Goal: Communication & Community: Answer question/provide support

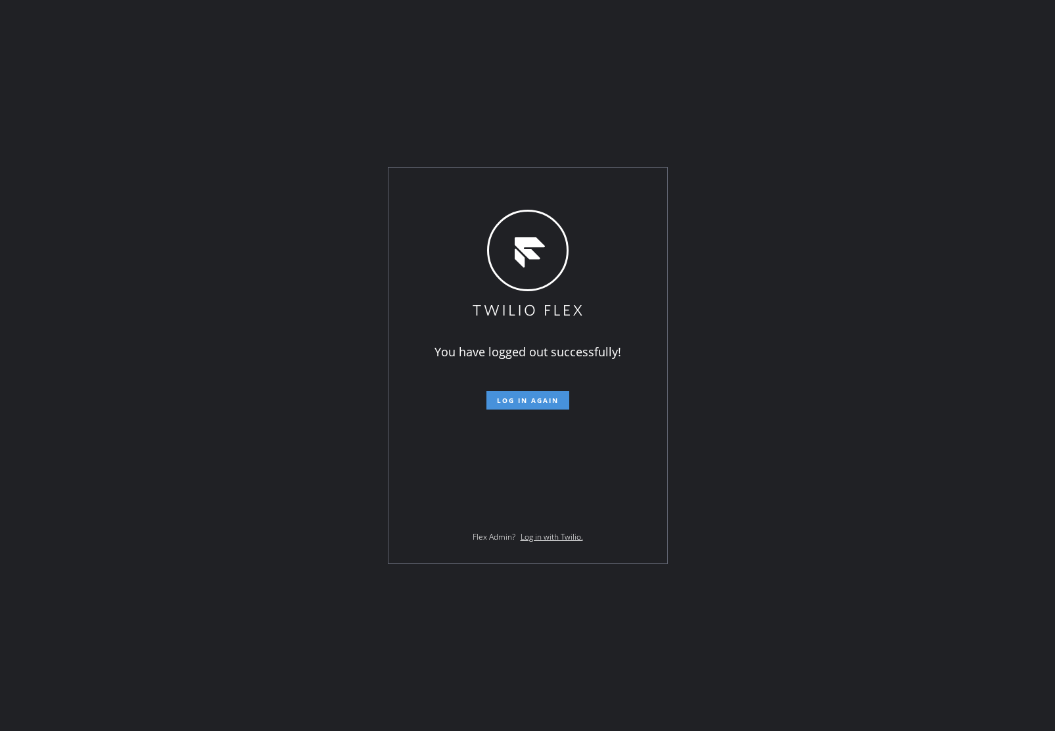
click at [518, 402] on span "Log in again" at bounding box center [528, 400] width 62 height 9
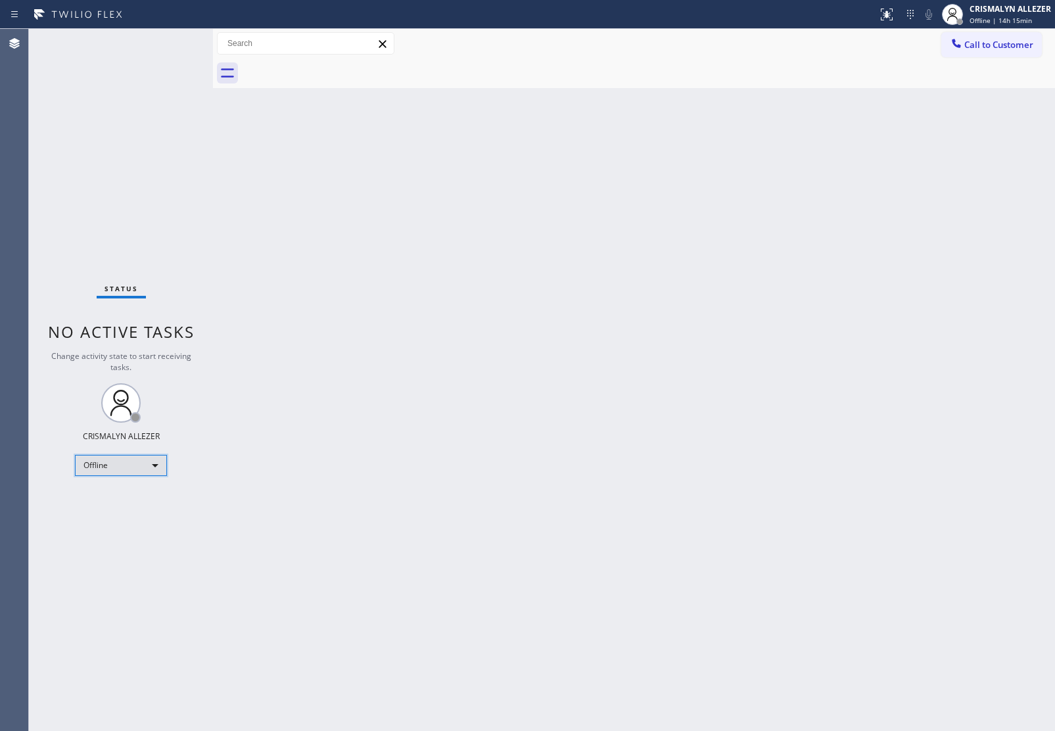
click at [151, 461] on div "Offline" at bounding box center [121, 465] width 92 height 21
click at [136, 519] on li "Unavailable" at bounding box center [120, 516] width 89 height 16
click at [988, 55] on button "Call to Customer" at bounding box center [992, 44] width 101 height 25
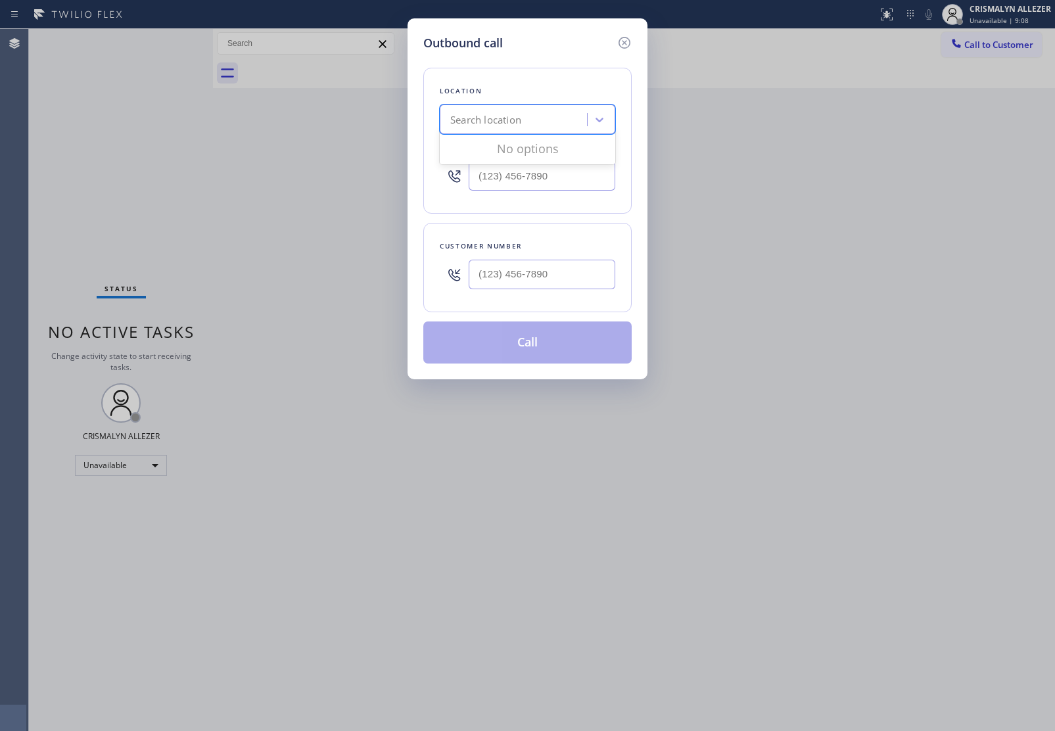
click at [501, 130] on div "Search location" at bounding box center [515, 119] width 143 height 23
paste input "Reliable Appliance Repair Service"
type input "Reliable Appliance Repair Service"
click at [508, 143] on div "Reliable Appliance Repair Service" at bounding box center [528, 147] width 176 height 24
type input "(602) 461-7665"
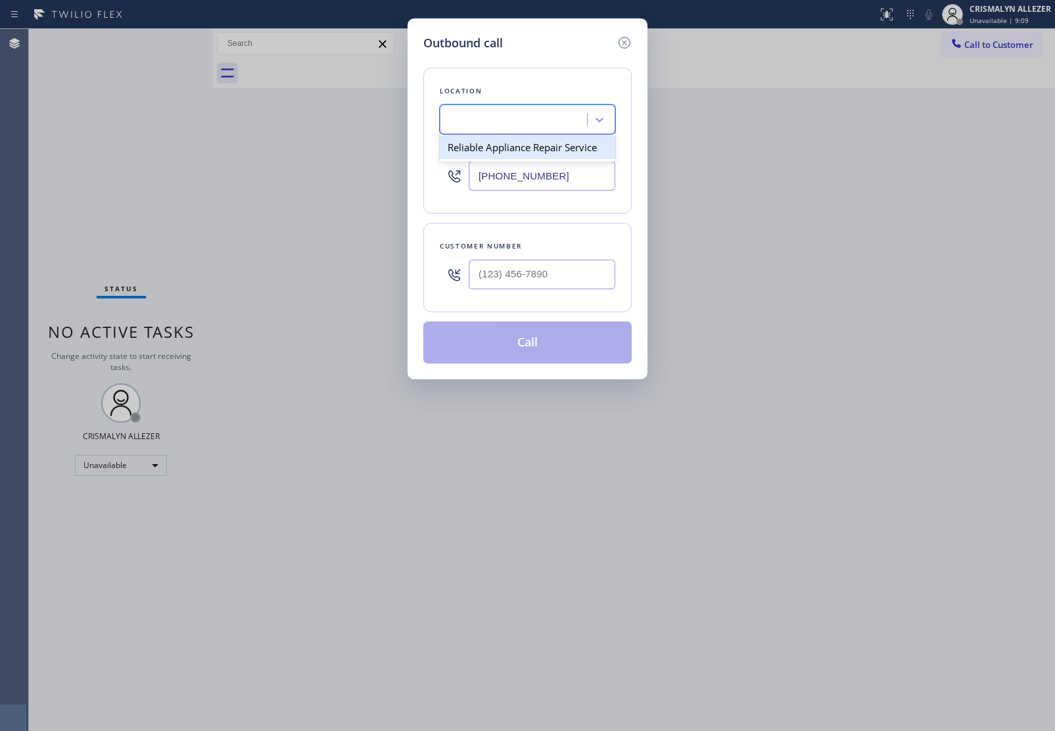
scroll to position [0, 1]
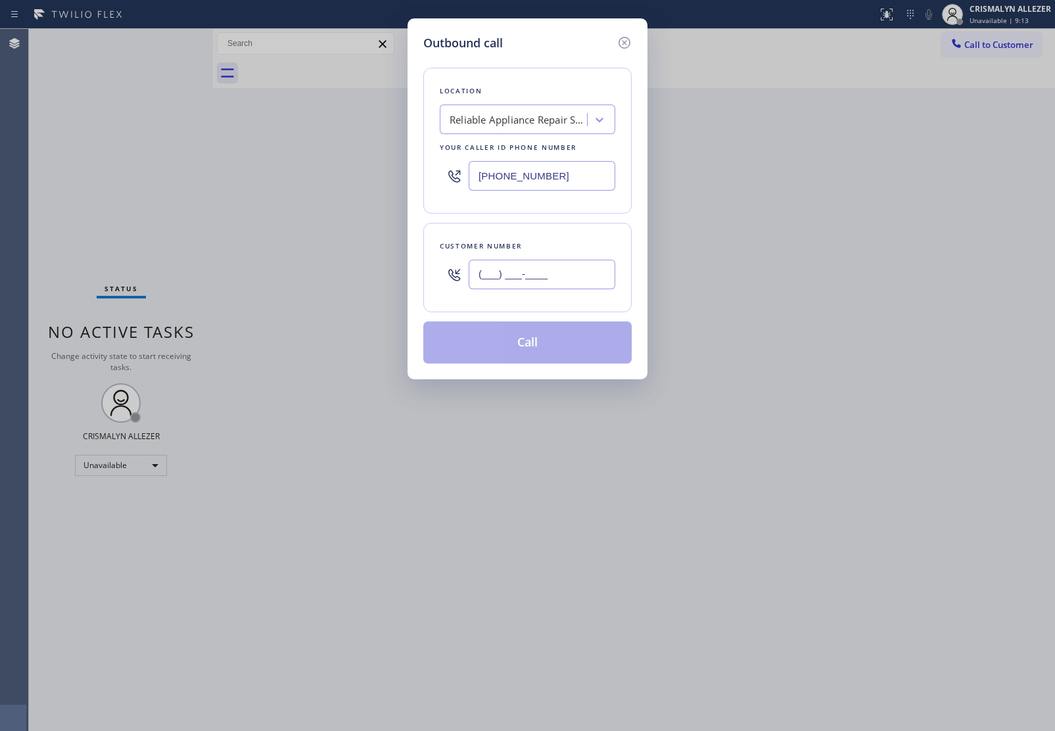
click at [521, 289] on input "(___) ___-____" at bounding box center [542, 275] width 147 height 30
paste input "682) 551-3477"
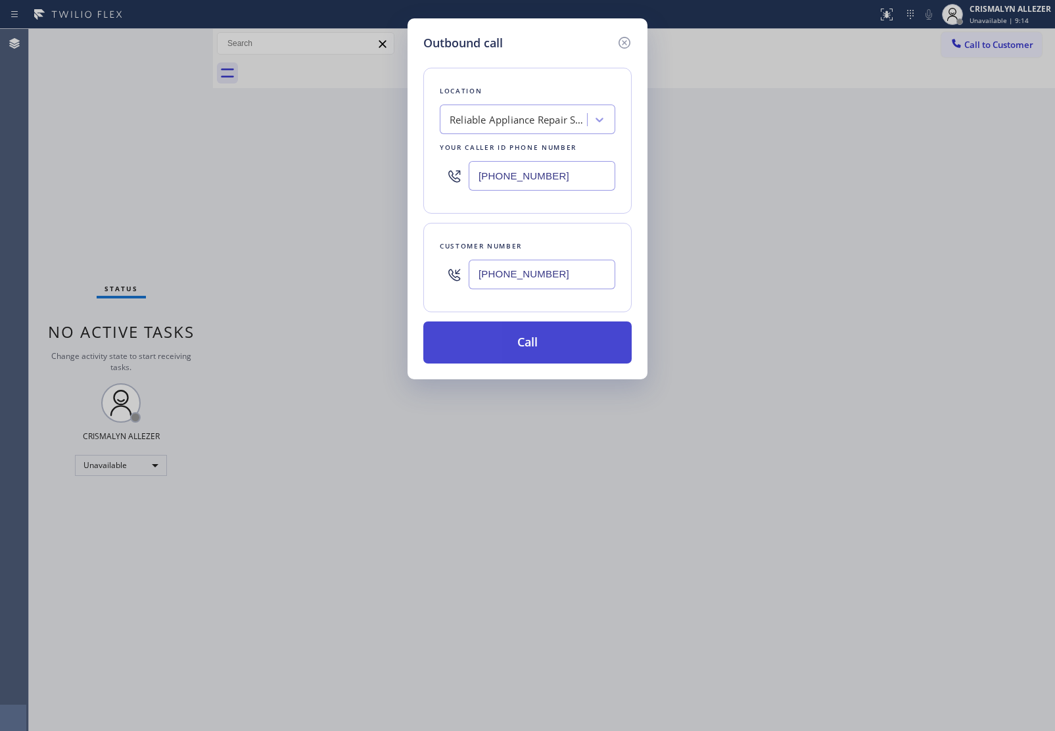
type input "(682) 551-3477"
click at [536, 353] on button "Call" at bounding box center [527, 343] width 208 height 42
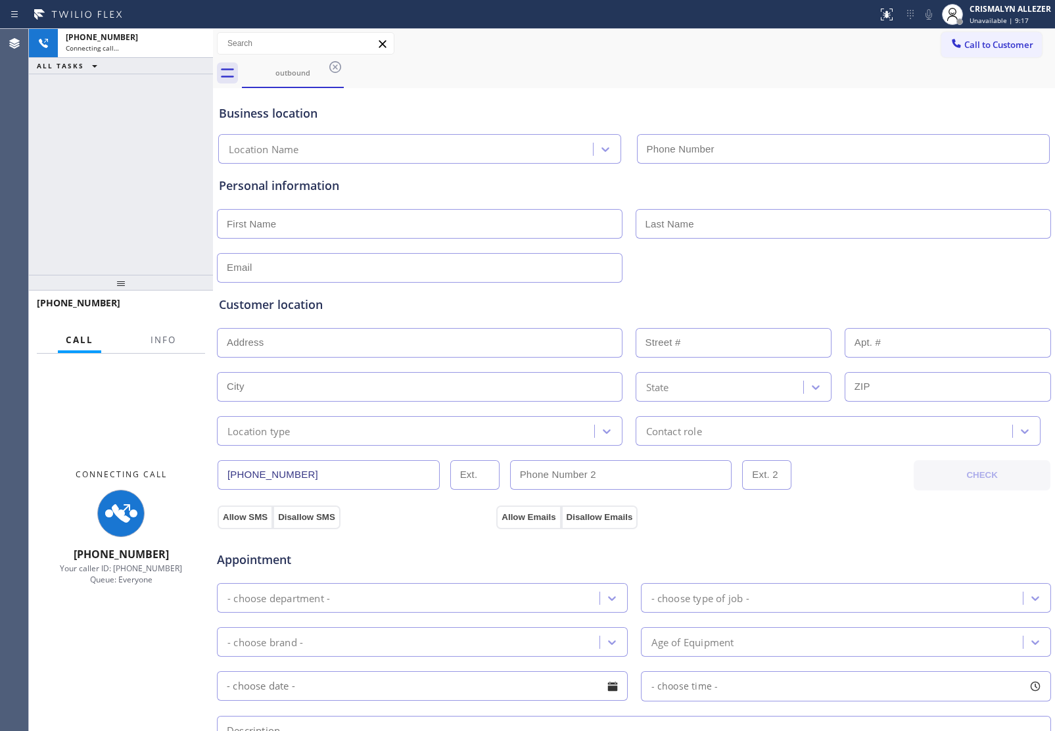
type input "(602) 461-7665"
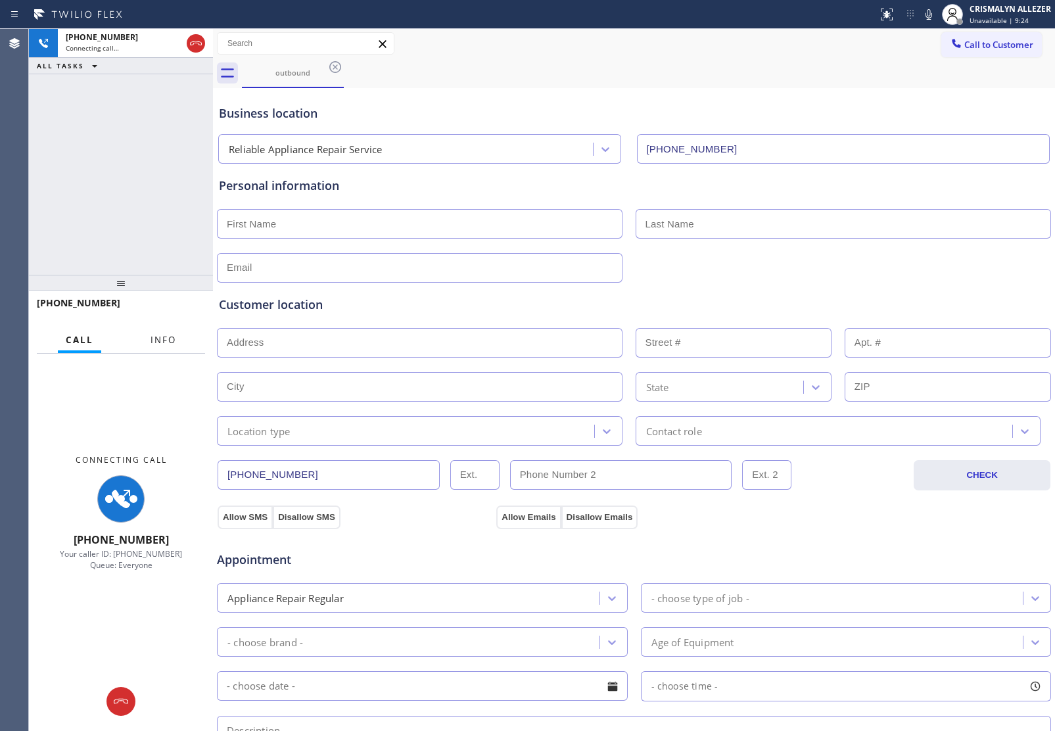
click at [162, 343] on span "Info" at bounding box center [164, 340] width 26 height 12
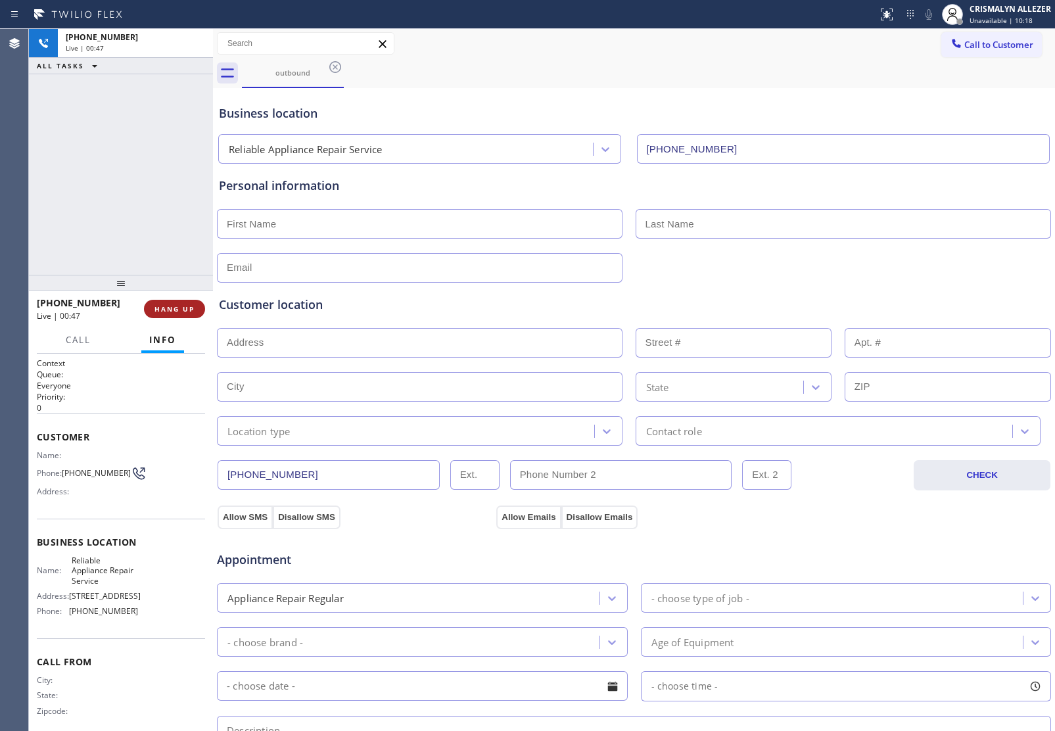
click at [181, 308] on span "HANG UP" at bounding box center [175, 308] width 40 height 9
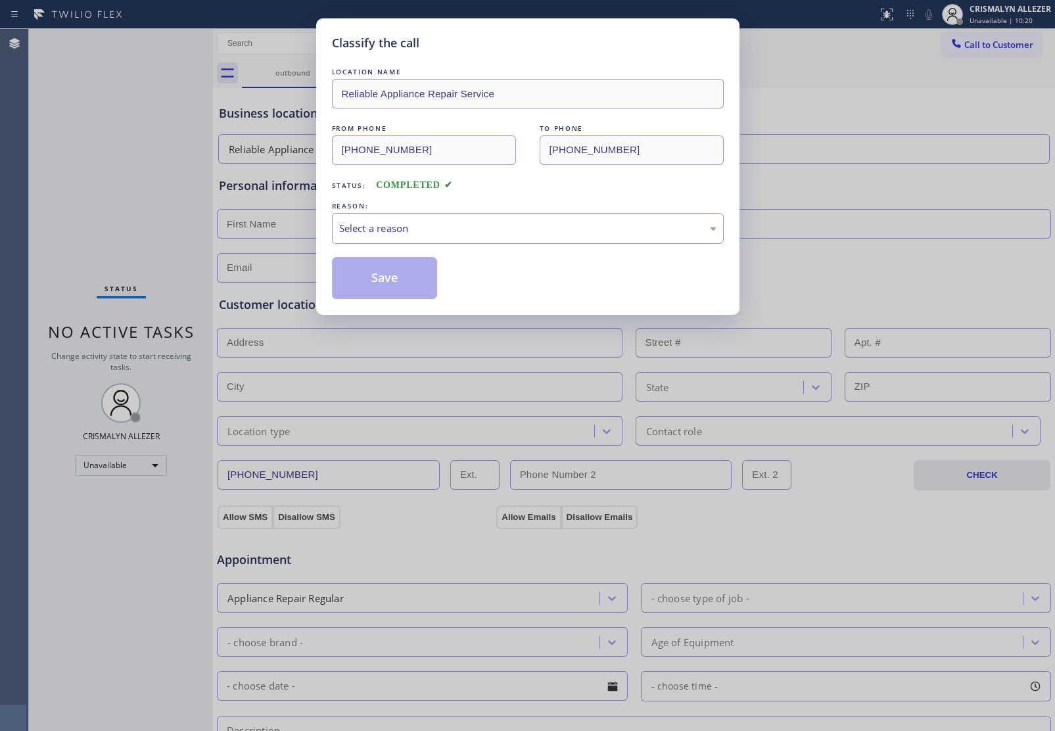
click at [498, 247] on div "LOCATION NAME Reliable Appliance Repair Service FROM PHONE (602) 461-7665 TO PH…" at bounding box center [528, 182] width 392 height 234
click at [438, 244] on div "Select a reason" at bounding box center [528, 228] width 392 height 31
click at [381, 281] on button "Save" at bounding box center [385, 278] width 106 height 42
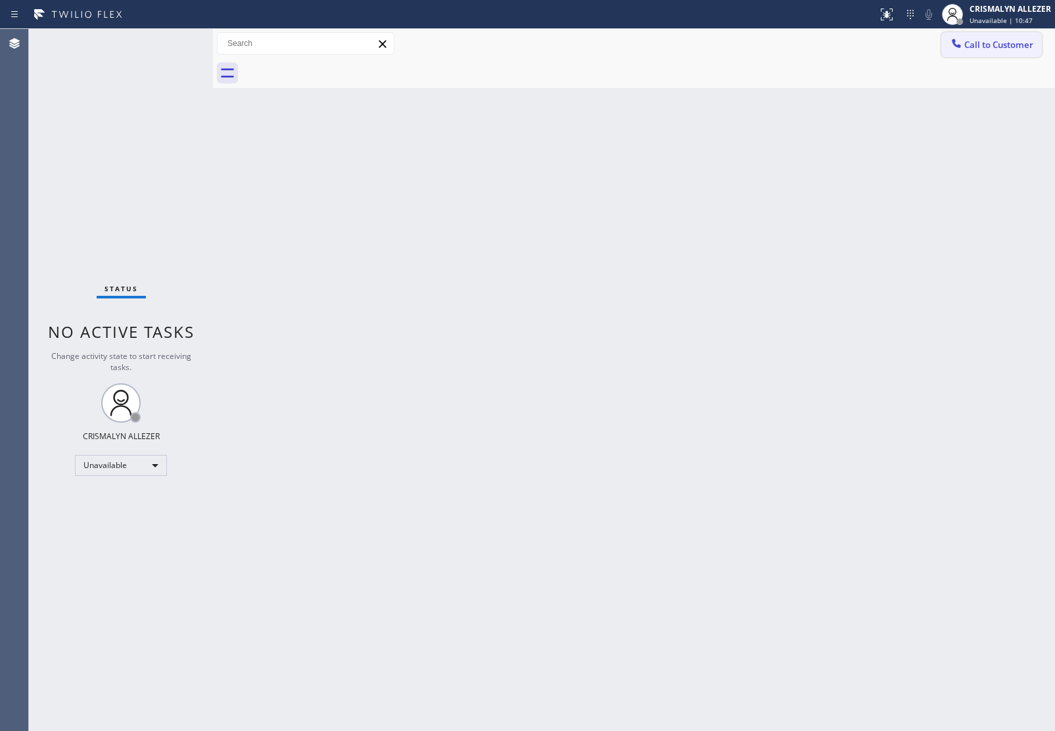
click at [998, 45] on span "Call to Customer" at bounding box center [999, 45] width 69 height 12
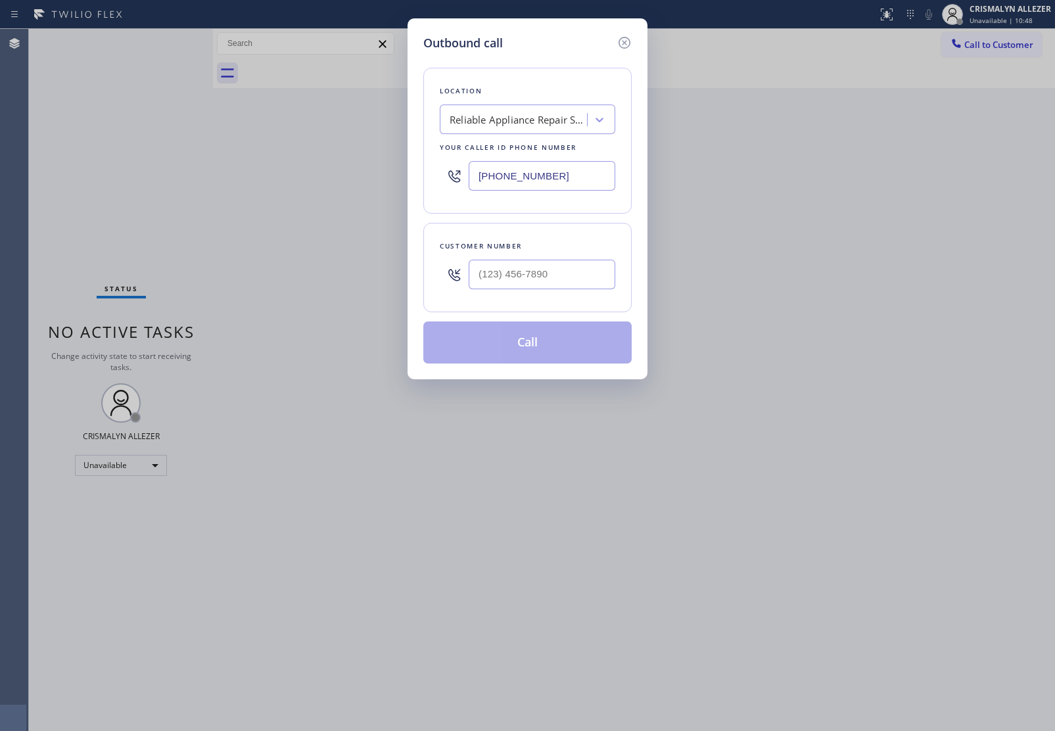
click at [506, 118] on div "Reliable Appliance Repair Service" at bounding box center [519, 119] width 138 height 15
paste input "Viking Repair Service"
type input "Viking Repair Service"
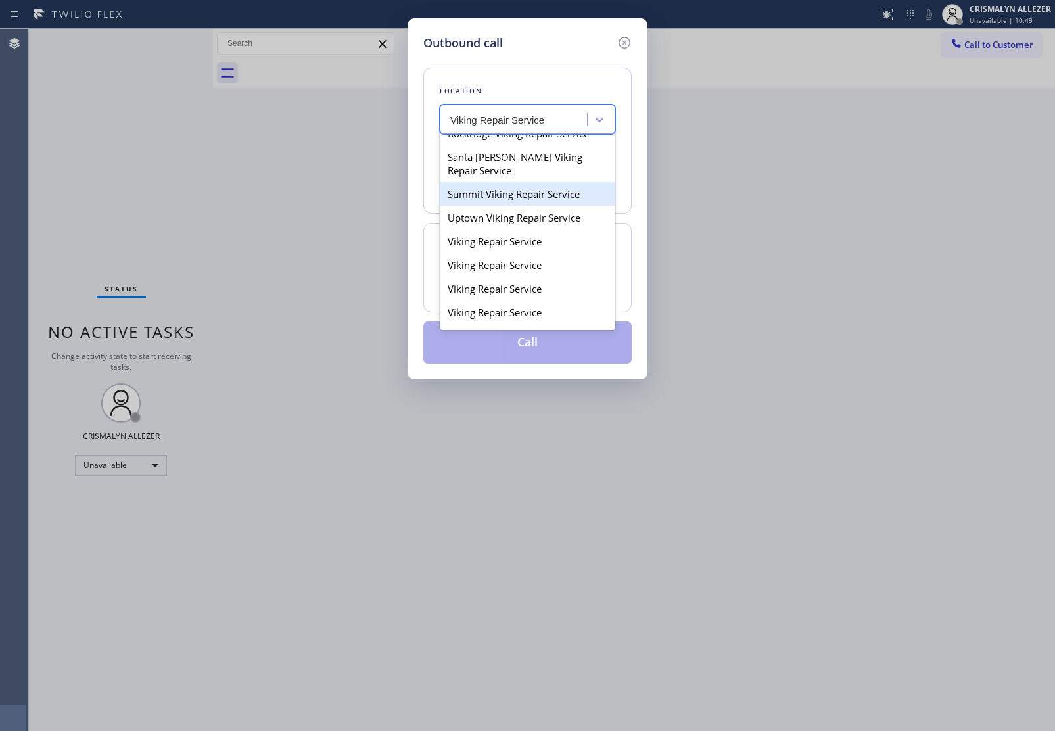
scroll to position [164, 0]
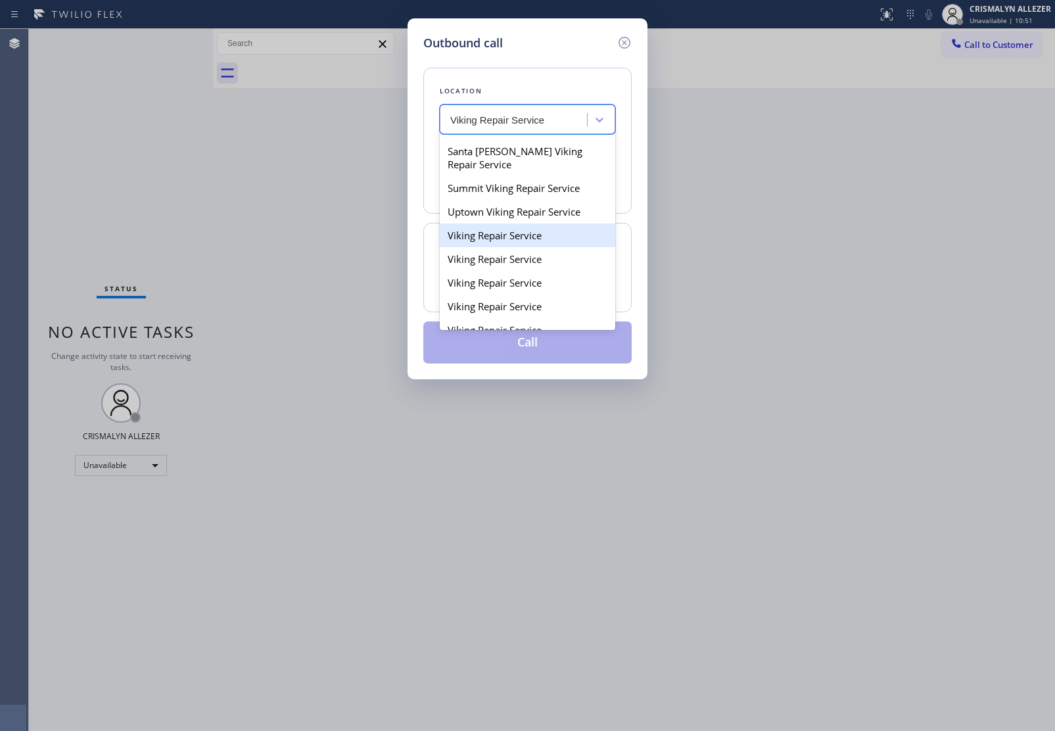
click at [498, 247] on div "Viking Repair Service" at bounding box center [528, 236] width 176 height 24
type input "(720) 740-5870"
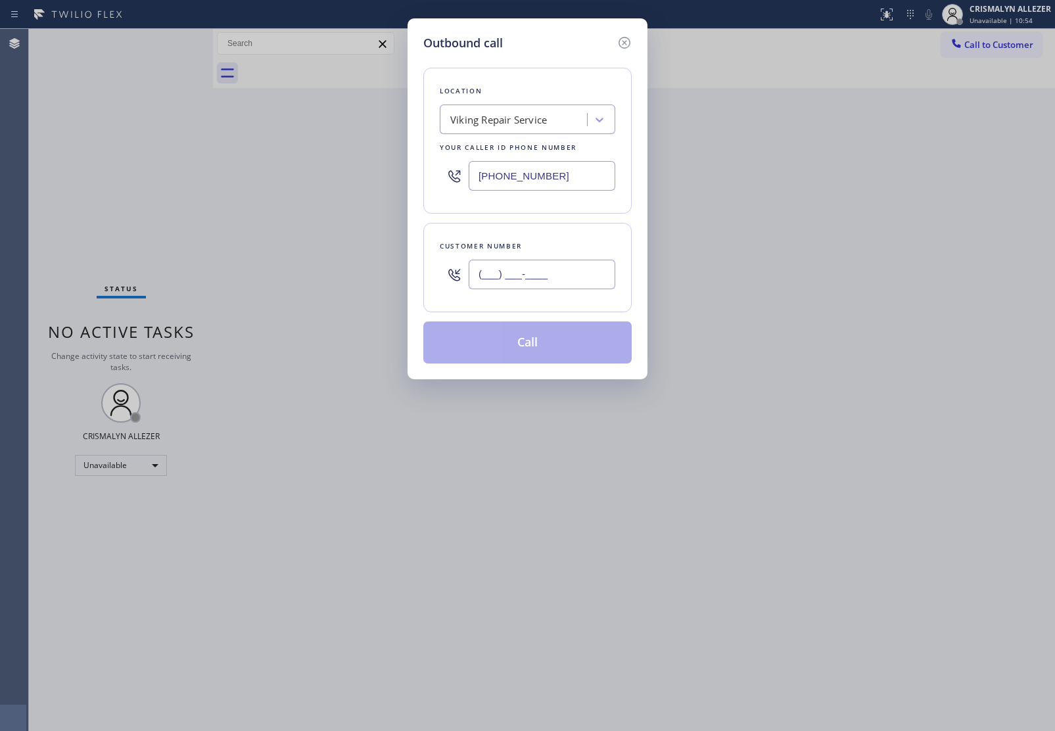
click at [556, 270] on input "(___) ___-____" at bounding box center [542, 275] width 147 height 30
paste input "310) 729-7374"
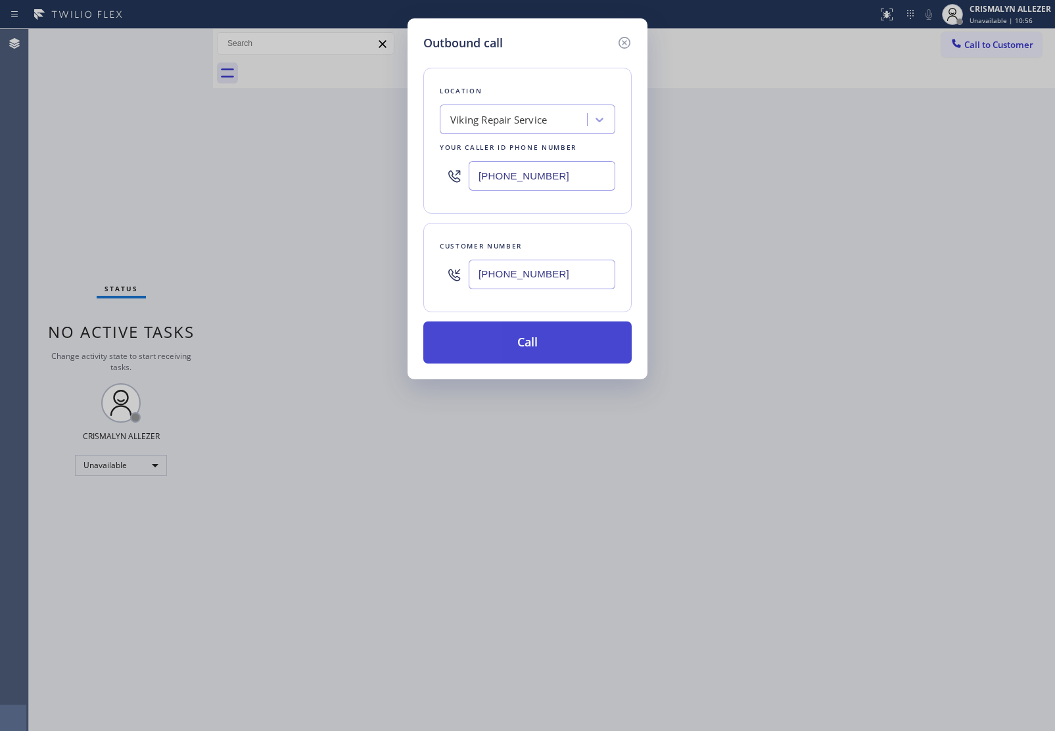
type input "(310) 729-7374"
click at [518, 355] on button "Call" at bounding box center [527, 343] width 208 height 42
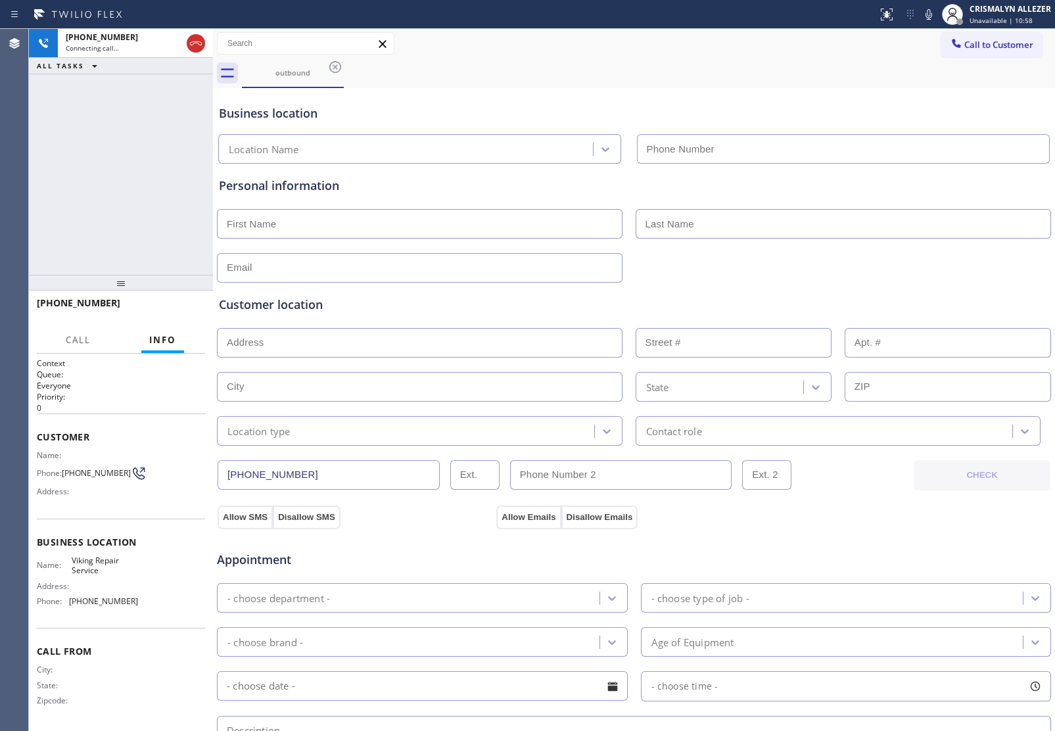
type input "(720) 740-5870"
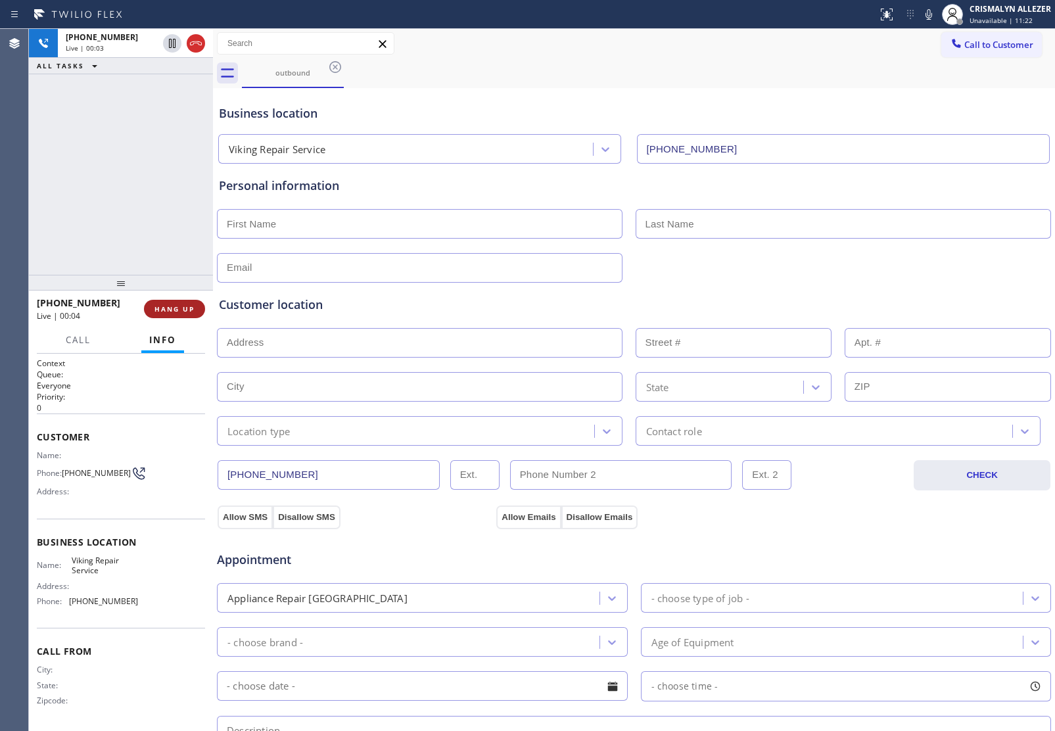
click at [180, 314] on button "HANG UP" at bounding box center [174, 309] width 61 height 18
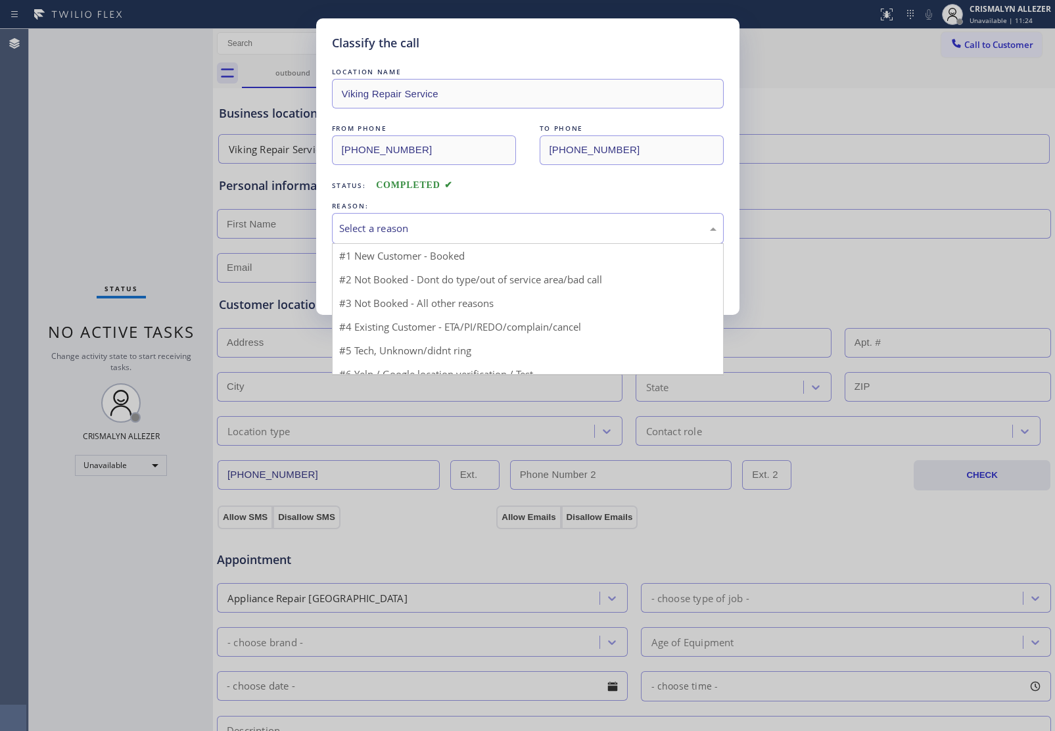
click at [528, 241] on div "Select a reason" at bounding box center [528, 228] width 392 height 31
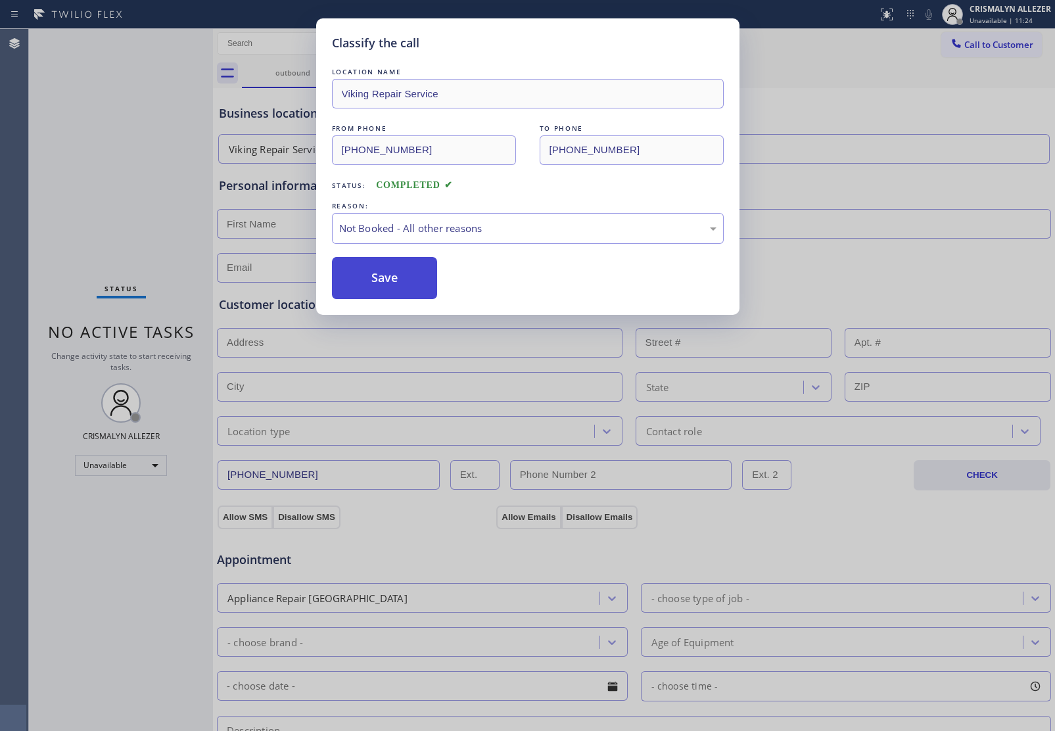
click at [402, 281] on button "Save" at bounding box center [385, 278] width 106 height 42
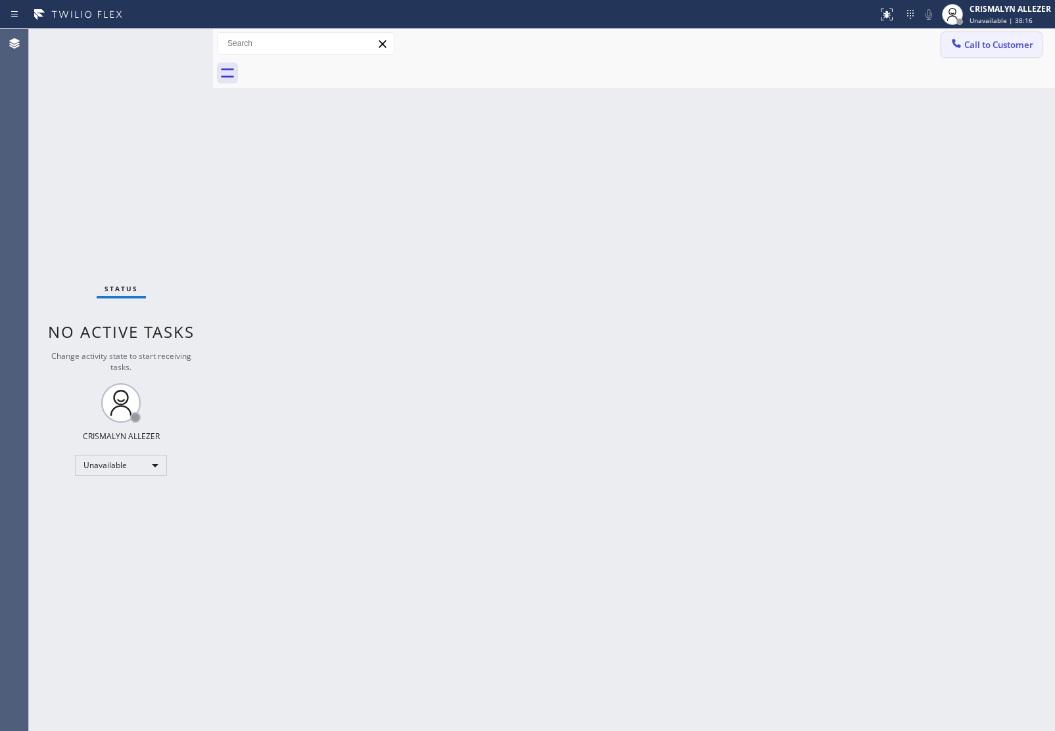
drag, startPoint x: 1017, startPoint y: 50, endPoint x: 919, endPoint y: 53, distance: 97.4
click at [1007, 50] on span "Call to Customer" at bounding box center [999, 45] width 69 height 12
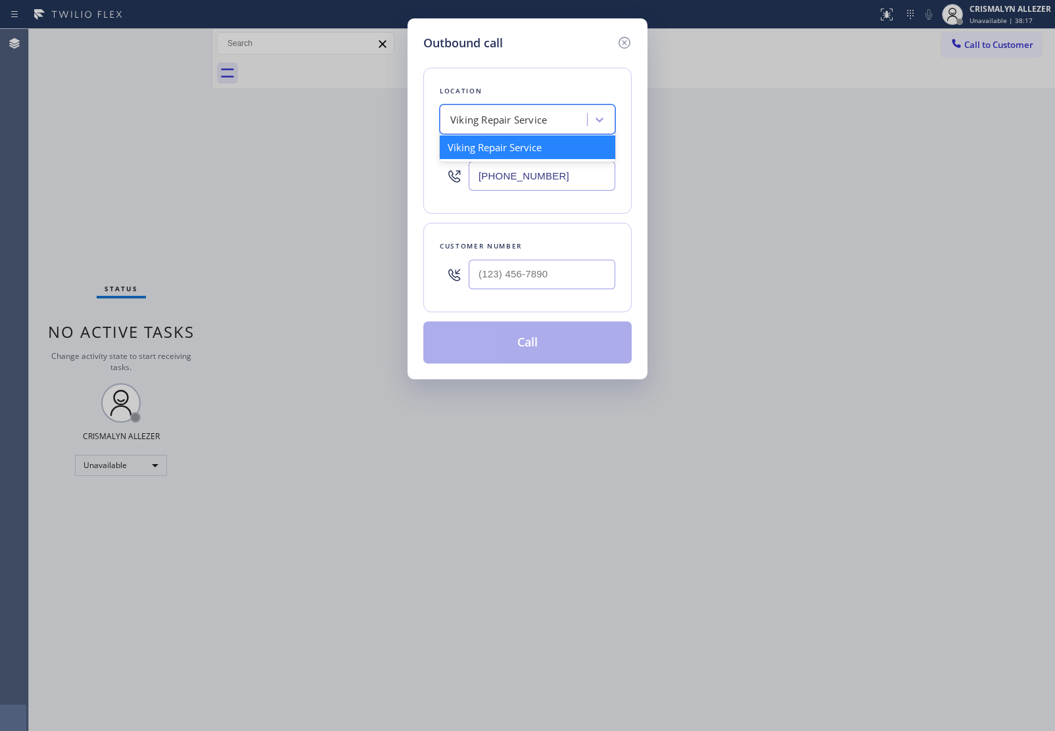
click at [521, 120] on div "Viking Repair Service" at bounding box center [498, 119] width 97 height 15
paste input "Home Alliance Oakland"
type input "Home Alliance Oakland"
click at [502, 149] on div "Home Alliance Oakland" at bounding box center [528, 153] width 176 height 37
type input "(341) 888-6127"
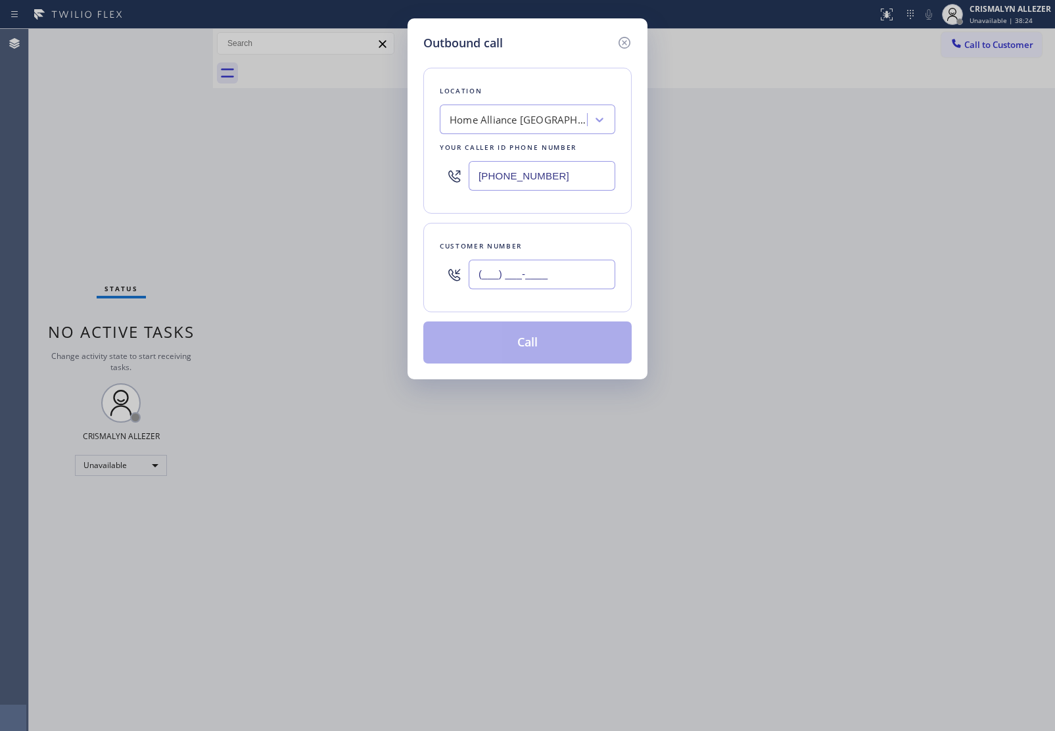
click at [498, 265] on input "(___) ___-____" at bounding box center [542, 275] width 147 height 30
paste input "415) 707-5595"
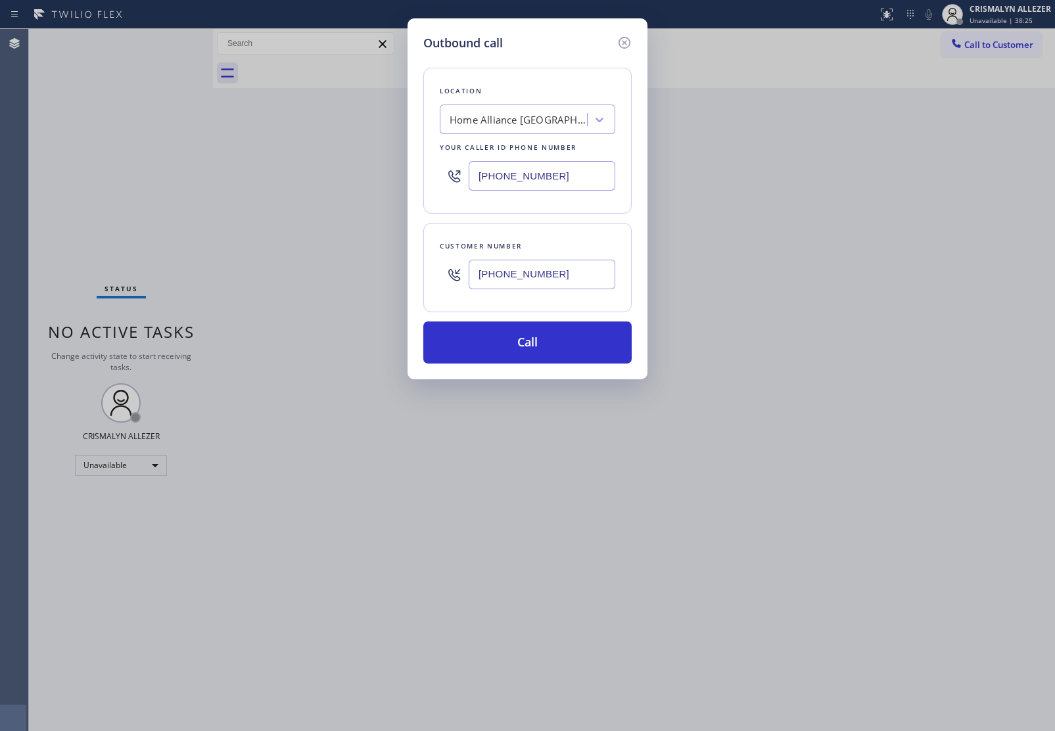
type input "(415) 707-5595"
click at [498, 342] on button "Call" at bounding box center [527, 343] width 208 height 42
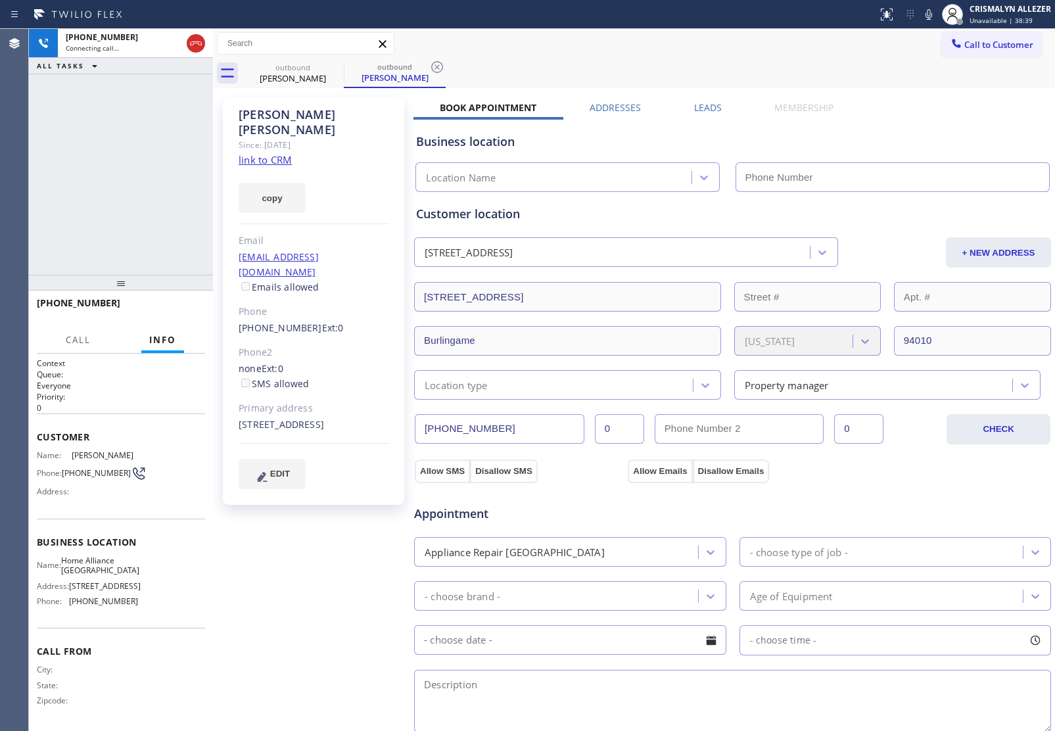
type input "(341) 888-6127"
click at [952, 135] on div "Business location" at bounding box center [732, 142] width 633 height 18
click at [170, 306] on span "HANG UP" at bounding box center [175, 308] width 40 height 9
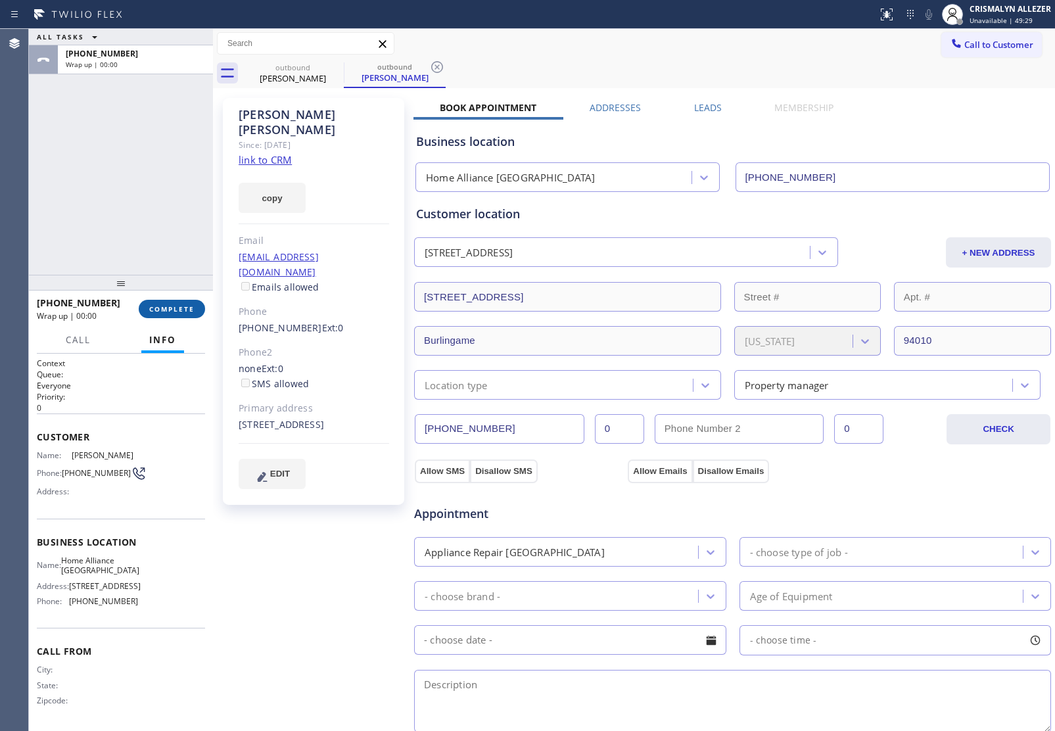
click at [170, 306] on span "COMPLETE" at bounding box center [171, 308] width 45 height 9
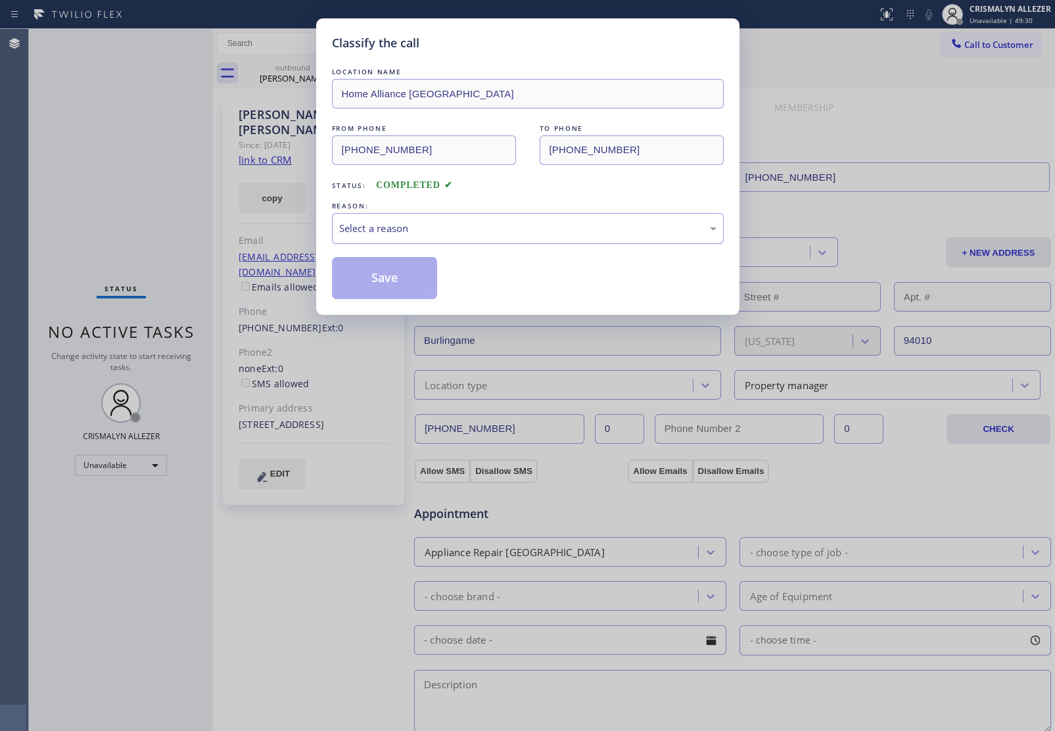
click at [487, 235] on div "Select a reason" at bounding box center [527, 228] width 377 height 15
click at [380, 286] on button "Save" at bounding box center [385, 278] width 106 height 42
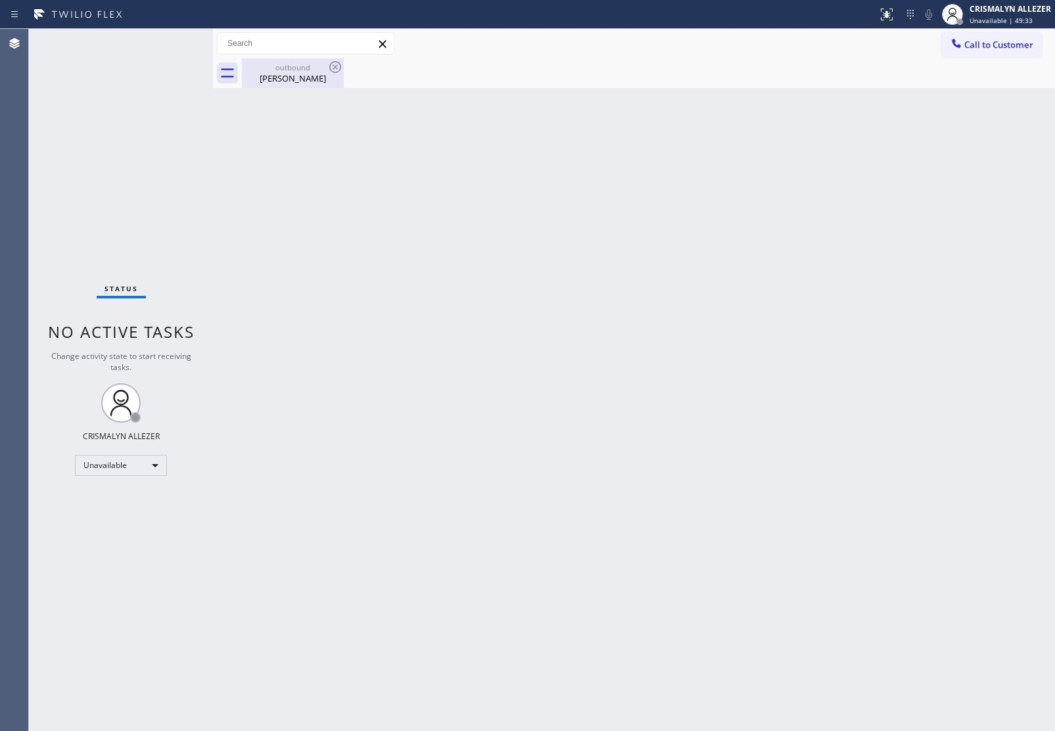
click at [283, 74] on div "Hanna Galindez" at bounding box center [292, 78] width 99 height 12
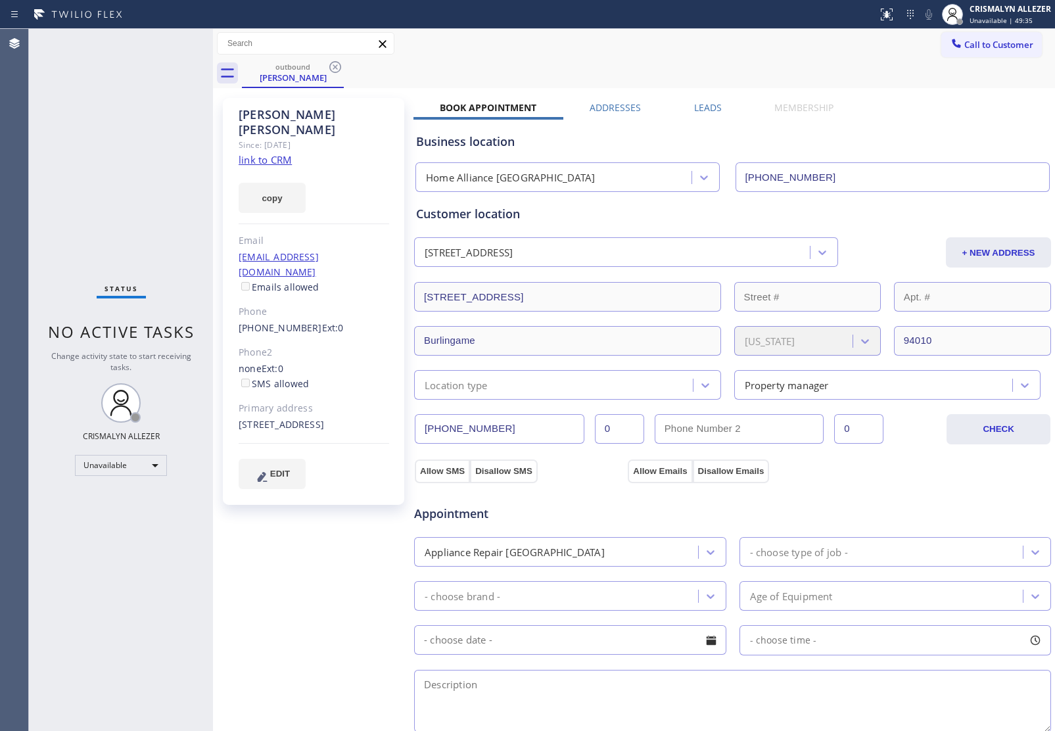
click at [273, 153] on link "link to CRM" at bounding box center [265, 159] width 53 height 13
click at [329, 64] on icon at bounding box center [335, 67] width 16 height 16
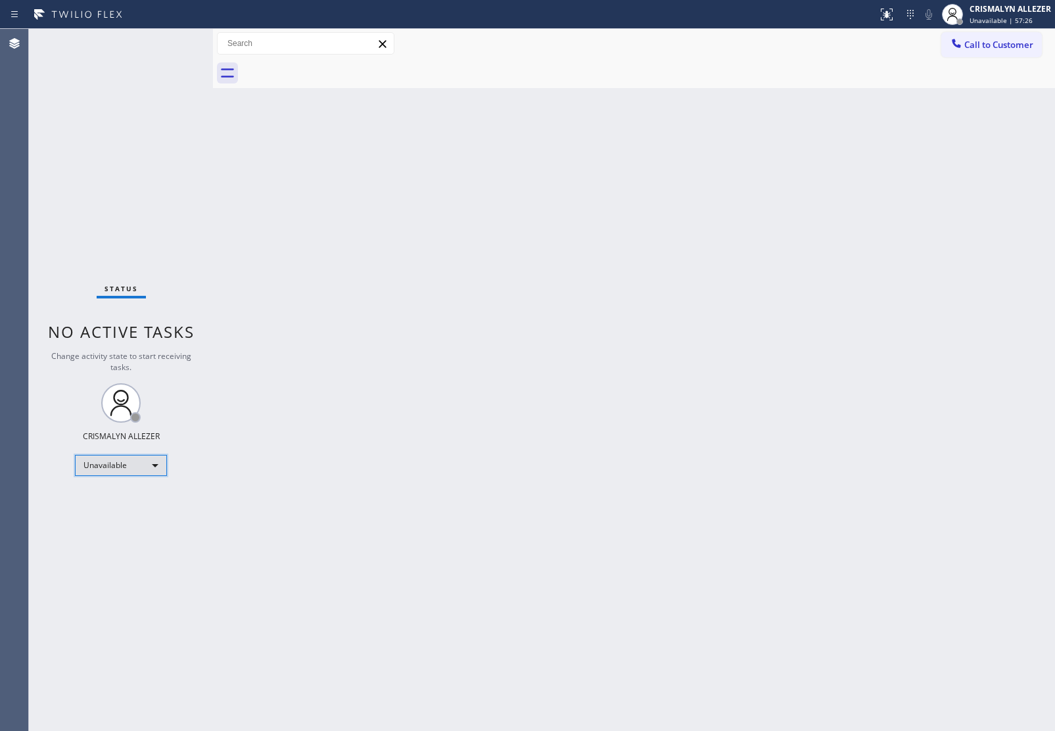
click at [151, 460] on div "Unavailable" at bounding box center [121, 465] width 92 height 21
click at [106, 498] on li "Available" at bounding box center [120, 500] width 89 height 16
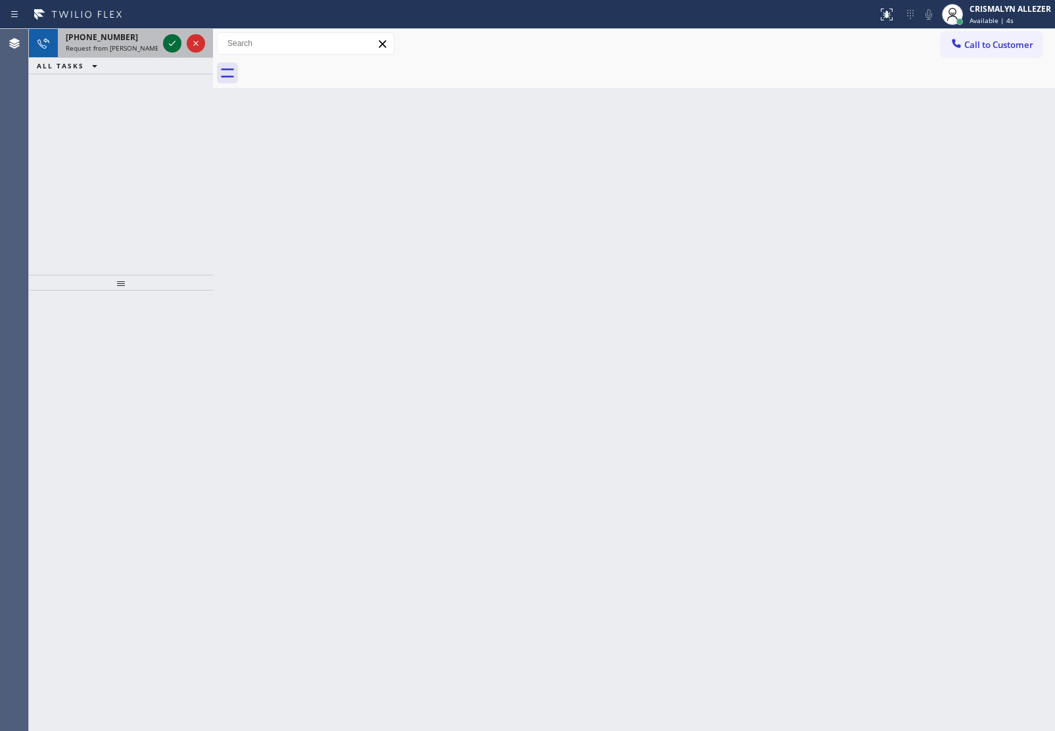
click at [171, 41] on icon at bounding box center [172, 44] width 16 height 16
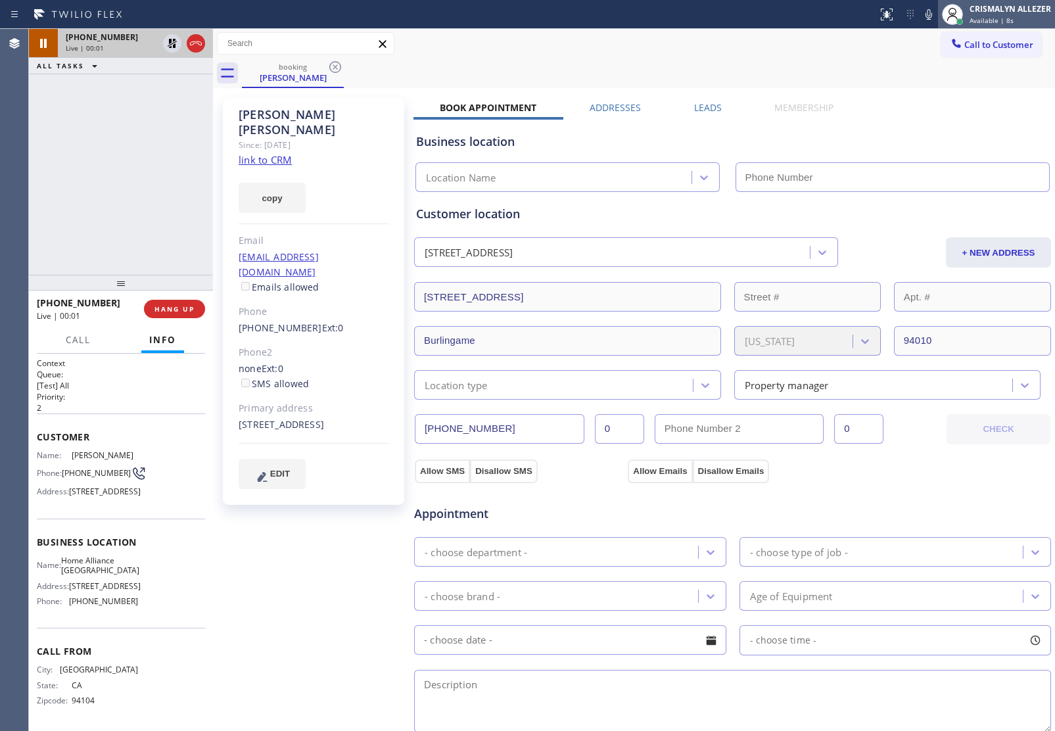
click at [1013, 20] on div "Available | 8s" at bounding box center [1011, 20] width 82 height 9
type input "(341) 888-6127"
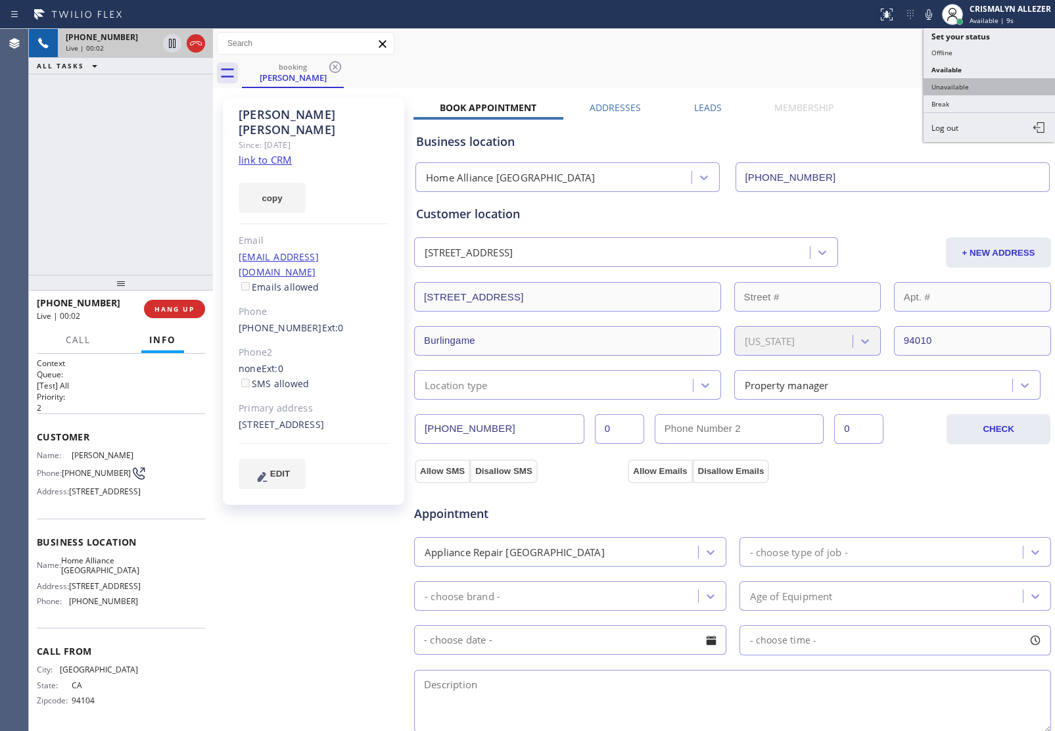
click at [955, 89] on button "Unavailable" at bounding box center [990, 86] width 132 height 17
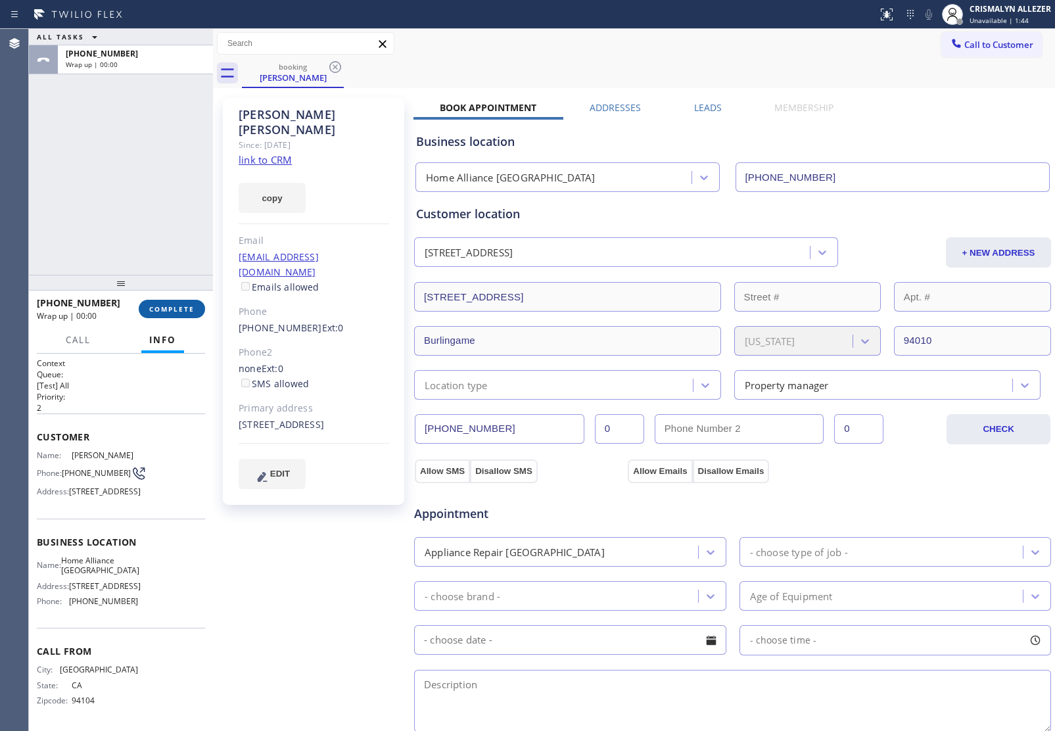
click at [183, 309] on span "COMPLETE" at bounding box center [171, 308] width 45 height 9
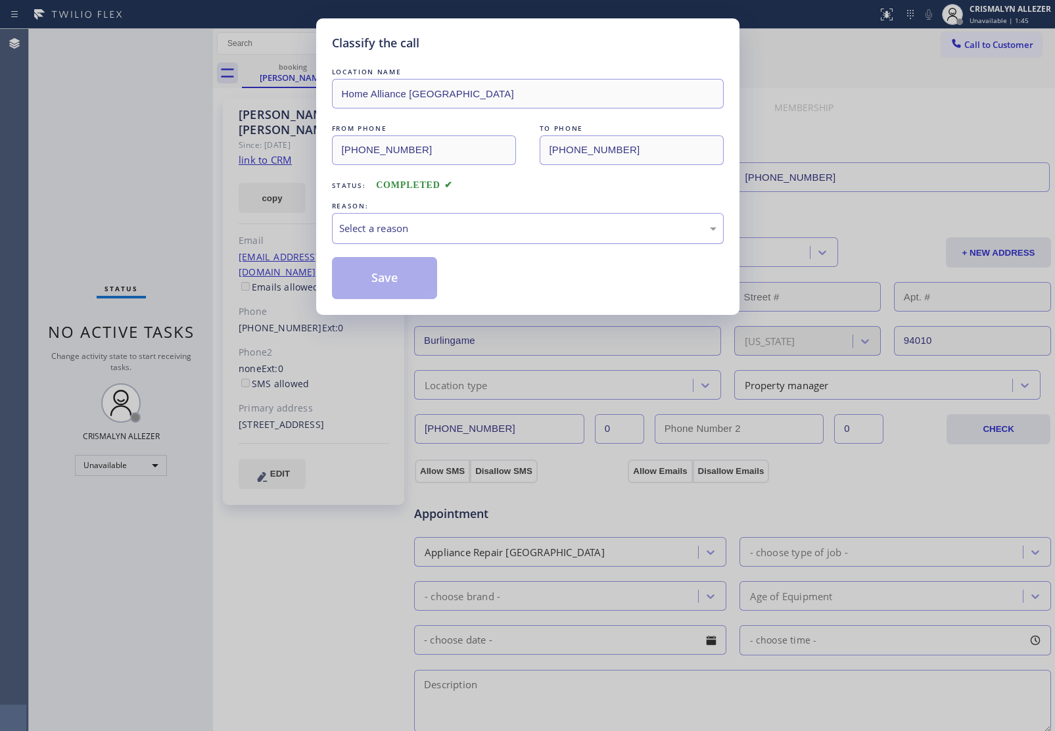
click at [518, 235] on div "Select a reason" at bounding box center [527, 228] width 377 height 15
click at [390, 279] on button "Save" at bounding box center [385, 278] width 106 height 42
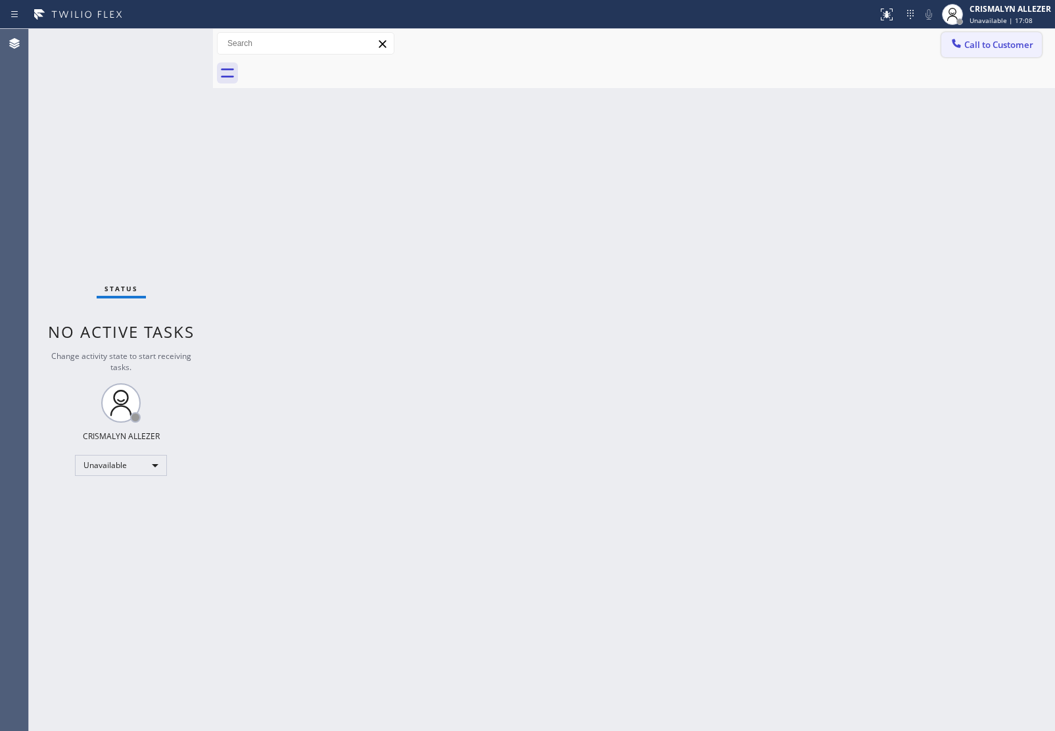
click at [964, 41] on div at bounding box center [957, 45] width 16 height 16
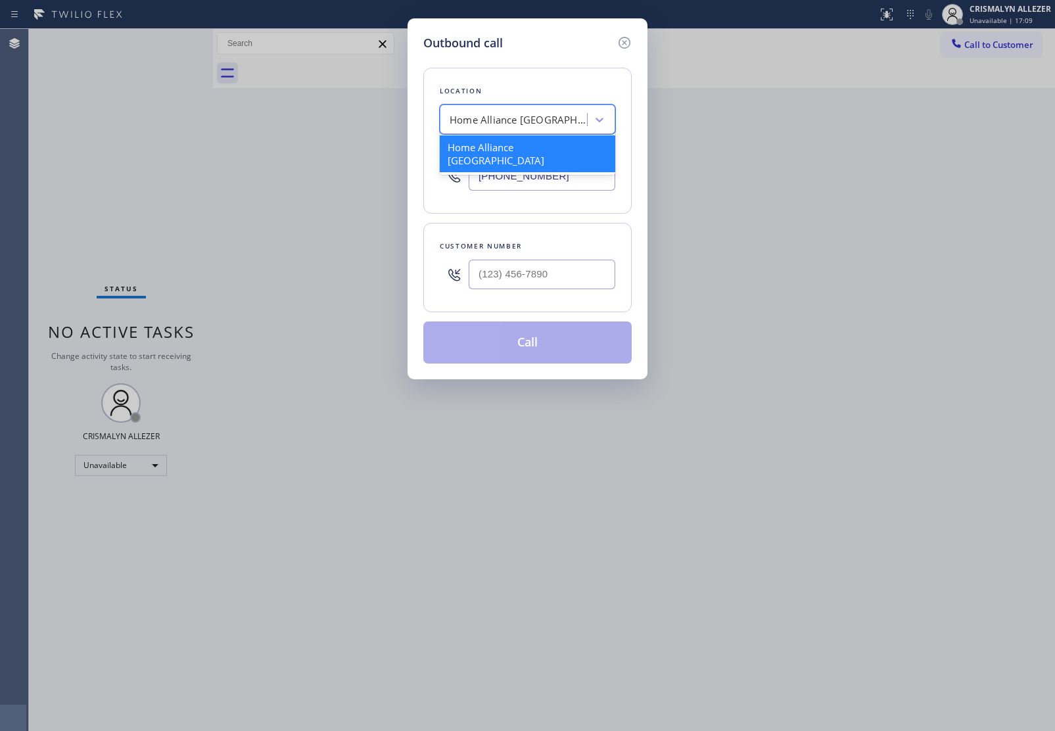
click at [523, 120] on div "Home Alliance Oakland" at bounding box center [519, 119] width 138 height 15
paste input "5 Star Appliance Repair"
type input "5 Star Appliance Repair"
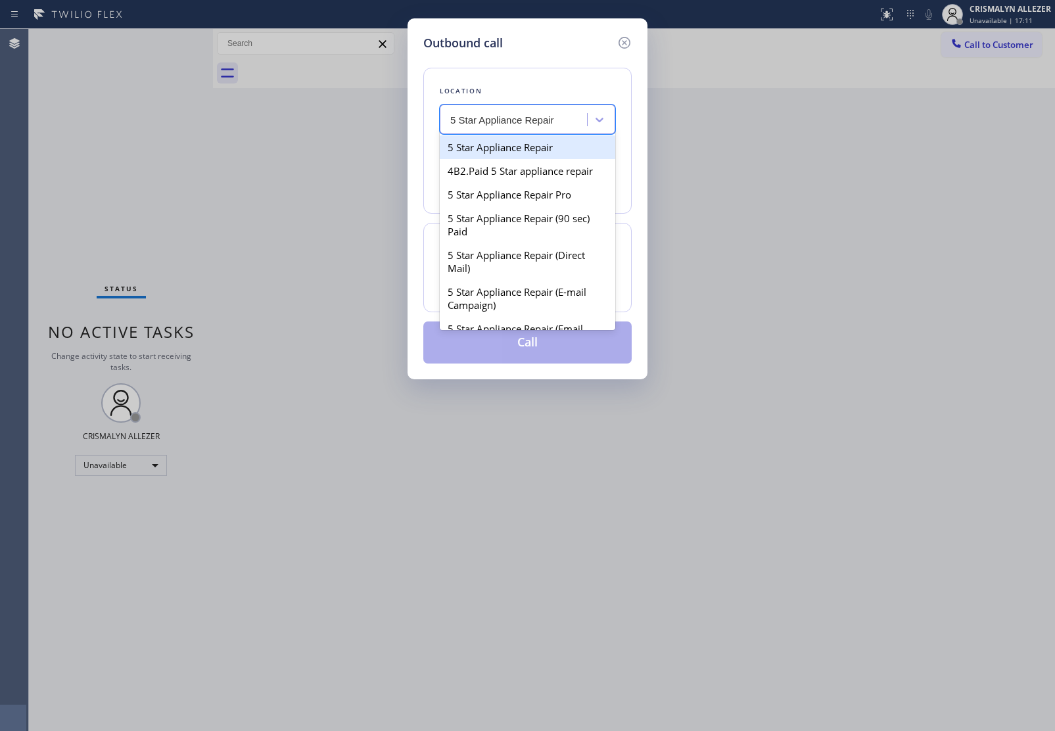
click at [504, 153] on div "5 Star Appliance Repair" at bounding box center [528, 147] width 176 height 24
type input "[PHONE_NUMBER]"
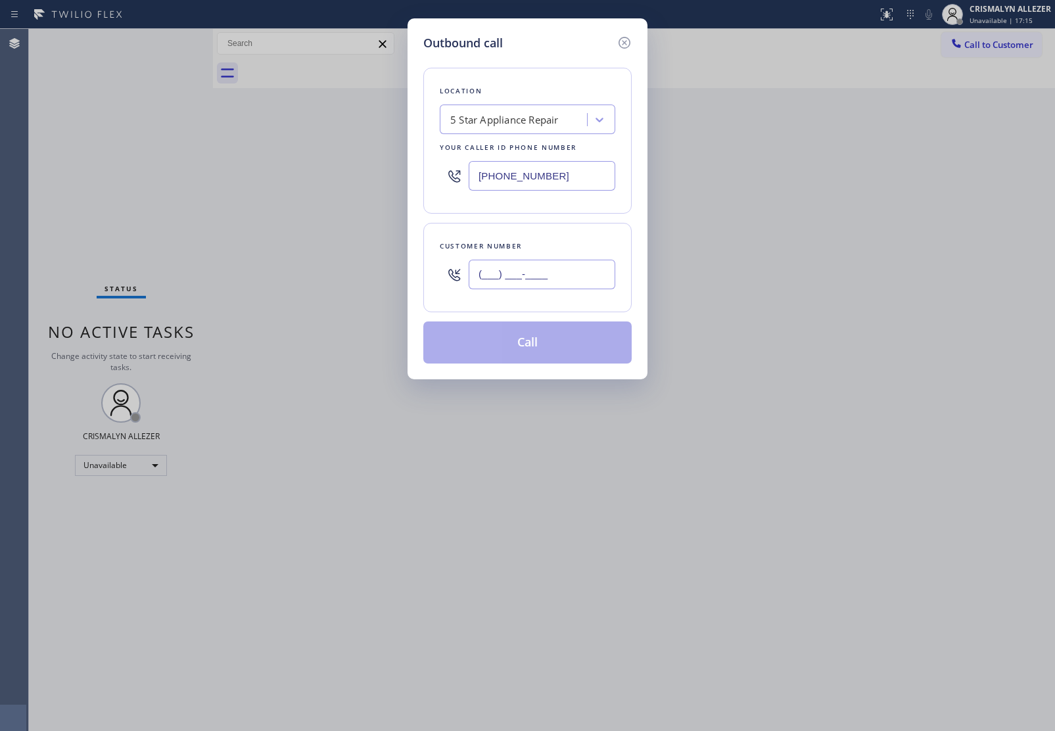
click at [511, 273] on input "(___) ___-____" at bounding box center [542, 275] width 147 height 30
paste input "949) 610-3100"
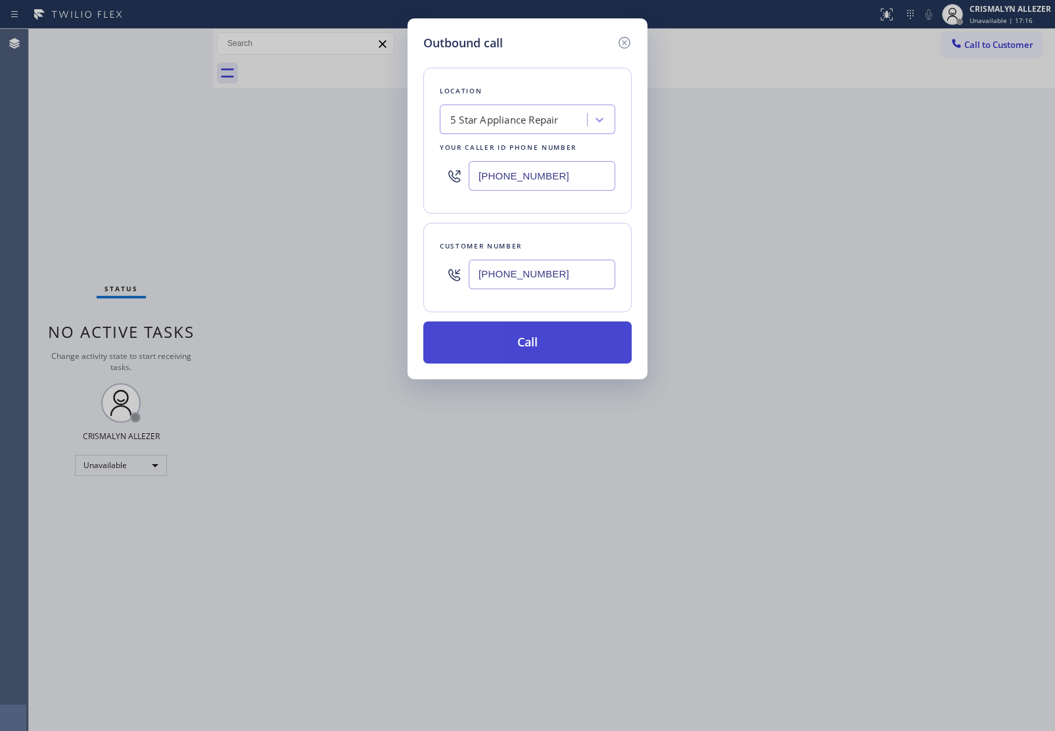
type input "(949) 610-3100"
click at [530, 349] on button "Call" at bounding box center [527, 343] width 208 height 42
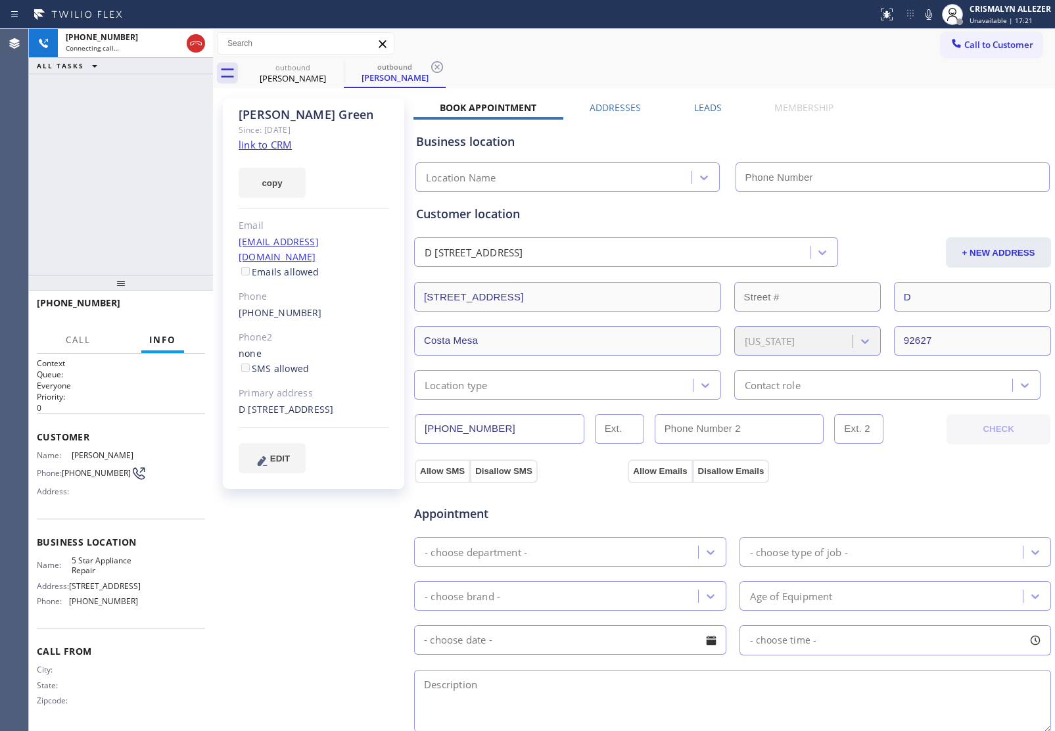
type input "[PHONE_NUMBER]"
click at [175, 303] on button "HANG UP" at bounding box center [174, 309] width 61 height 18
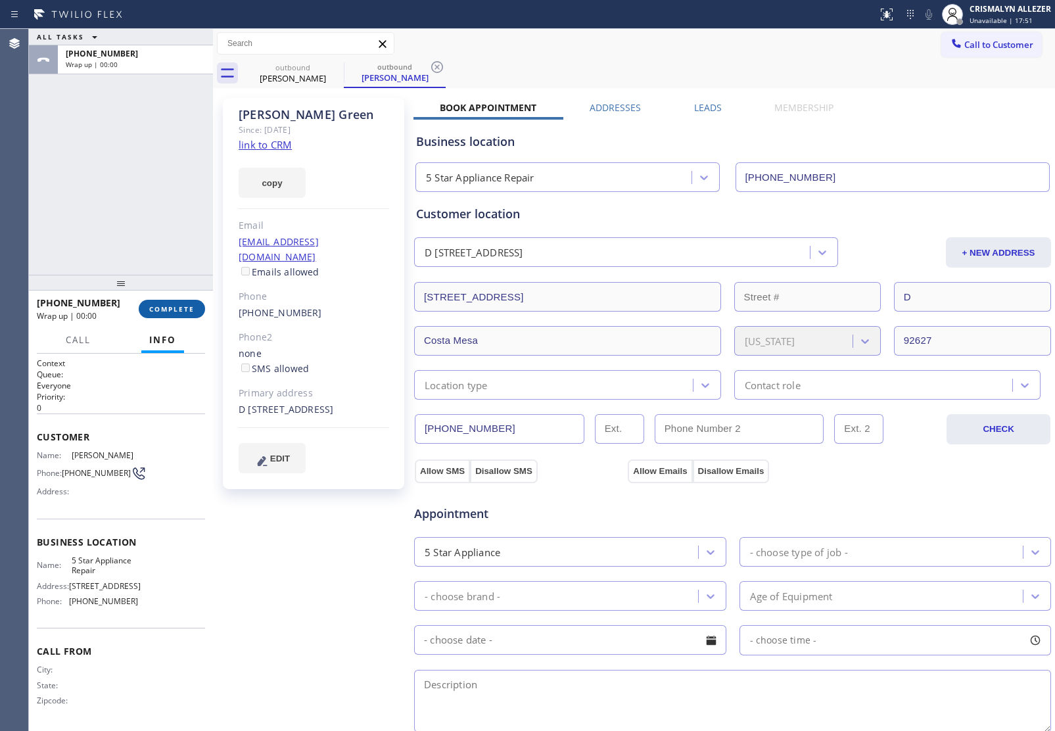
click at [178, 311] on span "COMPLETE" at bounding box center [171, 308] width 45 height 9
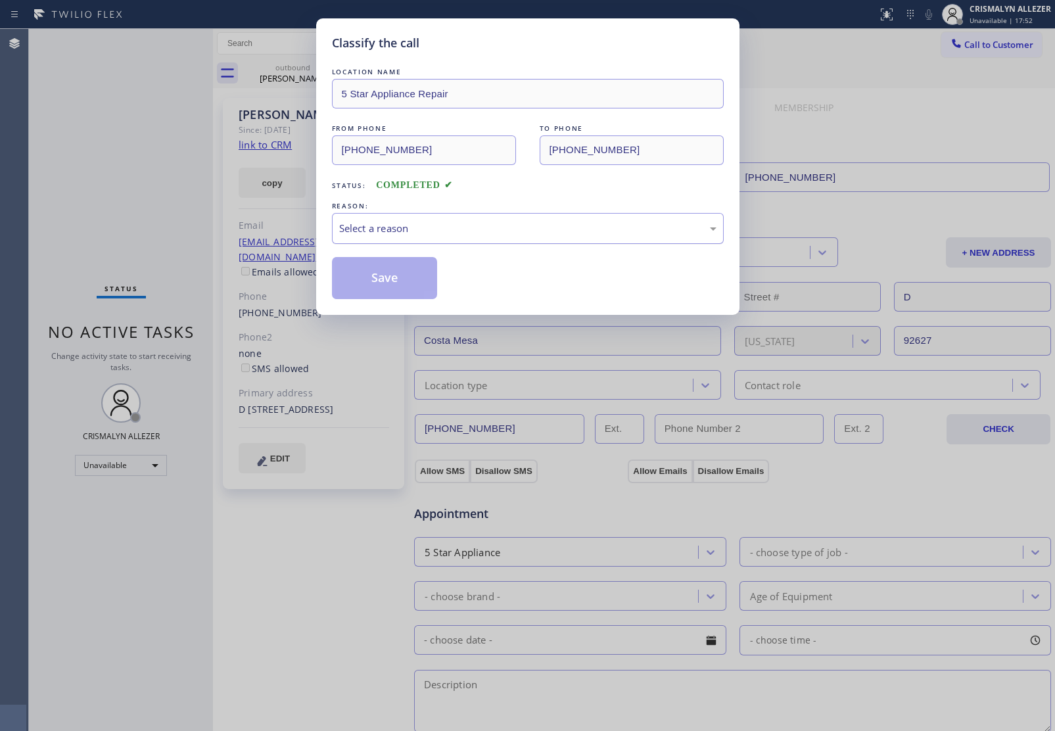
click at [530, 235] on div "Select a reason" at bounding box center [527, 228] width 377 height 15
click at [383, 283] on button "Save" at bounding box center [385, 278] width 106 height 42
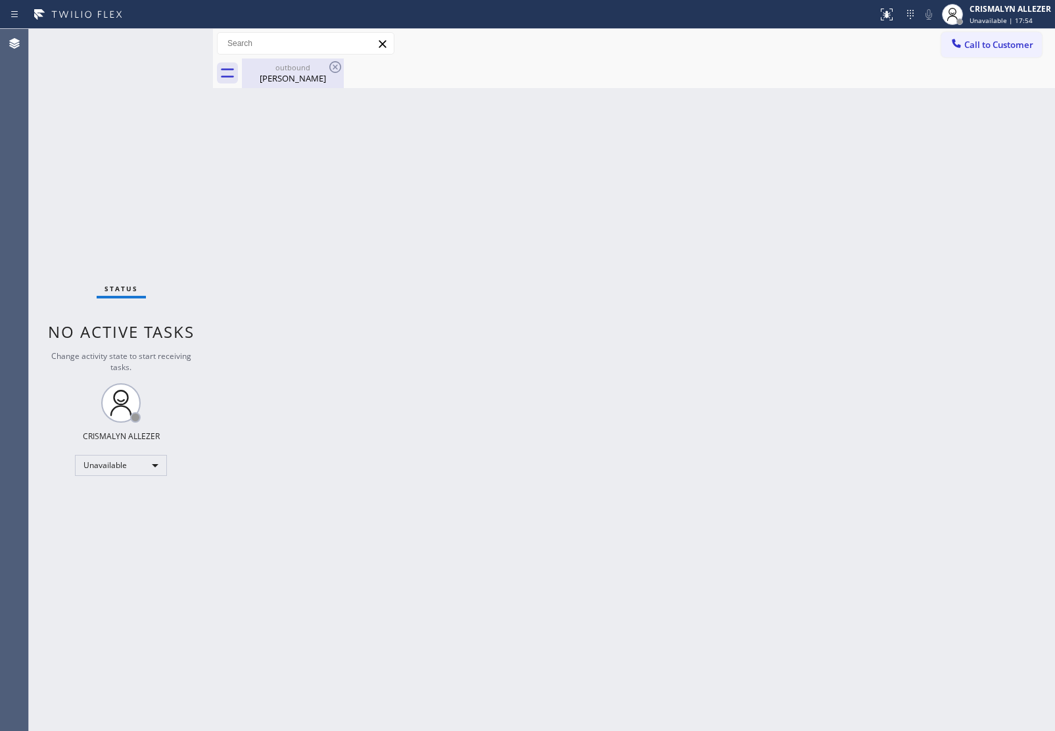
click at [291, 74] on div "Trevor Green" at bounding box center [292, 78] width 99 height 12
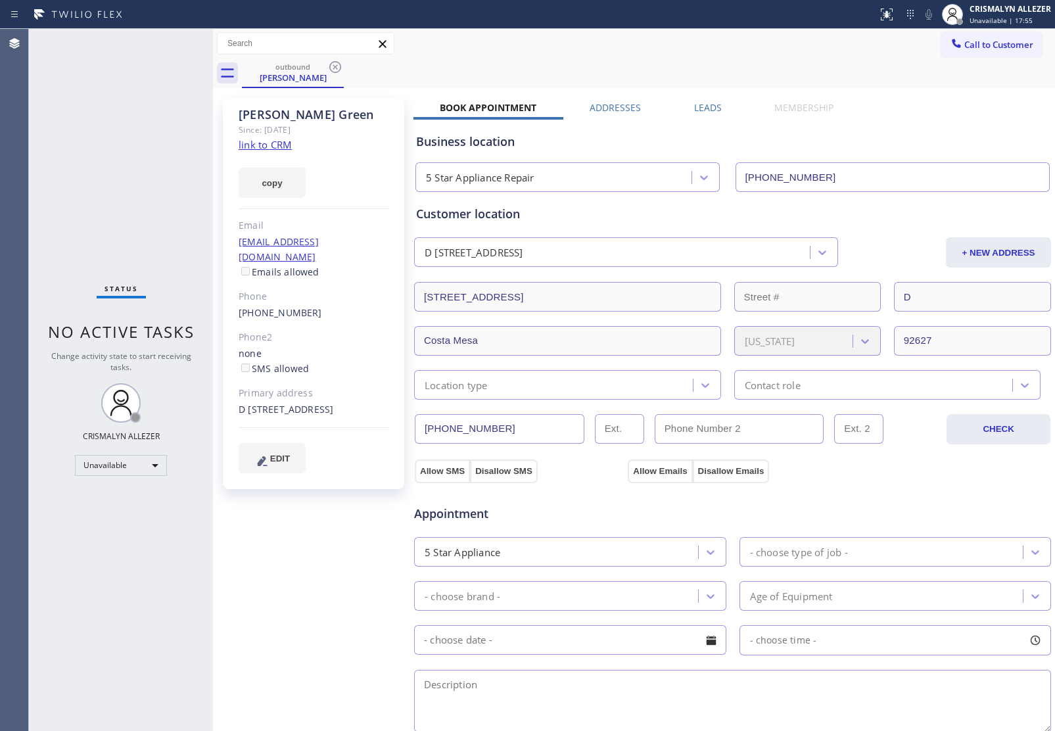
click at [698, 107] on label "Leads" at bounding box center [708, 107] width 28 height 12
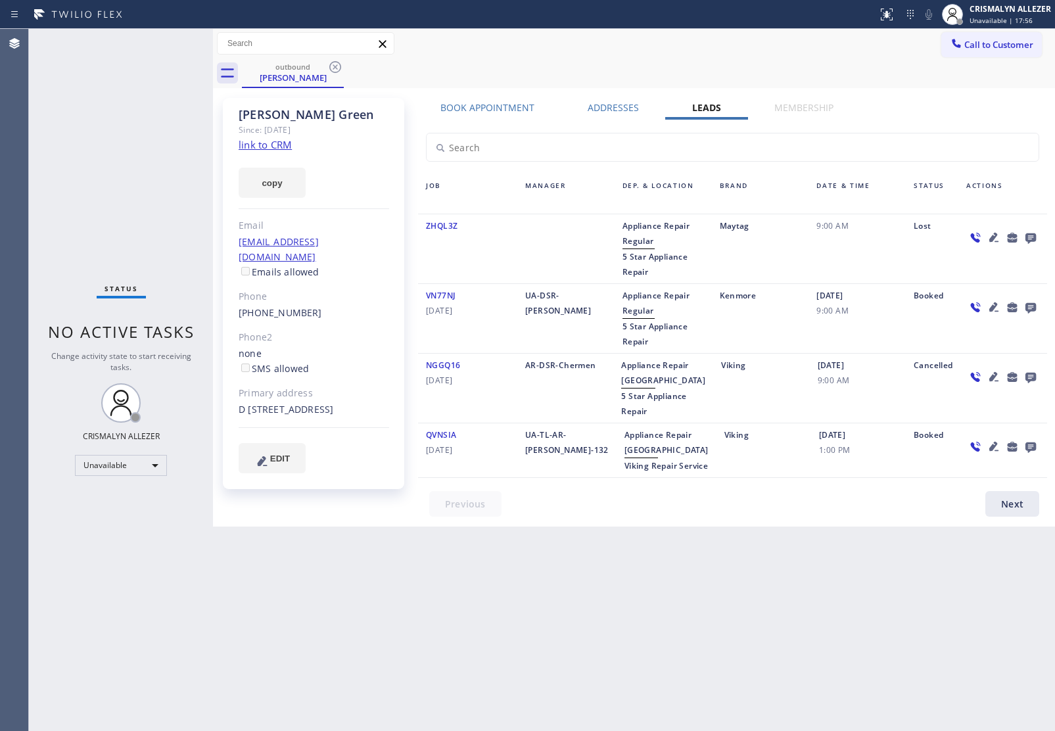
click at [1036, 234] on icon at bounding box center [1031, 237] width 16 height 16
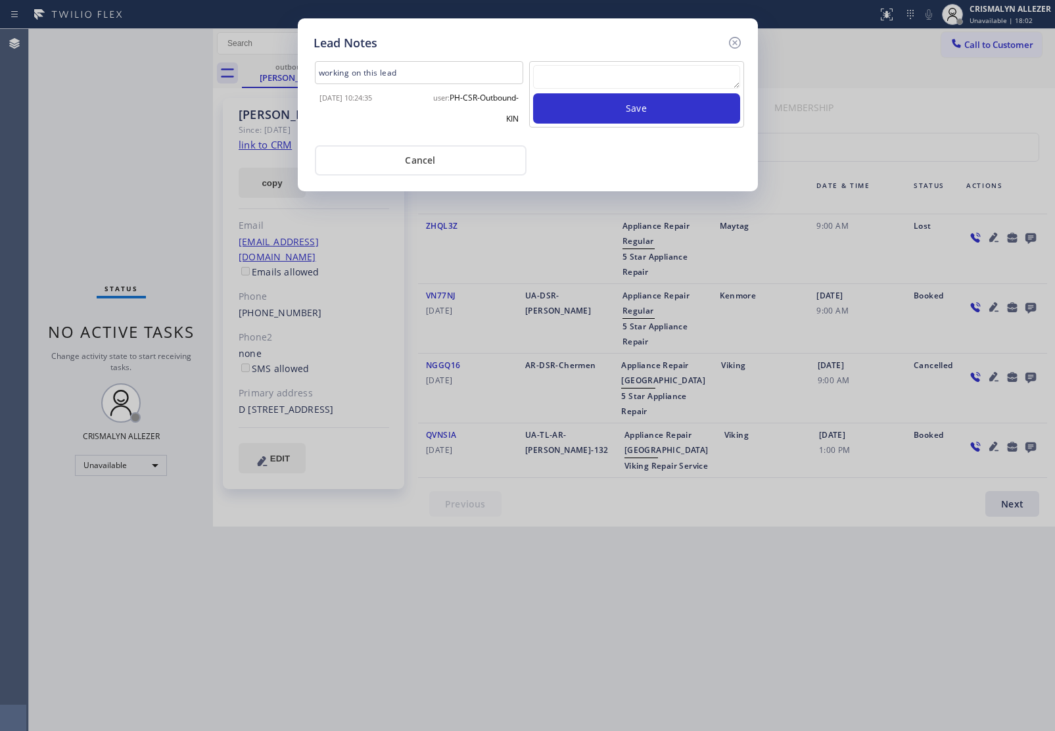
click at [581, 85] on textarea at bounding box center [636, 77] width 207 height 24
paste textarea "no answer | pls xfer here cx cb"
type textarea "no answer | pls xfer here cx cb"
click at [612, 109] on button "Save" at bounding box center [636, 108] width 207 height 30
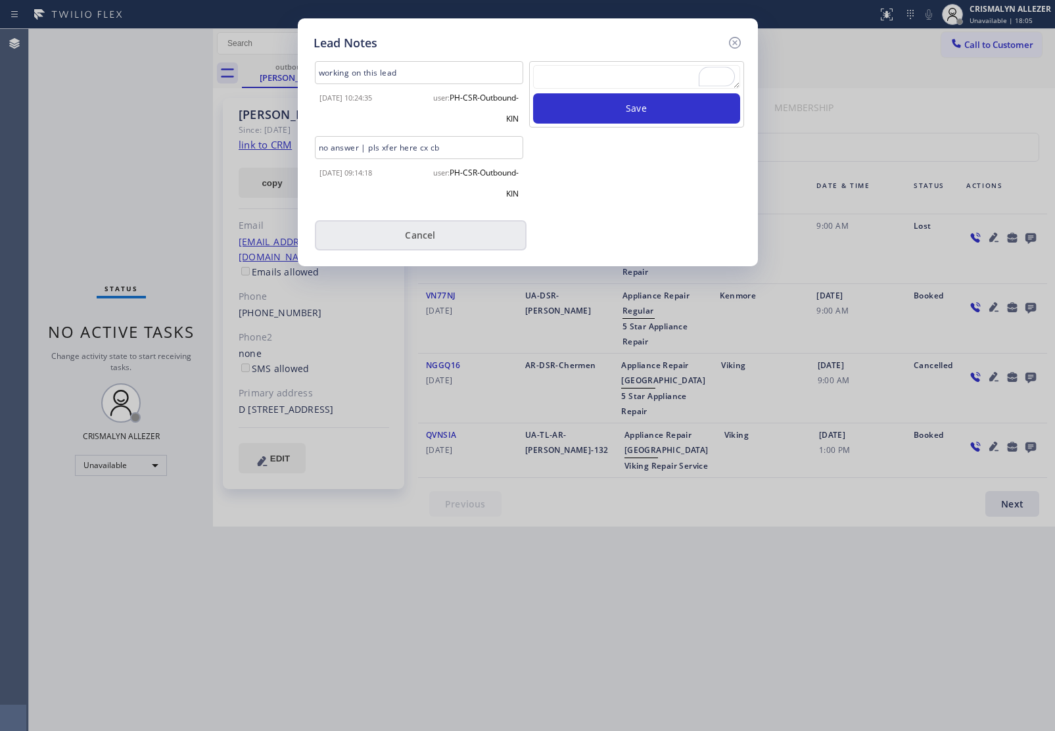
click at [423, 227] on button "Cancel" at bounding box center [421, 235] width 212 height 30
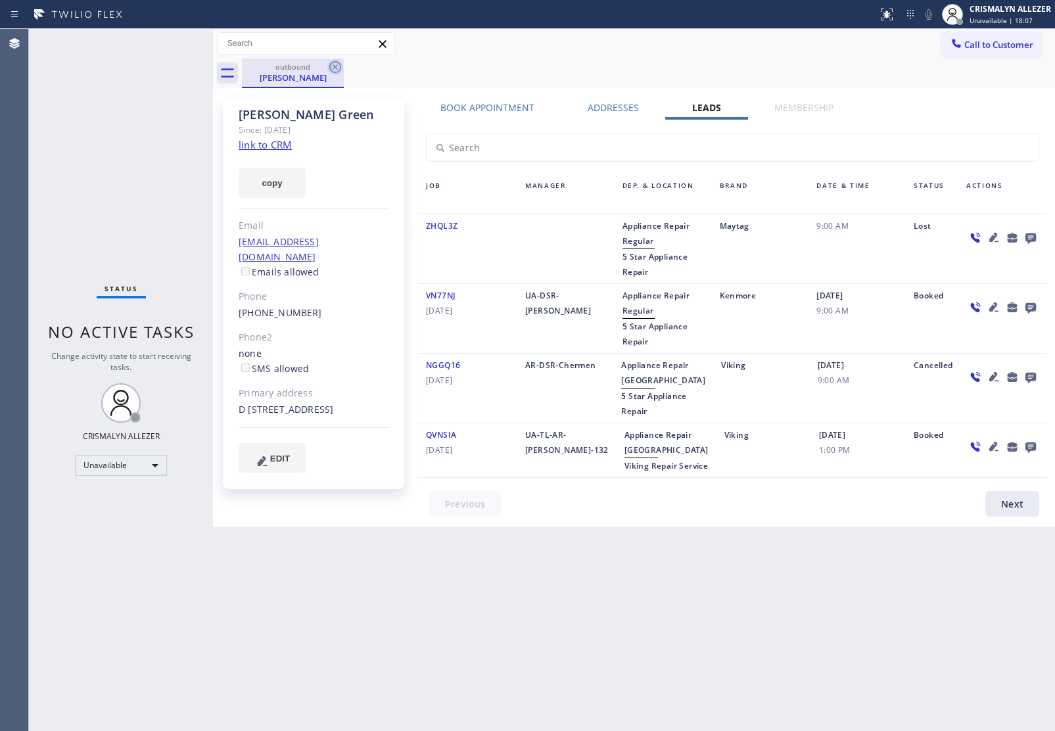
click at [339, 69] on icon at bounding box center [335, 67] width 16 height 16
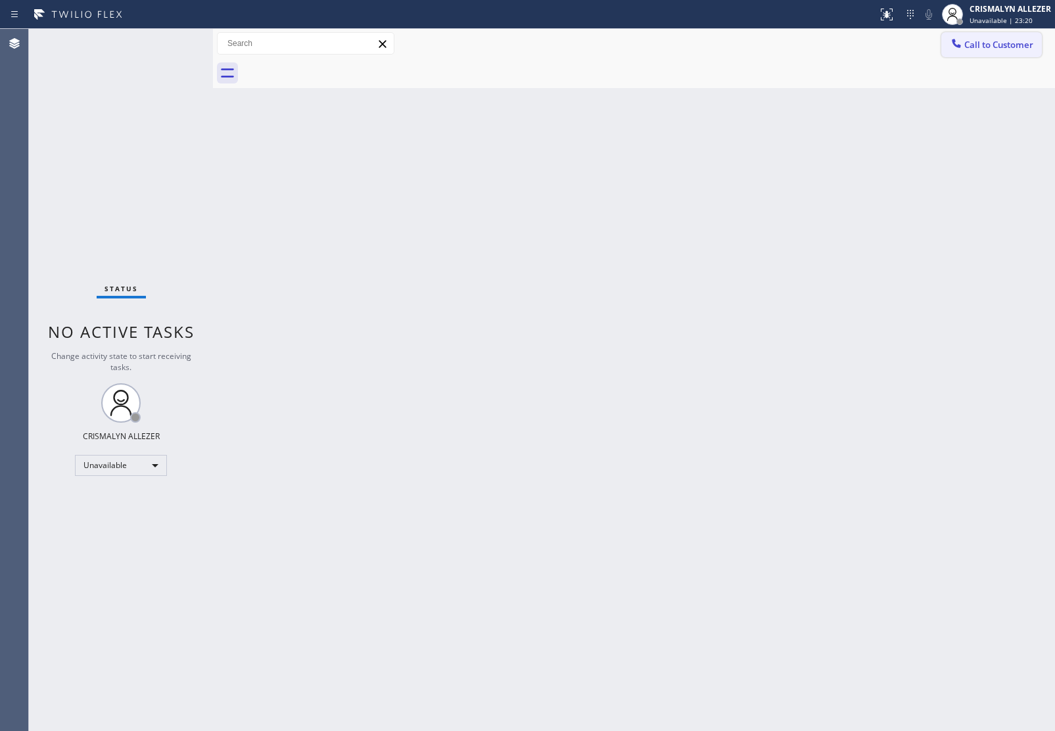
click at [1024, 34] on button "Call to Customer" at bounding box center [992, 44] width 101 height 25
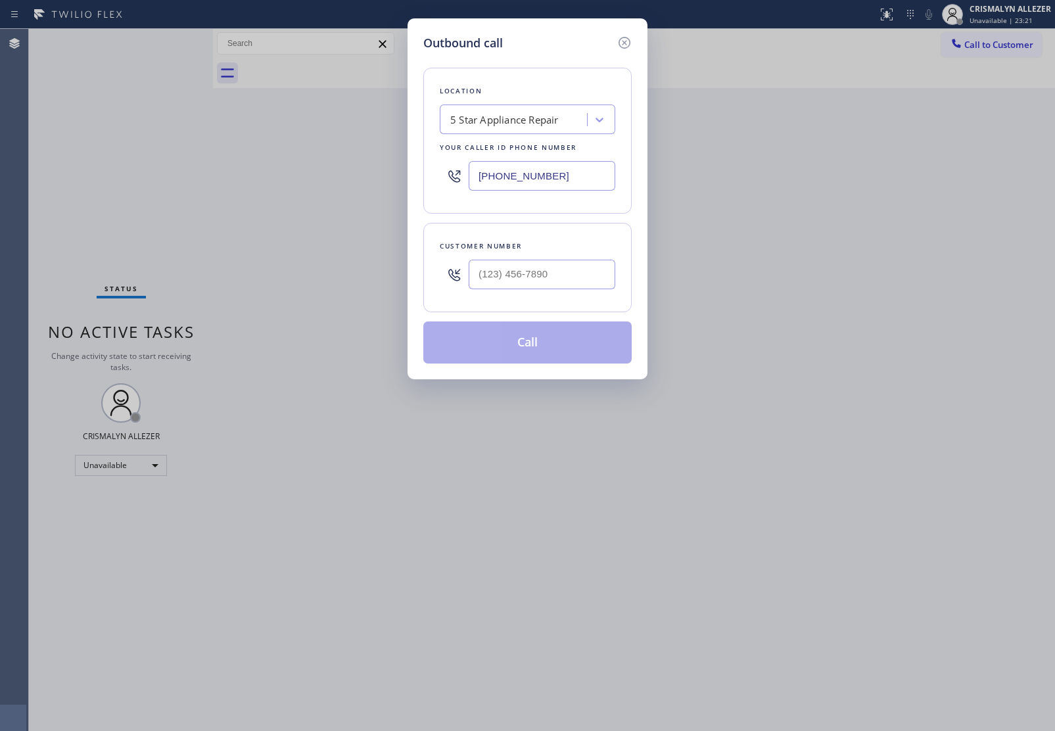
drag, startPoint x: 585, startPoint y: 186, endPoint x: 212, endPoint y: 172, distance: 373.1
click at [218, 172] on div "Outbound call Location 5 Star Appliance Repair Your caller id phone number [PHO…" at bounding box center [527, 365] width 1055 height 731
paste input "33) 692-2271"
type input "[PHONE_NUMBER]"
click at [567, 274] on input "(___) ___-____" at bounding box center [542, 275] width 147 height 30
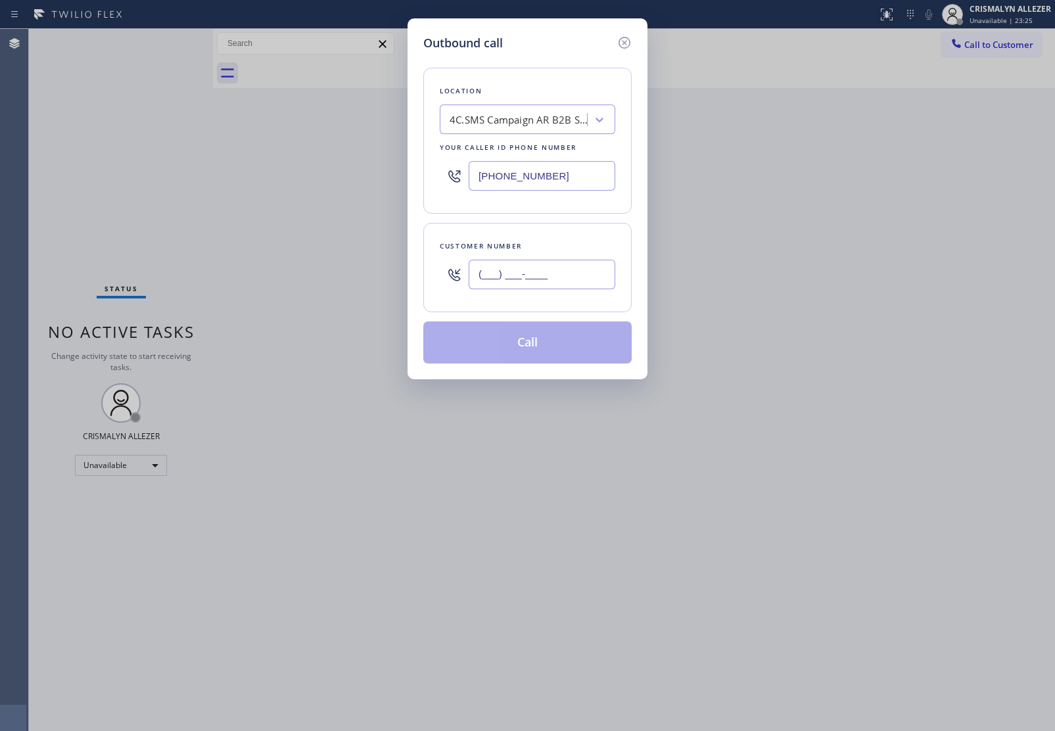
paste input "808) 375-0559"
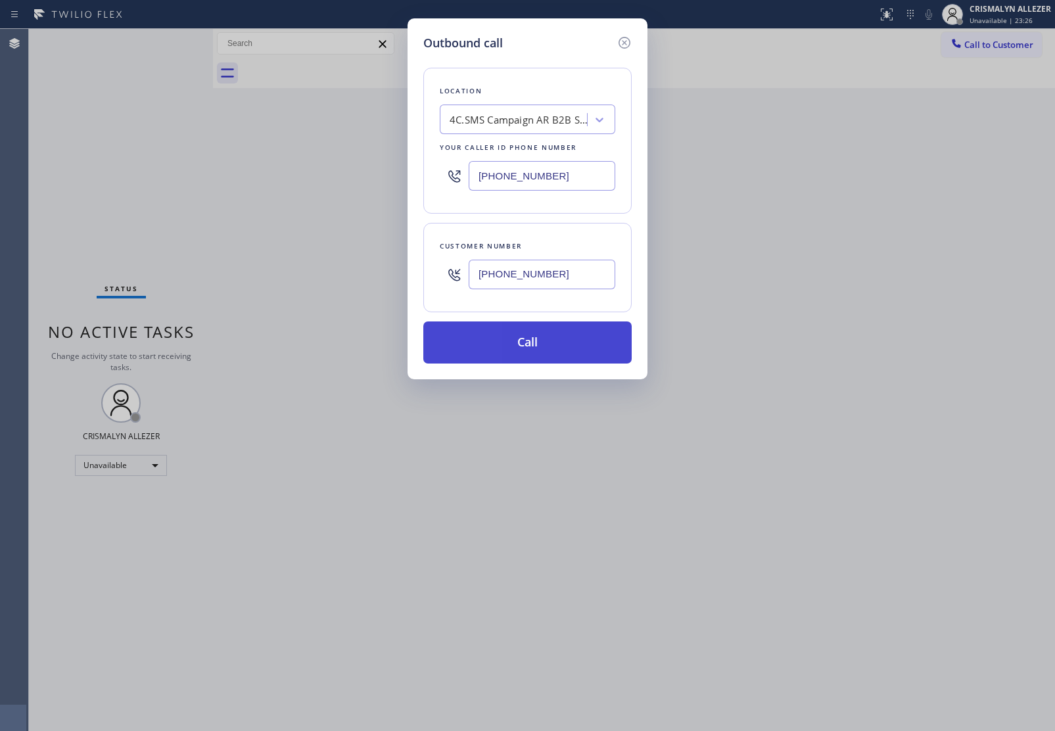
type input "(808) 375-0559"
click at [534, 349] on button "Call" at bounding box center [527, 343] width 208 height 42
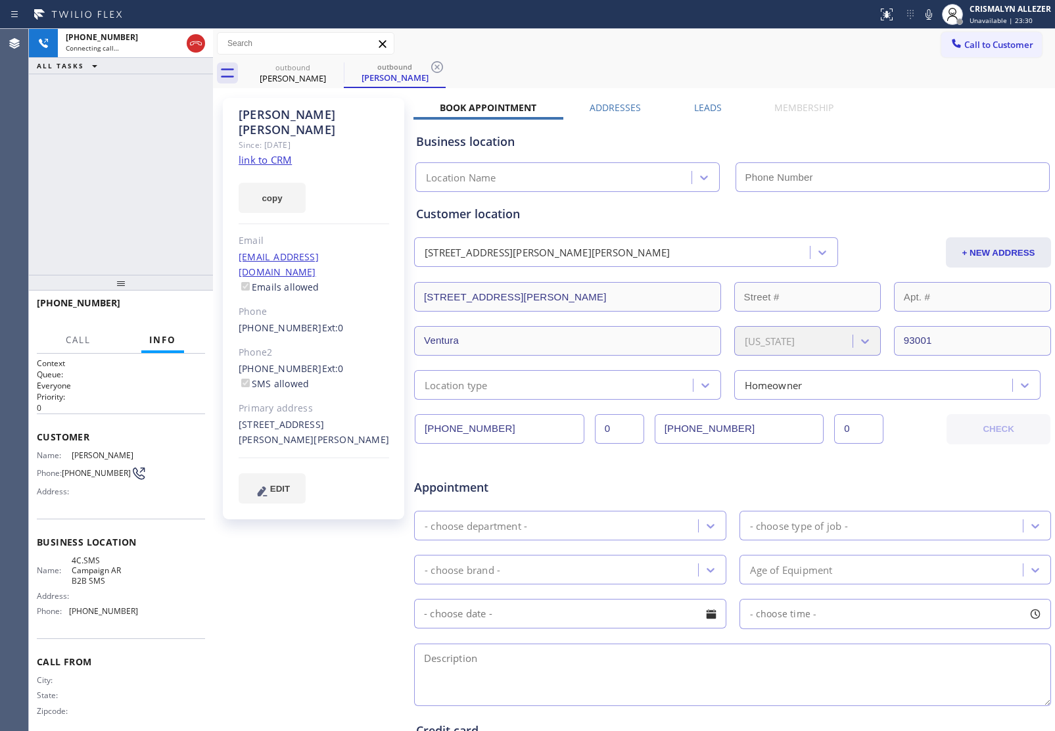
click at [281, 153] on link "link to CRM" at bounding box center [265, 159] width 53 height 13
type input "[PHONE_NUMBER]"
click at [185, 306] on span "HANG UP" at bounding box center [175, 308] width 40 height 9
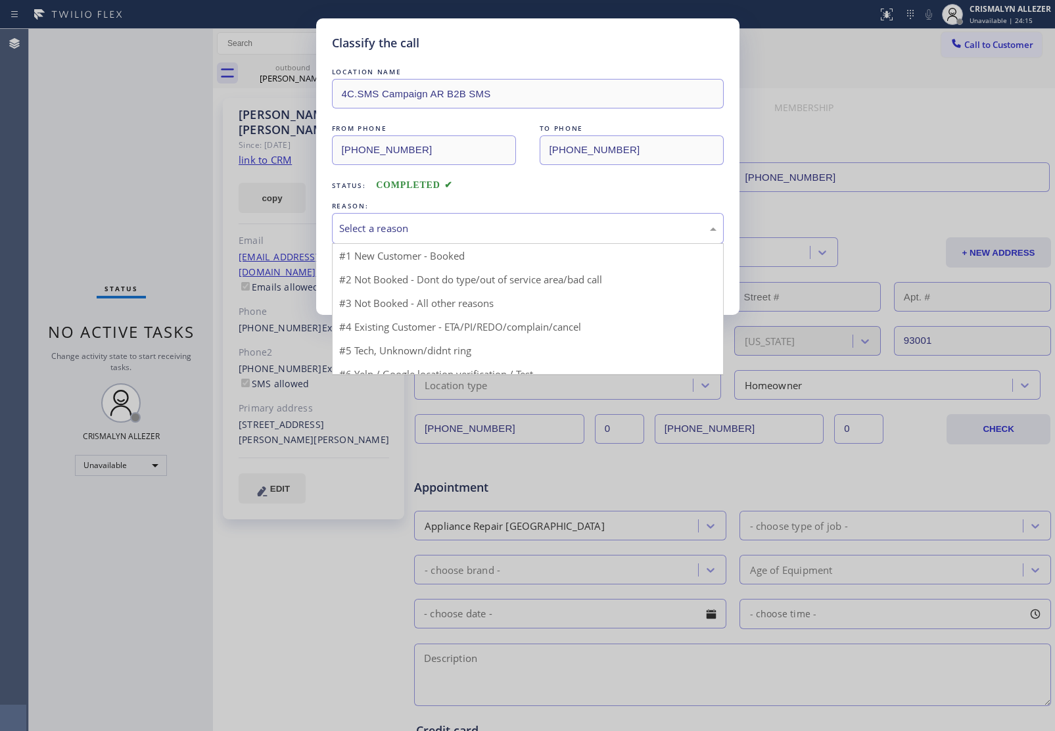
click at [552, 229] on div "Select a reason" at bounding box center [527, 228] width 377 height 15
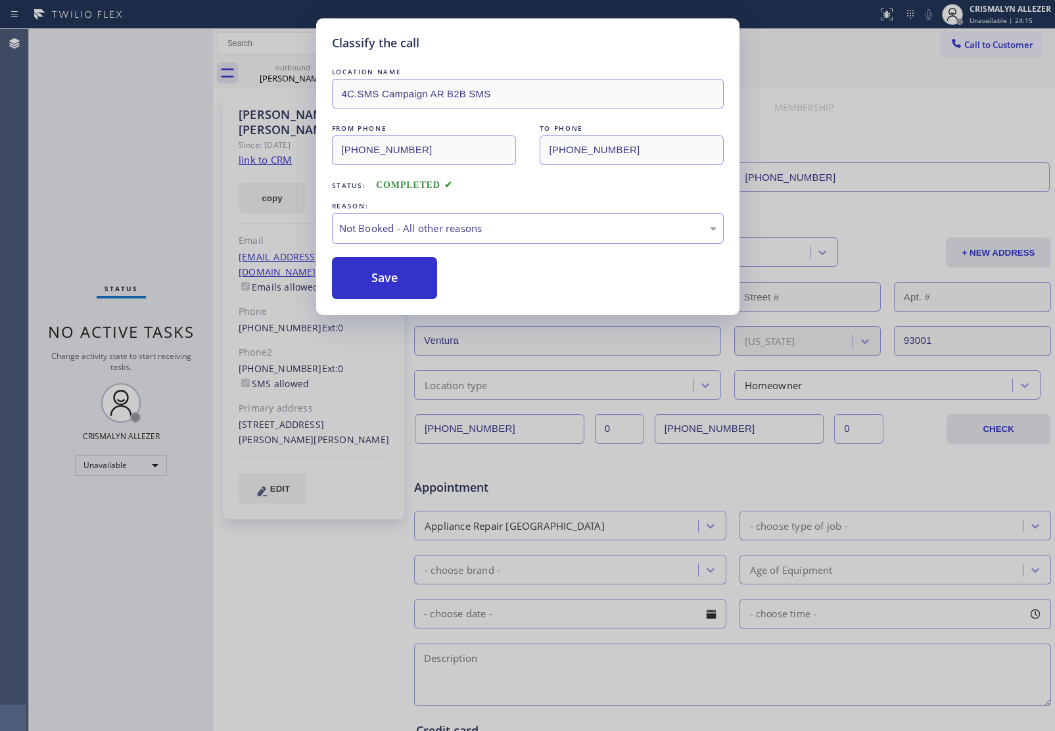
click at [399, 275] on button "Save" at bounding box center [385, 278] width 106 height 42
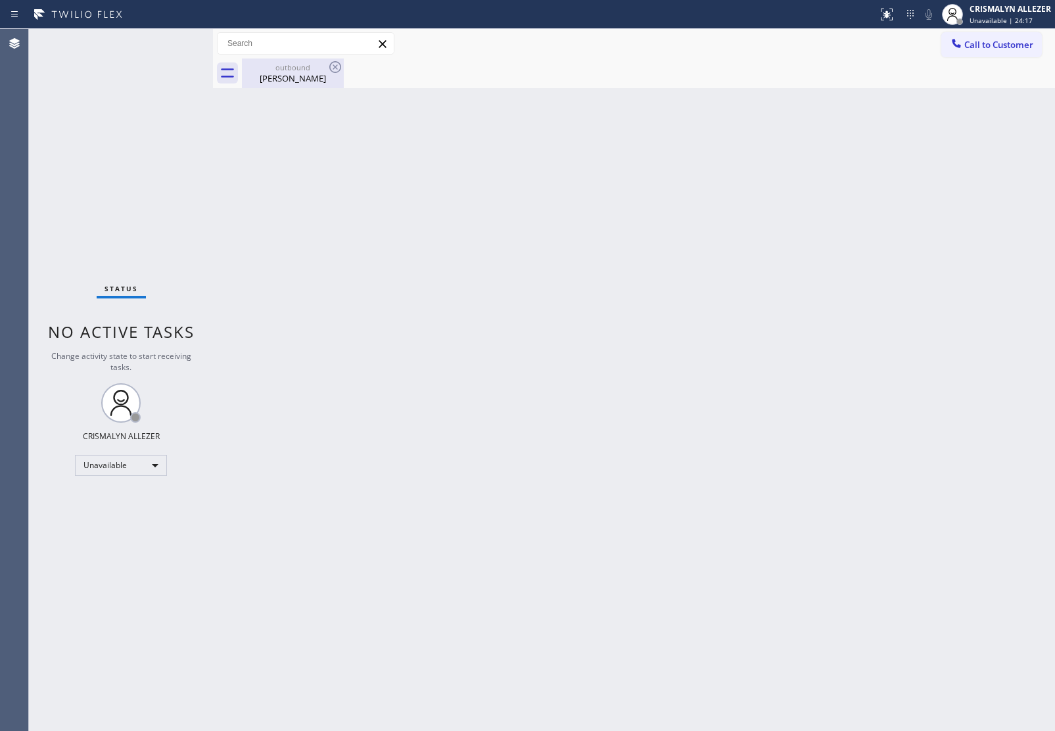
click at [279, 70] on div "outbound" at bounding box center [292, 67] width 99 height 10
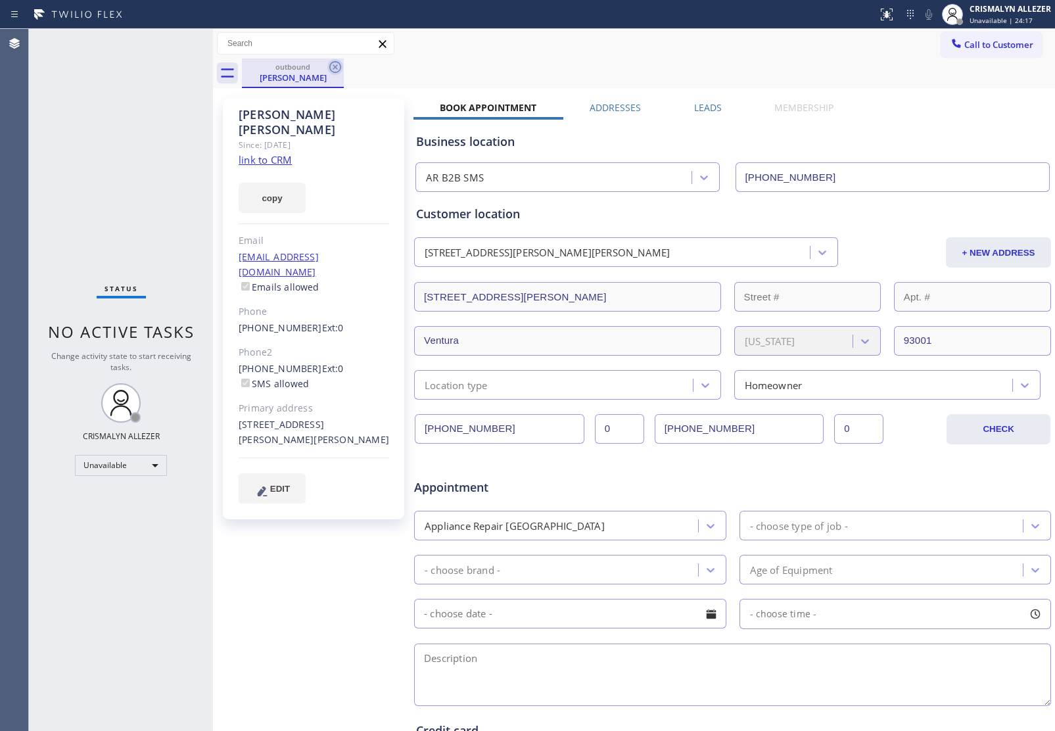
click at [334, 64] on icon at bounding box center [335, 67] width 16 height 16
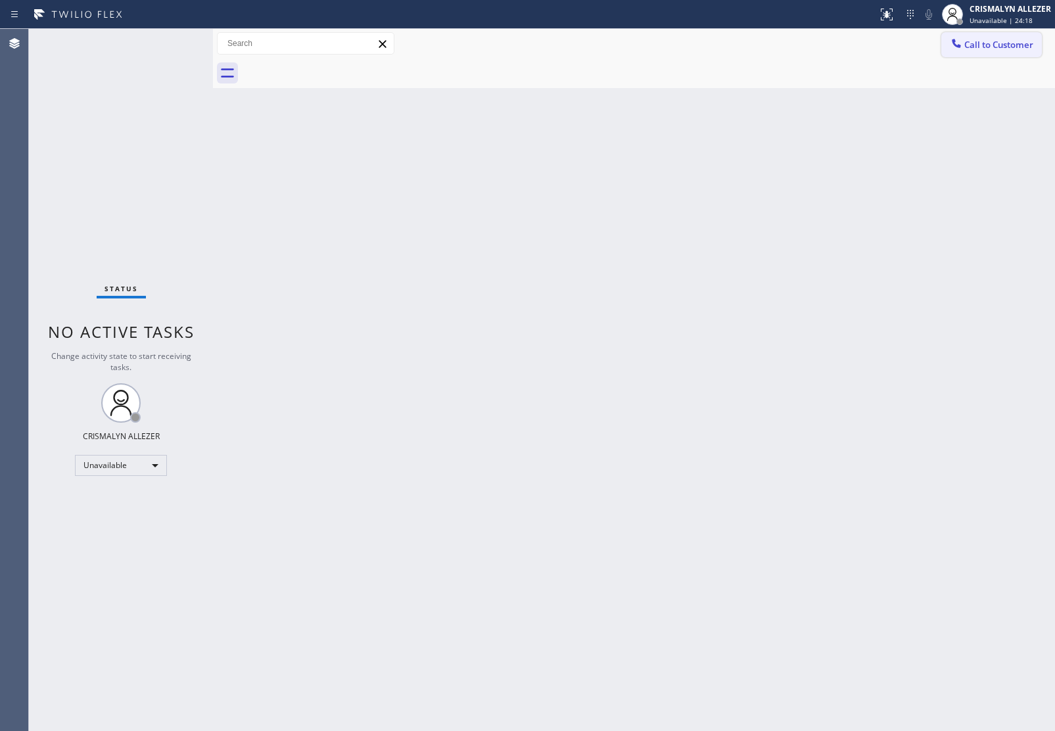
click at [995, 46] on span "Call to Customer" at bounding box center [999, 45] width 69 height 12
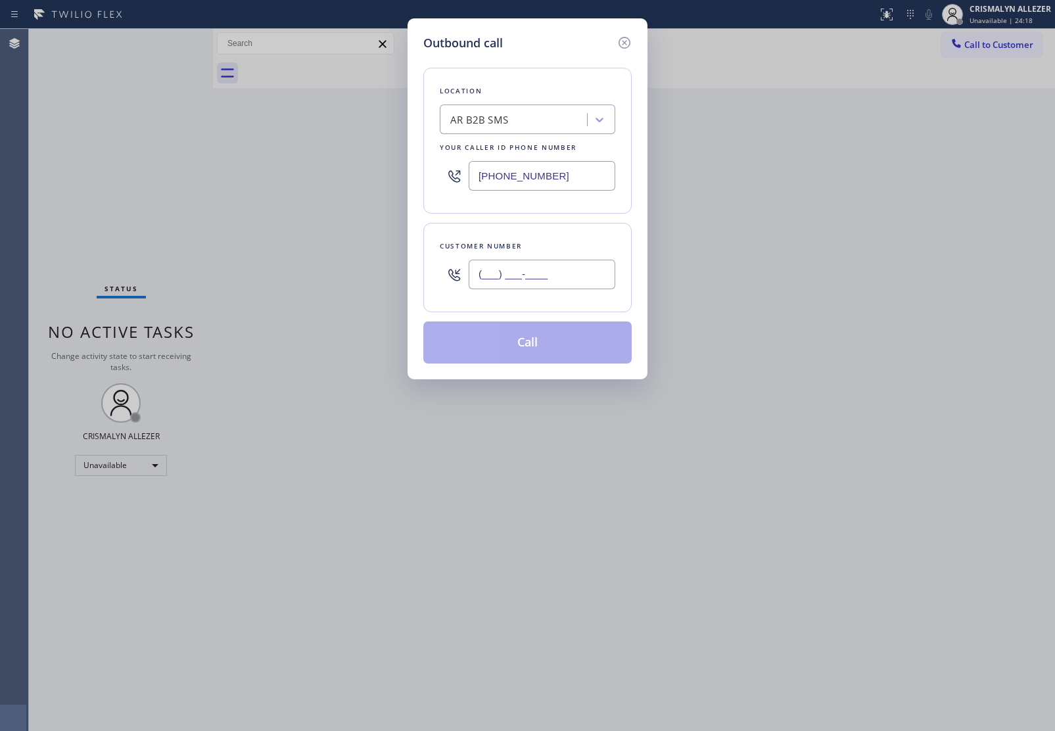
click at [564, 284] on input "(___) ___-____" at bounding box center [542, 275] width 147 height 30
paste input "808) 255-5566"
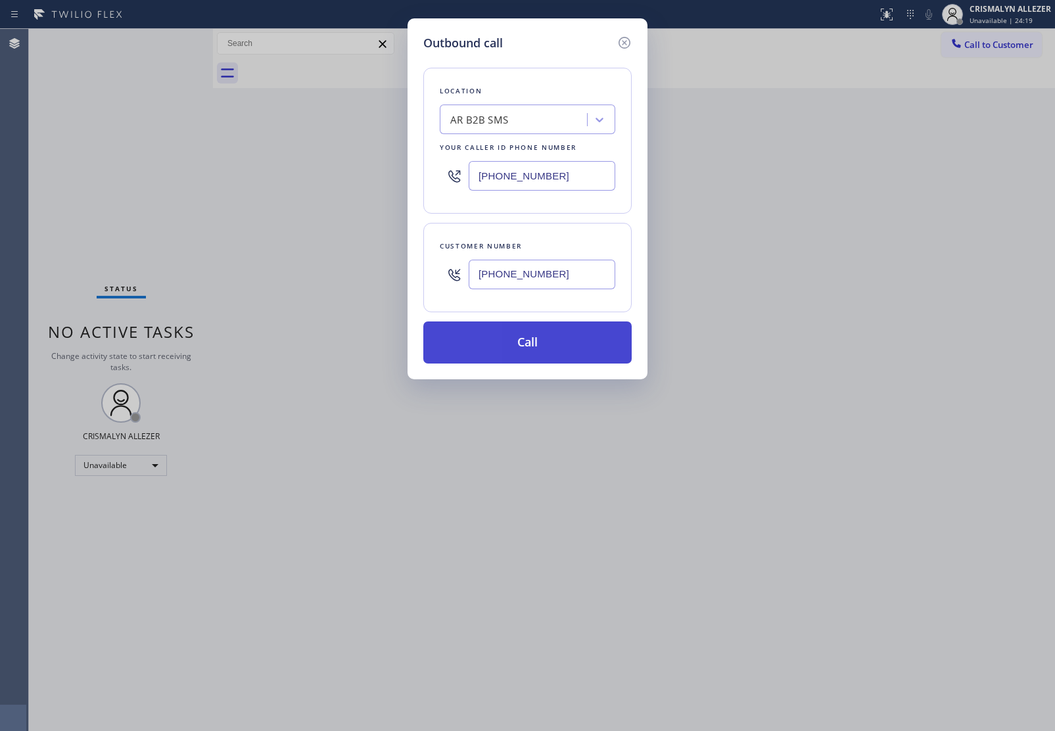
type input "(808) 255-5566"
click at [529, 346] on button "Call" at bounding box center [527, 343] width 208 height 42
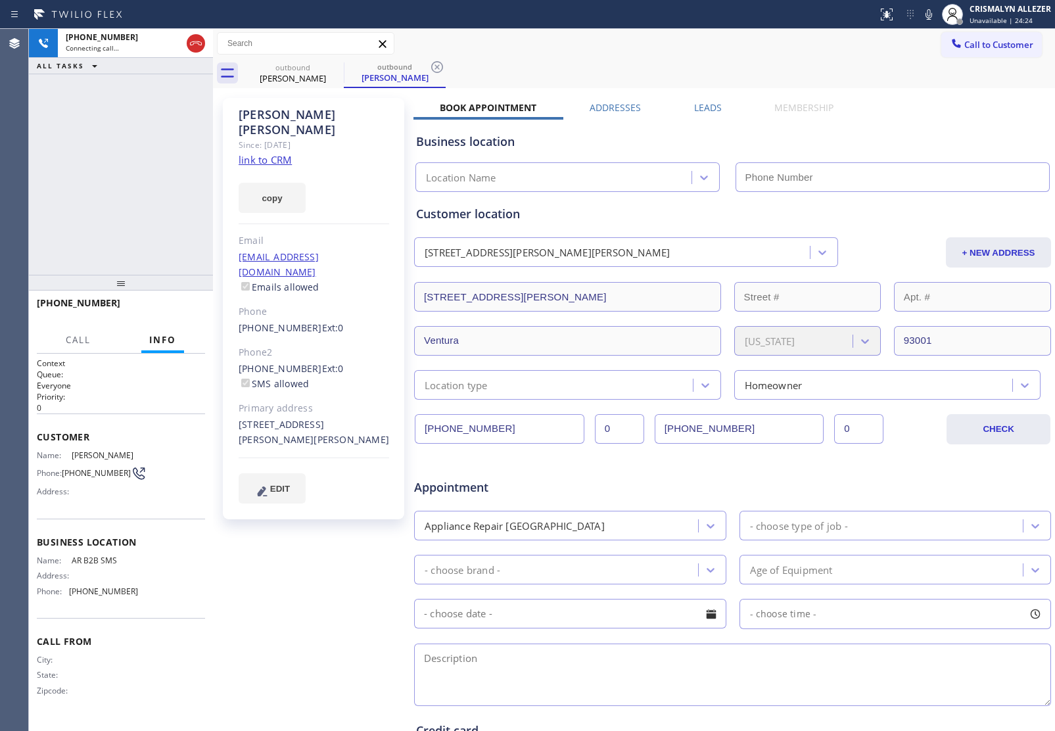
type input "[PHONE_NUMBER]"
click at [172, 306] on span "HANG UP" at bounding box center [175, 308] width 40 height 9
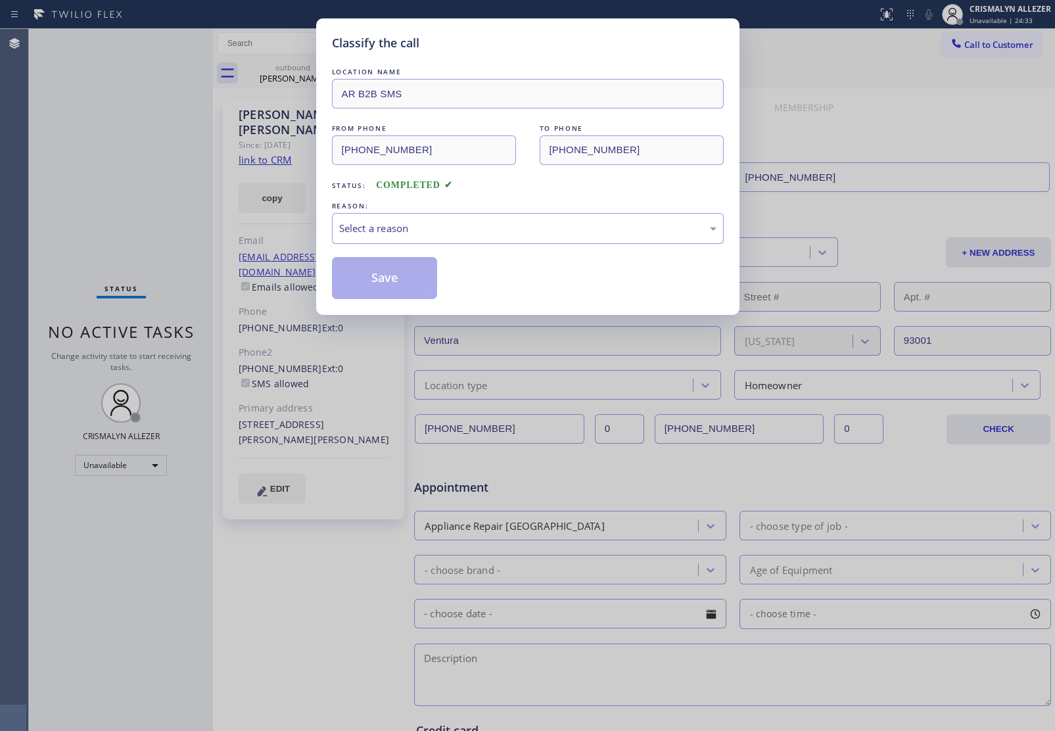
click at [554, 238] on div "Select a reason" at bounding box center [528, 228] width 392 height 31
click at [398, 289] on button "Save" at bounding box center [385, 278] width 106 height 42
click at [345, 72] on div "Brad Miller" at bounding box center [394, 78] width 99 height 12
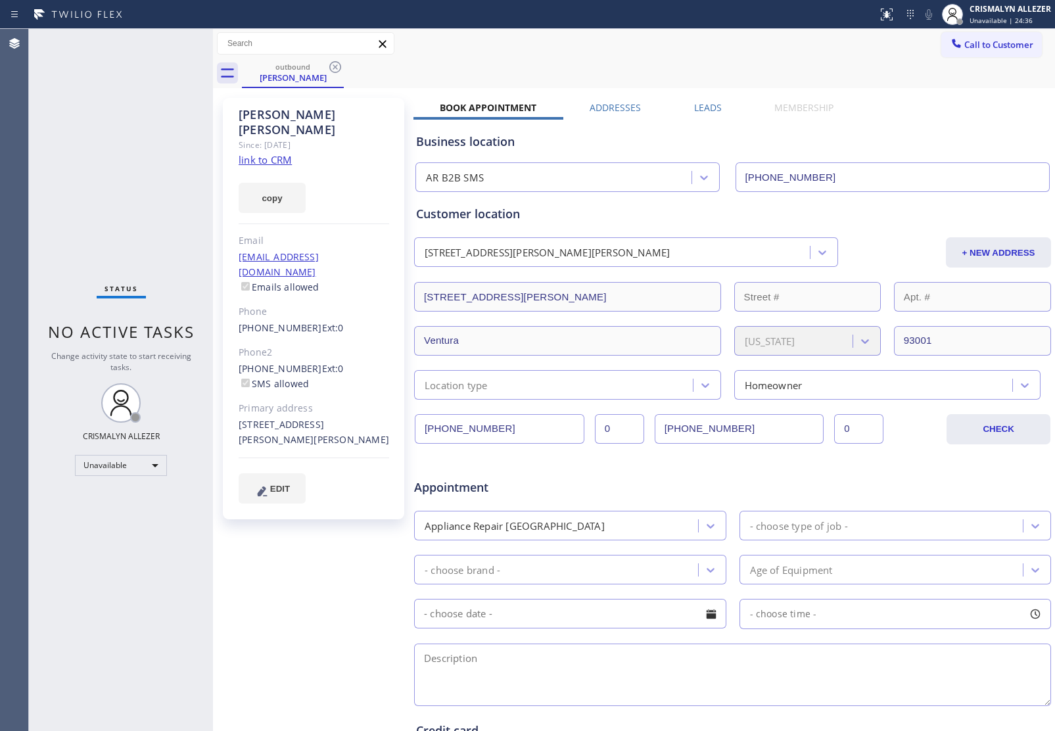
click at [708, 107] on label "Leads" at bounding box center [708, 107] width 28 height 12
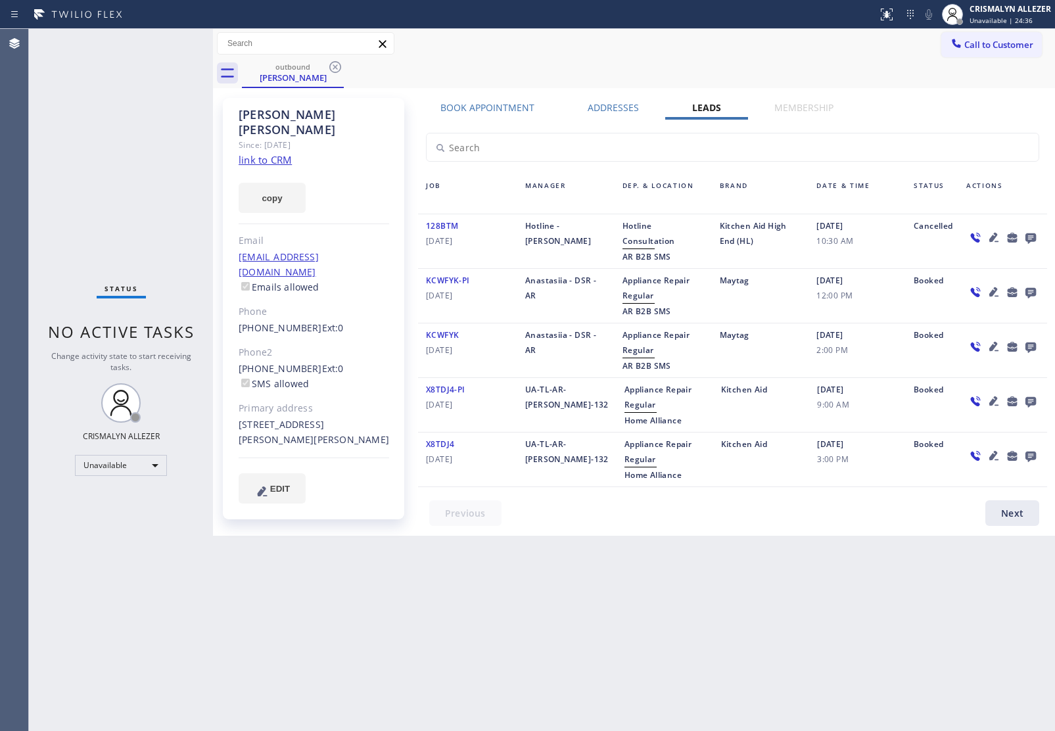
click at [1034, 235] on icon at bounding box center [1031, 238] width 11 height 11
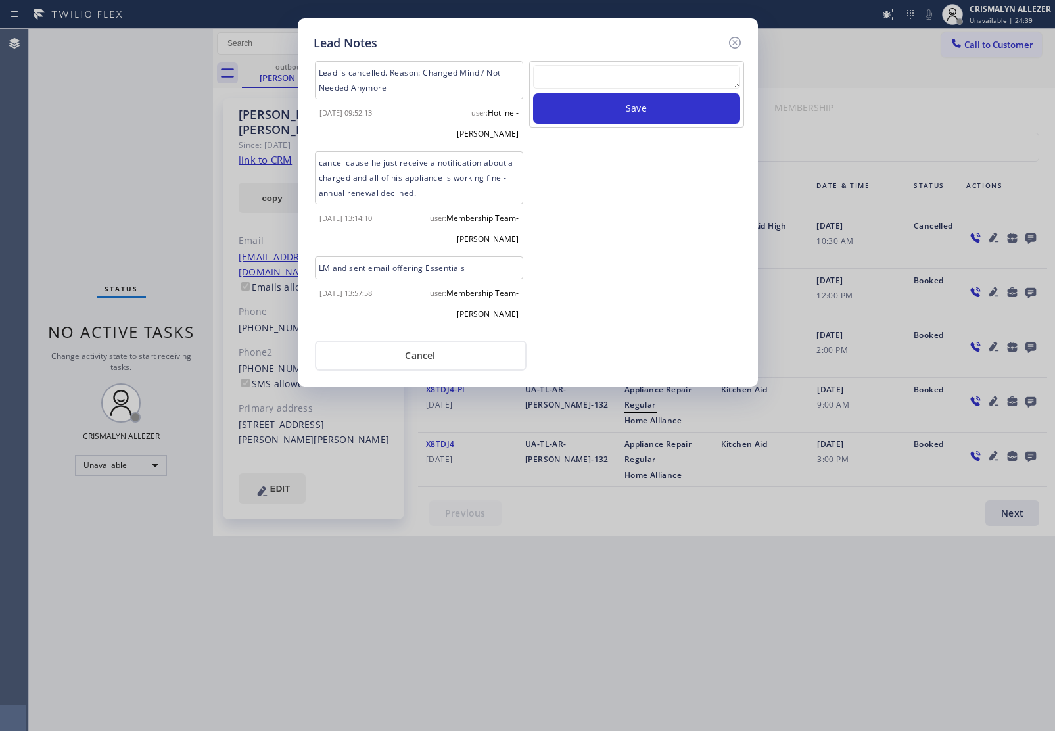
click at [598, 81] on textarea at bounding box center [636, 77] width 207 height 24
paste textarea "no answer | pls xfer here cx cb"
type textarea "no answer | pls xfer here cx cb"
click at [619, 122] on button "Save" at bounding box center [636, 108] width 207 height 30
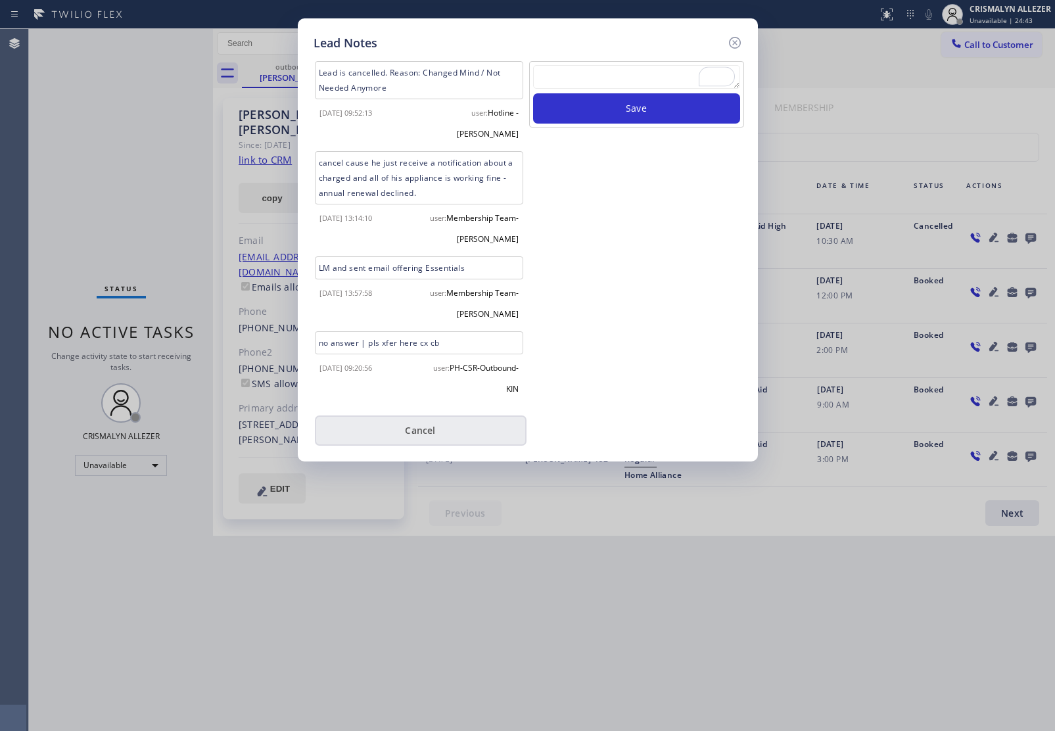
click at [424, 416] on button "Cancel" at bounding box center [421, 431] width 212 height 30
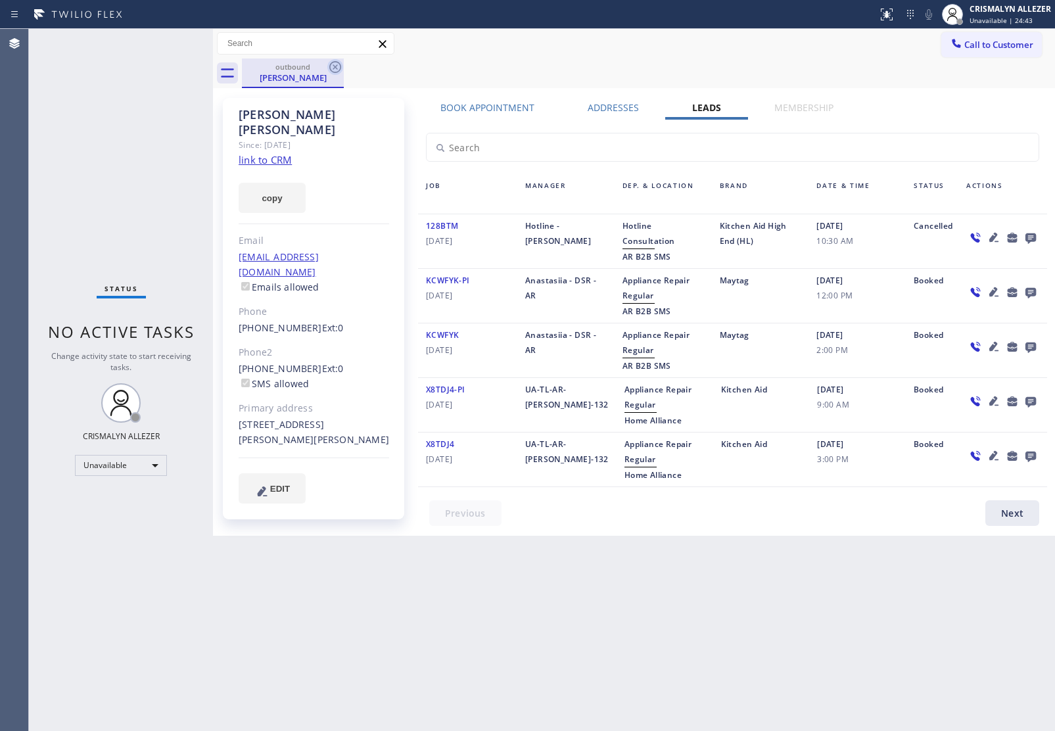
drag, startPoint x: 330, startPoint y: 64, endPoint x: 344, endPoint y: 3, distance: 62.1
click at [330, 62] on icon at bounding box center [335, 67] width 16 height 16
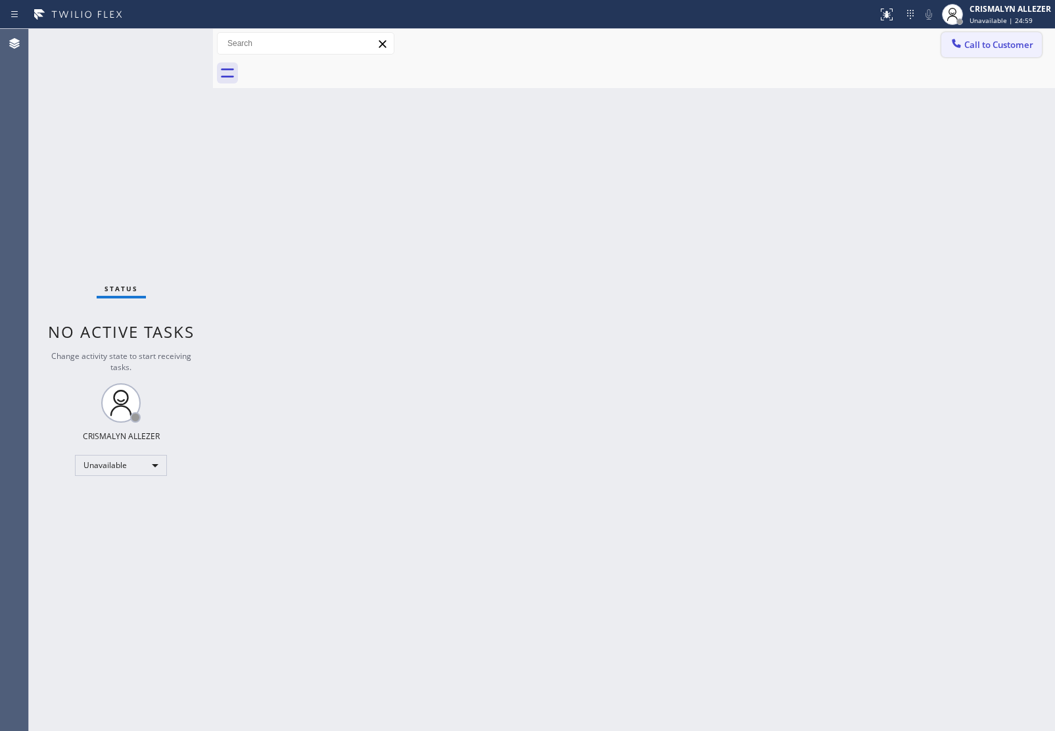
click at [981, 46] on span "Call to Customer" at bounding box center [999, 45] width 69 height 12
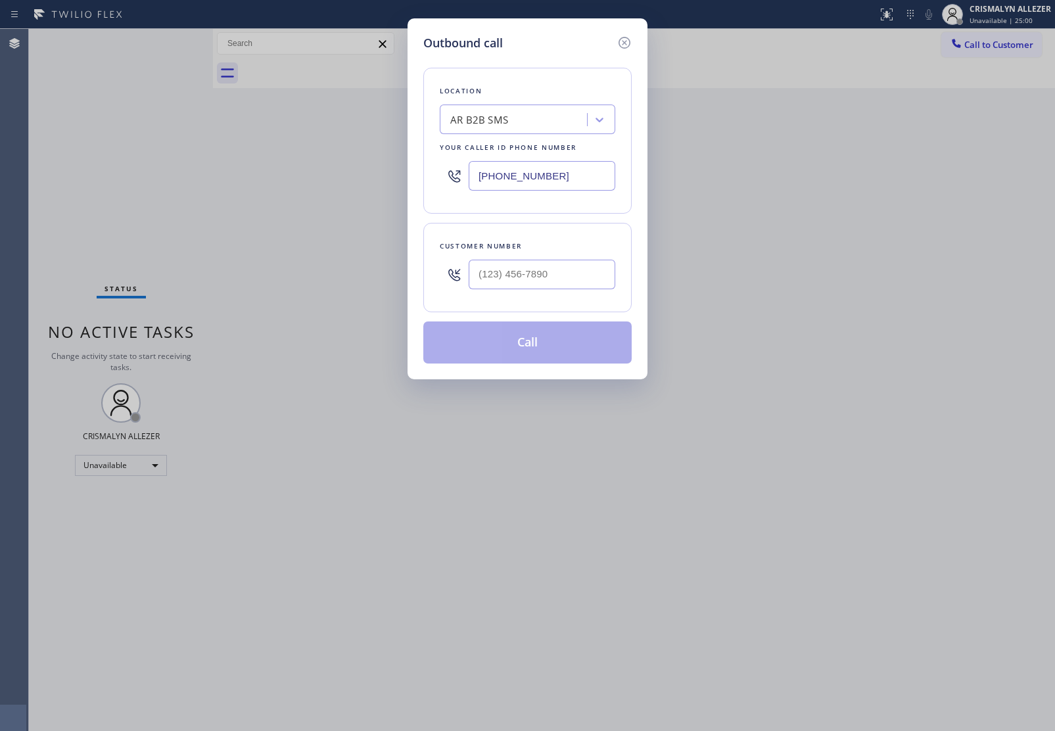
drag, startPoint x: 580, startPoint y: 180, endPoint x: 221, endPoint y: 152, distance: 360.1
click at [257, 158] on div "Outbound call Location AR B2B SMS Your caller id phone number (833) 692-2271 Cu…" at bounding box center [527, 365] width 1055 height 731
paste input "44) 679-3652"
type input "(844) 679-3652"
click at [579, 283] on input "(___) ___-____" at bounding box center [542, 275] width 147 height 30
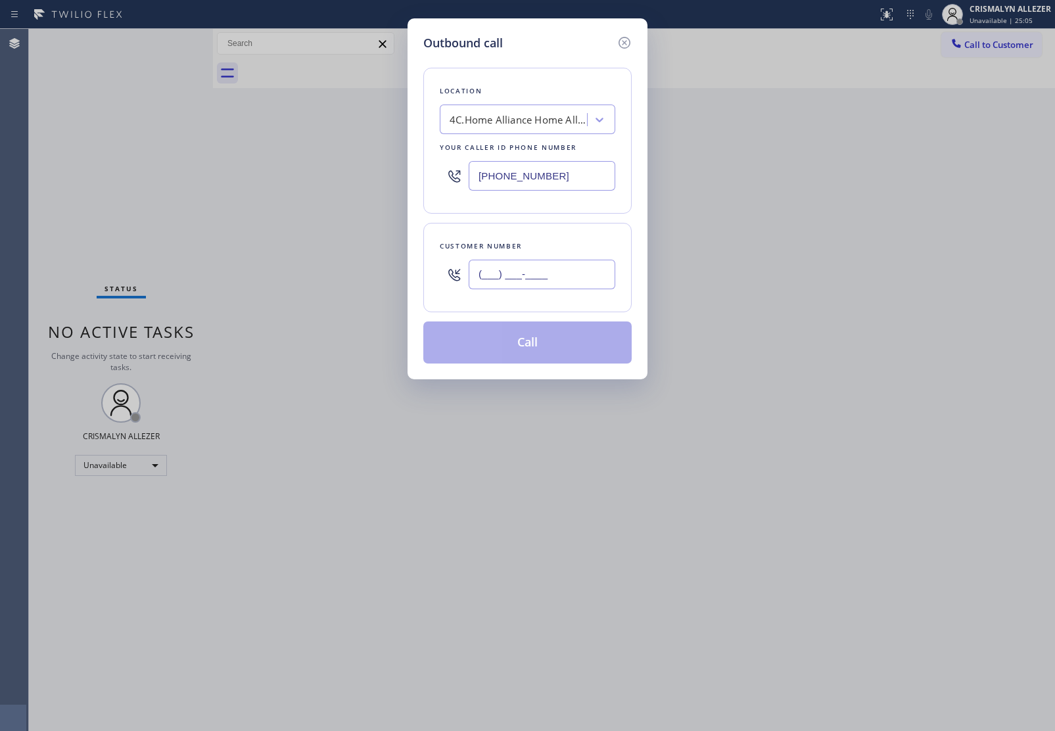
paste input "562) 544-3280"
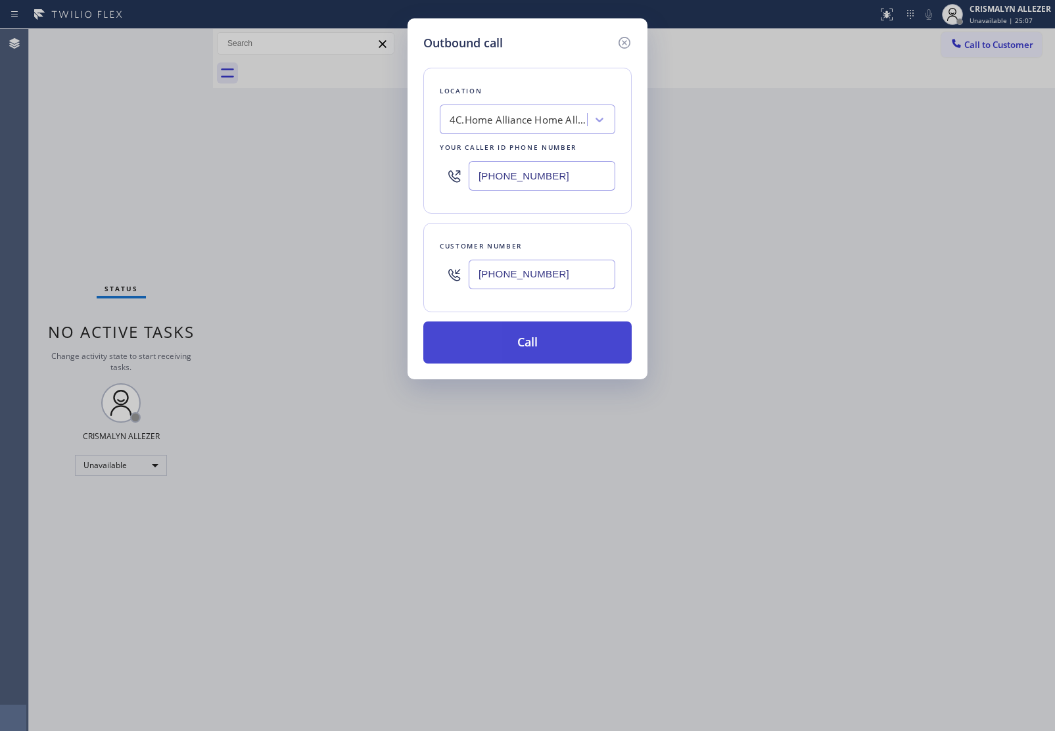
type input "(562) 544-3280"
click at [537, 342] on button "Call" at bounding box center [527, 343] width 208 height 42
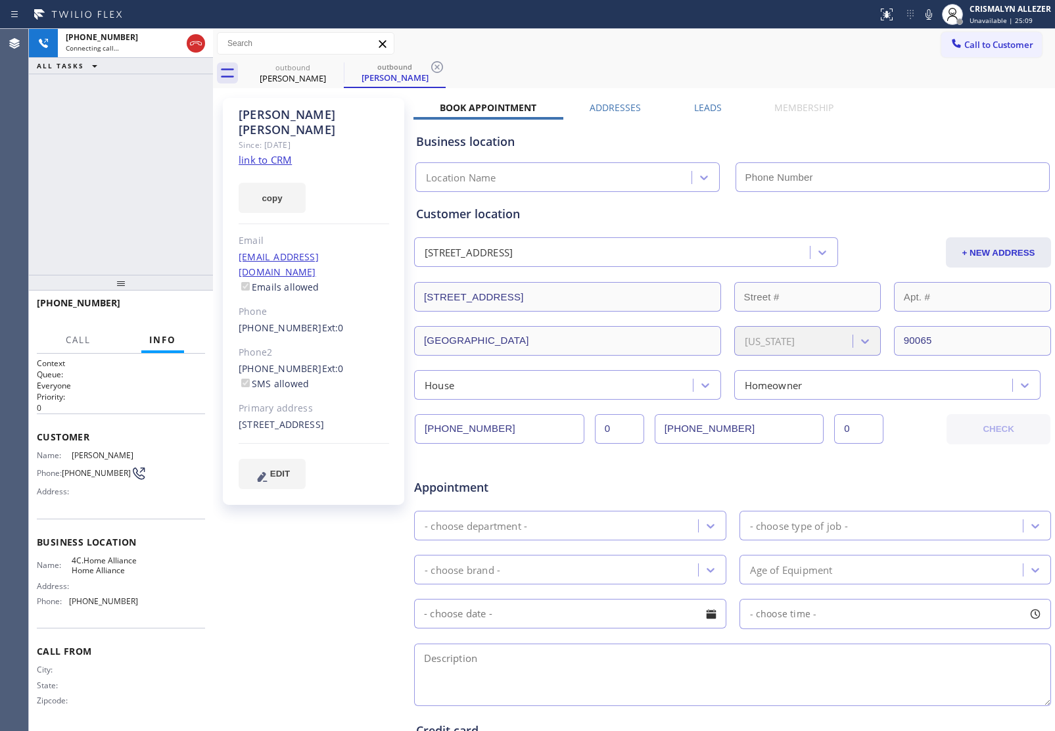
click at [290, 153] on link "link to CRM" at bounding box center [265, 159] width 53 height 13
type input "(844) 679-3652"
click at [174, 310] on span "HANG UP" at bounding box center [175, 308] width 40 height 9
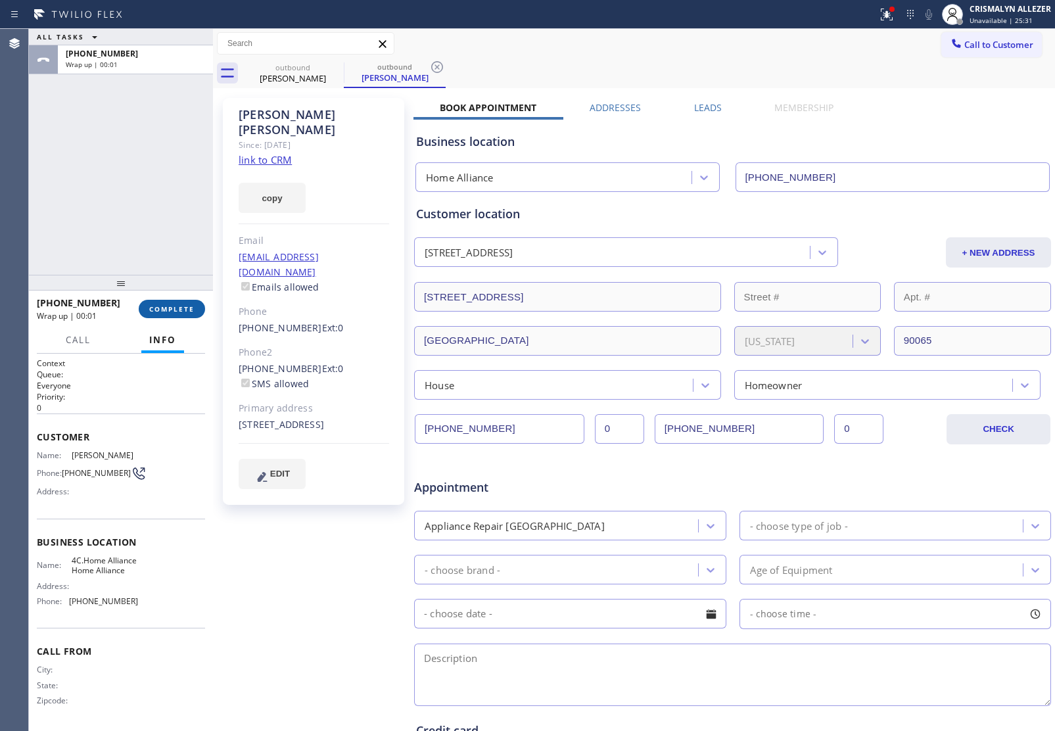
click at [191, 310] on span "COMPLETE" at bounding box center [171, 308] width 45 height 9
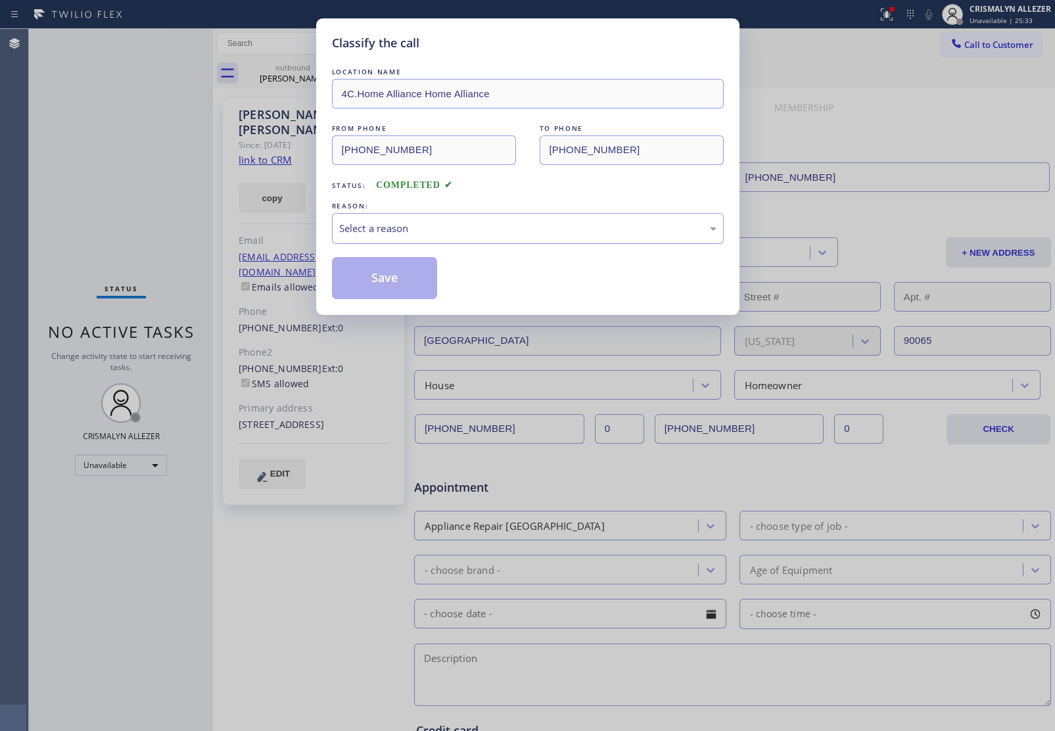
click at [557, 240] on div "Select a reason" at bounding box center [528, 228] width 392 height 31
click at [497, 234] on div "Select a reason" at bounding box center [527, 228] width 377 height 15
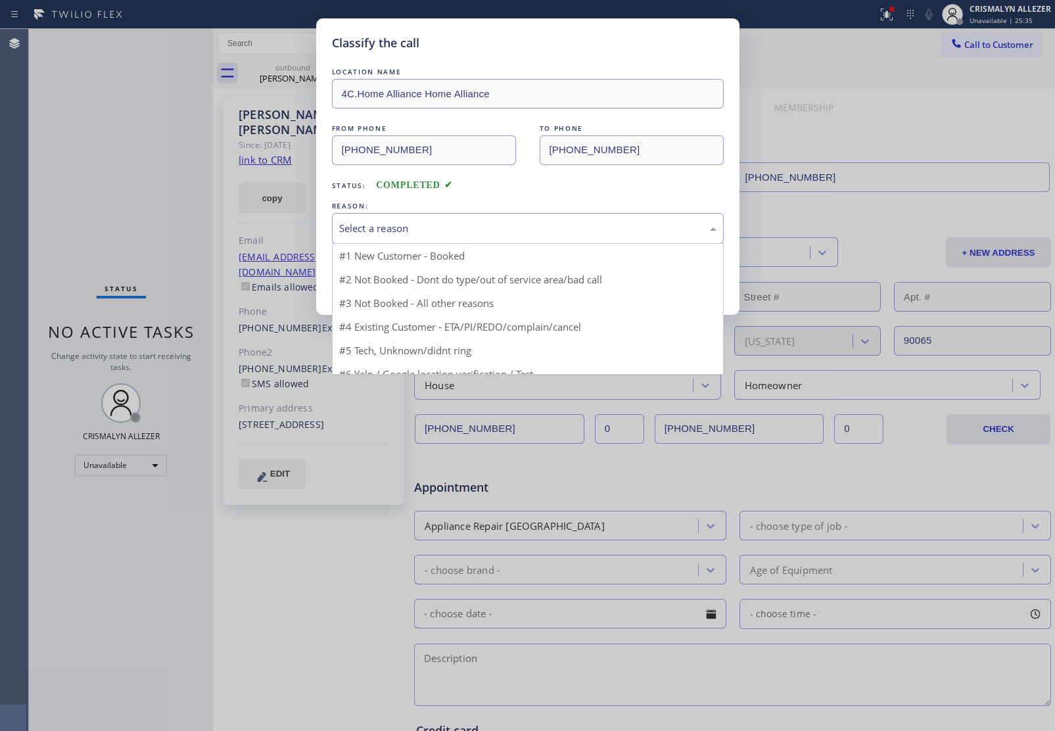
click at [497, 234] on div "Select a reason" at bounding box center [527, 228] width 377 height 15
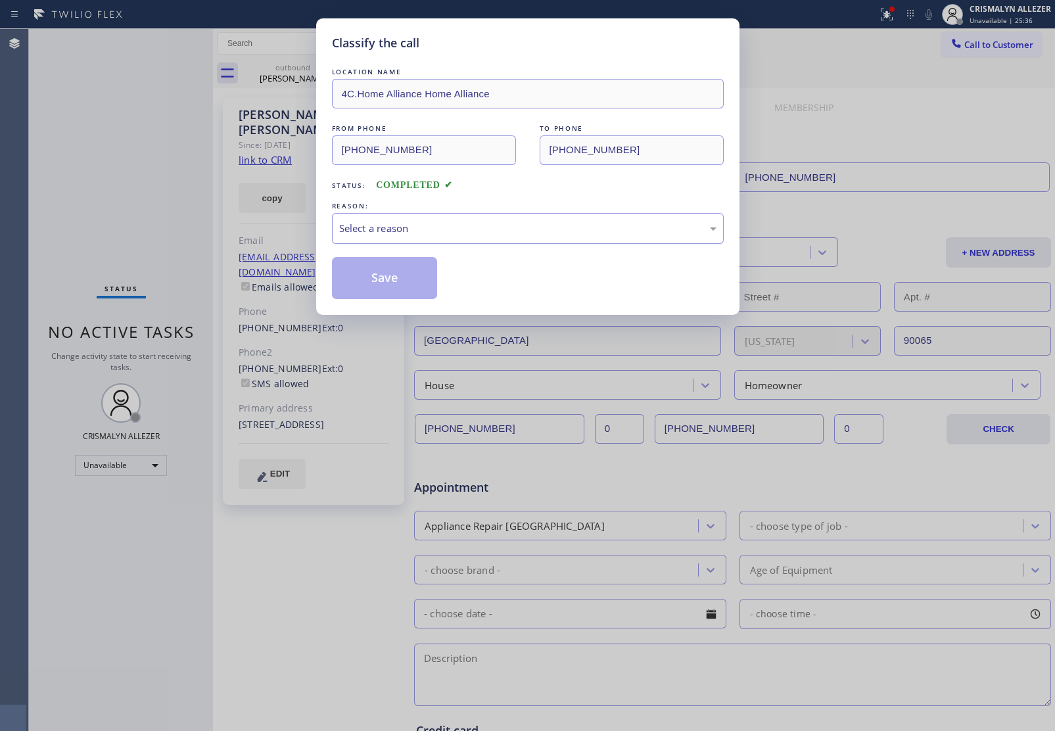
click at [497, 234] on div "Select a reason" at bounding box center [527, 228] width 377 height 15
click at [393, 287] on button "Save" at bounding box center [385, 278] width 106 height 42
click at [289, 126] on div "Classify the call LOCATION NAME 4C.Home Alliance Home Alliance FROM PHONE (844)…" at bounding box center [527, 365] width 1055 height 731
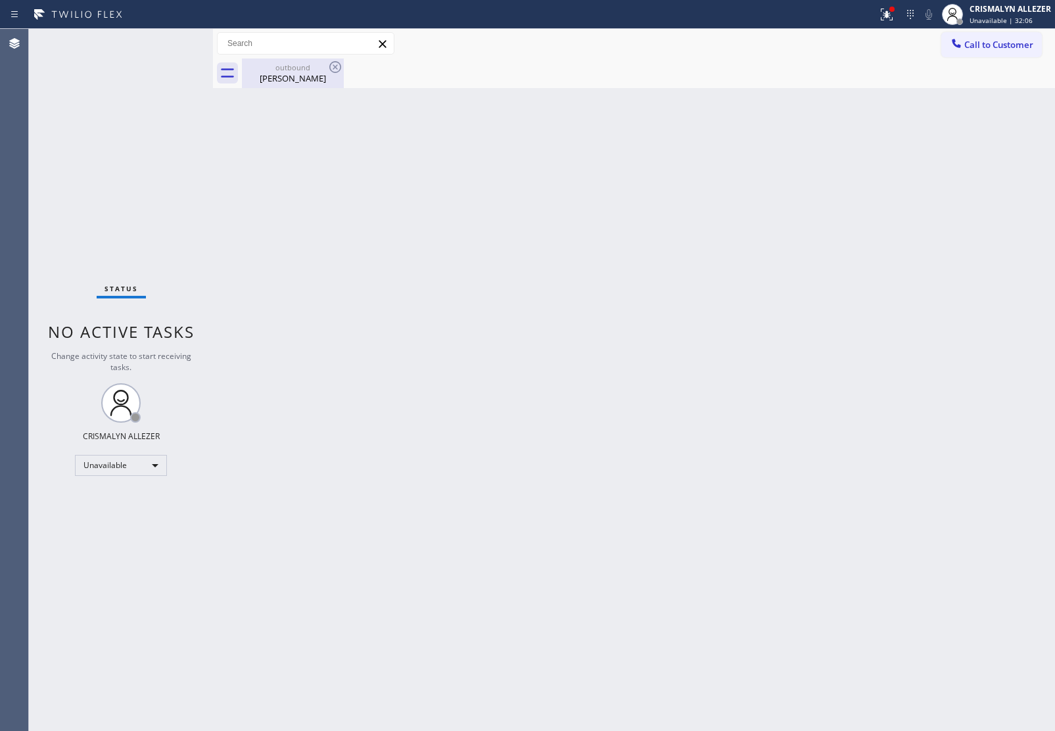
click at [304, 71] on div "outbound" at bounding box center [292, 67] width 99 height 10
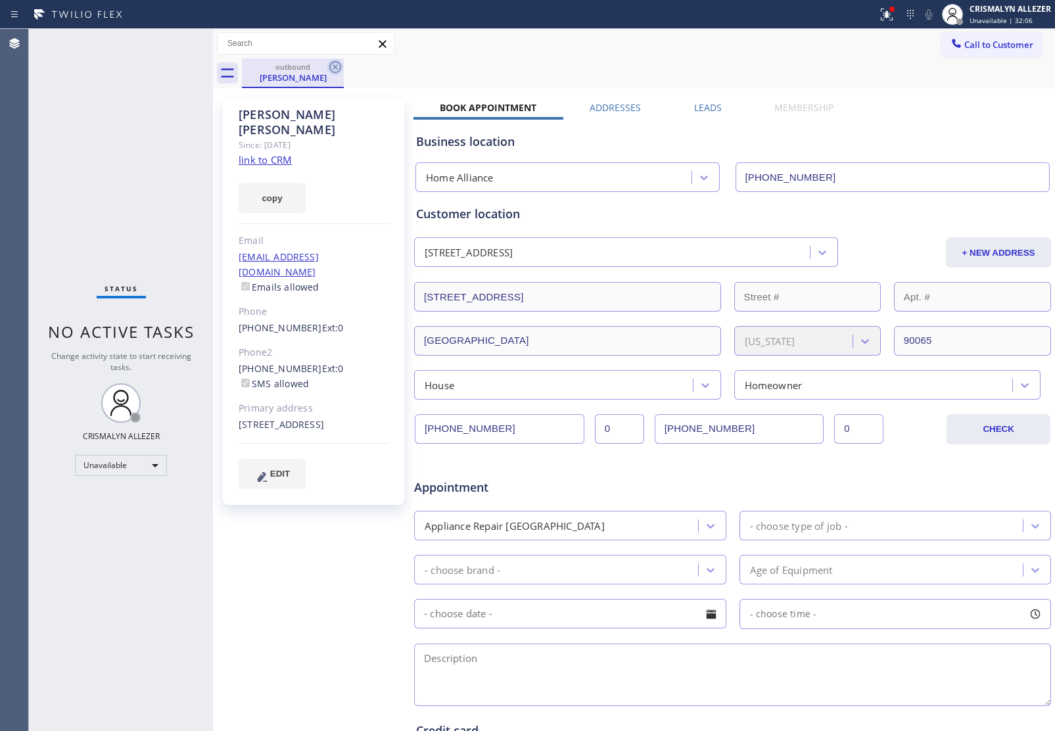
click at [337, 63] on icon at bounding box center [335, 67] width 16 height 16
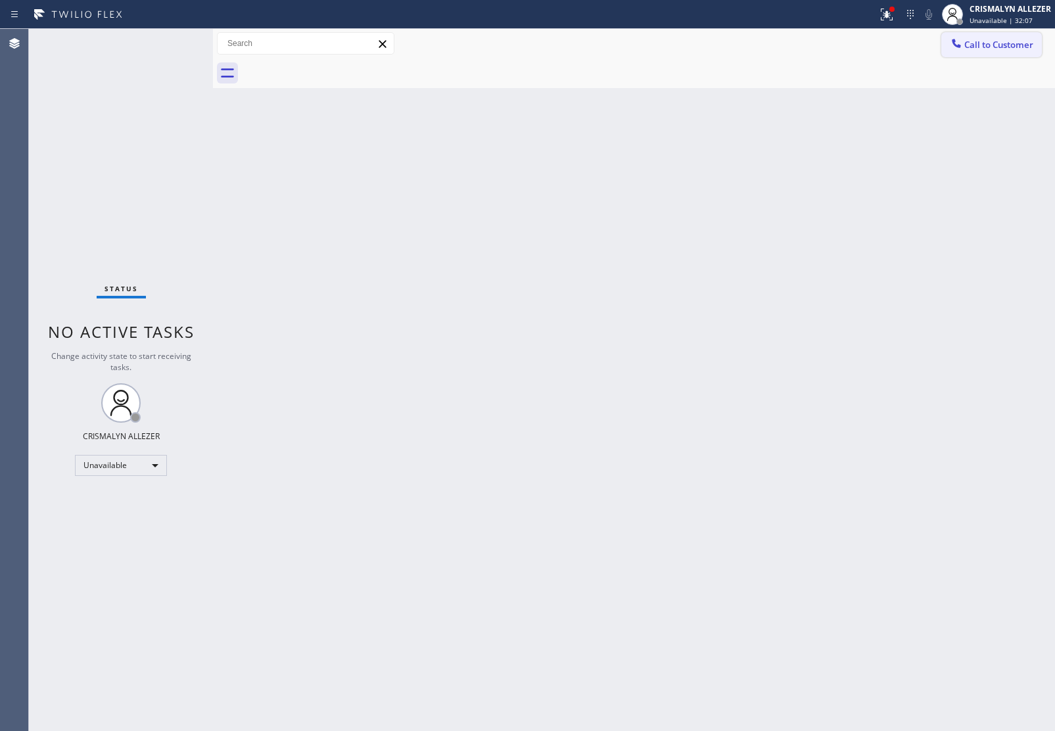
click at [1011, 39] on span "Call to Customer" at bounding box center [999, 45] width 69 height 12
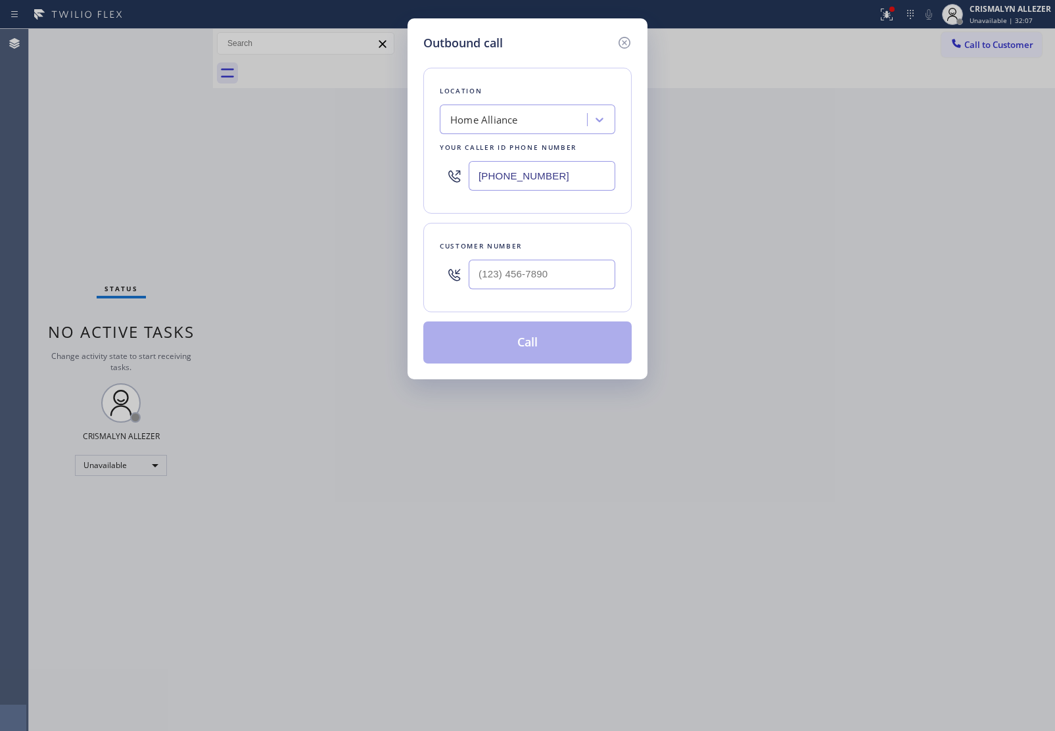
click at [554, 113] on div "Home Alliance" at bounding box center [515, 119] width 143 height 23
paste input "Viking Repair Service"
type input "Viking Repair Service"
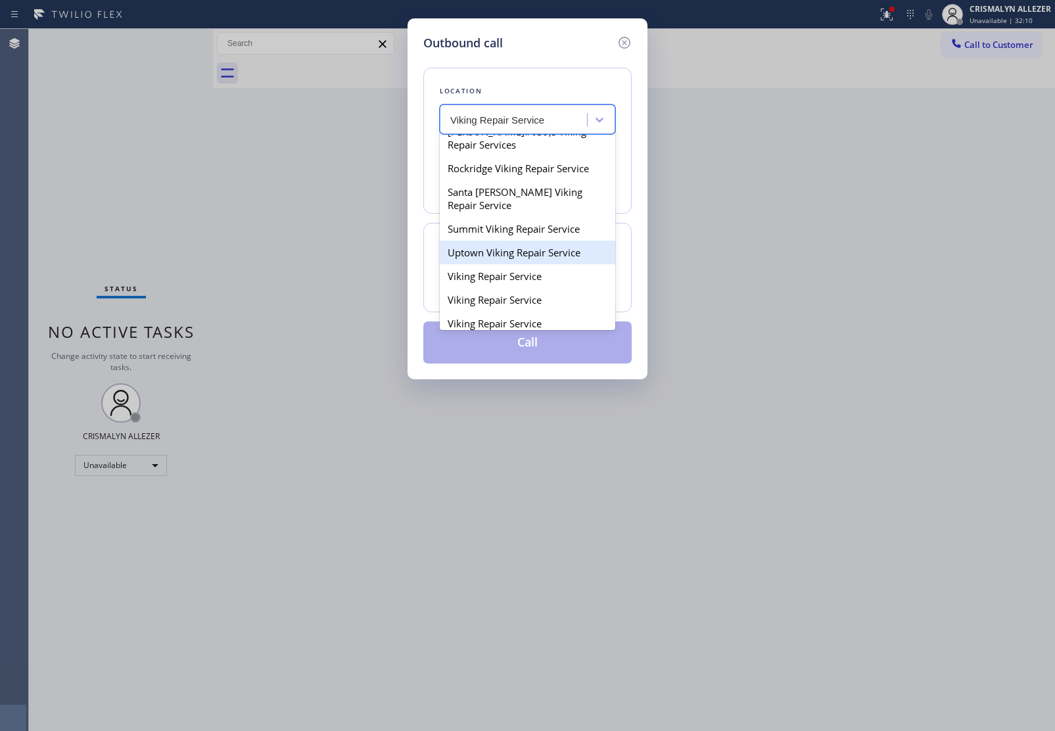
scroll to position [164, 0]
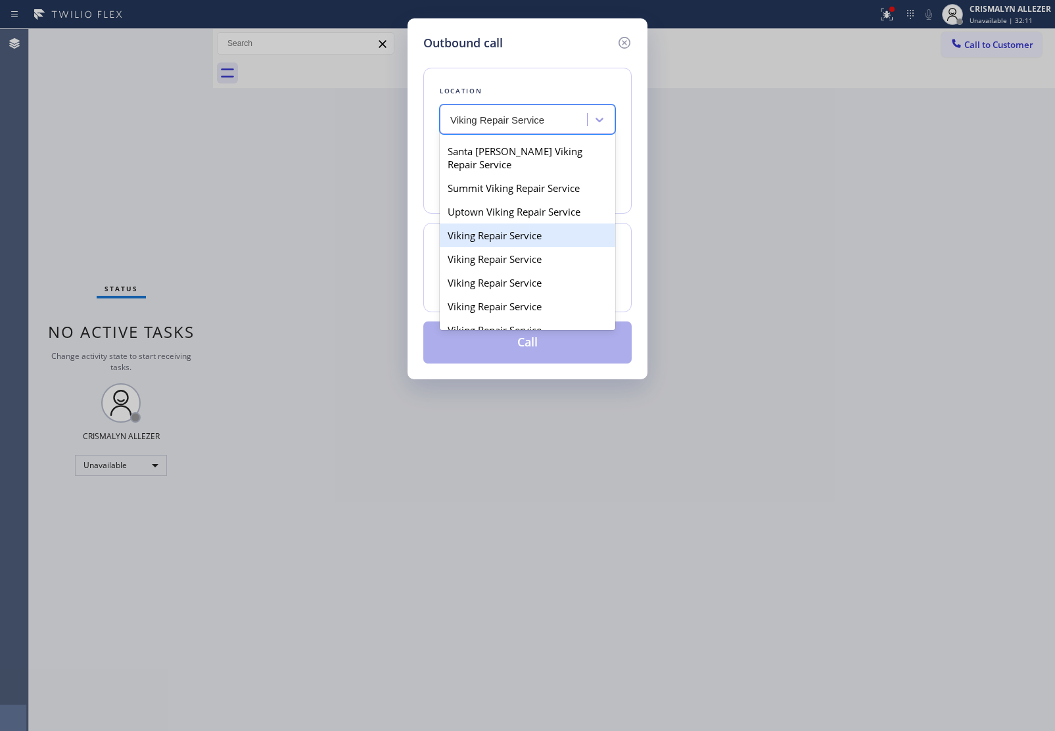
click at [491, 247] on div "Viking Repair Service" at bounding box center [528, 236] width 176 height 24
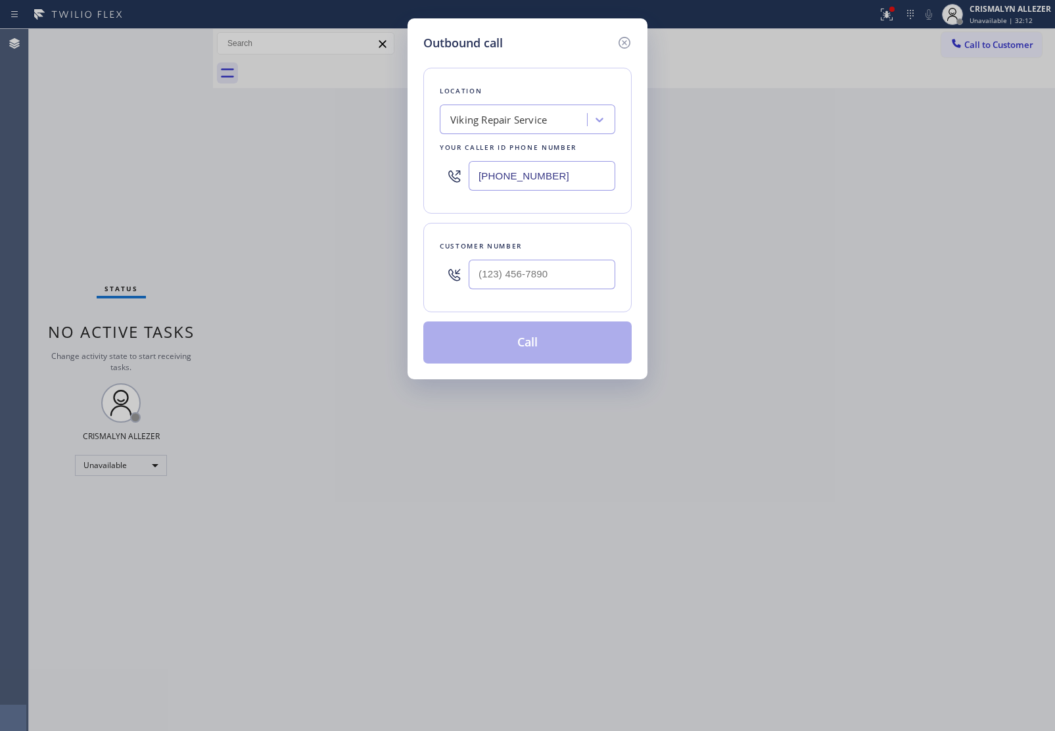
drag, startPoint x: 563, startPoint y: 172, endPoint x: 435, endPoint y: 173, distance: 127.6
click at [435, 173] on div "Location Viking Repair Service Your caller id phone number (720) 740-5870" at bounding box center [527, 141] width 208 height 146
drag, startPoint x: 590, startPoint y: 179, endPoint x: 297, endPoint y: 176, distance: 293.3
click at [297, 176] on div "Outbound call Location Viking Repair Service Your caller id phone number (720) …" at bounding box center [527, 365] width 1055 height 731
paste input "877) 672-1565"
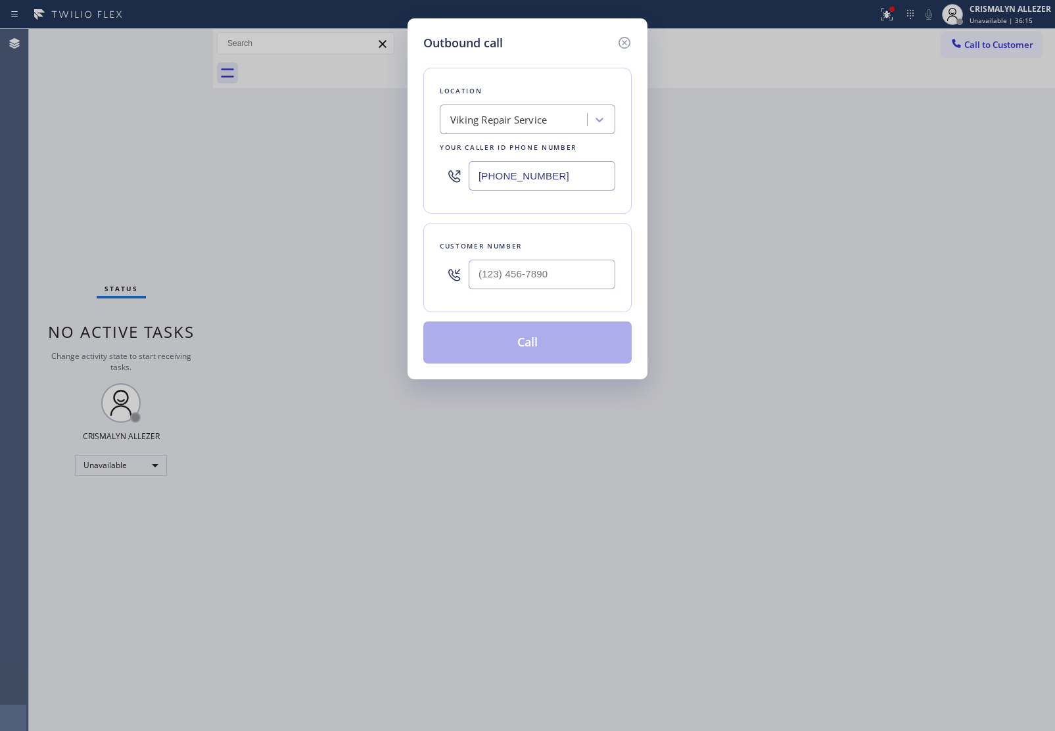
type input "(877) 672-1565"
click at [560, 277] on input "(___) ___-____" at bounding box center [542, 275] width 147 height 30
paste input "562) 508-1158"
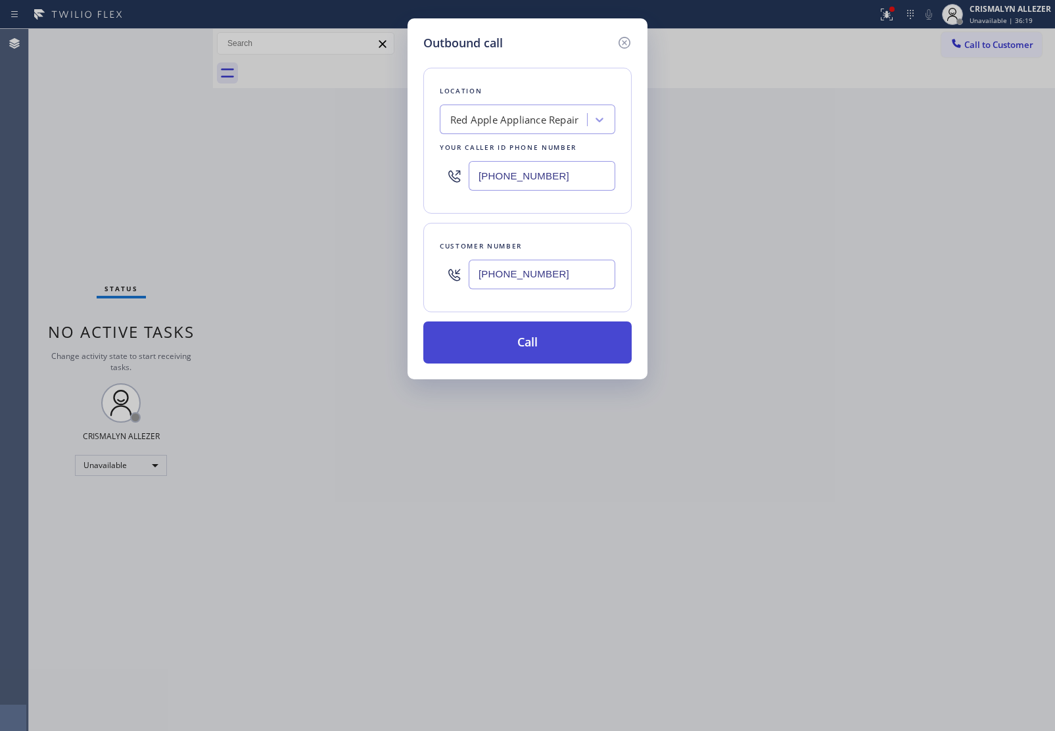
type input "(562) 508-1158"
click at [540, 337] on button "Call" at bounding box center [527, 343] width 208 height 42
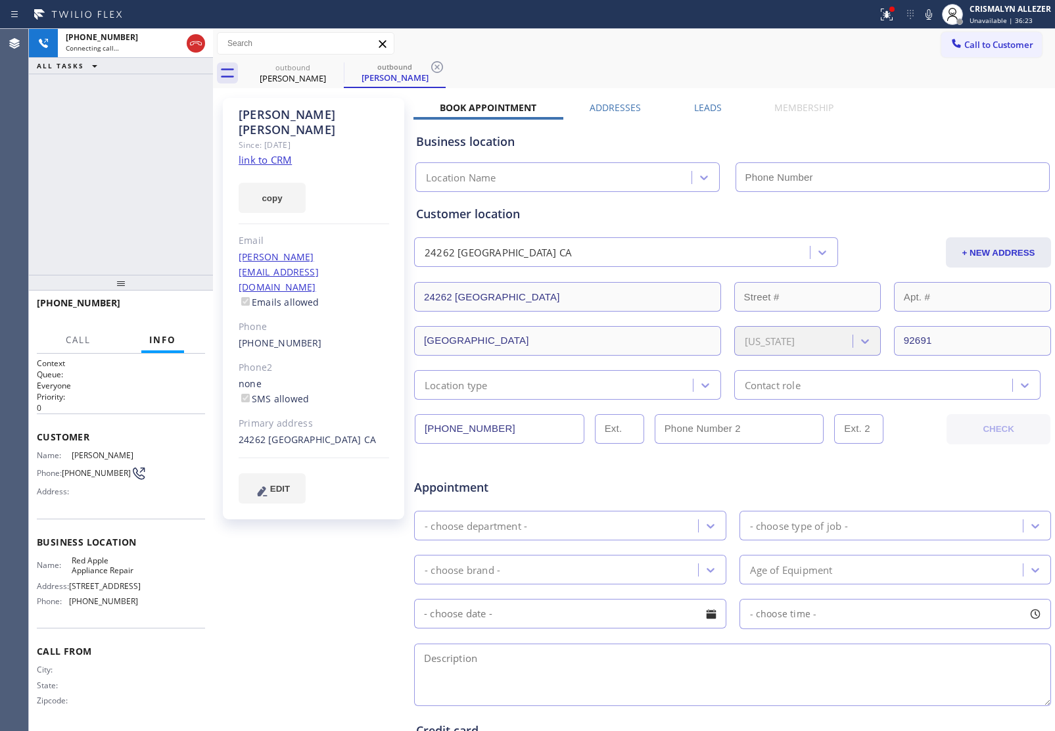
click at [280, 153] on link "link to CRM" at bounding box center [265, 159] width 53 height 13
type input "(877) 672-1565"
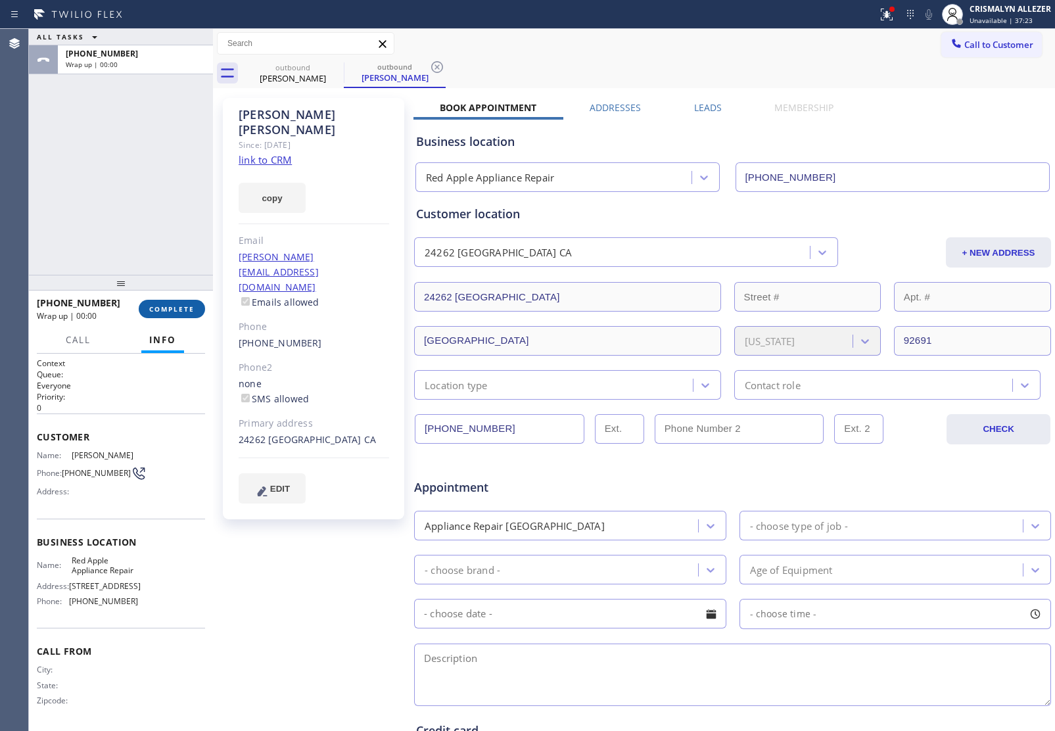
click at [171, 314] on button "COMPLETE" at bounding box center [172, 309] width 66 height 18
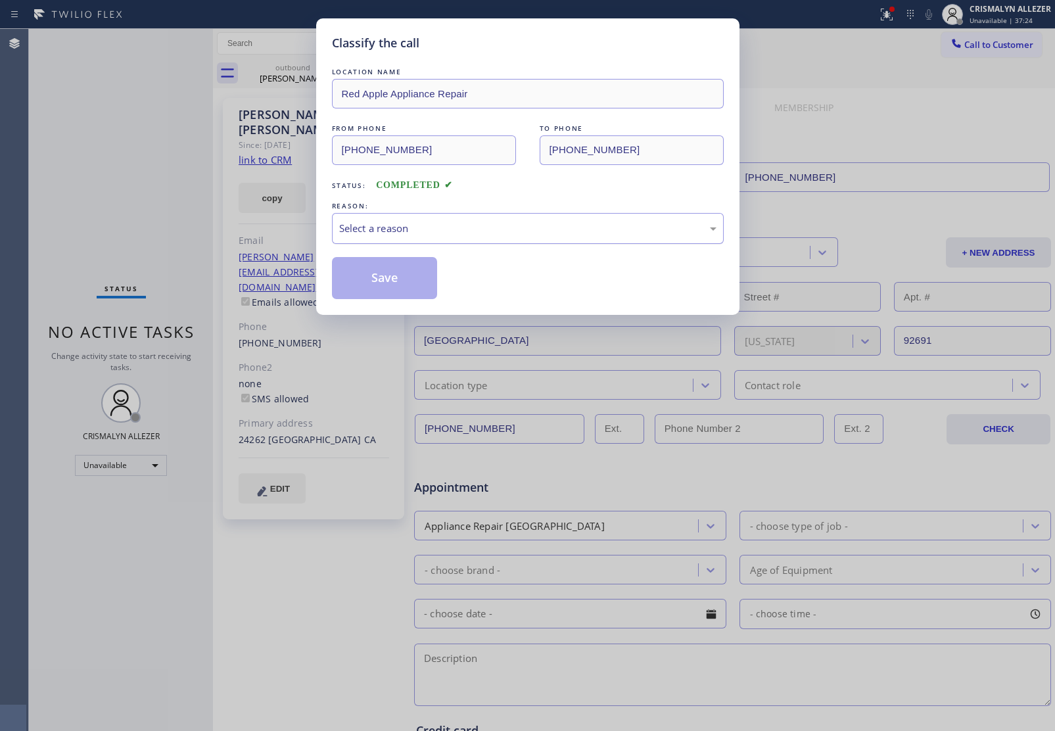
click at [484, 238] on div "Select a reason" at bounding box center [528, 228] width 392 height 31
click at [398, 283] on button "Save" at bounding box center [385, 278] width 106 height 42
click at [270, 143] on div "Classify the call LOCATION NAME Red Apple Appliance Repair FROM PHONE (877) 672…" at bounding box center [527, 365] width 1055 height 731
click at [270, 62] on div "Classify the call LOCATION NAME Red Apple Appliance Repair FROM PHONE (877) 672…" at bounding box center [527, 365] width 1055 height 731
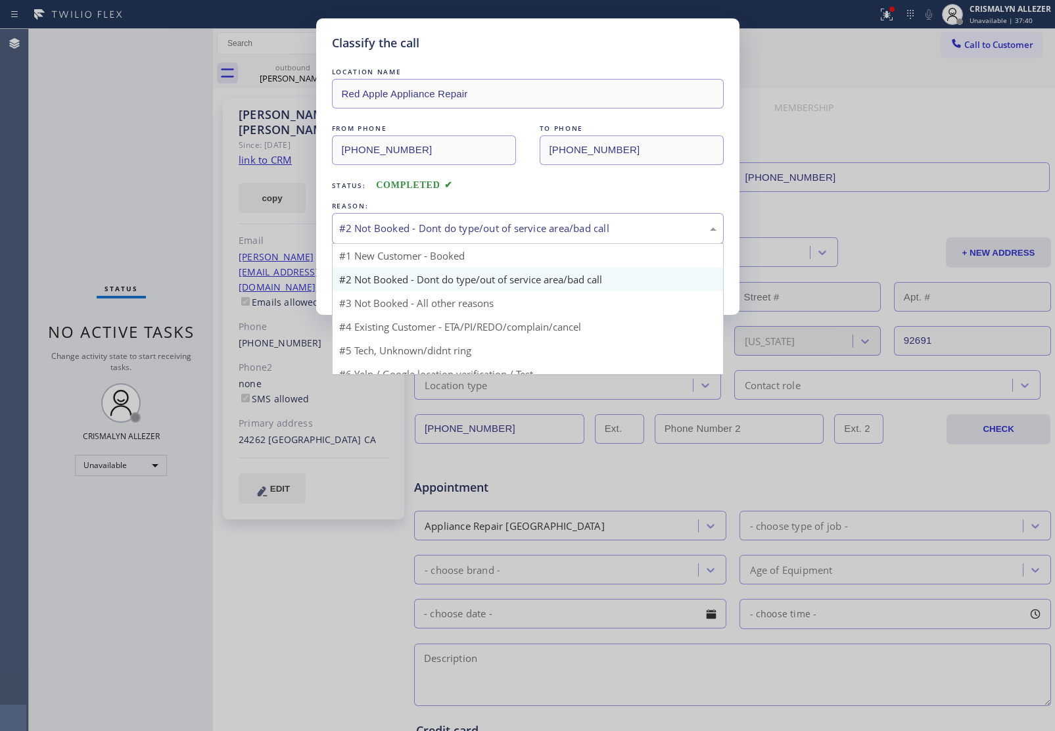
click at [485, 218] on div "#2 Not Booked - Dont do type/out of service area/bad call" at bounding box center [528, 228] width 392 height 31
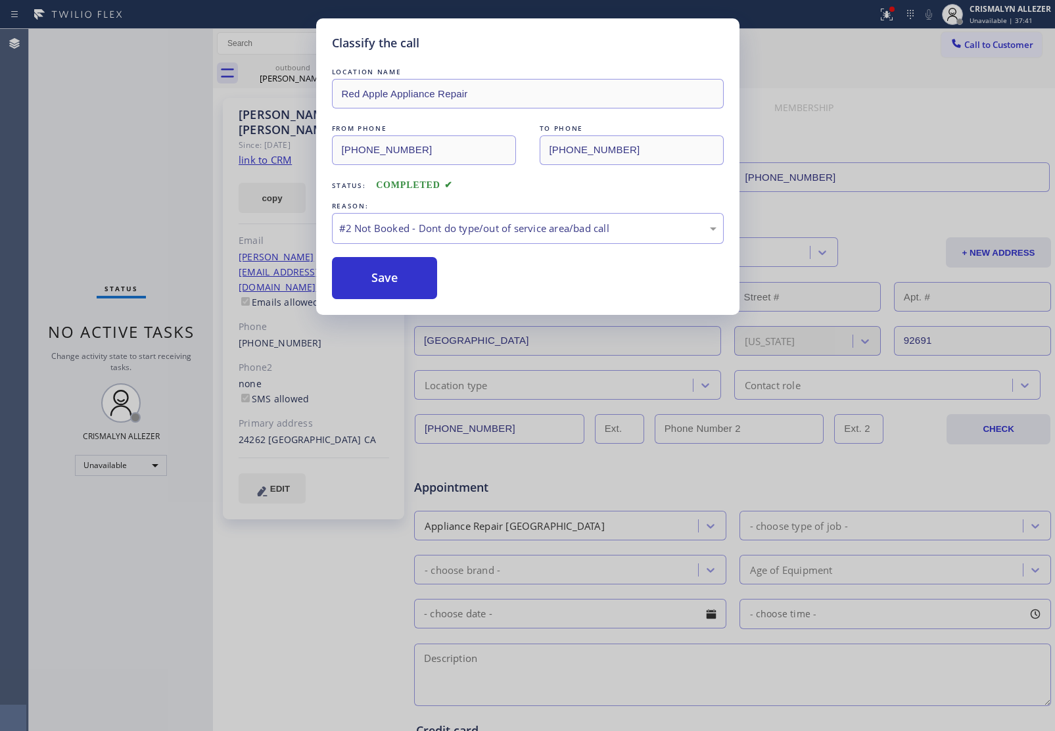
click at [392, 279] on button "Save" at bounding box center [385, 278] width 106 height 42
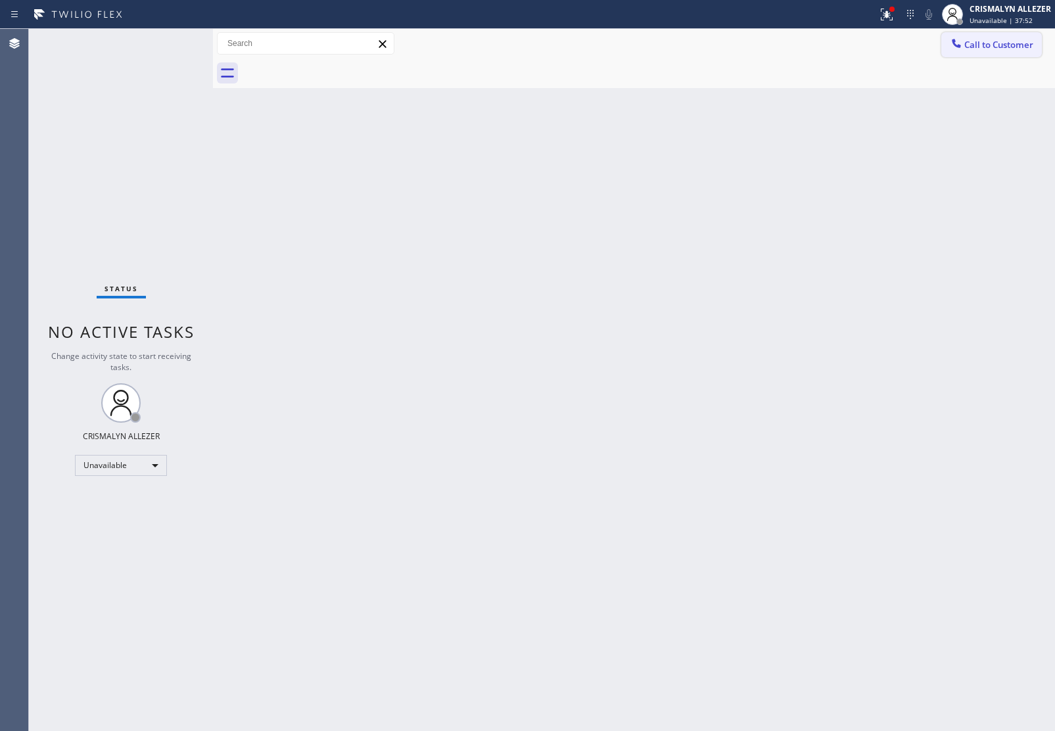
click at [986, 37] on button "Call to Customer" at bounding box center [992, 44] width 101 height 25
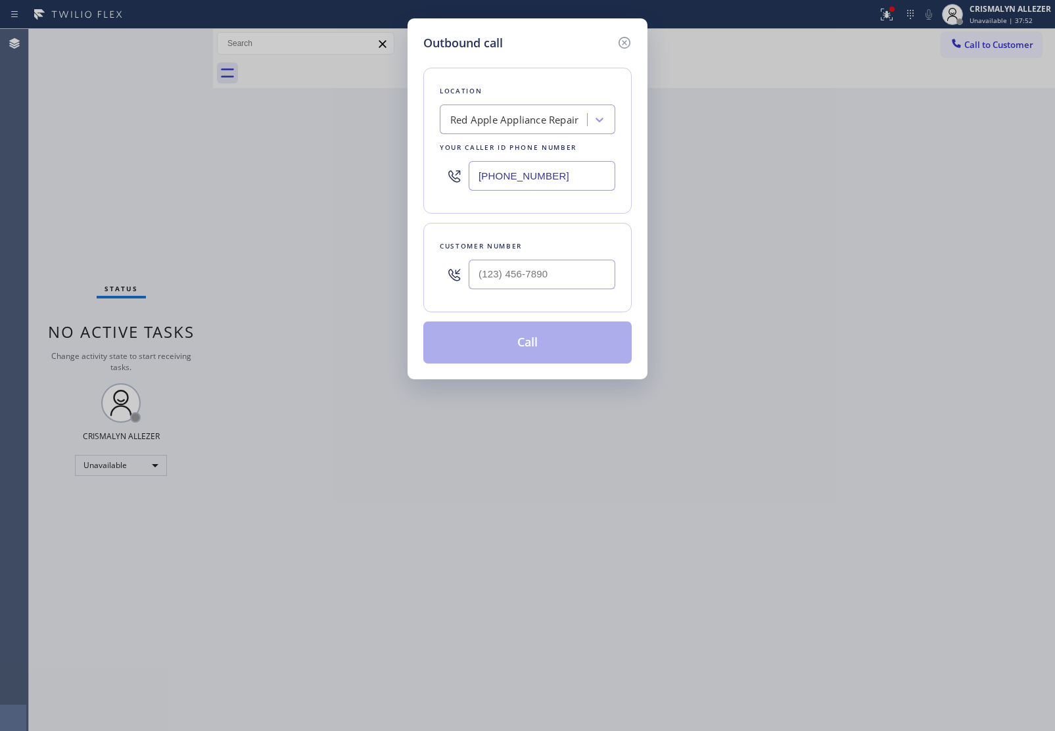
drag, startPoint x: 590, startPoint y: 179, endPoint x: 218, endPoint y: 162, distance: 372.6
click at [218, 162] on div "Outbound call Location Red Apple Appliance Repair Your caller id phone number (…" at bounding box center [527, 365] width 1055 height 731
paste input "424) 230-7903"
type input "(424) 230-7903"
click at [548, 273] on input "(___) ___-____" at bounding box center [542, 275] width 147 height 30
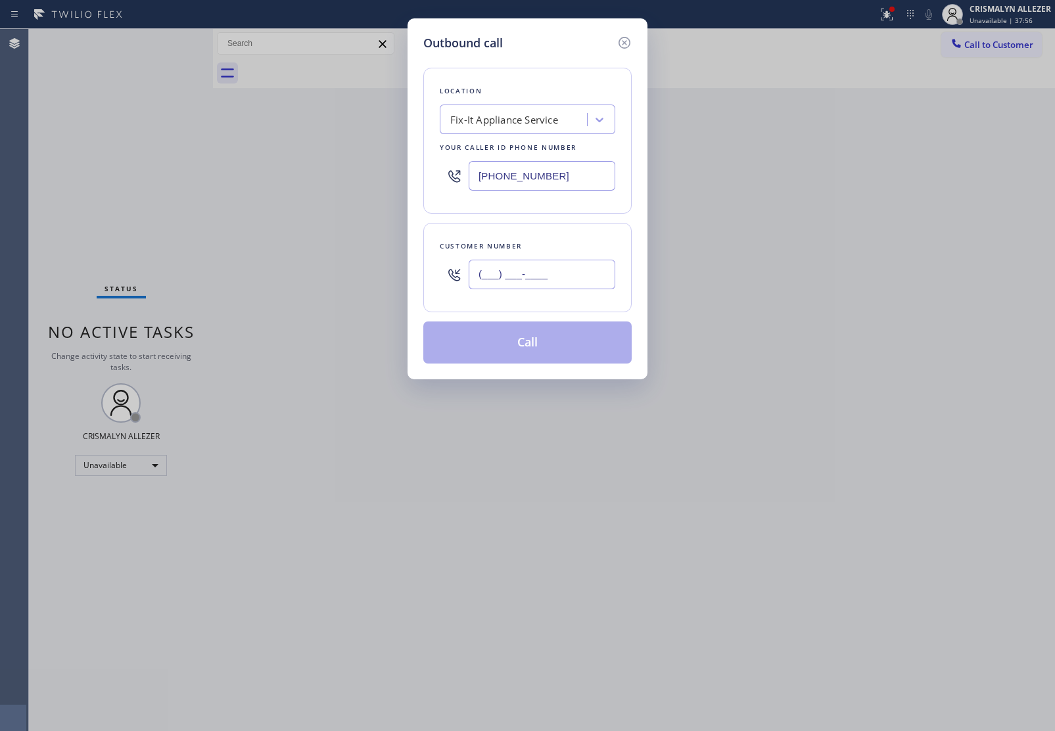
paste input "424) 333-8771"
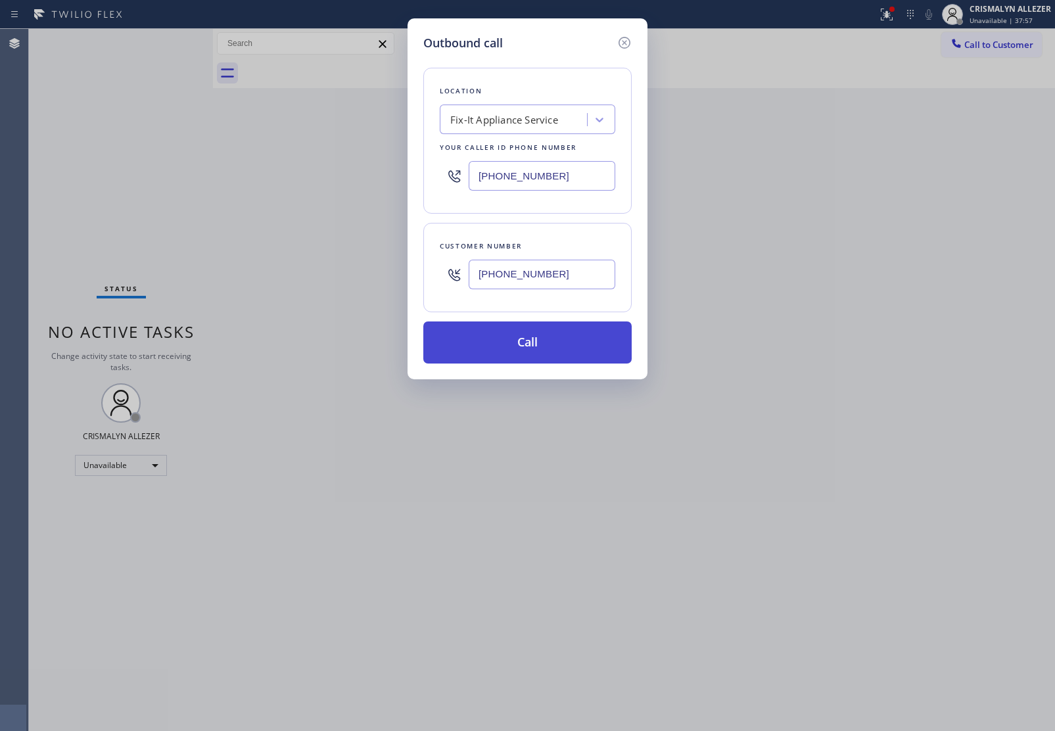
type input "(424) 333-8771"
click at [526, 350] on button "Call" at bounding box center [527, 343] width 208 height 42
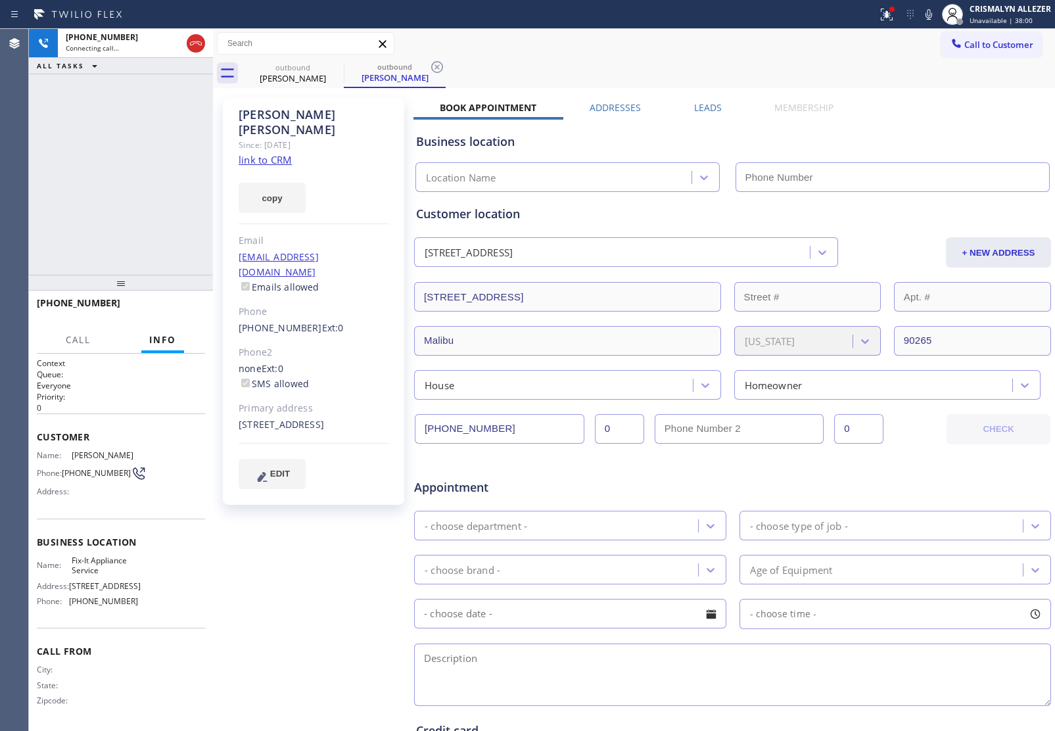
click at [260, 153] on link "link to CRM" at bounding box center [265, 159] width 53 height 13
type input "(424) 230-7903"
click at [706, 107] on label "Leads" at bounding box center [708, 107] width 28 height 12
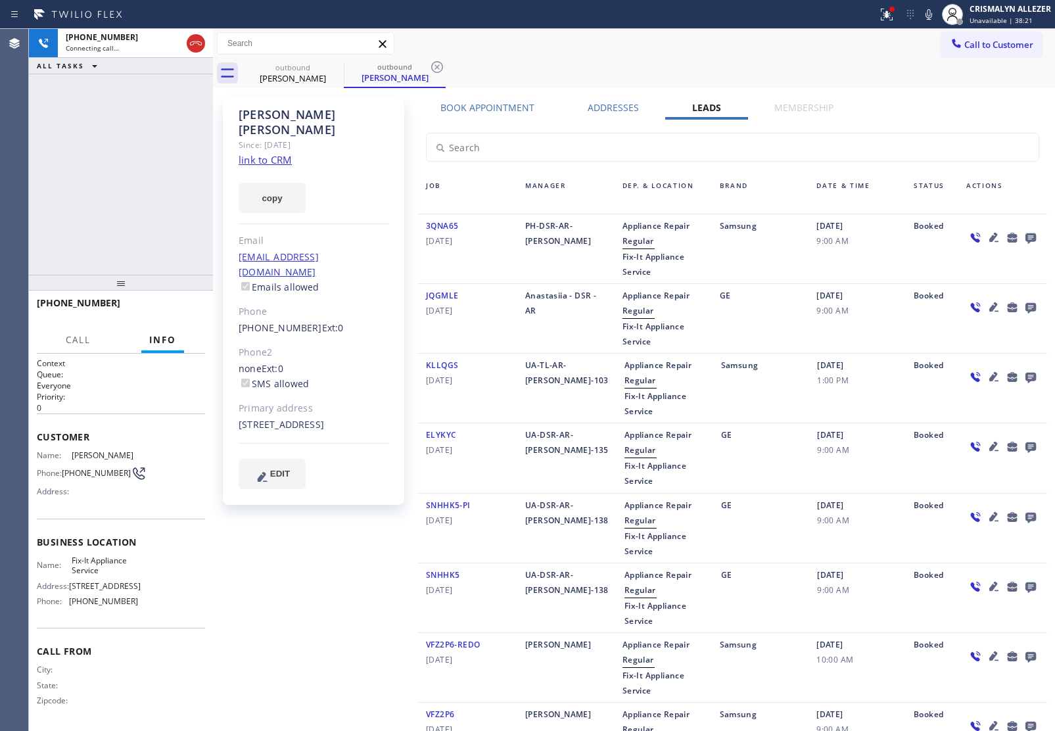
click at [1023, 235] on icon at bounding box center [1031, 237] width 16 height 16
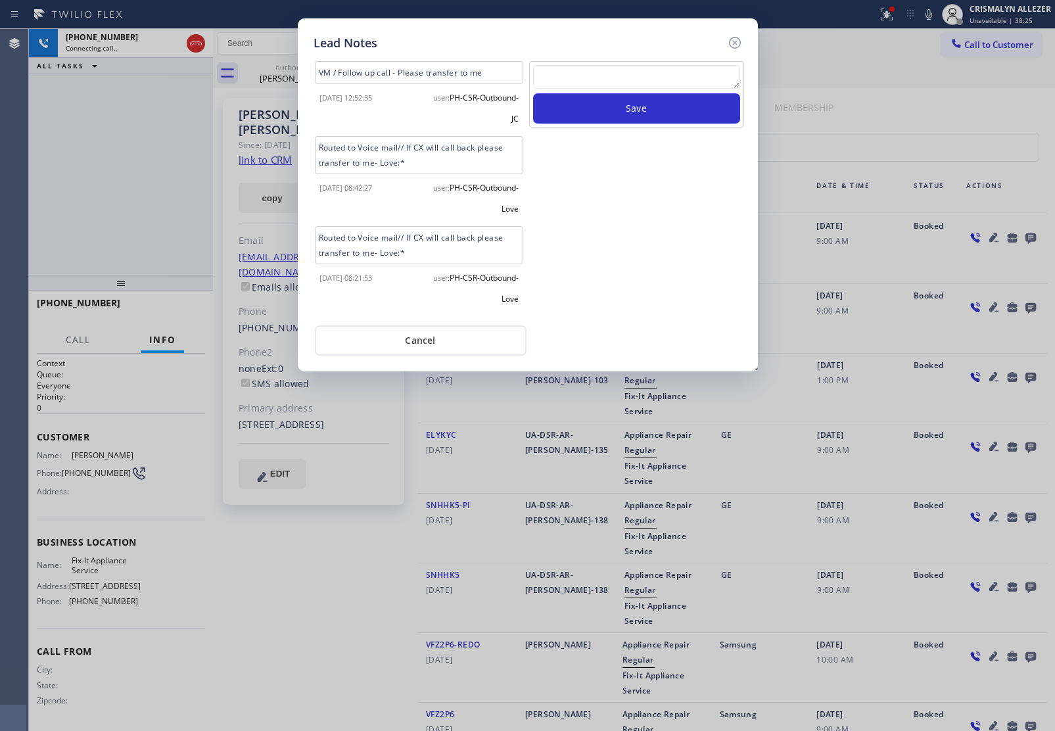
click at [581, 78] on textarea at bounding box center [636, 77] width 207 height 24
paste textarea "no answer | pls xfer here cx cb"
type textarea "no answer | pls xfer here cx cb"
click at [614, 102] on button "Save" at bounding box center [636, 108] width 207 height 30
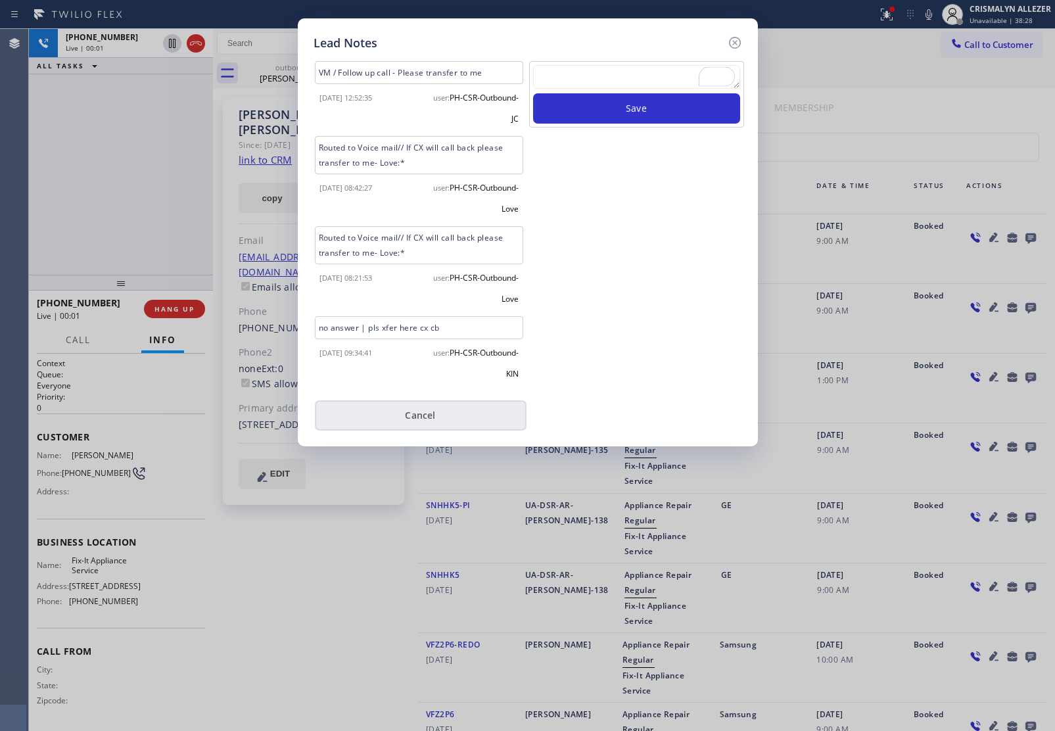
click at [418, 416] on button "Cancel" at bounding box center [421, 415] width 212 height 30
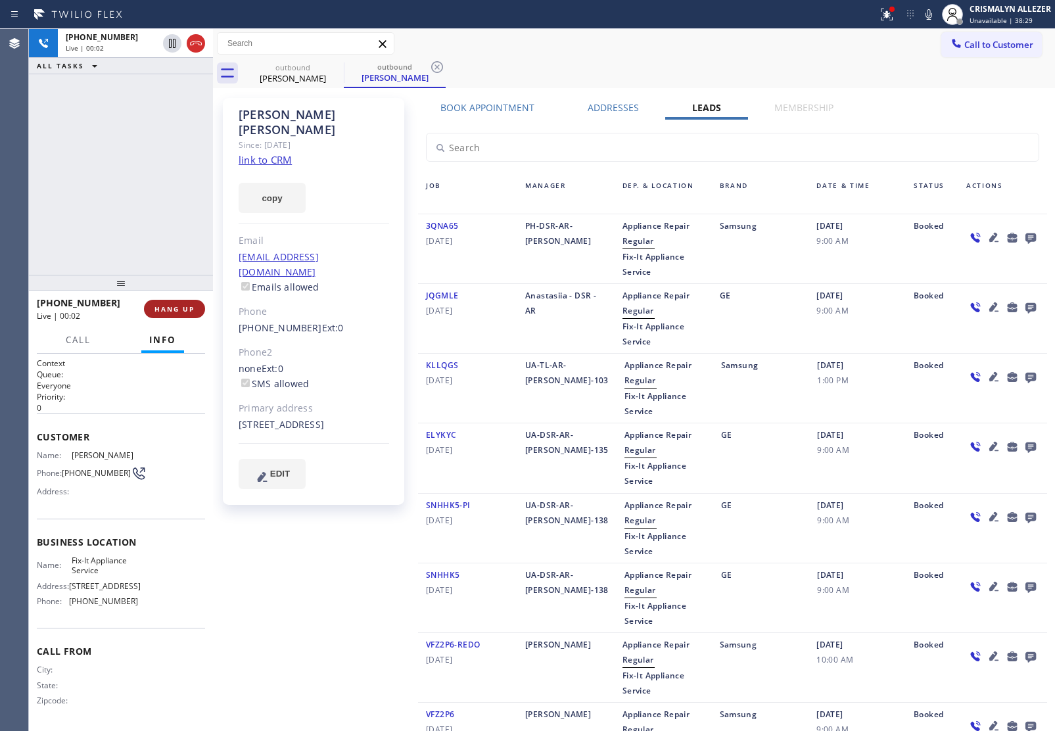
click at [168, 308] on span "HANG UP" at bounding box center [175, 308] width 40 height 9
click at [158, 308] on span "COMPLETE" at bounding box center [171, 308] width 45 height 9
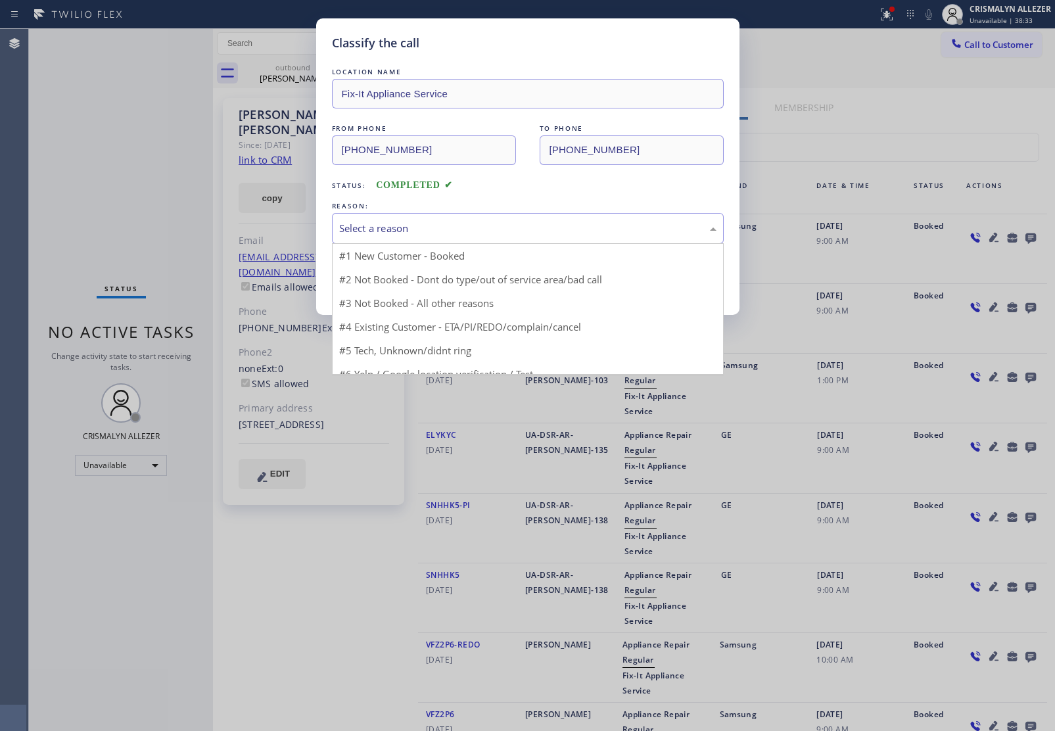
click at [491, 215] on div "Select a reason" at bounding box center [528, 228] width 392 height 31
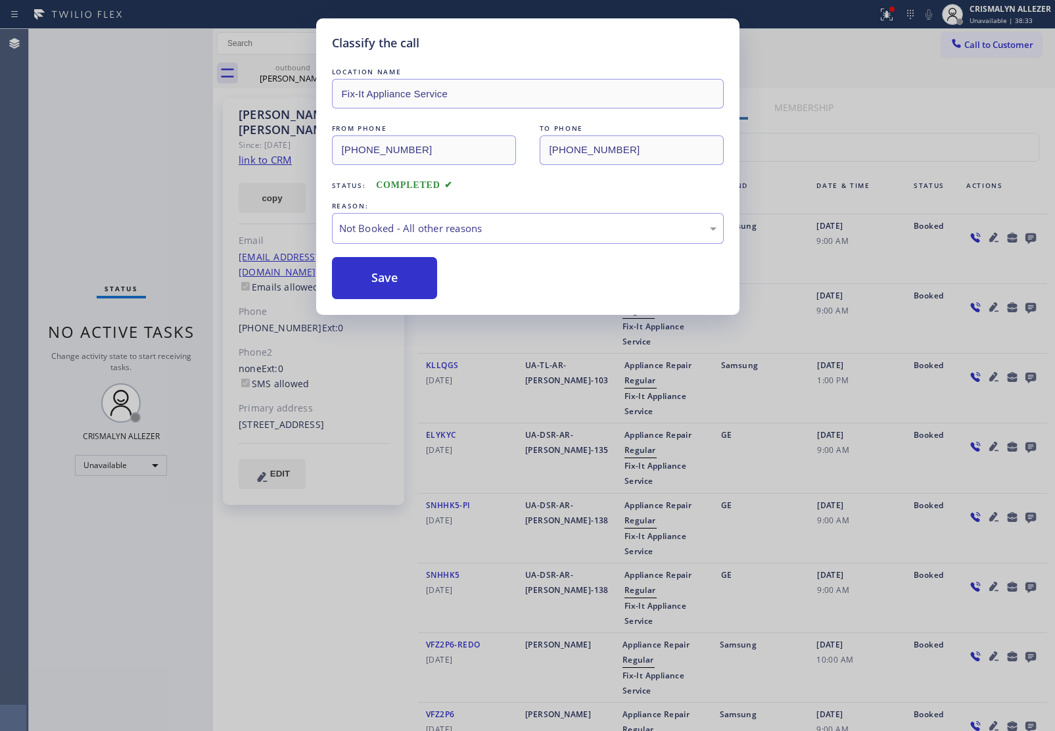
click at [373, 293] on button "Save" at bounding box center [385, 278] width 106 height 42
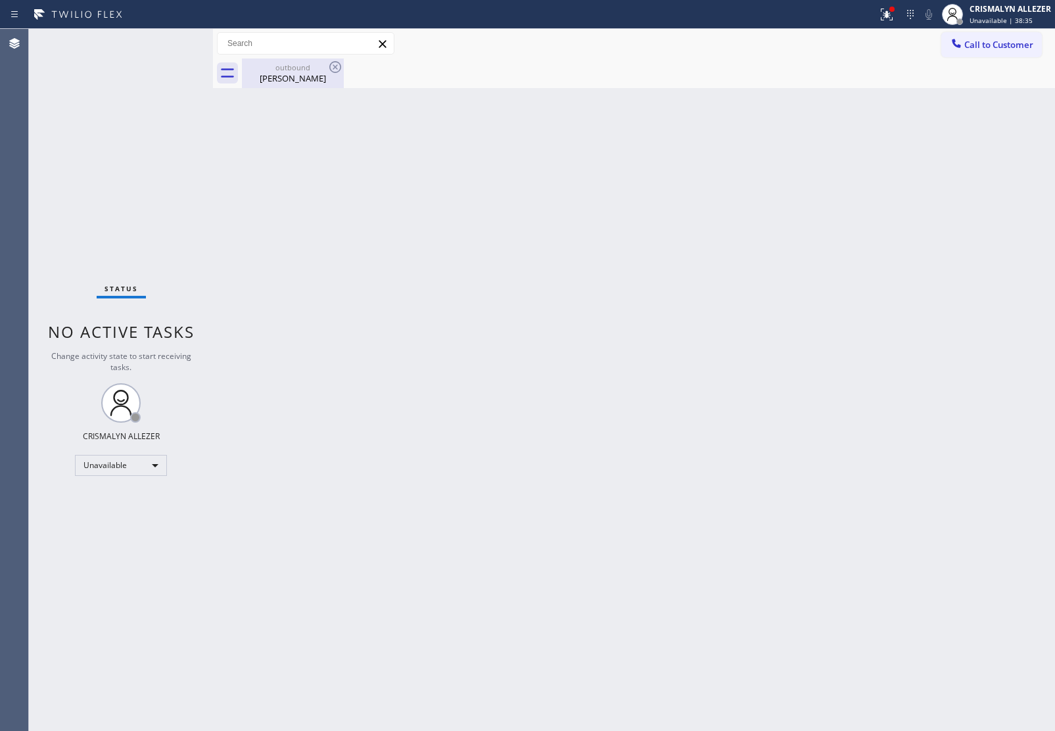
click at [301, 73] on div "Susan Mcmenamin" at bounding box center [292, 78] width 99 height 12
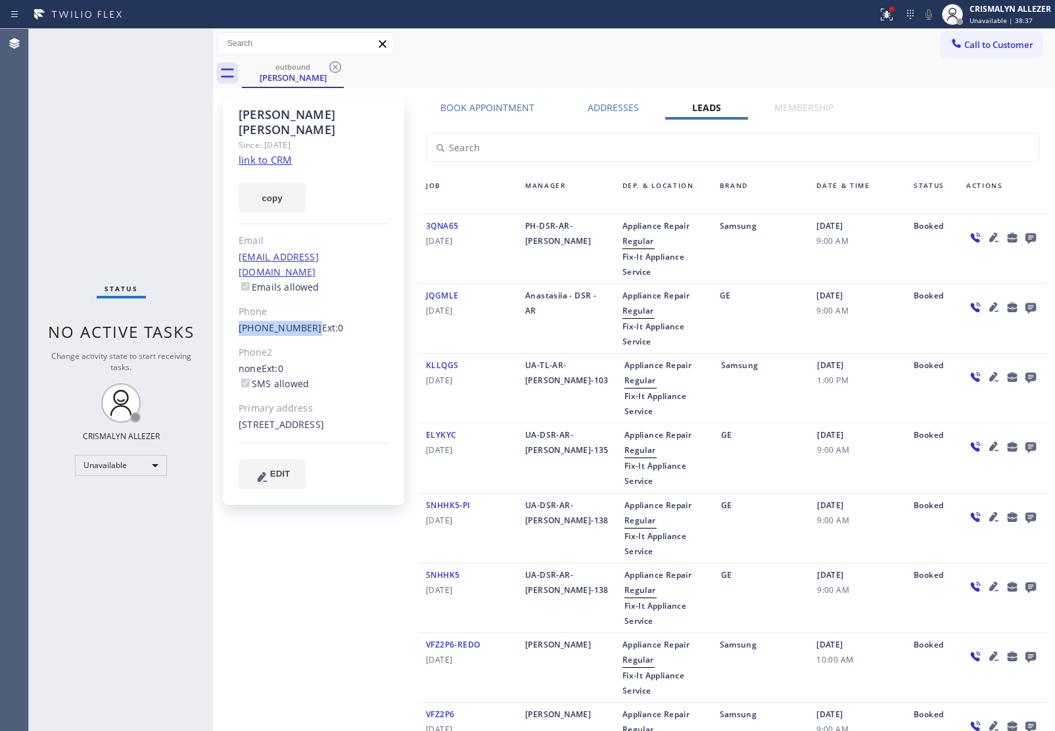
drag, startPoint x: 237, startPoint y: 295, endPoint x: 304, endPoint y: 302, distance: 66.9
click at [304, 302] on div "Susan Mcmenamin Since: 20 may 2020 link to CRM copy Email susansmcmenamin@gmail…" at bounding box center [313, 301] width 181 height 407
copy link "(424) 333-8771"
click at [333, 66] on icon at bounding box center [335, 67] width 16 height 16
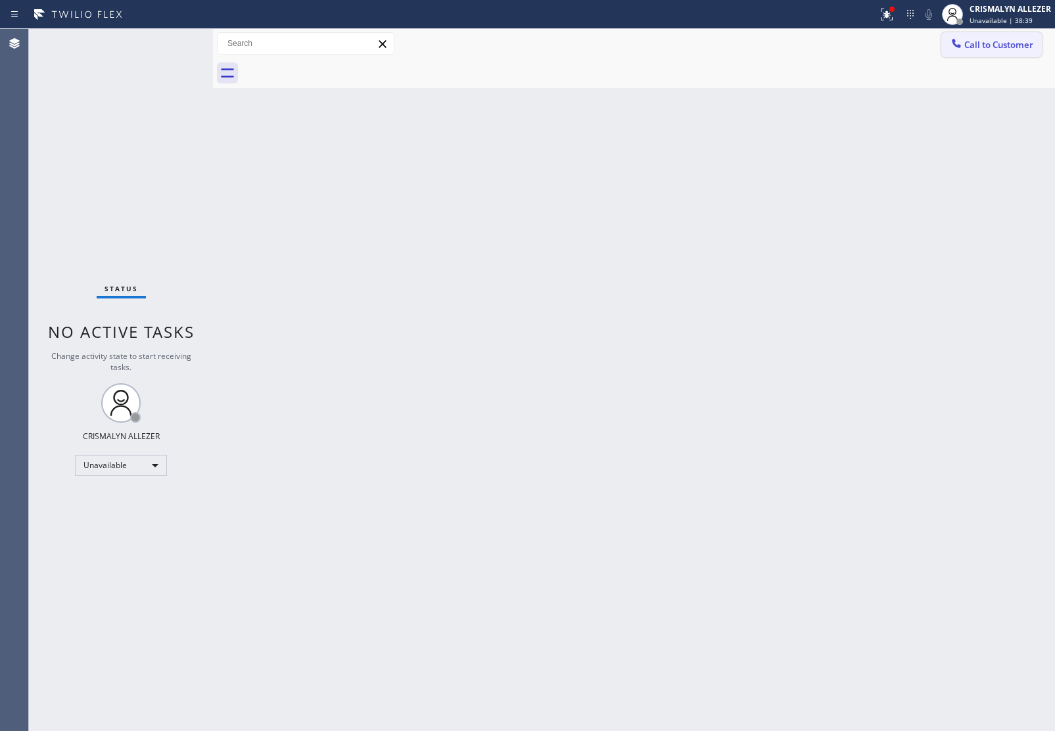
click at [974, 45] on span "Call to Customer" at bounding box center [999, 45] width 69 height 12
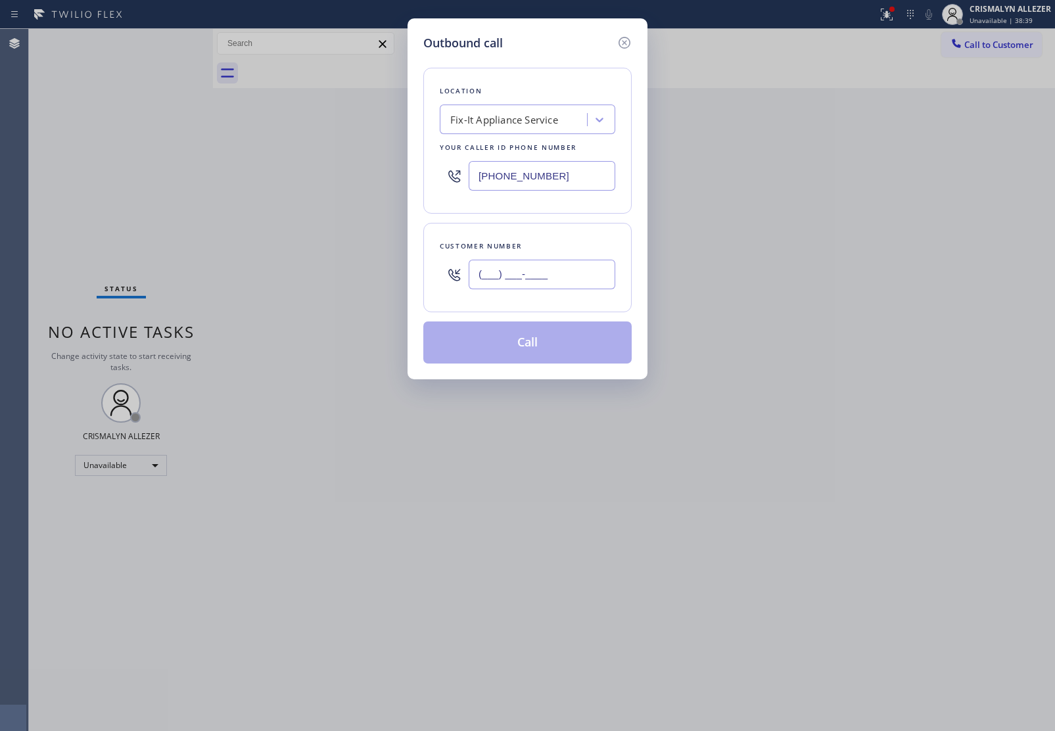
click at [556, 274] on input "(___) ___-____" at bounding box center [542, 275] width 147 height 30
paste input "424) 333-8771"
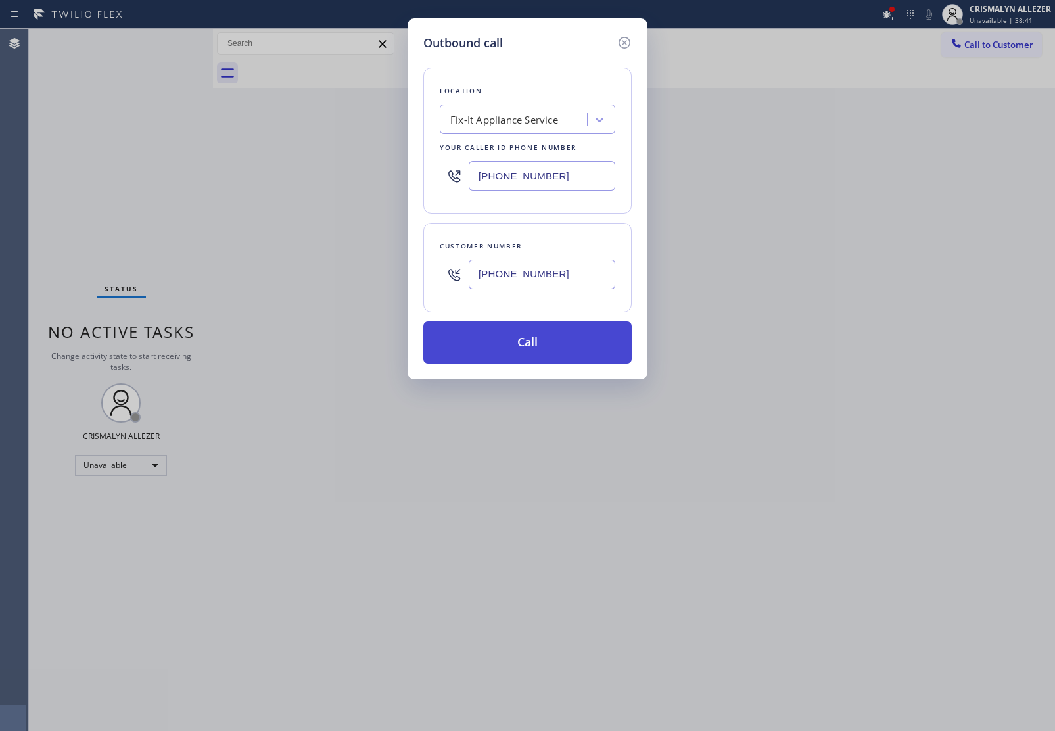
type input "(424) 333-8771"
click at [533, 339] on button "Call" at bounding box center [527, 343] width 208 height 42
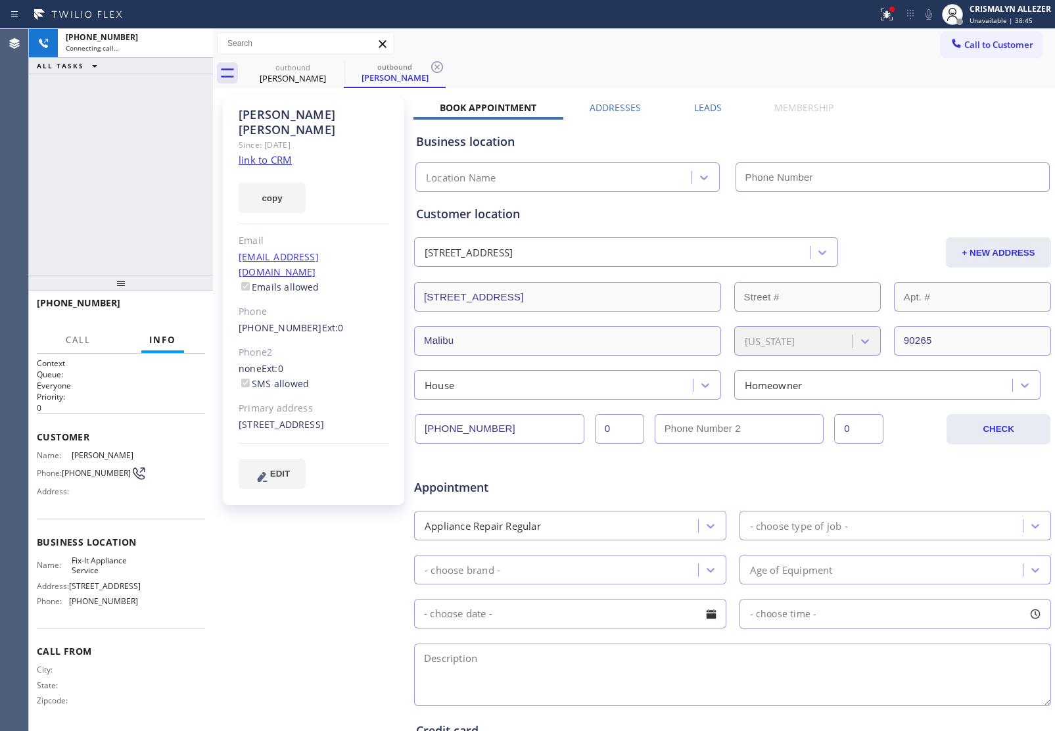
type input "(424) 230-7903"
click at [192, 46] on icon at bounding box center [196, 44] width 16 height 16
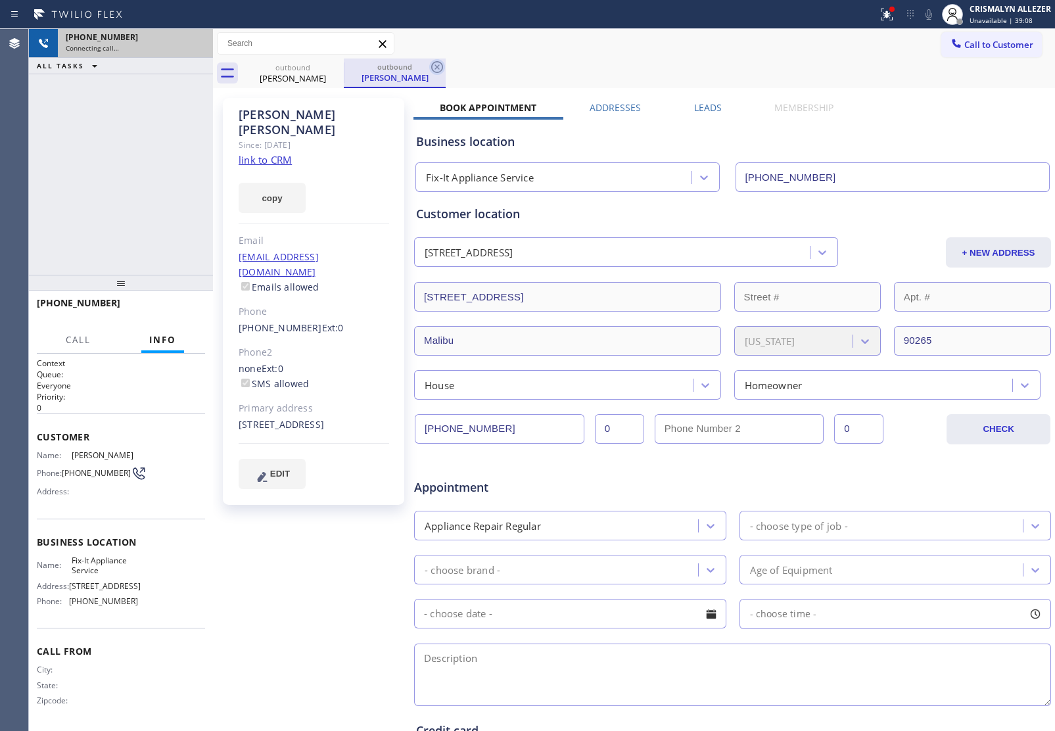
click at [441, 70] on icon at bounding box center [437, 67] width 12 height 12
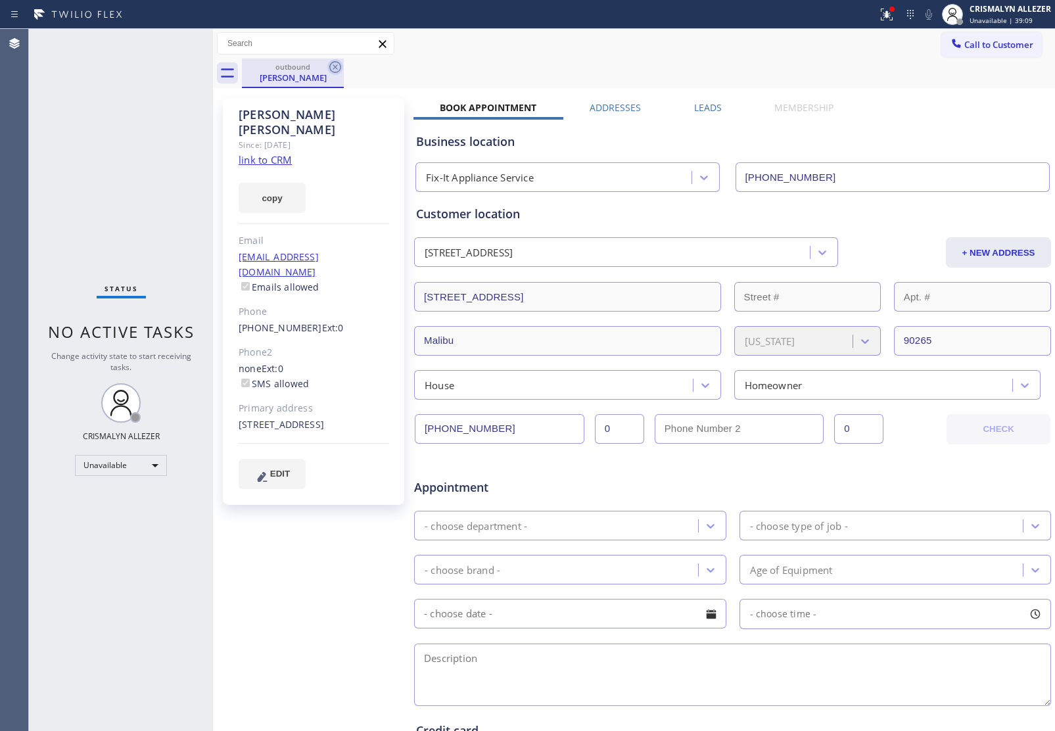
click at [327, 66] on icon at bounding box center [335, 67] width 16 height 16
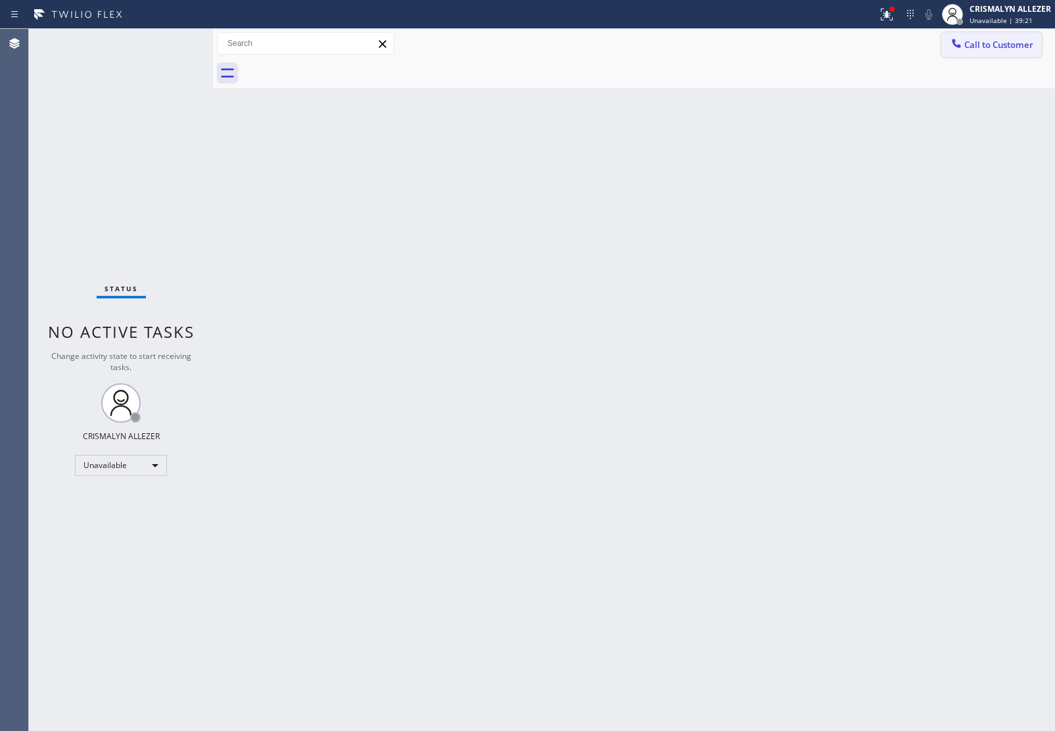
click at [986, 44] on span "Call to Customer" at bounding box center [999, 45] width 69 height 12
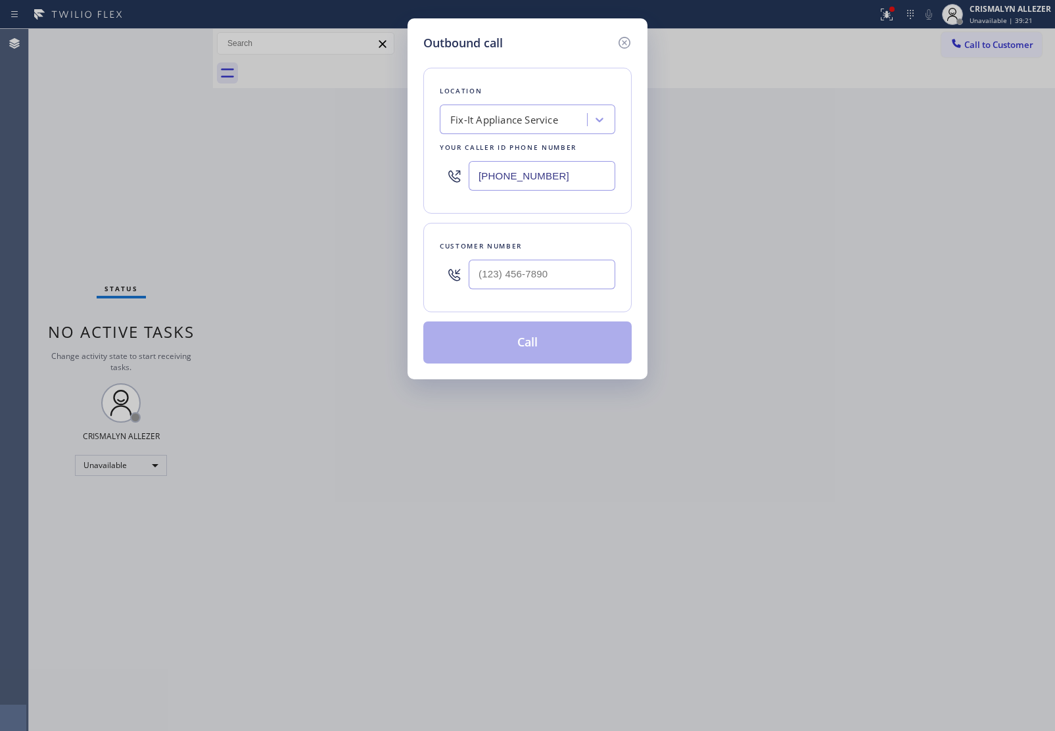
drag, startPoint x: 604, startPoint y: 172, endPoint x: 270, endPoint y: 162, distance: 333.5
click at [270, 162] on div "Outbound call Location Fix-It Appliance Service Your caller id phone number (42…" at bounding box center [527, 365] width 1055 height 731
paste input "510) 822-7716"
type input "(510) 822-7716"
click at [584, 274] on input "(___) ___-____" at bounding box center [542, 275] width 147 height 30
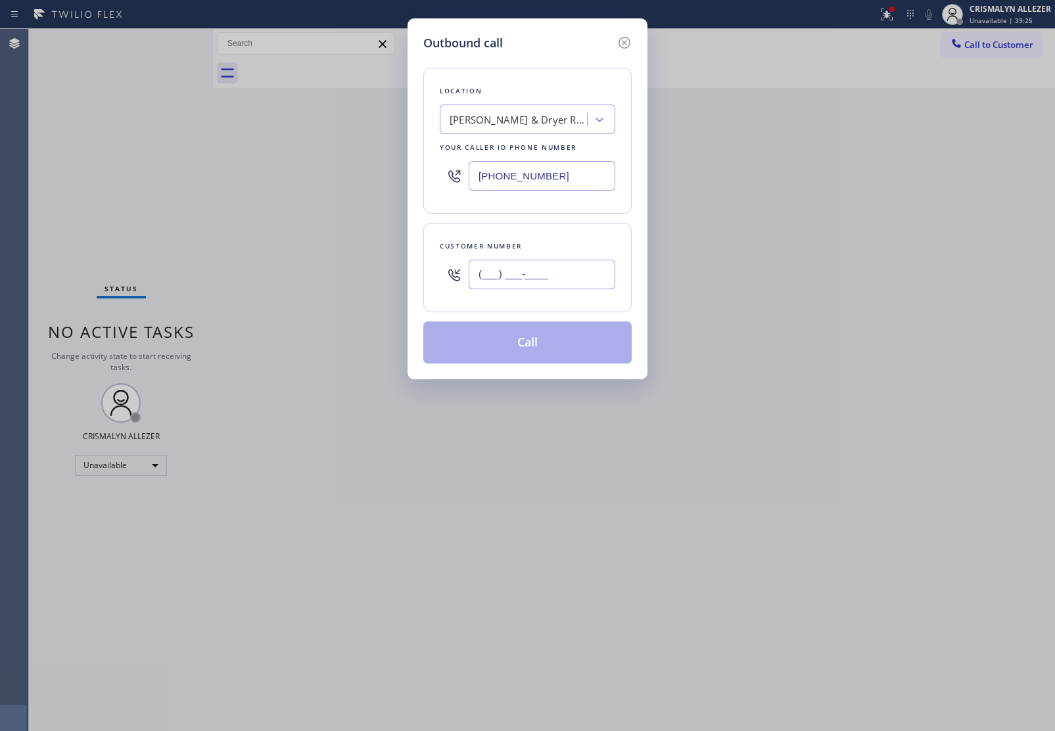
paste input "510) 332-3181"
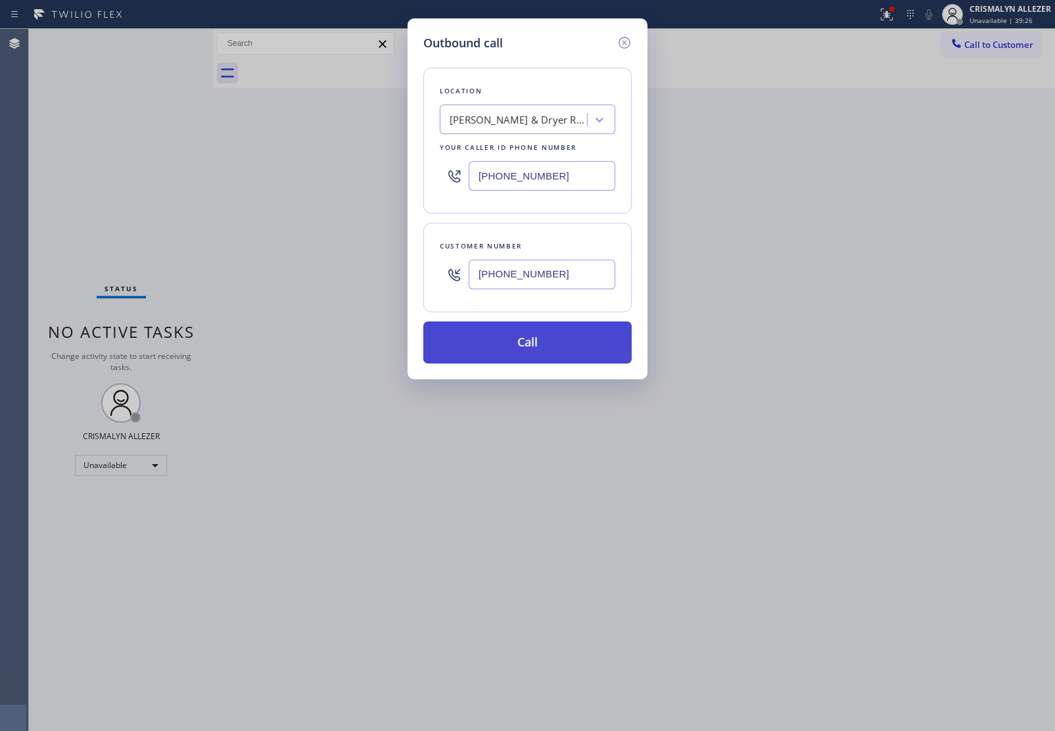
type input "(510) 332-3181"
click at [527, 354] on button "Call" at bounding box center [527, 343] width 208 height 42
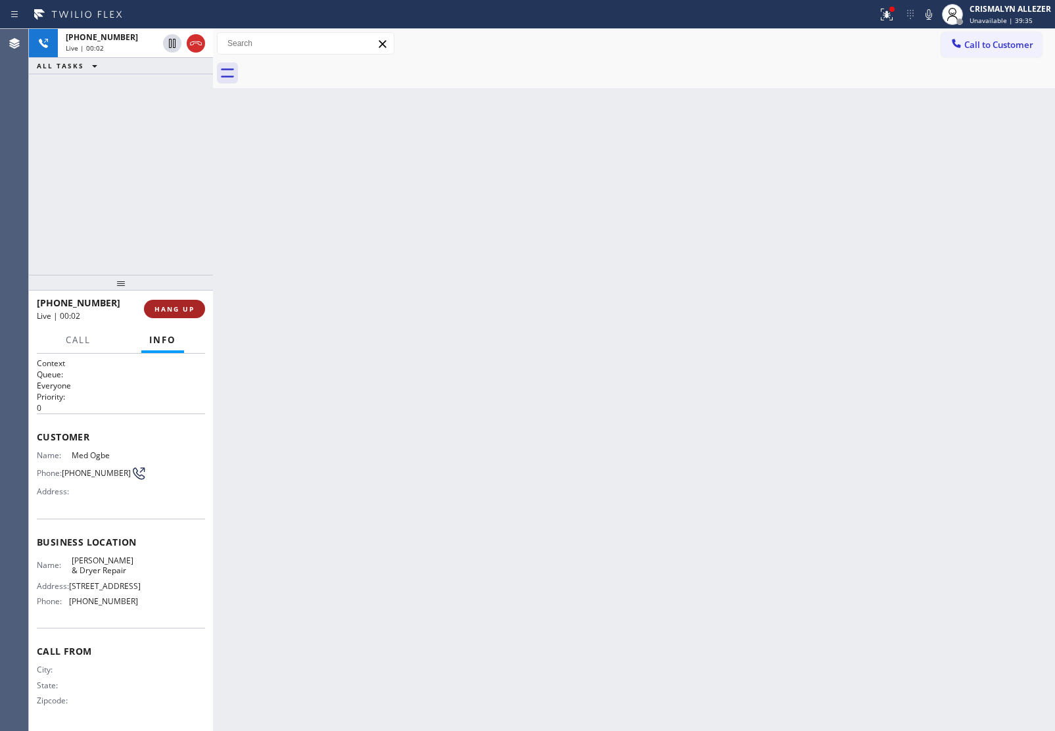
click at [164, 310] on span "HANG UP" at bounding box center [175, 308] width 40 height 9
click at [163, 306] on span "COMPLETE" at bounding box center [171, 308] width 45 height 9
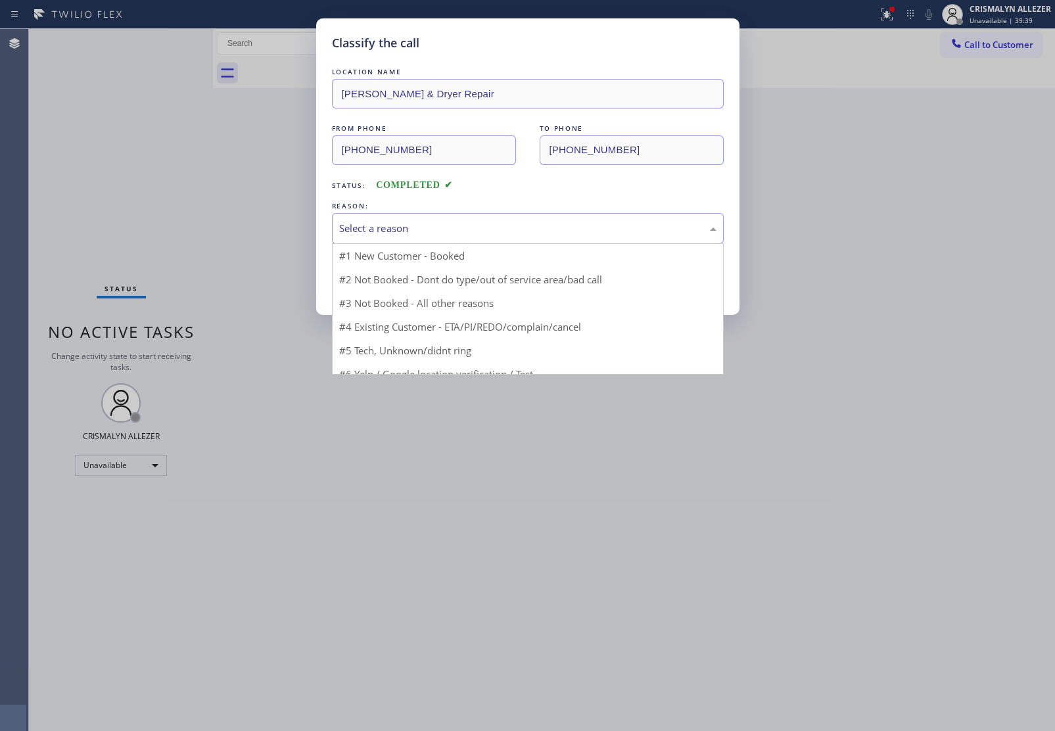
click at [525, 231] on div "Select a reason" at bounding box center [527, 228] width 377 height 15
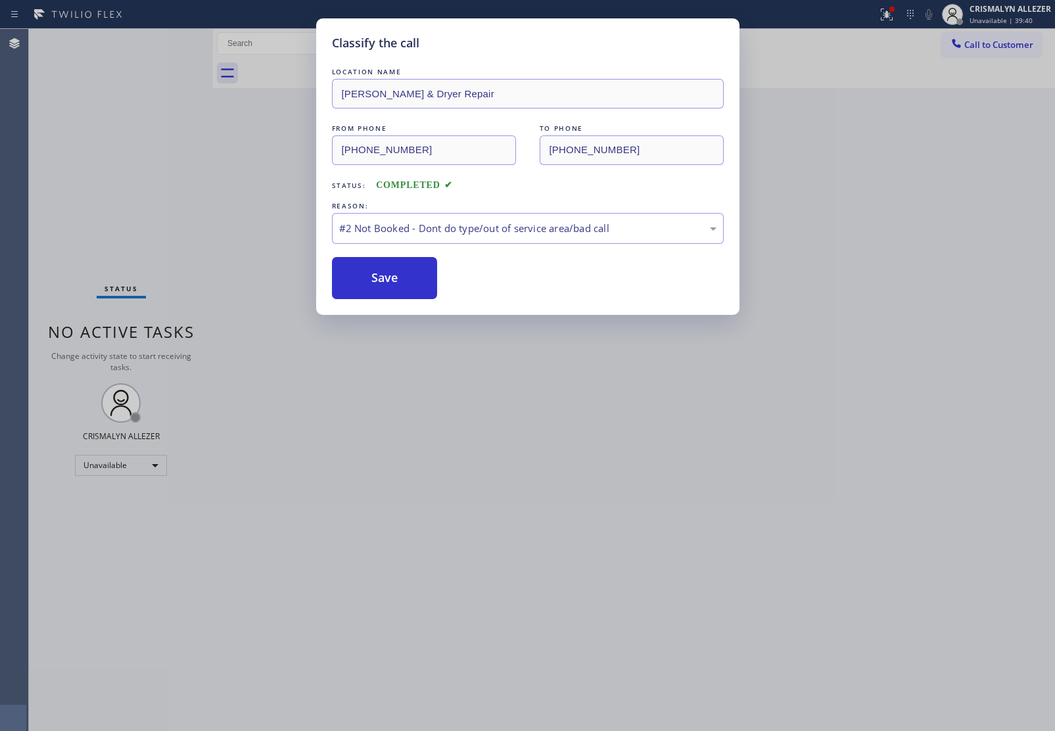
click at [406, 291] on button "Save" at bounding box center [385, 278] width 106 height 42
click at [406, 262] on button "Save" at bounding box center [385, 278] width 106 height 42
click at [398, 286] on button "Save" at bounding box center [385, 278] width 106 height 42
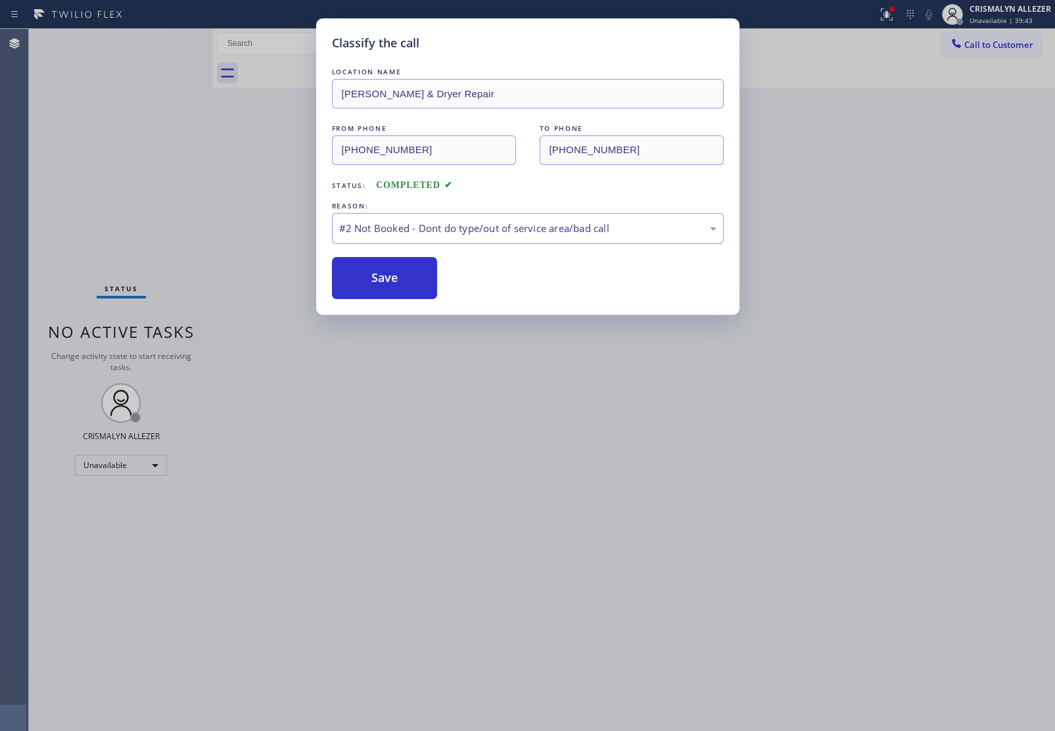
drag, startPoint x: 375, startPoint y: 216, endPoint x: 329, endPoint y: 18, distance: 202.6
click at [354, 135] on div "LOCATION NAME Elle Washer & Dryer Repair FROM PHONE (510) 822-7716 TO PHONE (51…" at bounding box center [528, 182] width 392 height 234
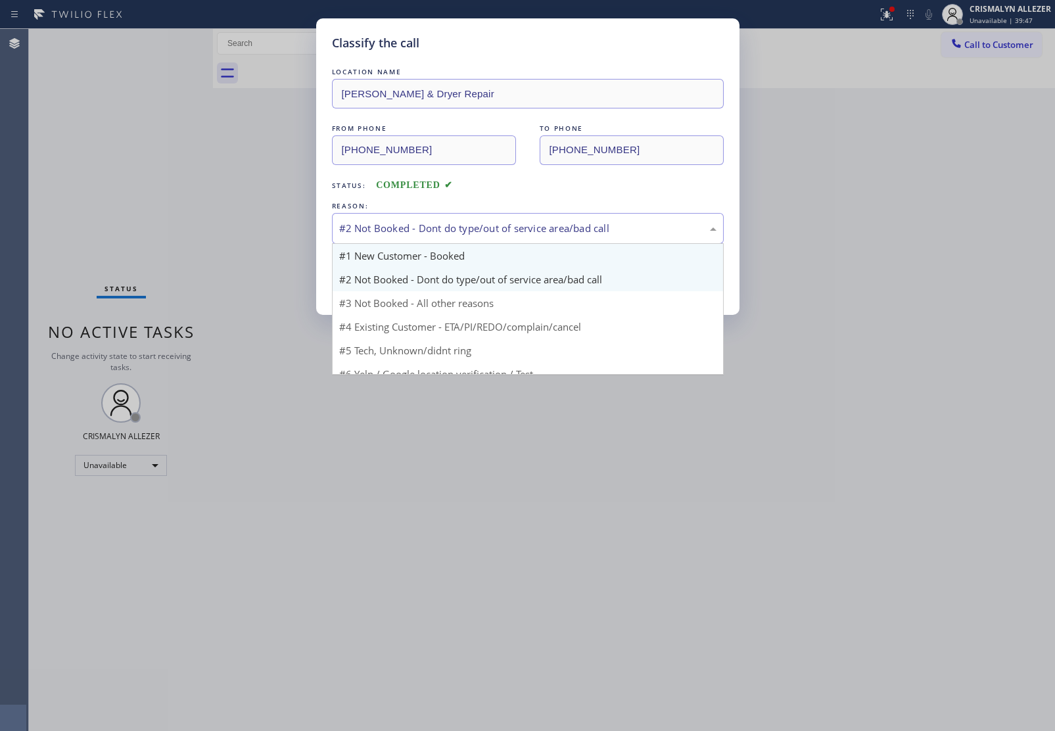
drag, startPoint x: 709, startPoint y: 235, endPoint x: 559, endPoint y: 253, distance: 151.1
click at [711, 235] on div "#2 Not Booked - Dont do type/out of service area/bad call" at bounding box center [527, 228] width 377 height 15
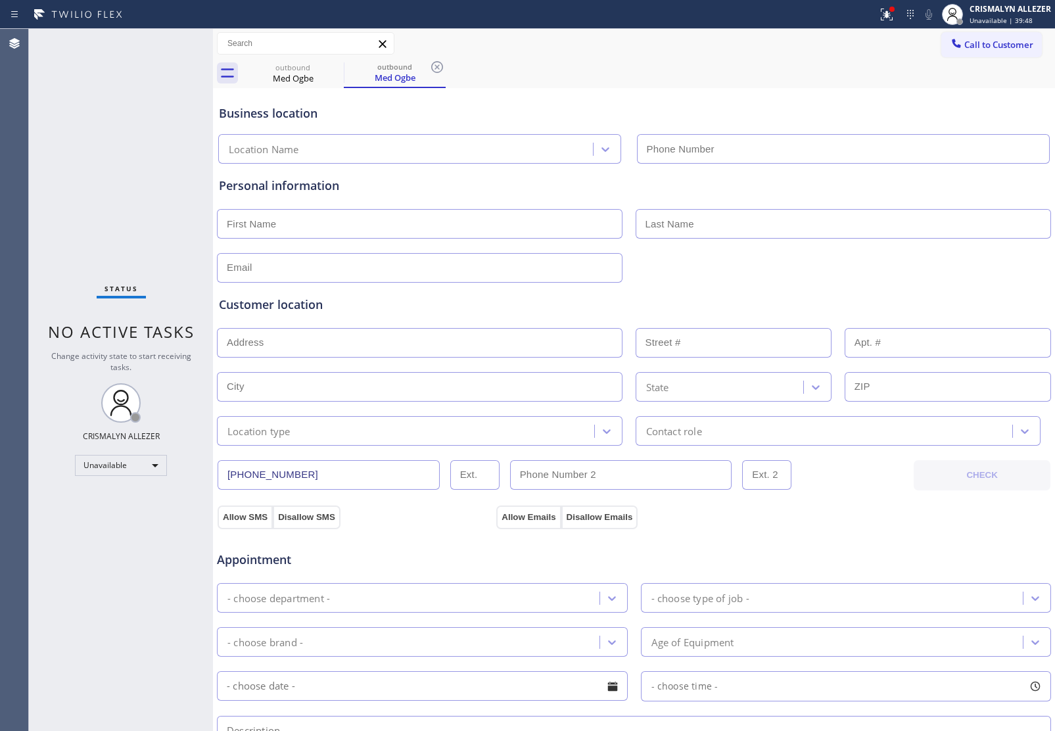
type input "(510) 822-7716"
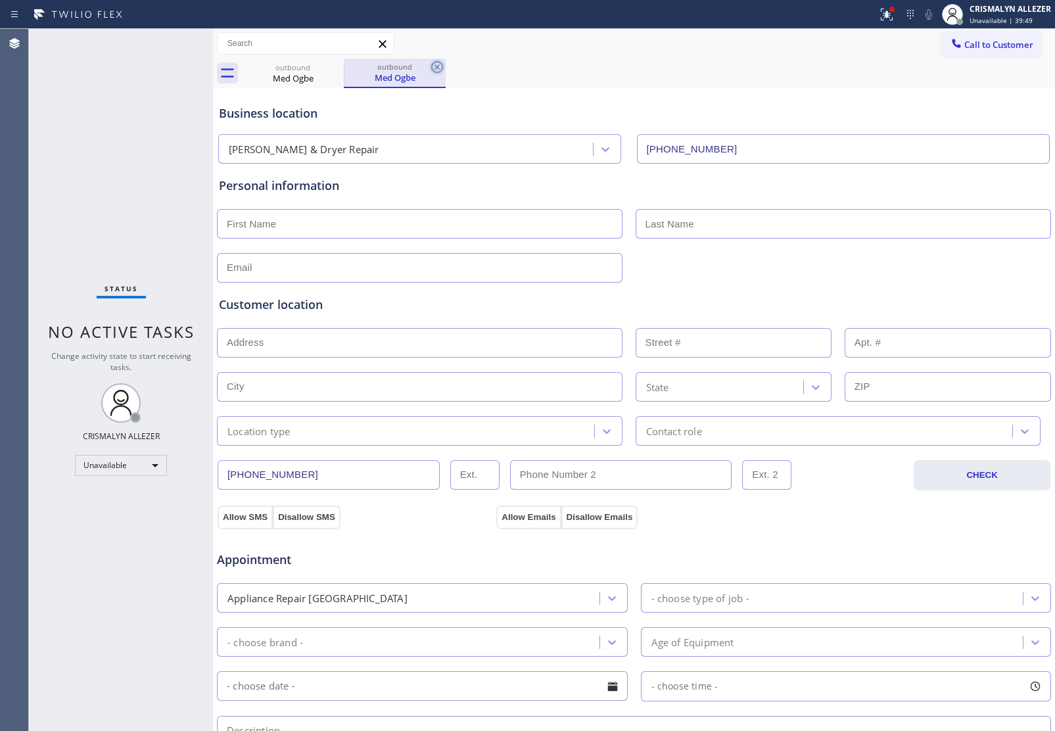
click at [443, 66] on icon at bounding box center [437, 67] width 12 height 12
click at [332, 64] on icon at bounding box center [335, 67] width 16 height 16
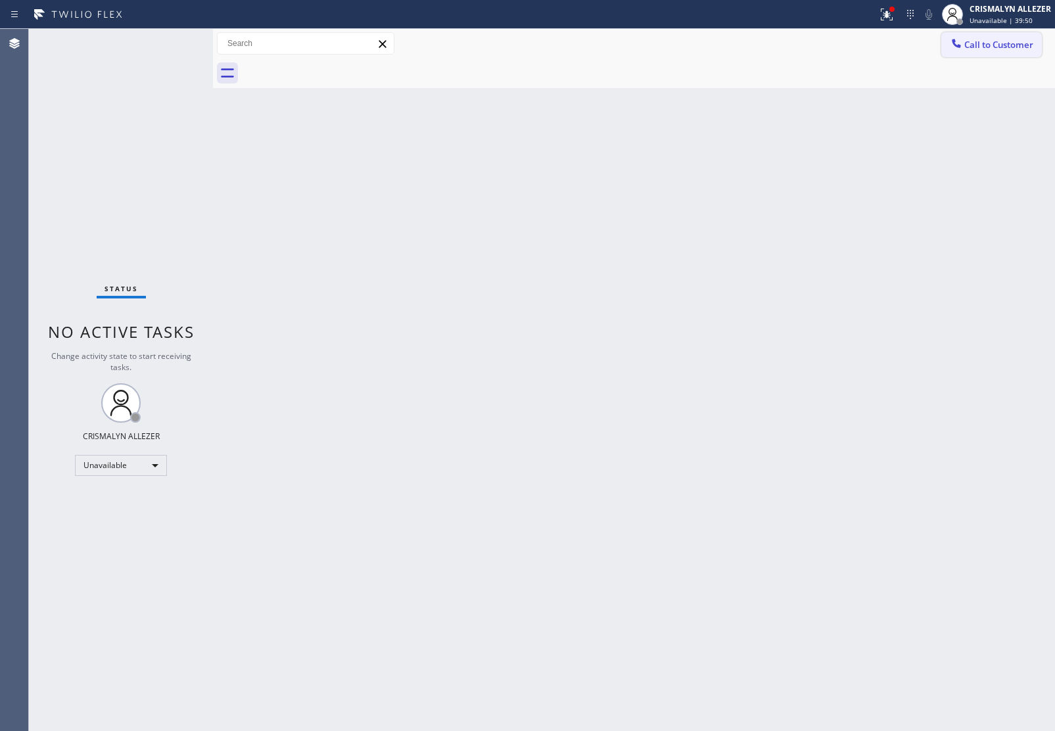
click at [984, 40] on span "Call to Customer" at bounding box center [999, 45] width 69 height 12
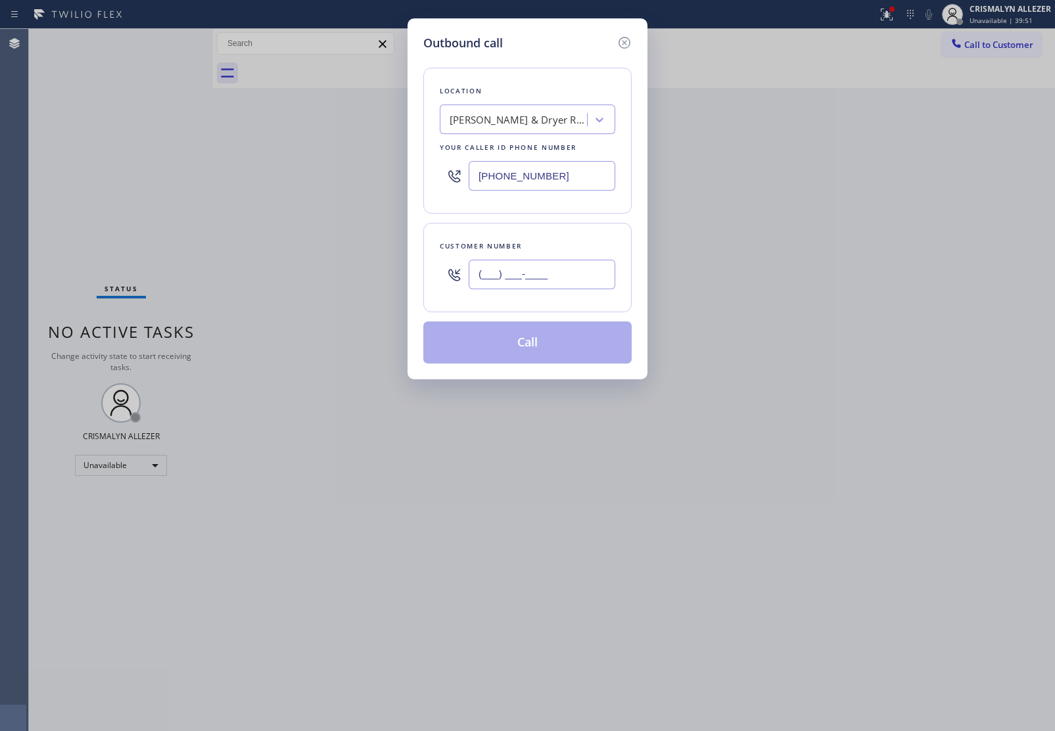
click at [594, 279] on input "(___) ___-____" at bounding box center [542, 275] width 147 height 30
paste input "510) 332-3181"
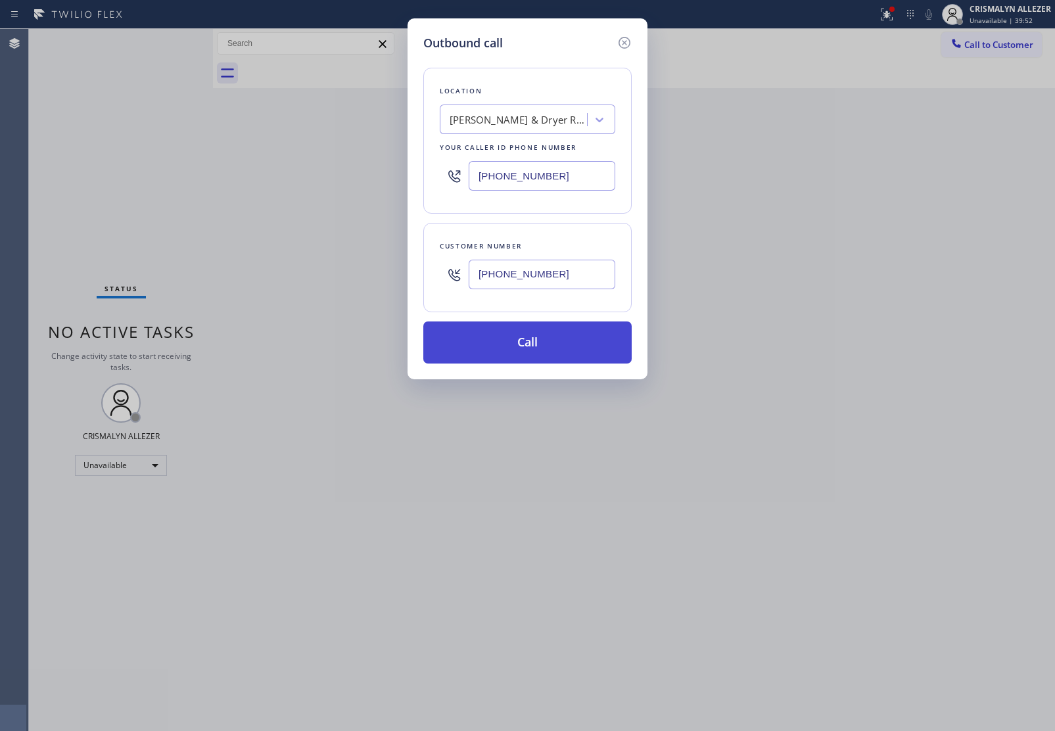
type input "(510) 332-3181"
click at [533, 350] on button "Call" at bounding box center [527, 343] width 208 height 42
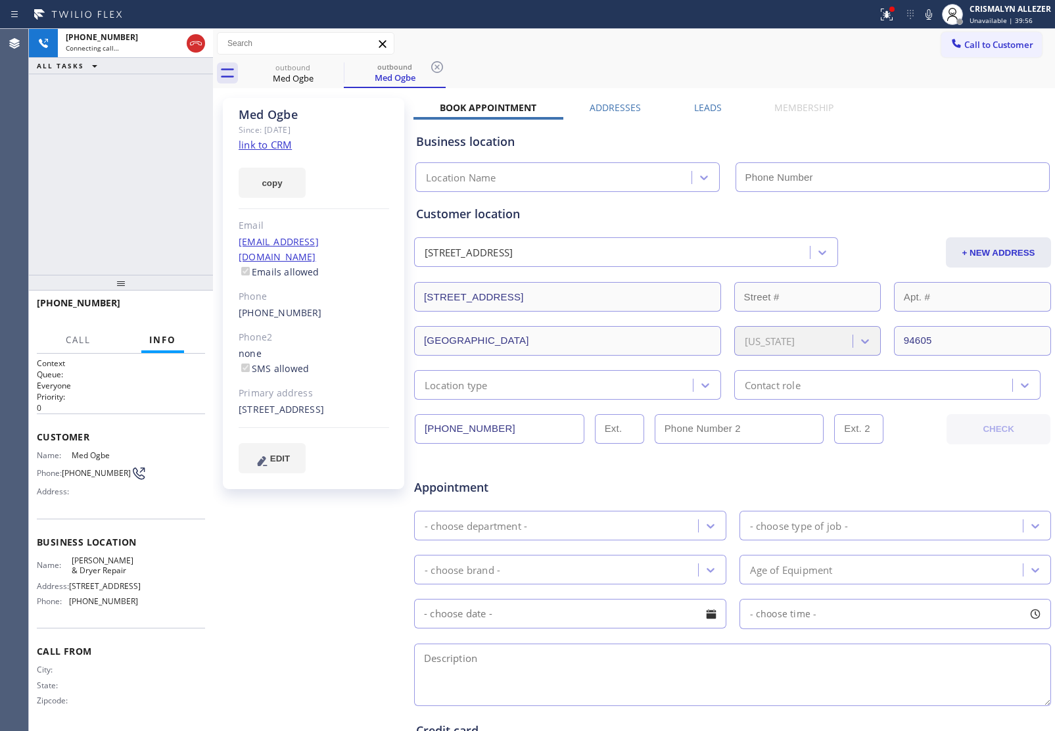
click at [267, 140] on link "link to CRM" at bounding box center [265, 144] width 53 height 13
type input "(510) 822-7716"
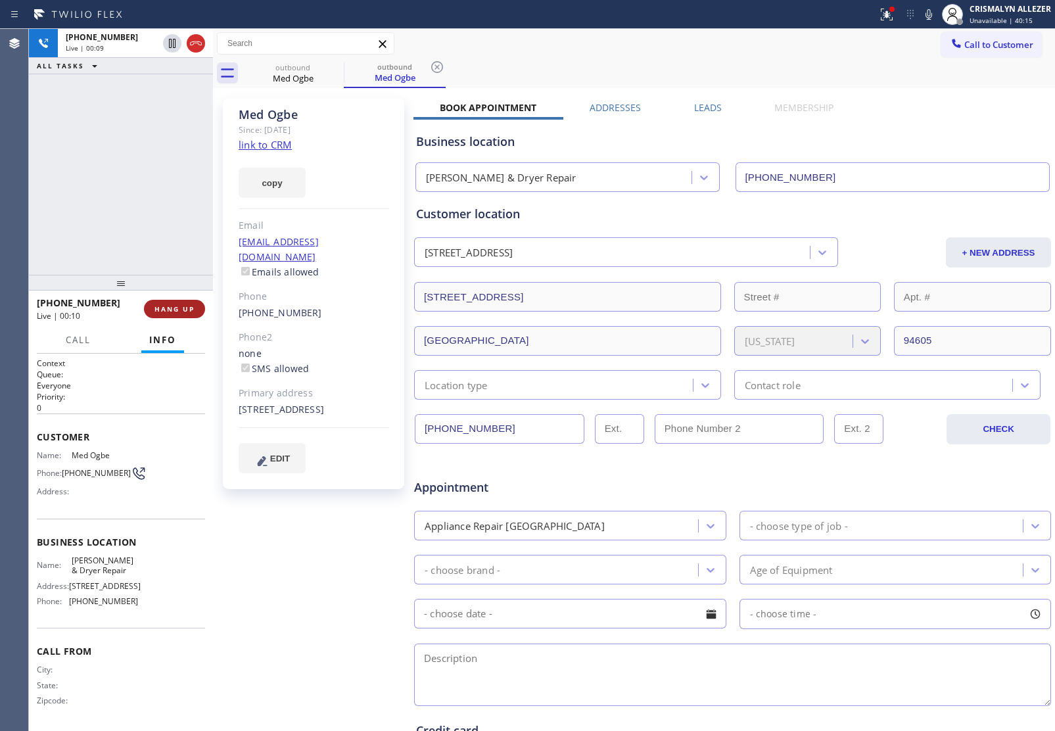
click at [169, 303] on button "HANG UP" at bounding box center [174, 309] width 61 height 18
click at [172, 304] on span "HANG UP" at bounding box center [175, 308] width 40 height 9
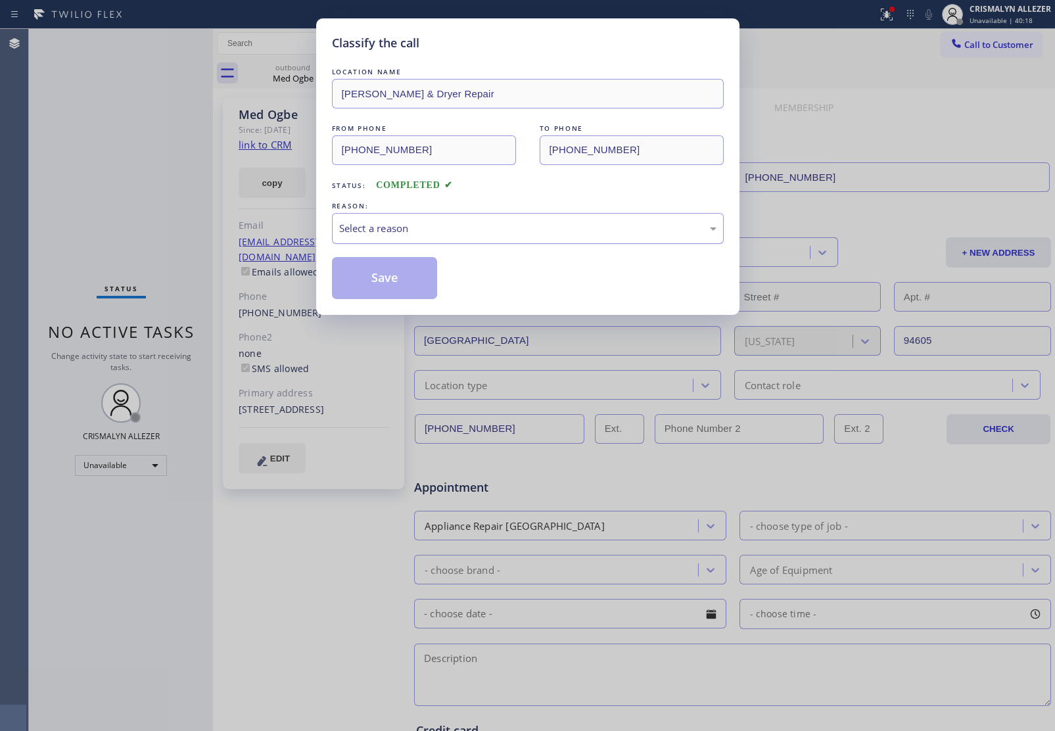
click at [448, 231] on div "Select a reason" at bounding box center [527, 228] width 377 height 15
click at [375, 283] on button "Save" at bounding box center [385, 278] width 106 height 42
click at [283, 80] on div "Classify the call LOCATION NAME Elle Washer & Dryer Repair FROM PHONE (510) 822…" at bounding box center [527, 365] width 1055 height 731
click at [345, 71] on div "outbound" at bounding box center [394, 67] width 99 height 10
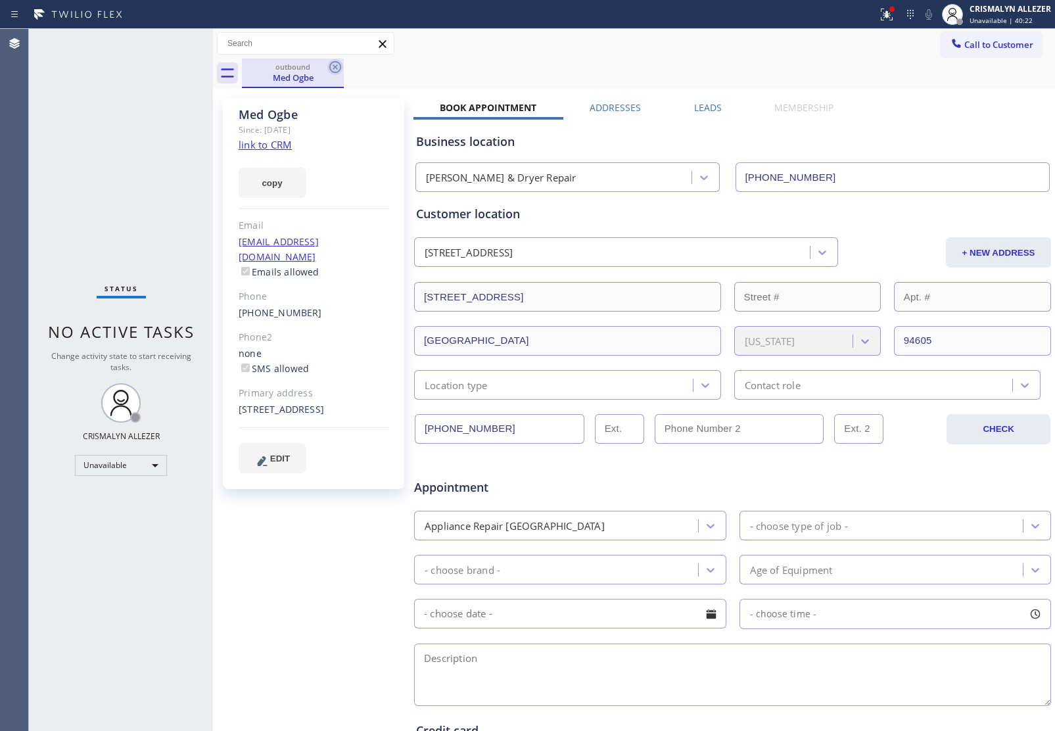
click at [339, 66] on icon at bounding box center [335, 67] width 16 height 16
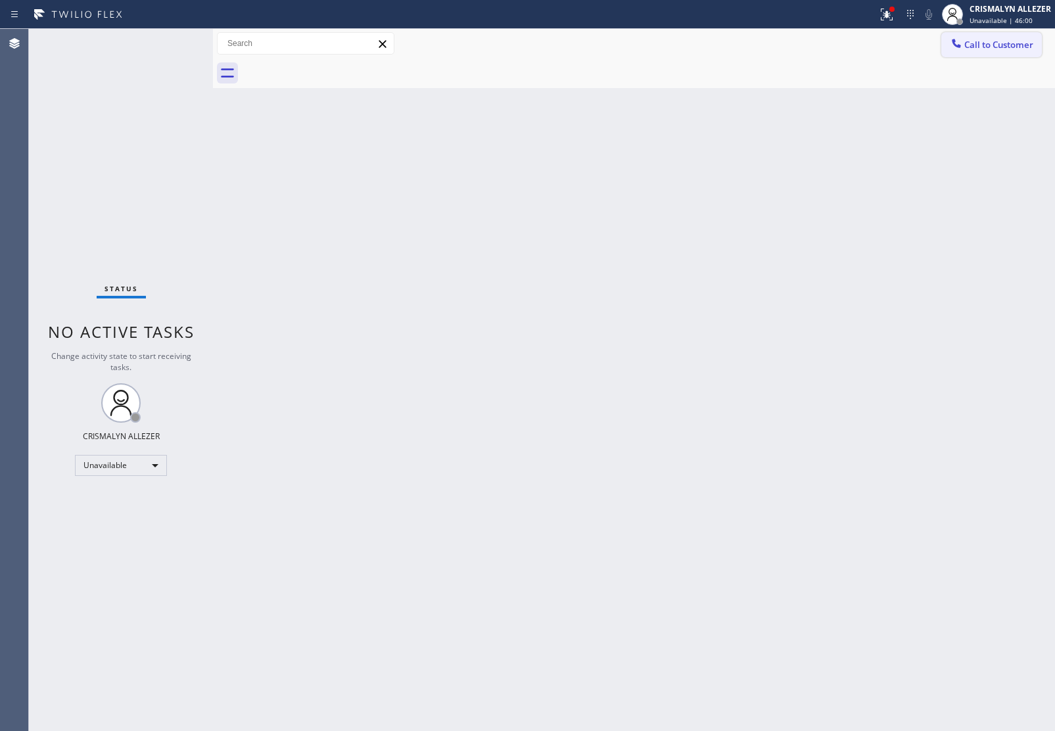
drag, startPoint x: 971, startPoint y: 39, endPoint x: 905, endPoint y: 83, distance: 79.3
click at [970, 40] on span "Call to Customer" at bounding box center [999, 45] width 69 height 12
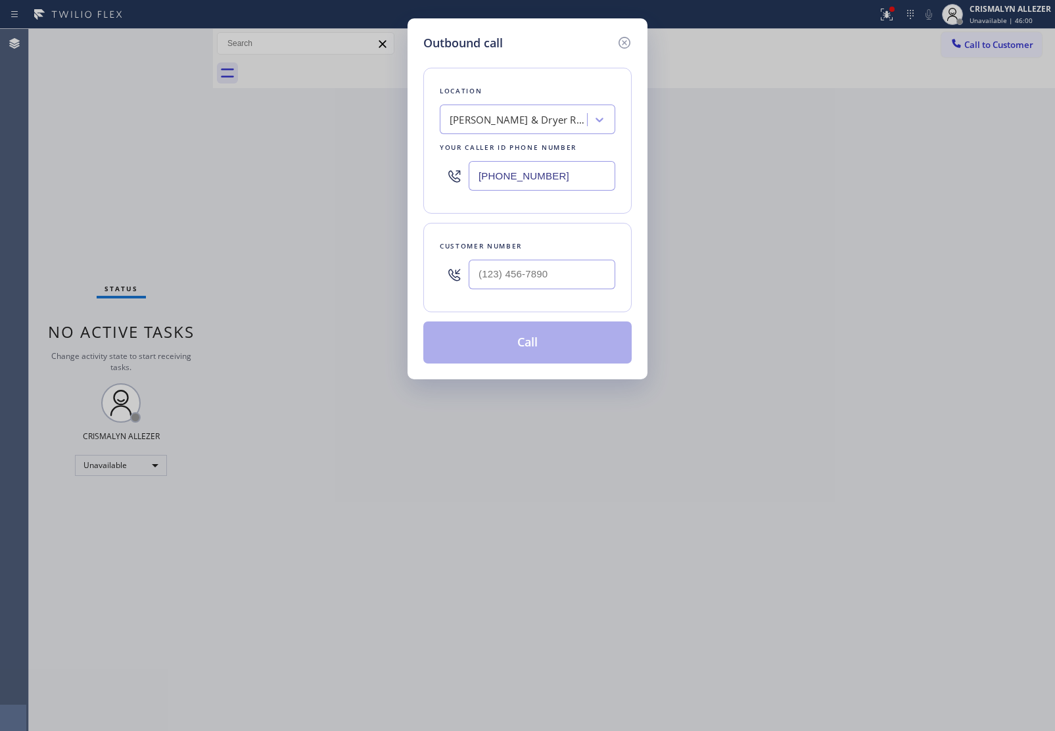
drag, startPoint x: 569, startPoint y: 173, endPoint x: 270, endPoint y: 158, distance: 300.2
click at [270, 158] on div "Outbound call Location Elle Washer & Dryer Repair Your caller id phone number (…" at bounding box center [527, 365] width 1055 height 731
paste input "949) 881-4668"
type input "(949) 881-4668"
click at [556, 293] on div at bounding box center [542, 274] width 147 height 43
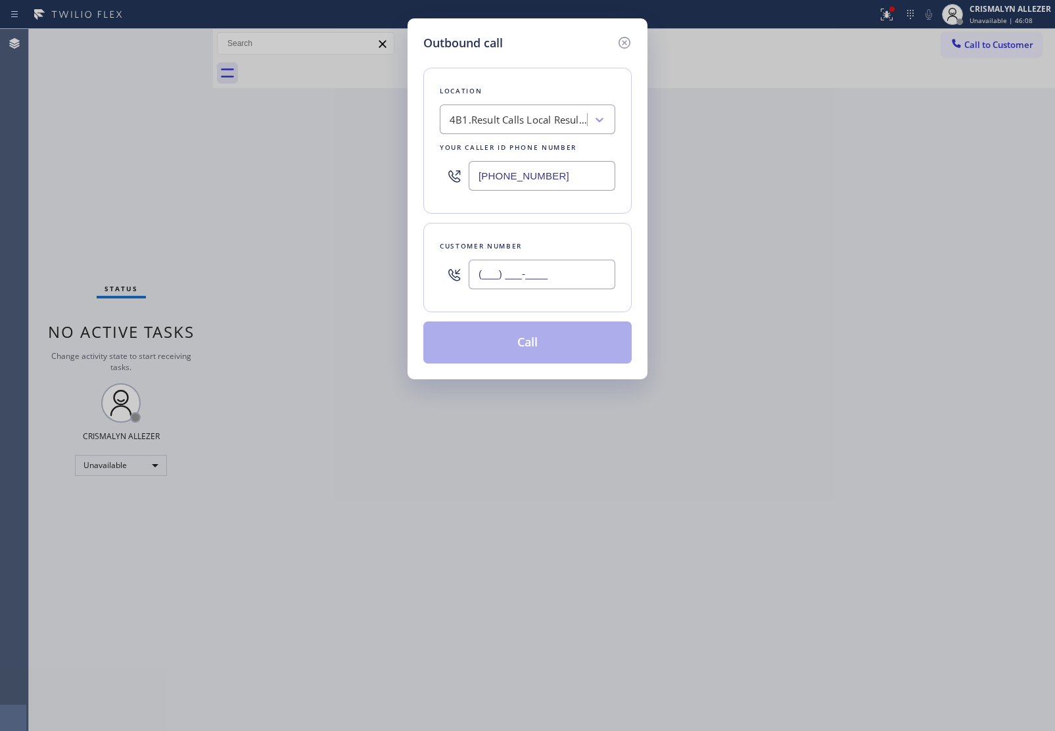
click at [560, 277] on input "(___) ___-____" at bounding box center [542, 275] width 147 height 30
paste input "805) 358-9299"
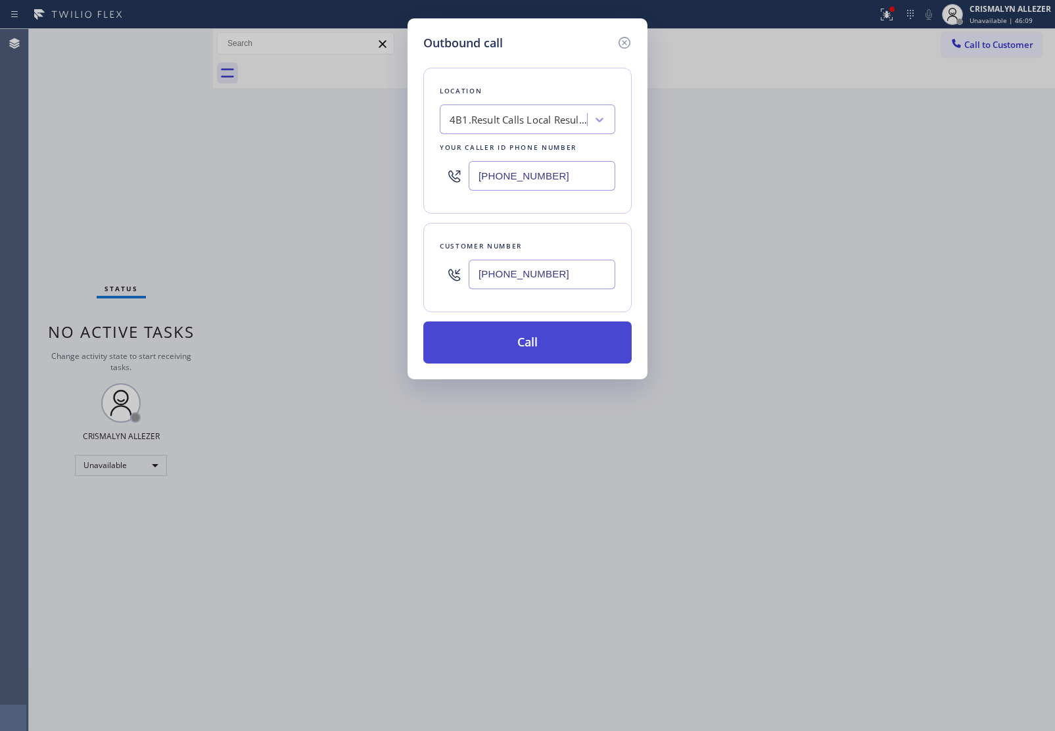
type input "(805) 358-9299"
click at [539, 354] on button "Call" at bounding box center [527, 343] width 208 height 42
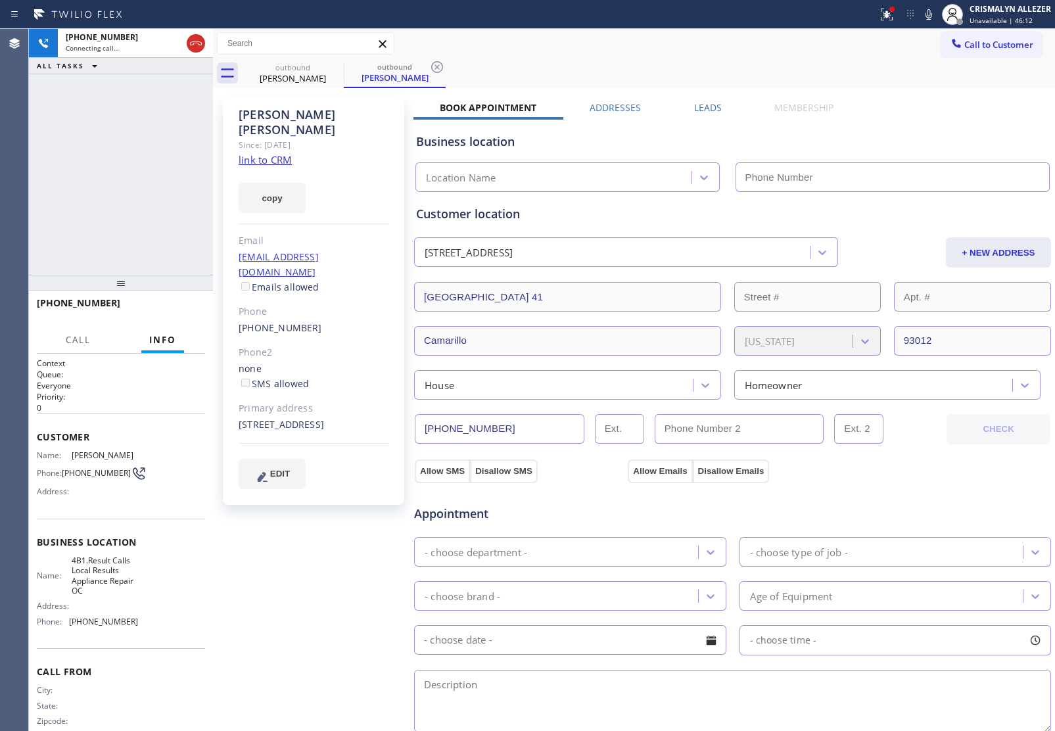
click at [273, 153] on link "link to CRM" at bounding box center [265, 159] width 53 height 13
type input "(949) 881-4668"
click at [170, 310] on span "HANG UP" at bounding box center [175, 308] width 40 height 9
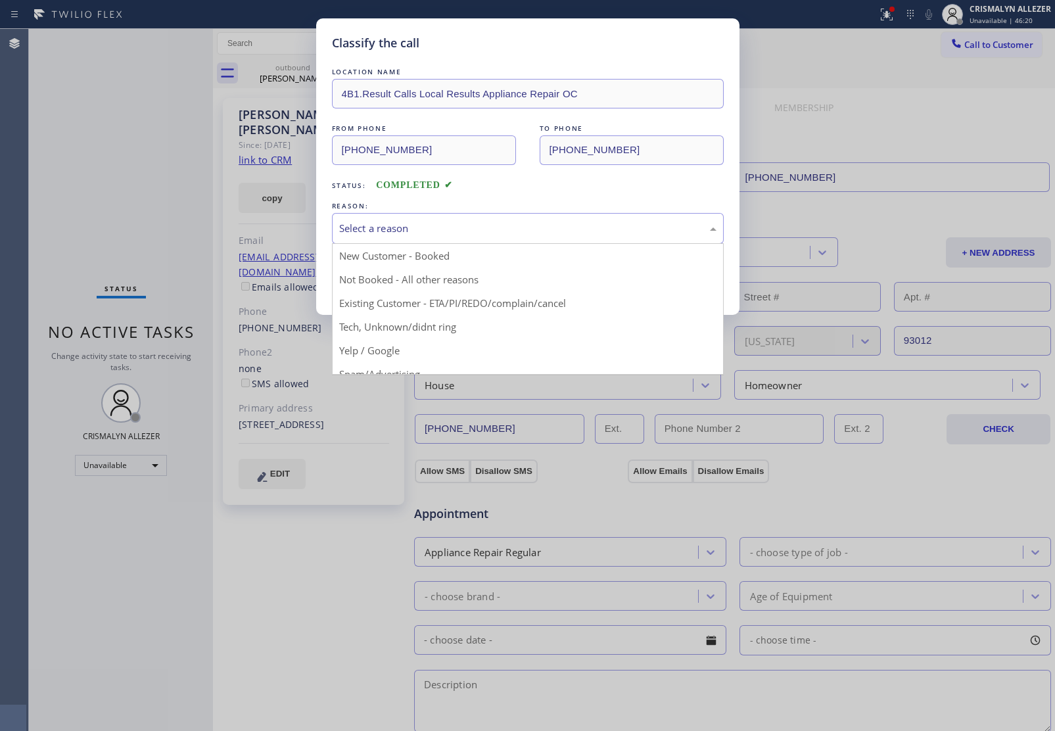
click at [471, 235] on div "Select a reason" at bounding box center [527, 228] width 377 height 15
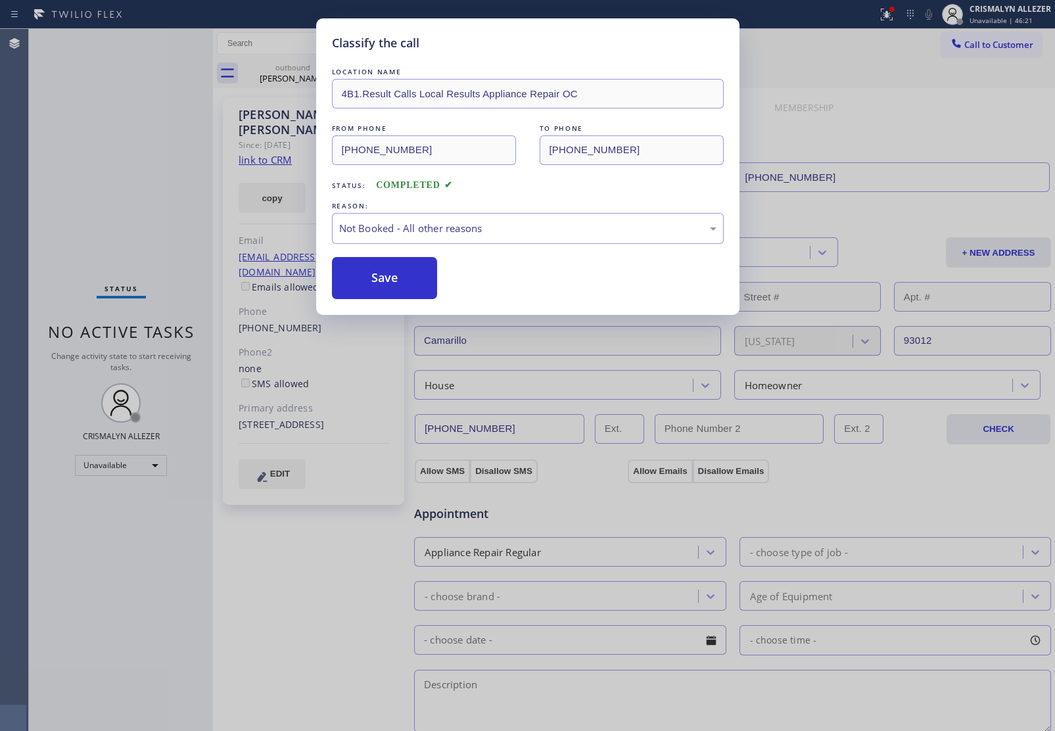
click at [352, 286] on button "Save" at bounding box center [385, 278] width 106 height 42
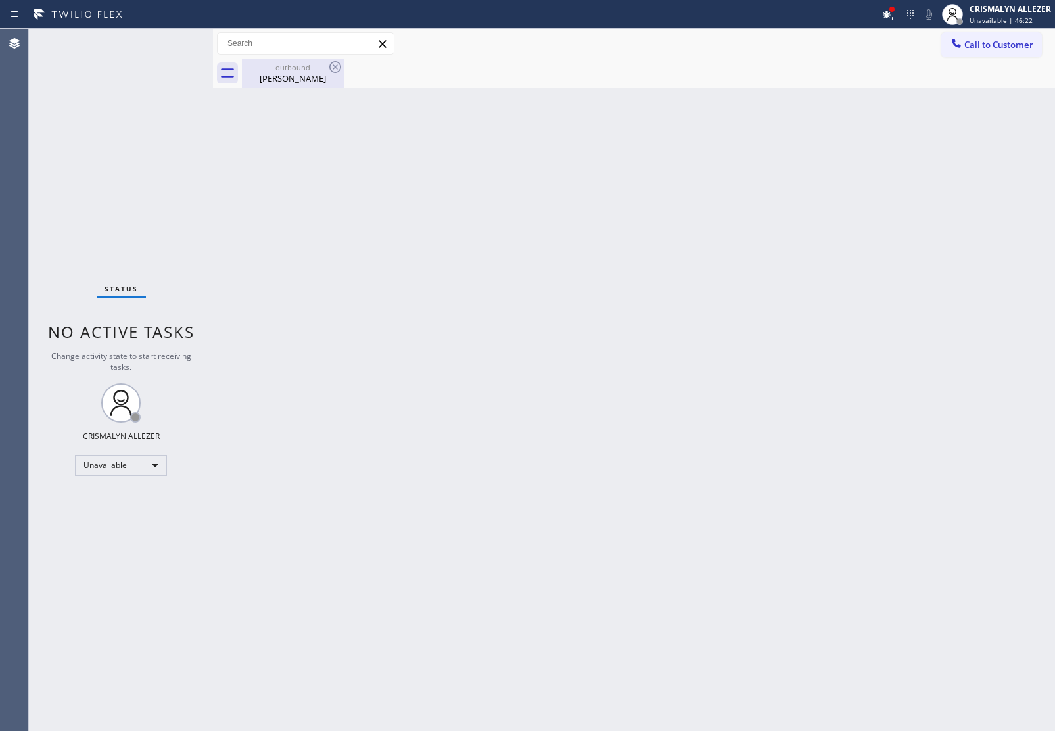
click at [301, 72] on div "Patty Friel" at bounding box center [292, 78] width 99 height 12
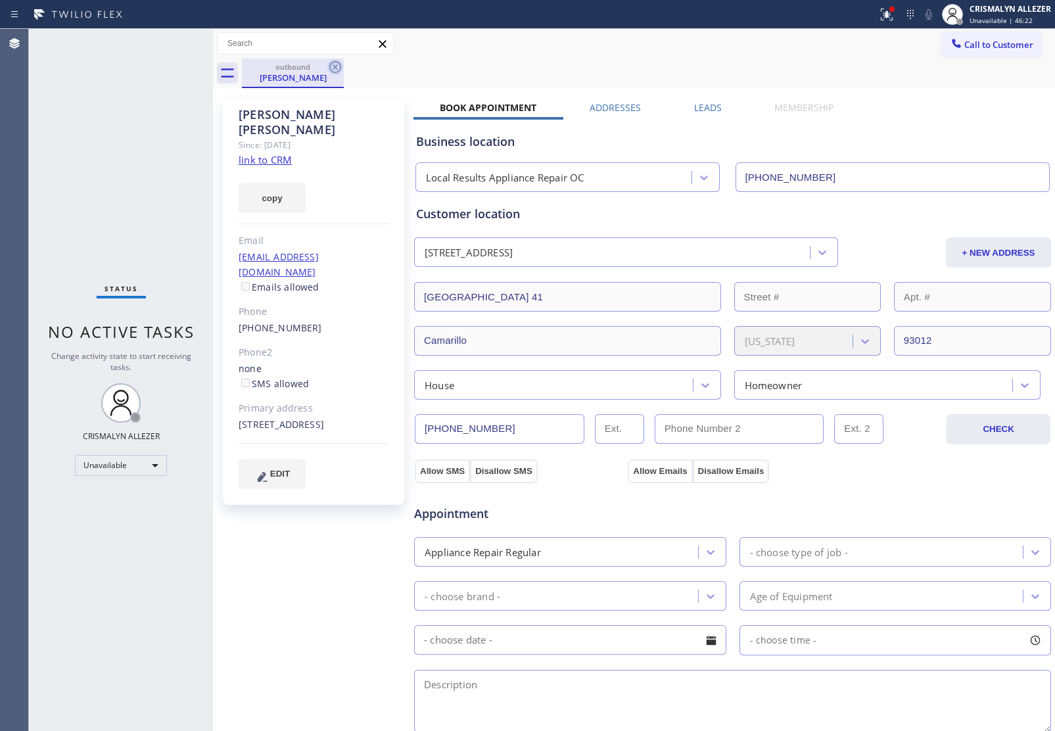
click at [335, 66] on icon at bounding box center [335, 67] width 12 height 12
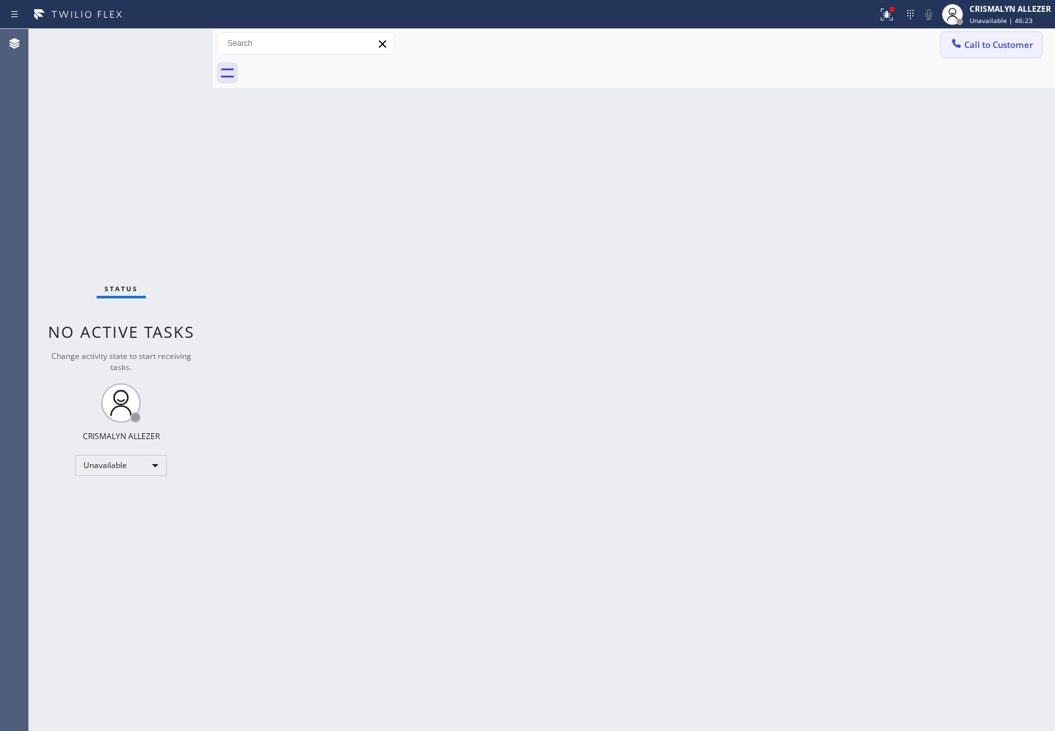
click at [995, 47] on span "Call to Customer" at bounding box center [999, 45] width 69 height 12
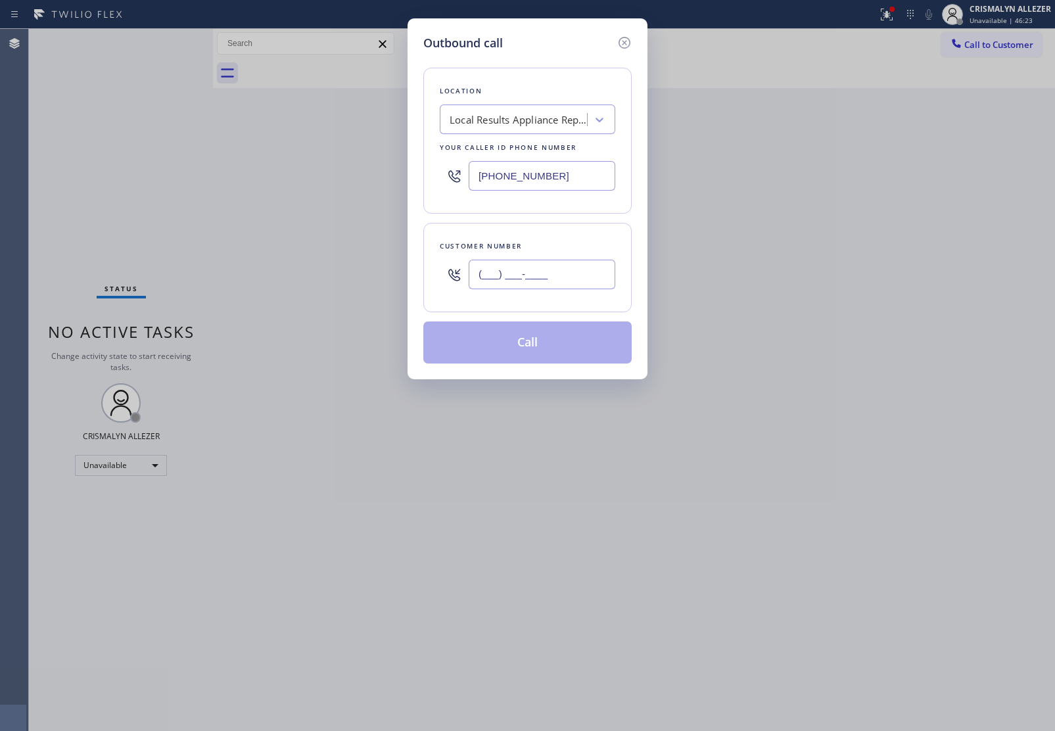
click at [583, 285] on input "(___) ___-____" at bounding box center [542, 275] width 147 height 30
paste input "805) 358-9299"
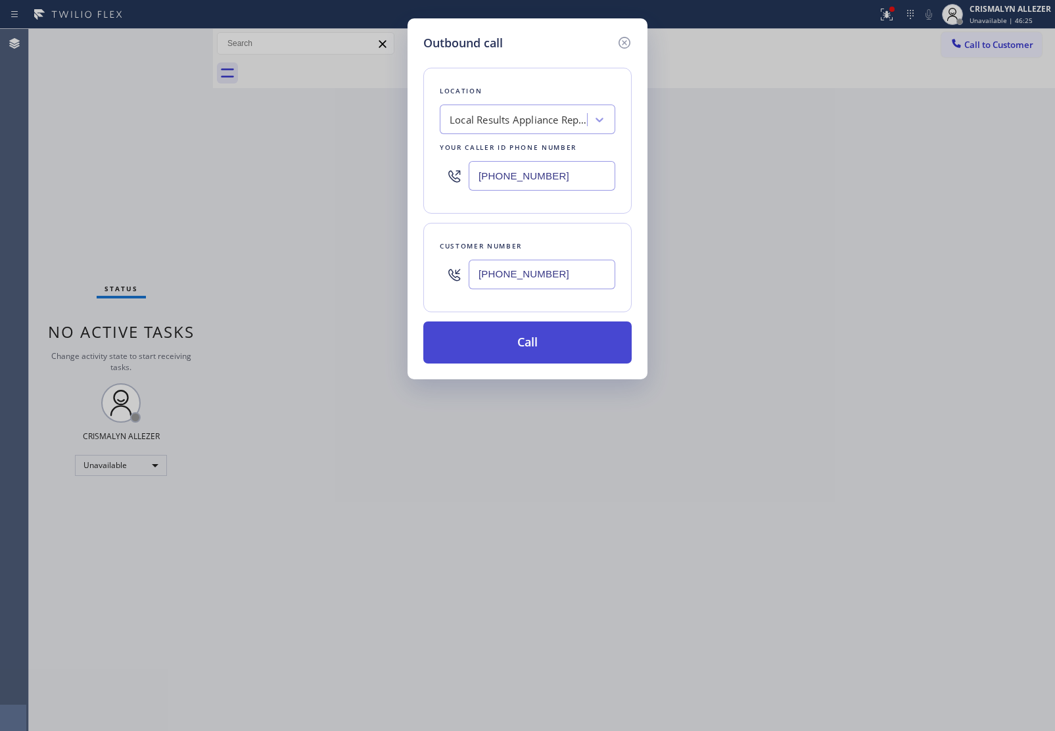
type input "(805) 358-9299"
click at [544, 333] on button "Call" at bounding box center [527, 343] width 208 height 42
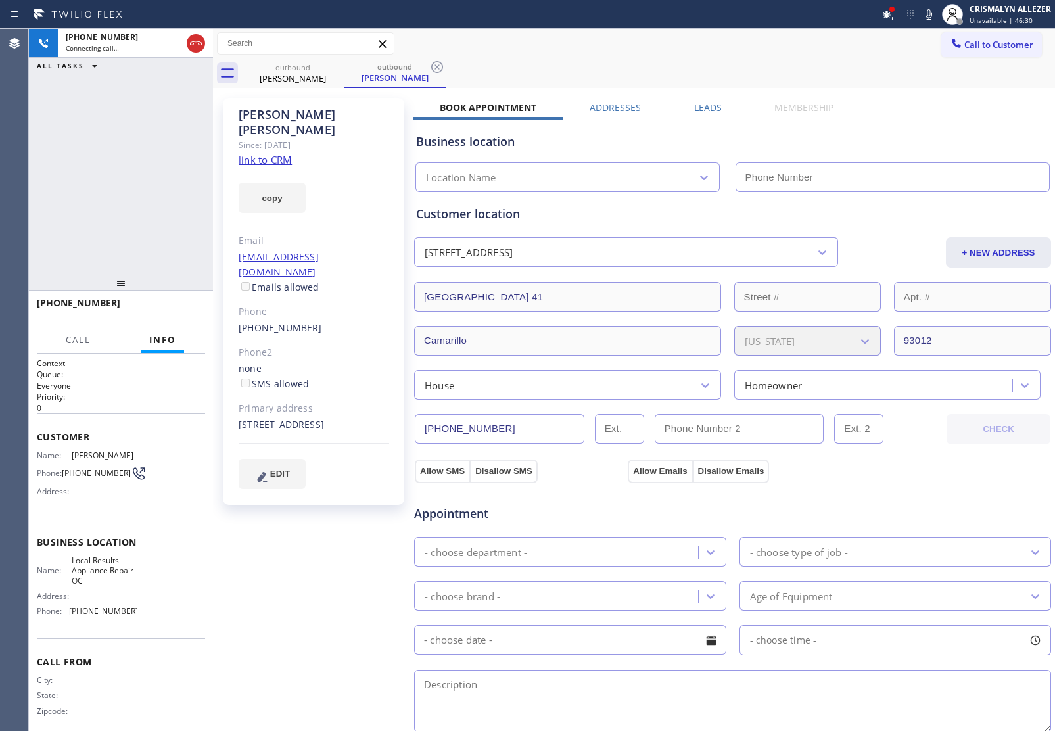
type input "(949) 881-4668"
click at [708, 109] on label "Leads" at bounding box center [708, 107] width 28 height 12
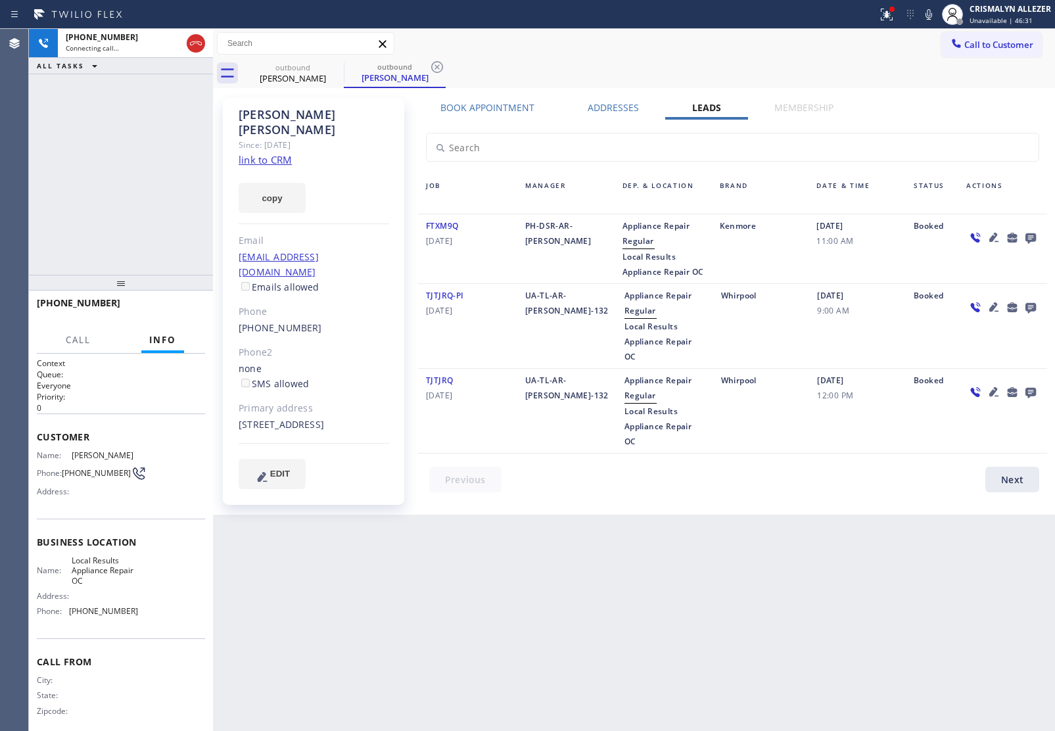
click at [1029, 239] on icon at bounding box center [1031, 238] width 11 height 11
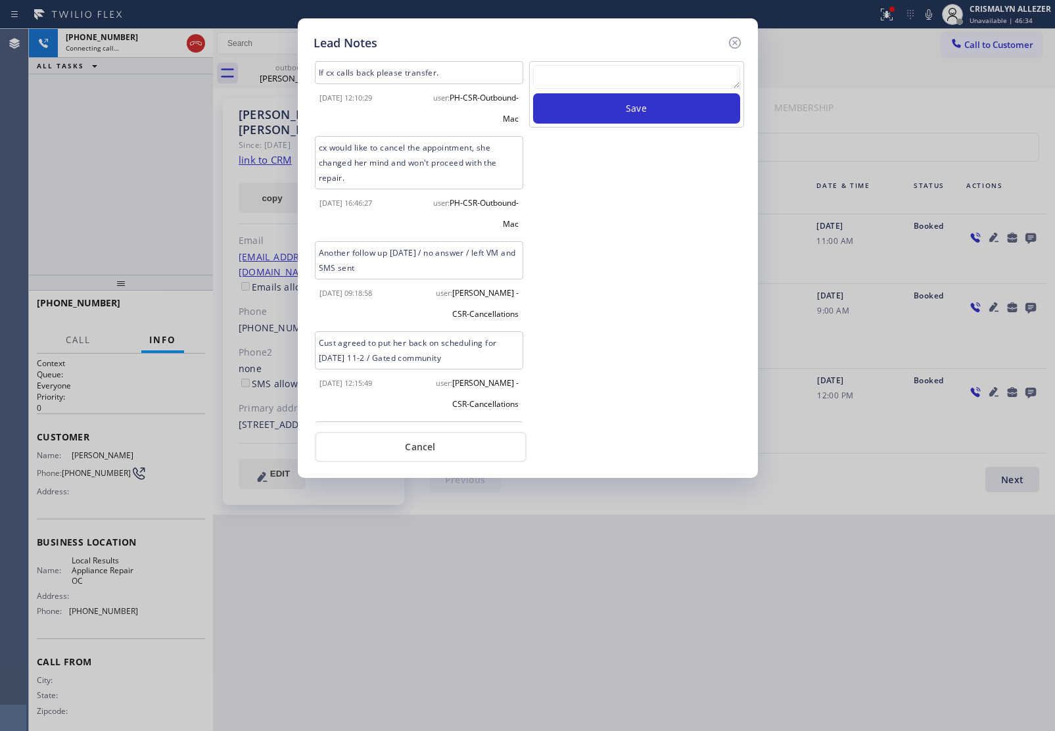
click at [596, 70] on textarea at bounding box center [636, 77] width 207 height 24
paste textarea "no answer | pls xfer here cx cb"
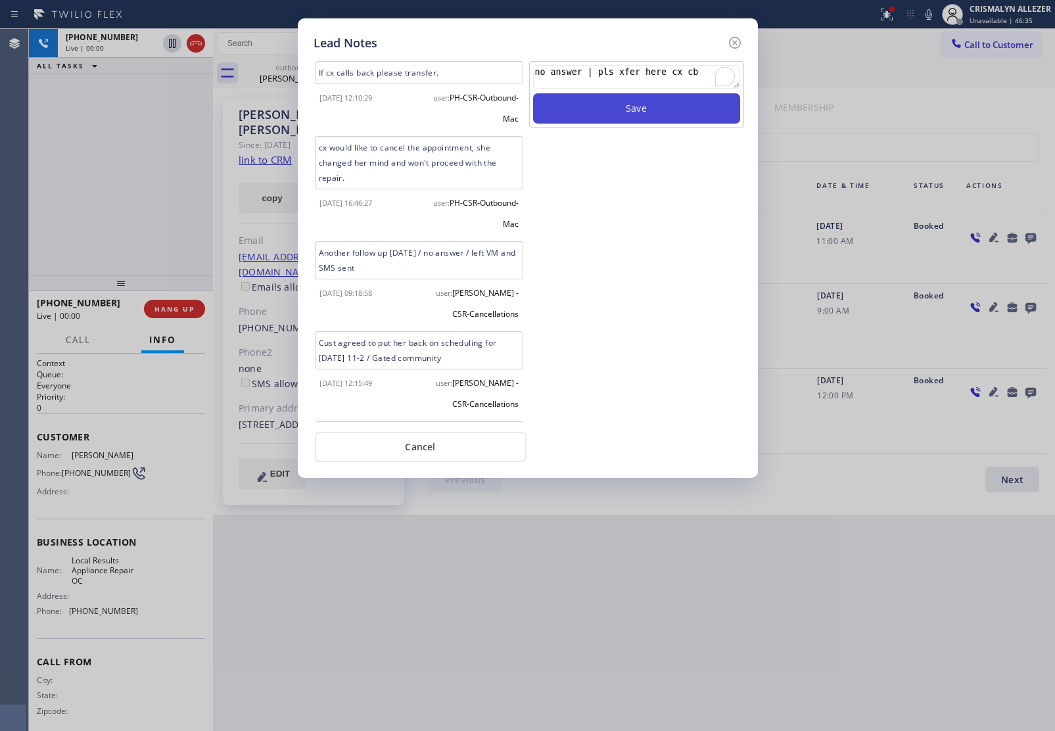
type textarea "no answer | pls xfer here cx cb"
click at [623, 112] on button "Save" at bounding box center [636, 108] width 207 height 30
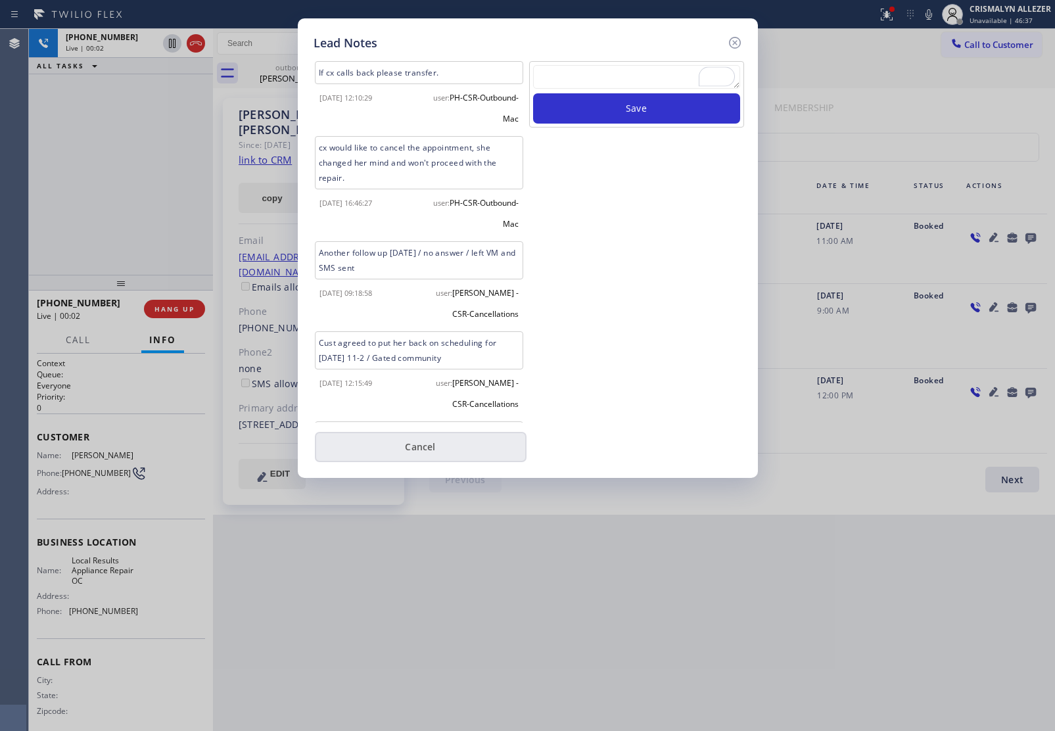
click at [437, 454] on button "Cancel" at bounding box center [421, 447] width 212 height 30
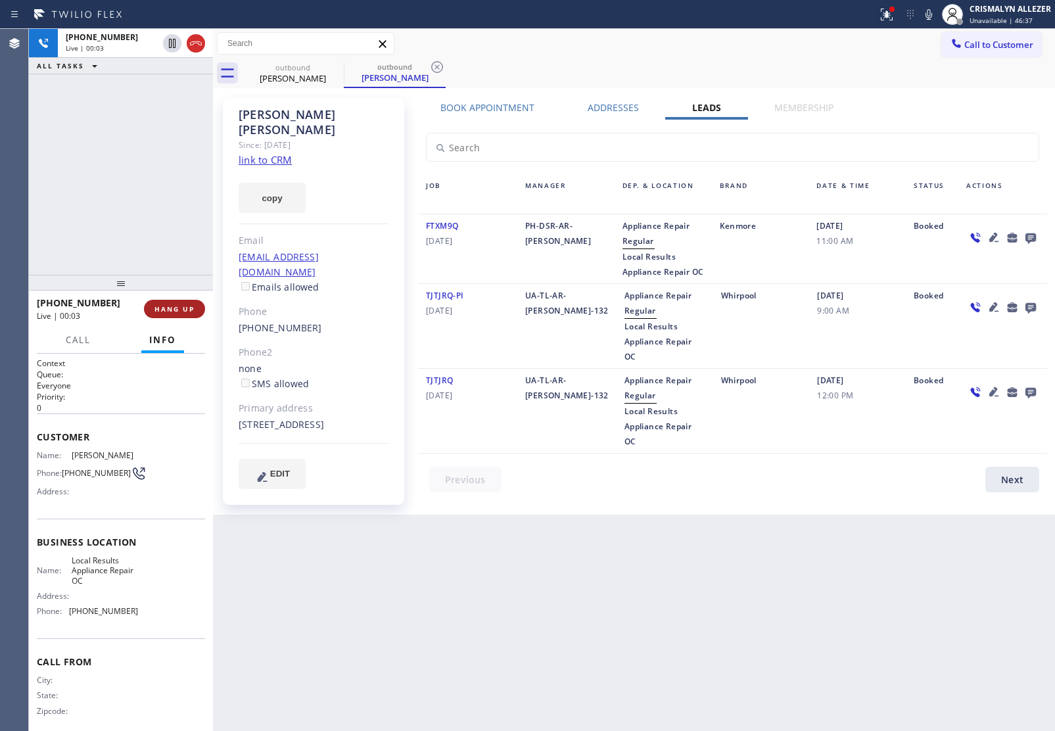
click at [176, 311] on span "HANG UP" at bounding box center [175, 308] width 40 height 9
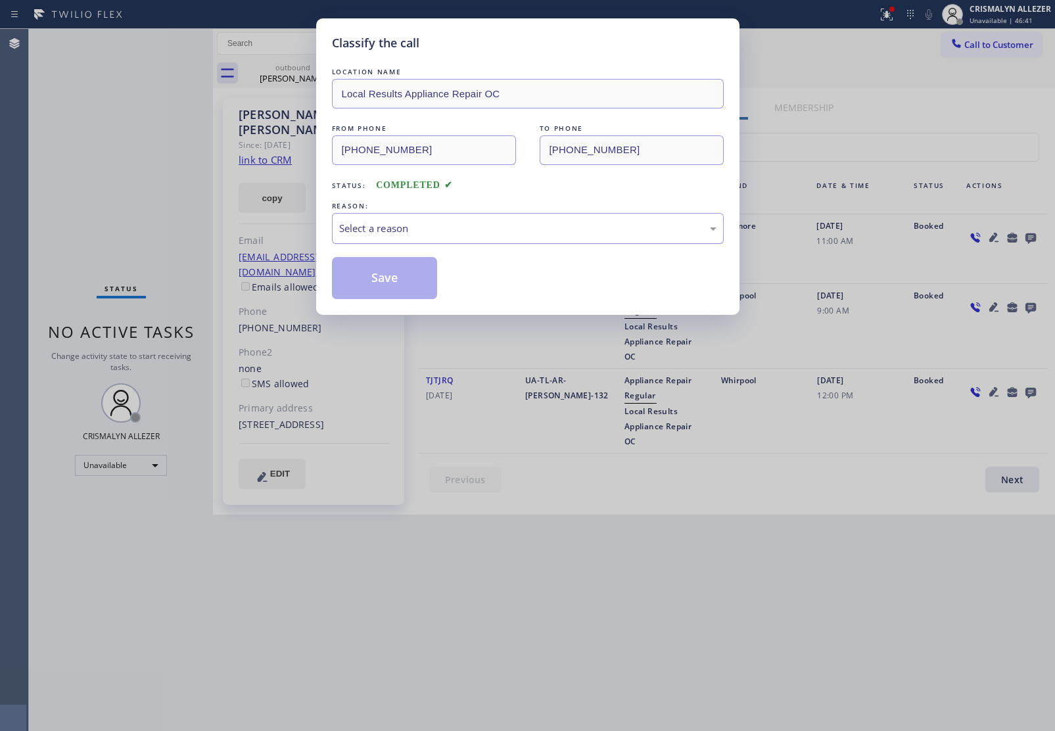
click at [493, 238] on div "Select a reason" at bounding box center [528, 228] width 392 height 31
click at [385, 285] on button "Save" at bounding box center [385, 278] width 106 height 42
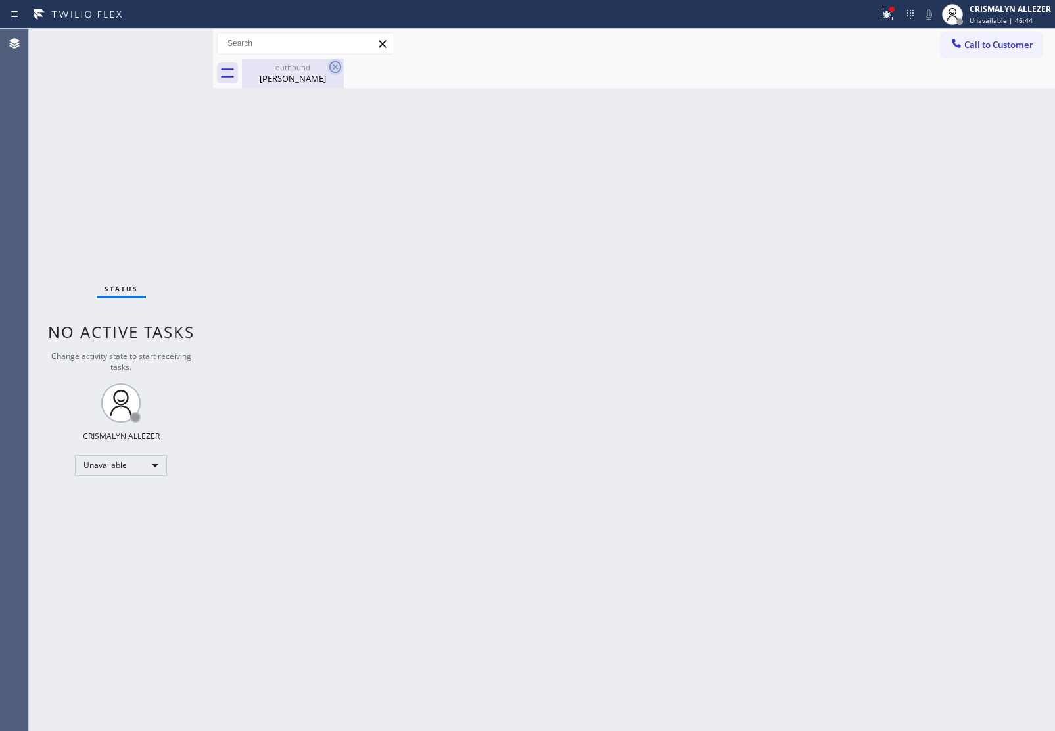
drag, startPoint x: 296, startPoint y: 76, endPoint x: 335, endPoint y: 64, distance: 41.2
click at [297, 76] on div "Patty Friel" at bounding box center [292, 78] width 99 height 12
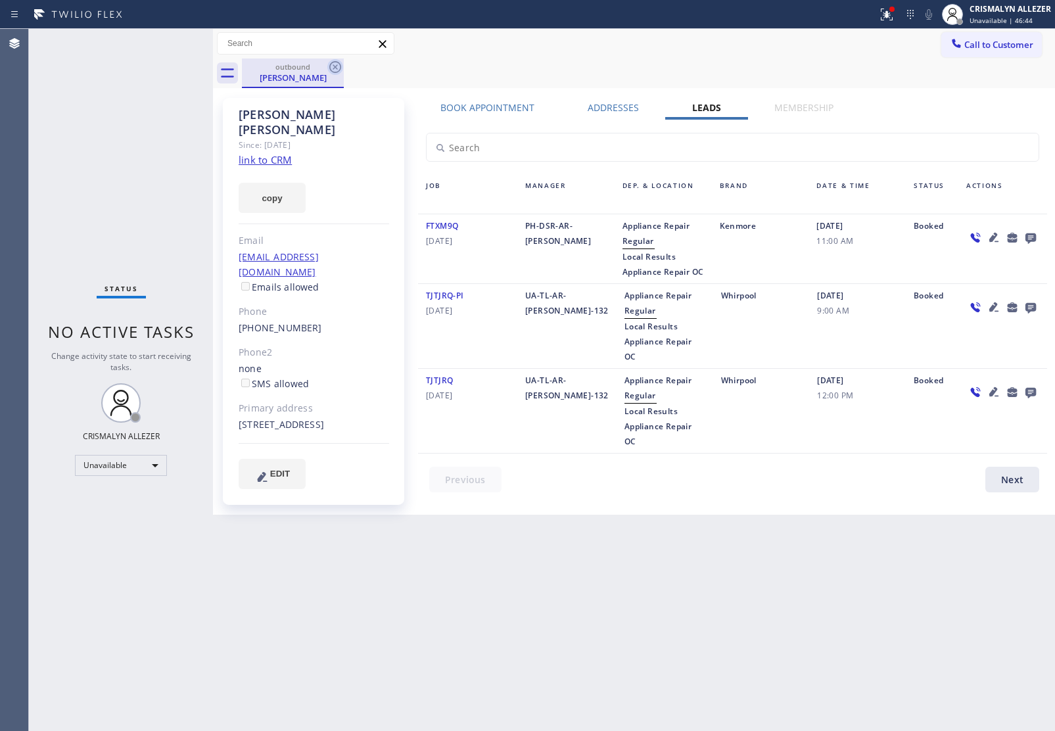
click at [339, 63] on icon at bounding box center [335, 67] width 12 height 12
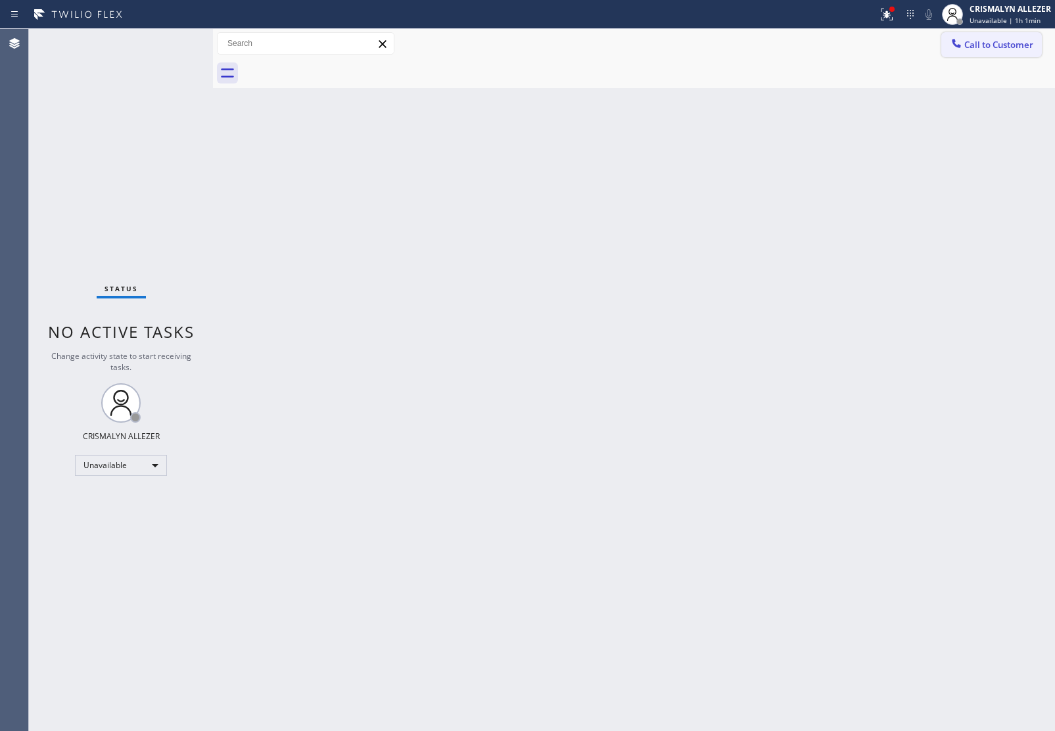
click at [990, 46] on span "Call to Customer" at bounding box center [999, 45] width 69 height 12
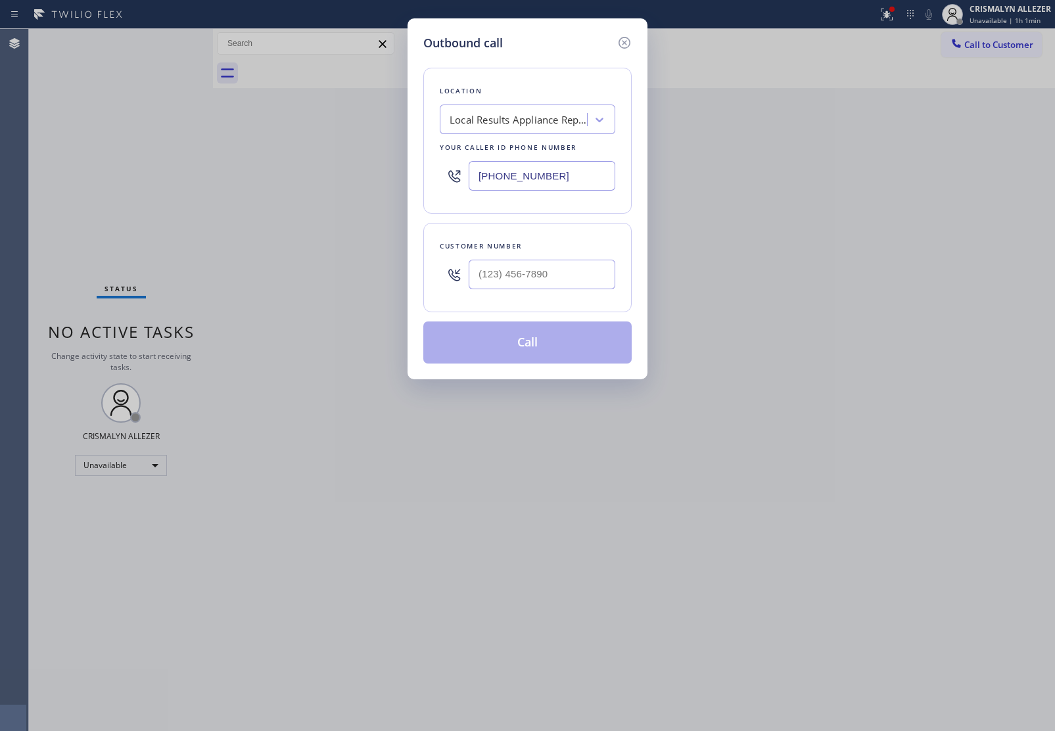
drag, startPoint x: 574, startPoint y: 183, endPoint x: 271, endPoint y: 145, distance: 305.5
click at [314, 152] on div "Outbound call Location Local Results Appliance Repair OC Your caller id phone n…" at bounding box center [527, 365] width 1055 height 731
paste input "323) 991-919"
type input "[PHONE_NUMBER]"
click at [554, 274] on input "(___) ___-____" at bounding box center [542, 275] width 147 height 30
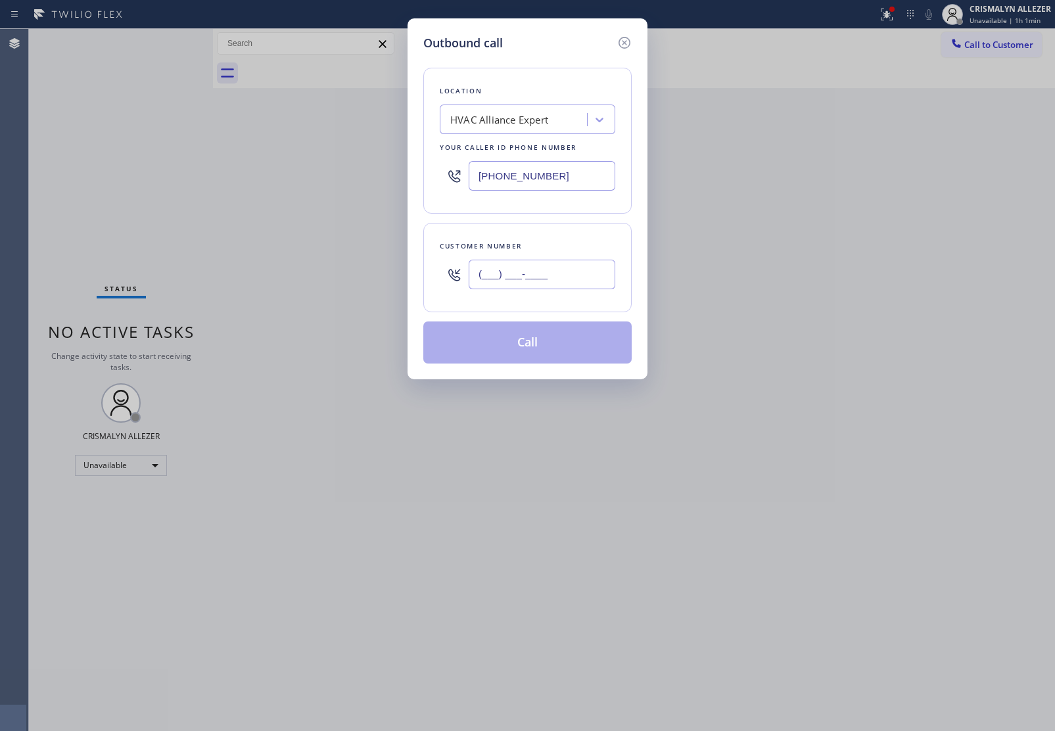
paste input "949) 422-7579"
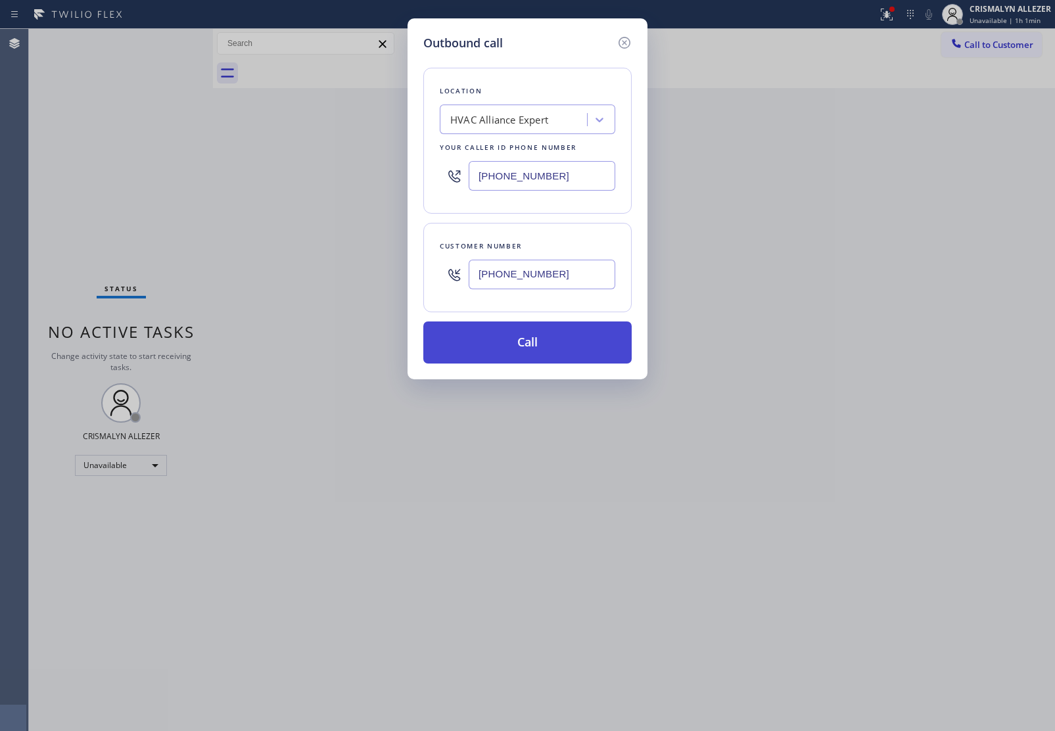
type input "(949) 422-7579"
click at [531, 345] on button "Call" at bounding box center [527, 343] width 208 height 42
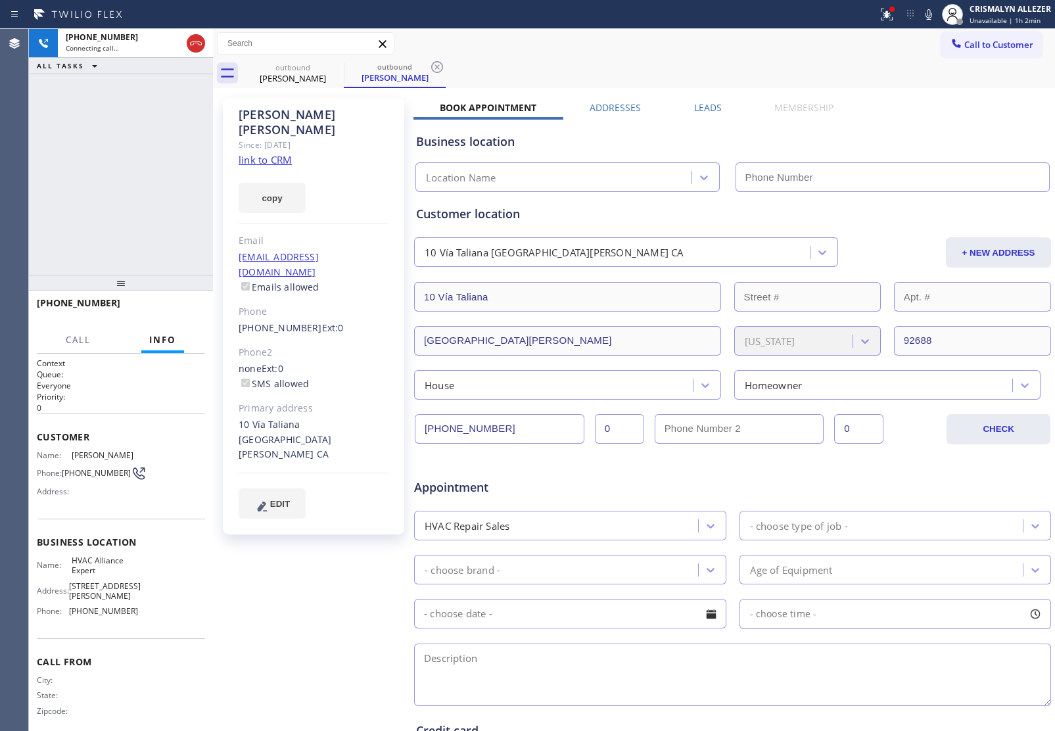
click at [273, 153] on link "link to CRM" at bounding box center [265, 159] width 53 height 13
type input "[PHONE_NUMBER]"
click at [179, 301] on button "HANG UP" at bounding box center [174, 309] width 61 height 18
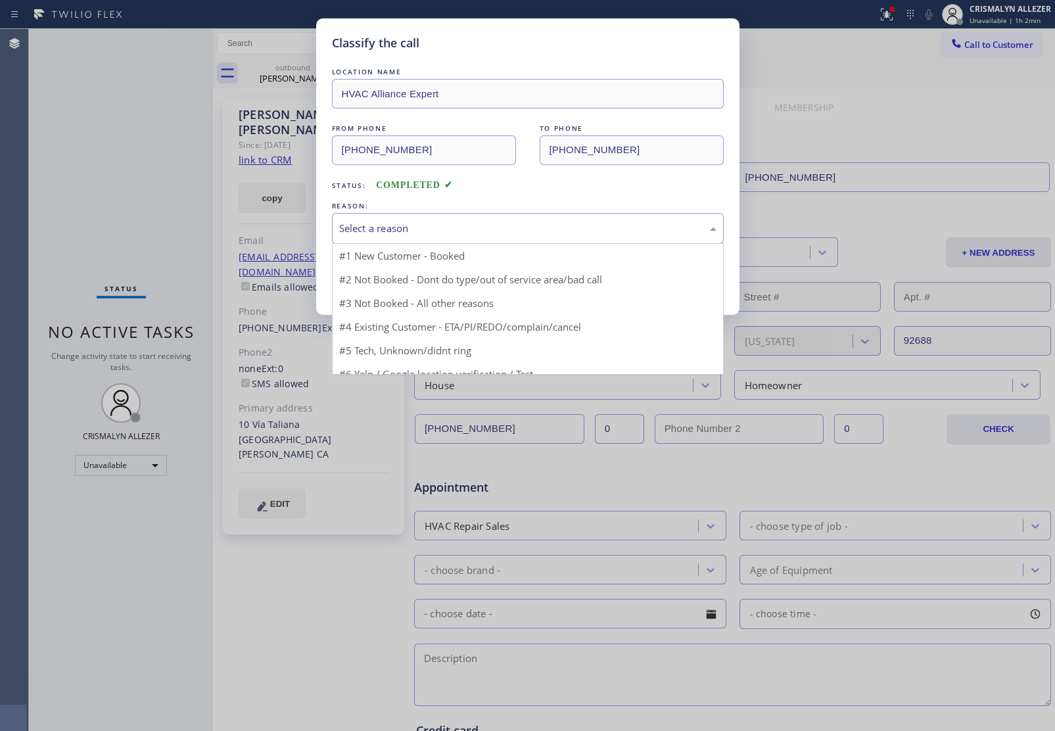
click at [527, 227] on div "Select a reason" at bounding box center [527, 228] width 377 height 15
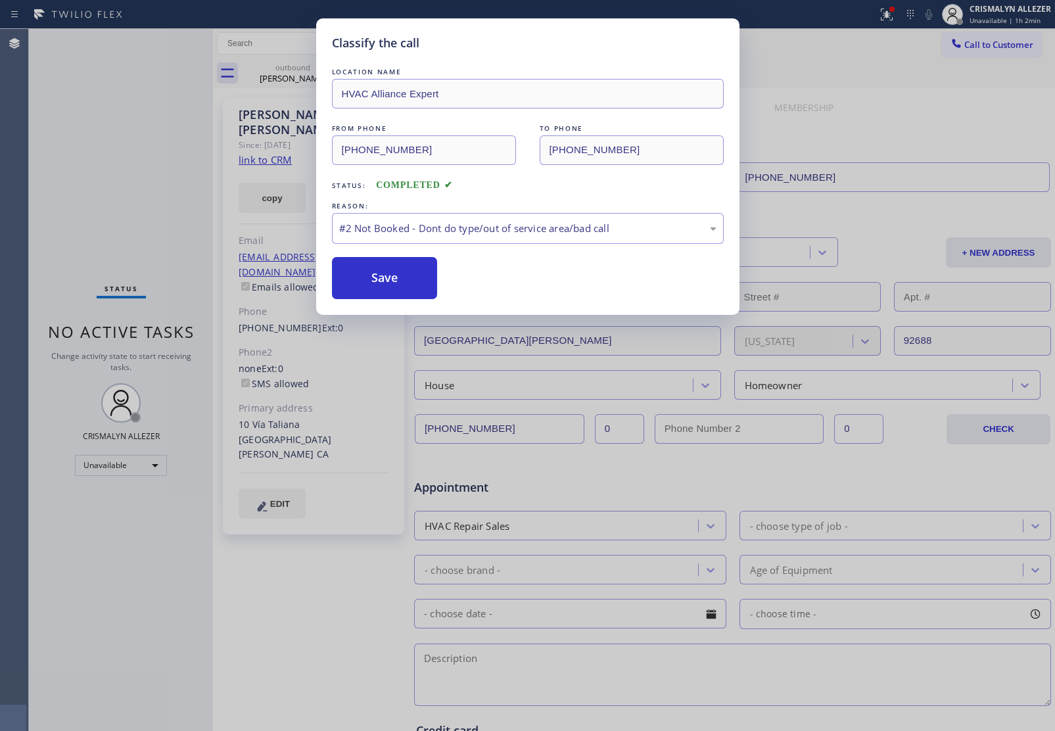
click at [379, 279] on button "Save" at bounding box center [385, 278] width 106 height 42
click at [319, 99] on div "Classify the call LOCATION NAME HVAC Alliance Expert FROM PHONE (323) 991-9198 …" at bounding box center [527, 166] width 423 height 297
click at [385, 286] on button "Save" at bounding box center [385, 278] width 106 height 42
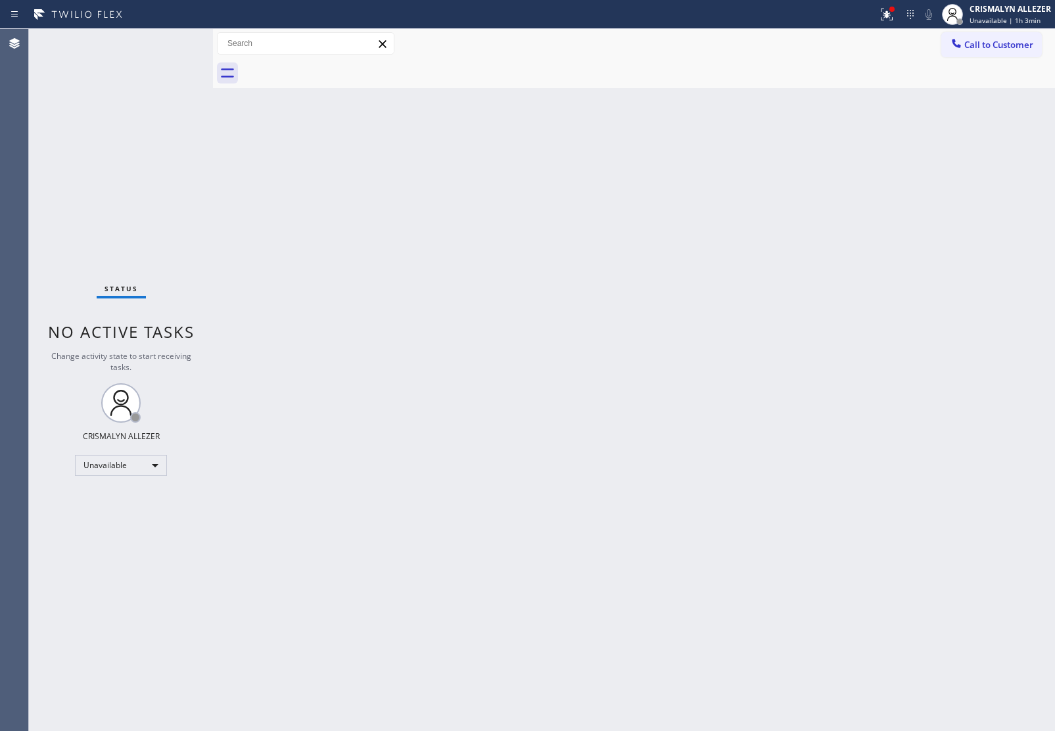
click at [971, 41] on span "Call to Customer" at bounding box center [999, 45] width 69 height 12
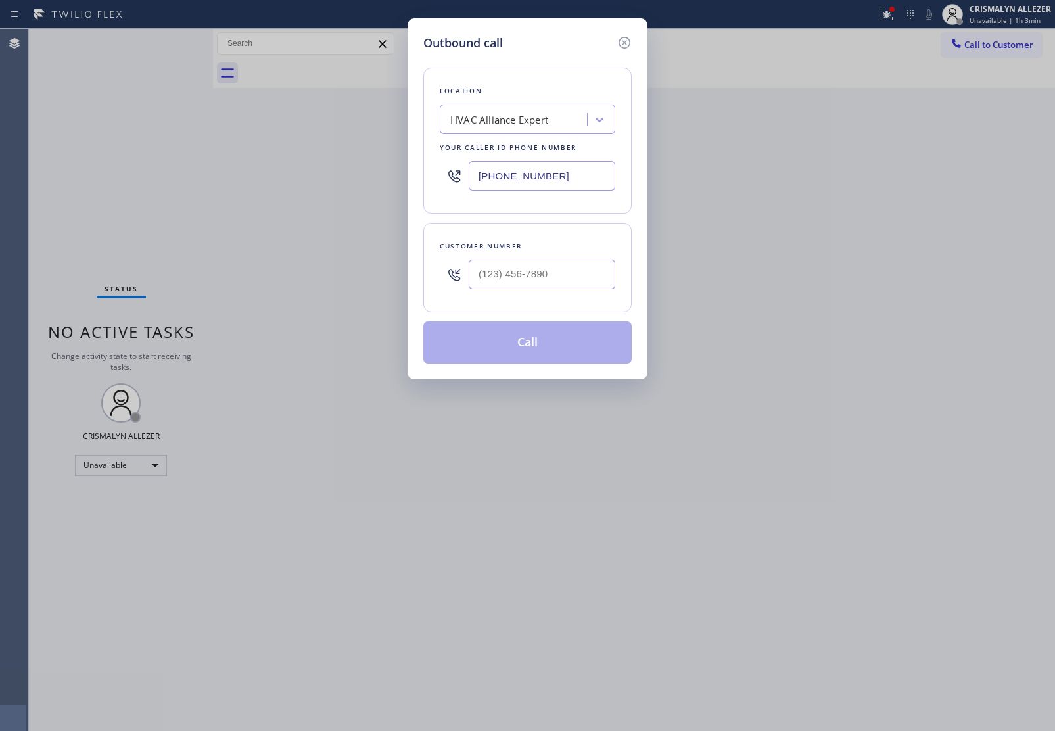
drag, startPoint x: 583, startPoint y: 173, endPoint x: 278, endPoint y: 159, distance: 305.4
click at [333, 166] on div "Outbound call Location HVAC Alliance Expert Your caller id phone number (323) 9…" at bounding box center [527, 365] width 1055 height 731
paste input "855) 731-4952"
type input "[PHONE_NUMBER]"
click at [547, 267] on input "(___) ___-____" at bounding box center [542, 275] width 147 height 30
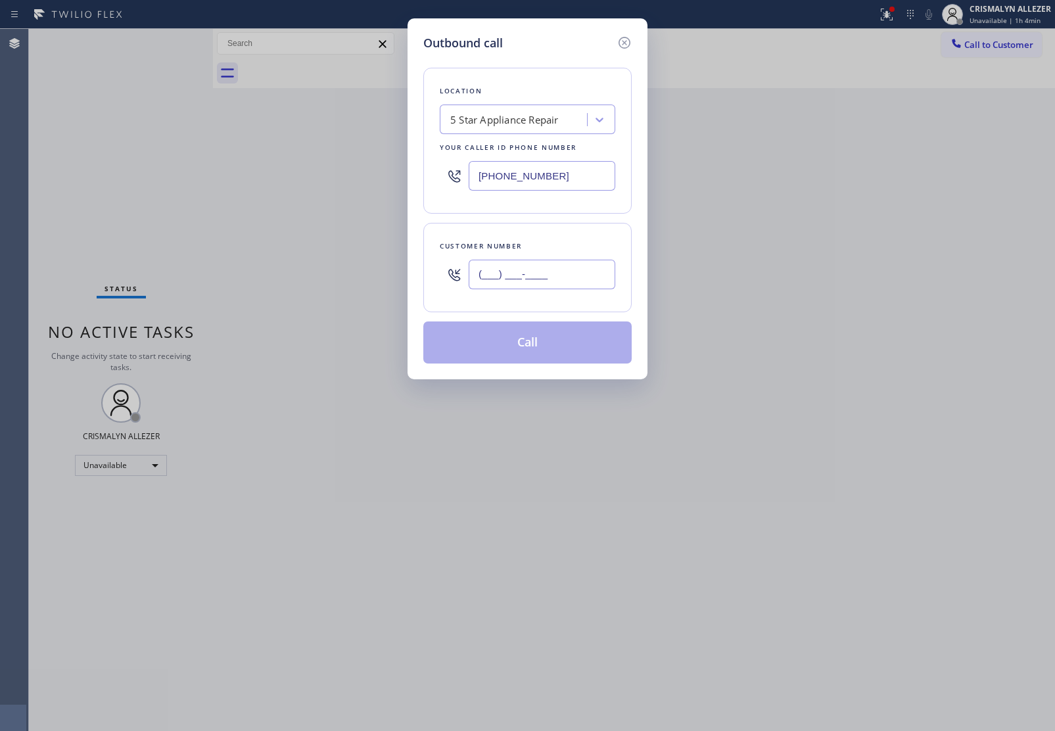
paste input "562) 405-9791"
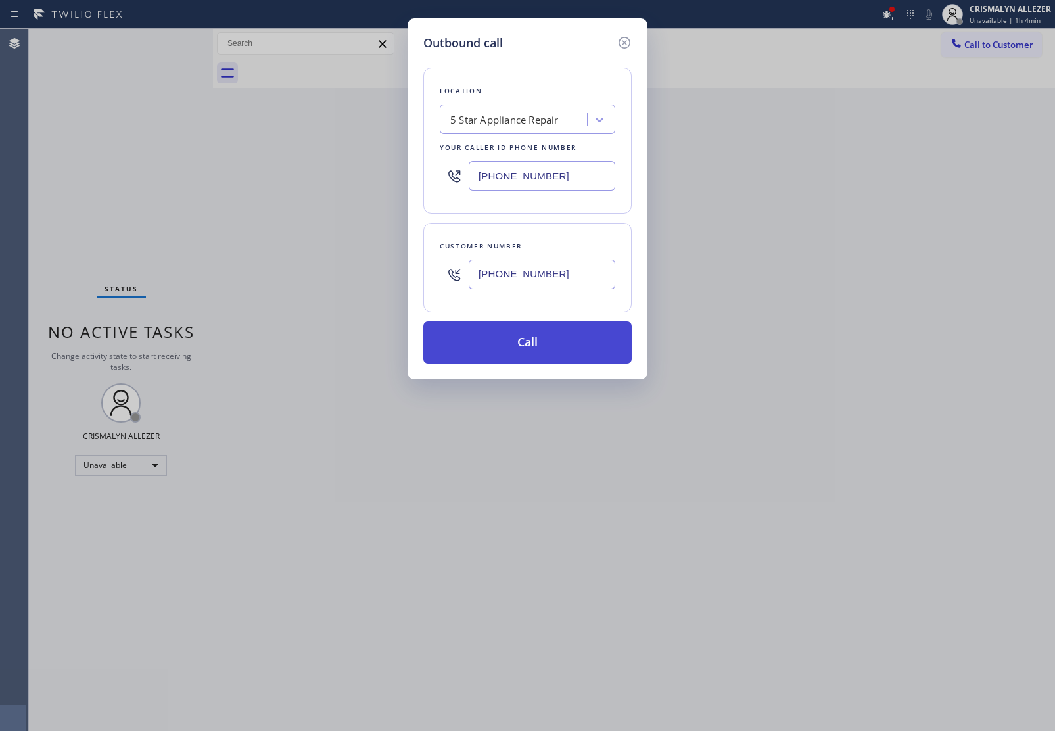
type input "(562) 405-9791"
click at [536, 350] on button "Call" at bounding box center [527, 343] width 208 height 42
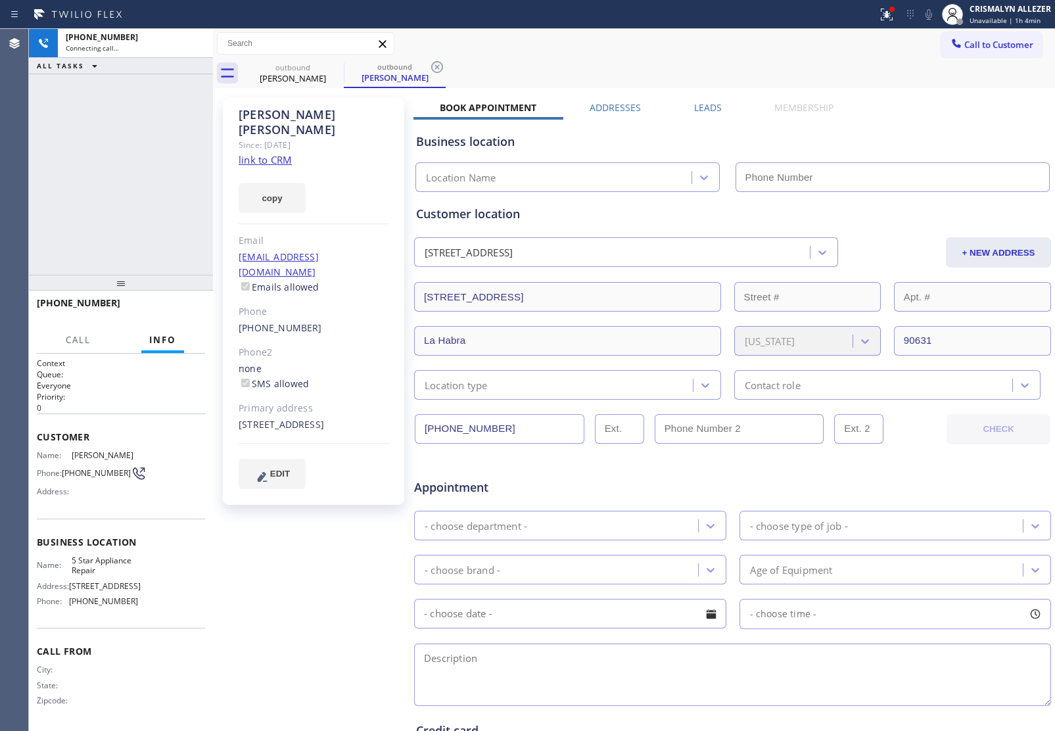
click at [275, 153] on link "link to CRM" at bounding box center [265, 159] width 53 height 13
type input "[PHONE_NUMBER]"
click at [166, 308] on span "HANG UP" at bounding box center [175, 308] width 40 height 9
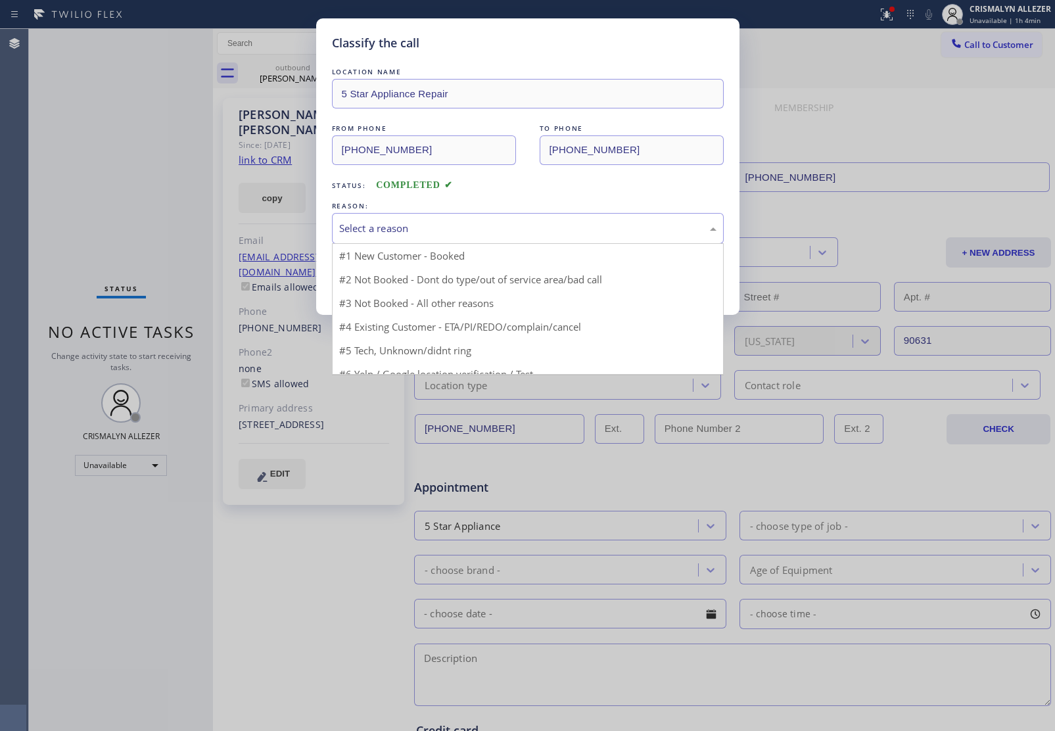
click at [505, 232] on div "Select a reason" at bounding box center [527, 228] width 377 height 15
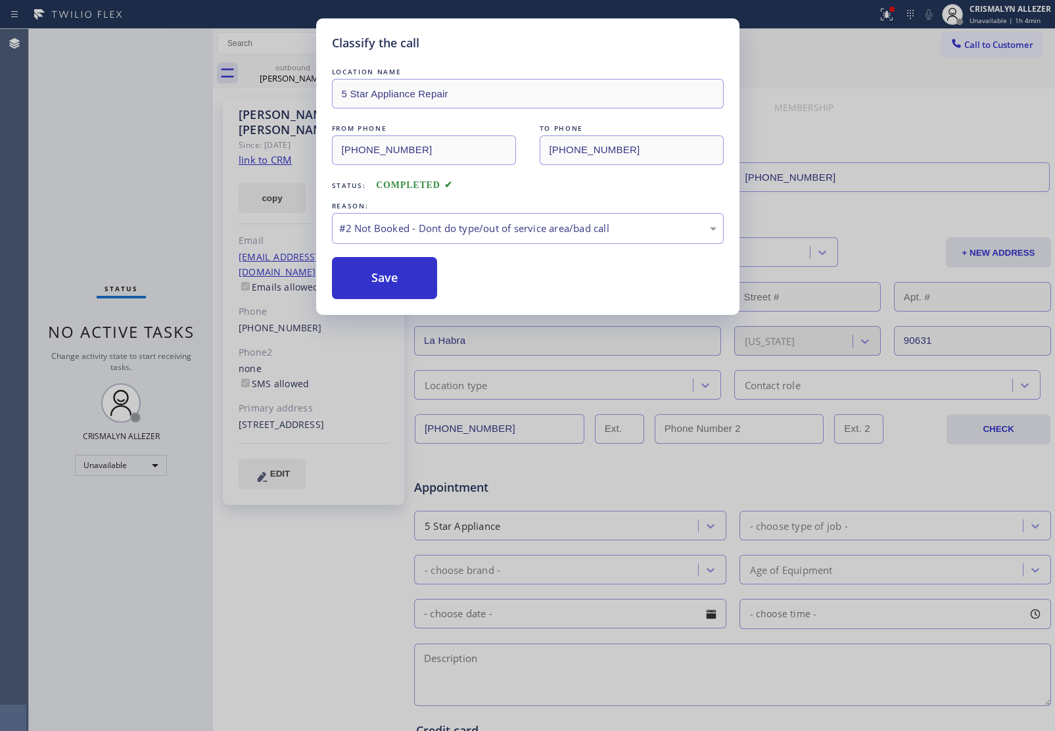
click at [368, 283] on button "Save" at bounding box center [385, 278] width 106 height 42
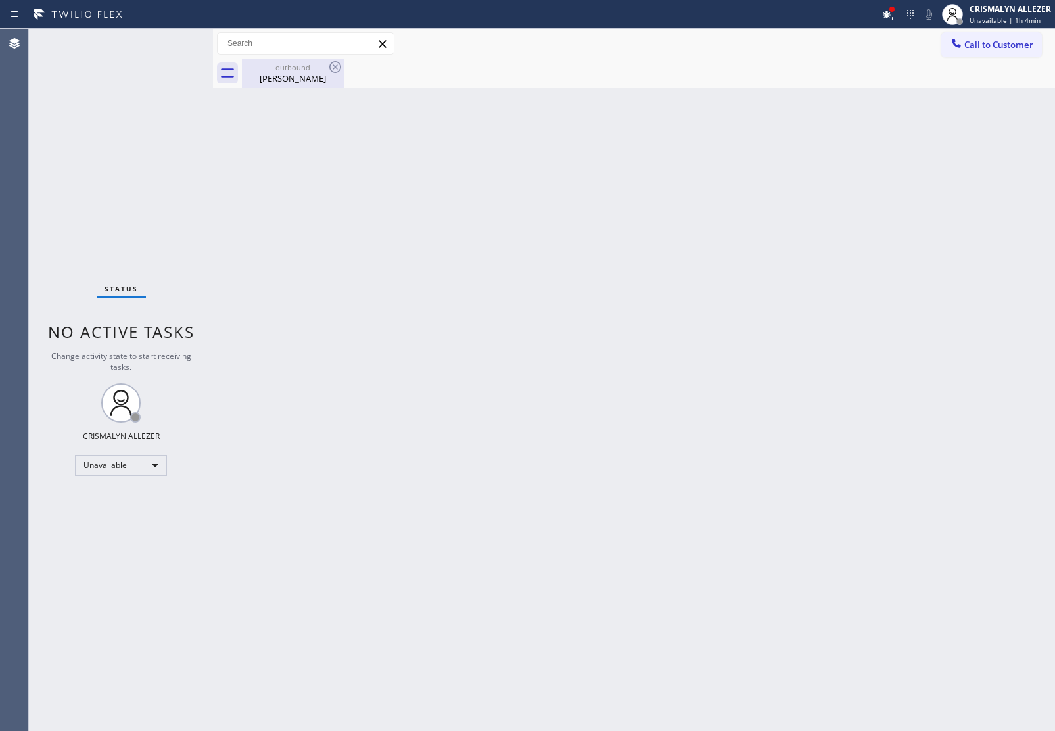
click at [304, 70] on div "outbound" at bounding box center [292, 67] width 99 height 10
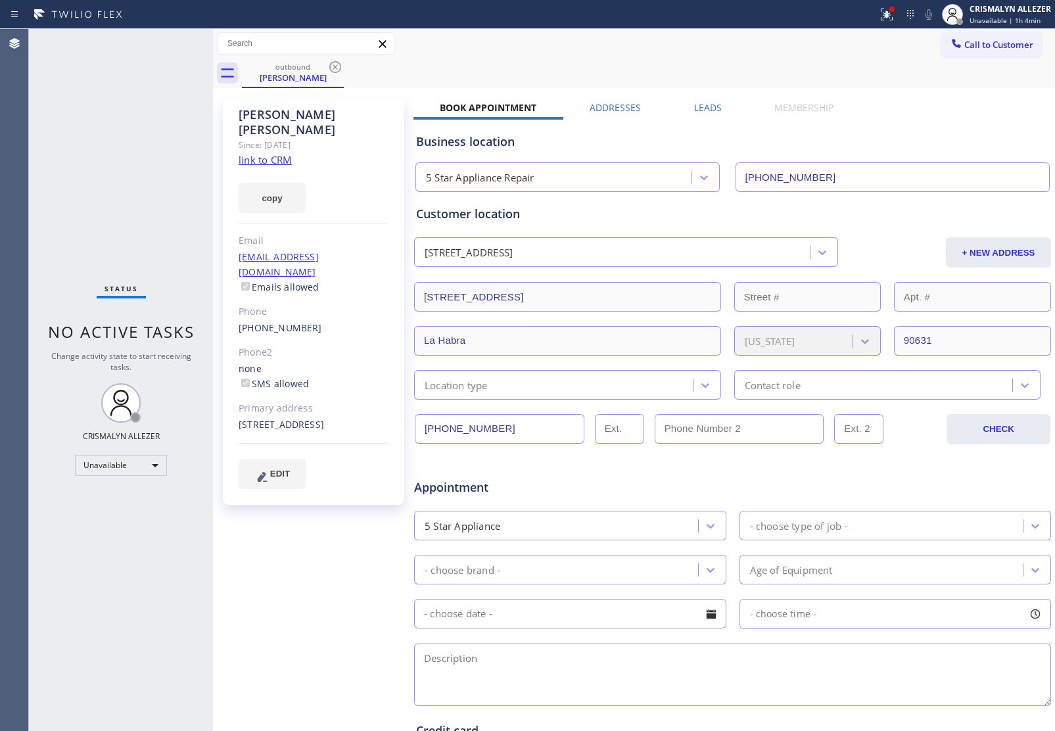
click at [695, 108] on label "Leads" at bounding box center [708, 107] width 28 height 12
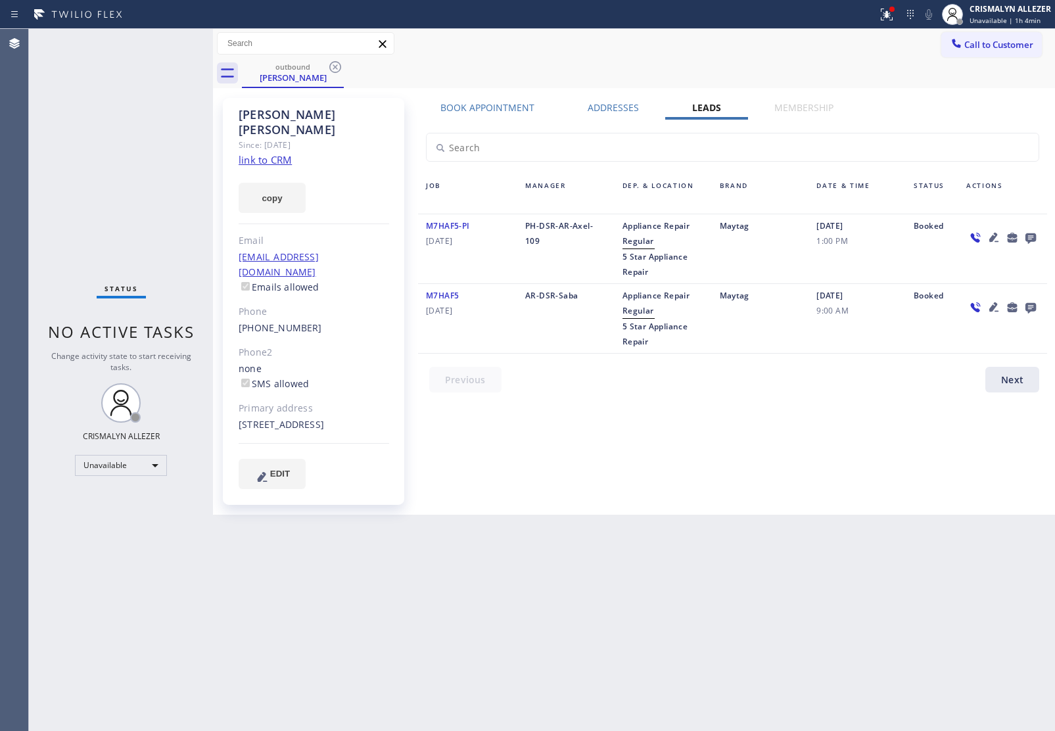
click at [1031, 234] on icon at bounding box center [1031, 238] width 11 height 11
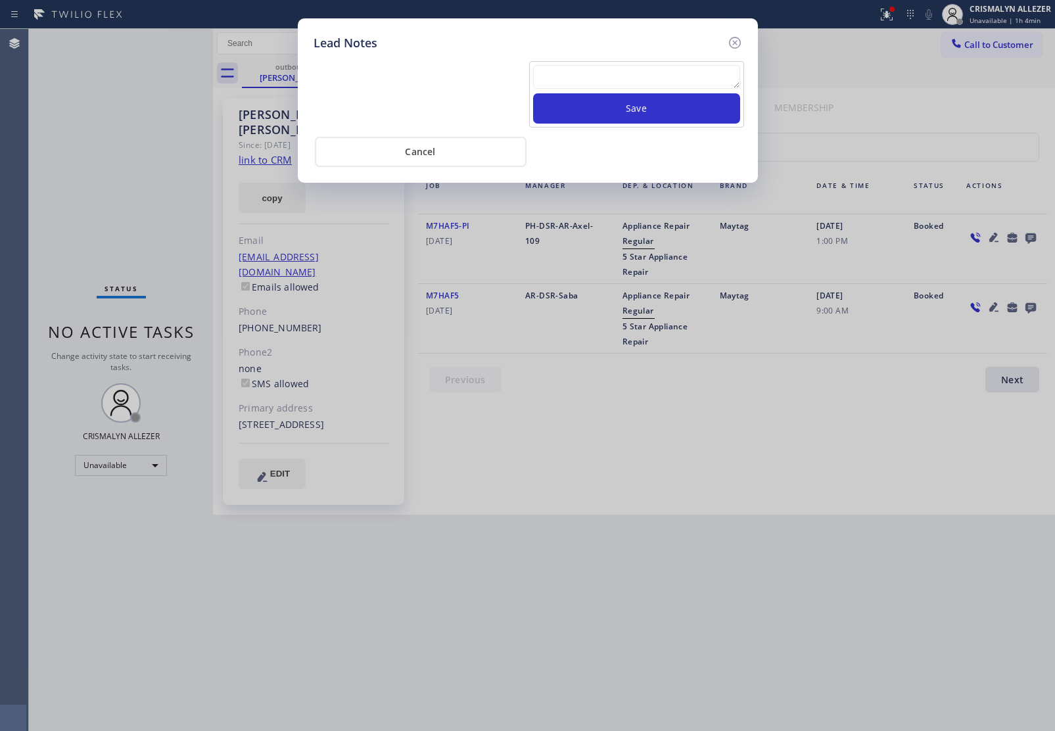
click at [592, 70] on textarea at bounding box center [636, 77] width 207 height 24
paste textarea "no answer | pls xfer here cx cb"
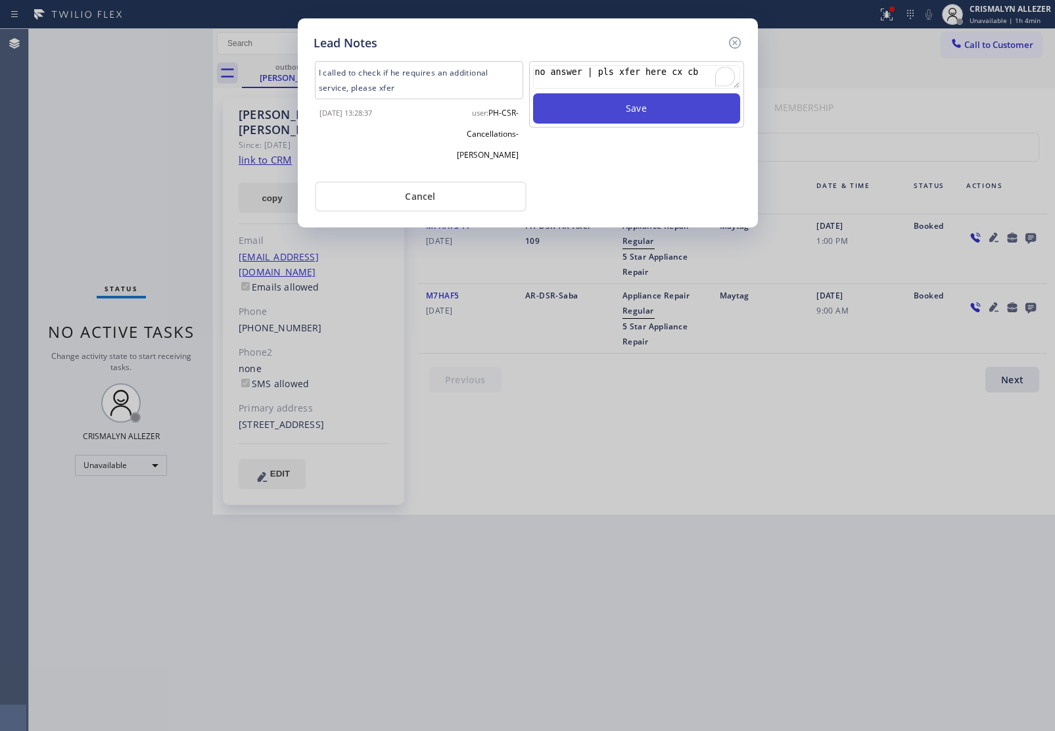
type textarea "no answer | pls xfer here cx cb"
click at [621, 116] on button "Save" at bounding box center [636, 108] width 207 height 30
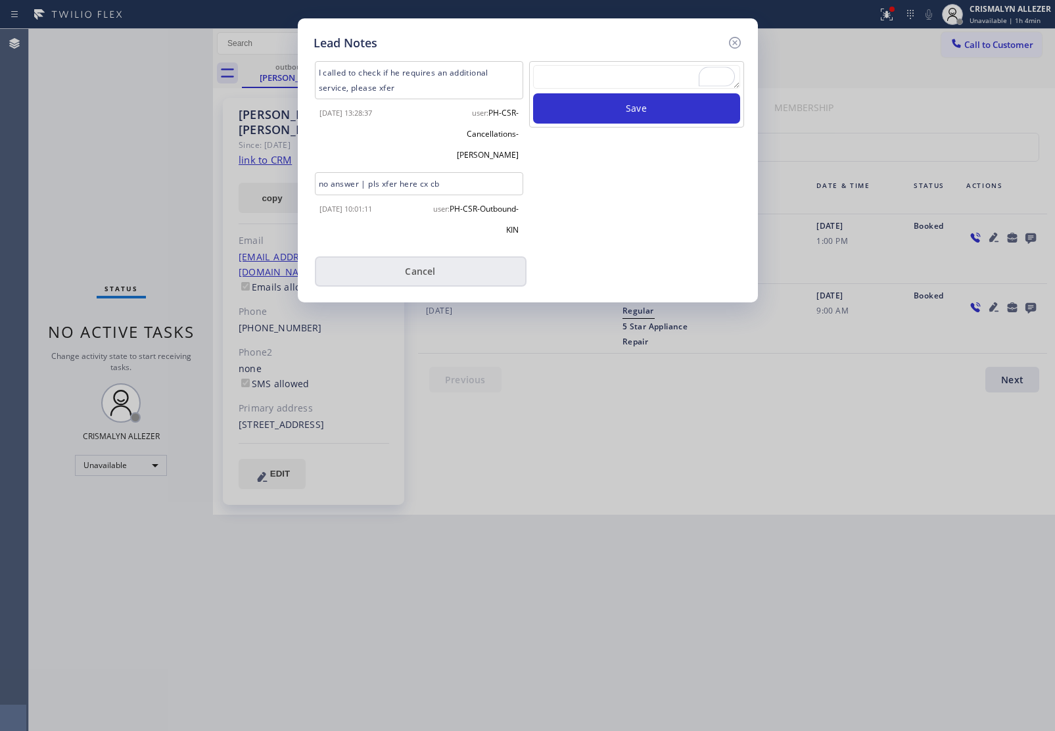
click at [438, 256] on button "Cancel" at bounding box center [421, 271] width 212 height 30
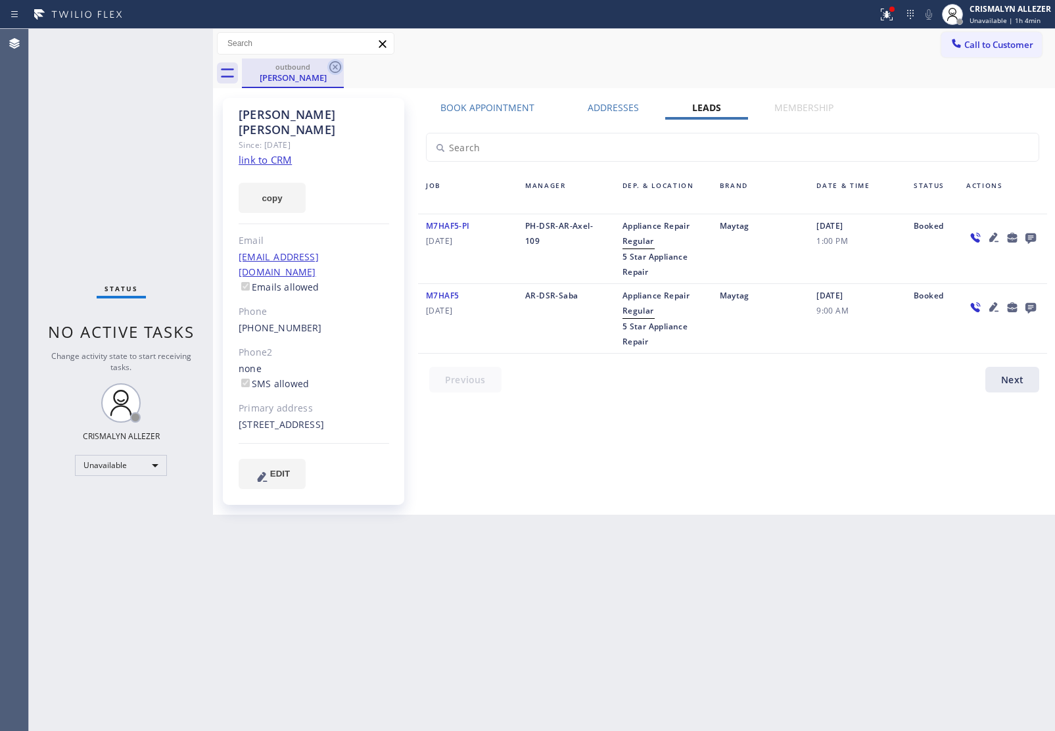
click at [335, 66] on icon at bounding box center [335, 67] width 16 height 16
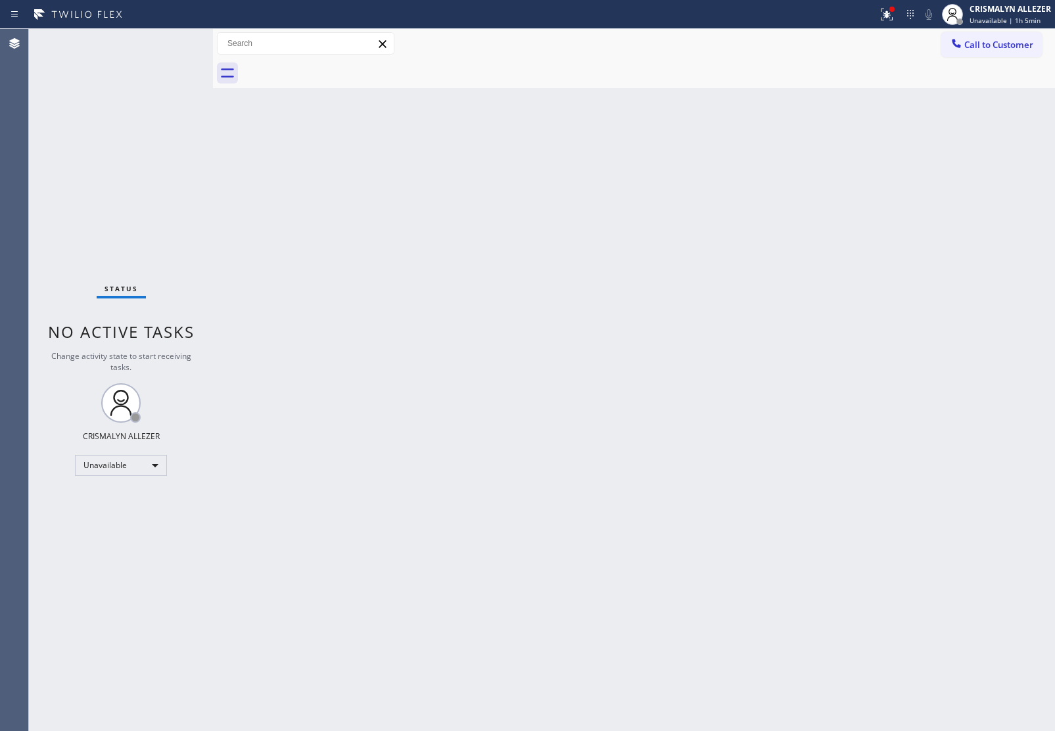
click at [994, 49] on span "Call to Customer" at bounding box center [999, 45] width 69 height 12
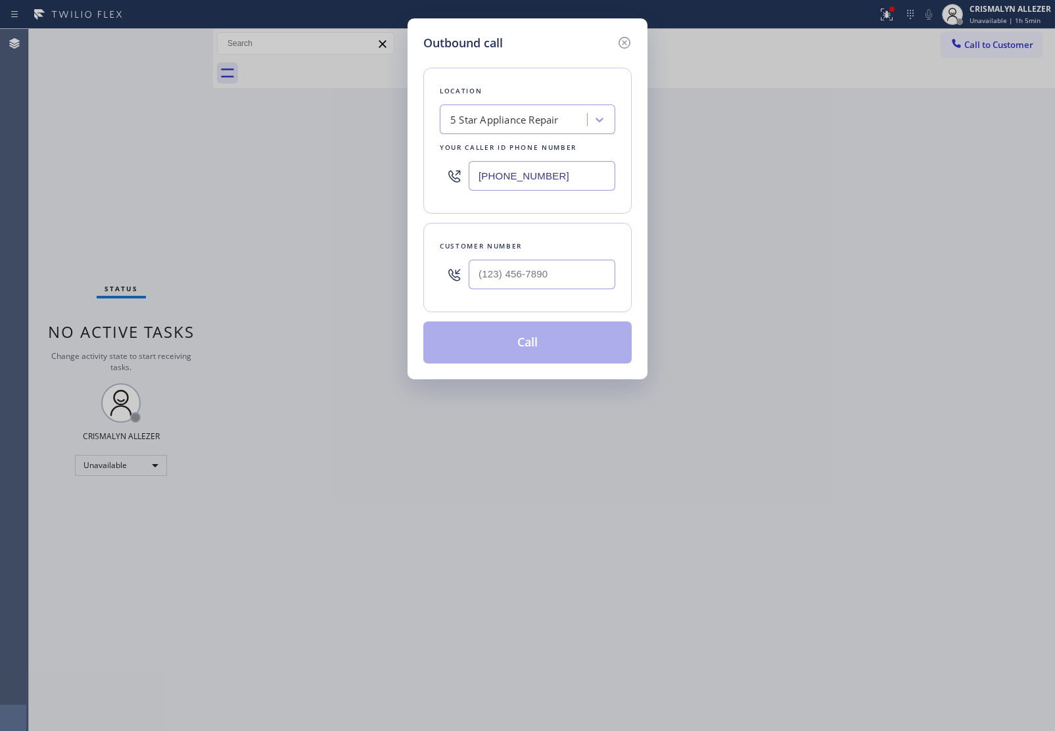
drag, startPoint x: 590, startPoint y: 170, endPoint x: 169, endPoint y: 122, distance: 424.2
click at [179, 125] on div "Outbound call Location 5 Star Appliance Repair Your caller id phone number [PHO…" at bounding box center [527, 365] width 1055 height 731
paste input "77) 215-4065"
type input "(877) 215-4065"
click at [554, 283] on input "(___) ___-____" at bounding box center [542, 275] width 147 height 30
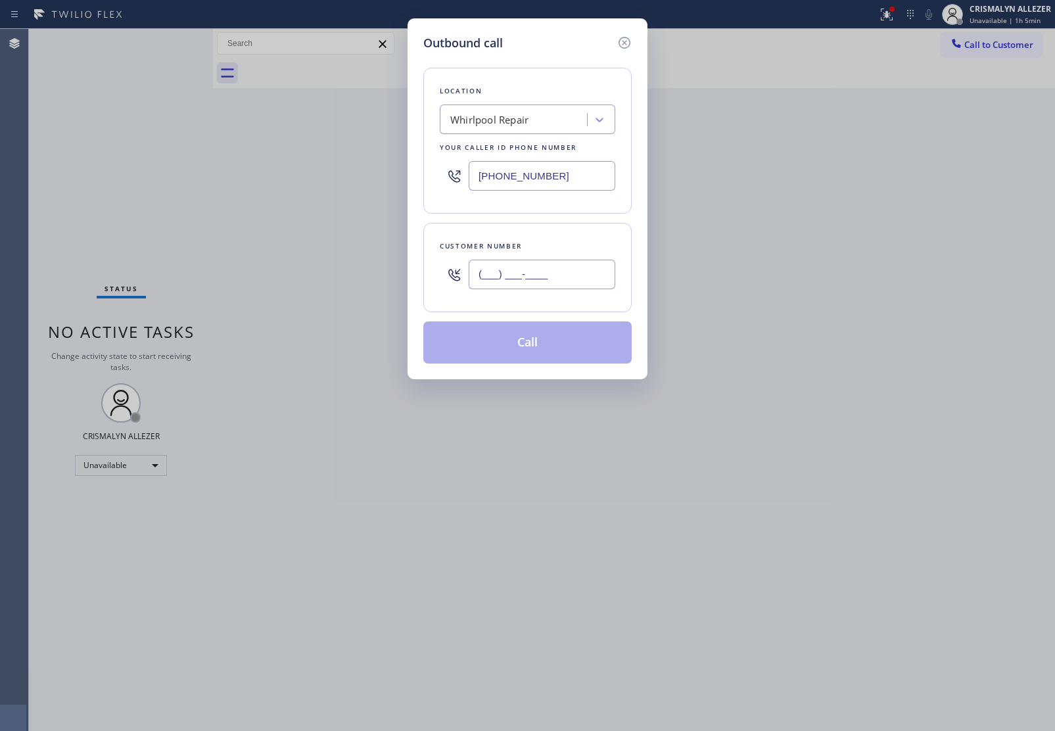
paste input "925) 325-6876"
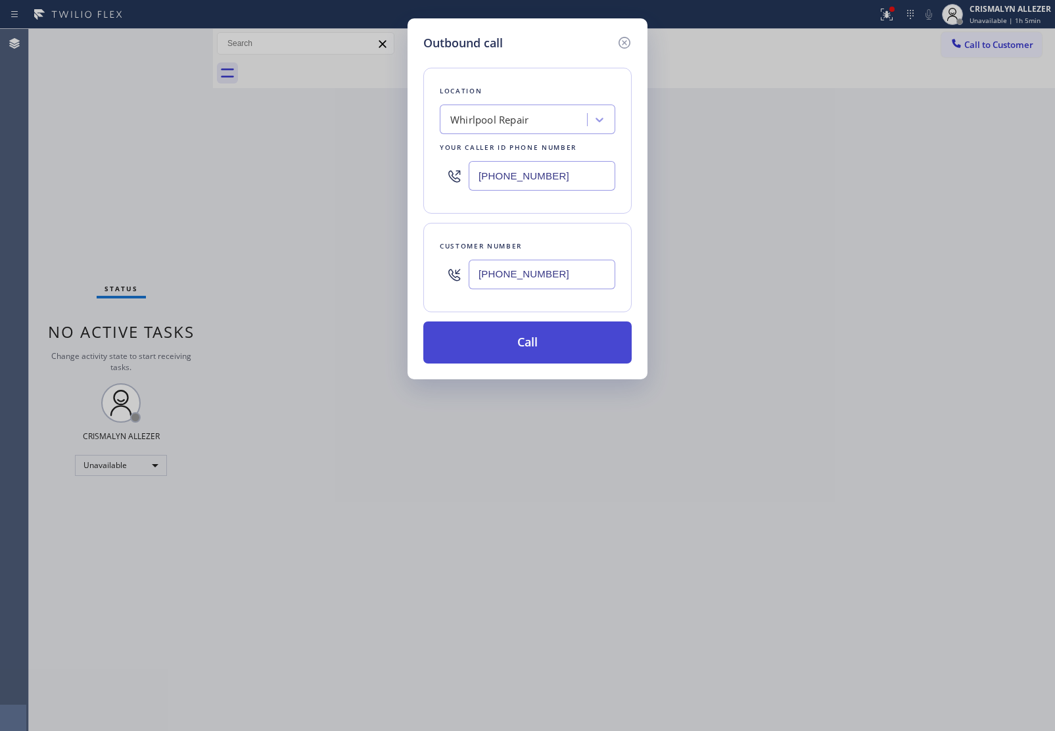
type input "(925) 325-6876"
click at [527, 350] on button "Call" at bounding box center [527, 343] width 208 height 42
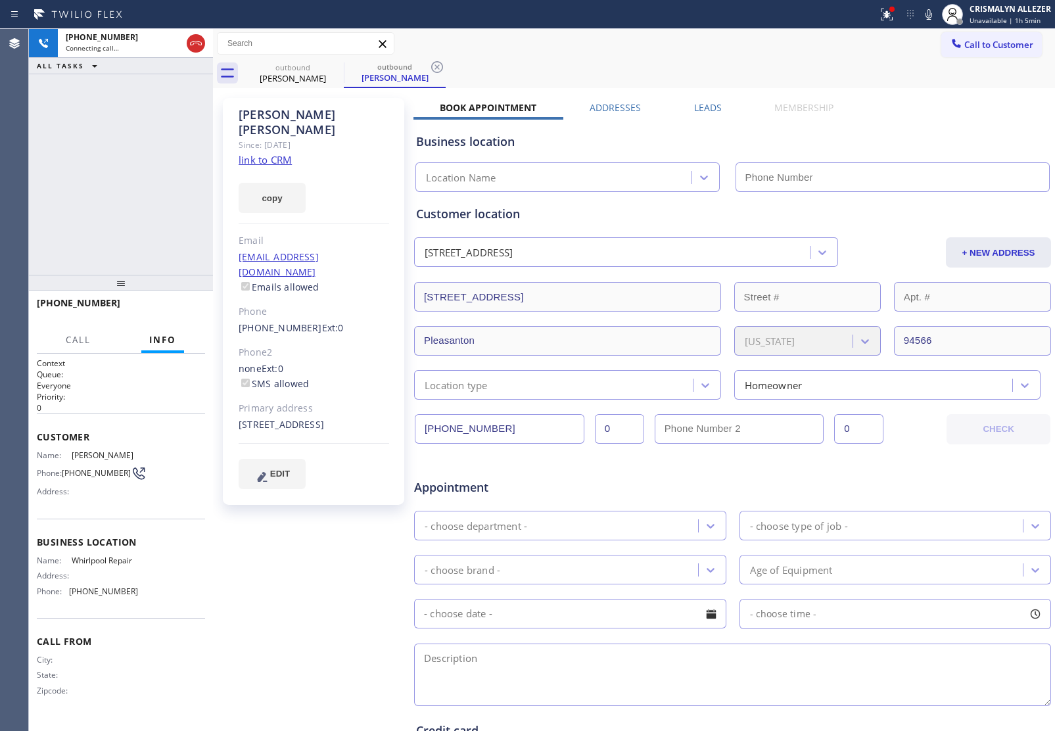
click at [253, 153] on link "link to CRM" at bounding box center [265, 159] width 53 height 13
type input "(877) 215-4065"
click at [175, 310] on span "HANG UP" at bounding box center [175, 308] width 40 height 9
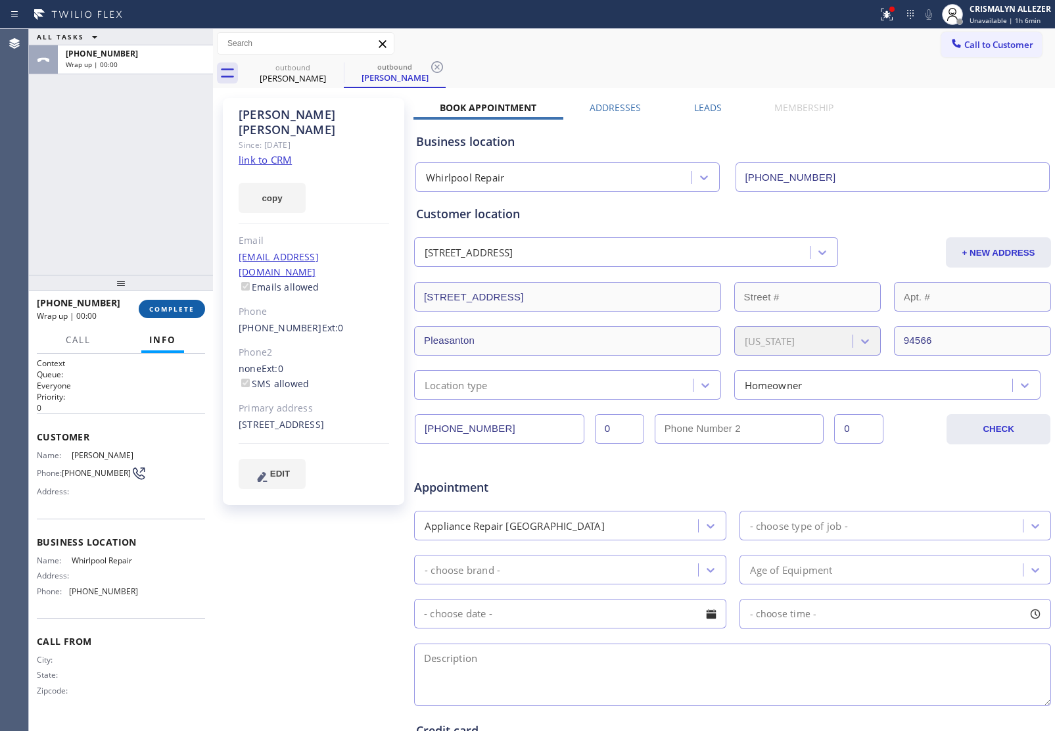
click at [175, 310] on span "COMPLETE" at bounding box center [171, 308] width 45 height 9
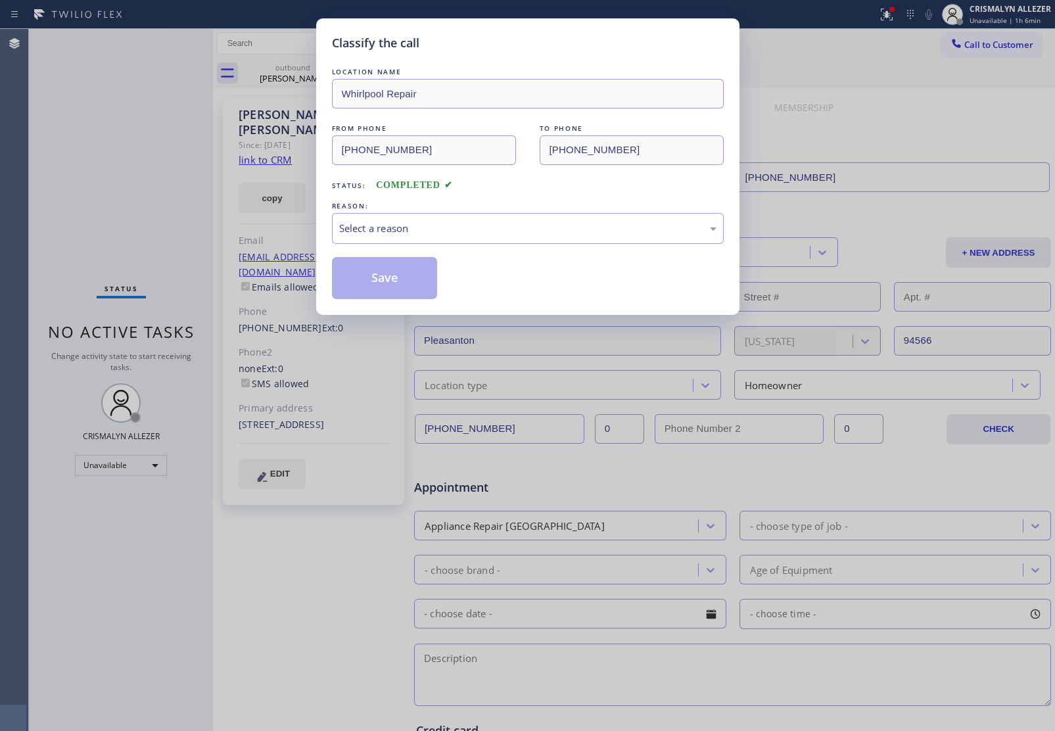
click at [528, 247] on div "LOCATION NAME Whirlpool Repair FROM PHONE (877) 215-4065 TO PHONE (925) 325-687…" at bounding box center [528, 182] width 392 height 234
click at [512, 231] on div "Select a reason" at bounding box center [527, 228] width 377 height 15
click at [385, 277] on button "Save" at bounding box center [385, 278] width 106 height 42
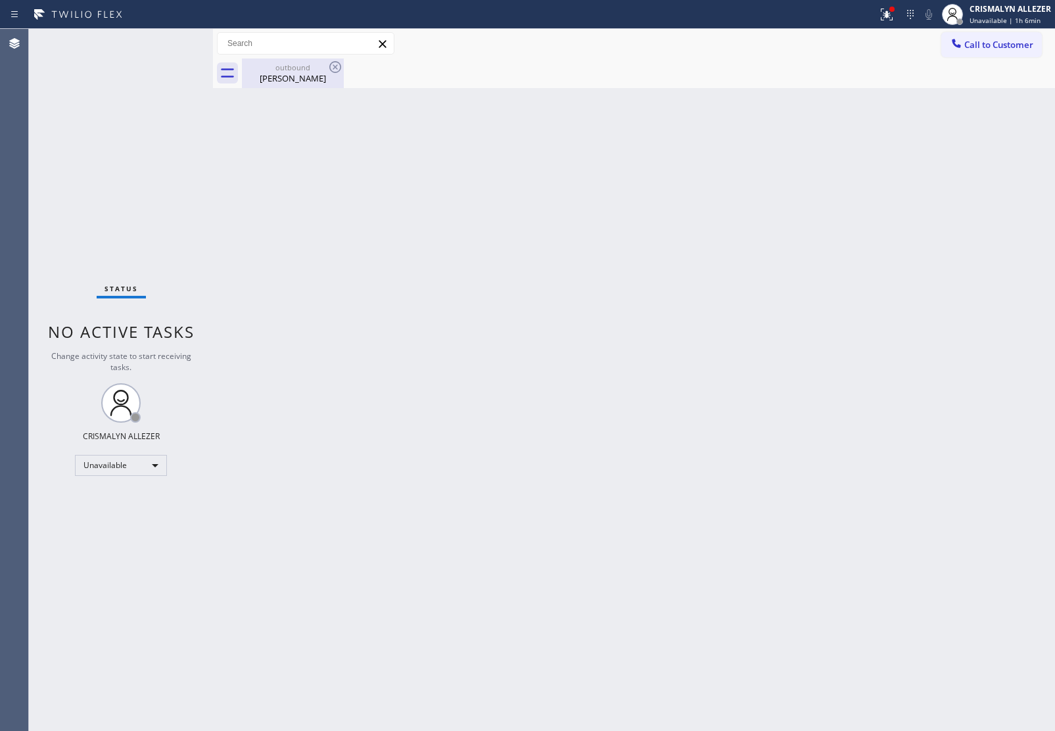
click at [290, 77] on div "Madelynn Ellis" at bounding box center [292, 78] width 99 height 12
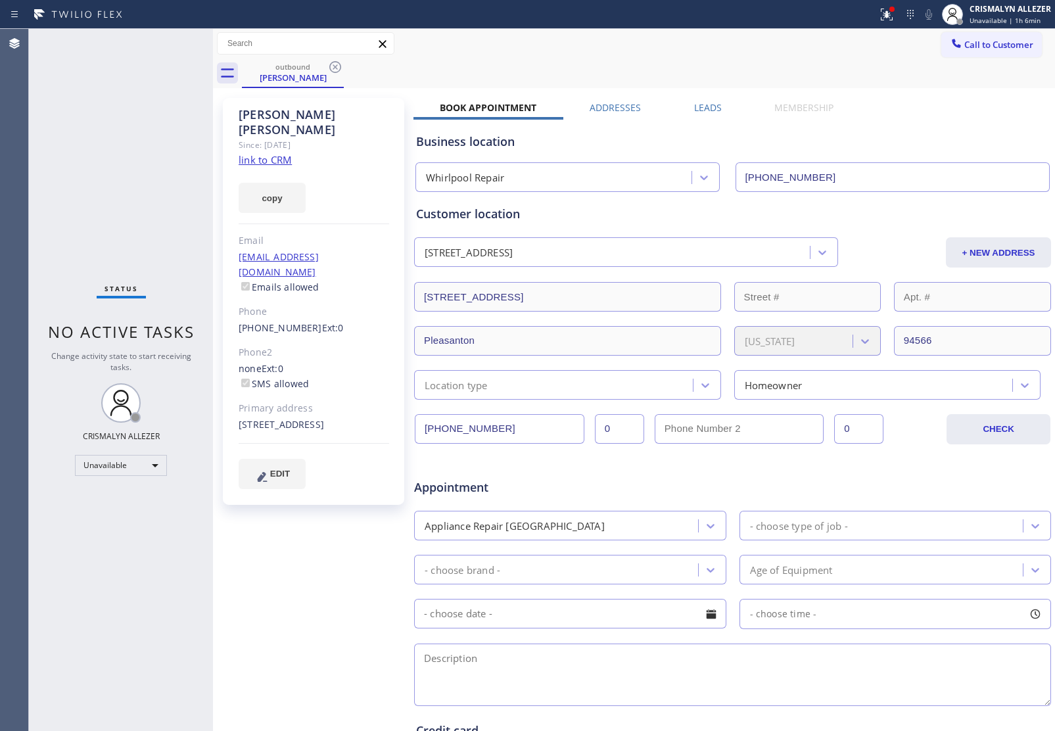
click at [700, 104] on label "Leads" at bounding box center [708, 107] width 28 height 12
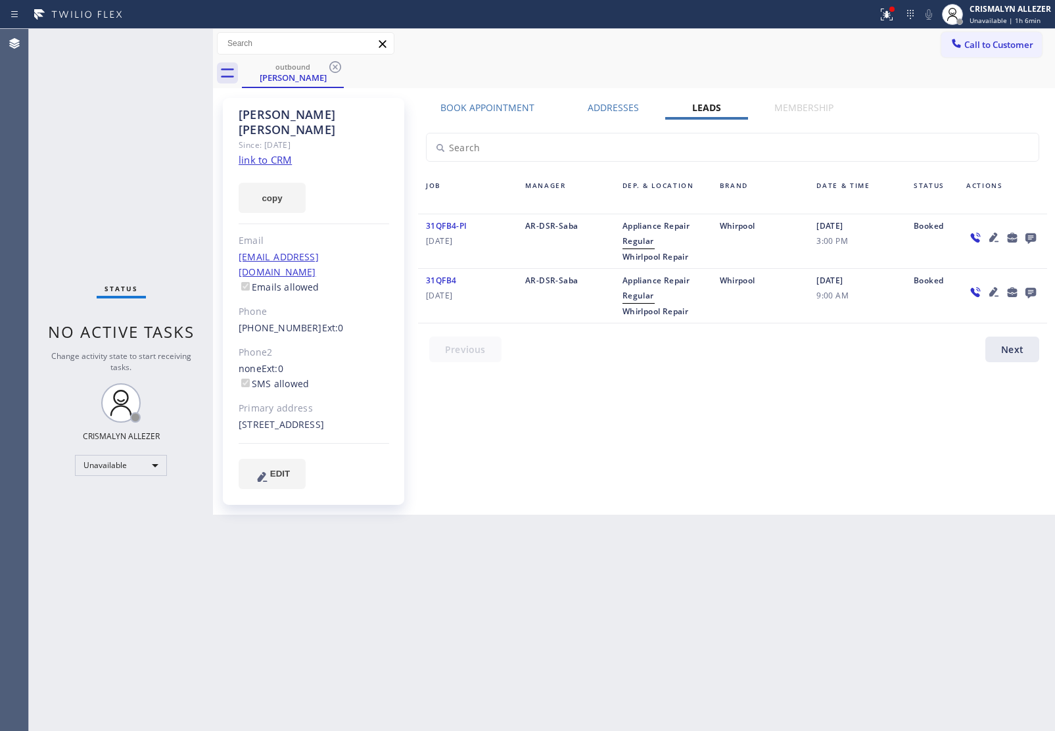
click at [1033, 235] on icon at bounding box center [1031, 238] width 11 height 11
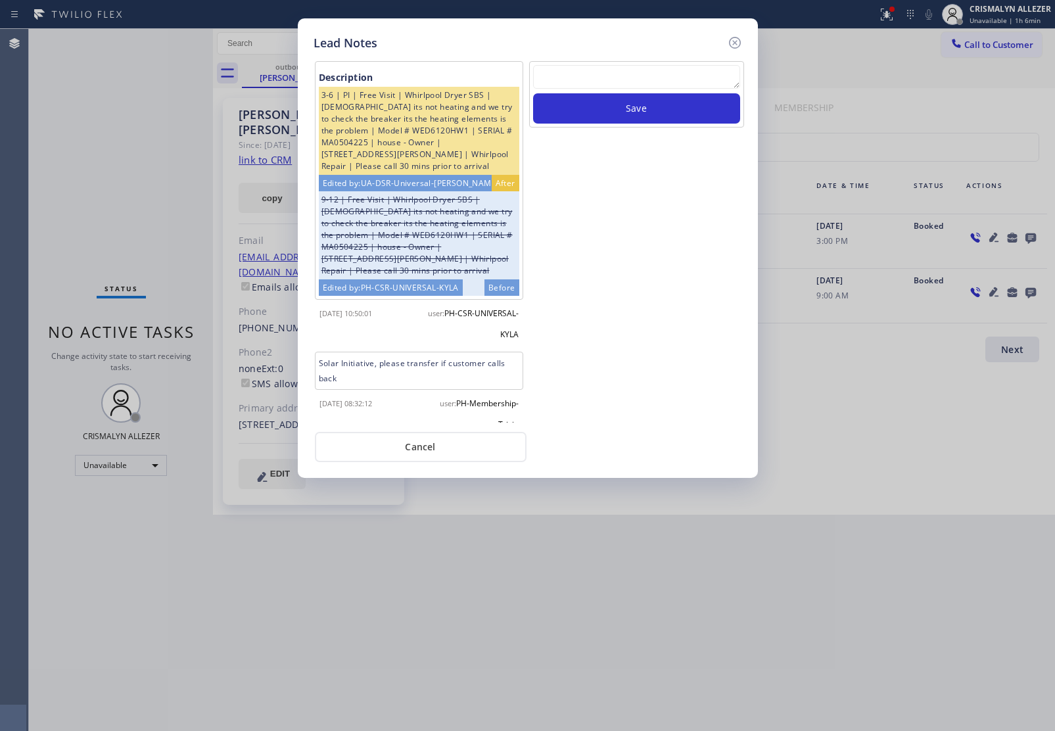
click at [575, 80] on textarea at bounding box center [636, 77] width 207 height 24
paste textarea "no answer | pls xfer here cx cb"
type textarea "no answer | pls xfer here cx cb"
click at [598, 105] on button "Save" at bounding box center [636, 108] width 207 height 30
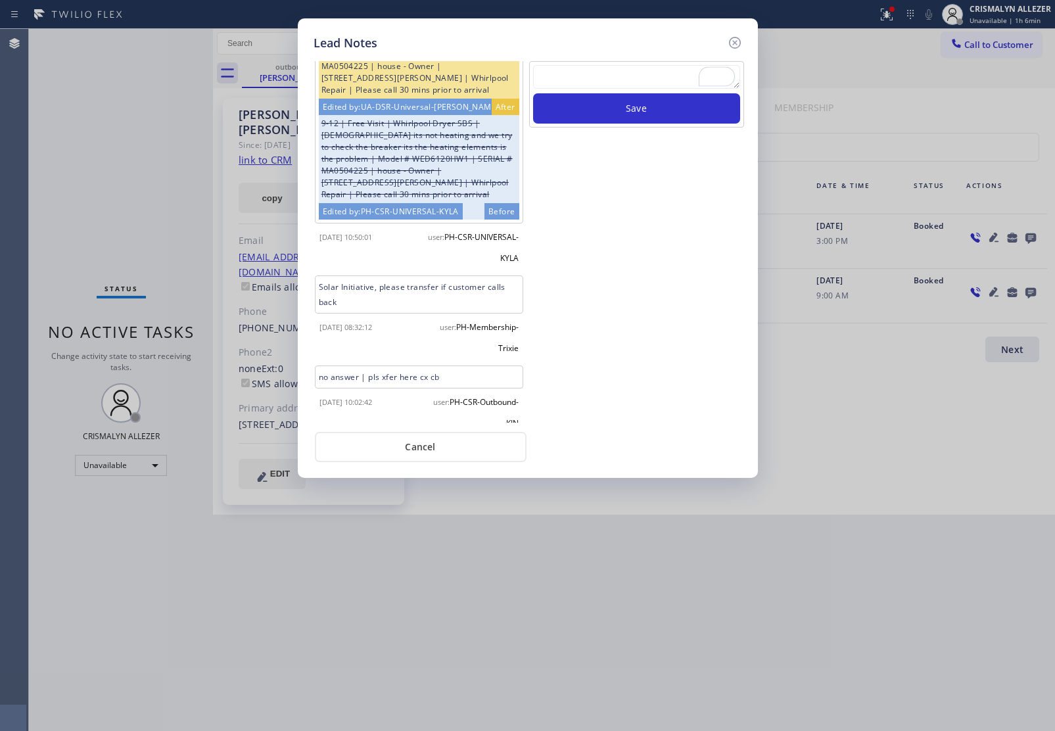
scroll to position [92, 0]
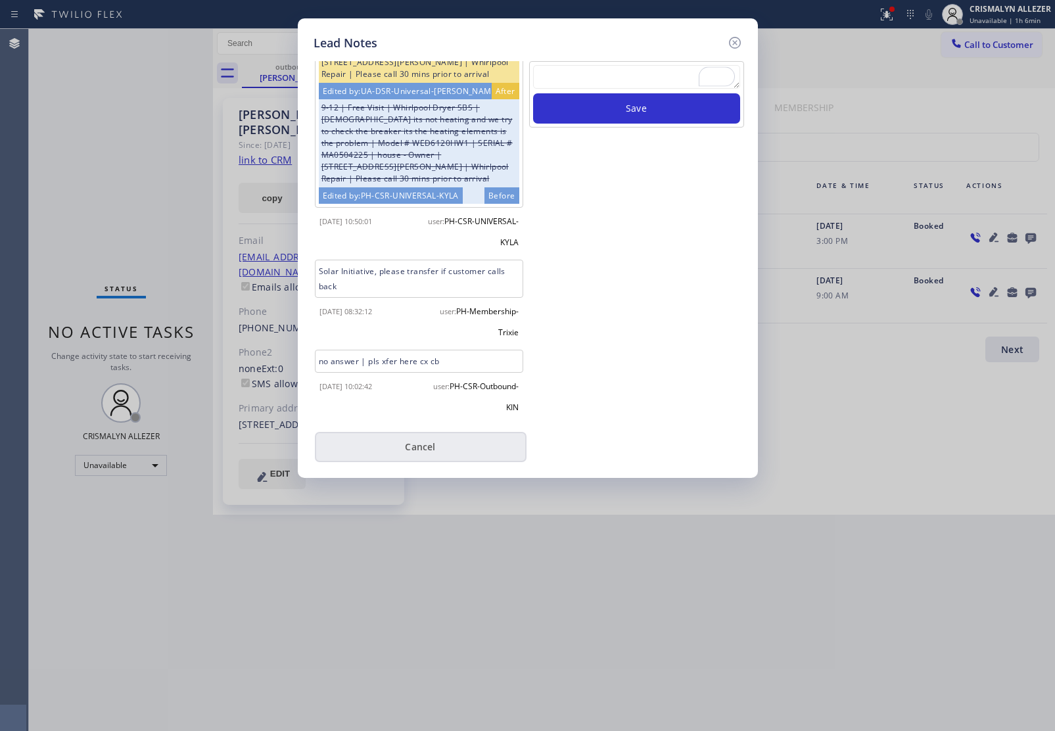
click at [416, 449] on button "Cancel" at bounding box center [421, 447] width 212 height 30
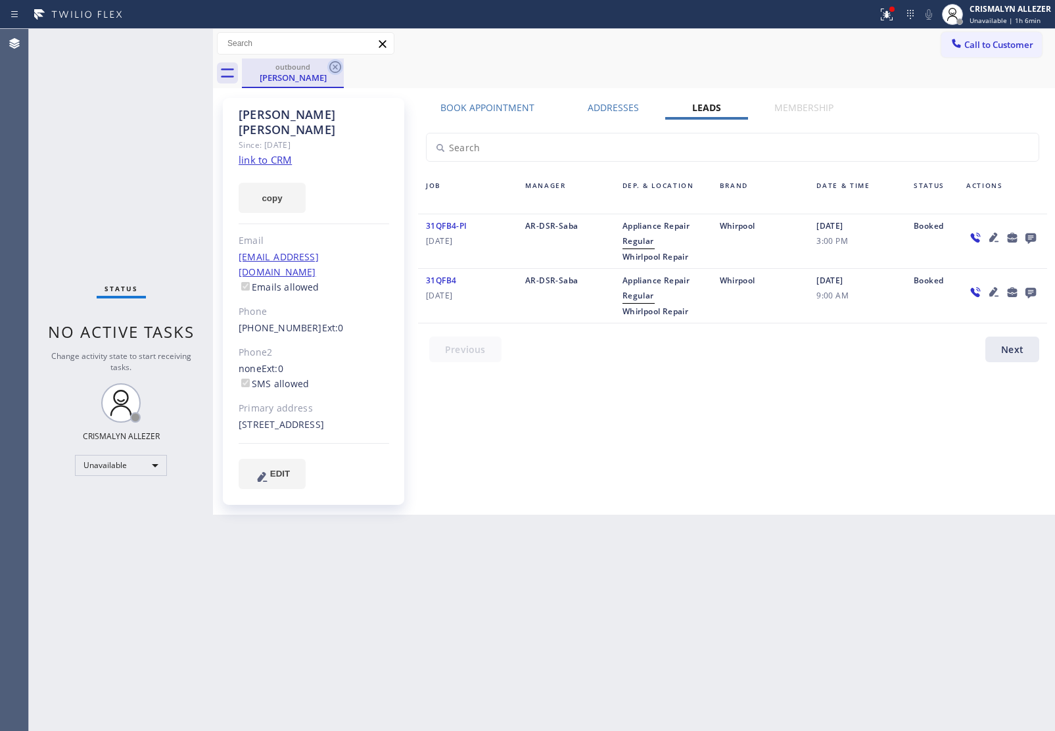
click at [340, 66] on icon at bounding box center [335, 67] width 12 height 12
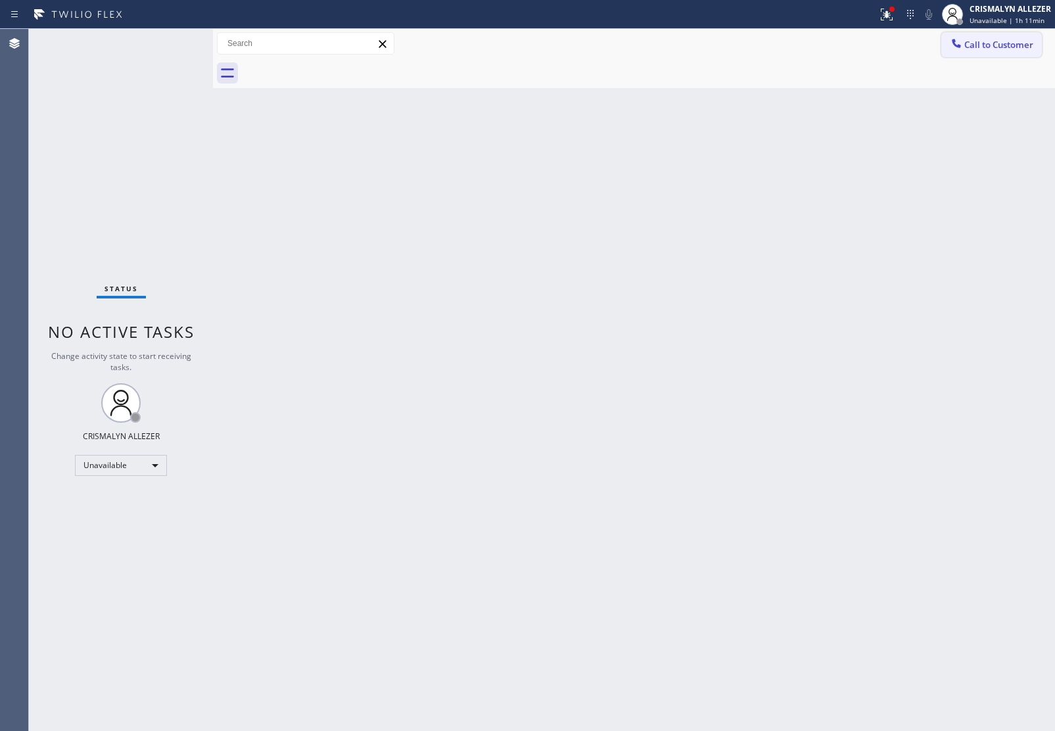
click at [1001, 53] on button "Call to Customer" at bounding box center [992, 44] width 101 height 25
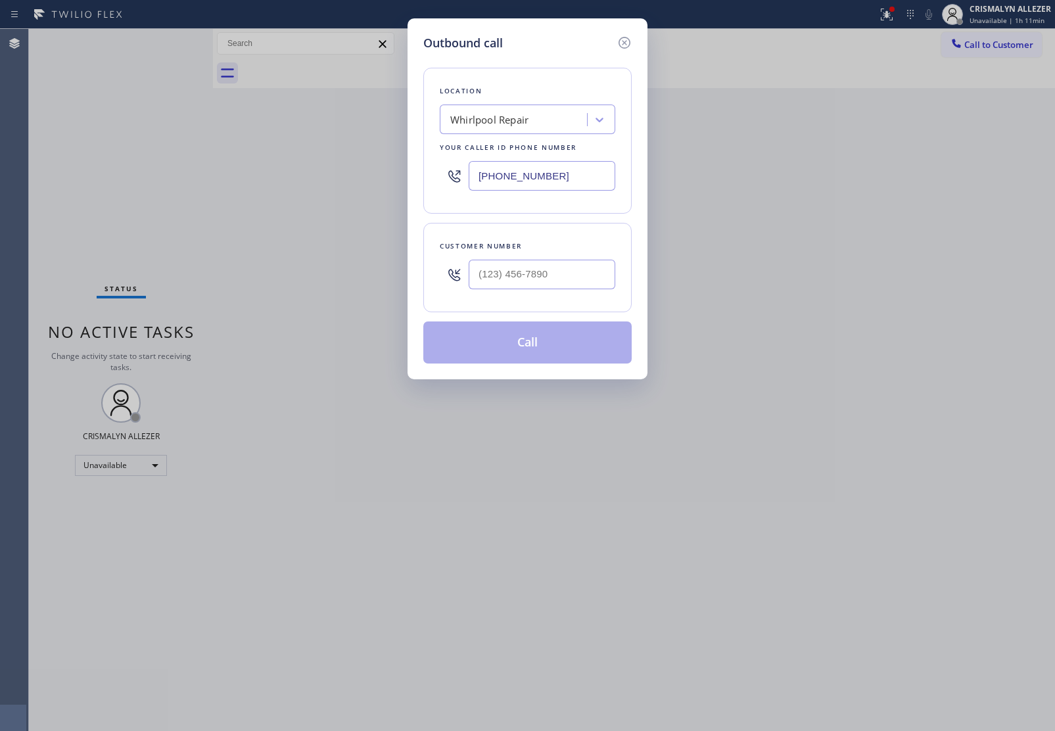
drag, startPoint x: 498, startPoint y: 175, endPoint x: 251, endPoint y: 168, distance: 247.3
click at [254, 168] on div "Outbound call Location Whirlpool Repair Your caller id phone number (877) 215-4…" at bounding box center [527, 365] width 1055 height 731
paste input "719) 287-125"
type input "(877) 215-4065"
click at [574, 294] on div at bounding box center [542, 274] width 147 height 43
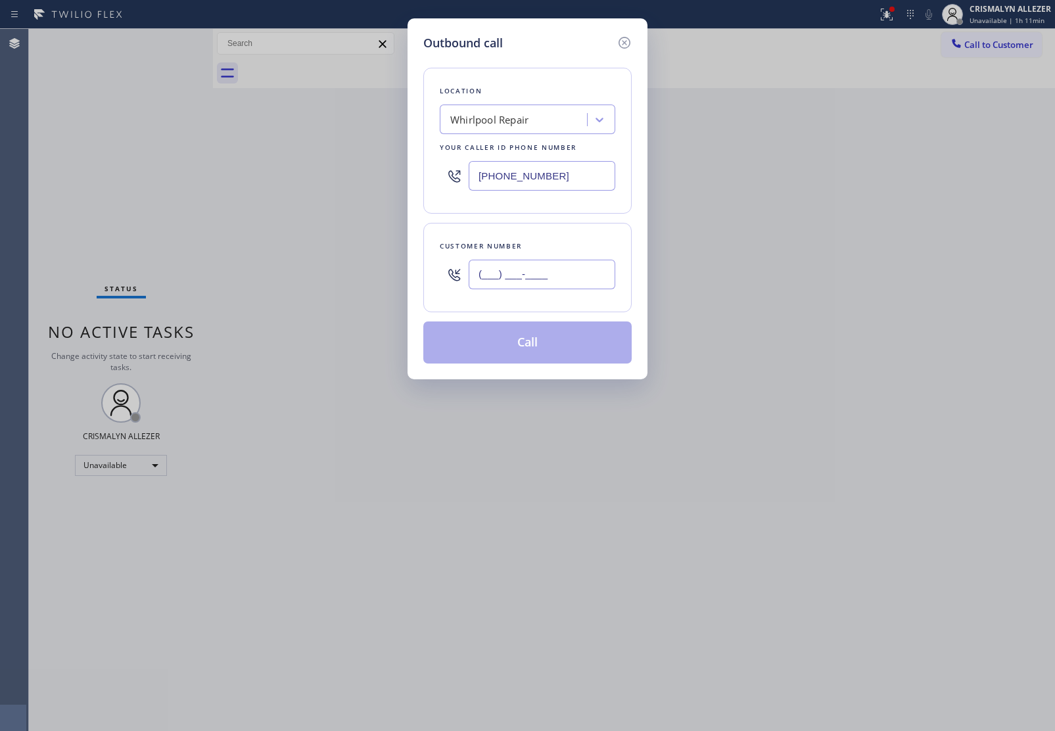
click at [569, 277] on input "(___) ___-____" at bounding box center [542, 275] width 147 height 30
paste input "800) 686-5038"
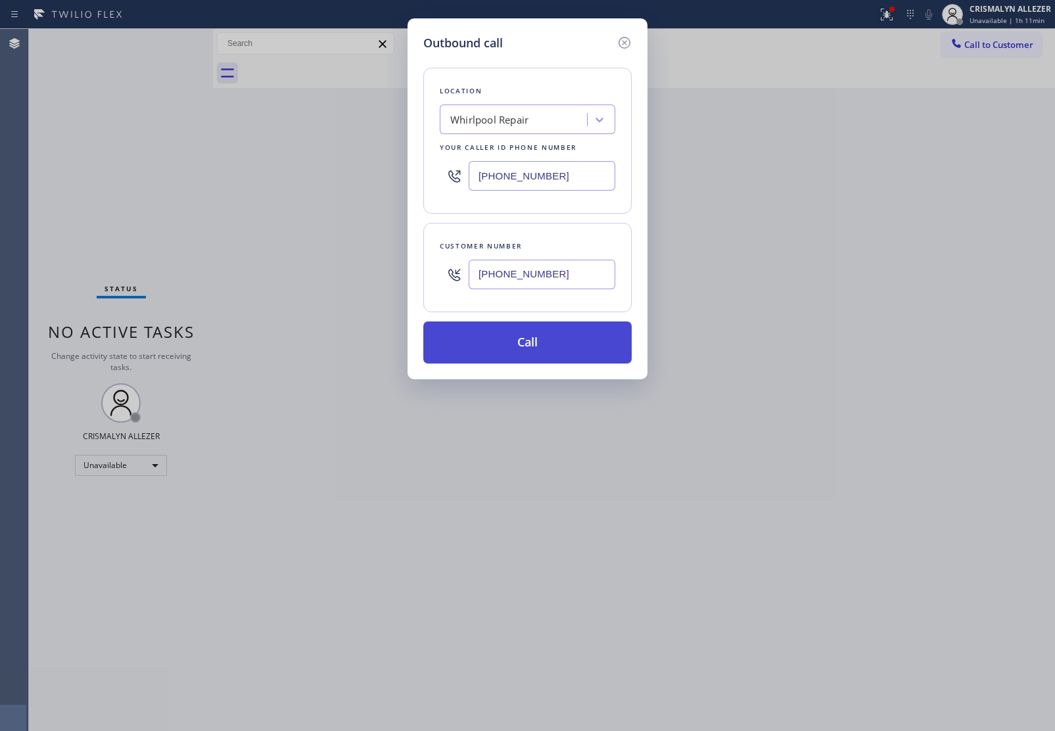
type input "(800) 686-5038"
click at [540, 341] on button "Call" at bounding box center [527, 343] width 208 height 42
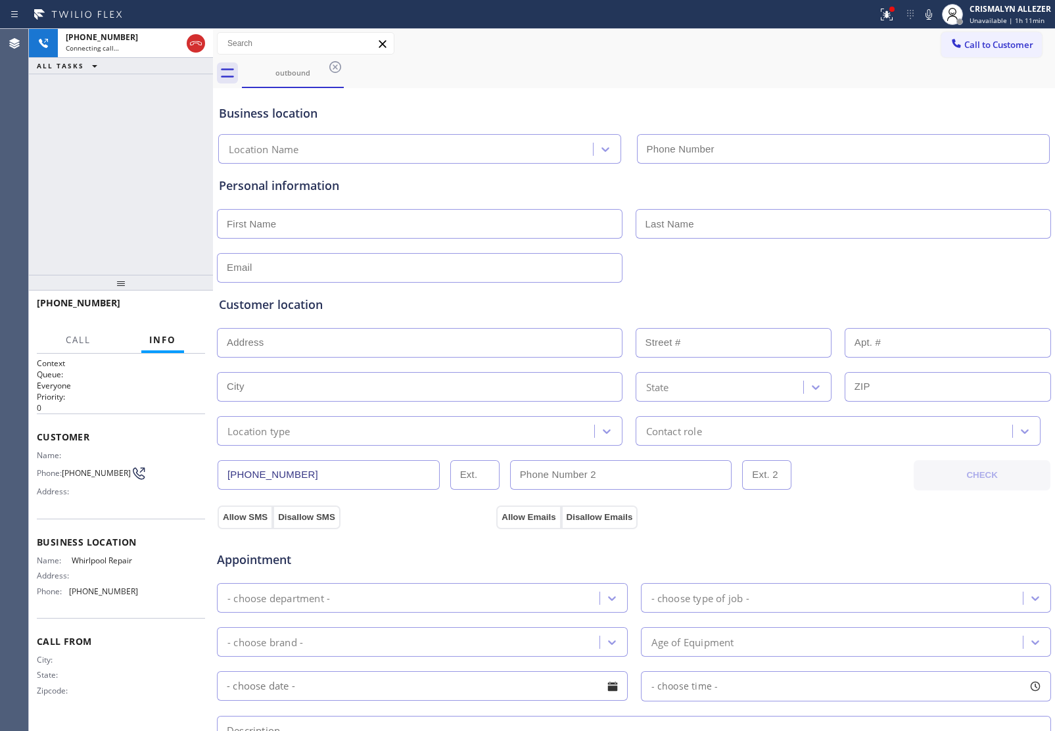
type input "(877) 215-4065"
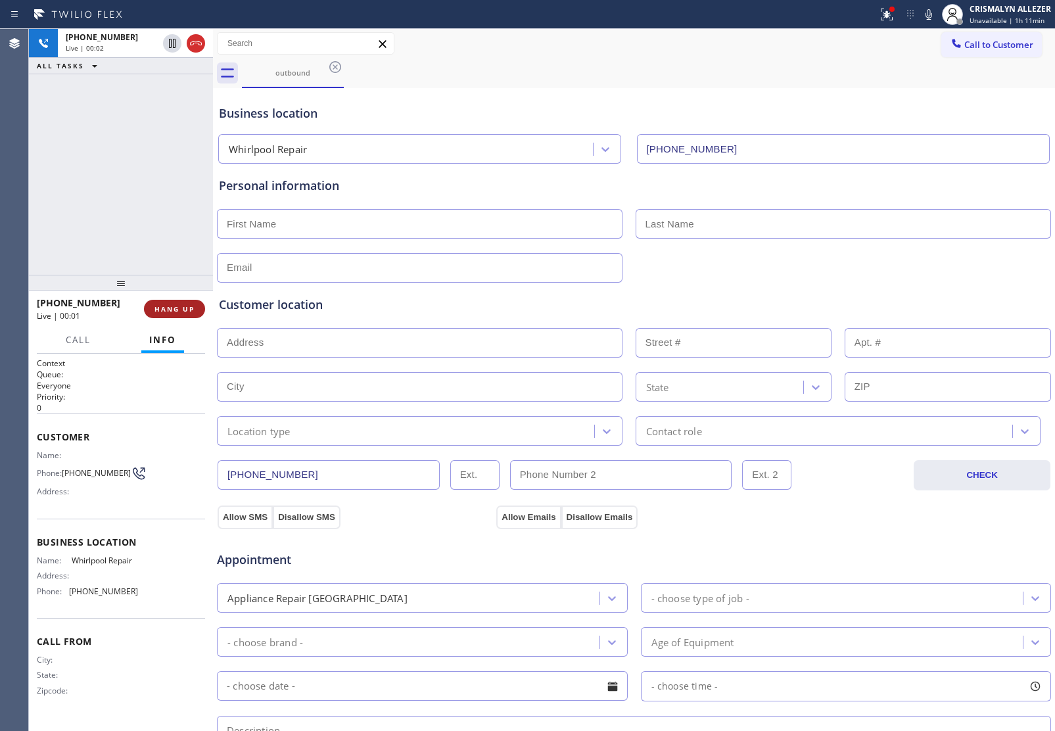
click at [162, 312] on span "HANG UP" at bounding box center [175, 308] width 40 height 9
click at [163, 306] on span "COMPLETE" at bounding box center [171, 308] width 45 height 9
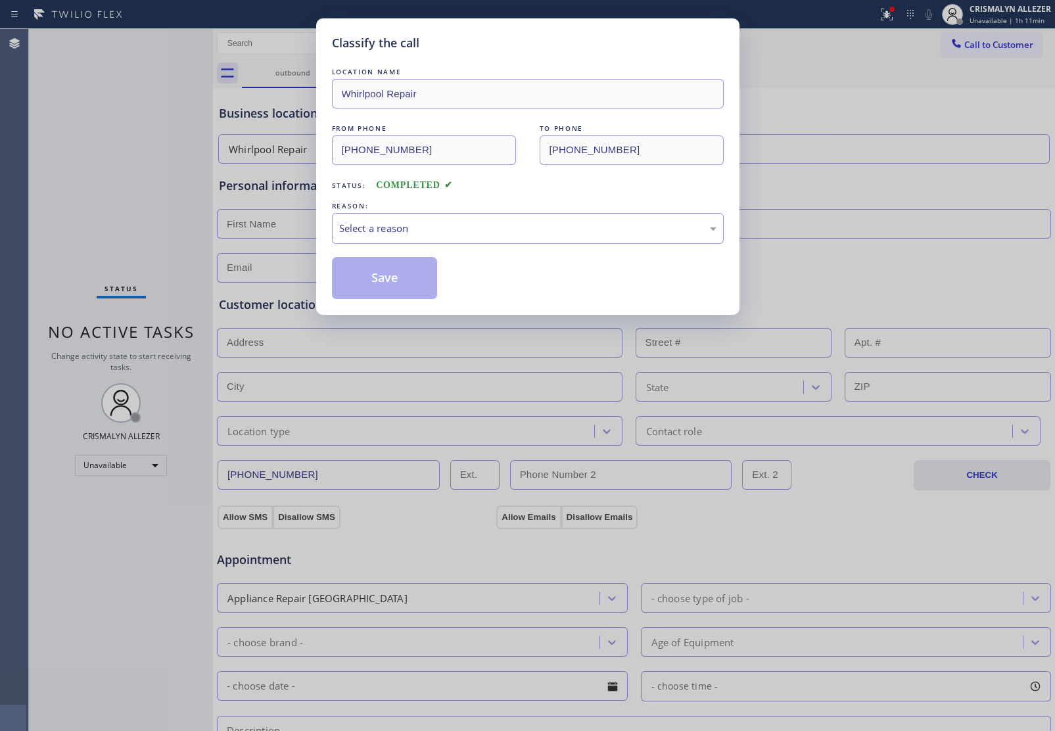
click at [541, 230] on div "Select a reason" at bounding box center [527, 228] width 377 height 15
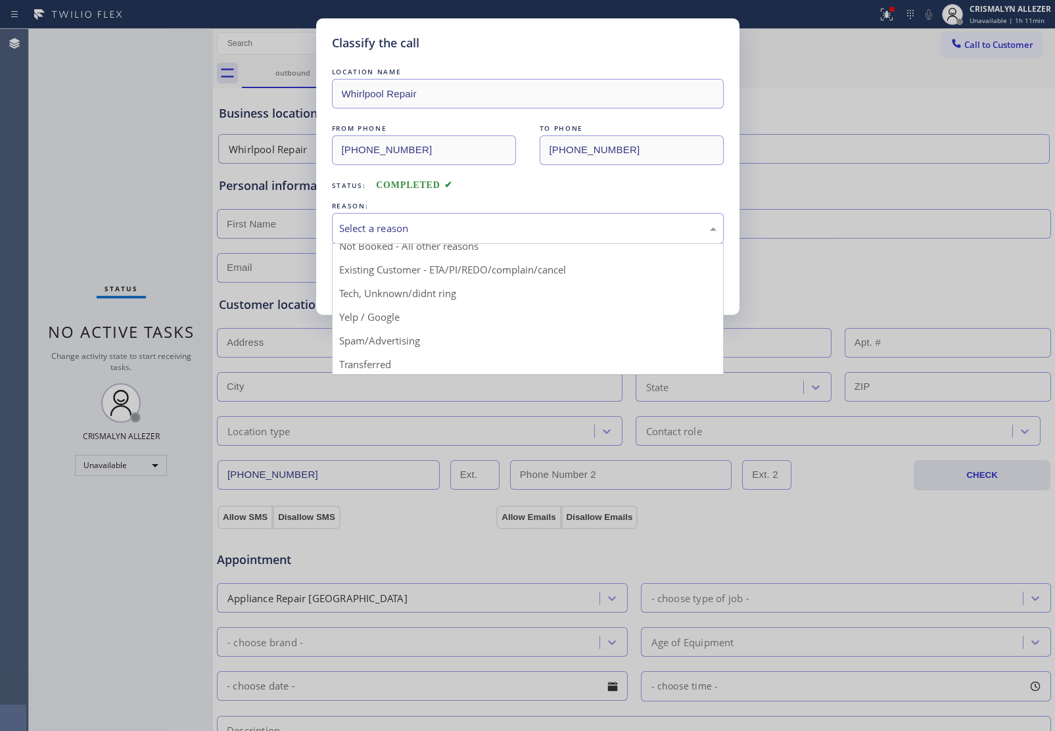
scroll to position [90, 0]
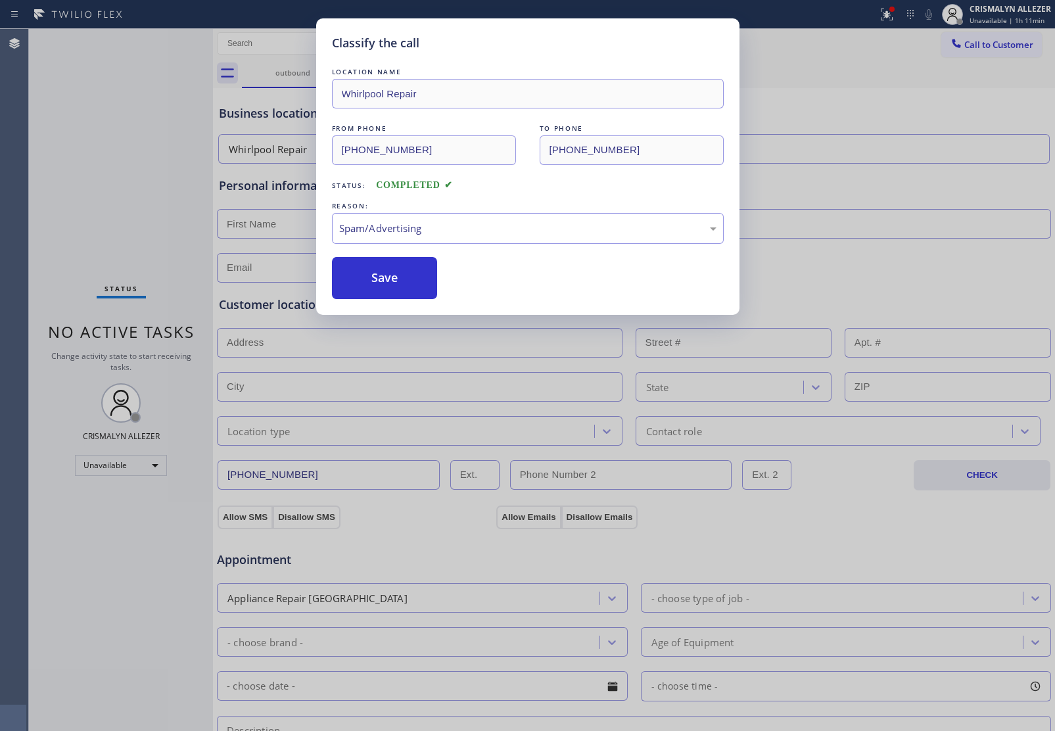
click at [405, 297] on button "Save" at bounding box center [385, 278] width 106 height 42
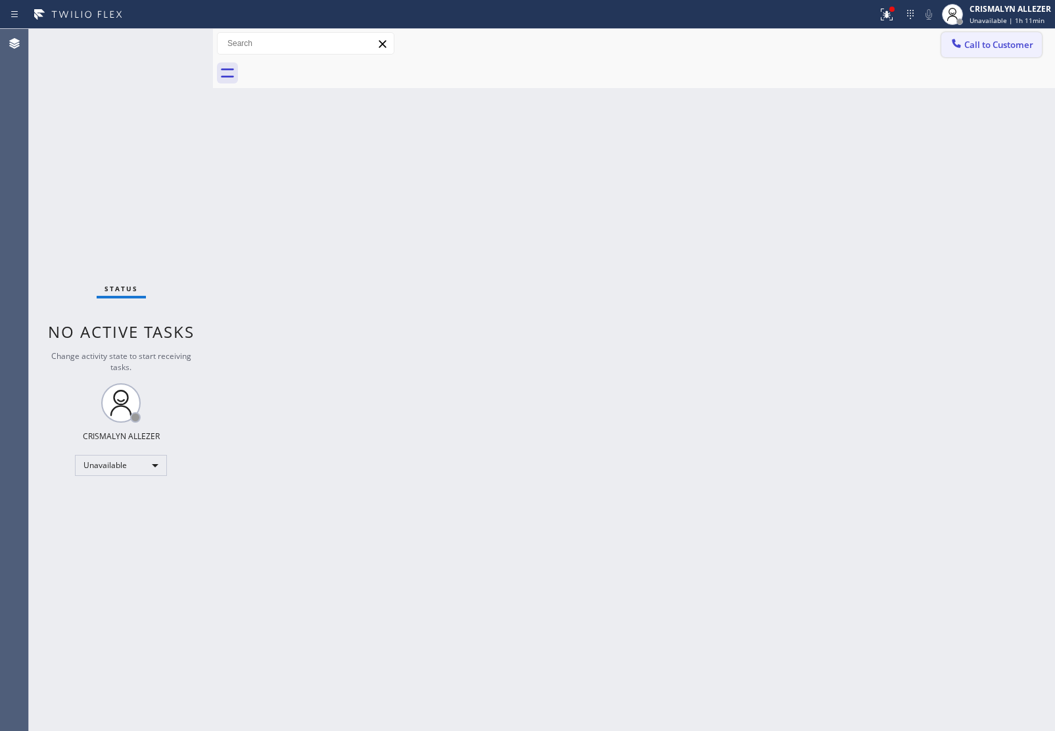
click at [1001, 57] on button "Call to Customer" at bounding box center [992, 44] width 101 height 25
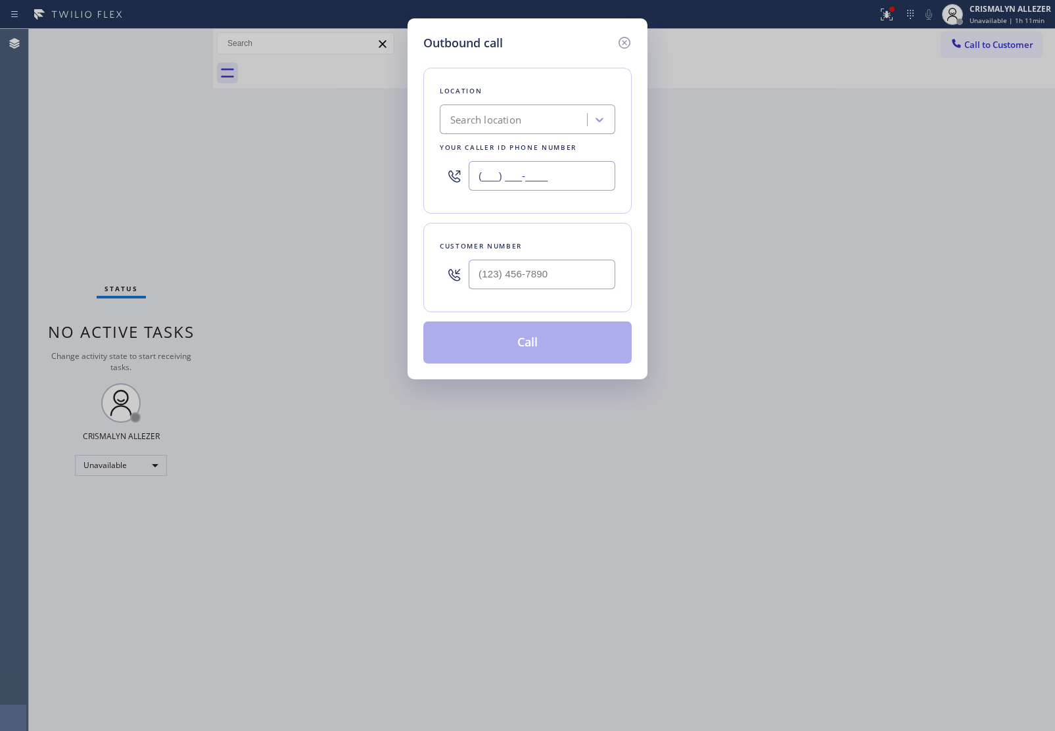
drag, startPoint x: 593, startPoint y: 176, endPoint x: 291, endPoint y: 171, distance: 301.9
click at [311, 172] on div "Outbound call Location Search location Your caller id phone number (___) ___-__…" at bounding box center [527, 365] width 1055 height 731
paste input "786) 305-6606"
type input "(786) 305-6606"
click at [584, 289] on input "(___) ___-____" at bounding box center [542, 275] width 147 height 30
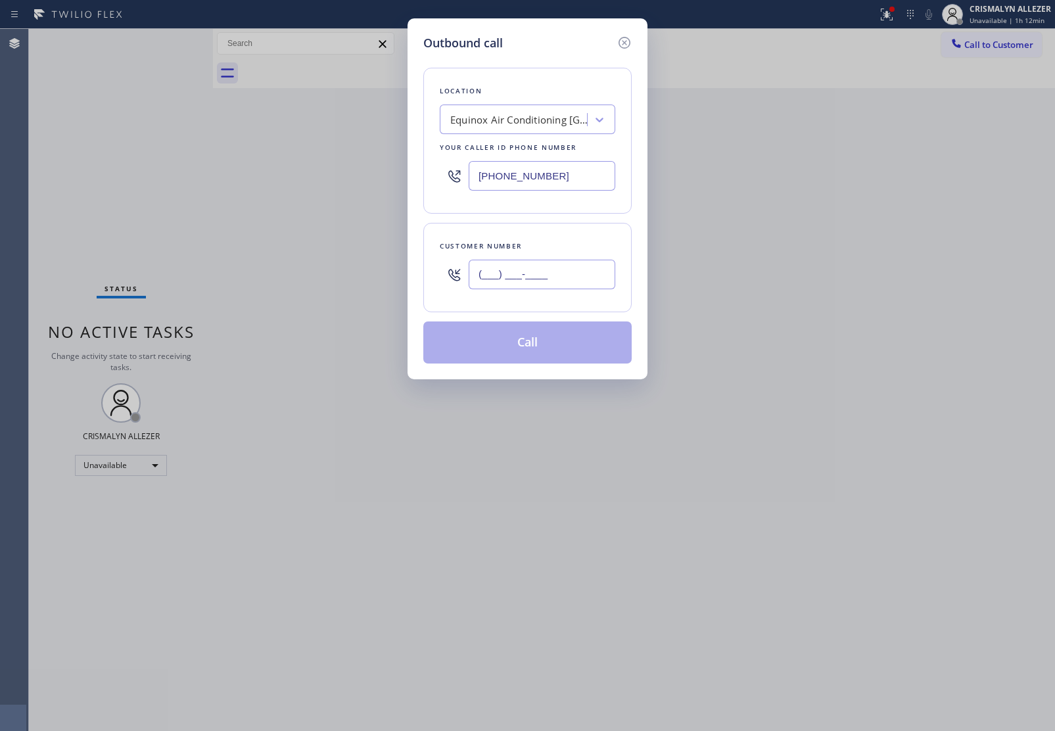
paste input "786) 276-8542"
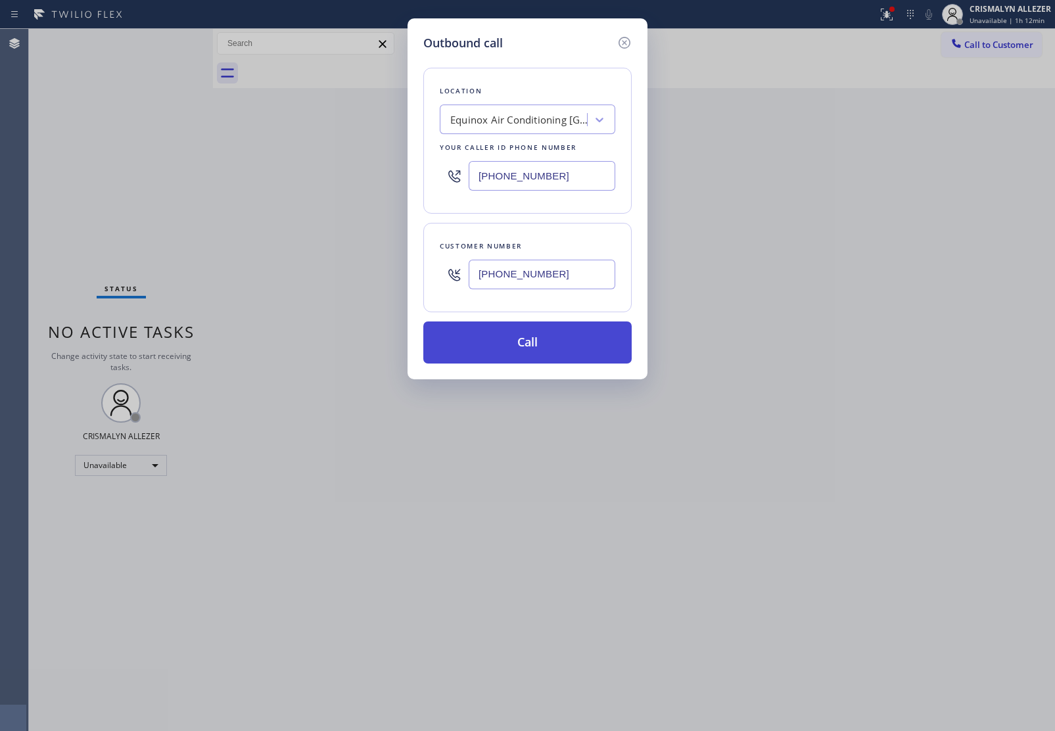
type input "(786) 276-8542"
click at [530, 350] on button "Call" at bounding box center [527, 343] width 208 height 42
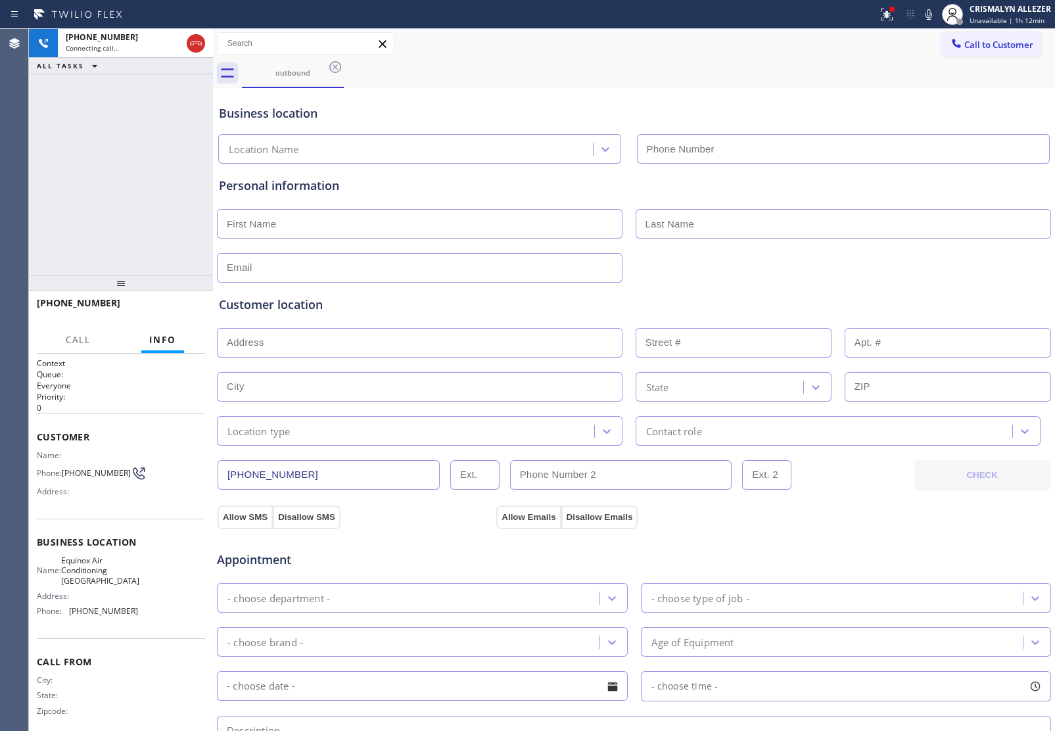
type input "(786) 305-6606"
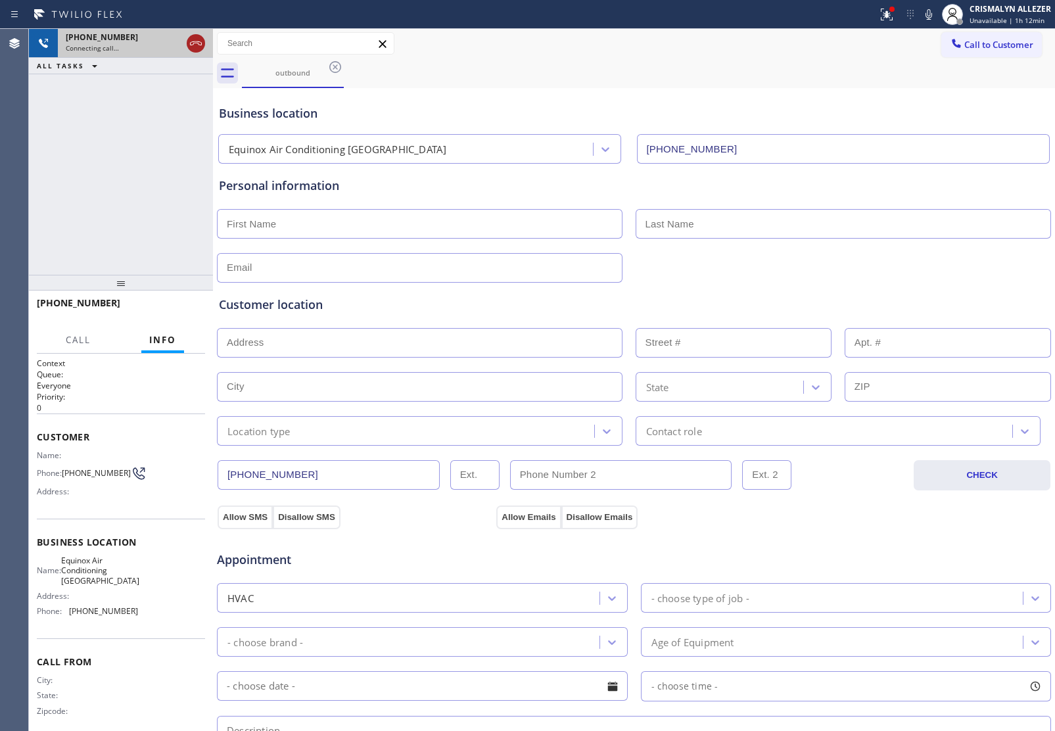
click at [197, 45] on icon at bounding box center [196, 44] width 16 height 16
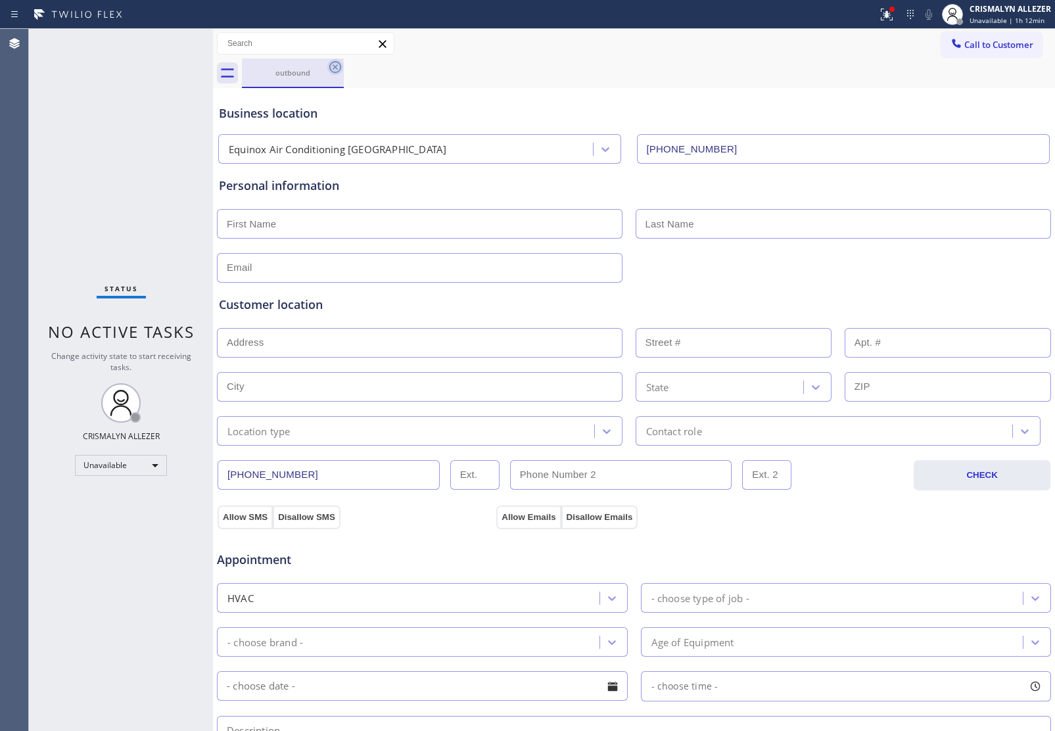
click at [333, 67] on icon at bounding box center [335, 67] width 16 height 16
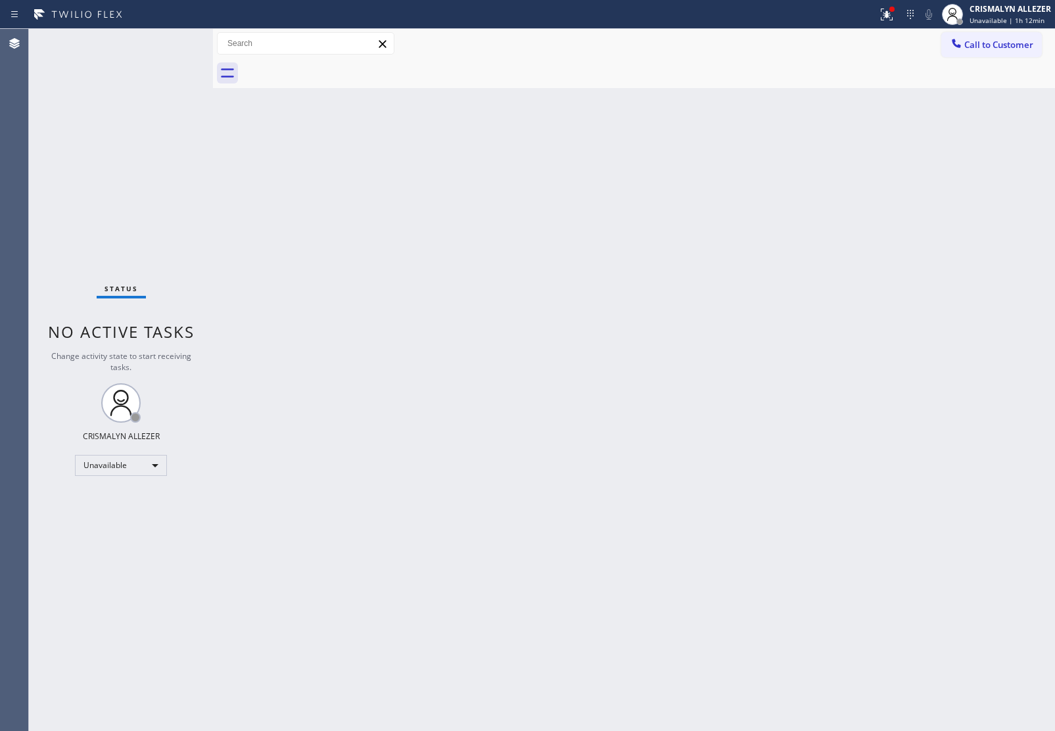
drag, startPoint x: 1014, startPoint y: 51, endPoint x: 975, endPoint y: 67, distance: 41.9
click at [1013, 49] on button "Call to Customer" at bounding box center [992, 44] width 101 height 25
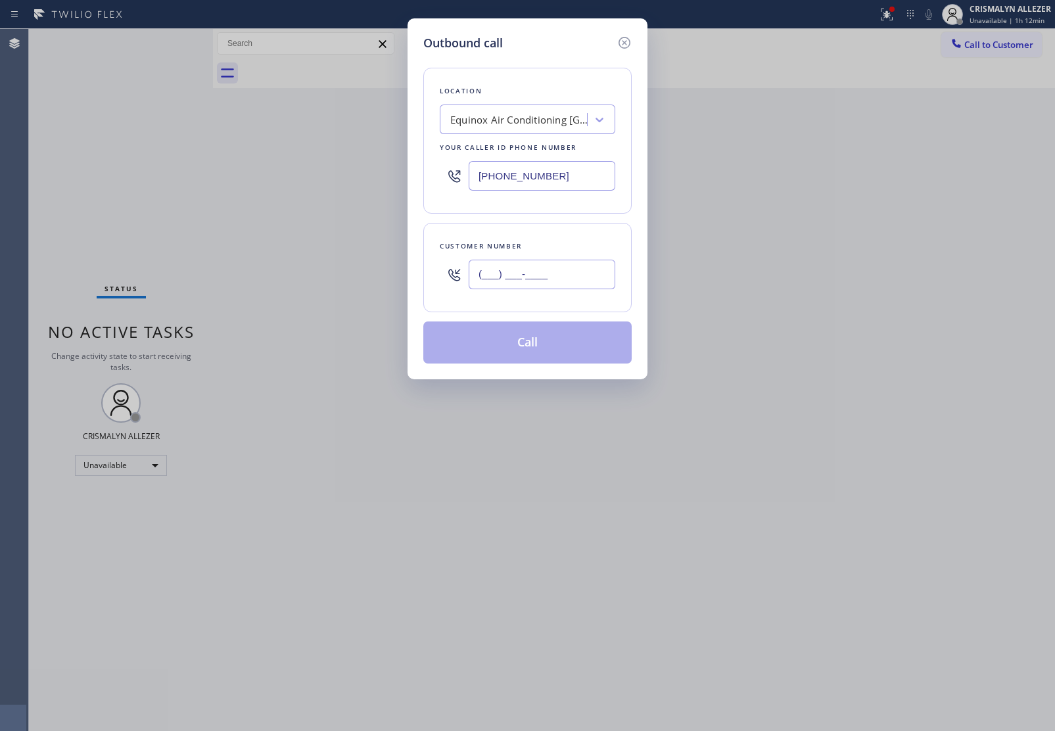
click at [572, 267] on input "(___) ___-____" at bounding box center [542, 275] width 147 height 30
paste input "786) 276-8542"
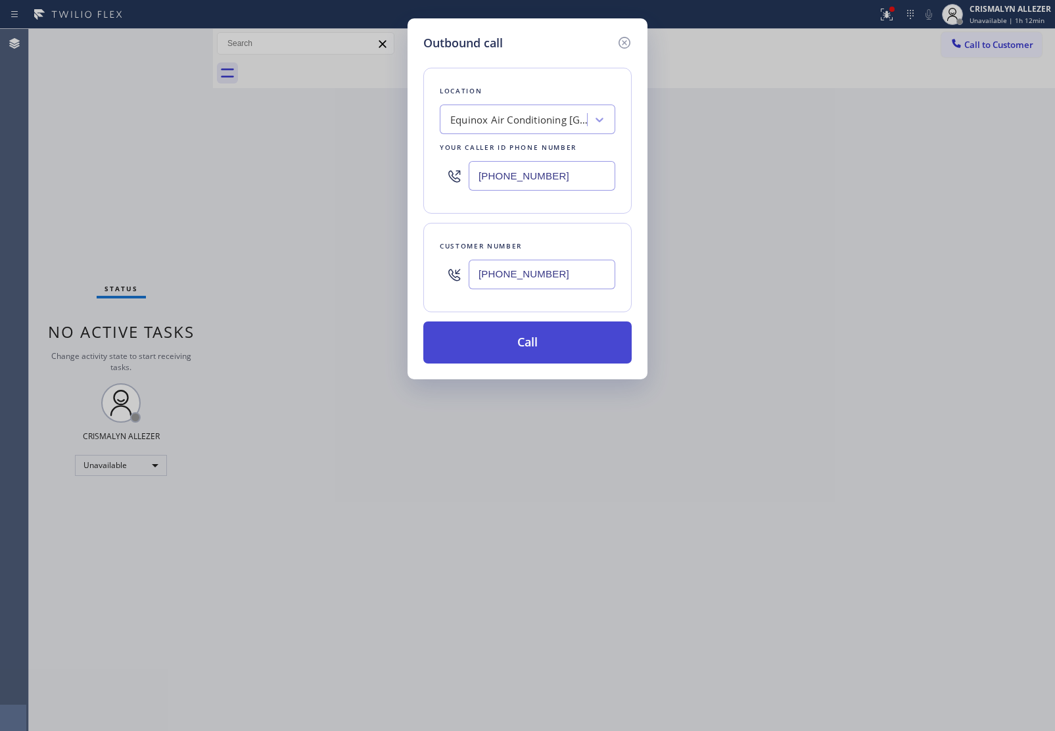
type input "(786) 276-8542"
click at [527, 342] on button "Call" at bounding box center [527, 343] width 208 height 42
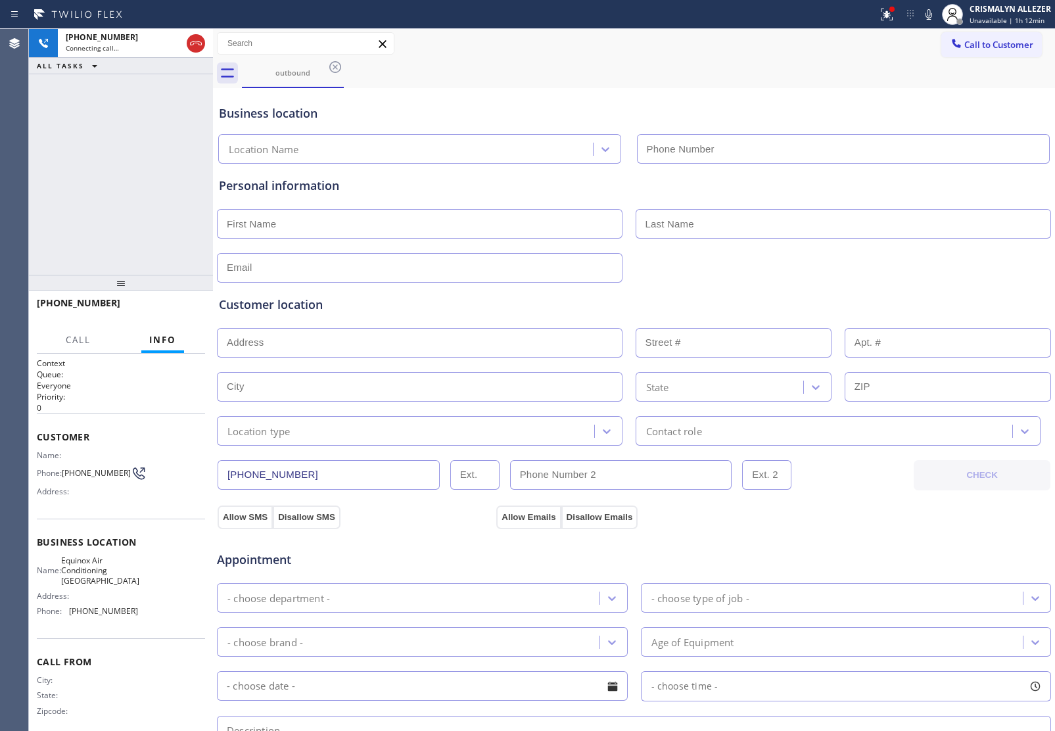
type input "(786) 305-6606"
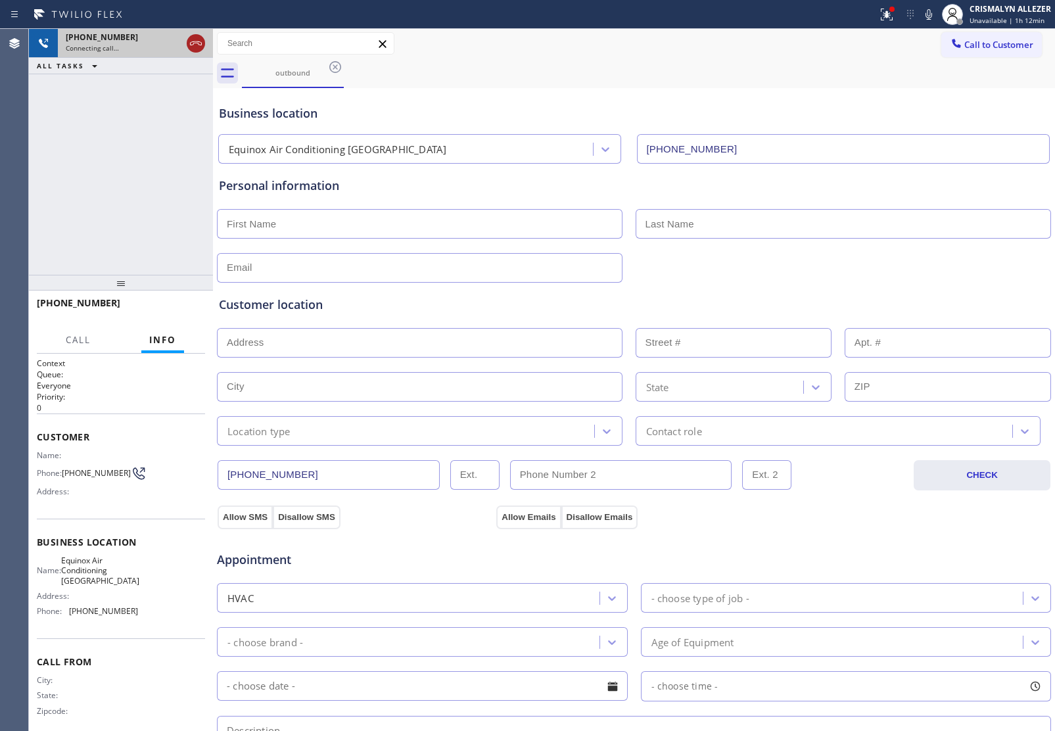
click at [204, 41] on div at bounding box center [196, 44] width 18 height 16
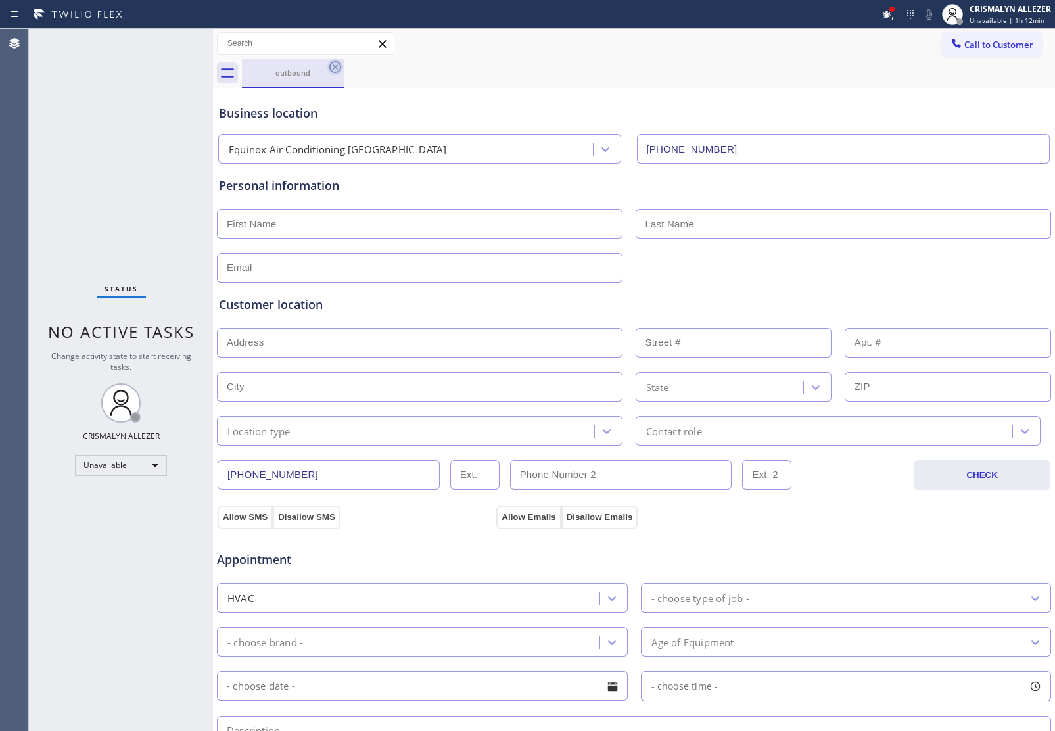
click at [333, 64] on icon at bounding box center [335, 67] width 12 height 12
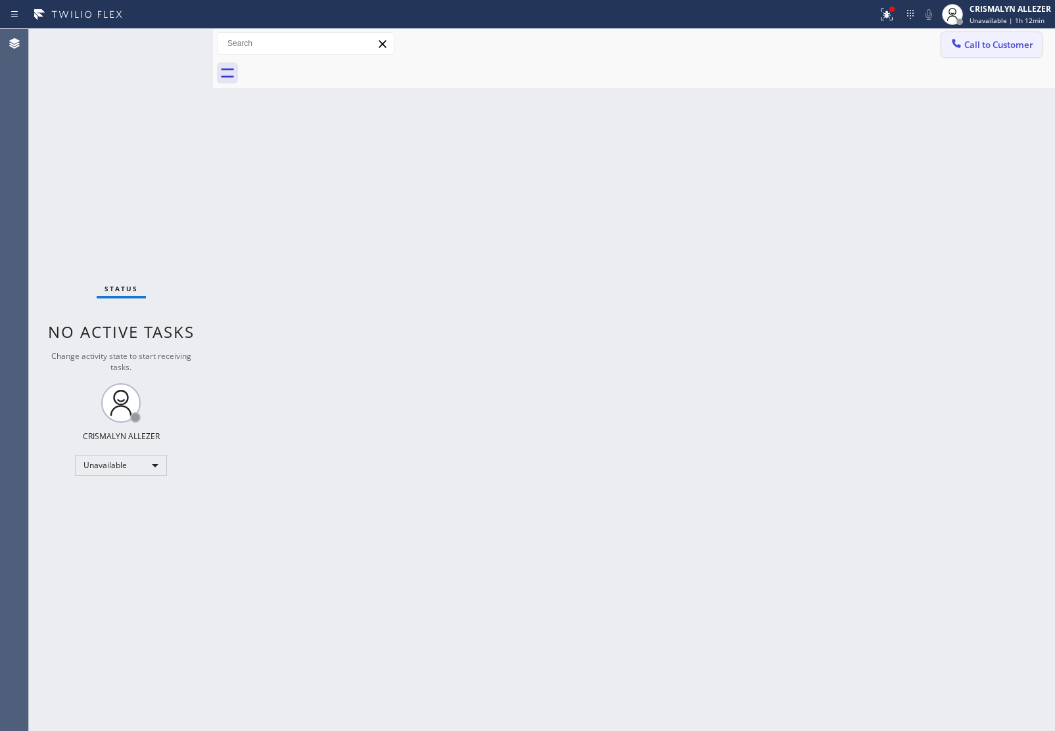
click at [978, 43] on span "Call to Customer" at bounding box center [999, 45] width 69 height 12
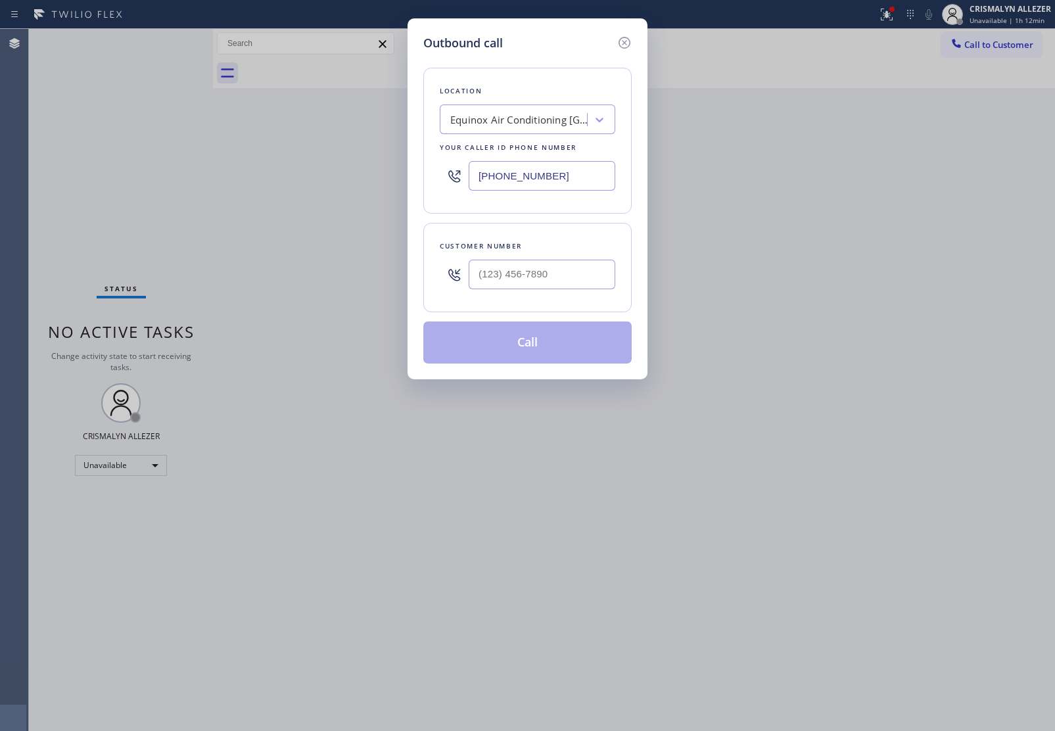
paste input "14) 695-5689"
drag, startPoint x: 454, startPoint y: 163, endPoint x: 216, endPoint y: 155, distance: 238.9
click at [219, 155] on div "Outbound call Location Equinox Air Conditioning Miami Lakes Your caller id phon…" at bounding box center [527, 365] width 1055 height 731
type input "(714) 695-5689"
click at [581, 279] on input "(___) ___-____" at bounding box center [542, 275] width 147 height 30
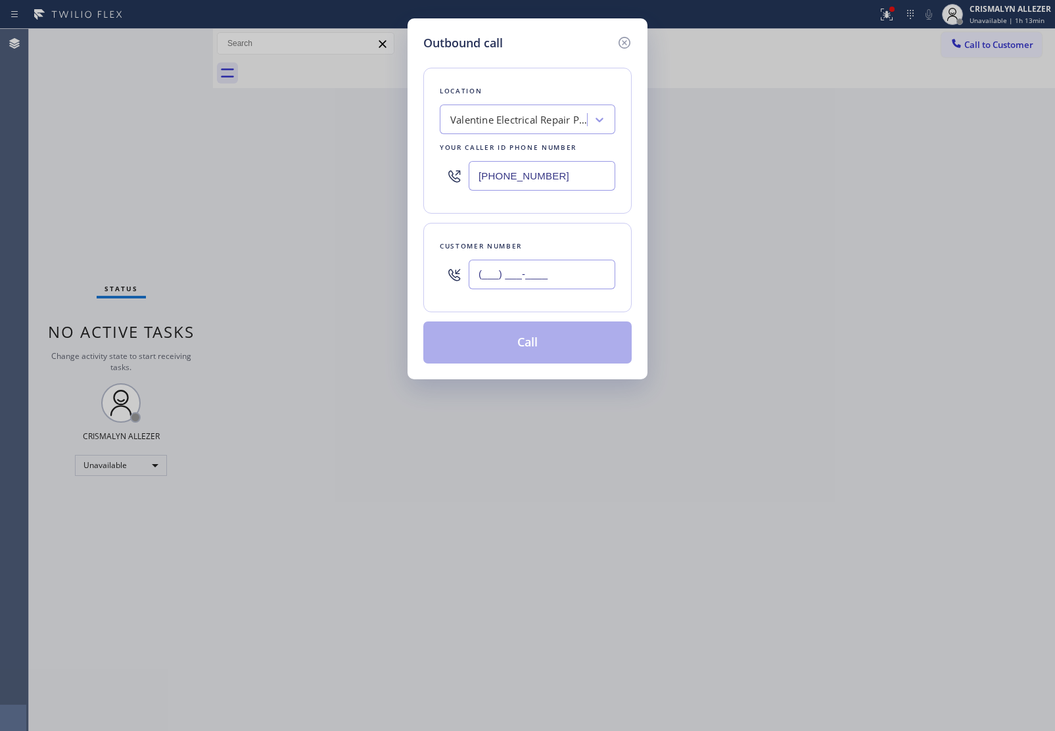
paste input "213) 583-6378"
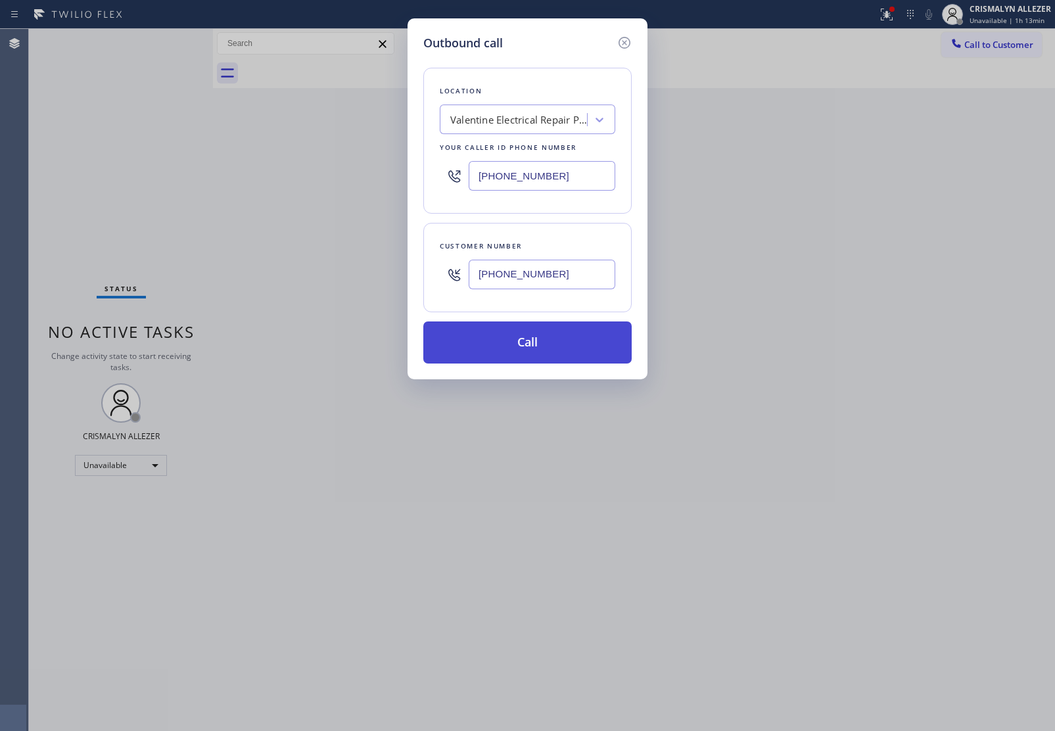
type input "(213) 583-6378"
click at [530, 344] on button "Call" at bounding box center [527, 343] width 208 height 42
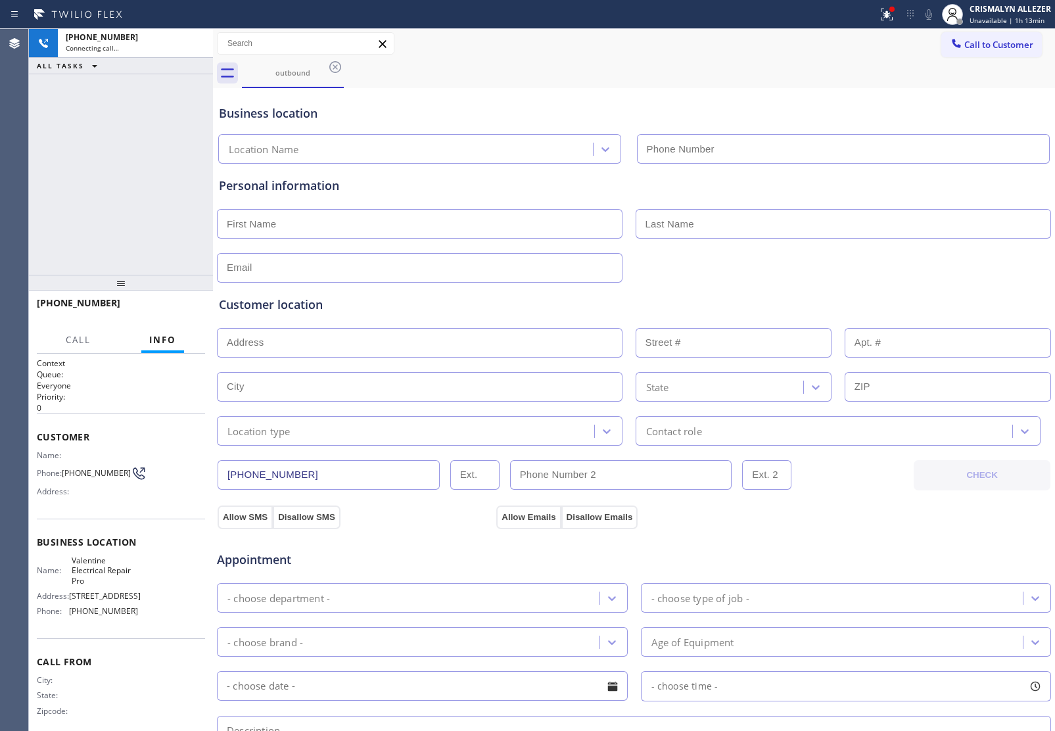
type input "(714) 695-5689"
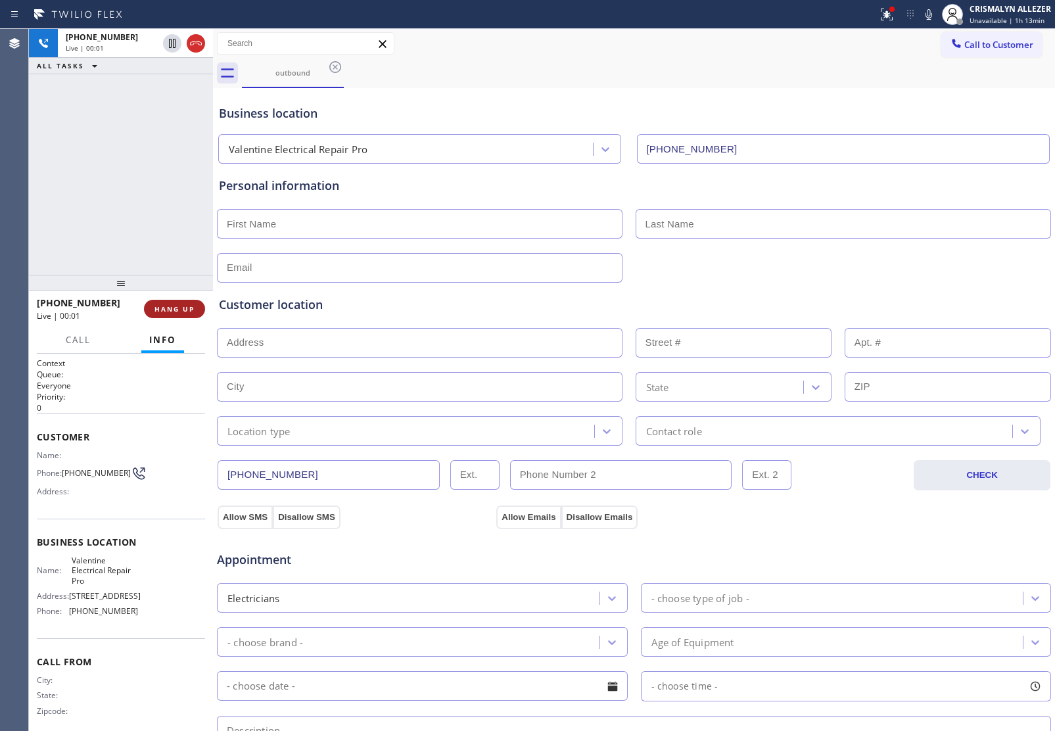
click at [168, 307] on span "HANG UP" at bounding box center [175, 308] width 40 height 9
click at [168, 307] on span "COMPLETE" at bounding box center [171, 308] width 45 height 9
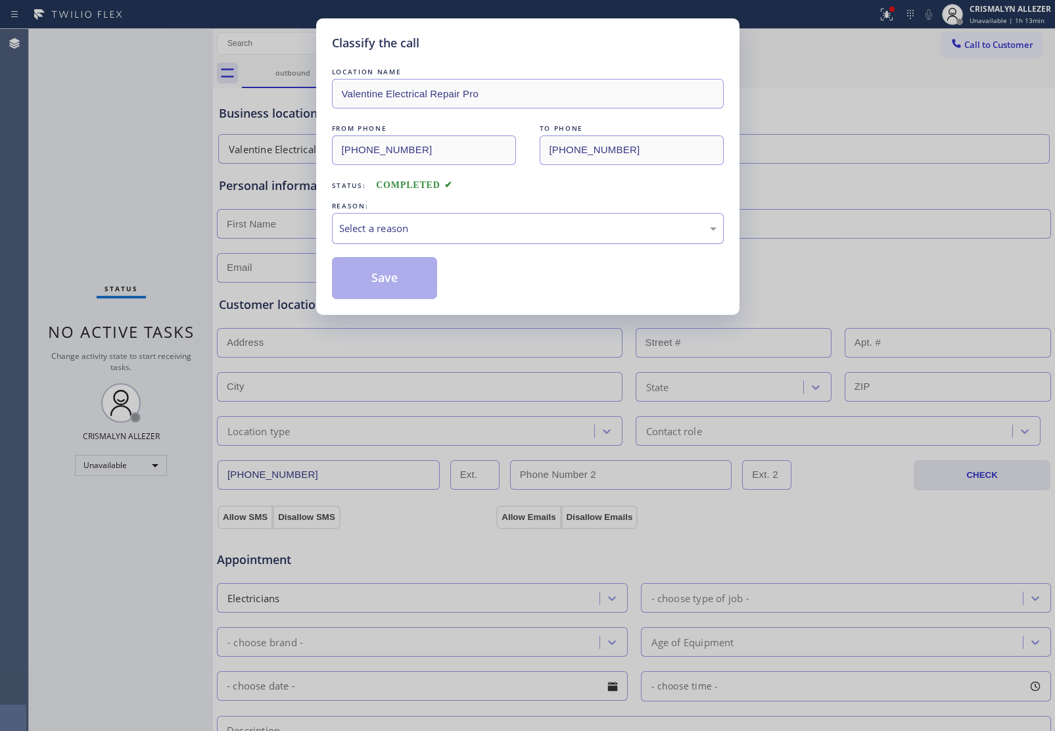
click at [540, 218] on div "Select a reason" at bounding box center [528, 228] width 392 height 31
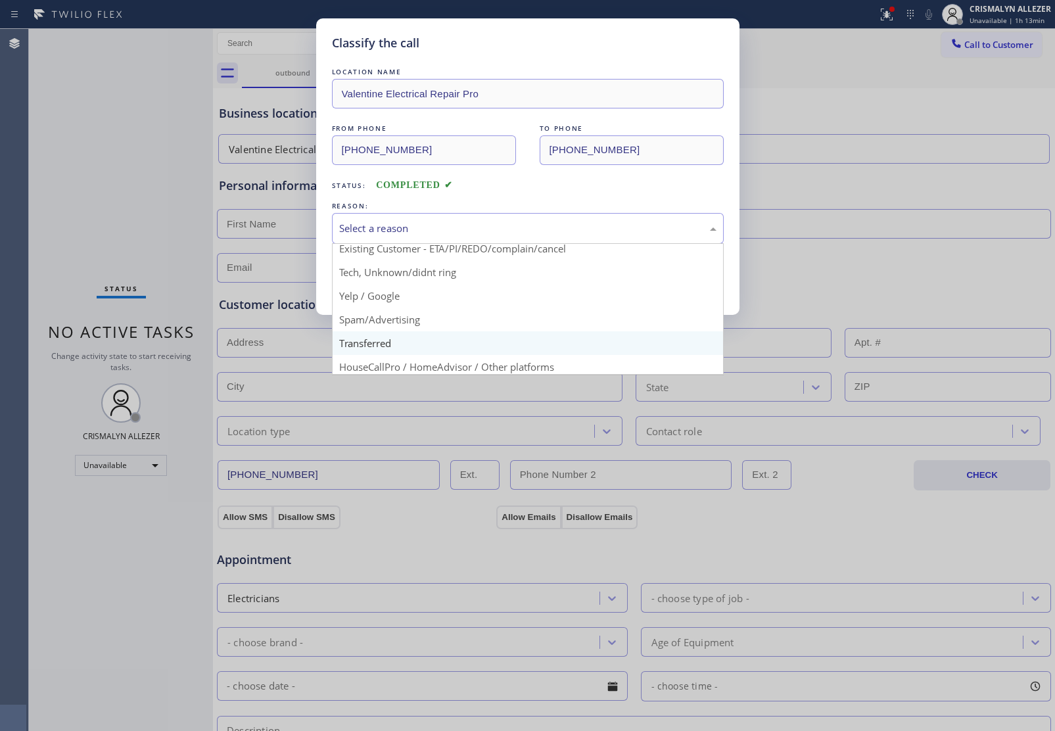
scroll to position [90, 0]
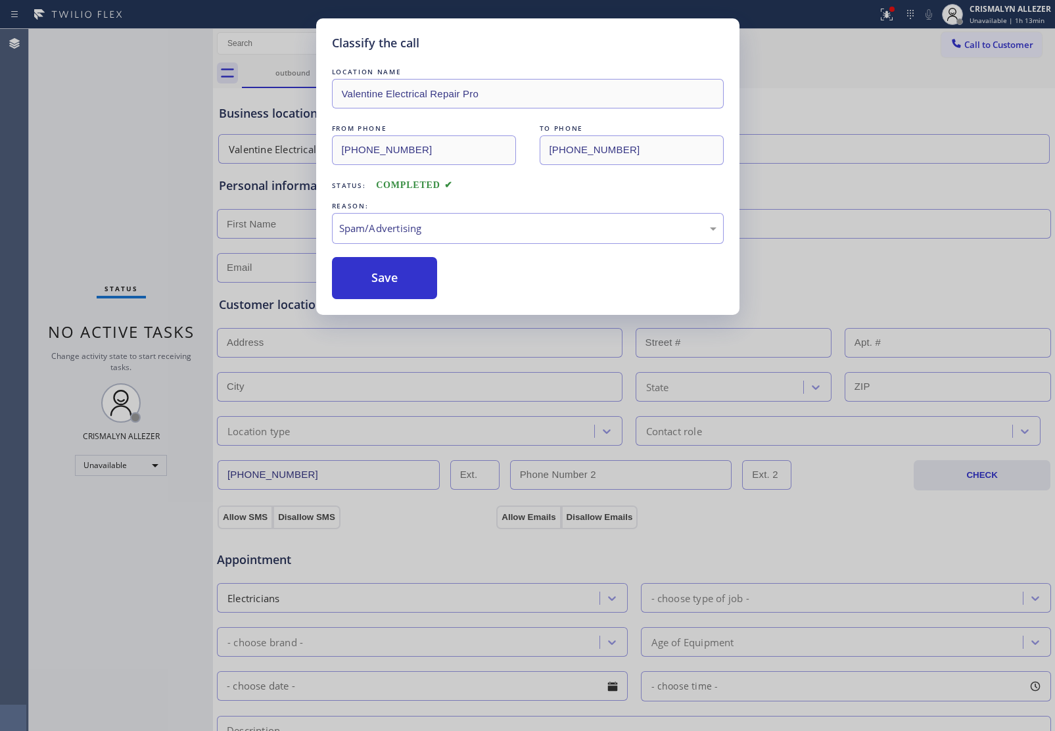
click at [391, 293] on button "Save" at bounding box center [385, 278] width 106 height 42
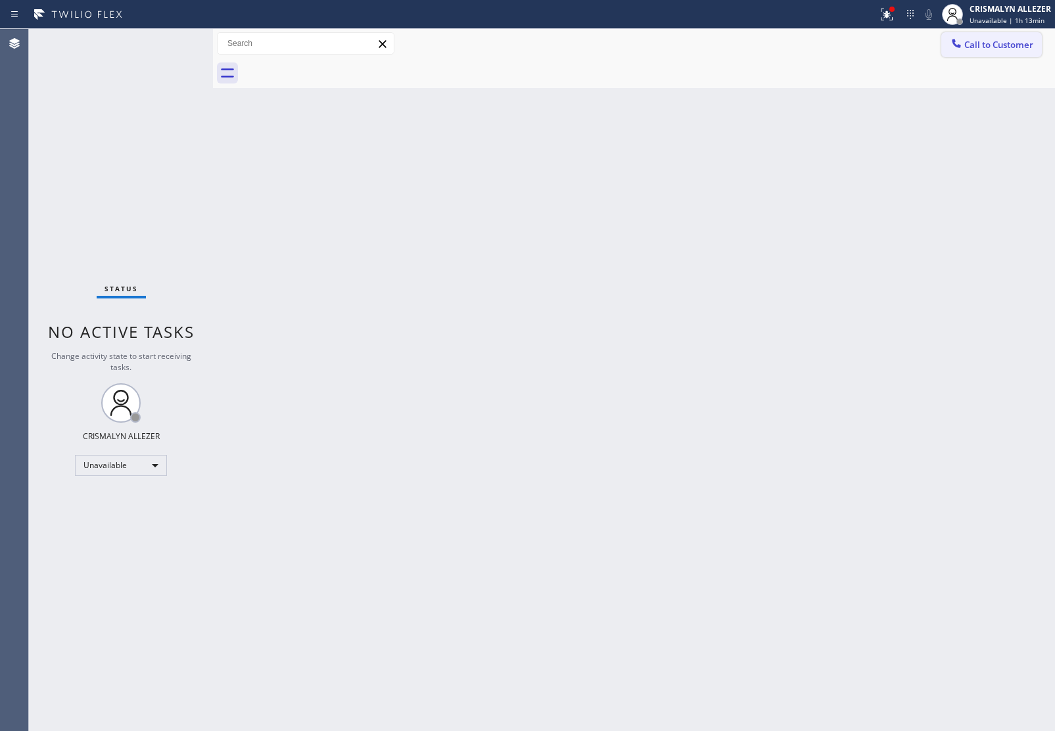
click at [1008, 49] on span "Call to Customer" at bounding box center [999, 45] width 69 height 12
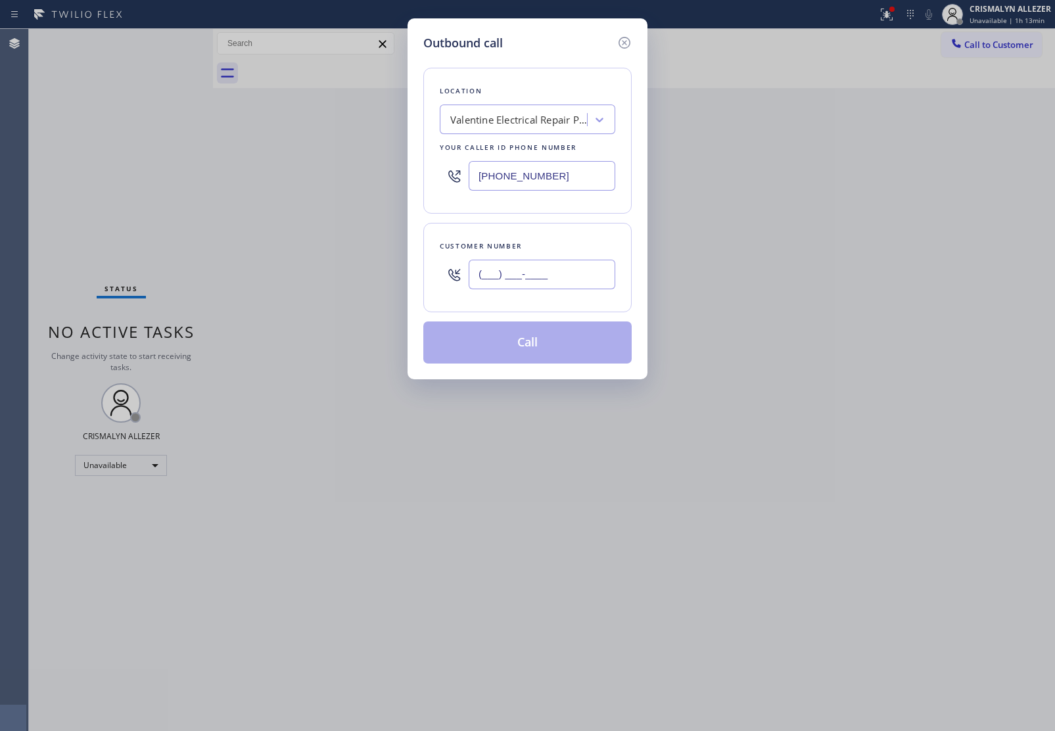
click at [577, 271] on input "(___) ___-____" at bounding box center [542, 275] width 147 height 30
paste input "213) 583-6378"
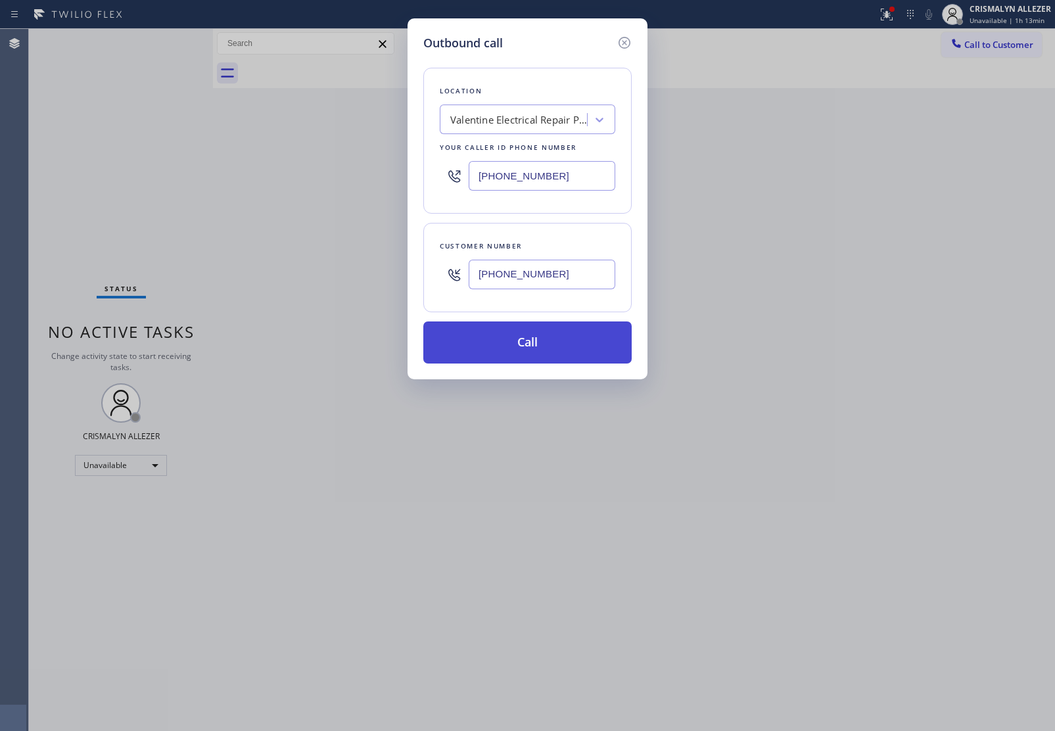
type input "(213) 583-6378"
click at [531, 339] on button "Call" at bounding box center [527, 343] width 208 height 42
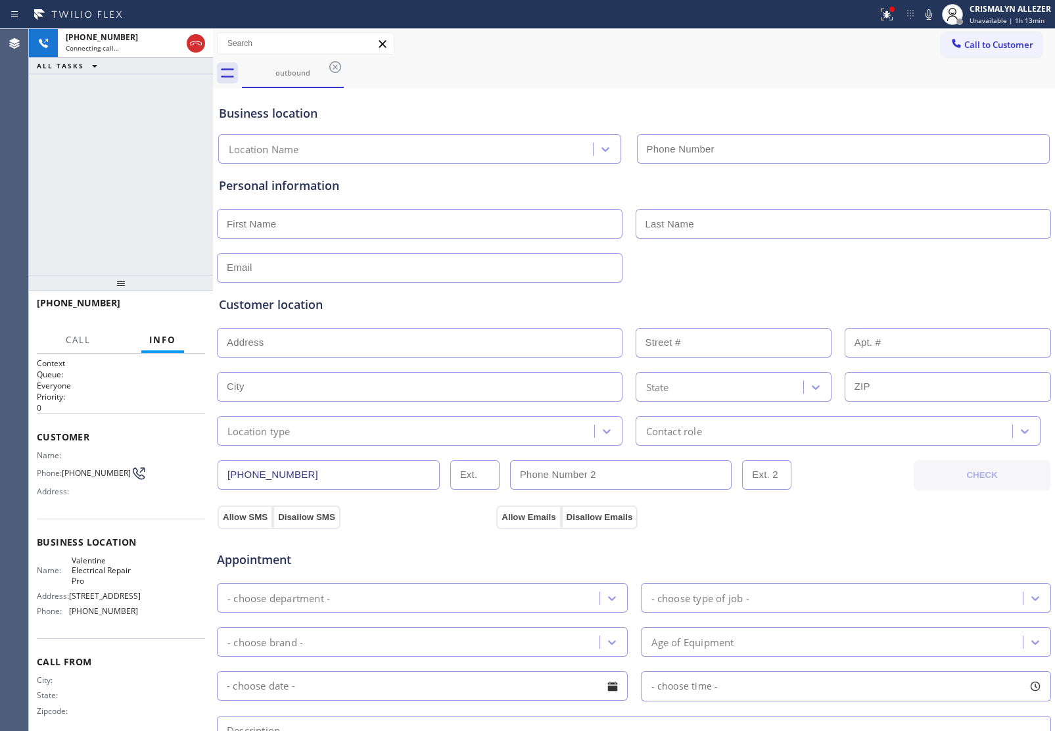
type input "(714) 695-5689"
click at [181, 310] on span "HANG UP" at bounding box center [175, 308] width 40 height 9
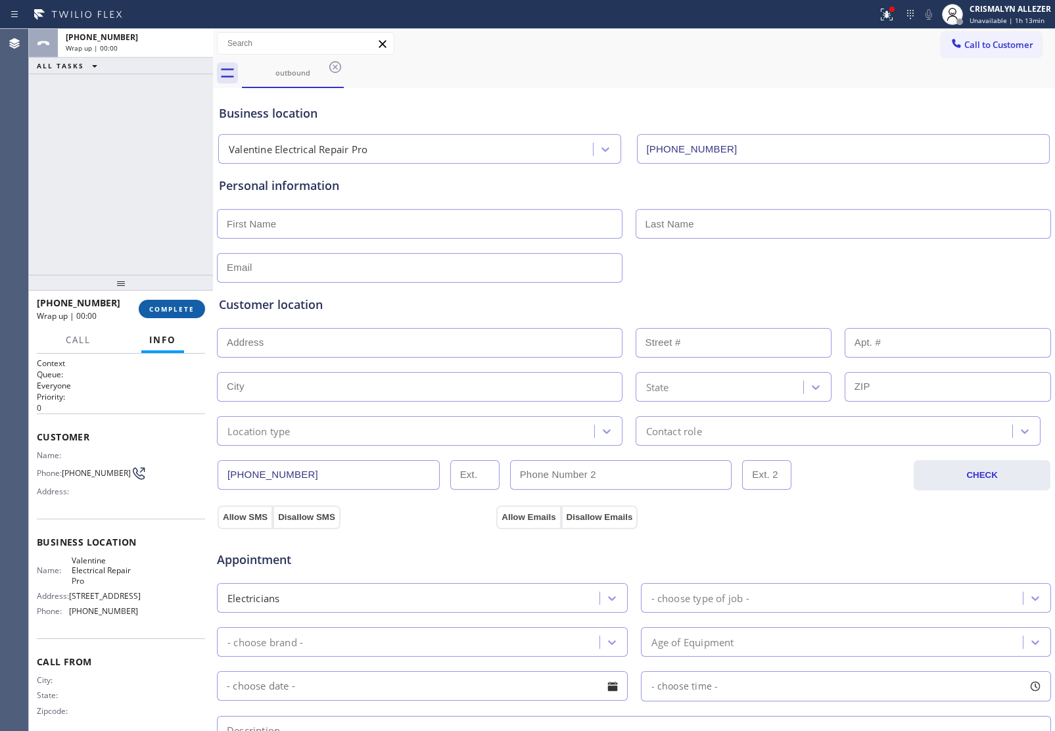
click at [181, 310] on span "COMPLETE" at bounding box center [171, 308] width 45 height 9
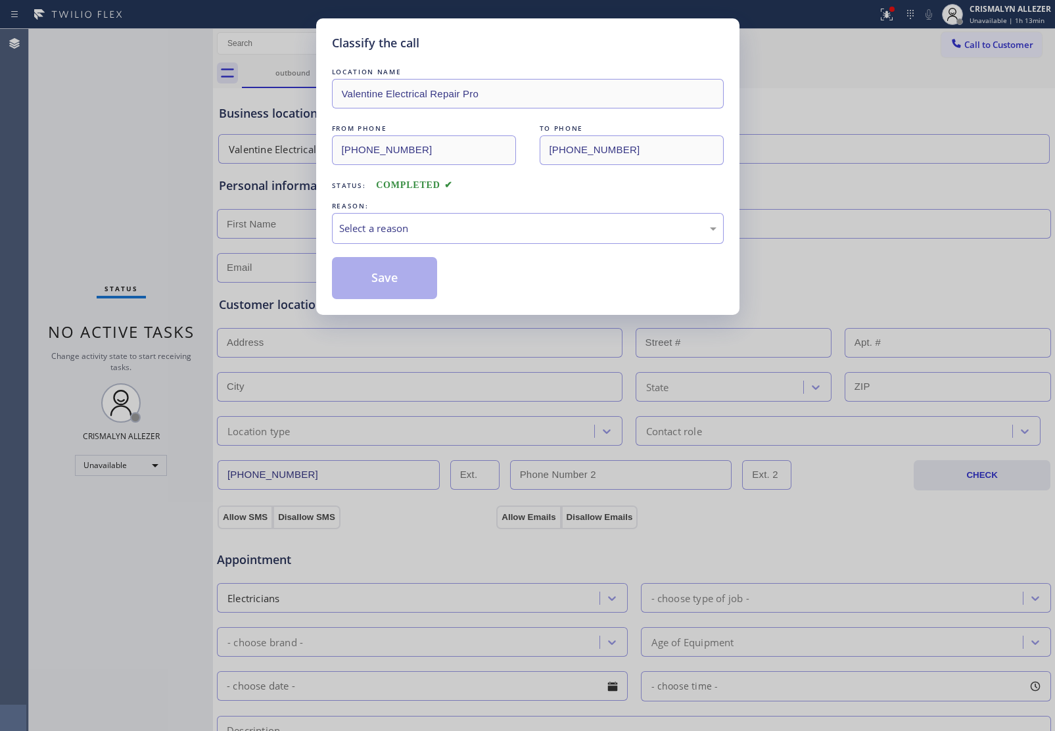
click at [529, 227] on div "Select a reason" at bounding box center [527, 228] width 377 height 15
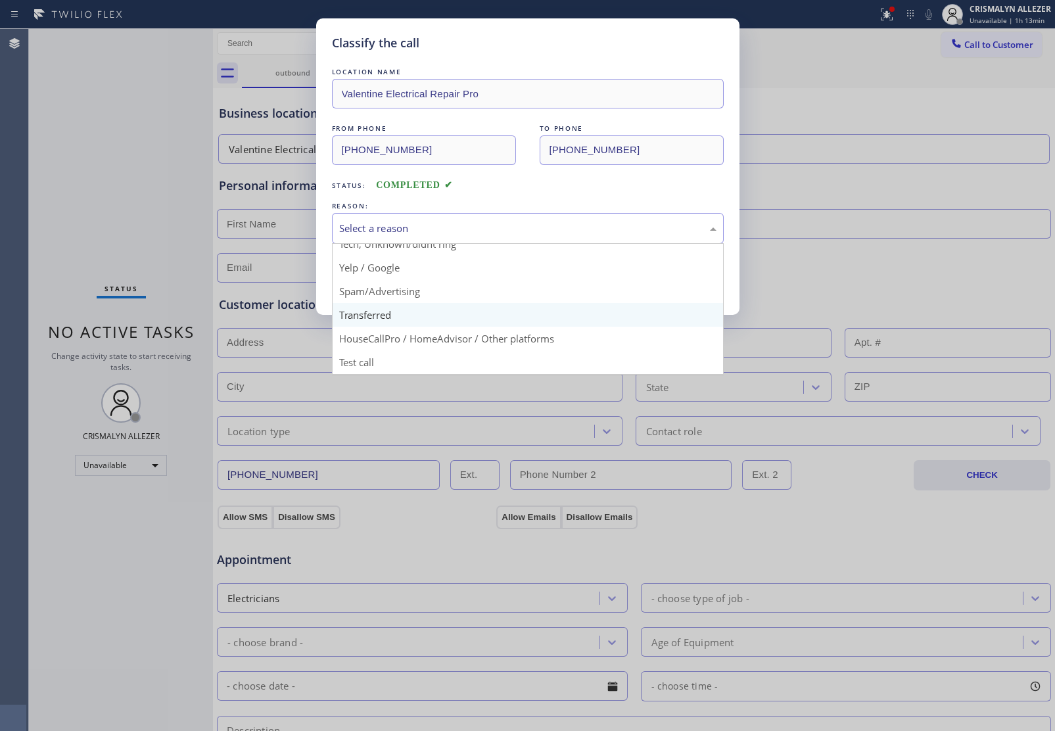
scroll to position [90, 0]
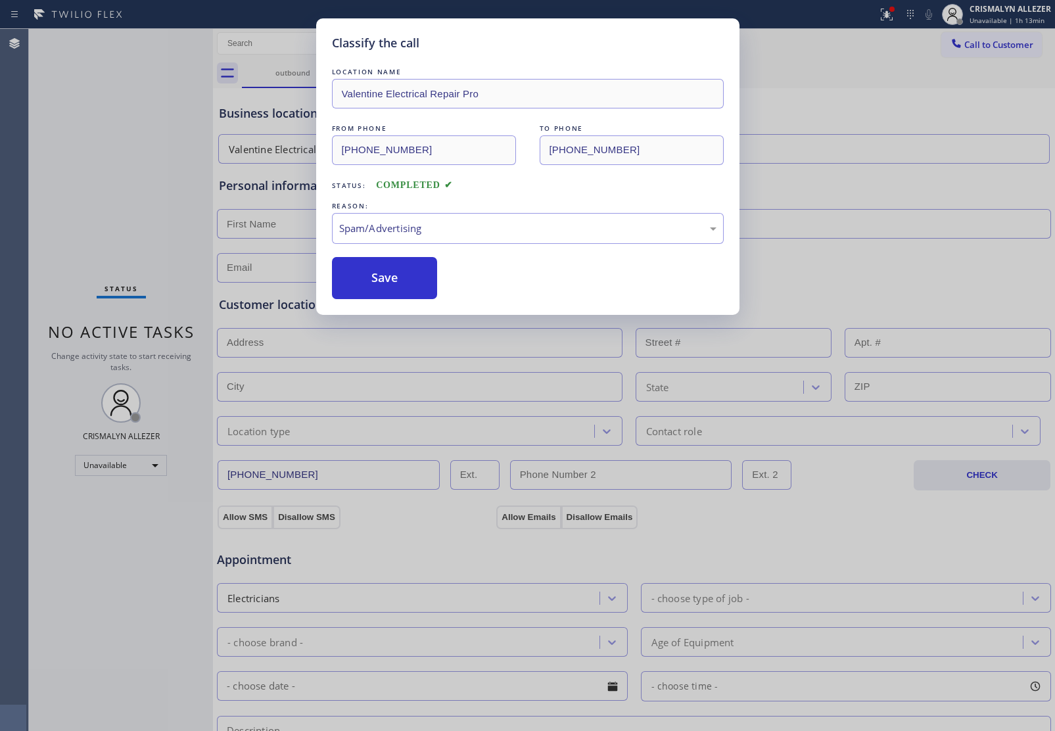
click at [385, 287] on button "Save" at bounding box center [385, 278] width 106 height 42
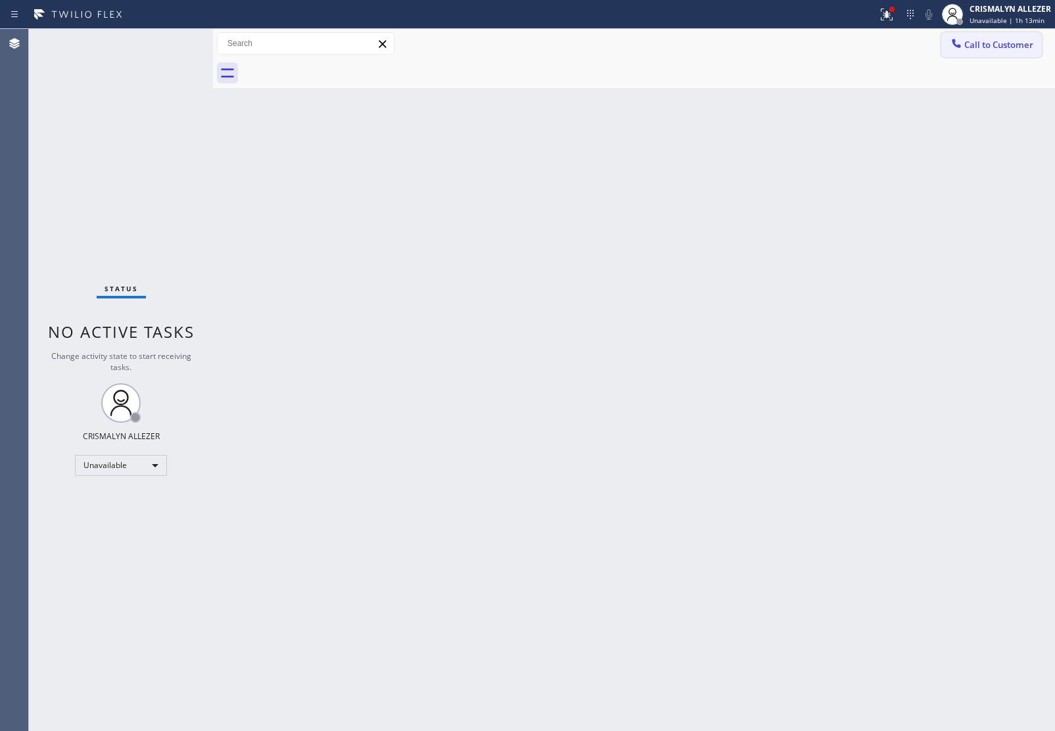
click at [1030, 48] on span "Call to Customer" at bounding box center [999, 45] width 69 height 12
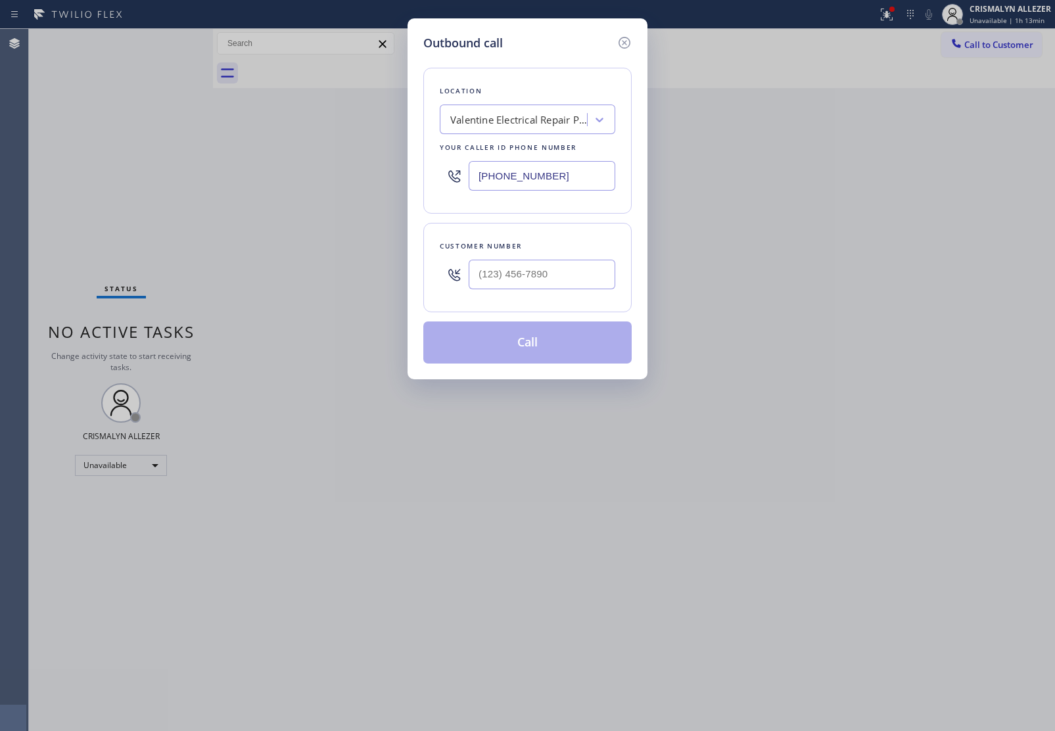
drag, startPoint x: 603, startPoint y: 176, endPoint x: 228, endPoint y: 157, distance: 375.3
click at [256, 159] on div "Outbound call Location Valentine Electrical Repair Pro Your caller id phone num…" at bounding box center [527, 365] width 1055 height 731
paste input "323) 284-2147"
drag, startPoint x: 592, startPoint y: 185, endPoint x: 278, endPoint y: 169, distance: 314.7
click at [279, 169] on div "Outbound call Location Valentine Electrical Repair Pro Your caller id phone num…" at bounding box center [527, 365] width 1055 height 731
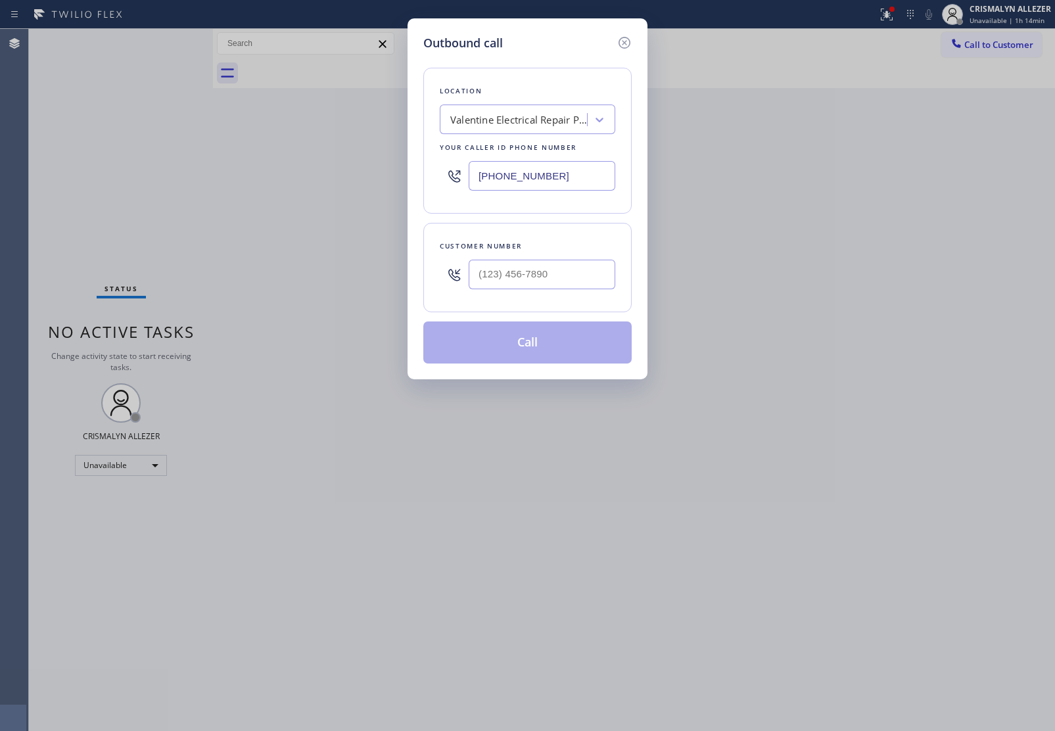
paste input "650) 239-2335"
type input "(650) 239-2335"
click at [582, 277] on input "(___) ___-____" at bounding box center [542, 275] width 147 height 30
paste input "818) 321-5145"
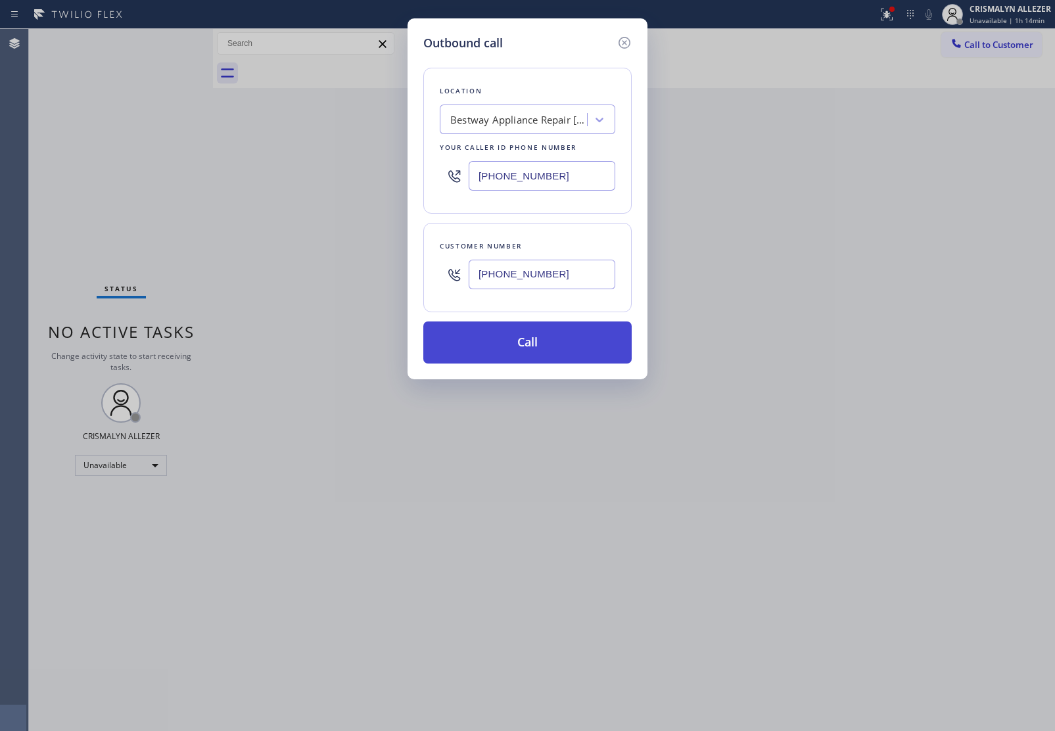
type input "(818) 321-5145"
click at [536, 347] on button "Call" at bounding box center [527, 343] width 208 height 42
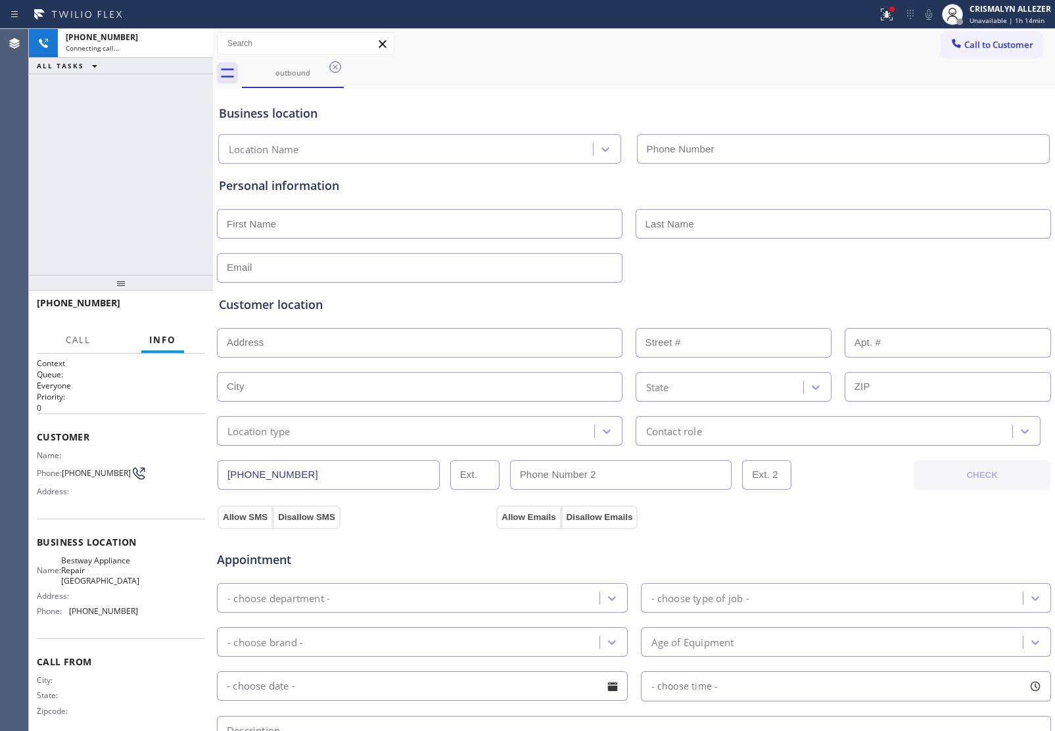
type input "(650) 239-2335"
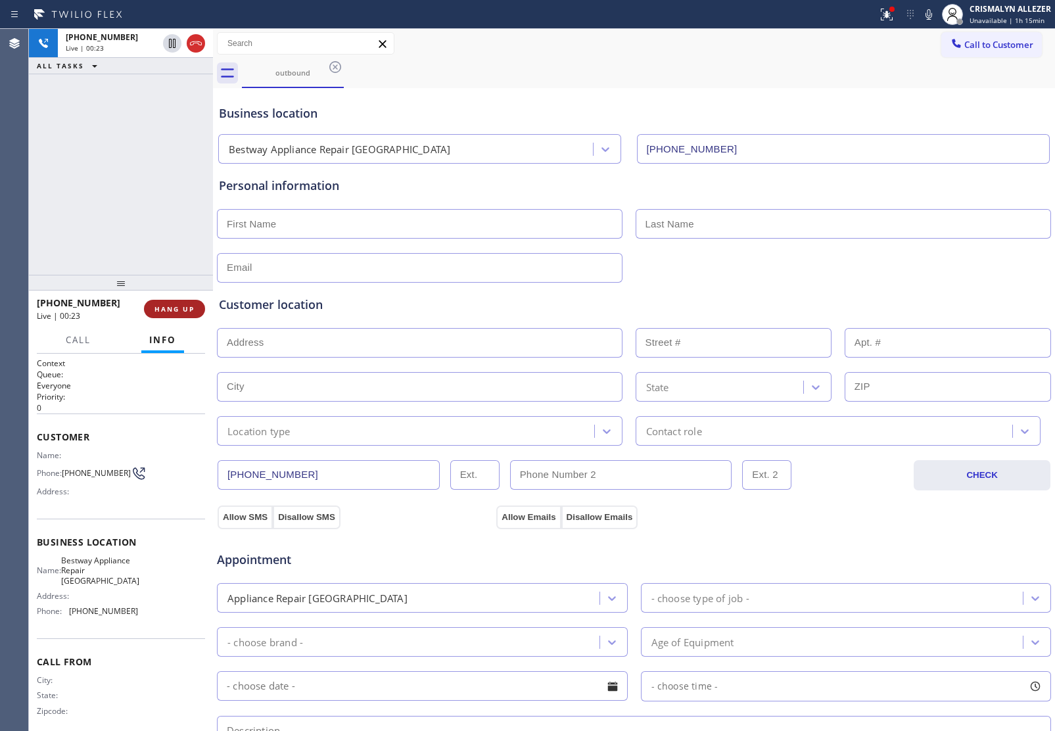
click at [181, 310] on span "HANG UP" at bounding box center [175, 308] width 40 height 9
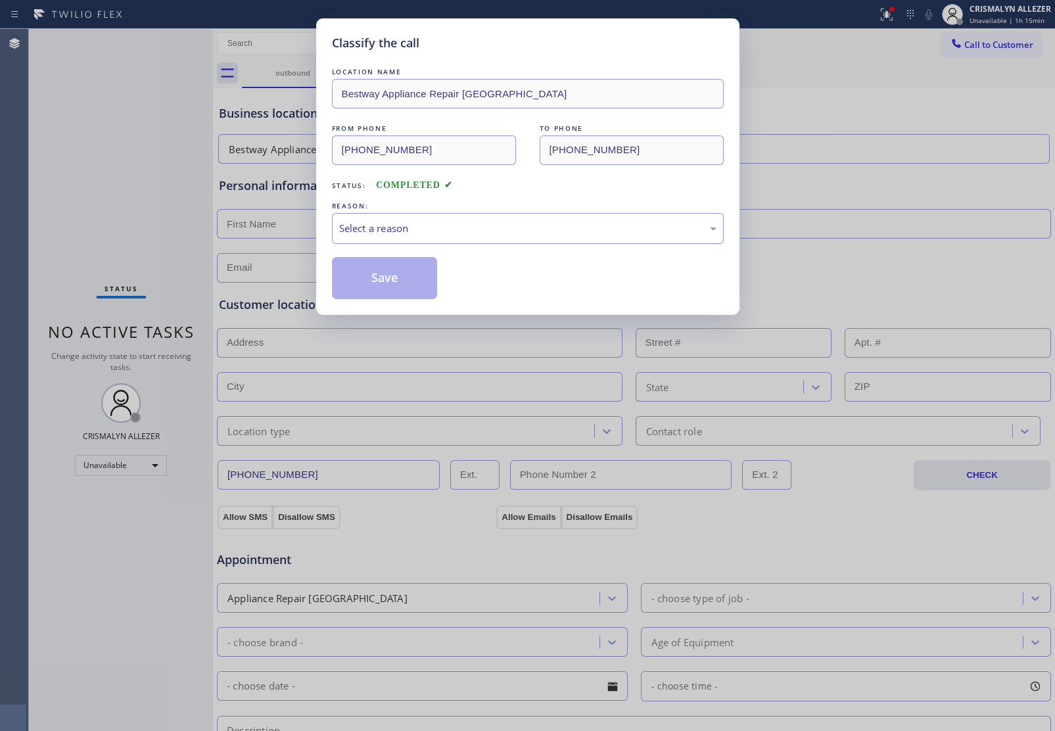
click at [501, 217] on div "Select a reason" at bounding box center [528, 228] width 392 height 31
click at [395, 277] on button "Save" at bounding box center [385, 278] width 106 height 42
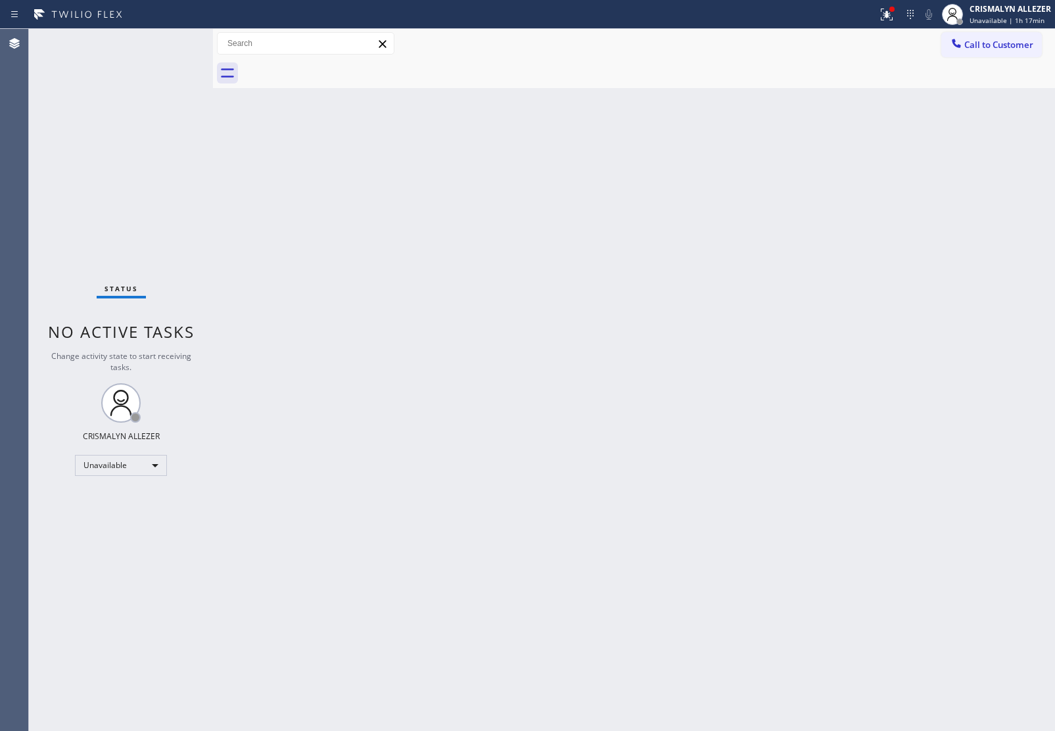
drag, startPoint x: 1000, startPoint y: 48, endPoint x: 937, endPoint y: 74, distance: 67.5
click at [1000, 48] on span "Call to Customer" at bounding box center [999, 45] width 69 height 12
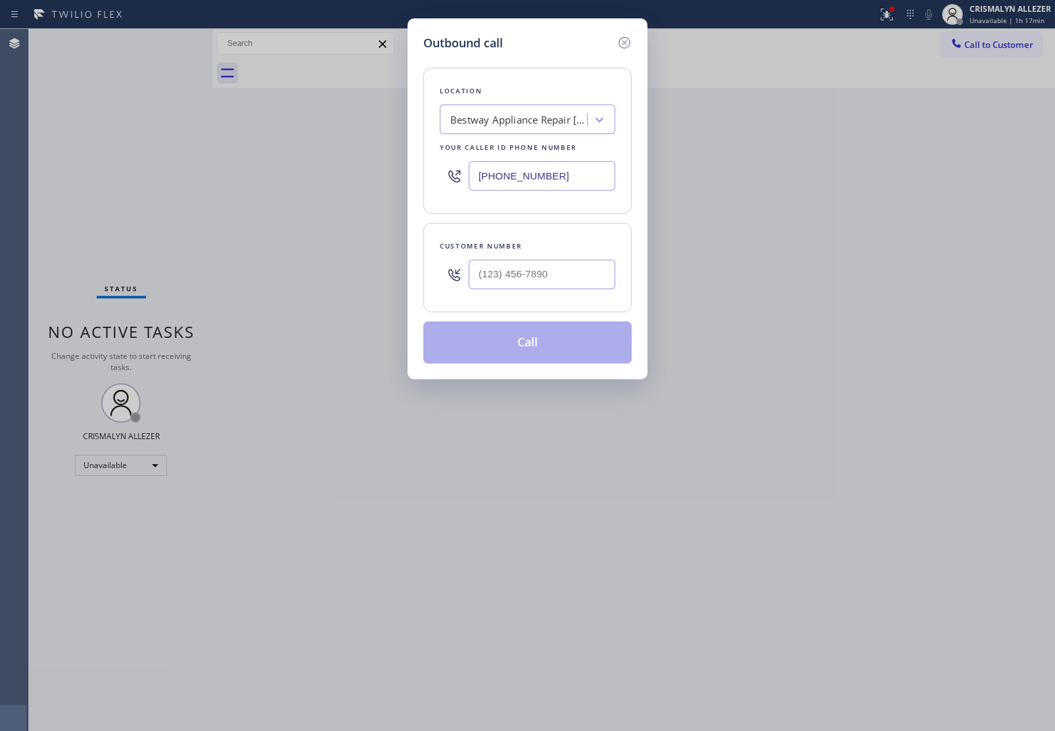
drag, startPoint x: 582, startPoint y: 175, endPoint x: 243, endPoint y: 168, distance: 338.7
click at [289, 172] on div "Outbound call Location Bestway Appliance Repair Belmont Your caller id phone nu…" at bounding box center [527, 365] width 1055 height 731
paste input "415) 980-685"
type input "(415) 980-6855"
click at [524, 271] on input "(___) ___-____" at bounding box center [542, 275] width 147 height 30
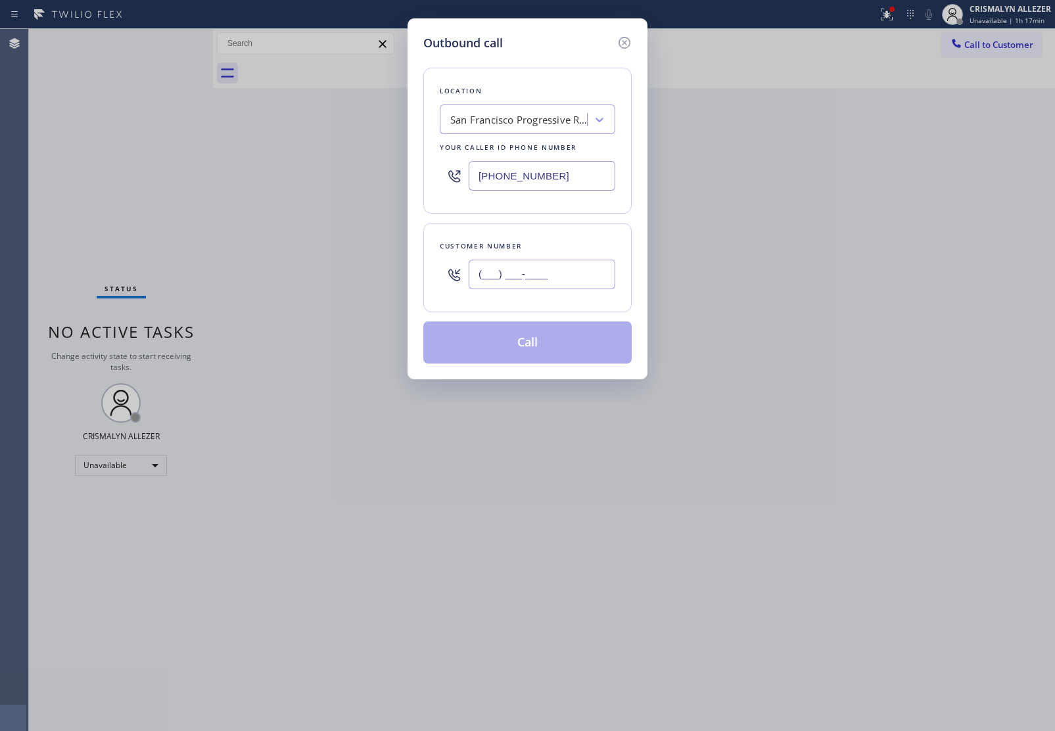
paste input "647) 365-2880"
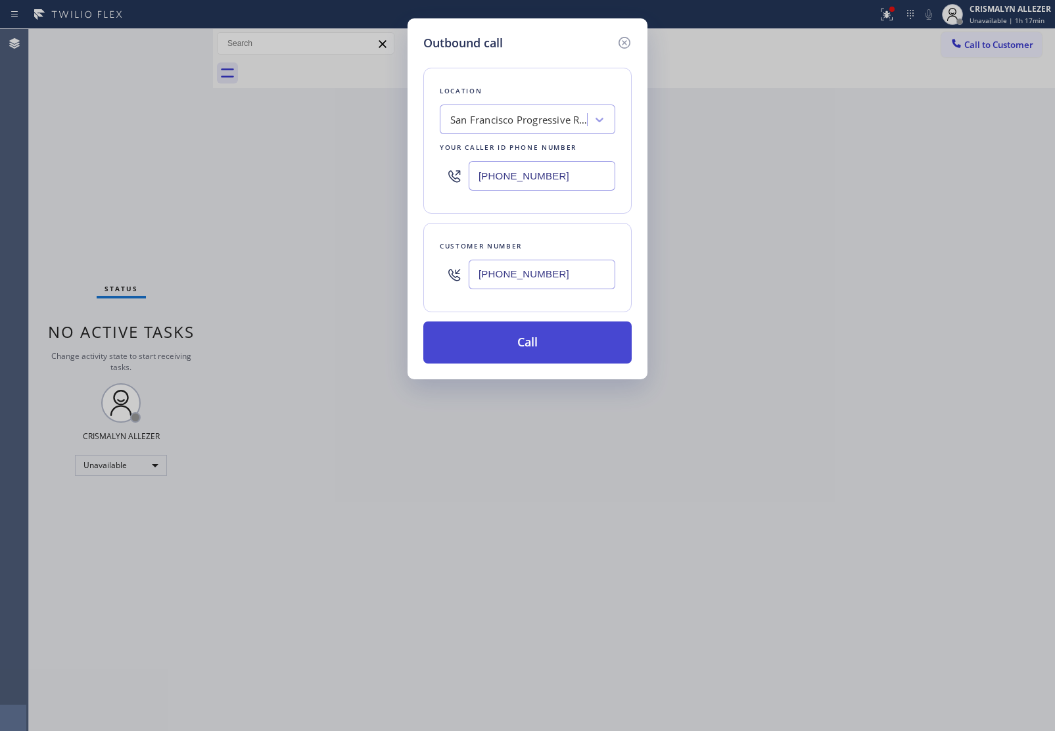
type input "(647) 365-2880"
click at [533, 349] on button "Call" at bounding box center [527, 343] width 208 height 42
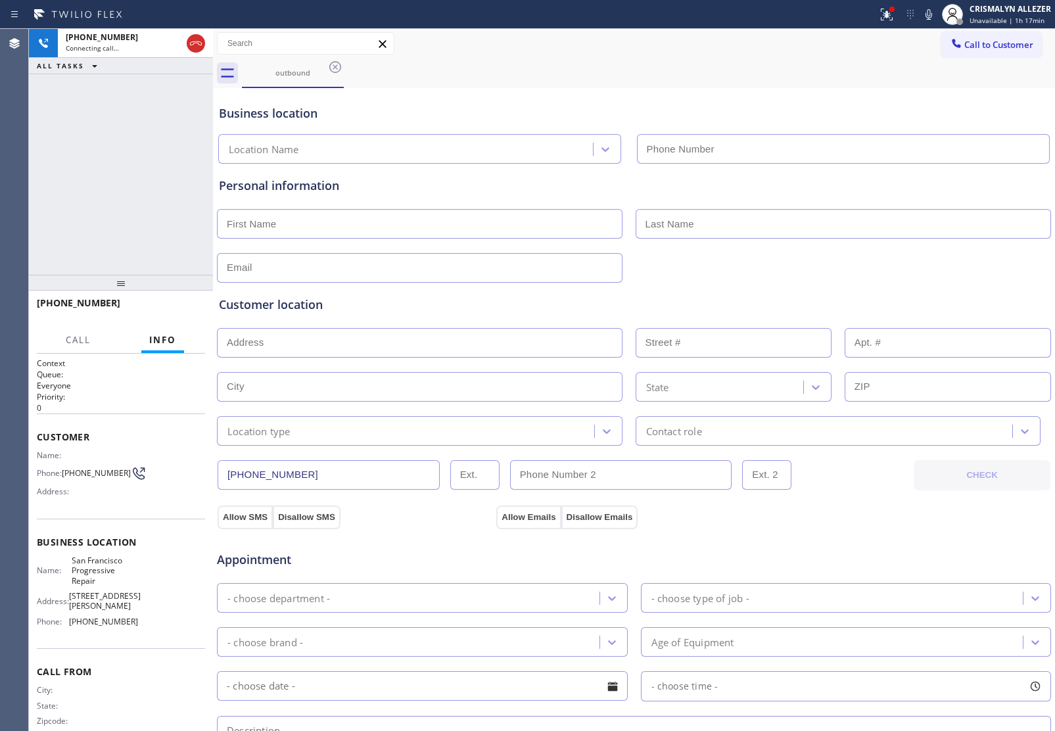
type input "(415) 980-6855"
click at [179, 304] on span "HANG UP" at bounding box center [175, 308] width 40 height 9
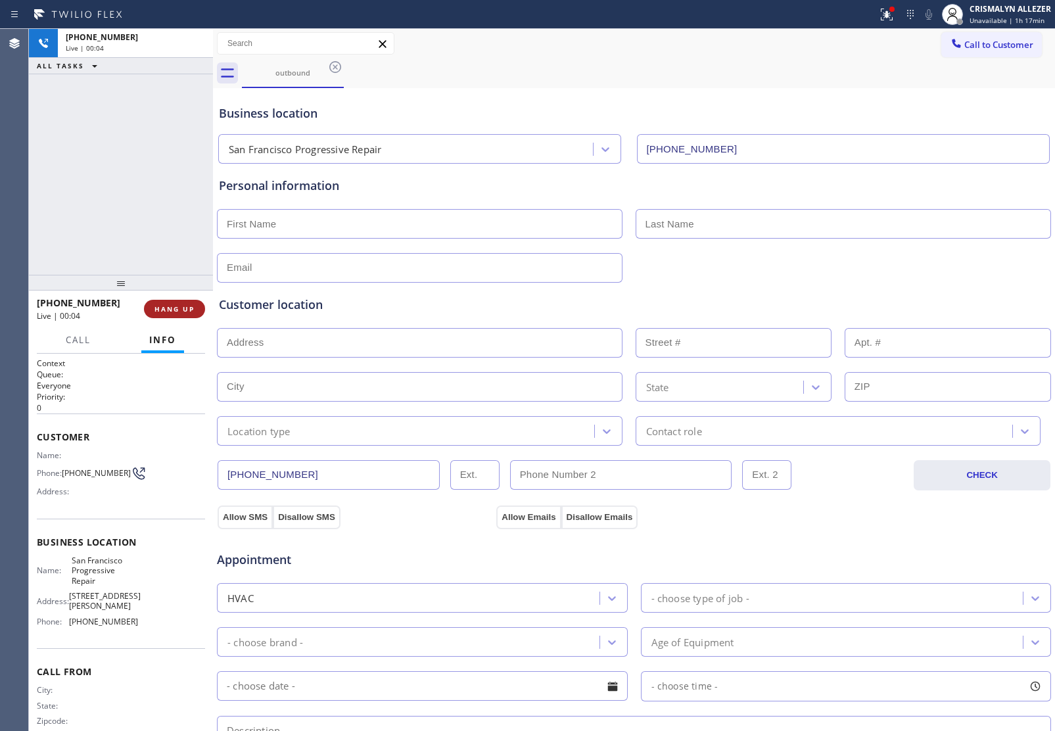
click at [186, 304] on span "HANG UP" at bounding box center [175, 308] width 40 height 9
click at [158, 314] on button "COMPLETE" at bounding box center [172, 309] width 66 height 18
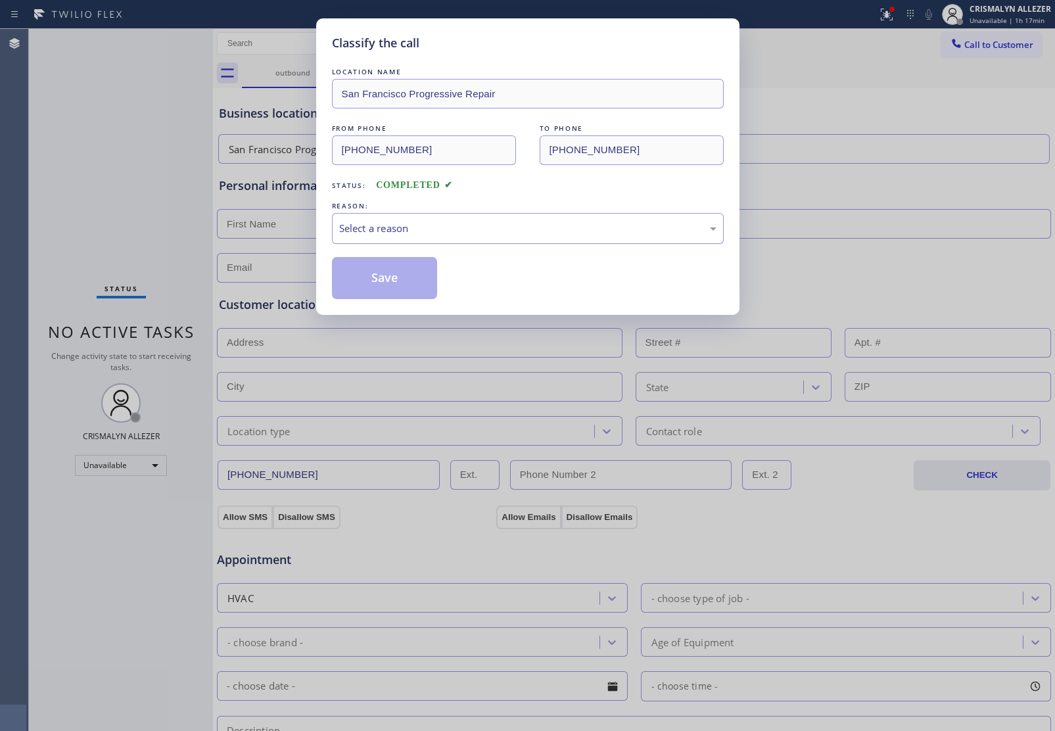
click at [510, 228] on div "Select a reason" at bounding box center [527, 228] width 377 height 15
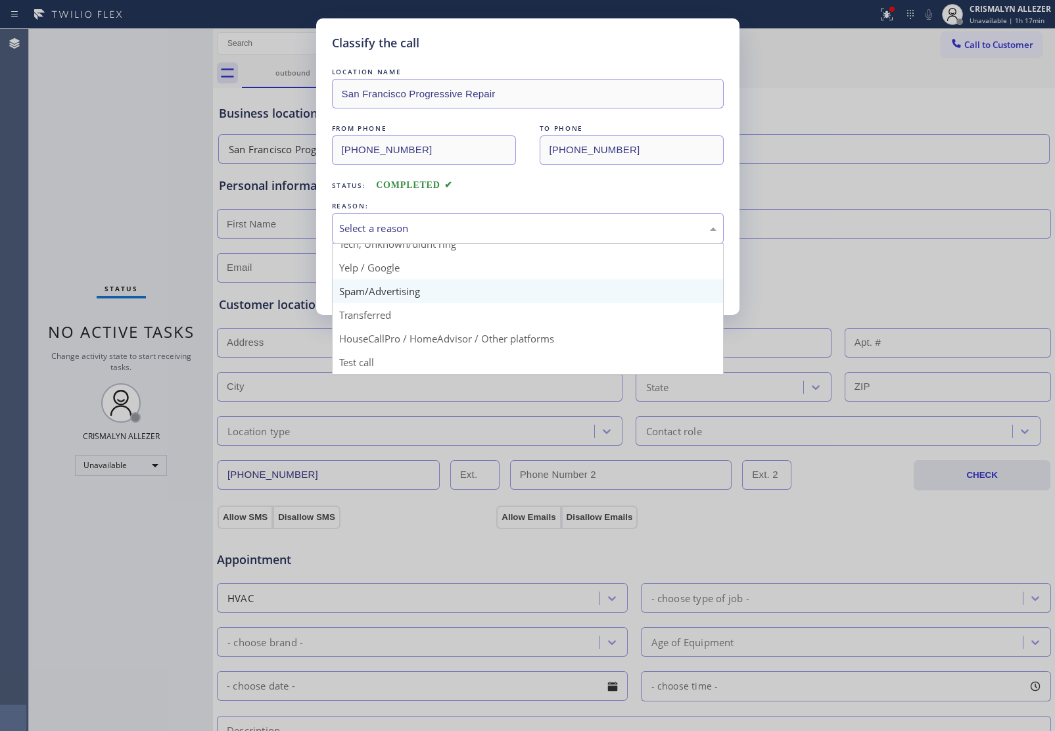
scroll to position [90, 0]
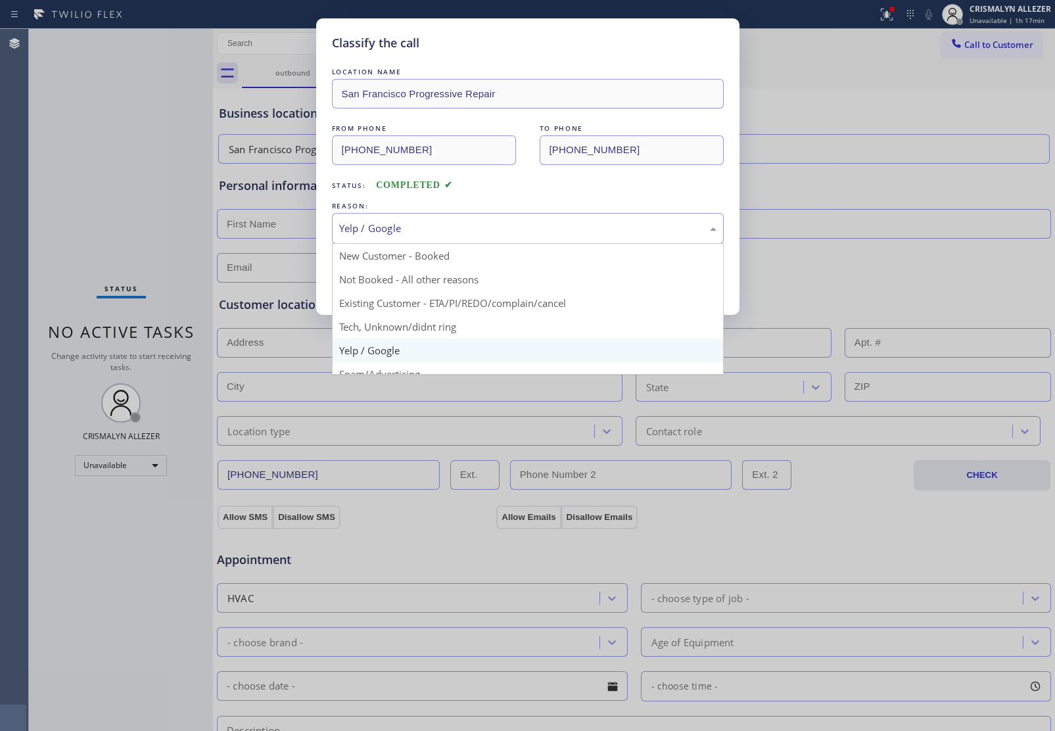
click at [514, 227] on div "Yelp / Google" at bounding box center [527, 228] width 377 height 15
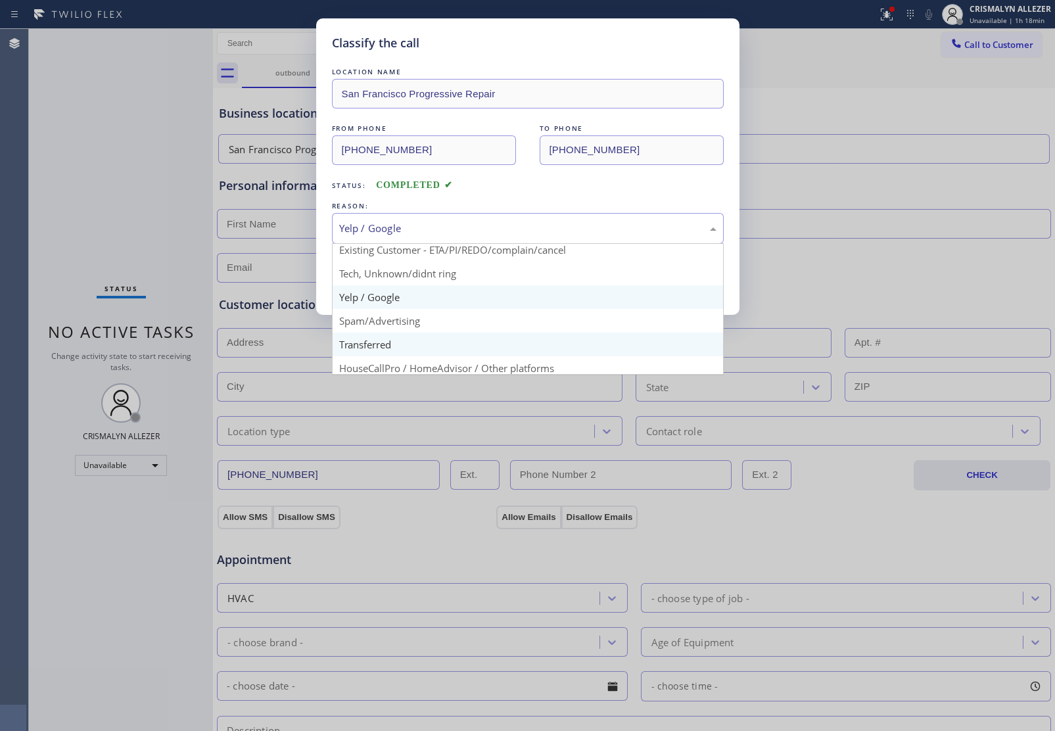
scroll to position [82, 0]
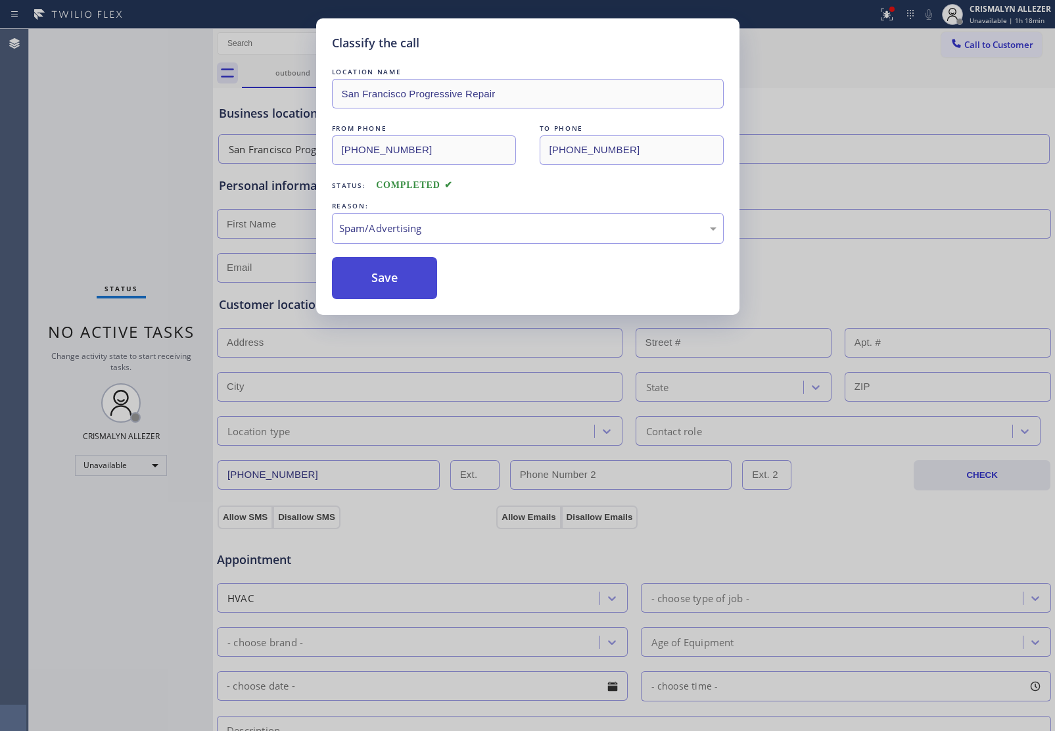
click at [397, 281] on button "Save" at bounding box center [385, 278] width 106 height 42
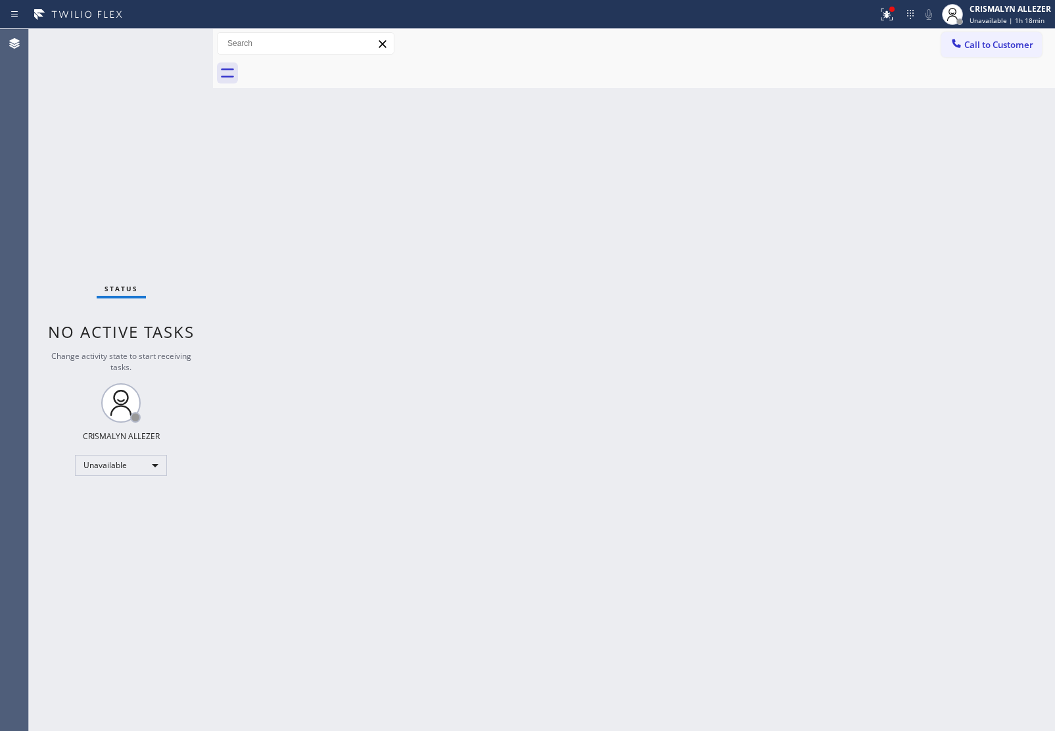
drag, startPoint x: 1003, startPoint y: 40, endPoint x: 715, endPoint y: 169, distance: 315.5
click at [1000, 41] on span "Call to Customer" at bounding box center [999, 45] width 69 height 12
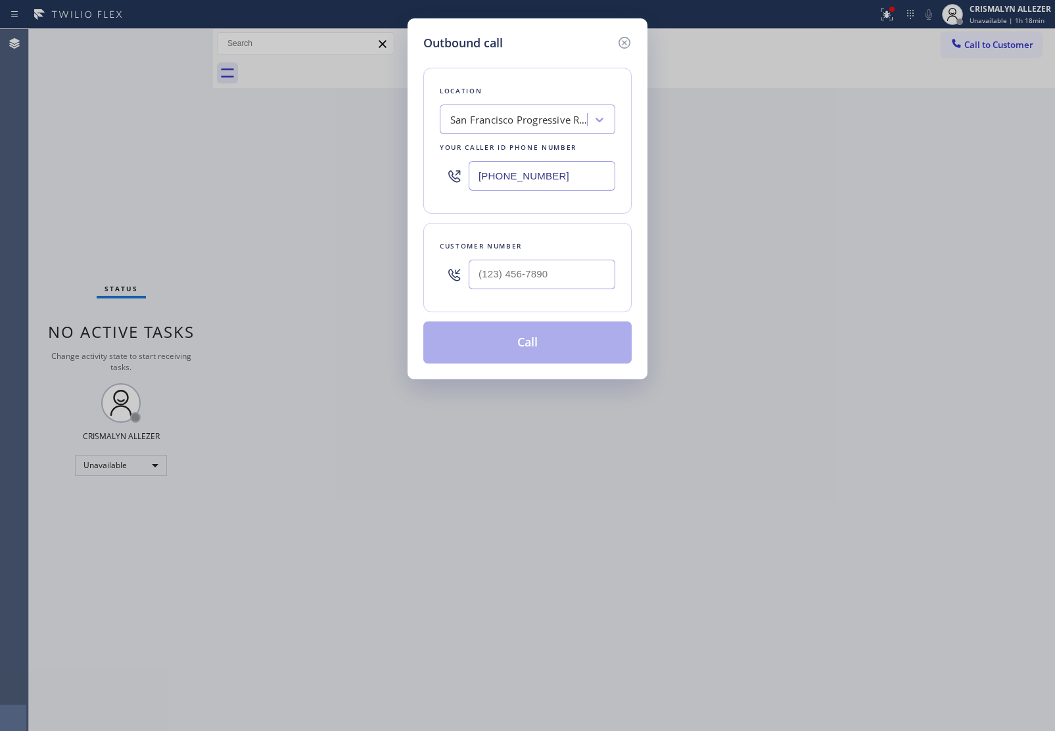
drag, startPoint x: 559, startPoint y: 178, endPoint x: 391, endPoint y: 160, distance: 168.6
click at [391, 160] on div "Outbound call Location San Francisco Progressive Repair Your caller id phone nu…" at bounding box center [527, 365] width 1055 height 731
paste input "650) 239-233"
drag, startPoint x: 587, startPoint y: 178, endPoint x: 205, endPoint y: 162, distance: 381.7
click at [215, 162] on div "Outbound call Location Bestway Appliance Repair Belmont Your caller id phone nu…" at bounding box center [527, 365] width 1055 height 731
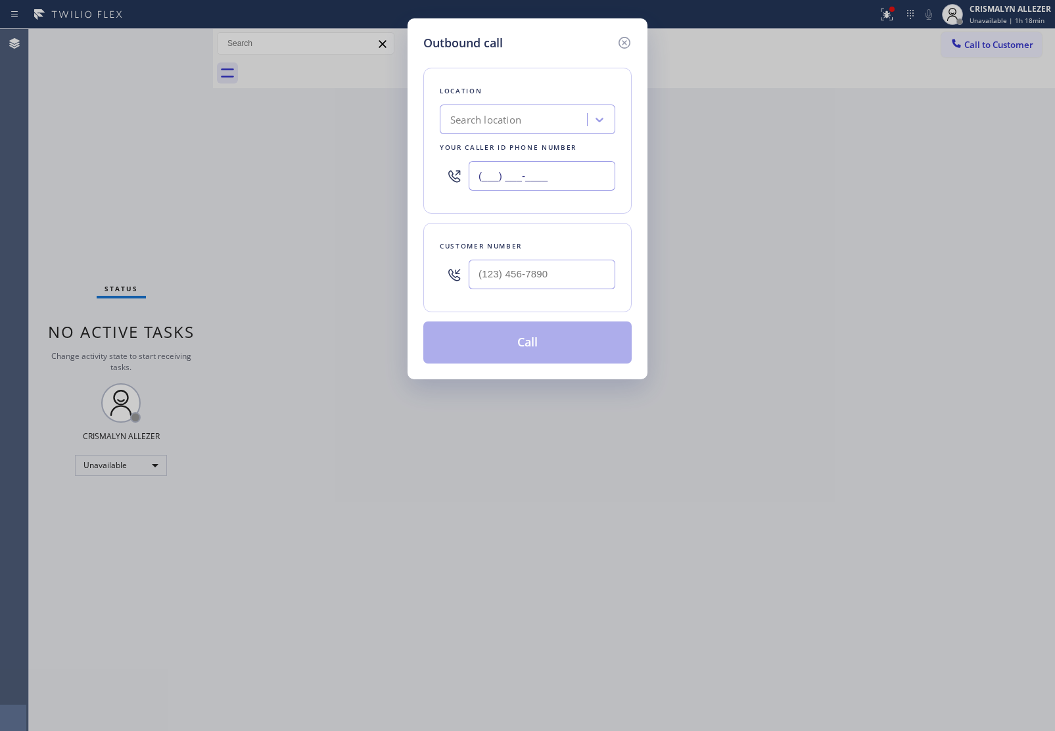
type input "(___) ___-____"
paste input "650) 620-7464"
type input "(650) 620-7464"
click at [574, 277] on input "(___) ___-____" at bounding box center [542, 275] width 147 height 30
paste input "818) 321-5145"
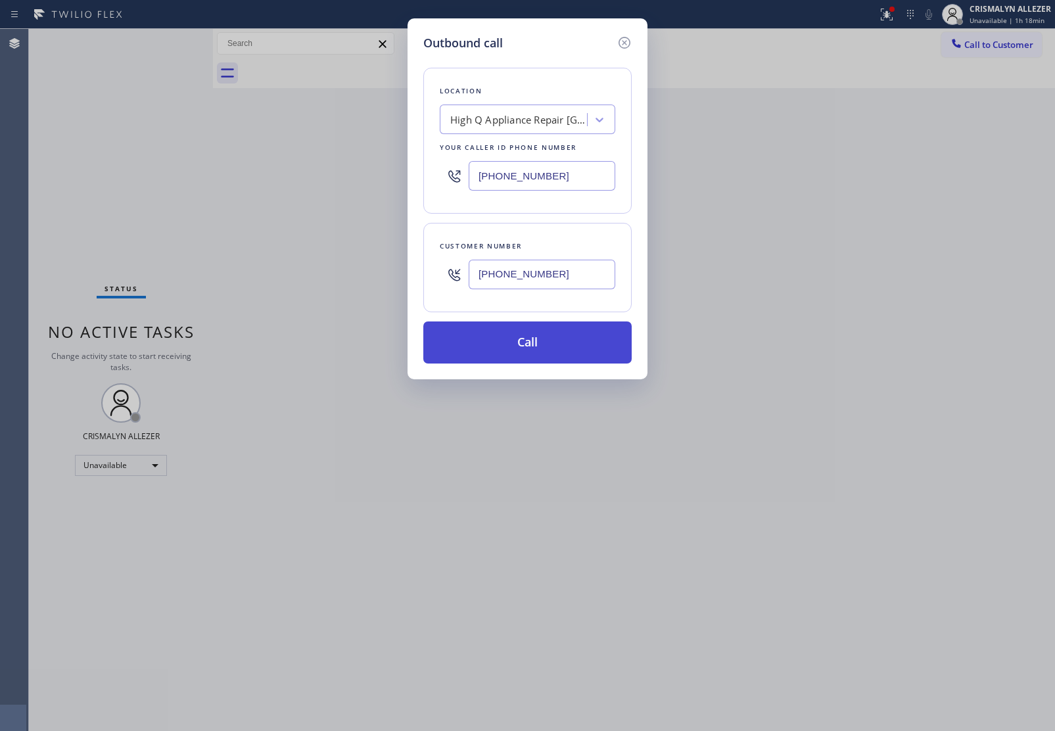
type input "(818) 321-5145"
click at [527, 352] on button "Call" at bounding box center [527, 343] width 208 height 42
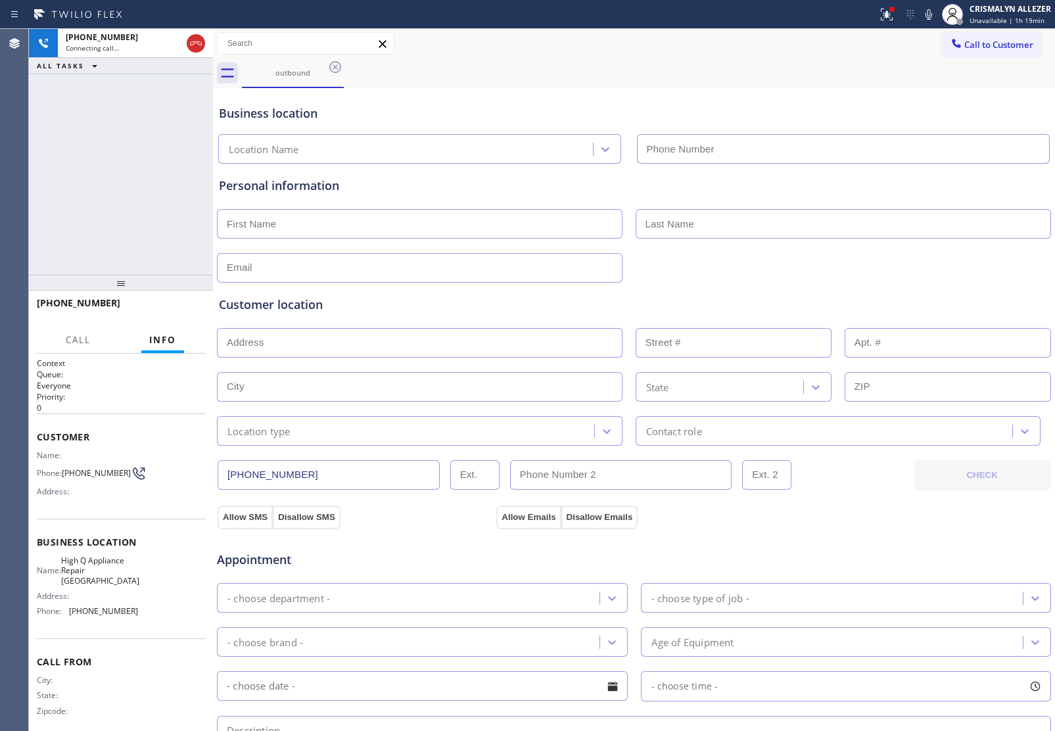
type input "(650) 620-7464"
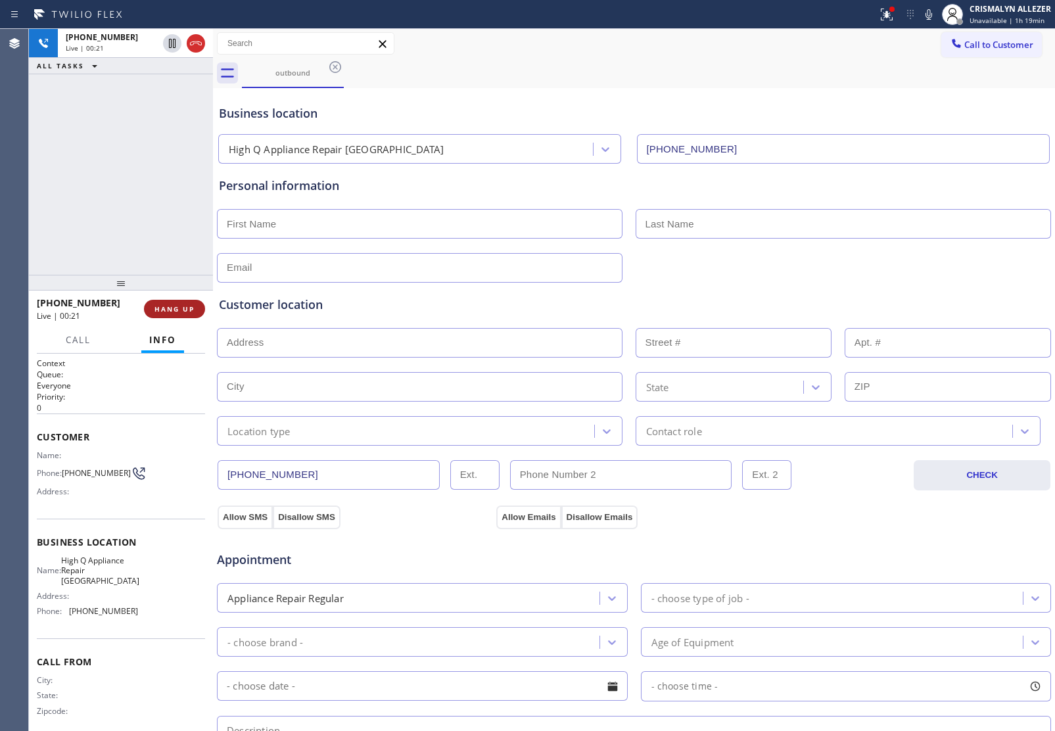
click at [180, 310] on span "HANG UP" at bounding box center [175, 308] width 40 height 9
click at [161, 317] on button "COMPLETE" at bounding box center [172, 309] width 66 height 18
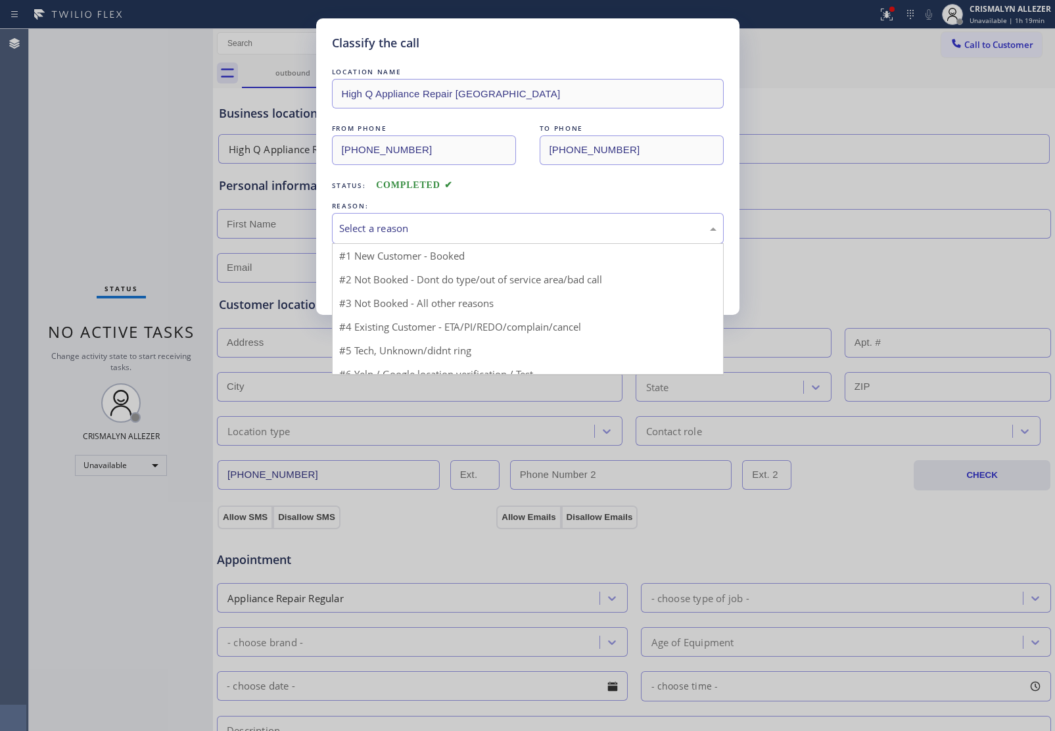
click at [554, 240] on div "Select a reason" at bounding box center [528, 228] width 392 height 31
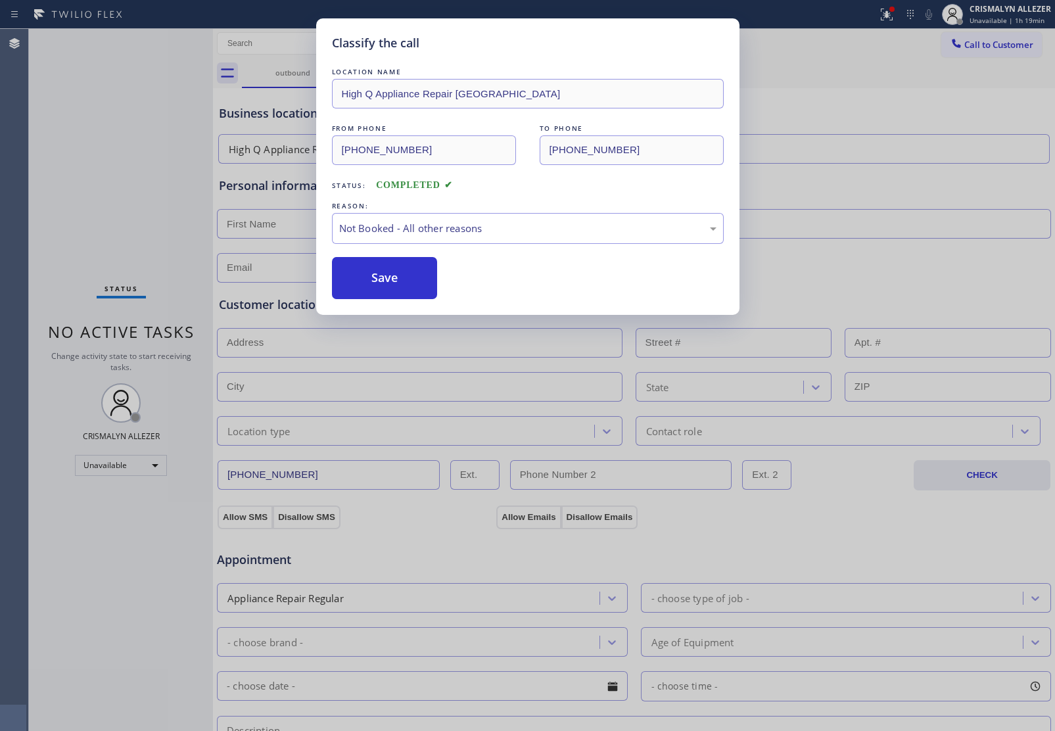
click at [392, 291] on button "Save" at bounding box center [385, 278] width 106 height 42
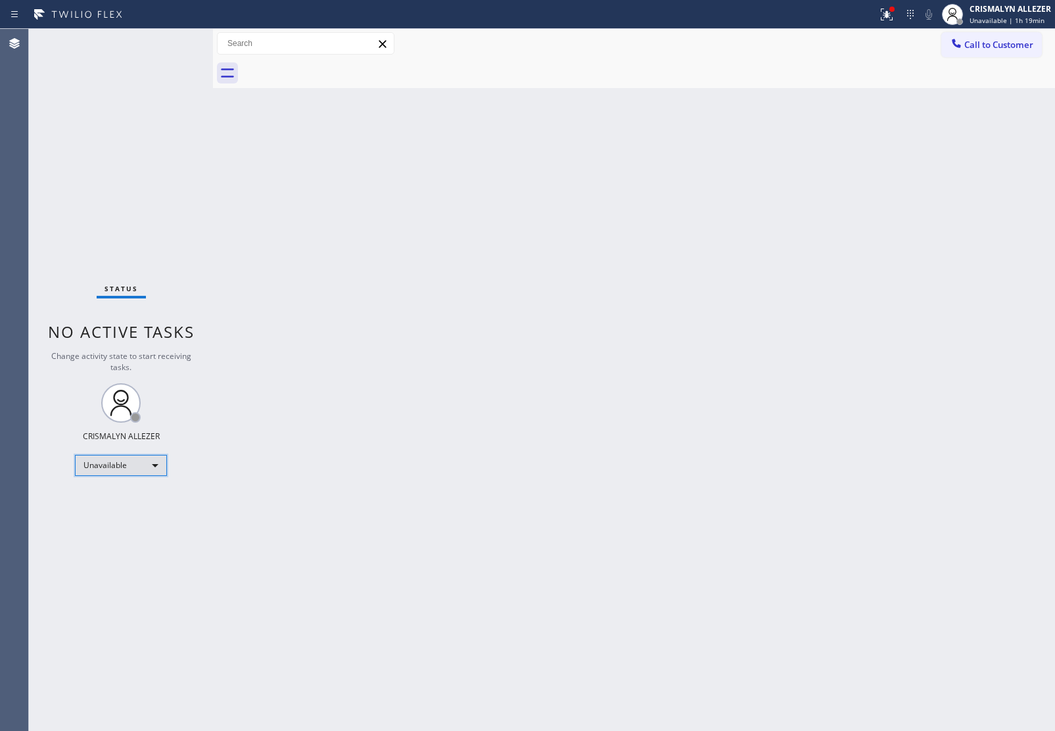
click at [155, 466] on div "Unavailable" at bounding box center [121, 465] width 92 height 21
click at [124, 533] on li "Break" at bounding box center [120, 533] width 89 height 16
click at [995, 270] on div "Back to Dashboard Change Sender ID Customers Technicians Select a contact Outbo…" at bounding box center [634, 380] width 842 height 702
click at [161, 462] on div "Break" at bounding box center [121, 465] width 92 height 21
click at [129, 518] on li "Unavailable" at bounding box center [120, 516] width 89 height 16
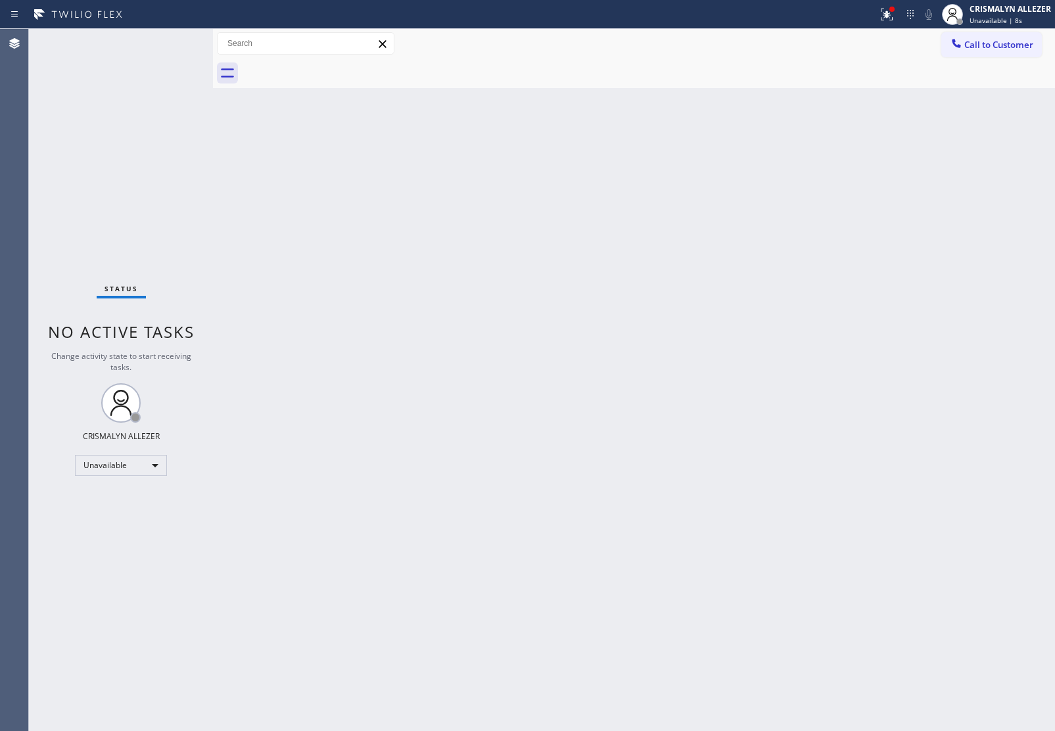
click at [991, 377] on div "Back to Dashboard Change Sender ID Customers Technicians Select a contact Outbo…" at bounding box center [634, 380] width 842 height 702
click at [1019, 53] on button "Call to Customer" at bounding box center [992, 44] width 101 height 25
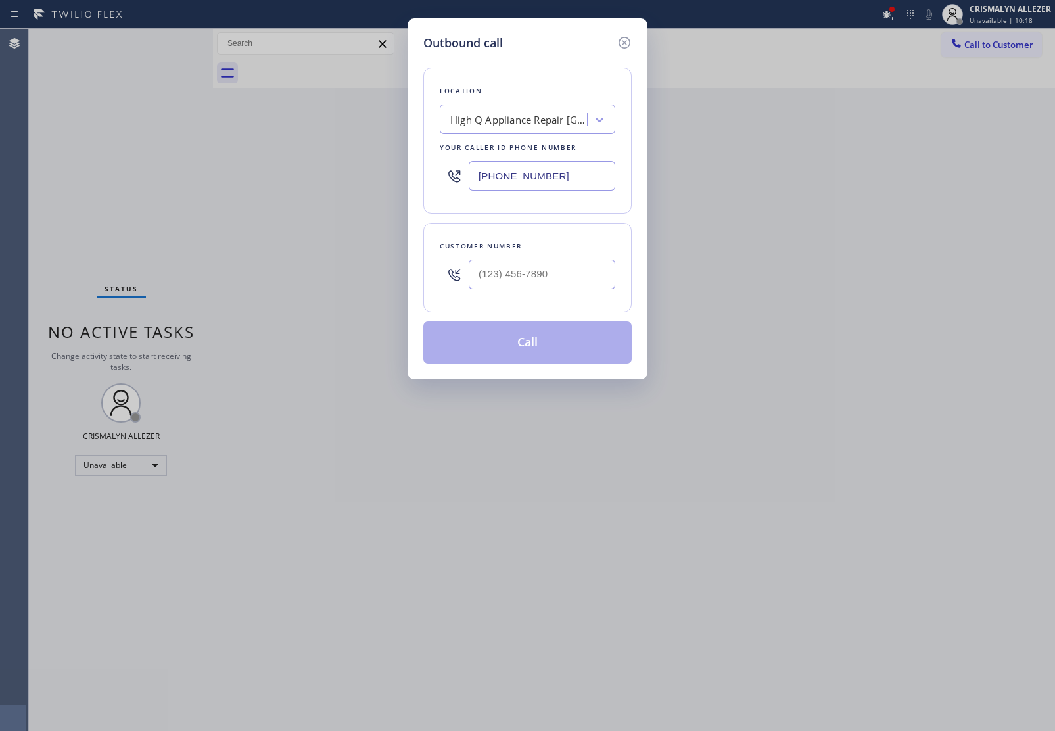
drag, startPoint x: 606, startPoint y: 178, endPoint x: 268, endPoint y: 164, distance: 338.9
click at [272, 165] on div "Outbound call Location High Q Appliance Repair San Mateo Your caller id phone n…" at bounding box center [527, 365] width 1055 height 731
paste input "773) 832-502"
type input "(773) 832-5024"
click at [553, 272] on input "(___) ___-____" at bounding box center [542, 275] width 147 height 30
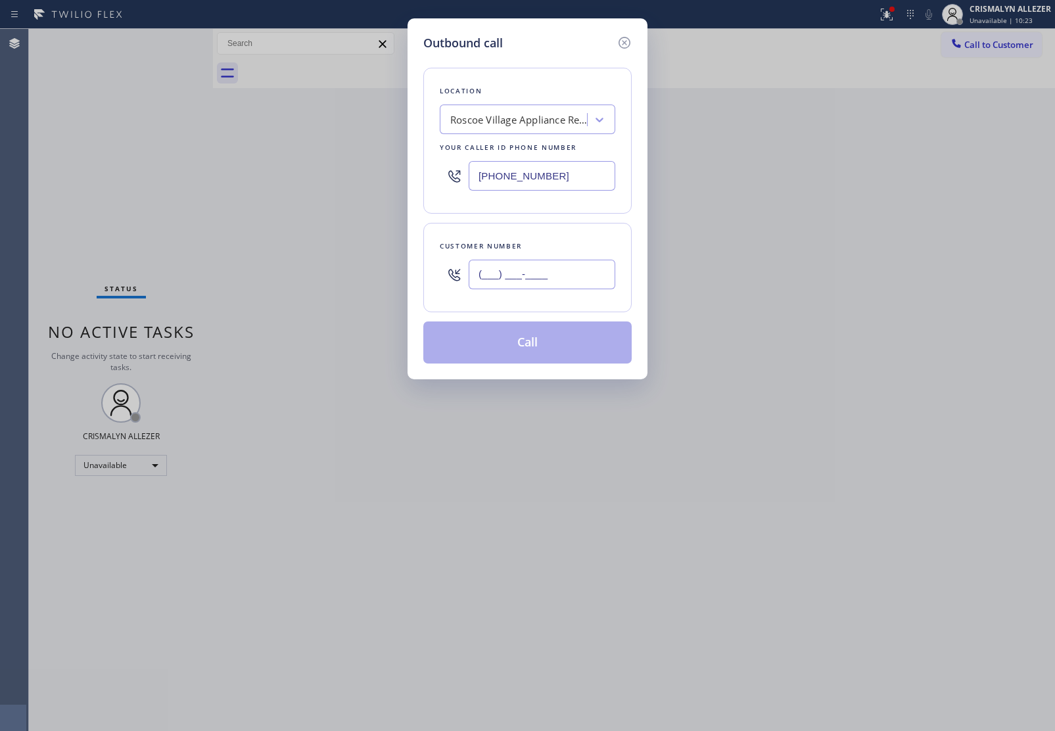
paste input "817) 868-1697"
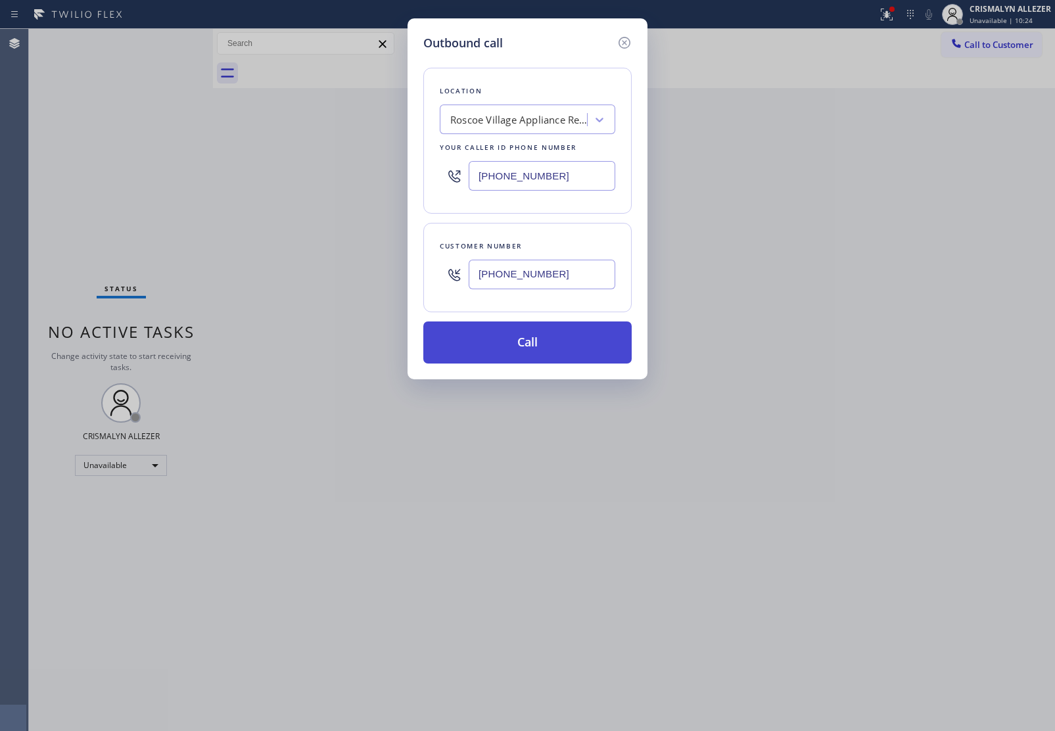
type input "(817) 868-1697"
click at [531, 358] on button "Call" at bounding box center [527, 343] width 208 height 42
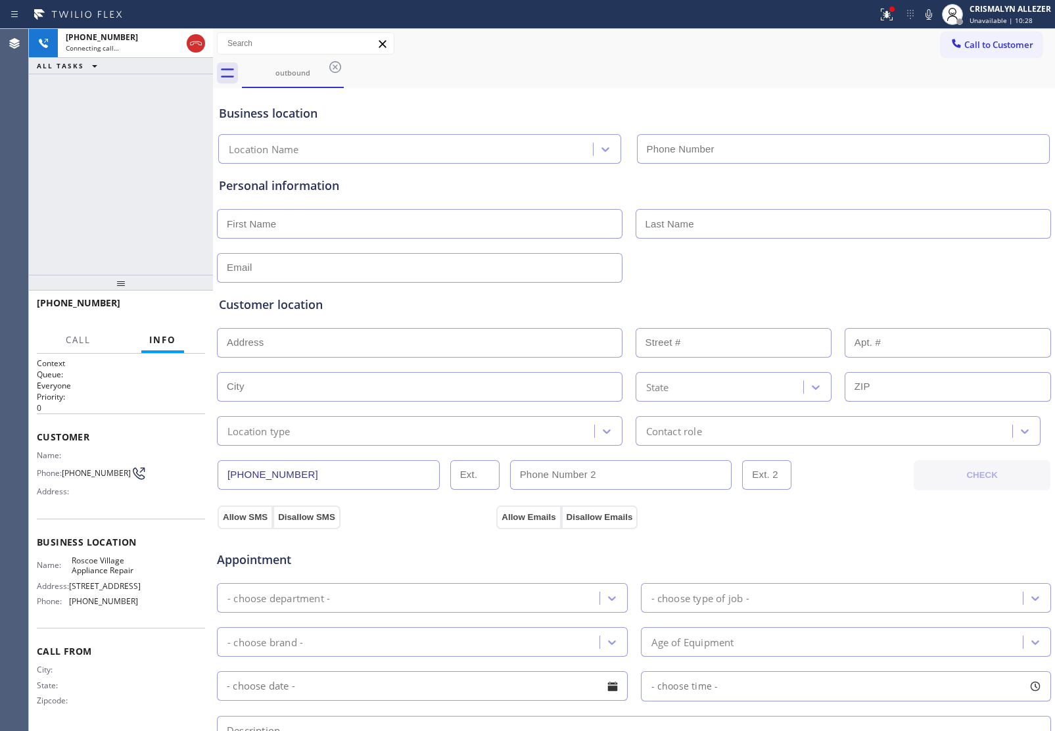
type input "(773) 832-5024"
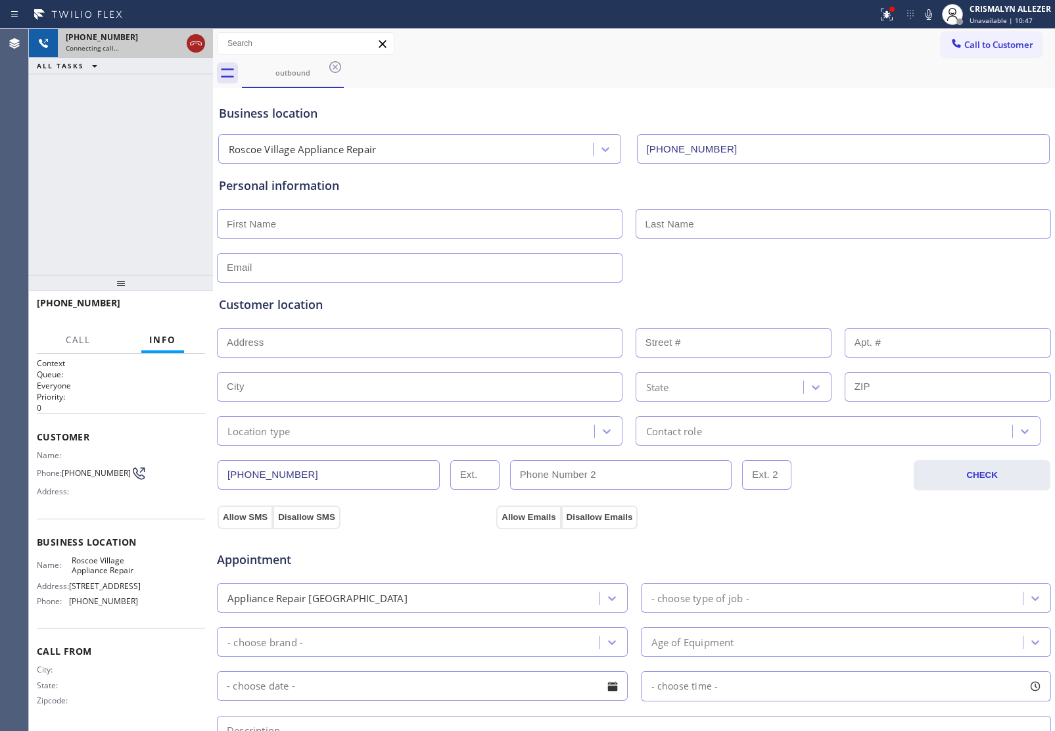
click at [189, 47] on icon at bounding box center [196, 44] width 16 height 16
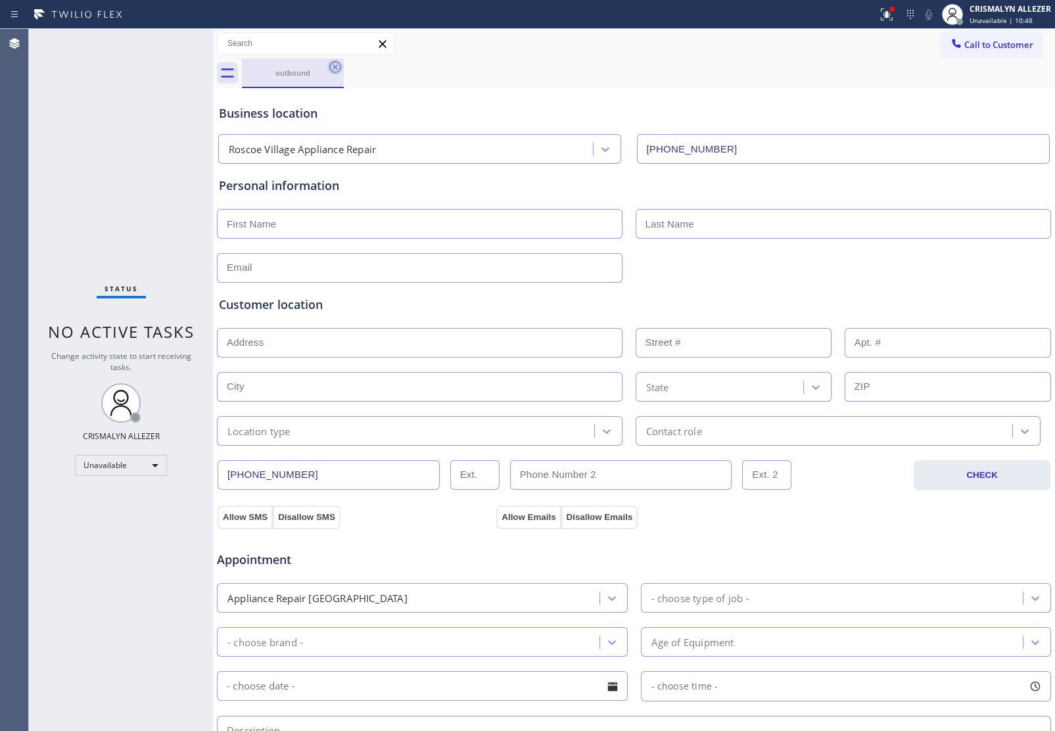
click at [330, 69] on icon at bounding box center [335, 67] width 12 height 12
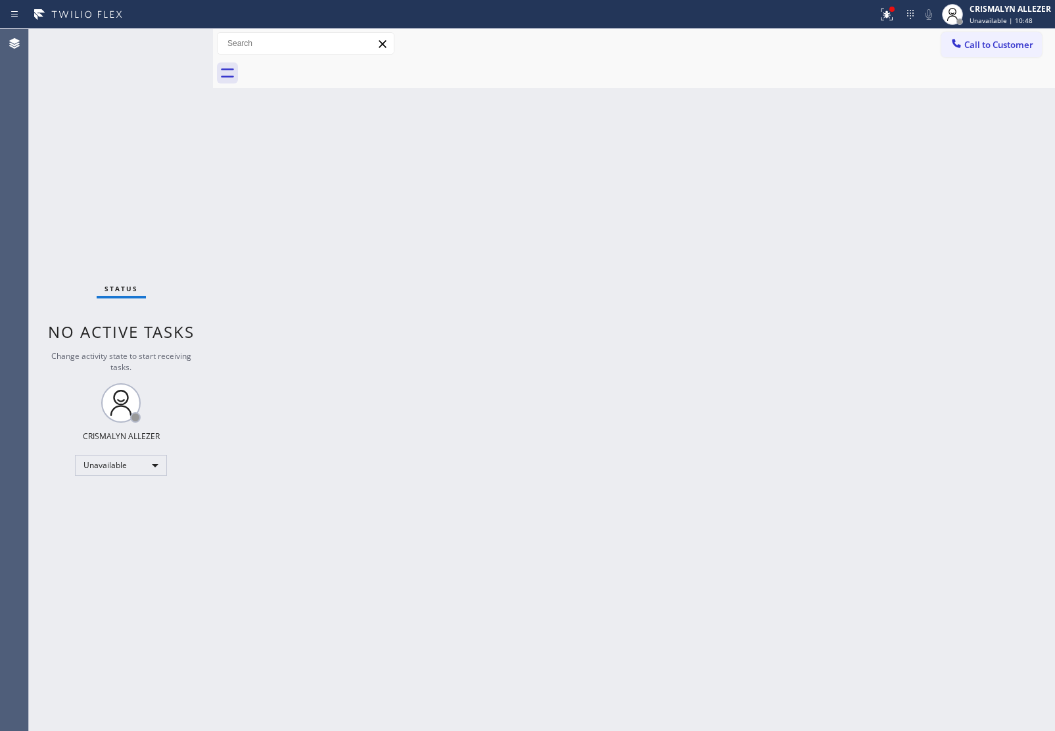
click at [974, 45] on span "Call to Customer" at bounding box center [999, 45] width 69 height 12
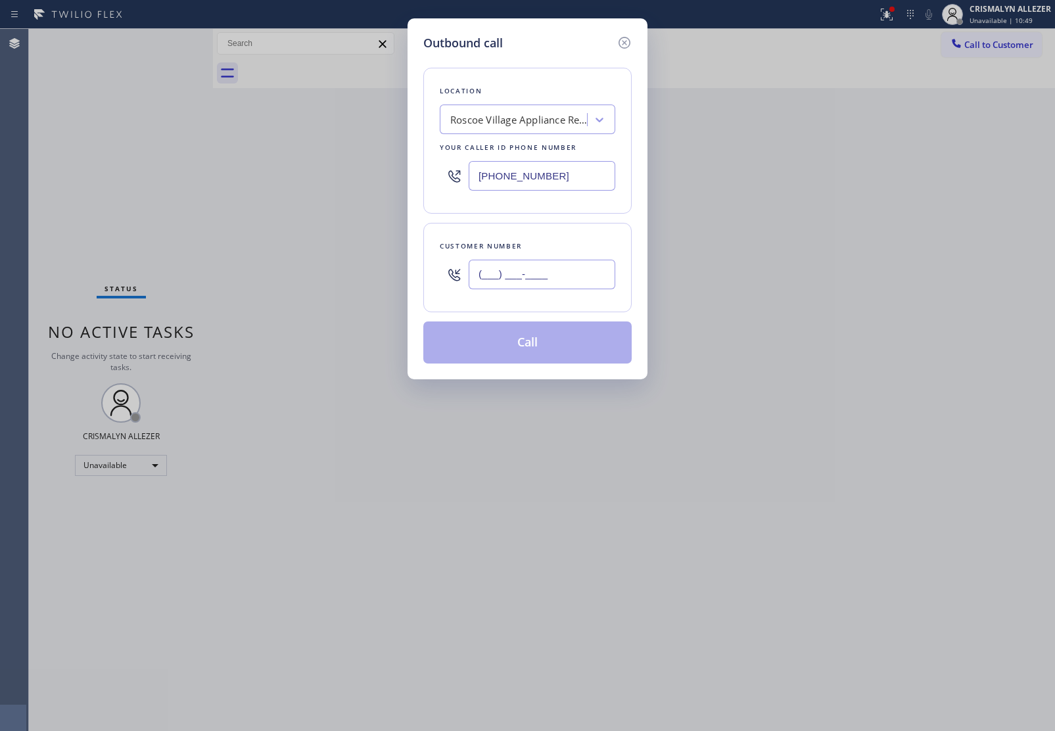
click at [570, 277] on input "(___) ___-____" at bounding box center [542, 275] width 147 height 30
paste input "817) 868-1697"
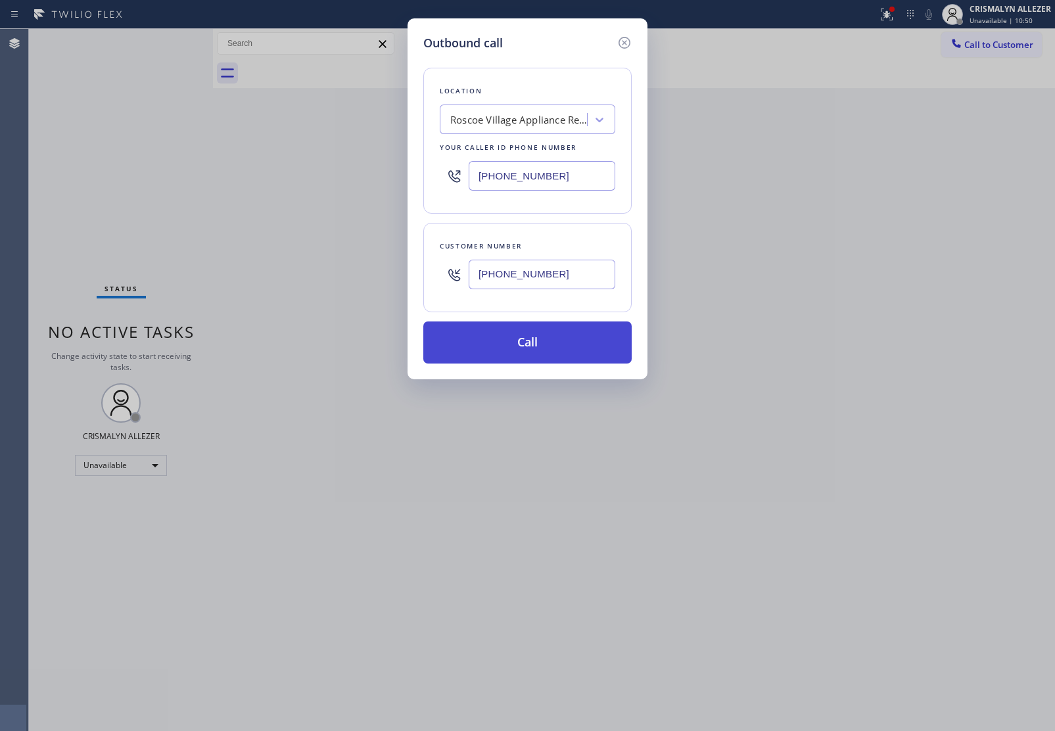
type input "(817) 868-1697"
click at [533, 360] on button "Call" at bounding box center [527, 343] width 208 height 42
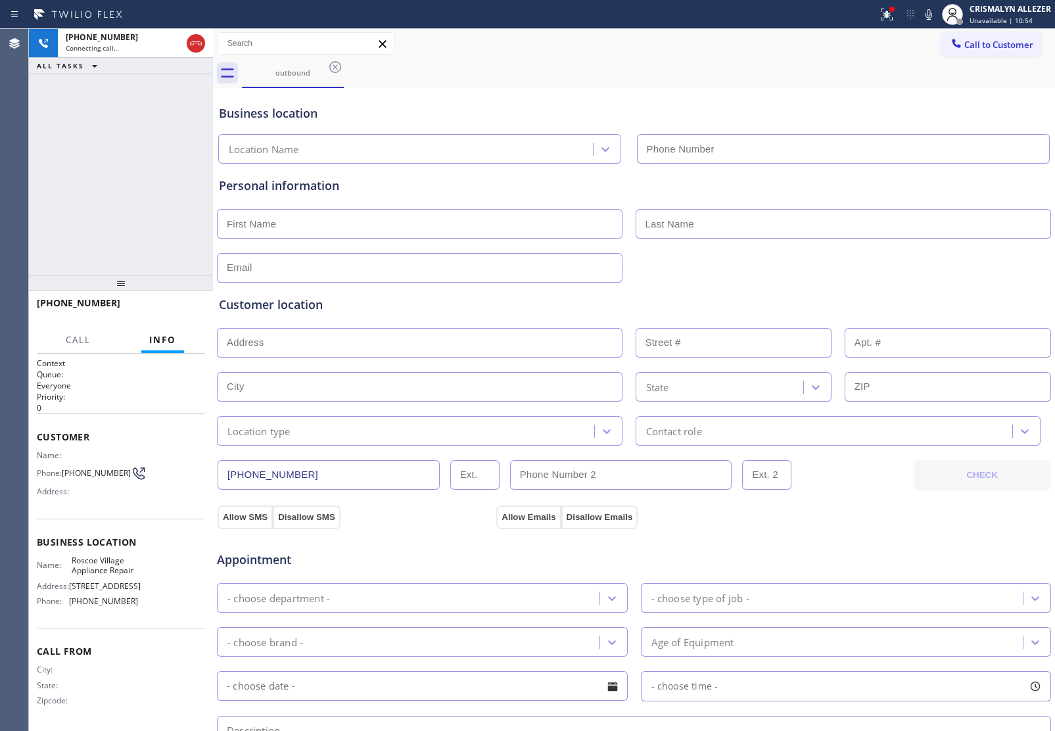
type input "(773) 832-5024"
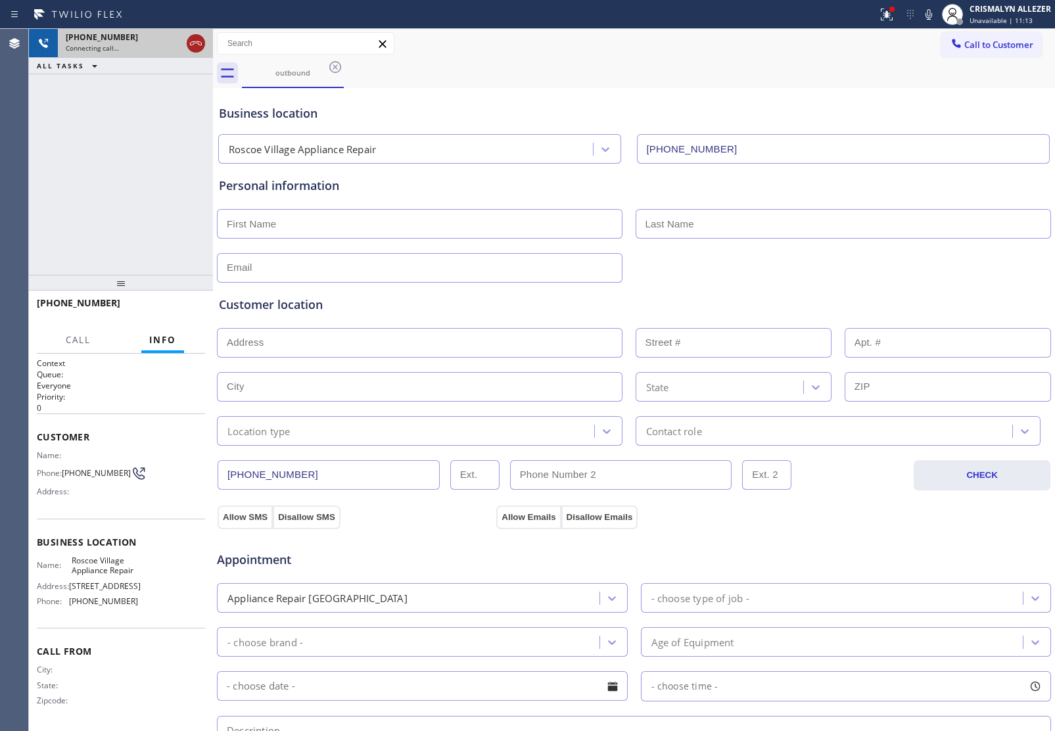
click at [198, 43] on icon at bounding box center [196, 44] width 16 height 16
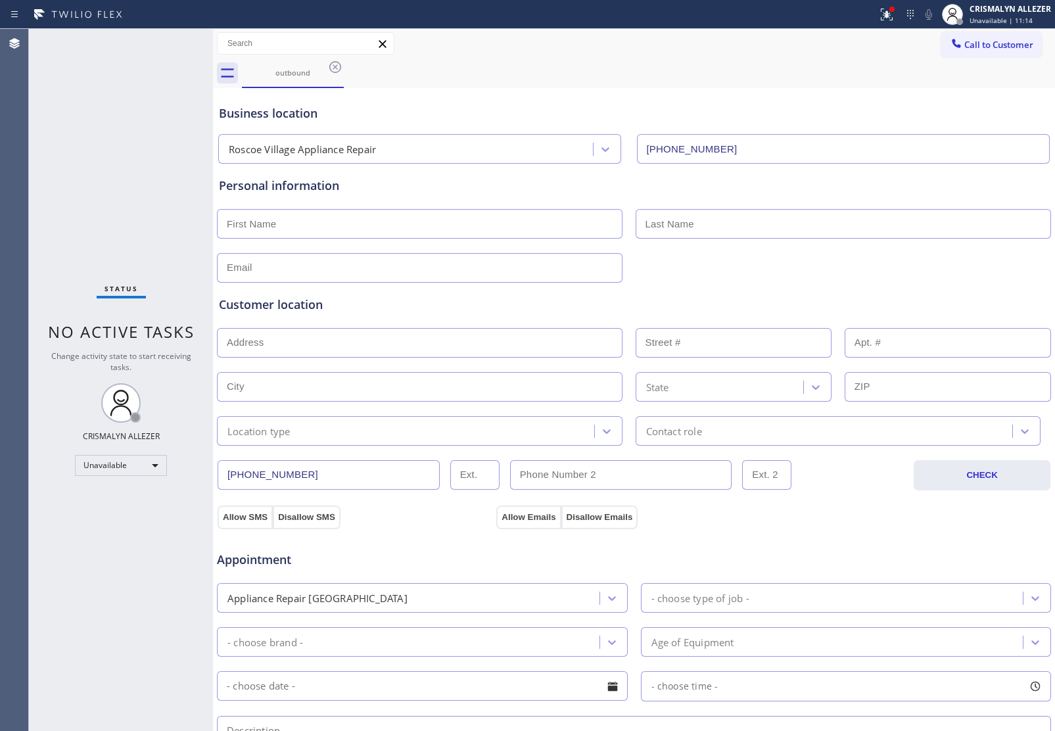
drag, startPoint x: 334, startPoint y: 66, endPoint x: 446, endPoint y: 34, distance: 116.2
click at [334, 66] on icon at bounding box center [335, 67] width 12 height 12
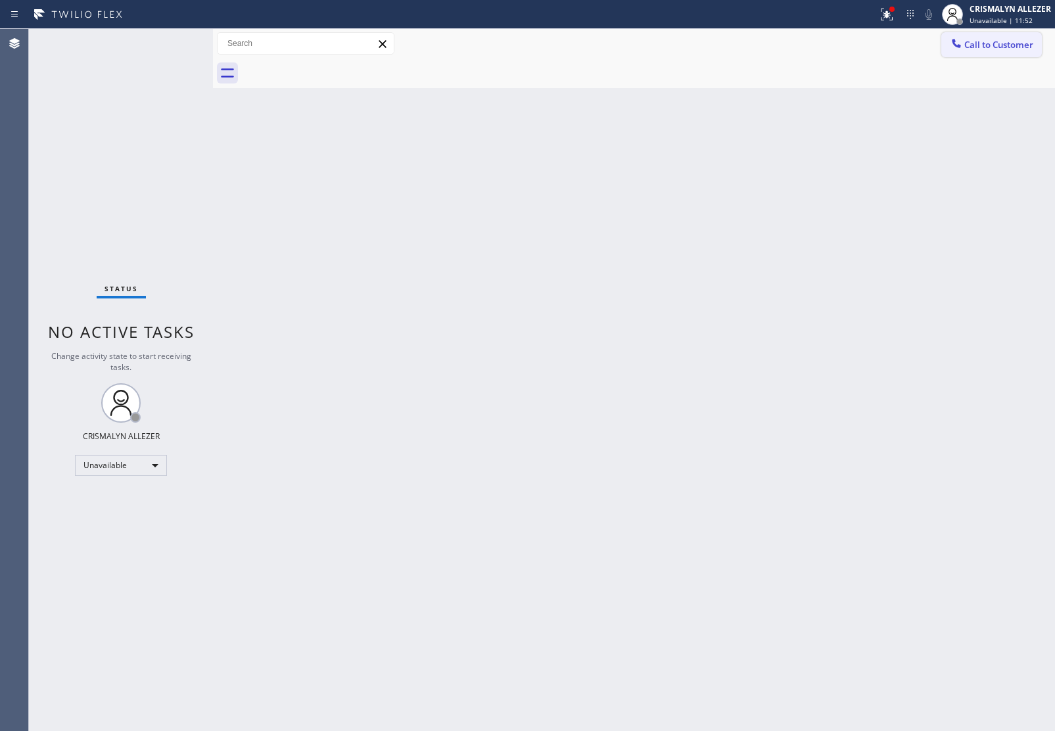
click at [993, 41] on span "Call to Customer" at bounding box center [999, 45] width 69 height 12
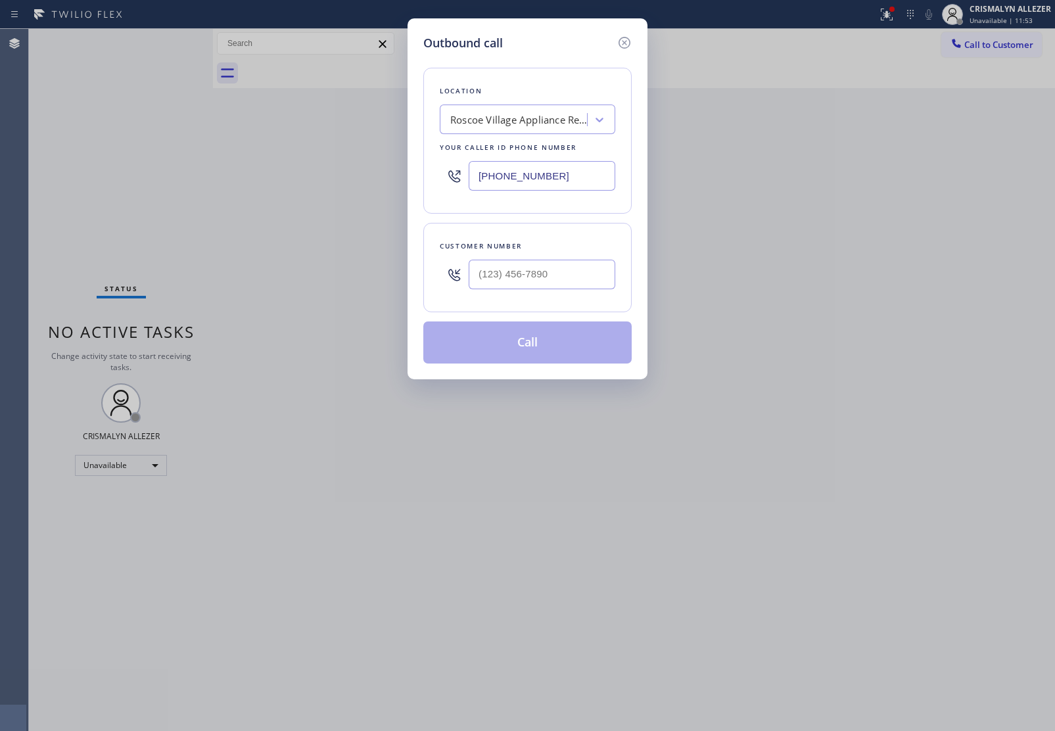
drag, startPoint x: 577, startPoint y: 173, endPoint x: 91, endPoint y: 155, distance: 486.3
click at [127, 164] on div "Outbound call Location Roscoe Village Appliance Repair Your caller id phone num…" at bounding box center [527, 365] width 1055 height 731
paste input "14) 716-2496"
type input "(714) 716-2496"
click at [573, 297] on div "Customer number" at bounding box center [527, 267] width 208 height 89
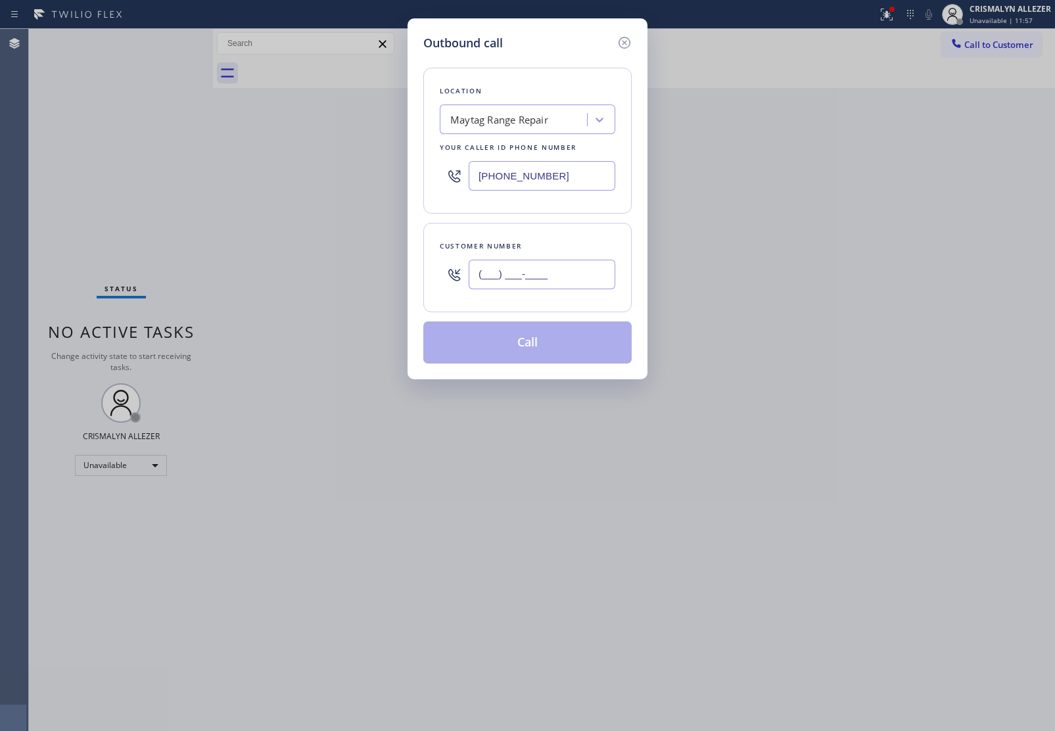
click at [570, 279] on input "(___) ___-____" at bounding box center [542, 275] width 147 height 30
paste input "714) 469-3647"
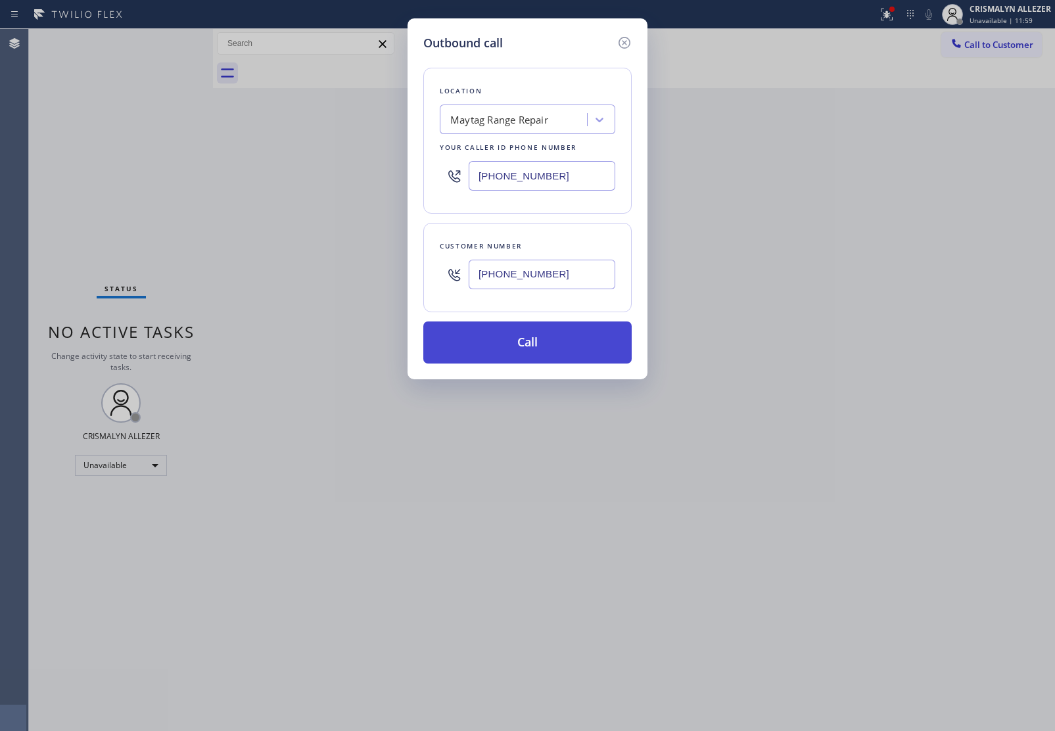
type input "(714) 469-3647"
click at [544, 347] on button "Call" at bounding box center [527, 343] width 208 height 42
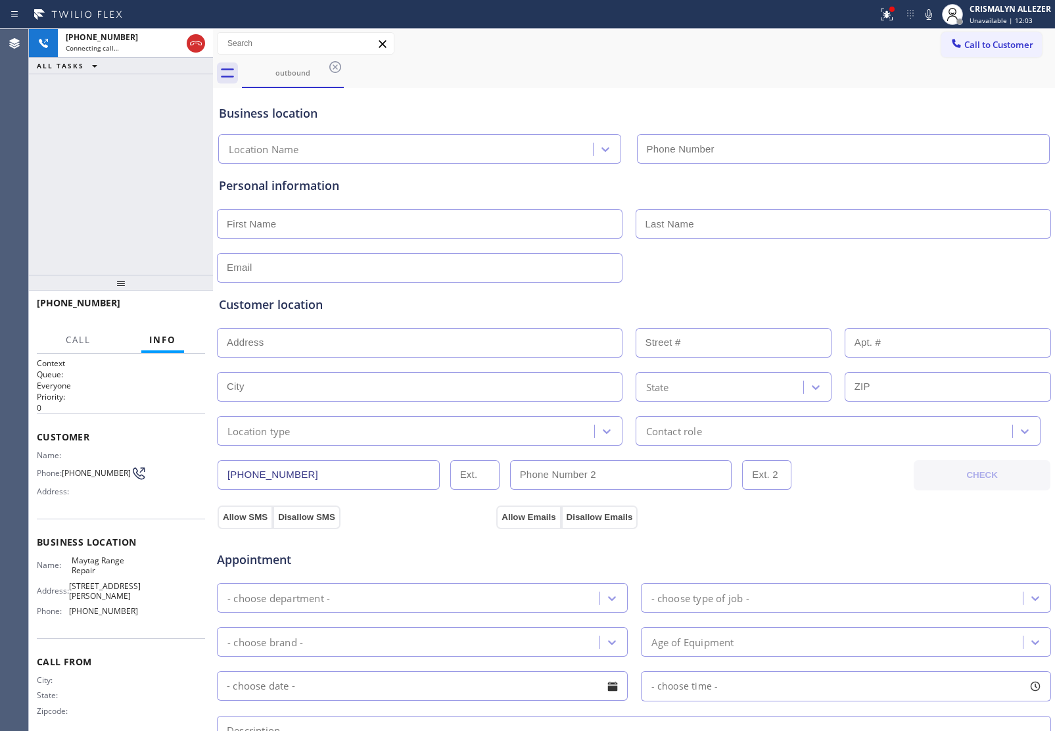
type input "(714) 716-2496"
click at [942, 122] on div "Business location" at bounding box center [634, 114] width 831 height 18
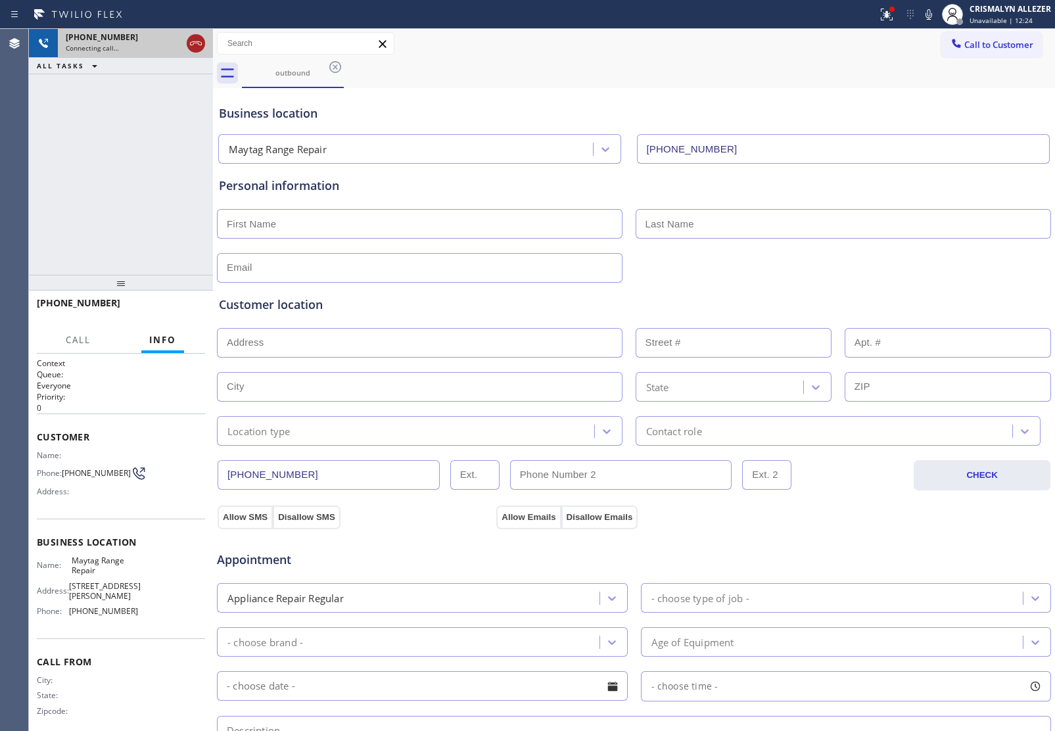
click at [195, 48] on icon at bounding box center [196, 44] width 16 height 16
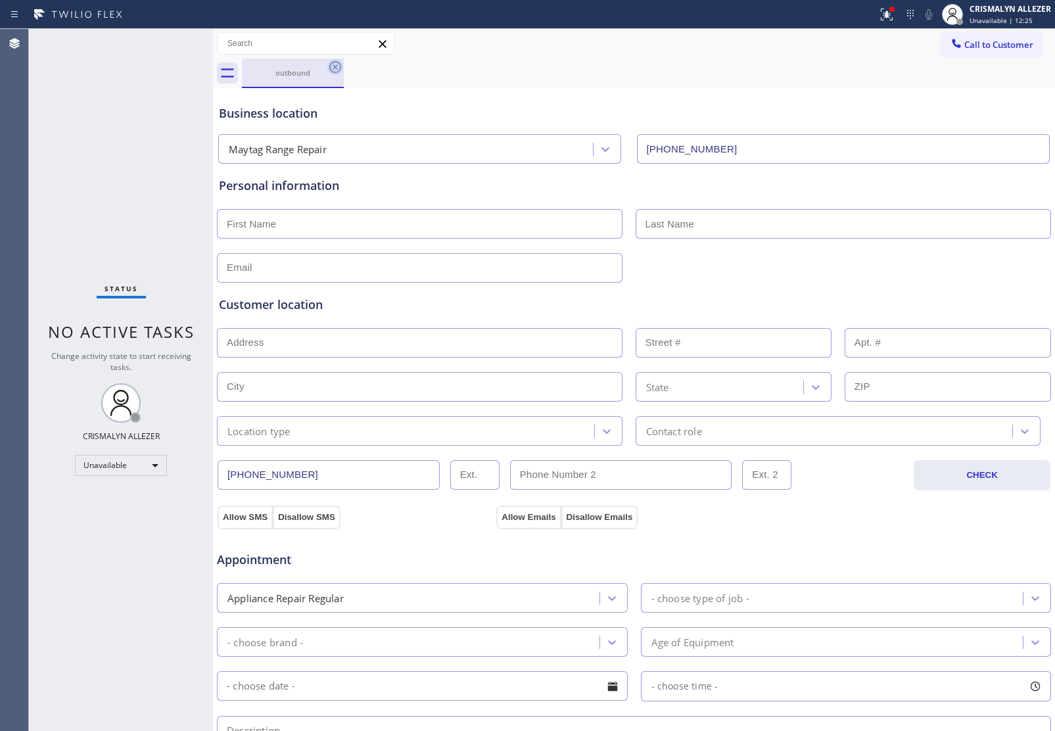
click at [335, 67] on icon at bounding box center [335, 67] width 12 height 12
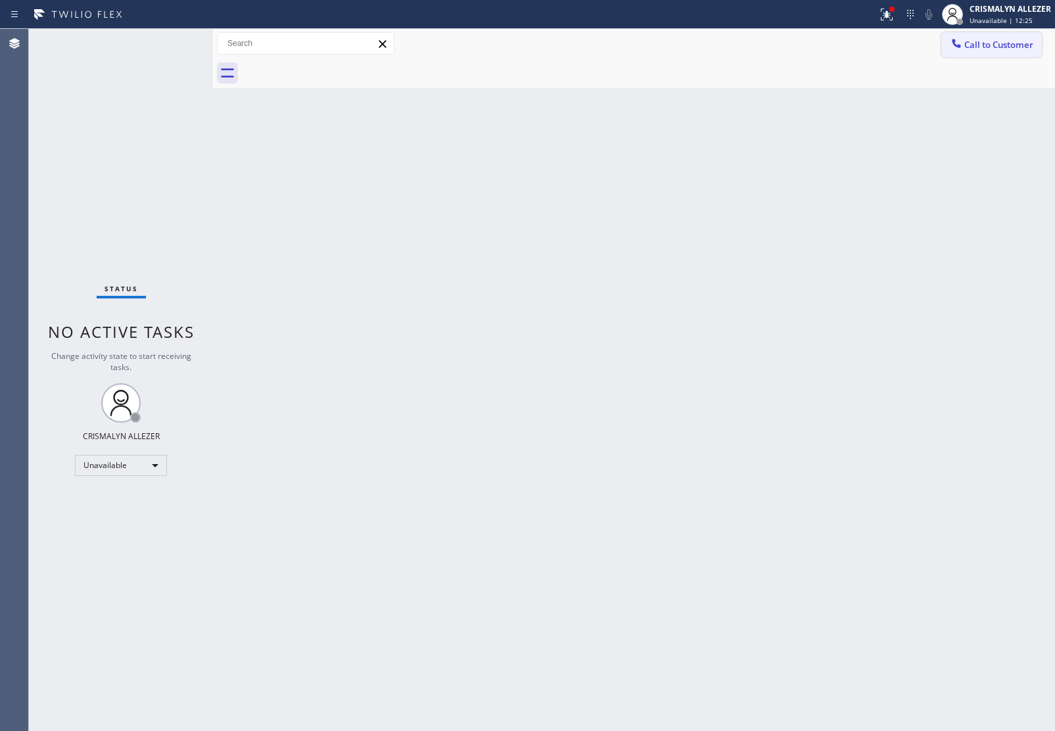
click at [1011, 40] on span "Call to Customer" at bounding box center [999, 45] width 69 height 12
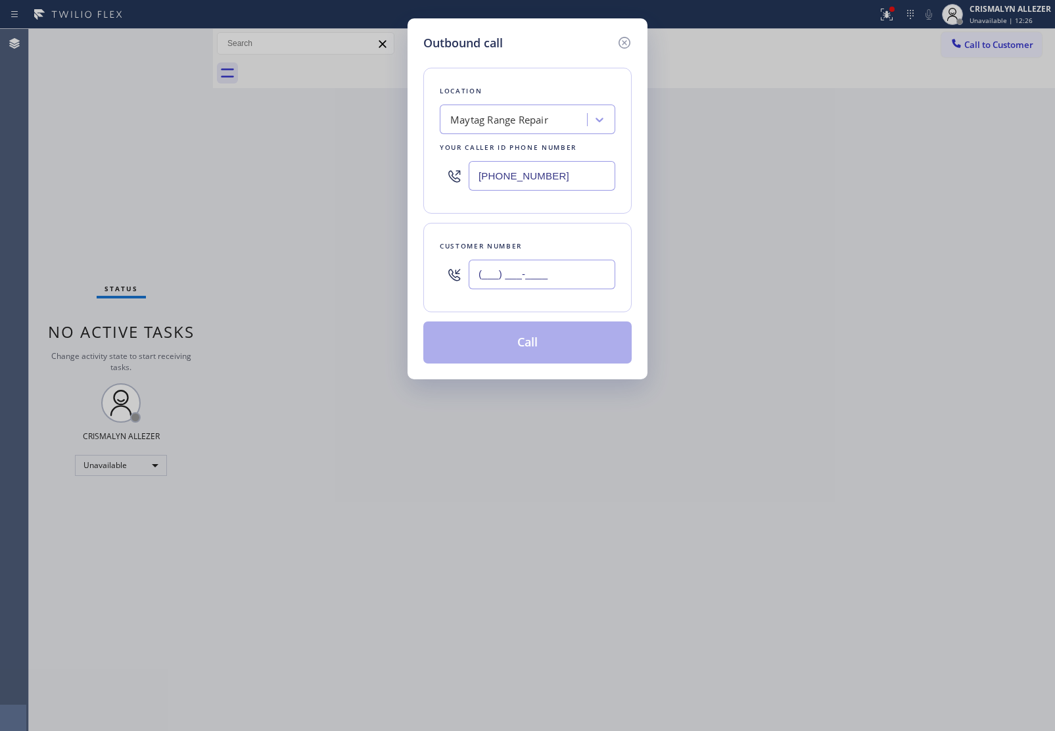
click at [567, 277] on input "(___) ___-____" at bounding box center [542, 275] width 147 height 30
paste input "714) 469-3647"
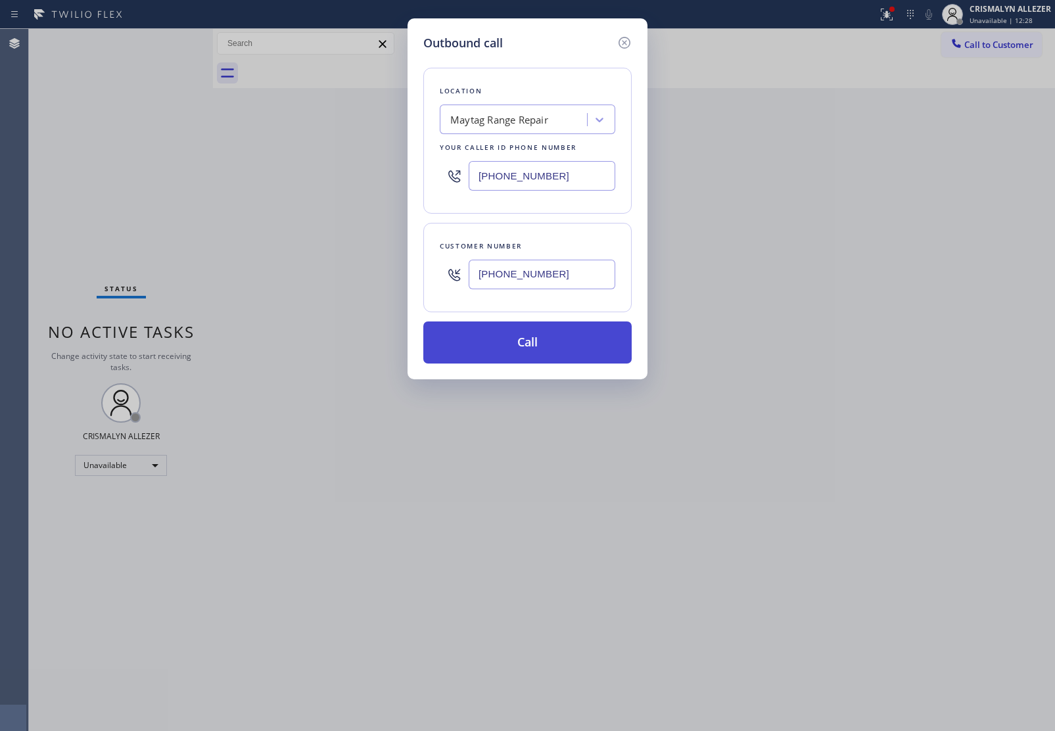
type input "(714) 469-3647"
click at [537, 343] on button "Call" at bounding box center [527, 343] width 208 height 42
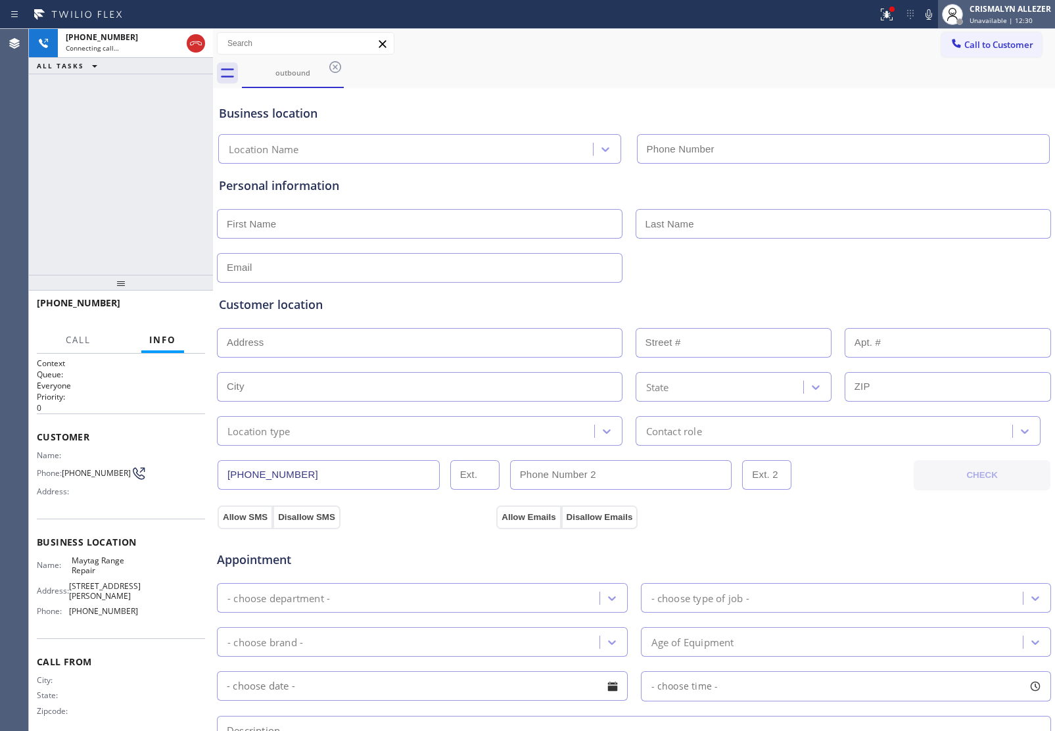
type input "(714) 716-2496"
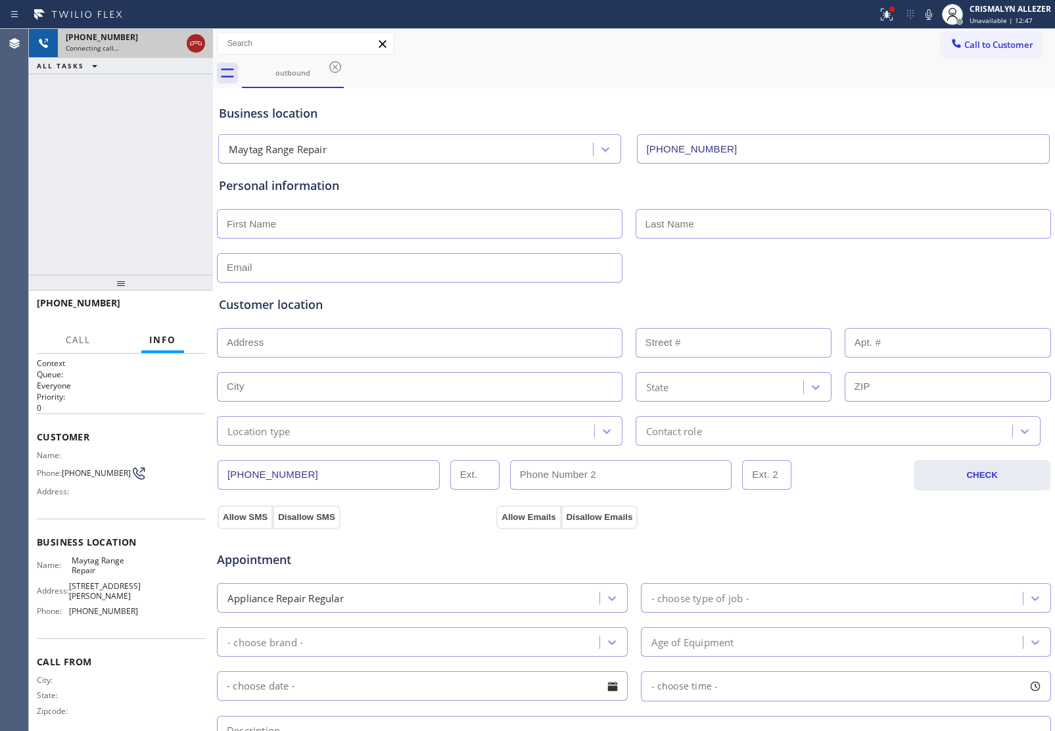
click at [192, 43] on icon at bounding box center [196, 44] width 16 height 16
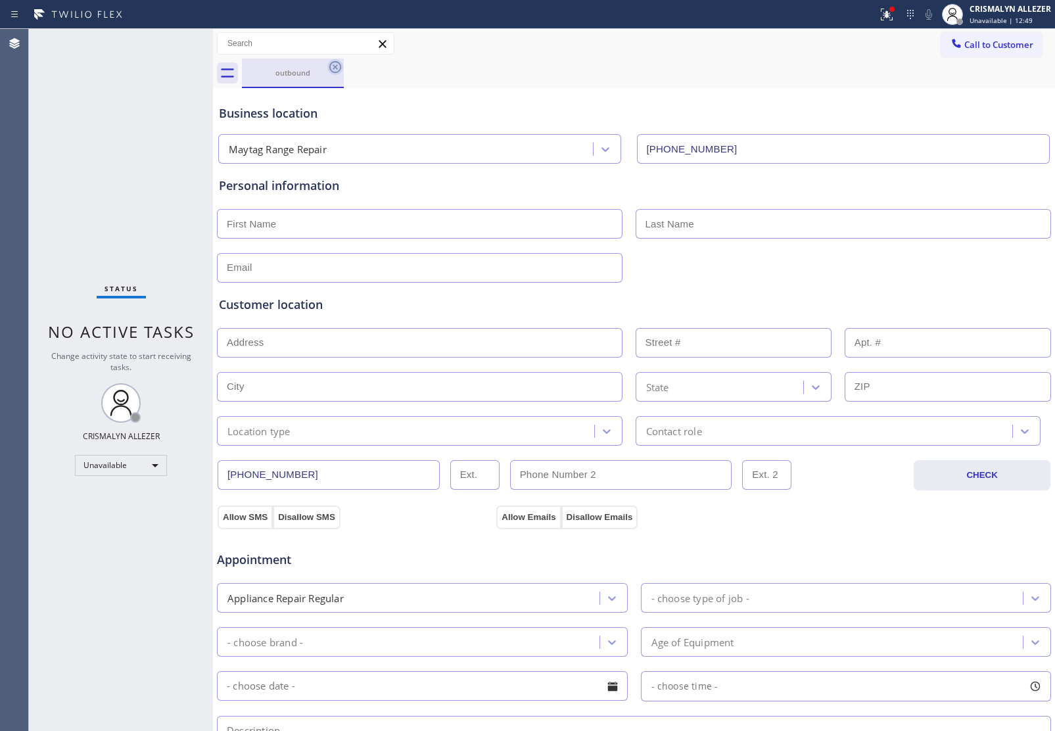
click at [333, 66] on icon at bounding box center [335, 67] width 16 height 16
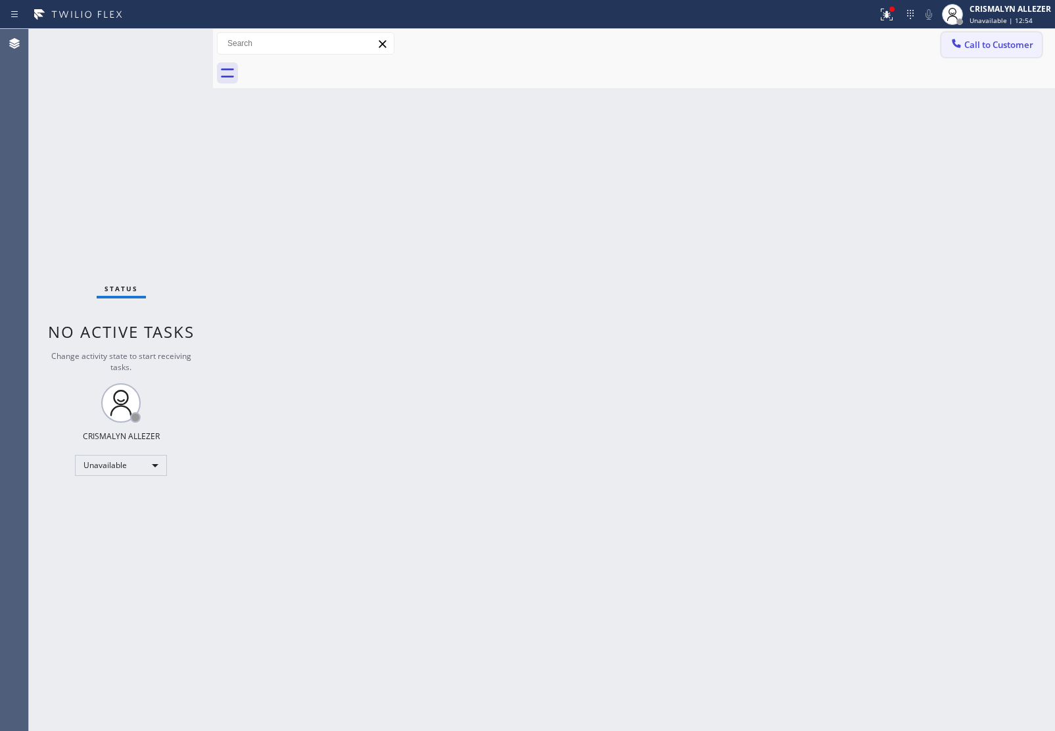
click at [998, 55] on button "Call to Customer" at bounding box center [992, 44] width 101 height 25
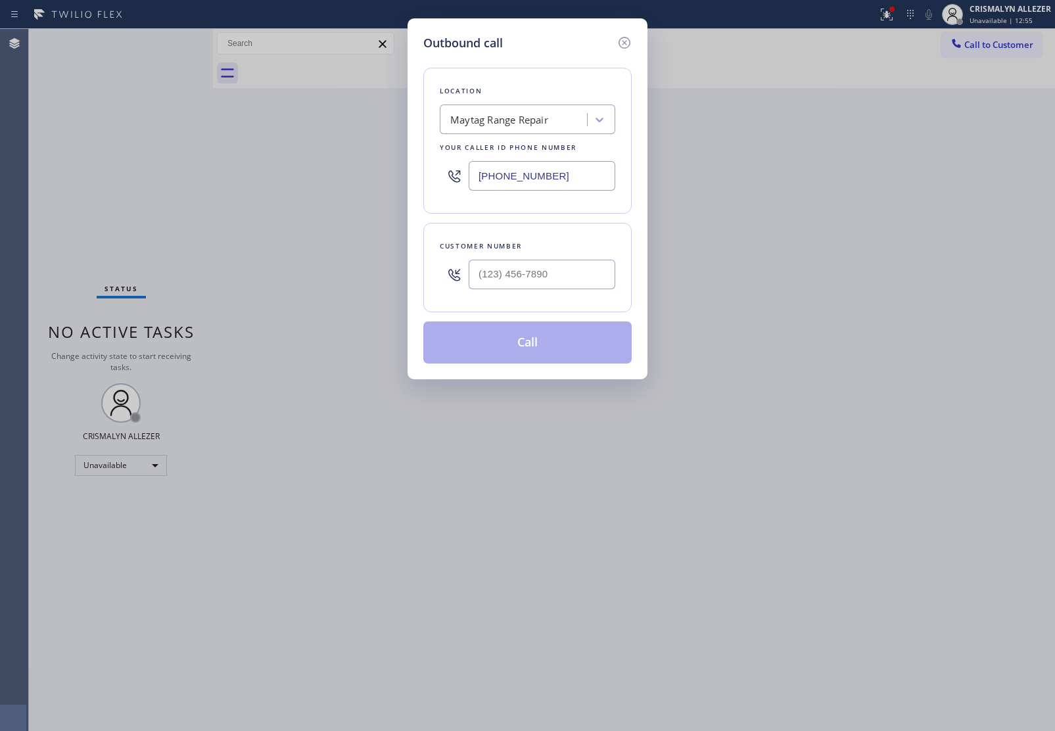
paste input "206) 237-5648"
drag, startPoint x: 583, startPoint y: 181, endPoint x: 278, endPoint y: 180, distance: 304.5
click at [278, 180] on div "Outbound call Location Maytag Range Repair Your caller id phone number (714) 71…" at bounding box center [527, 365] width 1055 height 731
type input "(206) 237-5648"
click at [554, 284] on input "(___) ___-____" at bounding box center [542, 275] width 147 height 30
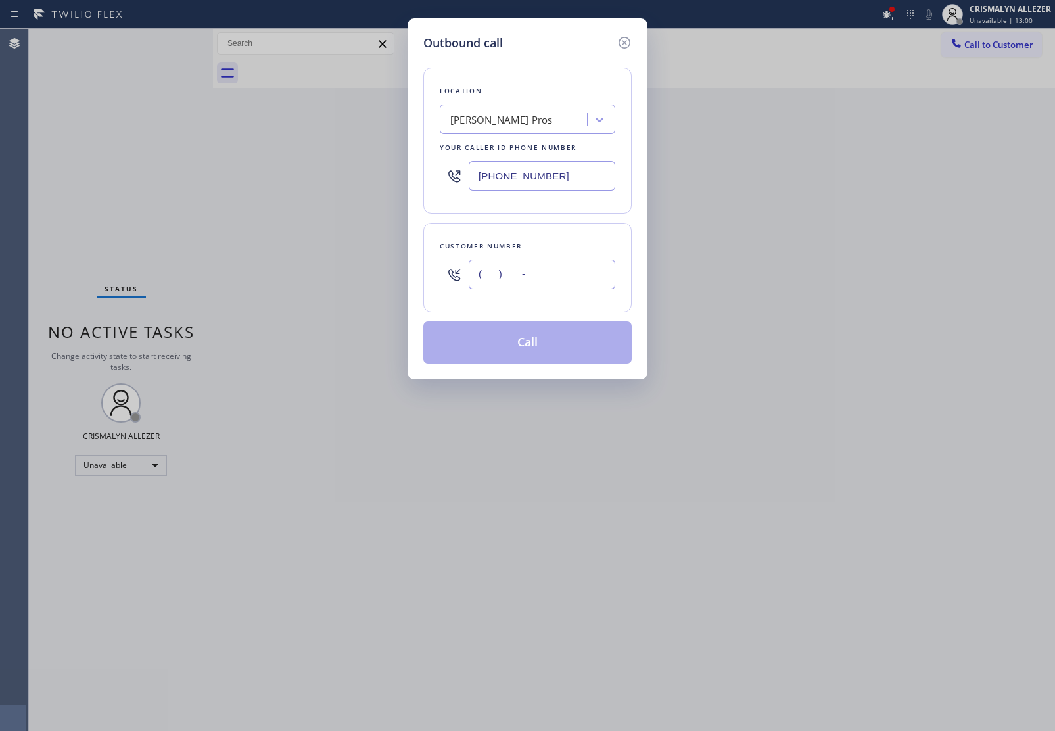
paste input "412) 998-1304"
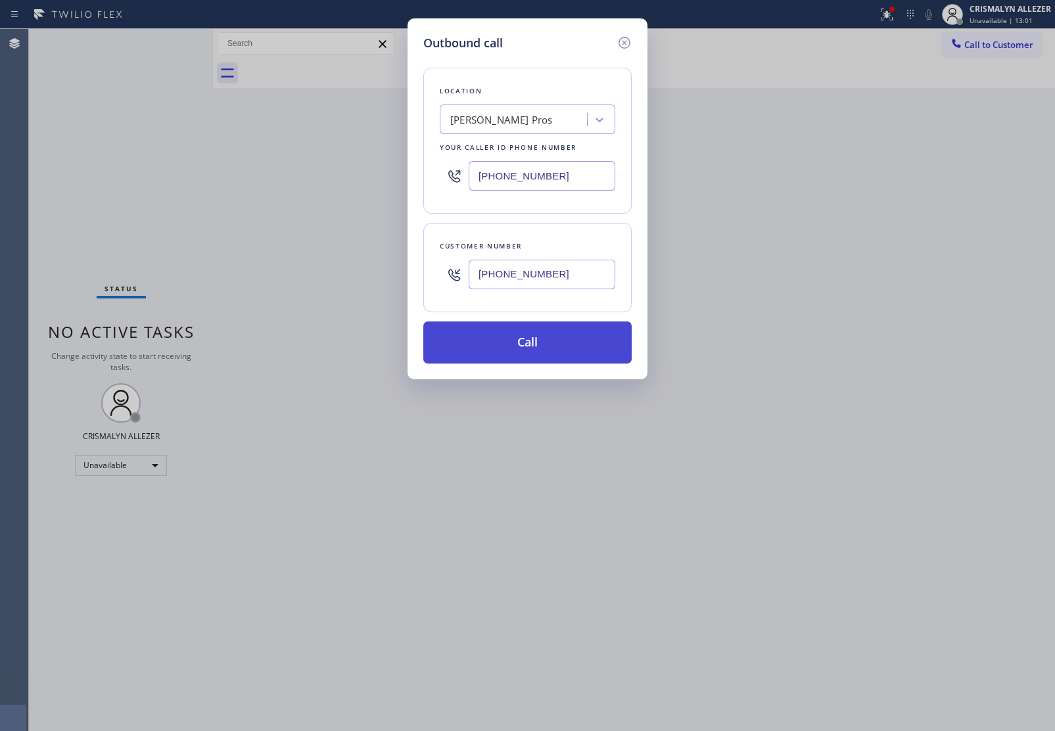
type input "(412) 998-1304"
click at [541, 355] on button "Call" at bounding box center [527, 343] width 208 height 42
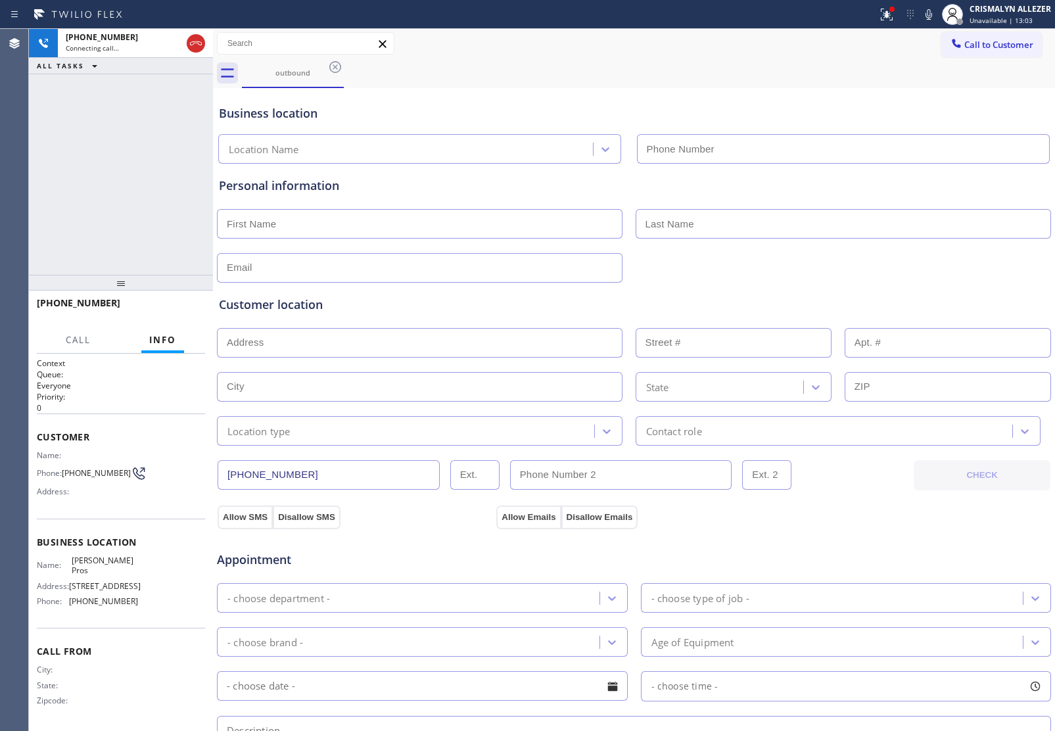
type input "(206) 237-5648"
click at [172, 307] on span "HANG UP" at bounding box center [175, 308] width 40 height 9
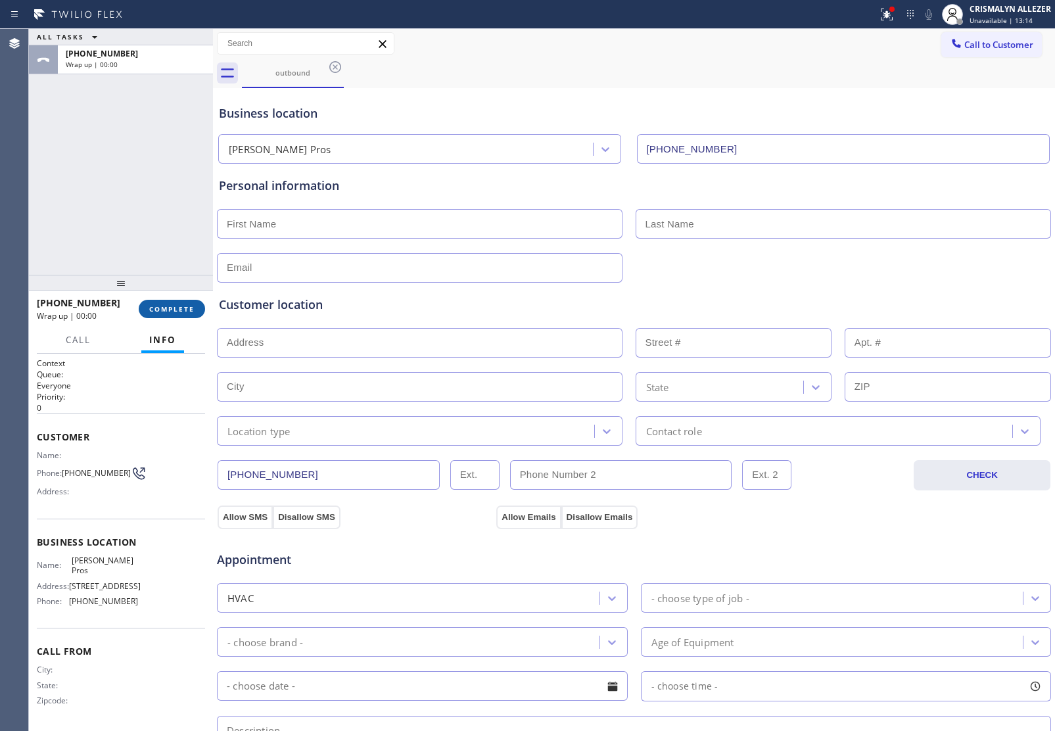
click at [172, 307] on span "COMPLETE" at bounding box center [171, 308] width 45 height 9
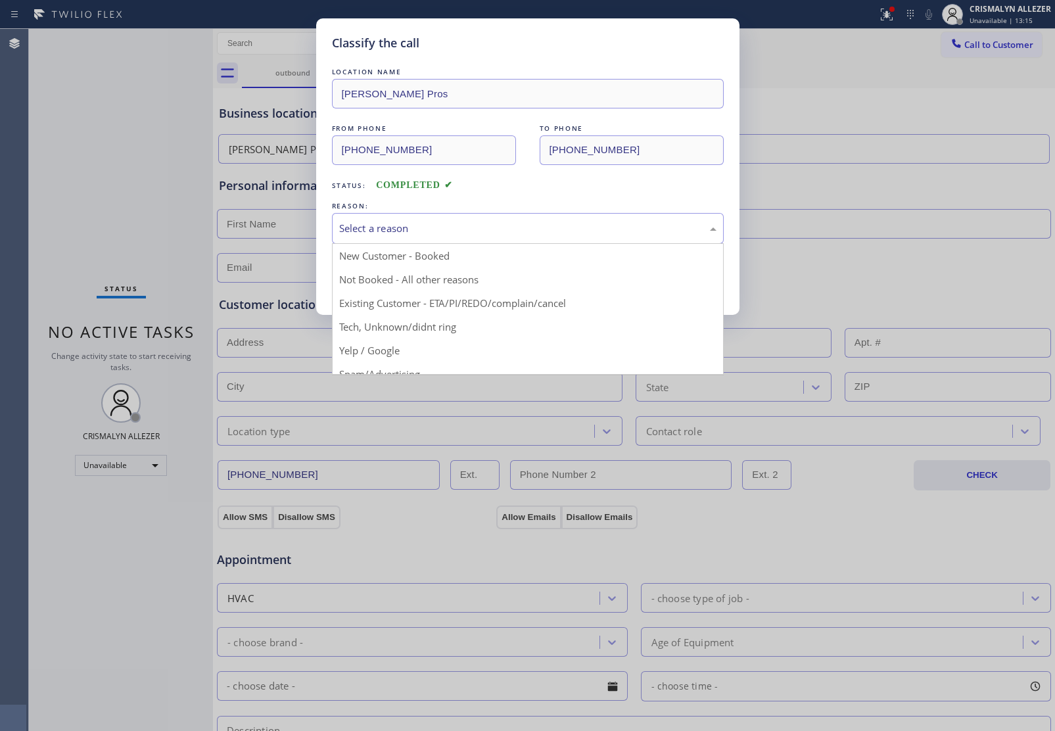
click at [563, 224] on div "Select a reason" at bounding box center [527, 228] width 377 height 15
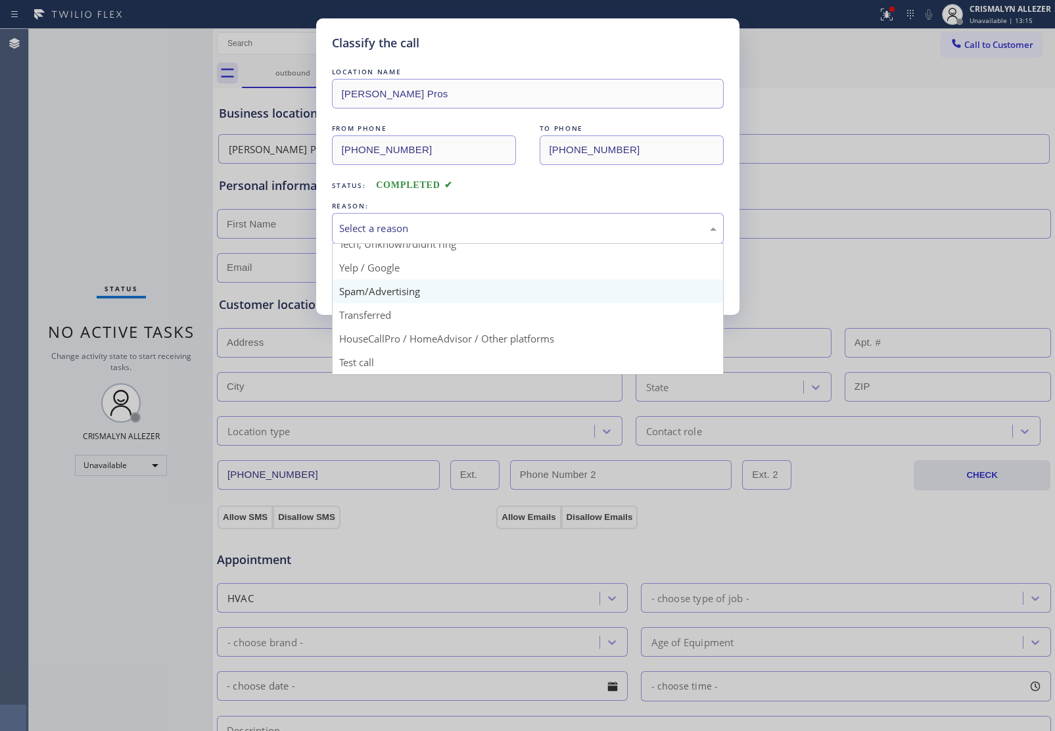
scroll to position [90, 0]
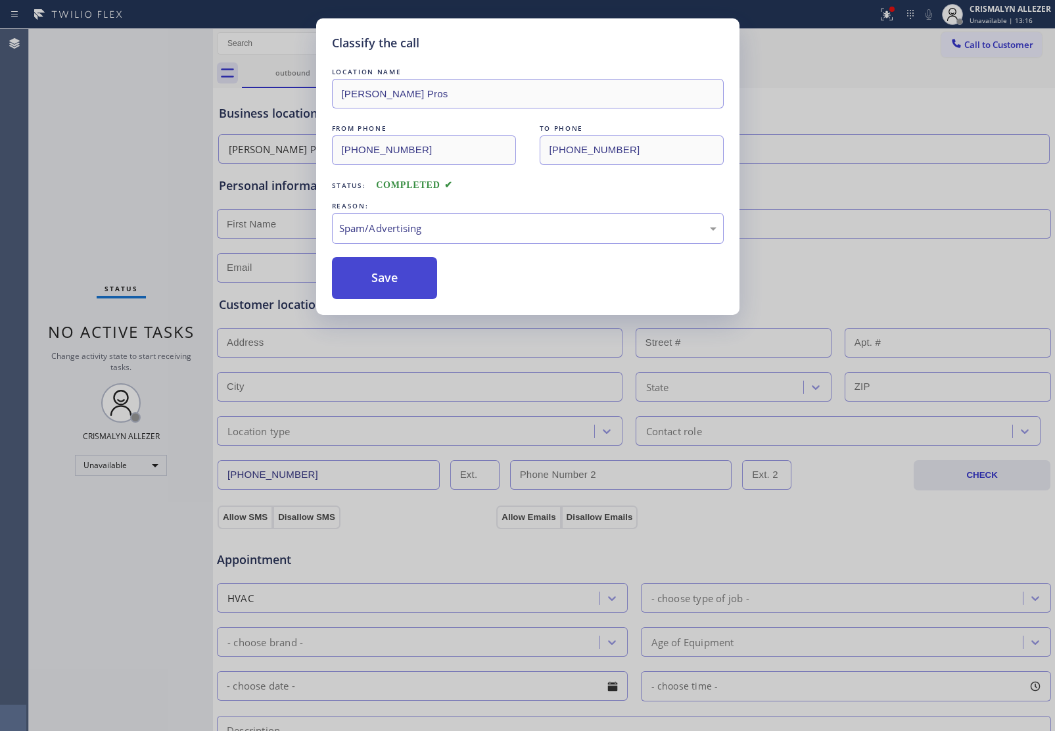
click at [402, 290] on button "Save" at bounding box center [385, 278] width 106 height 42
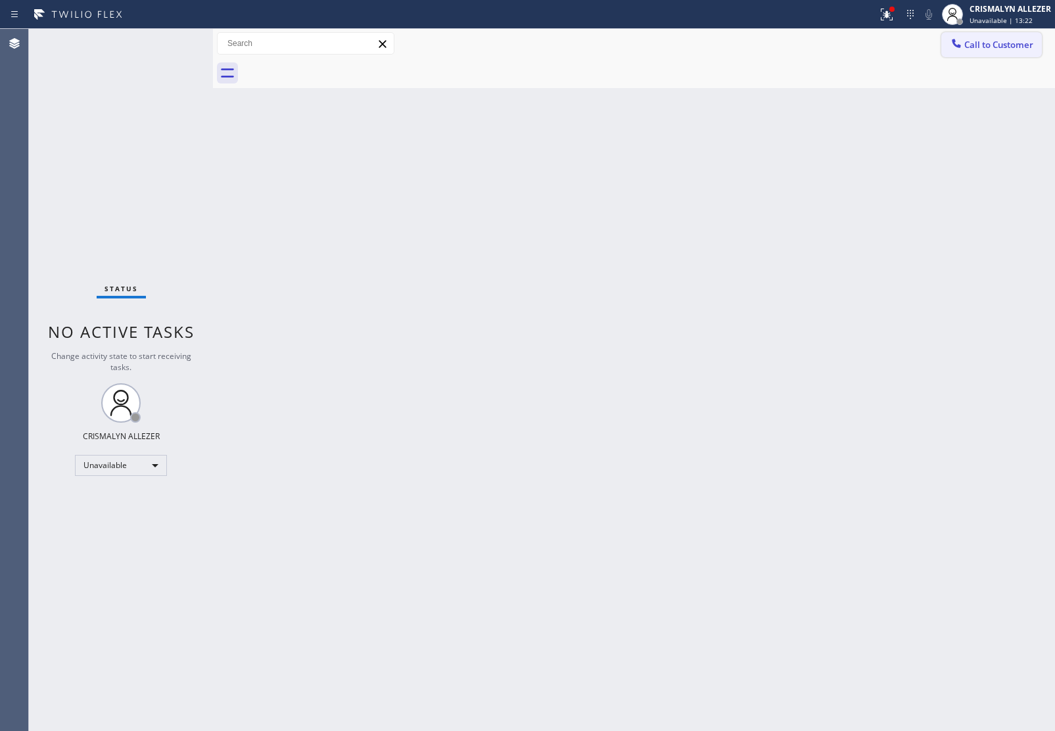
click at [1001, 43] on span "Call to Customer" at bounding box center [999, 45] width 69 height 12
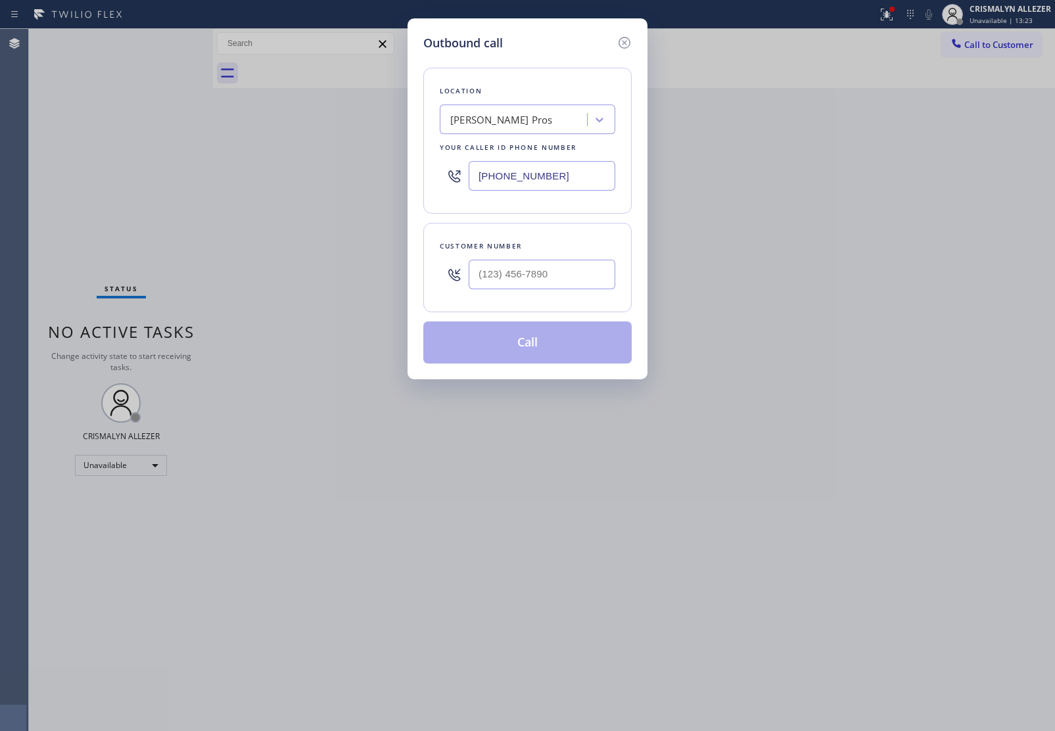
drag, startPoint x: 590, startPoint y: 179, endPoint x: 247, endPoint y: 175, distance: 343.3
click at [256, 175] on div "Outbound call Location SW Hamaker Pros Your caller id phone number (206) 237-56…" at bounding box center [527, 365] width 1055 height 731
paste input "909) 341-1104"
type input "(909) 341-1104"
click at [567, 275] on input "(___) ___-____" at bounding box center [542, 275] width 147 height 30
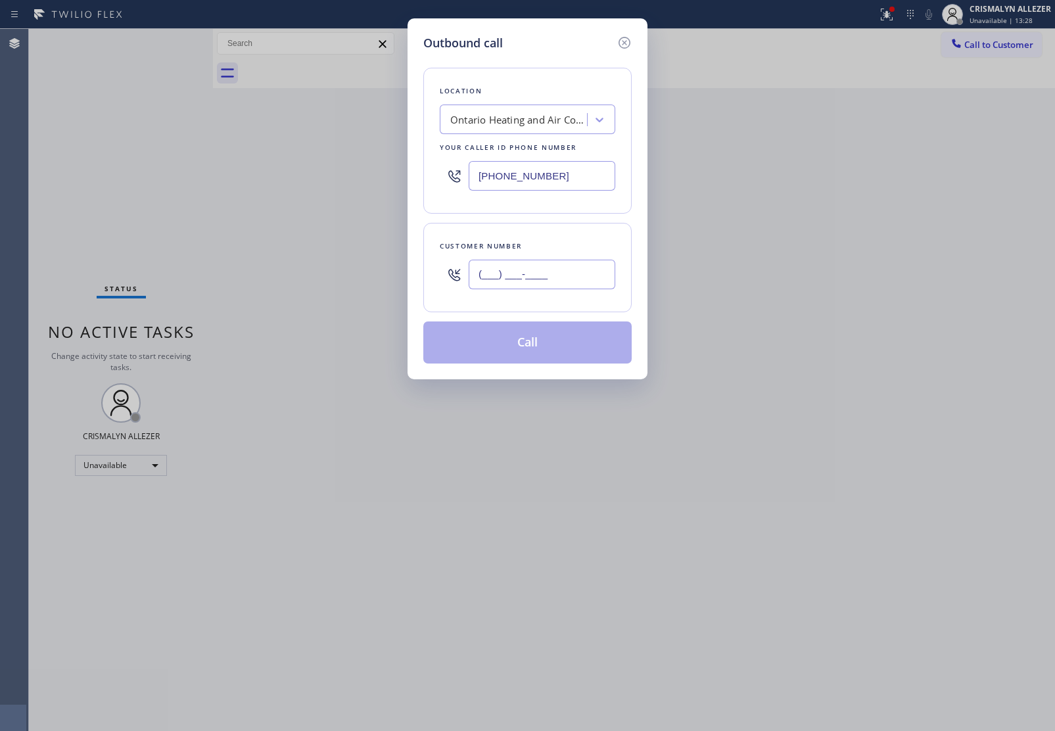
paste input "412) 998-1304"
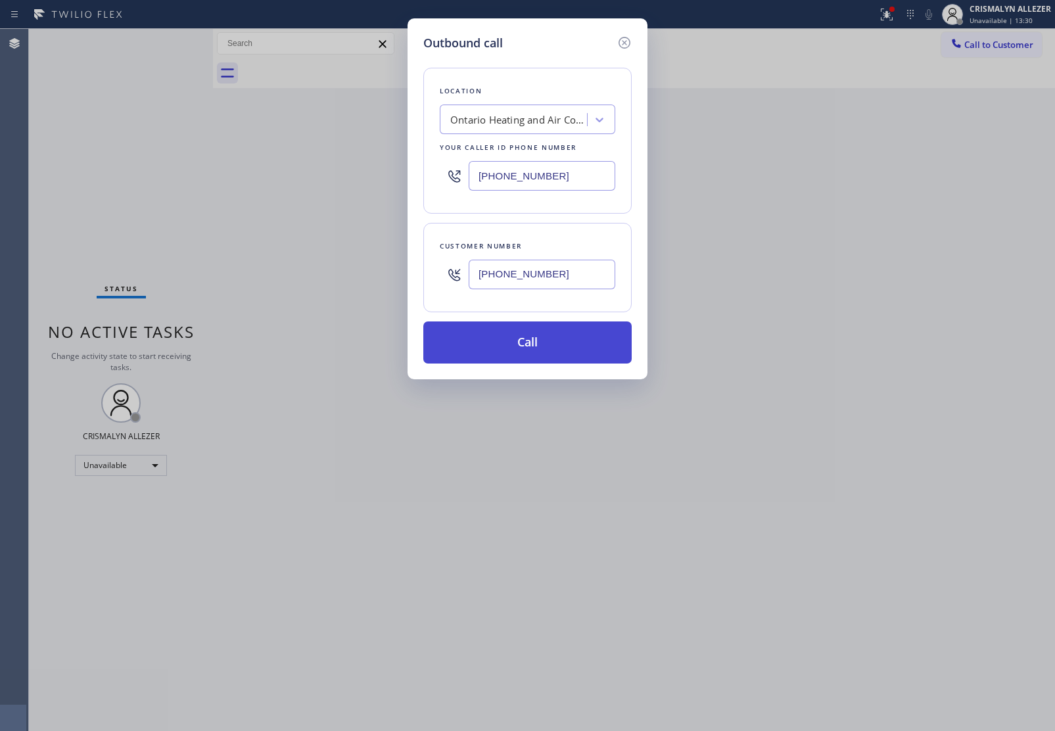
type input "(412) 998-1304"
click at [554, 356] on button "Call" at bounding box center [527, 343] width 208 height 42
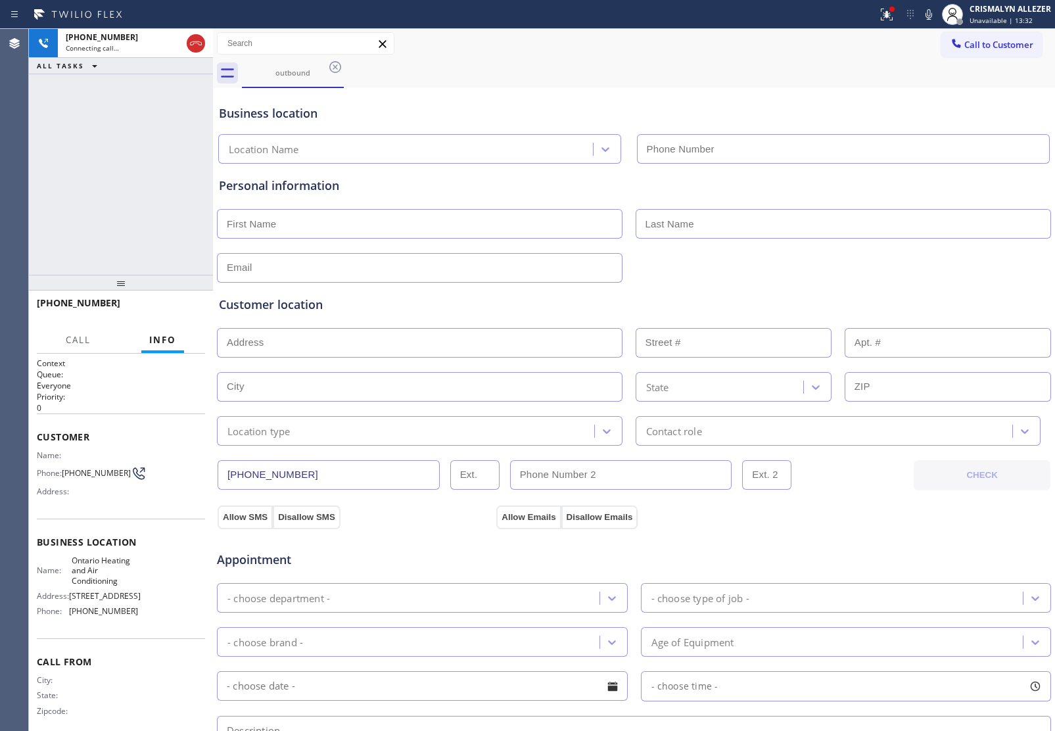
type input "(909) 341-1104"
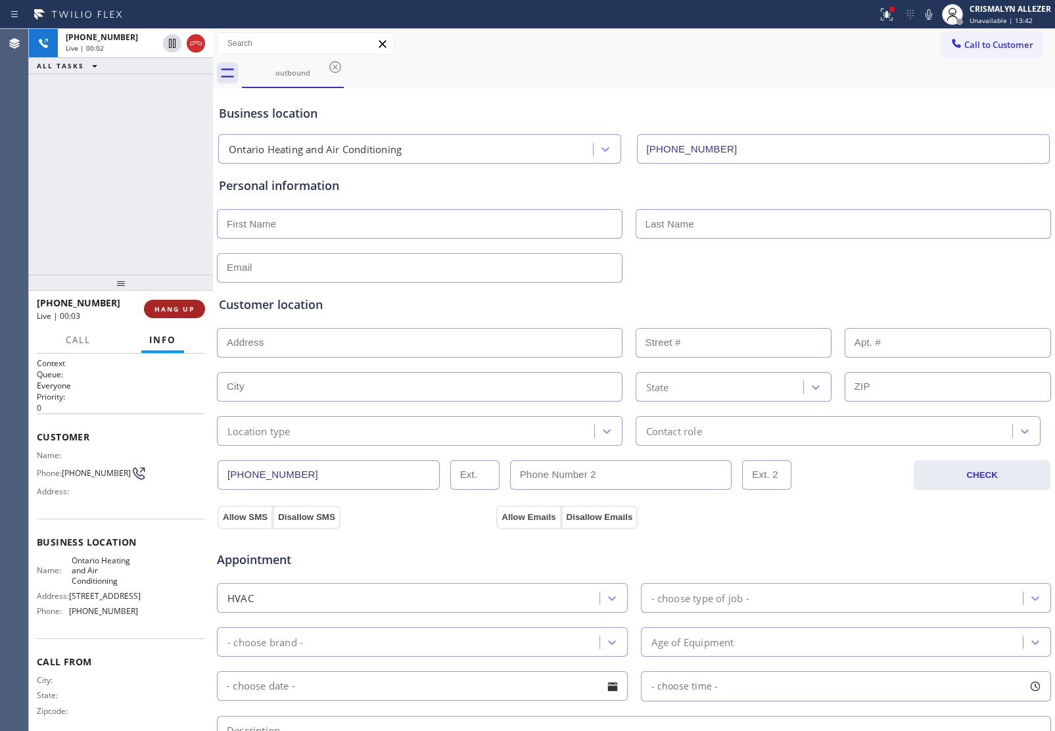
click at [178, 310] on span "HANG UP" at bounding box center [175, 308] width 40 height 9
click at [178, 310] on span "COMPLETE" at bounding box center [171, 308] width 45 height 9
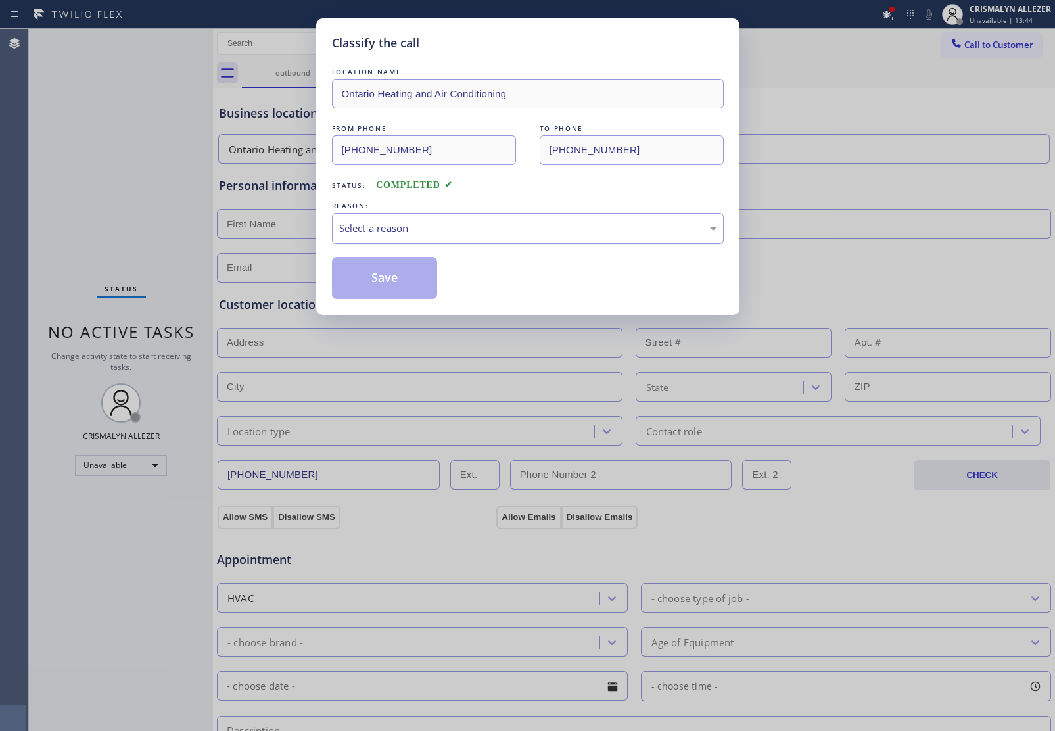
click at [500, 235] on div "Select a reason" at bounding box center [527, 228] width 377 height 15
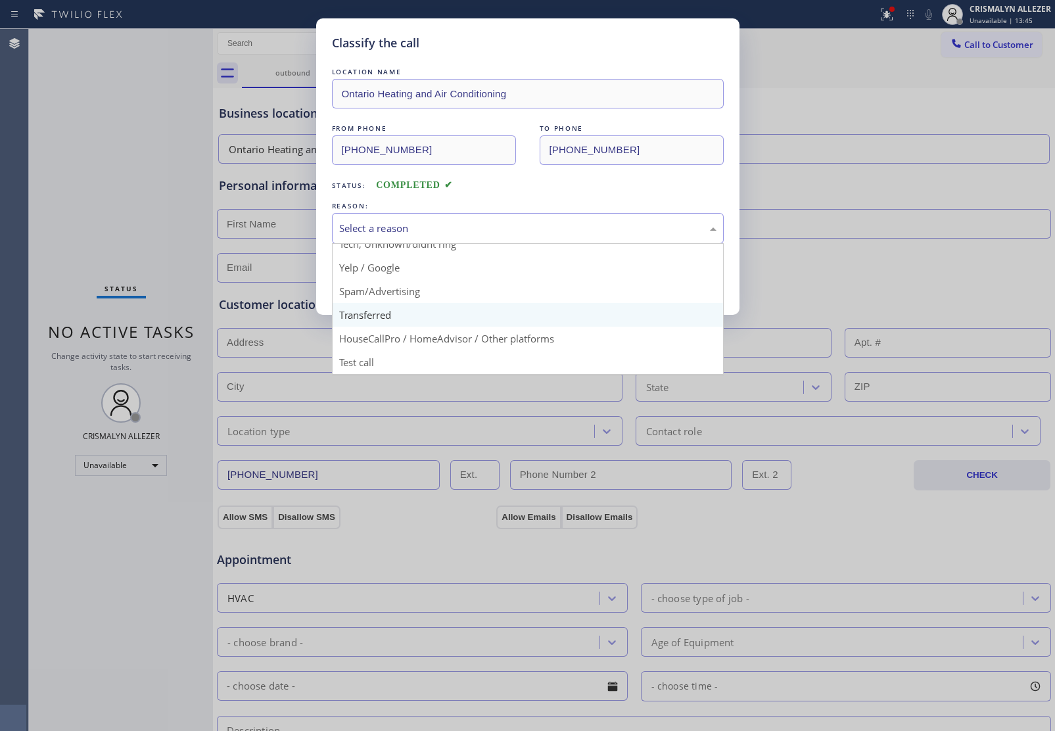
scroll to position [90, 0]
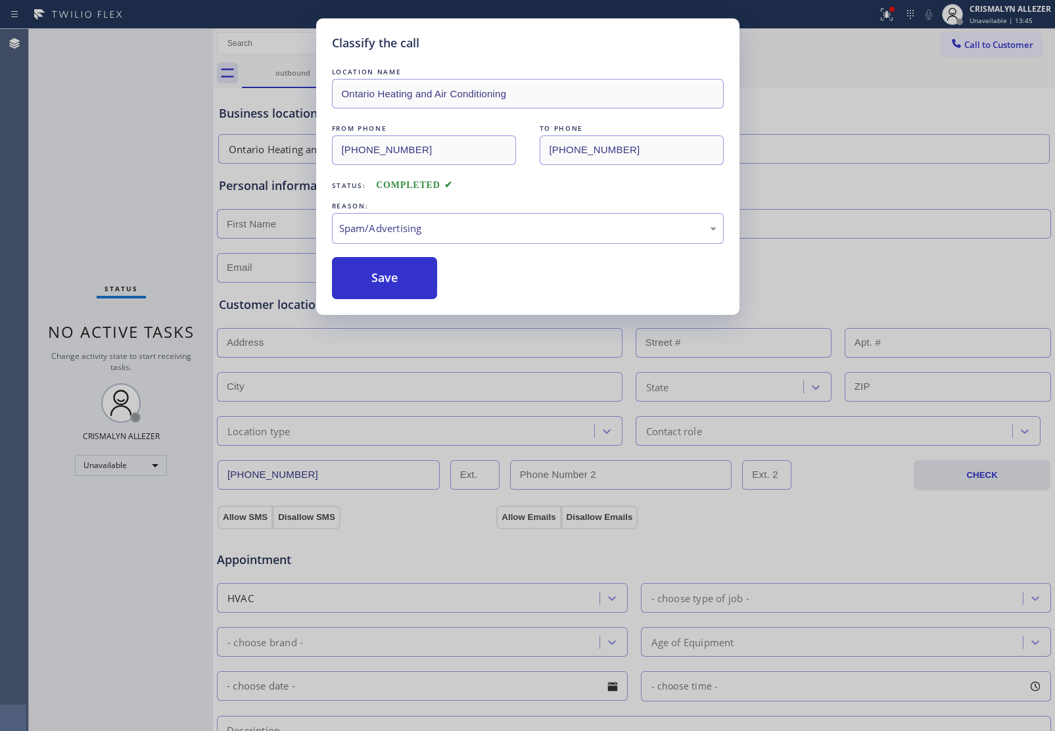
click at [393, 288] on button "Save" at bounding box center [385, 278] width 106 height 42
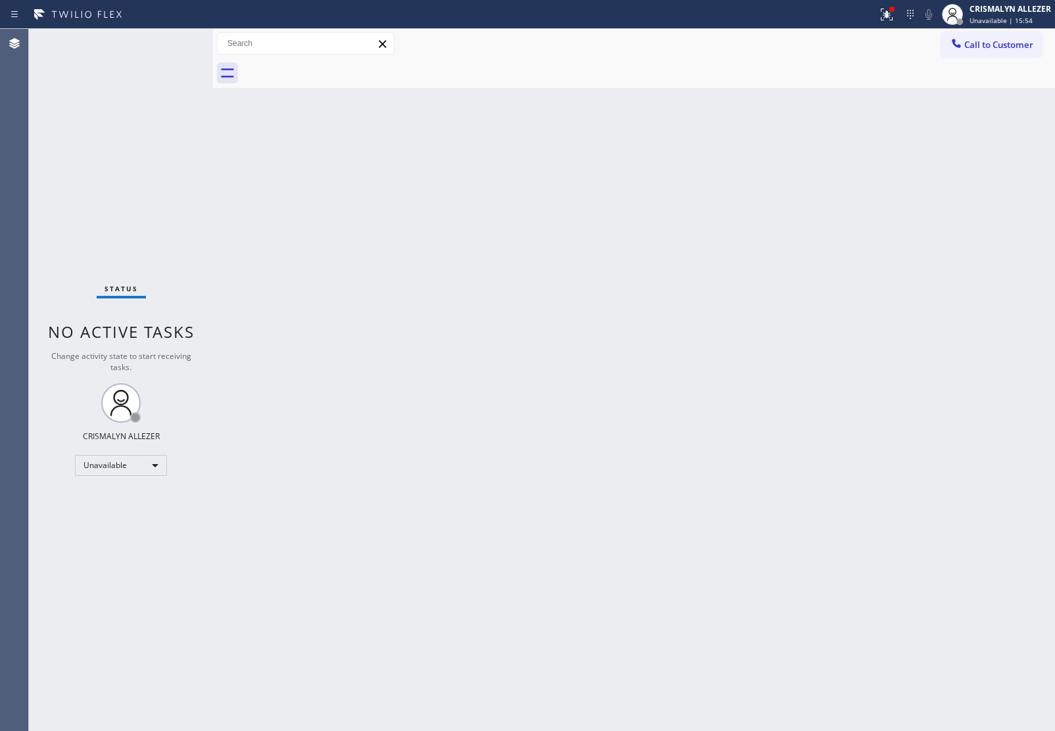
click at [1001, 53] on button "Call to Customer" at bounding box center [992, 44] width 101 height 25
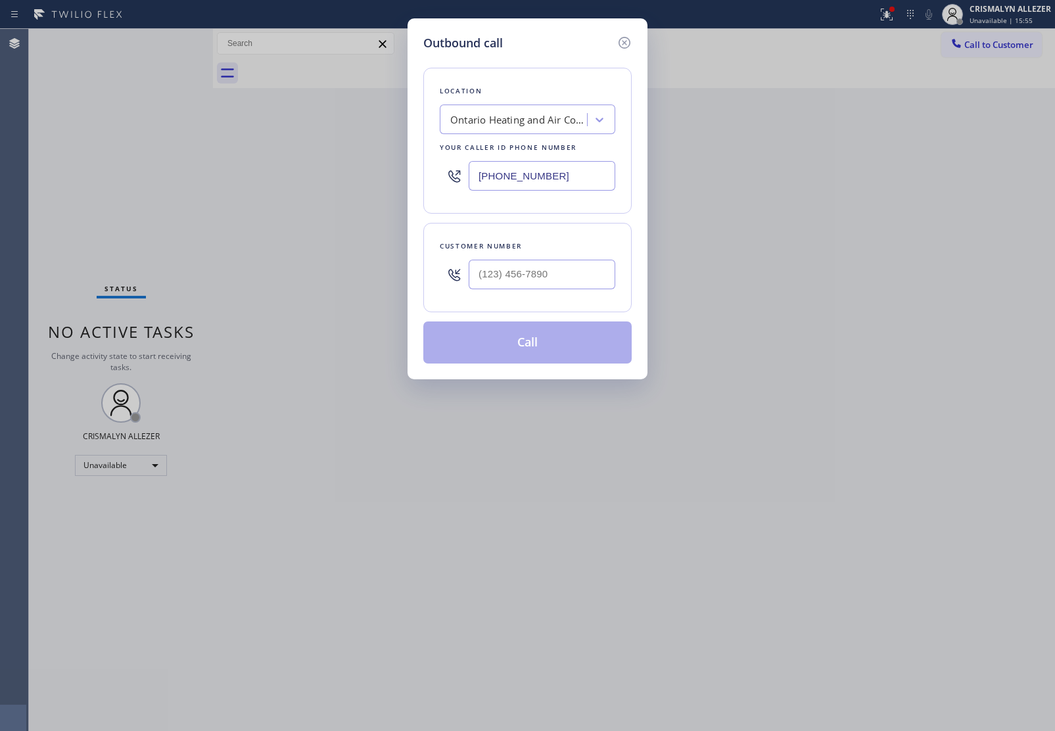
drag, startPoint x: 581, startPoint y: 173, endPoint x: 218, endPoint y: 161, distance: 362.5
click at [231, 163] on div "Outbound call Location Ontario Heating and Air Conditioning Your caller id phon…" at bounding box center [527, 365] width 1055 height 731
paste input "213) 808-6097"
type input "(213) 808-6097"
click at [567, 268] on input "(___) ___-____" at bounding box center [542, 275] width 147 height 30
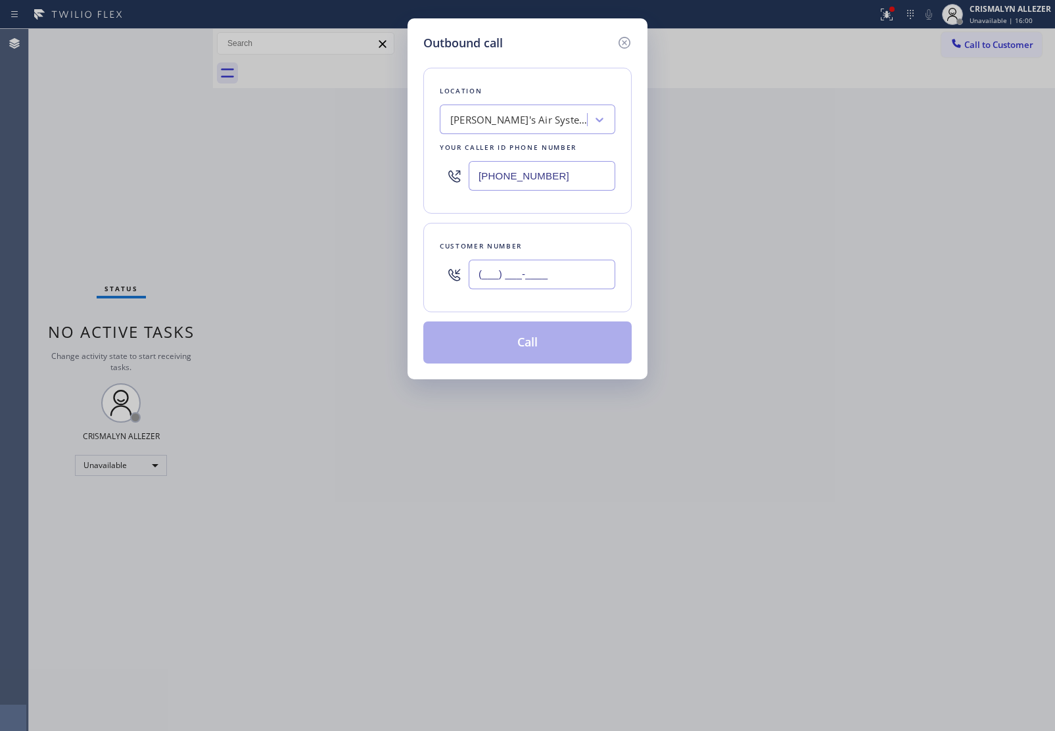
paste input "213) 527-6021"
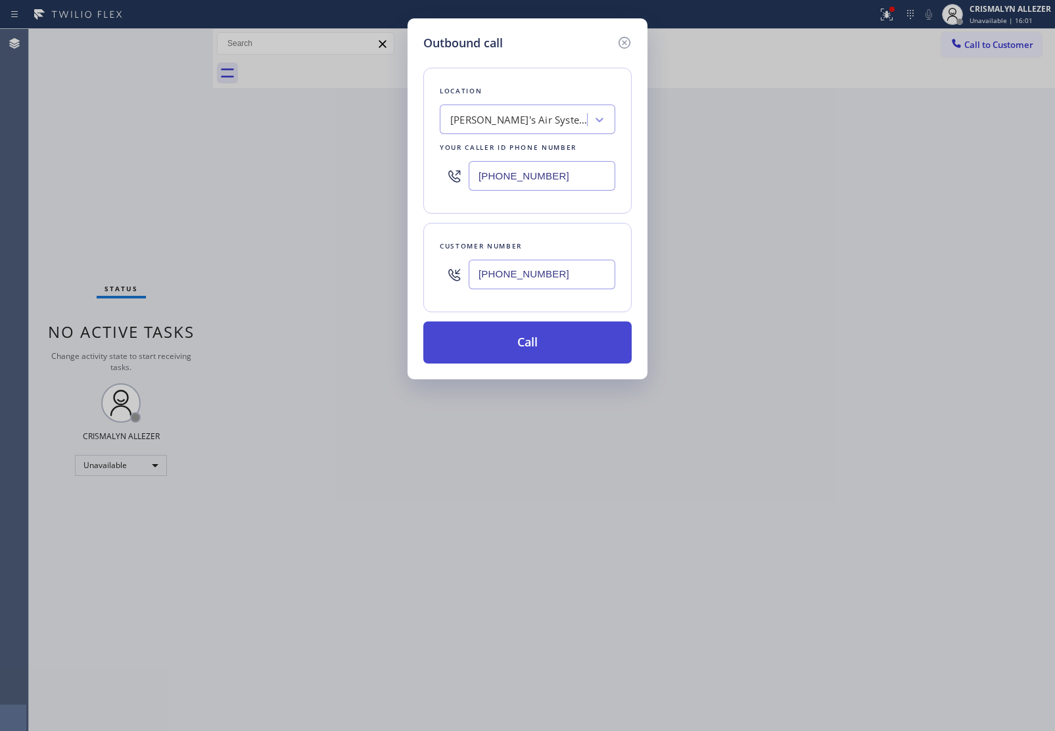
type input "(213) 527-6021"
click at [529, 347] on button "Call" at bounding box center [527, 343] width 208 height 42
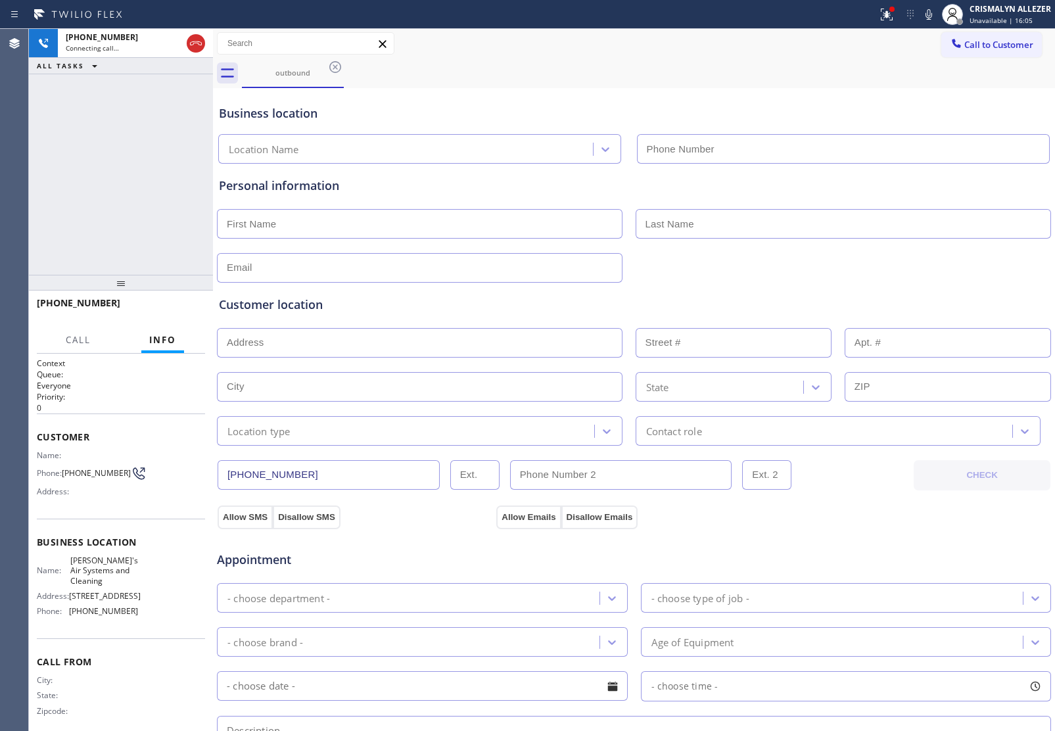
type input "(213) 808-6097"
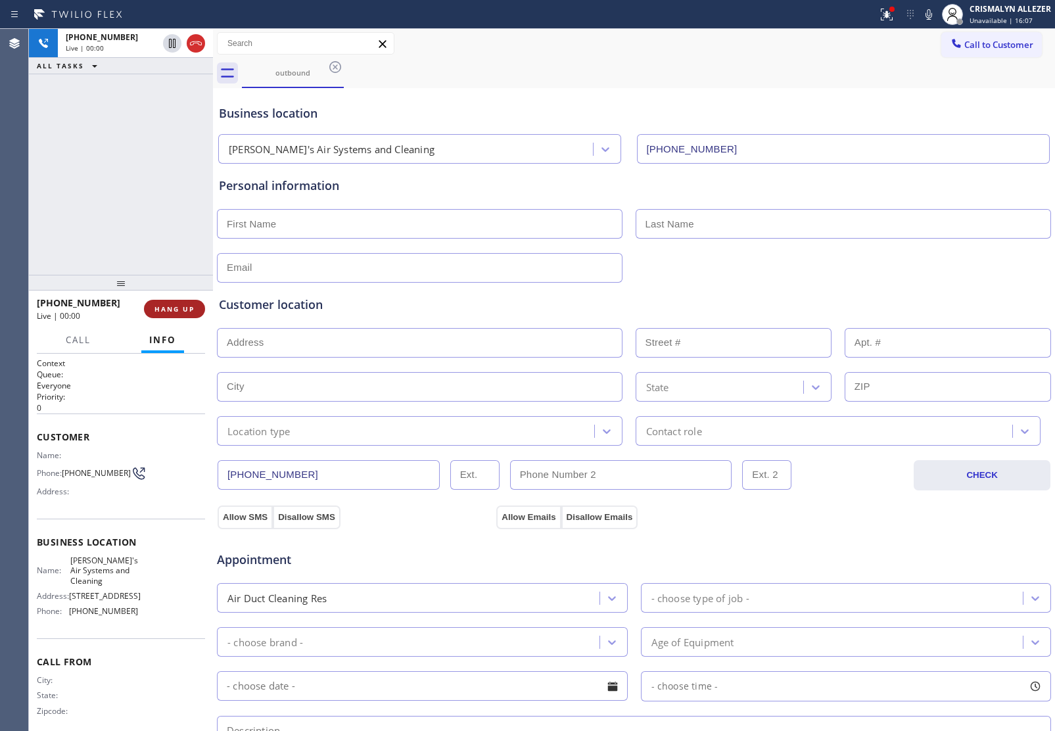
click at [165, 312] on span "HANG UP" at bounding box center [175, 308] width 40 height 9
click at [166, 312] on span "HANG UP" at bounding box center [175, 308] width 40 height 9
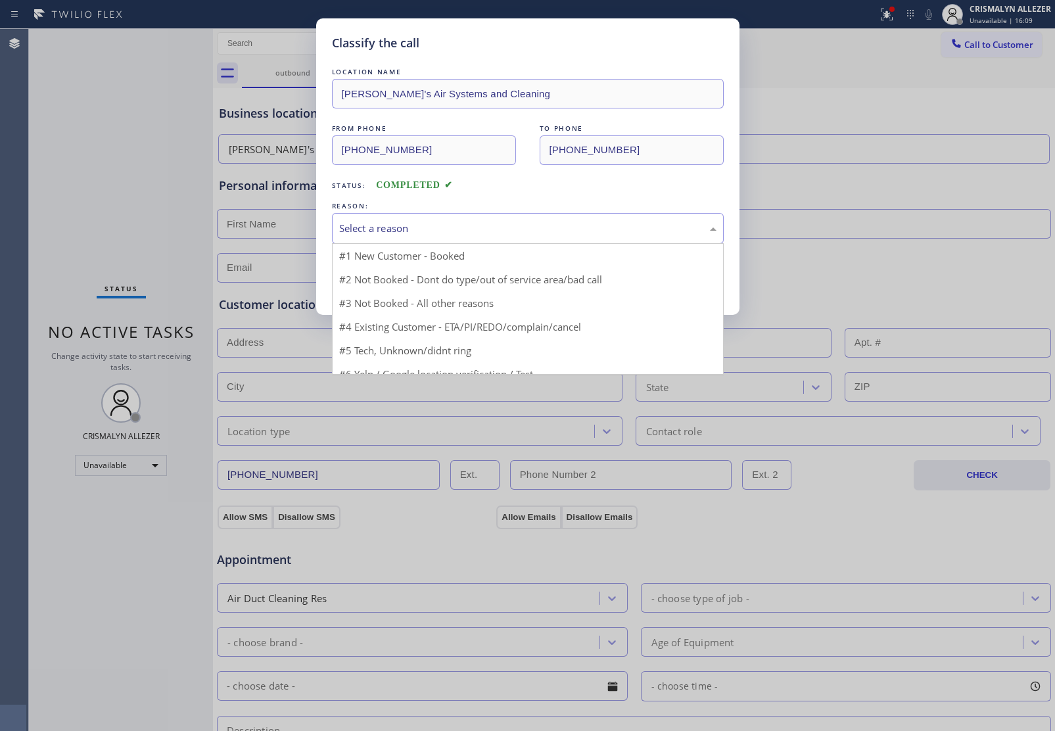
click at [537, 226] on div "Select a reason" at bounding box center [527, 228] width 377 height 15
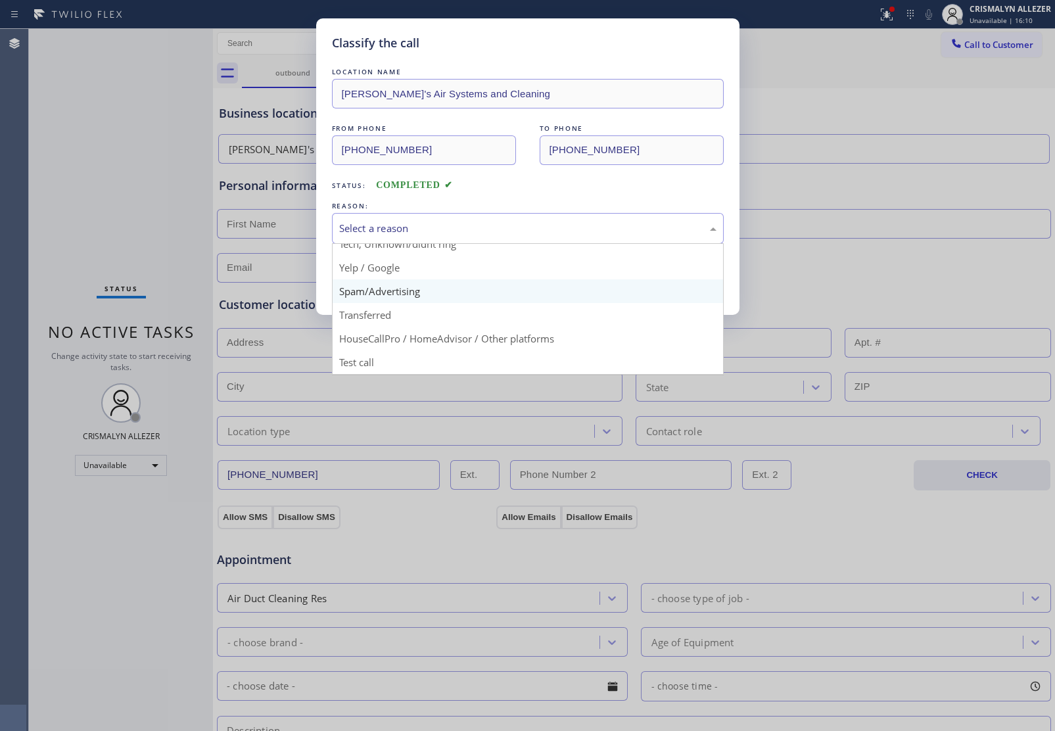
scroll to position [90, 0]
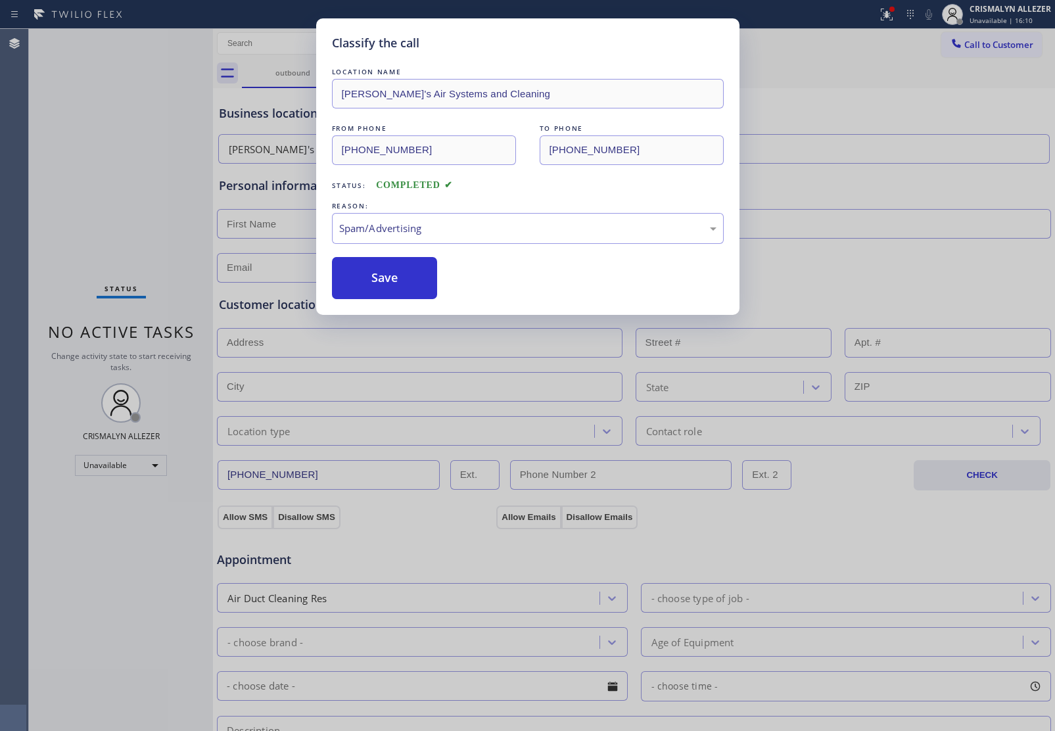
click at [383, 281] on button "Save" at bounding box center [385, 278] width 106 height 42
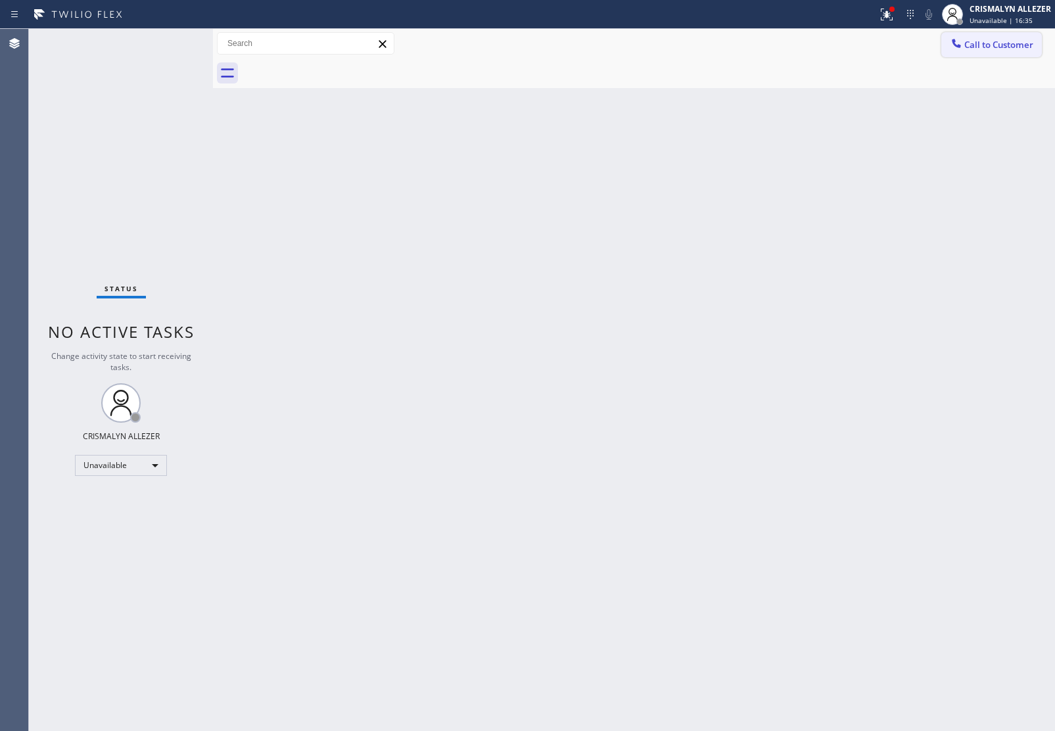
click at [987, 41] on span "Call to Customer" at bounding box center [999, 45] width 69 height 12
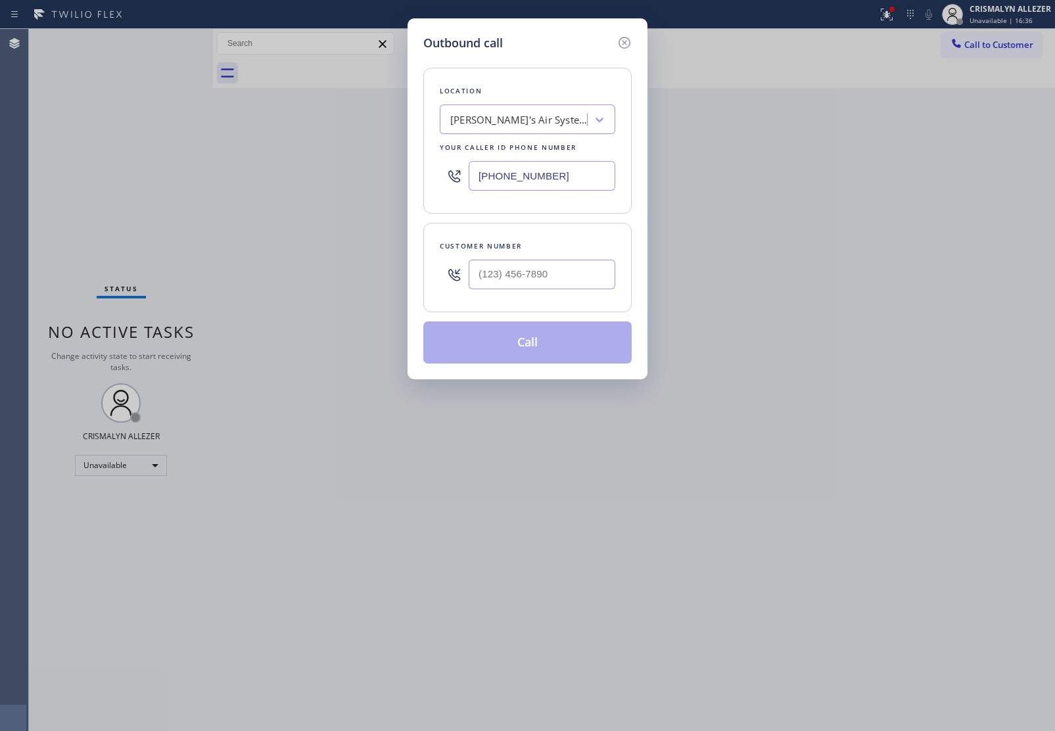
drag, startPoint x: 575, startPoint y: 180, endPoint x: 283, endPoint y: 171, distance: 292.1
click at [291, 171] on div "Outbound call Location Adam's Air Systems and Cleaning Your caller id phone num…" at bounding box center [527, 365] width 1055 height 731
paste input "862) 370-3680"
type input "(862) 370-3680"
click at [573, 262] on input "(___) ___-____" at bounding box center [542, 275] width 147 height 30
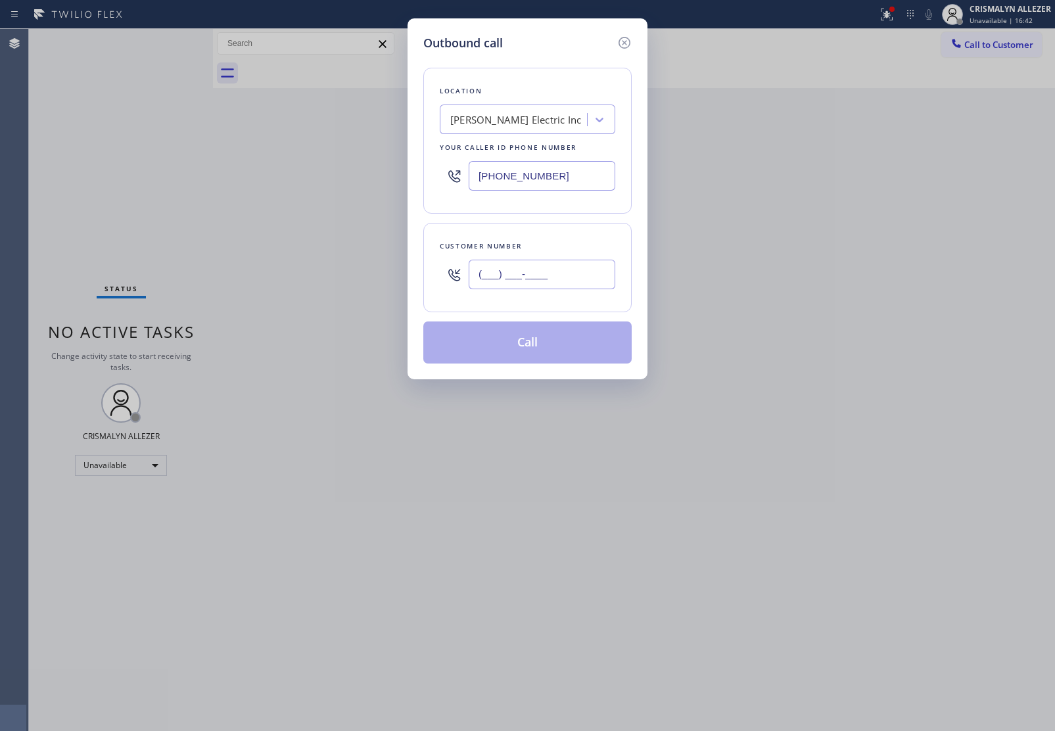
paste input "718) 709-0750"
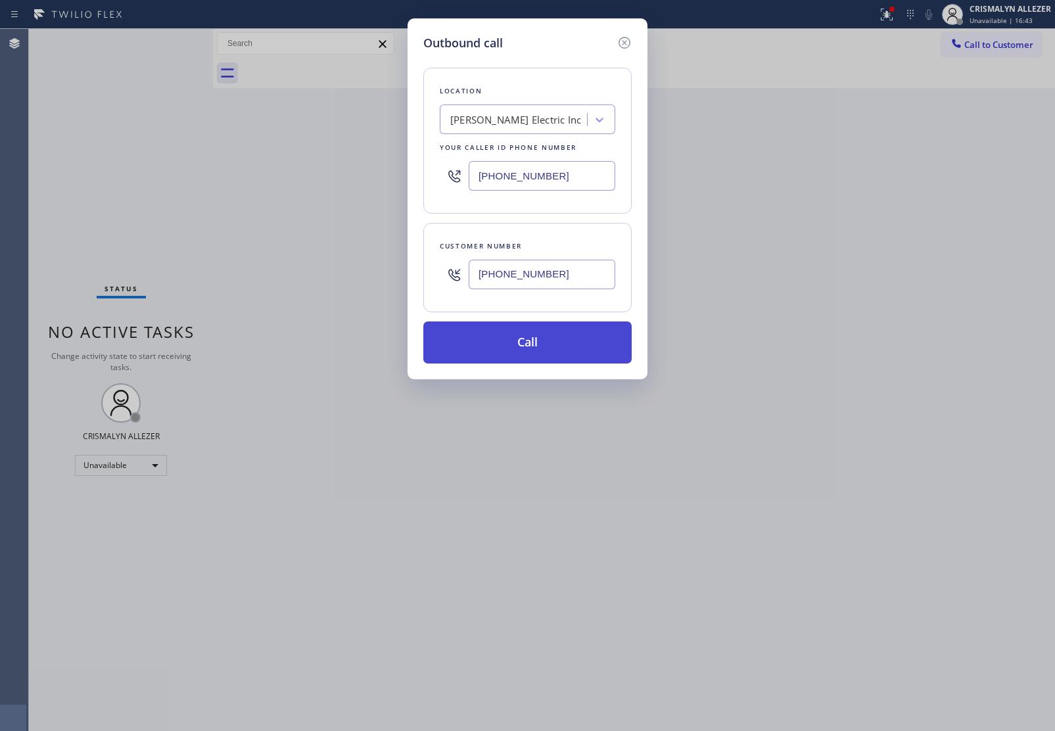
type input "(718) 709-0750"
click at [531, 344] on button "Call" at bounding box center [527, 343] width 208 height 42
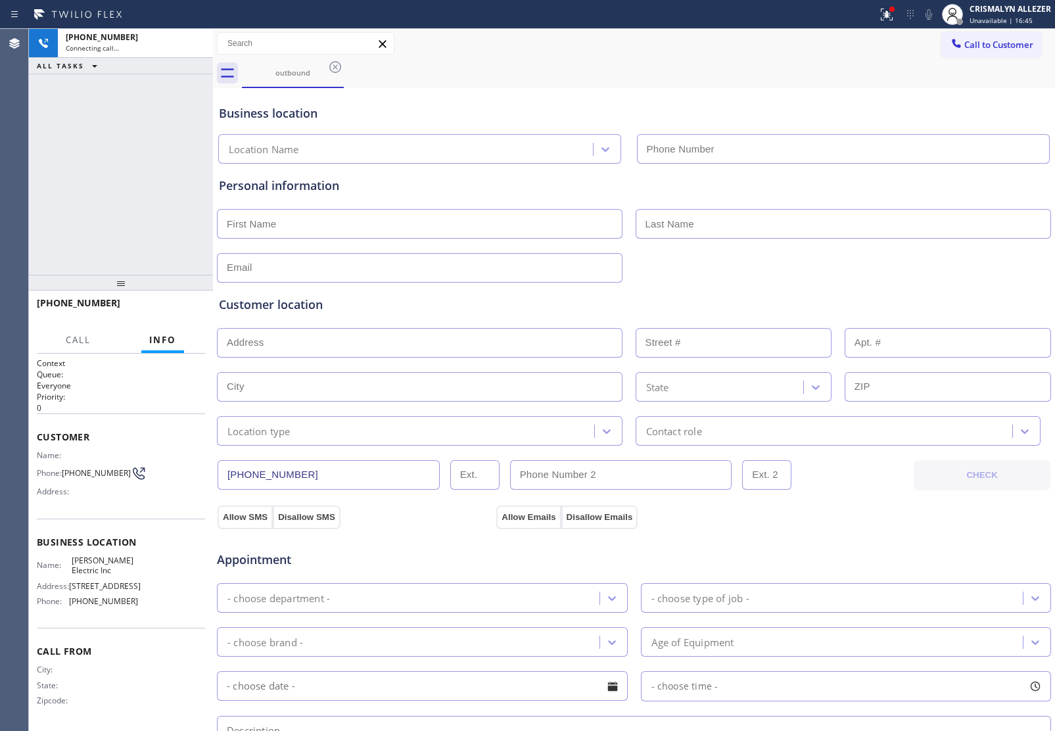
type input "(862) 370-3680"
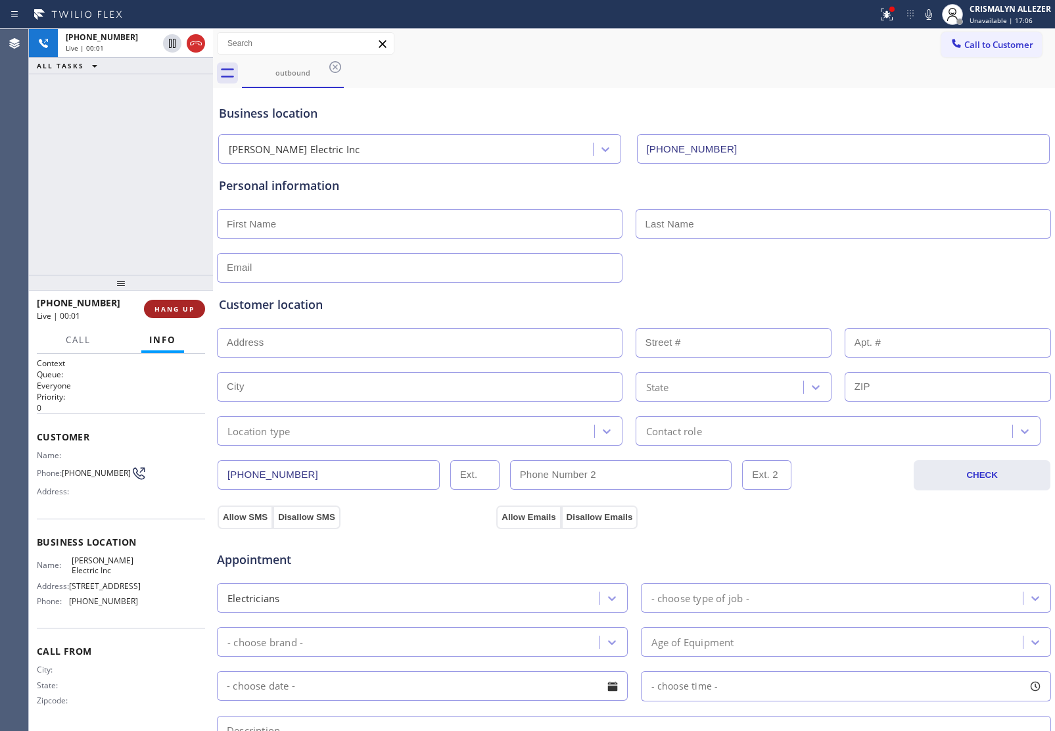
click at [173, 314] on button "HANG UP" at bounding box center [174, 309] width 61 height 18
click at [172, 306] on span "COMPLETE" at bounding box center [171, 308] width 45 height 9
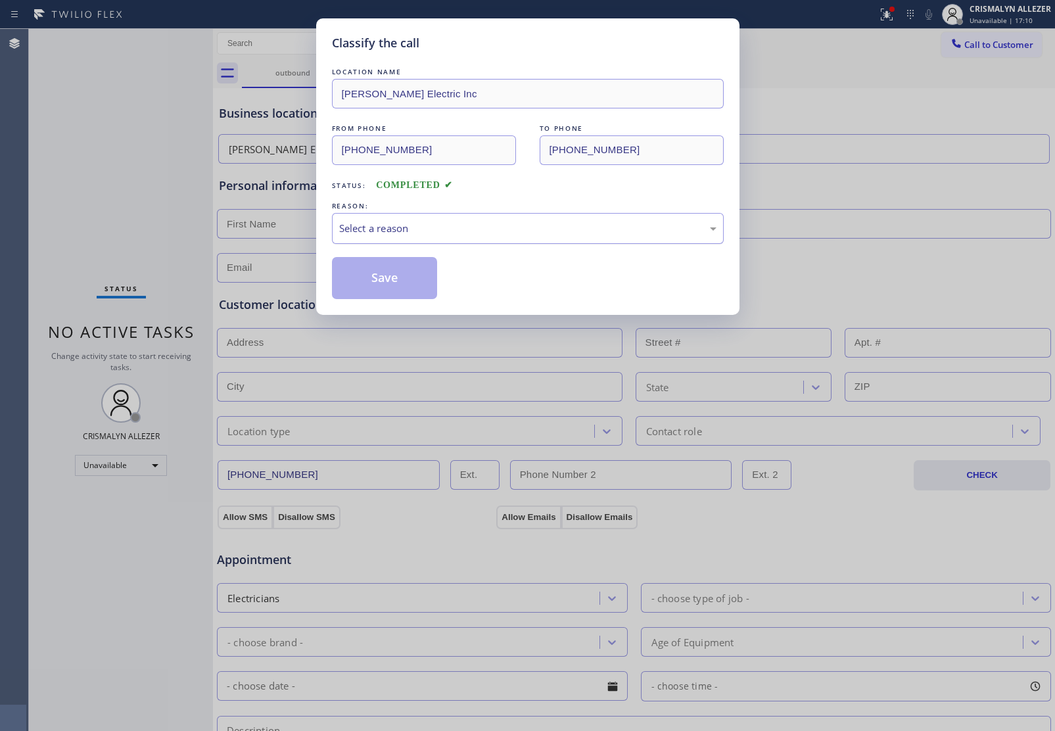
click at [564, 226] on div "Select a reason" at bounding box center [527, 228] width 377 height 15
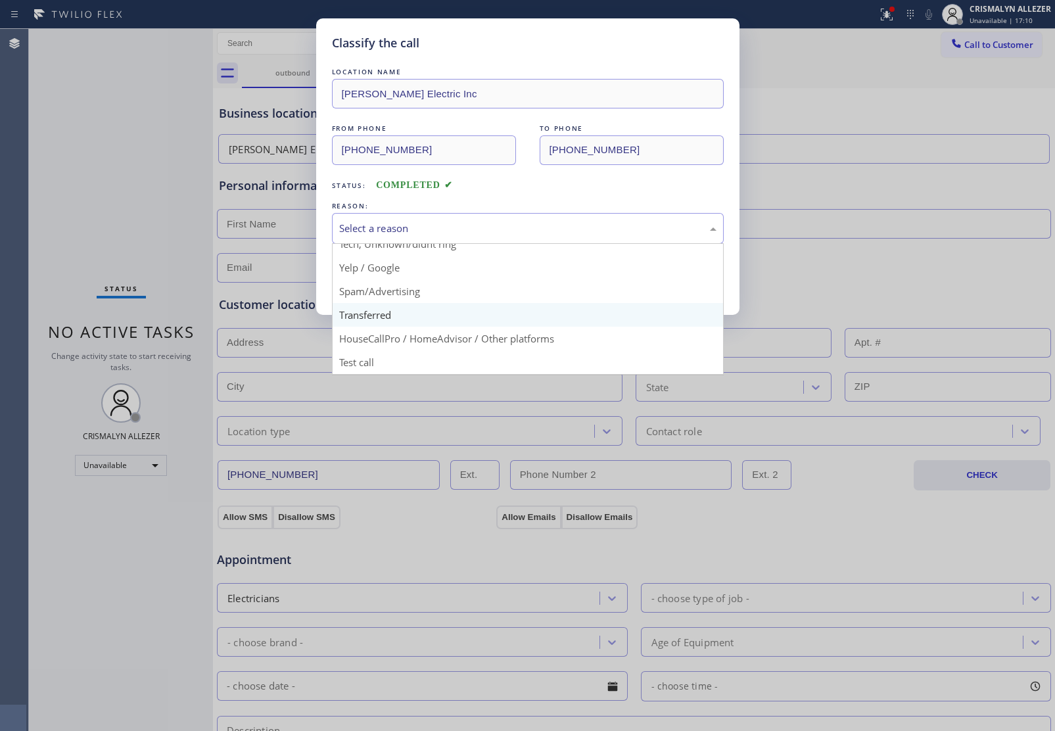
scroll to position [90, 0]
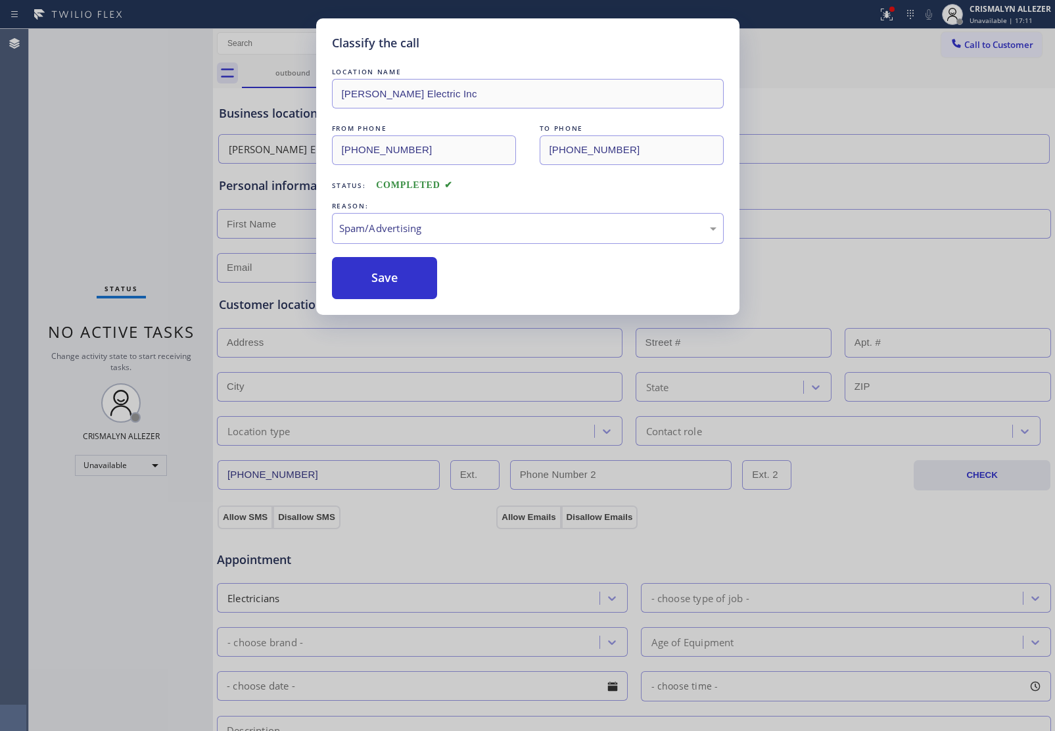
click at [395, 293] on button "Save" at bounding box center [385, 278] width 106 height 42
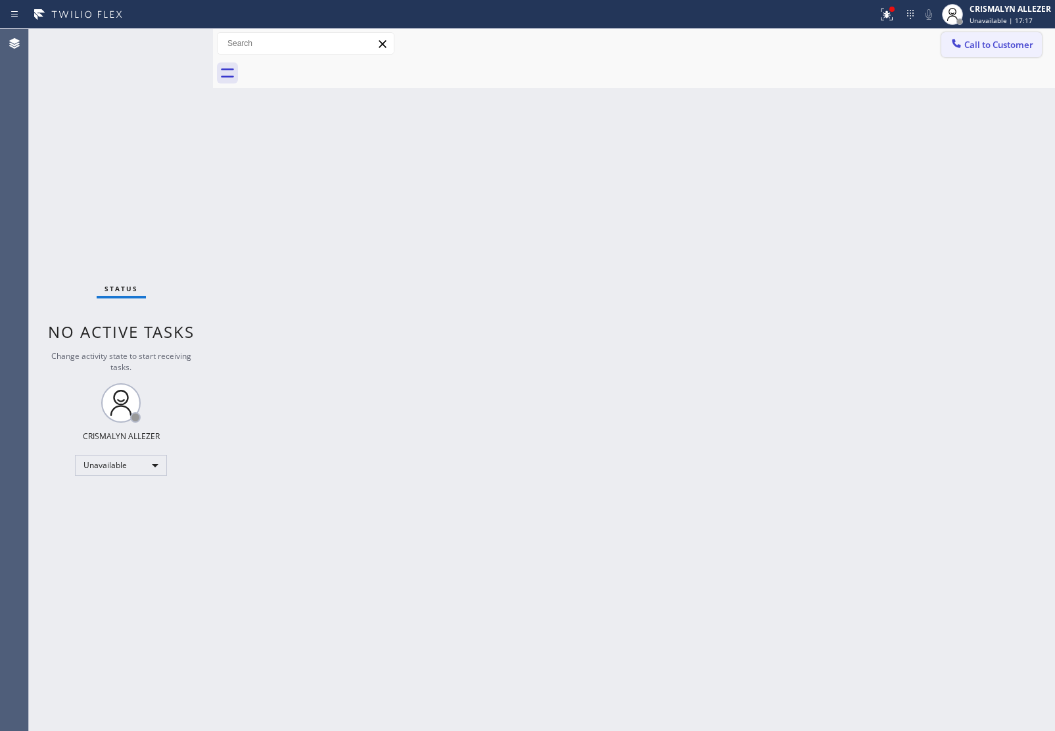
click at [995, 44] on span "Call to Customer" at bounding box center [999, 45] width 69 height 12
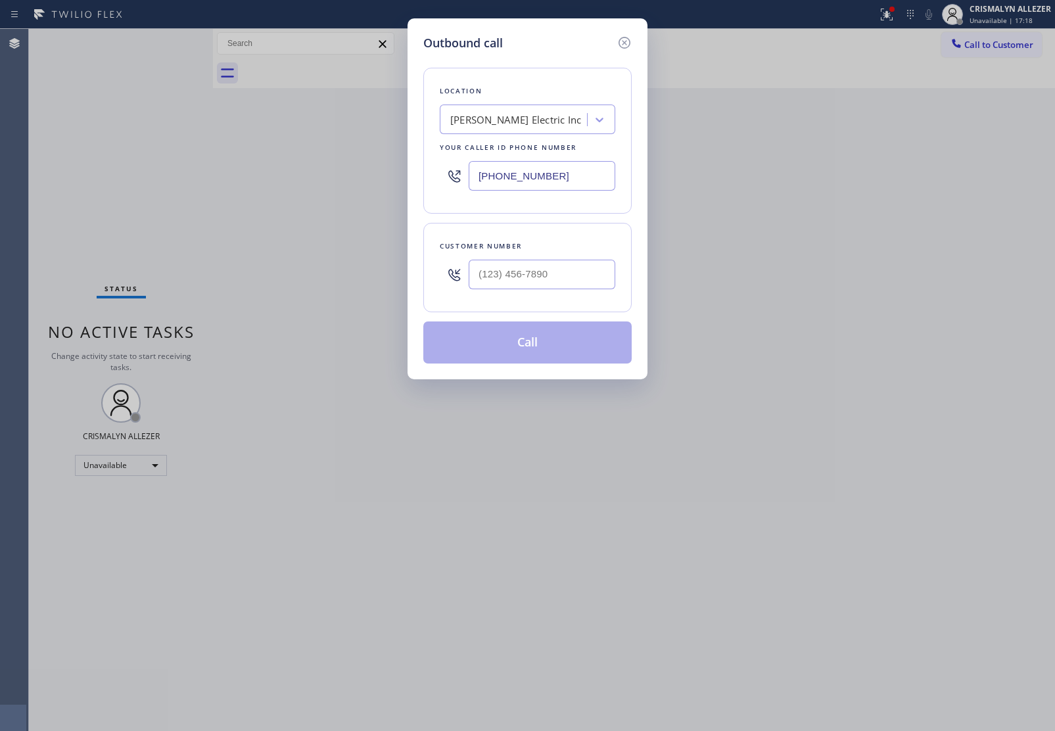
drag, startPoint x: 584, startPoint y: 175, endPoint x: 183, endPoint y: 180, distance: 401.1
click at [228, 181] on div "Outbound call Location Maskal Electric Inc Your caller id phone number (862) 37…" at bounding box center [527, 365] width 1055 height 731
paste input "640) 227-43"
type input "(640) 227-4380"
click at [571, 279] on input "(___) ___-____" at bounding box center [542, 275] width 147 height 30
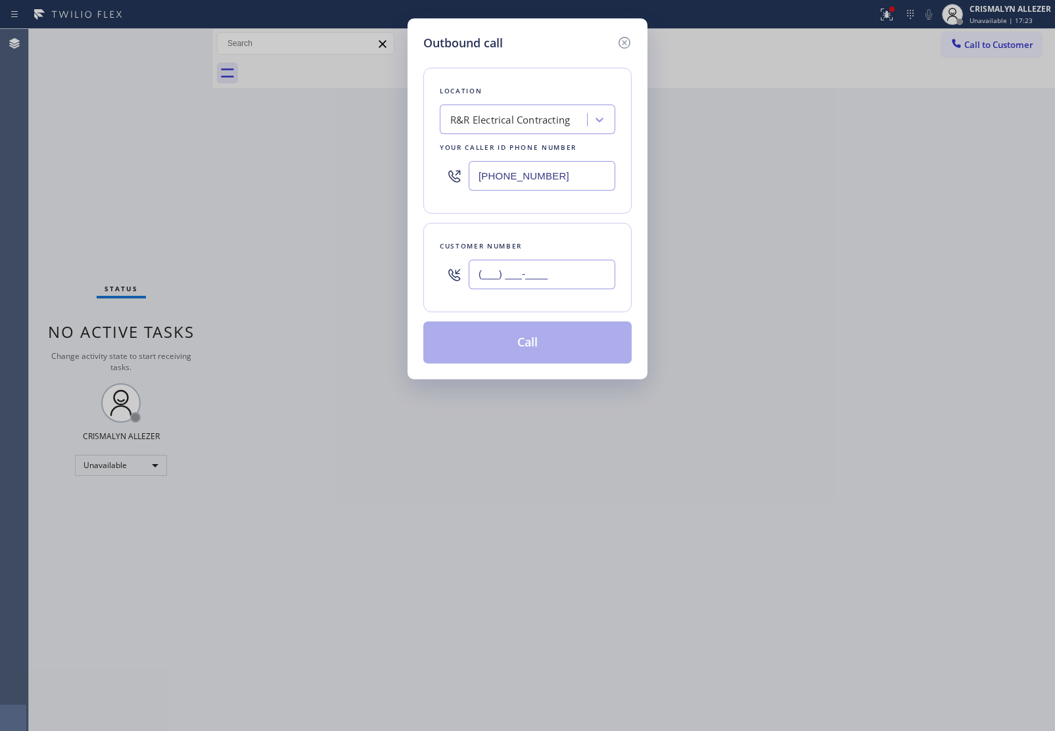
paste input "718) 709-0750"
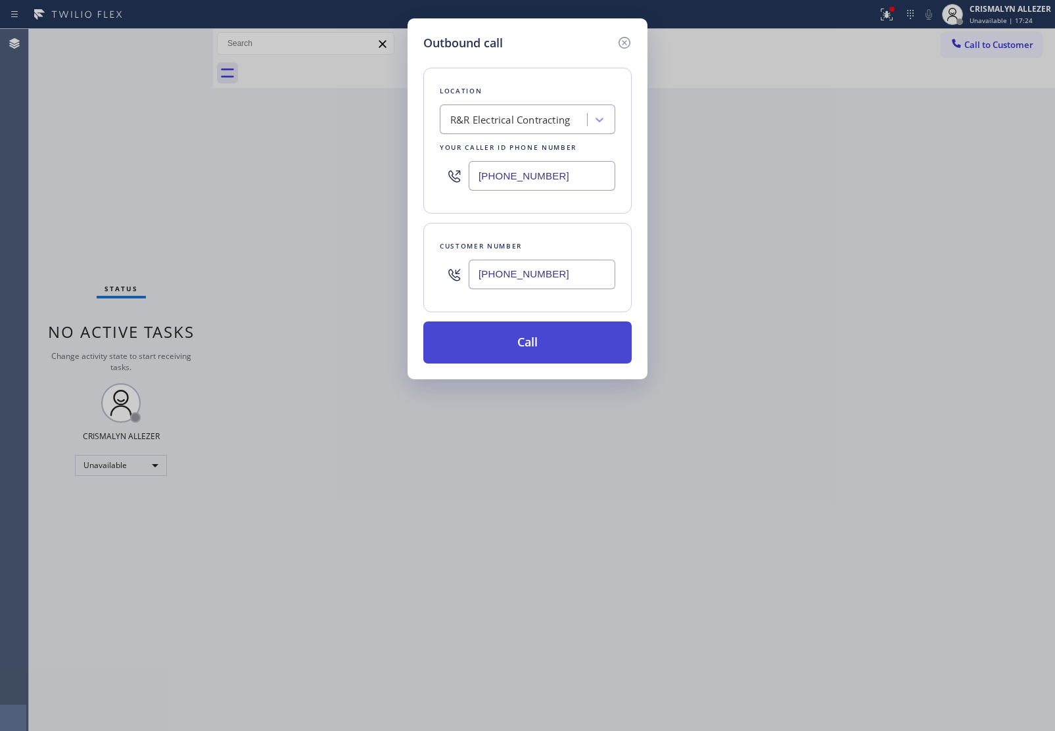
type input "(718) 709-0750"
click at [543, 329] on button "Call" at bounding box center [527, 343] width 208 height 42
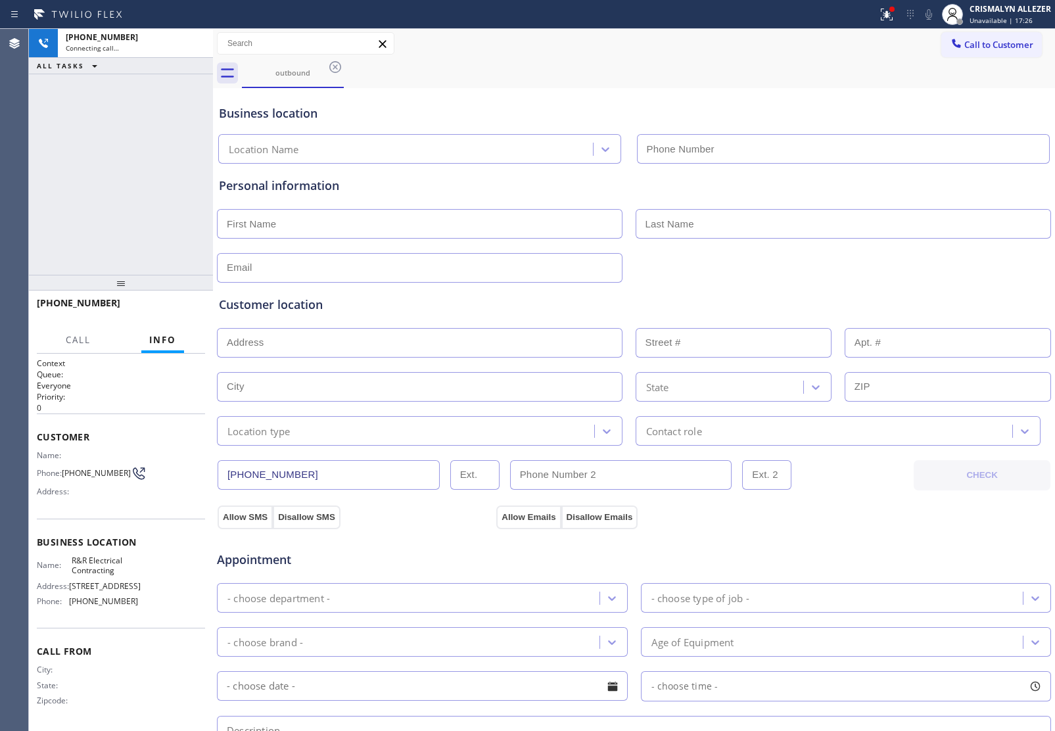
type input "(640) 227-4380"
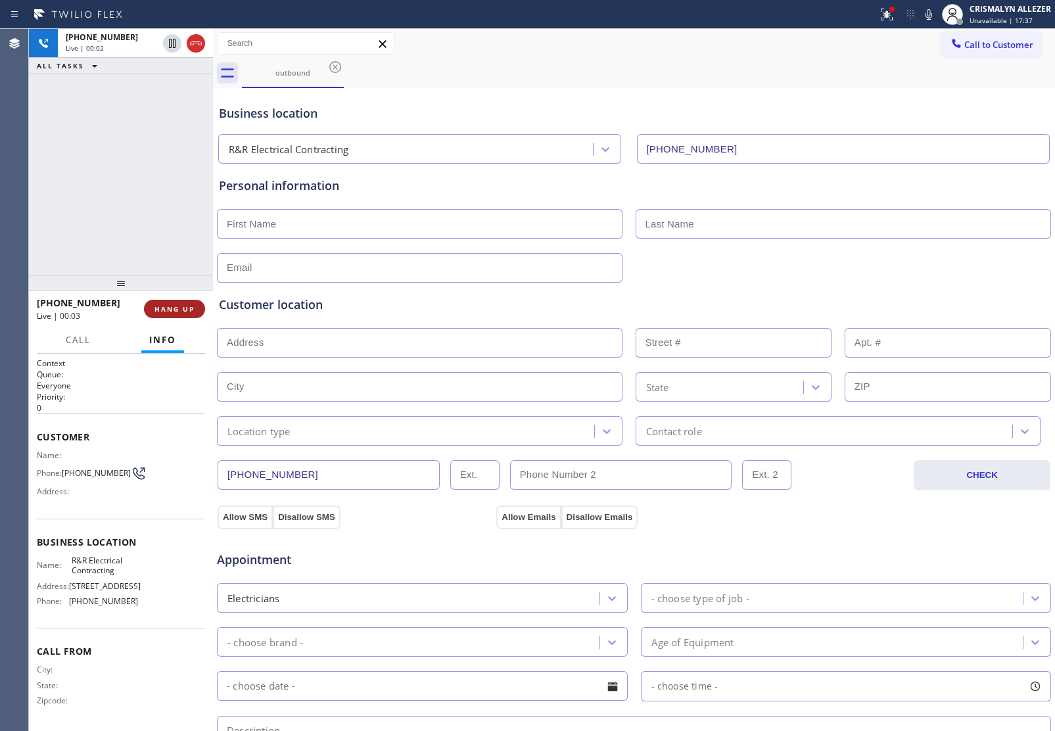
click at [166, 310] on span "HANG UP" at bounding box center [175, 308] width 40 height 9
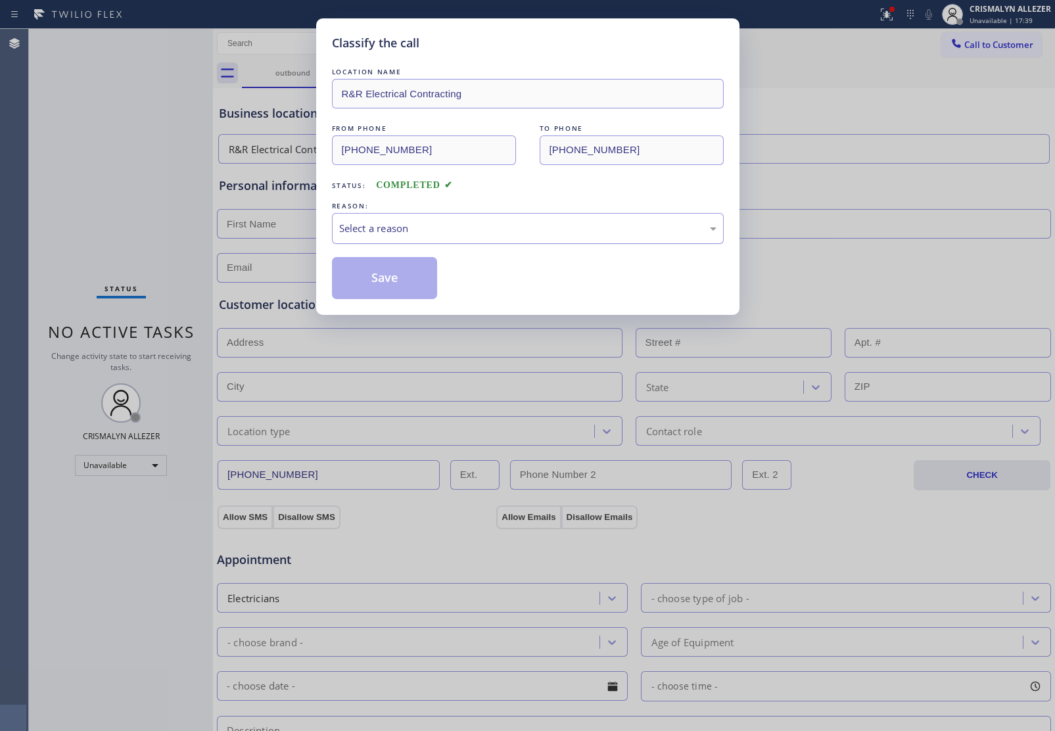
click at [481, 243] on div "Select a reason" at bounding box center [528, 228] width 392 height 31
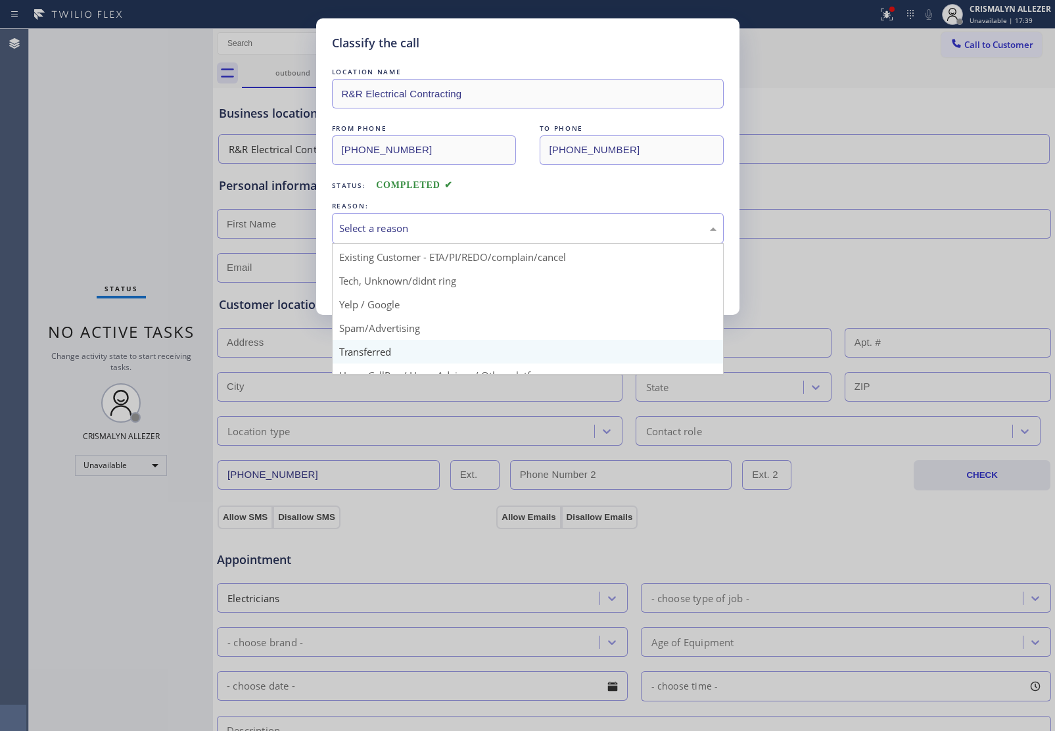
scroll to position [90, 0]
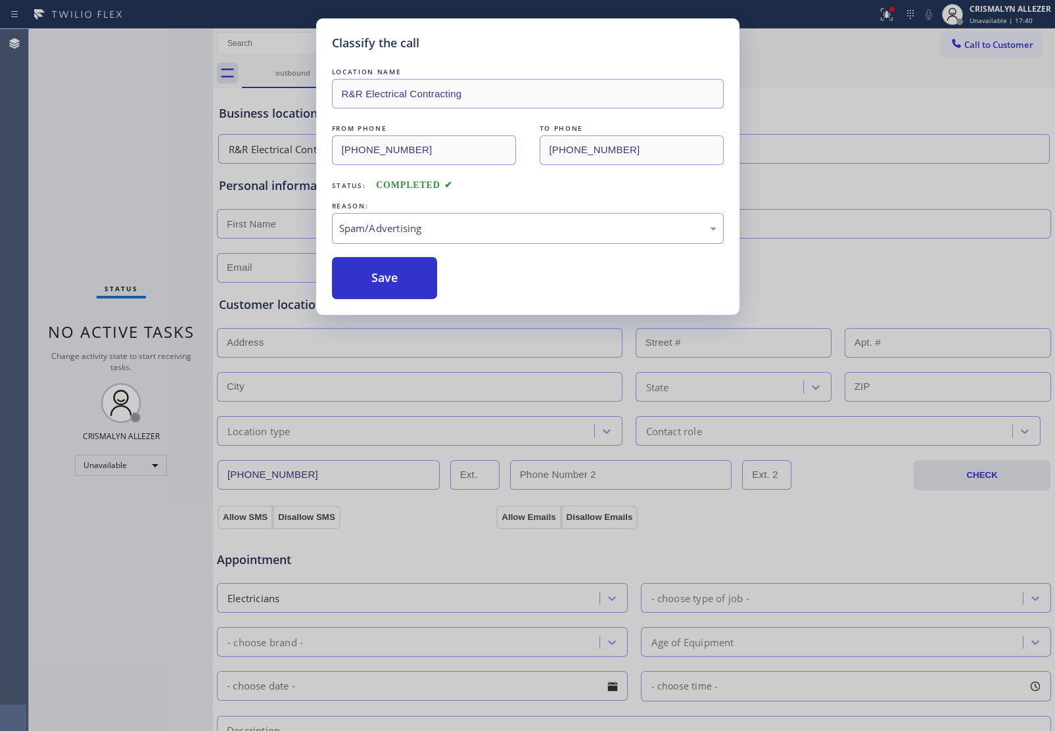
click at [398, 288] on button "Save" at bounding box center [385, 278] width 106 height 42
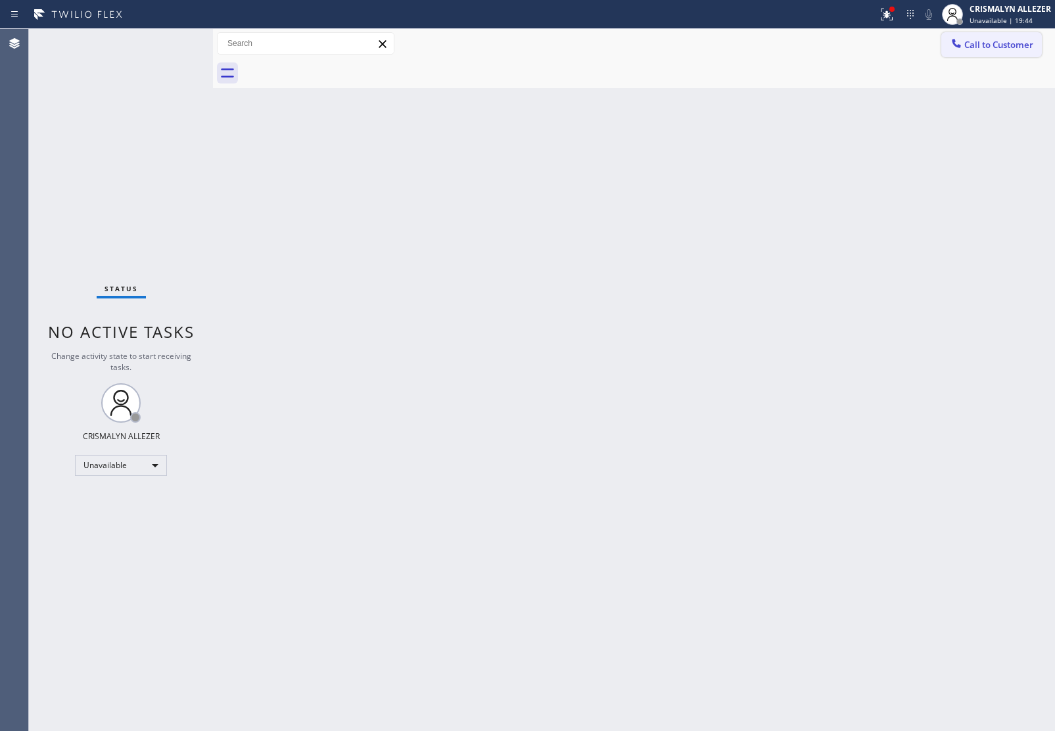
click at [988, 46] on span "Call to Customer" at bounding box center [999, 45] width 69 height 12
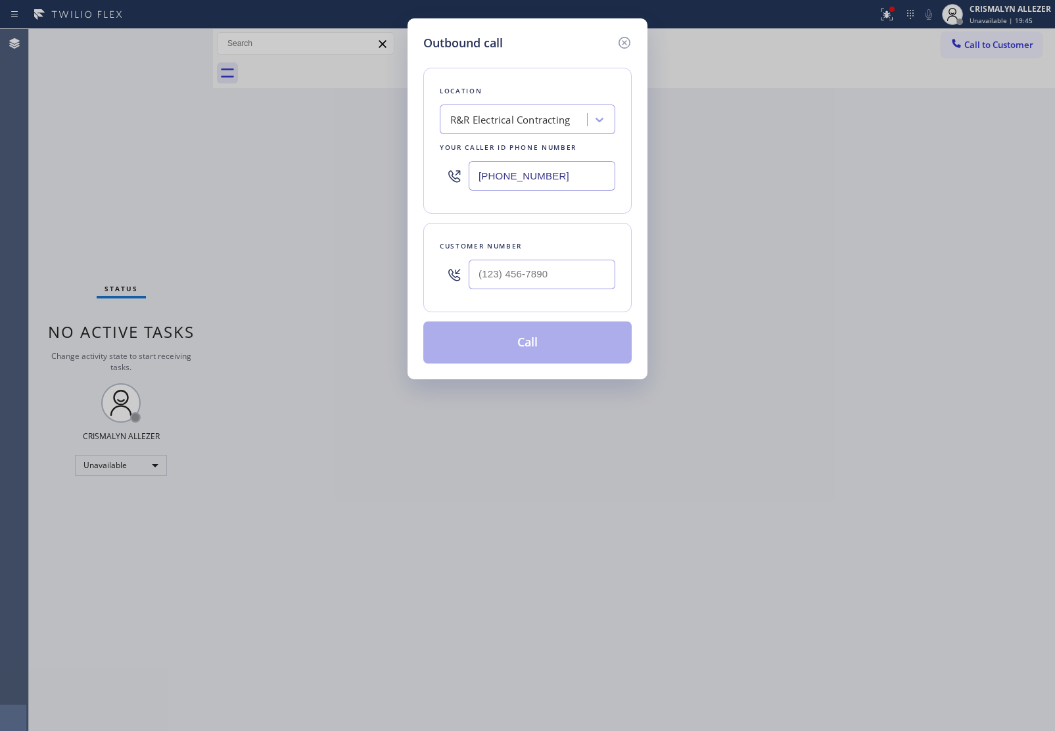
drag, startPoint x: 581, startPoint y: 176, endPoint x: 245, endPoint y: 165, distance: 335.5
click at [274, 166] on div "Outbound call Location R&R Electrical Contracting Your caller id phone number (…" at bounding box center [527, 365] width 1055 height 731
paste input "26) 508-7417"
type input "(626) 508-7417"
click at [567, 275] on input "(___) ___-____" at bounding box center [542, 275] width 147 height 30
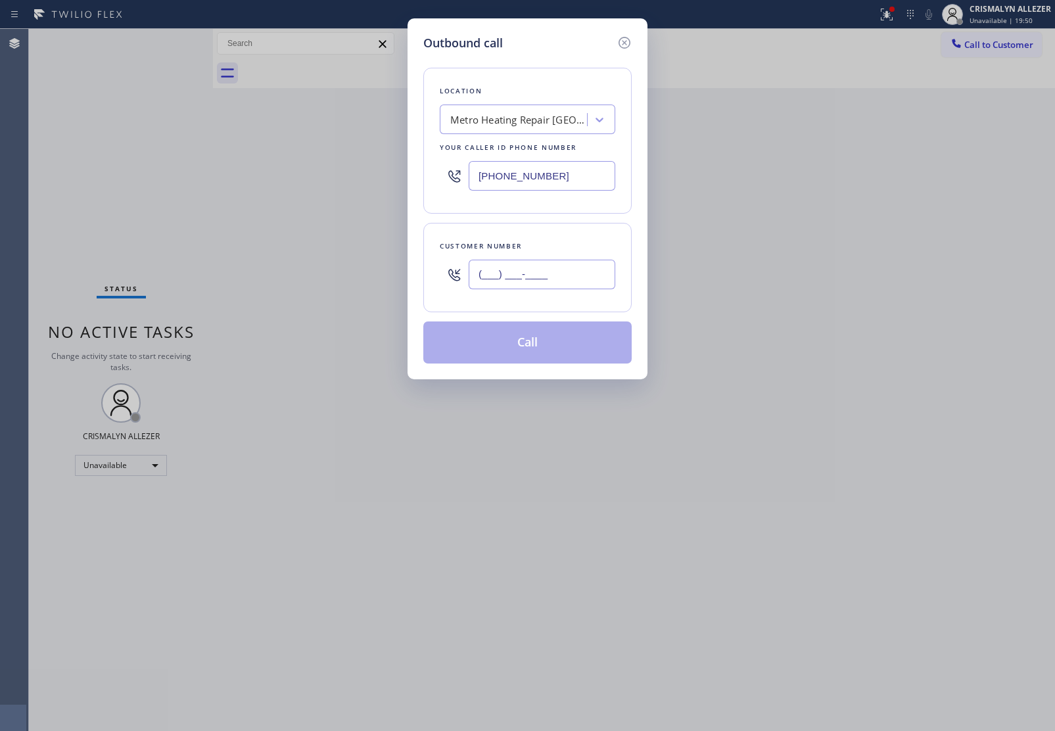
paste input "562) 257-3405"
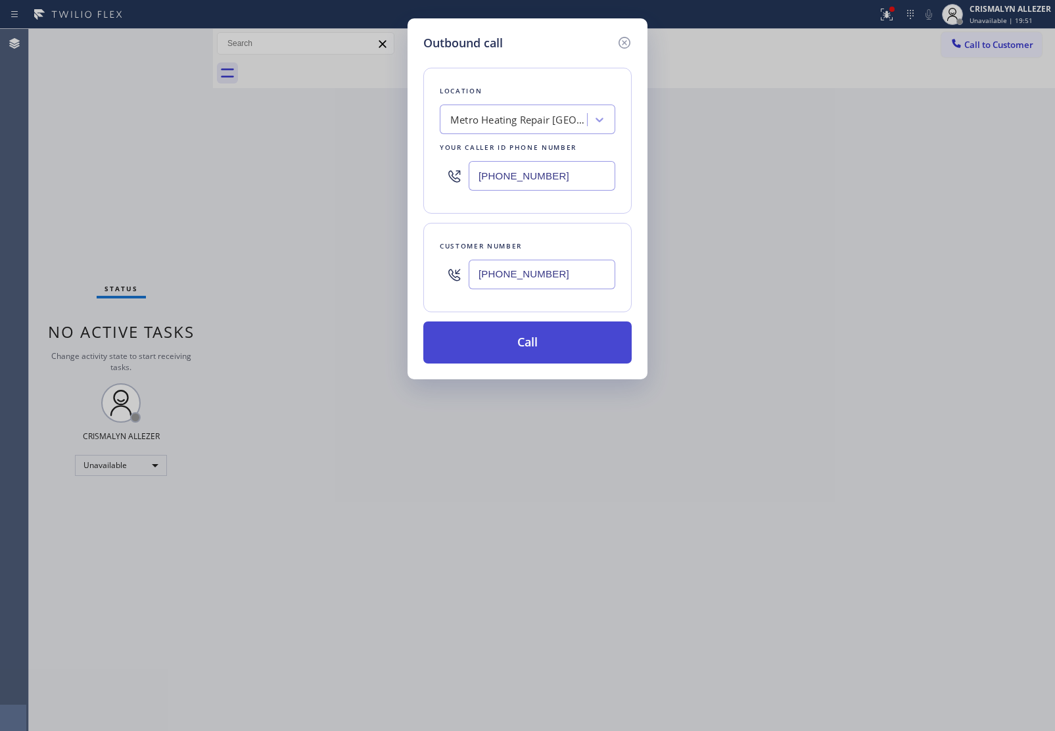
type input "(562) 257-3405"
click at [535, 343] on button "Call" at bounding box center [527, 343] width 208 height 42
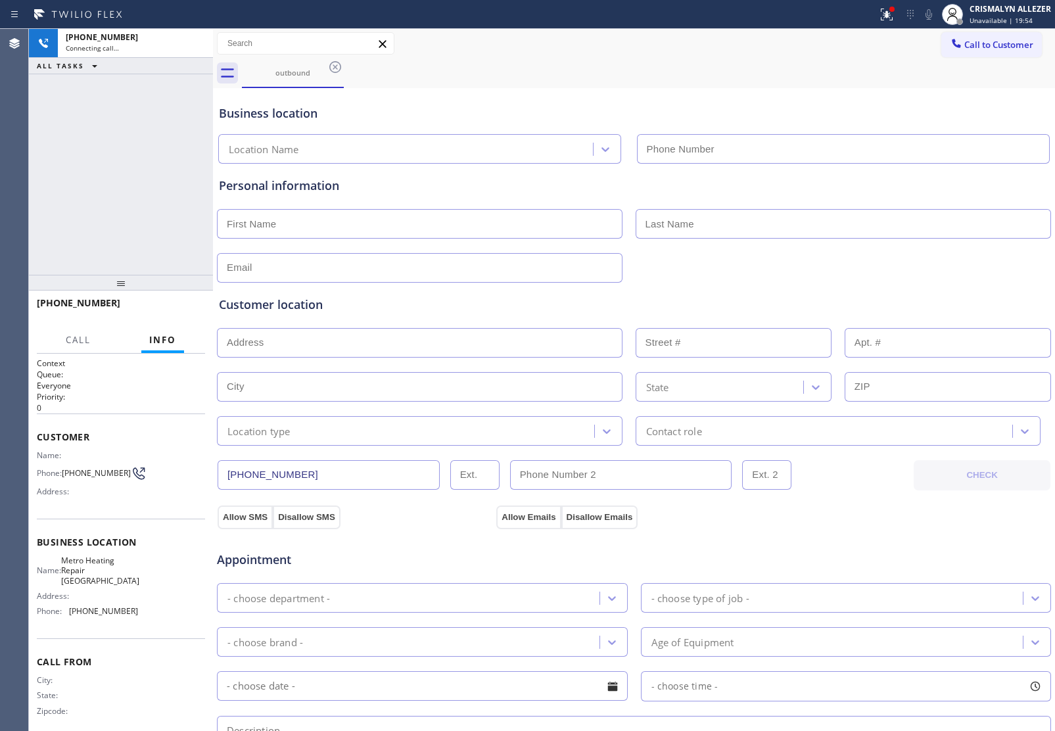
type input "(626) 508-7417"
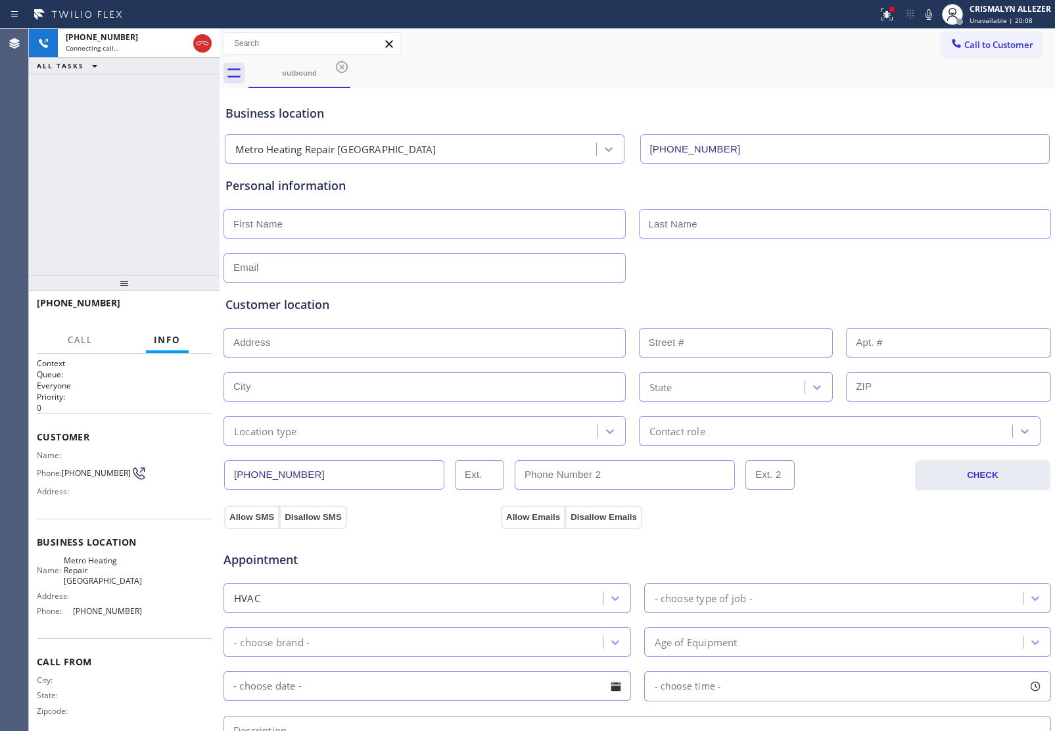
drag, startPoint x: 212, startPoint y: 266, endPoint x: 218, endPoint y: 268, distance: 6.9
click at [220, 268] on div at bounding box center [220, 380] width 0 height 702
click at [176, 308] on span "HANG UP" at bounding box center [181, 308] width 40 height 9
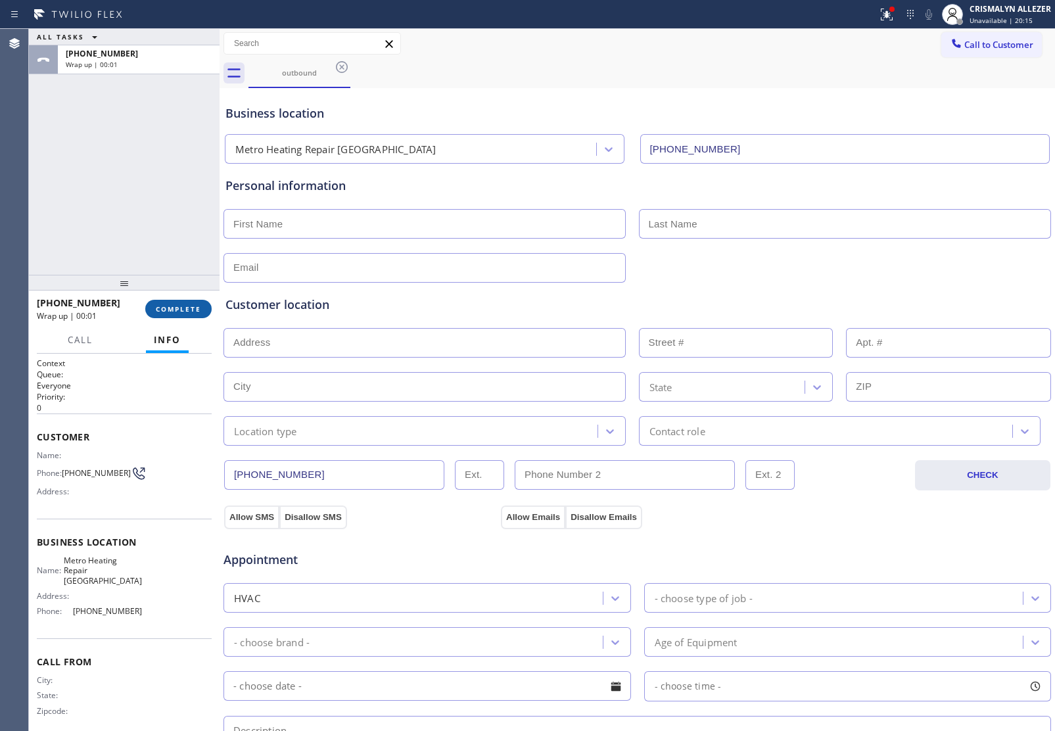
click at [166, 306] on span "COMPLETE" at bounding box center [178, 308] width 45 height 9
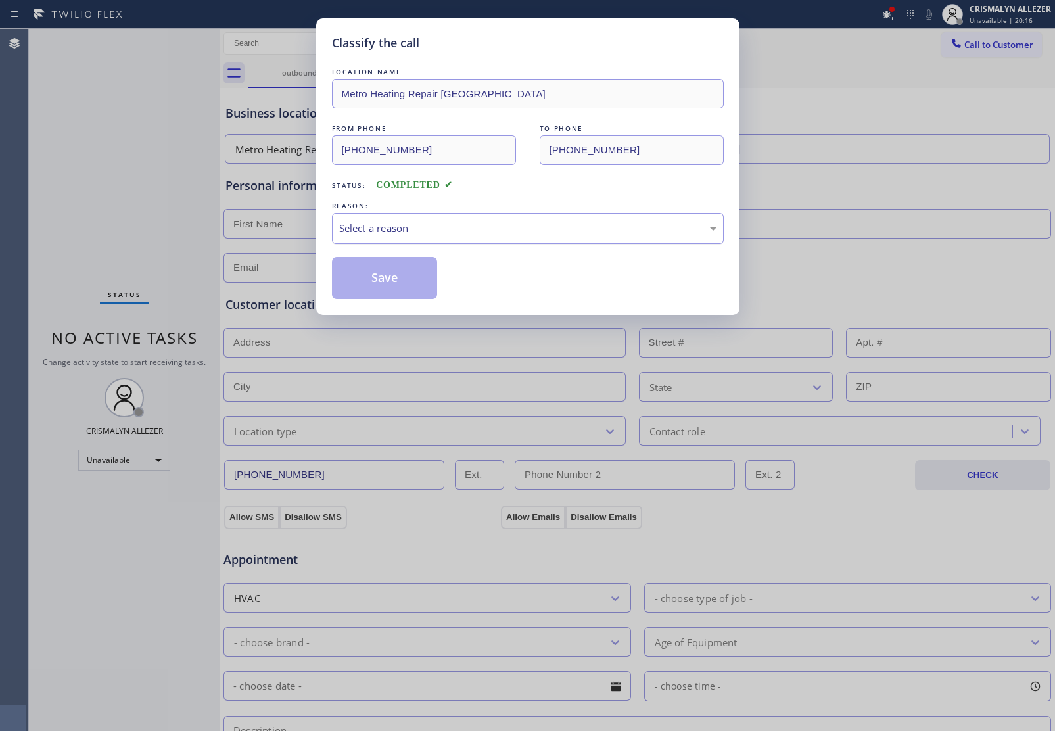
click at [511, 224] on div "Select a reason" at bounding box center [527, 228] width 377 height 15
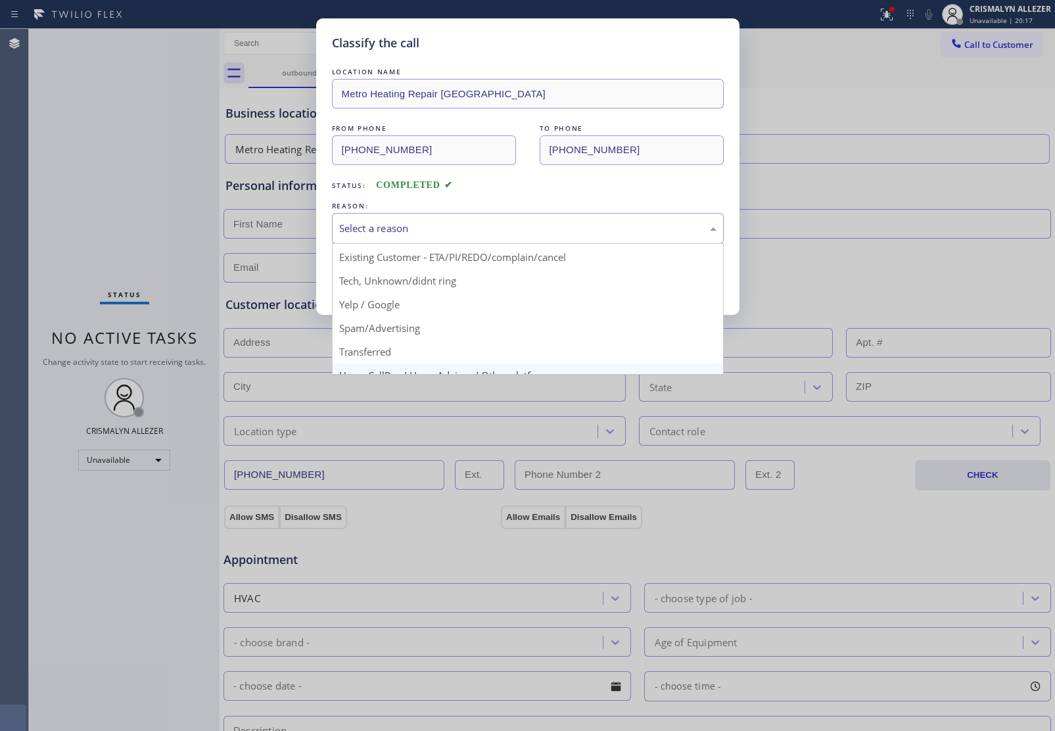
scroll to position [90, 0]
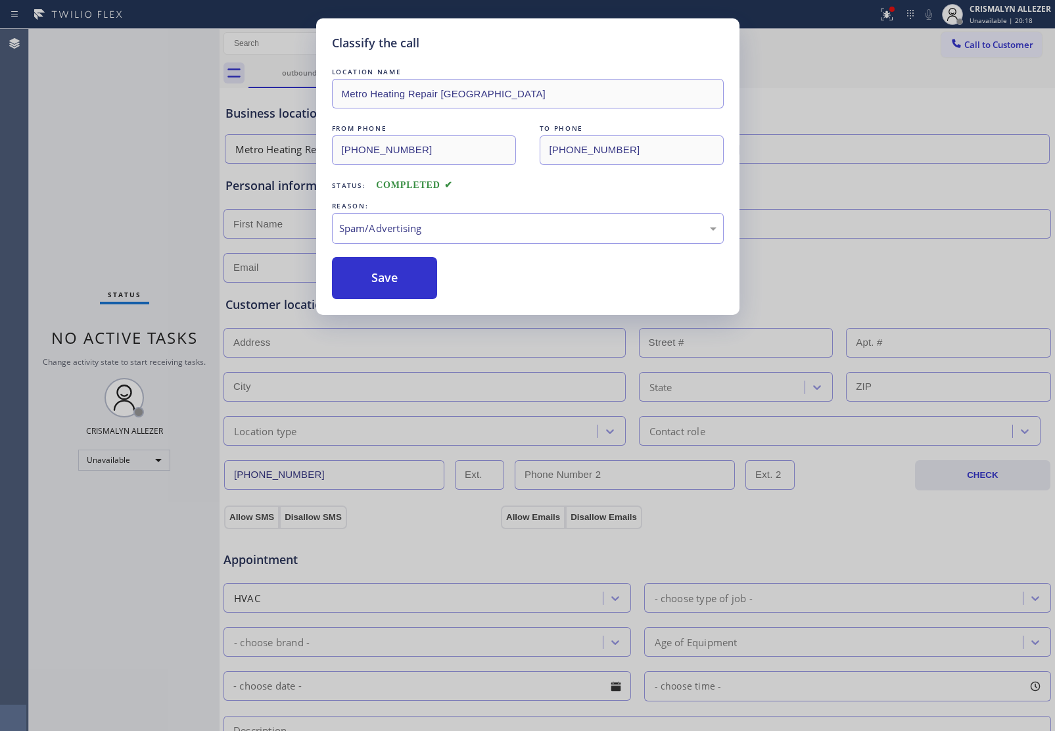
click at [399, 286] on button "Save" at bounding box center [385, 278] width 106 height 42
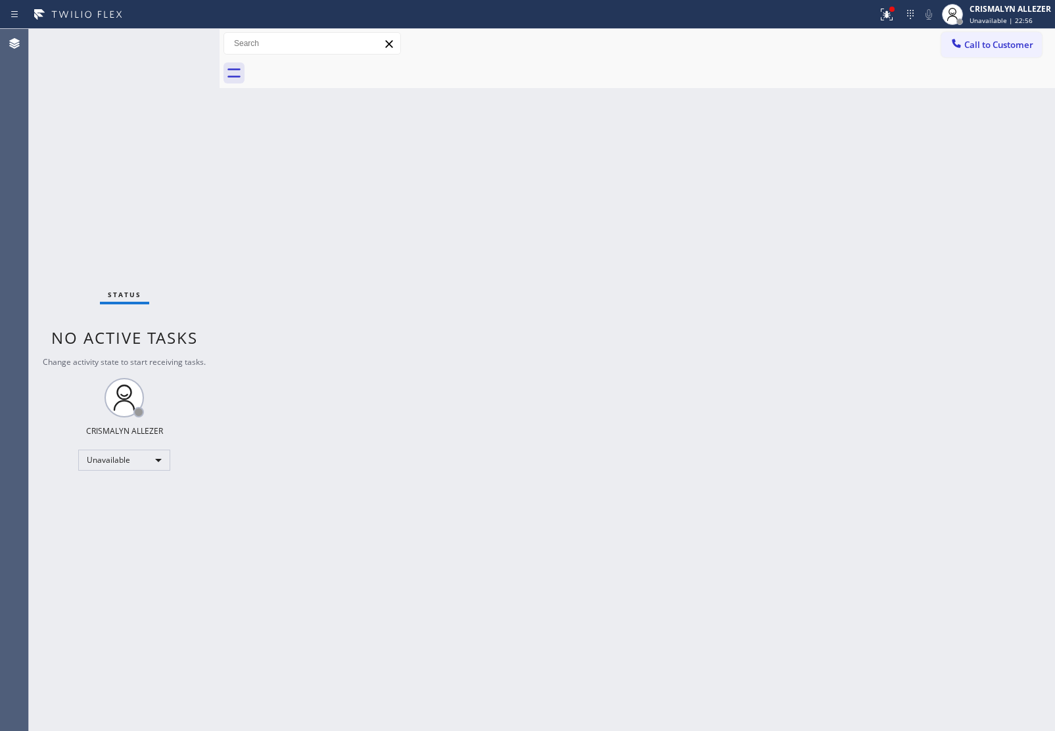
click at [1000, 60] on div at bounding box center [652, 74] width 807 height 30
click at [1003, 48] on span "Call to Customer" at bounding box center [999, 45] width 69 height 12
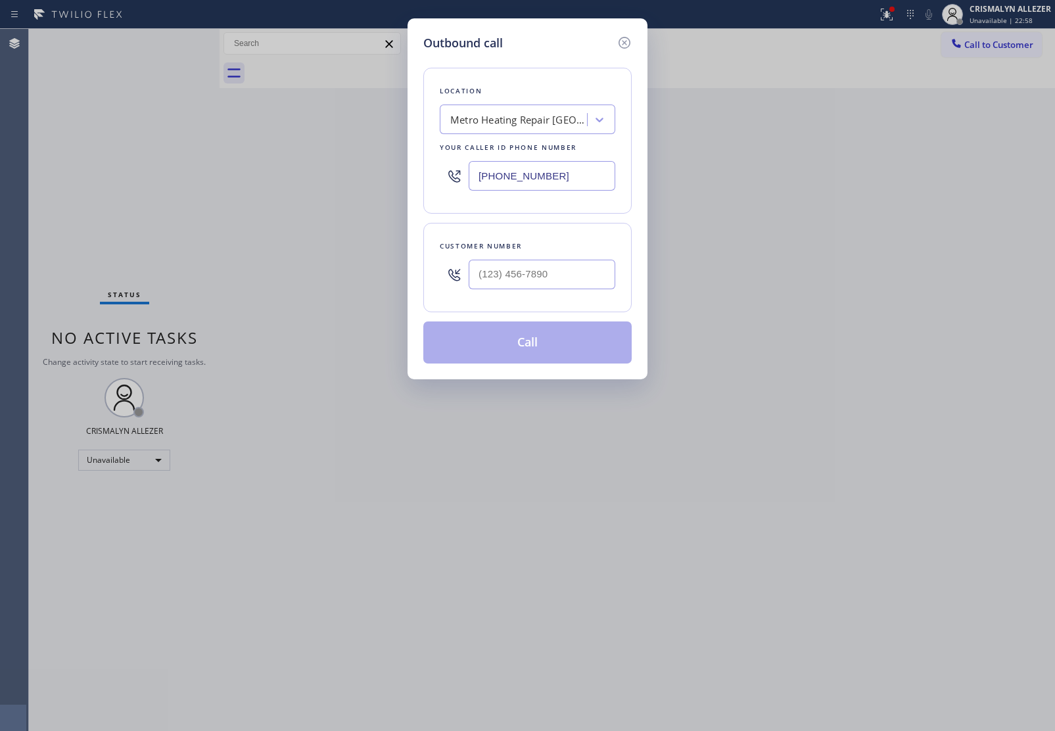
click at [577, 291] on div at bounding box center [542, 274] width 147 height 43
click at [582, 274] on input "(___) ___-____" at bounding box center [542, 275] width 147 height 30
paste input "562) 257-3405"
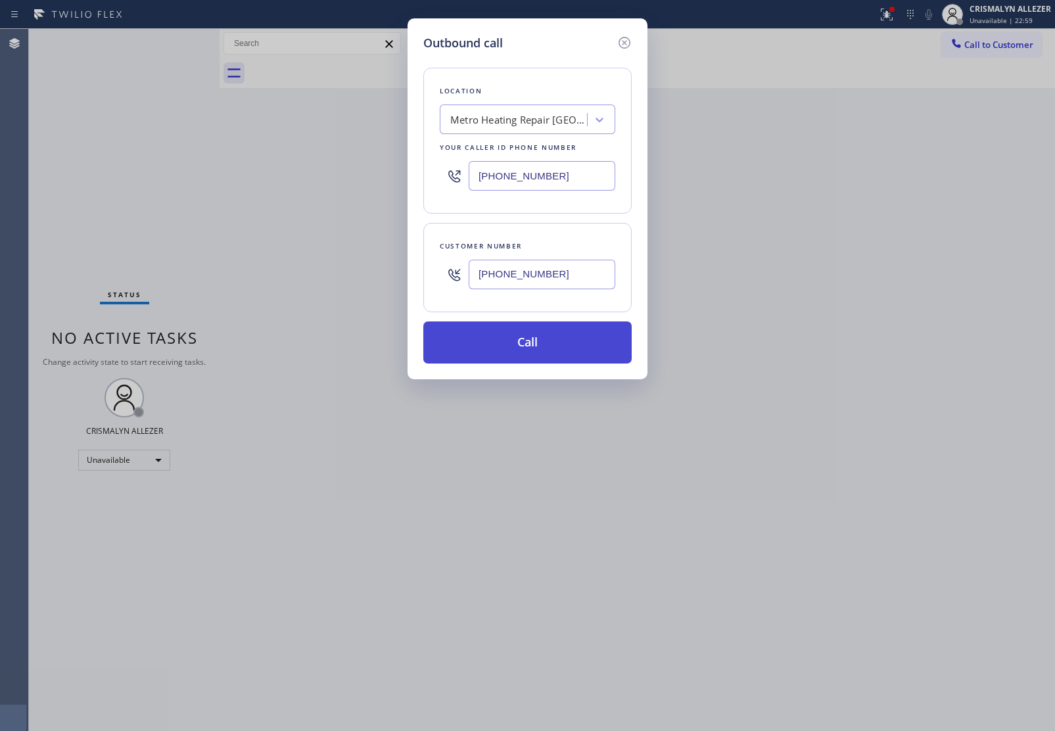
type input "(562) 257-3405"
click at [527, 356] on button "Call" at bounding box center [527, 343] width 208 height 42
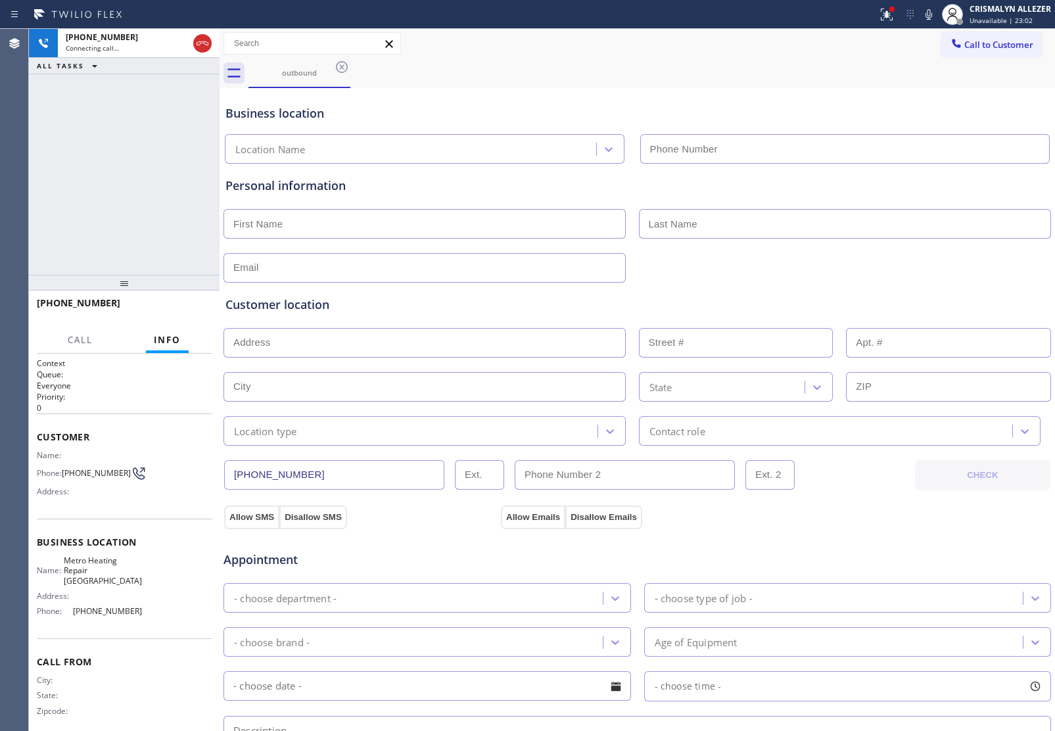
type input "(626) 508-7417"
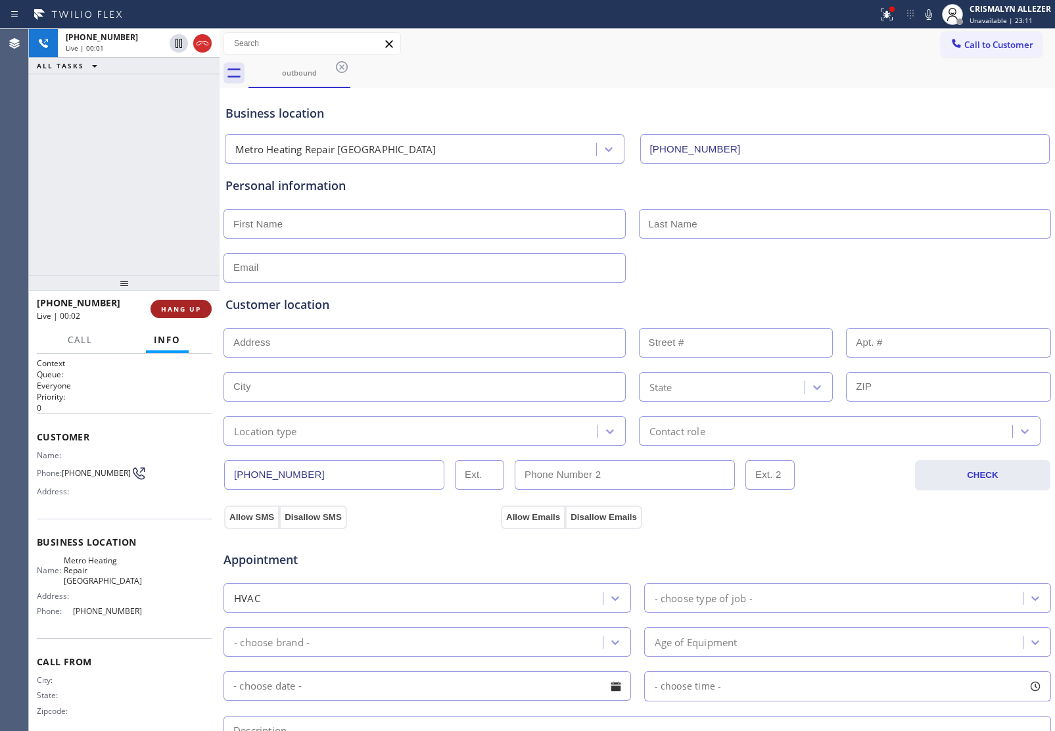
click at [180, 310] on span "HANG UP" at bounding box center [181, 308] width 40 height 9
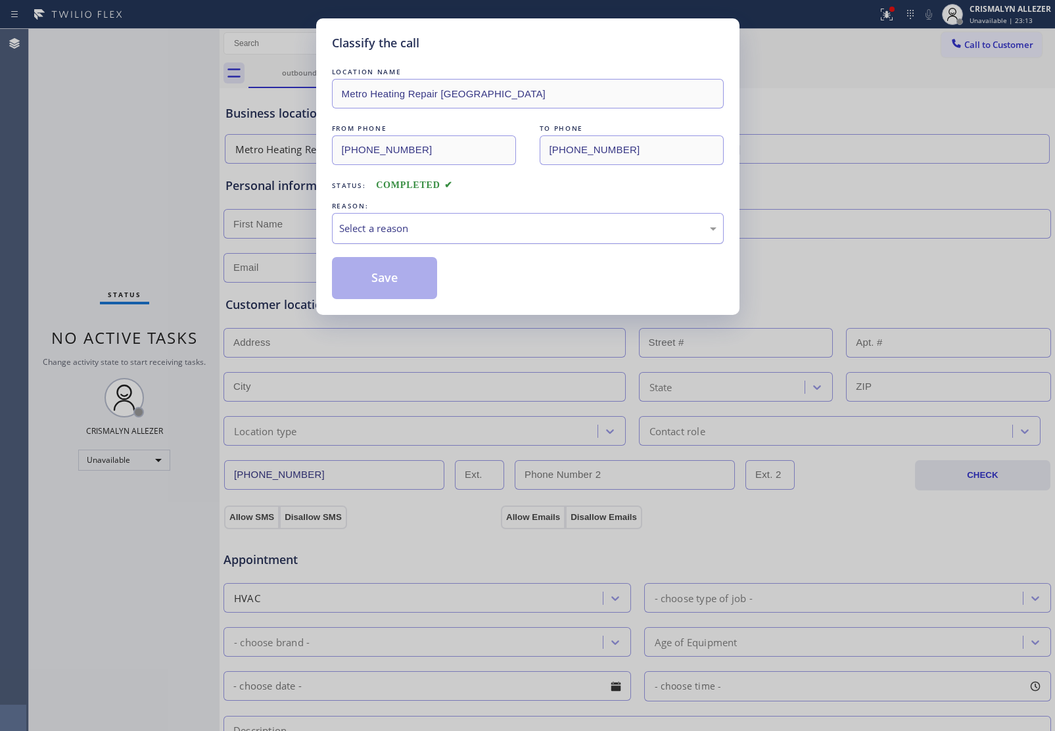
click at [536, 234] on div "Select a reason" at bounding box center [527, 228] width 377 height 15
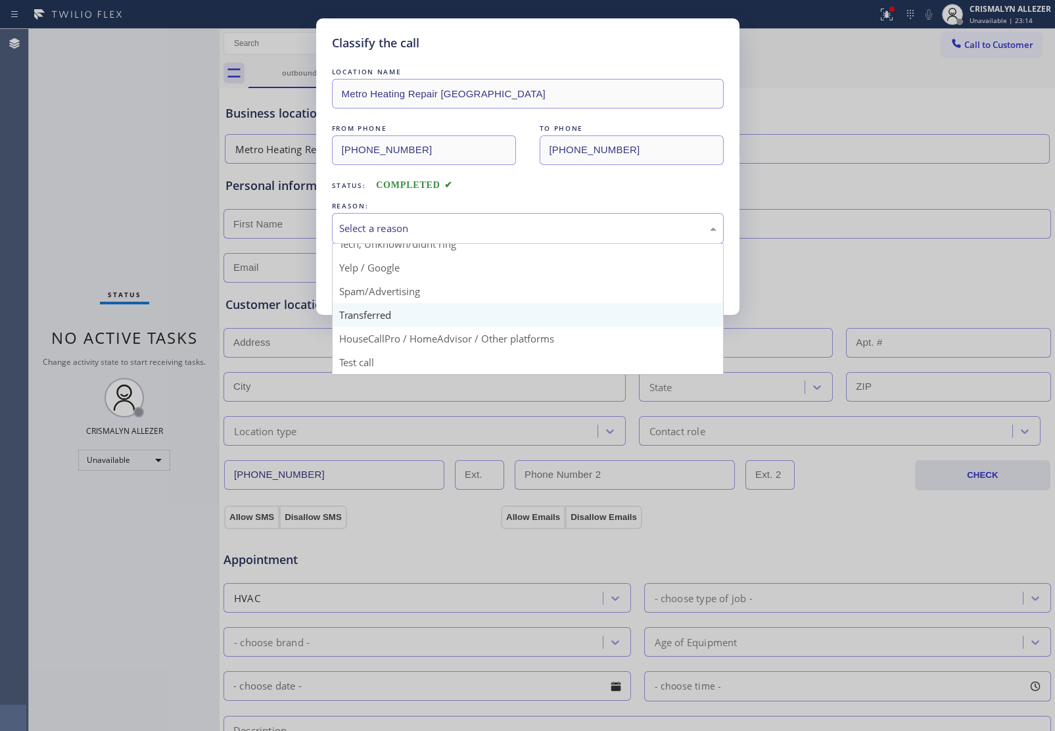
scroll to position [90, 0]
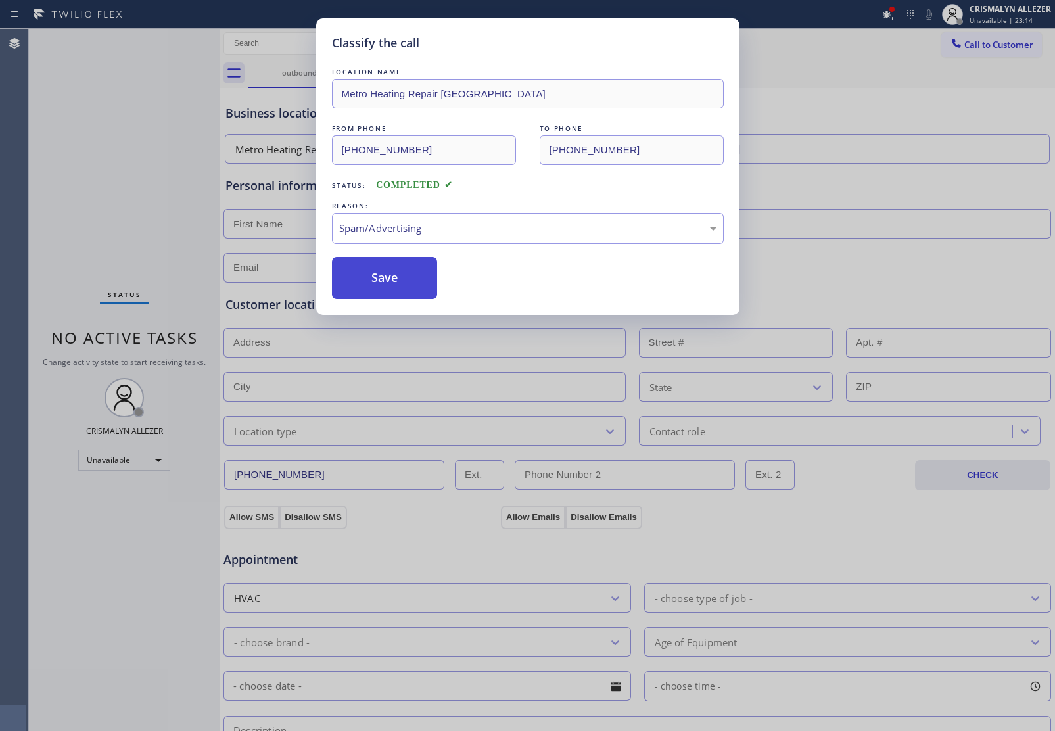
click at [399, 289] on button "Save" at bounding box center [385, 278] width 106 height 42
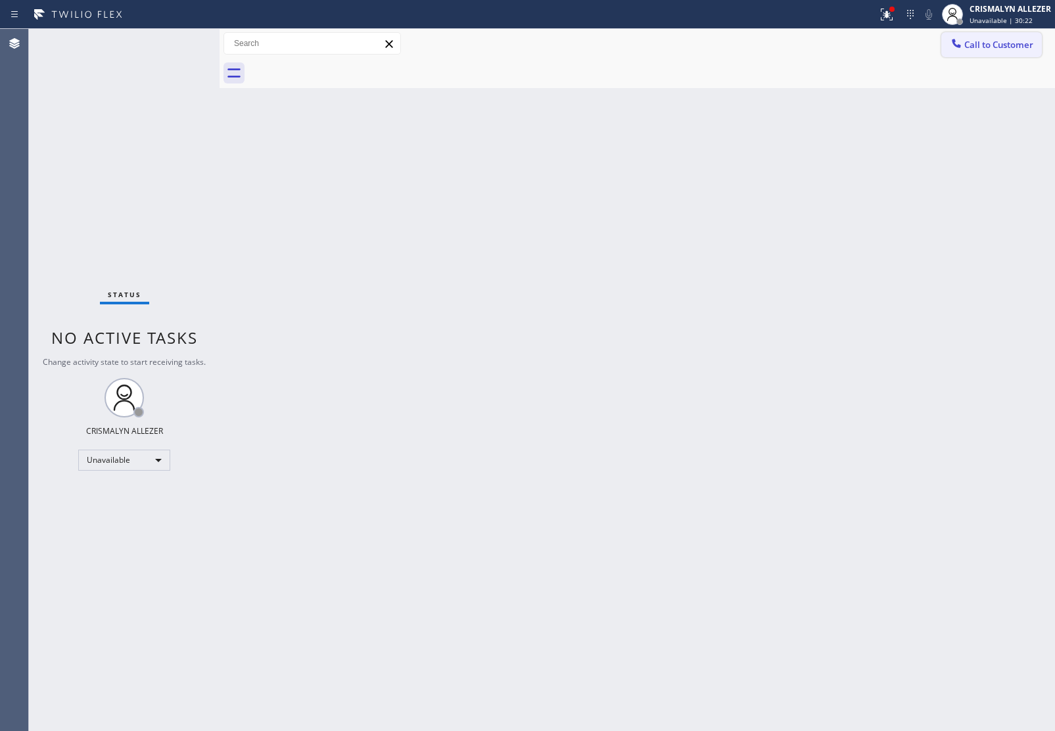
click at [1008, 43] on span "Call to Customer" at bounding box center [999, 45] width 69 height 12
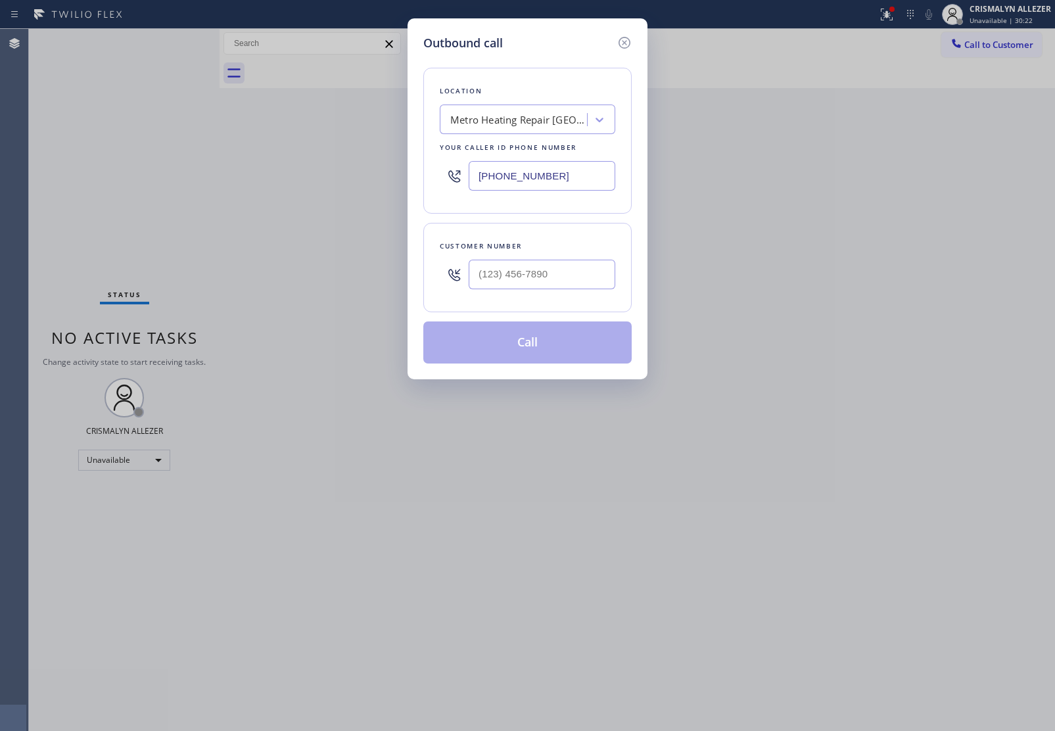
drag, startPoint x: 443, startPoint y: 162, endPoint x: 179, endPoint y: 153, distance: 263.8
click at [179, 153] on div "Outbound call Location Metro Heating Repair Pasadena Your caller id phone numbe…" at bounding box center [527, 365] width 1055 height 731
paste input "714) 583-6969"
type input "(714) 583-6969"
click at [566, 270] on input "(___) ___-____" at bounding box center [542, 275] width 147 height 30
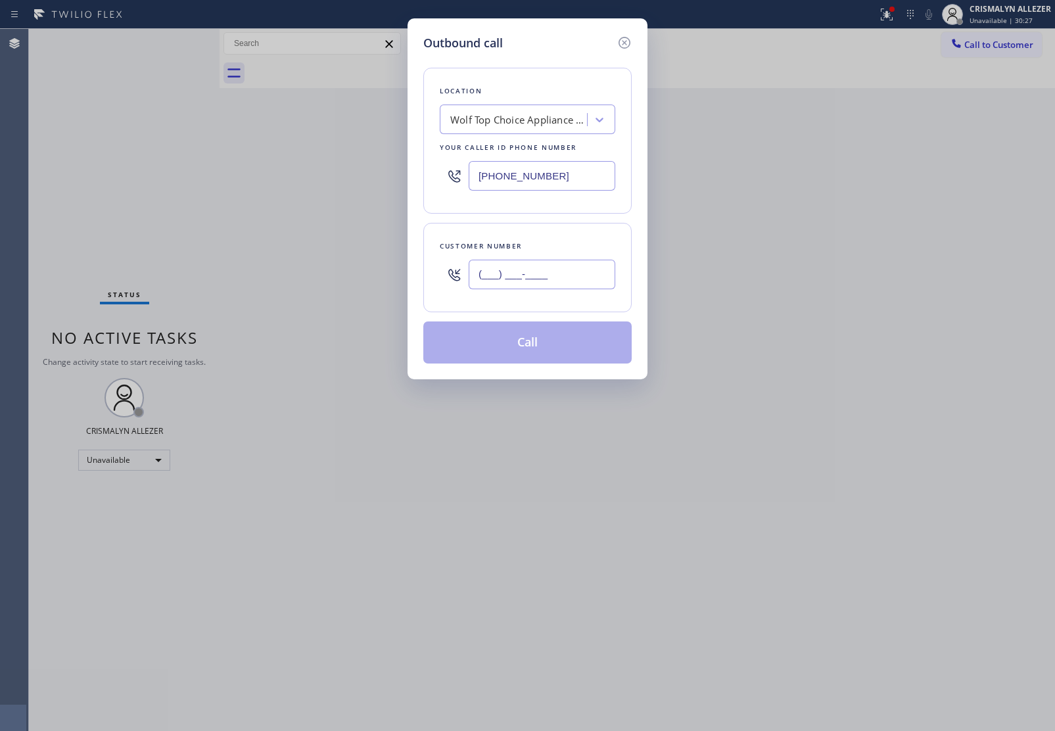
paste input "714) 583-6304"
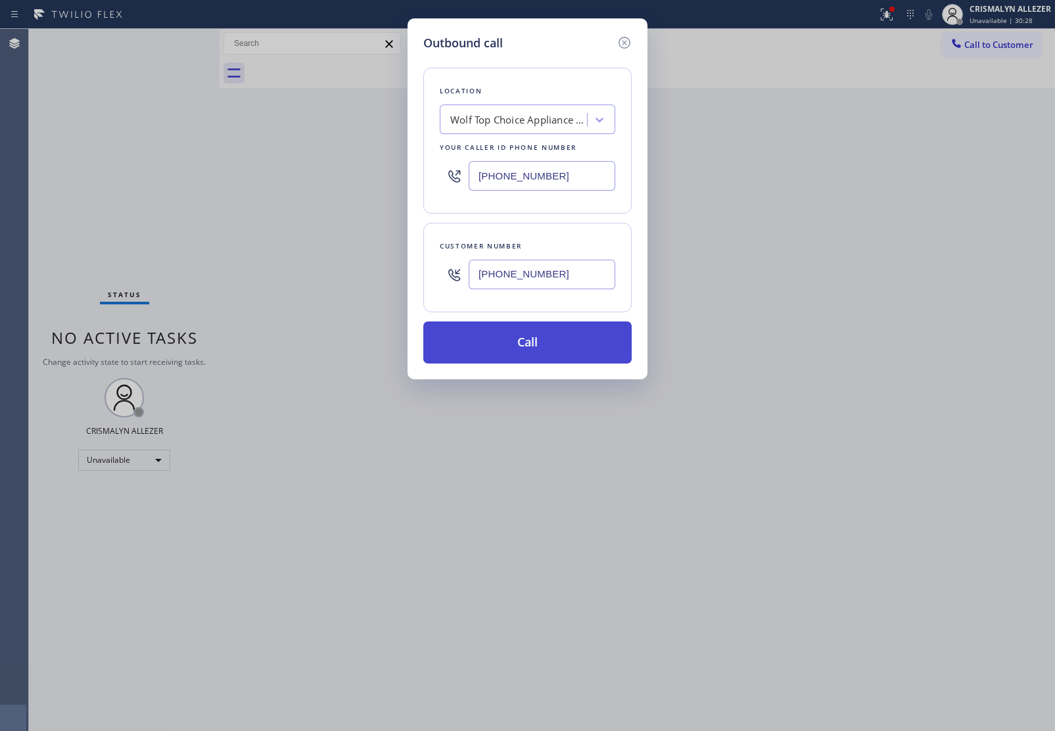
type input "(714) 583-6304"
click at [536, 352] on button "Call" at bounding box center [527, 343] width 208 height 42
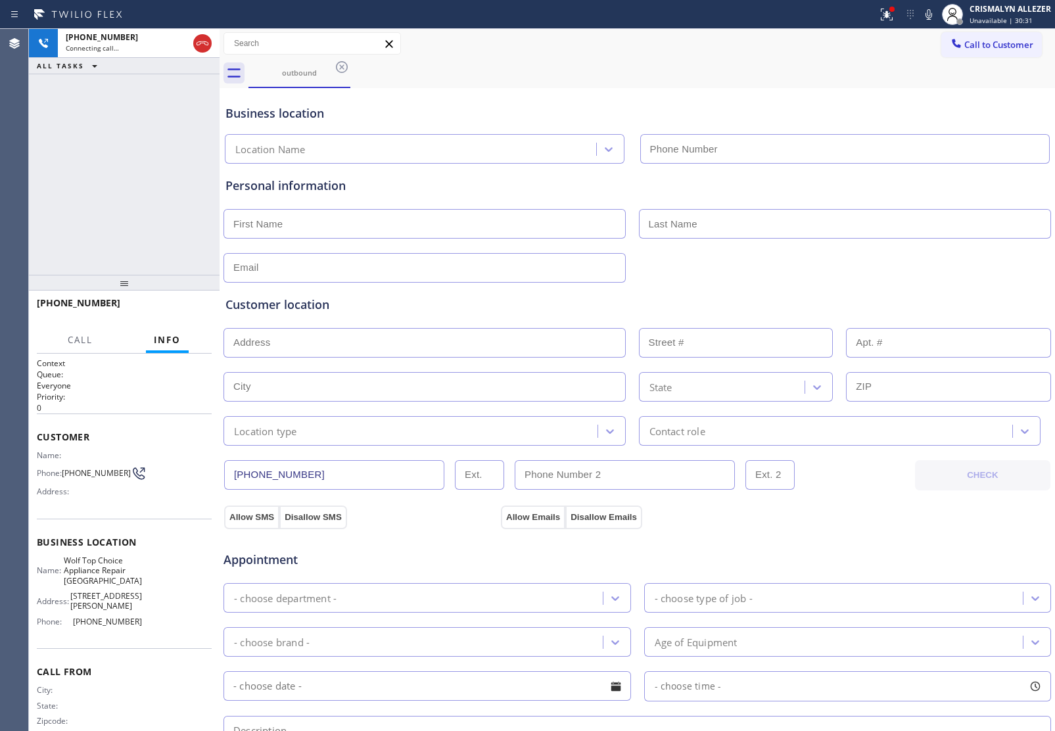
type input "(714) 583-6969"
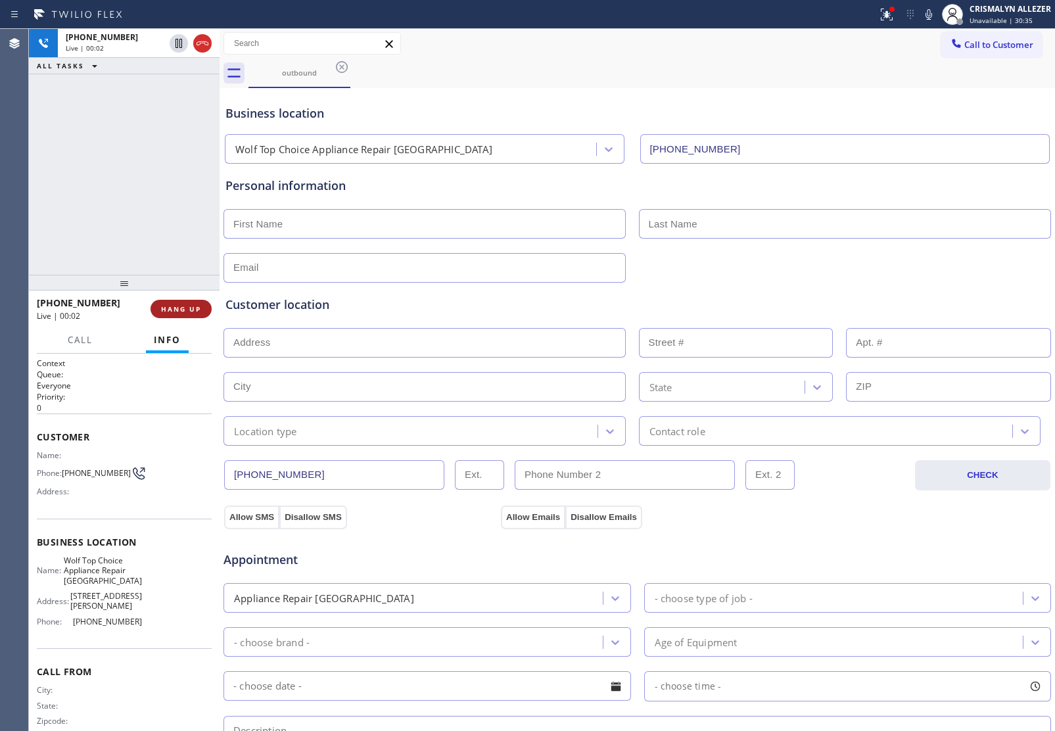
click at [179, 309] on span "HANG UP" at bounding box center [181, 308] width 40 height 9
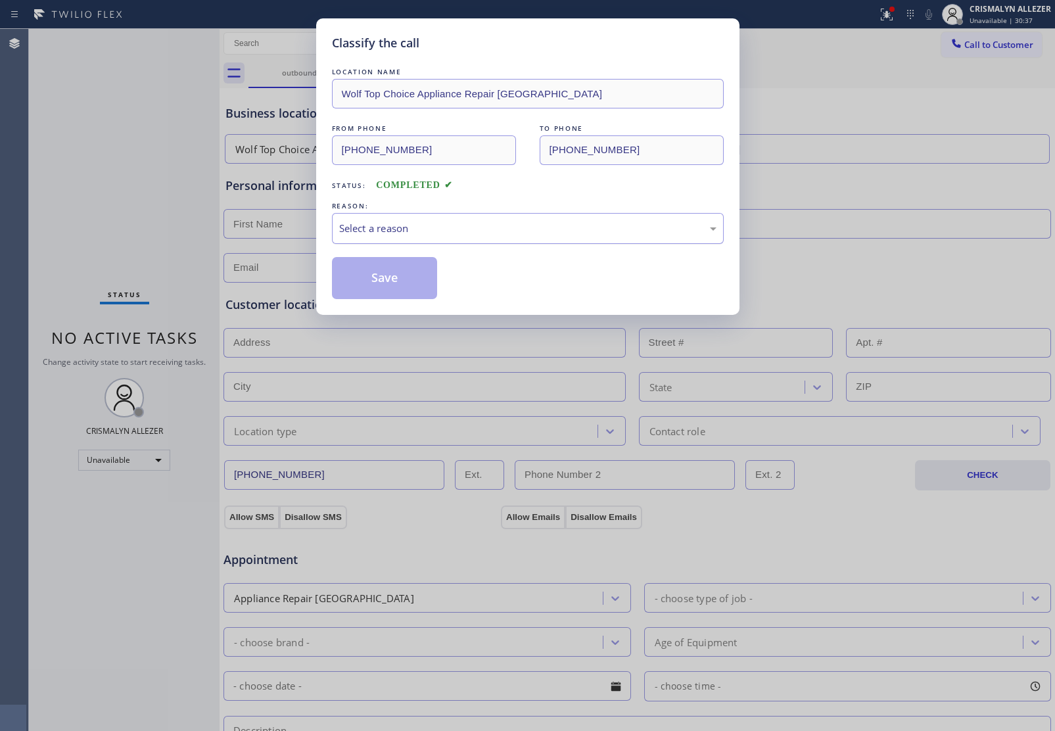
click at [506, 227] on div "Select a reason" at bounding box center [527, 228] width 377 height 15
click at [365, 277] on button "Save" at bounding box center [385, 278] width 106 height 42
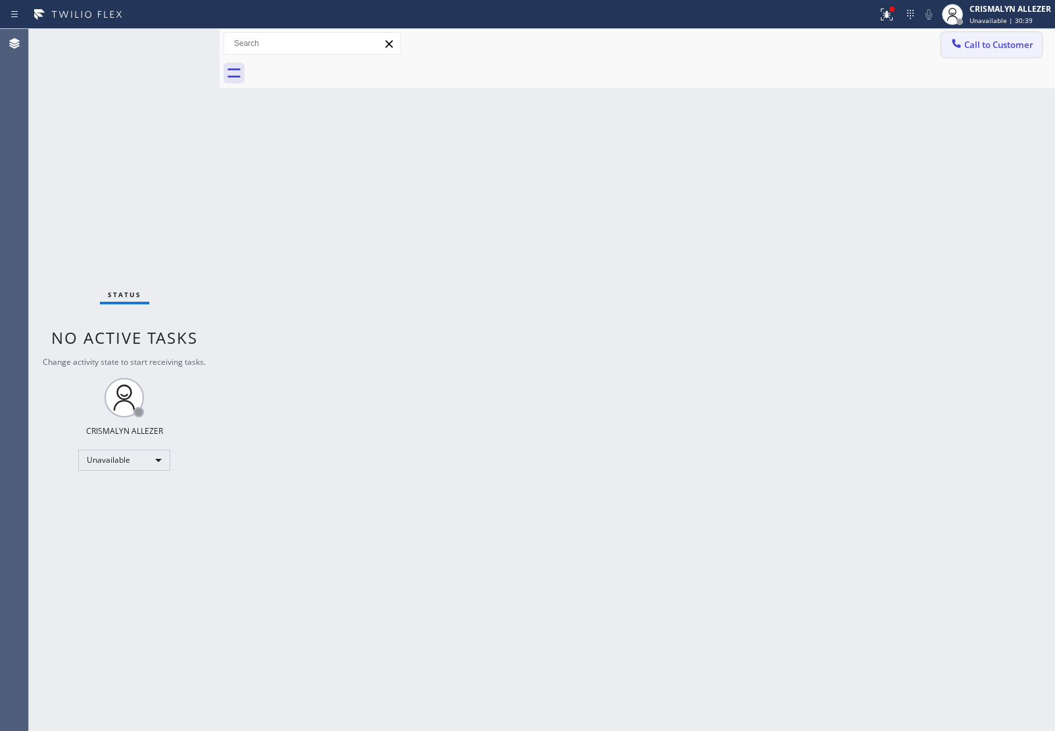
click at [1015, 34] on button "Call to Customer" at bounding box center [992, 44] width 101 height 25
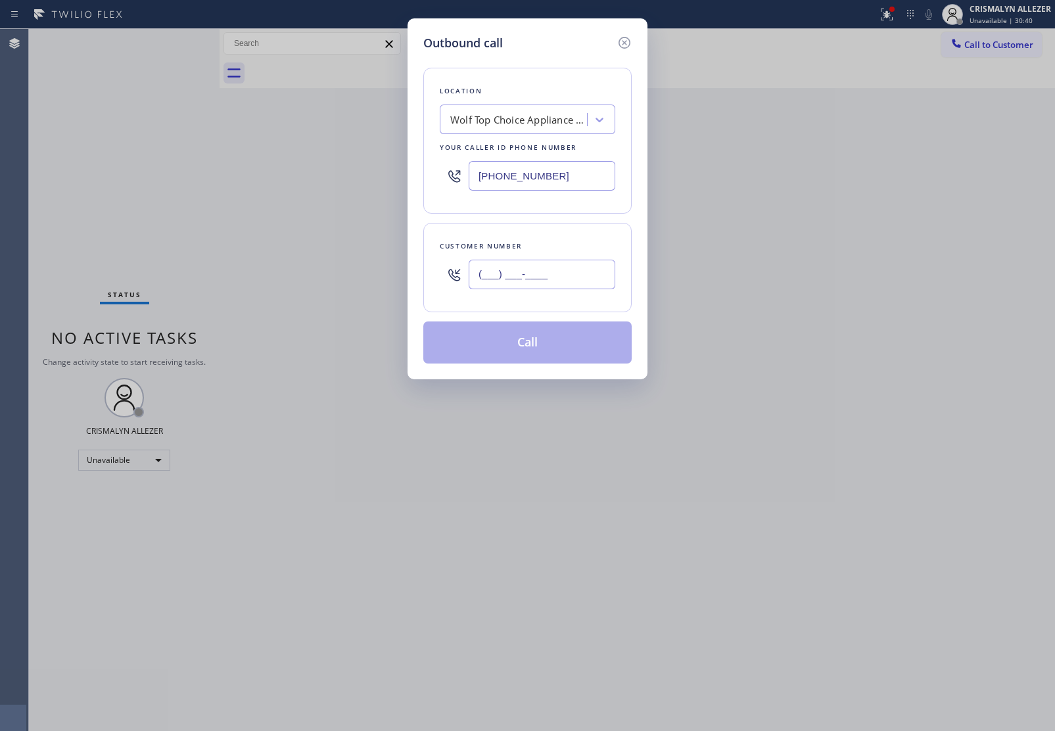
click at [550, 287] on input "(___) ___-____" at bounding box center [542, 275] width 147 height 30
paste input "714) 583-6304"
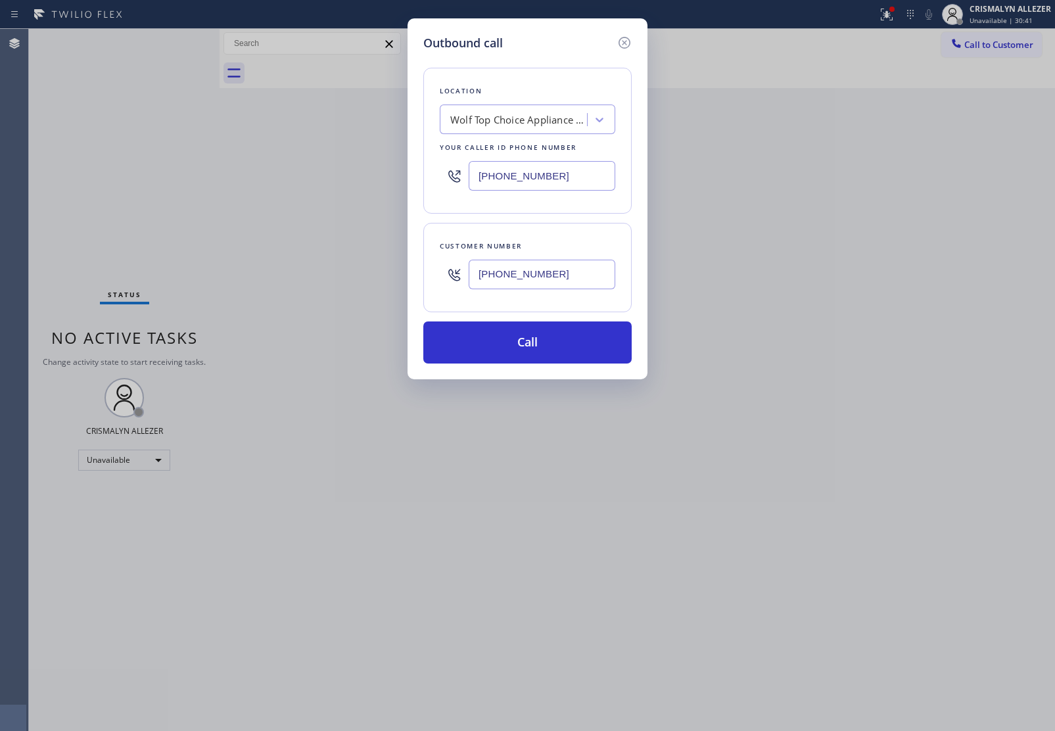
type input "(714) 583-6304"
click at [530, 366] on div "Outbound call Location Wolf Top Choice Appliance Repair Huntington Beach Your c…" at bounding box center [528, 198] width 240 height 361
click at [533, 362] on button "Call" at bounding box center [527, 343] width 208 height 42
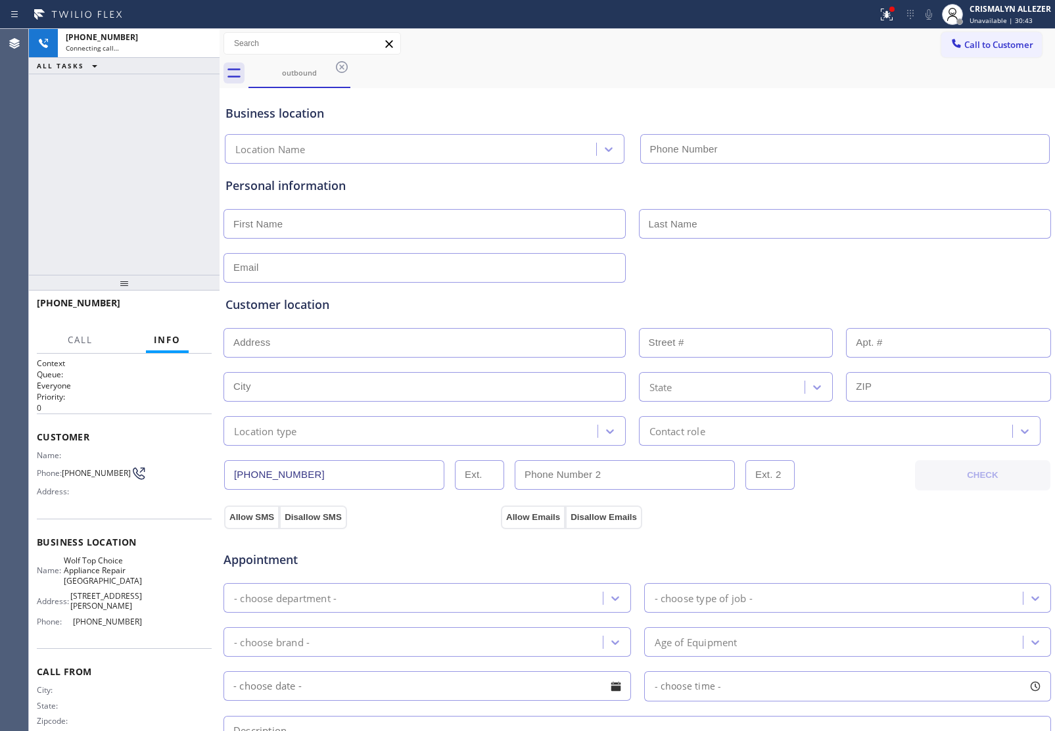
type input "(714) 583-6969"
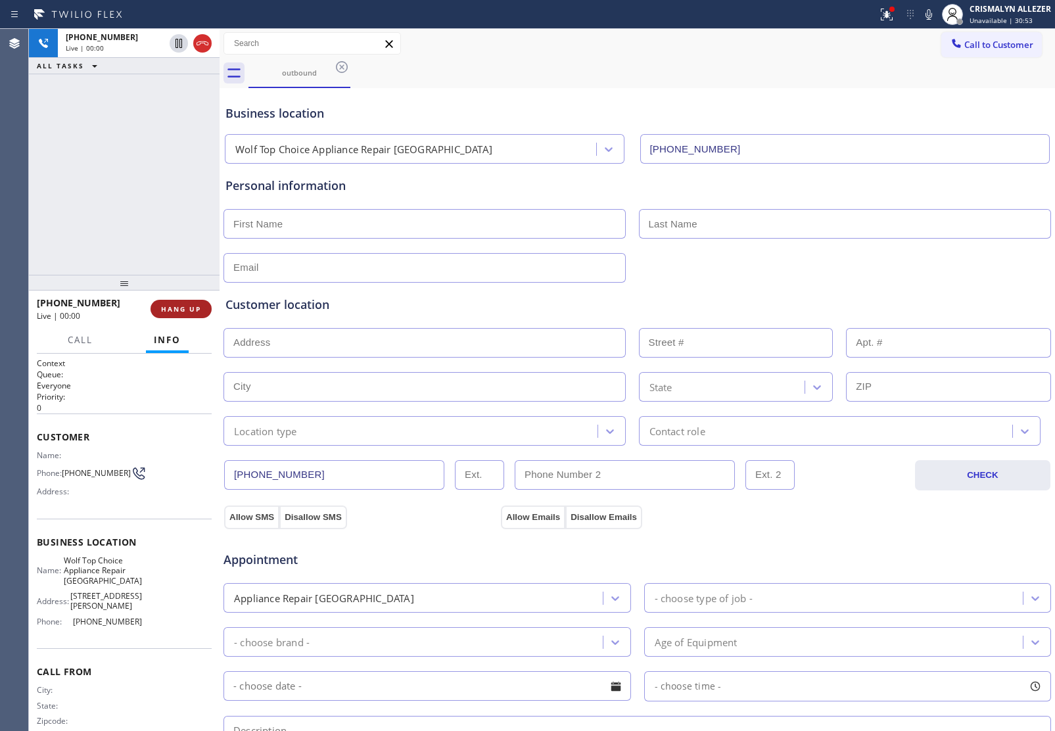
click at [176, 309] on span "HANG UP" at bounding box center [181, 308] width 40 height 9
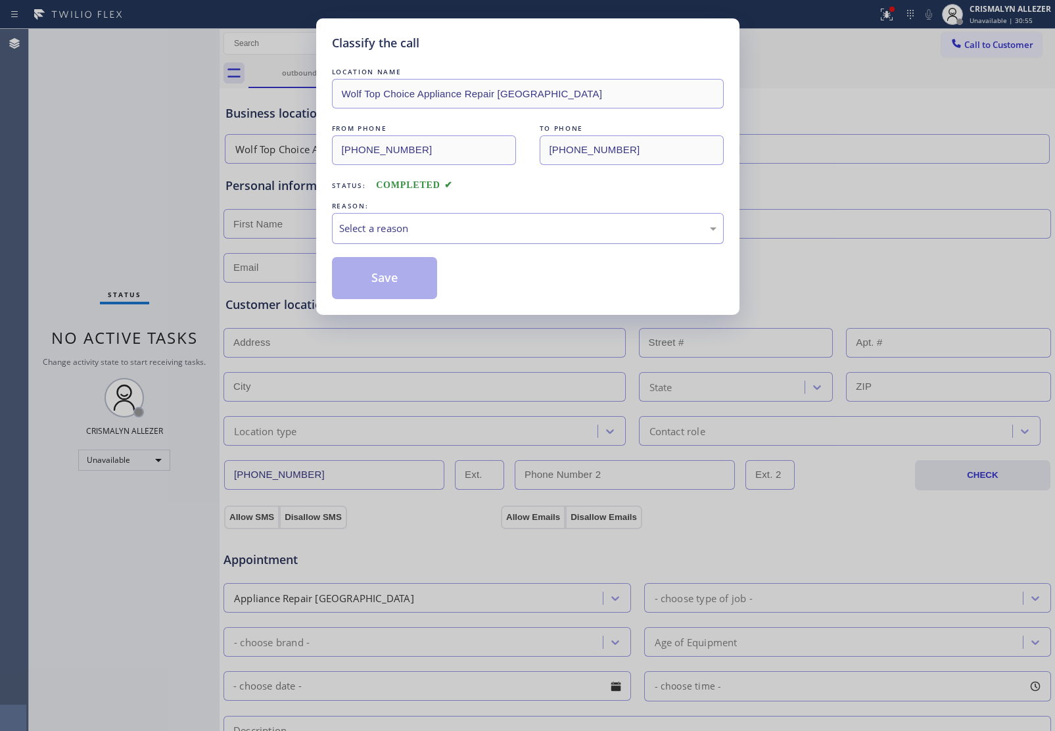
click at [512, 237] on div "Select a reason" at bounding box center [528, 228] width 392 height 31
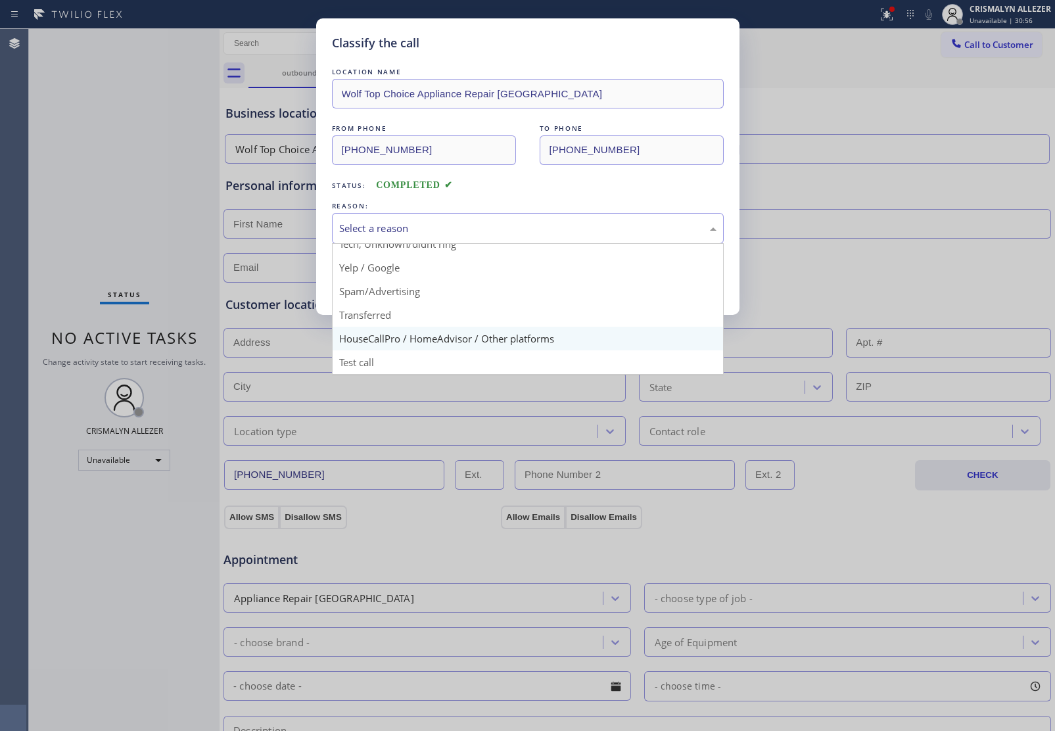
scroll to position [90, 0]
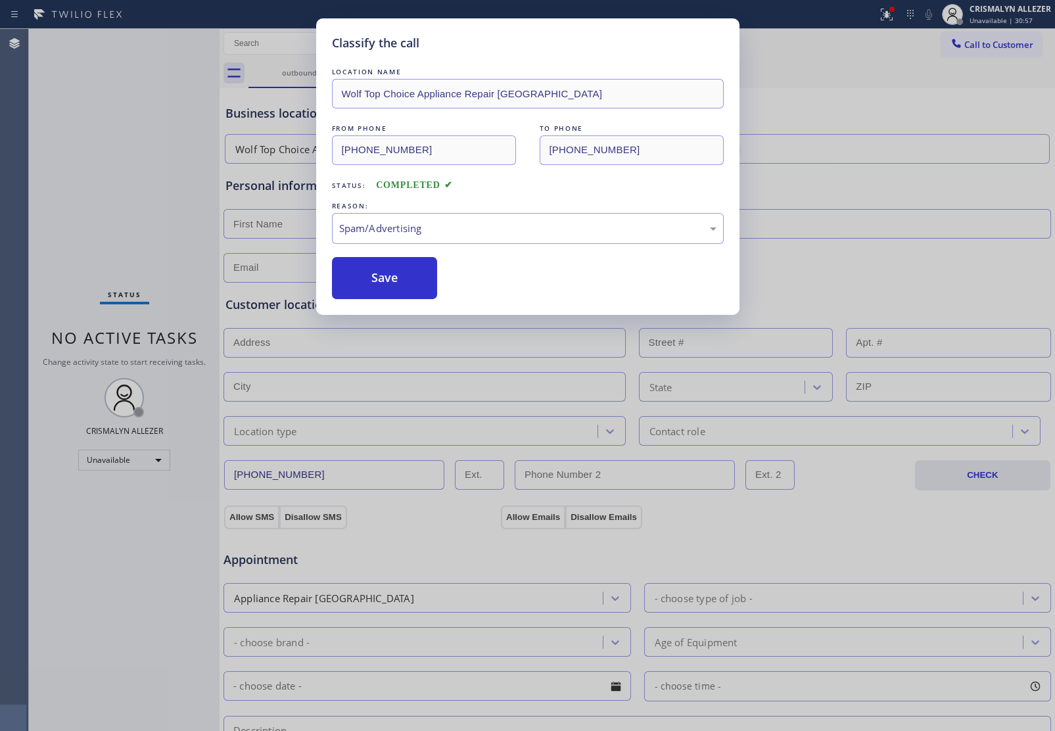
click at [402, 295] on button "Save" at bounding box center [385, 278] width 106 height 42
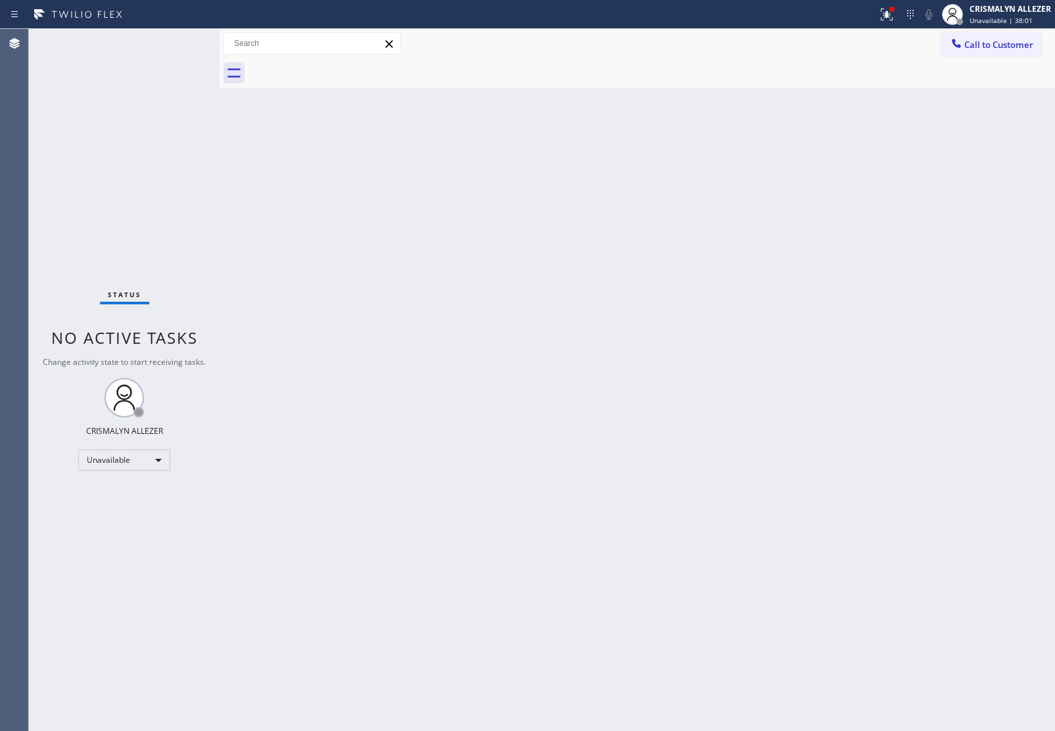
click at [994, 43] on span "Call to Customer" at bounding box center [999, 45] width 69 height 12
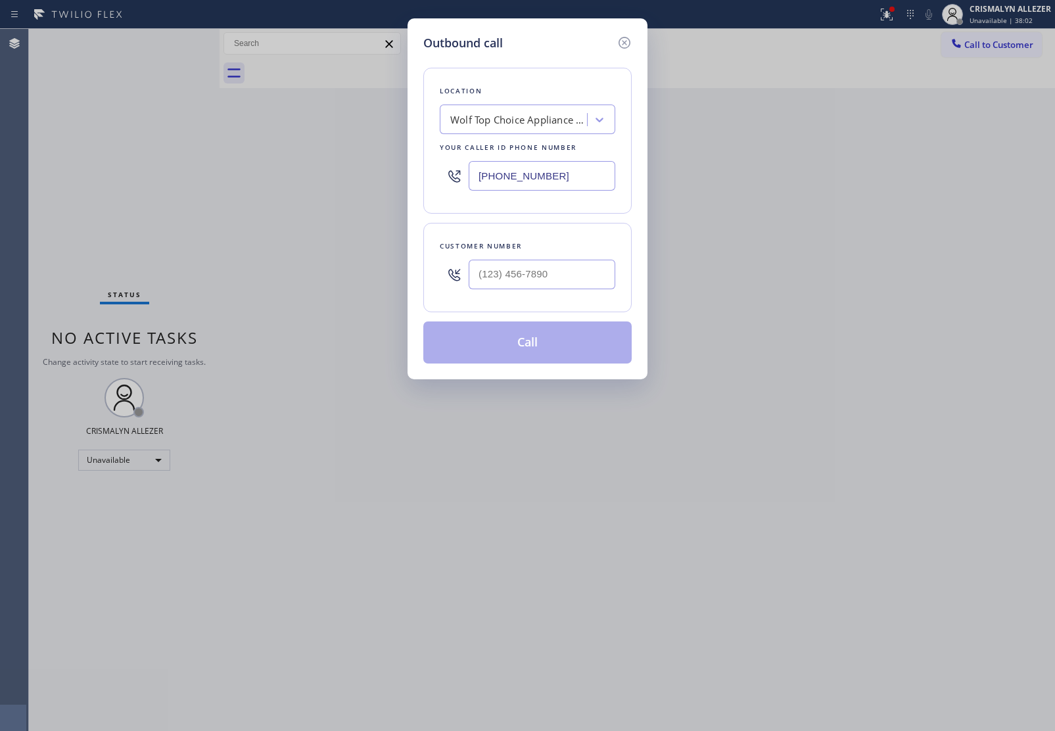
drag, startPoint x: 480, startPoint y: 89, endPoint x: 484, endPoint y: 110, distance: 20.8
click at [478, 97] on div "Location" at bounding box center [528, 91] width 176 height 14
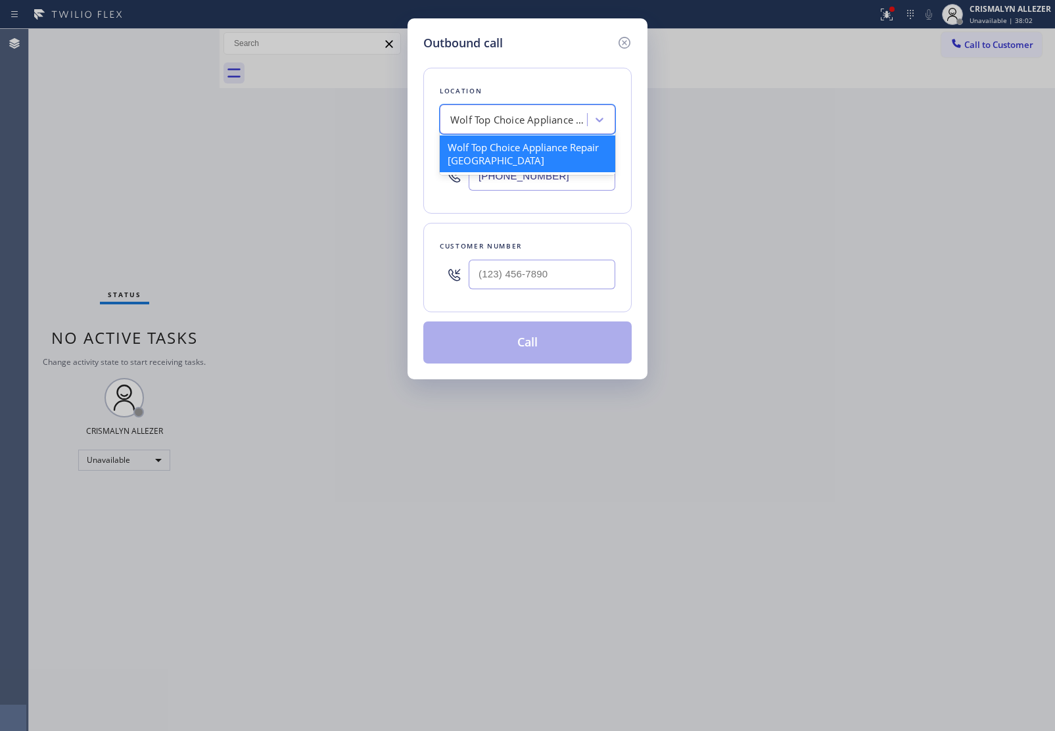
click at [492, 116] on div "Wolf Top Choice Appliance Repair Huntington Beach" at bounding box center [519, 119] width 138 height 15
paste input "HVAC Pros Torrance"
type input "HVAC Pros Torrance"
click at [492, 152] on div "HVAC Pros Torrance" at bounding box center [528, 147] width 176 height 24
type input "(424) 306-1757"
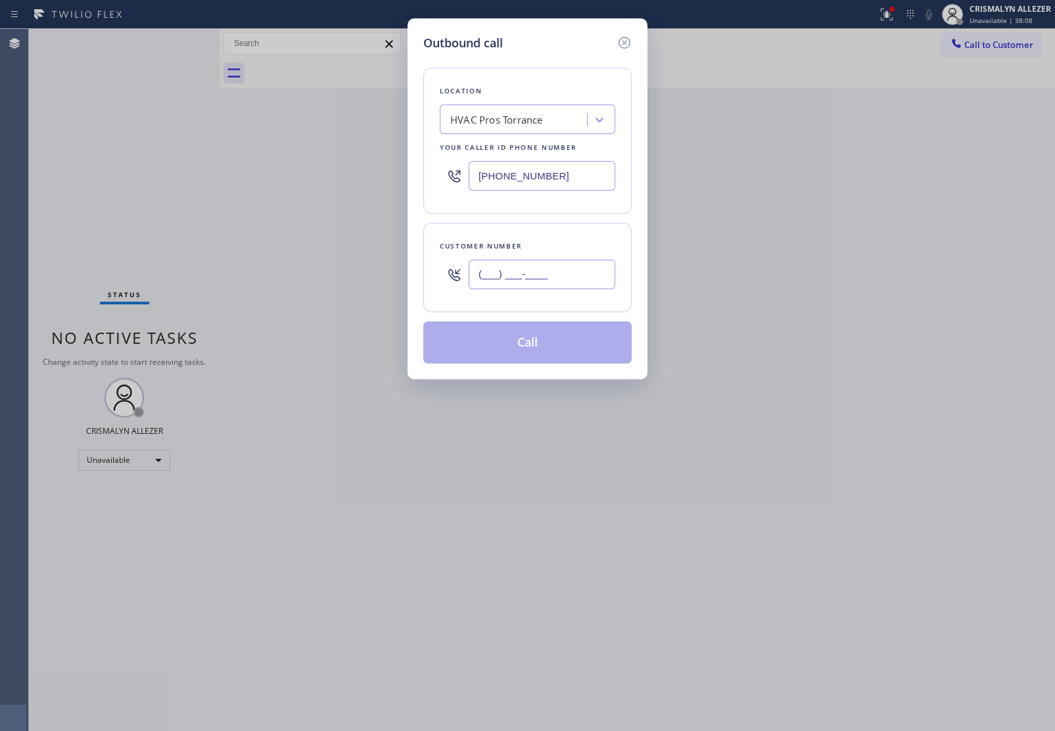
click at [507, 278] on input "(___) ___-____" at bounding box center [542, 275] width 147 height 30
paste input "570) 606-8854"
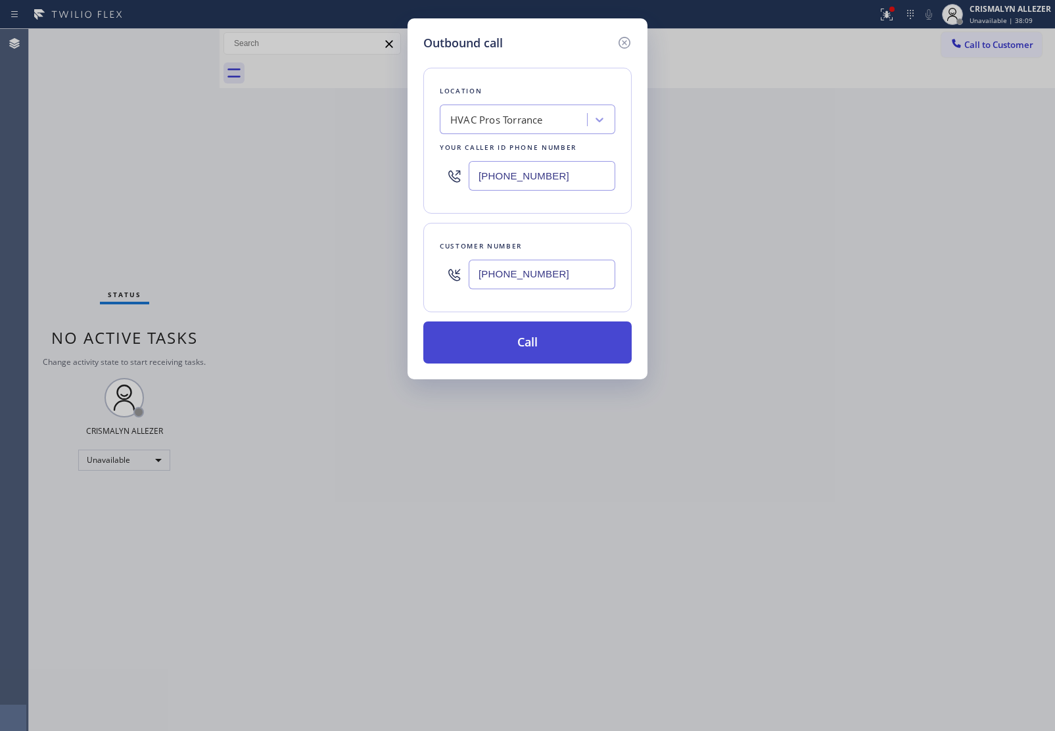
type input "(570) 606-8854"
click at [523, 343] on button "Call" at bounding box center [527, 343] width 208 height 42
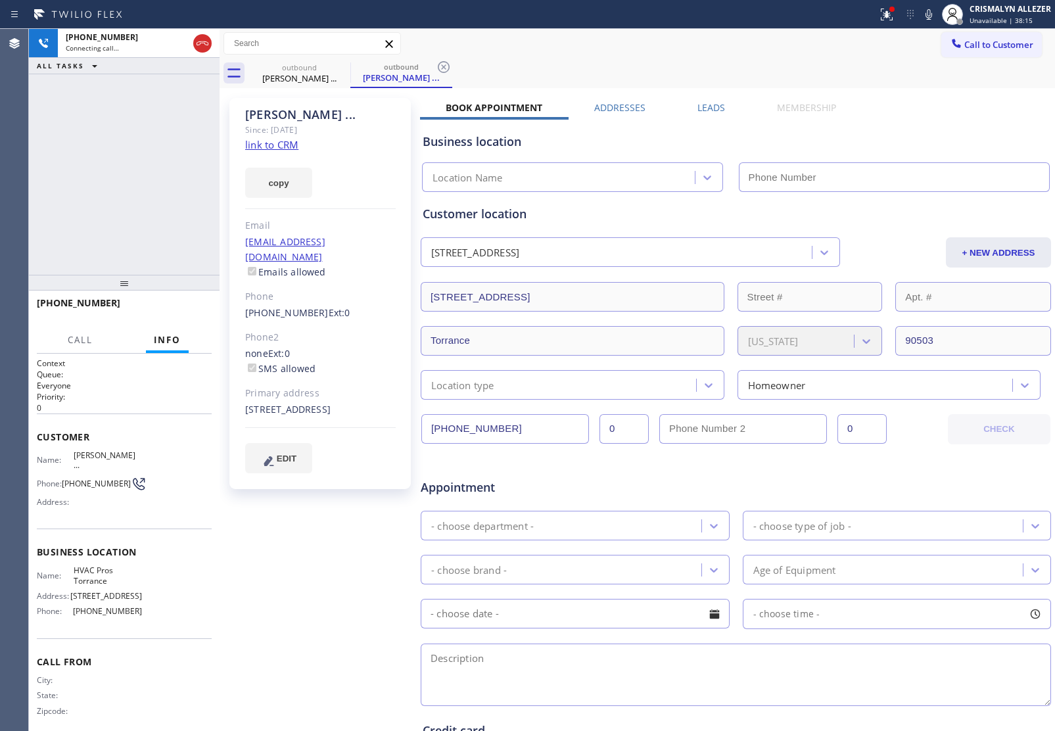
type input "(424) 306-1757"
click at [175, 312] on span "HANG UP" at bounding box center [181, 308] width 40 height 9
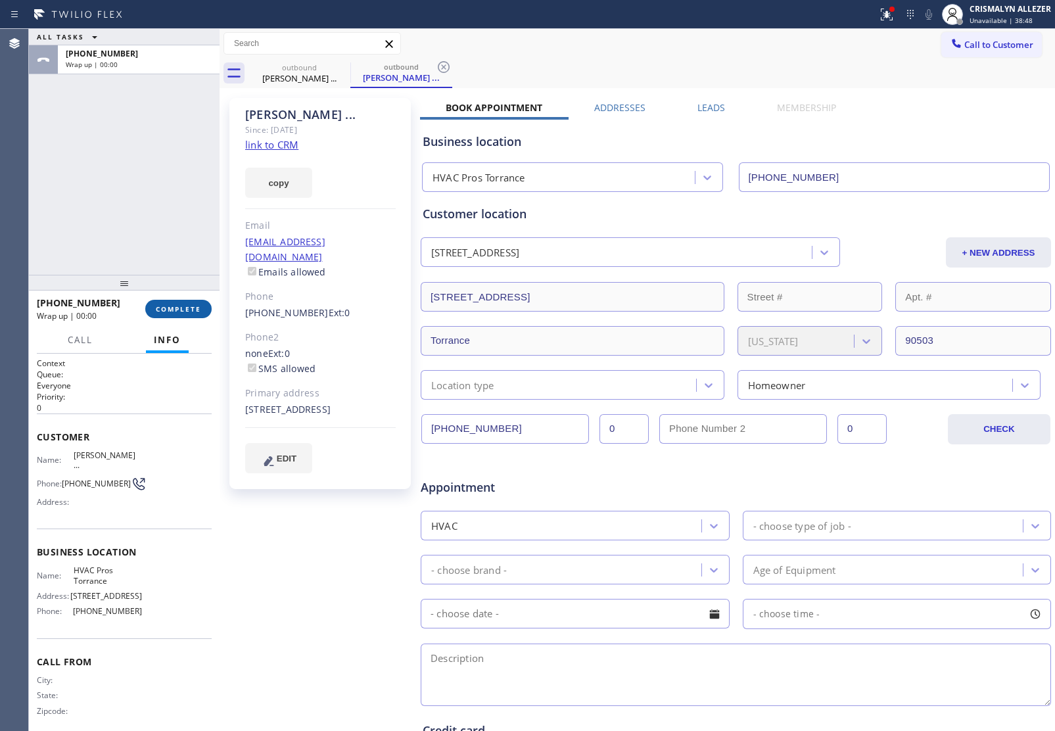
click at [175, 312] on span "COMPLETE" at bounding box center [178, 308] width 45 height 9
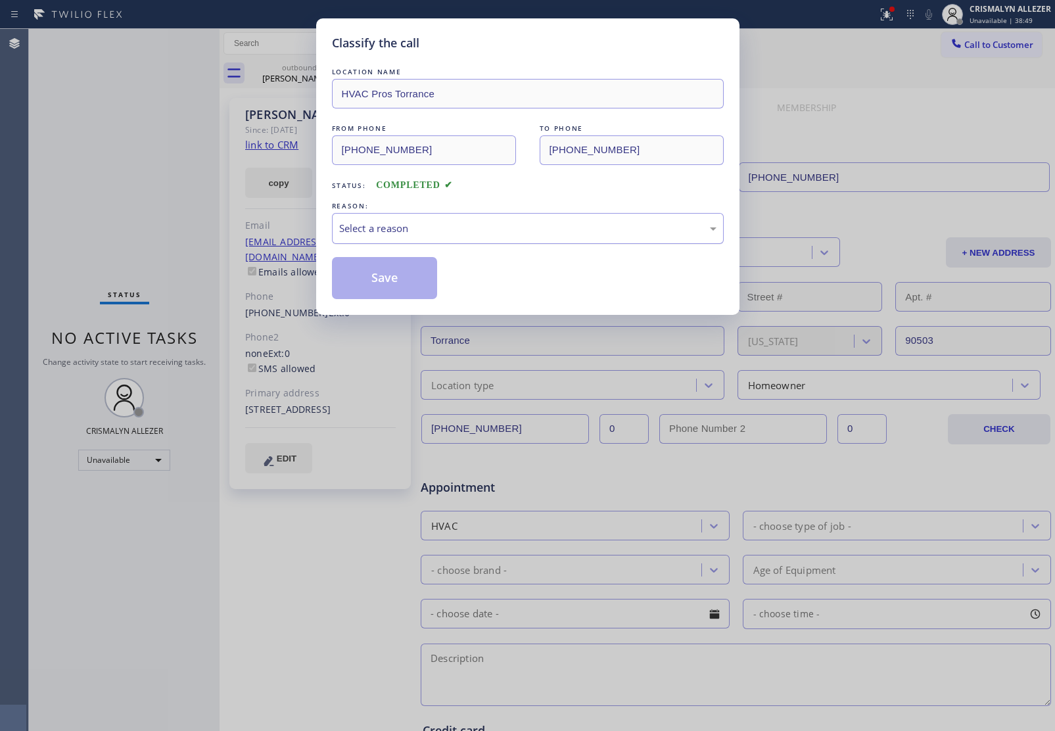
click at [497, 235] on div "Select a reason" at bounding box center [527, 228] width 377 height 15
click at [389, 277] on button "Save" at bounding box center [385, 278] width 106 height 42
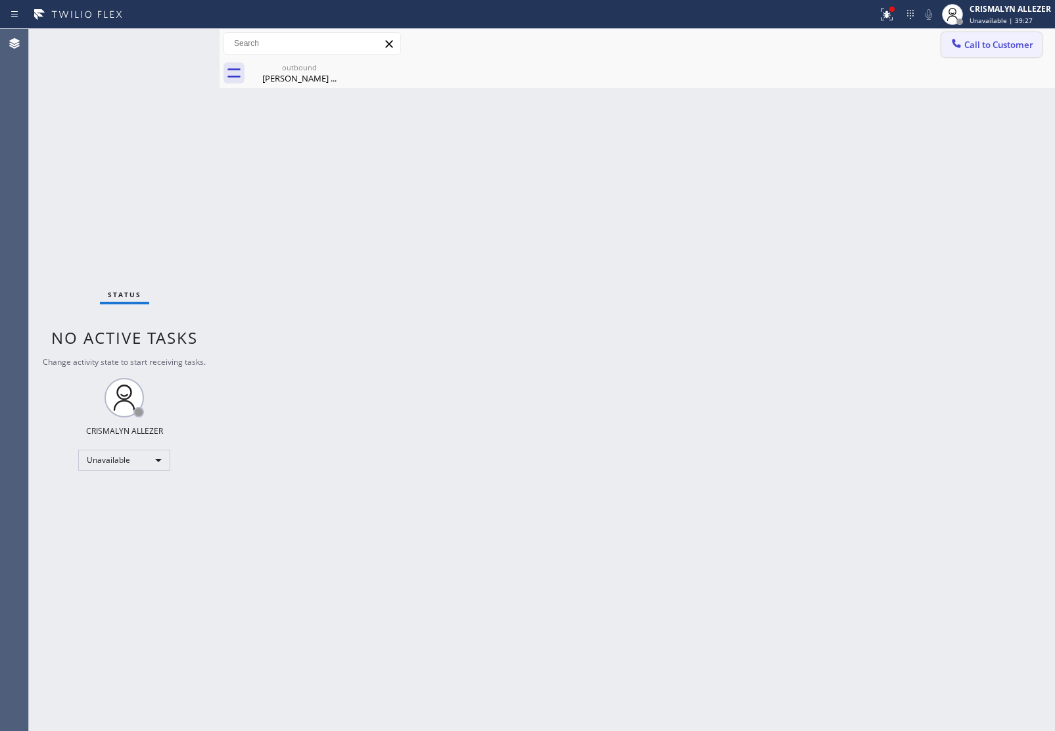
click at [984, 53] on button "Call to Customer" at bounding box center [992, 44] width 101 height 25
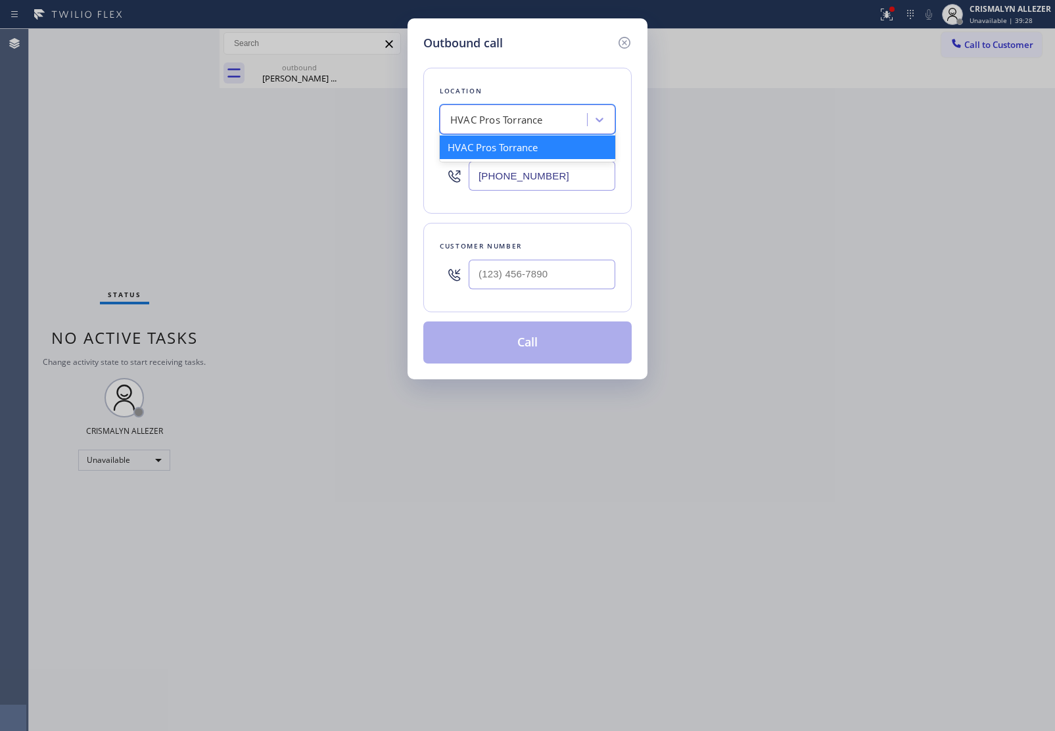
click at [527, 125] on div "HVAC Pros Torrance" at bounding box center [496, 119] width 93 height 15
paste input "Apex Appliance Masters"
type input "Apex Appliance Masters"
click at [514, 145] on div "Apex Appliance Masters" at bounding box center [528, 147] width 176 height 24
type input "(516) 646-1475"
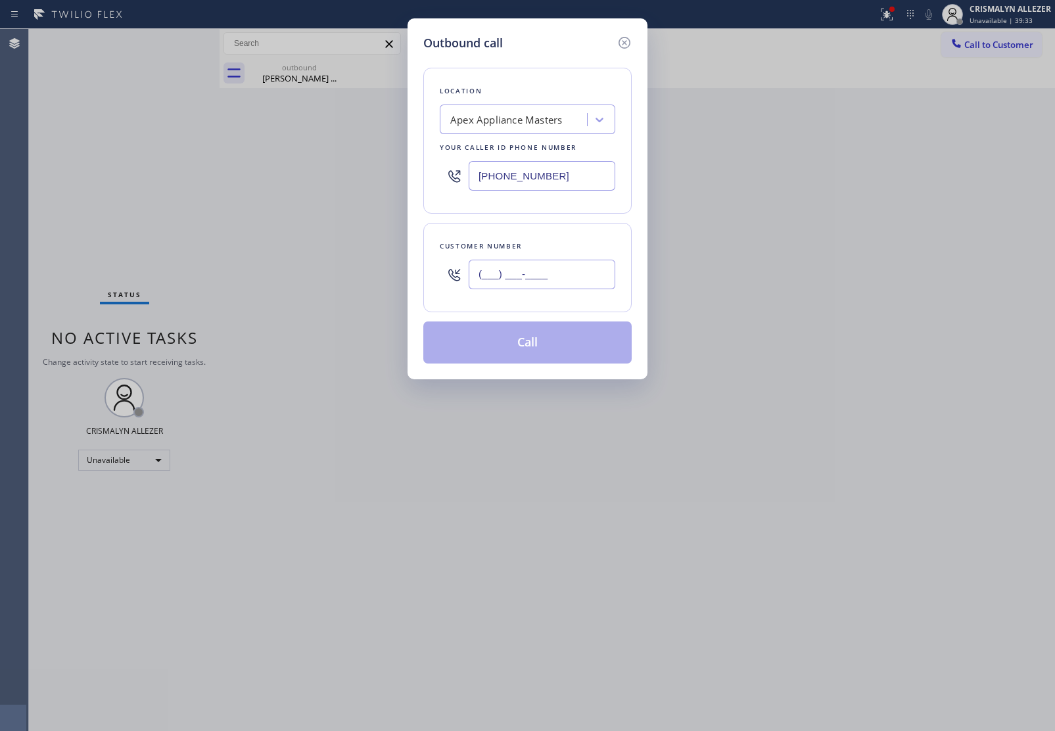
click at [500, 276] on input "(___) ___-____" at bounding box center [542, 275] width 147 height 30
paste input "347) 536-8304"
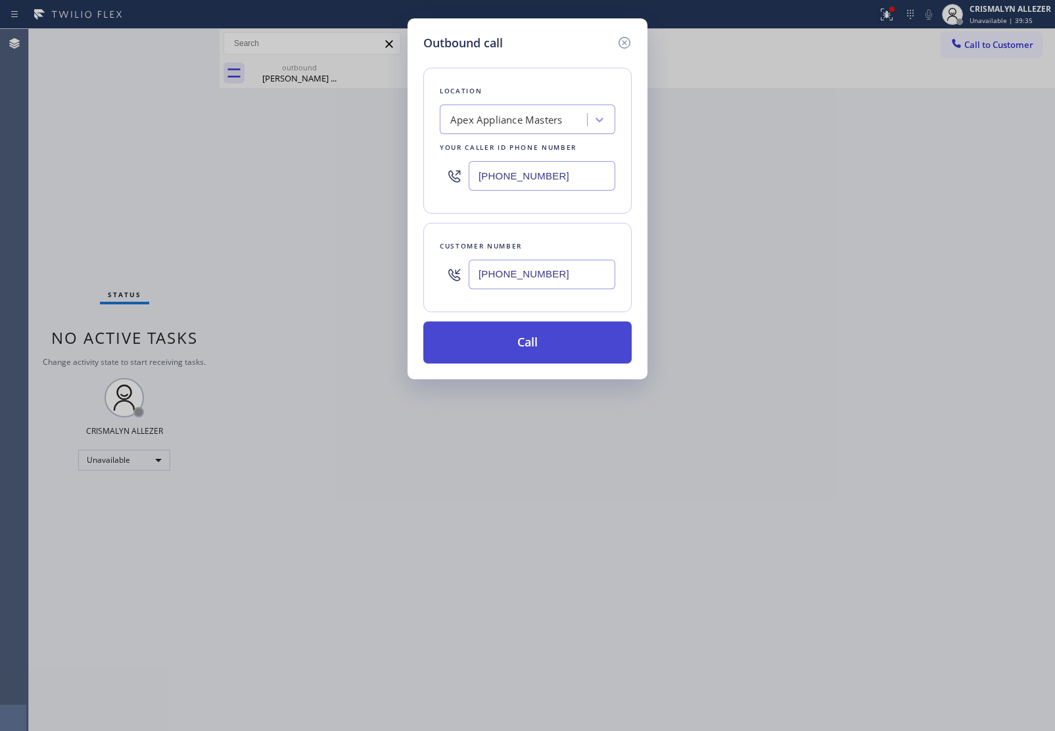
type input "(347) 536-8304"
click at [530, 343] on button "Call" at bounding box center [527, 343] width 208 height 42
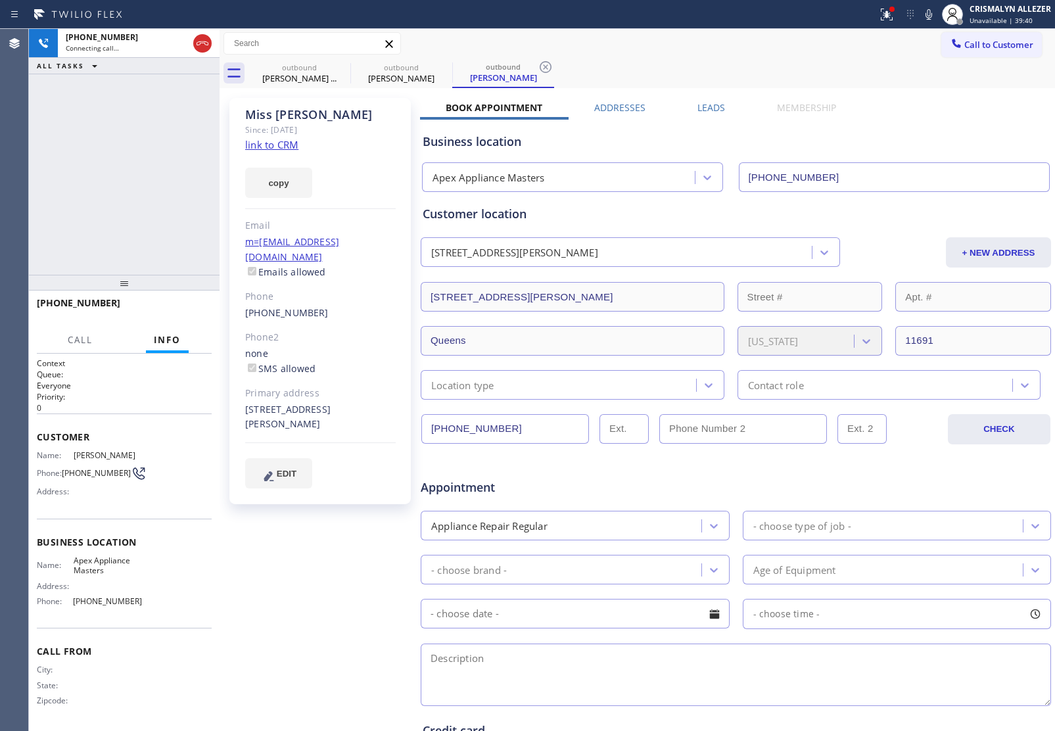
type input "(516) 646-1475"
click at [168, 307] on span "HANG UP" at bounding box center [181, 308] width 40 height 9
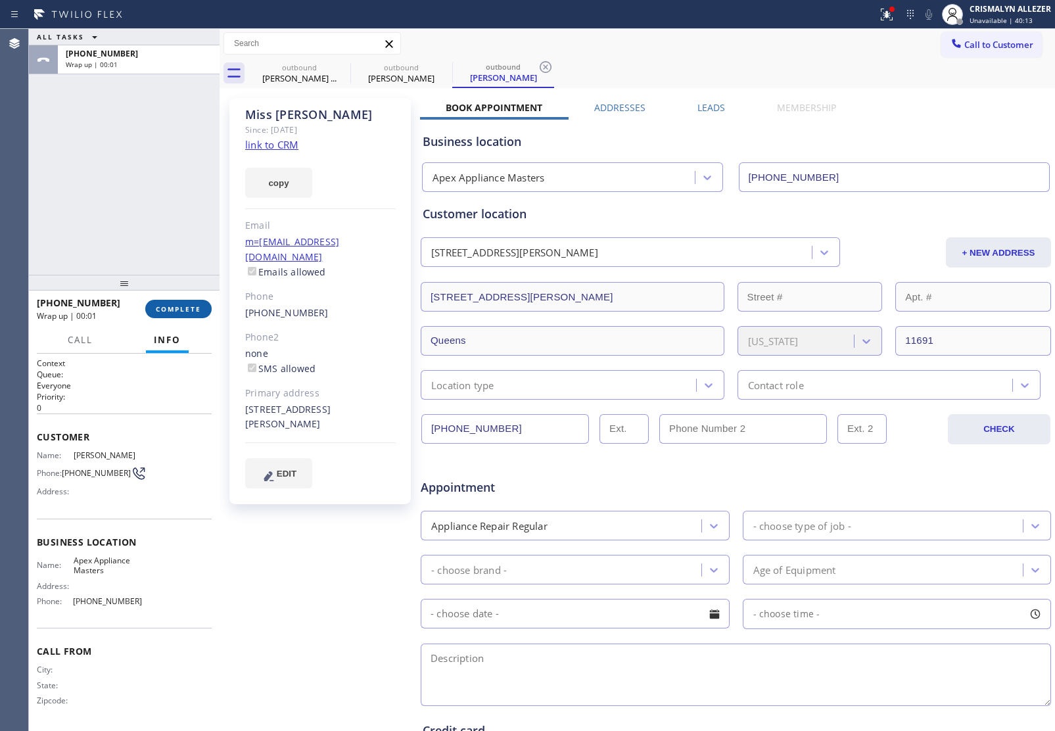
click at [168, 313] on span "COMPLETE" at bounding box center [178, 308] width 45 height 9
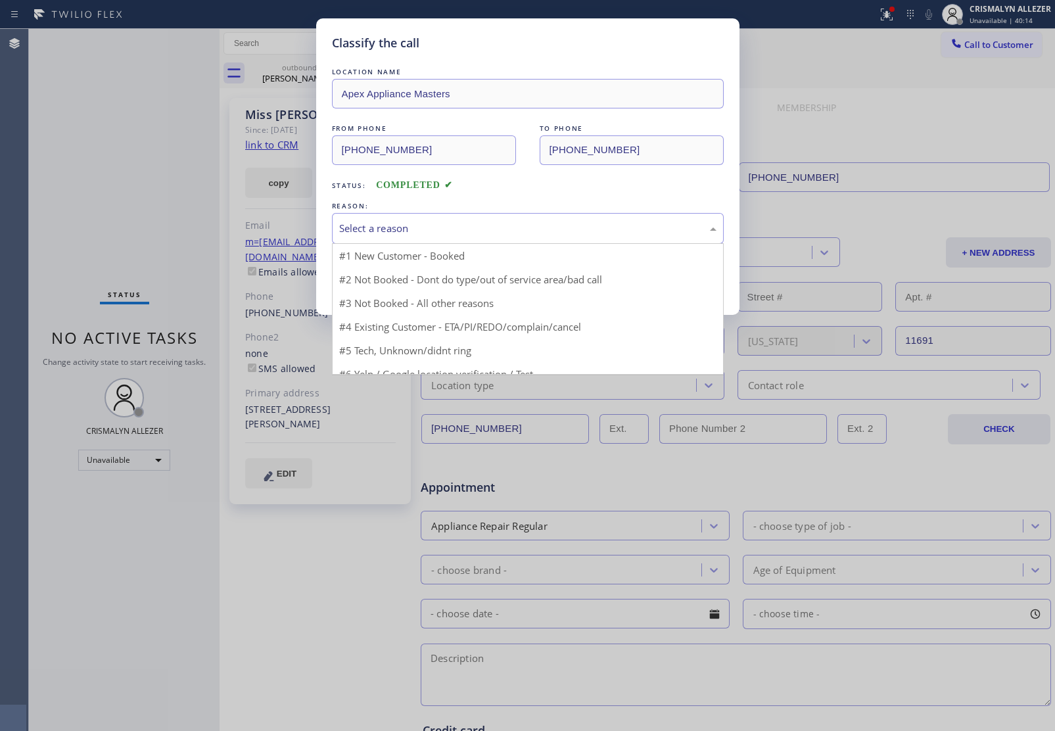
click at [561, 241] on div "Select a reason" at bounding box center [528, 228] width 392 height 31
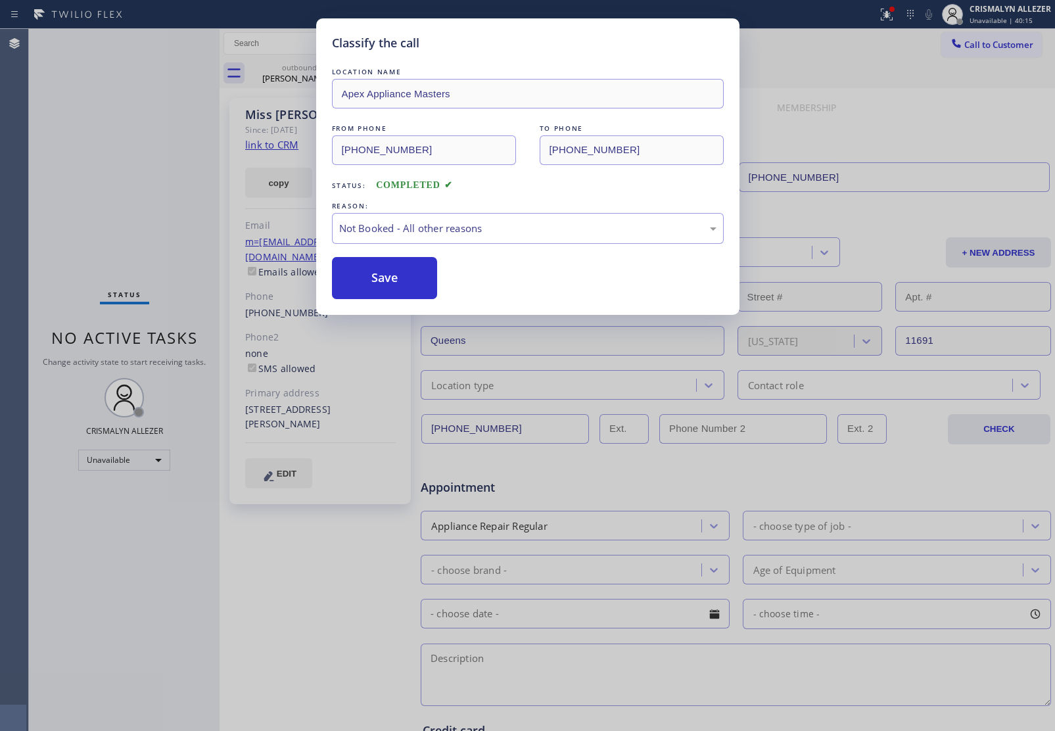
click at [366, 286] on button "Save" at bounding box center [385, 278] width 106 height 42
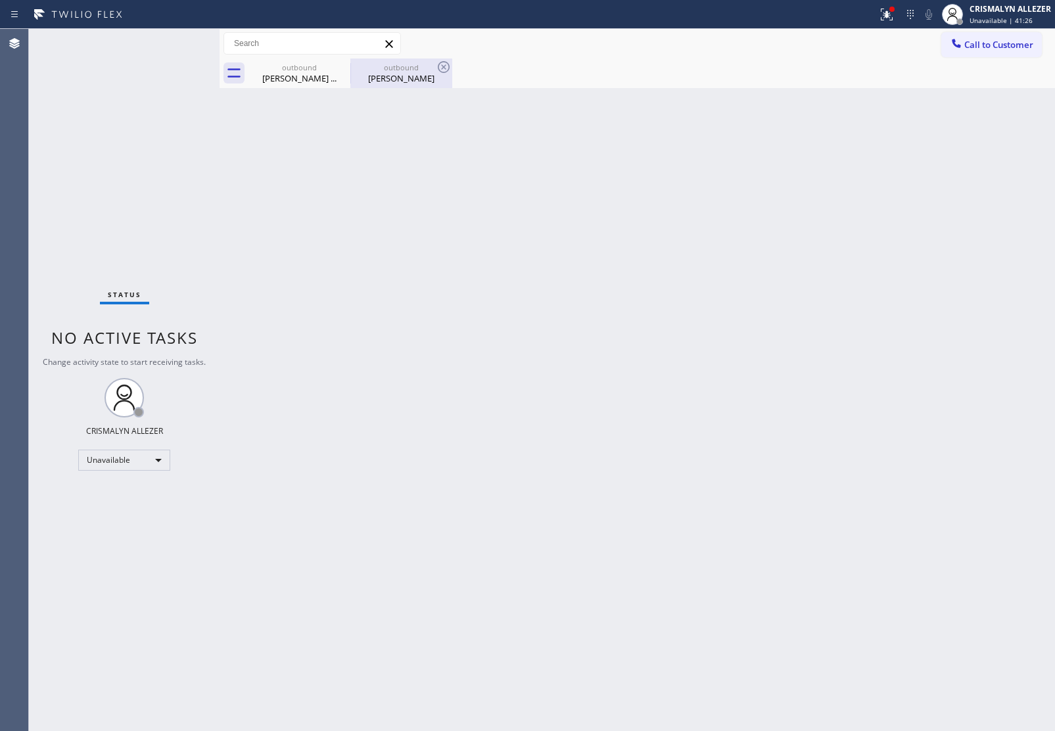
click at [419, 72] on div "Miss Beatrice" at bounding box center [401, 78] width 99 height 12
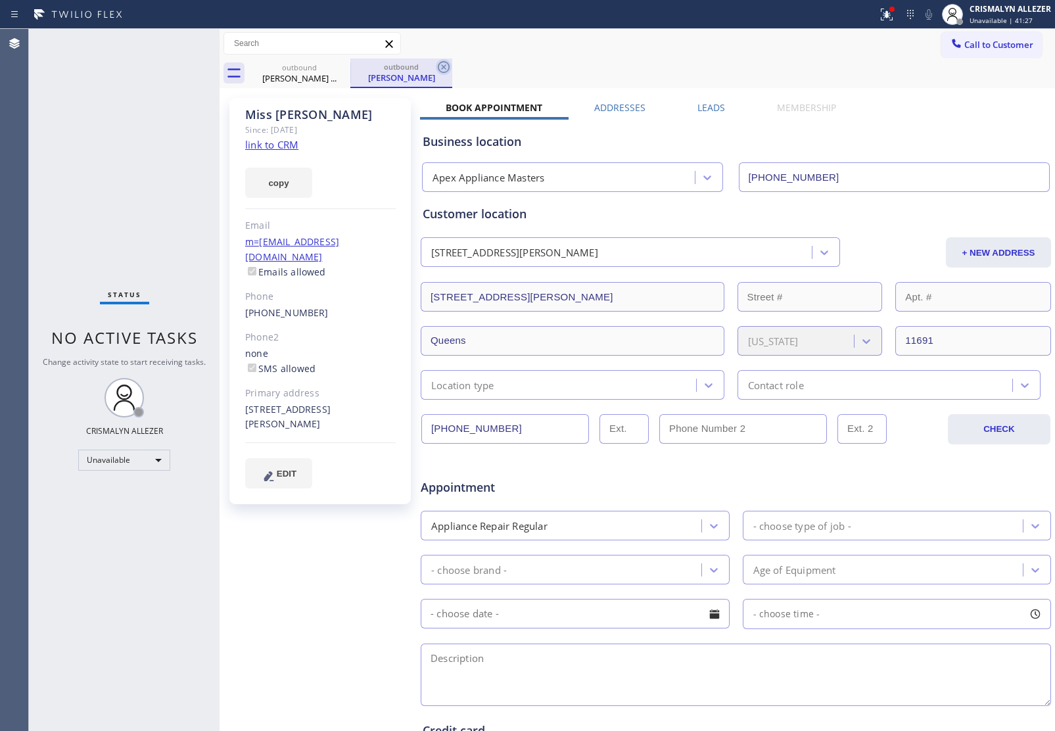
click at [444, 66] on icon at bounding box center [444, 67] width 16 height 16
type input "(424) 306-1757"
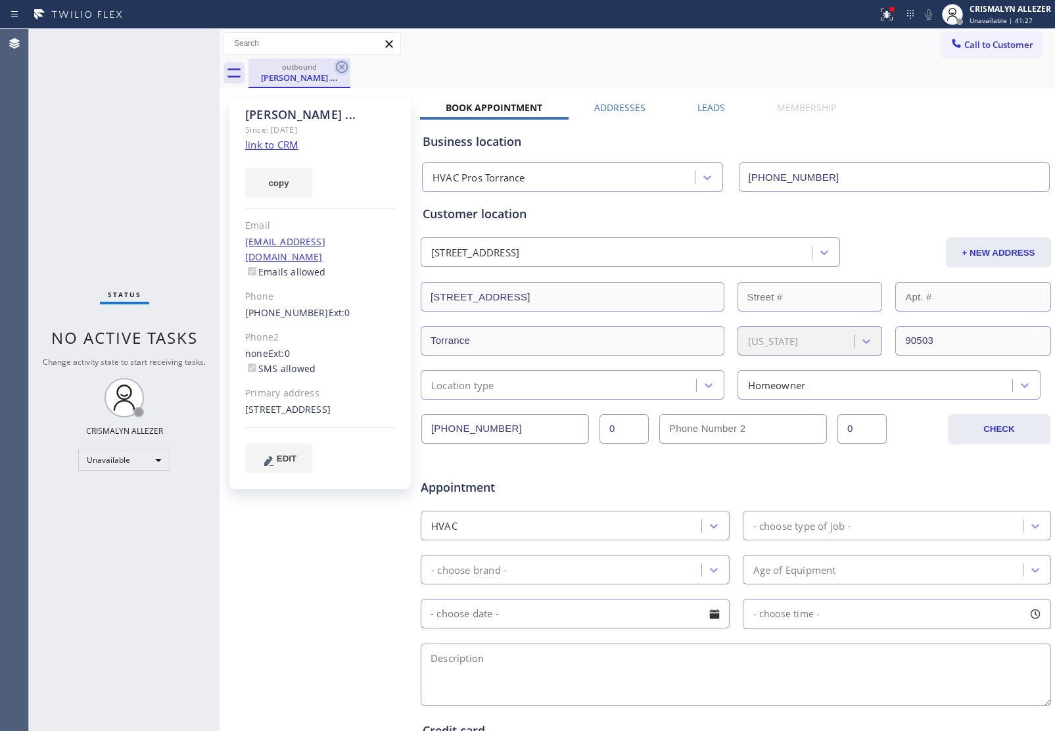
click at [337, 64] on icon at bounding box center [342, 67] width 12 height 12
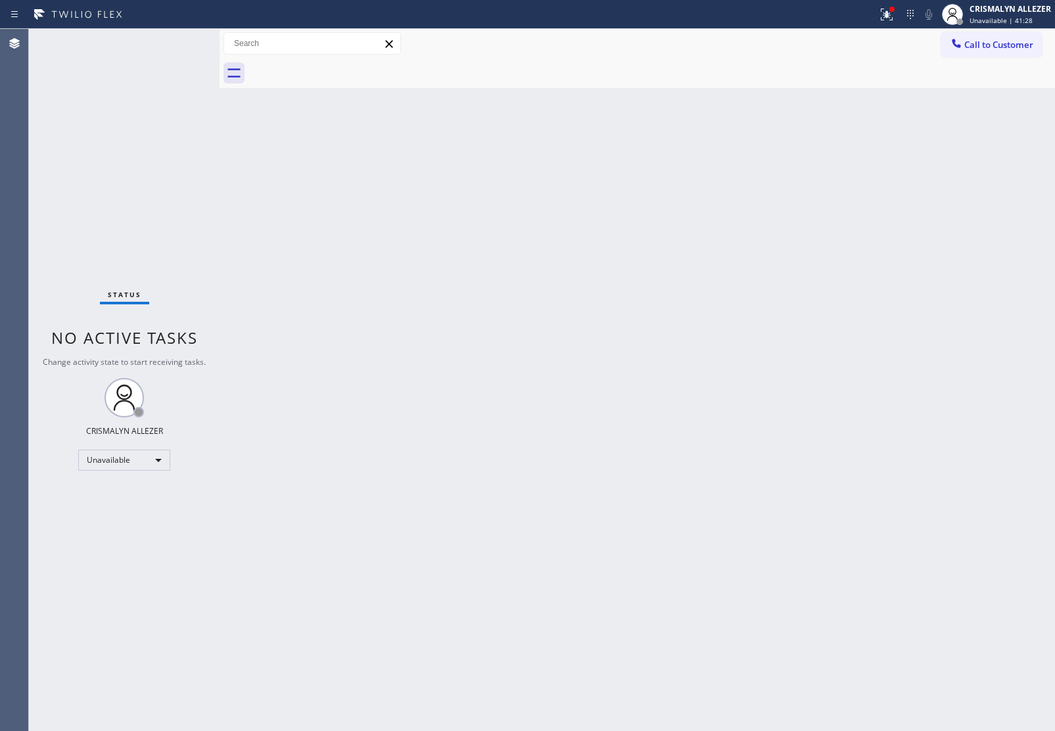
click at [984, 44] on span "Call to Customer" at bounding box center [999, 45] width 69 height 12
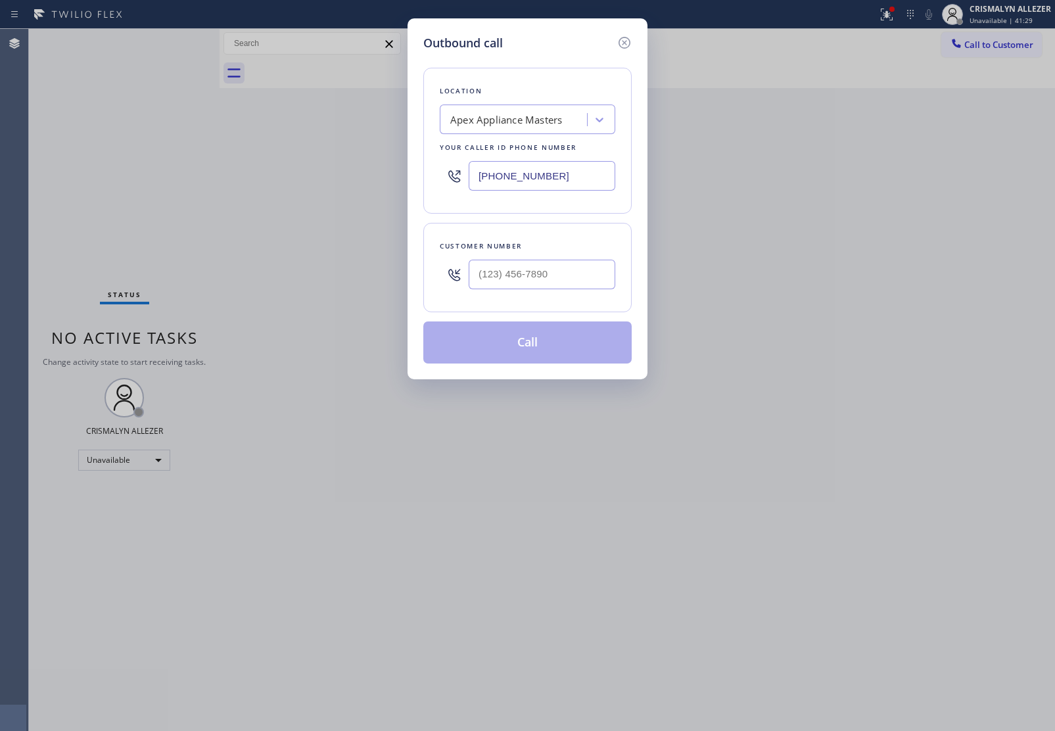
click at [510, 119] on div "Apex Appliance Masters" at bounding box center [506, 119] width 112 height 15
paste input "HVAC Alliance Experts"
type input "HVAC Alliance Experts"
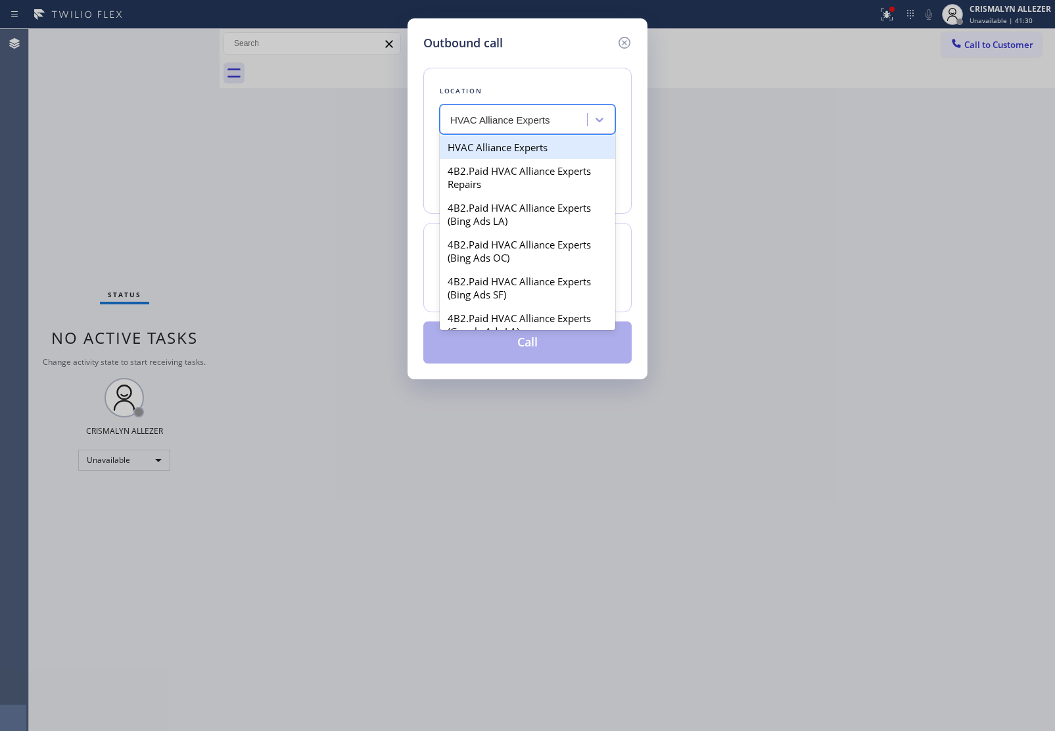
click at [504, 155] on div "HVAC Alliance Experts" at bounding box center [528, 147] width 176 height 24
type input "(424) 301-8950"
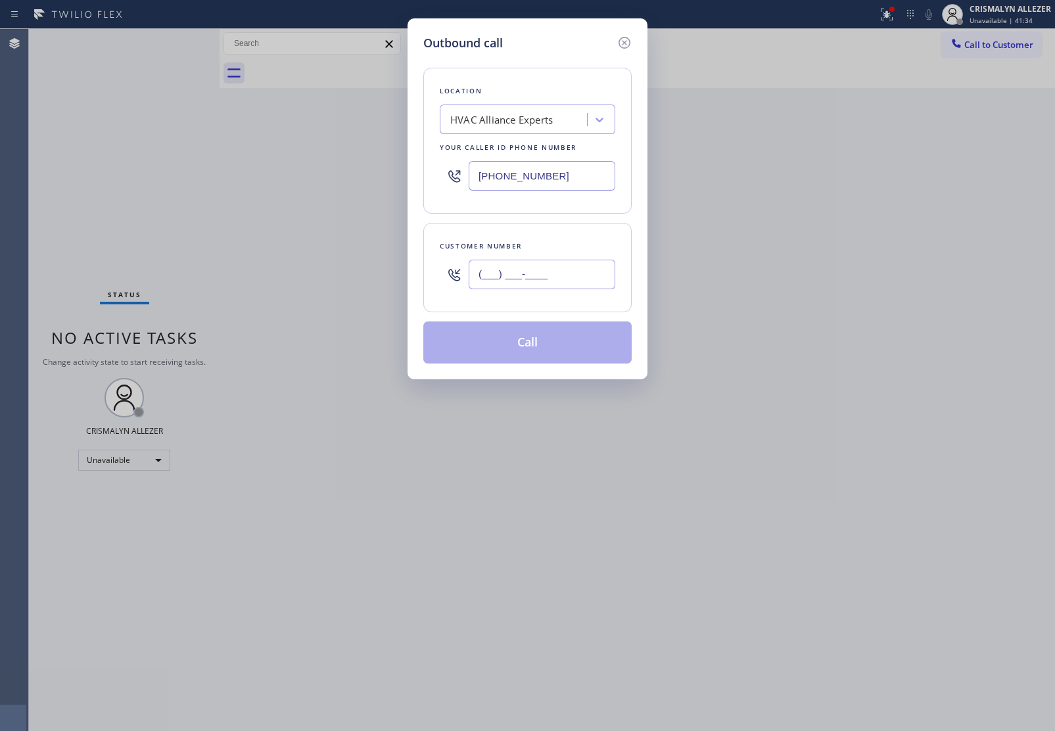
click at [500, 273] on input "(___) ___-____" at bounding box center [542, 275] width 147 height 30
paste input "310) 938-3132"
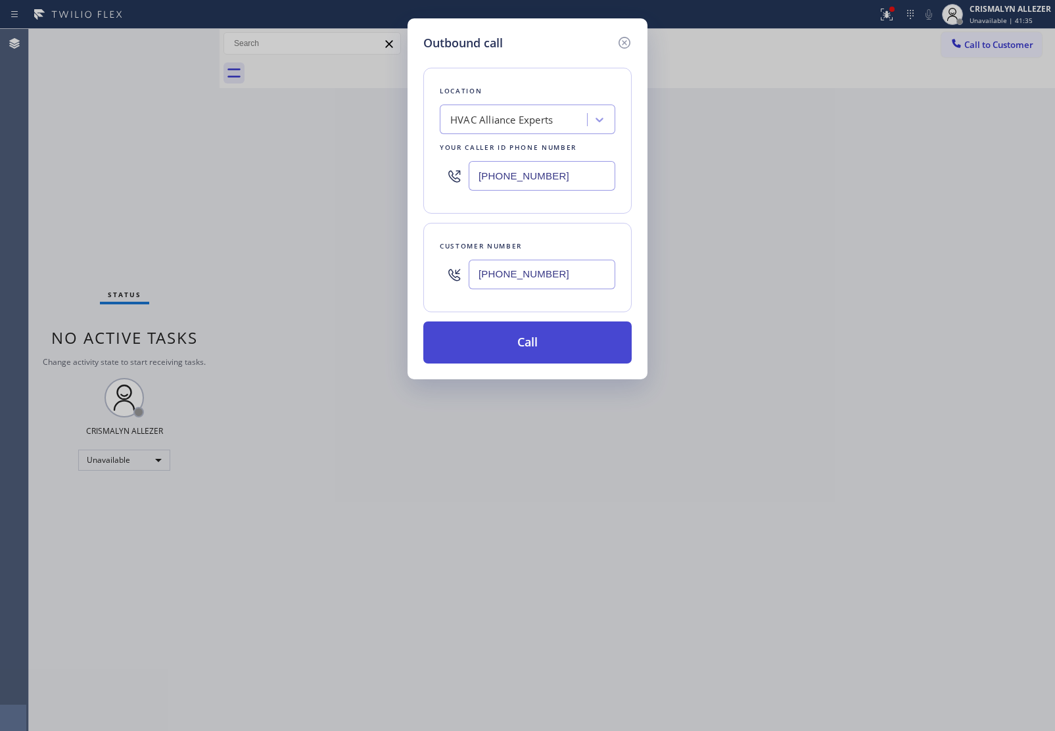
type input "(310) 938-3132"
click at [527, 342] on button "Call" at bounding box center [527, 343] width 208 height 42
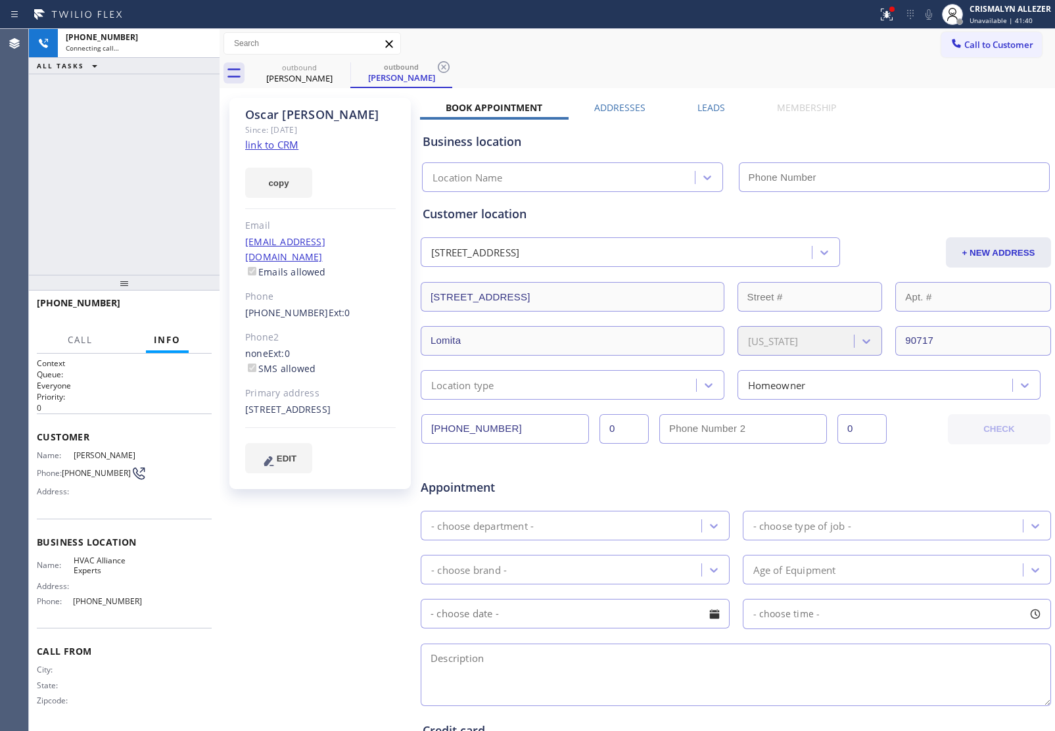
type input "(424) 301-8950"
drag, startPoint x: 195, startPoint y: 162, endPoint x: 253, endPoint y: 132, distance: 66.2
click at [195, 162] on div "+13109383132 Connecting call… ALL TASKS ALL TASKS ACTIVE TASKS TASKS IN WRAP UP" at bounding box center [124, 152] width 191 height 246
click at [987, 43] on span "Call to Customer" at bounding box center [999, 45] width 69 height 12
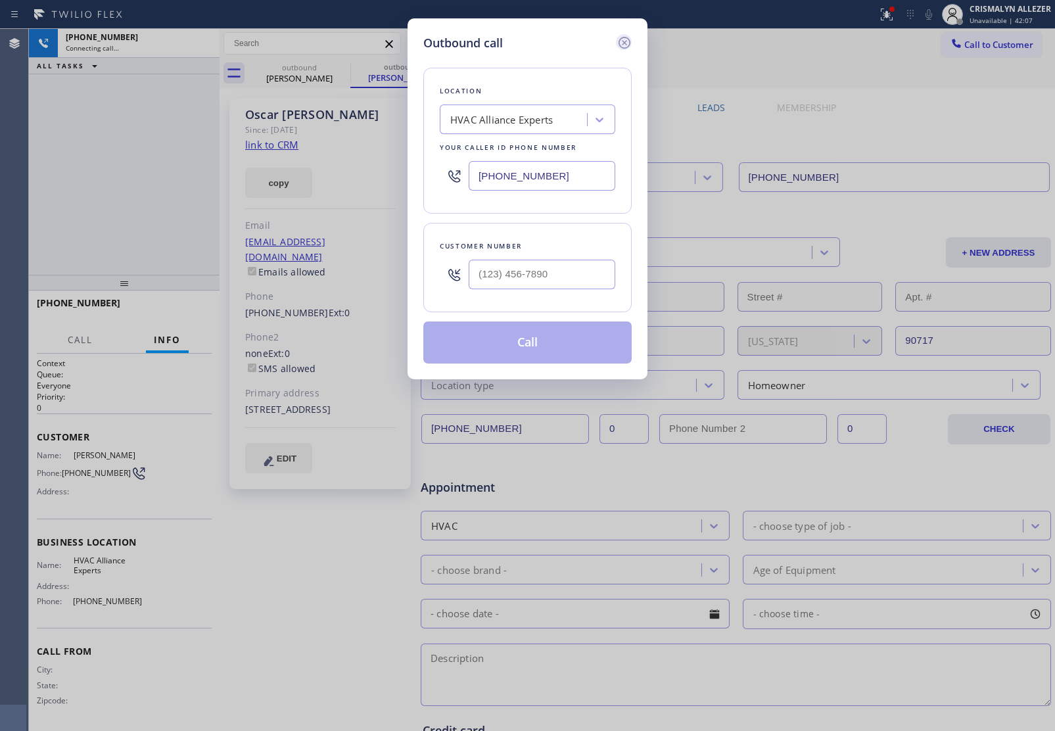
click at [625, 44] on icon at bounding box center [625, 43] width 16 height 16
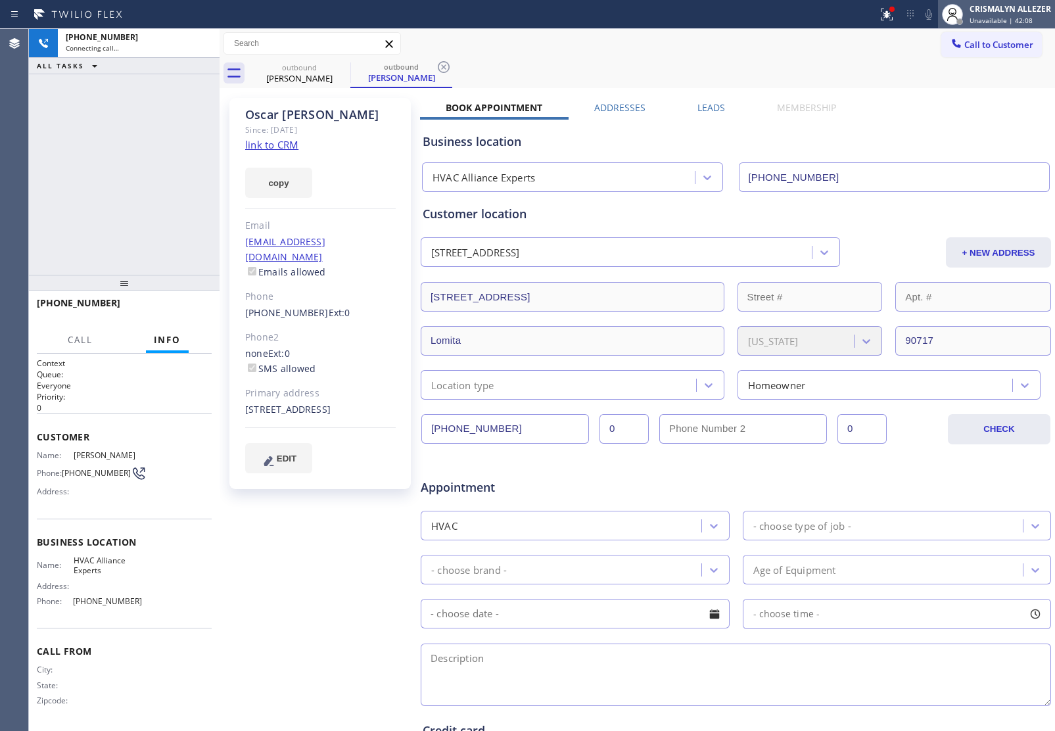
click at [987, 21] on span "Unavailable | 42:08" at bounding box center [1001, 20] width 63 height 9
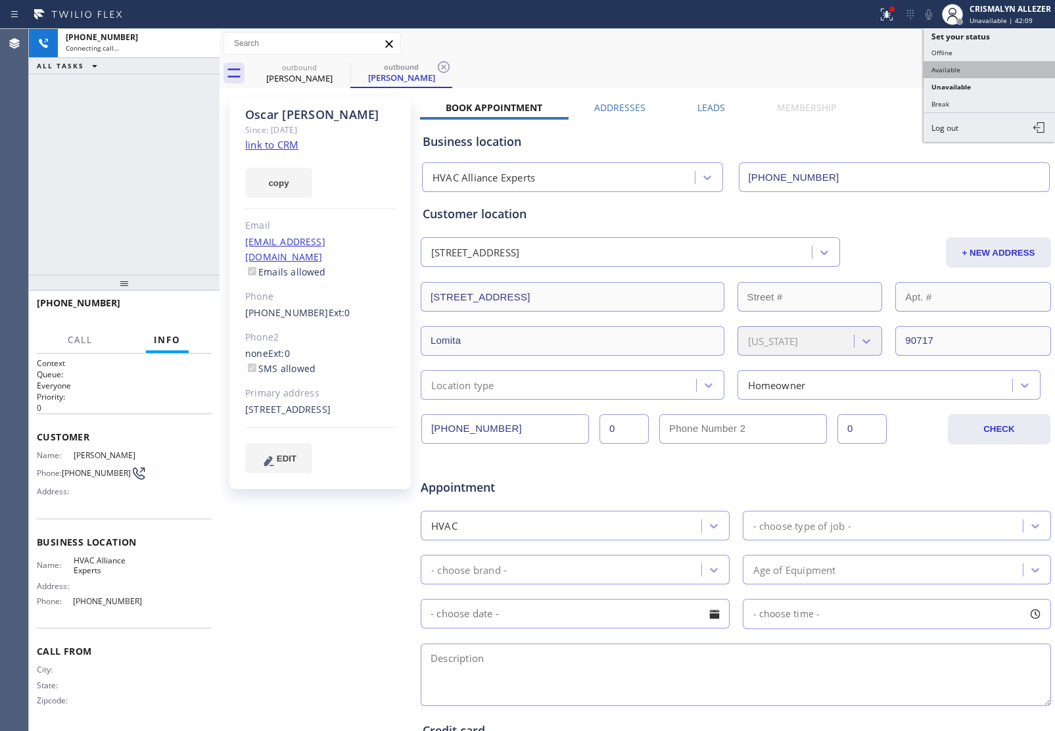
click at [978, 74] on button "Available" at bounding box center [990, 69] width 132 height 17
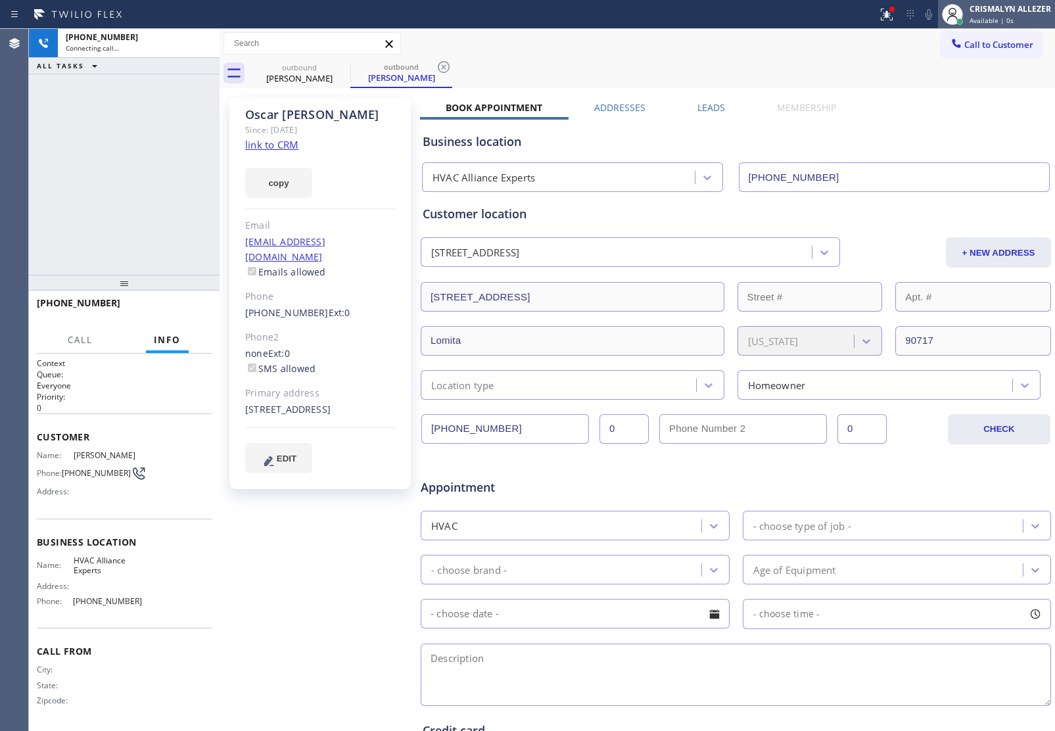
click at [1011, 23] on span "Available | 0s" at bounding box center [992, 20] width 44 height 9
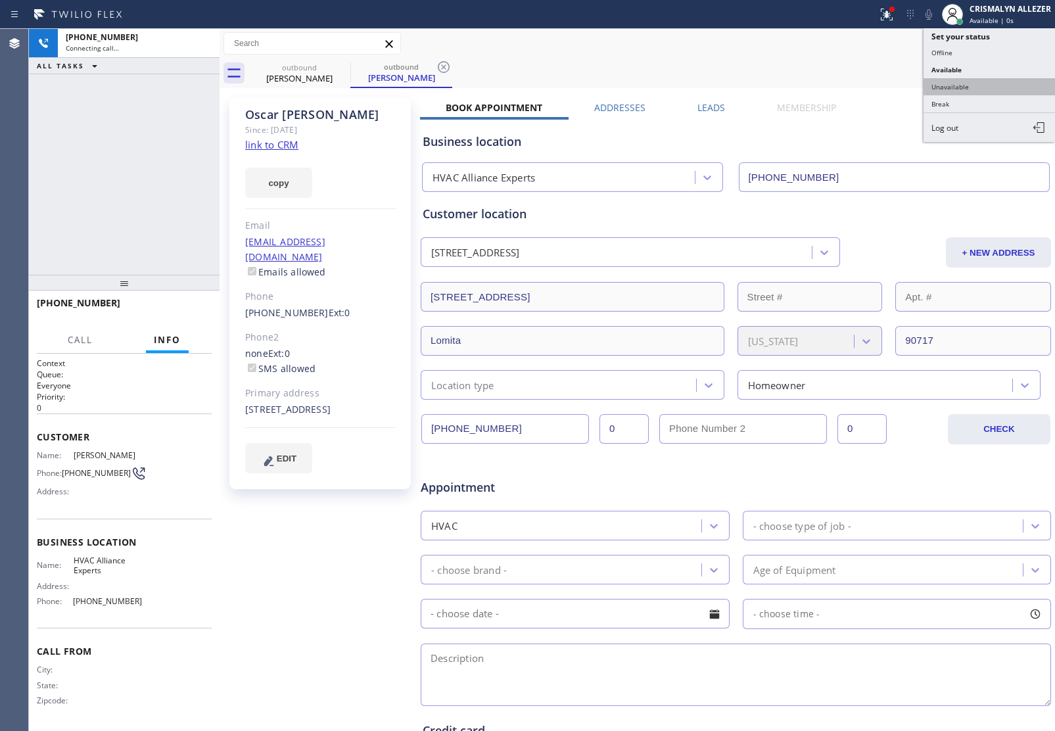
click at [965, 89] on button "Unavailable" at bounding box center [990, 86] width 132 height 17
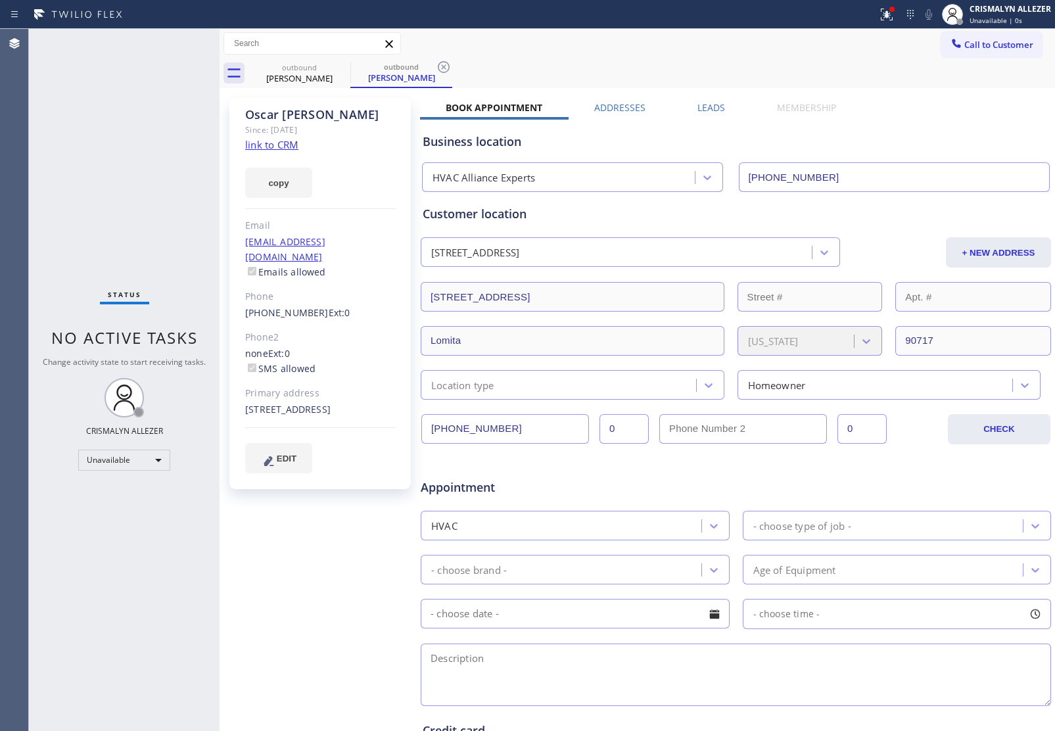
drag, startPoint x: 441, startPoint y: 69, endPoint x: 369, endPoint y: 69, distance: 72.3
click at [436, 69] on icon at bounding box center [444, 67] width 16 height 16
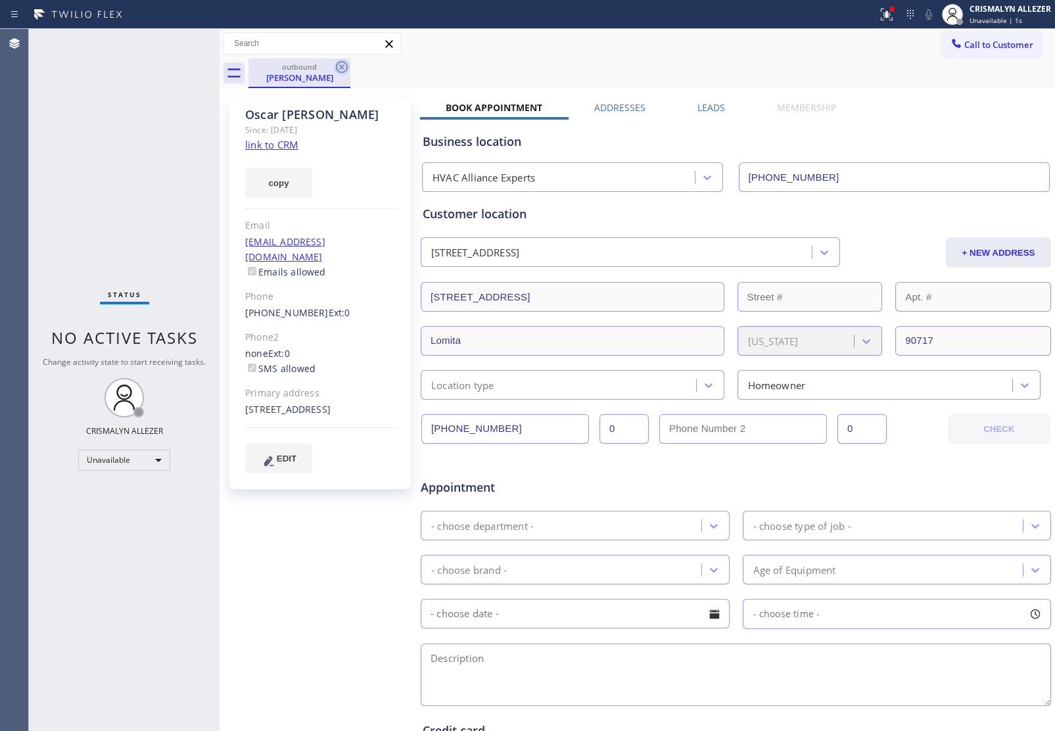
click at [343, 66] on icon at bounding box center [342, 67] width 16 height 16
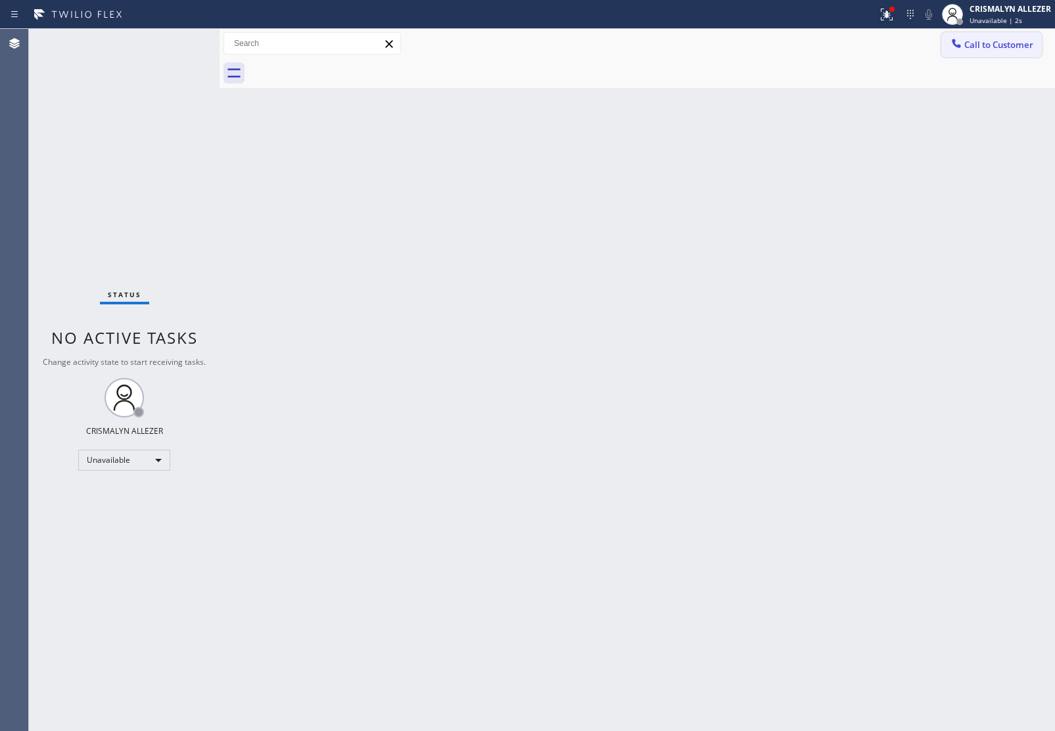
click at [1028, 43] on span "Call to Customer" at bounding box center [999, 45] width 69 height 12
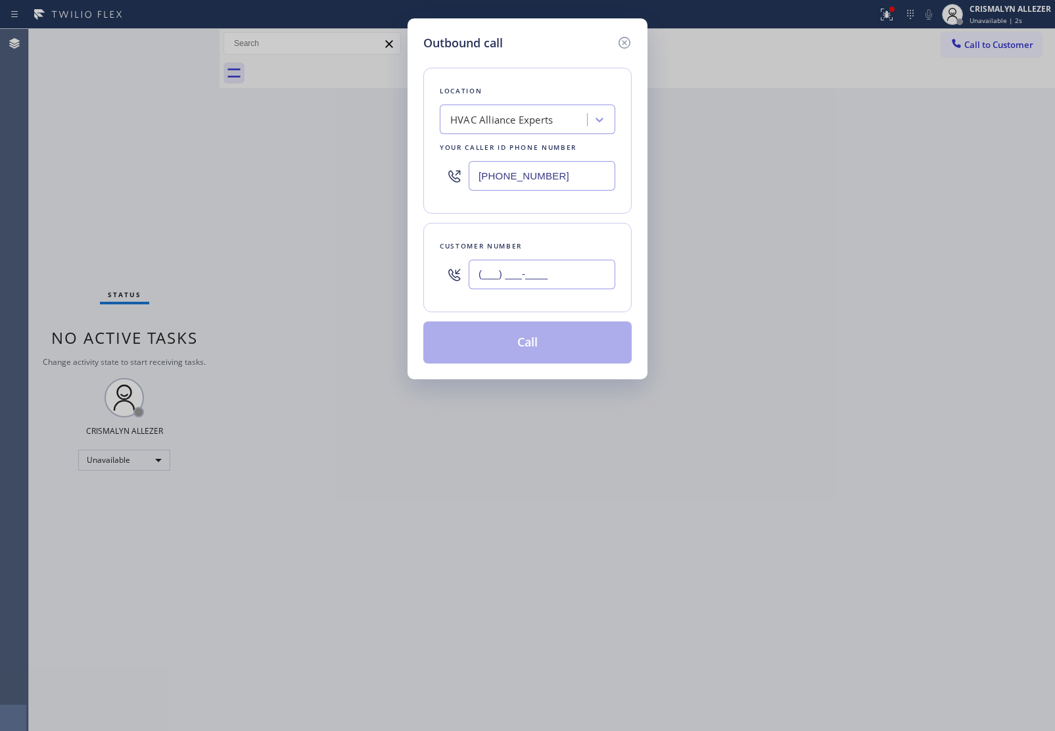
click at [564, 263] on input "(___) ___-____" at bounding box center [542, 275] width 147 height 30
paste input "text"
type input "(___) ___-____"
click at [493, 285] on input "(___) ___-____" at bounding box center [542, 275] width 147 height 30
paste input "310) 938-3132"
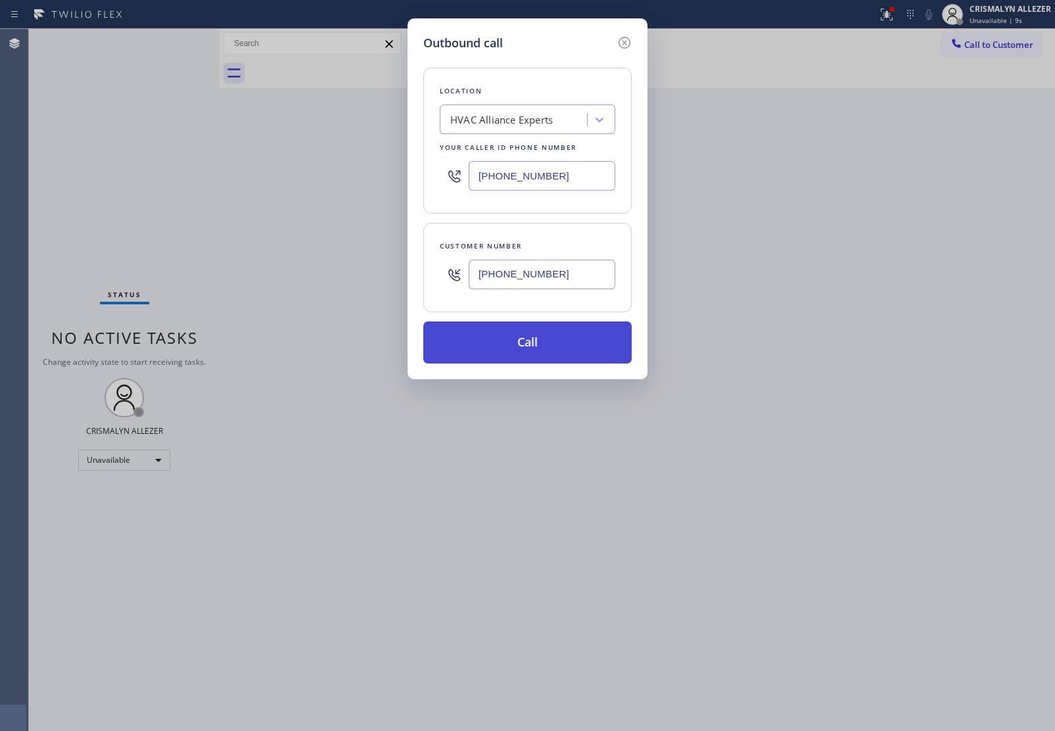
type input "(310) 938-3132"
click at [533, 343] on button "Call" at bounding box center [527, 343] width 208 height 42
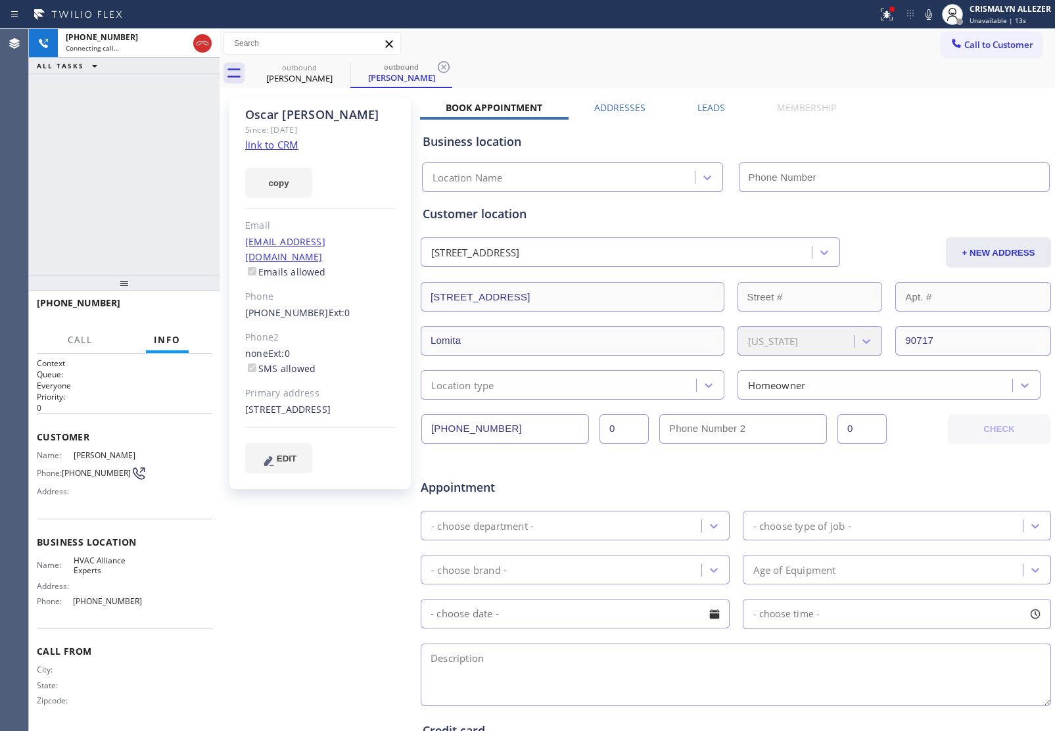
type input "(424) 301-8950"
click at [186, 306] on span "HANG UP" at bounding box center [181, 308] width 40 height 9
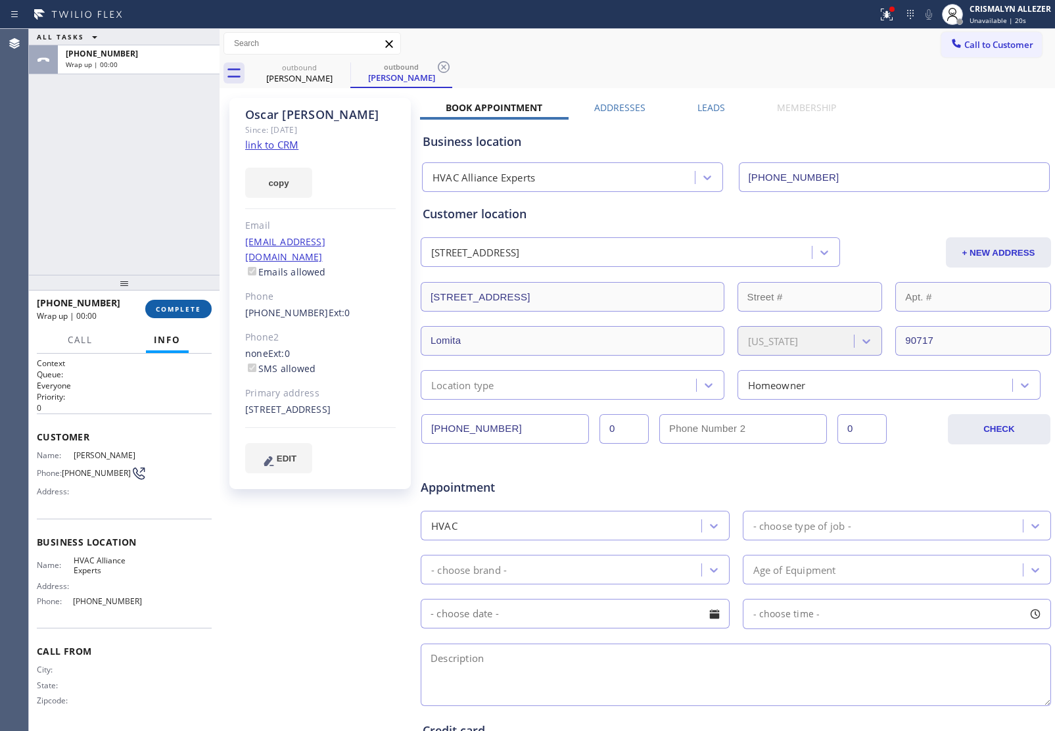
click at [174, 312] on span "COMPLETE" at bounding box center [178, 308] width 45 height 9
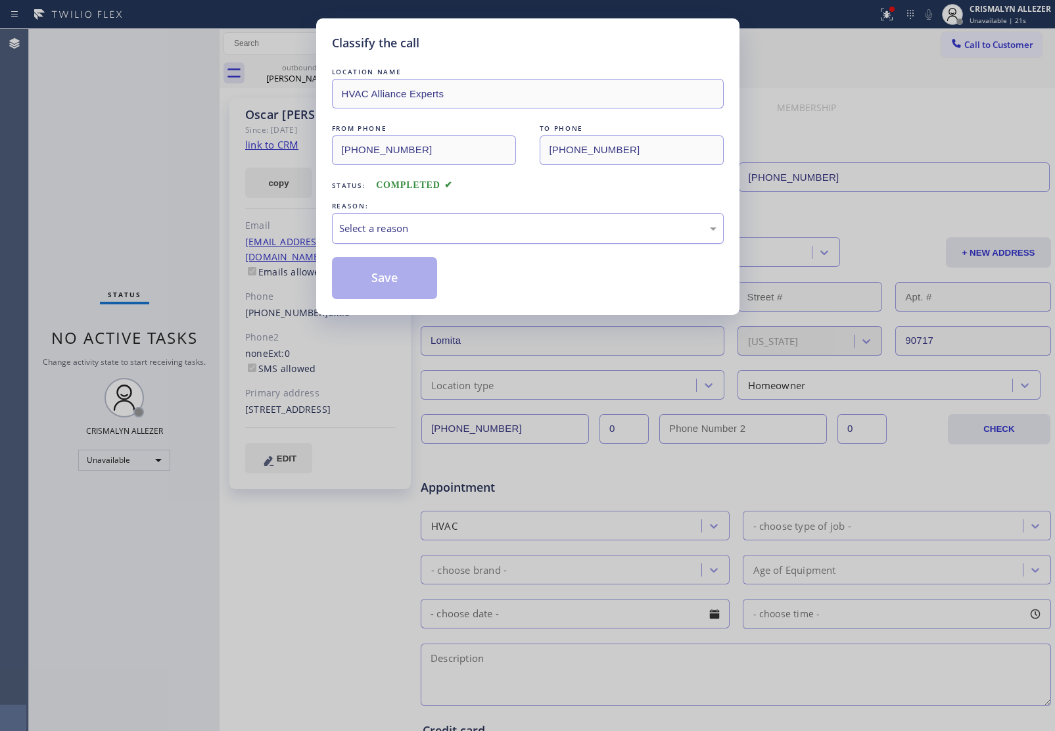
click at [538, 230] on div "Select a reason" at bounding box center [527, 228] width 377 height 15
click at [388, 281] on button "Save" at bounding box center [385, 278] width 106 height 42
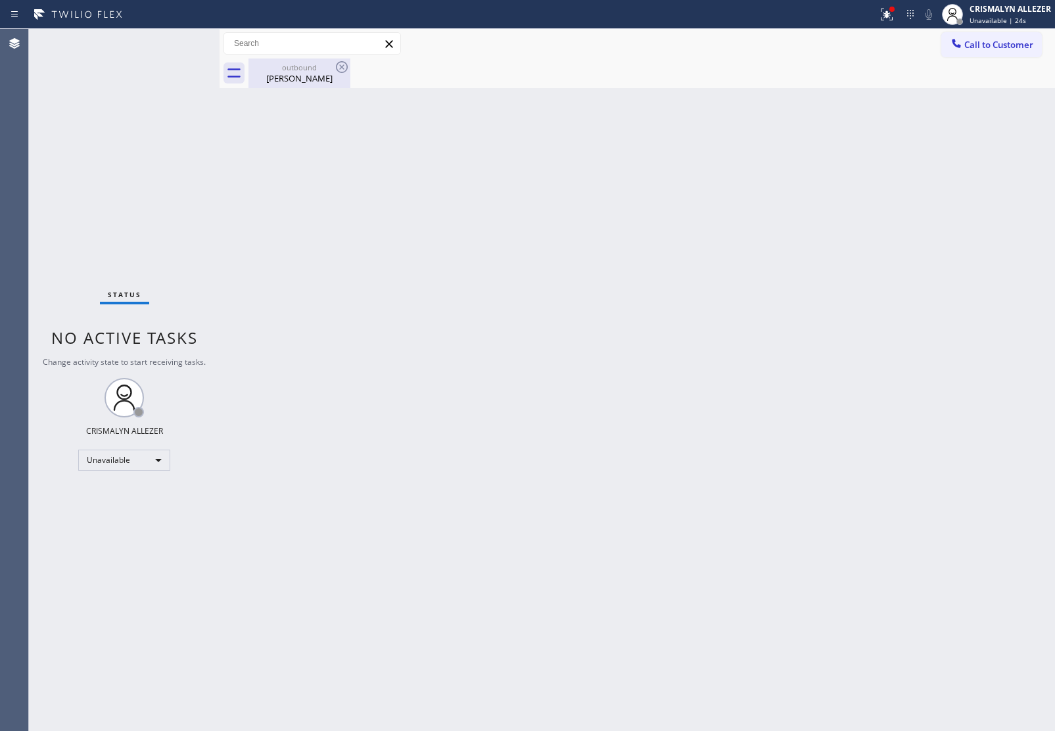
drag, startPoint x: 339, startPoint y: 74, endPoint x: 325, endPoint y: 70, distance: 13.6
click at [332, 74] on div "outbound Oscar Brandi" at bounding box center [300, 74] width 102 height 30
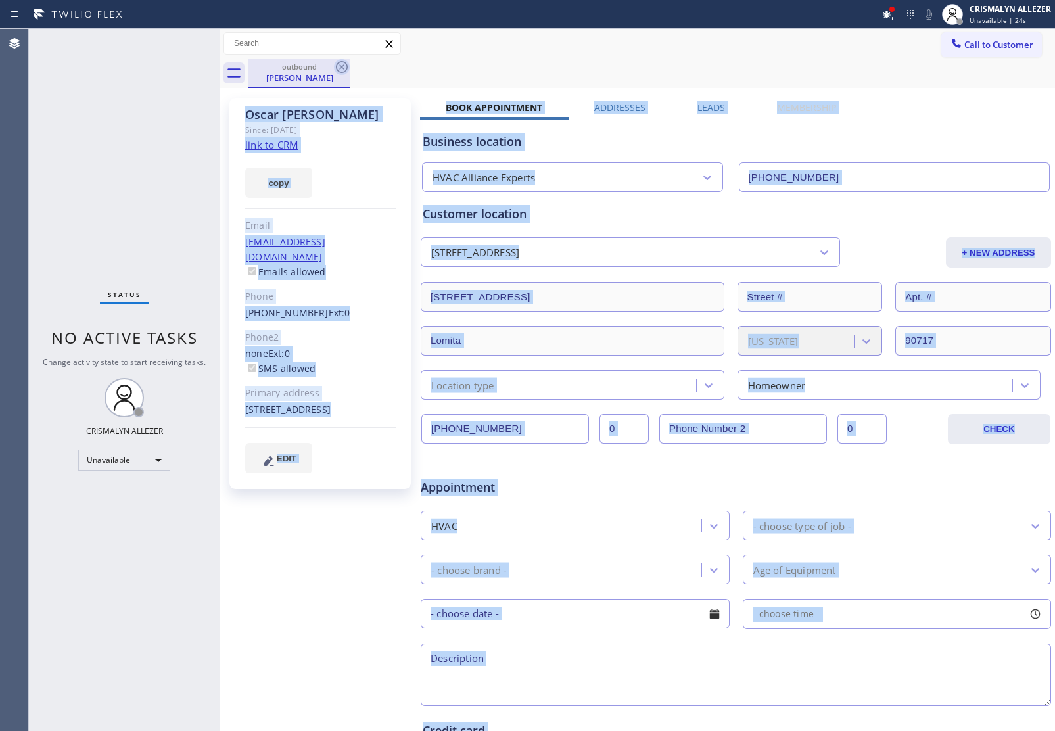
click at [337, 66] on icon at bounding box center [342, 67] width 12 height 12
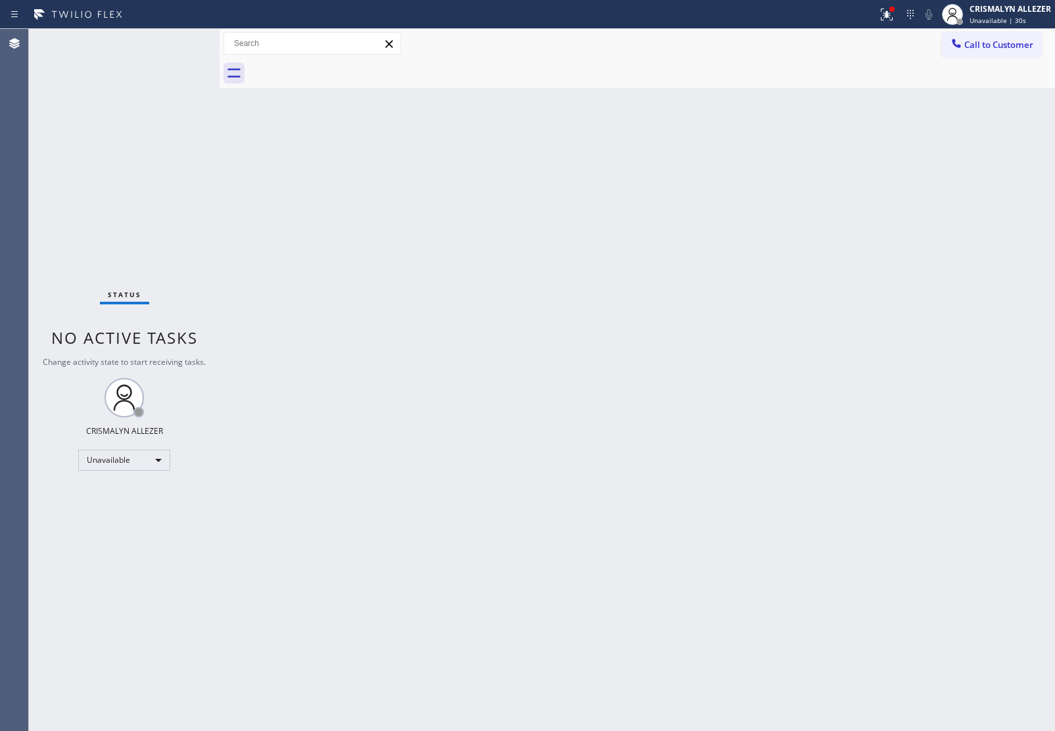
click at [518, 333] on div "Back to Dashboard Change Sender ID Customers Technicians Select a contact Outbo…" at bounding box center [638, 380] width 836 height 702
click at [984, 45] on span "Call to Customer" at bounding box center [999, 45] width 69 height 12
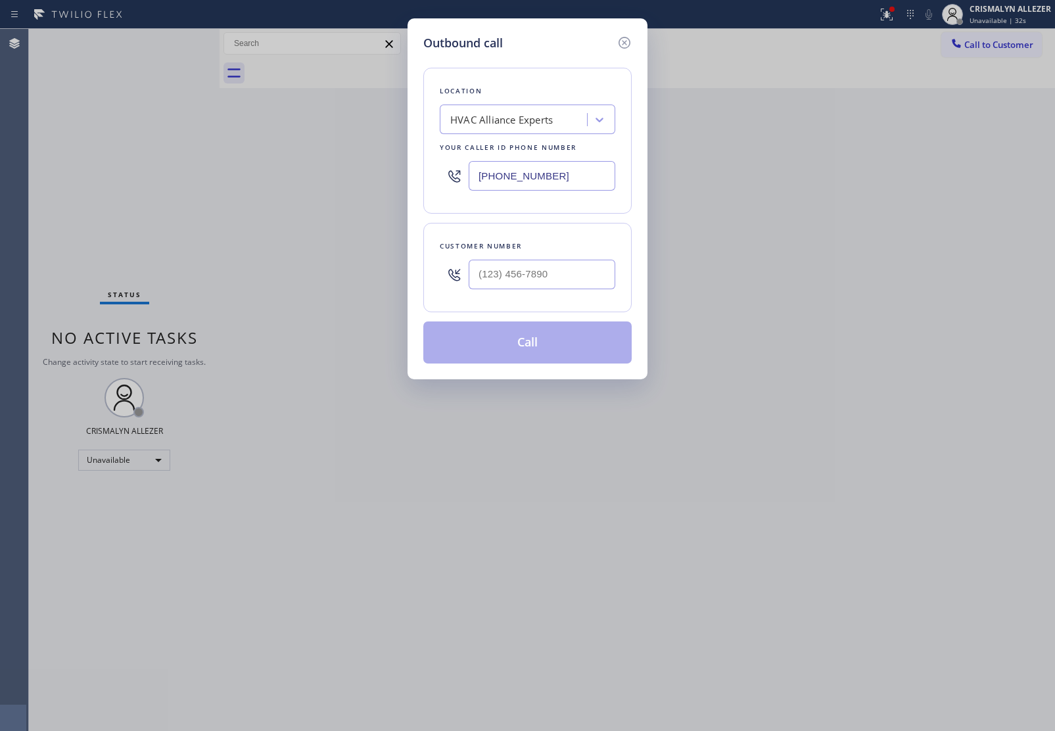
click at [475, 130] on div "HVAC Alliance Experts" at bounding box center [515, 119] width 143 height 23
paste input "Local Trusted Electricians Mission Canyon"
type input "Local Trusted Electricians Mission Canyon"
click at [480, 157] on div "Local Trusted Electricians Mission Canyon" at bounding box center [528, 153] width 176 height 37
type input "(805) 222-7117"
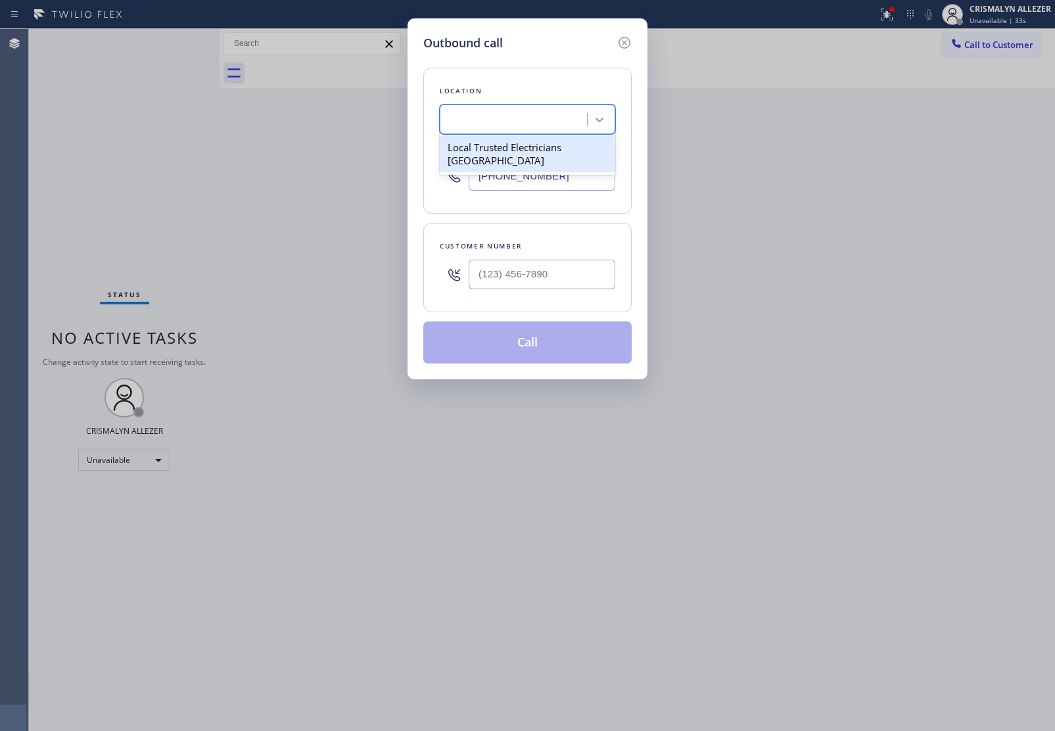
scroll to position [0, 1]
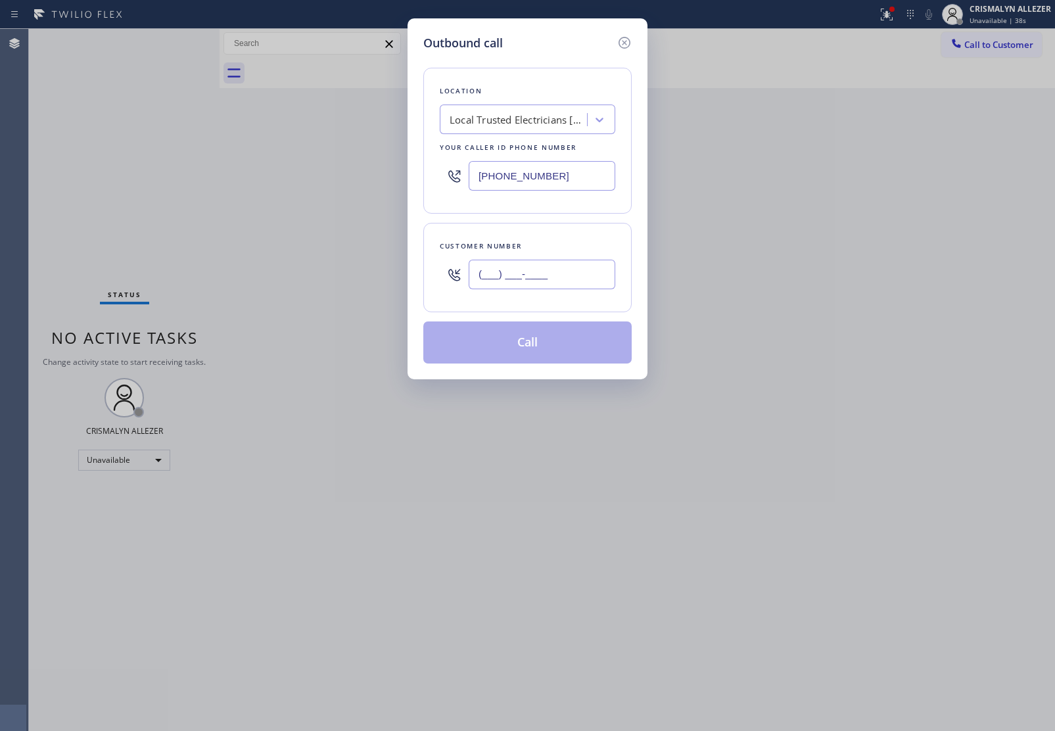
click at [511, 271] on input "(___) ___-____" at bounding box center [542, 275] width 147 height 30
paste input "845) 820-1808"
type input "(845) 820-1808"
click at [485, 109] on div "Local Trusted Electricians Mission Canyon" at bounding box center [515, 119] width 143 height 23
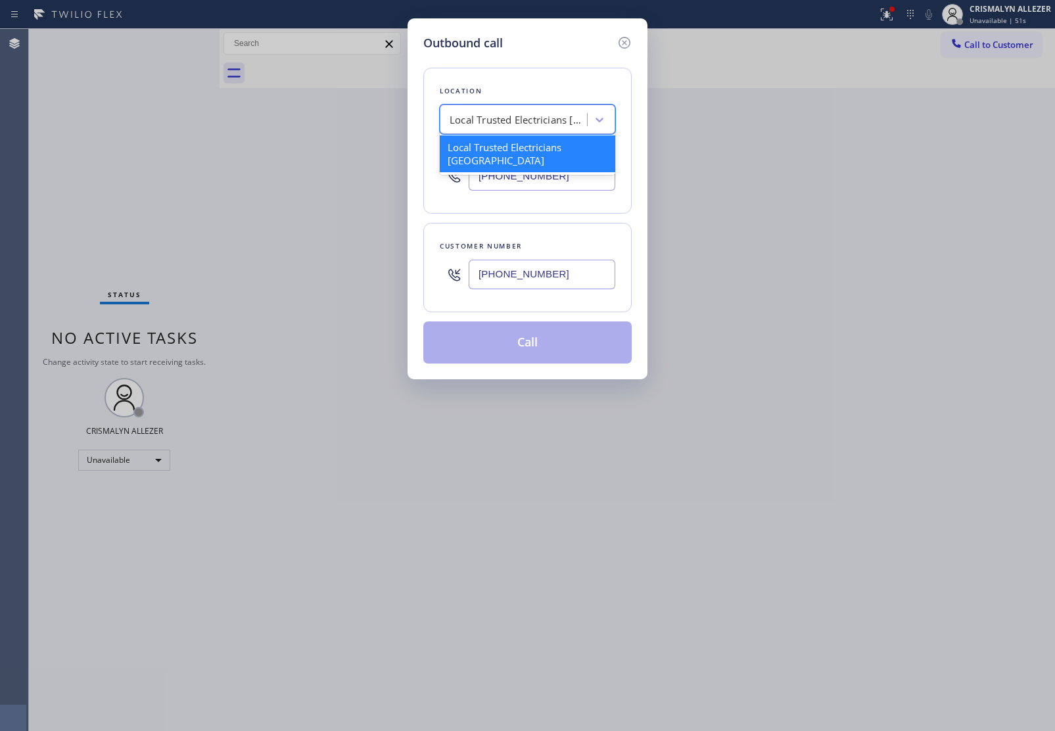
paste input "[PERSON_NAME] Appliance Repair & Service"
type input "[PERSON_NAME] Appliance Repair & Service"
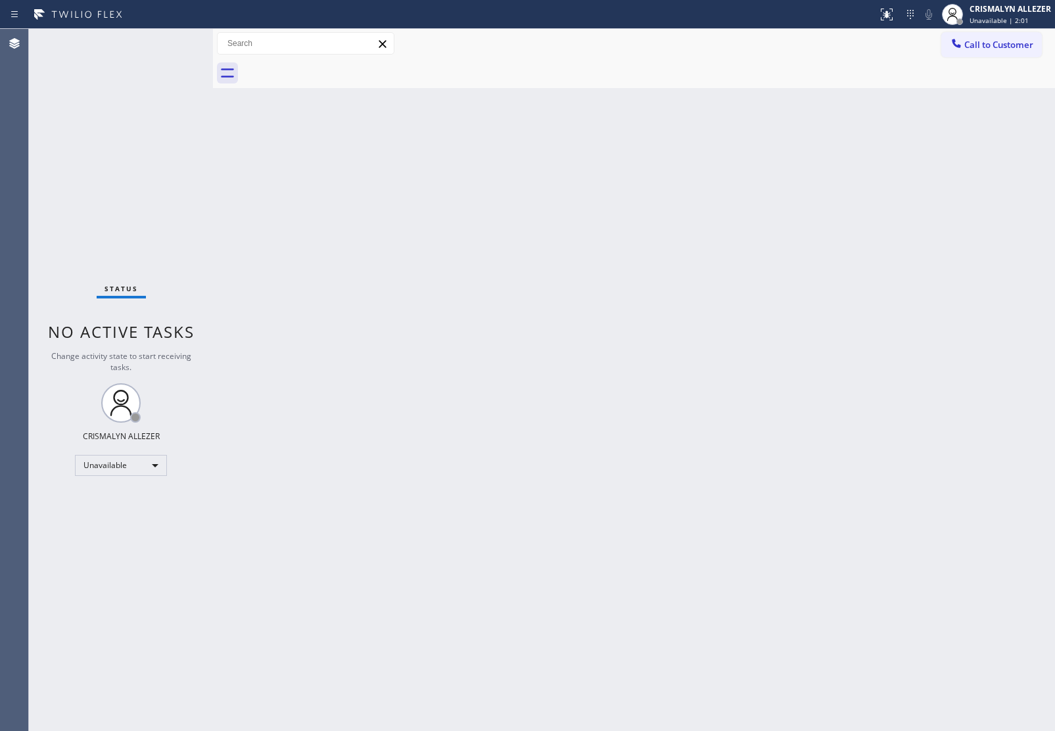
click at [971, 209] on div "Back to Dashboard Change Sender ID Customers Technicians Select a contact Outbo…" at bounding box center [634, 380] width 842 height 702
drag, startPoint x: 491, startPoint y: 327, endPoint x: 554, endPoint y: 277, distance: 80.4
click at [494, 323] on div "Back to Dashboard Change Sender ID Customers Technicians Select a contact Outbo…" at bounding box center [634, 380] width 842 height 702
click at [1000, 49] on span "Call to Customer" at bounding box center [999, 45] width 69 height 12
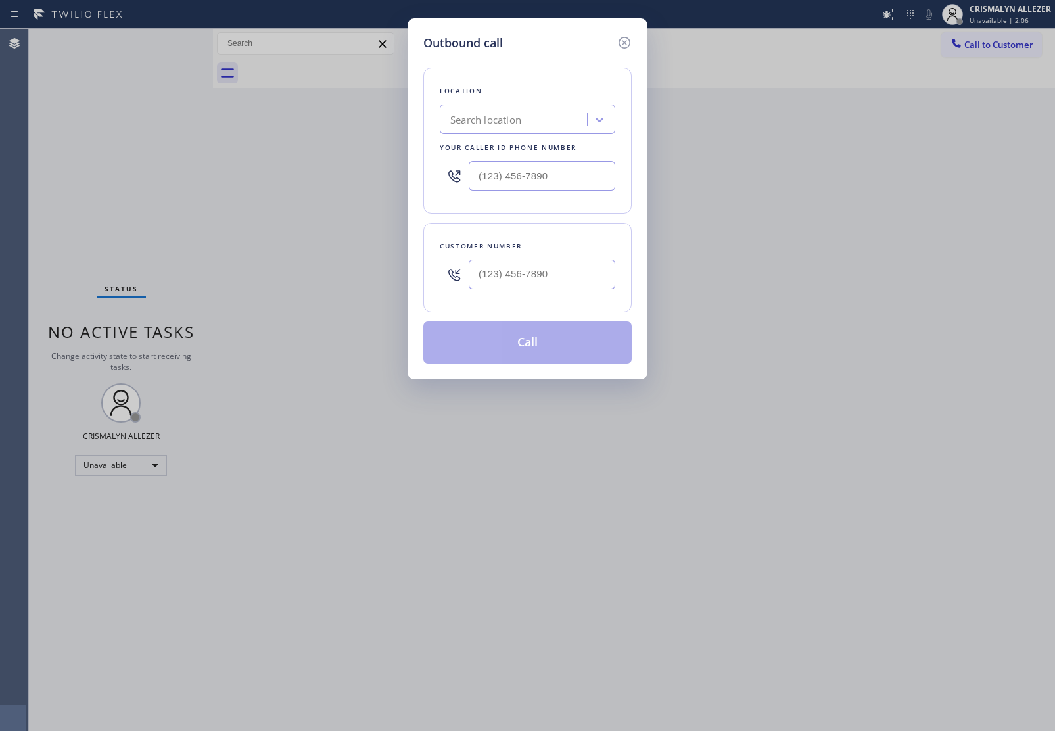
click at [521, 109] on div "Search location" at bounding box center [515, 119] width 143 height 23
paste input "[PERSON_NAME] Appliance Repair & Service"
type input "[PERSON_NAME] Appliance Repair & Service"
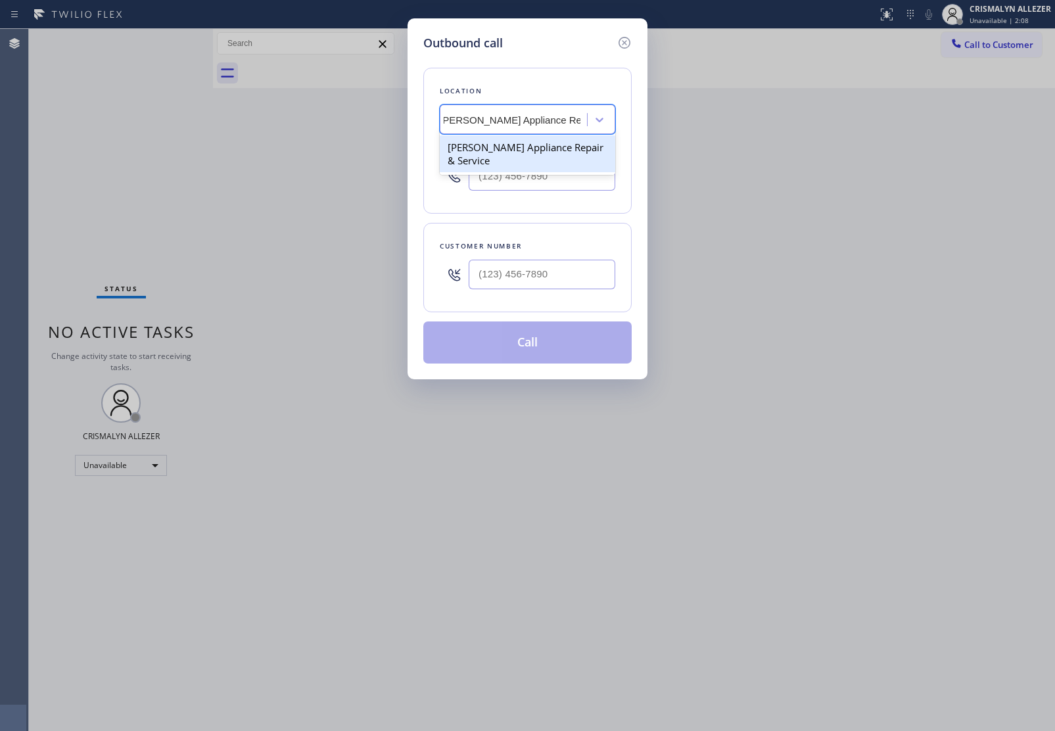
click at [524, 141] on div "[PERSON_NAME] Appliance Repair & Service" at bounding box center [528, 153] width 176 height 37
type input "[PHONE_NUMBER]"
click at [492, 272] on input "(___) ___-____" at bounding box center [542, 275] width 147 height 30
paste input "602) 708-4200"
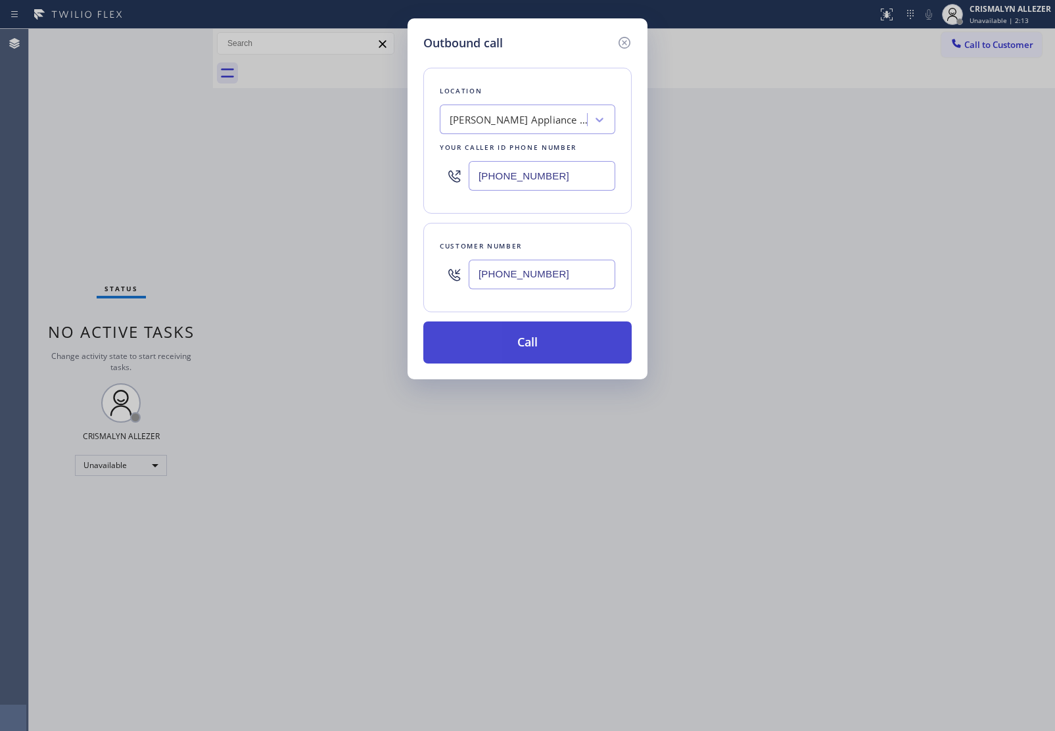
type input "[PHONE_NUMBER]"
click at [536, 345] on button "Call" at bounding box center [527, 343] width 208 height 42
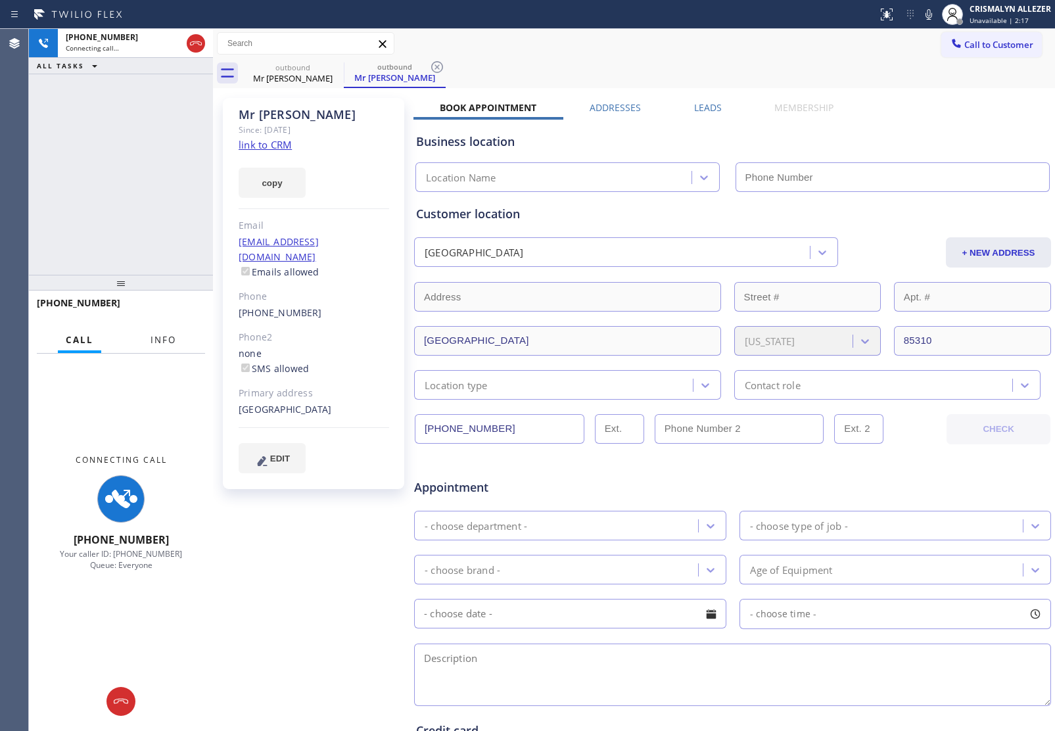
click at [168, 342] on span "Info" at bounding box center [164, 340] width 26 height 12
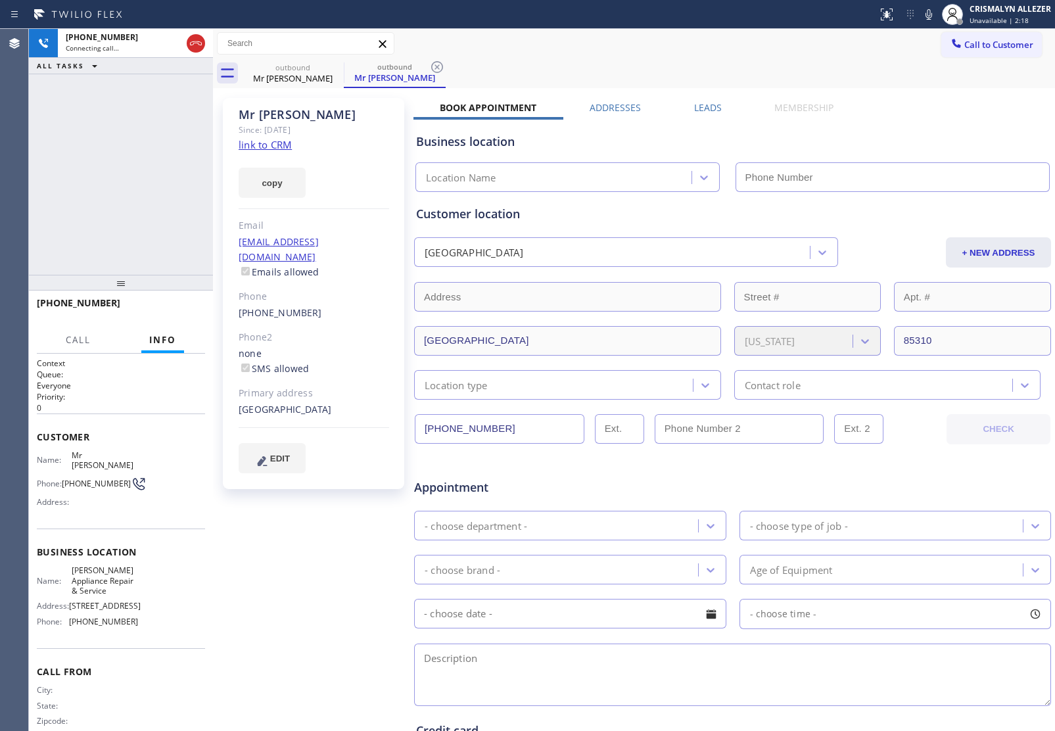
type input "[PHONE_NUMBER]"
click at [146, 176] on div "+16027084200 Connecting call… ALL TASKS ALL TASKS ACTIVE TASKS TASKS IN WRAP UP" at bounding box center [121, 152] width 184 height 246
click at [165, 310] on span "HANG UP" at bounding box center [175, 308] width 40 height 9
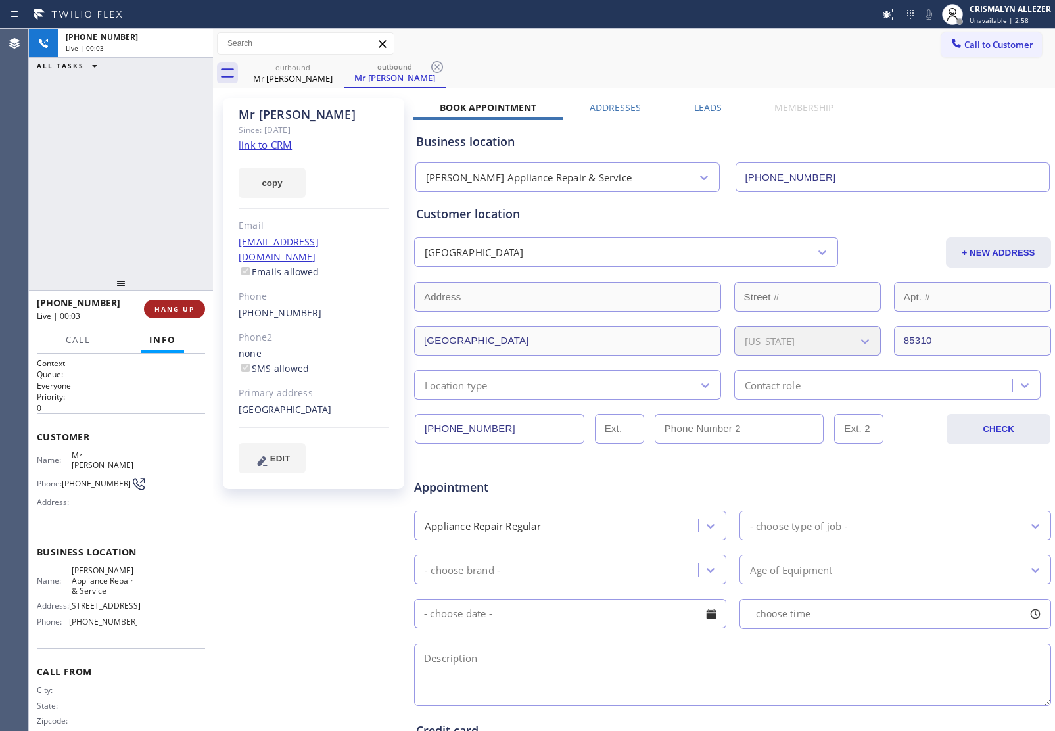
click at [165, 310] on span "HANG UP" at bounding box center [175, 308] width 40 height 9
click at [142, 304] on button "COMPLETE" at bounding box center [172, 309] width 66 height 18
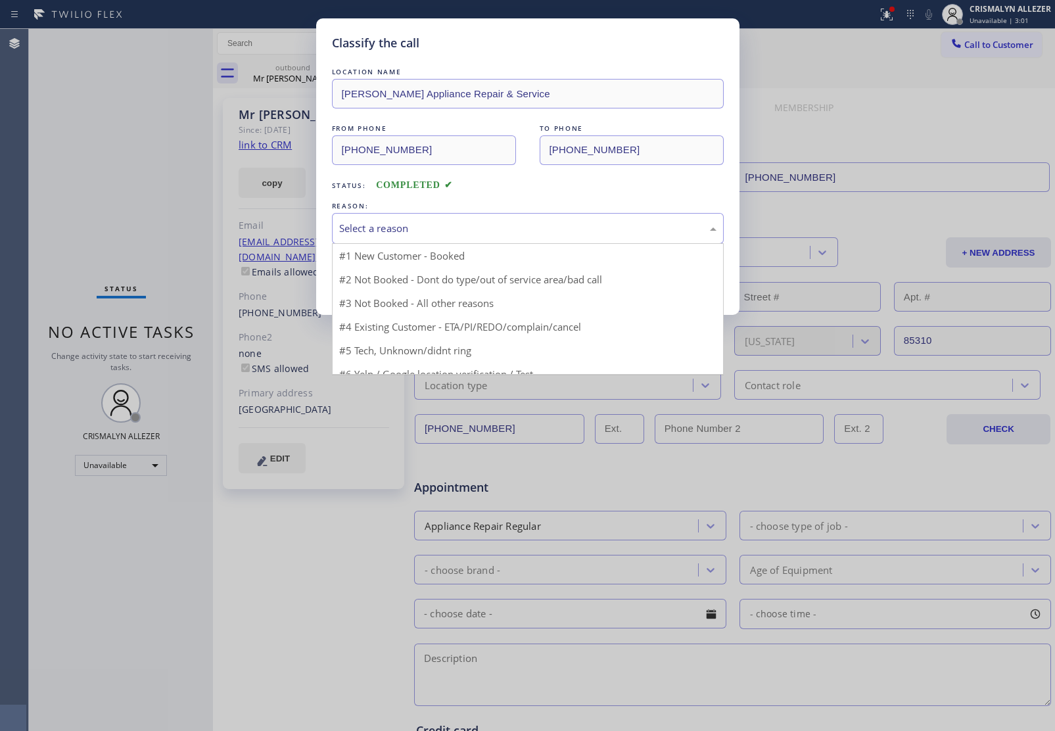
click at [514, 228] on div "Select a reason" at bounding box center [527, 228] width 377 height 15
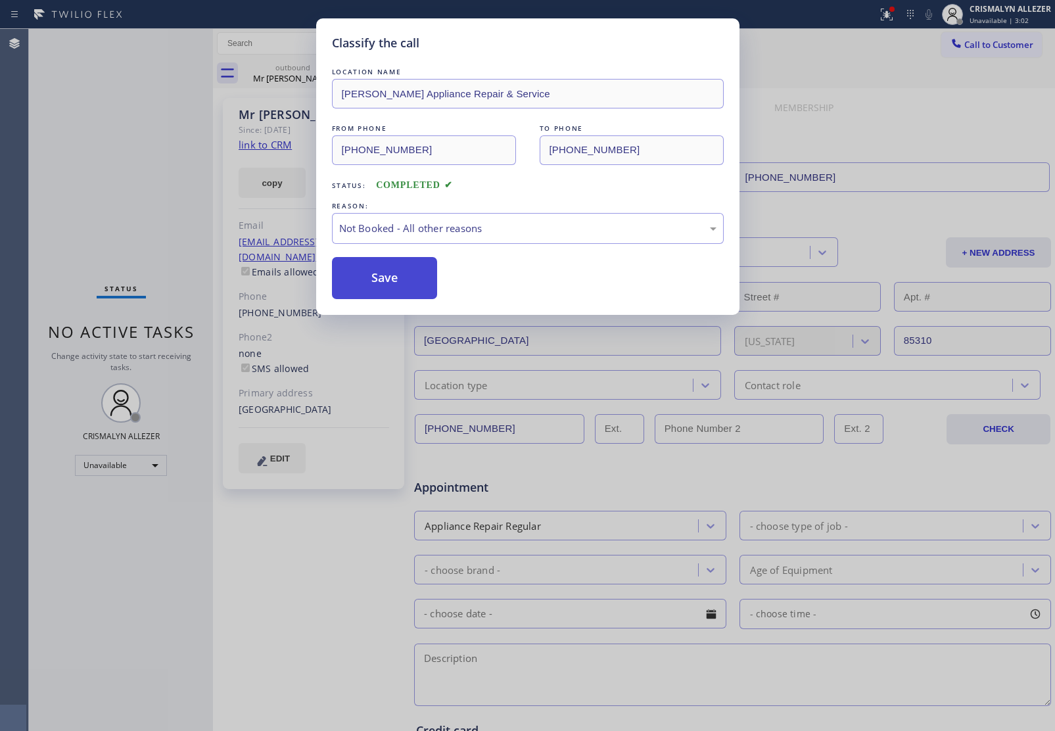
click at [386, 281] on button "Save" at bounding box center [385, 278] width 106 height 42
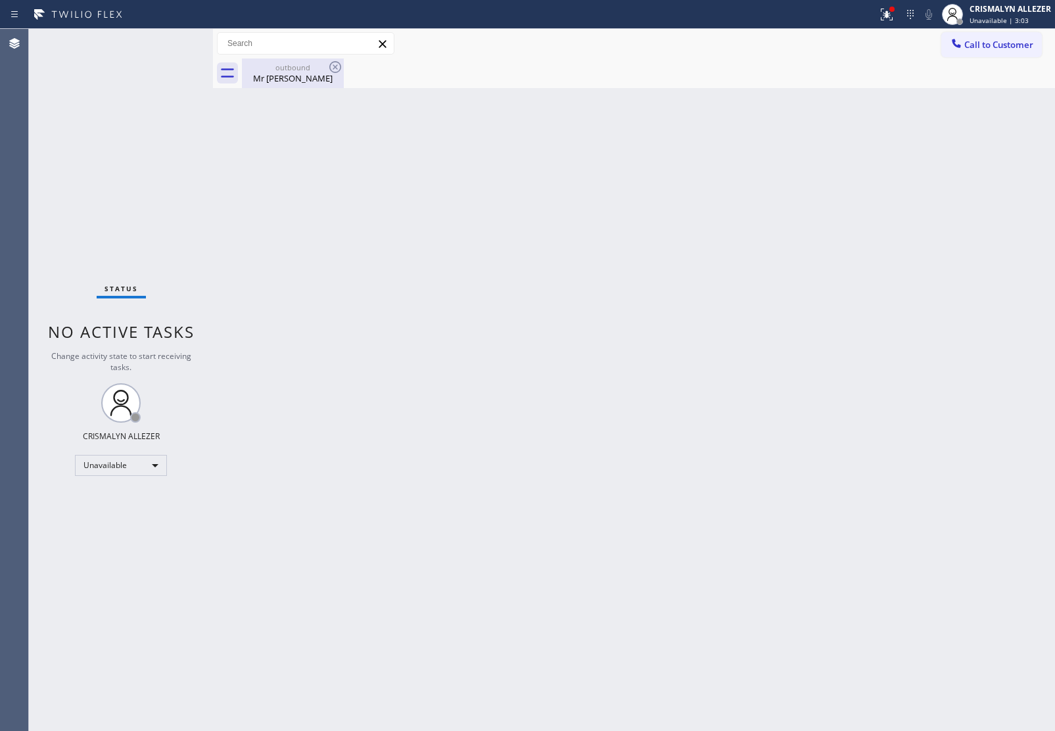
drag, startPoint x: 281, startPoint y: 71, endPoint x: 314, endPoint y: 70, distance: 33.5
click at [286, 71] on div "outbound" at bounding box center [292, 67] width 99 height 10
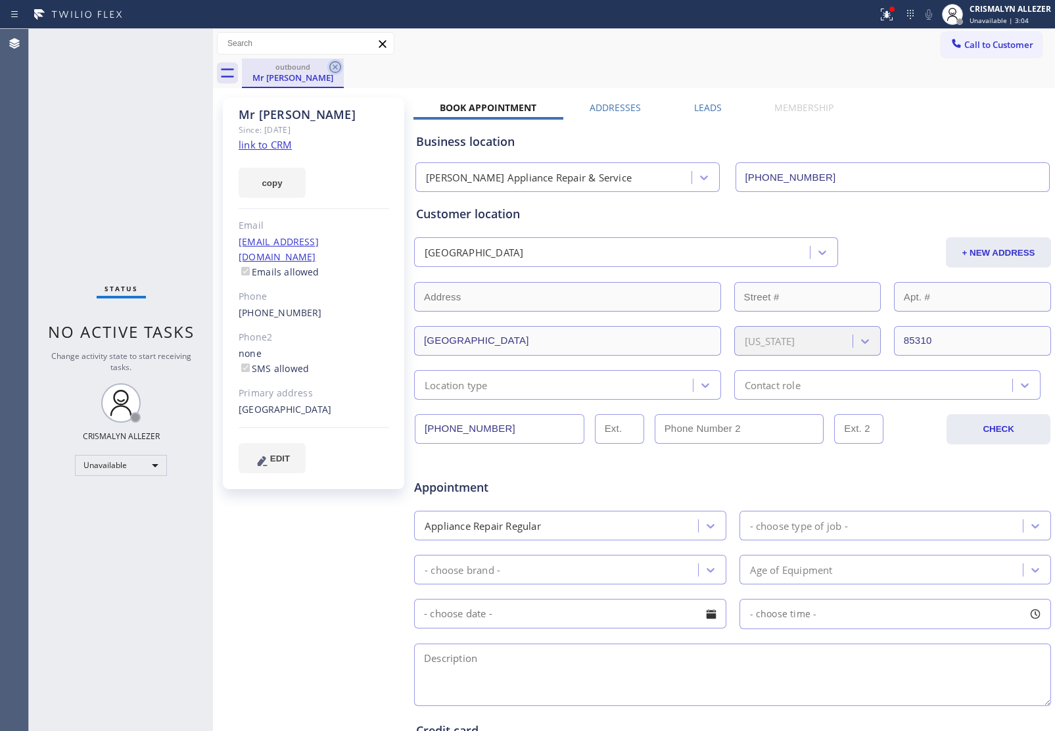
click at [330, 63] on icon at bounding box center [335, 67] width 16 height 16
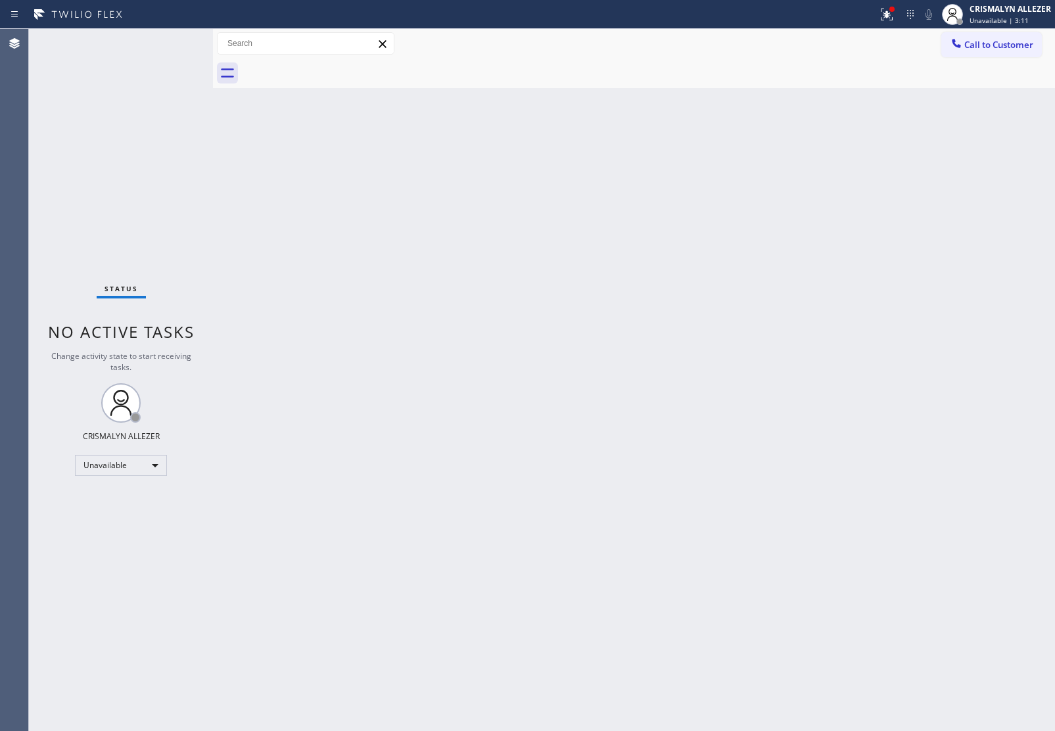
click at [395, 270] on div "Back to Dashboard Change Sender ID Customers Technicians Select a contact Outbo…" at bounding box center [634, 380] width 842 height 702
click at [994, 44] on span "Call to Customer" at bounding box center [999, 45] width 69 height 12
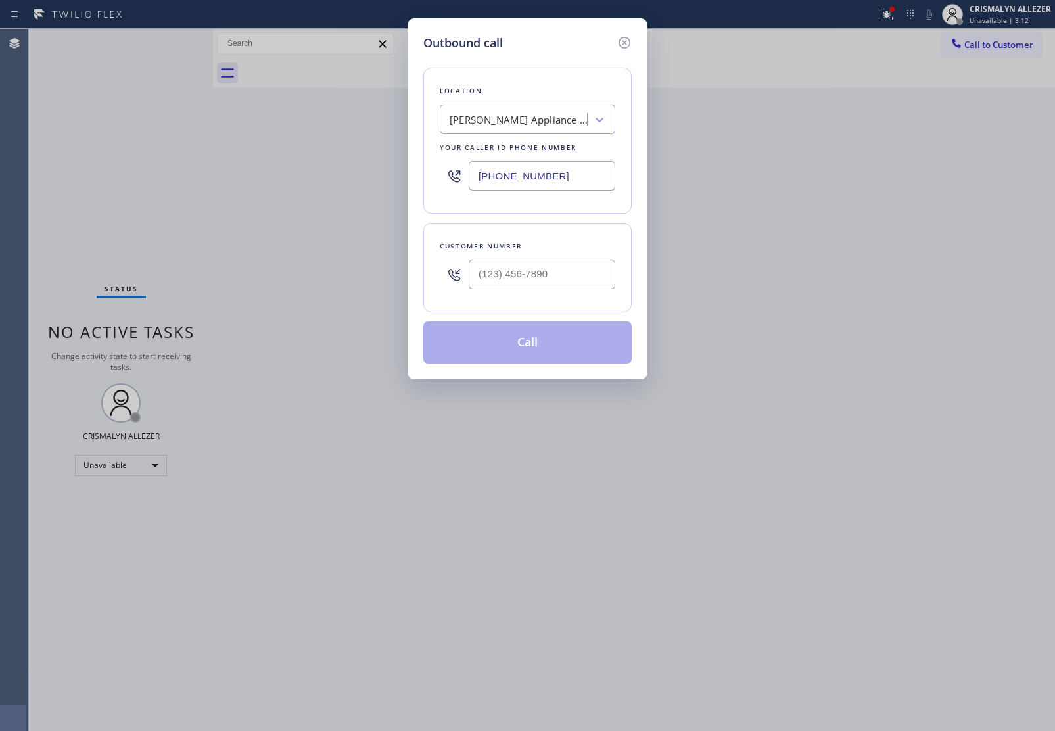
click at [527, 123] on div "[PERSON_NAME] Appliance Repair & Service" at bounding box center [519, 119] width 138 height 15
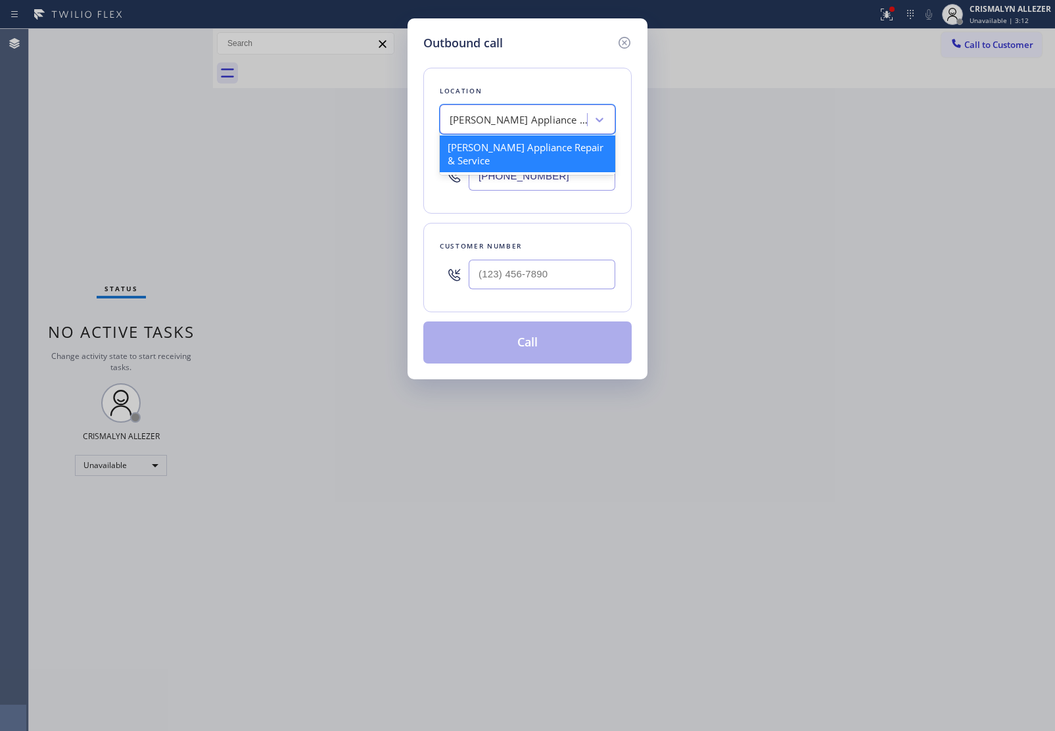
paste input "Oasis Plumbers [GEOGRAPHIC_DATA]"
type input "Oasis Plumbers [GEOGRAPHIC_DATA]"
click at [524, 150] on div "Oasis Plumbers [GEOGRAPHIC_DATA]" at bounding box center [528, 153] width 176 height 37
type input "[PHONE_NUMBER]"
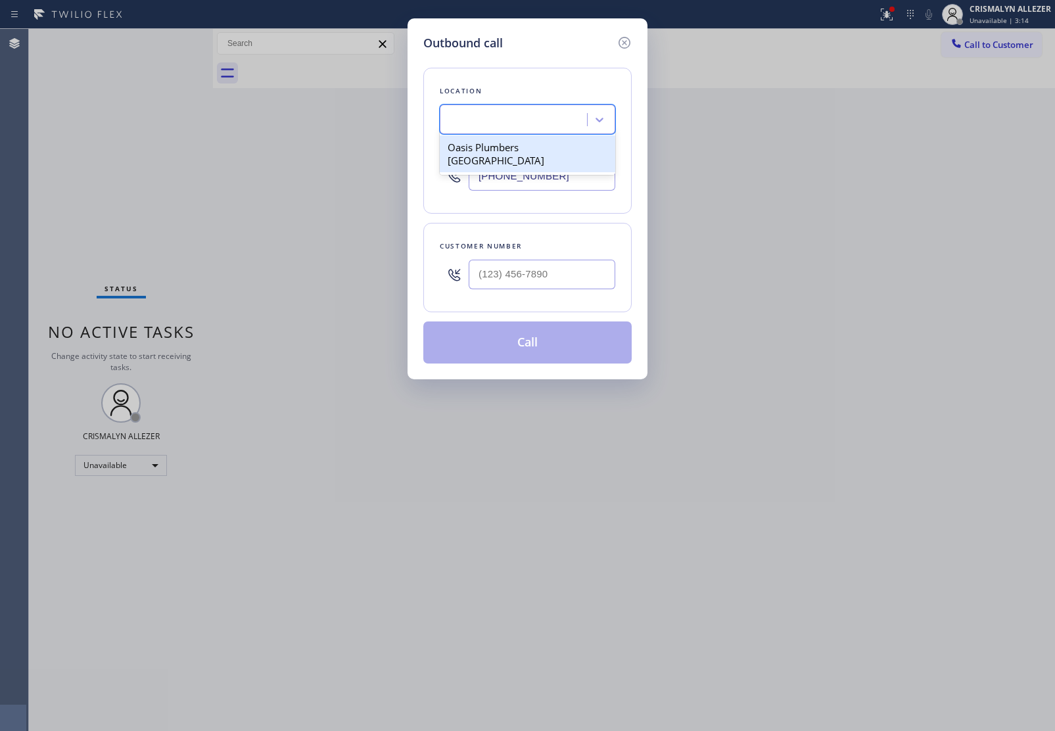
scroll to position [0, 1]
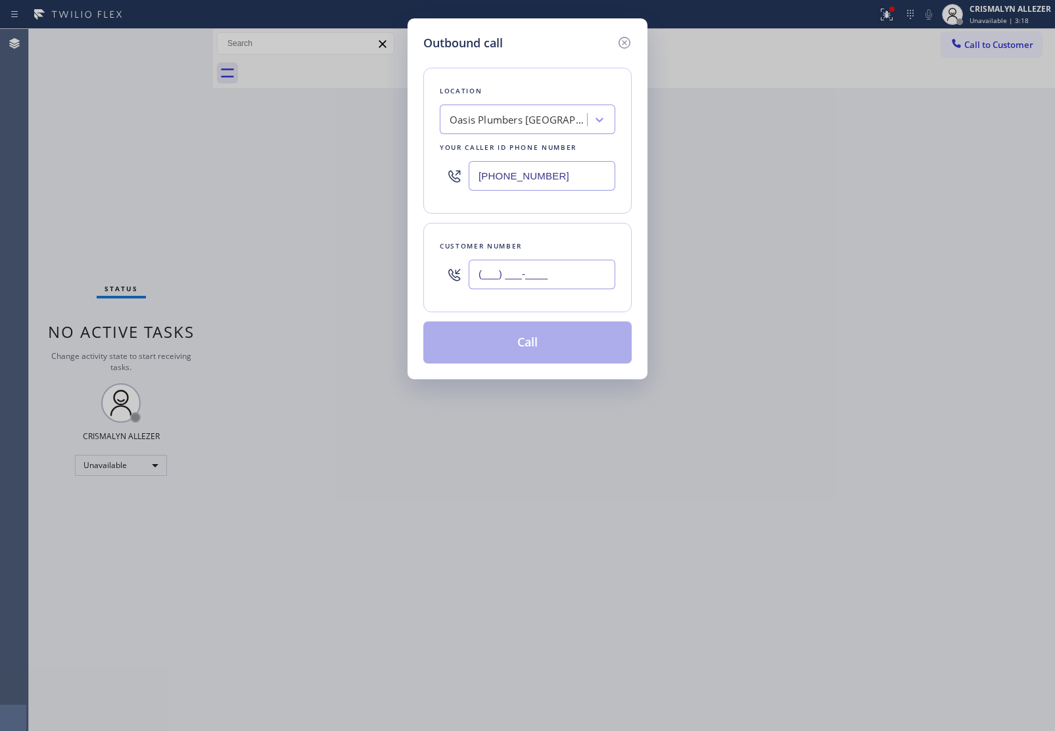
click at [496, 279] on input "(___) ___-____" at bounding box center [542, 275] width 147 height 30
paste input "818) 399-9918"
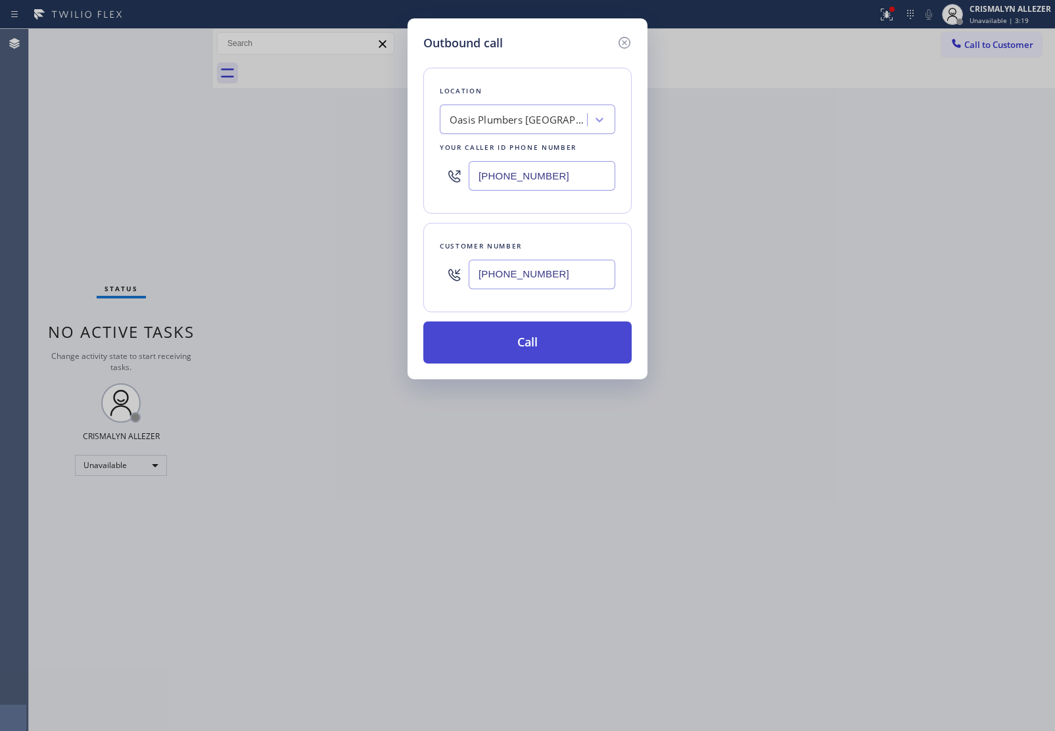
type input "[PHONE_NUMBER]"
click at [533, 349] on button "Call" at bounding box center [527, 343] width 208 height 42
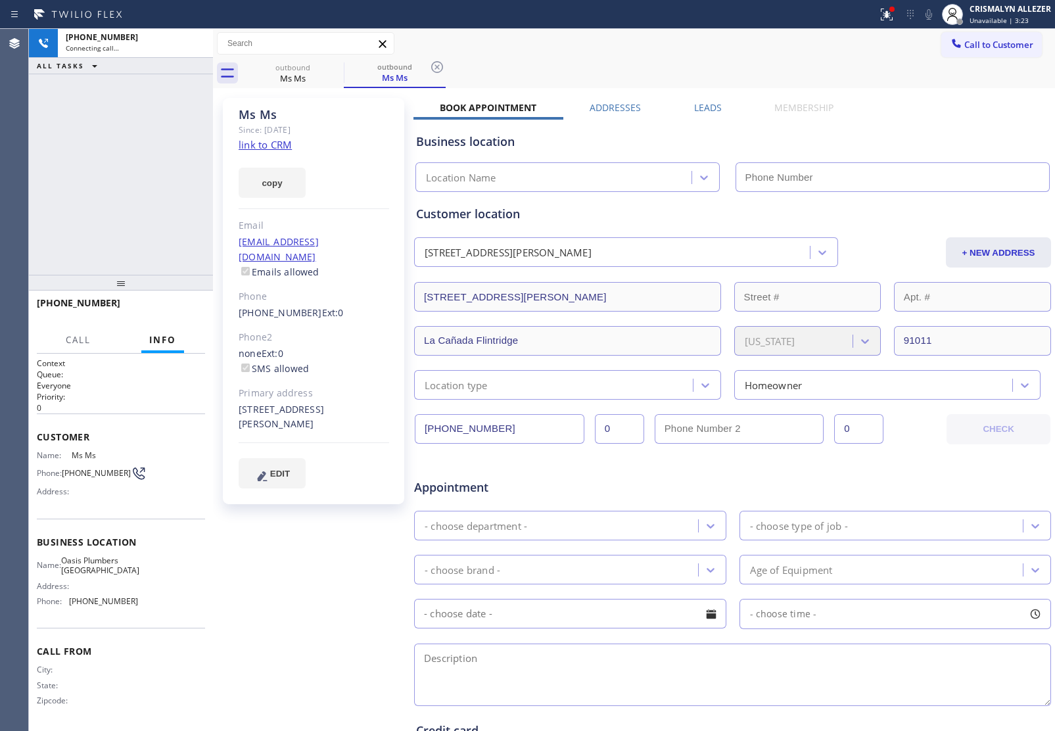
type input "[PHONE_NUMBER]"
drag, startPoint x: 158, startPoint y: 155, endPoint x: 185, endPoint y: 80, distance: 79.7
click at [166, 145] on div "+18183999918 Connecting call… ALL TASKS ALL TASKS ACTIVE TASKS TASKS IN WRAP UP" at bounding box center [121, 152] width 184 height 246
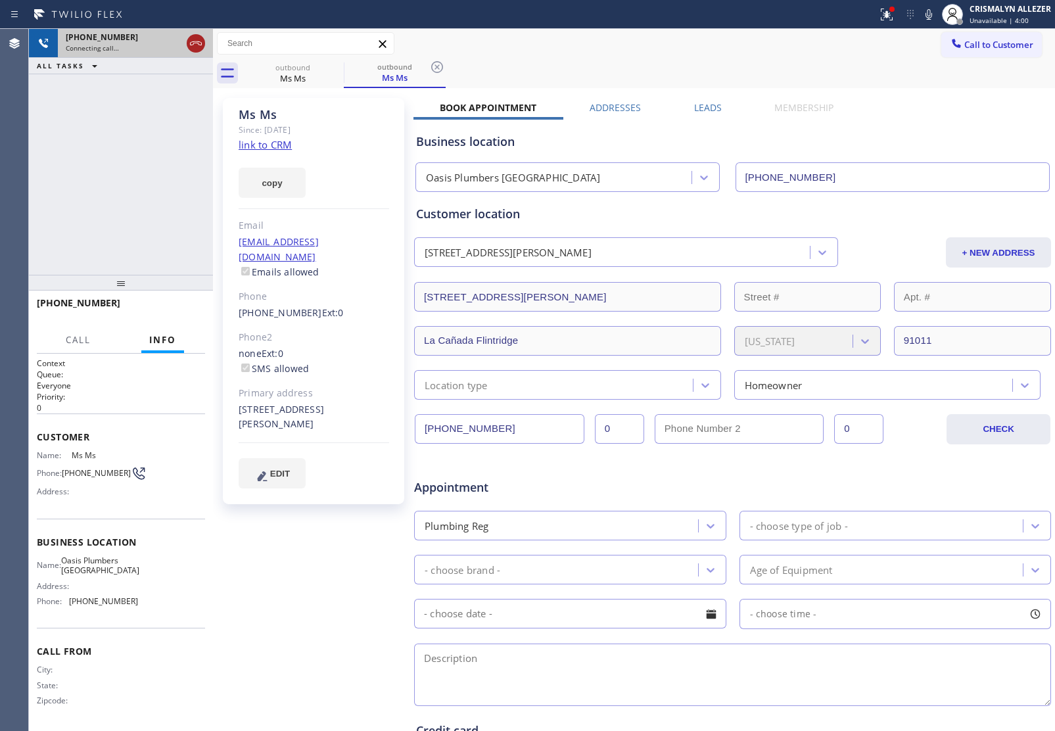
click at [191, 45] on icon at bounding box center [196, 43] width 12 height 4
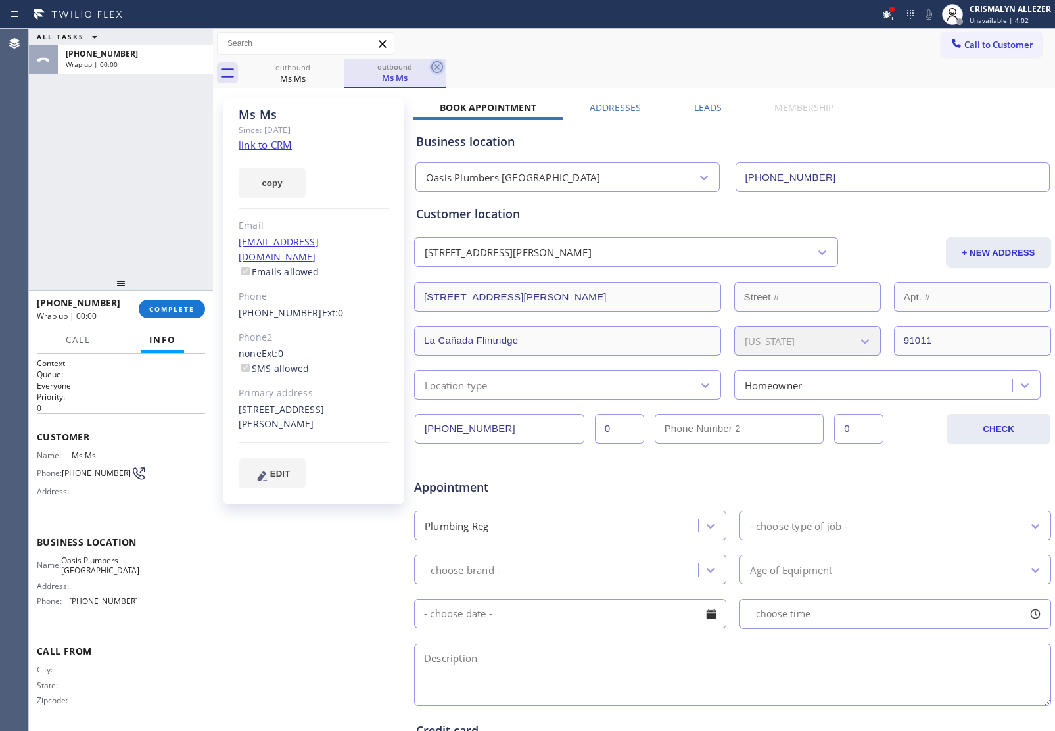
click at [431, 67] on icon at bounding box center [437, 67] width 16 height 16
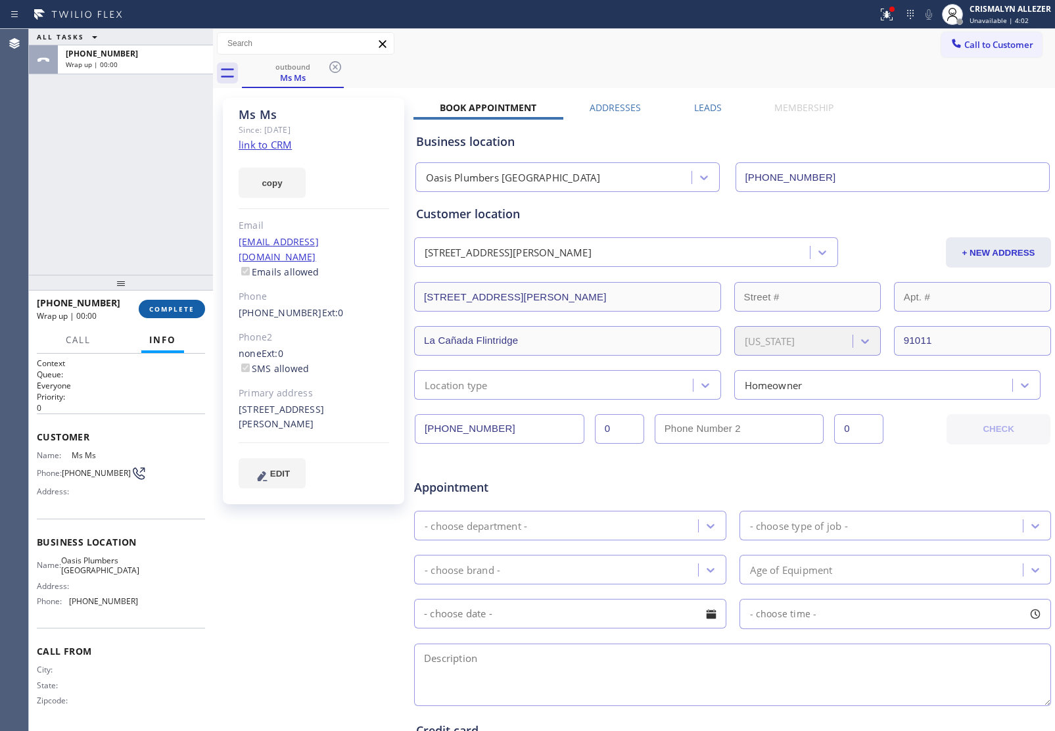
click at [161, 302] on button "COMPLETE" at bounding box center [172, 309] width 66 height 18
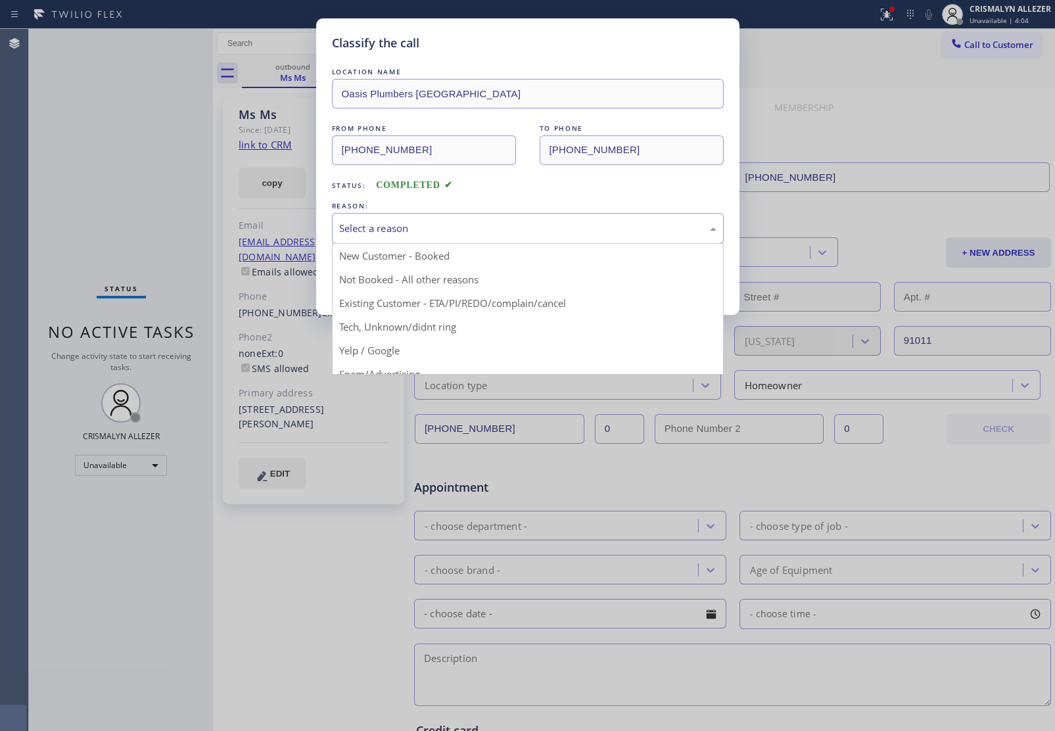
click at [552, 232] on div "Select a reason" at bounding box center [527, 228] width 377 height 15
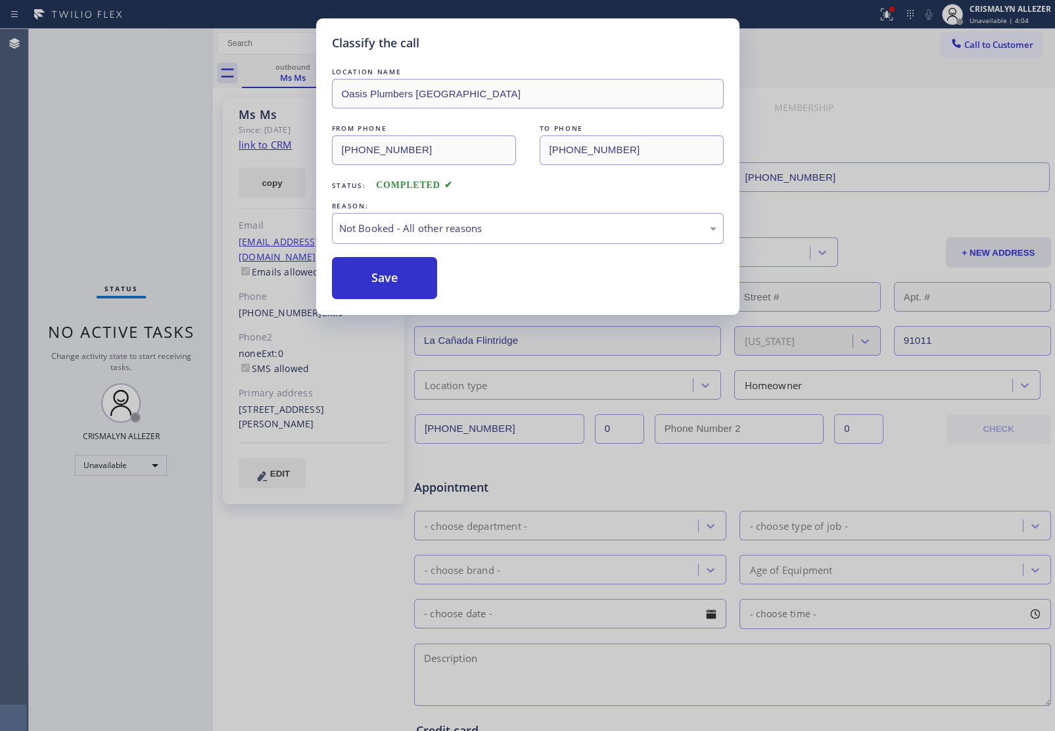
click at [377, 274] on button "Save" at bounding box center [385, 278] width 106 height 42
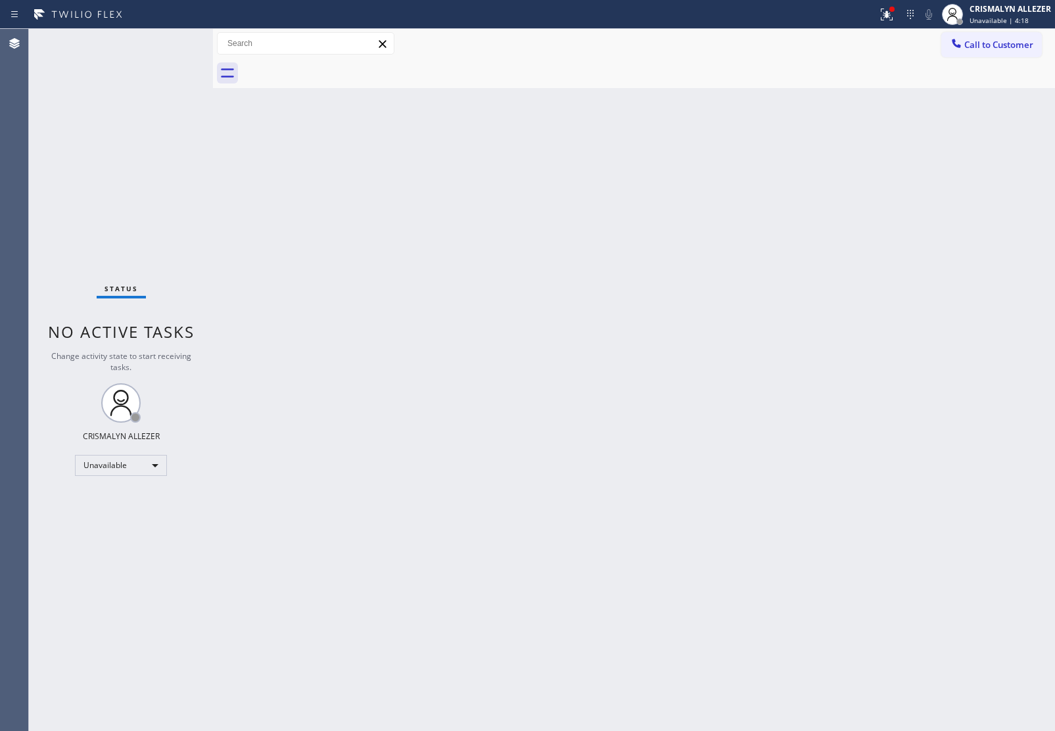
click at [403, 322] on div "Back to Dashboard Change Sender ID Customers Technicians Select a contact Outbo…" at bounding box center [634, 380] width 842 height 702
click at [984, 43] on span "Call to Customer" at bounding box center [999, 45] width 69 height 12
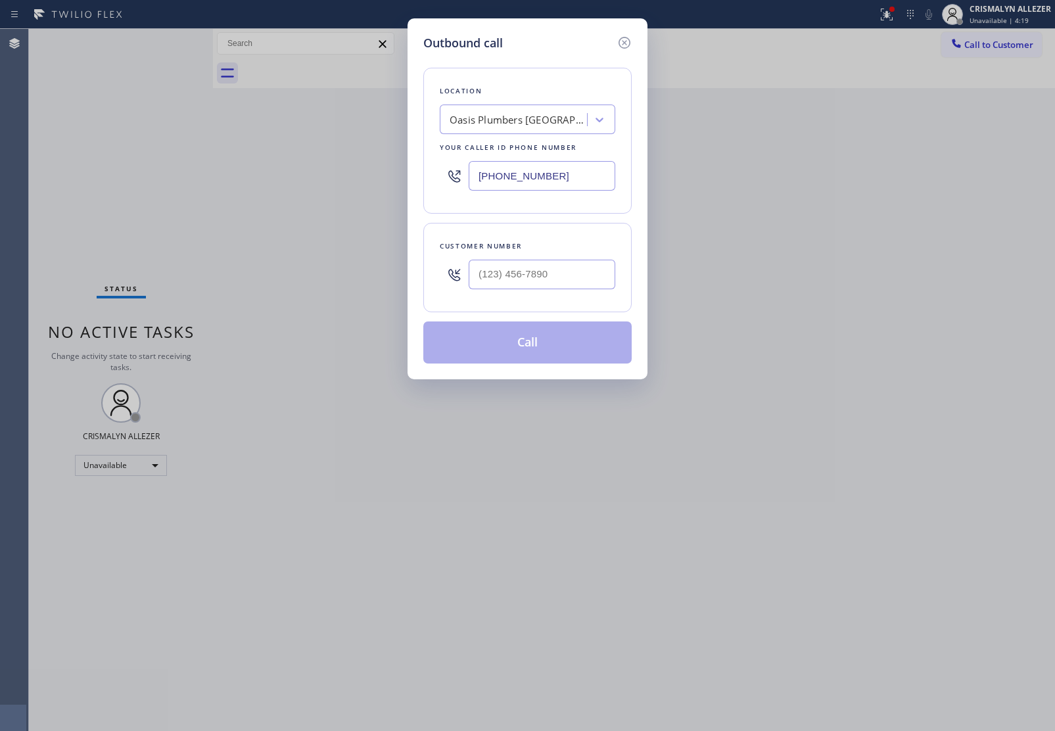
click at [496, 116] on div "Oasis Plumbers [GEOGRAPHIC_DATA]" at bounding box center [519, 119] width 138 height 15
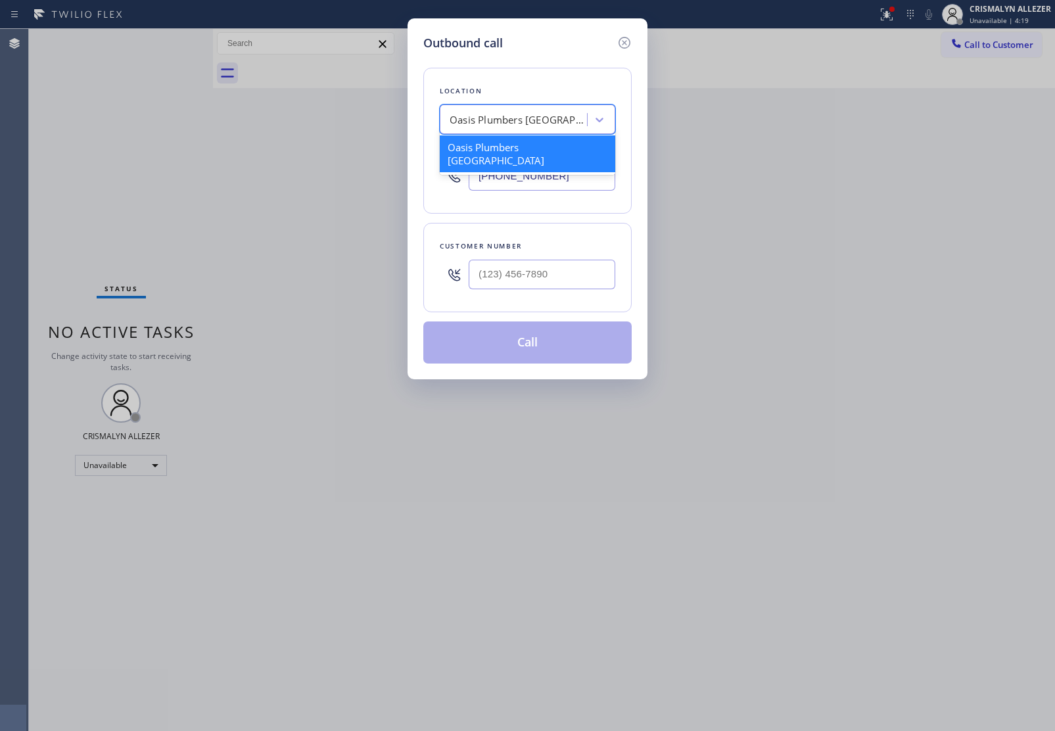
paste input "HVAC Alliance Expert"
type input "HVAC Alliance Expert"
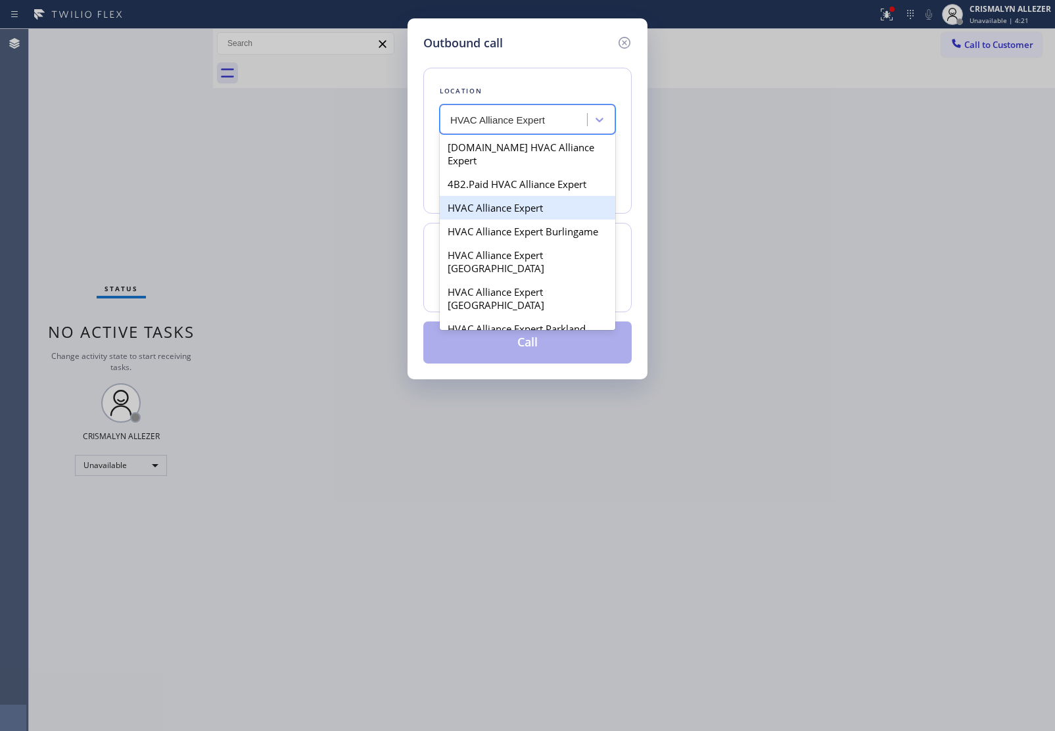
click at [495, 196] on div "HVAC Alliance Expert" at bounding box center [528, 208] width 176 height 24
type input "[PHONE_NUMBER]"
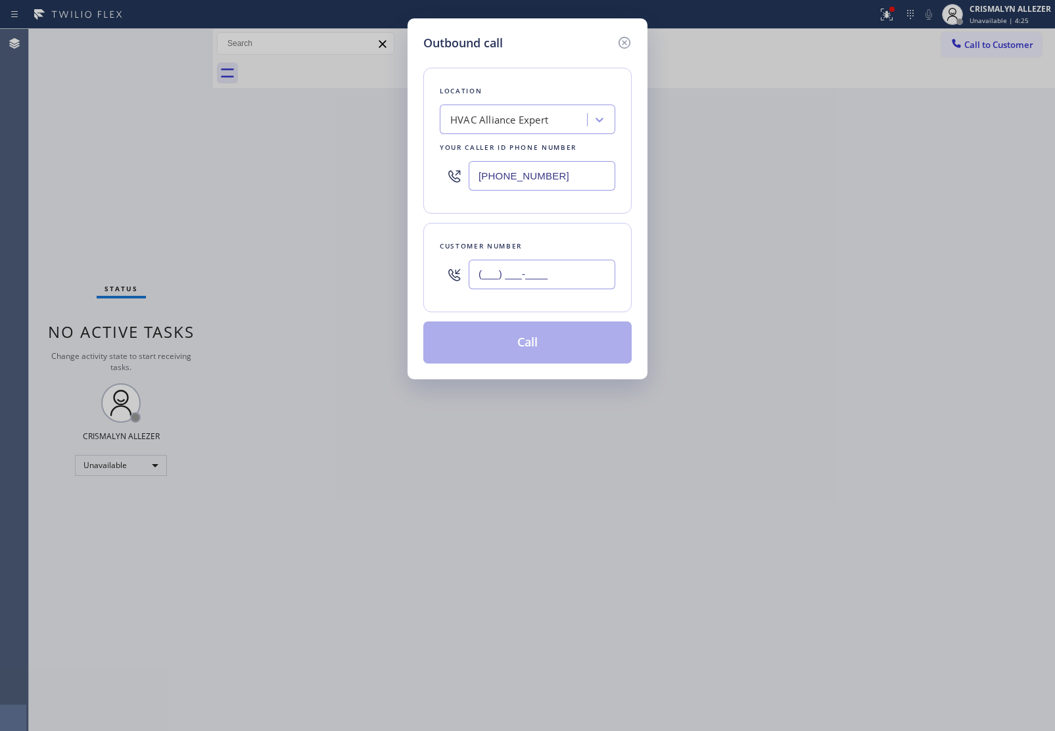
click at [496, 272] on input "(___) ___-____" at bounding box center [542, 275] width 147 height 30
paste input "310) 909-9410"
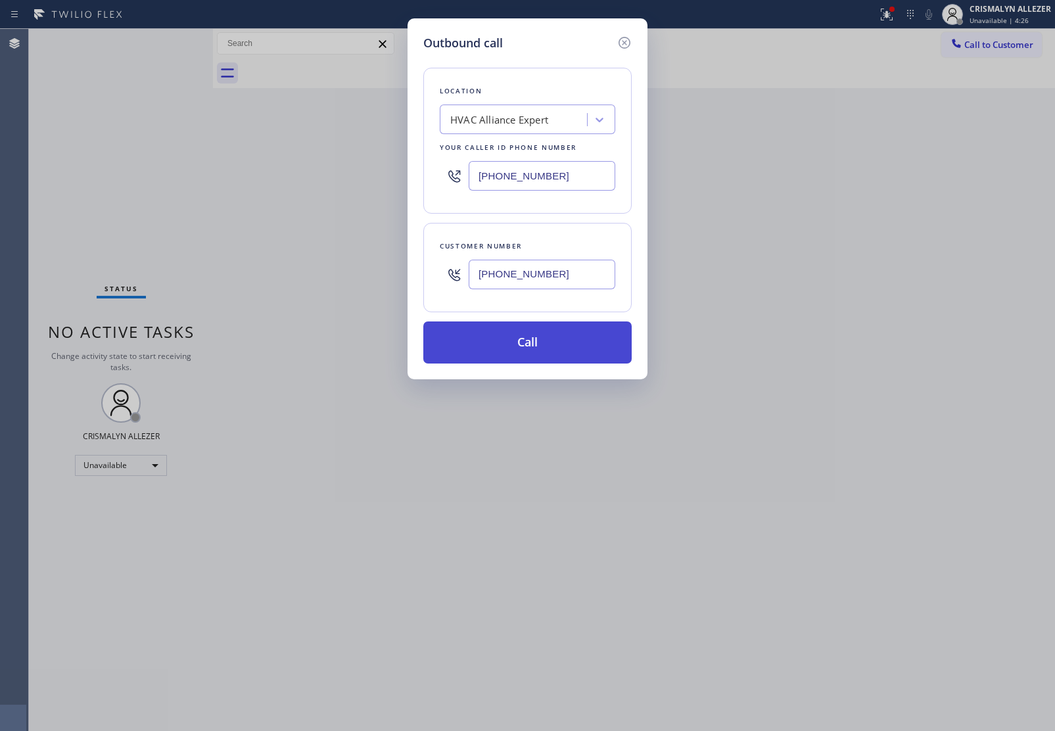
type input "[PHONE_NUMBER]"
click at [517, 347] on button "Call" at bounding box center [527, 343] width 208 height 42
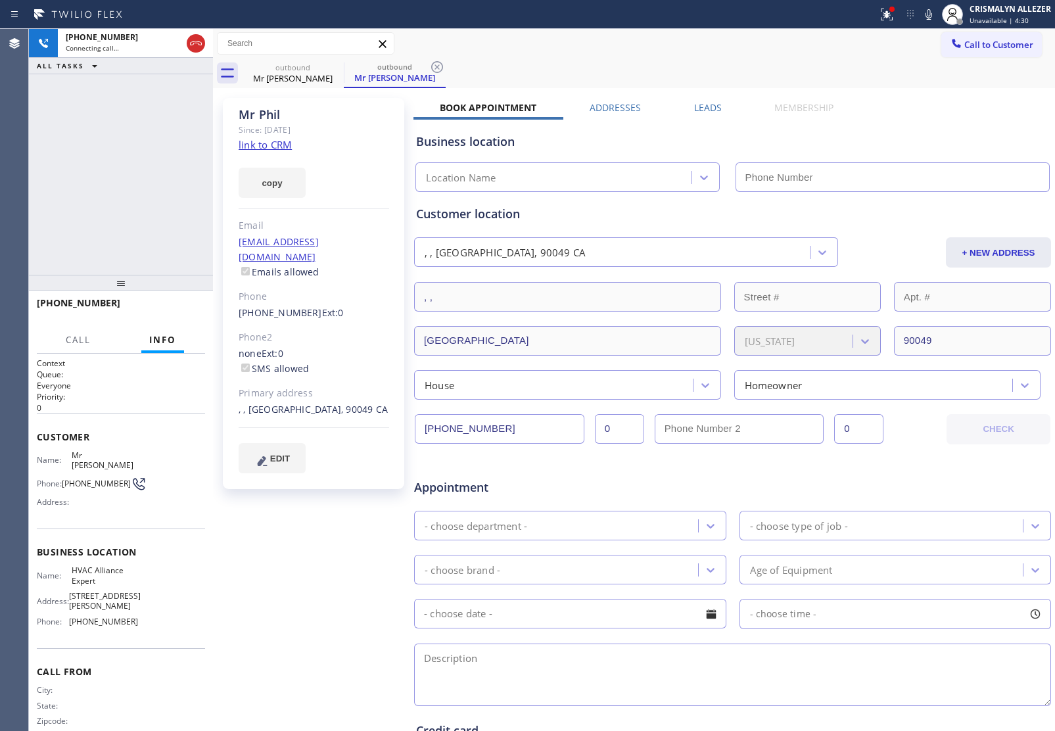
type input "[PHONE_NUMBER]"
click at [166, 306] on span "HANG UP" at bounding box center [175, 308] width 40 height 9
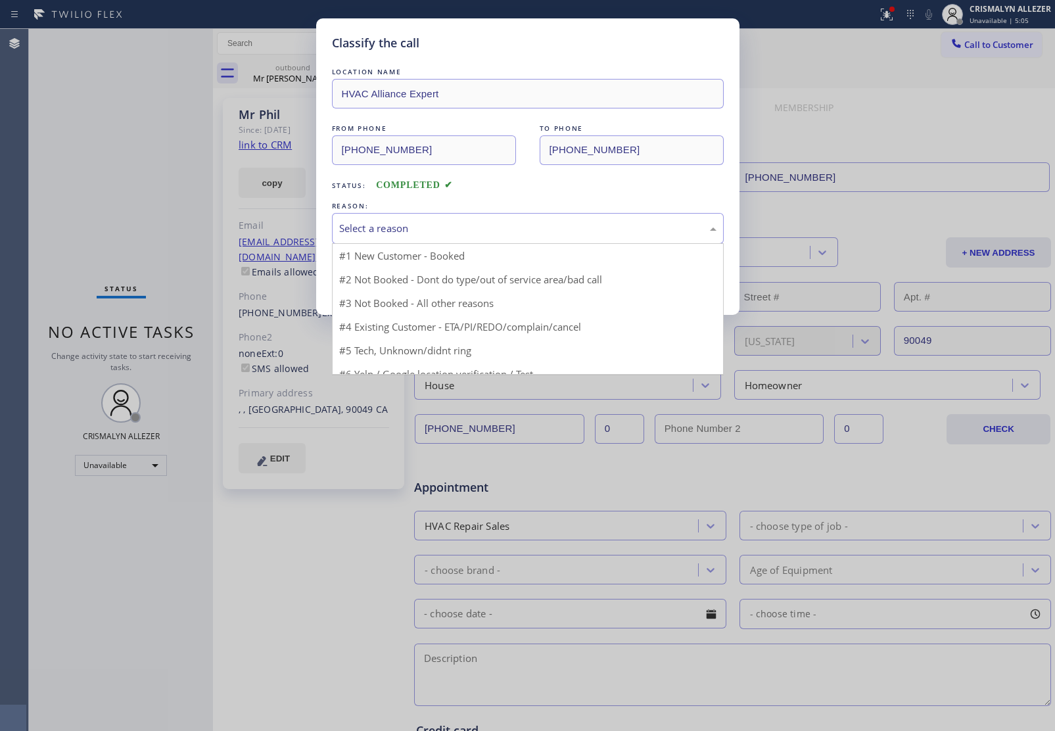
click at [488, 233] on div "Select a reason" at bounding box center [527, 228] width 377 height 15
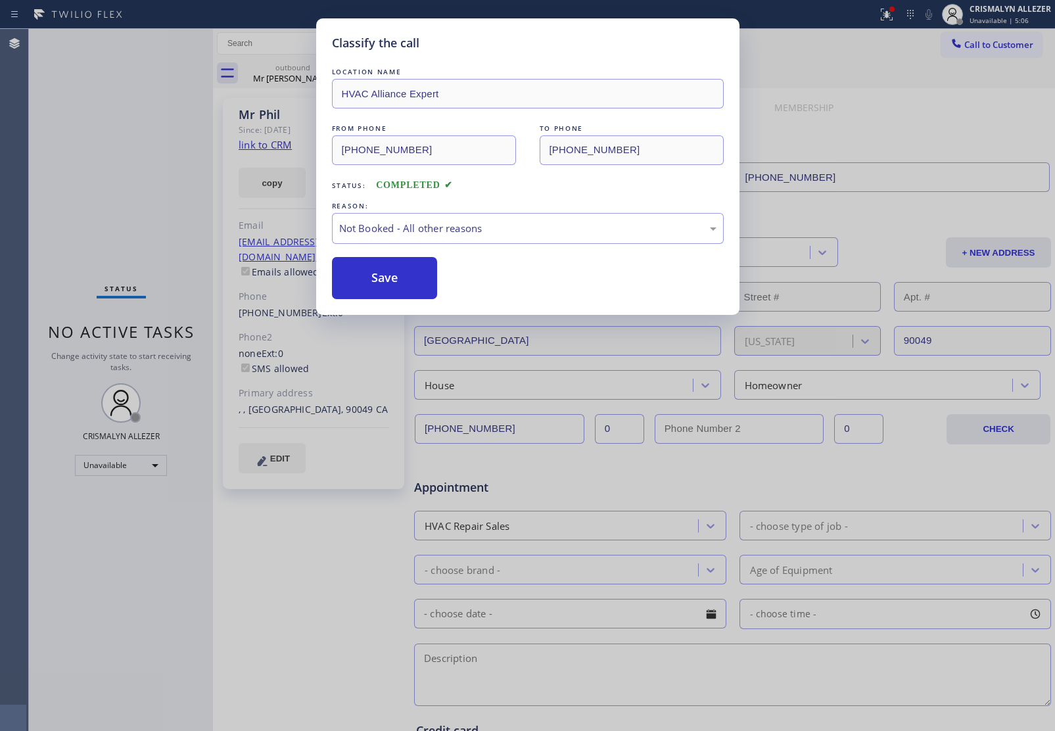
click at [382, 286] on button "Save" at bounding box center [385, 278] width 106 height 42
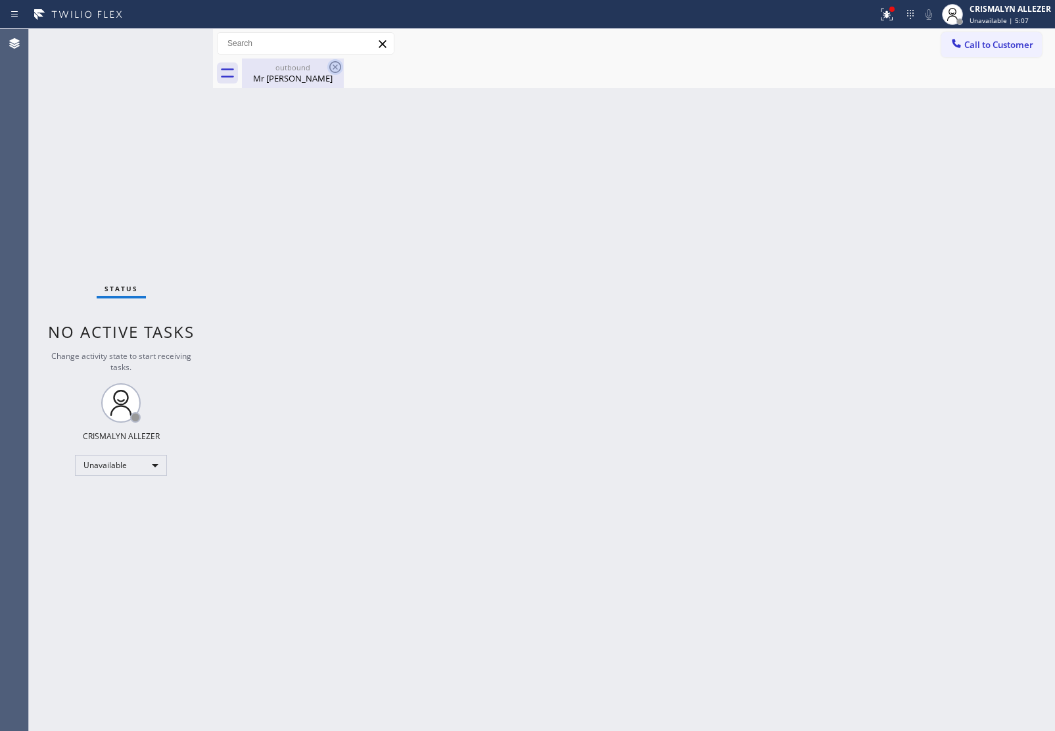
drag, startPoint x: 289, startPoint y: 73, endPoint x: 332, endPoint y: 69, distance: 42.9
click at [293, 73] on div "Mr Phil" at bounding box center [292, 78] width 99 height 12
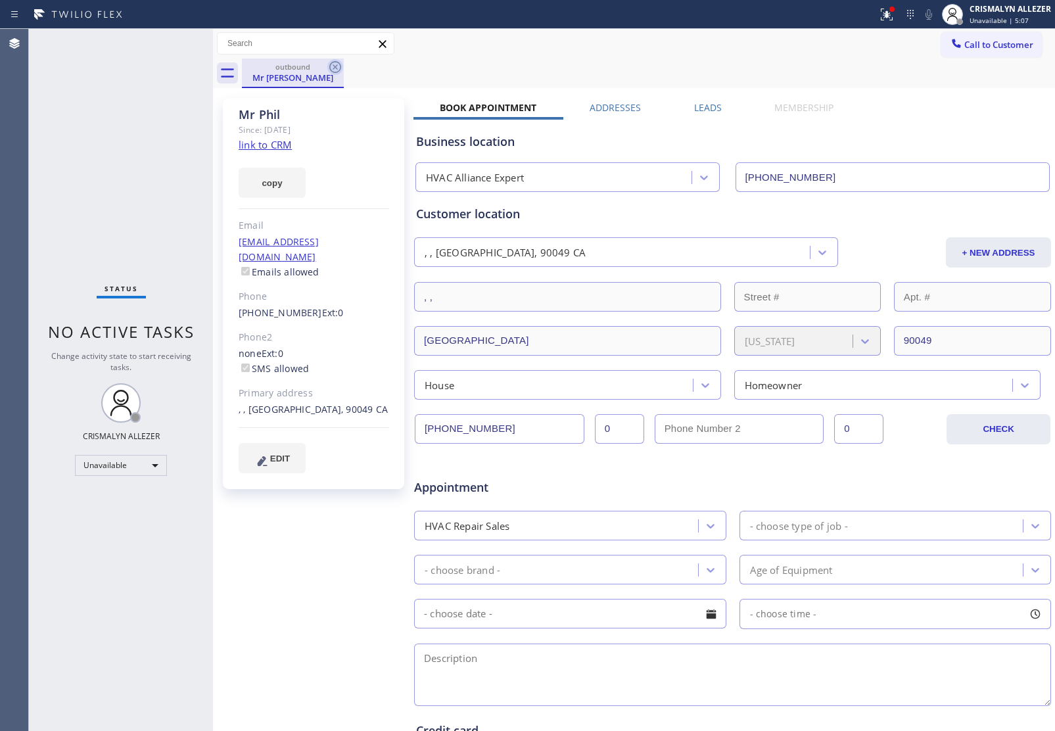
click at [332, 69] on icon at bounding box center [335, 67] width 16 height 16
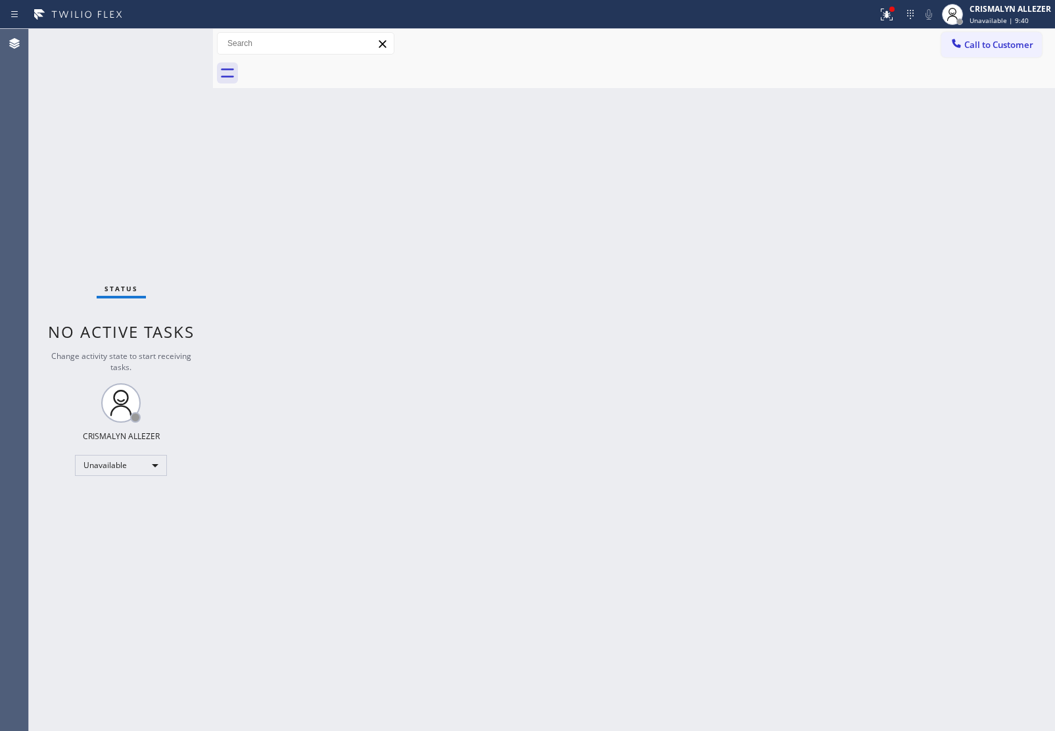
drag, startPoint x: 1032, startPoint y: 44, endPoint x: 922, endPoint y: 80, distance: 116.0
click at [1026, 44] on span "Call to Customer" at bounding box center [999, 45] width 69 height 12
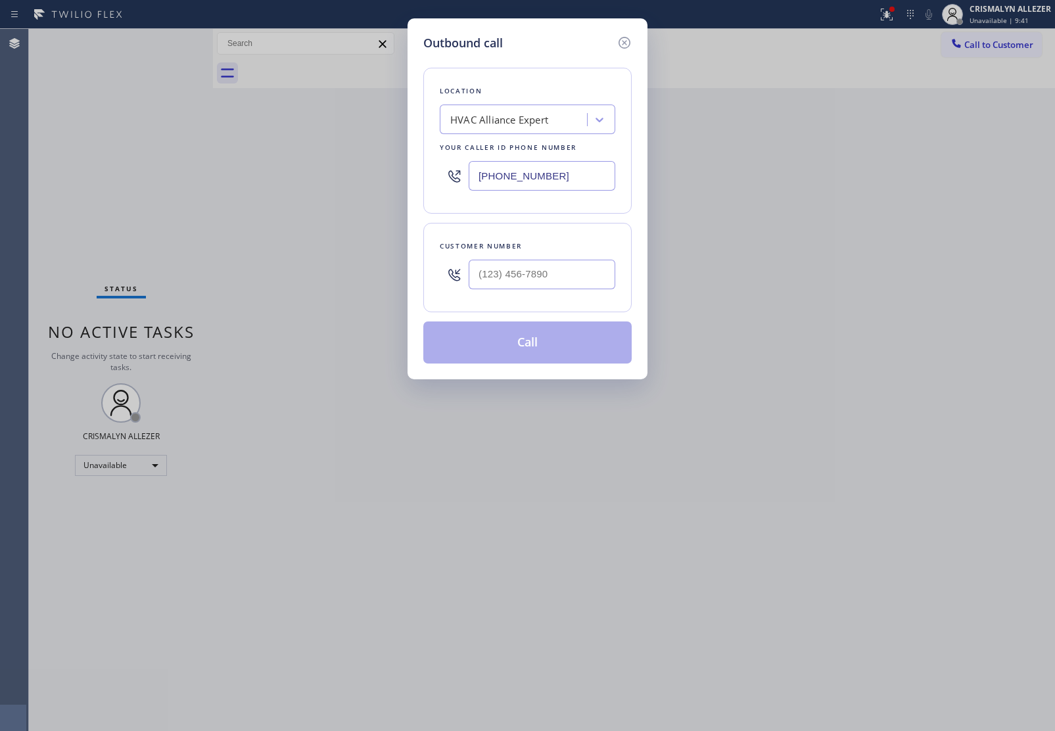
drag, startPoint x: 589, startPoint y: 171, endPoint x: 318, endPoint y: 162, distance: 271.7
click at [333, 163] on div "Outbound call Location HVAC Alliance Expert Your caller id phone number (323) 9…" at bounding box center [527, 365] width 1055 height 731
paste input "805) 600-380"
type input "[PHONE_NUMBER]"
click at [541, 277] on input "(___) ___-____" at bounding box center [542, 275] width 147 height 30
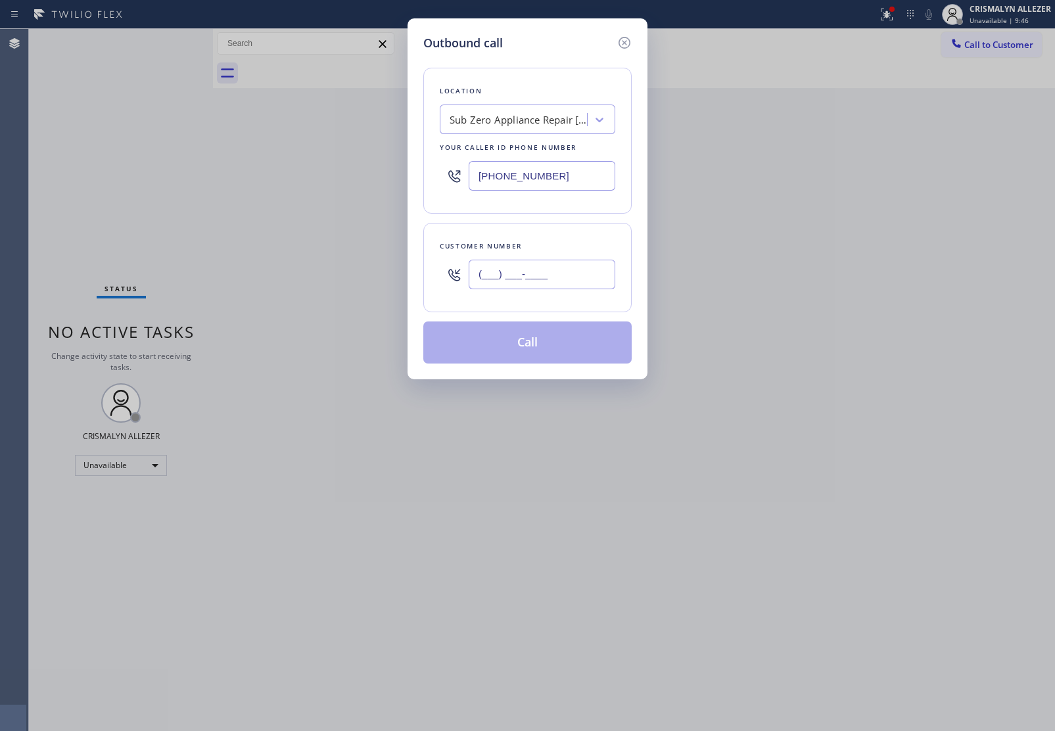
paste input "805) 617-3566"
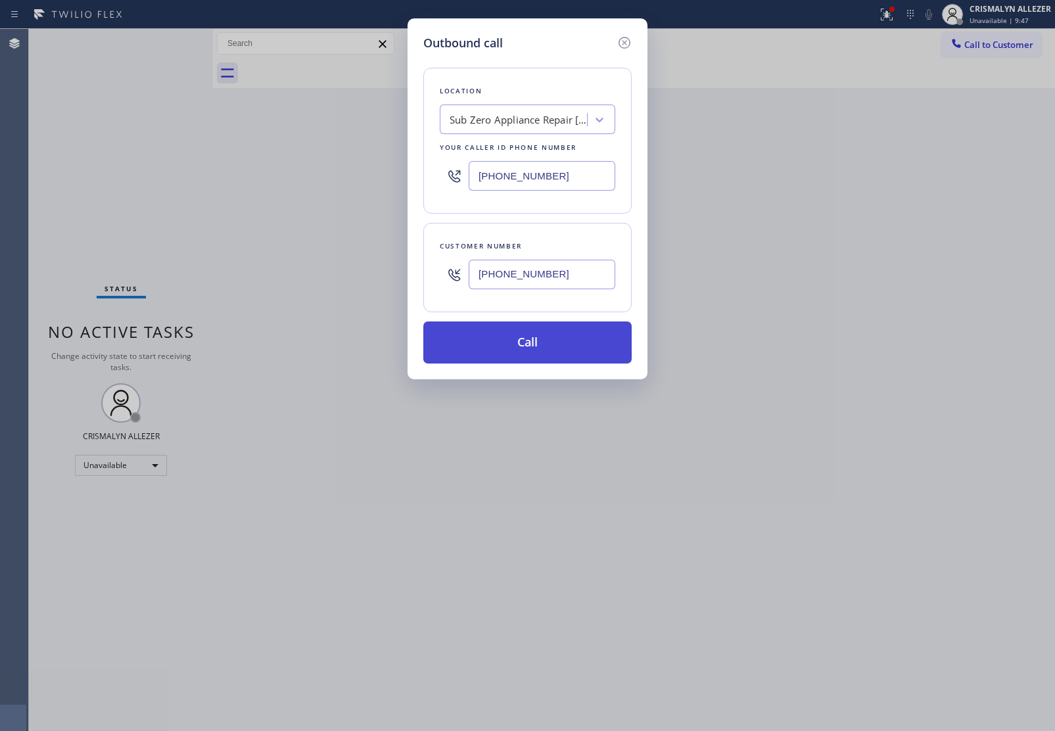
type input "[PHONE_NUMBER]"
click at [534, 356] on button "Call" at bounding box center [527, 343] width 208 height 42
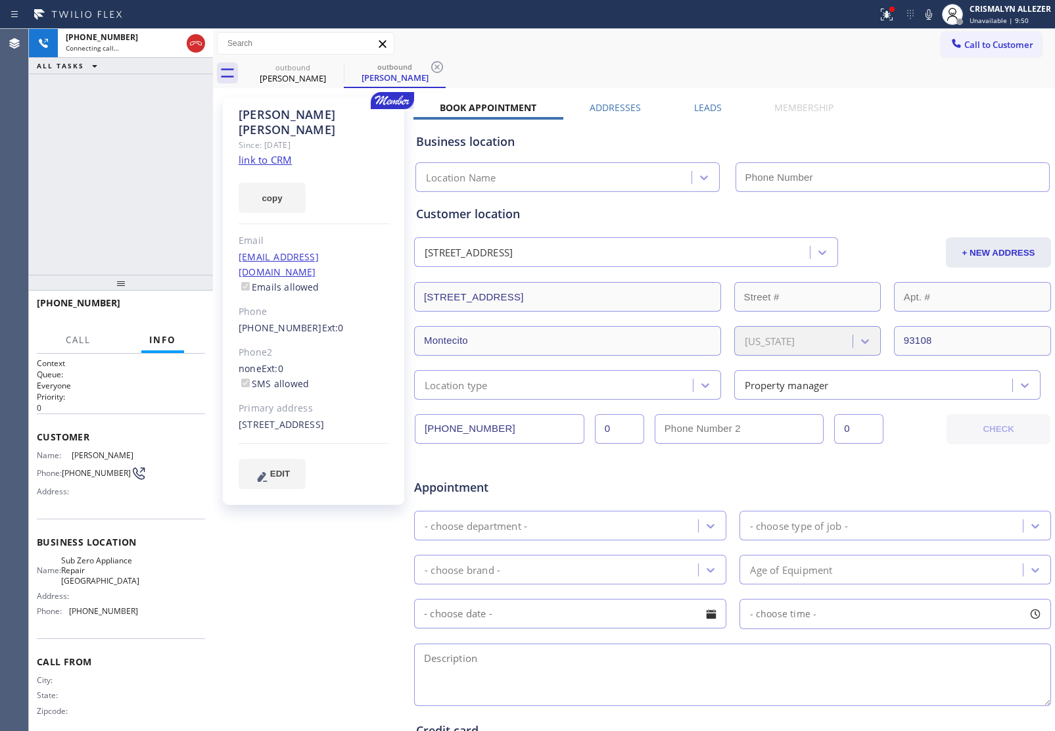
click at [277, 153] on link "link to CRM" at bounding box center [265, 159] width 53 height 13
type input "[PHONE_NUMBER]"
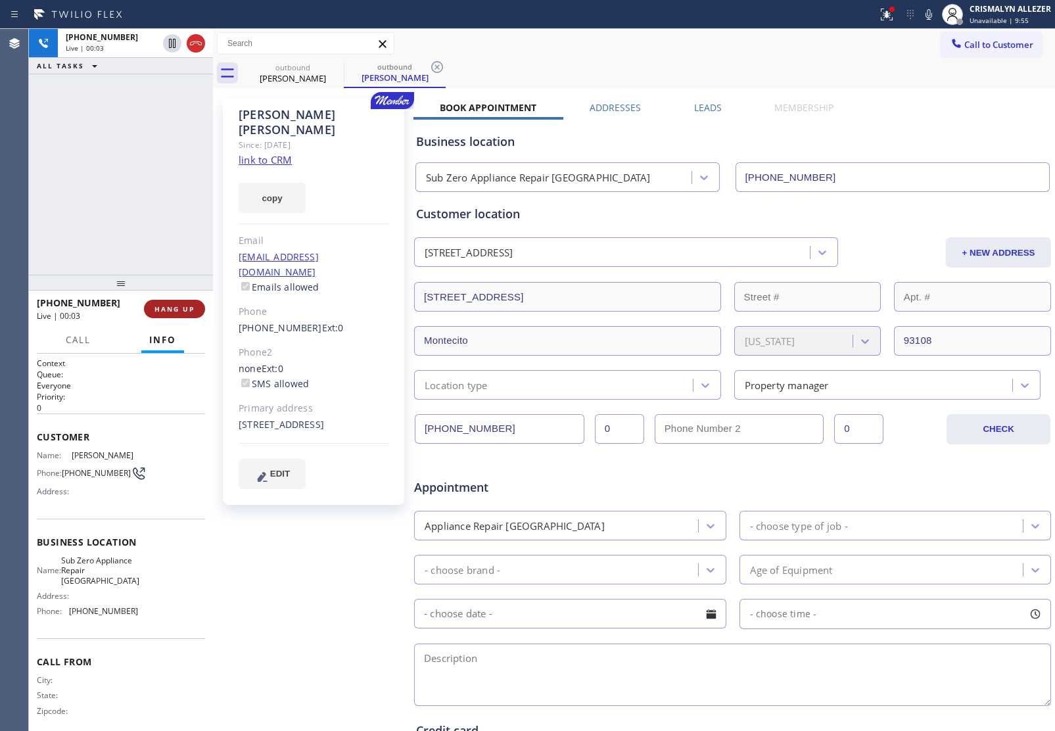
click at [162, 308] on span "HANG UP" at bounding box center [175, 308] width 40 height 9
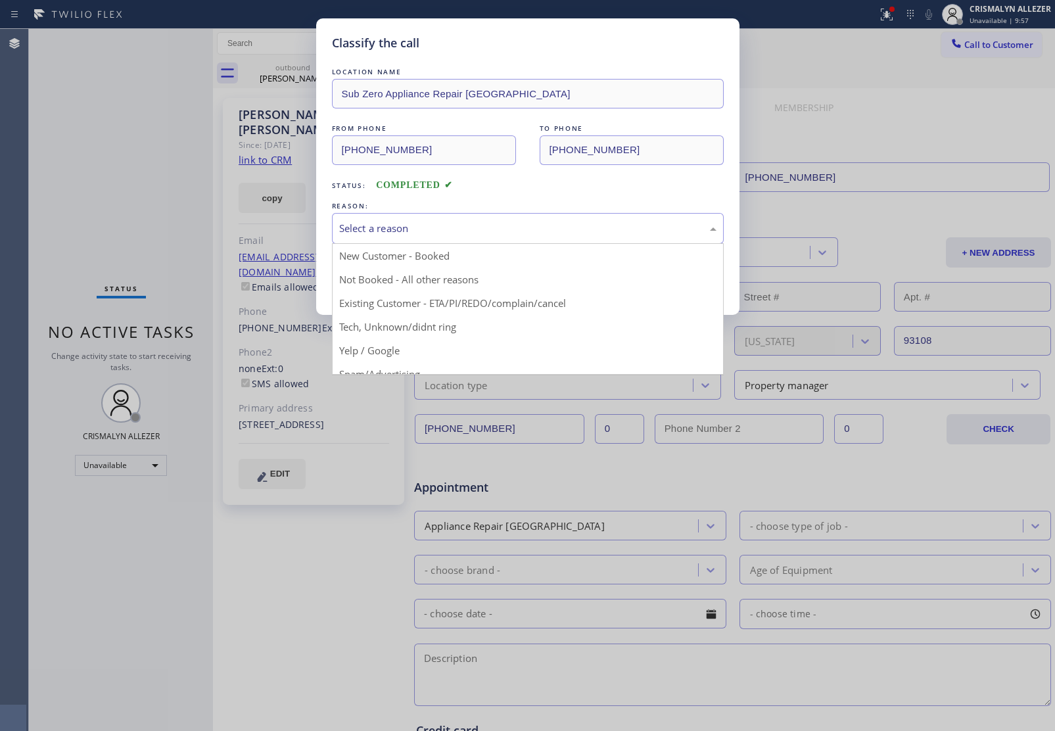
click at [493, 235] on div "Select a reason" at bounding box center [527, 228] width 377 height 15
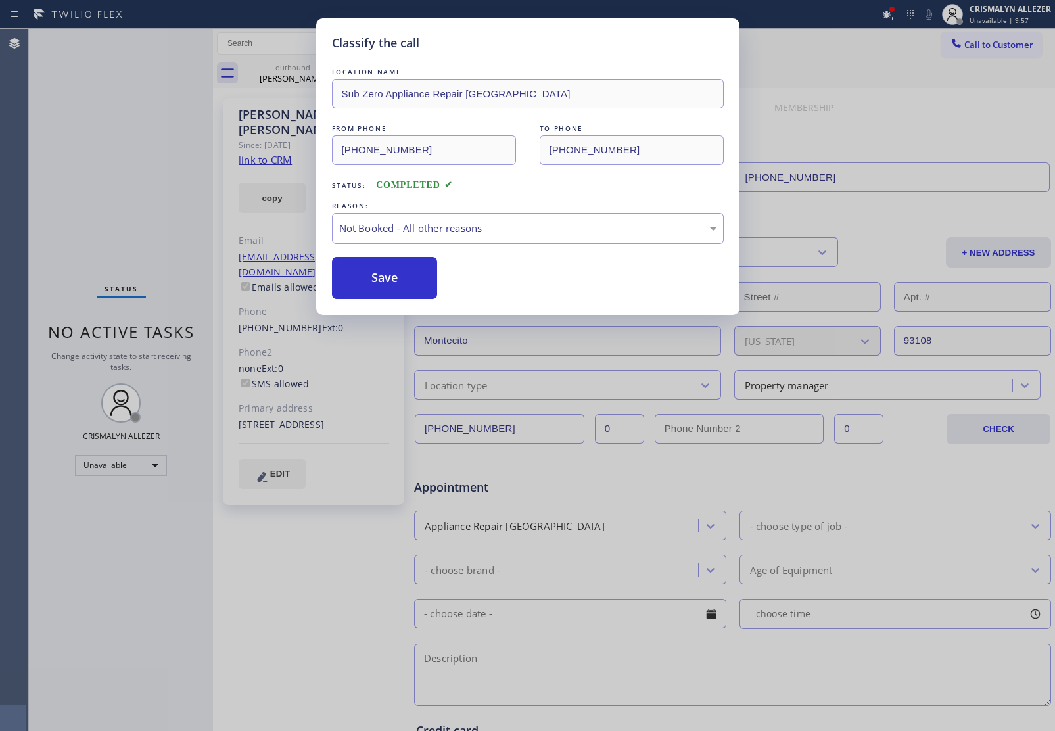
click at [389, 283] on button "Save" at bounding box center [385, 278] width 106 height 42
click at [284, 80] on div "Classify the call LOCATION NAME J W Appliance Repair & Service FROM PHONE (623)…" at bounding box center [542, 380] width 1026 height 702
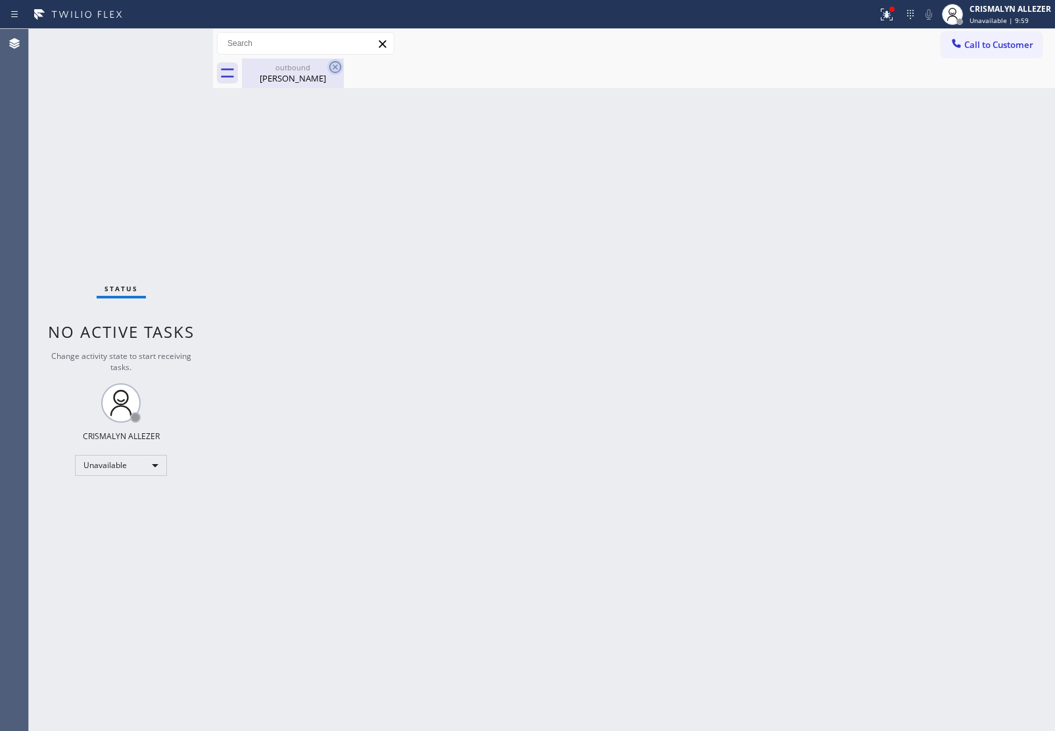
click at [340, 69] on icon at bounding box center [335, 67] width 12 height 12
click at [1021, 47] on span "Call to Customer" at bounding box center [999, 45] width 69 height 12
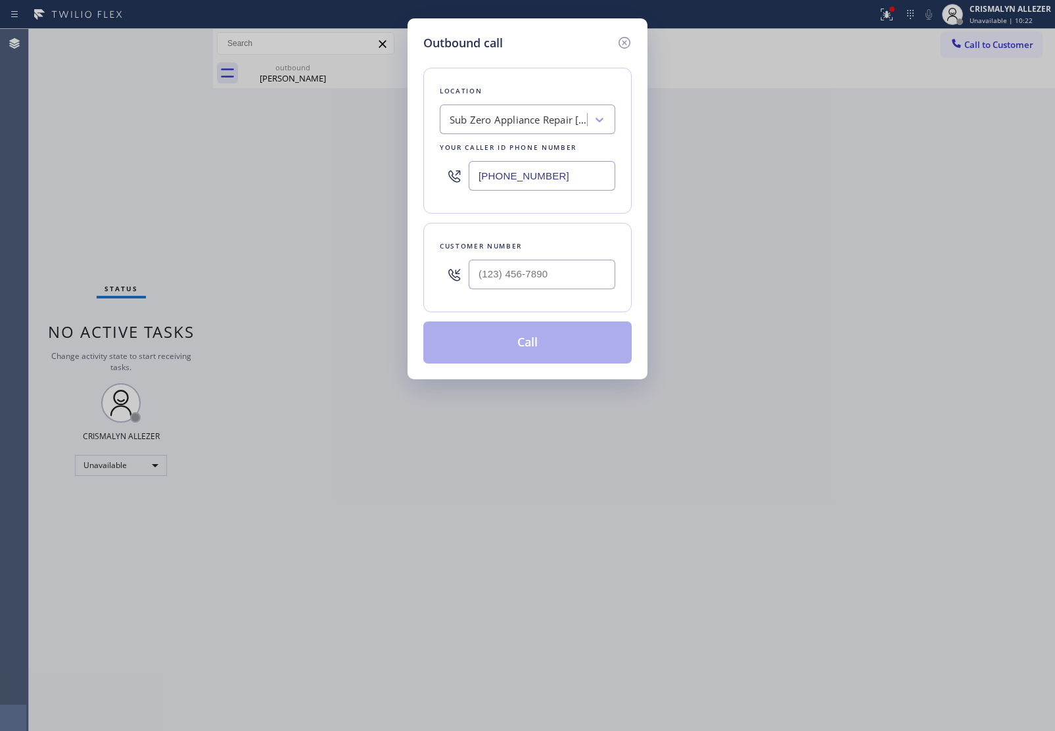
drag, startPoint x: 576, startPoint y: 178, endPoint x: 297, endPoint y: 170, distance: 279.6
click at [297, 170] on div "Outbound call Location Sub Zero Appliance Repair Summerland Your caller id phon…" at bounding box center [527, 365] width 1055 height 731
paste input "714) 942-4220"
type input "[PHONE_NUMBER]"
click at [573, 274] on input "(___) ___-____" at bounding box center [542, 275] width 147 height 30
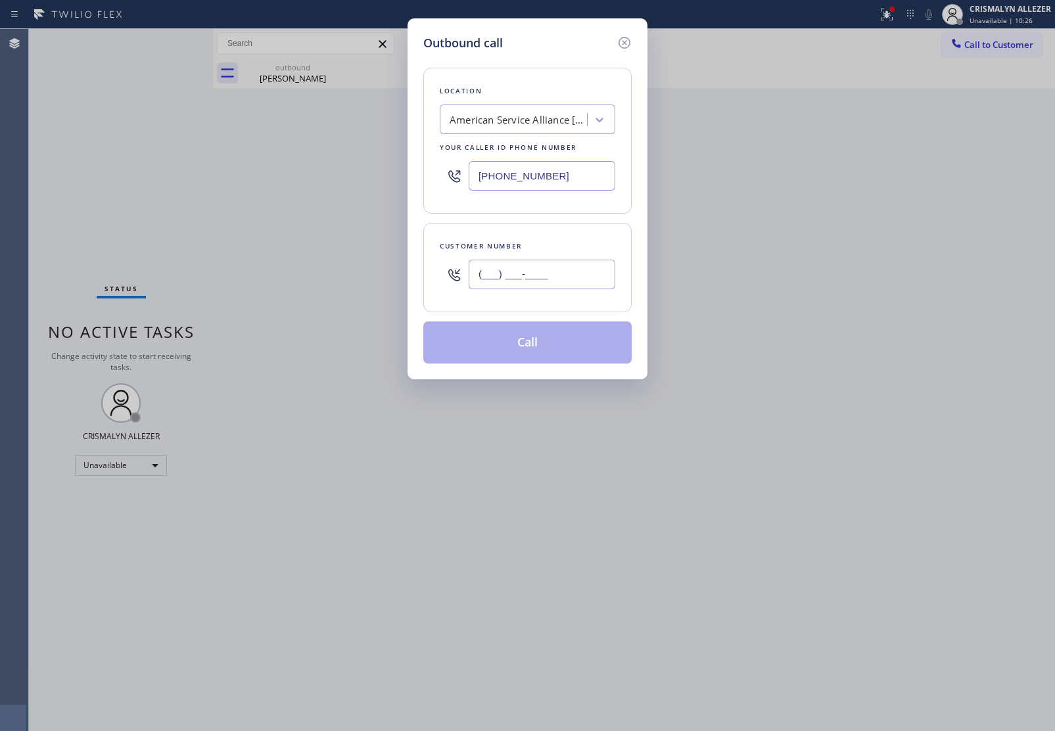
paste input "323) 557-2439"
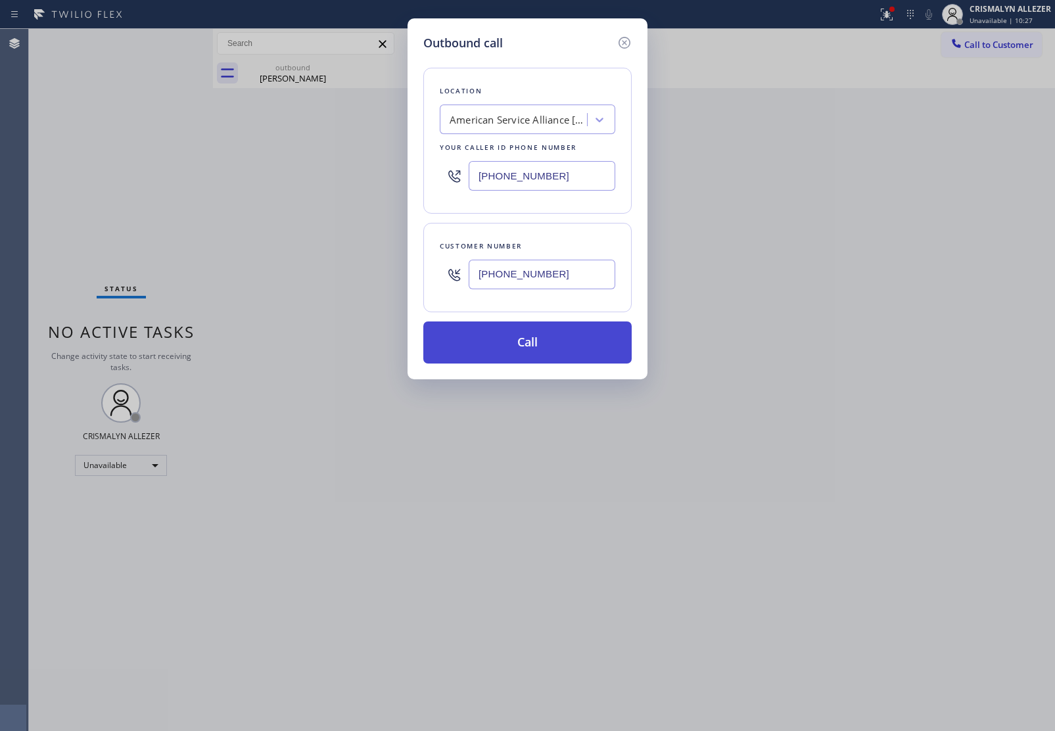
type input "[PHONE_NUMBER]"
click at [536, 347] on button "Call" at bounding box center [527, 343] width 208 height 42
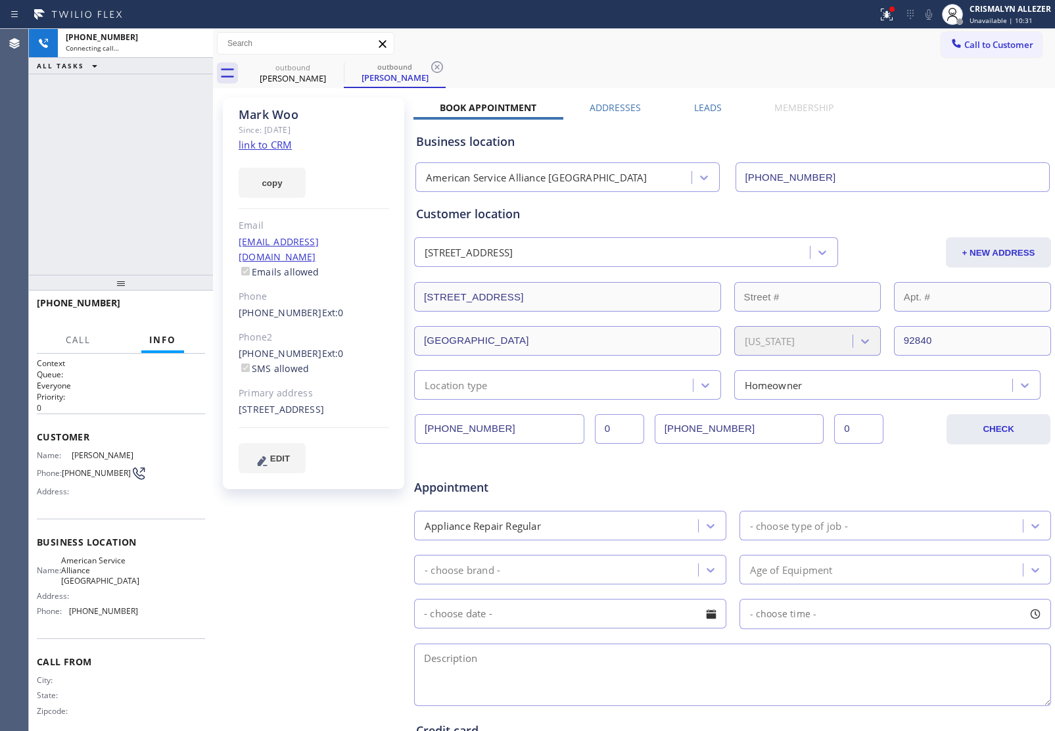
type input "[PHONE_NUMBER]"
click at [260, 145] on link "link to CRM" at bounding box center [265, 144] width 53 height 13
click at [180, 309] on span "HANG UP" at bounding box center [175, 308] width 40 height 9
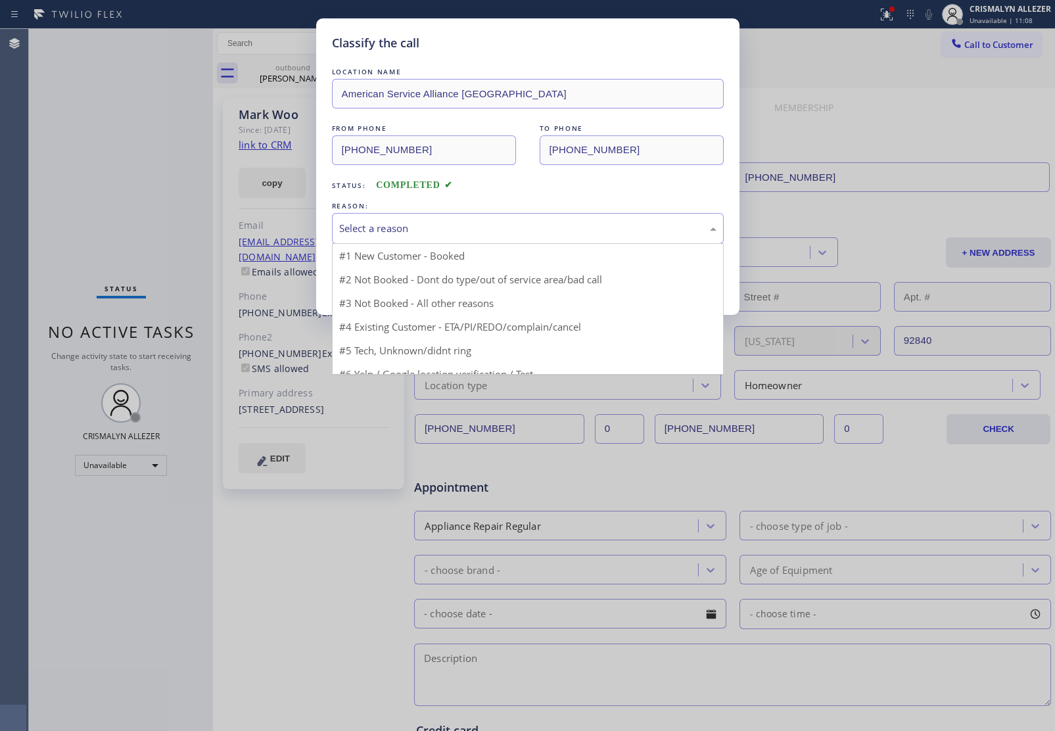
click at [544, 241] on div "Select a reason" at bounding box center [528, 228] width 392 height 31
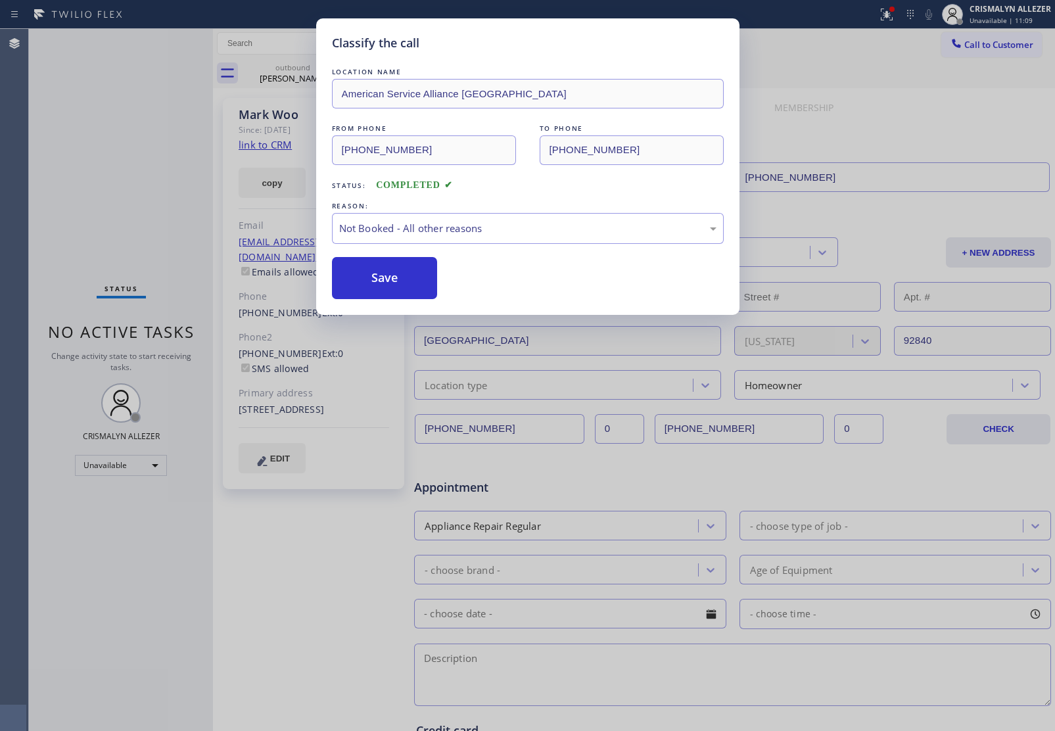
click at [385, 283] on button "Save" at bounding box center [385, 278] width 106 height 42
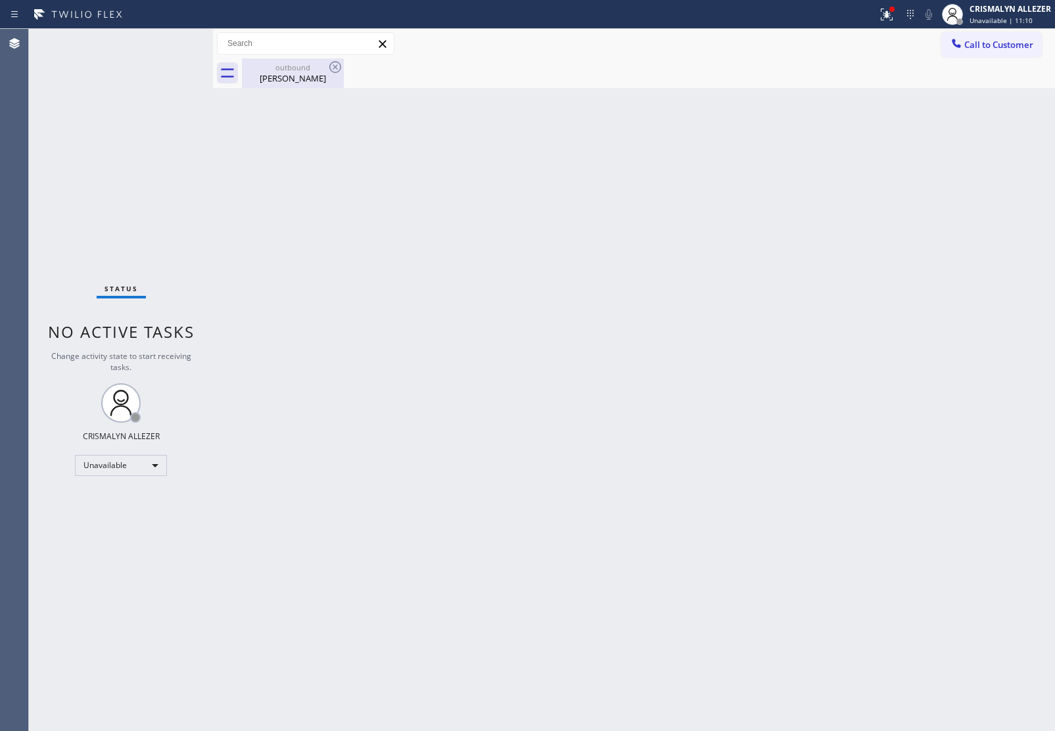
drag, startPoint x: 293, startPoint y: 77, endPoint x: 327, endPoint y: 76, distance: 33.5
click at [310, 77] on div "Mark Woo" at bounding box center [292, 78] width 99 height 12
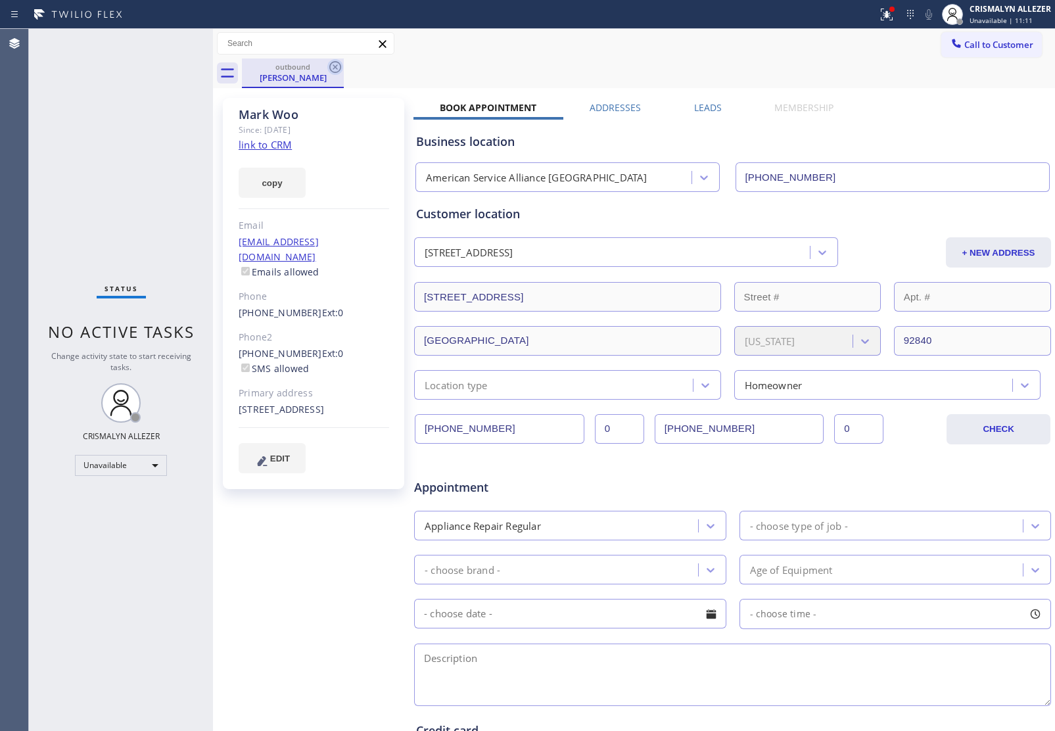
click at [340, 66] on icon at bounding box center [335, 67] width 12 height 12
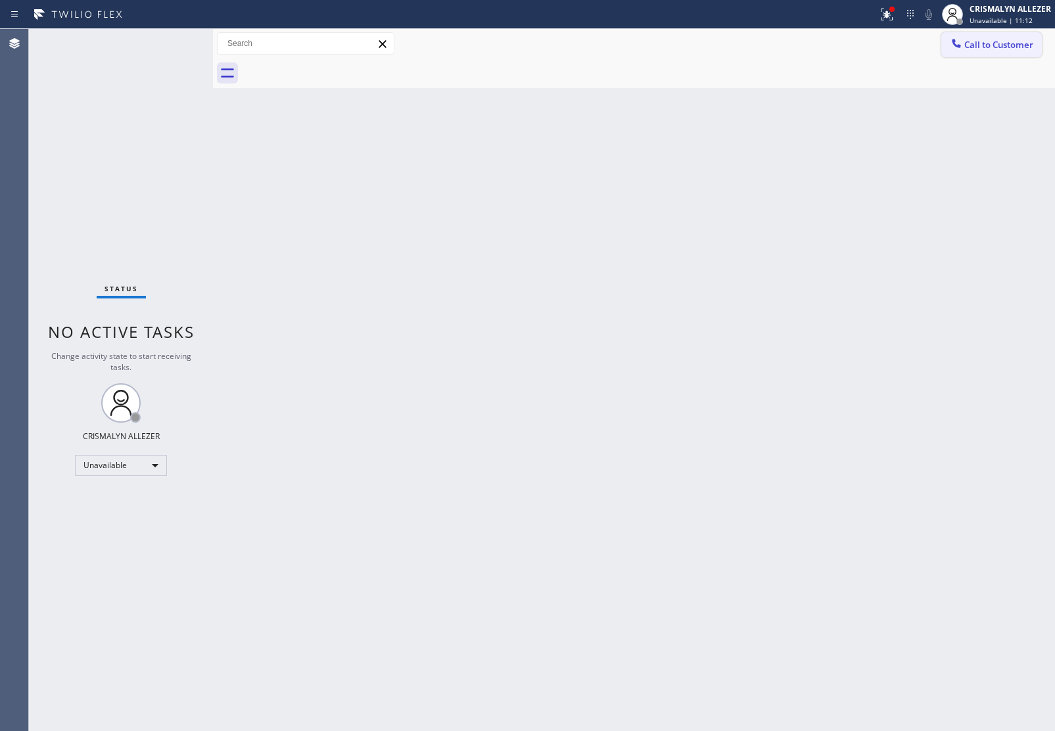
click at [983, 53] on button "Call to Customer" at bounding box center [992, 44] width 101 height 25
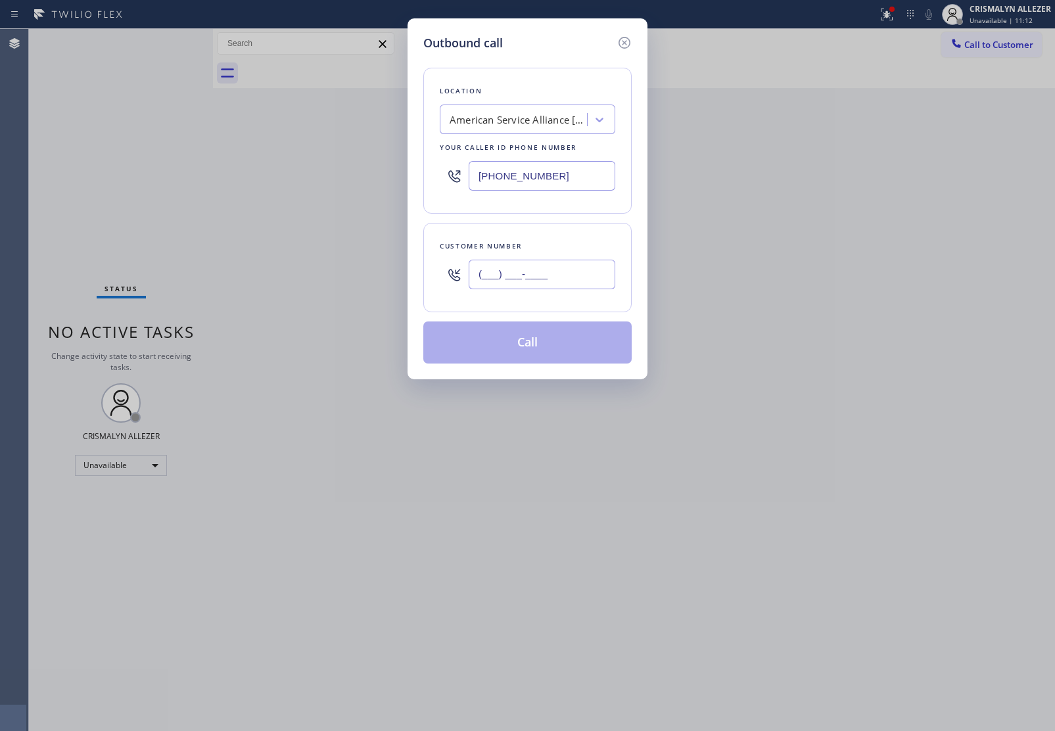
click at [580, 260] on input "(___) ___-____" at bounding box center [542, 275] width 147 height 30
paste input "949) 338-7821"
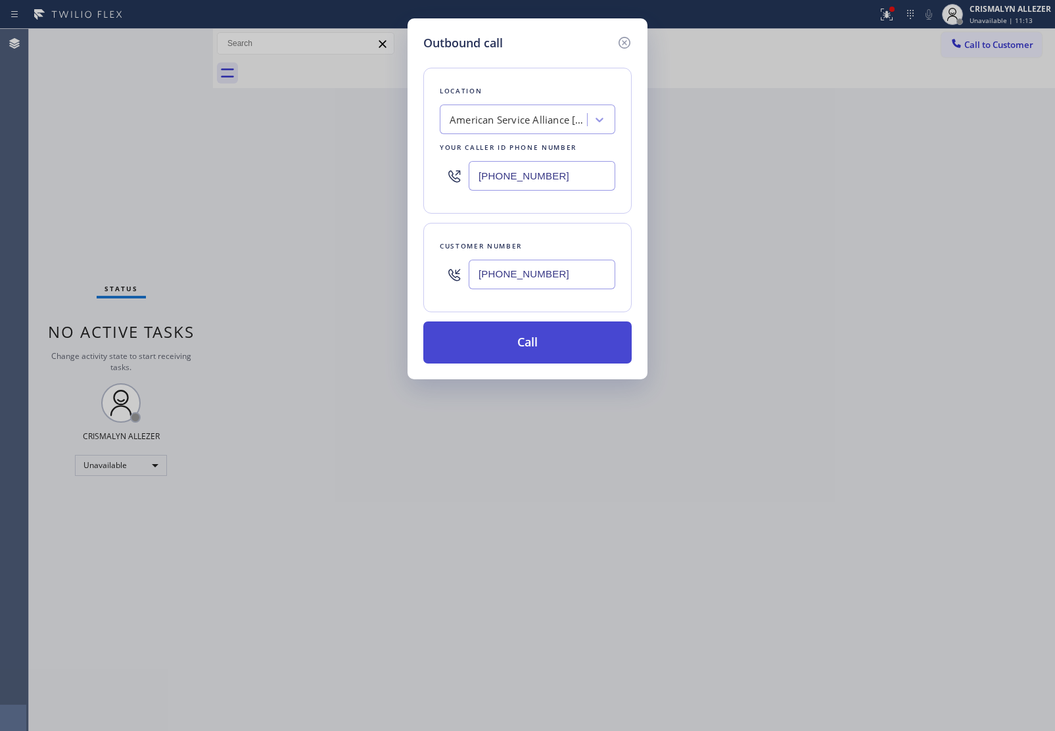
type input "(949) 338-7821"
click at [544, 339] on button "Call" at bounding box center [527, 343] width 208 height 42
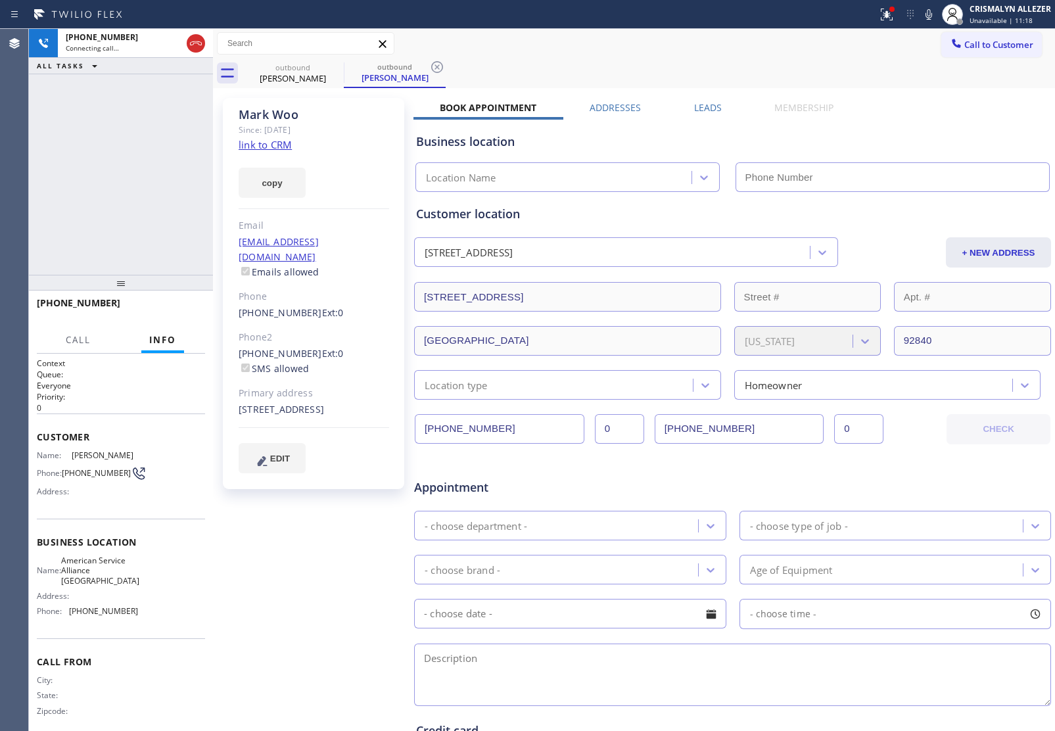
type input "[PHONE_NUMBER]"
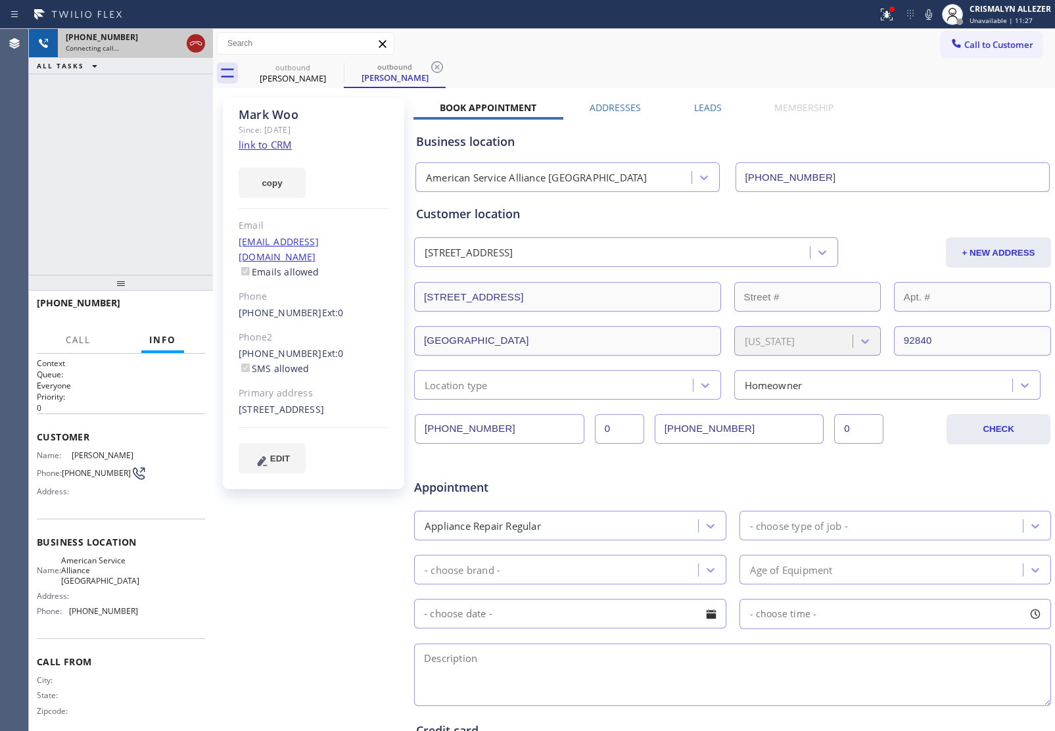
click at [191, 40] on div at bounding box center [196, 43] width 24 height 29
click at [195, 40] on icon at bounding box center [196, 44] width 16 height 16
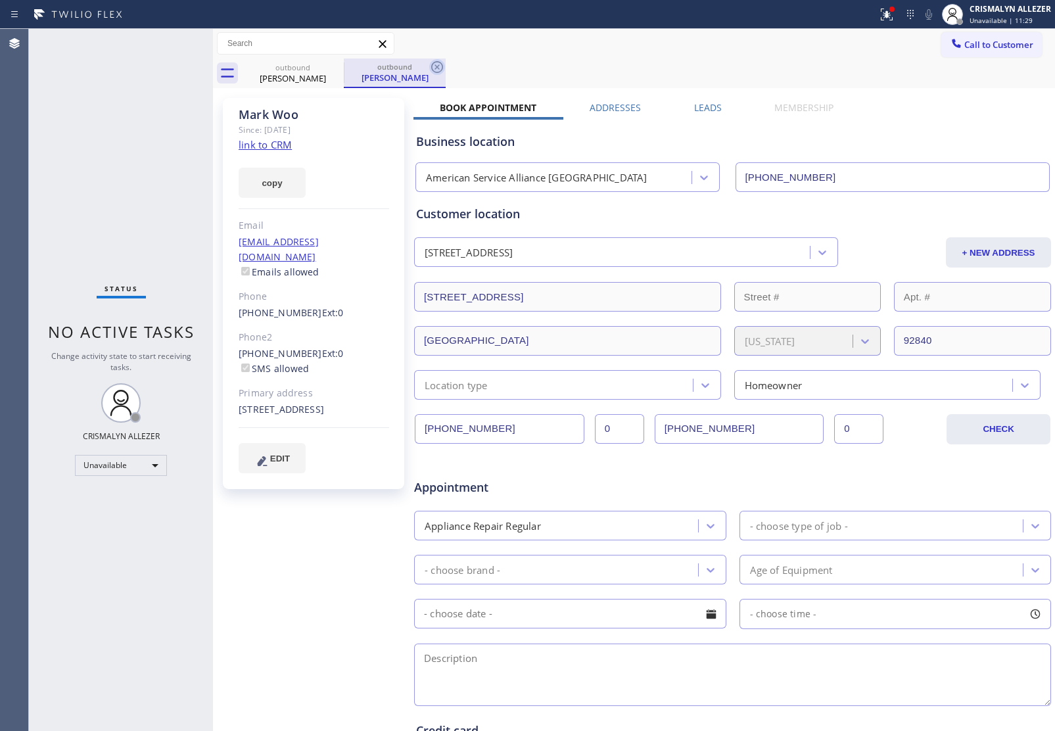
click at [437, 66] on icon at bounding box center [437, 67] width 12 height 12
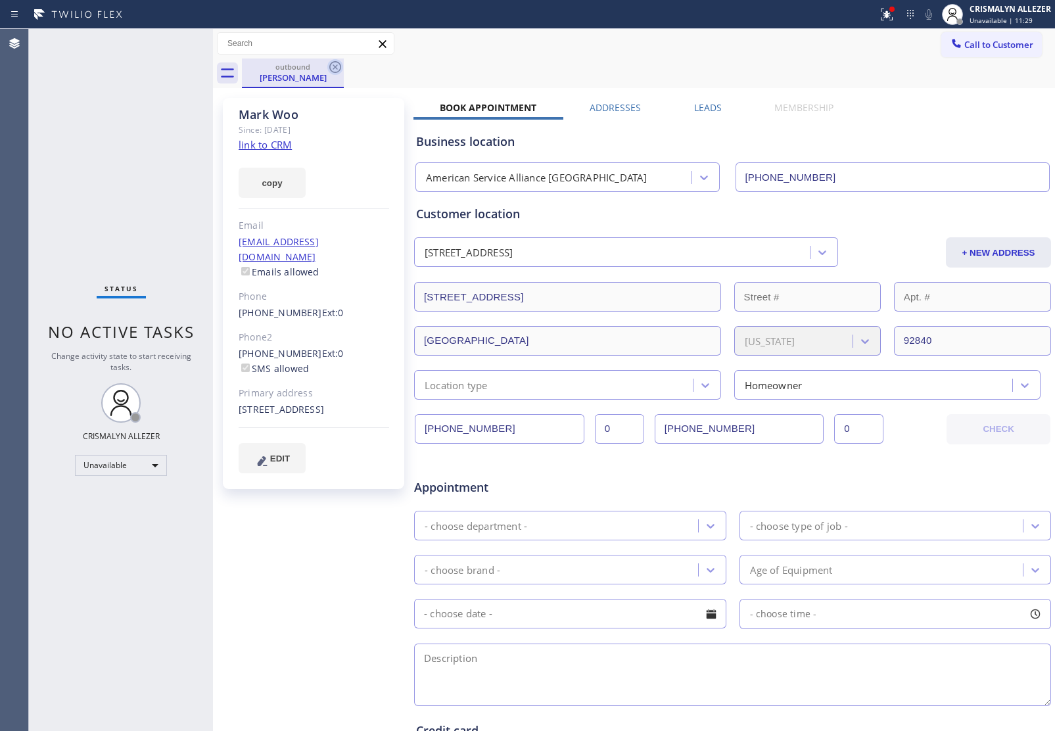
click at [333, 62] on icon at bounding box center [335, 67] width 12 height 12
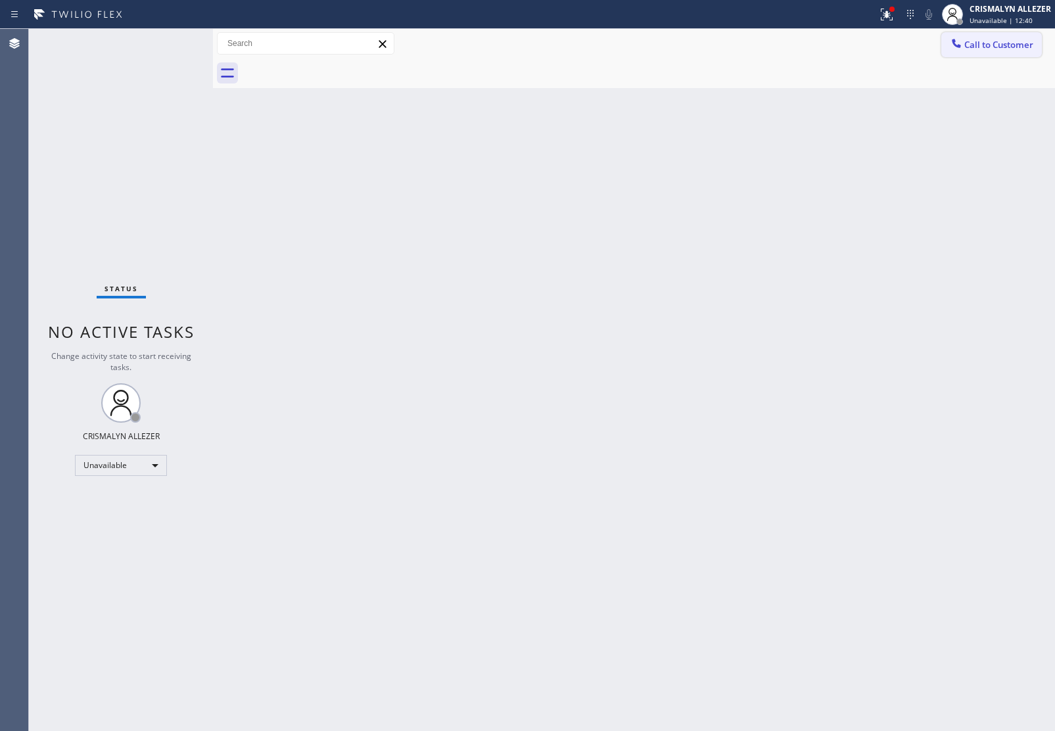
click at [995, 53] on button "Call to Customer" at bounding box center [992, 44] width 101 height 25
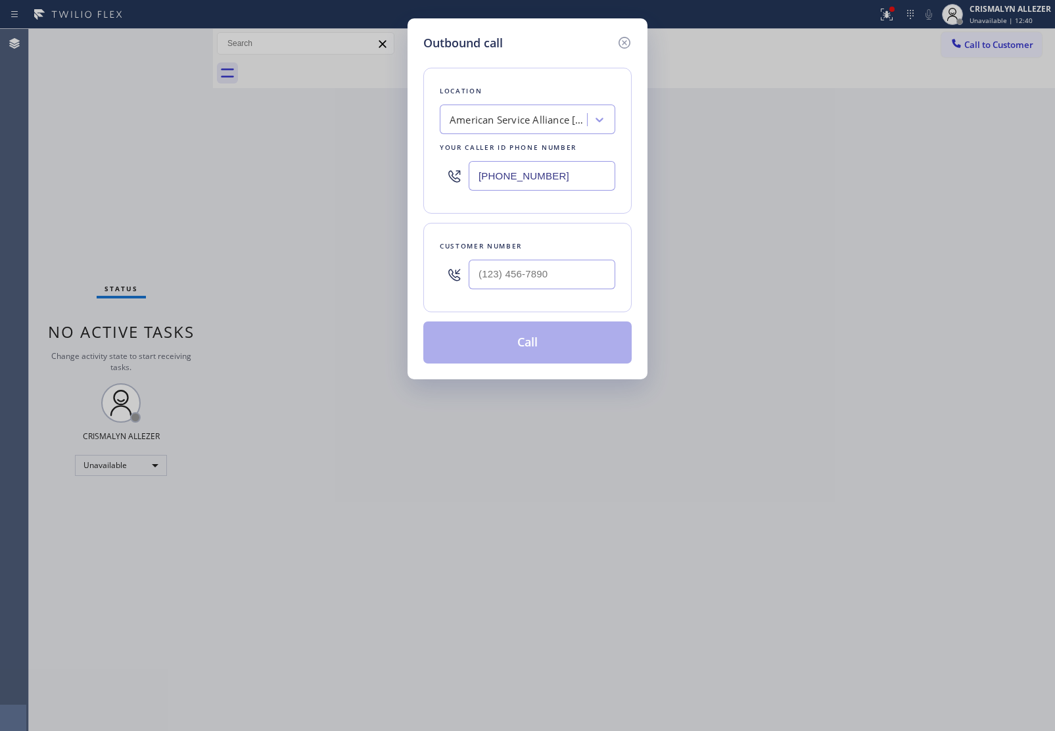
drag, startPoint x: 584, startPoint y: 174, endPoint x: 290, endPoint y: 166, distance: 294.1
click at [311, 168] on div "Outbound call Location American Service Alliance Garden Grove Your caller id ph…" at bounding box center [527, 365] width 1055 height 731
paste input "855) 731-4952"
type input "[PHONE_NUMBER]"
click at [596, 272] on input "(___) ___-____" at bounding box center [542, 275] width 147 height 30
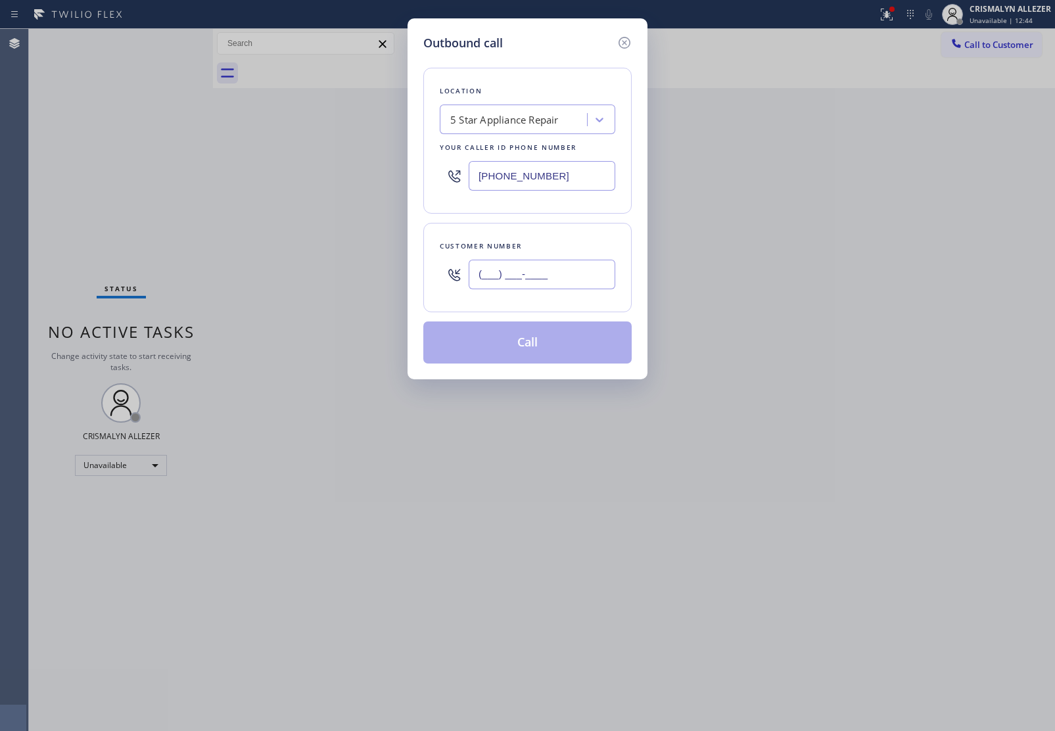
paste input "818) 231-7747"
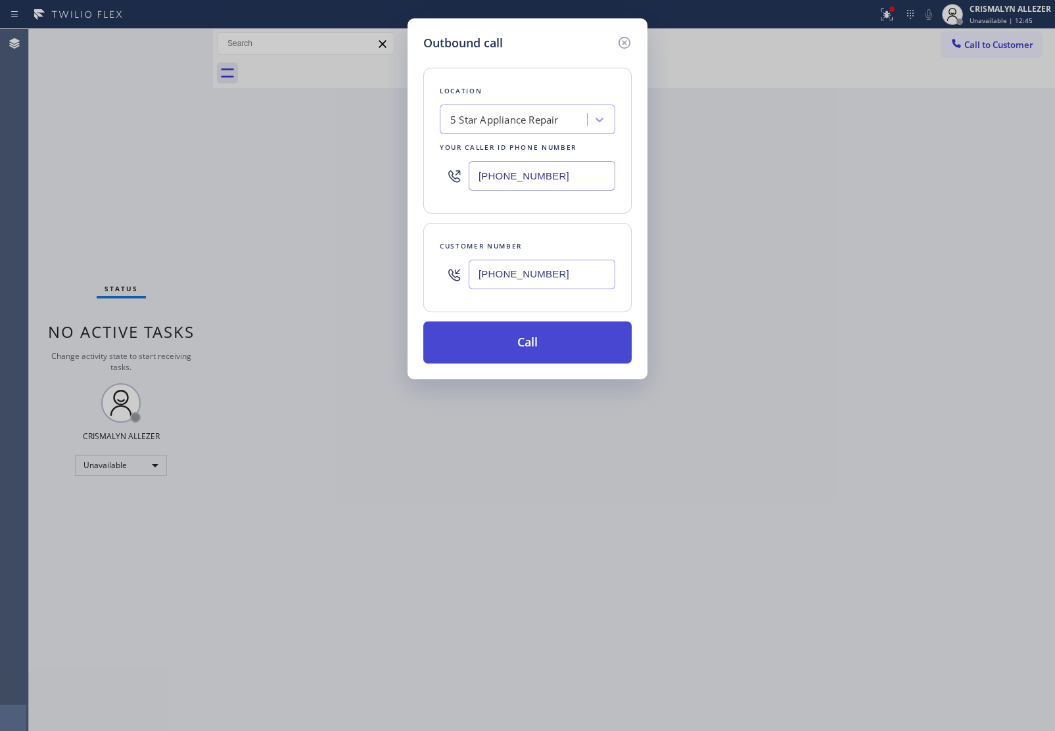
type input "[PHONE_NUMBER]"
click at [546, 346] on button "Call" at bounding box center [527, 343] width 208 height 42
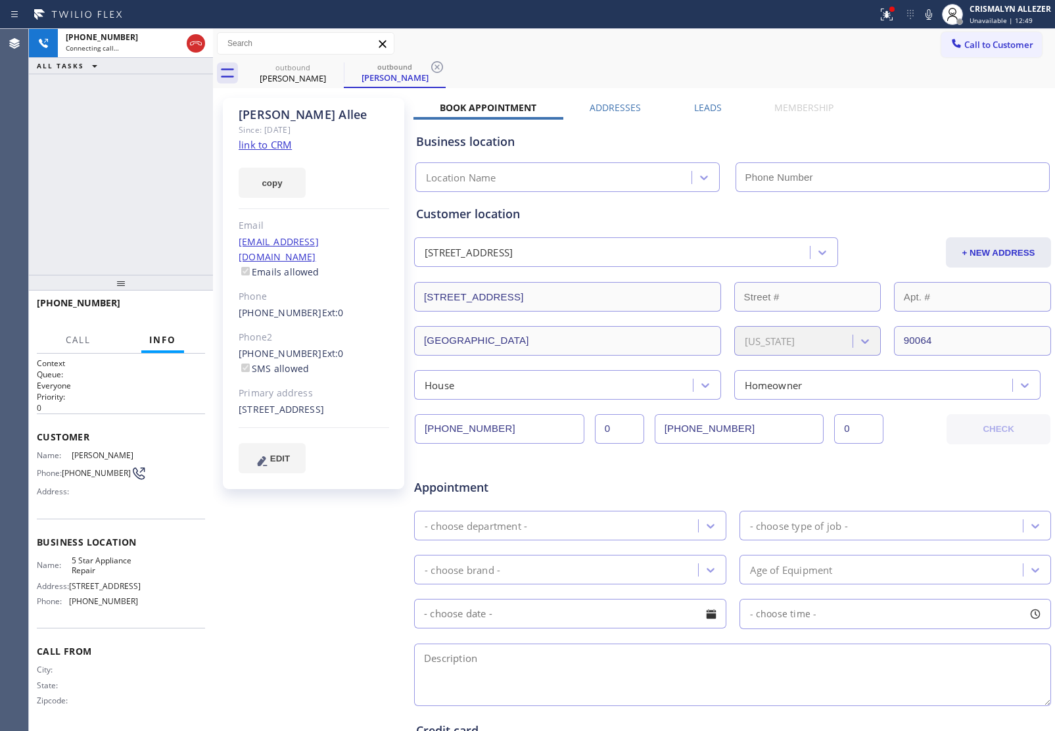
click at [281, 143] on link "link to CRM" at bounding box center [265, 144] width 53 height 13
type input "[PHONE_NUMBER]"
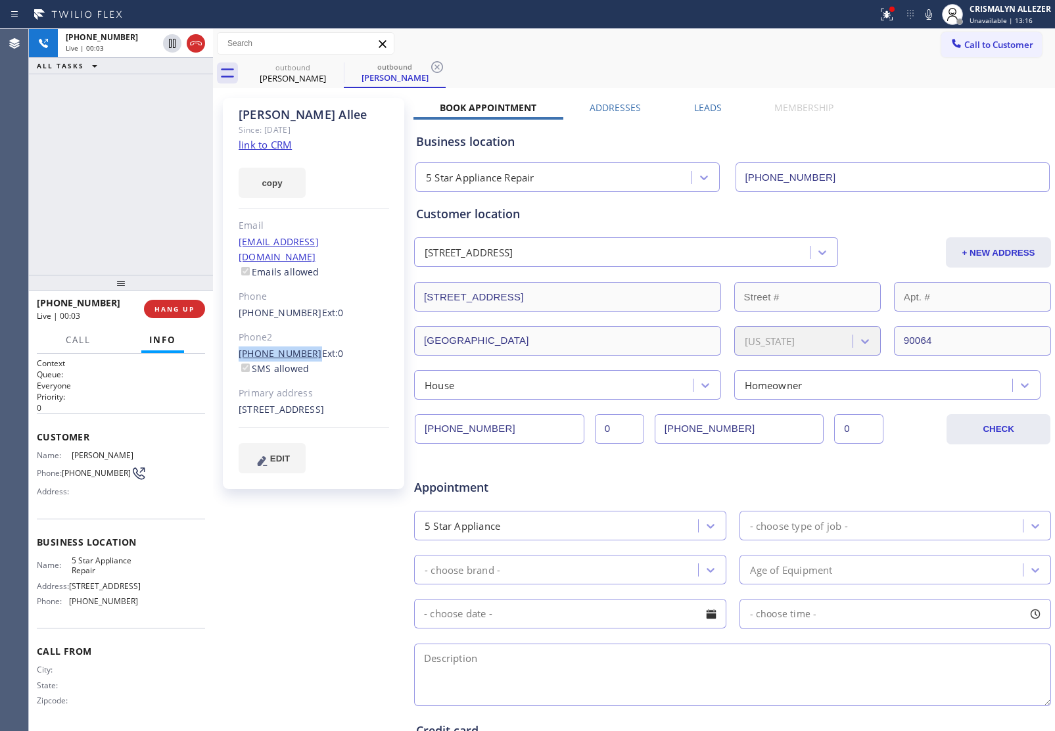
drag, startPoint x: 241, startPoint y: 335, endPoint x: 301, endPoint y: 337, distance: 60.5
click at [301, 337] on div "Jamie Allee Since: 20 may 2020 link to CRM copy Email girboonie@gmail.com Email…" at bounding box center [313, 293] width 181 height 391
click at [172, 308] on span "HANG UP" at bounding box center [175, 308] width 40 height 9
click at [173, 312] on span "COMPLETE" at bounding box center [171, 308] width 45 height 9
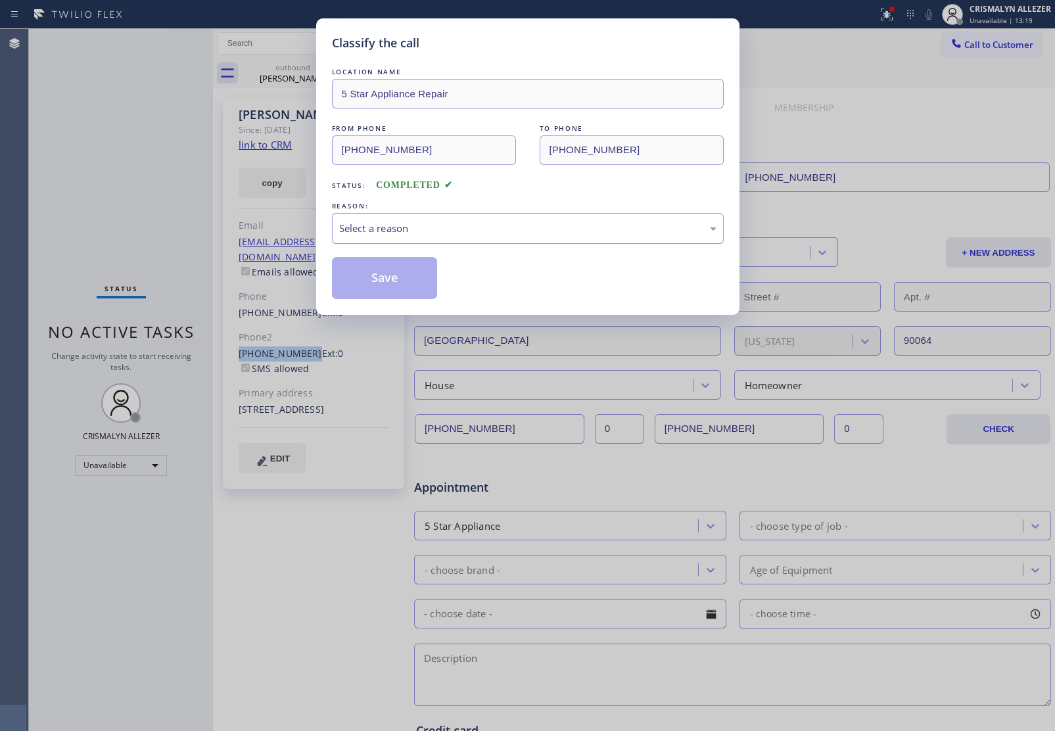
click at [583, 229] on div "Select a reason" at bounding box center [527, 228] width 377 height 15
click at [365, 287] on button "Save" at bounding box center [385, 278] width 106 height 42
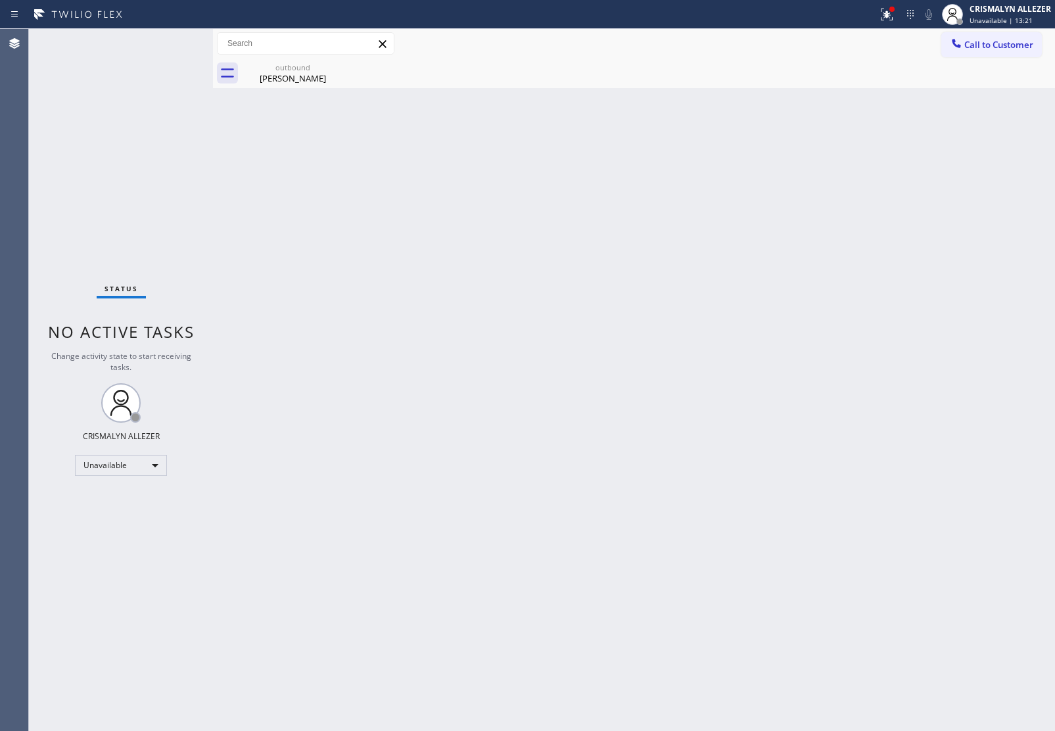
click at [293, 80] on div "Jamie Allee" at bounding box center [292, 78] width 99 height 12
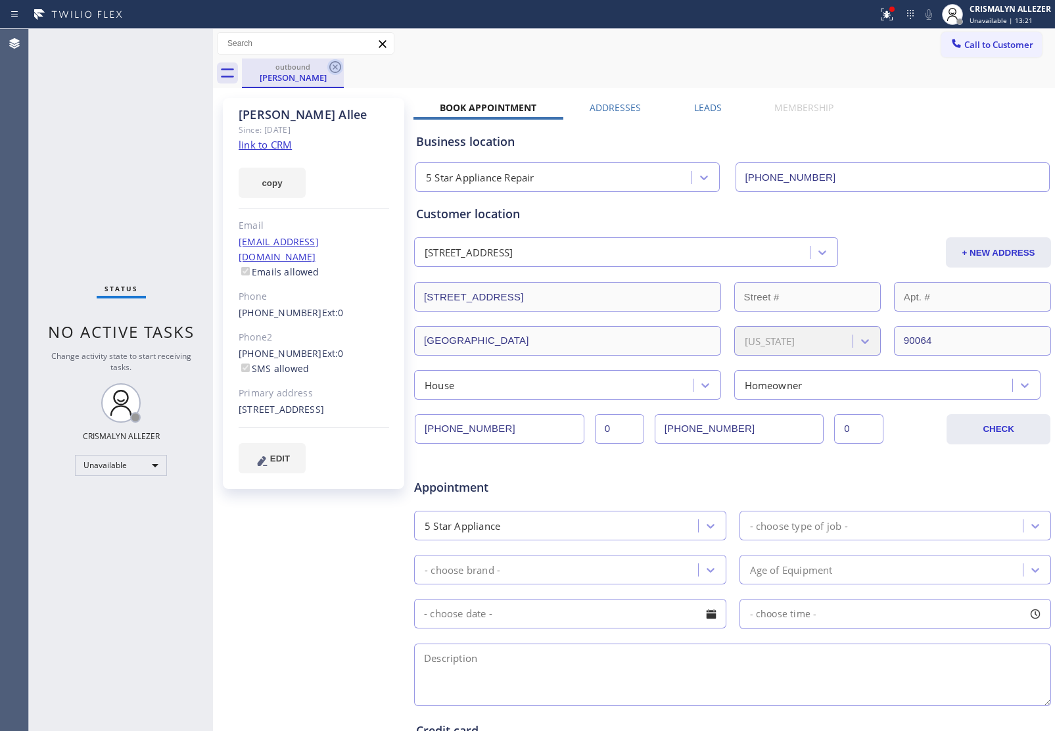
click at [329, 68] on icon at bounding box center [335, 67] width 12 height 12
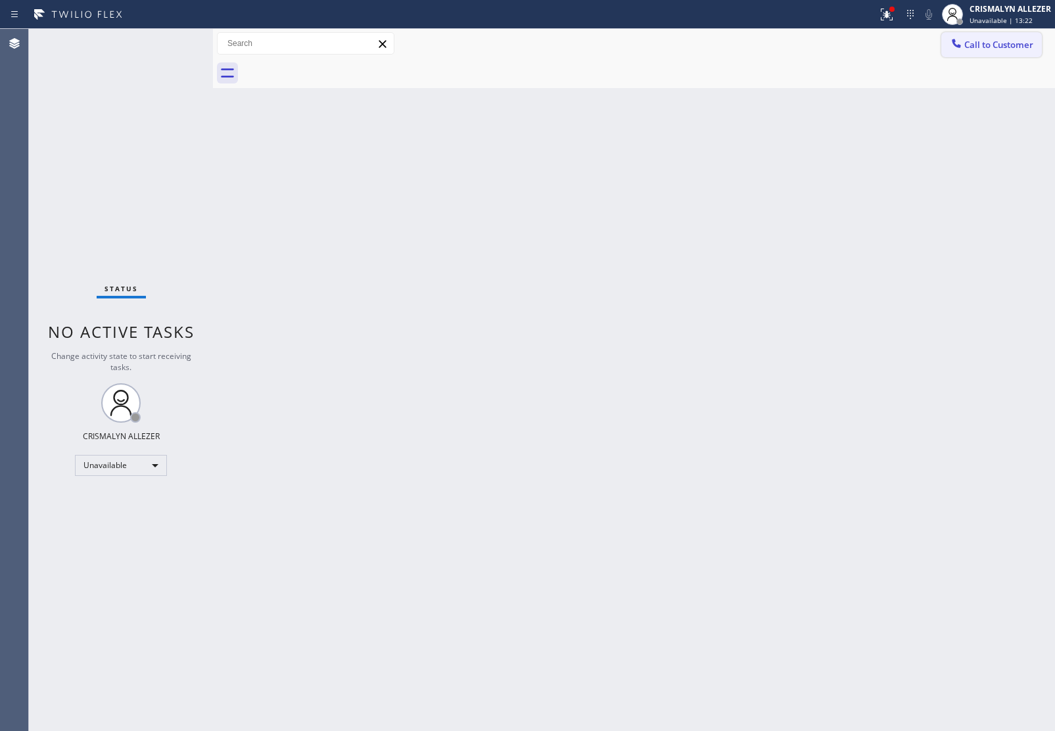
click at [995, 46] on span "Call to Customer" at bounding box center [999, 45] width 69 height 12
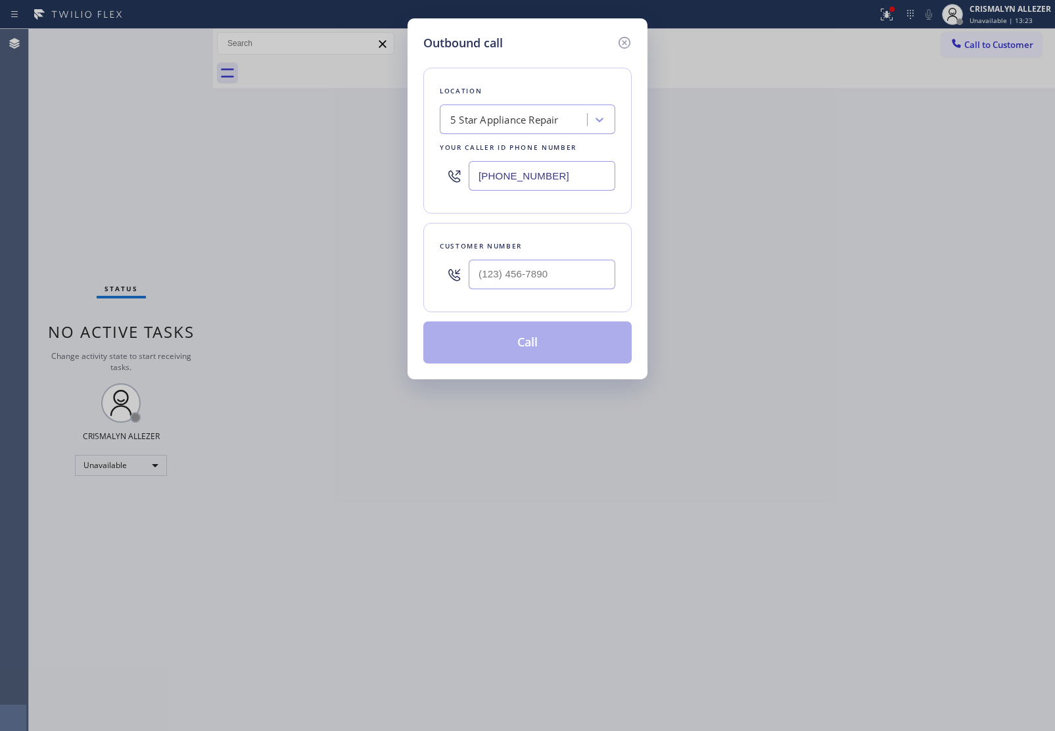
drag, startPoint x: 596, startPoint y: 252, endPoint x: 590, endPoint y: 275, distance: 23.9
click at [596, 254] on div "Customer number" at bounding box center [527, 267] width 208 height 89
click at [590, 275] on input "(___) ___-____" at bounding box center [542, 275] width 147 height 30
paste input "818) 388-7091"
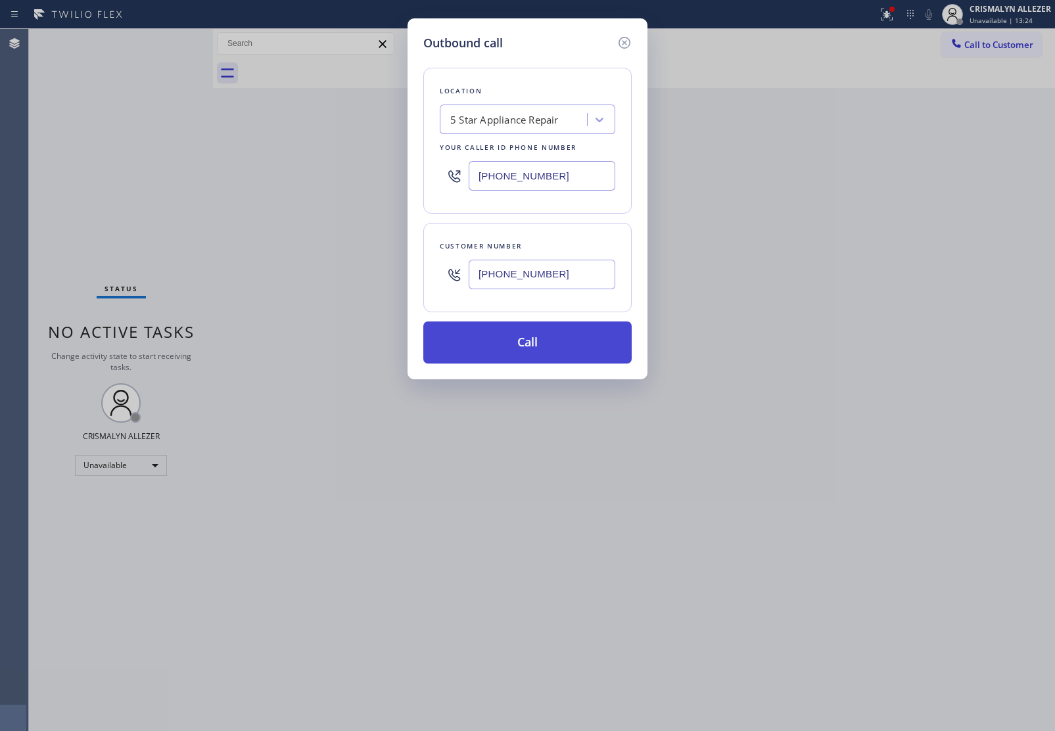
type input "[PHONE_NUMBER]"
click at [538, 344] on button "Call" at bounding box center [527, 343] width 208 height 42
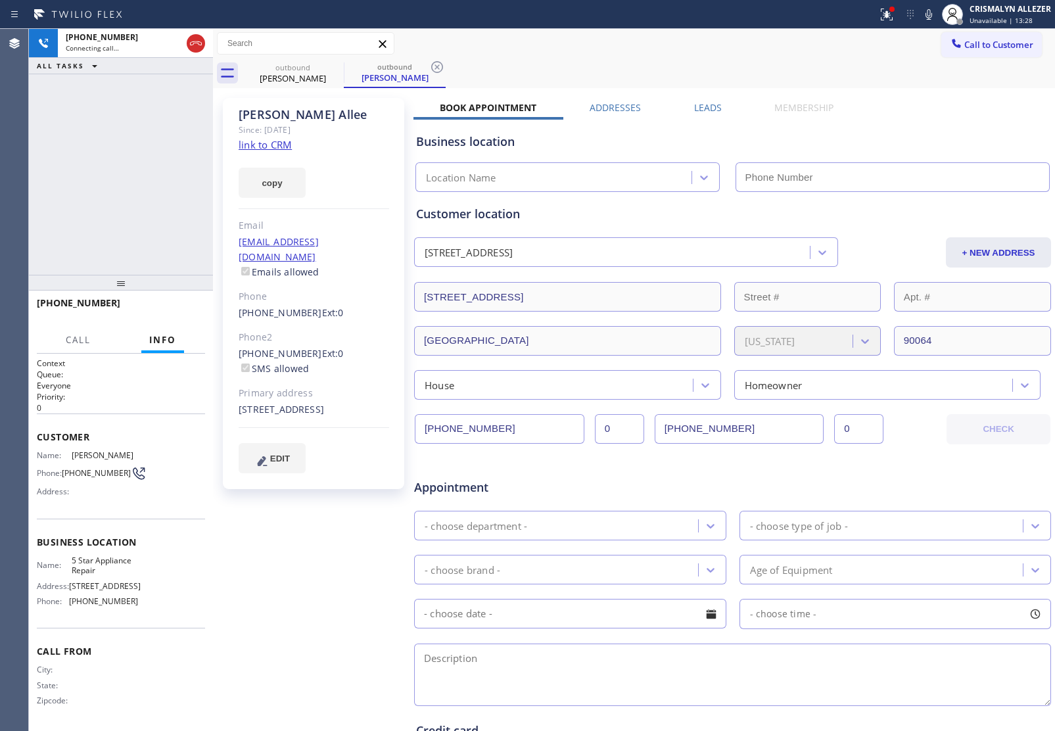
type input "[PHONE_NUMBER]"
click at [174, 317] on button "HANG UP" at bounding box center [174, 309] width 61 height 18
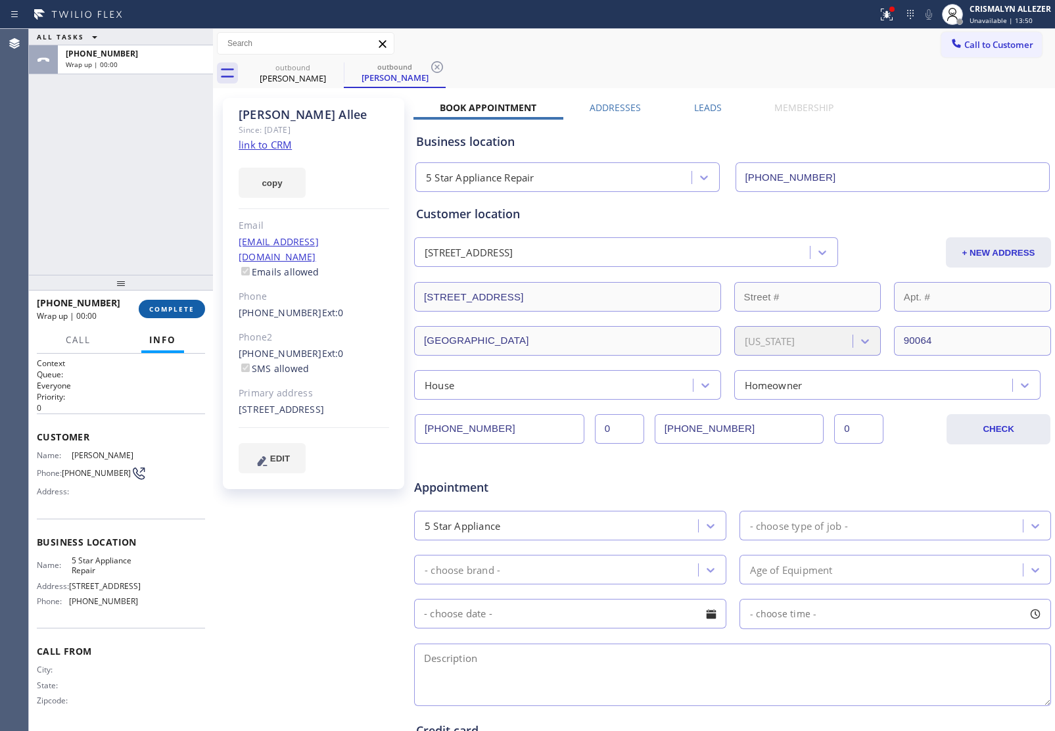
click at [174, 317] on button "COMPLETE" at bounding box center [172, 309] width 66 height 18
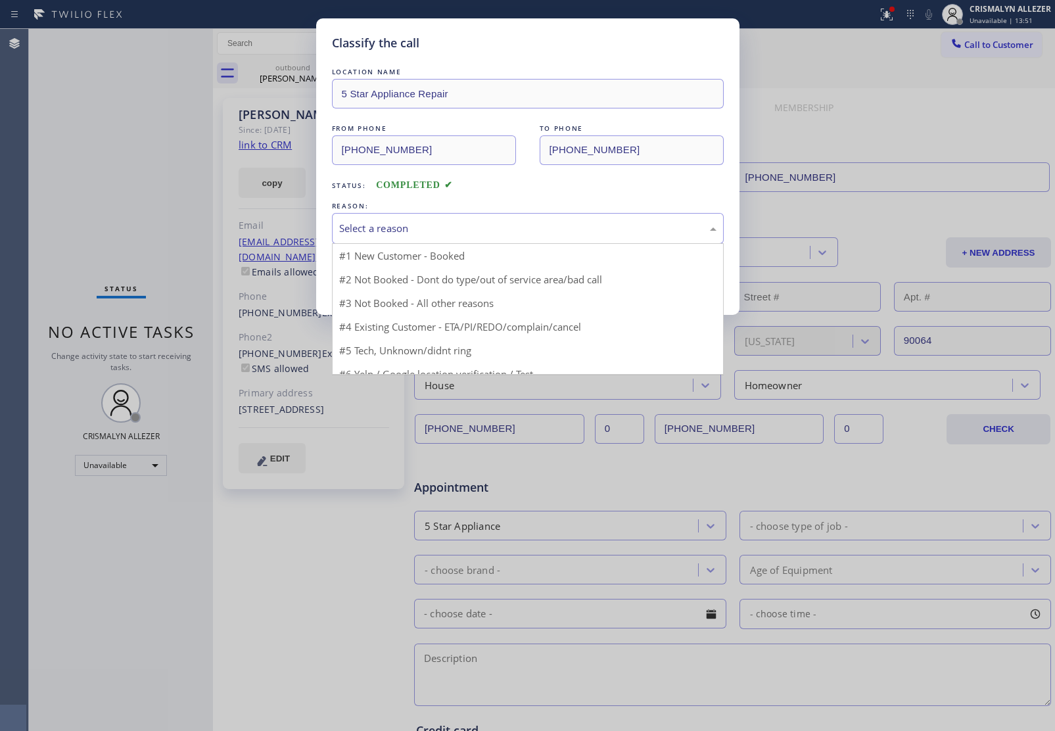
click at [560, 230] on div "Select a reason" at bounding box center [527, 228] width 377 height 15
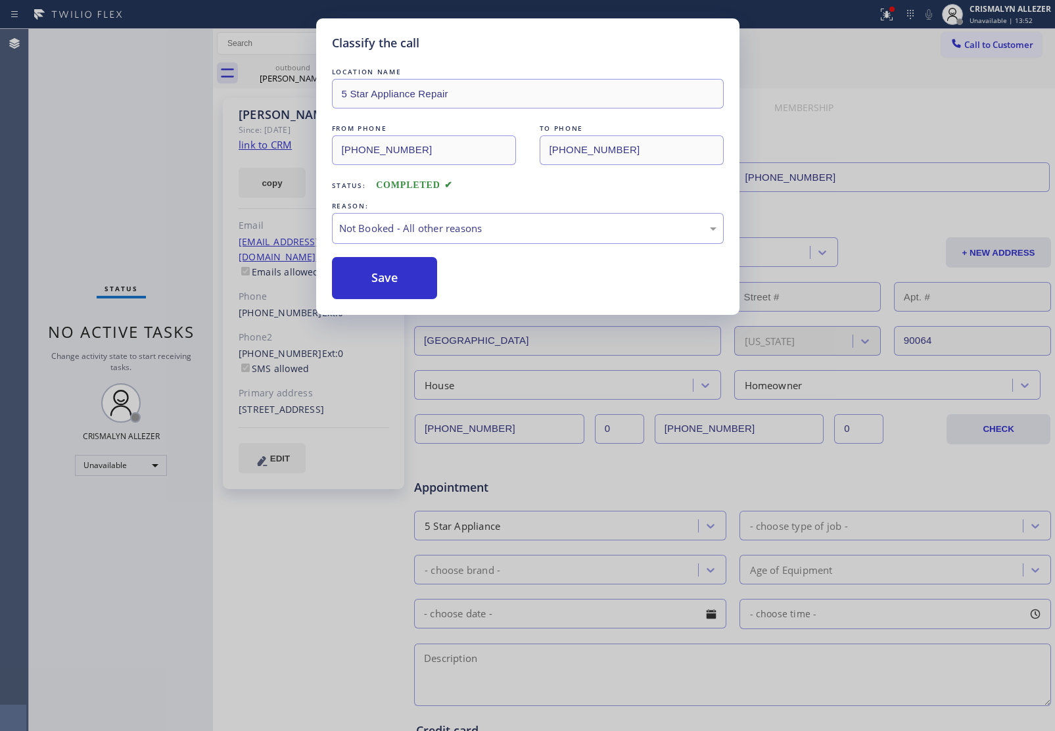
click at [389, 277] on button "Save" at bounding box center [385, 278] width 106 height 42
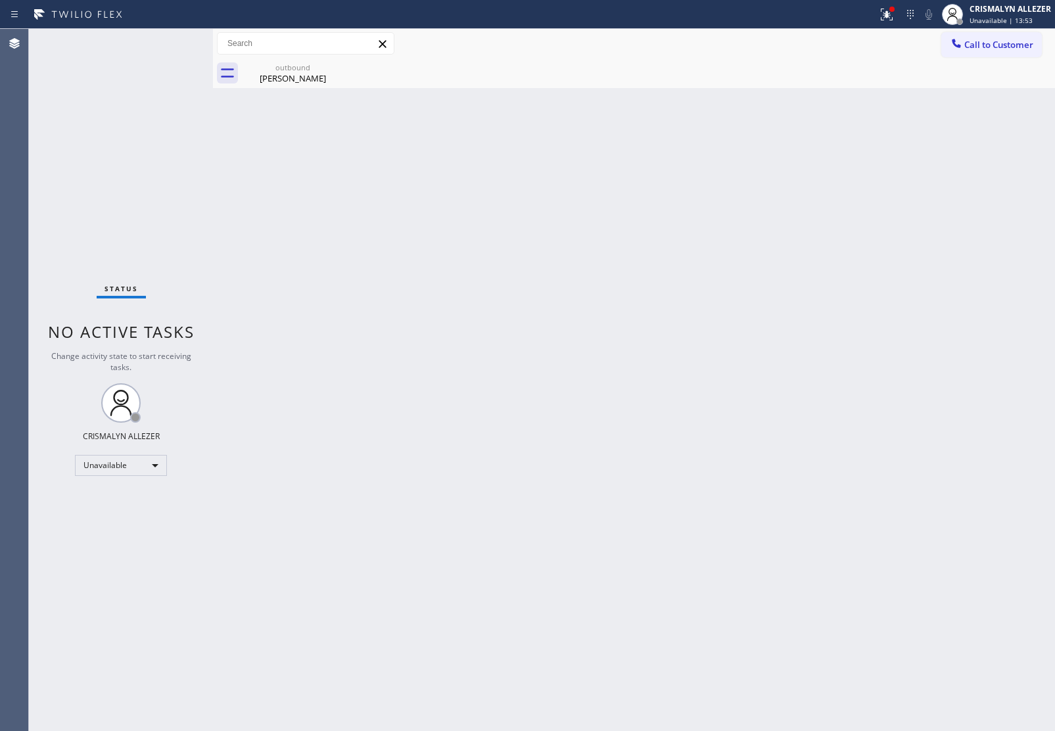
click at [290, 76] on div "Jamie Allee" at bounding box center [292, 78] width 99 height 12
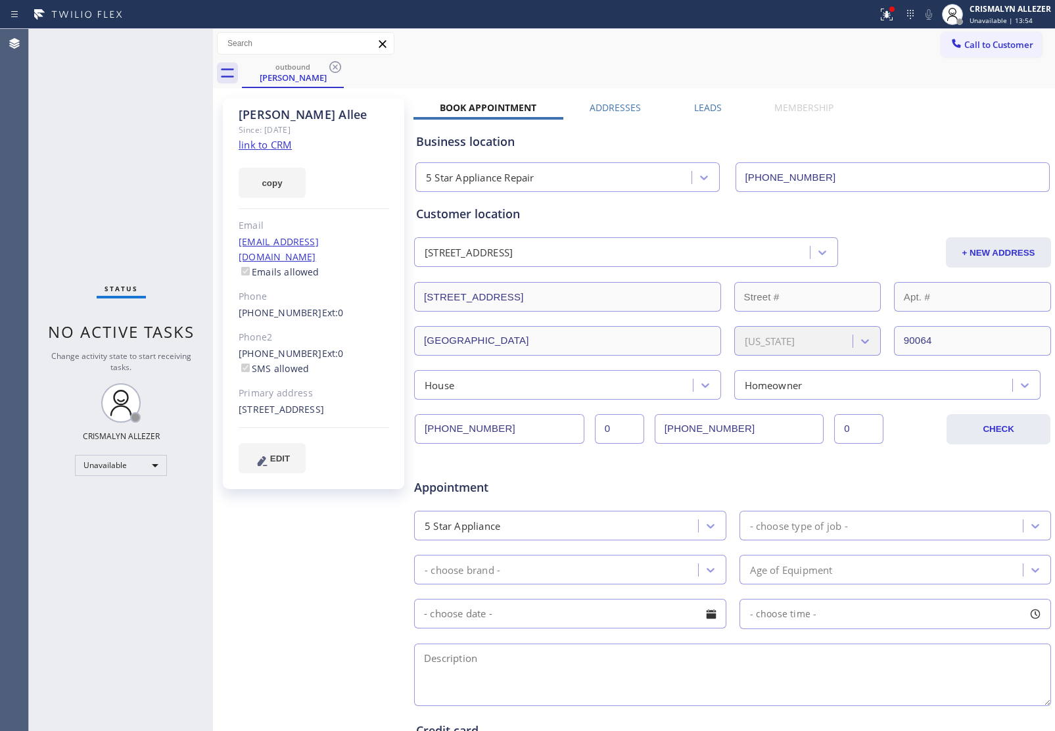
drag, startPoint x: 334, startPoint y: 64, endPoint x: 347, endPoint y: 34, distance: 32.7
click at [336, 62] on icon at bounding box center [335, 67] width 16 height 16
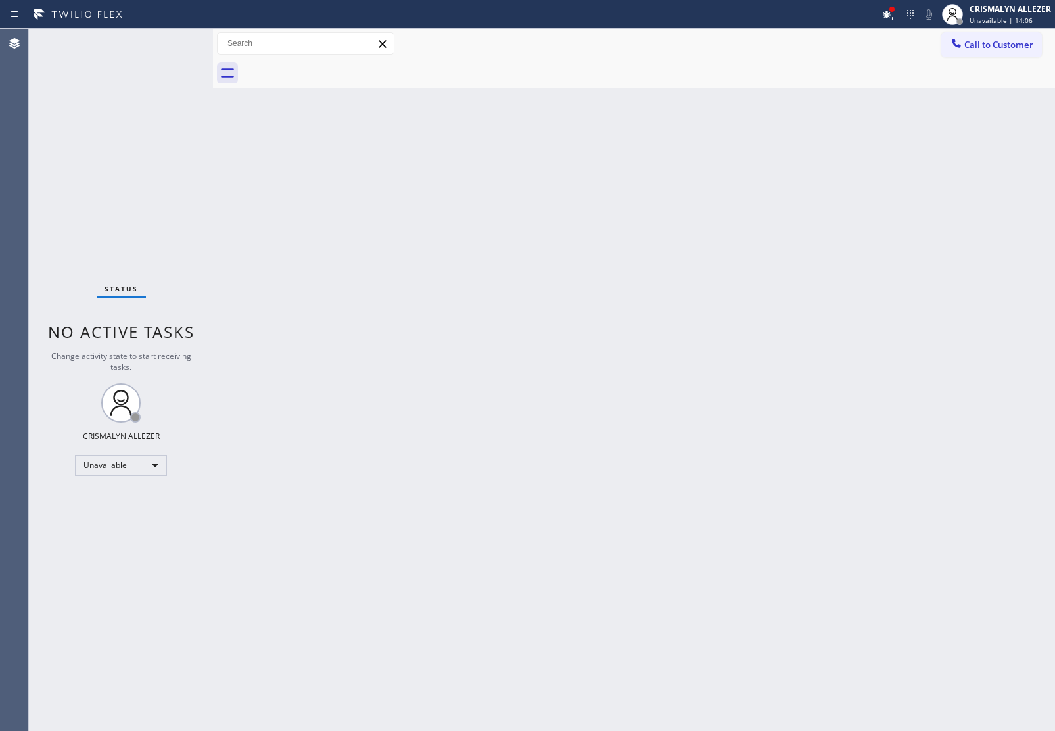
drag, startPoint x: 994, startPoint y: 41, endPoint x: 984, endPoint y: 43, distance: 10.1
click at [994, 43] on span "Call to Customer" at bounding box center [999, 45] width 69 height 12
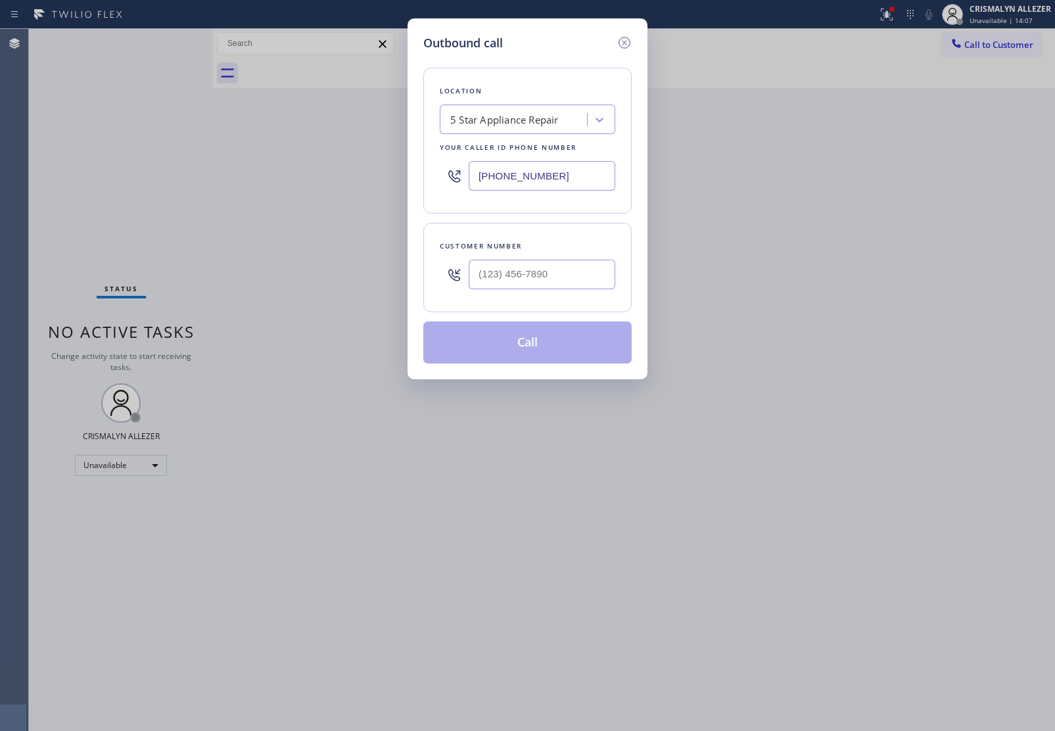
drag, startPoint x: 583, startPoint y: 181, endPoint x: 264, endPoint y: 162, distance: 318.8
click at [273, 163] on div "Outbound call Location 5 Star Appliance Repair Your caller id phone number [PHO…" at bounding box center [527, 365] width 1055 height 731
paste input "33) 692-2271"
type input "[PHONE_NUMBER]"
click at [543, 281] on input "(___) ___-____" at bounding box center [542, 275] width 147 height 30
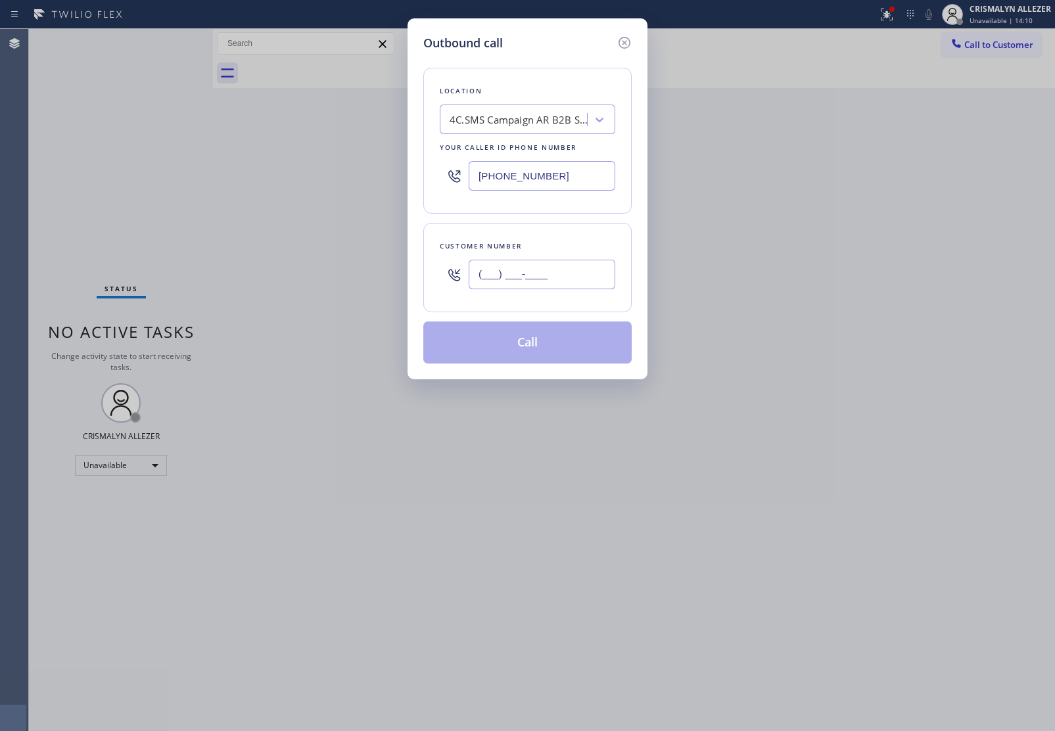
paste input "408) 766-9475"
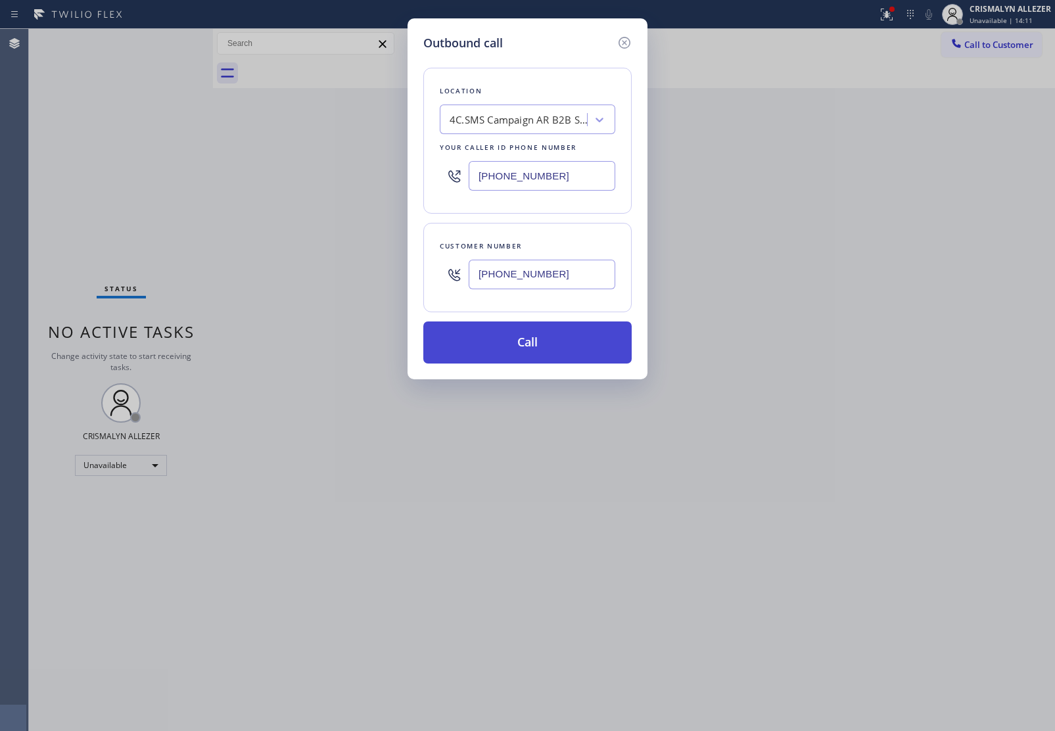
type input "[PHONE_NUMBER]"
click at [537, 357] on button "Call" at bounding box center [527, 343] width 208 height 42
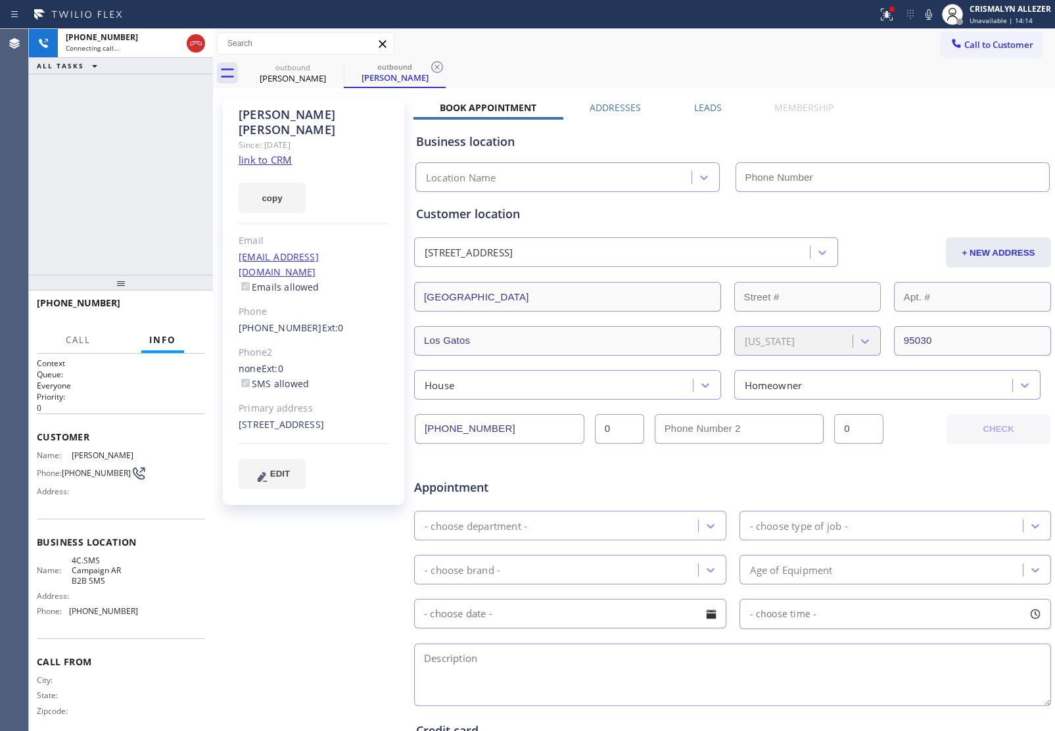
click at [263, 153] on link "link to CRM" at bounding box center [265, 159] width 53 height 13
type input "[PHONE_NUMBER]"
click at [166, 308] on span "HANG UP" at bounding box center [175, 308] width 40 height 9
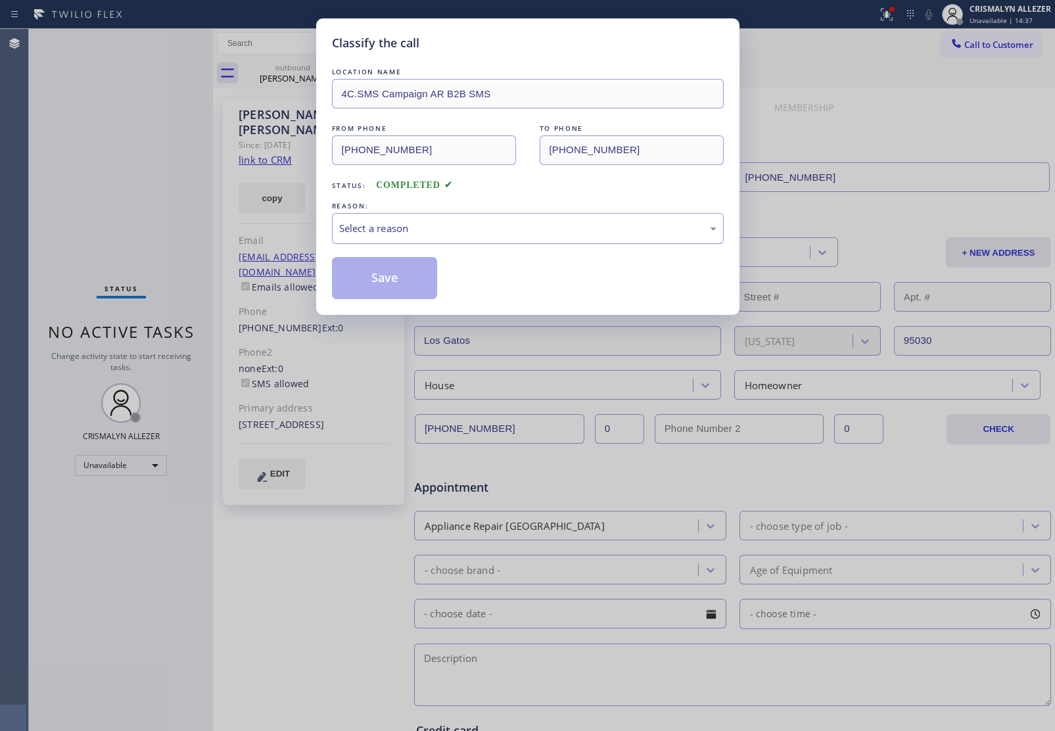
click at [501, 232] on div "Select a reason" at bounding box center [527, 228] width 377 height 15
click at [402, 276] on button "Save" at bounding box center [385, 278] width 106 height 42
click at [345, 73] on div "Mike Thompson" at bounding box center [394, 78] width 99 height 12
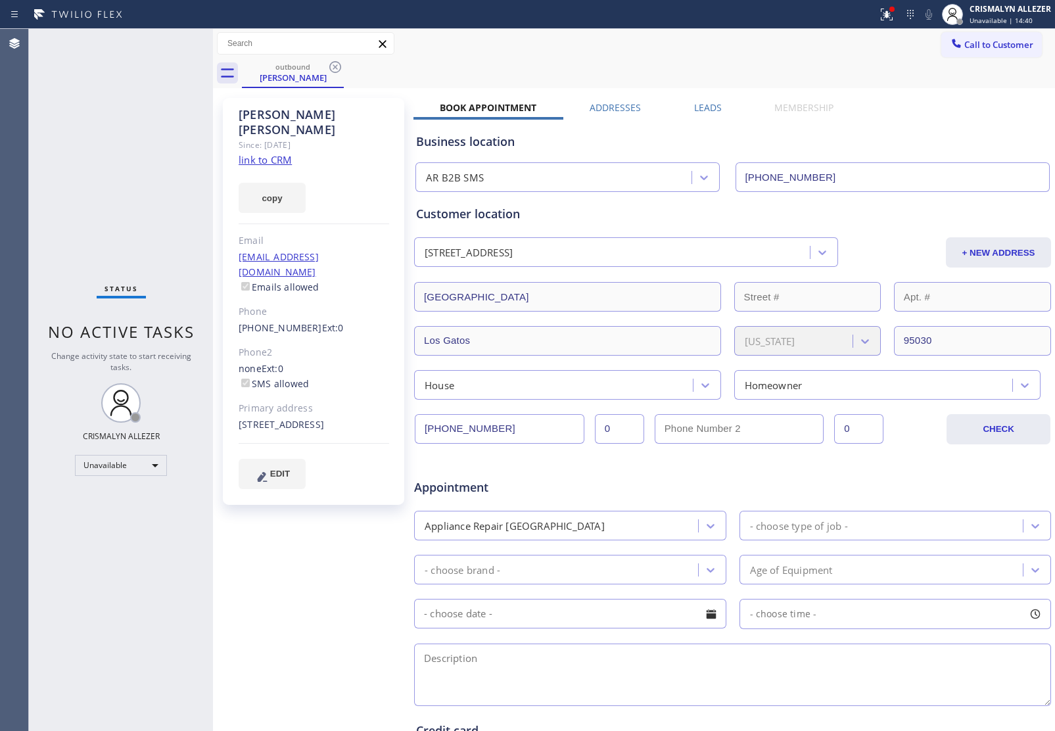
click at [698, 108] on label "Leads" at bounding box center [708, 107] width 28 height 12
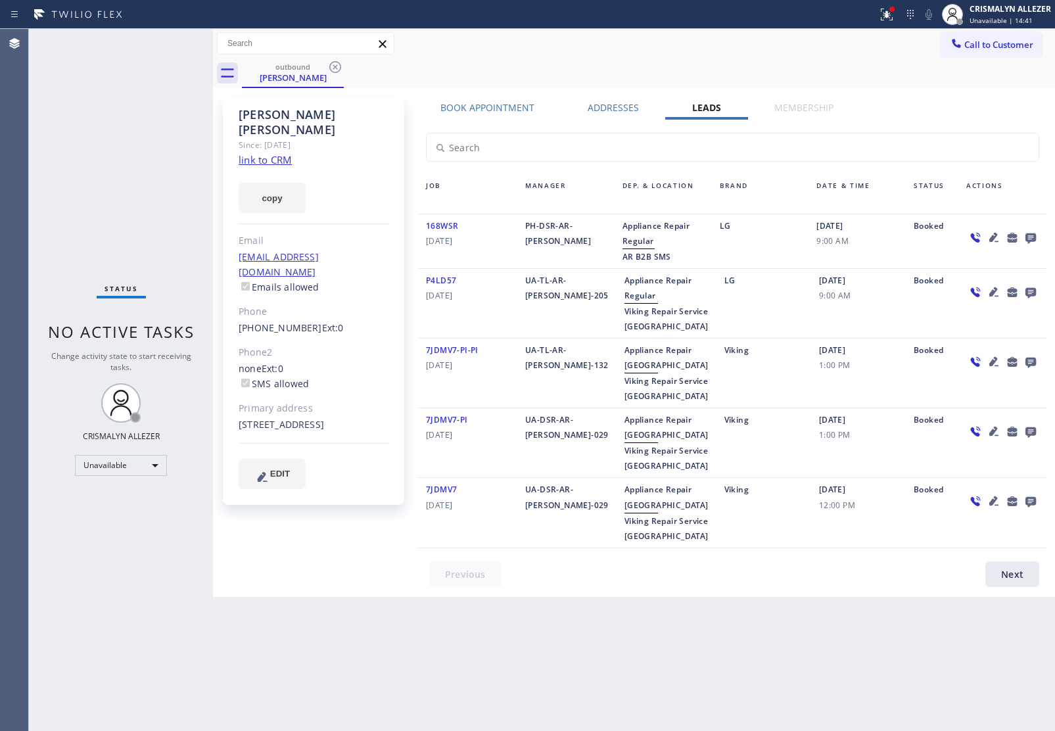
click at [1031, 234] on icon at bounding box center [1031, 238] width 11 height 11
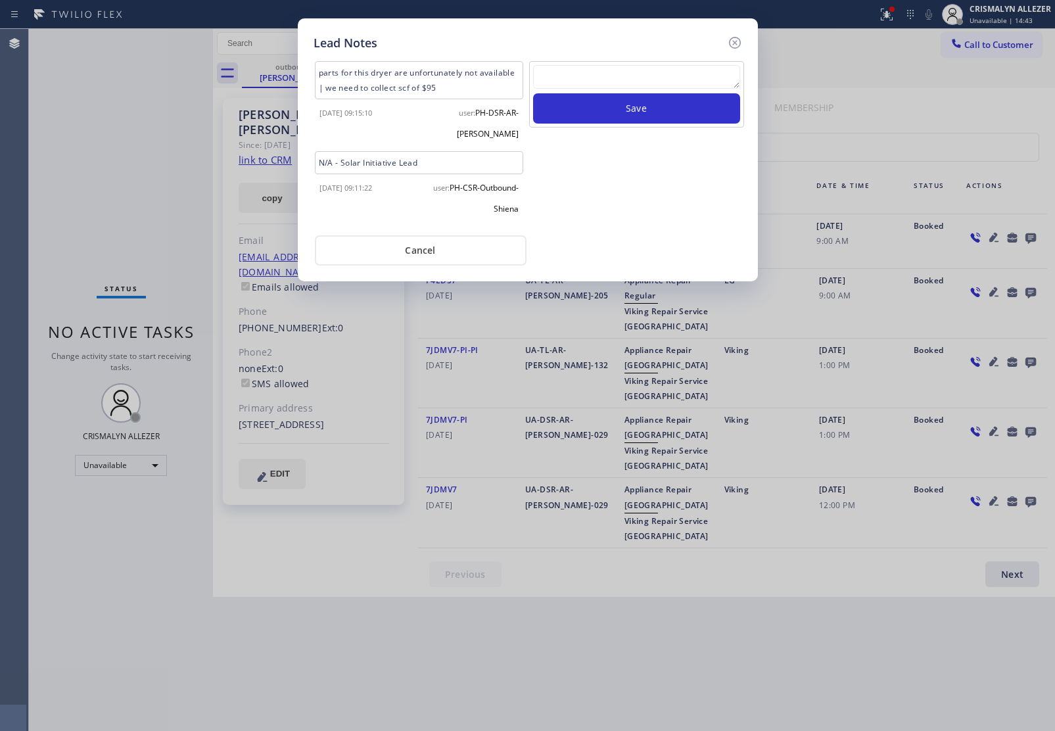
click at [615, 92] on div at bounding box center [636, 79] width 207 height 28
click at [608, 76] on textarea at bounding box center [636, 77] width 207 height 24
paste textarea "no answer | pls xfer here cx cb"
type textarea "no answer | pls xfer here cx cb"
click at [619, 114] on button "Save" at bounding box center [636, 108] width 207 height 30
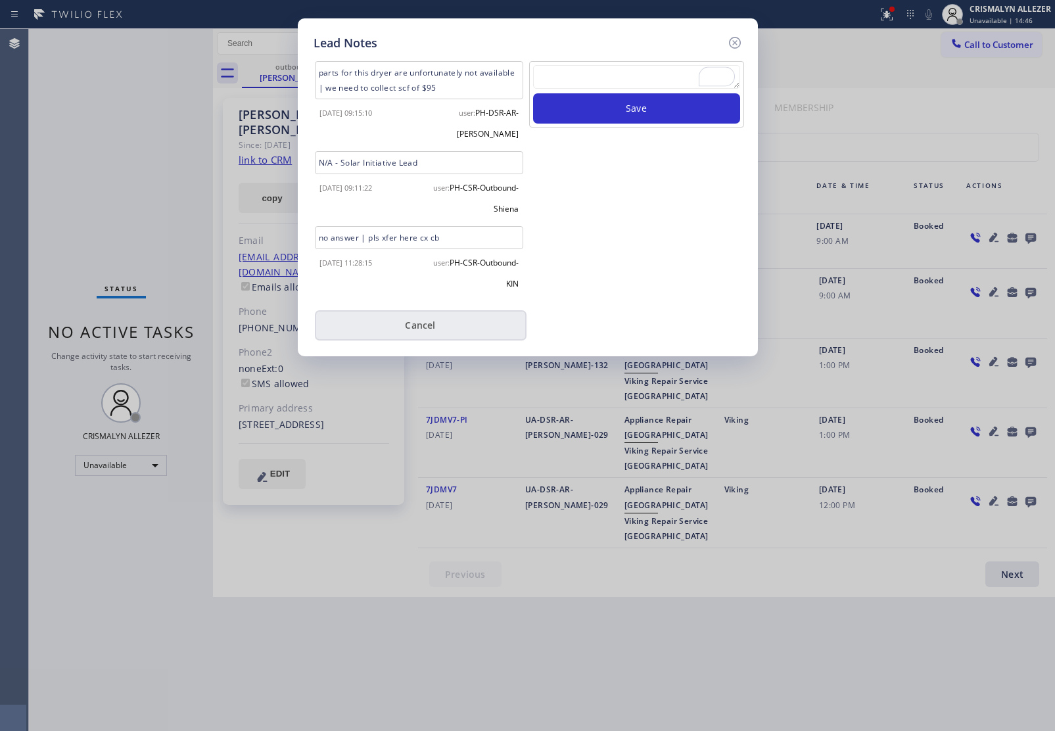
click at [418, 310] on button "Cancel" at bounding box center [421, 325] width 212 height 30
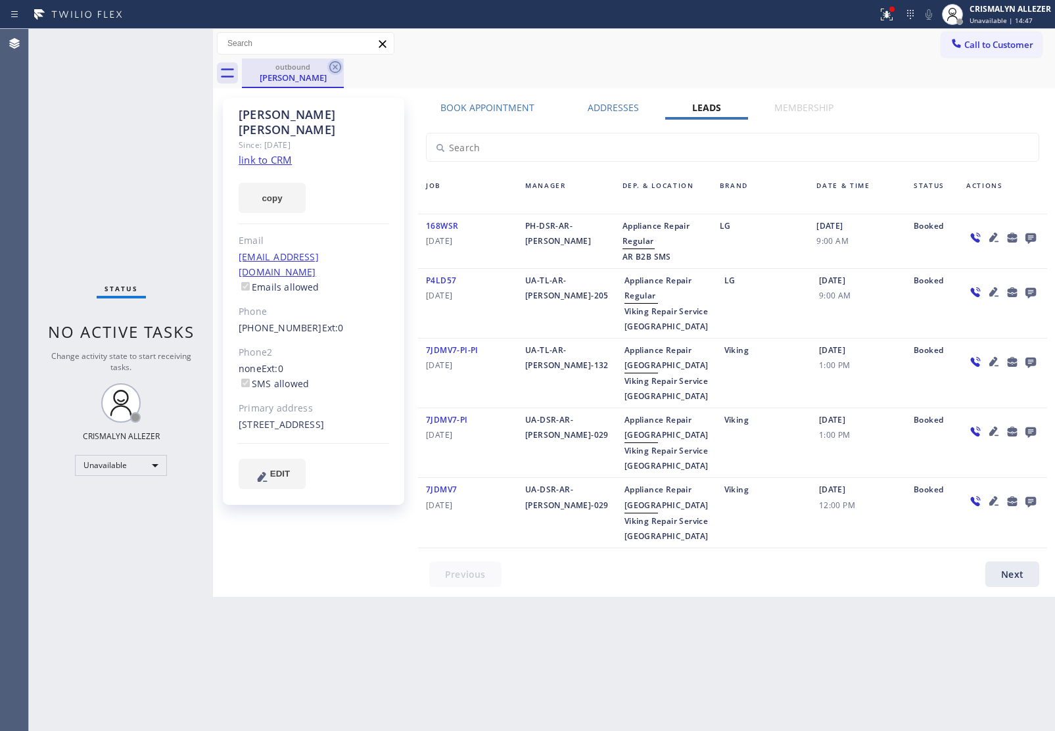
click at [330, 64] on icon at bounding box center [335, 67] width 12 height 12
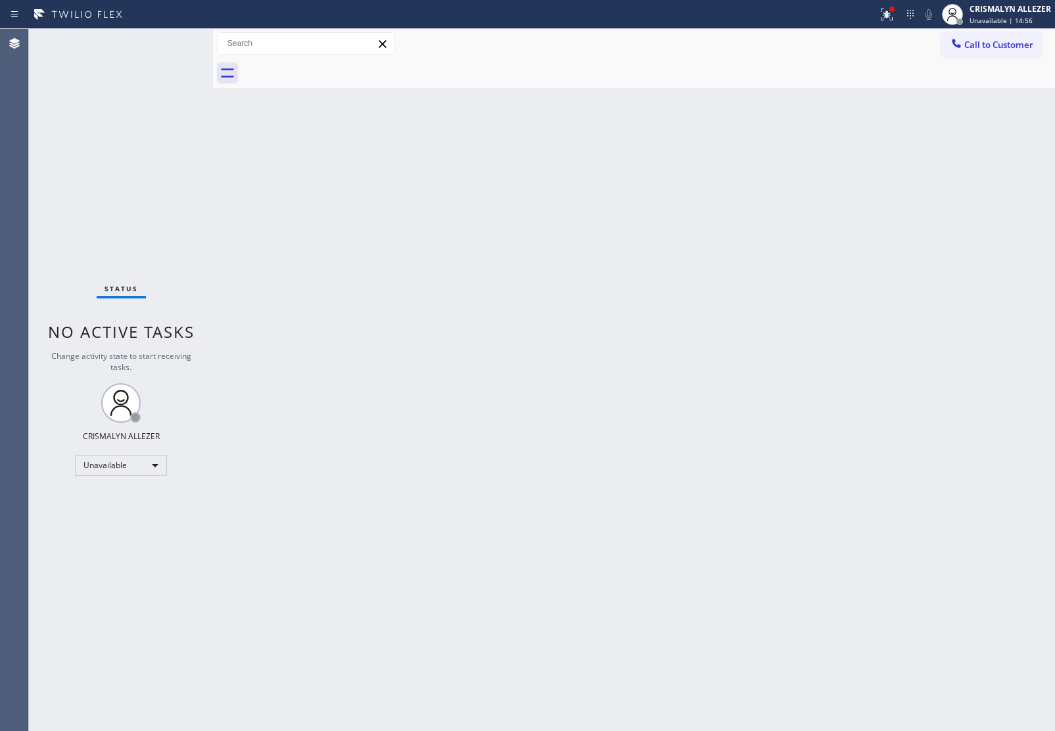
drag, startPoint x: 1001, startPoint y: 38, endPoint x: 784, endPoint y: 113, distance: 230.2
click at [1000, 41] on span "Call to Customer" at bounding box center [999, 45] width 69 height 12
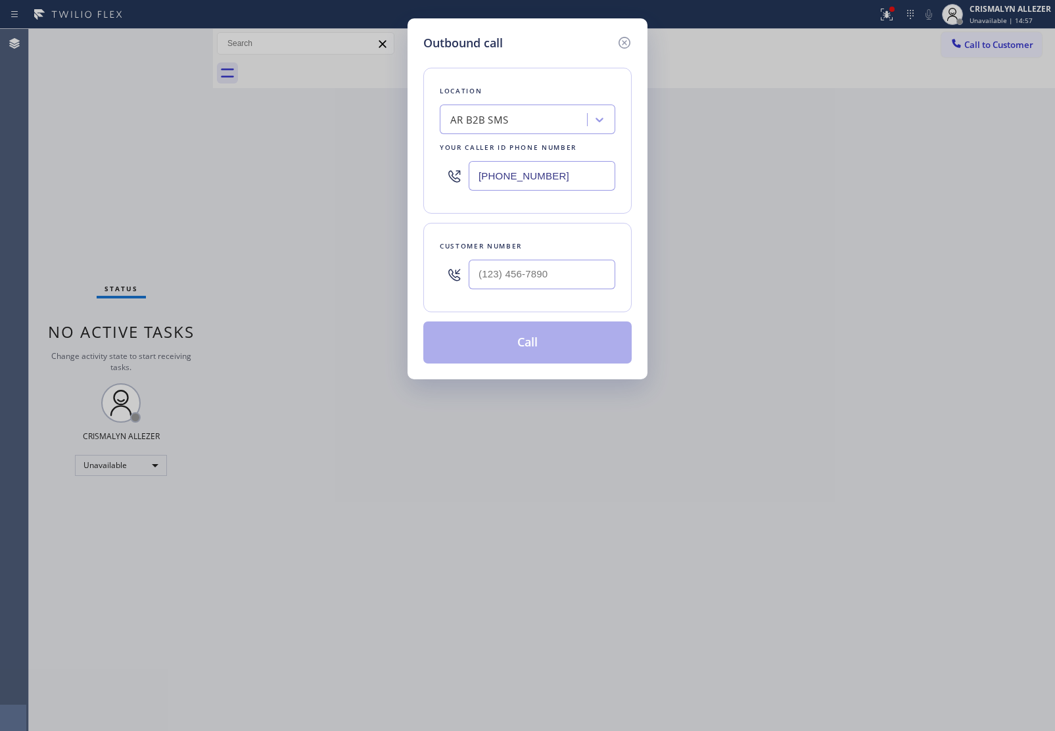
paste input "55) 393-3634"
drag, startPoint x: 590, startPoint y: 174, endPoint x: 356, endPoint y: 163, distance: 234.4
click at [352, 168] on div "Outbound call Location AR B2B SMS Your caller id phone number (855) 393-3634 Cu…" at bounding box center [527, 365] width 1055 height 731
type input "(855) 393-3634"
click at [572, 270] on input "(___) ___-____" at bounding box center [542, 275] width 147 height 30
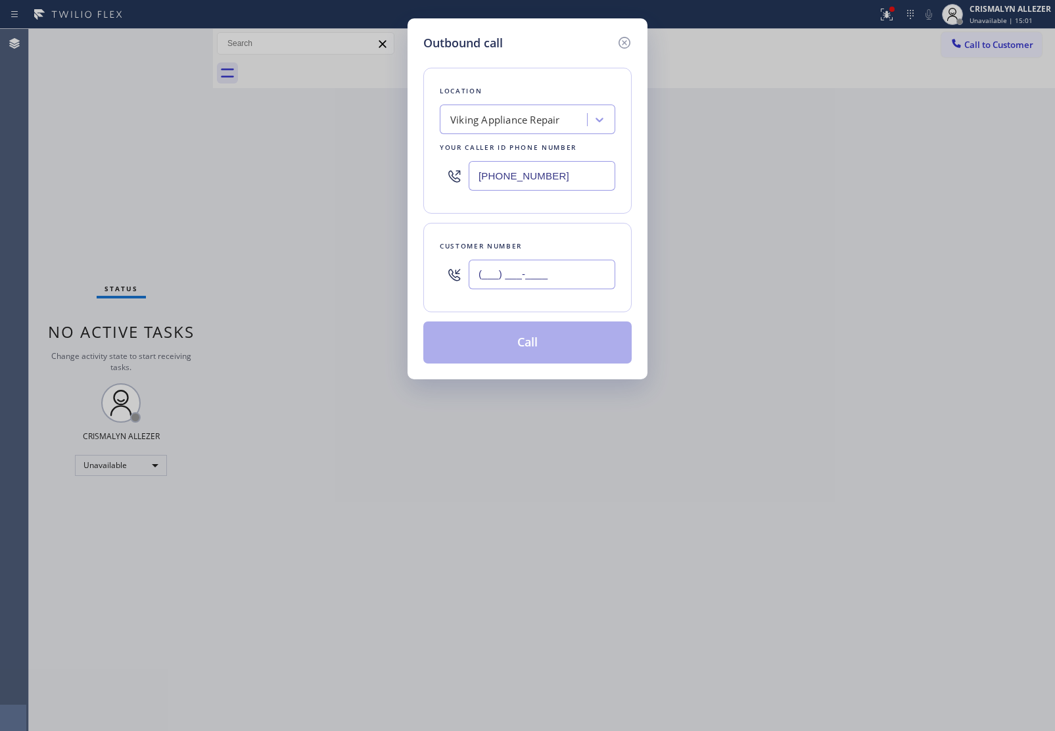
paste input "323) 547-7516"
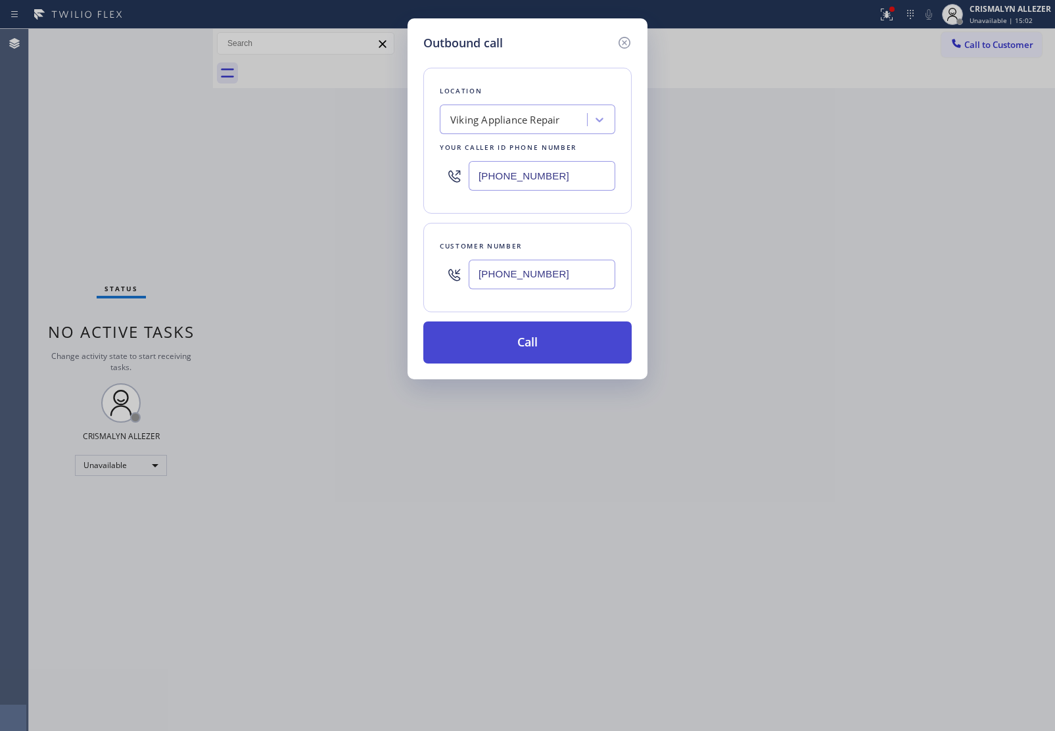
type input "(323) 547-7516"
click at [536, 343] on button "Call" at bounding box center [527, 343] width 208 height 42
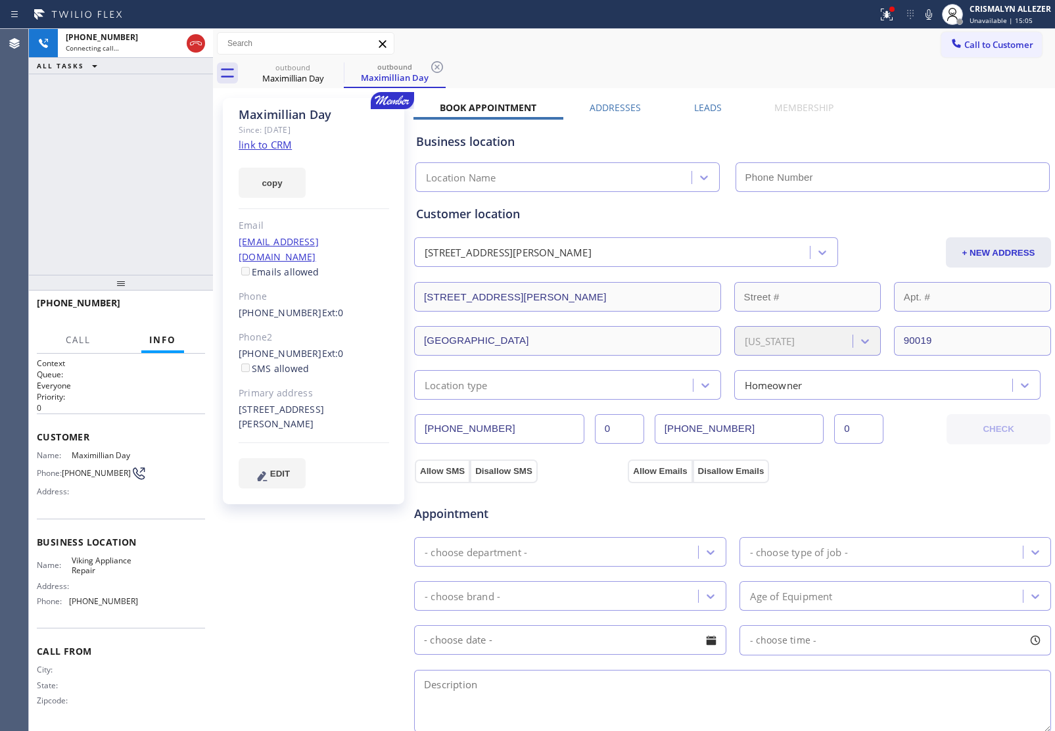
click at [257, 147] on link "link to CRM" at bounding box center [265, 144] width 53 height 13
type input "(855) 393-3634"
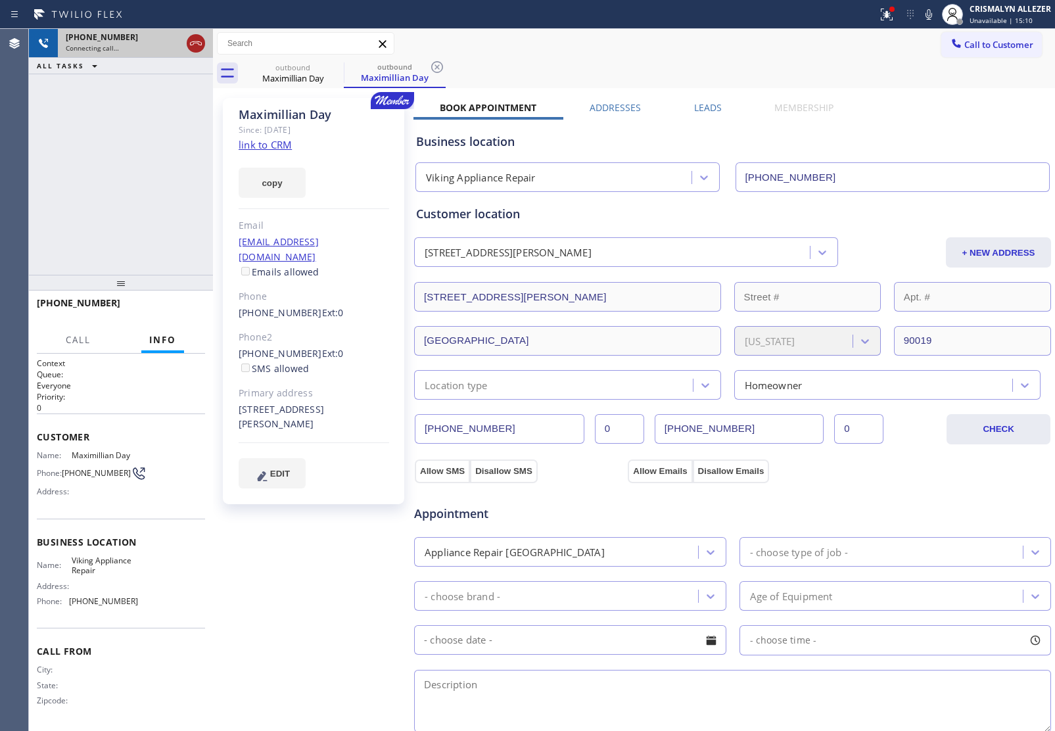
click at [193, 43] on icon at bounding box center [196, 44] width 16 height 16
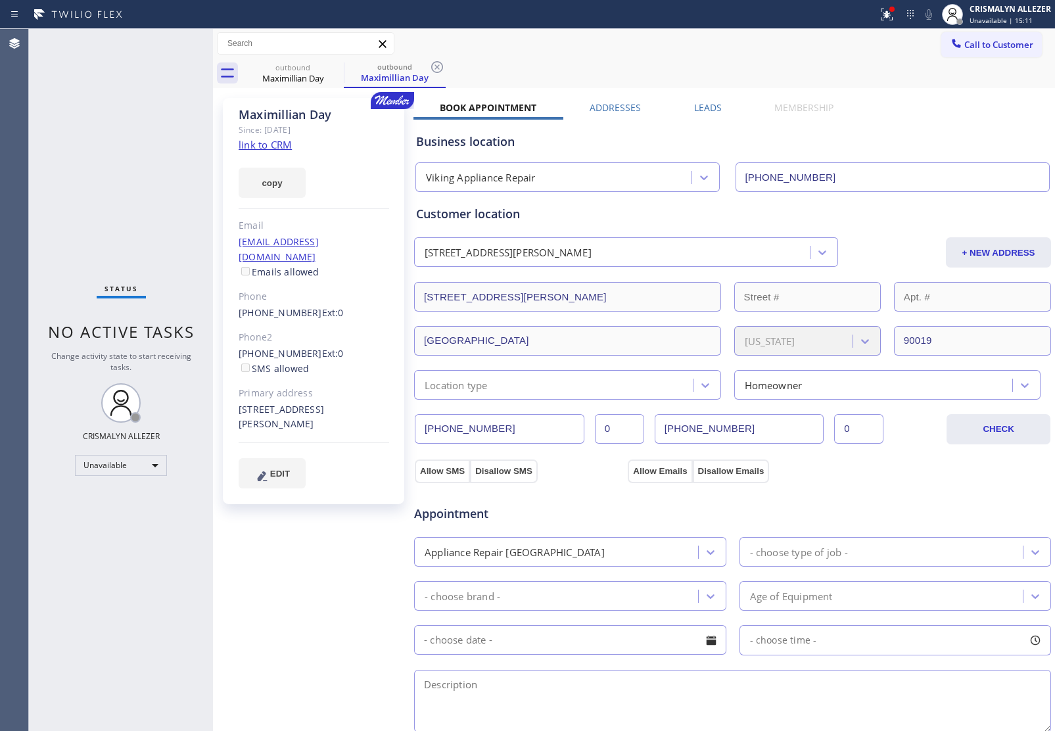
click at [438, 67] on icon at bounding box center [437, 67] width 12 height 12
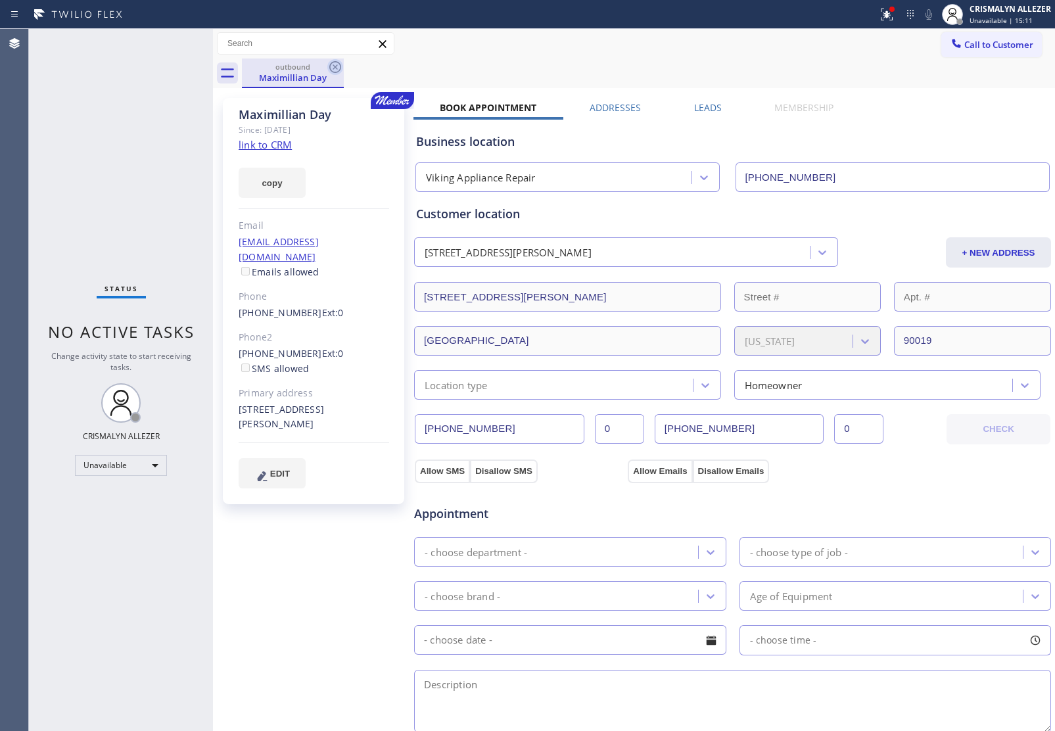
click at [337, 66] on icon at bounding box center [335, 67] width 16 height 16
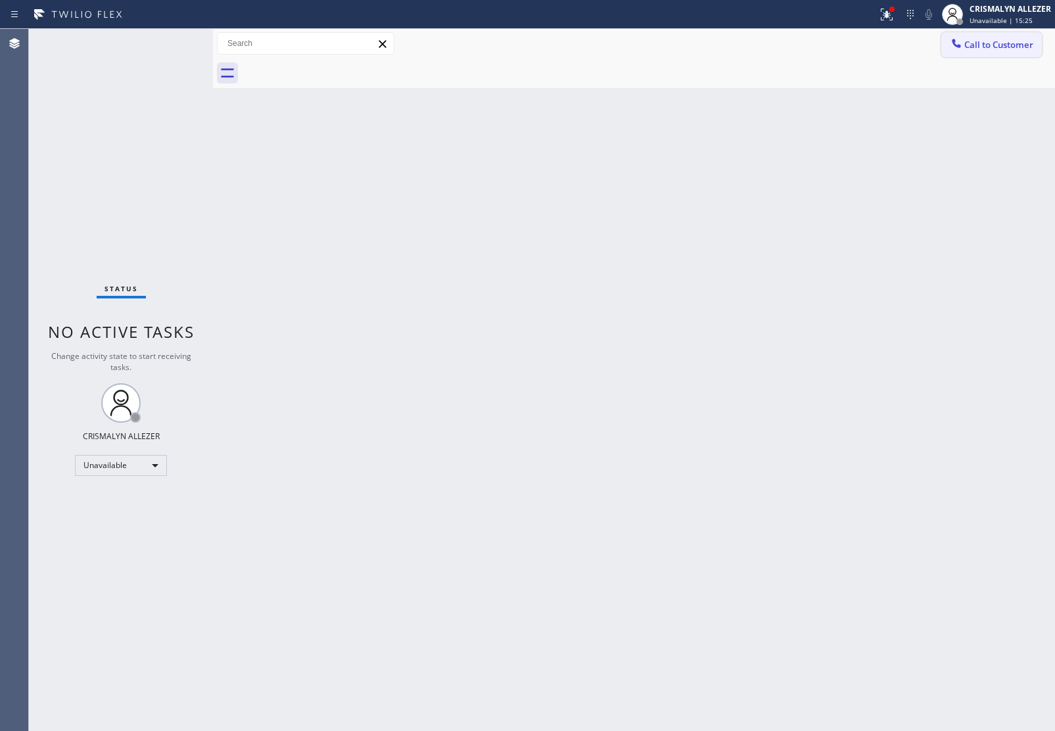
click at [993, 53] on button "Call to Customer" at bounding box center [992, 44] width 101 height 25
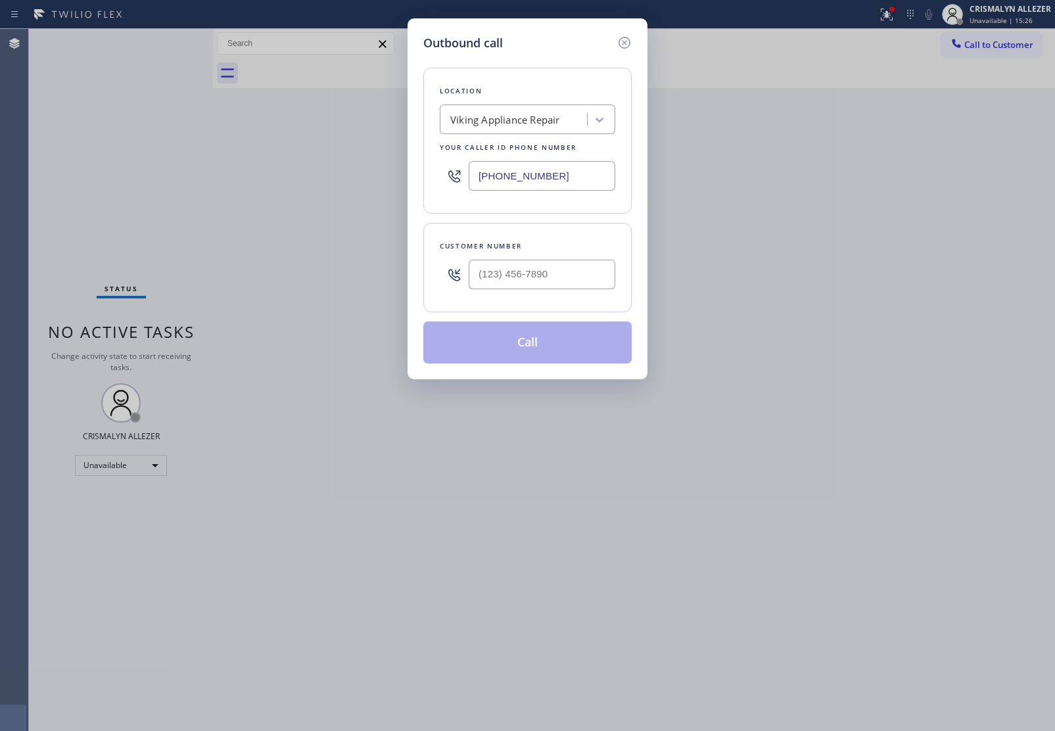
drag, startPoint x: 610, startPoint y: 173, endPoint x: 310, endPoint y: 166, distance: 300.6
click at [313, 166] on div "Outbound call Location Viking Appliance Repair Your caller id phone number (855…" at bounding box center [527, 365] width 1055 height 731
paste input "731-4952"
type input "[PHONE_NUMBER]"
click at [572, 279] on input "(___) ___-____" at bounding box center [542, 275] width 147 height 30
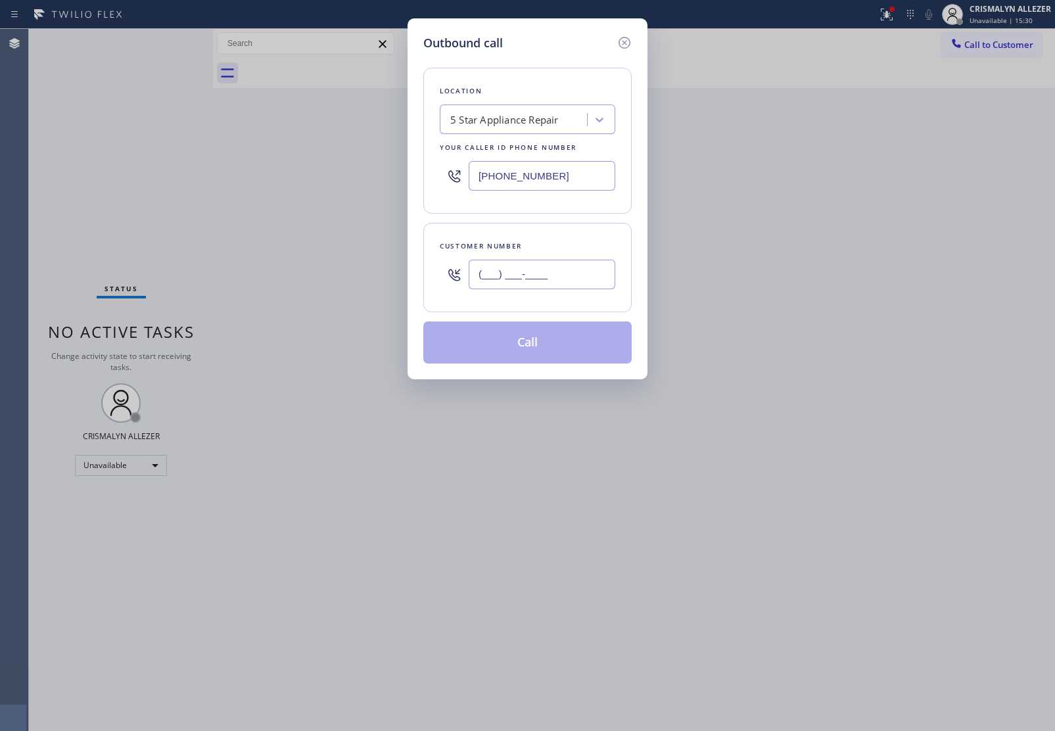
paste input "510) 909-2234"
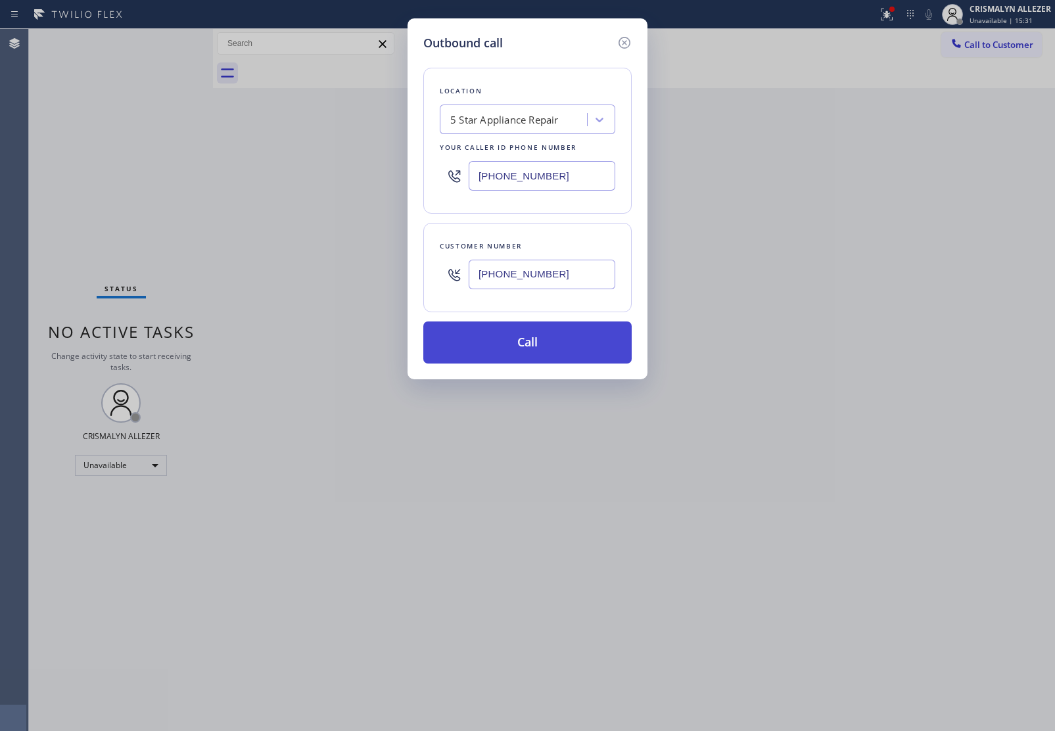
type input "(510) 909-2234"
click at [527, 347] on button "Call" at bounding box center [527, 343] width 208 height 42
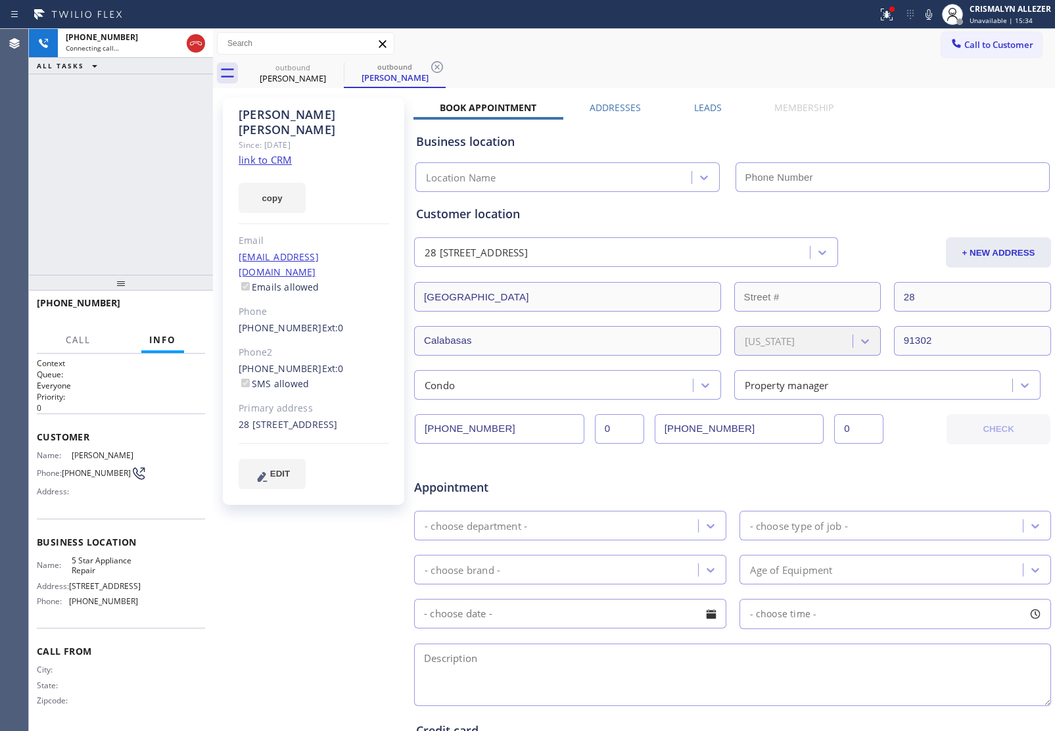
click at [253, 153] on link "link to CRM" at bounding box center [265, 159] width 53 height 13
type input "[PHONE_NUMBER]"
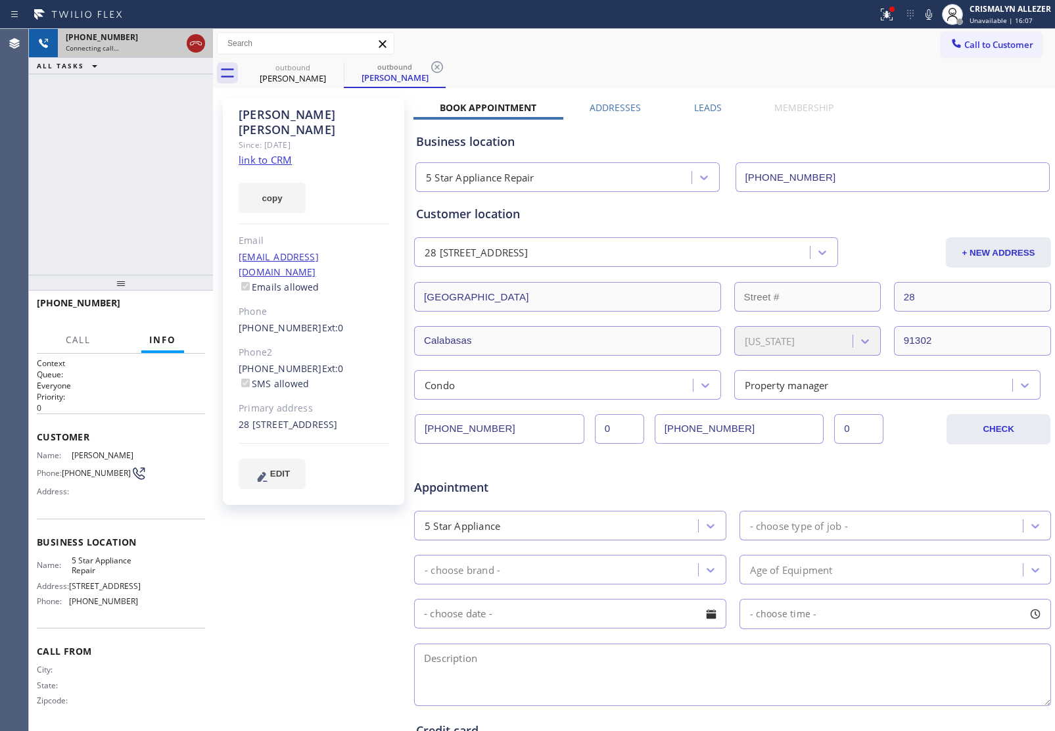
click at [192, 39] on icon at bounding box center [196, 44] width 16 height 16
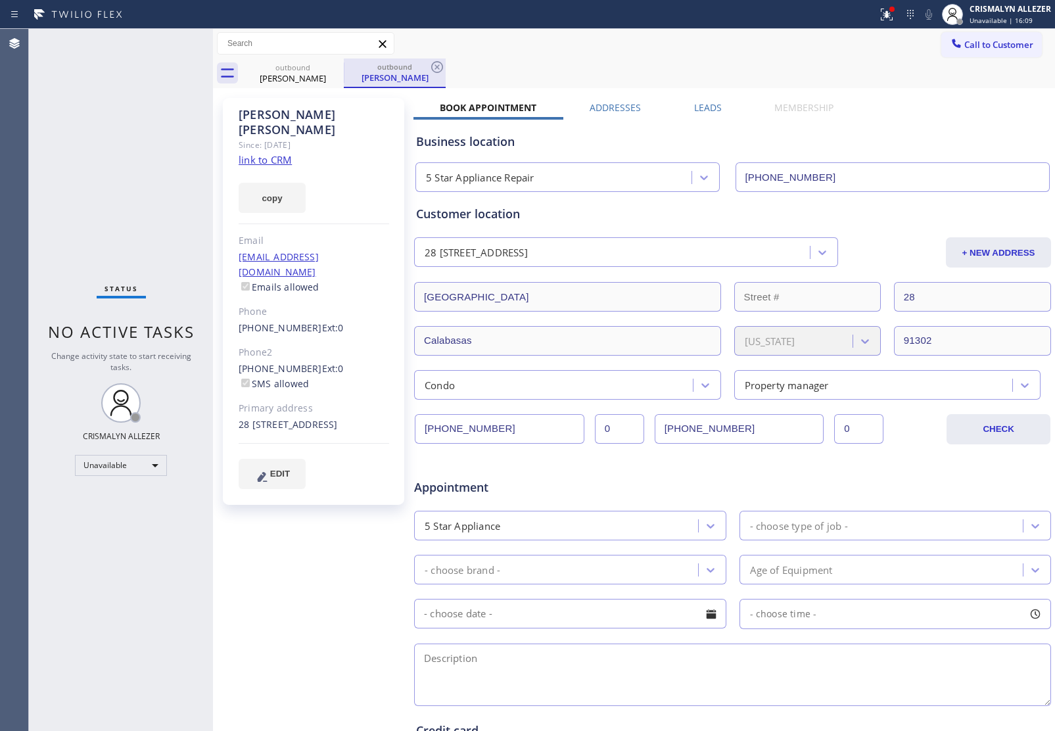
drag, startPoint x: 436, startPoint y: 68, endPoint x: 359, endPoint y: 74, distance: 77.2
click at [425, 70] on div "outbound Bethany Ghassemi" at bounding box center [395, 74] width 102 height 30
click at [432, 67] on icon at bounding box center [437, 67] width 12 height 12
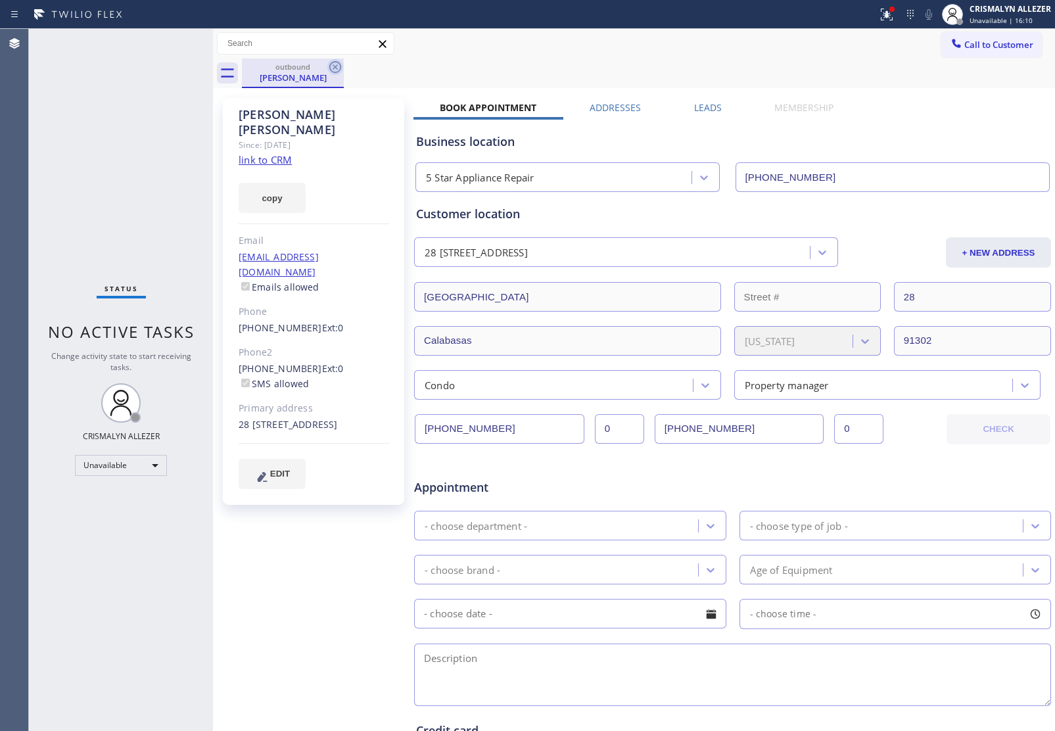
click at [339, 66] on icon at bounding box center [335, 67] width 16 height 16
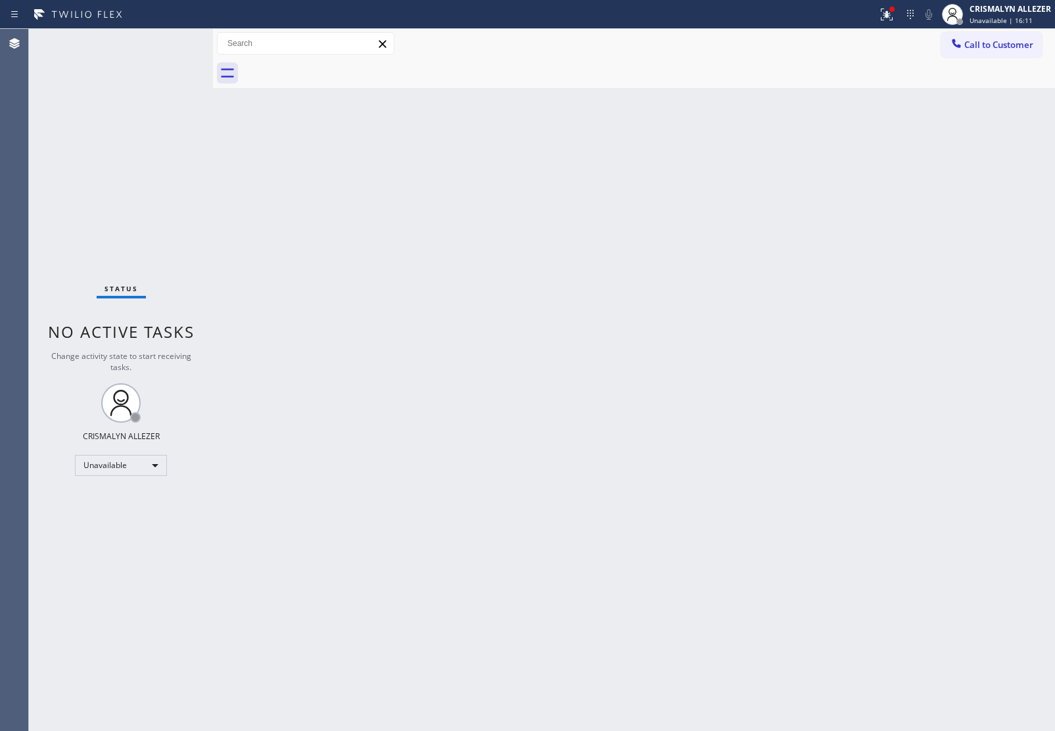
click at [978, 59] on div at bounding box center [648, 74] width 813 height 30
click at [983, 54] on button "Call to Customer" at bounding box center [992, 44] width 101 height 25
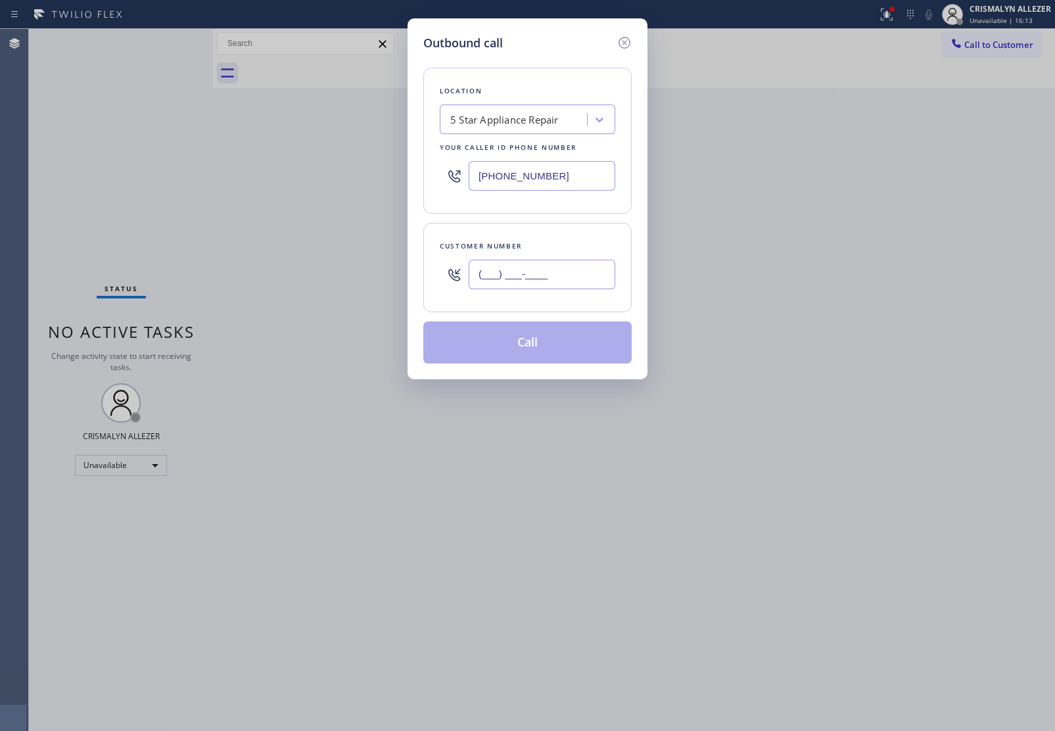
click at [569, 274] on input "(___) ___-____" at bounding box center [542, 275] width 147 height 30
paste input "510) 909-2234"
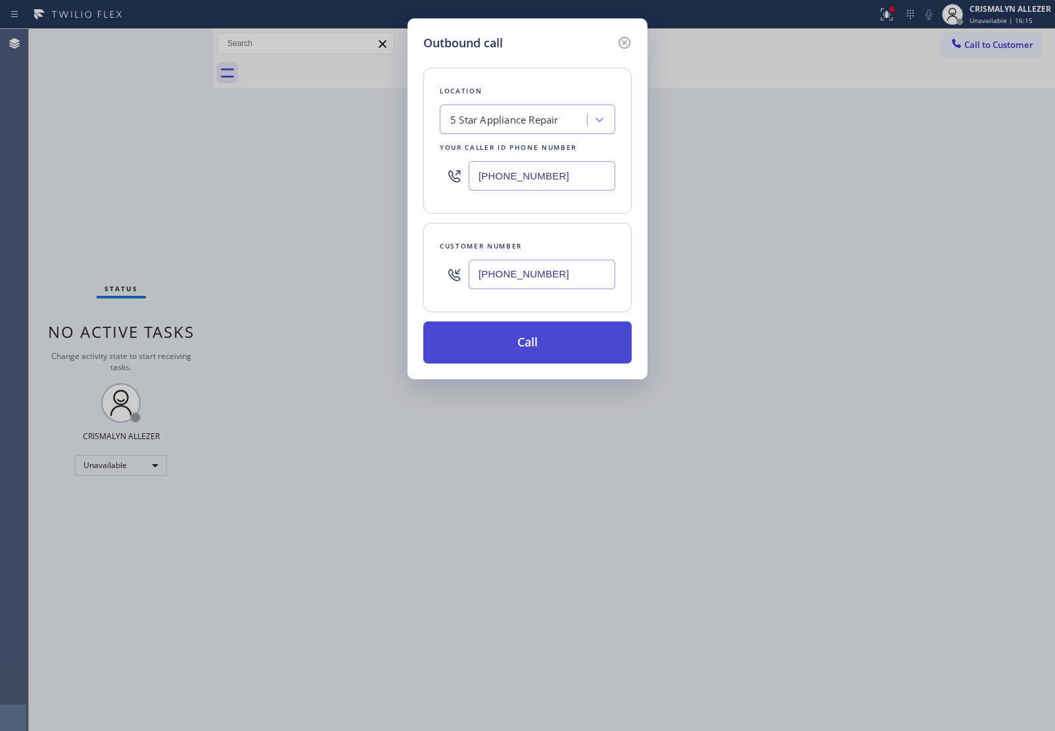
type input "(510) 909-2234"
click at [531, 350] on button "Call" at bounding box center [527, 343] width 208 height 42
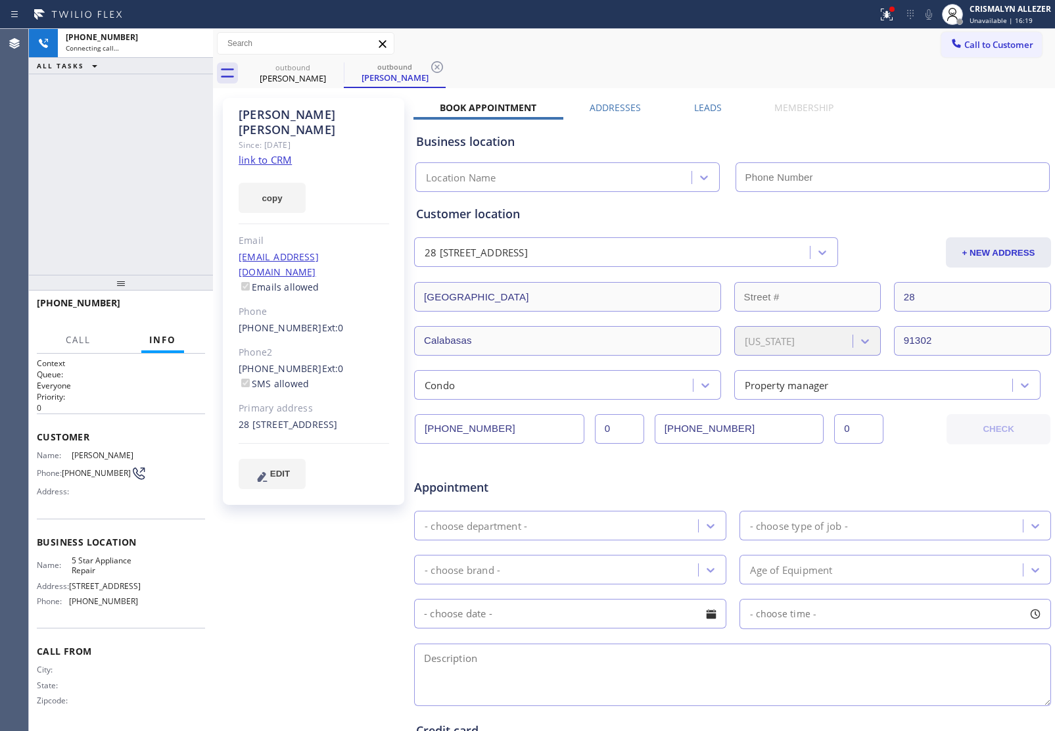
type input "[PHONE_NUMBER]"
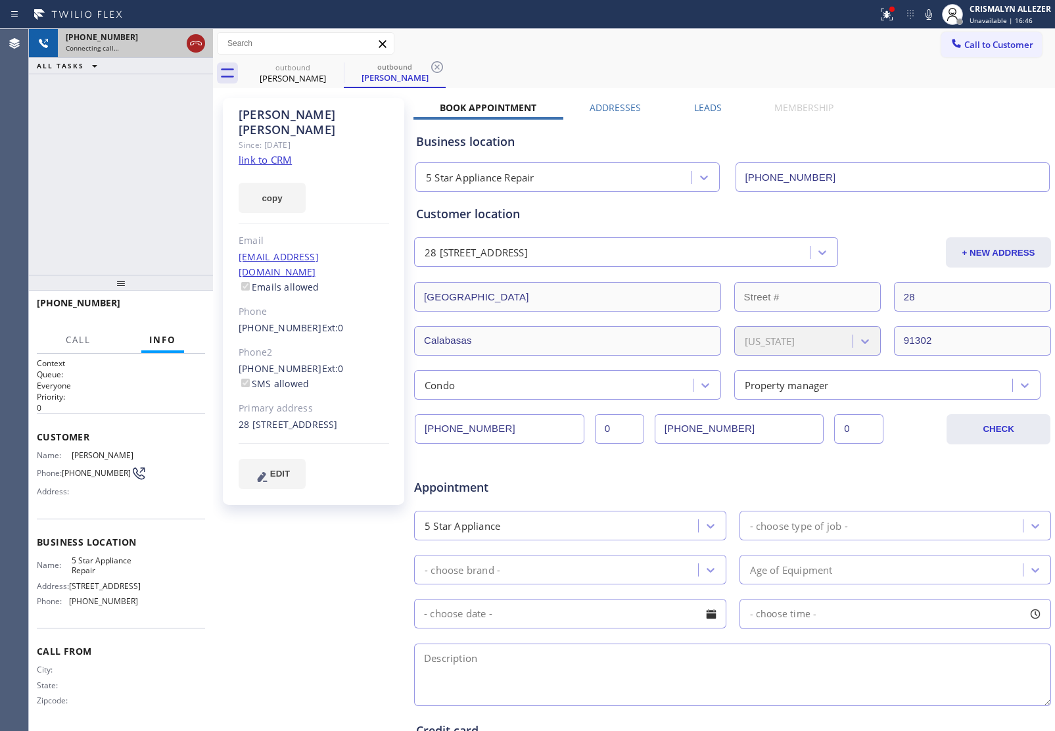
click at [199, 44] on icon at bounding box center [196, 44] width 16 height 16
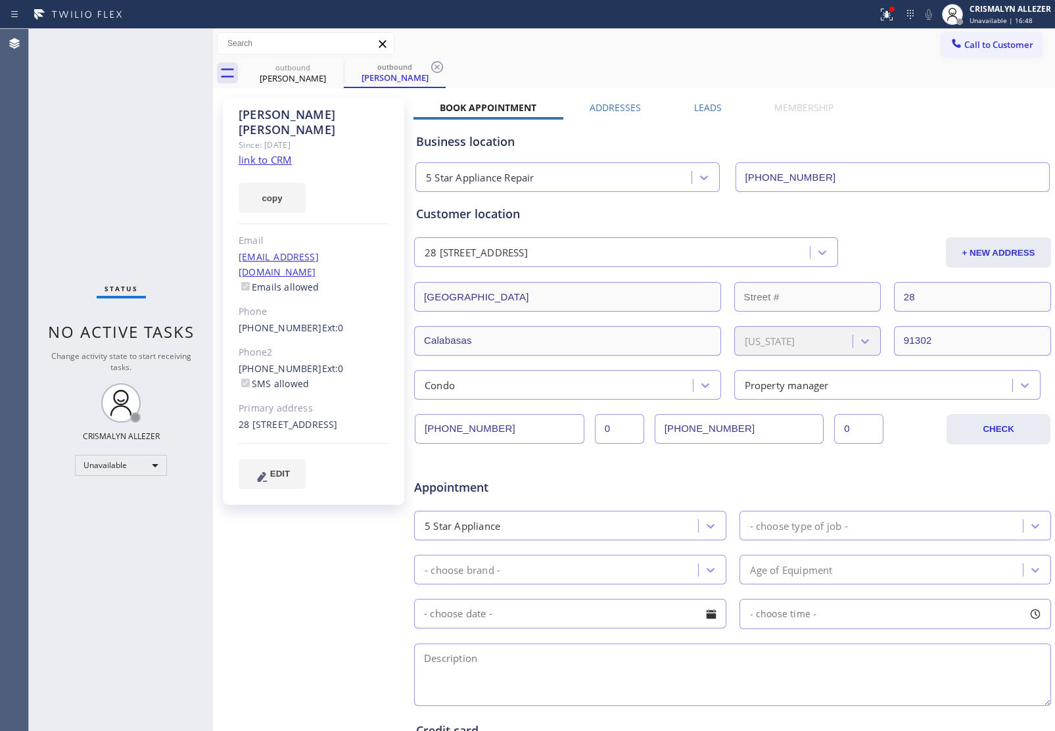
click at [702, 102] on label "Leads" at bounding box center [708, 107] width 28 height 12
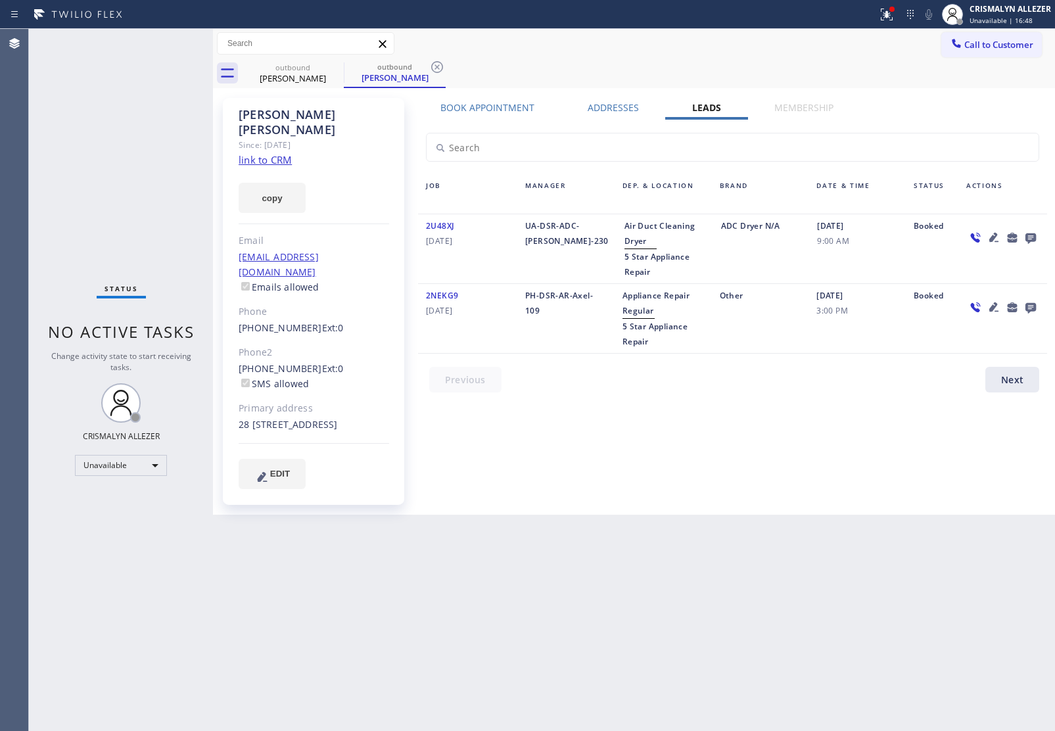
click at [1029, 238] on icon at bounding box center [1031, 238] width 11 height 11
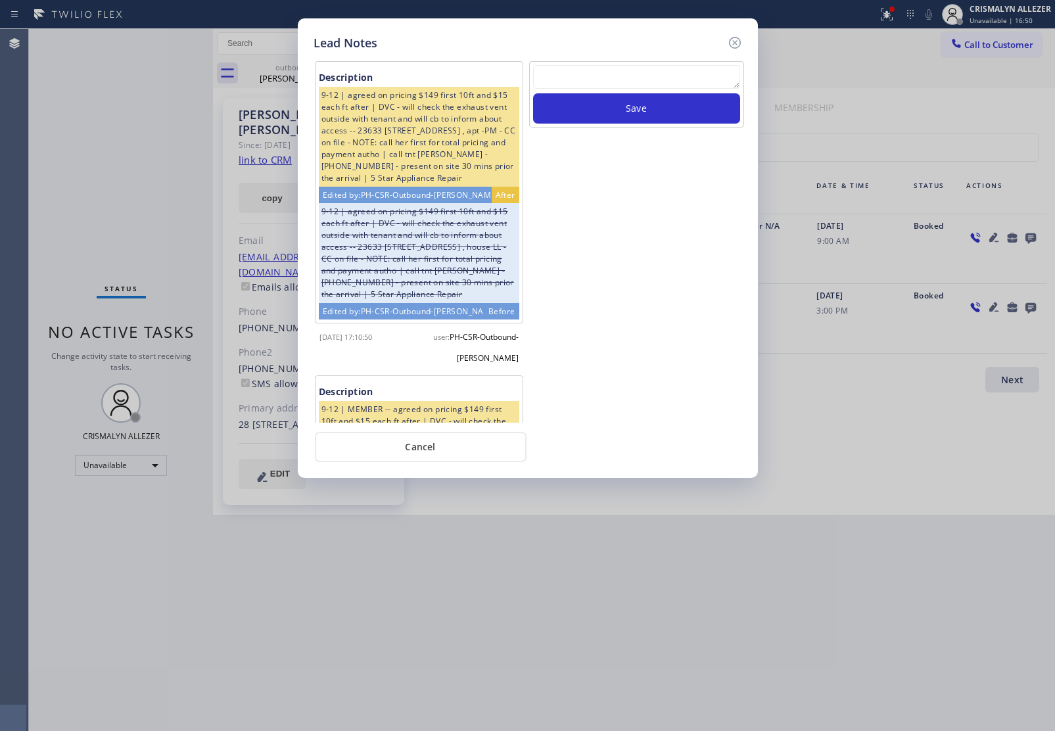
click at [583, 80] on textarea at bounding box center [636, 77] width 207 height 24
paste textarea "no answer | pls xfer here cx cb"
type textarea "no answer | pls xfer here cx cb"
click at [621, 114] on button "Save" at bounding box center [636, 108] width 207 height 30
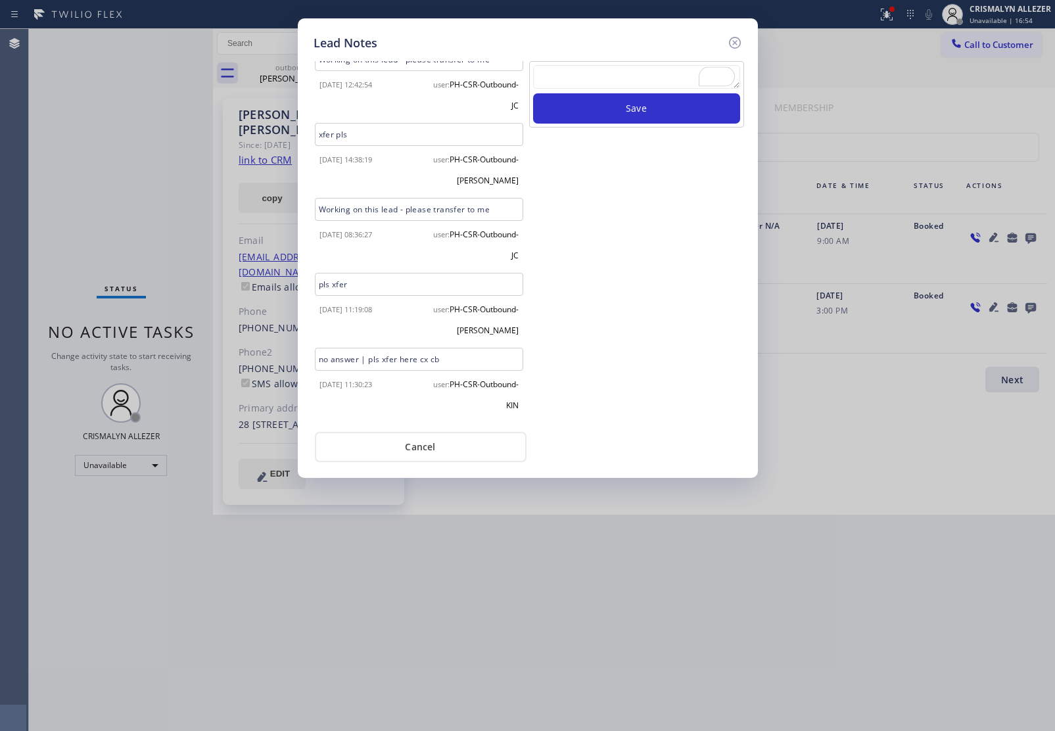
scroll to position [942, 0]
click at [419, 439] on button "Cancel" at bounding box center [421, 447] width 212 height 30
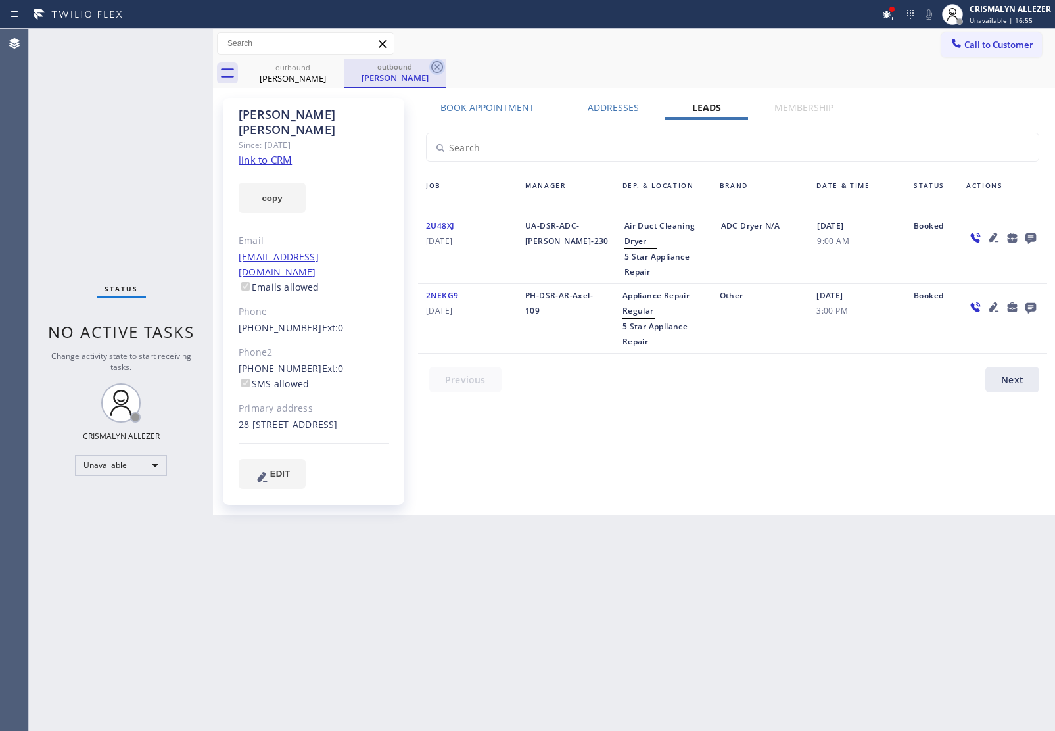
click at [436, 66] on icon at bounding box center [437, 67] width 12 height 12
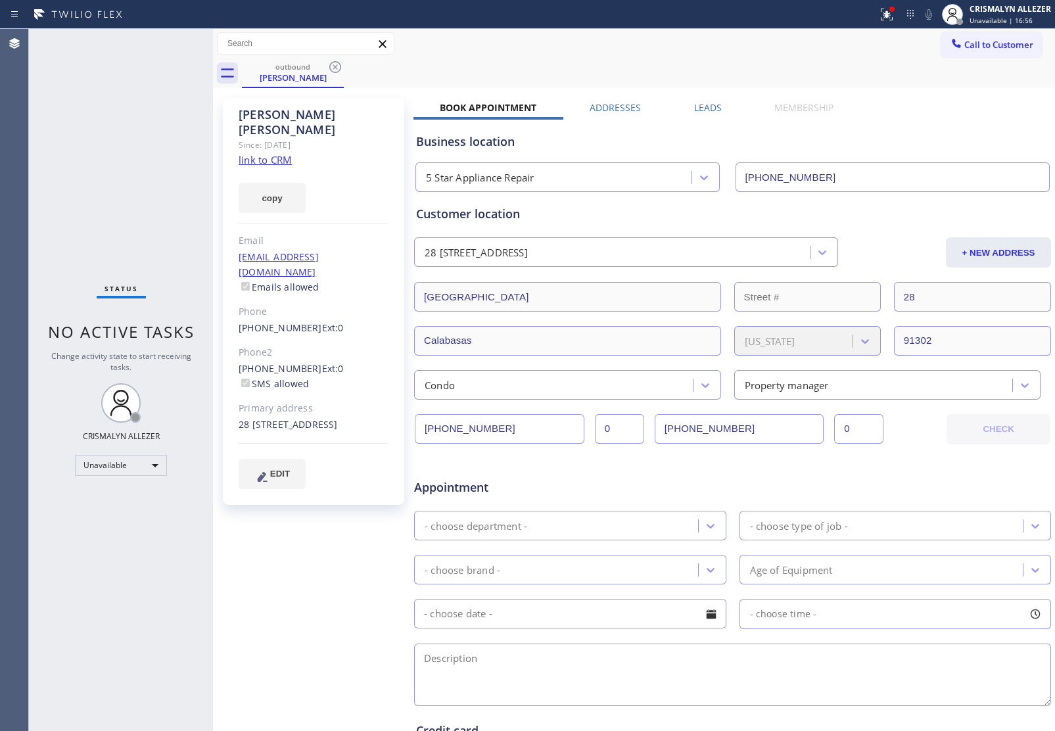
drag, startPoint x: 339, startPoint y: 64, endPoint x: 353, endPoint y: 34, distance: 32.9
click at [337, 64] on icon at bounding box center [335, 67] width 16 height 16
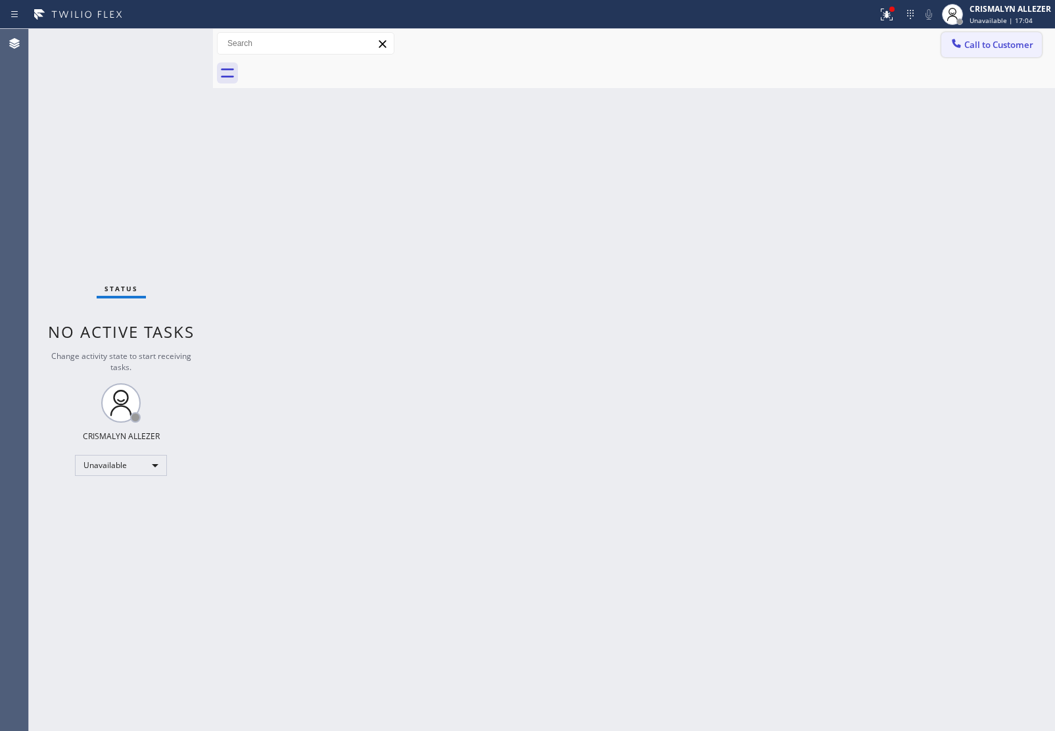
click at [986, 44] on span "Call to Customer" at bounding box center [999, 45] width 69 height 12
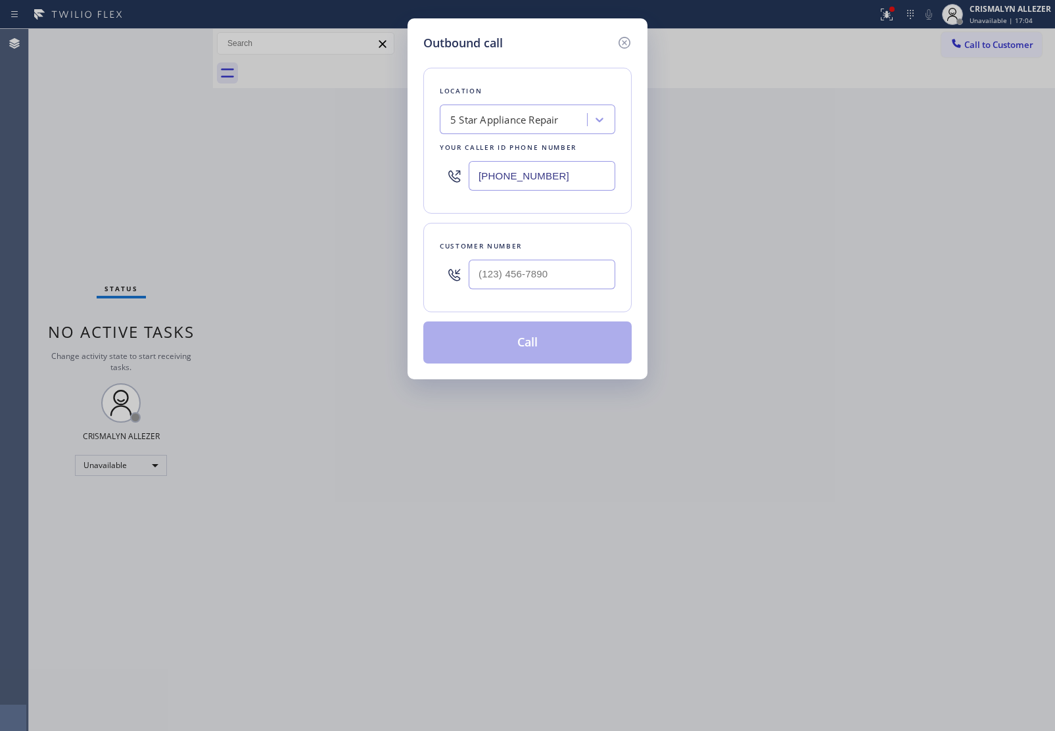
paste input "310) 740-9737"
drag, startPoint x: 583, startPoint y: 175, endPoint x: 214, endPoint y: 145, distance: 370.1
click at [242, 149] on div "Outbound call Location 5 Star Appliance Repair Your caller id phone number [PHO…" at bounding box center [527, 365] width 1055 height 731
type input "[PHONE_NUMBER]"
click at [548, 277] on input "(___) ___-____" at bounding box center [542, 275] width 147 height 30
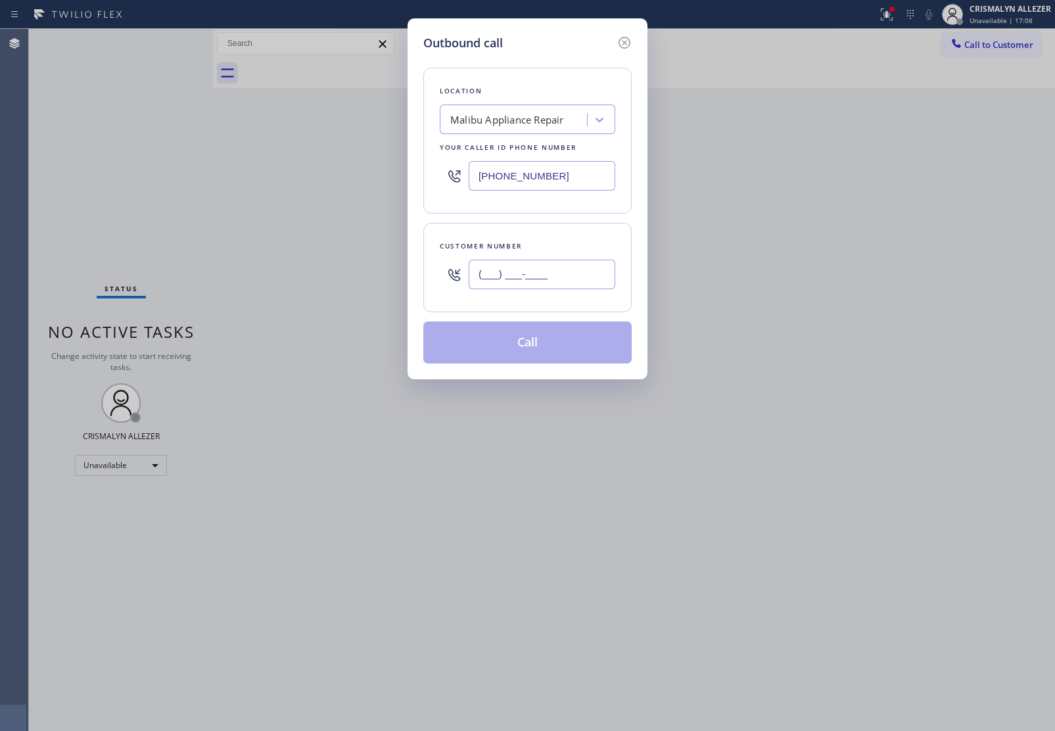
paste input "702) 335-9633"
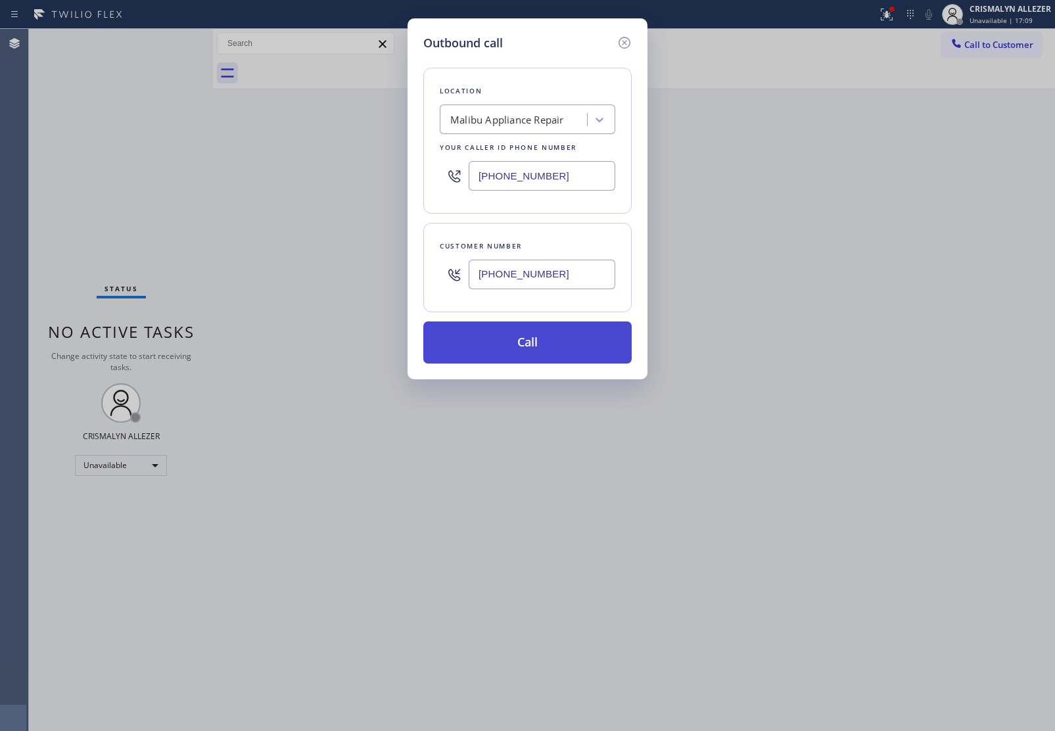
type input "(702) 335-9633"
click at [533, 354] on button "Call" at bounding box center [527, 343] width 208 height 42
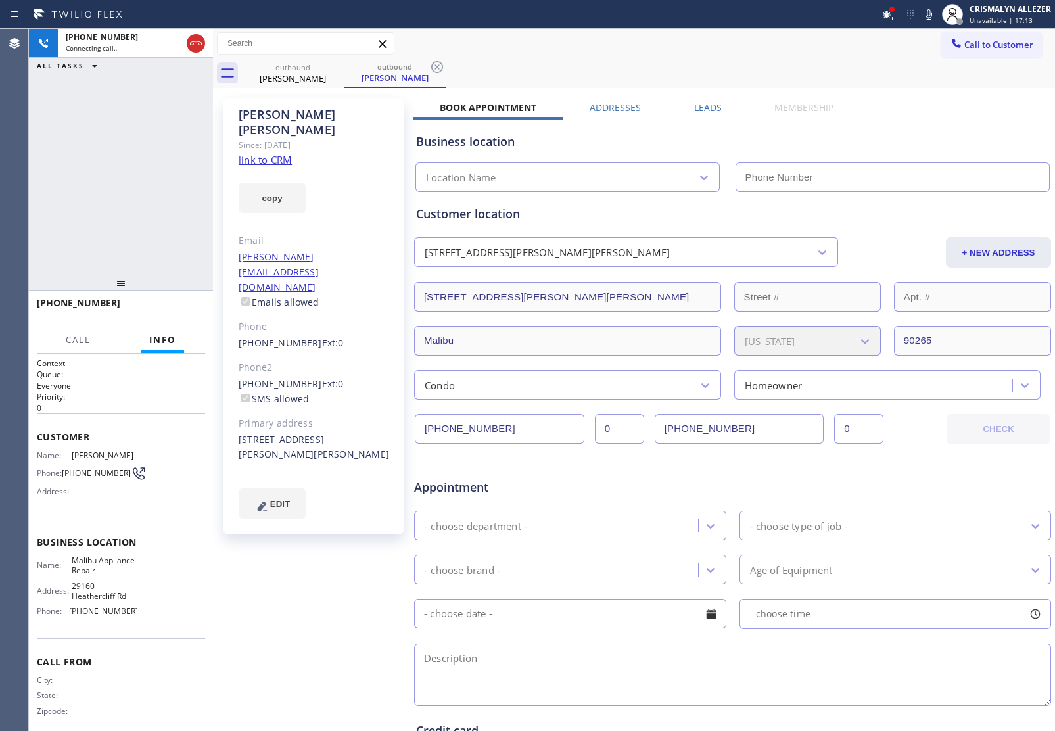
click at [258, 153] on link "link to CRM" at bounding box center [265, 159] width 53 height 13
type input "[PHONE_NUMBER]"
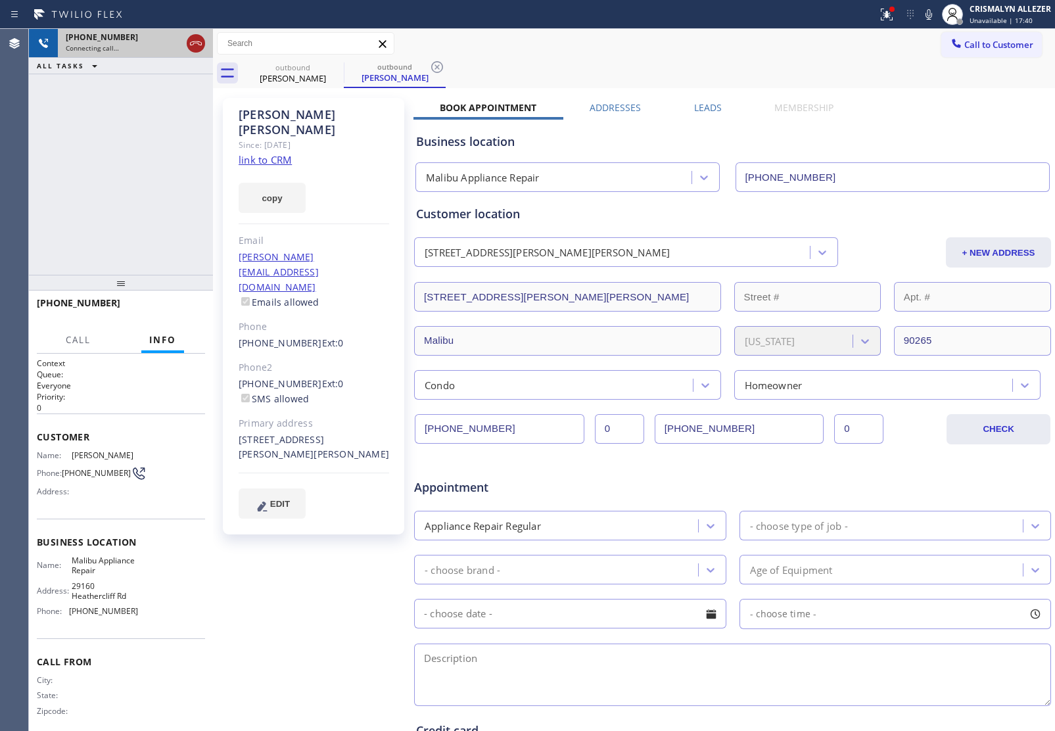
click at [191, 41] on icon at bounding box center [196, 43] width 12 height 4
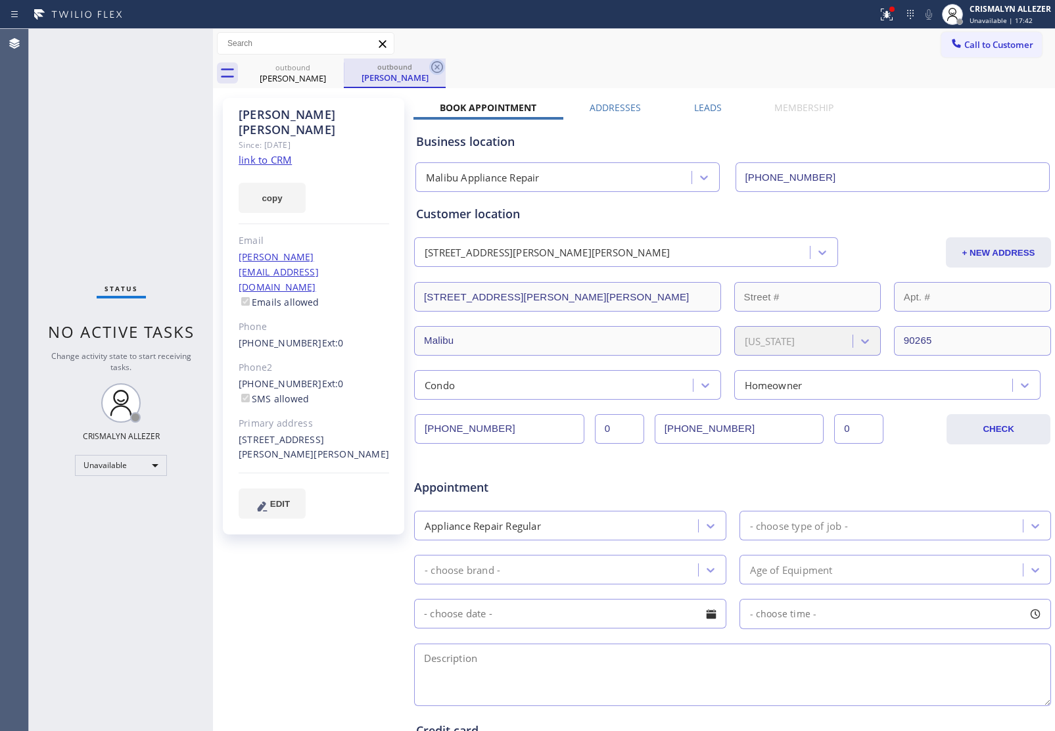
click at [439, 70] on icon at bounding box center [437, 67] width 16 height 16
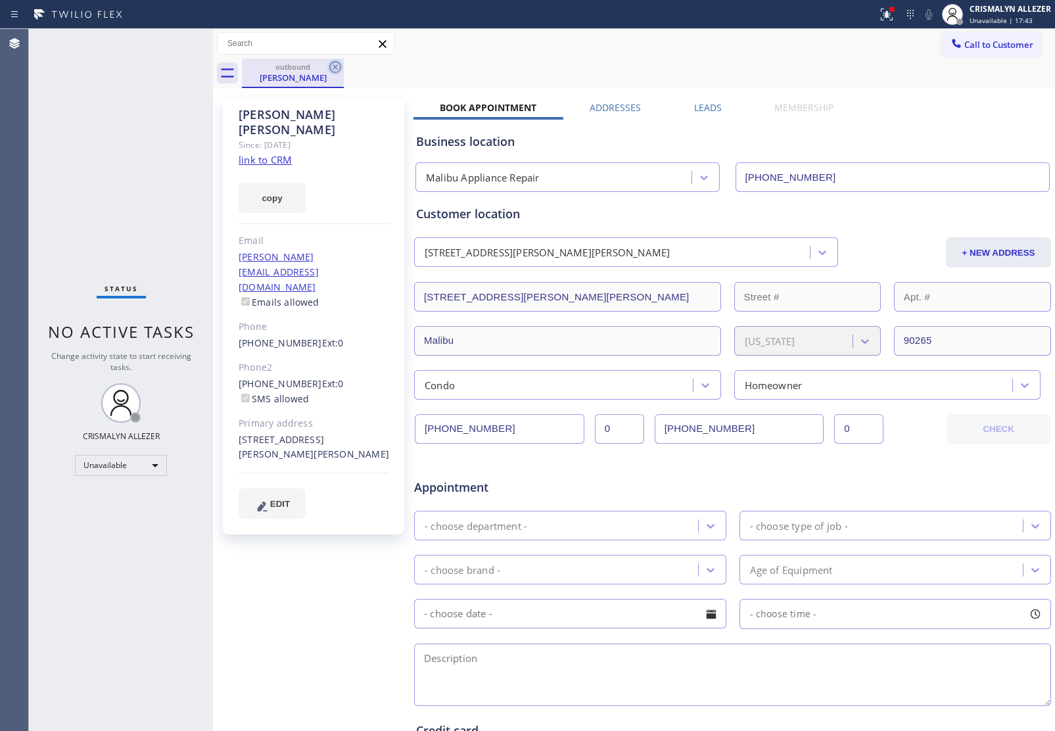
click at [333, 70] on icon at bounding box center [335, 67] width 16 height 16
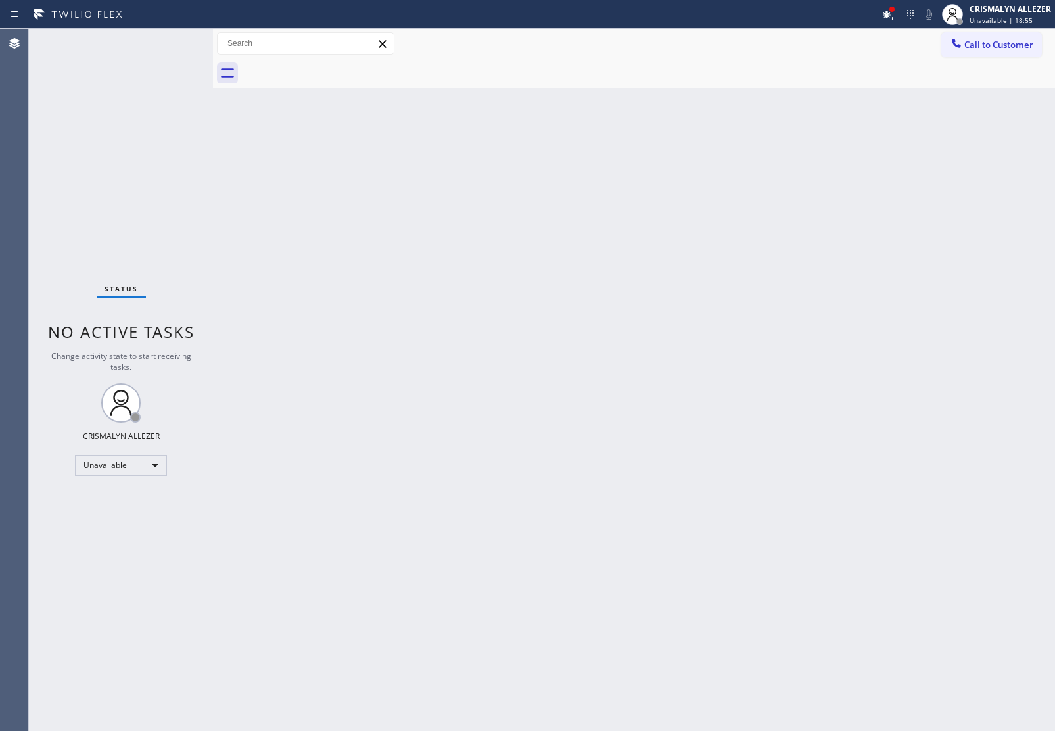
drag, startPoint x: 988, startPoint y: 35, endPoint x: 927, endPoint y: 78, distance: 74.6
click at [965, 53] on button "Call to Customer" at bounding box center [992, 44] width 101 height 25
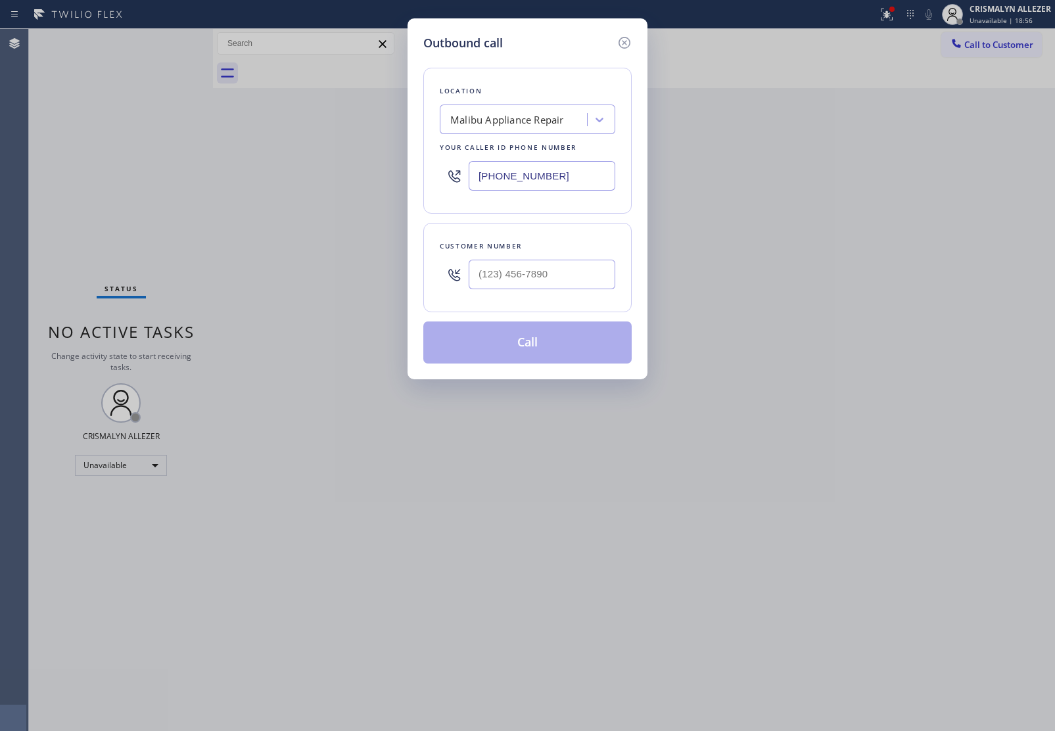
drag, startPoint x: 598, startPoint y: 185, endPoint x: 139, endPoint y: 113, distance: 464.5
click at [205, 128] on div "Outbound call Location [GEOGRAPHIC_DATA] Appliance Repair Your caller id phone …" at bounding box center [527, 365] width 1055 height 731
paste input "833) 692-2271"
type input "[PHONE_NUMBER]"
click at [583, 289] on input "(___) ___-____" at bounding box center [542, 275] width 147 height 30
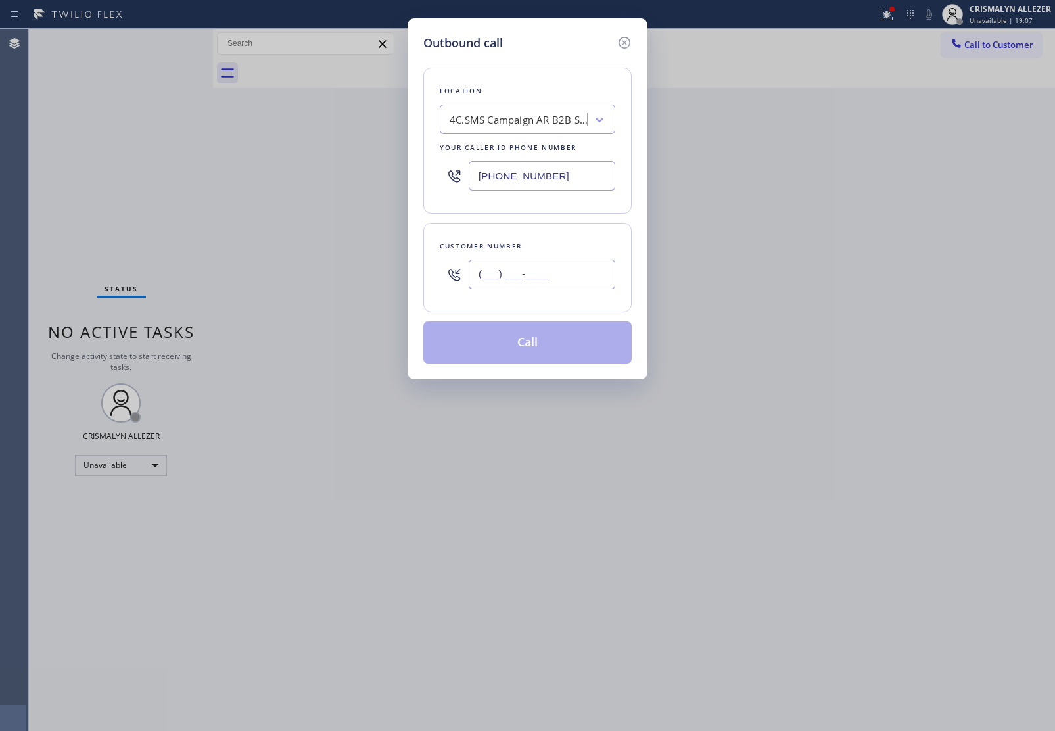
paste input "805) 901-7555"
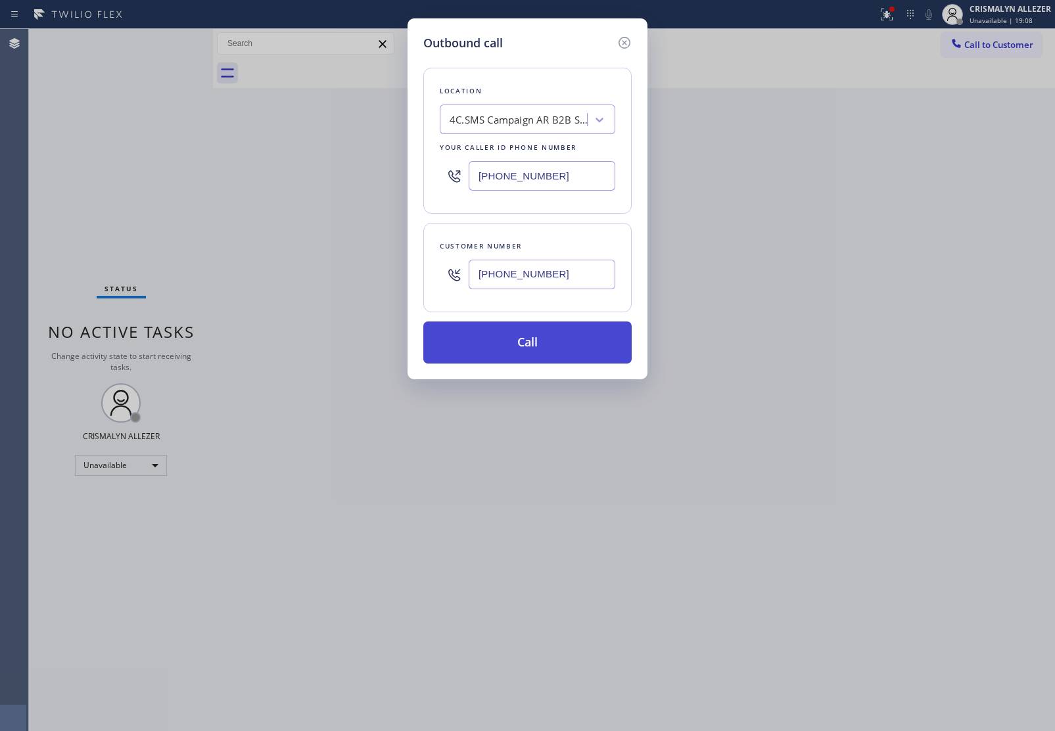
type input "[PHONE_NUMBER]"
click at [530, 346] on button "Call" at bounding box center [527, 343] width 208 height 42
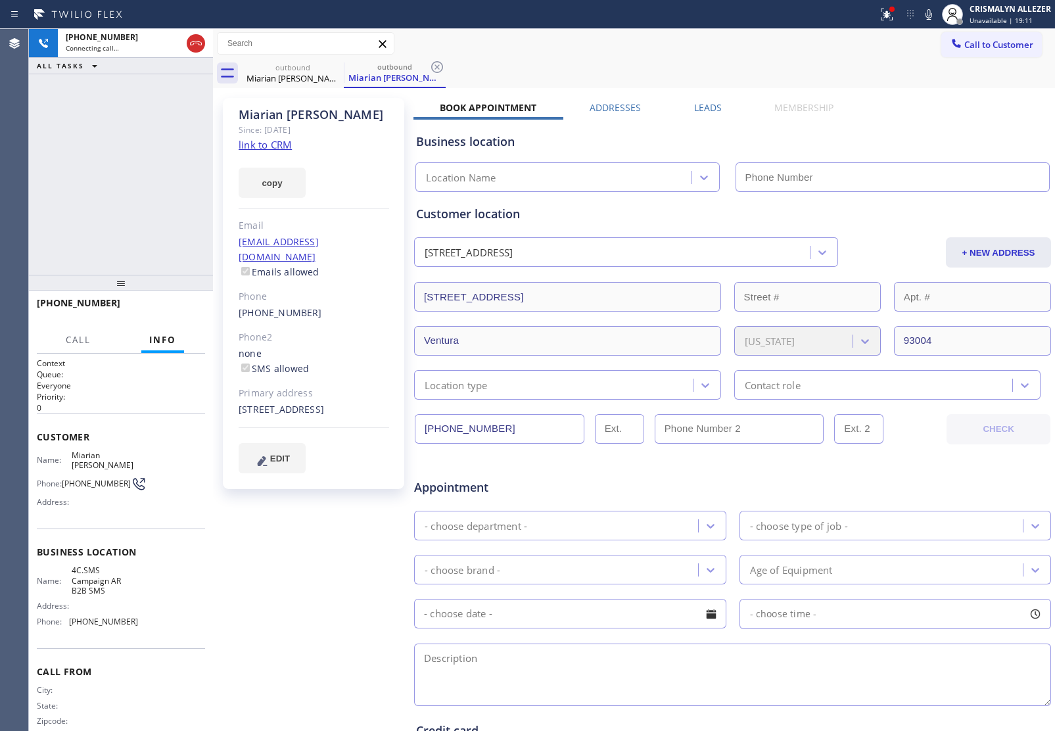
click at [244, 150] on link "link to CRM" at bounding box center [265, 144] width 53 height 13
type input "[PHONE_NUMBER]"
click at [172, 310] on span "HANG UP" at bounding box center [175, 308] width 40 height 9
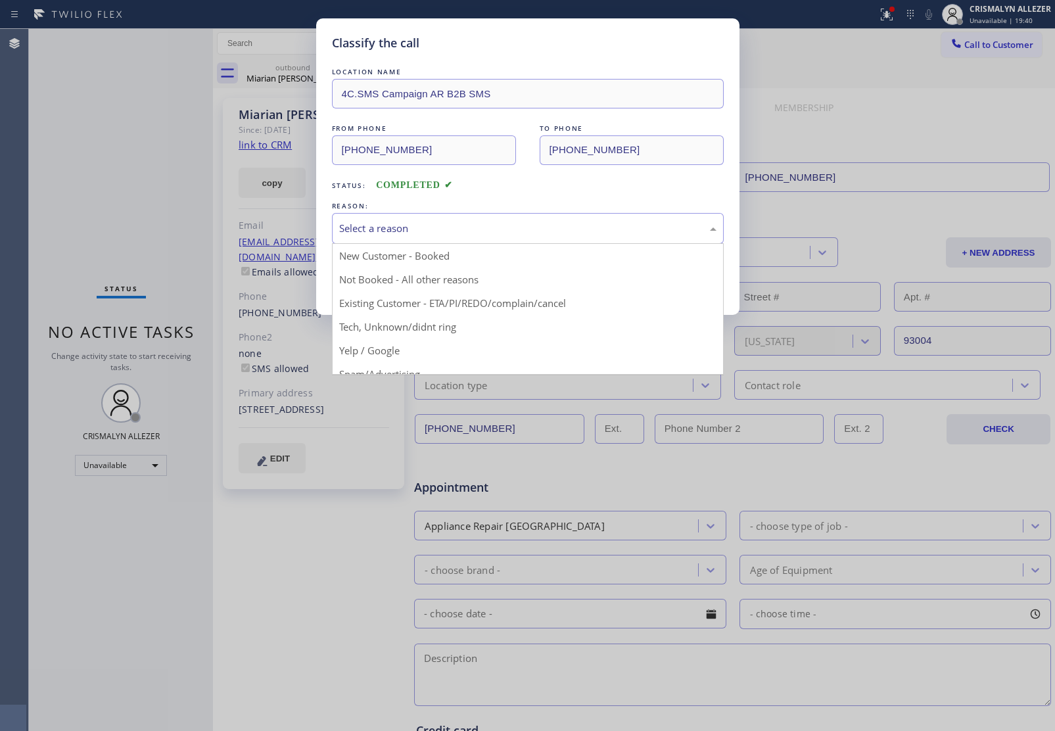
click at [505, 224] on div "Select a reason" at bounding box center [527, 228] width 377 height 15
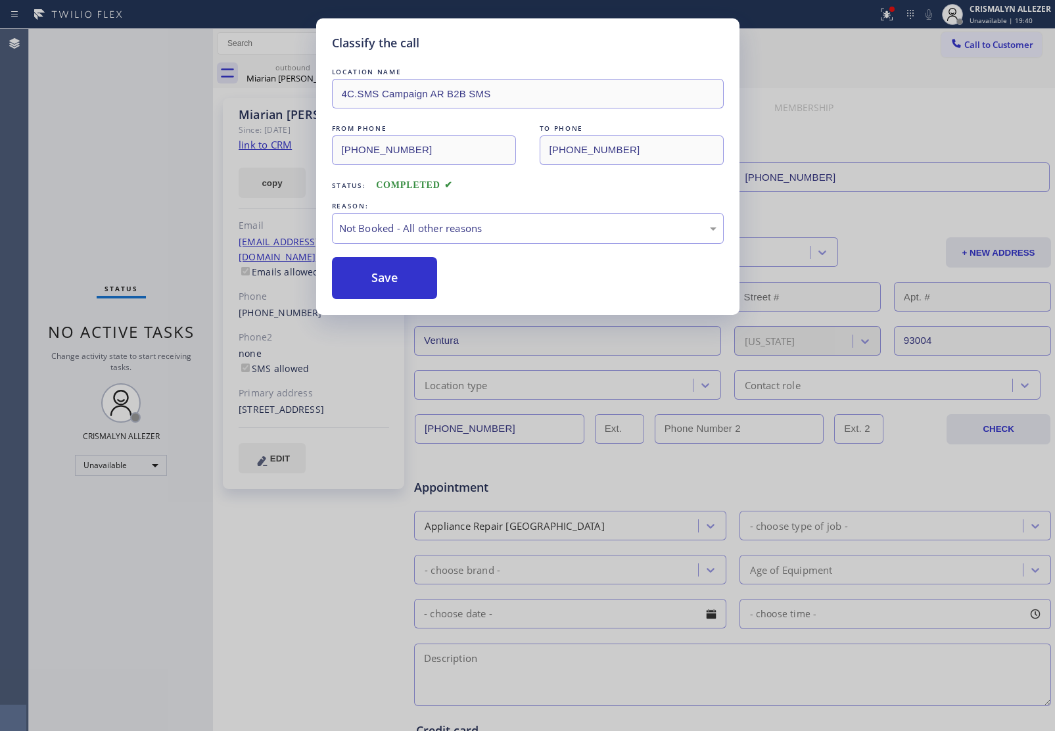
click at [389, 280] on button "Save" at bounding box center [385, 278] width 106 height 42
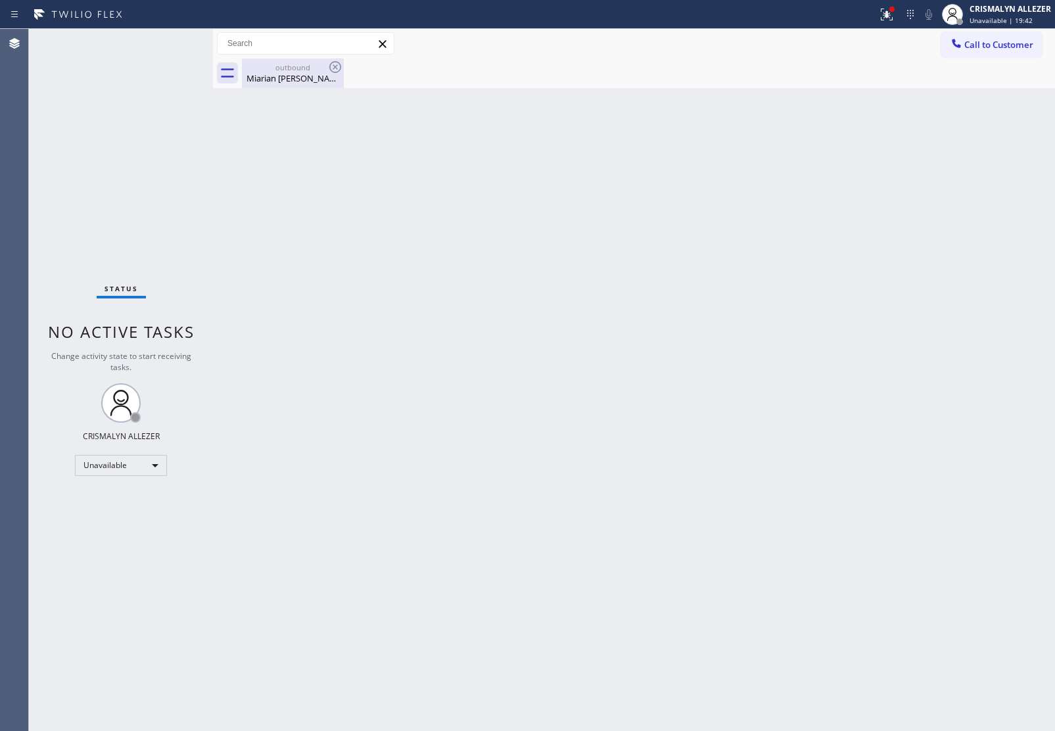
click at [291, 74] on div "Miarian Alcantar" at bounding box center [292, 78] width 99 height 12
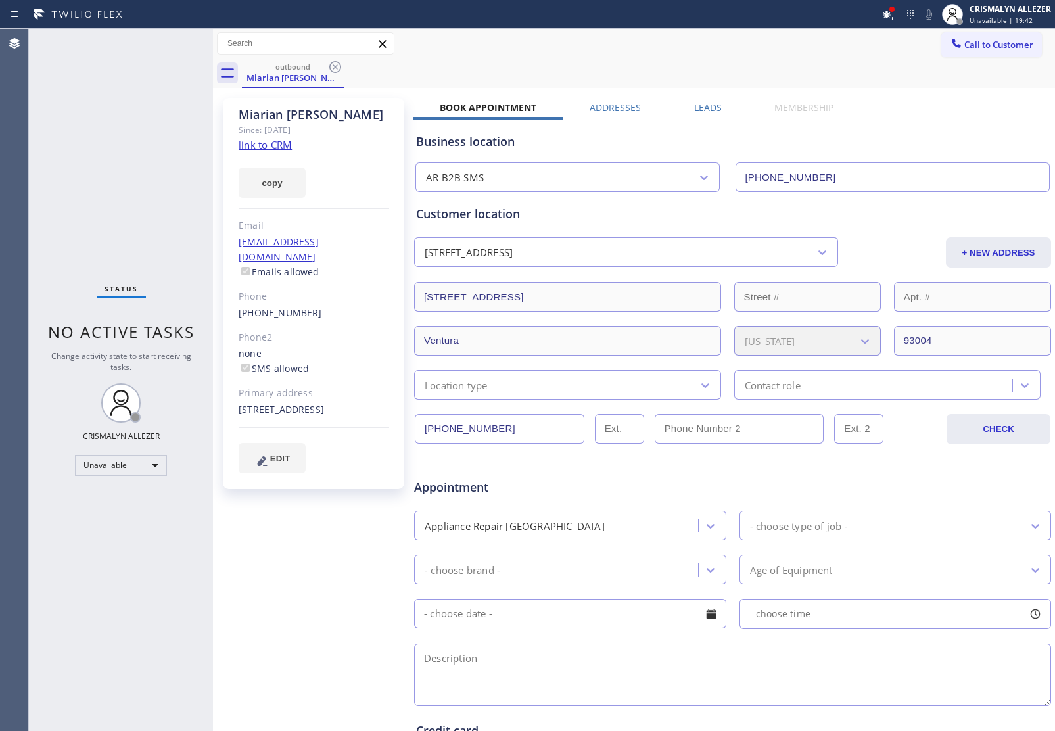
click at [702, 107] on label "Leads" at bounding box center [708, 107] width 28 height 12
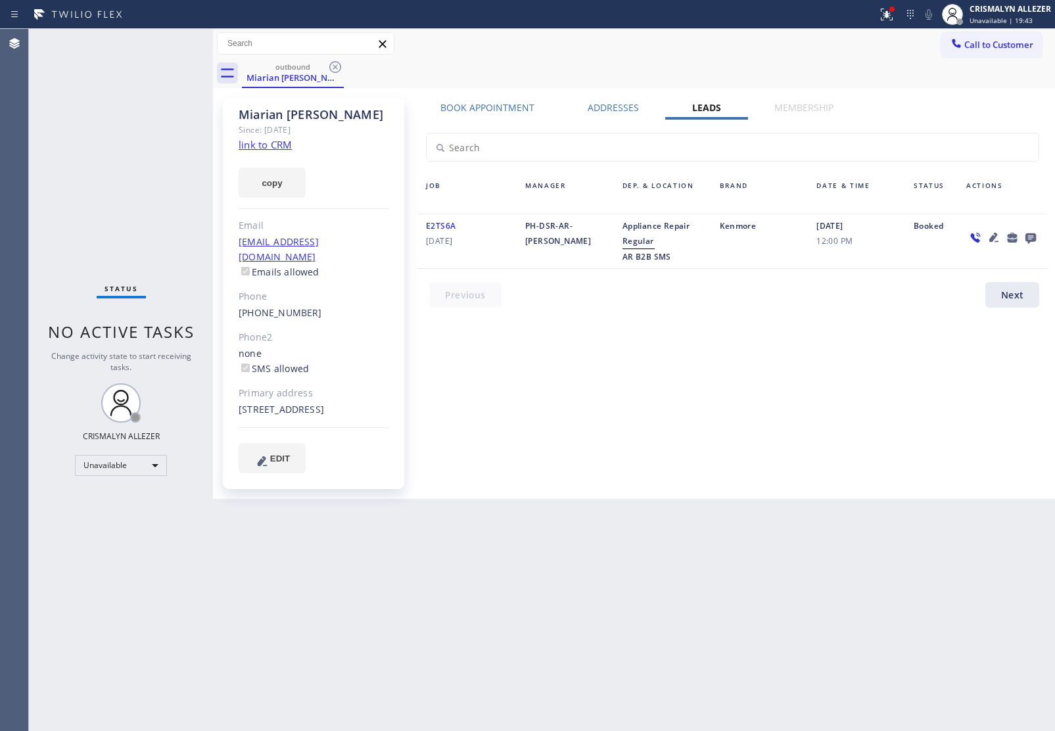
click at [1028, 234] on icon at bounding box center [1031, 238] width 11 height 11
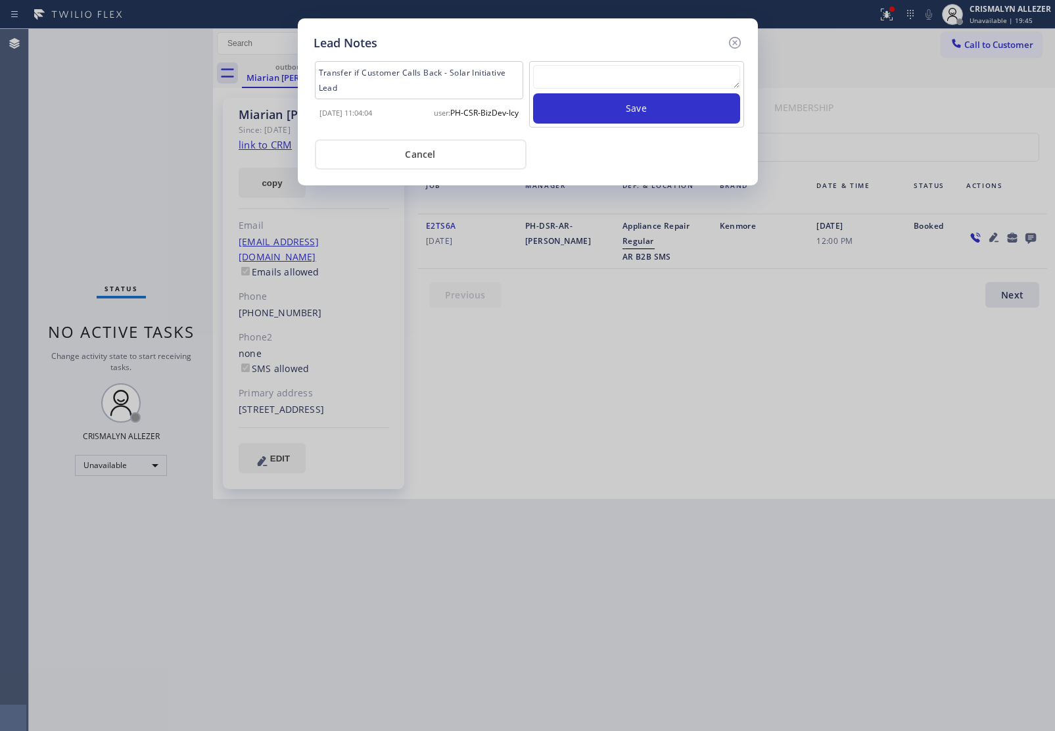
click at [626, 71] on textarea at bounding box center [636, 77] width 207 height 24
paste textarea "no answer | pls xfer here cx cb"
type textarea "no answer | pls xfer here cx cb"
click at [626, 113] on button "Save" at bounding box center [636, 108] width 207 height 30
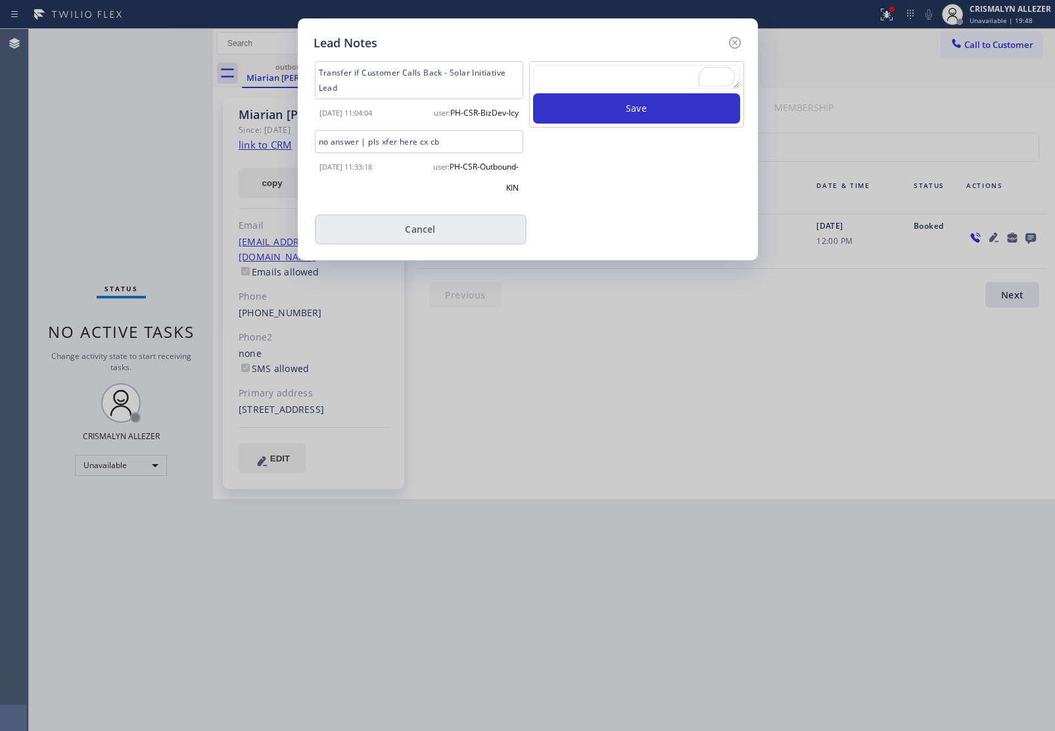
click at [422, 245] on button "Cancel" at bounding box center [421, 229] width 212 height 30
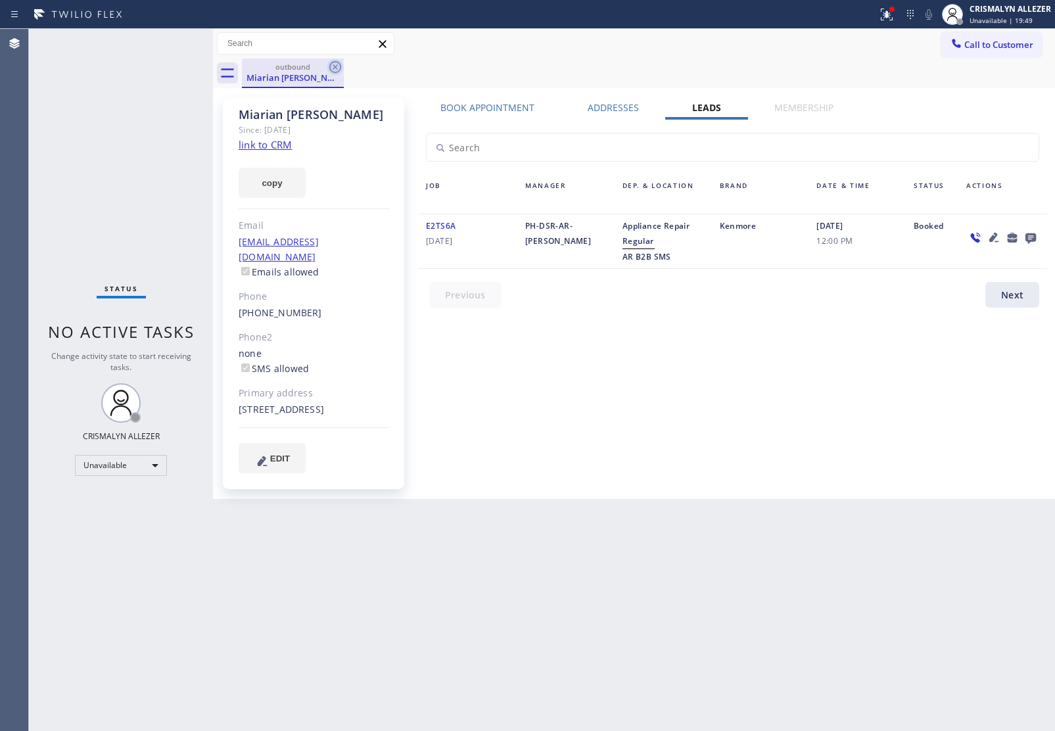
click at [337, 64] on icon at bounding box center [335, 67] width 16 height 16
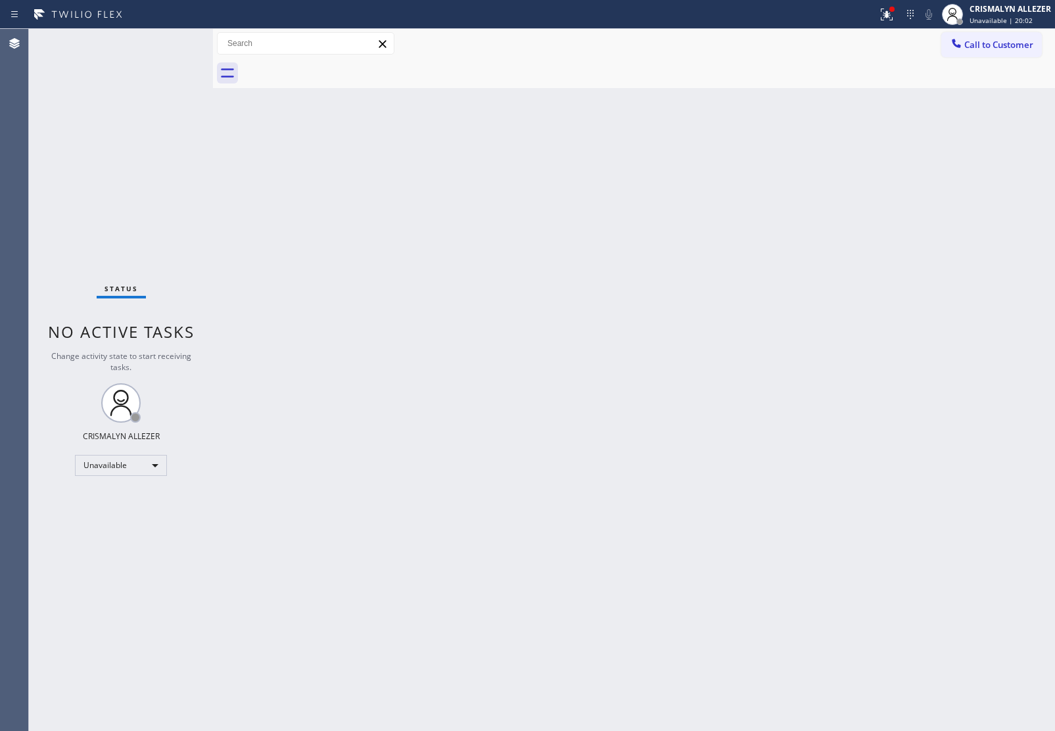
drag, startPoint x: 1007, startPoint y: 45, endPoint x: 939, endPoint y: 100, distance: 87.4
click at [1007, 44] on span "Call to Customer" at bounding box center [999, 45] width 69 height 12
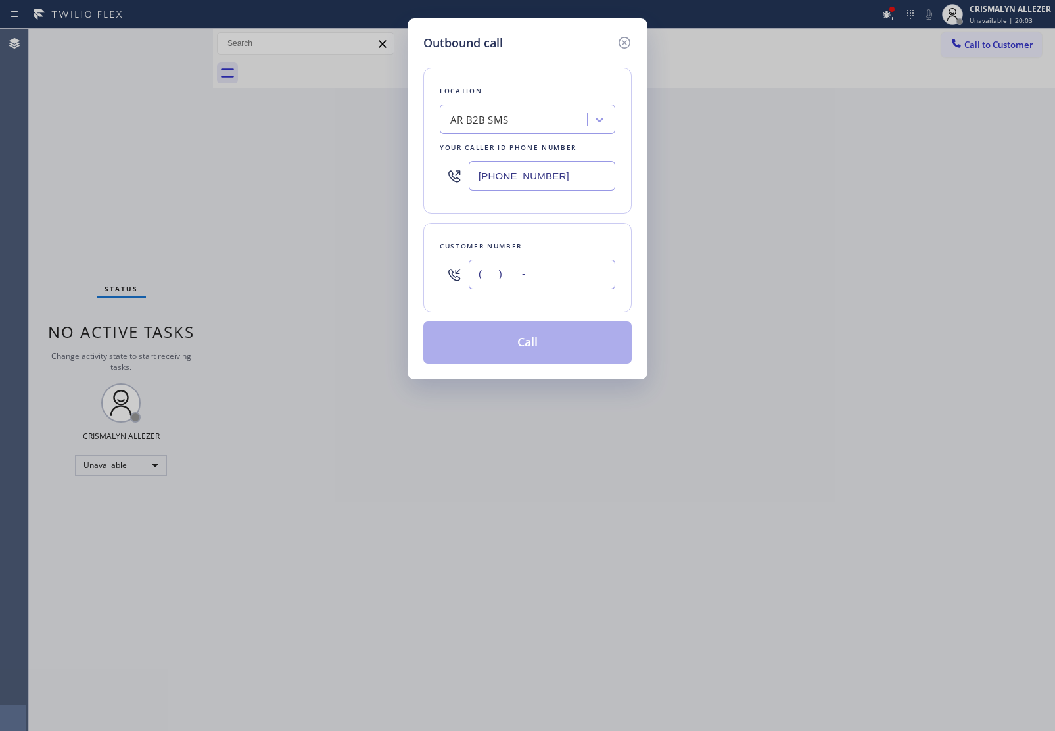
click at [603, 276] on input "(___) ___-____" at bounding box center [542, 275] width 147 height 30
paste input "323) 791-6086"
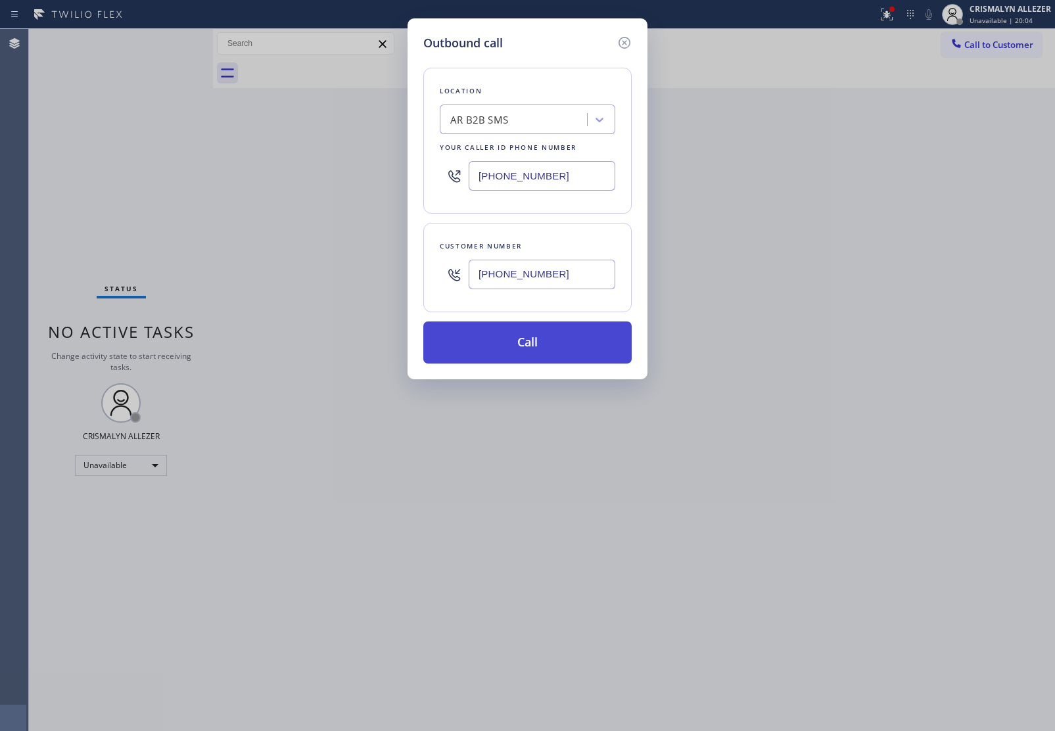
type input "[PHONE_NUMBER]"
click at [539, 352] on button "Call" at bounding box center [527, 343] width 208 height 42
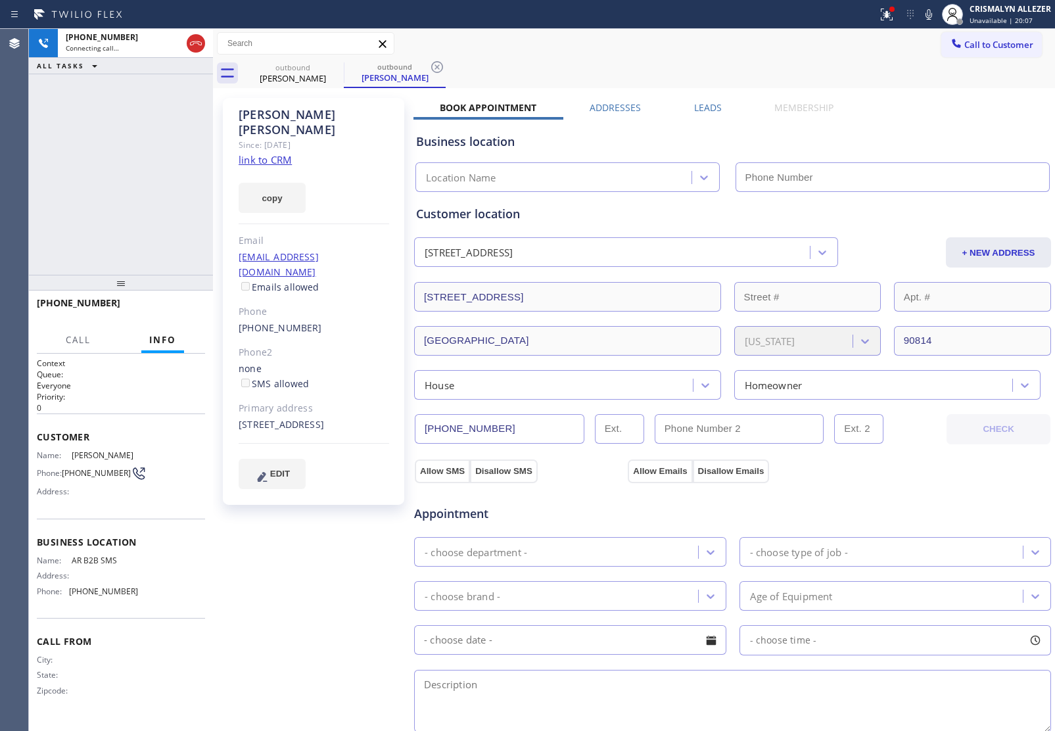
click at [277, 153] on link "link to CRM" at bounding box center [265, 159] width 53 height 13
type input "[PHONE_NUMBER]"
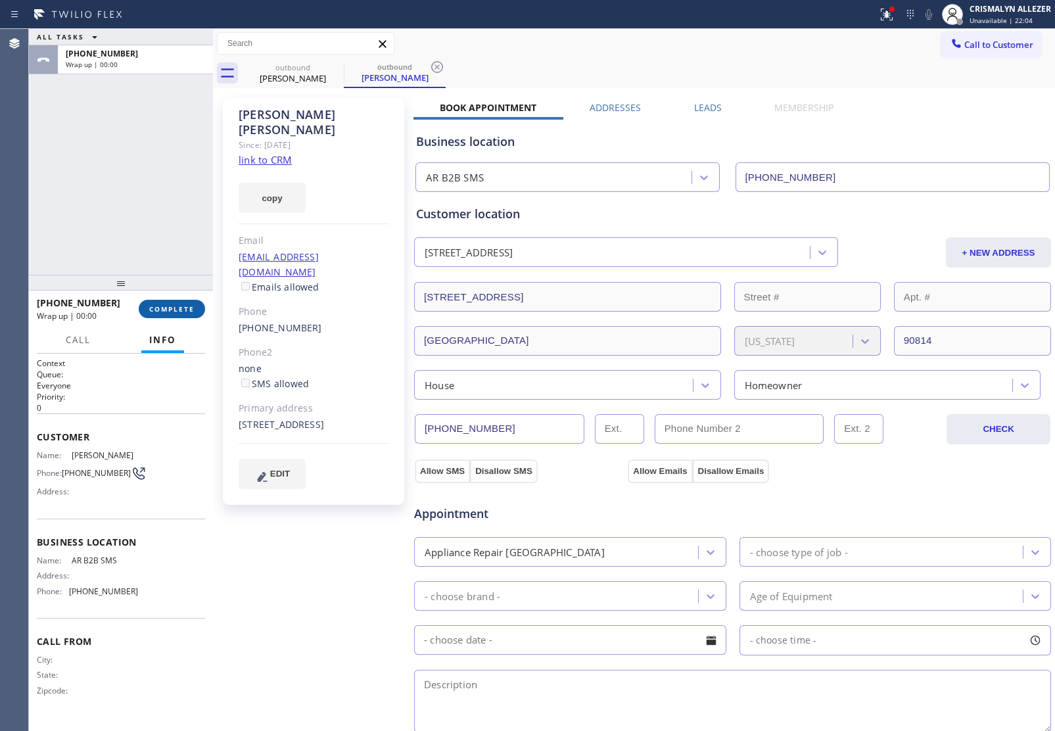
click at [165, 312] on span "COMPLETE" at bounding box center [171, 308] width 45 height 9
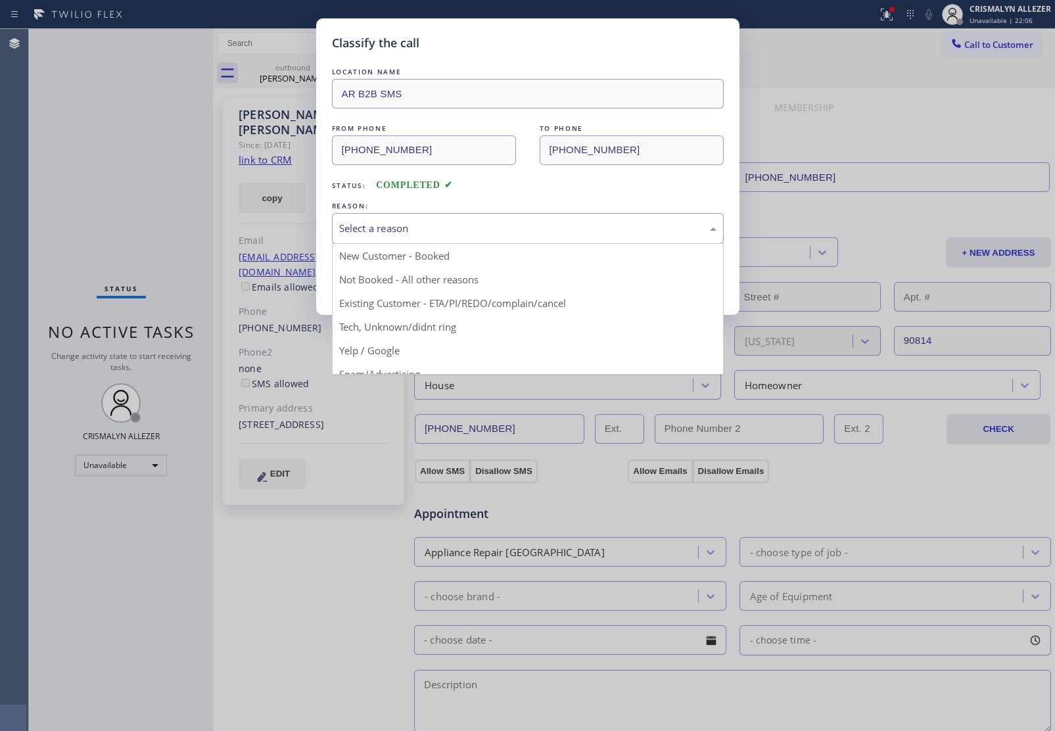
click at [491, 235] on div "Select a reason" at bounding box center [527, 228] width 377 height 15
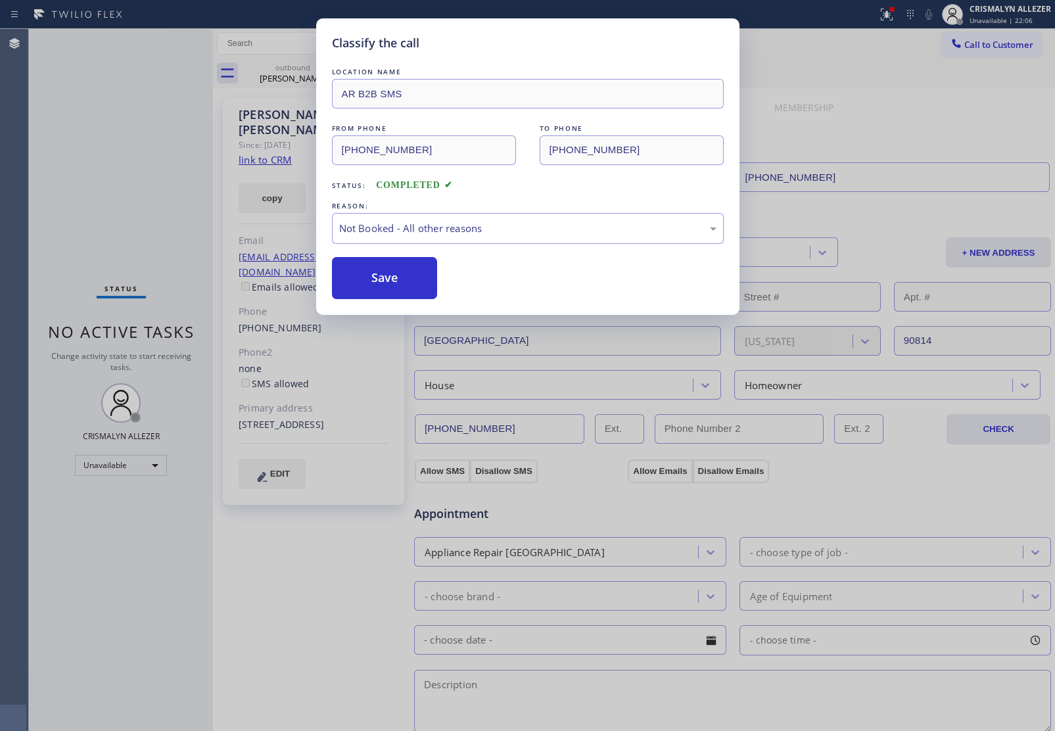
click at [406, 277] on button "Save" at bounding box center [385, 278] width 106 height 42
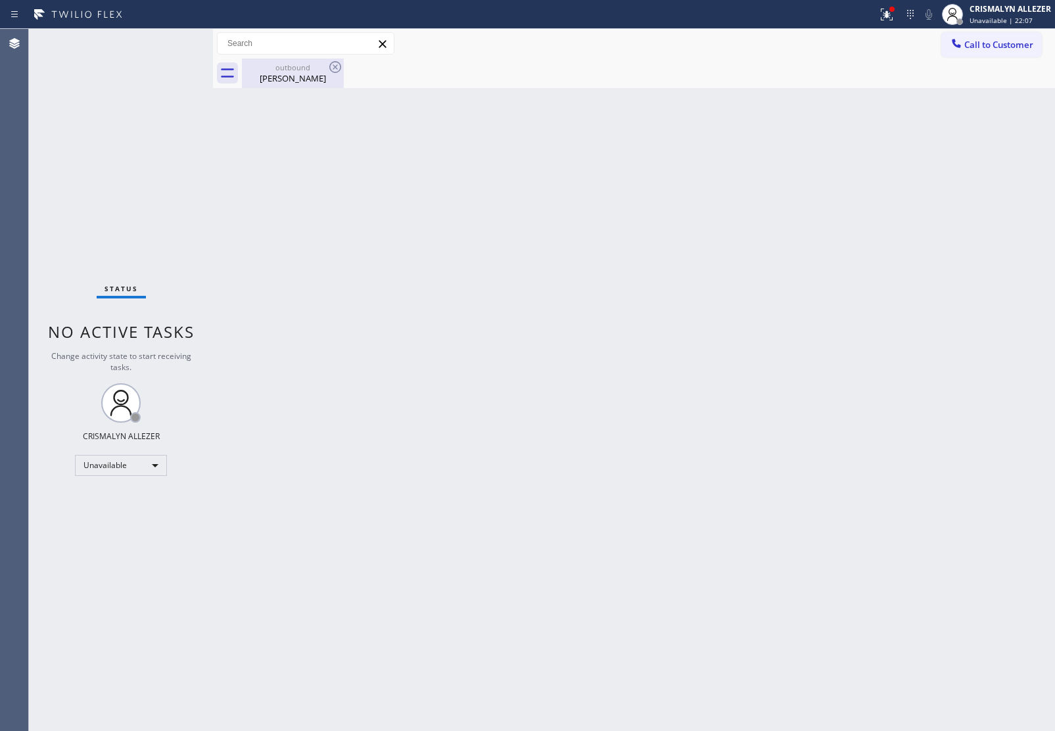
click at [288, 72] on div "outbound Caren Fontes" at bounding box center [292, 74] width 99 height 30
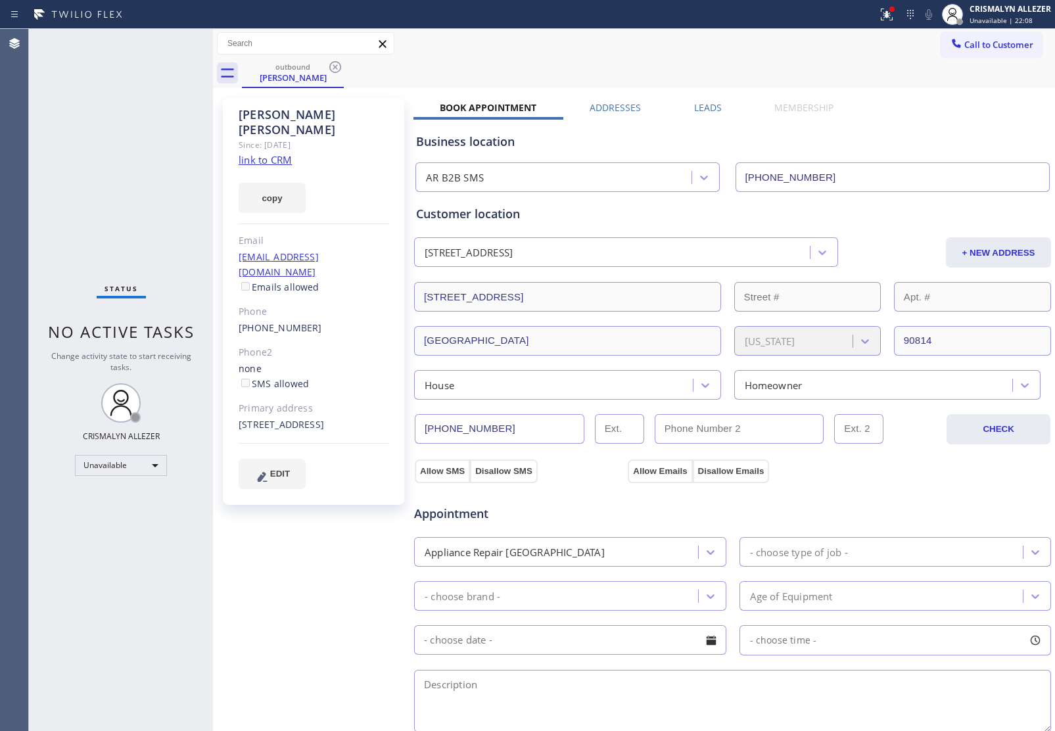
click at [704, 106] on label "Leads" at bounding box center [708, 107] width 28 height 12
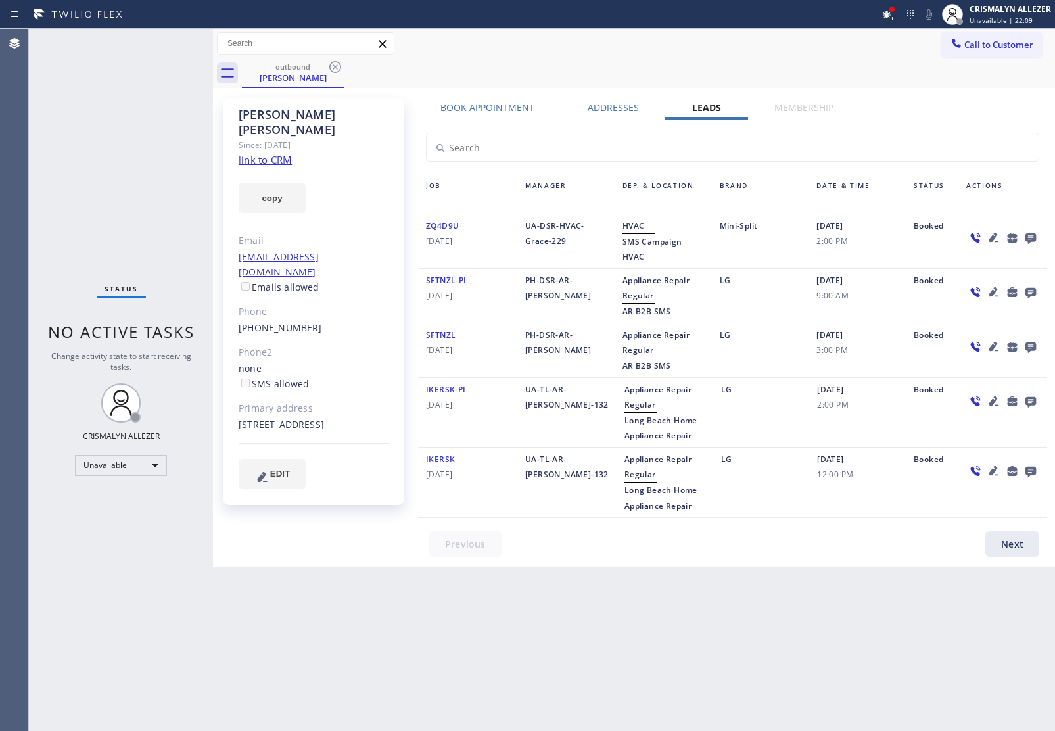
click at [1031, 234] on icon at bounding box center [1031, 238] width 11 height 11
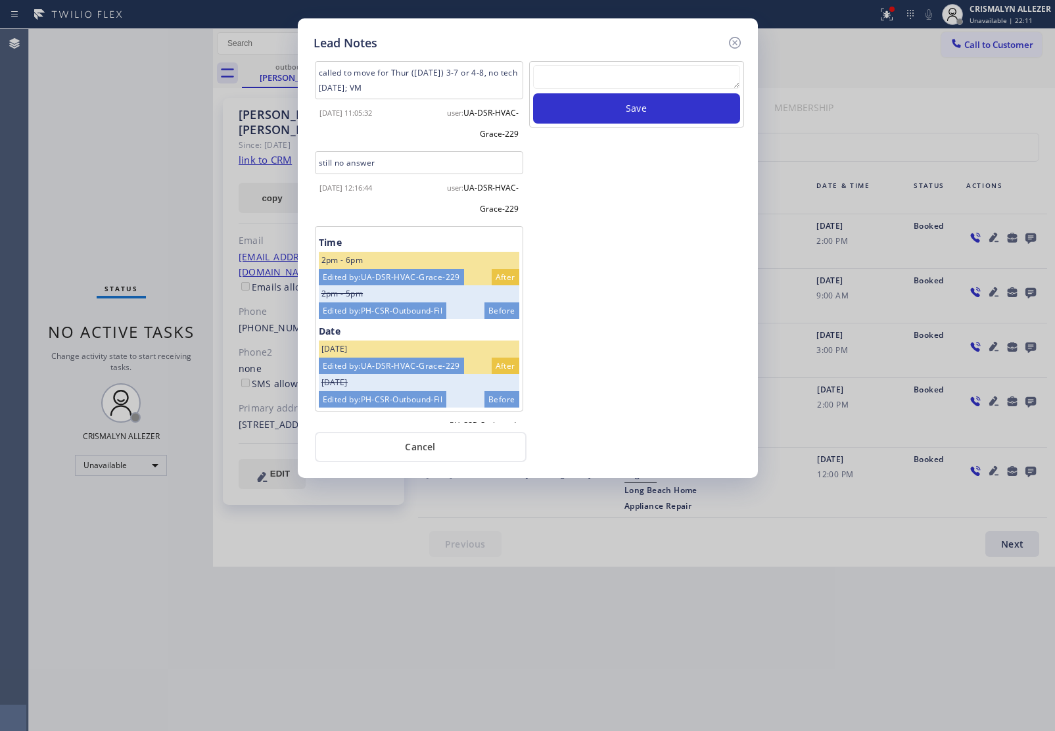
click at [687, 89] on textarea at bounding box center [636, 77] width 207 height 24
paste textarea "ALL GOOD FOR NOW, if cb xfer"
type textarea "ALL GOOD FOR NOW, if cb xfer"
click at [642, 105] on button "Save" at bounding box center [636, 108] width 207 height 30
click at [423, 449] on button "Cancel" at bounding box center [421, 447] width 212 height 30
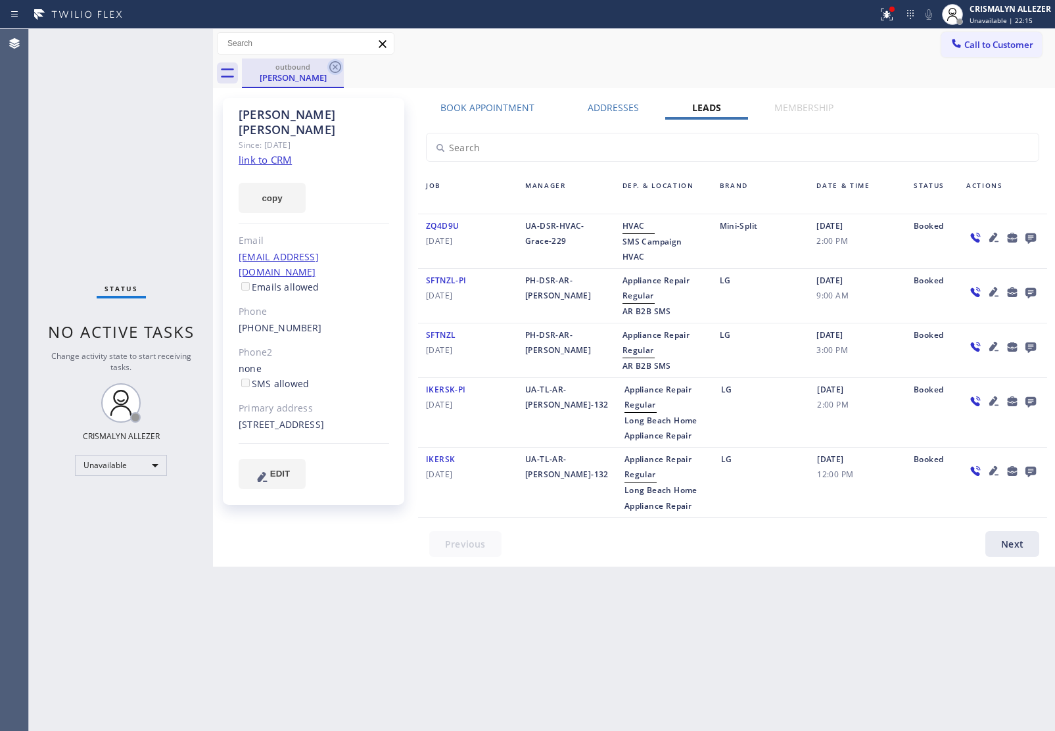
click at [334, 66] on icon at bounding box center [335, 67] width 12 height 12
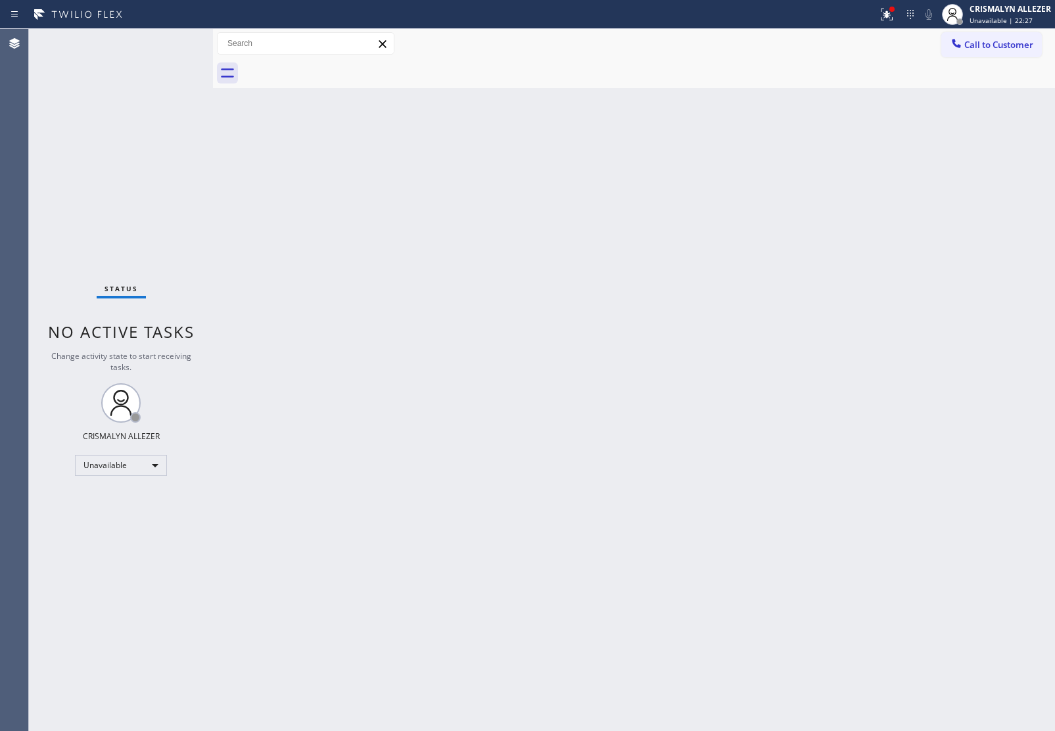
click at [998, 41] on span "Call to Customer" at bounding box center [999, 45] width 69 height 12
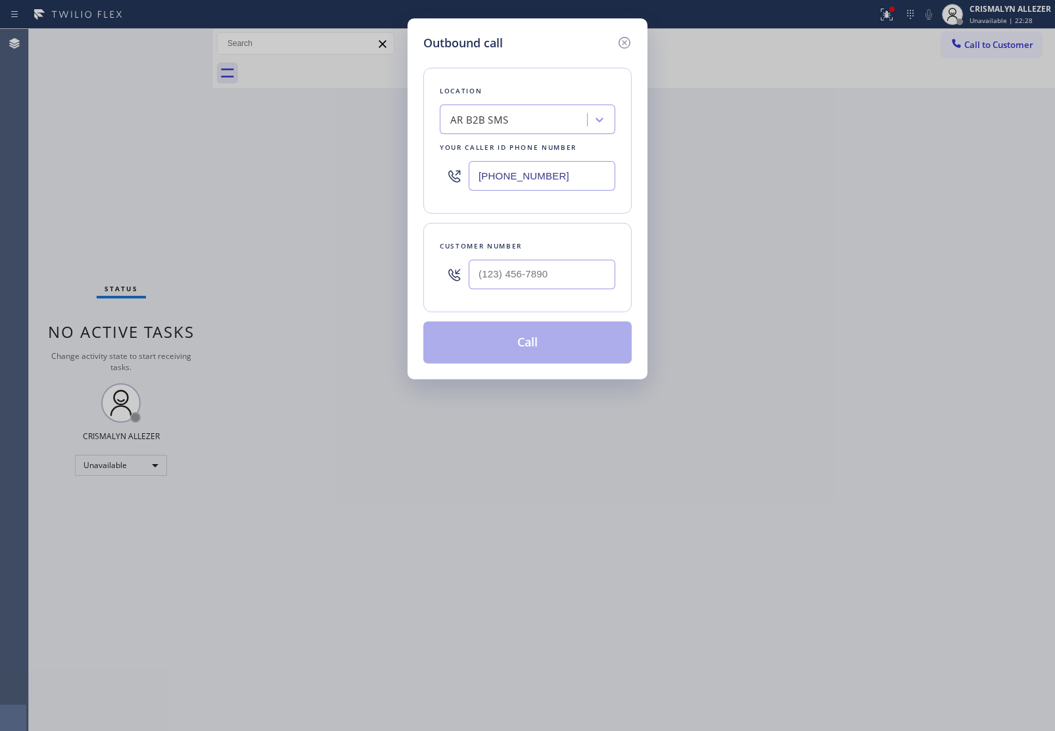
drag, startPoint x: 579, startPoint y: 176, endPoint x: 209, endPoint y: 162, distance: 370.5
click at [222, 162] on div "Outbound call Location AR B2B SMS Your caller id phone number (833) 692-2271 Cu…" at bounding box center [527, 365] width 1055 height 731
paste input "55) 731-4952"
type input "[PHONE_NUMBER]"
click at [544, 283] on input "(___) ___-____" at bounding box center [542, 275] width 147 height 30
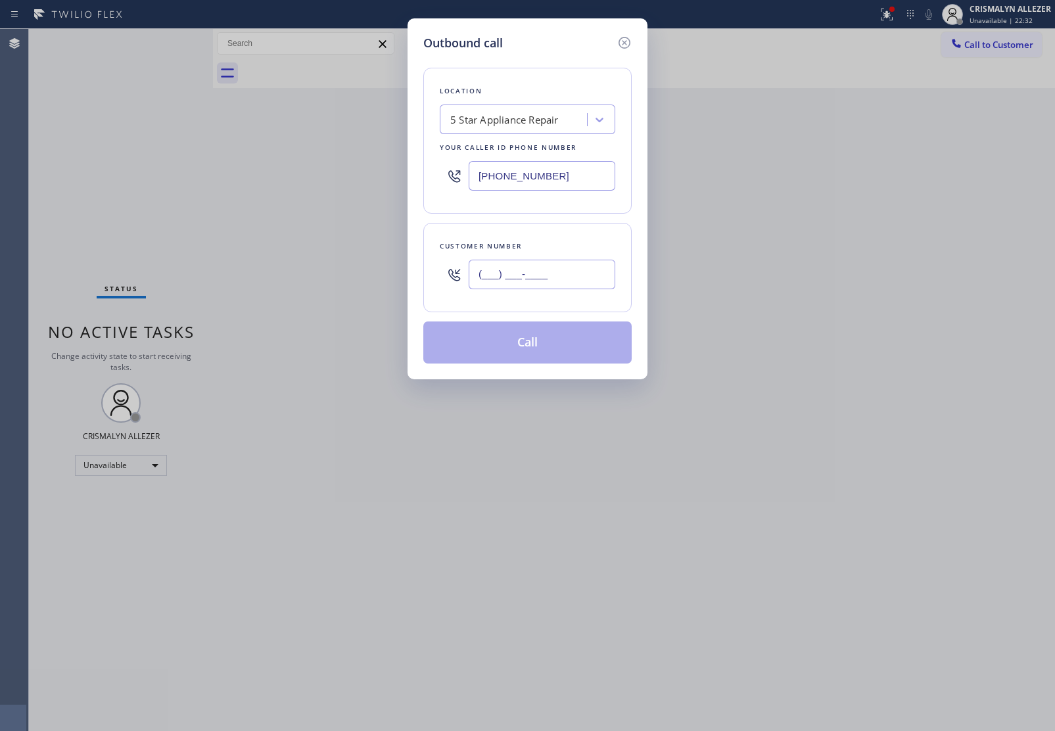
paste input "310) 780-0755"
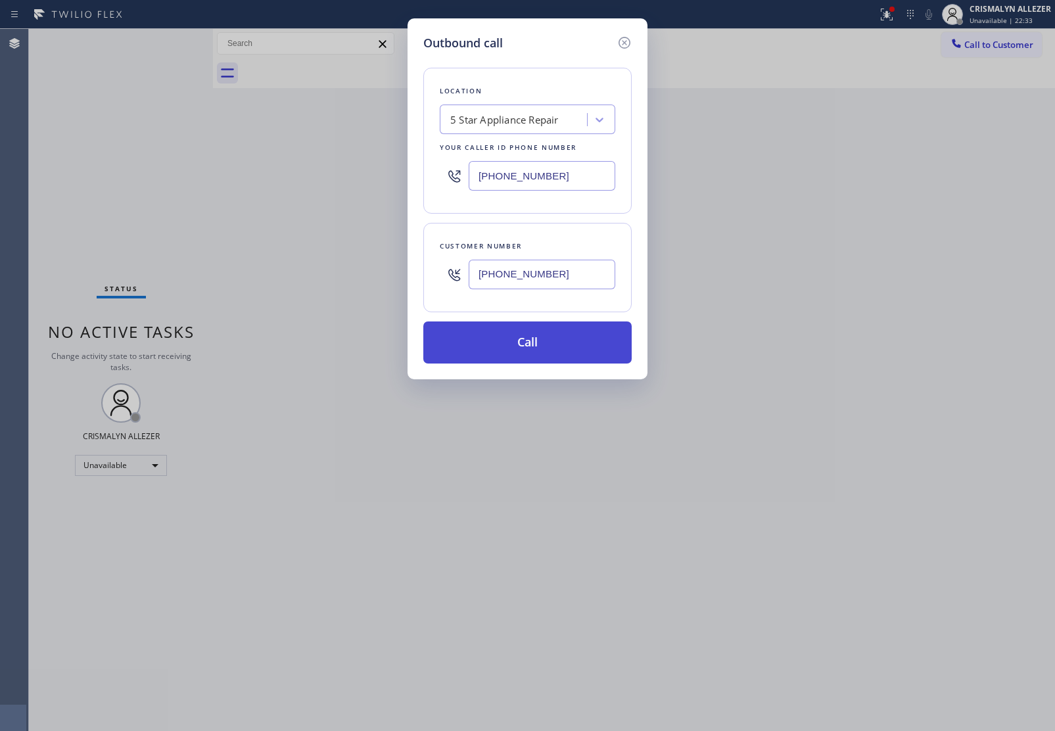
type input "[PHONE_NUMBER]"
click at [533, 346] on button "Call" at bounding box center [527, 343] width 208 height 42
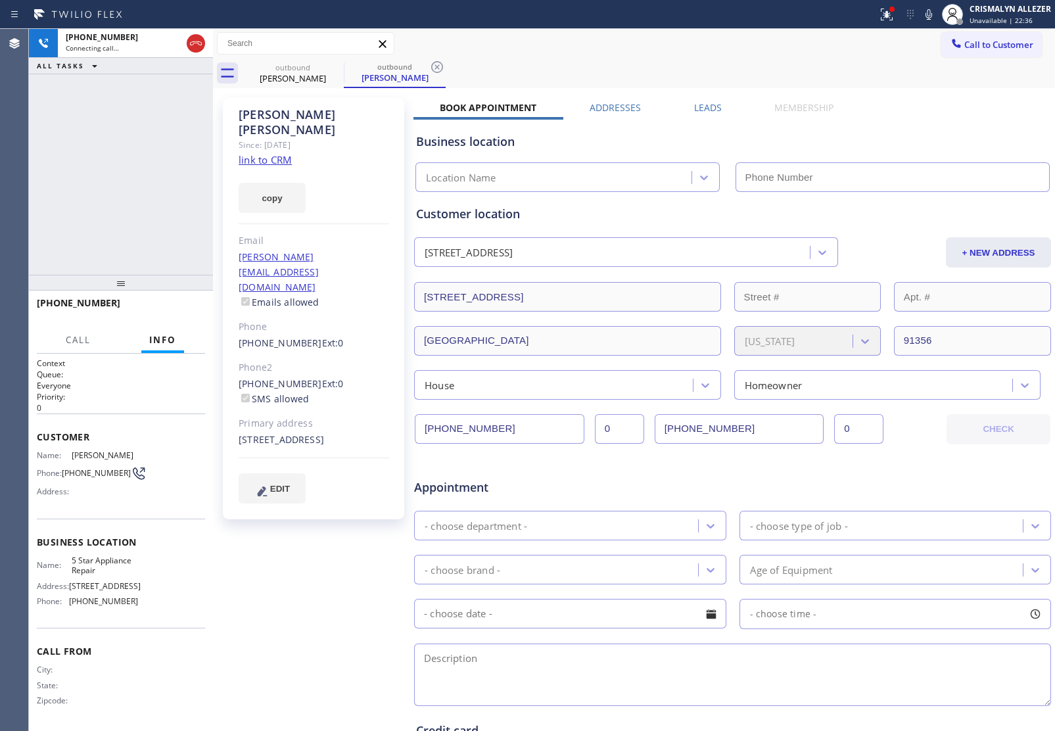
click at [277, 153] on link "link to CRM" at bounding box center [265, 159] width 53 height 13
type input "[PHONE_NUMBER]"
click at [176, 310] on span "HANG UP" at bounding box center [175, 308] width 40 height 9
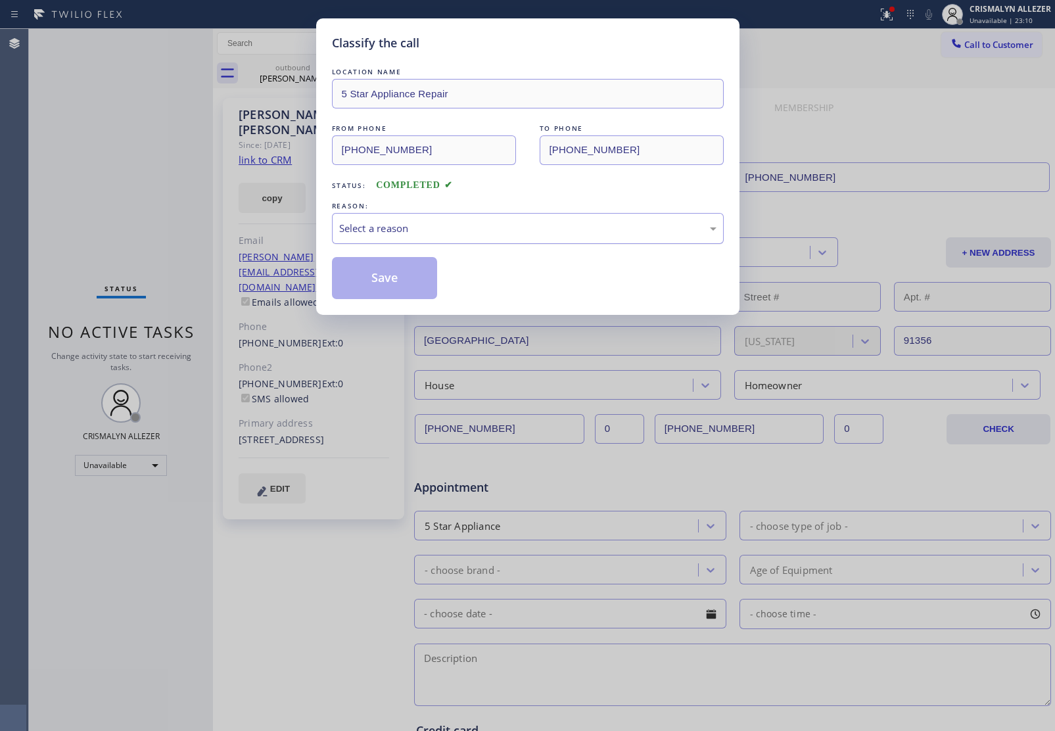
click at [502, 235] on div "Select a reason" at bounding box center [527, 228] width 377 height 15
click at [385, 281] on button "Save" at bounding box center [385, 278] width 106 height 42
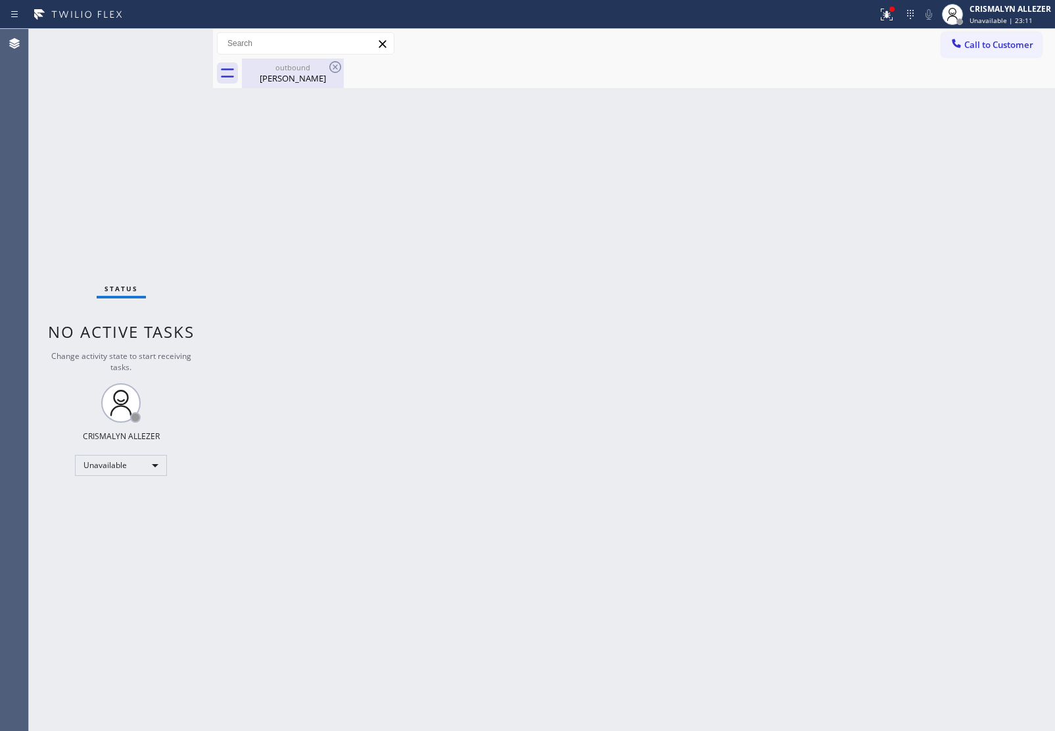
click at [300, 80] on div "Sheila Gilbert" at bounding box center [292, 78] width 99 height 12
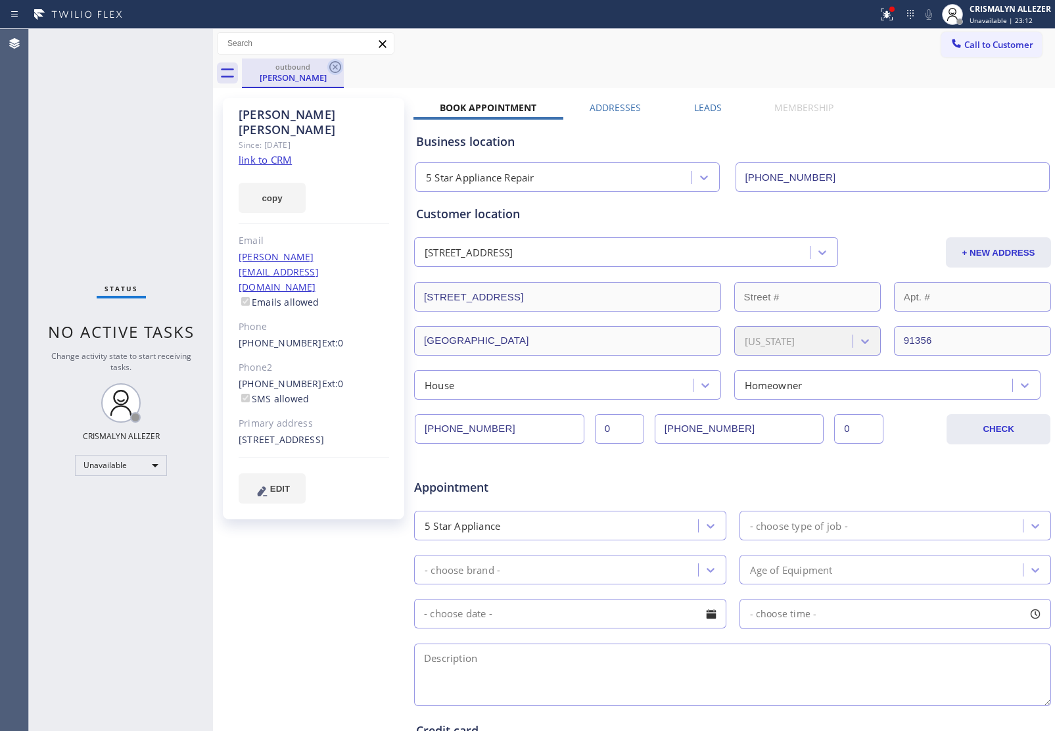
click at [329, 67] on icon at bounding box center [335, 67] width 16 height 16
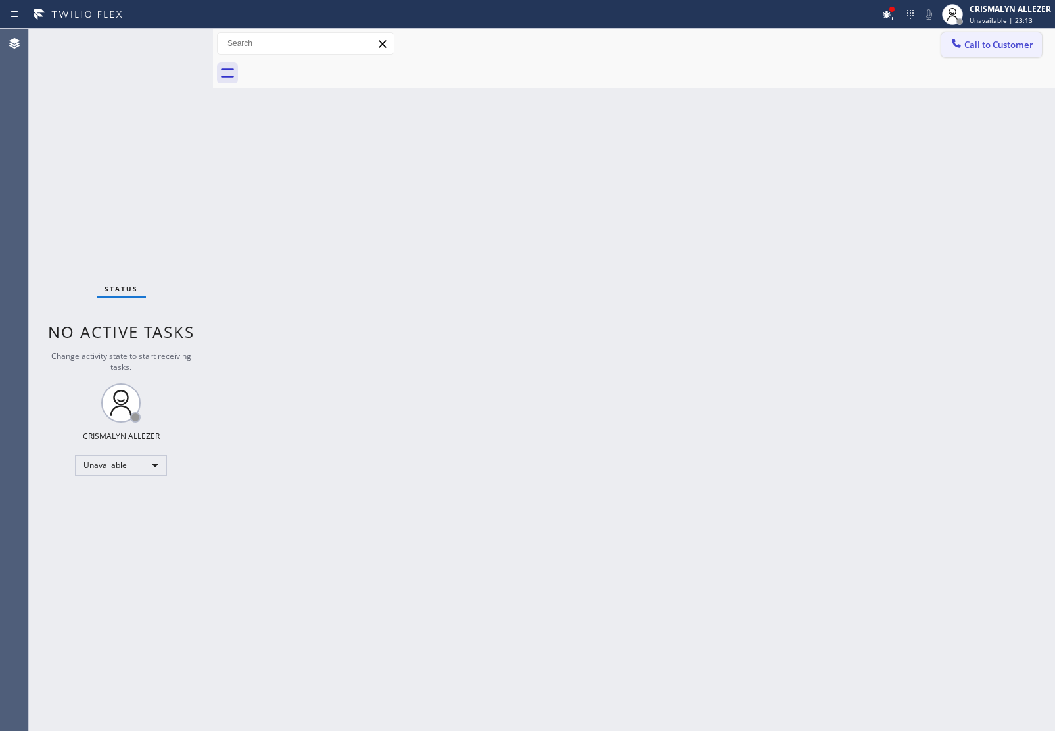
click at [986, 47] on span "Call to Customer" at bounding box center [999, 45] width 69 height 12
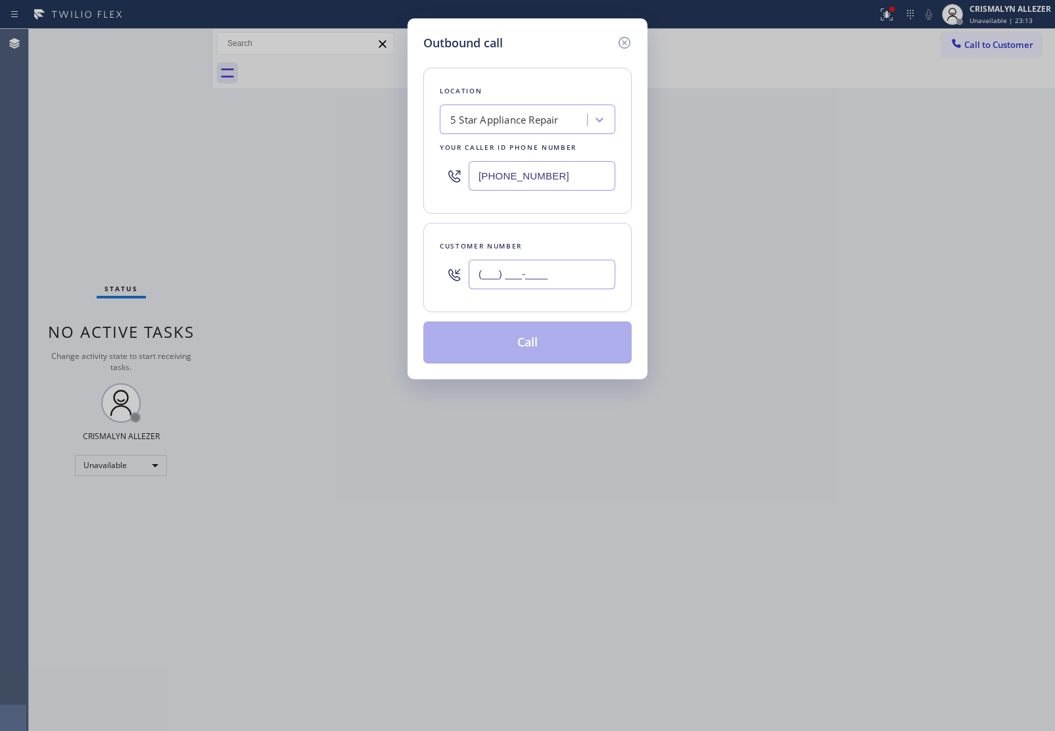
click at [566, 284] on input "(___) ___-____" at bounding box center [542, 275] width 147 height 30
paste input "747) 265-6415"
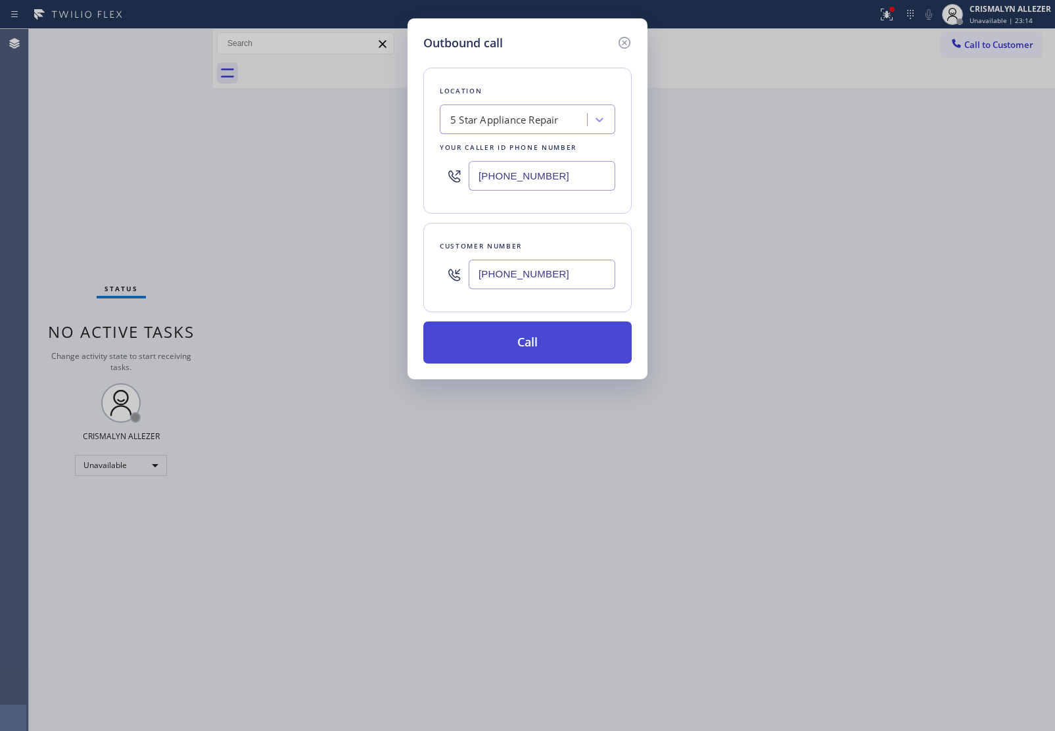
type input "(747) 265-6415"
click at [546, 331] on button "Call" at bounding box center [527, 343] width 208 height 42
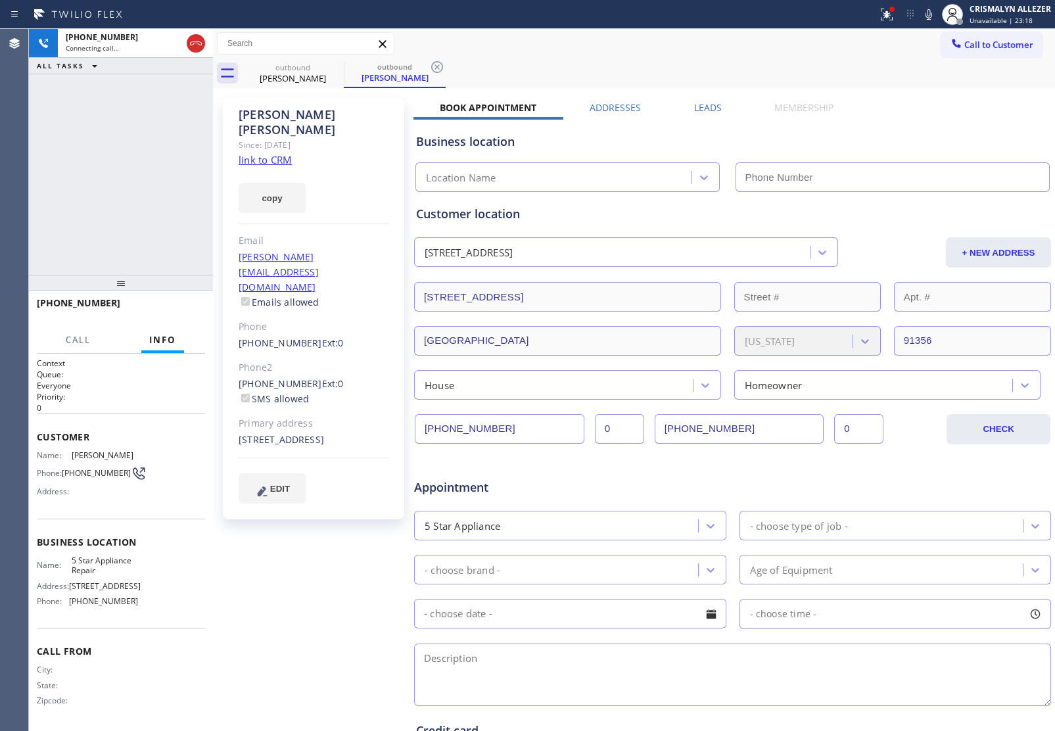
type input "[PHONE_NUMBER]"
click at [705, 106] on label "Leads" at bounding box center [708, 107] width 28 height 12
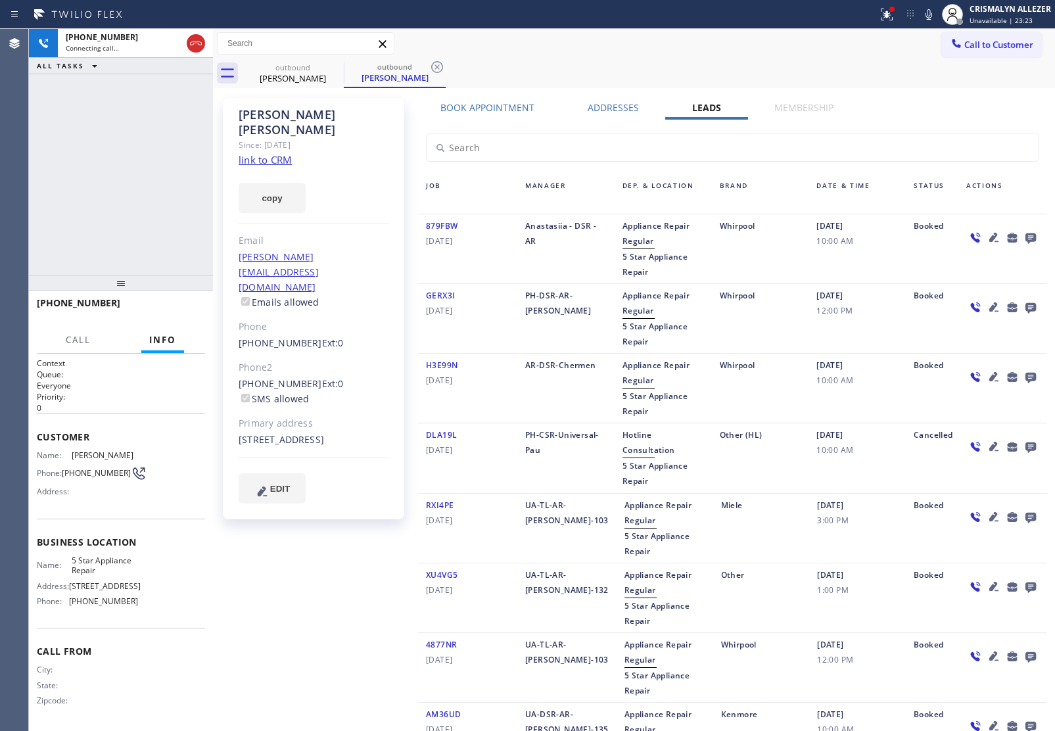
click at [1026, 239] on icon at bounding box center [1031, 238] width 11 height 11
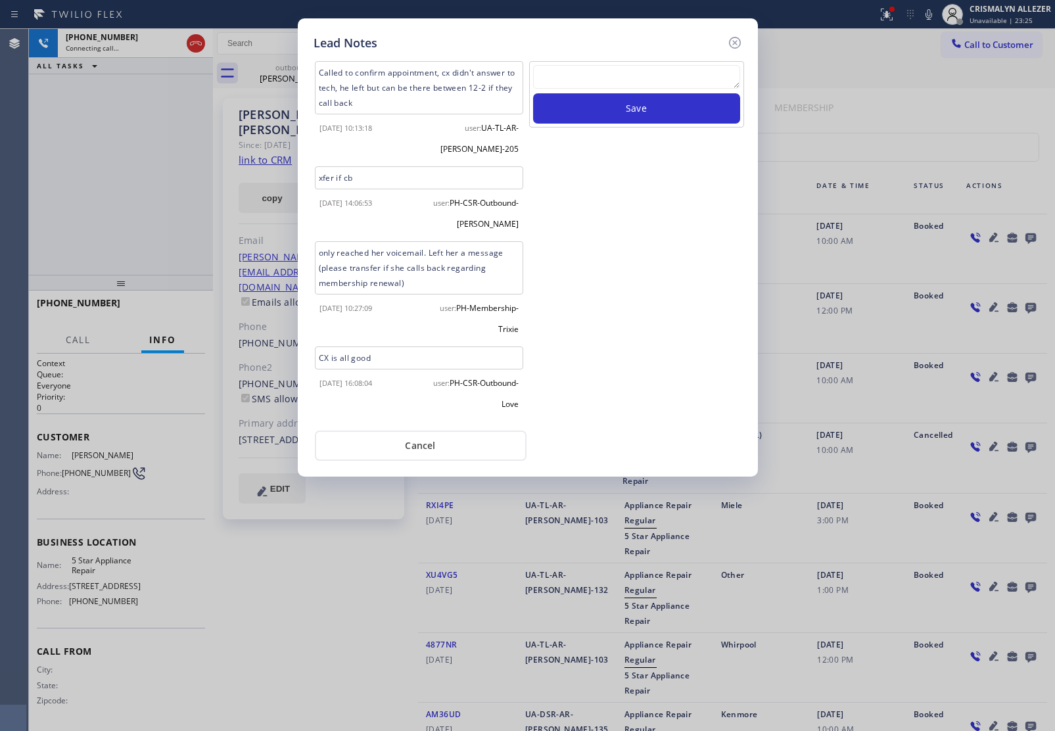
click at [618, 77] on textarea at bounding box center [636, 77] width 207 height 24
paste textarea "no answer | pls xfer here cx cb"
type textarea "no answer | pls xfer here cx cb"
click at [619, 116] on button "Save" at bounding box center [636, 108] width 207 height 30
click at [418, 448] on button "Cancel" at bounding box center [421, 447] width 212 height 30
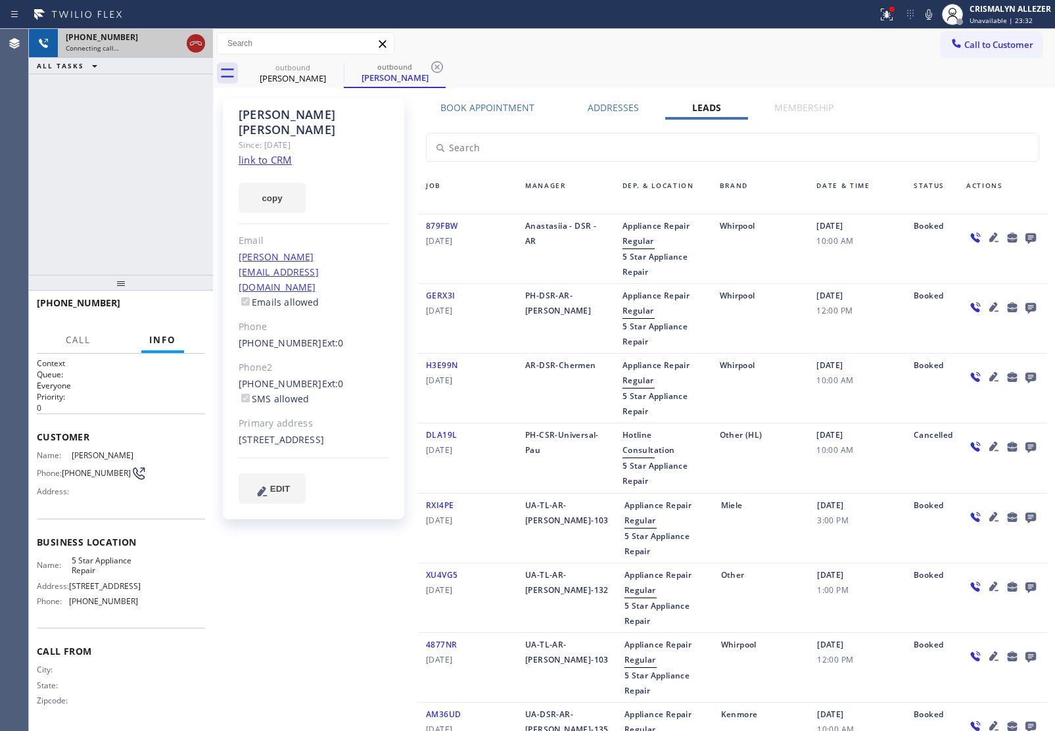
click at [201, 46] on icon at bounding box center [196, 44] width 16 height 16
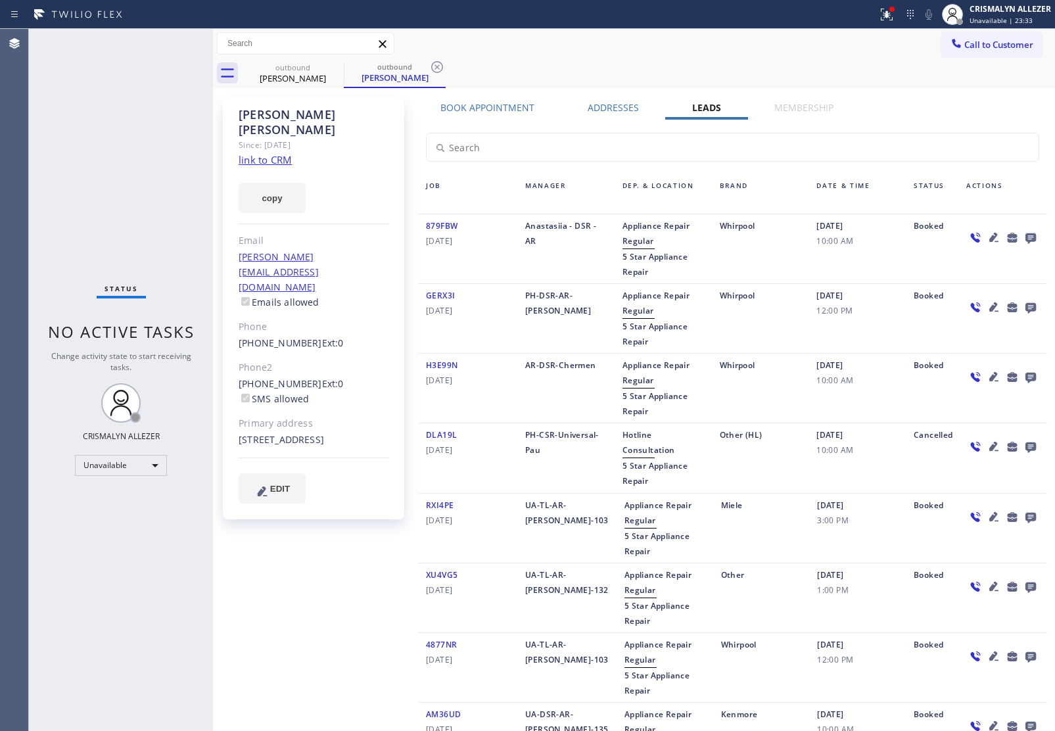
drag, startPoint x: 439, startPoint y: 66, endPoint x: 356, endPoint y: 77, distance: 83.5
click at [434, 66] on icon at bounding box center [437, 67] width 16 height 16
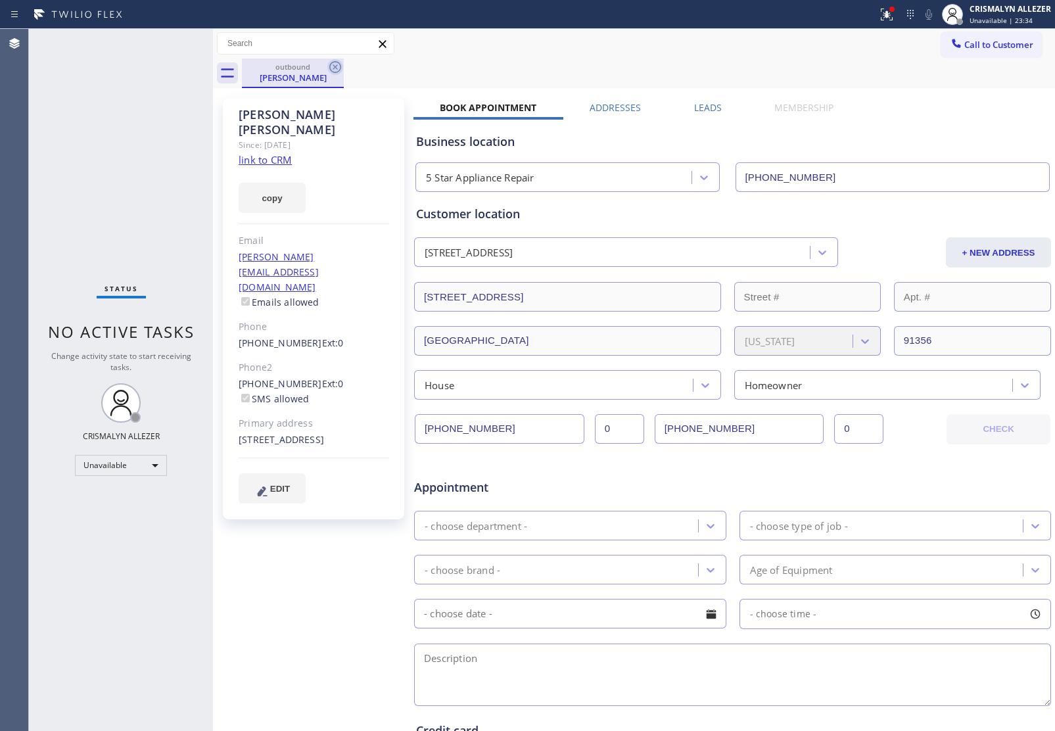
click at [336, 69] on icon at bounding box center [335, 67] width 16 height 16
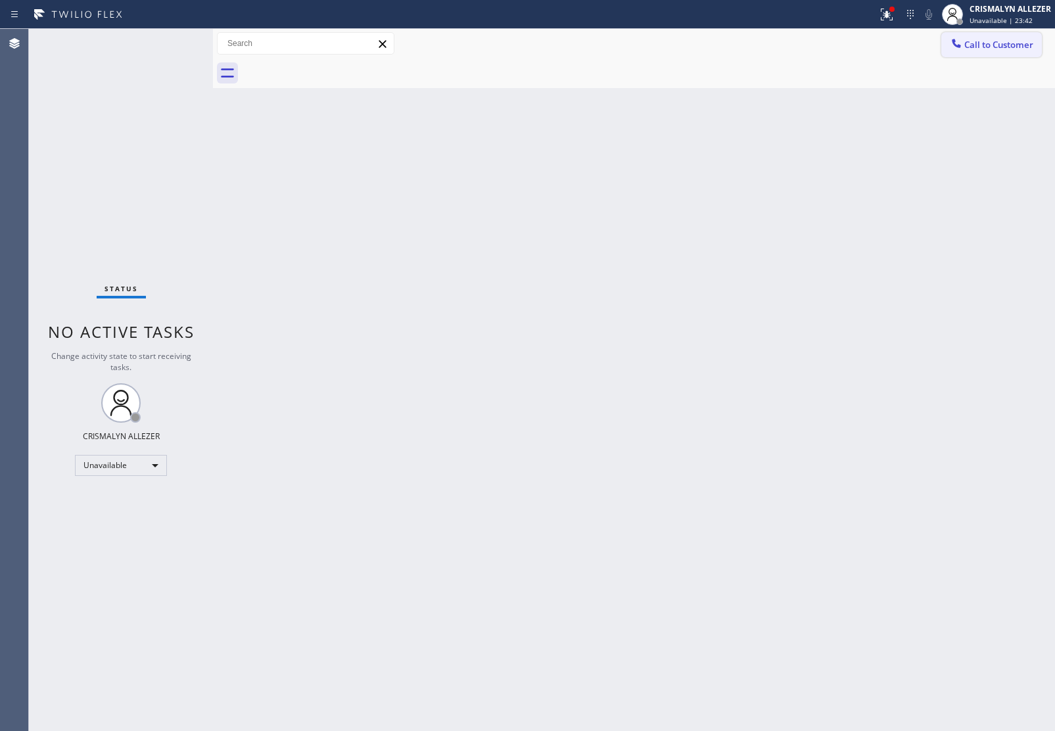
click at [1005, 44] on span "Call to Customer" at bounding box center [999, 45] width 69 height 12
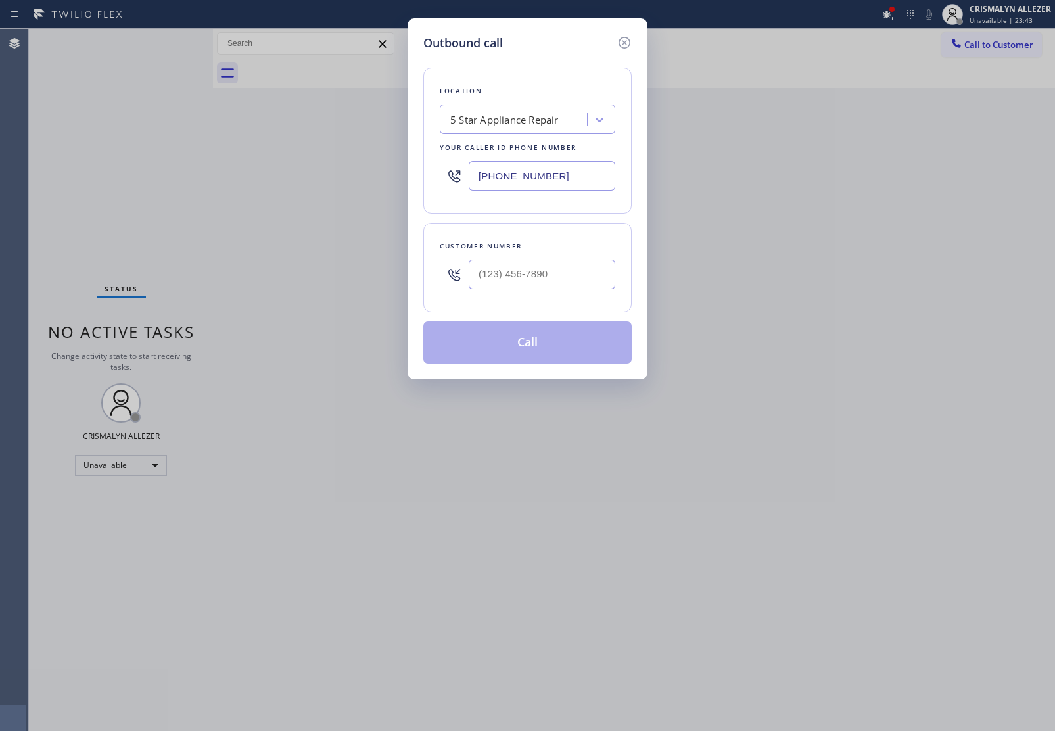
paste input "310) 740-9737"
drag, startPoint x: 581, startPoint y: 170, endPoint x: 317, endPoint y: 147, distance: 264.7
click at [364, 158] on div "Outbound call Location 5 Star Appliance Repair Your caller id phone number [PHO…" at bounding box center [527, 365] width 1055 height 731
type input "[PHONE_NUMBER]"
click at [535, 276] on input "(___) ___-____" at bounding box center [542, 275] width 147 height 30
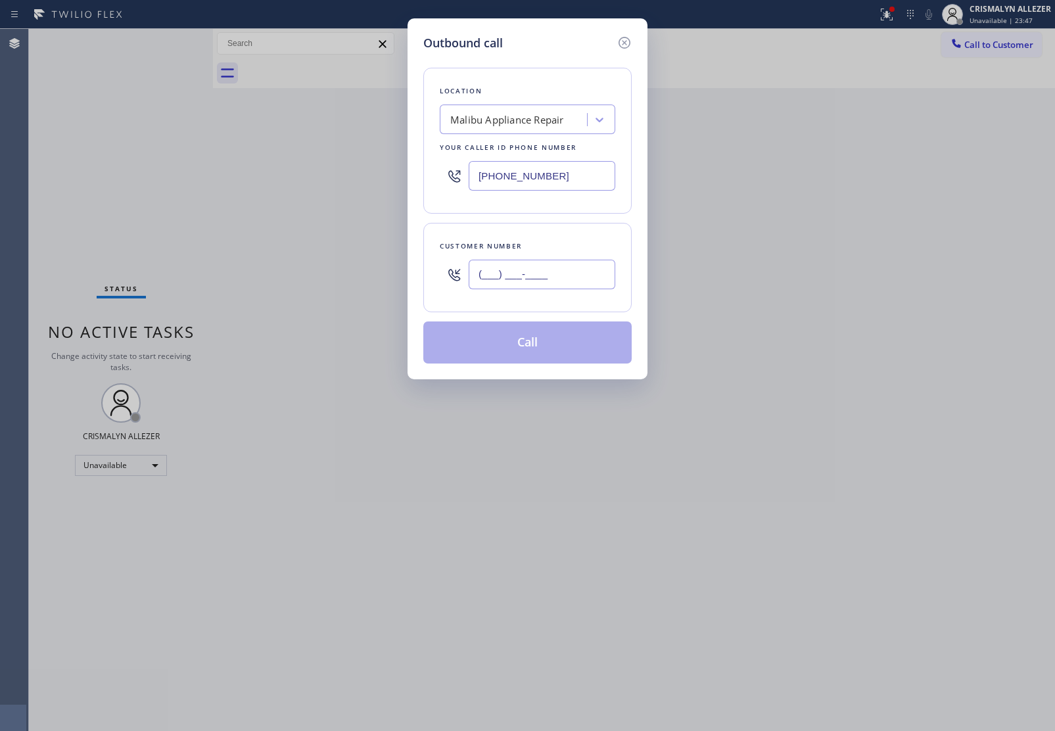
paste input "801) 809-5682"
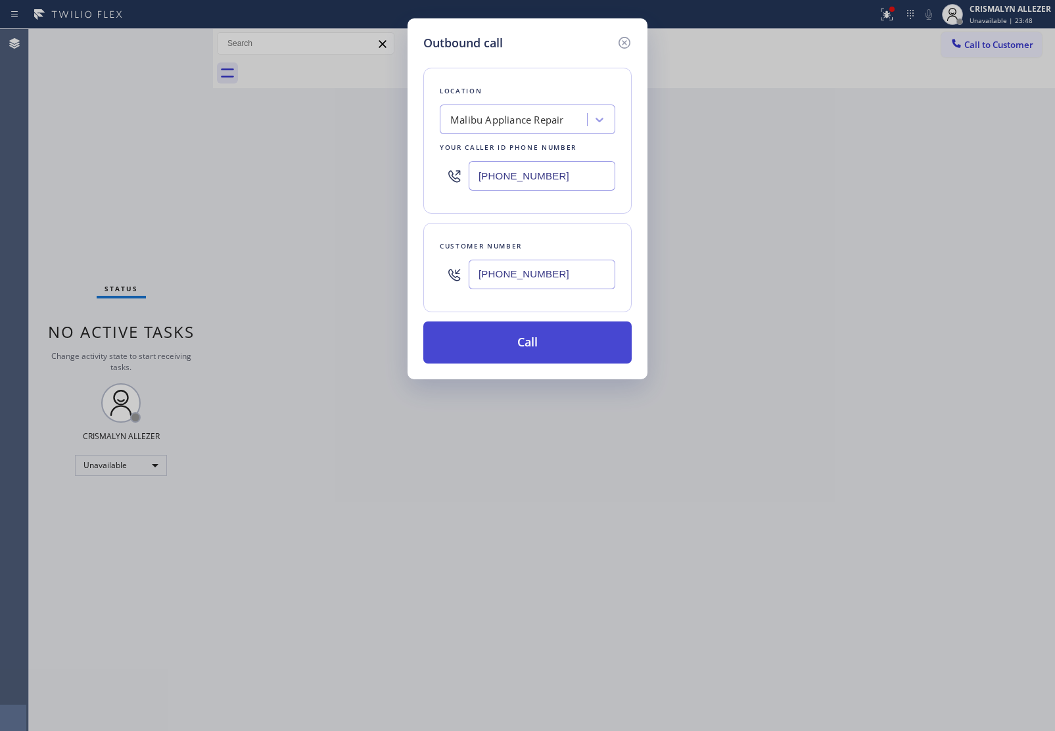
type input "[PHONE_NUMBER]"
click at [535, 356] on button "Call" at bounding box center [527, 343] width 208 height 42
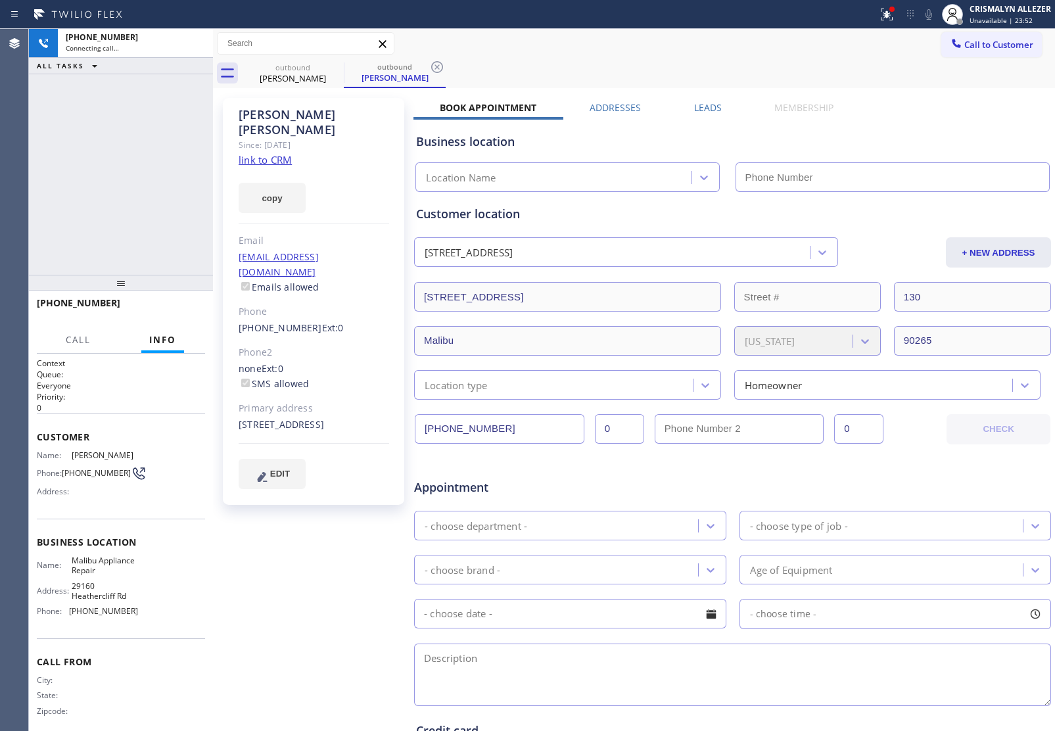
click at [268, 153] on link "link to CRM" at bounding box center [265, 159] width 53 height 13
type input "[PHONE_NUMBER]"
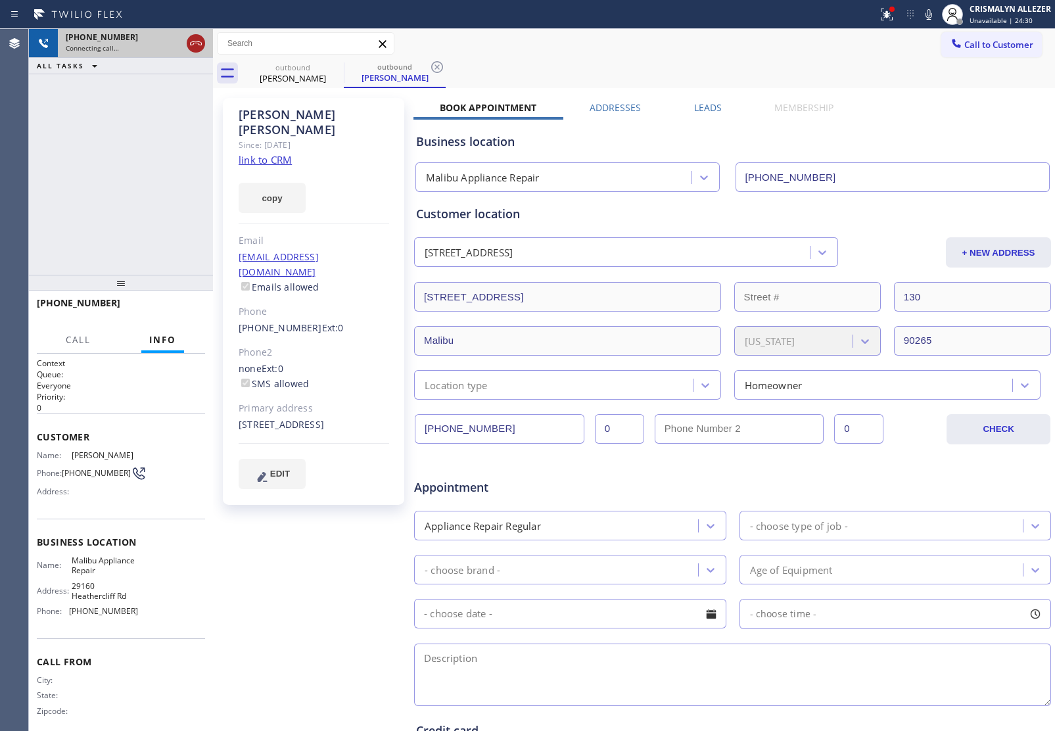
click at [196, 47] on icon at bounding box center [196, 44] width 16 height 16
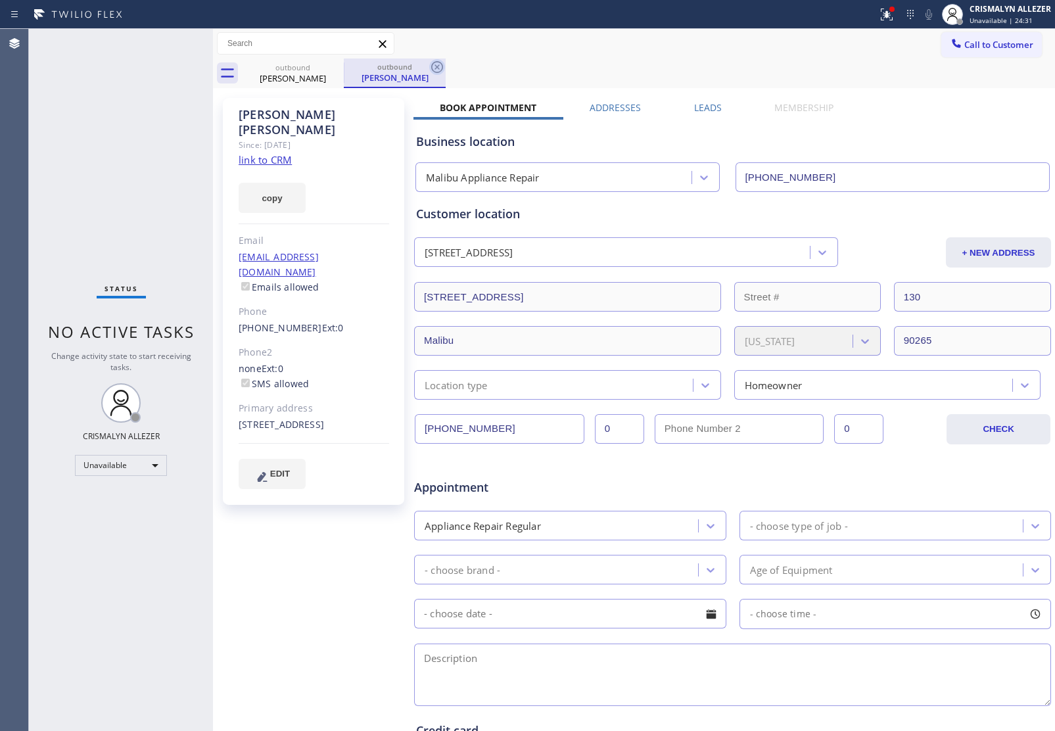
click at [436, 66] on icon at bounding box center [437, 67] width 12 height 12
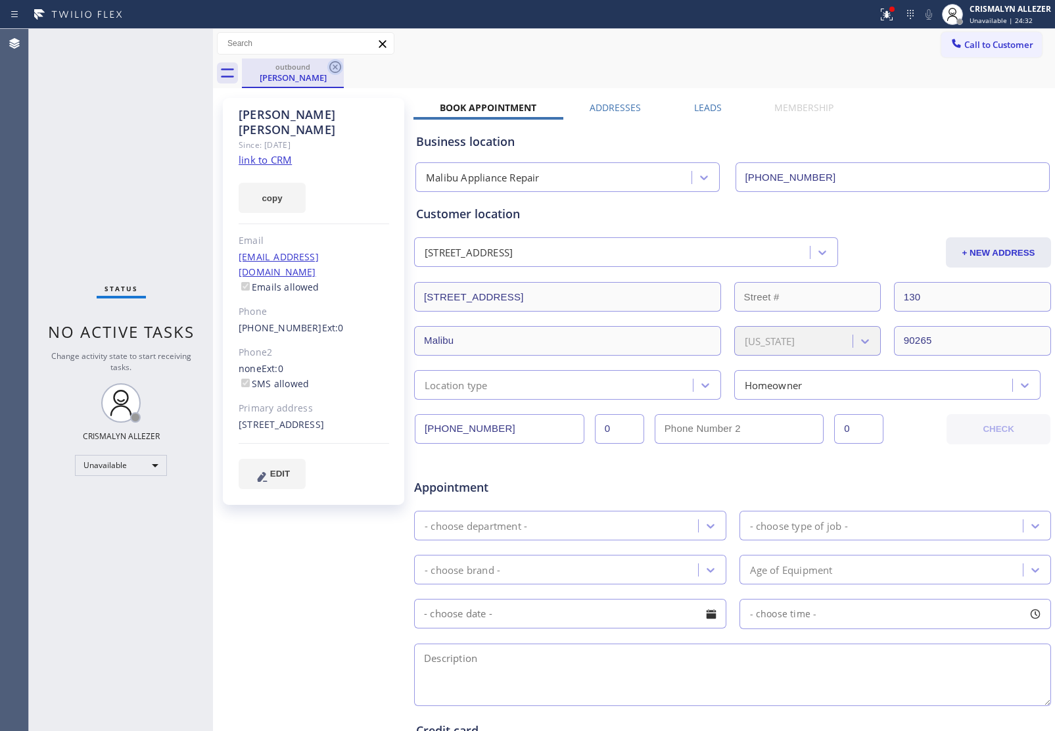
click at [333, 64] on icon at bounding box center [335, 67] width 16 height 16
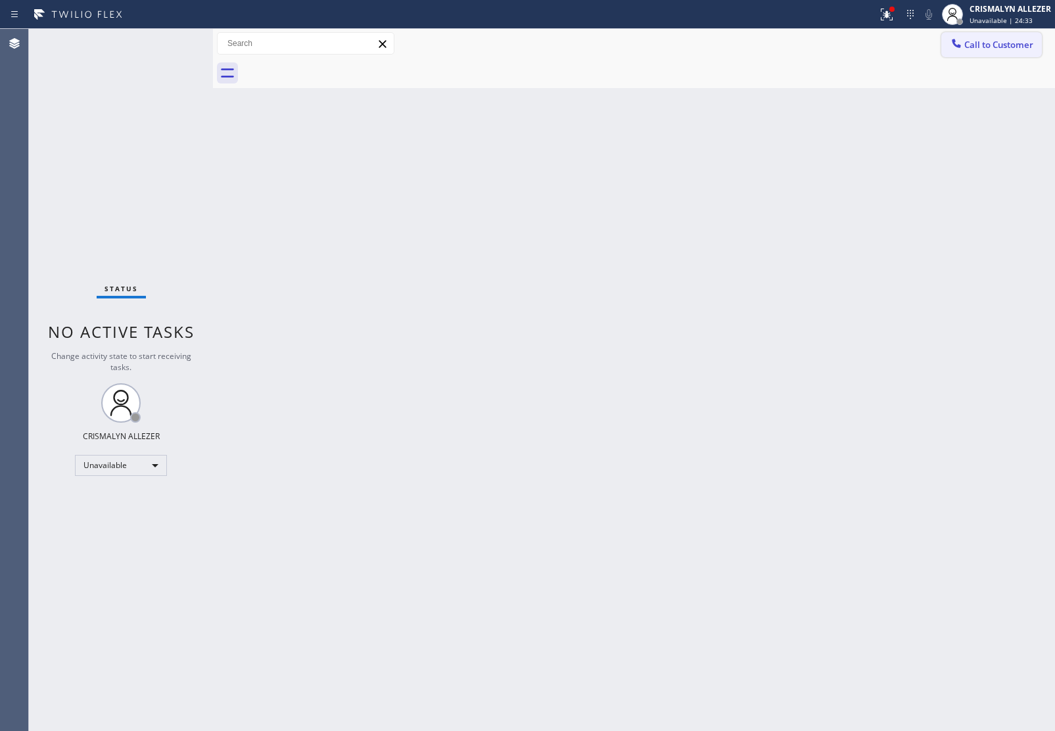
click at [982, 47] on span "Call to Customer" at bounding box center [999, 45] width 69 height 12
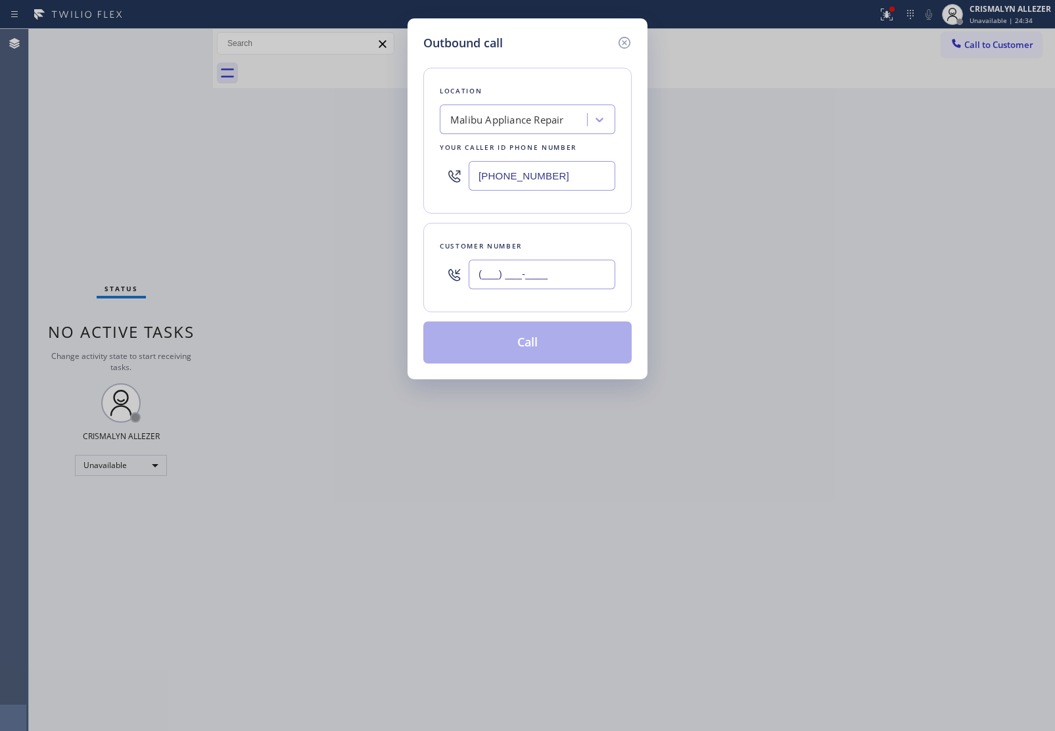
click at [587, 264] on input "(___) ___-____" at bounding box center [542, 275] width 147 height 30
paste input "801) 809-5682"
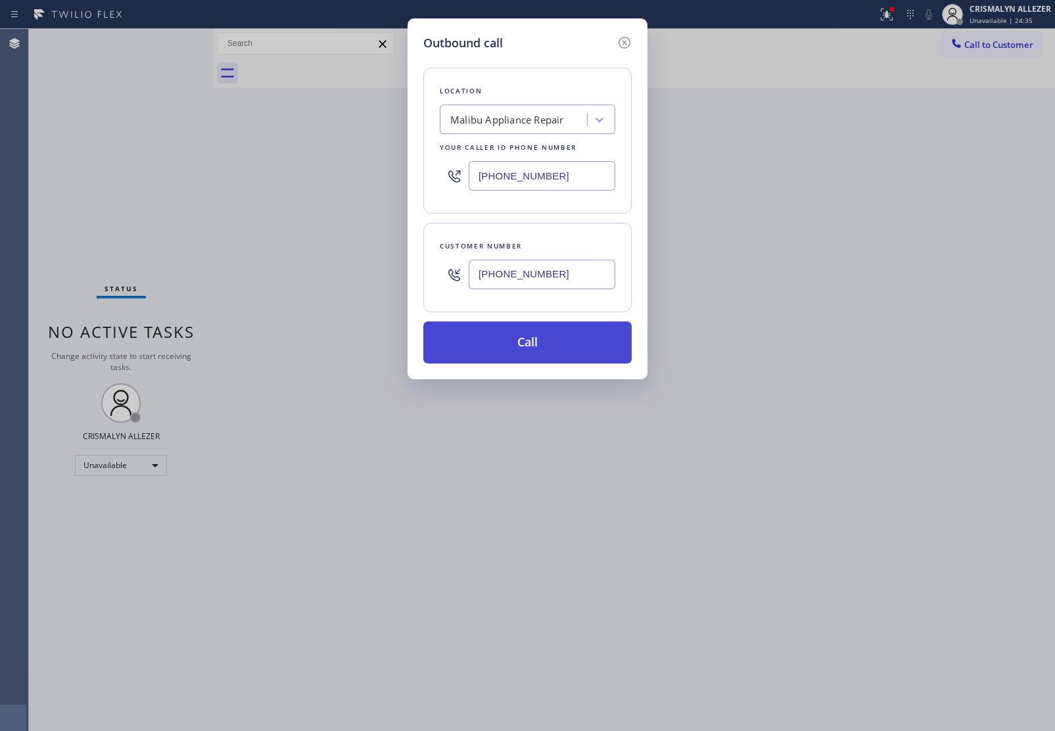
type input "[PHONE_NUMBER]"
click at [533, 347] on button "Call" at bounding box center [527, 343] width 208 height 42
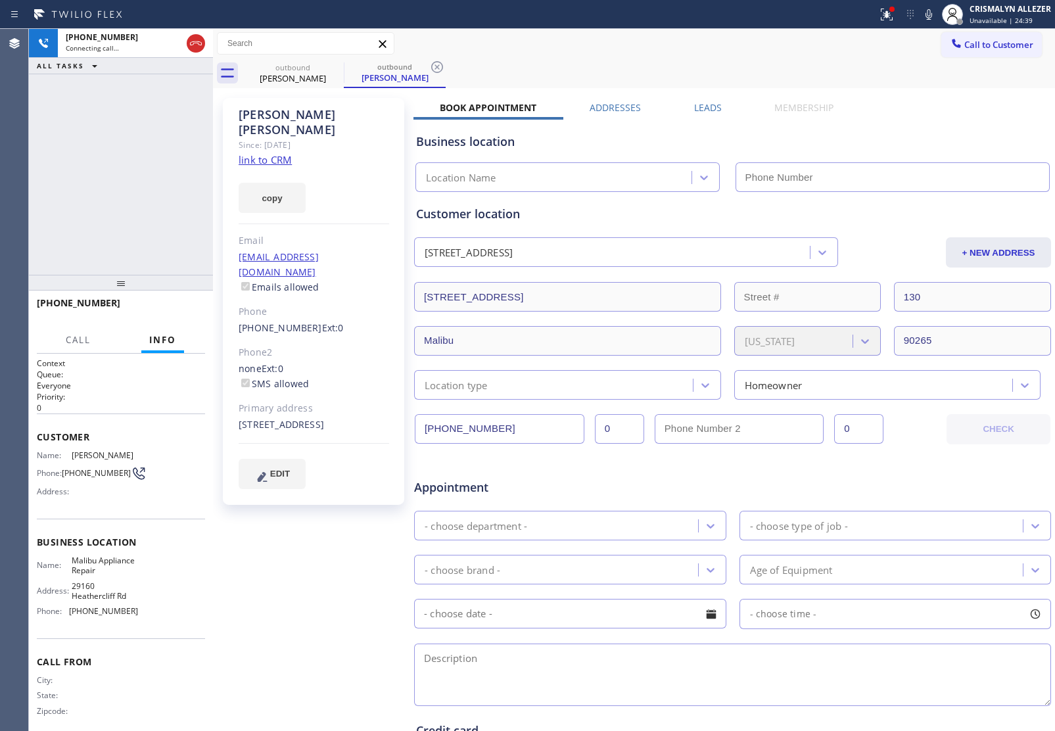
click at [708, 108] on label "Leads" at bounding box center [708, 107] width 28 height 12
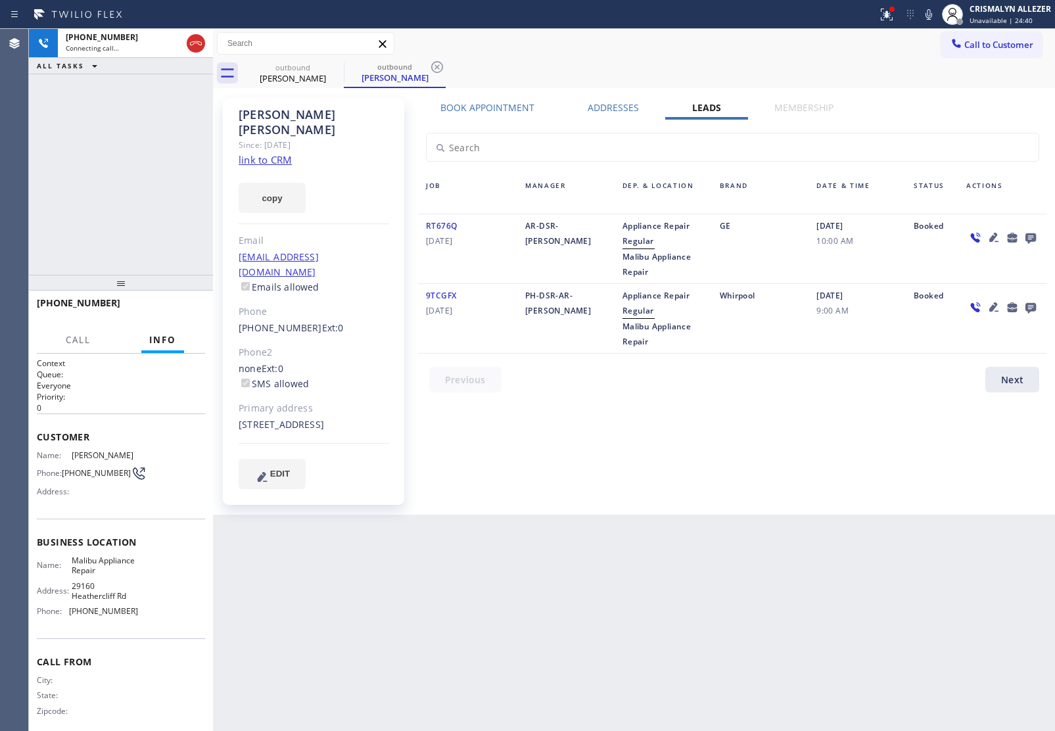
click at [1029, 235] on icon at bounding box center [1031, 238] width 11 height 11
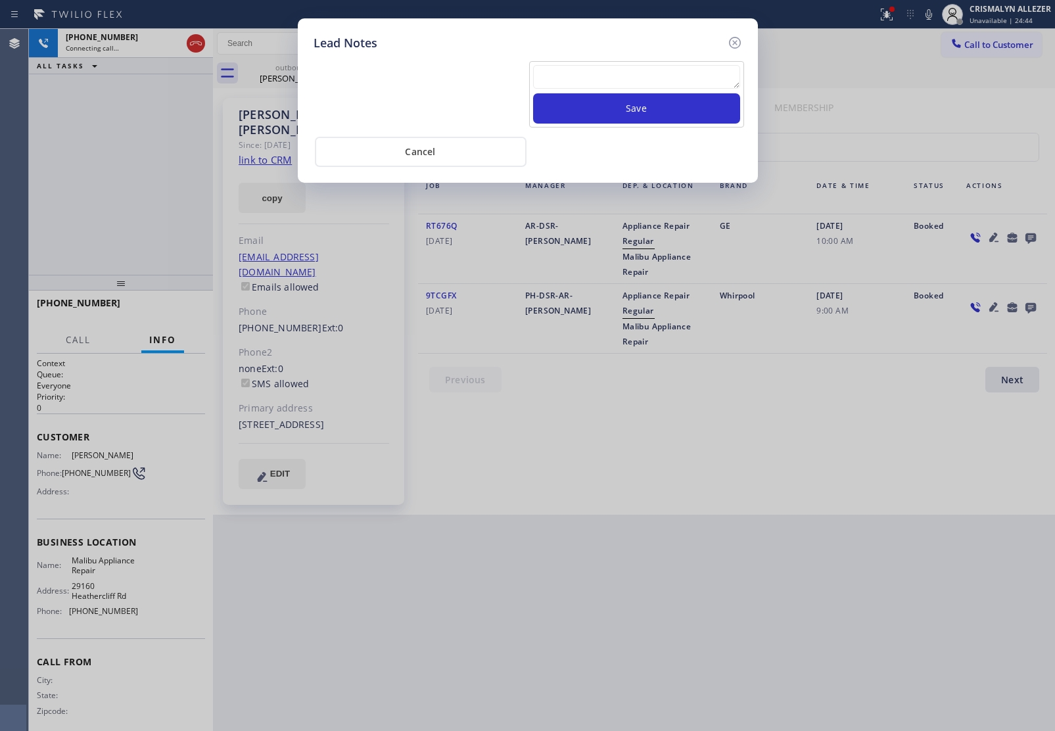
drag, startPoint x: 592, startPoint y: 80, endPoint x: 610, endPoint y: 93, distance: 22.1
click at [592, 80] on textarea at bounding box center [636, 77] width 207 height 24
paste textarea "no answer | pls xfer here cx cb"
type textarea "no answer | pls xfer here cx cb"
click at [635, 107] on button "Save" at bounding box center [636, 108] width 207 height 30
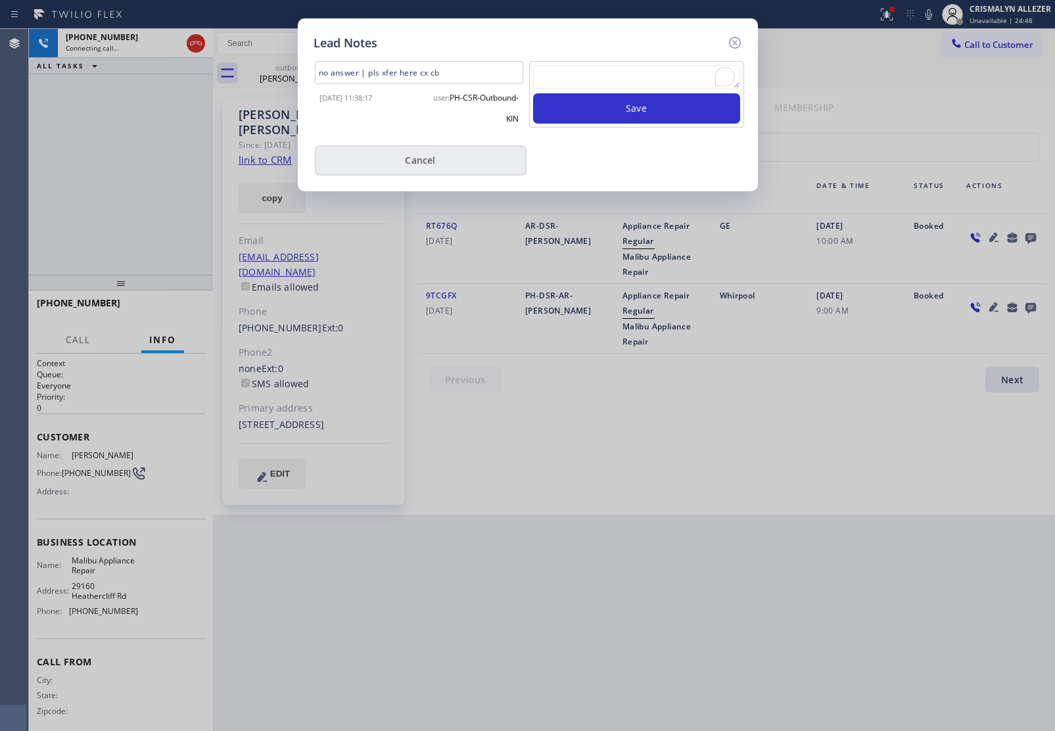
click at [441, 159] on button "Cancel" at bounding box center [421, 160] width 212 height 30
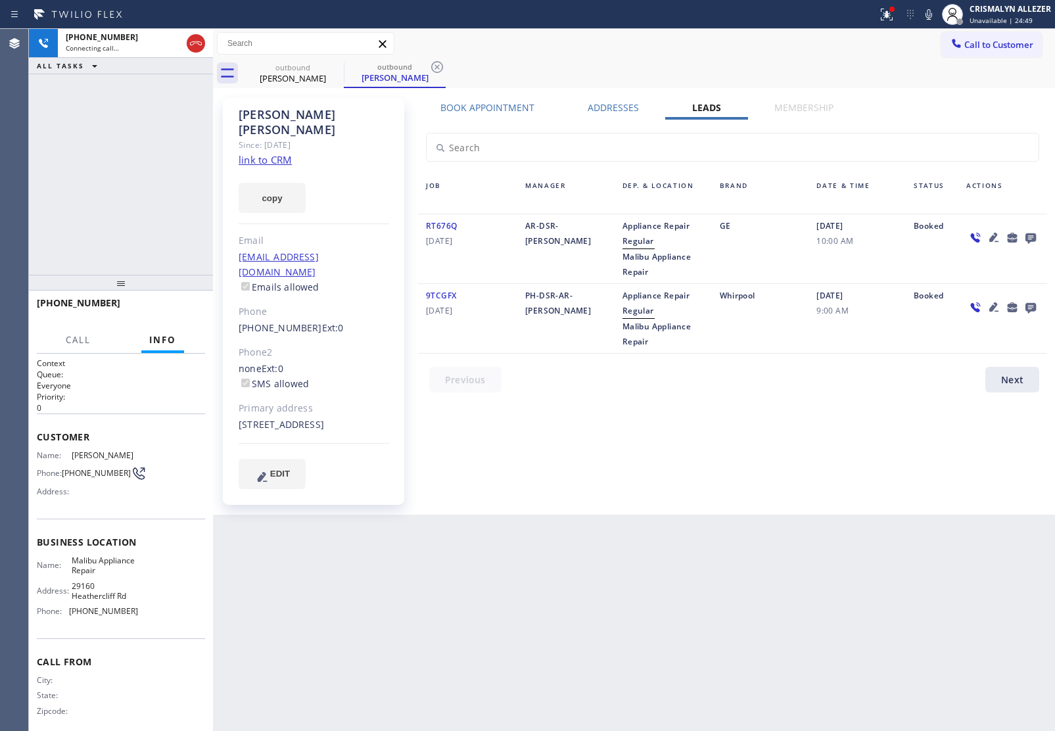
click at [472, 102] on label "Book Appointment" at bounding box center [488, 107] width 94 height 12
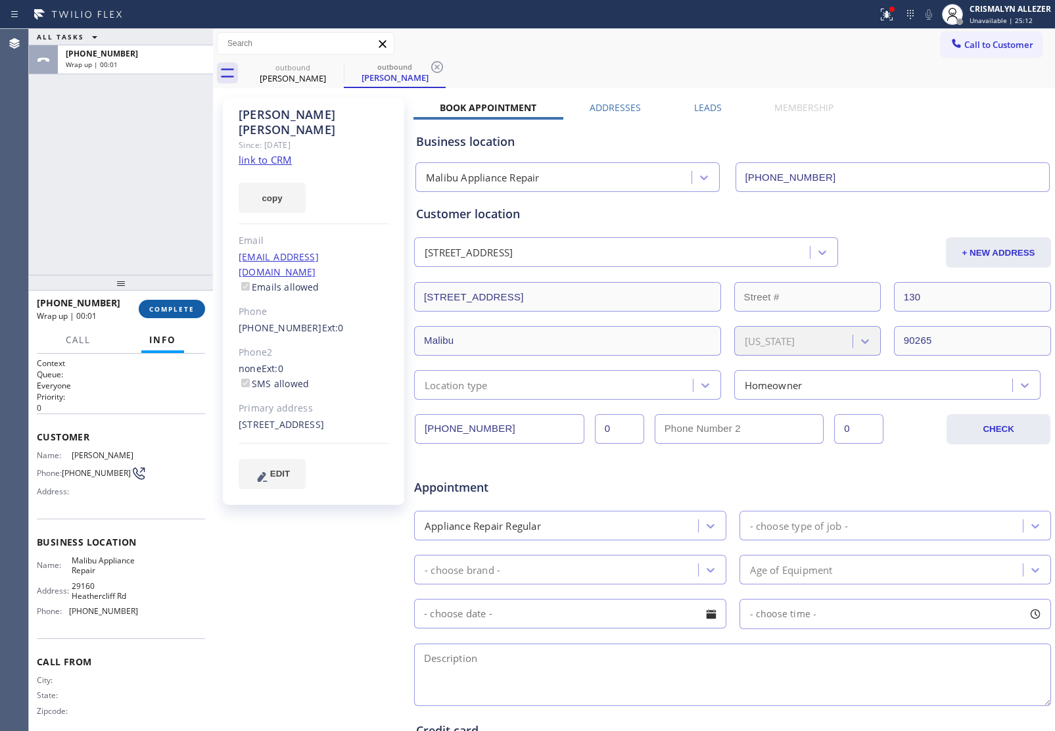
click at [182, 304] on span "COMPLETE" at bounding box center [171, 308] width 45 height 9
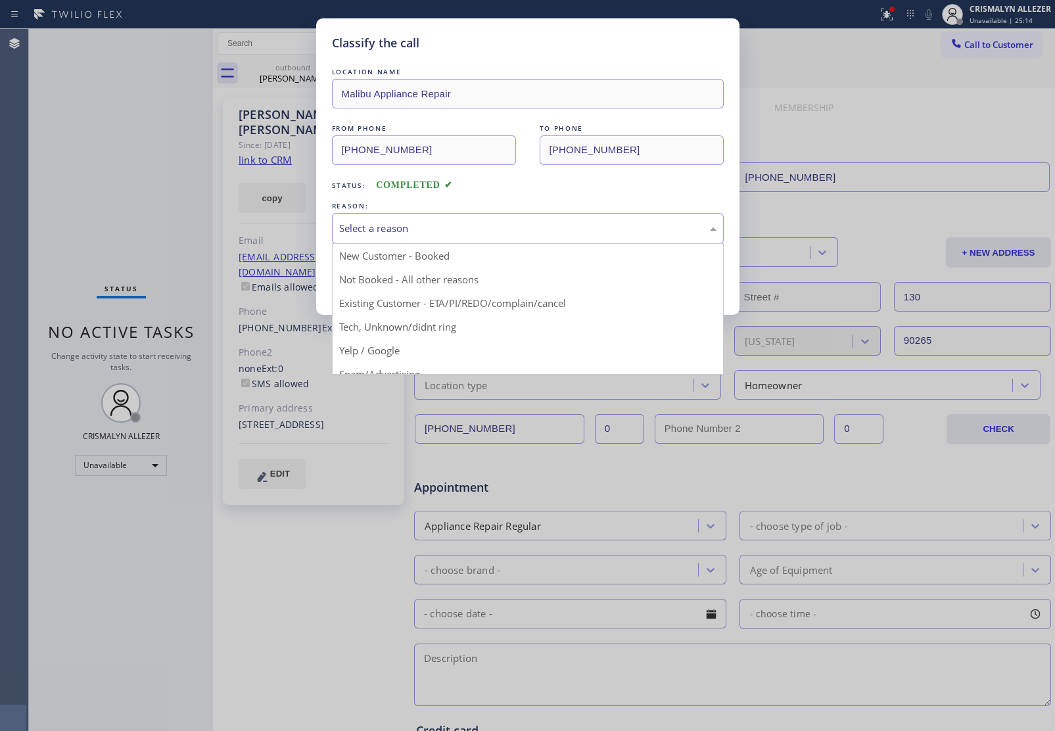
click at [446, 239] on div "Select a reason" at bounding box center [528, 228] width 392 height 31
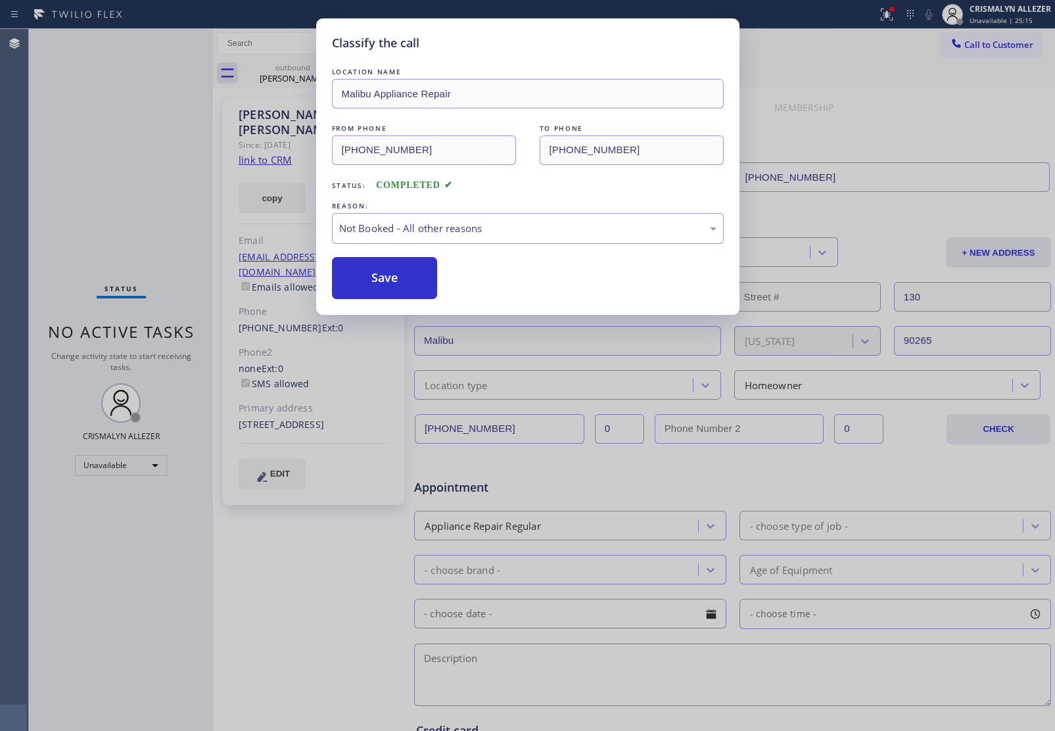
click at [387, 279] on button "Save" at bounding box center [385, 278] width 106 height 42
click at [345, 74] on div "[PERSON_NAME]" at bounding box center [394, 78] width 99 height 12
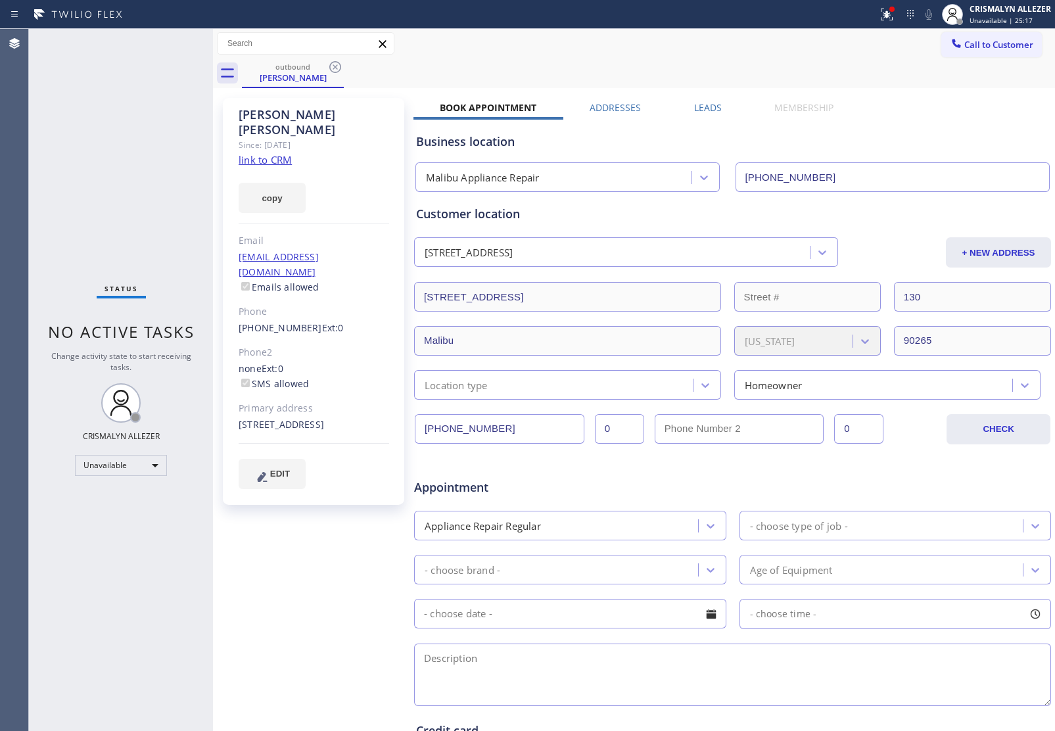
click at [707, 106] on label "Leads" at bounding box center [708, 107] width 28 height 12
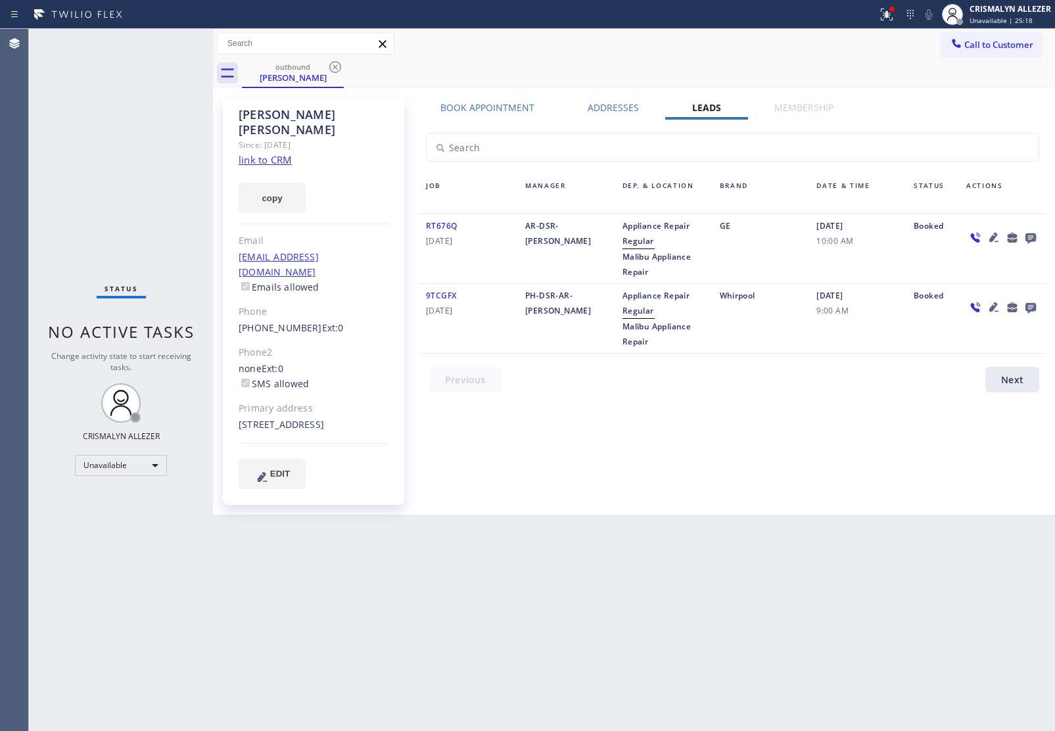
click at [1030, 232] on icon at bounding box center [1031, 237] width 16 height 16
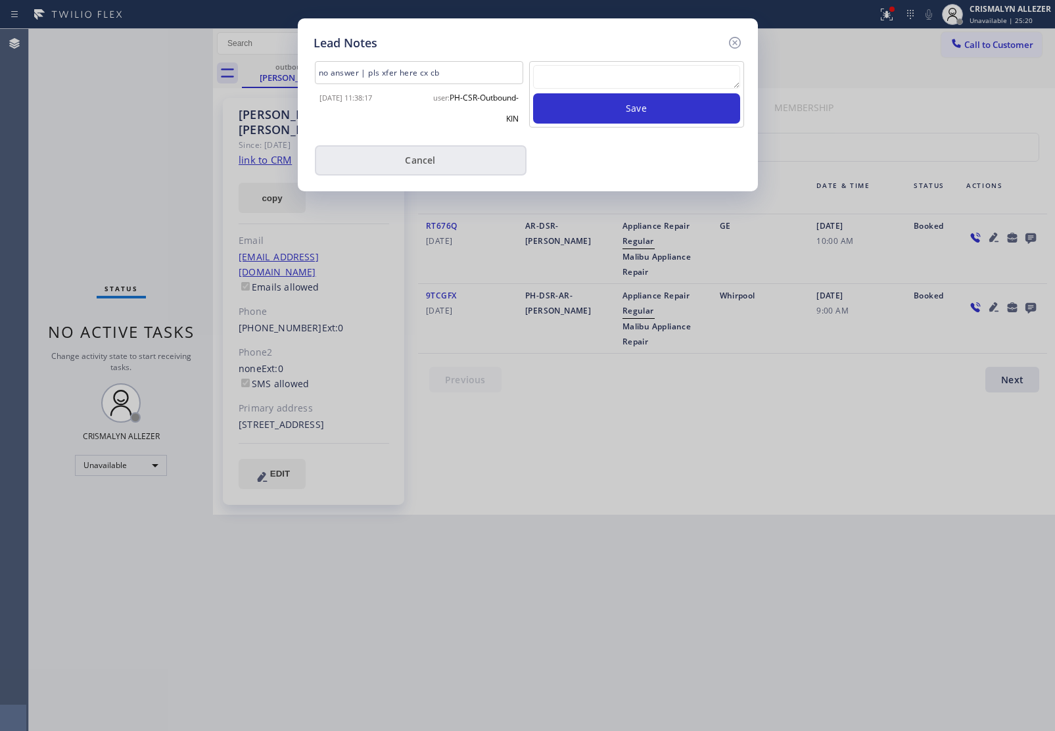
click at [427, 153] on button "Cancel" at bounding box center [421, 160] width 212 height 30
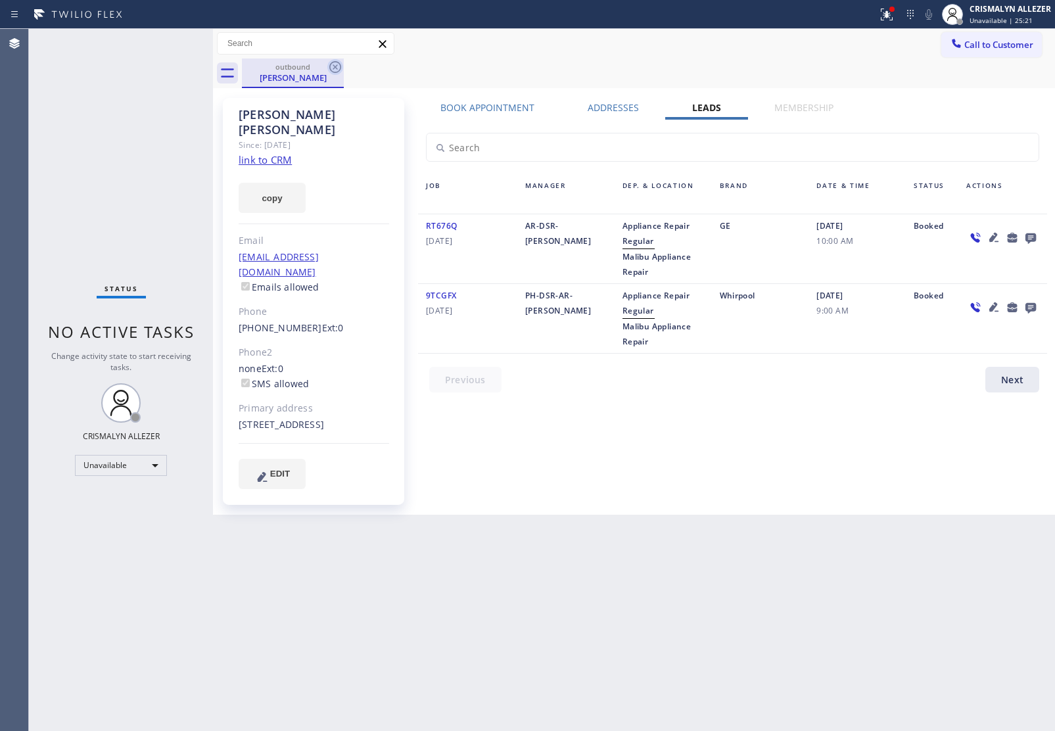
click at [333, 64] on icon at bounding box center [335, 67] width 12 height 12
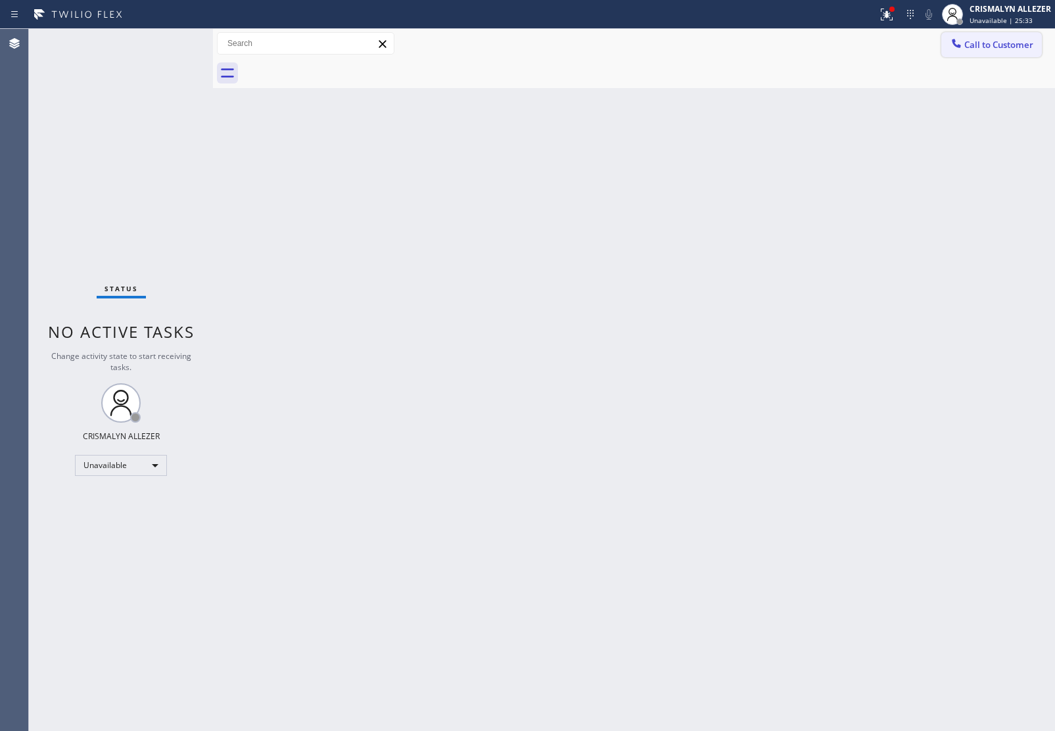
click at [976, 46] on span "Call to Customer" at bounding box center [999, 45] width 69 height 12
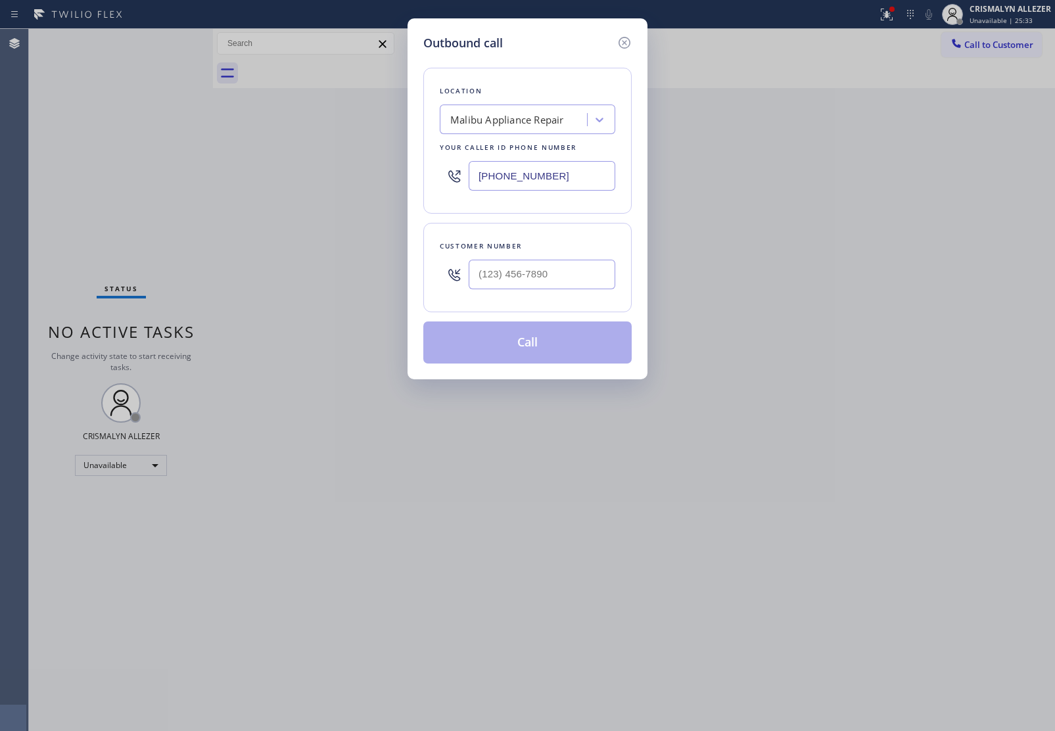
drag, startPoint x: 589, startPoint y: 183, endPoint x: 235, endPoint y: 136, distance: 356.8
click at [248, 139] on div "Outbound call Location [GEOGRAPHIC_DATA] Appliance Repair Your caller id phone …" at bounding box center [527, 365] width 1055 height 731
paste input "559) 364-9606"
type input "[PHONE_NUMBER]"
drag, startPoint x: 530, startPoint y: 260, endPoint x: 556, endPoint y: 291, distance: 40.6
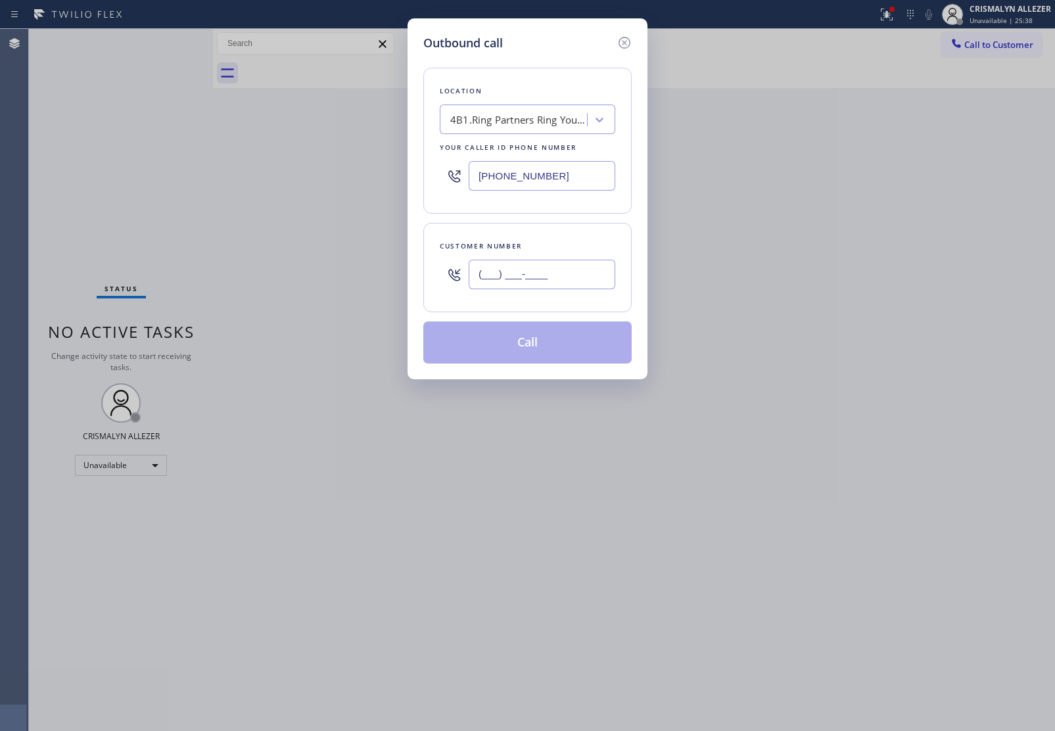
click at [530, 267] on input "(___) ___-____" at bounding box center [542, 275] width 147 height 30
paste input "626) 286-2004"
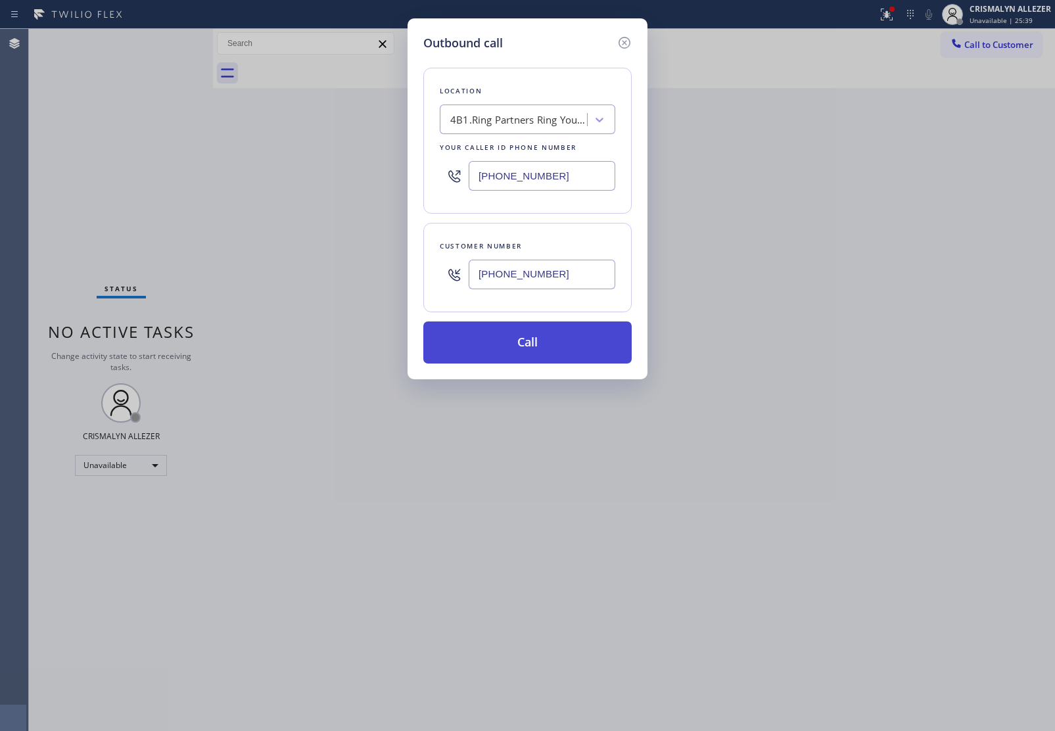
type input "[PHONE_NUMBER]"
click at [520, 359] on button "Call" at bounding box center [527, 343] width 208 height 42
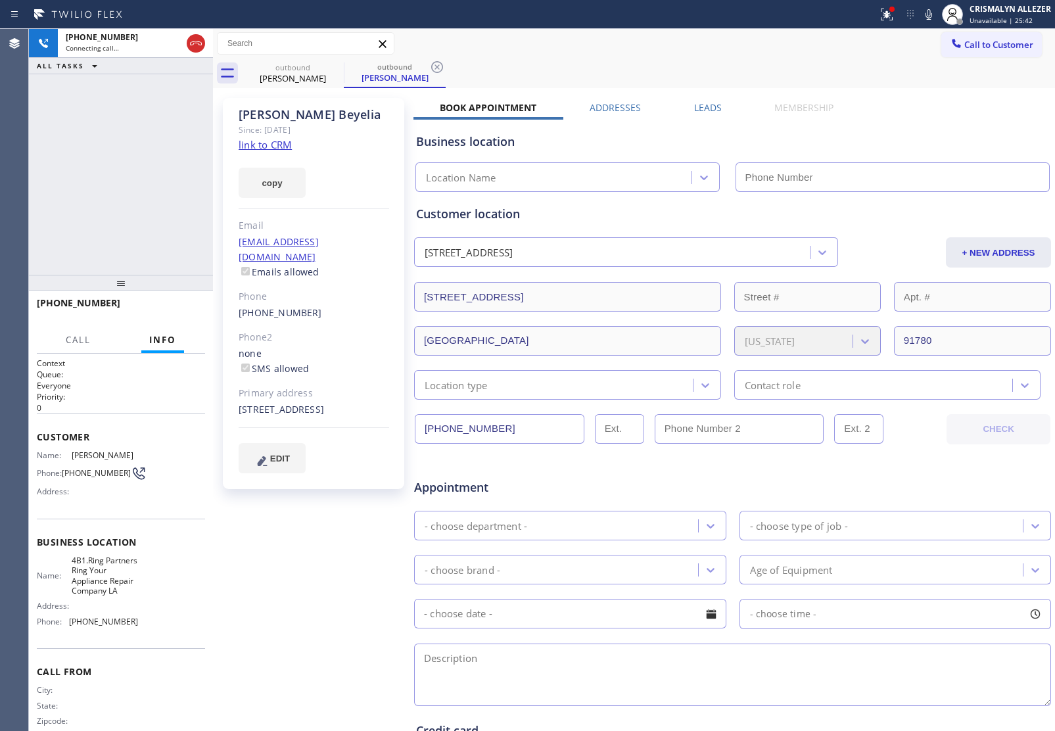
click at [263, 140] on link "link to CRM" at bounding box center [265, 144] width 53 height 13
type input "[PHONE_NUMBER]"
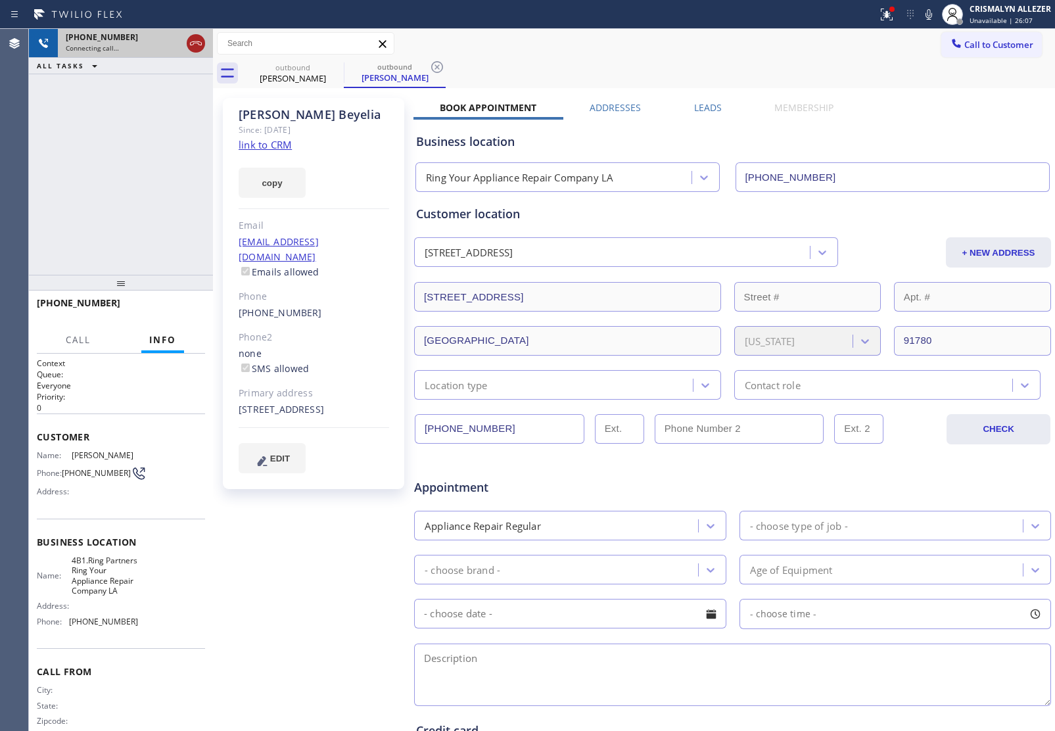
click at [193, 43] on icon at bounding box center [196, 44] width 16 height 16
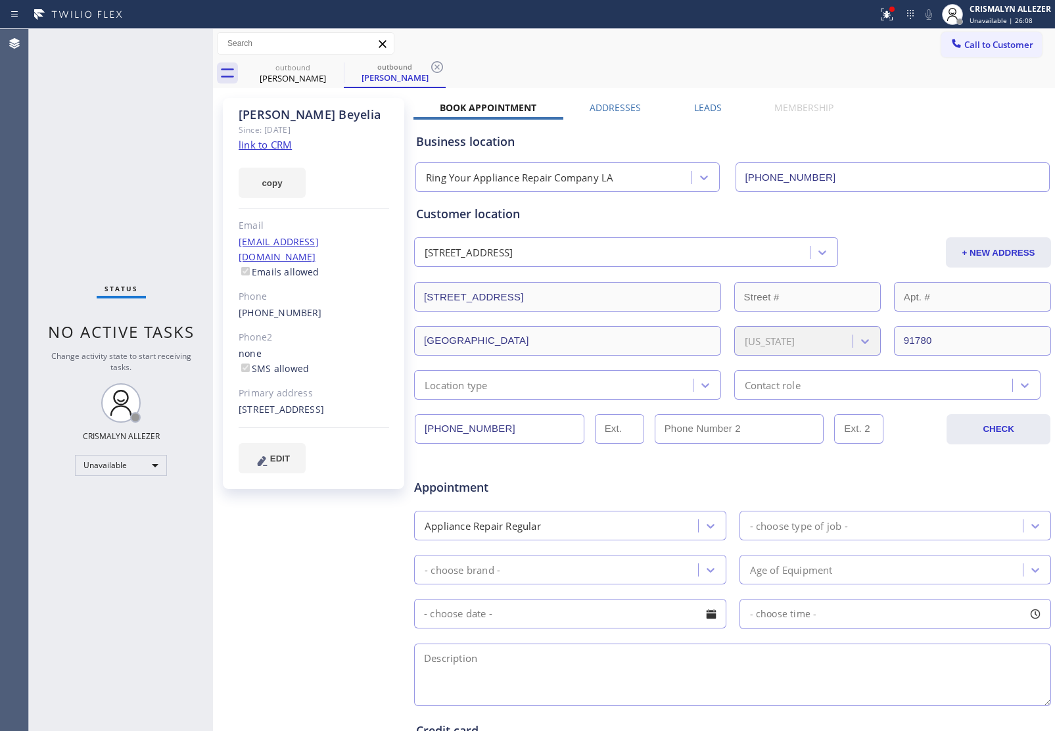
drag, startPoint x: 704, startPoint y: 109, endPoint x: 719, endPoint y: 128, distance: 24.3
click at [704, 109] on label "Leads" at bounding box center [708, 107] width 28 height 12
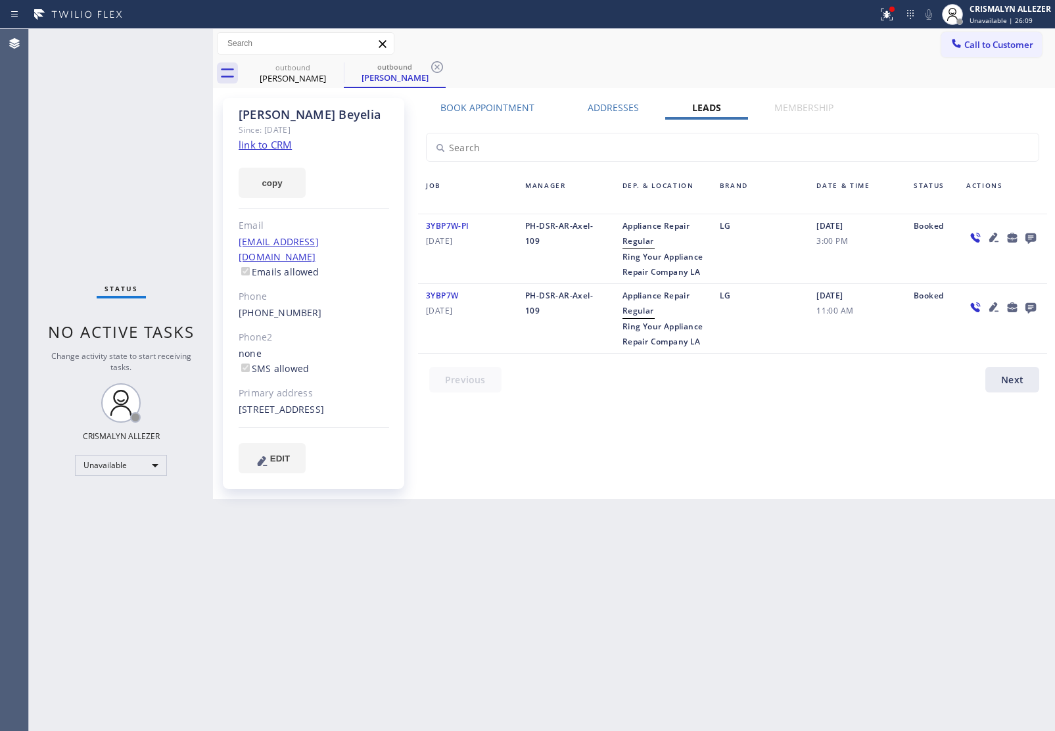
click at [1034, 233] on icon at bounding box center [1031, 238] width 11 height 11
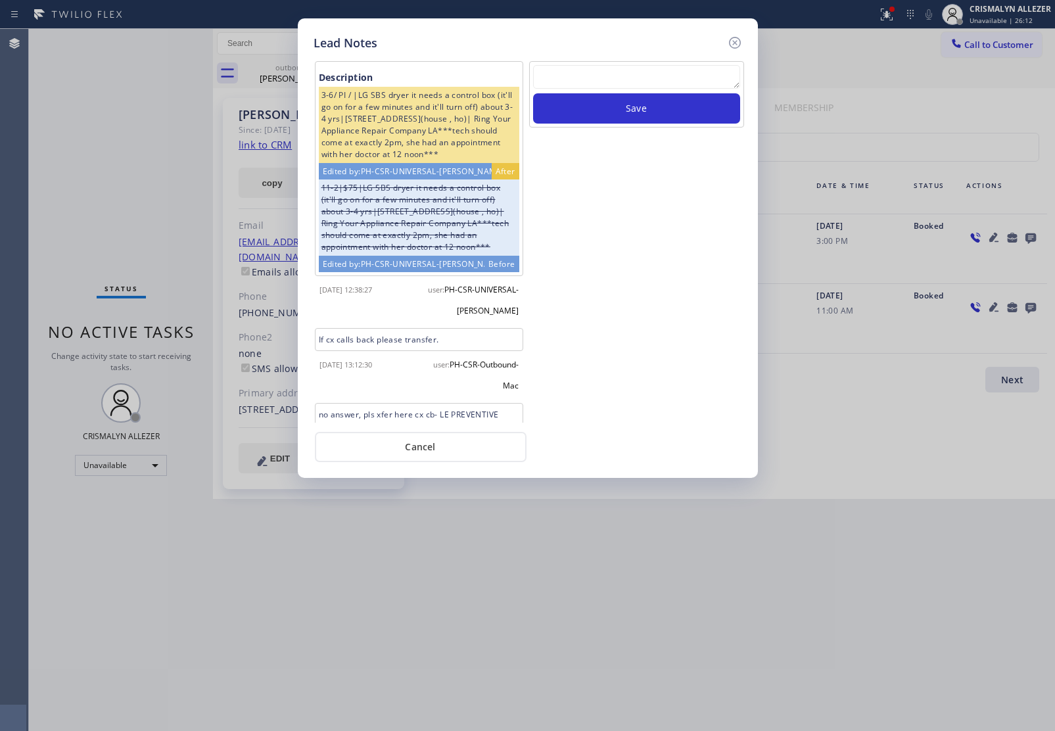
click at [592, 80] on textarea at bounding box center [636, 77] width 207 height 24
paste textarea "no answer | pls xfer here cx cb"
type textarea "no answer | pls xfer here cx cb"
click at [615, 112] on button "Save" at bounding box center [636, 108] width 207 height 30
drag, startPoint x: 412, startPoint y: 454, endPoint x: 405, endPoint y: 325, distance: 128.4
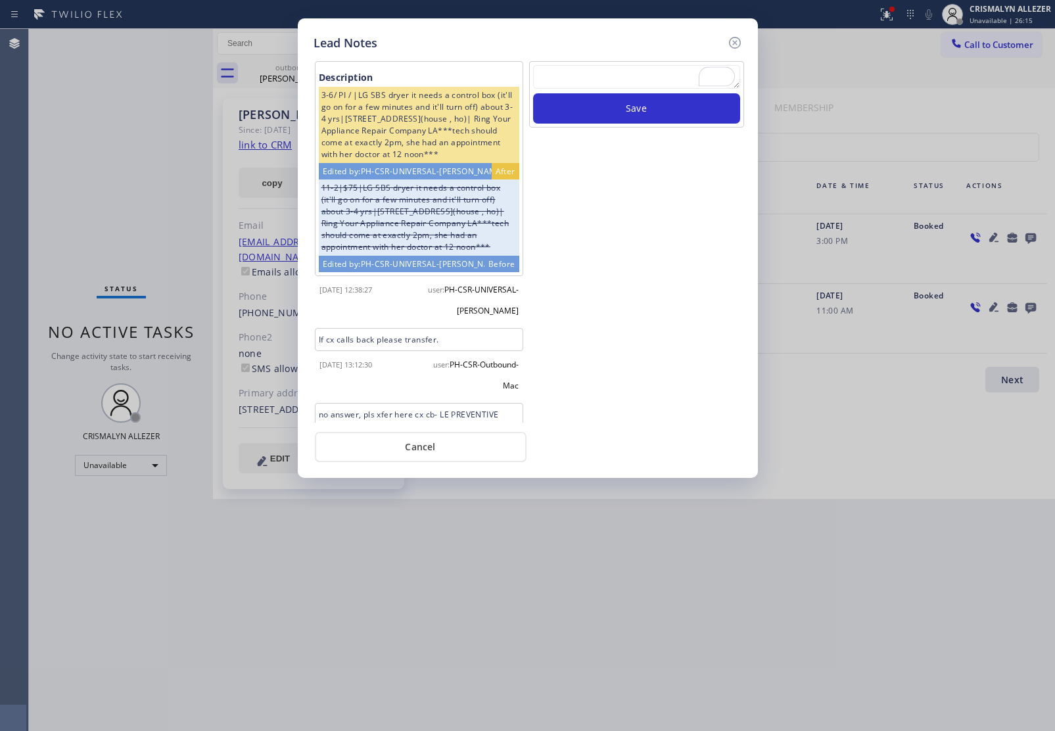
click at [412, 452] on button "Cancel" at bounding box center [421, 447] width 212 height 30
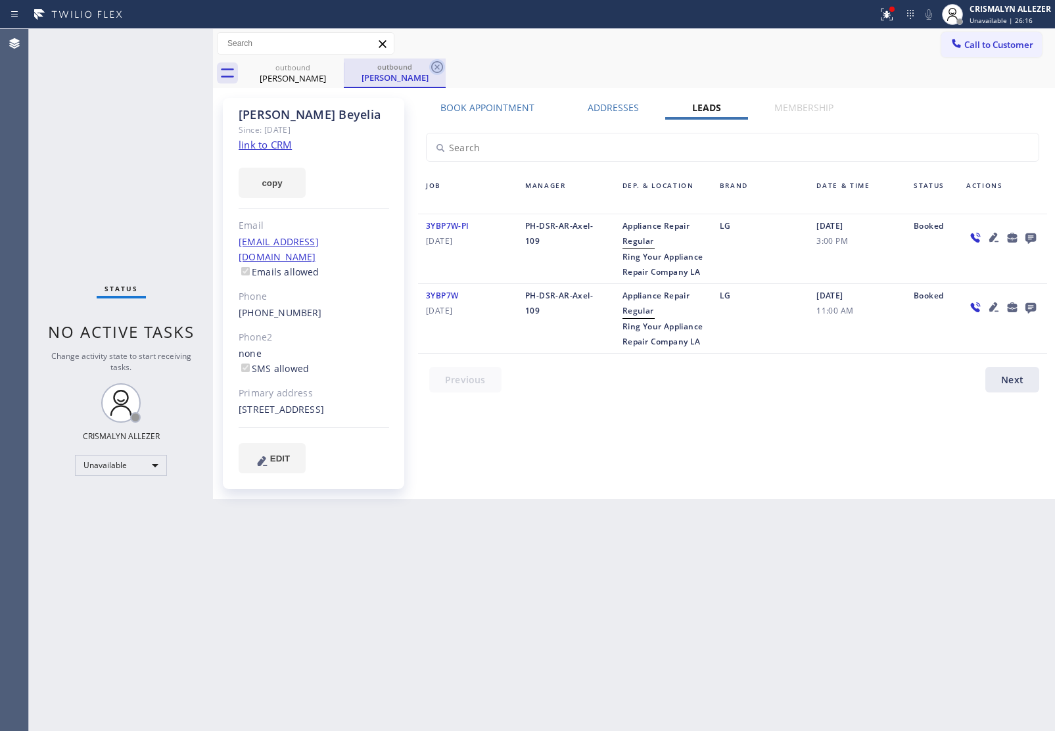
click at [434, 66] on icon at bounding box center [437, 67] width 16 height 16
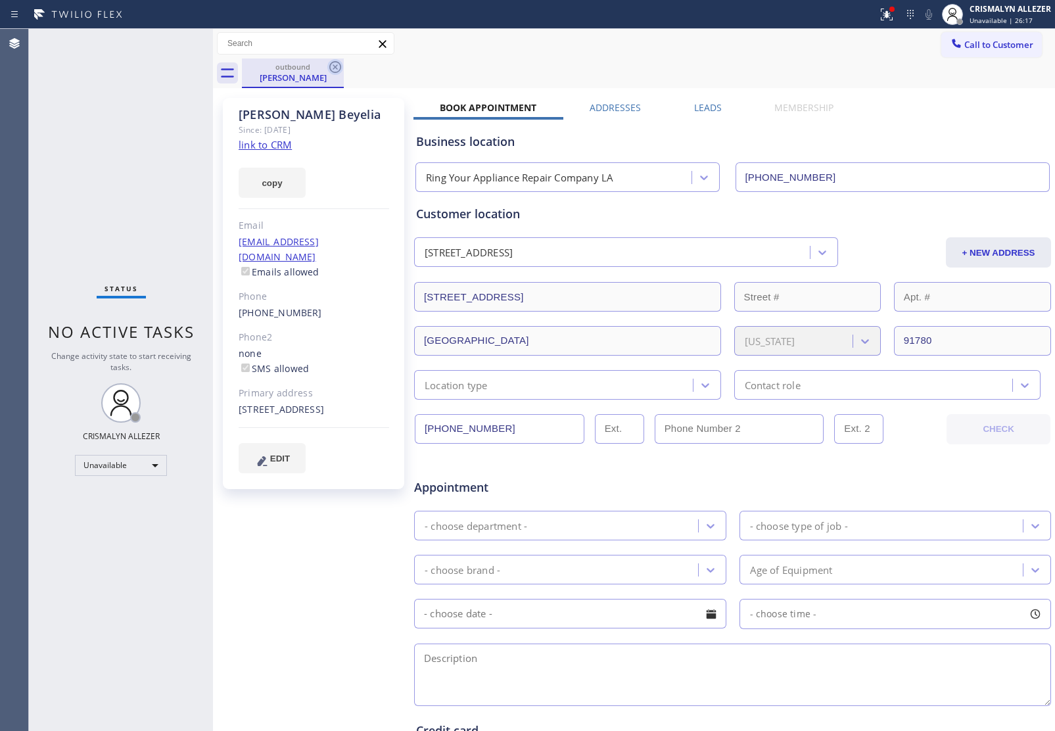
drag, startPoint x: 329, startPoint y: 67, endPoint x: 369, endPoint y: 4, distance: 74.4
click at [329, 66] on icon at bounding box center [335, 67] width 12 height 12
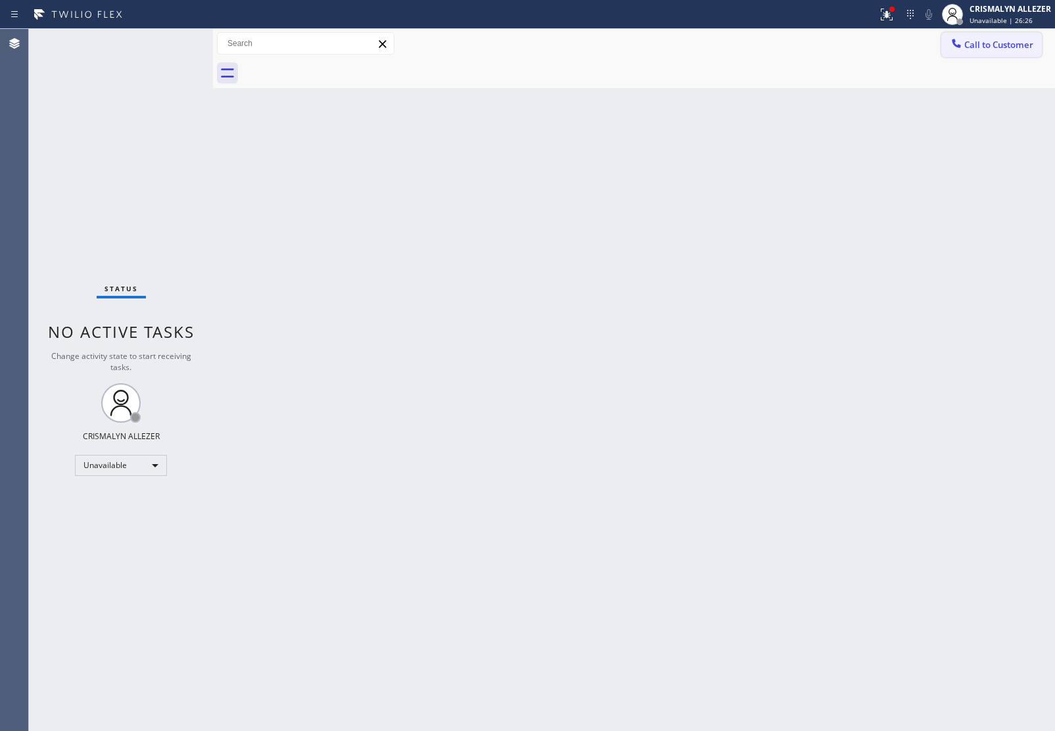
click at [1001, 38] on button "Call to Customer" at bounding box center [992, 44] width 101 height 25
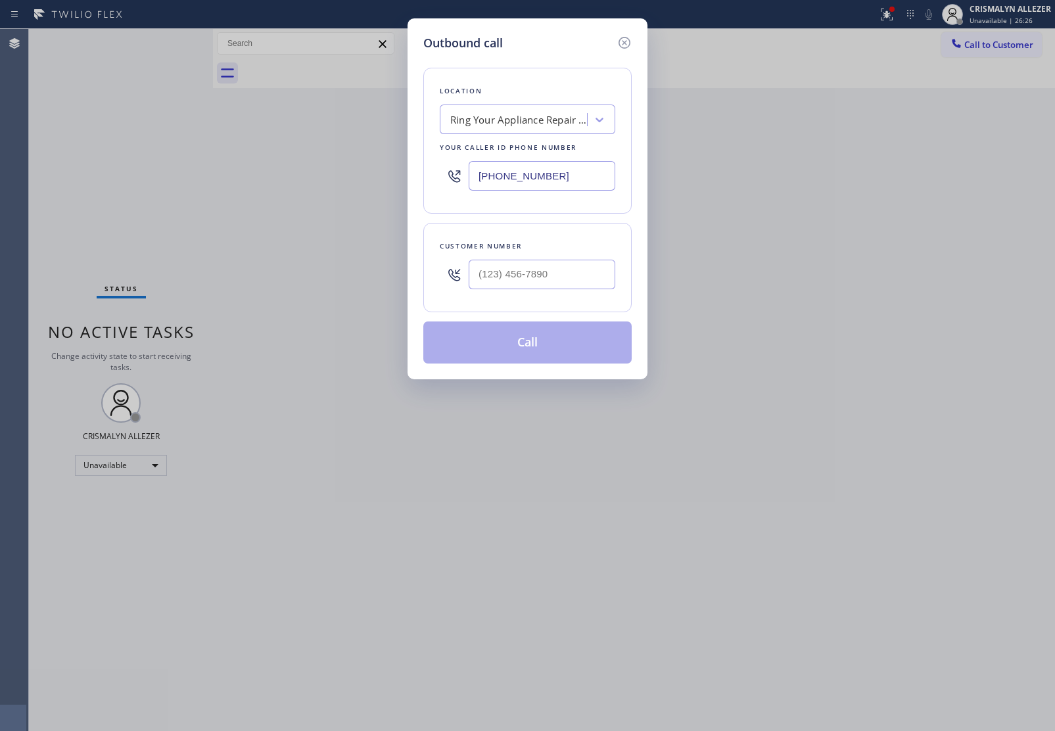
paste input "855) 598-9992"
drag, startPoint x: 584, startPoint y: 170, endPoint x: 276, endPoint y: 139, distance: 309.3
click at [295, 145] on div "Outbound call Location Ring Your Appliance Repair Company LA Your caller id pho…" at bounding box center [527, 365] width 1055 height 731
type input "[PHONE_NUMBER]"
click at [558, 293] on div at bounding box center [542, 274] width 147 height 43
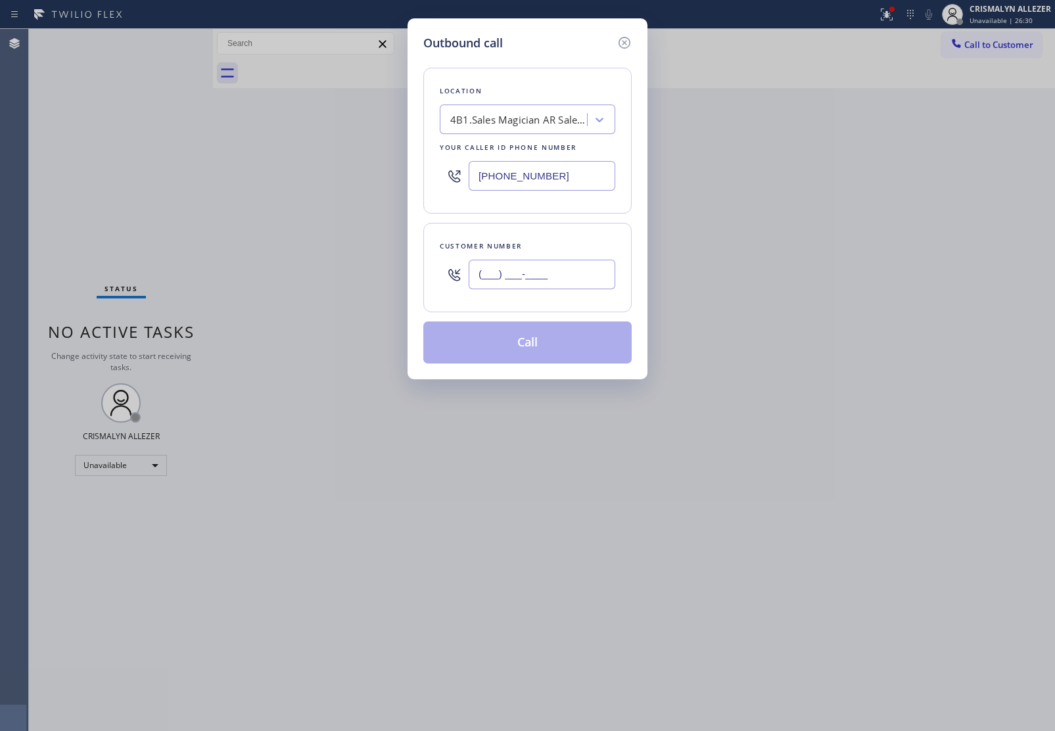
click at [559, 289] on input "(___) ___-____" at bounding box center [542, 275] width 147 height 30
paste input "310) 971-5258"
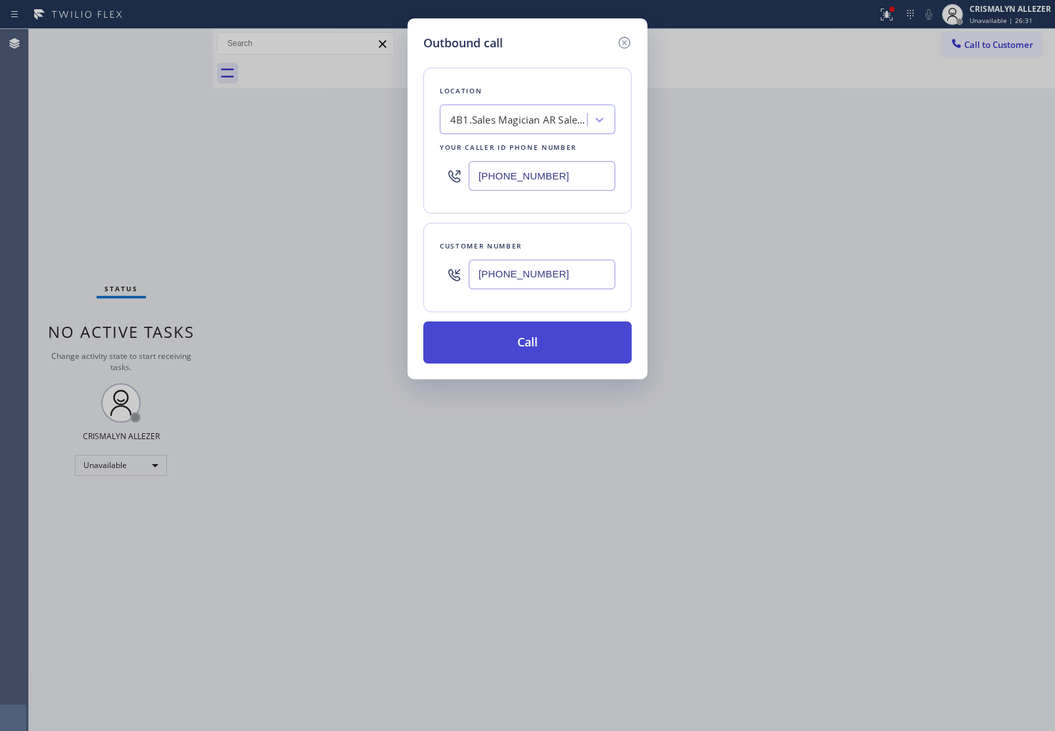
type input "[PHONE_NUMBER]"
click at [534, 356] on button "Call" at bounding box center [527, 343] width 208 height 42
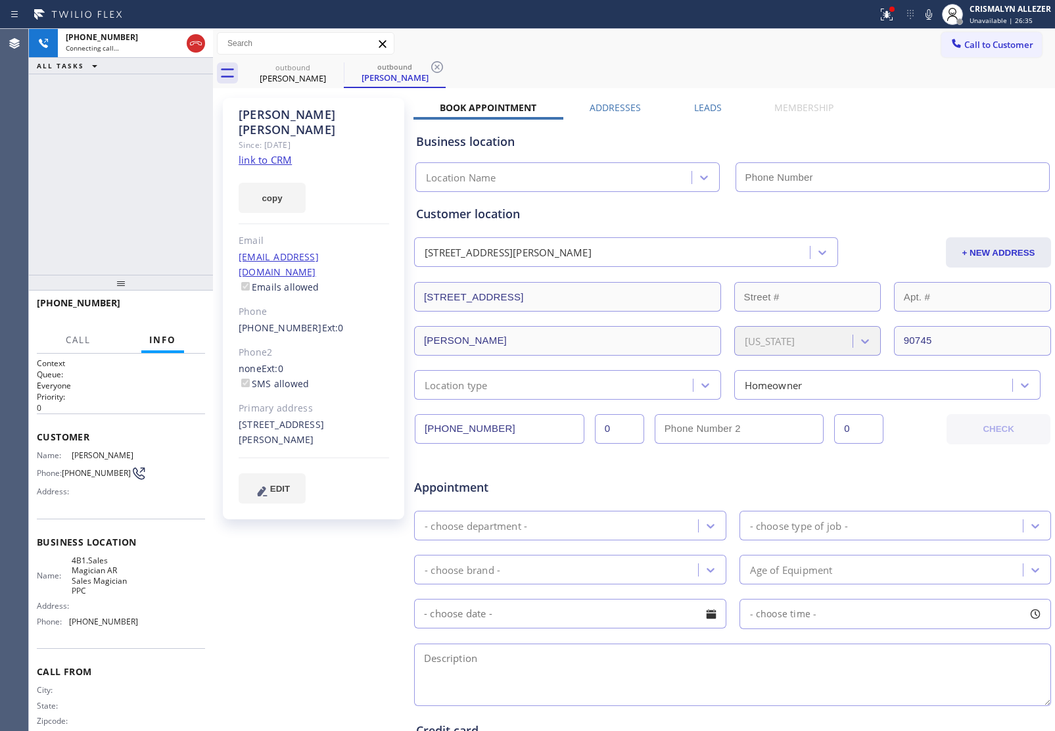
click at [263, 153] on link "link to CRM" at bounding box center [265, 159] width 53 height 13
type input "[PHONE_NUMBER]"
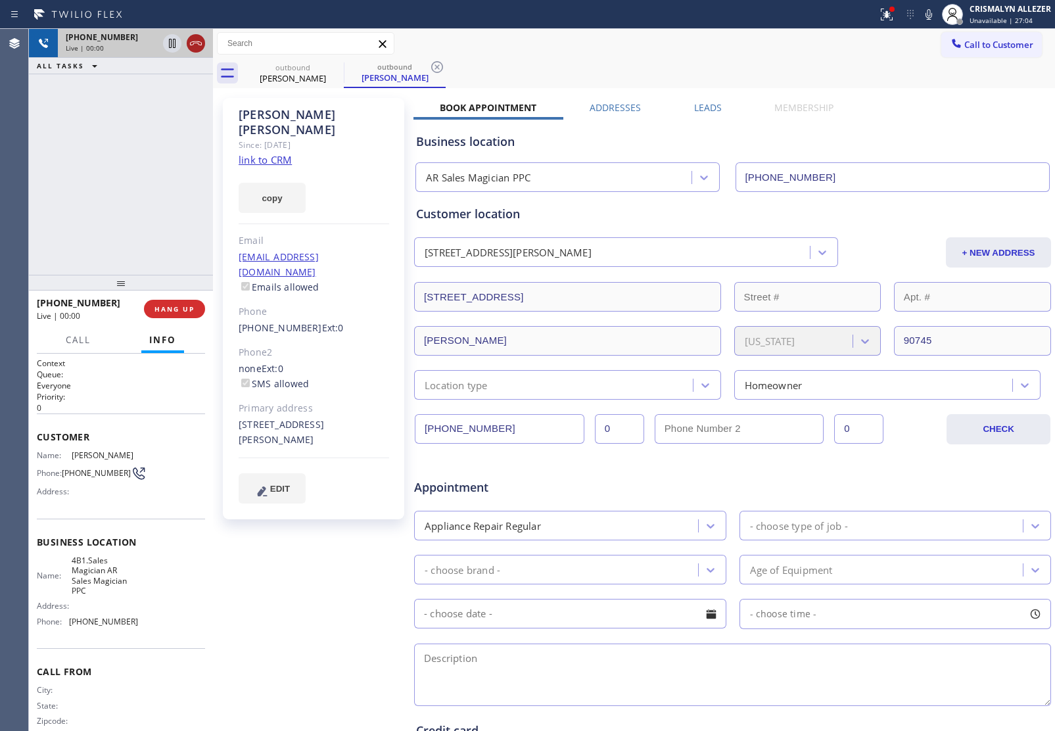
click at [203, 43] on icon at bounding box center [196, 44] width 16 height 16
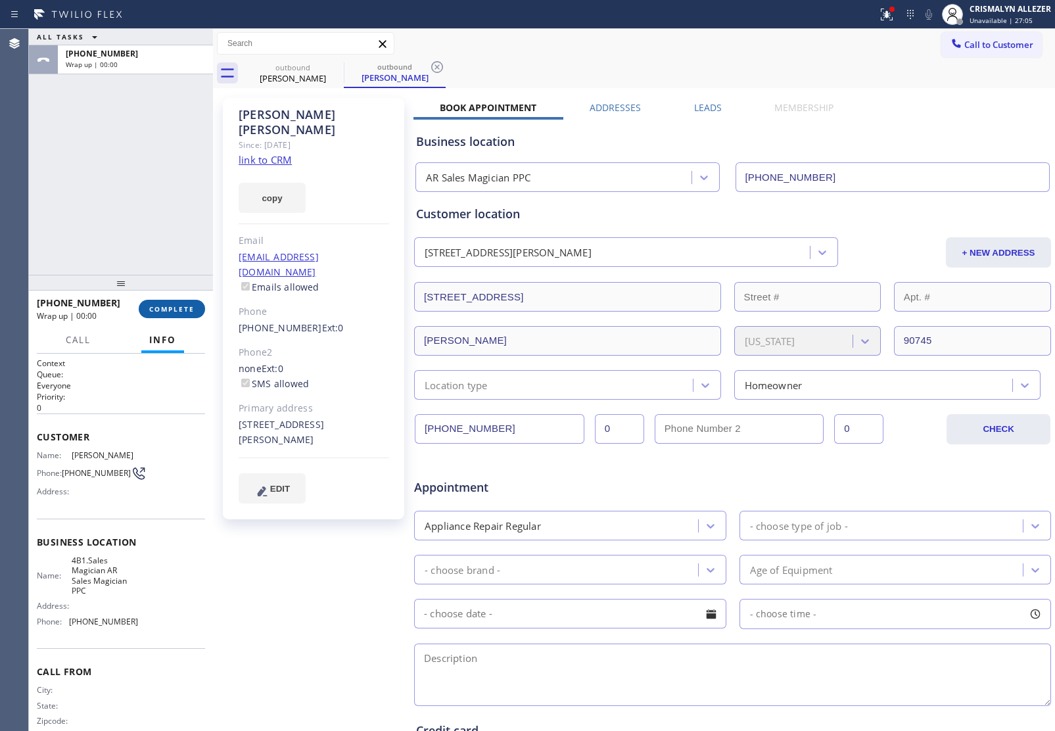
click at [180, 311] on span "COMPLETE" at bounding box center [171, 308] width 45 height 9
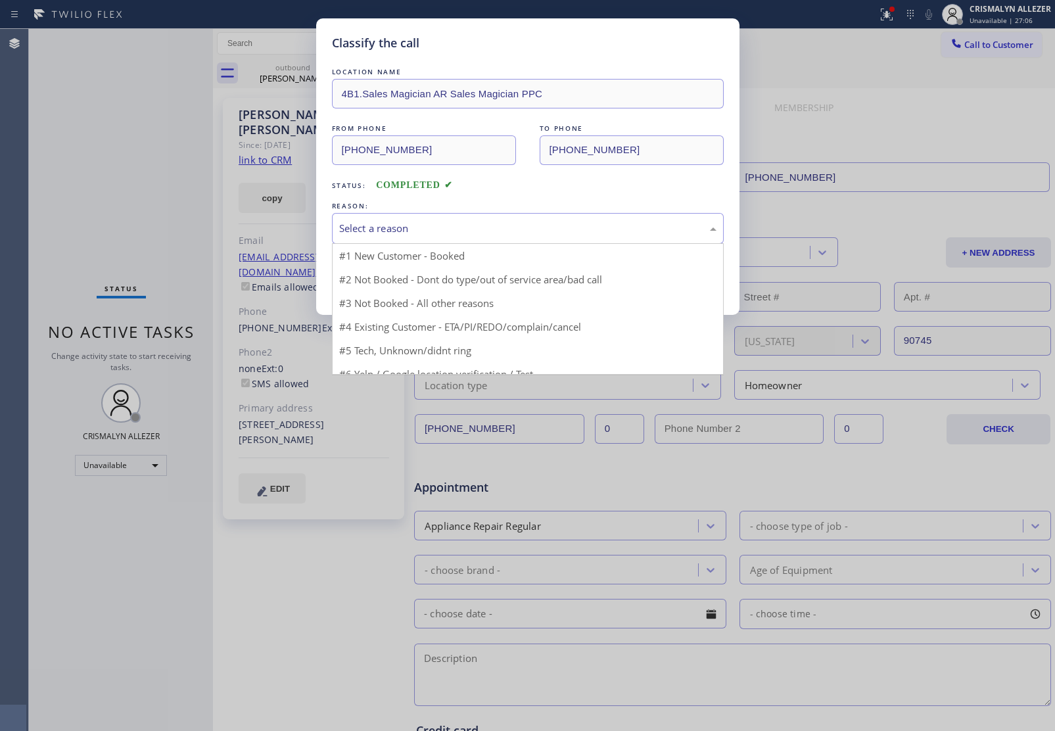
click at [593, 237] on div "Select a reason" at bounding box center [528, 228] width 392 height 31
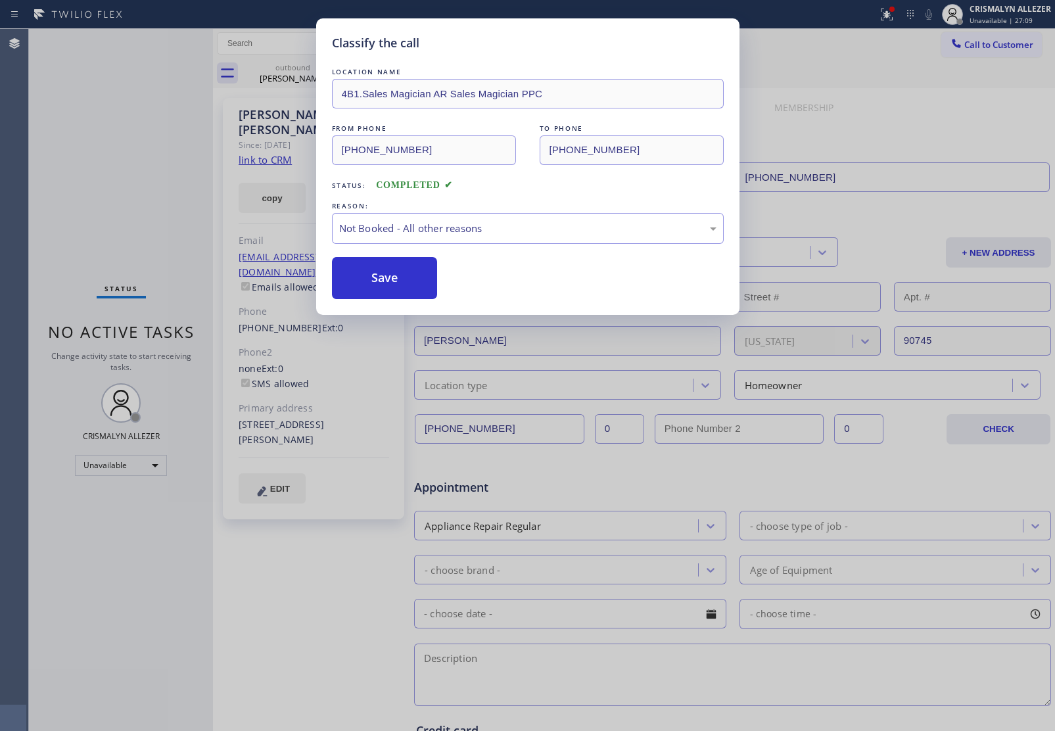
click at [359, 287] on button "Save" at bounding box center [385, 278] width 106 height 42
click at [288, 70] on div "Classify the call LOCATION NAME 4B1.Sales Magician AR Sales Magician PPC FROM P…" at bounding box center [527, 365] width 1055 height 731
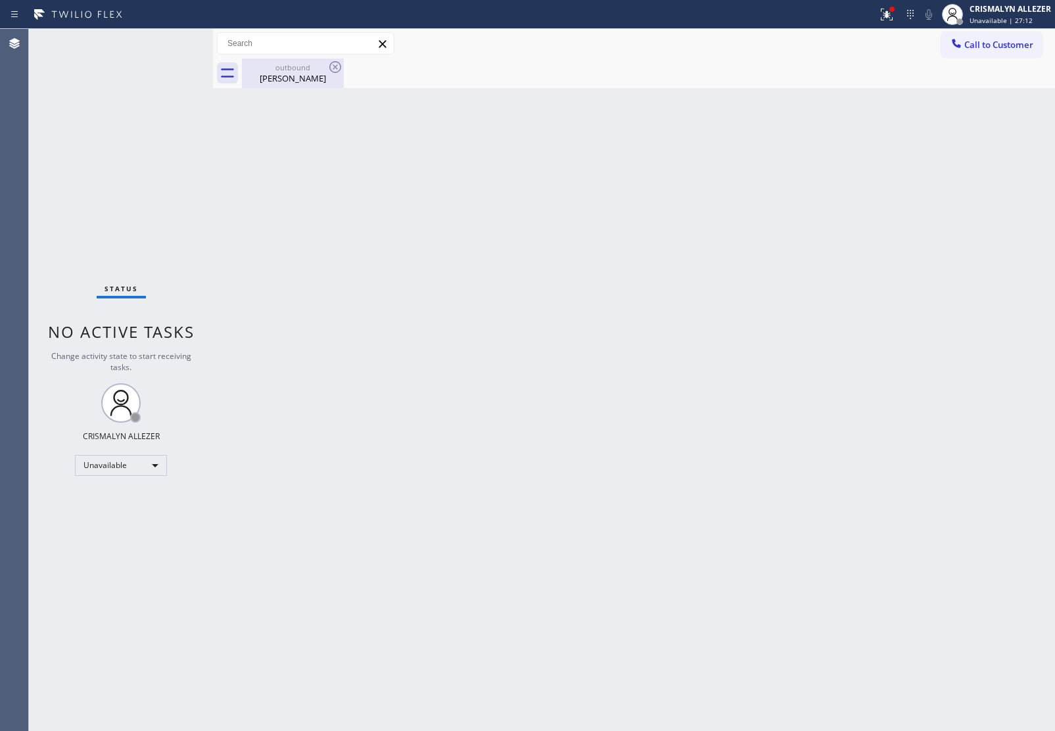
click at [303, 70] on div "outbound" at bounding box center [292, 67] width 99 height 10
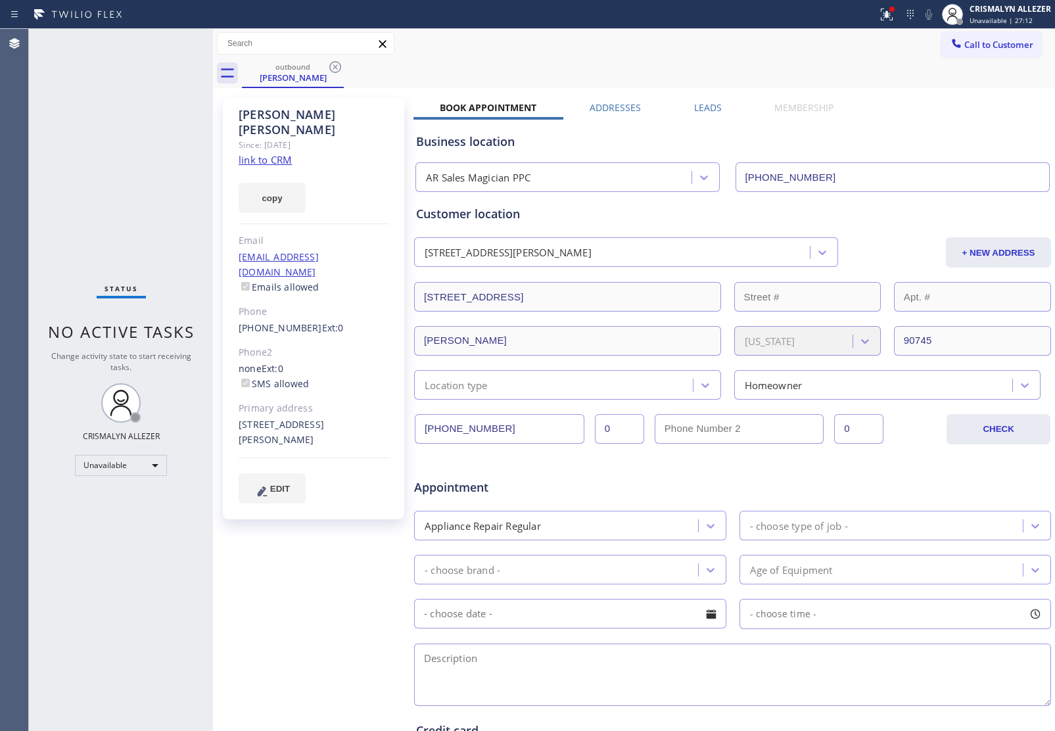
click at [694, 104] on label "Leads" at bounding box center [708, 107] width 28 height 12
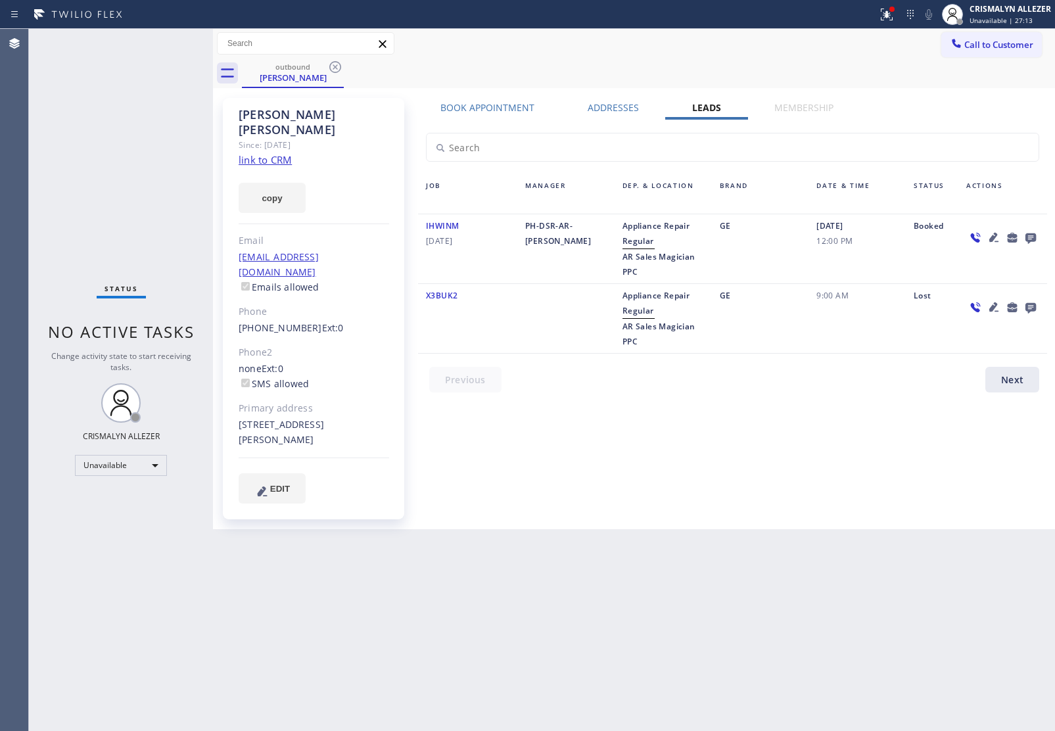
click at [1029, 237] on icon at bounding box center [1031, 238] width 11 height 11
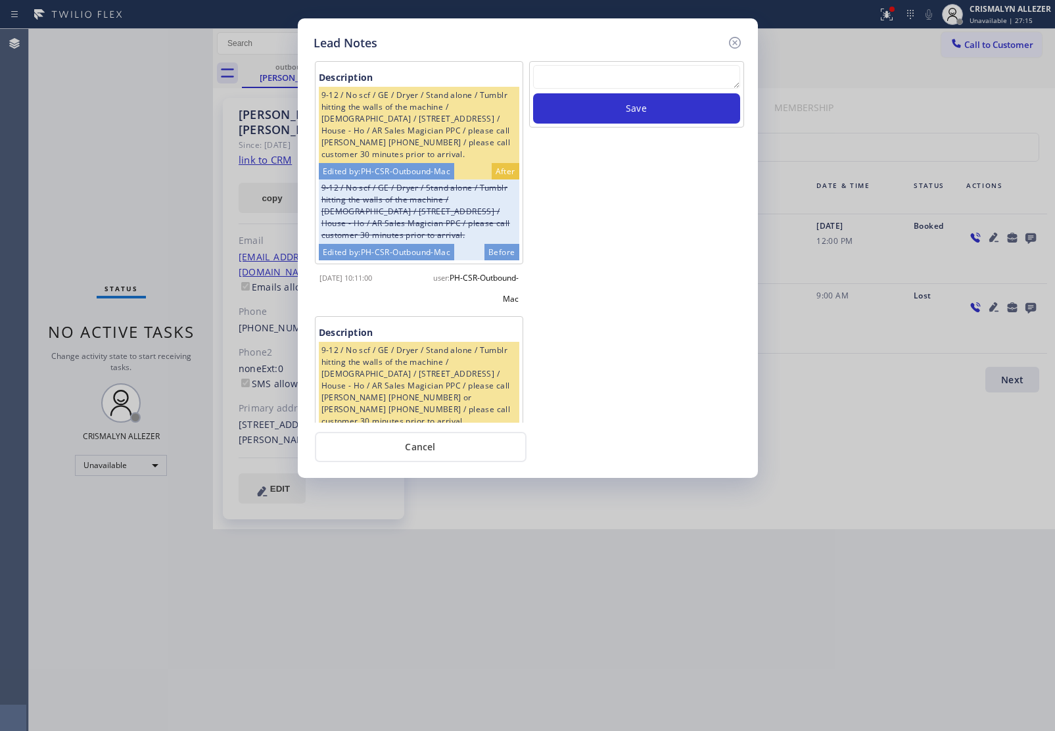
click at [593, 76] on textarea at bounding box center [636, 77] width 207 height 24
paste textarea "no answer | pls xfer here cx cb"
type textarea "no answer | pls xfer here cx cb"
click at [619, 112] on button "Save" at bounding box center [636, 108] width 207 height 30
click at [738, 41] on icon at bounding box center [735, 43] width 16 height 16
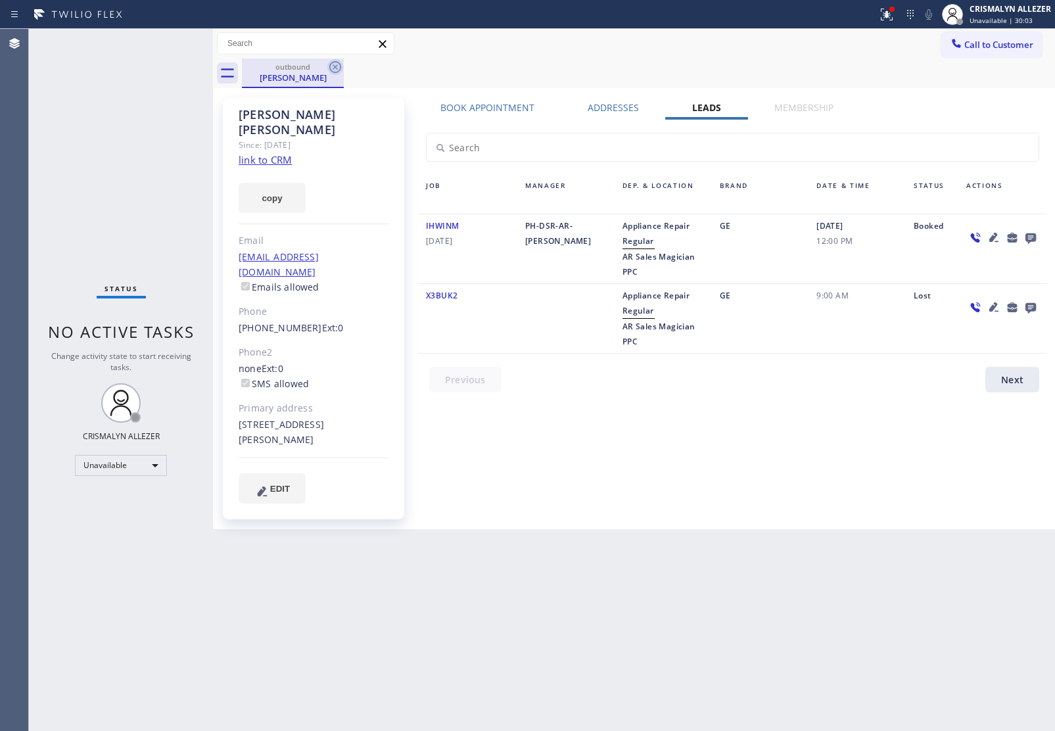
click at [336, 64] on icon at bounding box center [335, 67] width 16 height 16
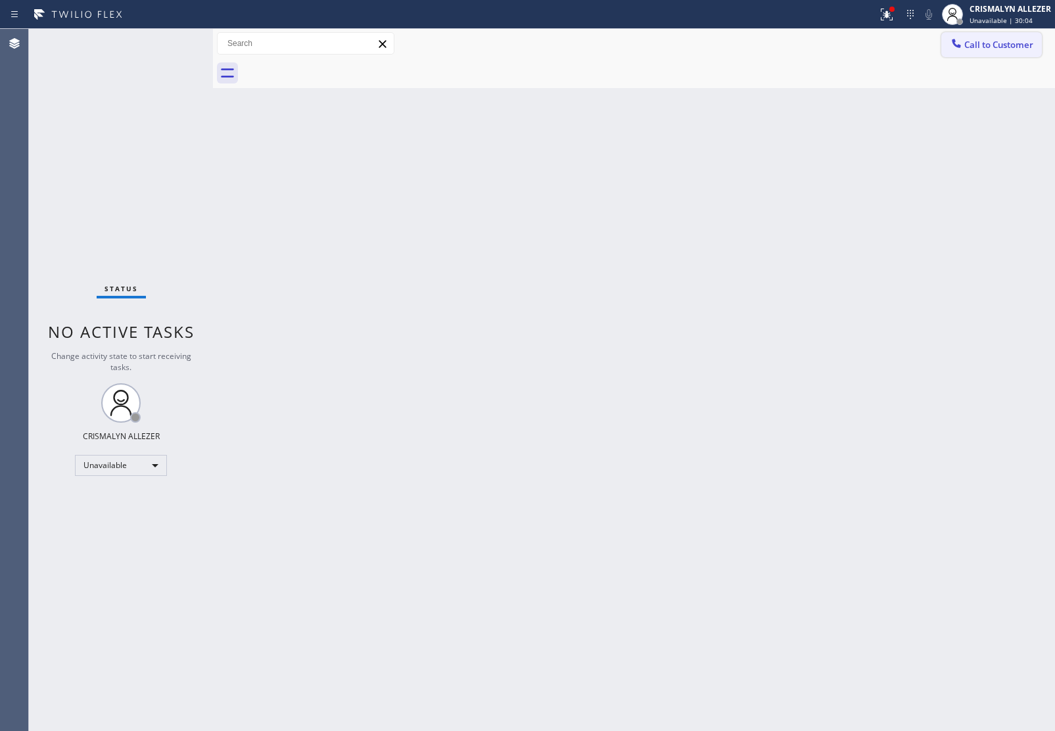
click at [988, 49] on span "Call to Customer" at bounding box center [999, 45] width 69 height 12
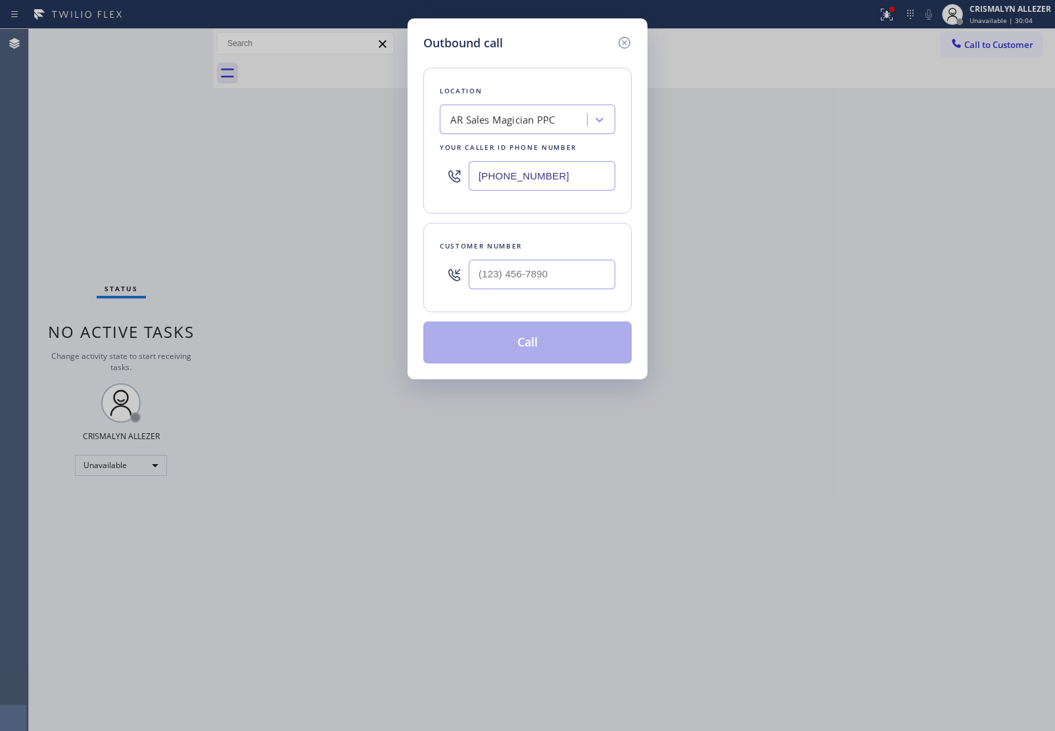
drag, startPoint x: 597, startPoint y: 178, endPoint x: 303, endPoint y: 164, distance: 294.3
click at [343, 166] on div "Outbound call Location AR Sales Magician PPC Your caller id phone number [PHONE…" at bounding box center [527, 365] width 1055 height 731
paste input "760) 452-3788"
type input "[PHONE_NUMBER]"
click at [538, 279] on input "(___) ___-____" at bounding box center [542, 275] width 147 height 30
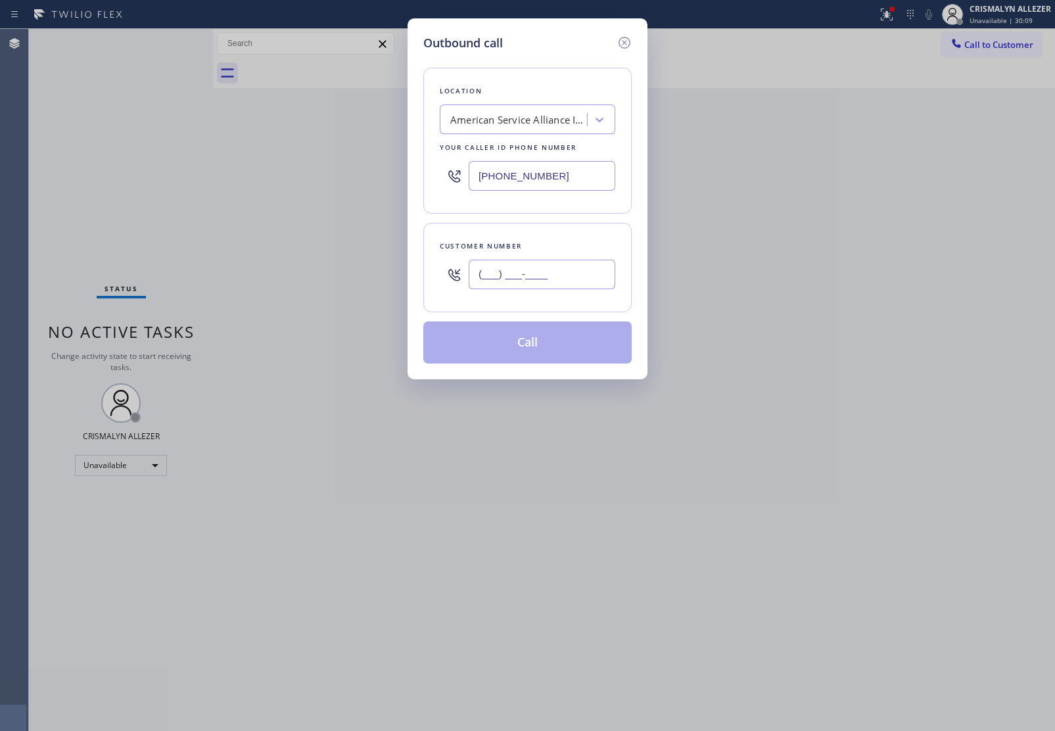
paste input "909) 512-2904"
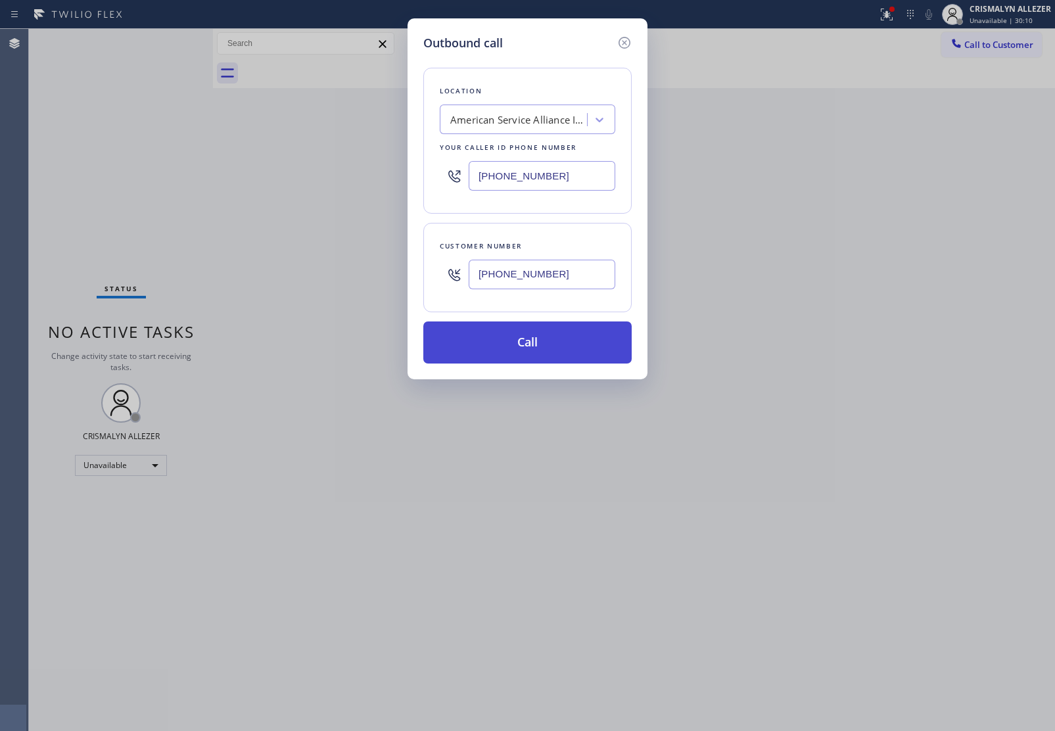
type input "[PHONE_NUMBER]"
click at [544, 350] on button "Call" at bounding box center [527, 343] width 208 height 42
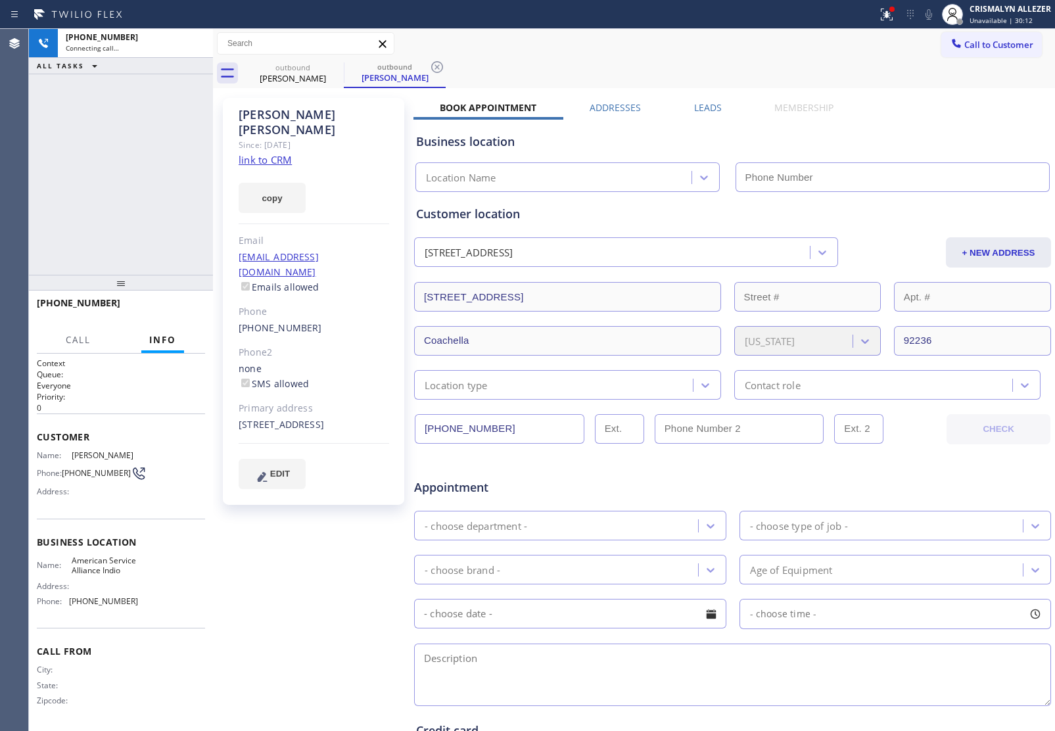
click at [264, 153] on link "link to CRM" at bounding box center [265, 159] width 53 height 13
type input "[PHONE_NUMBER]"
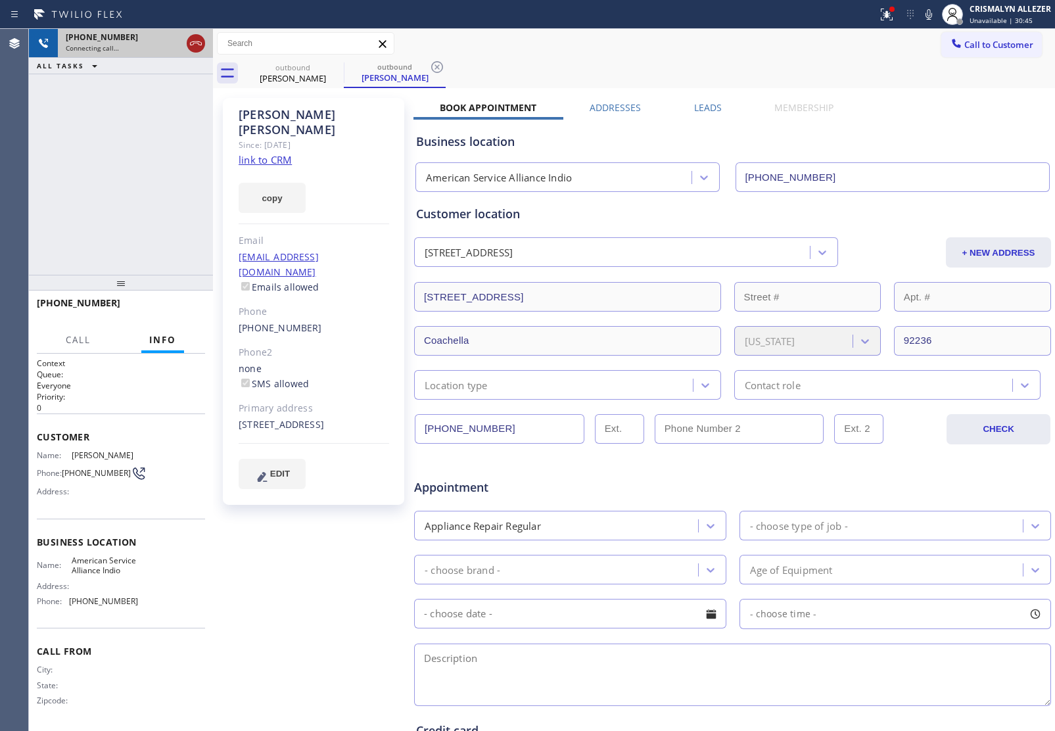
click at [193, 48] on icon at bounding box center [196, 44] width 16 height 16
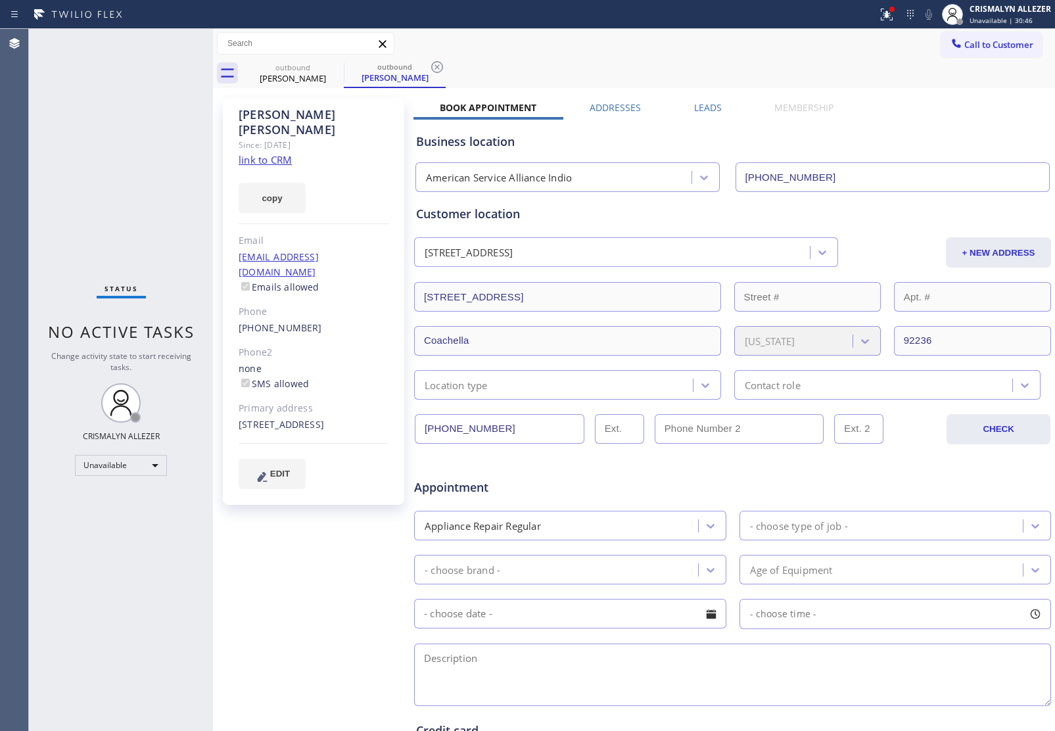
click at [704, 108] on label "Leads" at bounding box center [708, 107] width 28 height 12
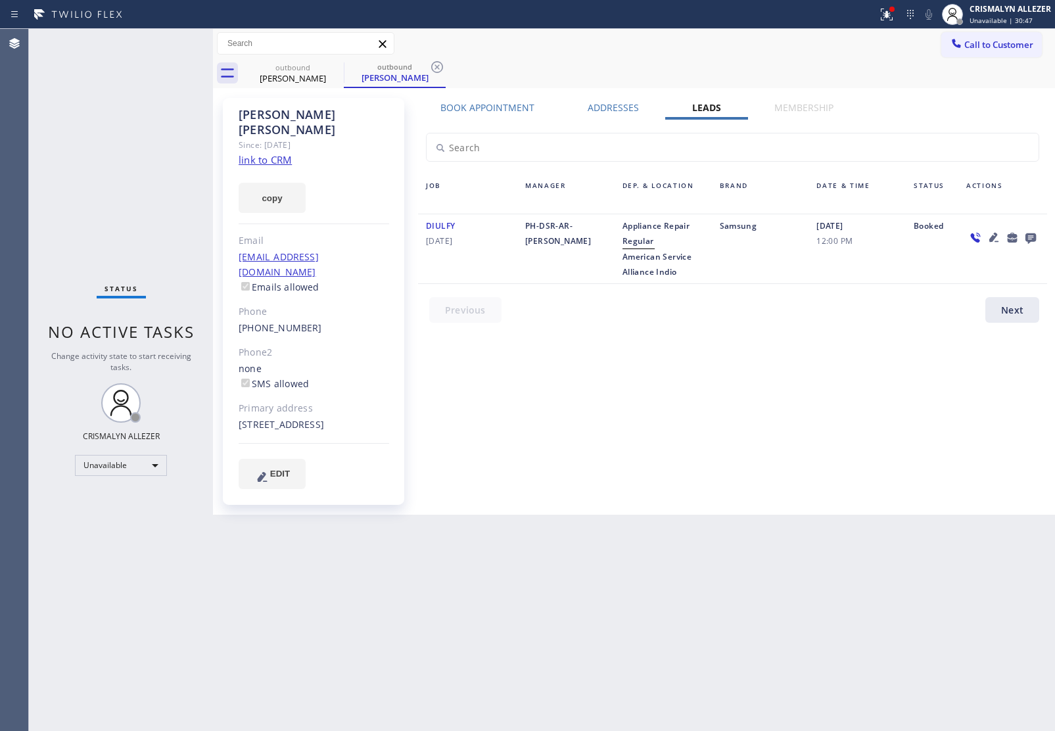
click at [1030, 235] on icon at bounding box center [1031, 237] width 16 height 16
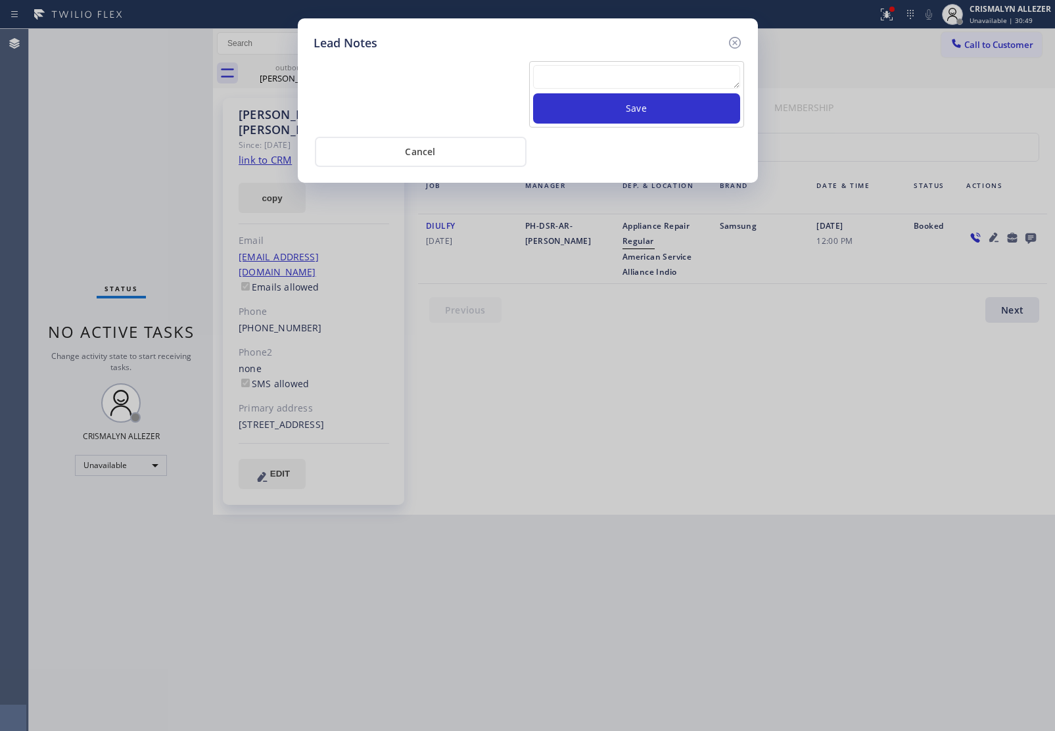
click at [573, 80] on textarea at bounding box center [636, 77] width 207 height 24
paste textarea "no answer | pls xfer here cx cb"
type textarea "no answer | pls xfer here cx cb"
click at [640, 124] on button "Save" at bounding box center [636, 108] width 207 height 30
click at [650, 112] on button "Save" at bounding box center [636, 108] width 207 height 30
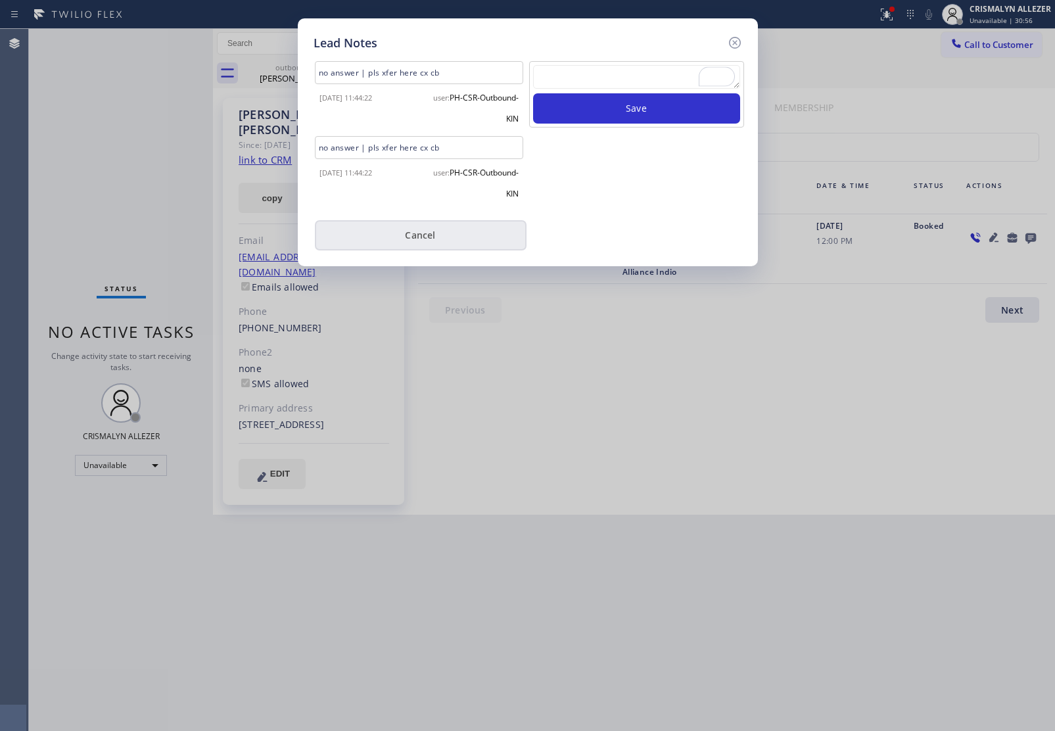
click at [419, 244] on button "Cancel" at bounding box center [421, 235] width 212 height 30
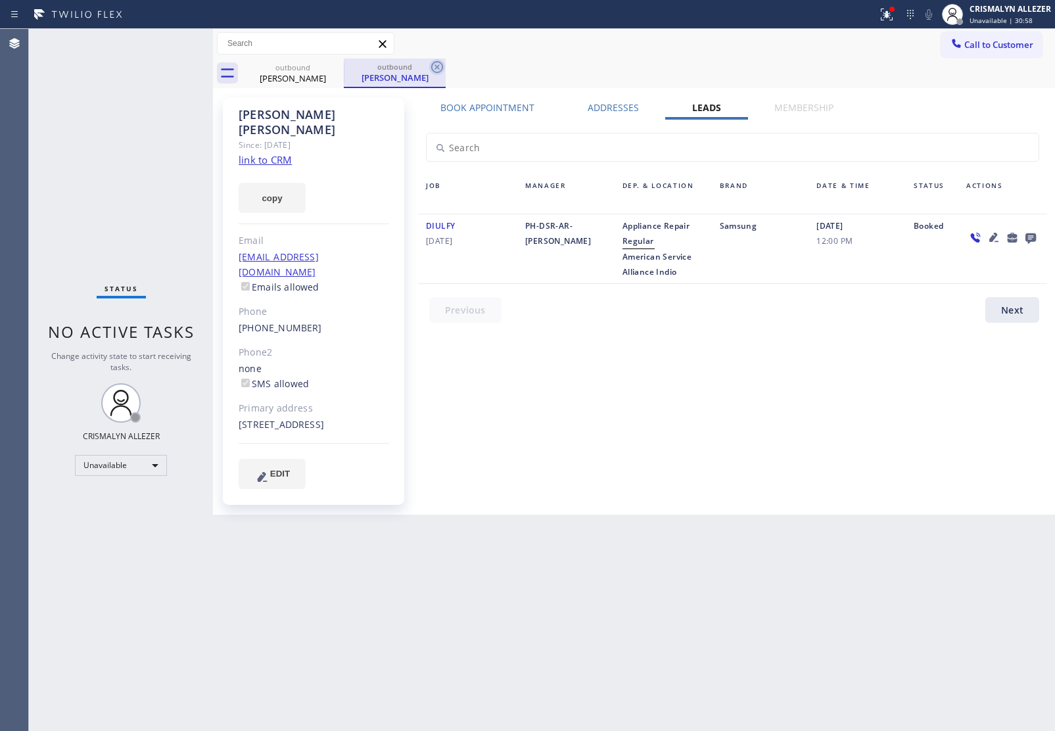
click at [435, 66] on icon at bounding box center [437, 67] width 16 height 16
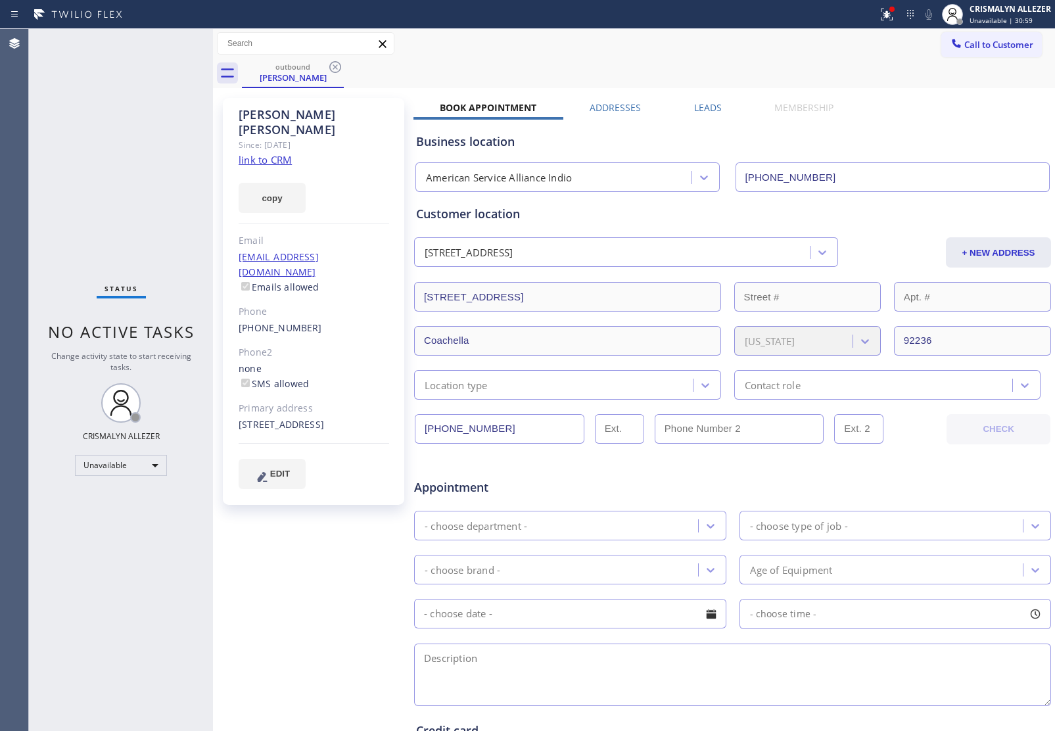
drag, startPoint x: 333, startPoint y: 67, endPoint x: 707, endPoint y: 83, distance: 374.5
click at [352, 67] on div "outbound [PERSON_NAME]" at bounding box center [648, 74] width 813 height 30
drag, startPoint x: 233, startPoint y: 295, endPoint x: 329, endPoint y: 304, distance: 96.4
click at [329, 304] on div "[PERSON_NAME] Since: [DATE] link to CRM copy Email [EMAIL_ADDRESS][DOMAIN_NAME]…" at bounding box center [313, 301] width 181 height 407
copy link "[PHONE_NUMBER]"
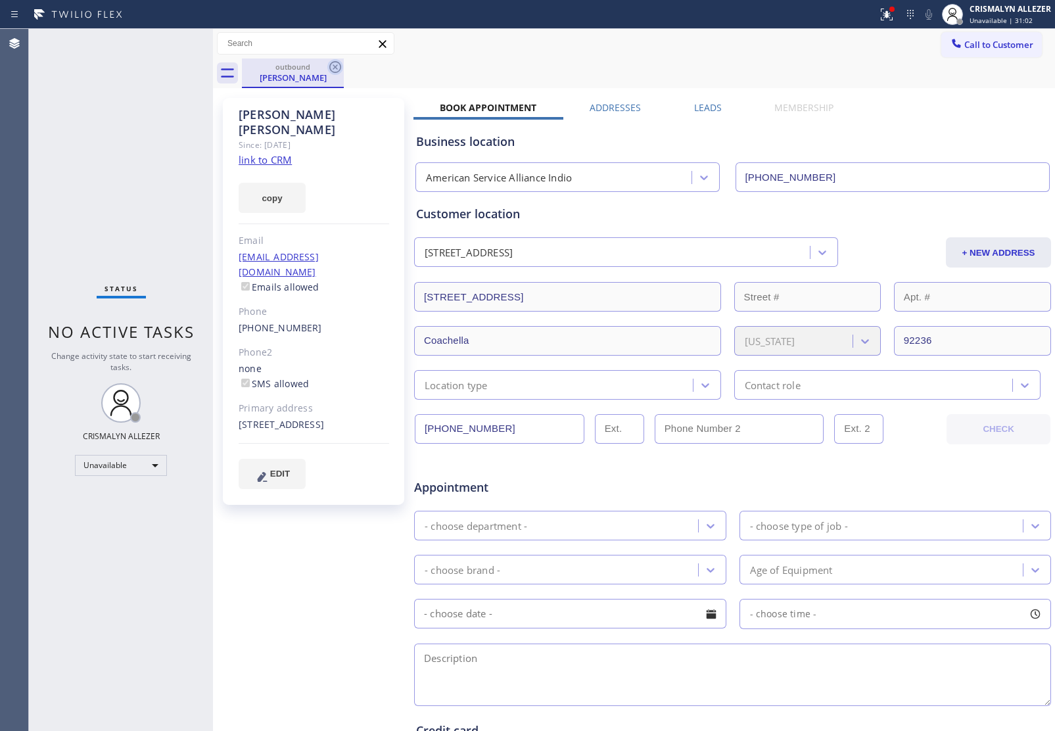
click at [334, 61] on icon at bounding box center [335, 67] width 12 height 12
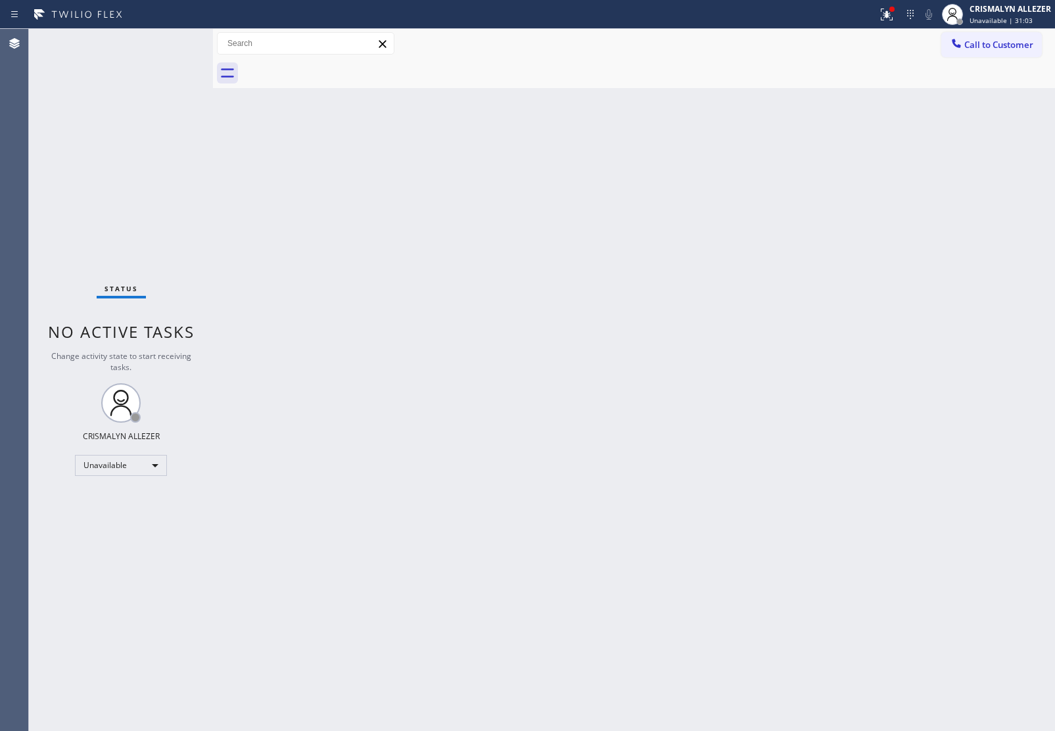
click at [1023, 31] on div "Call to Customer Outbound call Location American Service Alliance Indio Your ca…" at bounding box center [634, 44] width 842 height 30
click at [1017, 41] on span "Call to Customer" at bounding box center [999, 45] width 69 height 12
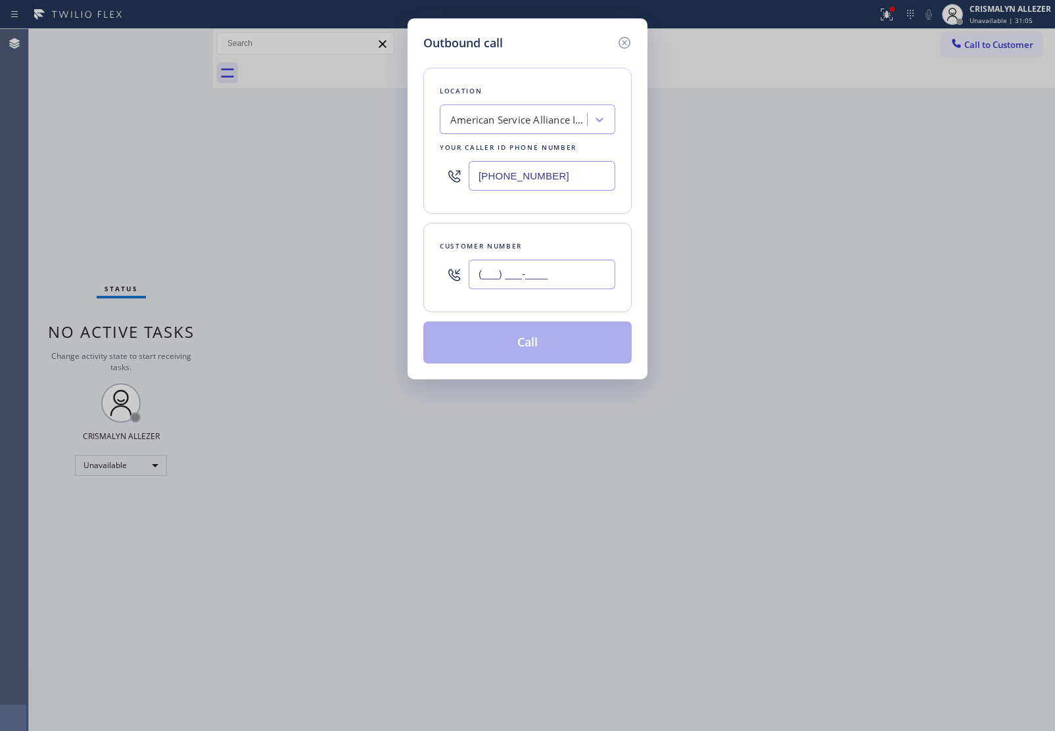
click at [586, 272] on input "(___) ___-____" at bounding box center [542, 275] width 147 height 30
paste input "909) 512-2904"
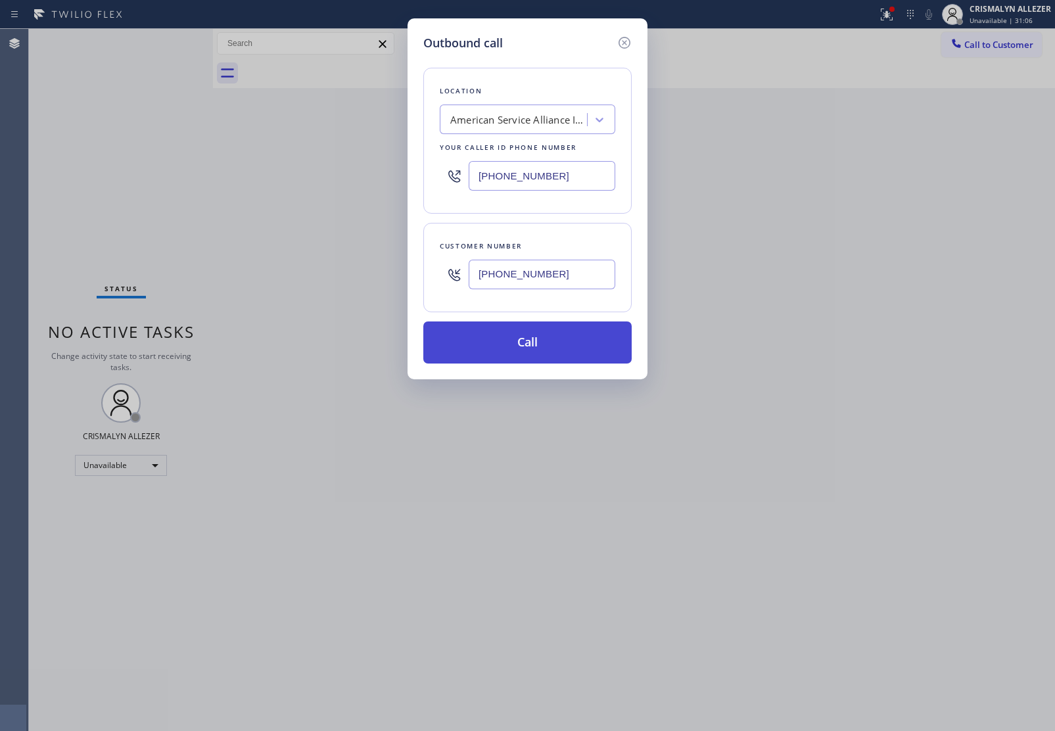
type input "[PHONE_NUMBER]"
click at [527, 352] on button "Call" at bounding box center [527, 343] width 208 height 42
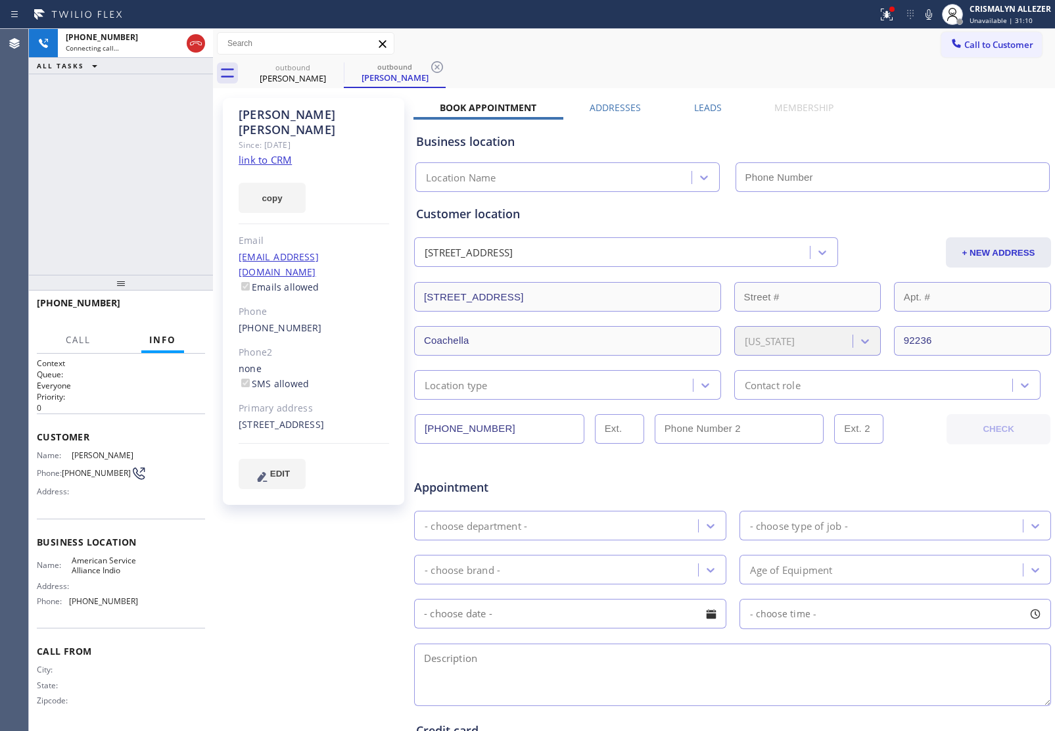
type input "[PHONE_NUMBER]"
click at [166, 309] on span "HANG UP" at bounding box center [175, 308] width 40 height 9
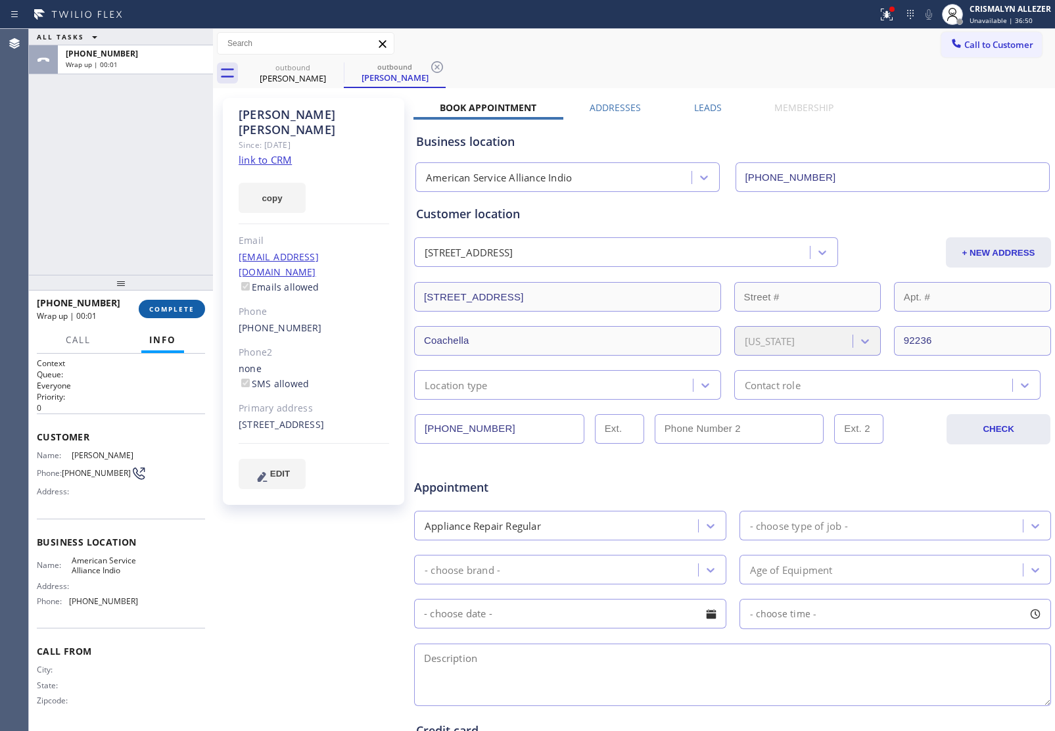
click at [158, 309] on span "COMPLETE" at bounding box center [171, 308] width 45 height 9
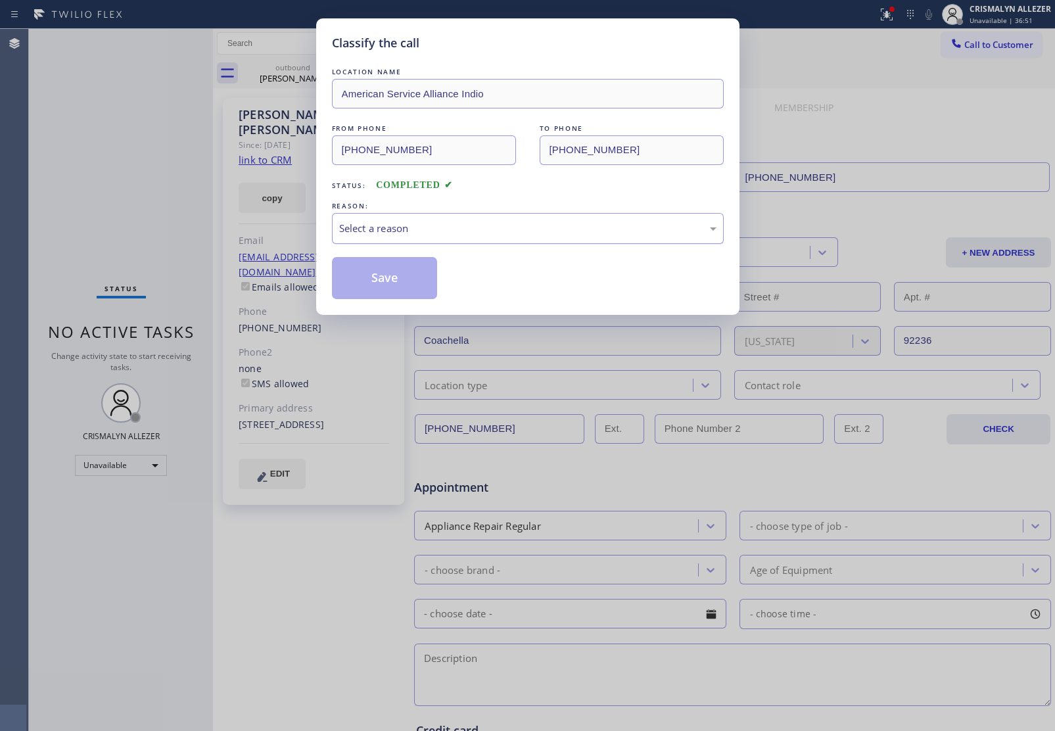
click at [503, 233] on div "Select a reason" at bounding box center [527, 228] width 377 height 15
click at [349, 287] on button "Save" at bounding box center [385, 278] width 106 height 42
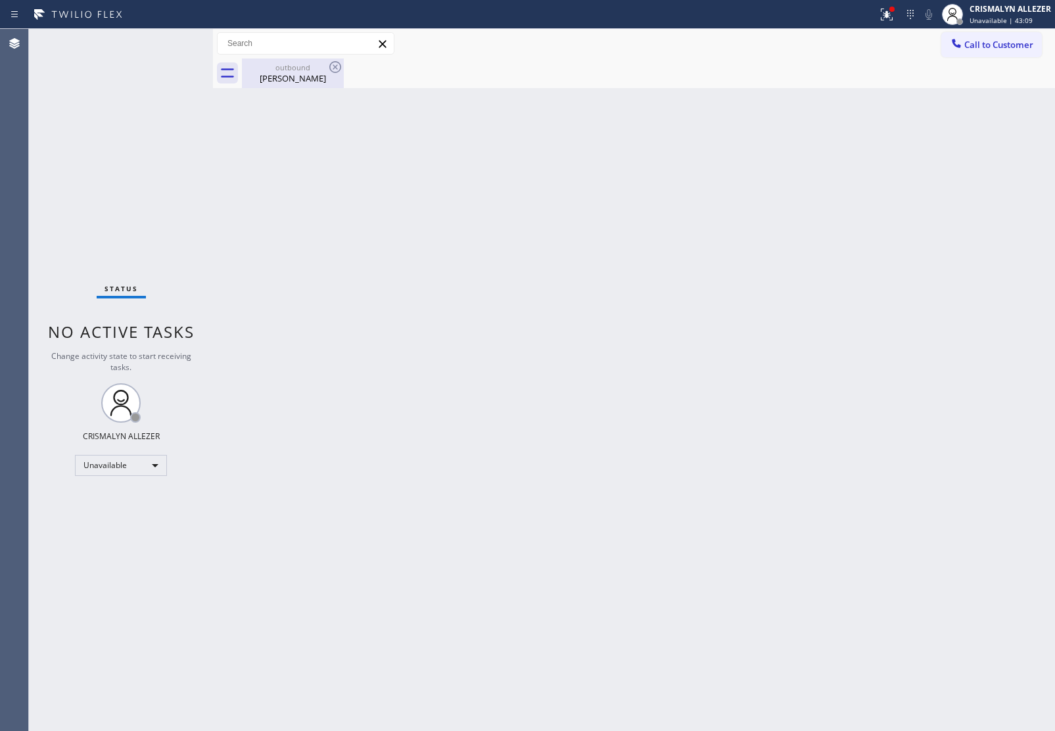
click at [287, 84] on div "outbound [PERSON_NAME]" at bounding box center [292, 74] width 99 height 30
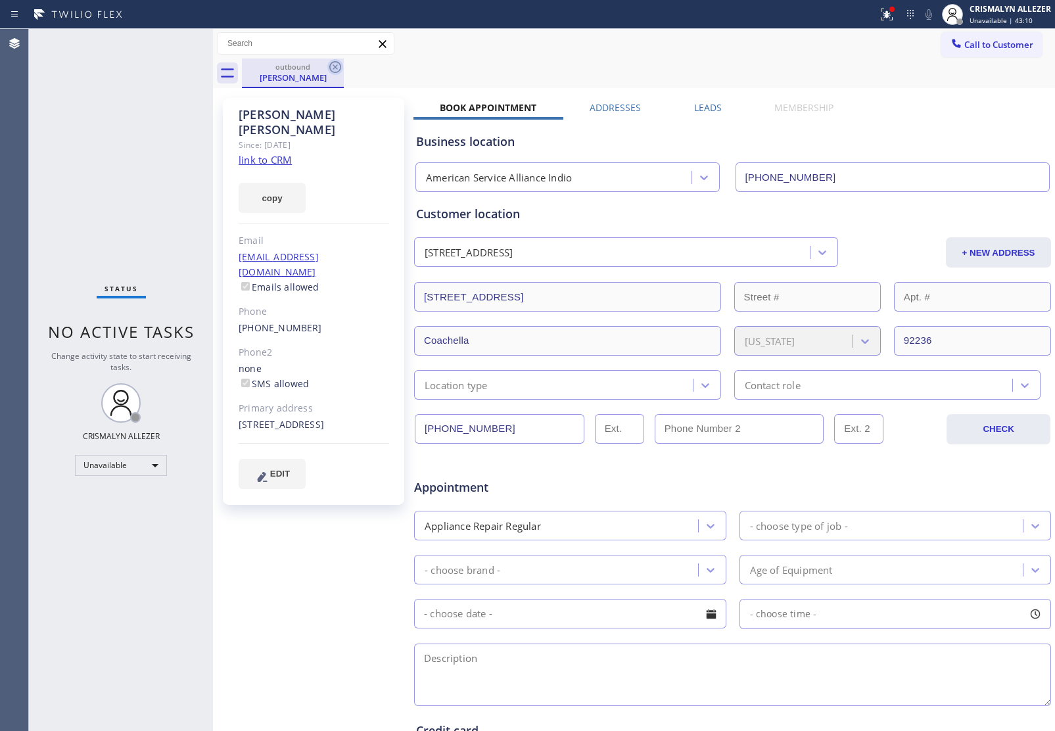
click at [339, 66] on icon at bounding box center [335, 67] width 16 height 16
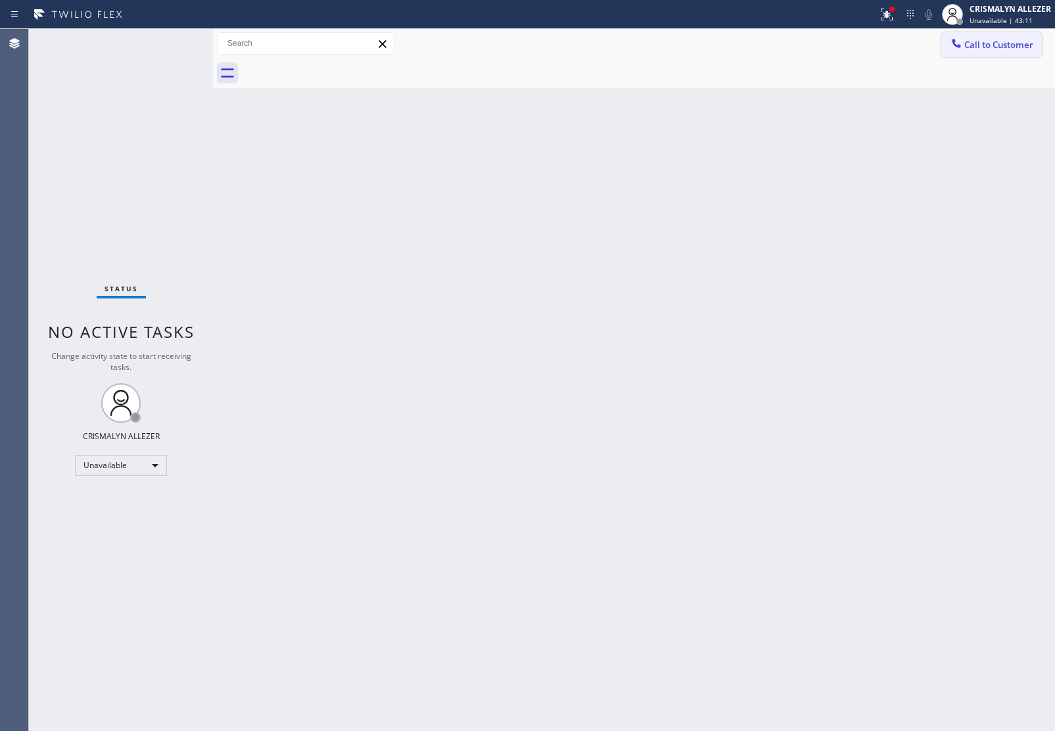
click at [990, 43] on span "Call to Customer" at bounding box center [999, 45] width 69 height 12
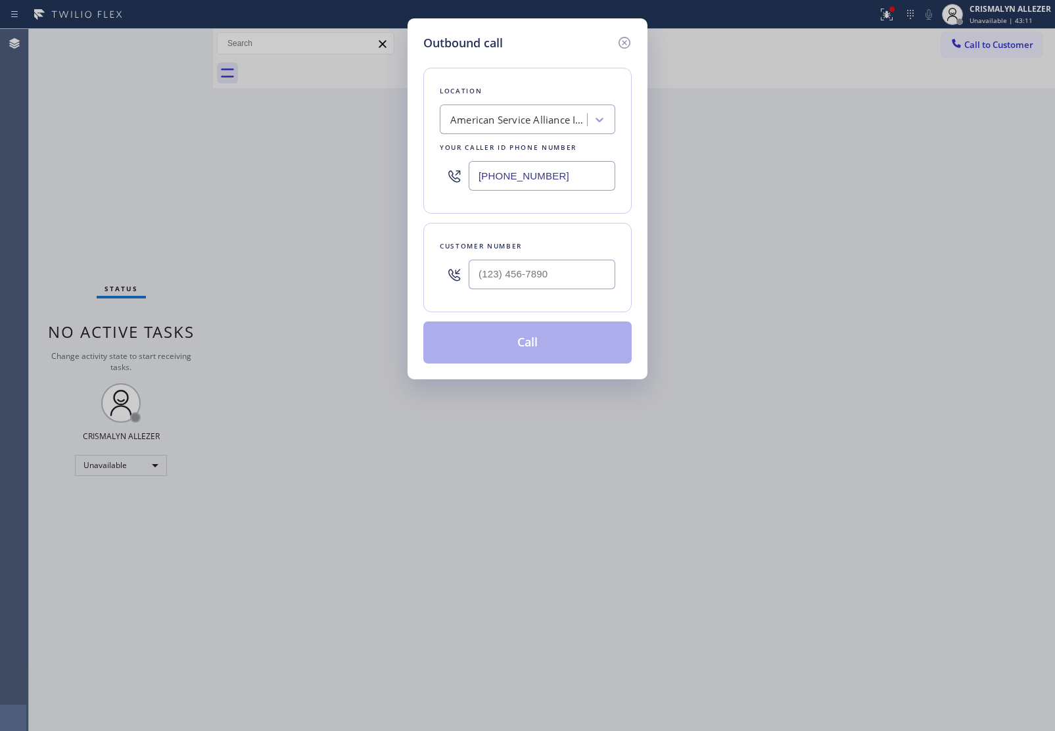
drag, startPoint x: 574, startPoint y: 180, endPoint x: 251, endPoint y: 187, distance: 323.0
click at [251, 186] on div "Outbound call Location American Service Alliance Indio Your caller id phone num…" at bounding box center [527, 365] width 1055 height 731
paste input "917) 832-1383"
type input "[PHONE_NUMBER]"
click at [527, 257] on div at bounding box center [542, 274] width 147 height 43
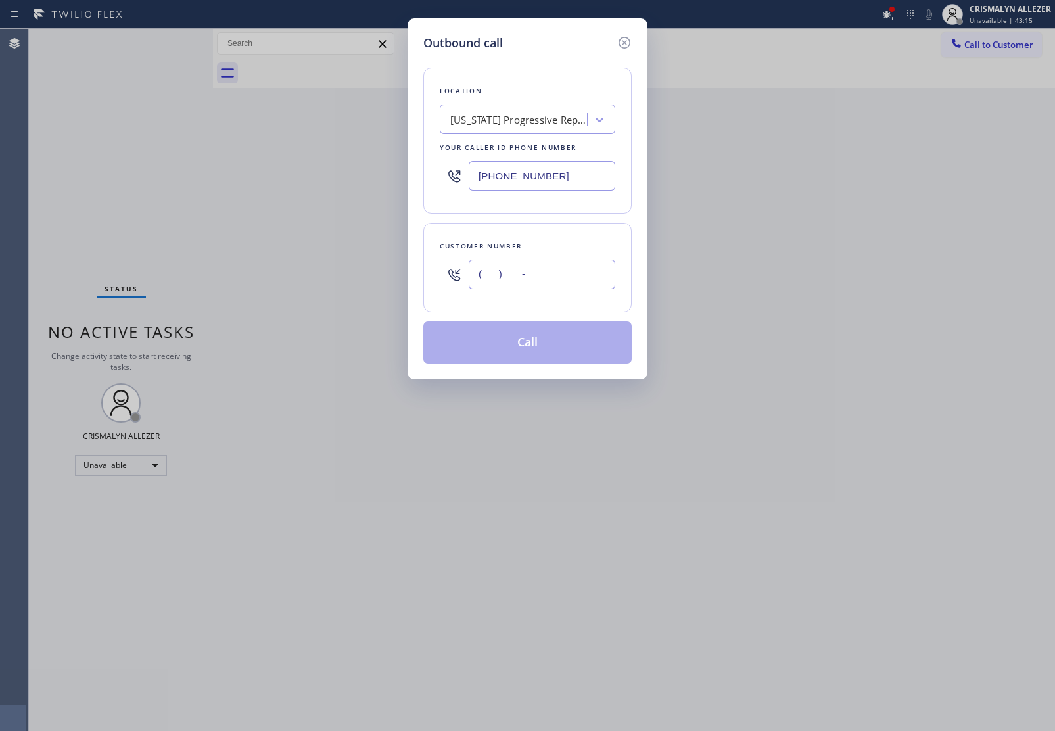
click at [535, 280] on input "(___) ___-____" at bounding box center [542, 275] width 147 height 30
paste input "706) 526-9899"
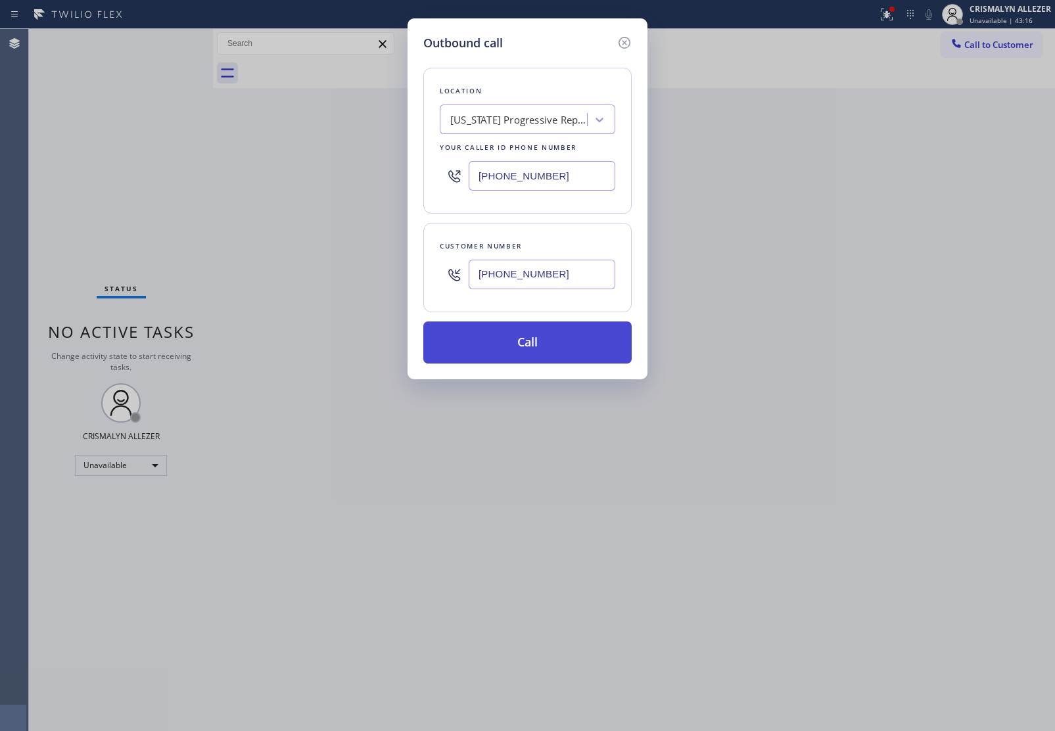
type input "[PHONE_NUMBER]"
click at [533, 347] on button "Call" at bounding box center [527, 343] width 208 height 42
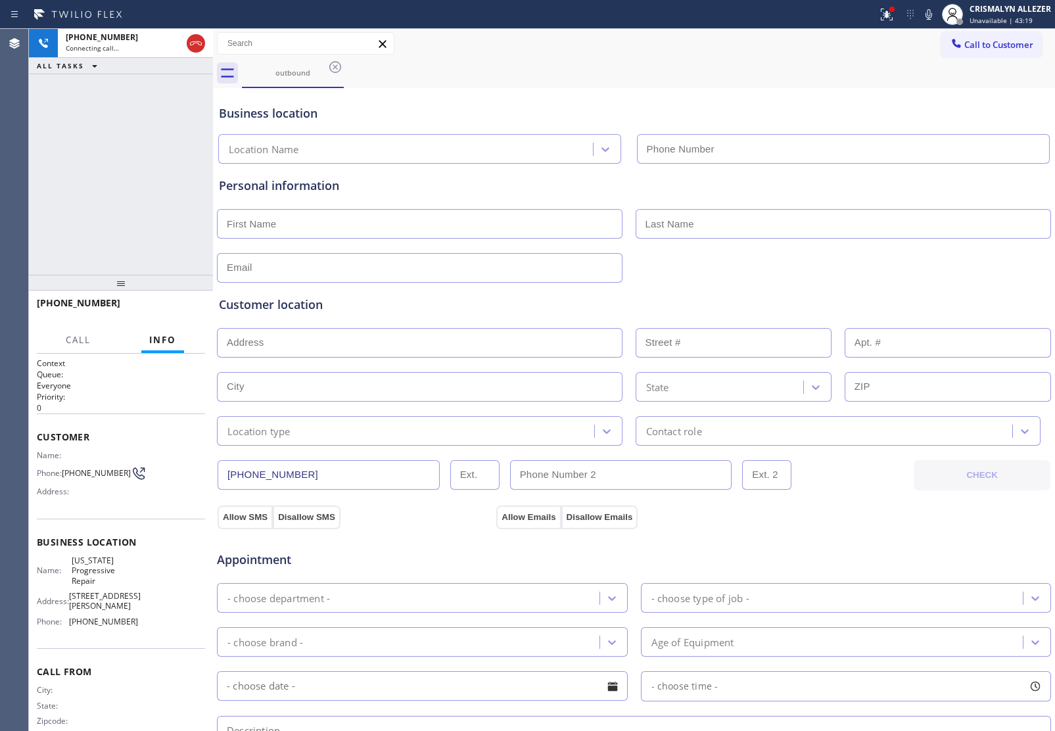
type input "[PHONE_NUMBER]"
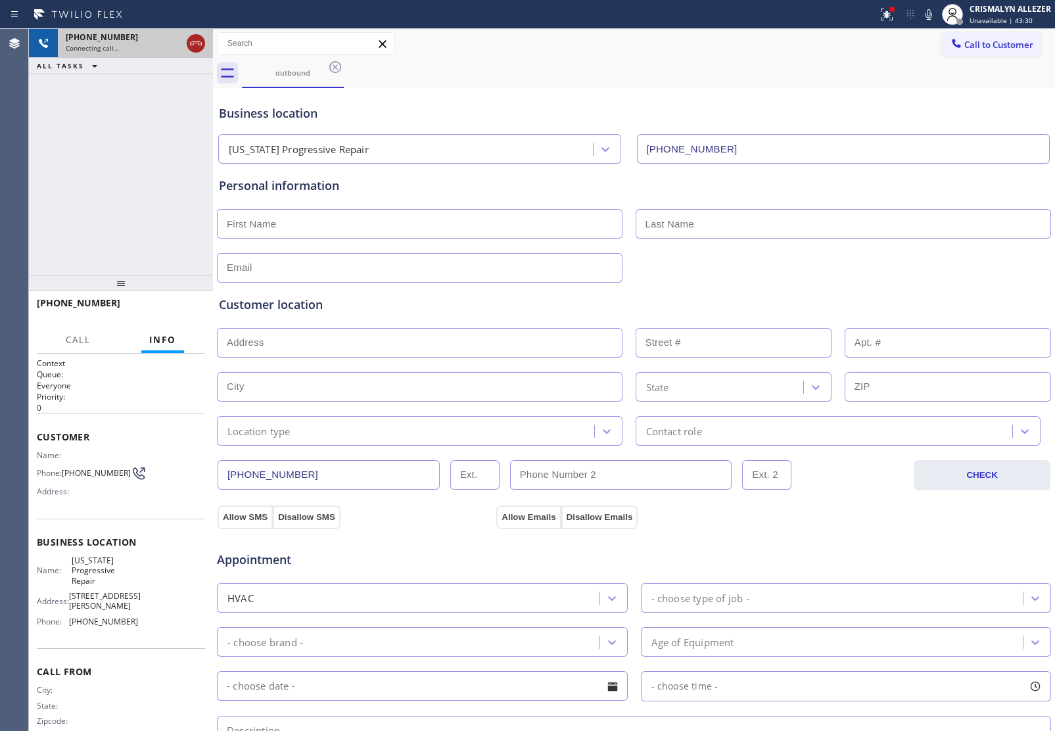
click at [196, 47] on icon at bounding box center [196, 44] width 16 height 16
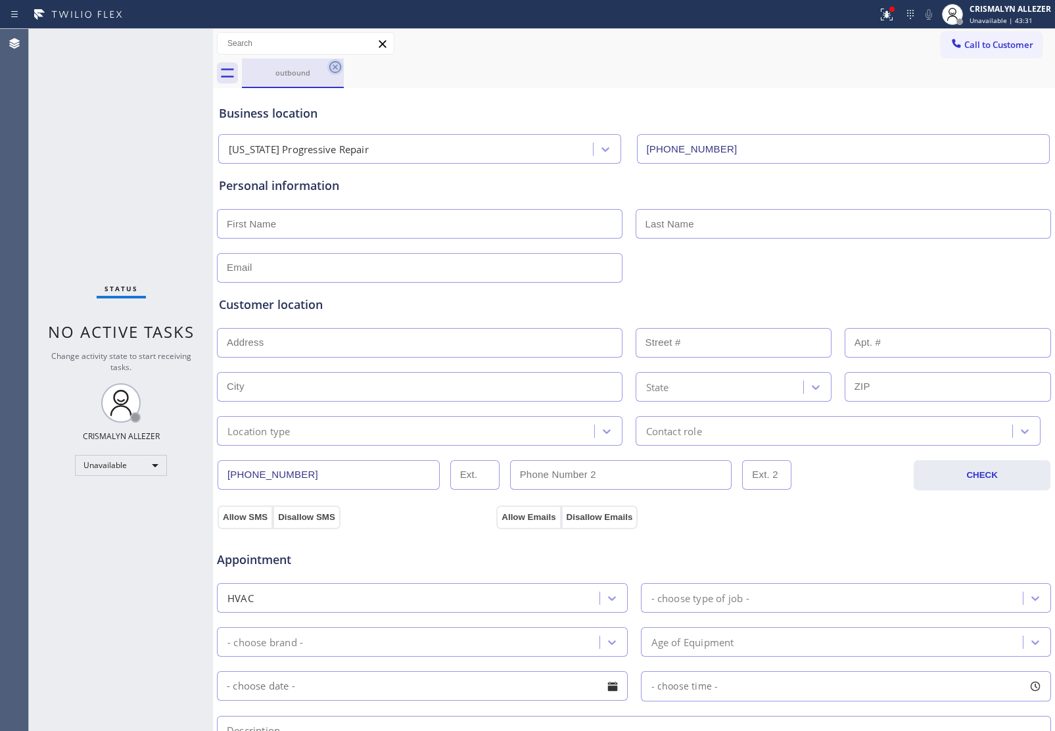
click at [329, 68] on icon at bounding box center [335, 67] width 16 height 16
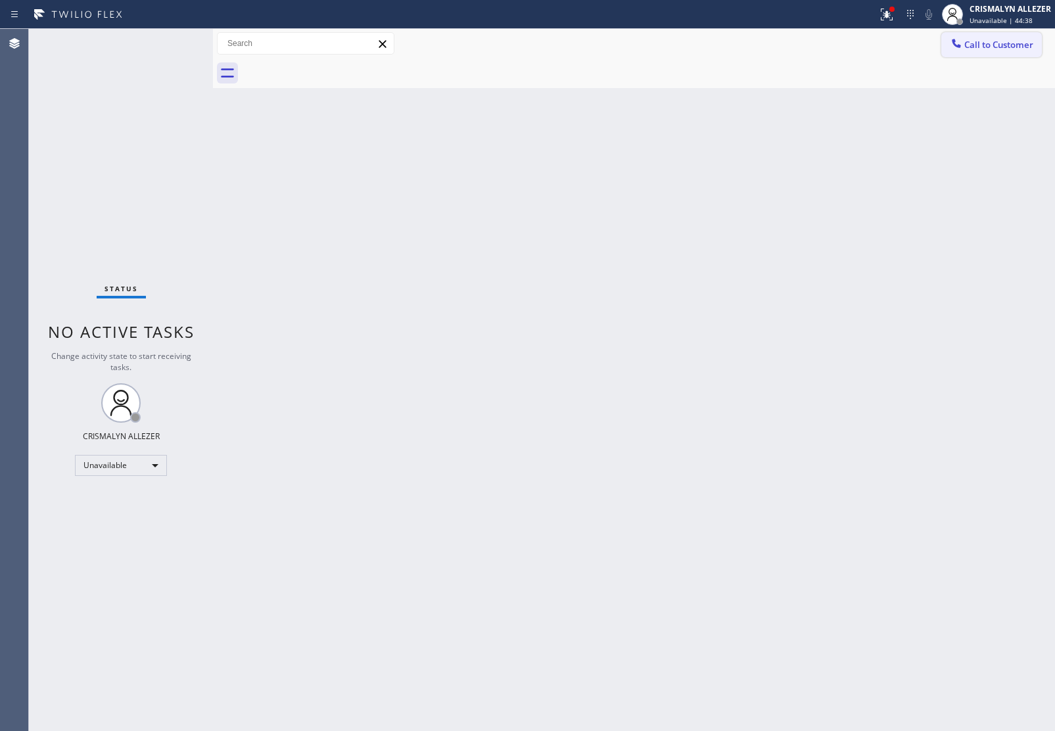
click at [1000, 37] on button "Call to Customer" at bounding box center [992, 44] width 101 height 25
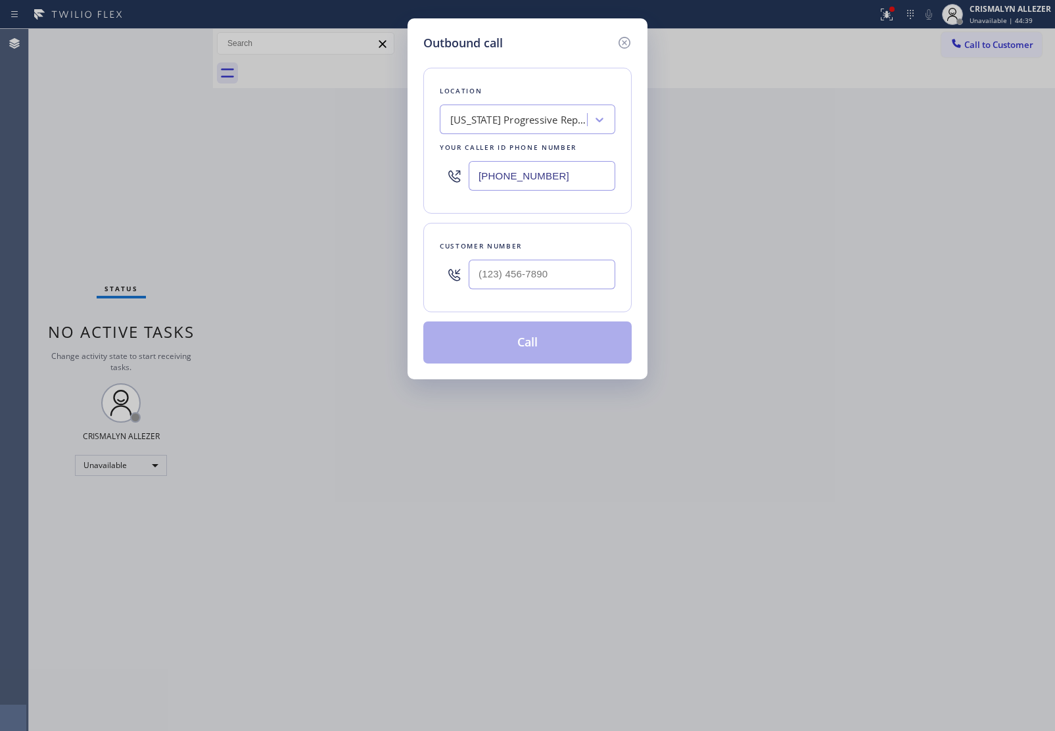
drag, startPoint x: 596, startPoint y: 170, endPoint x: 250, endPoint y: 153, distance: 347.0
click at [273, 155] on div "Outbound call Location [US_STATE] Progressive Repair Your caller id phone numbe…" at bounding box center [527, 365] width 1055 height 731
paste input "877) 800-0094"
type input "[PHONE_NUMBER]"
click at [561, 279] on input "(___) ___-____" at bounding box center [542, 275] width 147 height 30
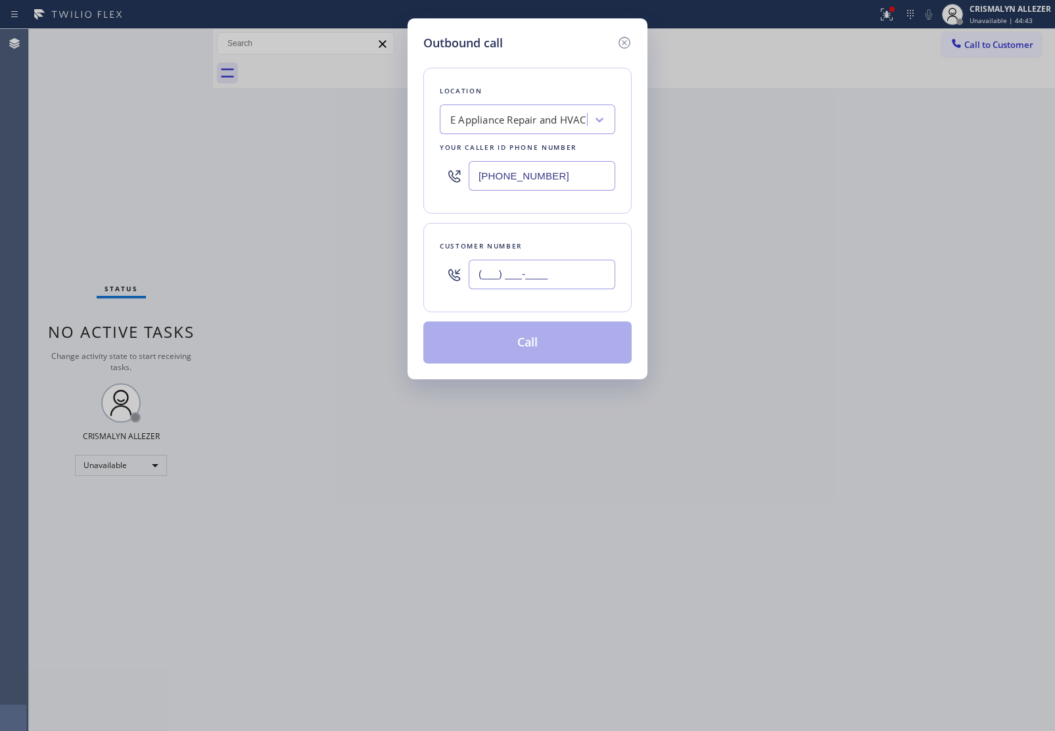
paste input "310) 435-3609"
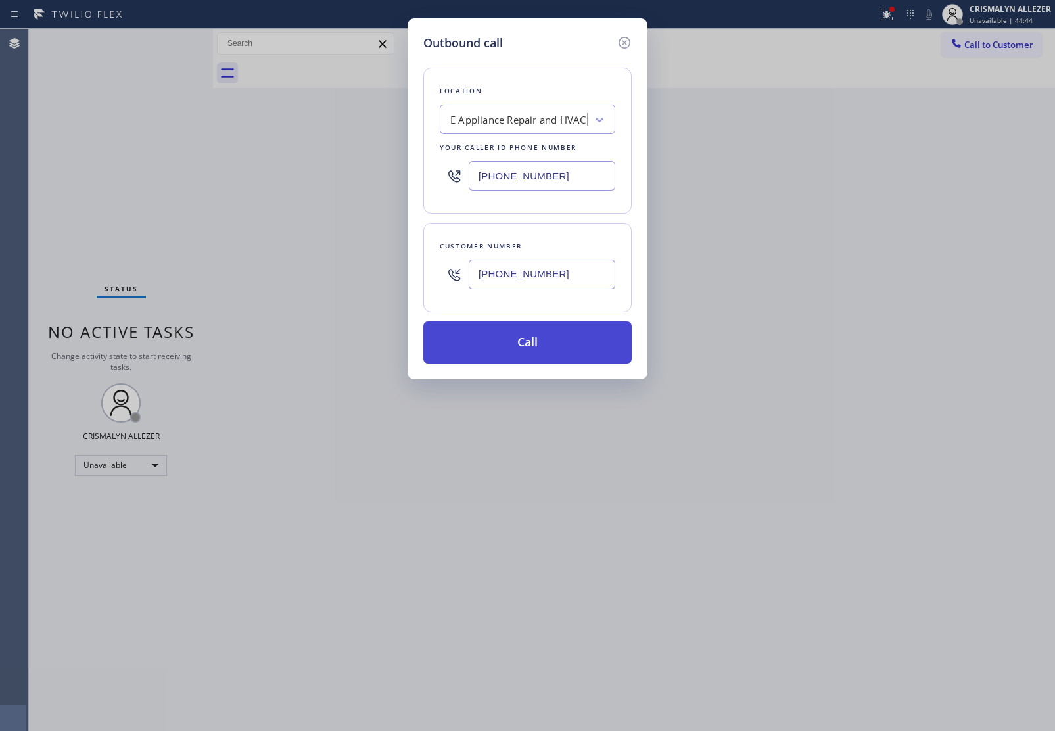
type input "[PHONE_NUMBER]"
click at [528, 358] on button "Call" at bounding box center [527, 343] width 208 height 42
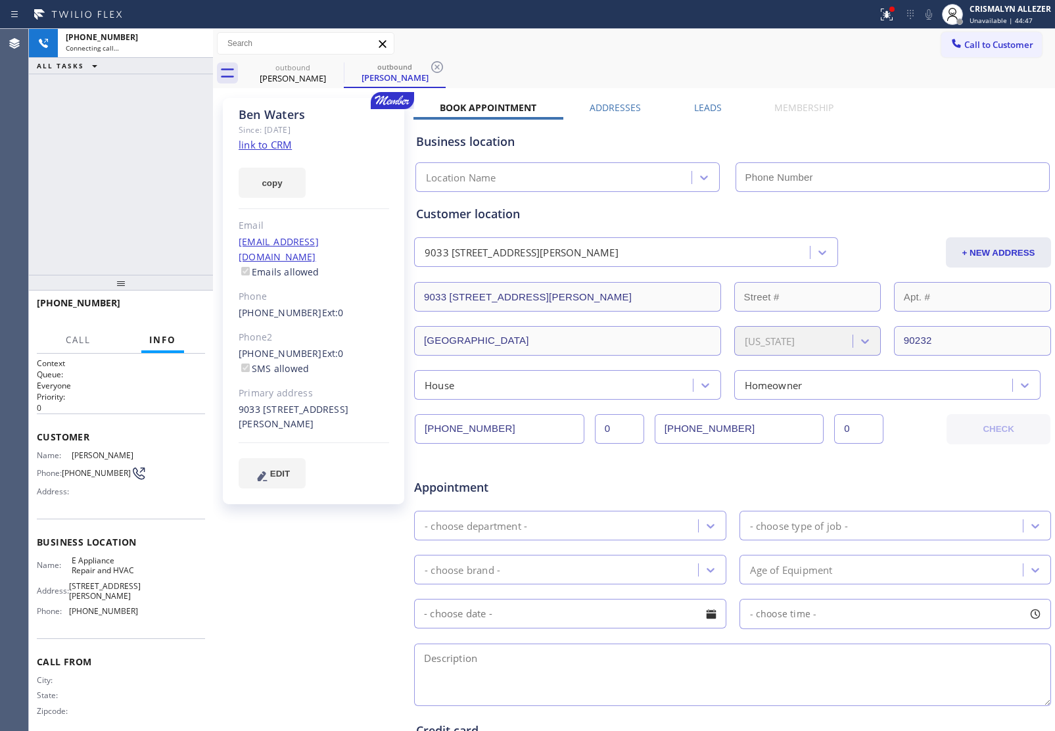
click at [258, 145] on link "link to CRM" at bounding box center [265, 144] width 53 height 13
type input "[PHONE_NUMBER]"
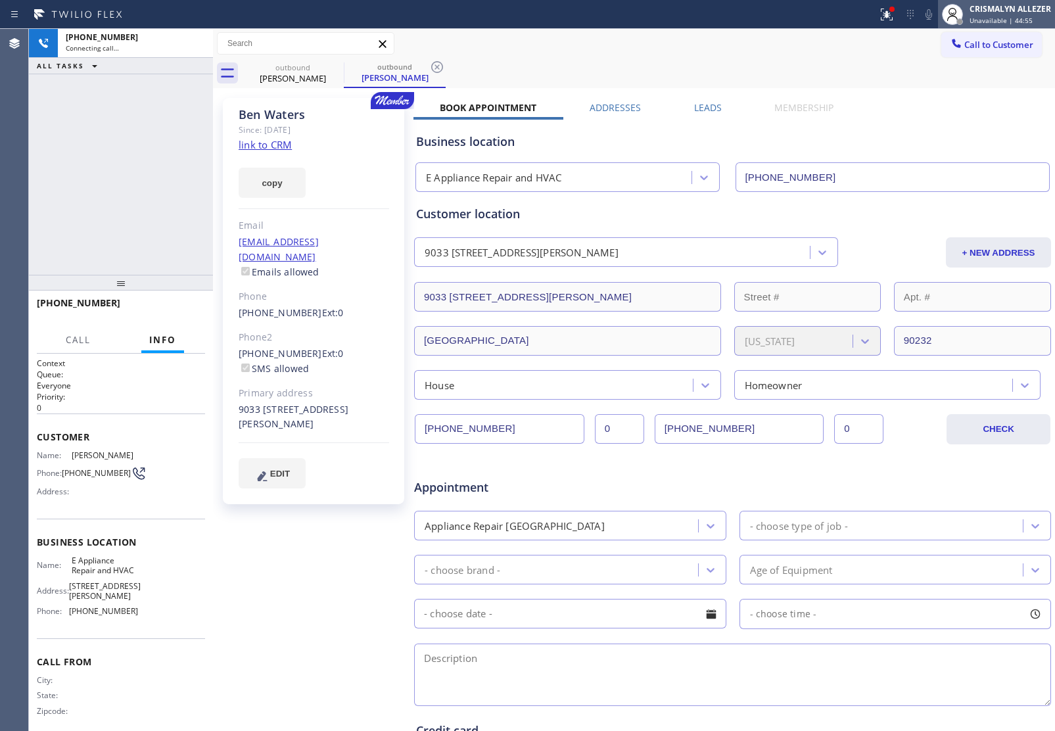
click at [1009, 18] on span "Unavailable | 44:55" at bounding box center [1001, 20] width 63 height 9
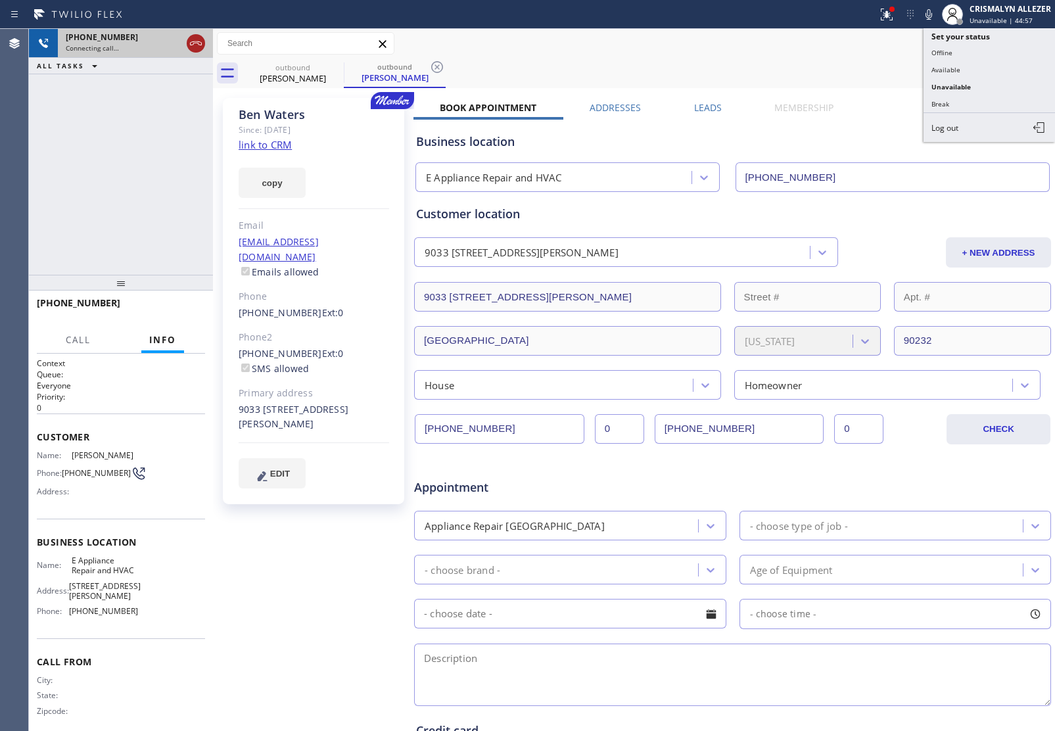
click at [199, 43] on icon at bounding box center [196, 44] width 16 height 16
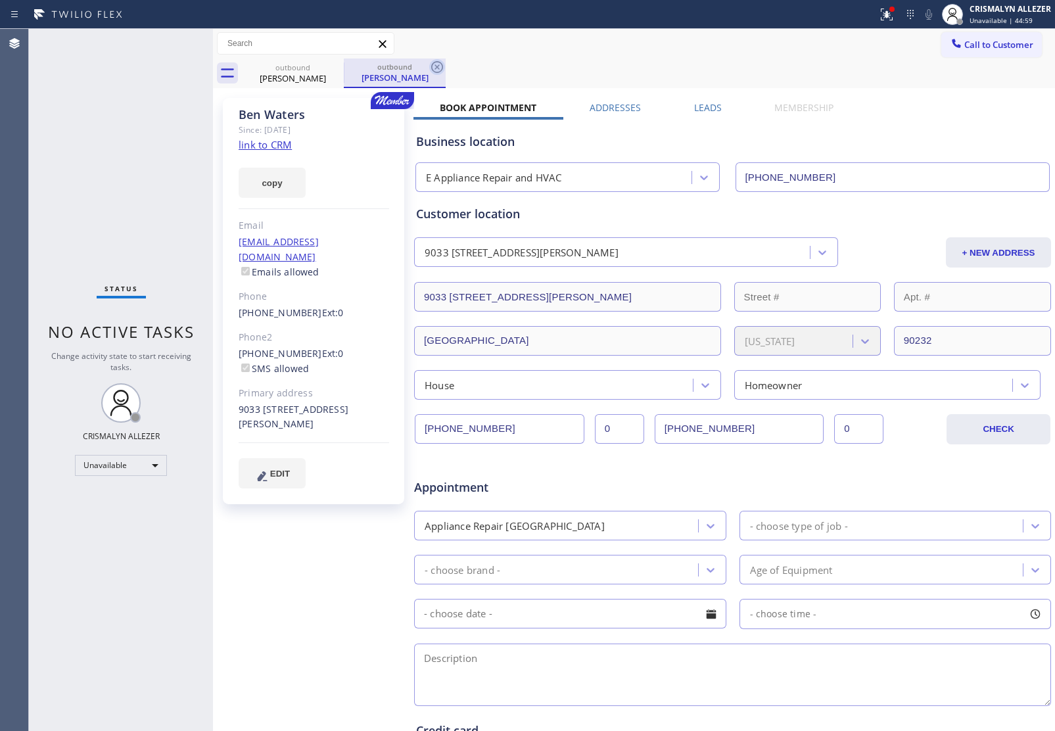
click at [442, 66] on icon at bounding box center [437, 67] width 12 height 12
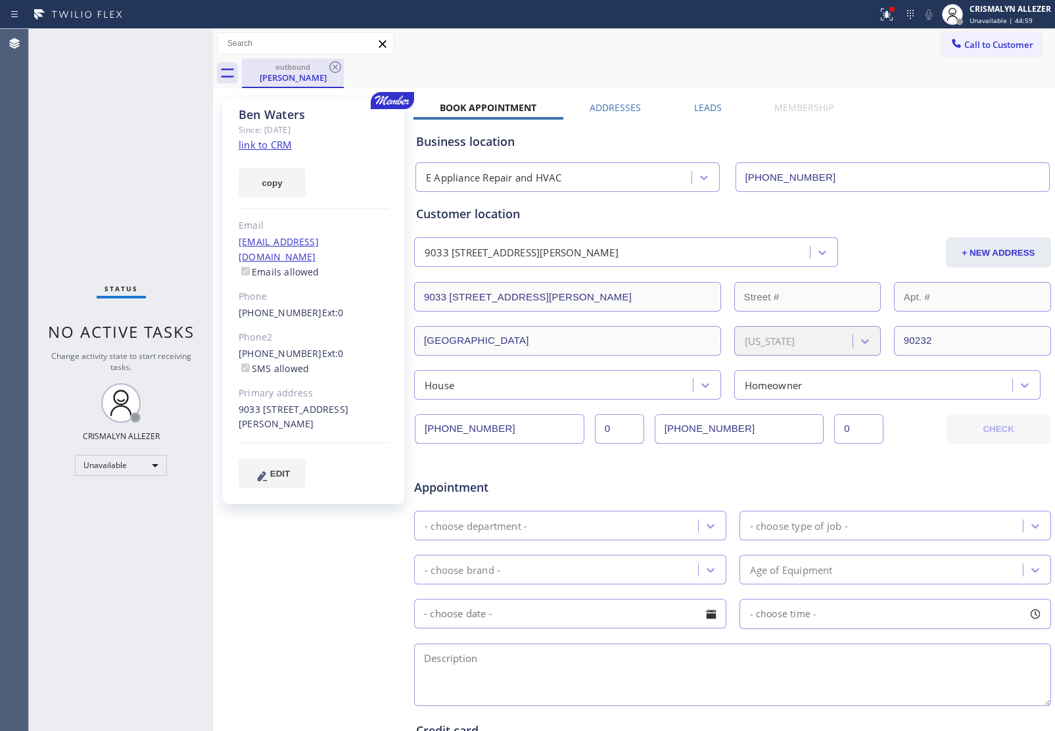
click at [326, 66] on div "outbound" at bounding box center [292, 67] width 99 height 10
click at [332, 66] on icon at bounding box center [335, 67] width 16 height 16
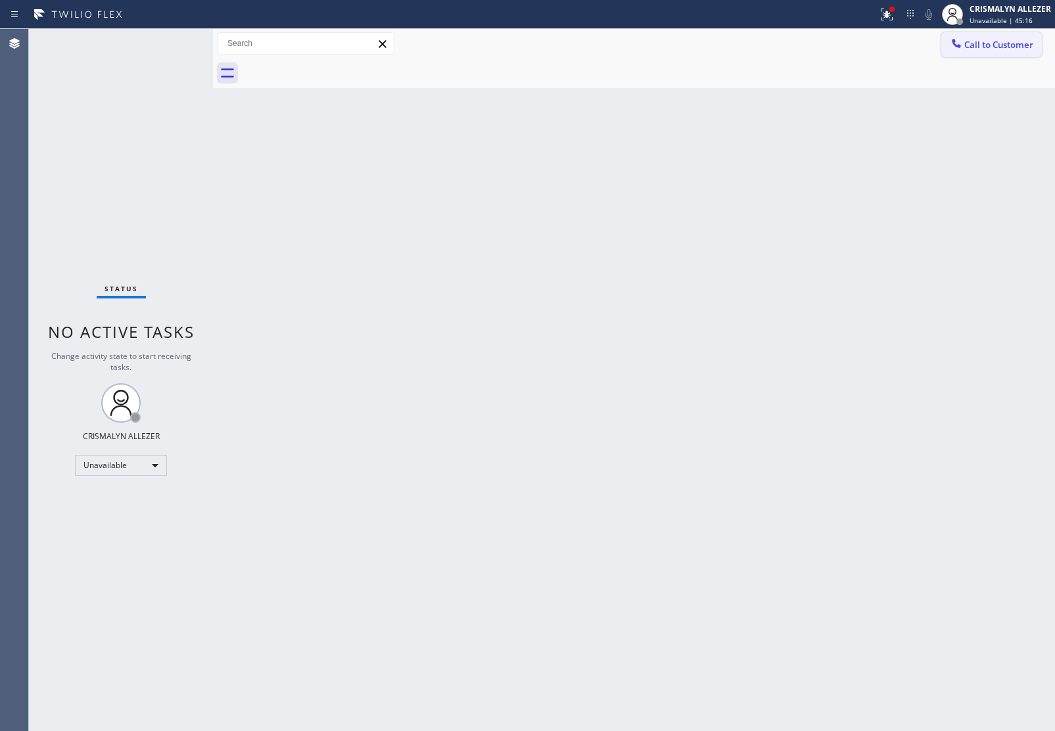
drag, startPoint x: 1011, startPoint y: 43, endPoint x: 813, endPoint y: 150, distance: 225.1
click at [1010, 43] on span "Call to Customer" at bounding box center [999, 45] width 69 height 12
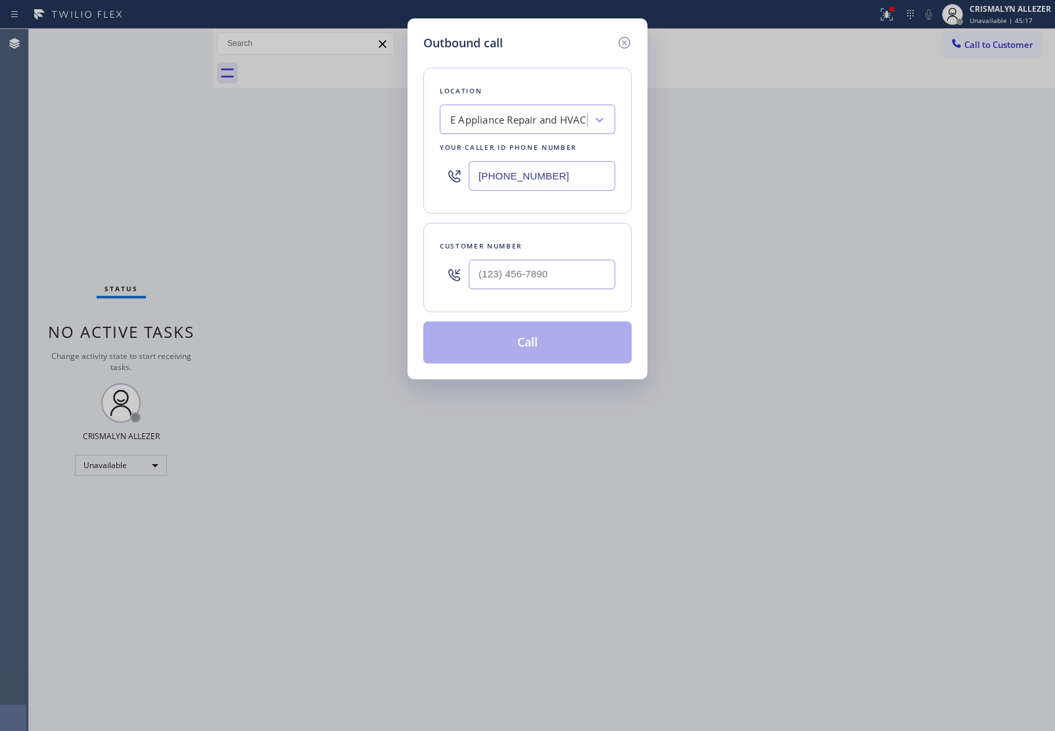
paste input "213) 516-9475"
drag, startPoint x: 589, startPoint y: 172, endPoint x: 245, endPoint y: 162, distance: 343.4
click at [310, 170] on div "Outbound call Location E Appliance Repair and HVAC Your caller id phone number …" at bounding box center [527, 365] width 1055 height 731
type input "[PHONE_NUMBER]"
click at [589, 277] on input "(___) ___-____" at bounding box center [542, 275] width 147 height 30
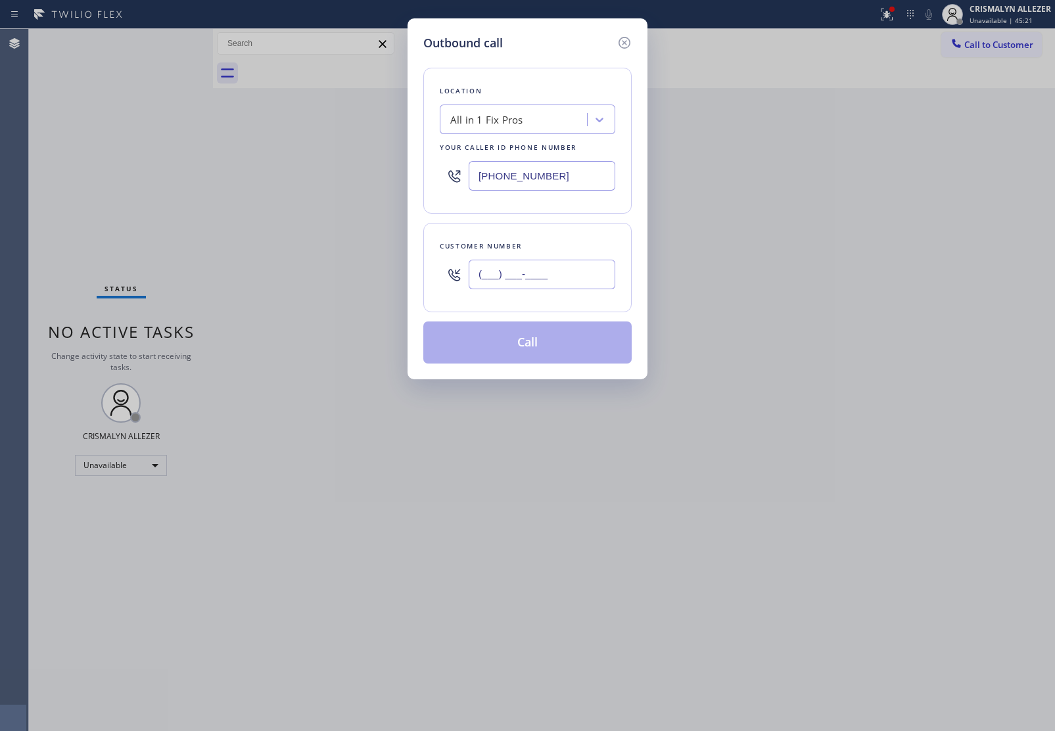
paste input "818) 626-6121"
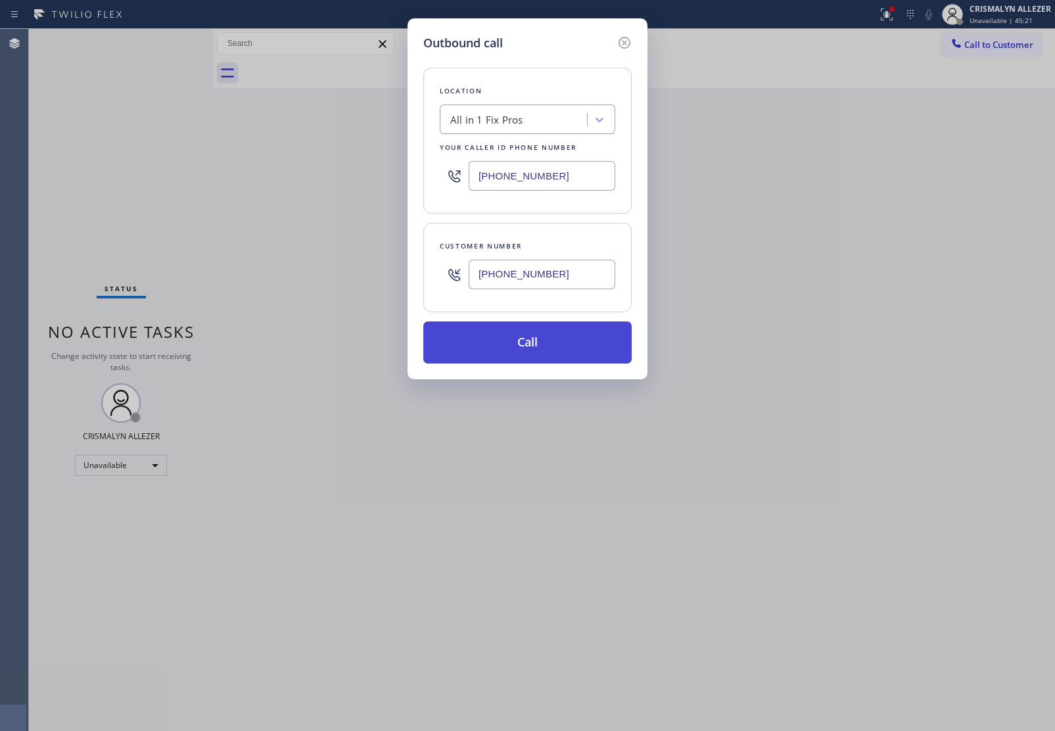
type input "[PHONE_NUMBER]"
click at [527, 350] on button "Call" at bounding box center [527, 343] width 208 height 42
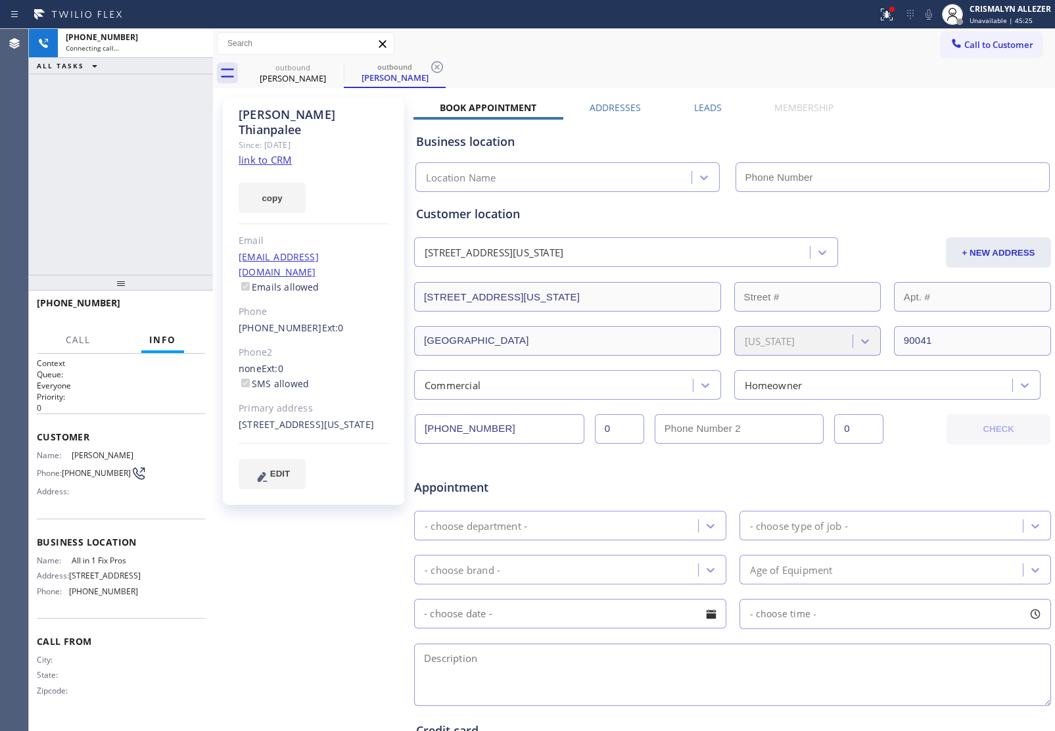
click at [279, 153] on link "link to CRM" at bounding box center [265, 159] width 53 height 13
type input "[PHONE_NUMBER]"
click at [170, 310] on span "HANG UP" at bounding box center [175, 308] width 40 height 9
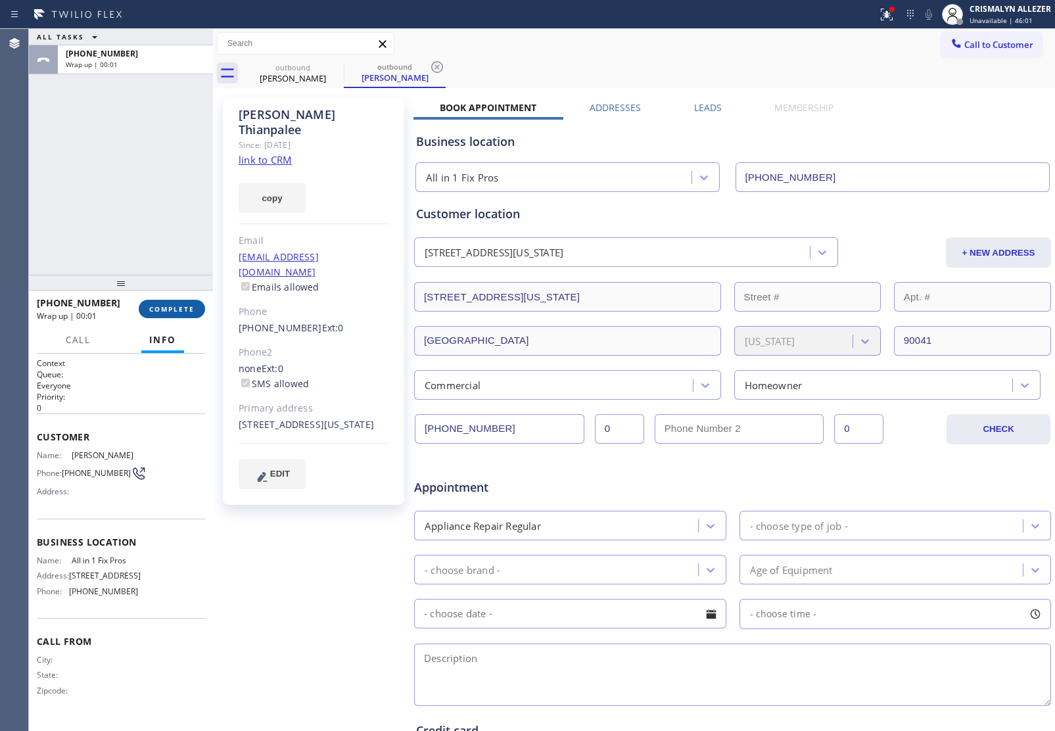
click at [153, 310] on span "COMPLETE" at bounding box center [171, 308] width 45 height 9
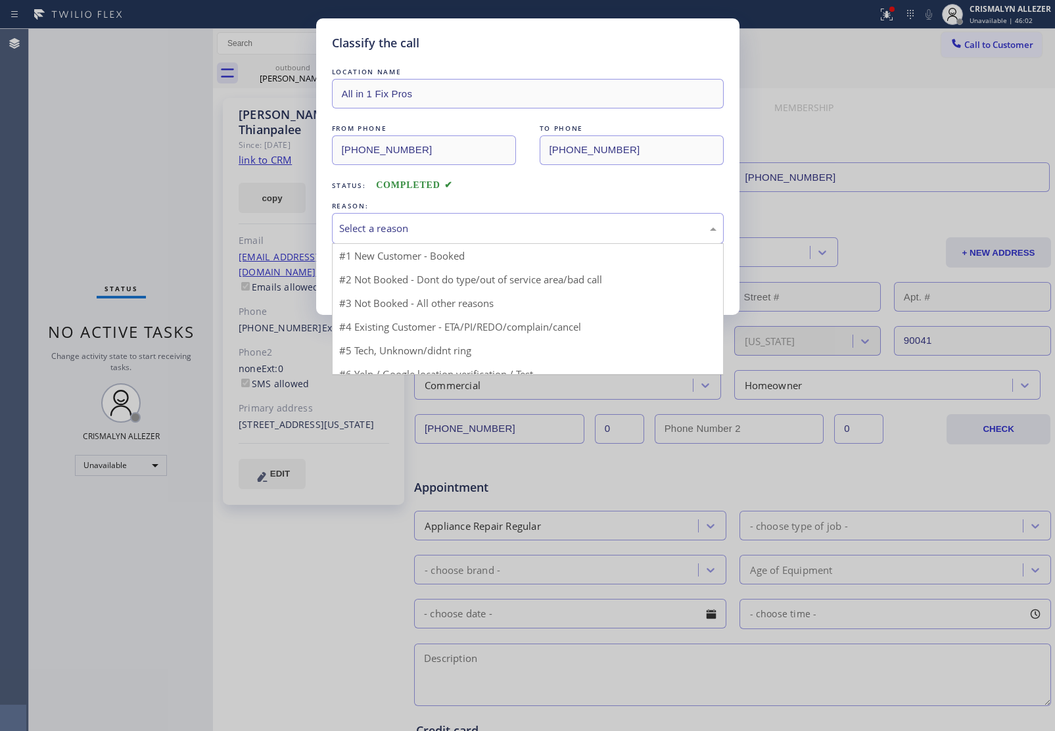
click at [541, 230] on div "Select a reason" at bounding box center [527, 228] width 377 height 15
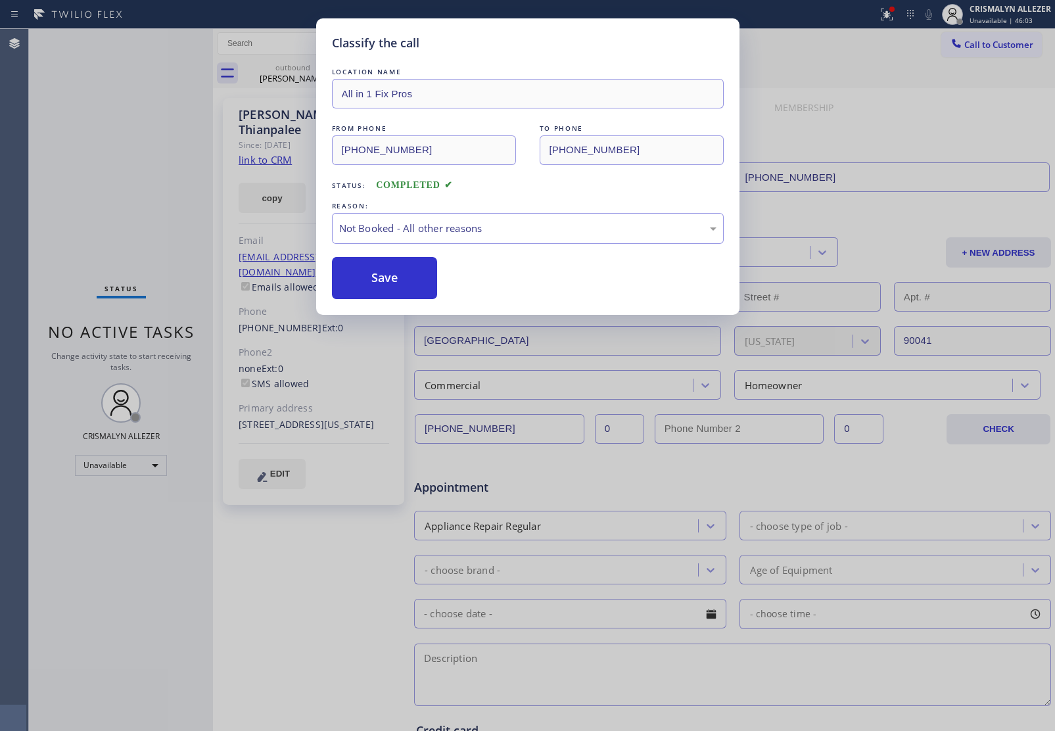
click at [389, 280] on button "Save" at bounding box center [385, 278] width 106 height 42
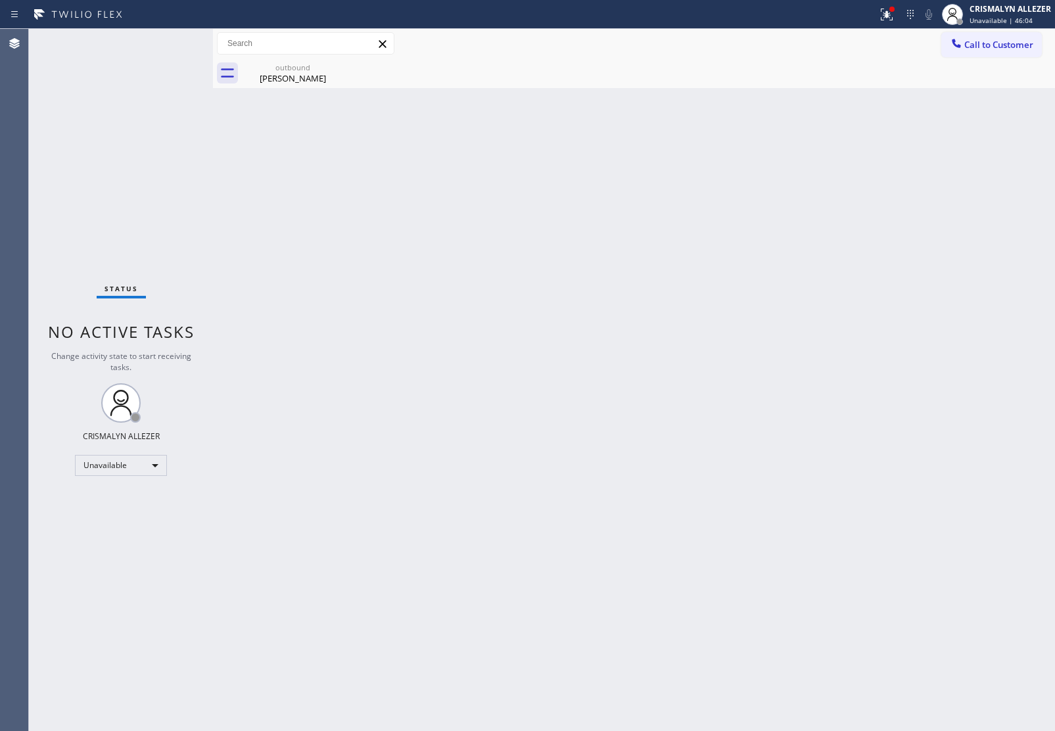
click at [286, 66] on div "outbound" at bounding box center [292, 67] width 99 height 10
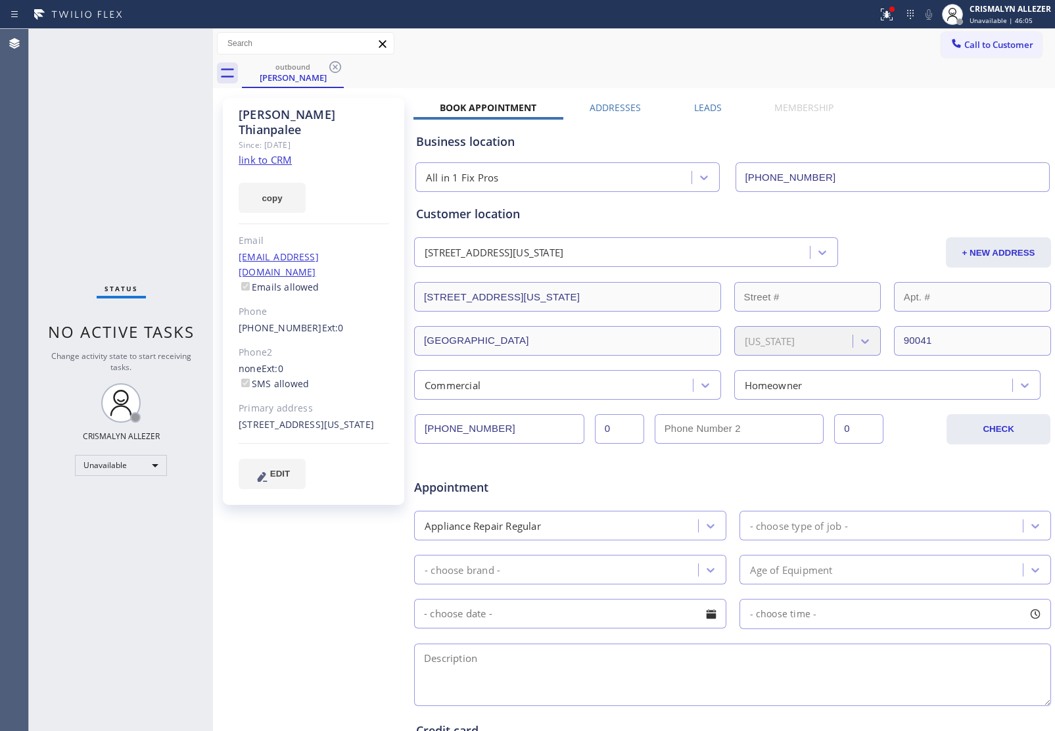
click at [707, 109] on label "Leads" at bounding box center [708, 107] width 28 height 12
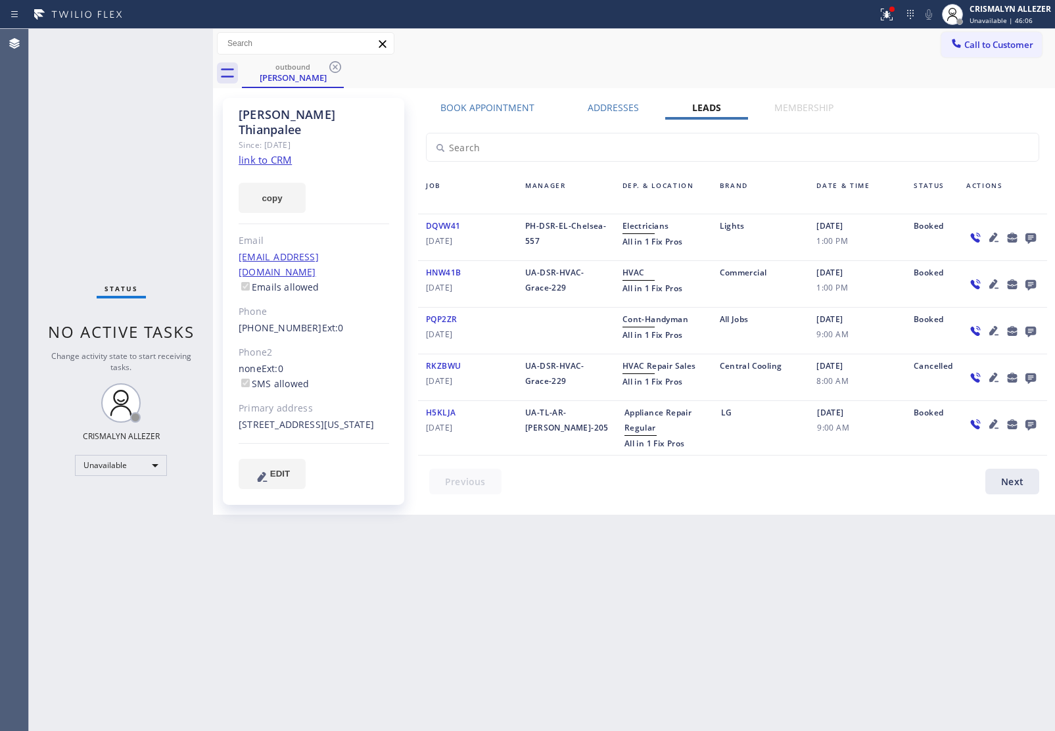
click at [1027, 239] on icon at bounding box center [1031, 238] width 11 height 11
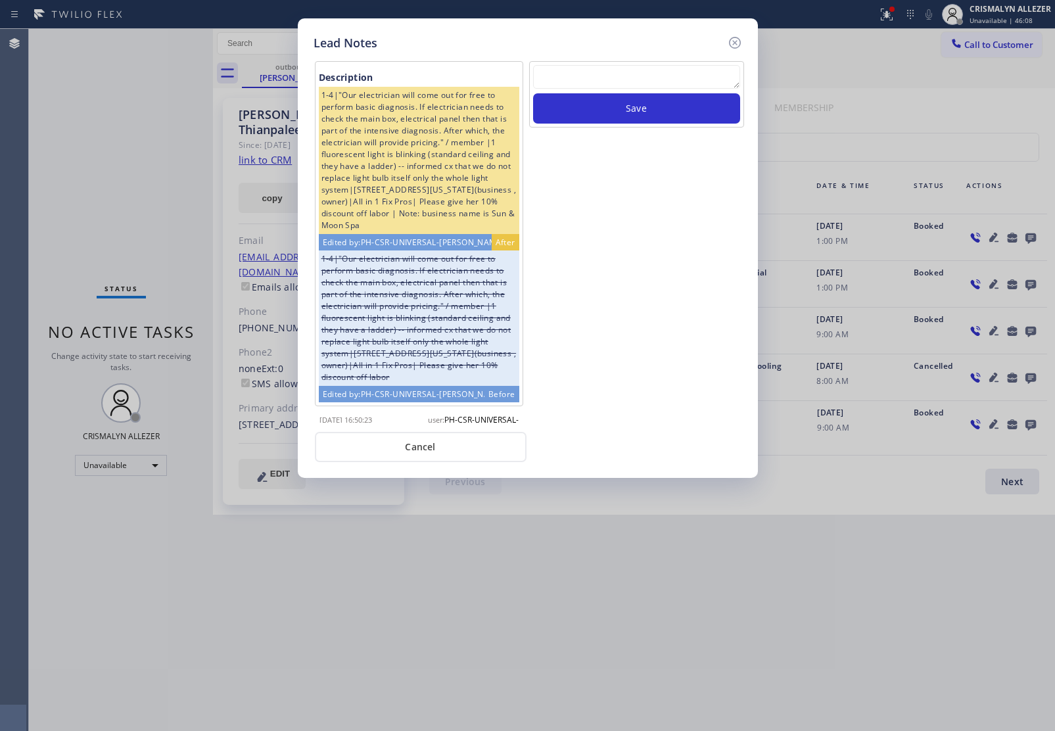
click at [648, 78] on textarea at bounding box center [636, 77] width 207 height 24
paste textarea "no answer | pls xfer here cx cb"
type textarea "no answer | pls xfer here cx cb"
click at [640, 110] on button "Save" at bounding box center [636, 108] width 207 height 30
click at [433, 445] on button "Cancel" at bounding box center [421, 447] width 212 height 30
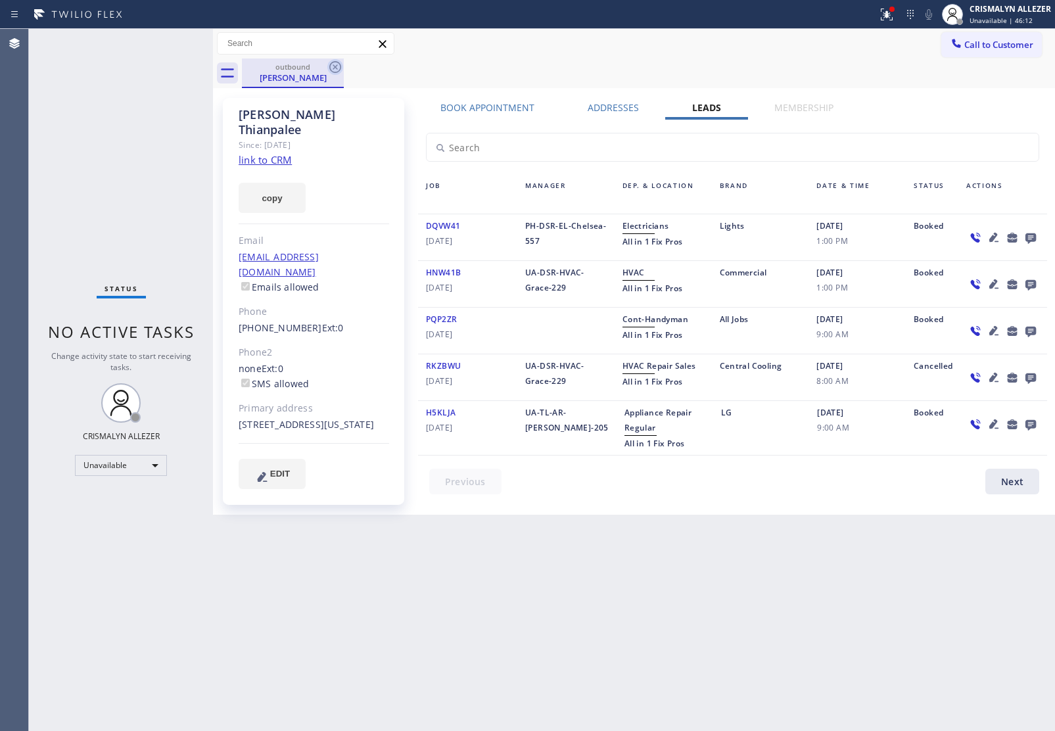
click at [334, 66] on icon at bounding box center [335, 67] width 12 height 12
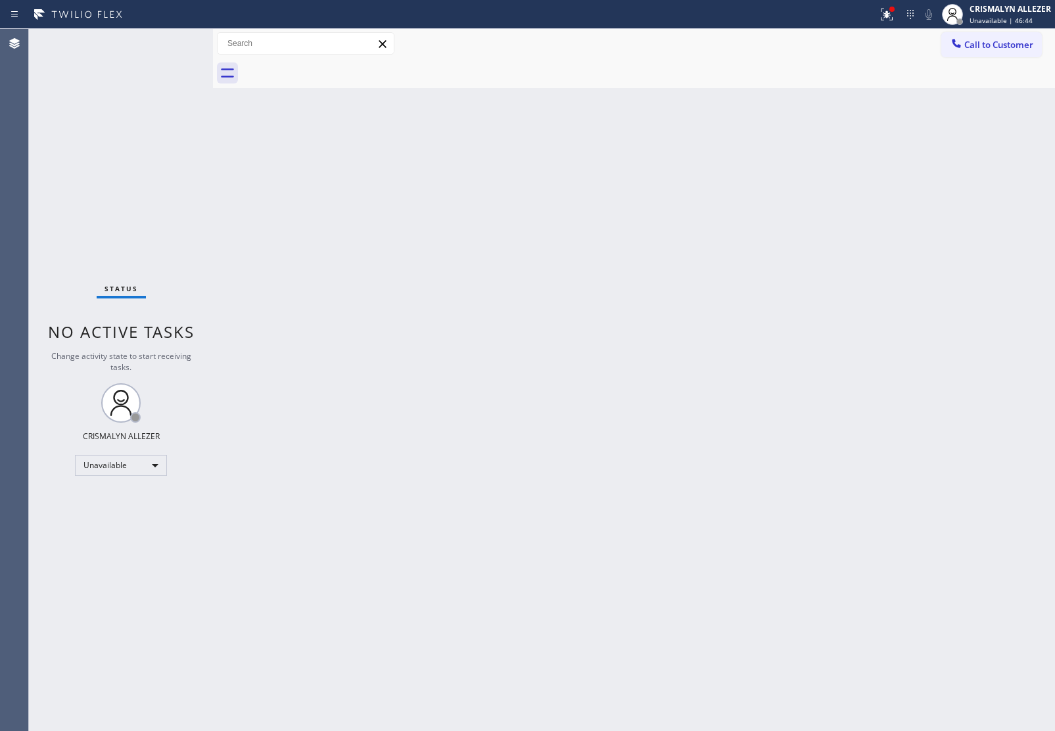
drag, startPoint x: 1011, startPoint y: 51, endPoint x: 669, endPoint y: 192, distance: 369.8
click at [1007, 55] on button "Call to Customer" at bounding box center [992, 44] width 101 height 25
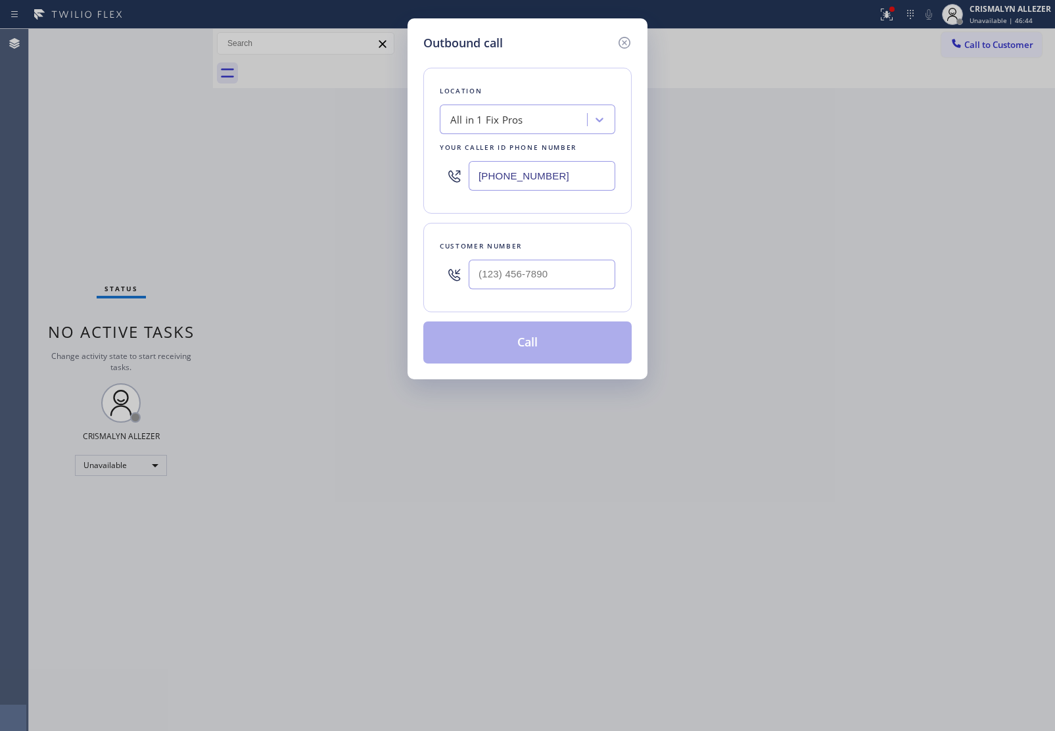
drag, startPoint x: 577, startPoint y: 178, endPoint x: 252, endPoint y: 158, distance: 326.1
click at [270, 166] on div "Outbound call Location All in 1 Fix Pros Your caller id phone number [PHONE_NUM…" at bounding box center [527, 365] width 1055 height 731
paste input "866) 517-7770"
type input "[PHONE_NUMBER]"
click at [535, 288] on input "(___) ___-____" at bounding box center [542, 275] width 147 height 30
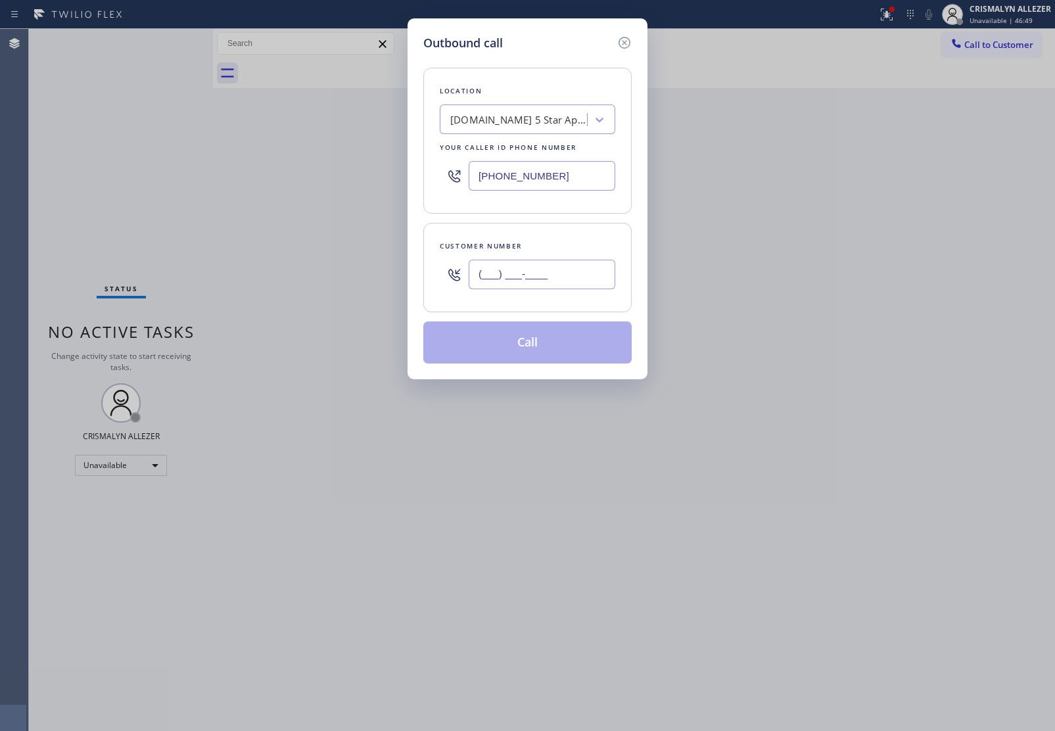
paste input "818) 383-8033"
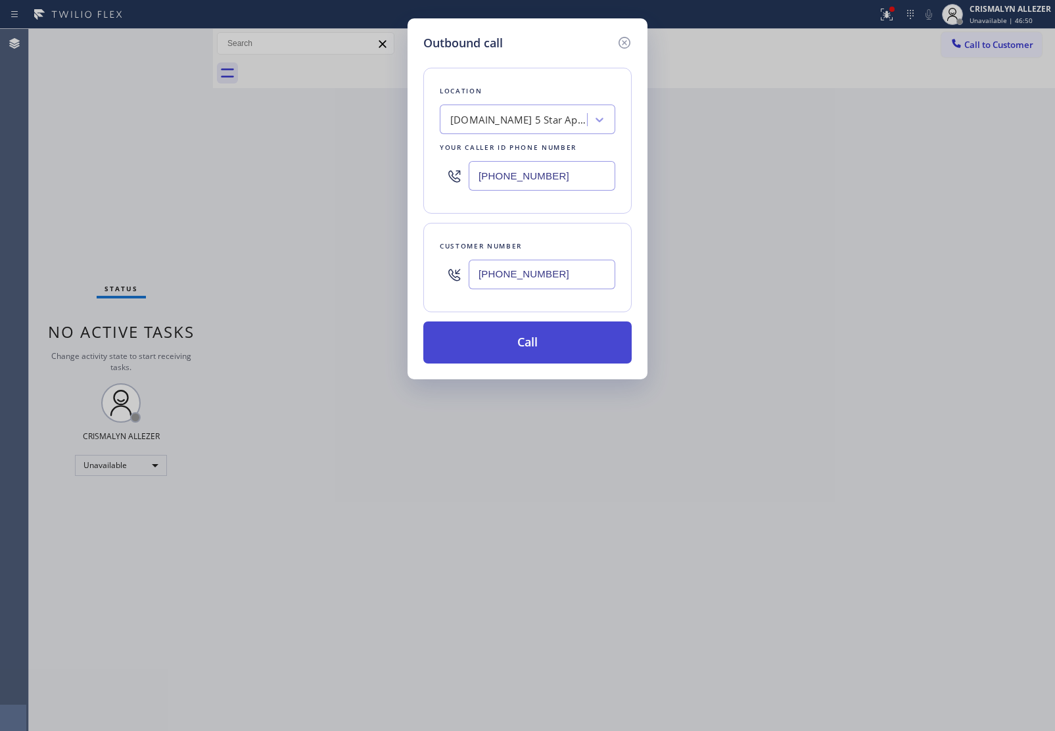
type input "[PHONE_NUMBER]"
click at [534, 352] on button "Call" at bounding box center [527, 343] width 208 height 42
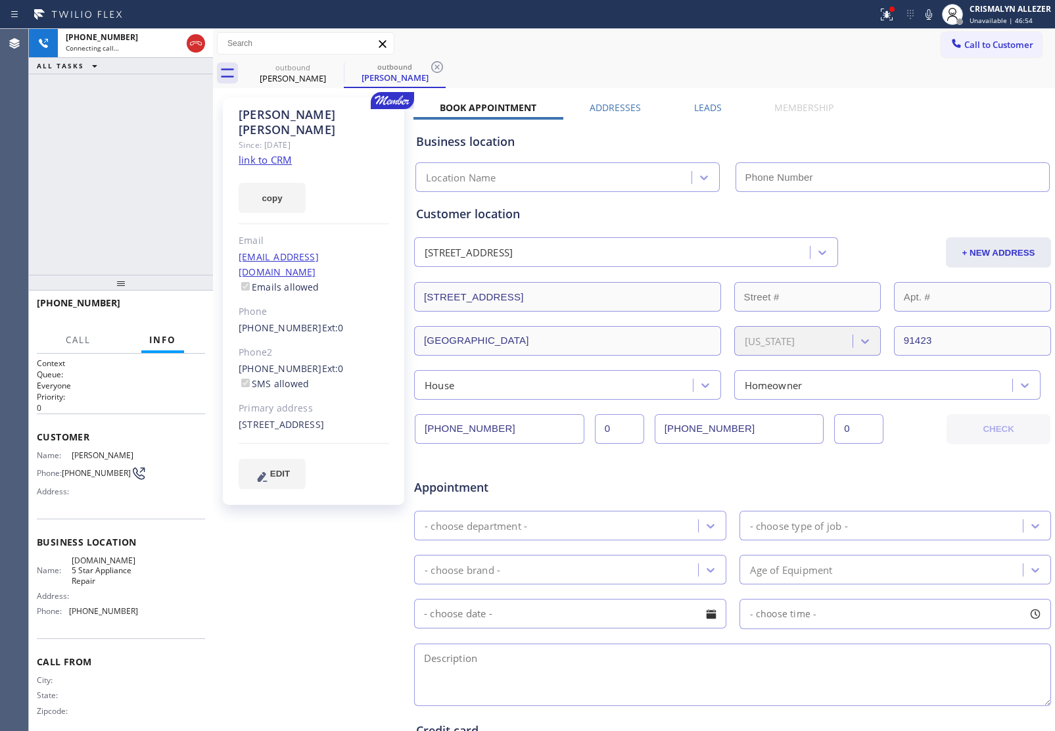
click at [280, 153] on link "link to CRM" at bounding box center [265, 159] width 53 height 13
type input "[PHONE_NUMBER]"
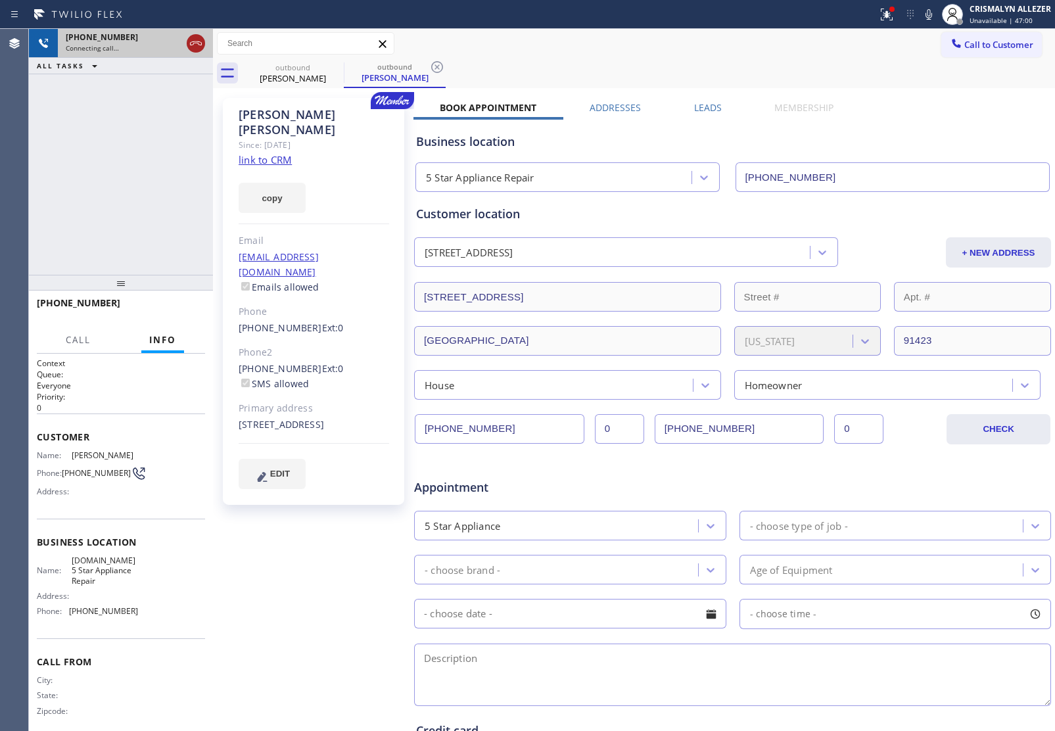
click at [195, 44] on icon at bounding box center [196, 44] width 16 height 16
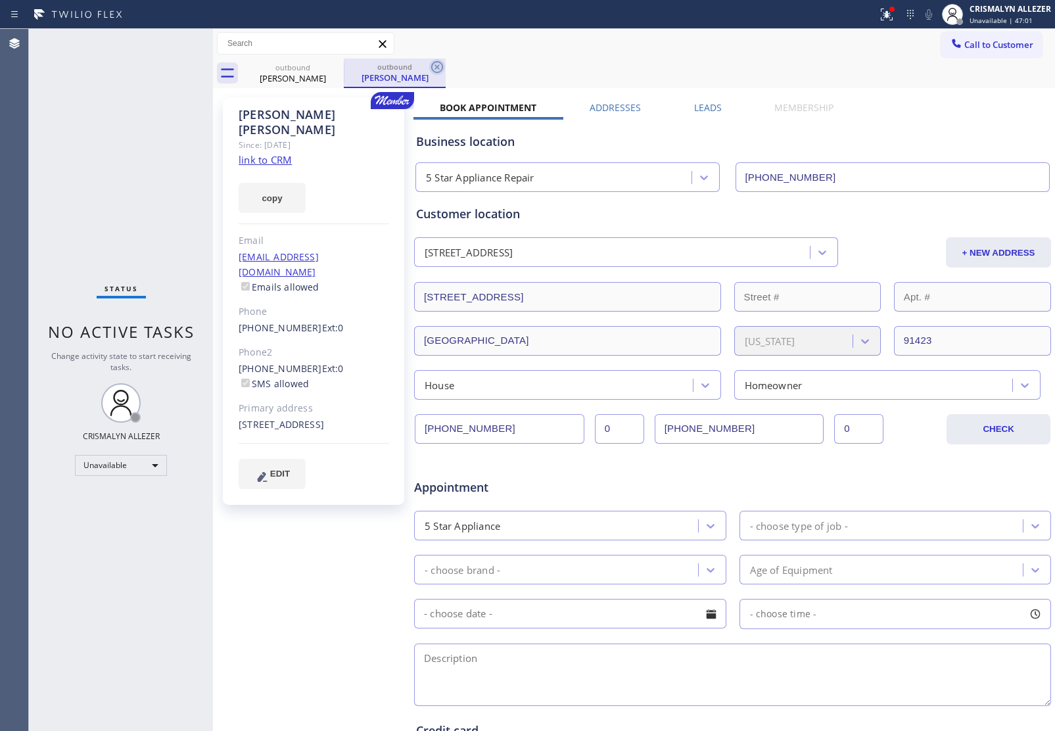
click at [441, 66] on icon at bounding box center [437, 67] width 16 height 16
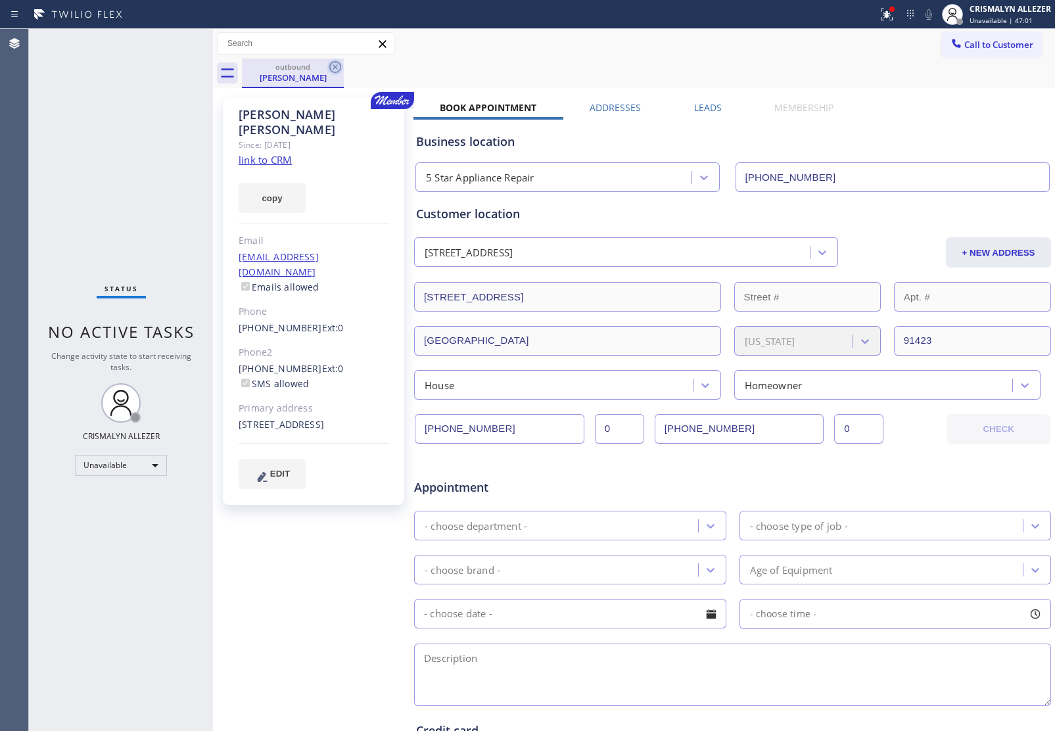
click at [343, 67] on icon at bounding box center [335, 67] width 16 height 16
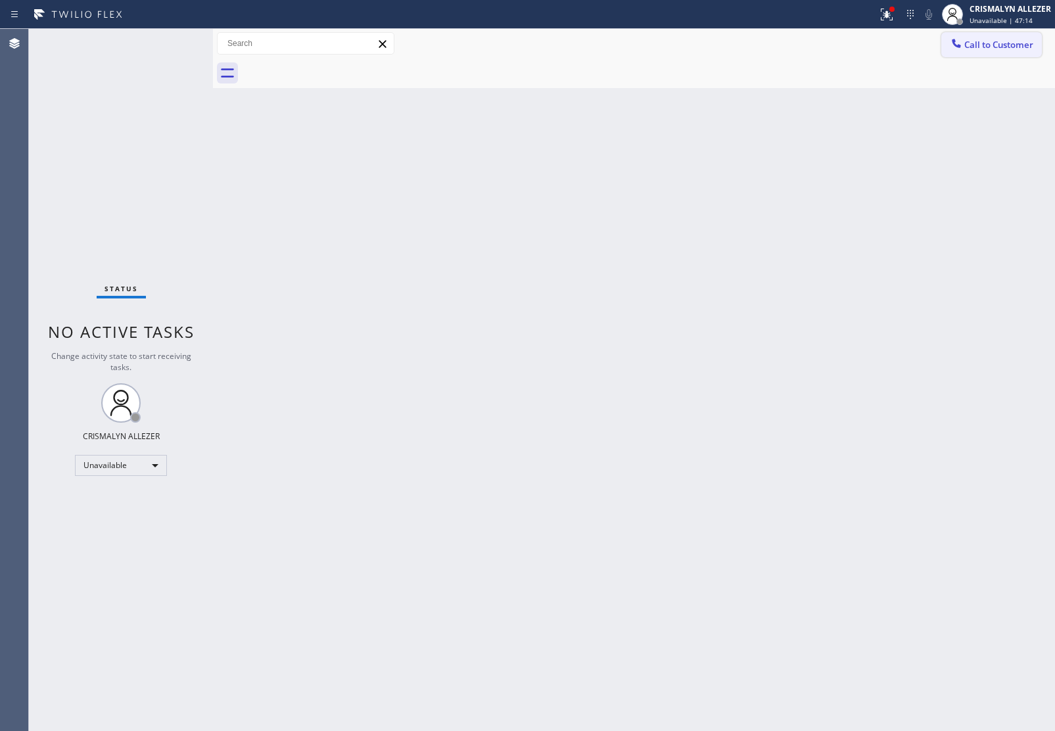
click at [1008, 39] on span "Call to Customer" at bounding box center [999, 45] width 69 height 12
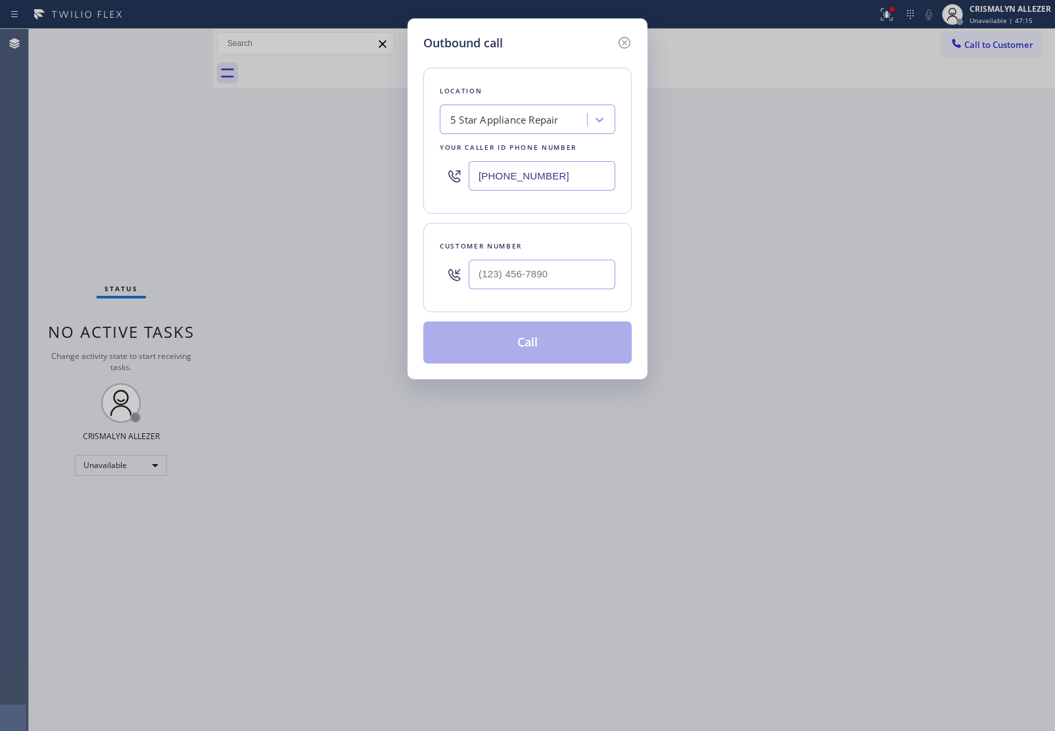
paste input "77) 748-5179"
drag, startPoint x: 589, startPoint y: 166, endPoint x: 352, endPoint y: 141, distance: 238.6
click at [337, 166] on div "Outbound call Location 5 Star Appliance Repair Your caller id phone number [PHO…" at bounding box center [527, 365] width 1055 height 731
type input "[PHONE_NUMBER]"
click at [550, 268] on input "(___) ___-____" at bounding box center [542, 275] width 147 height 30
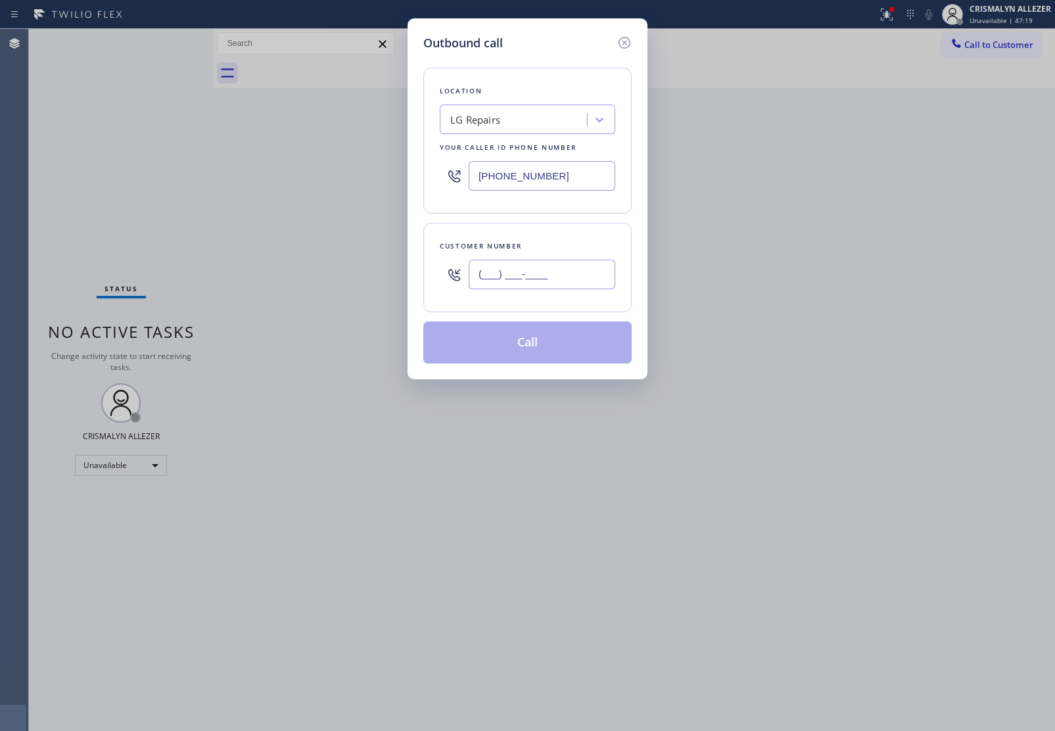
paste input "818) 331-5906"
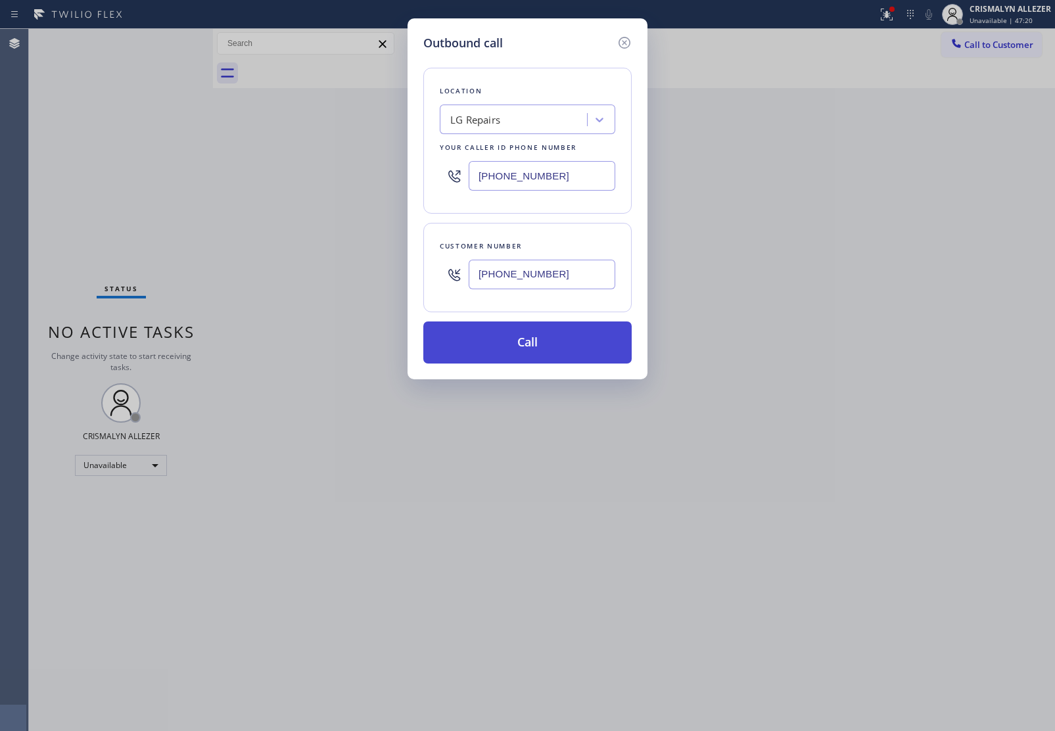
type input "[PHONE_NUMBER]"
click at [546, 337] on button "Call" at bounding box center [527, 343] width 208 height 42
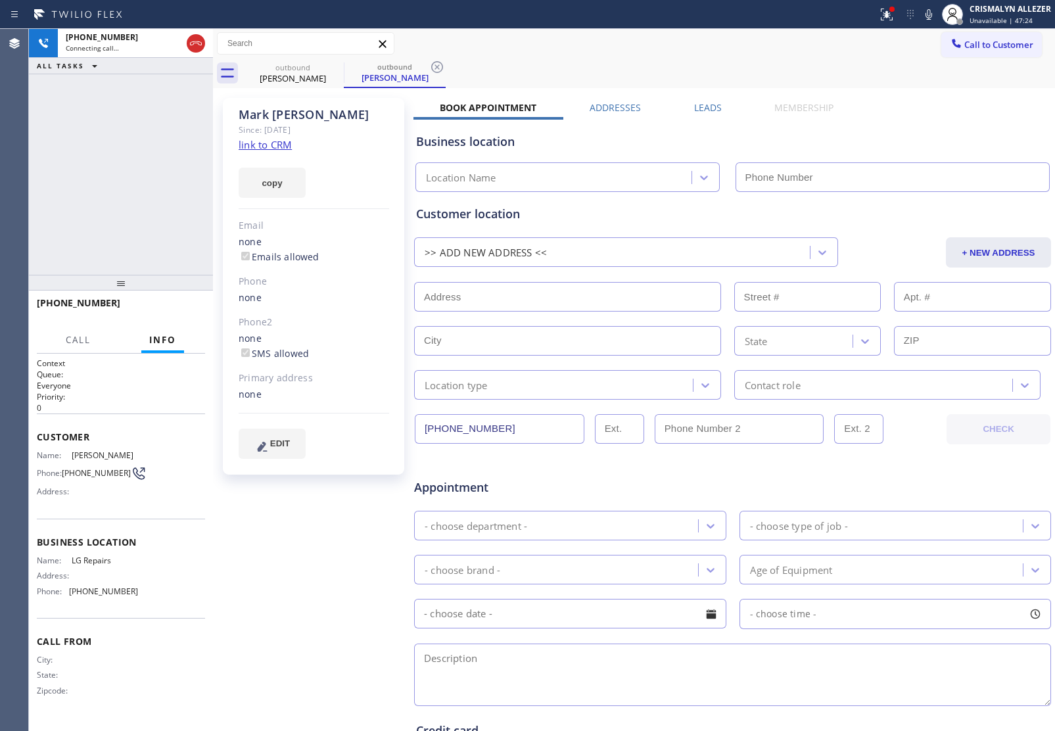
type input "[PHONE_NUMBER]"
click at [277, 145] on link "link to CRM" at bounding box center [265, 144] width 53 height 13
click at [168, 304] on span "HANG UP" at bounding box center [175, 308] width 40 height 9
click at [170, 312] on span "HANG UP" at bounding box center [175, 308] width 40 height 9
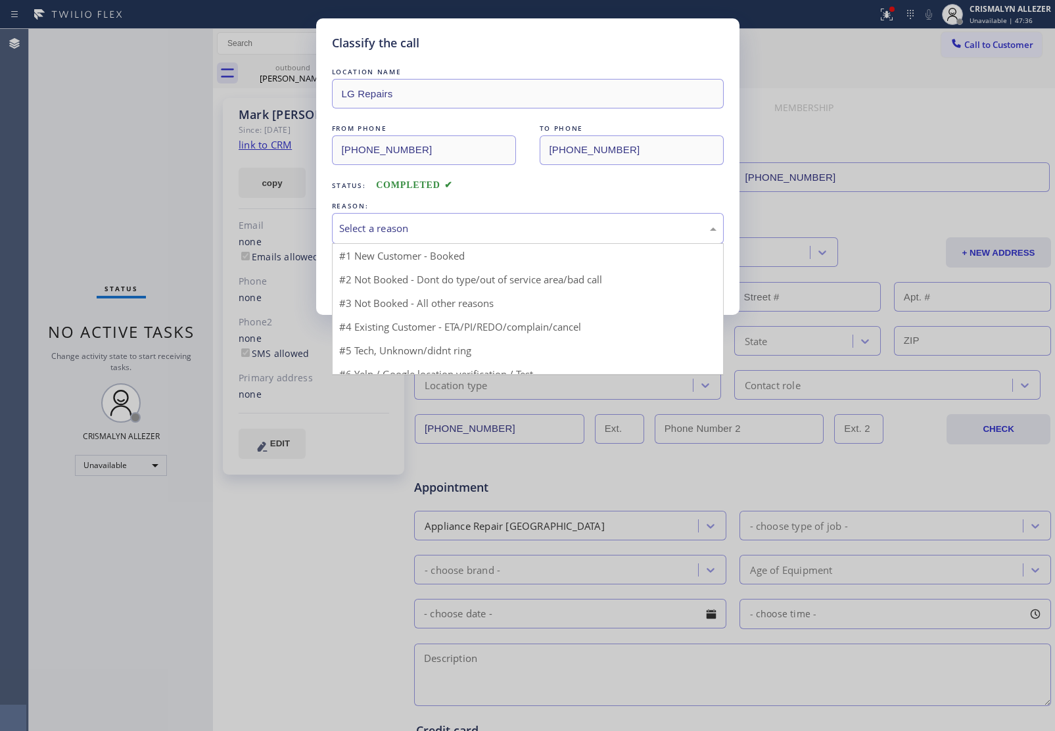
click at [581, 238] on div "Select a reason" at bounding box center [528, 228] width 392 height 31
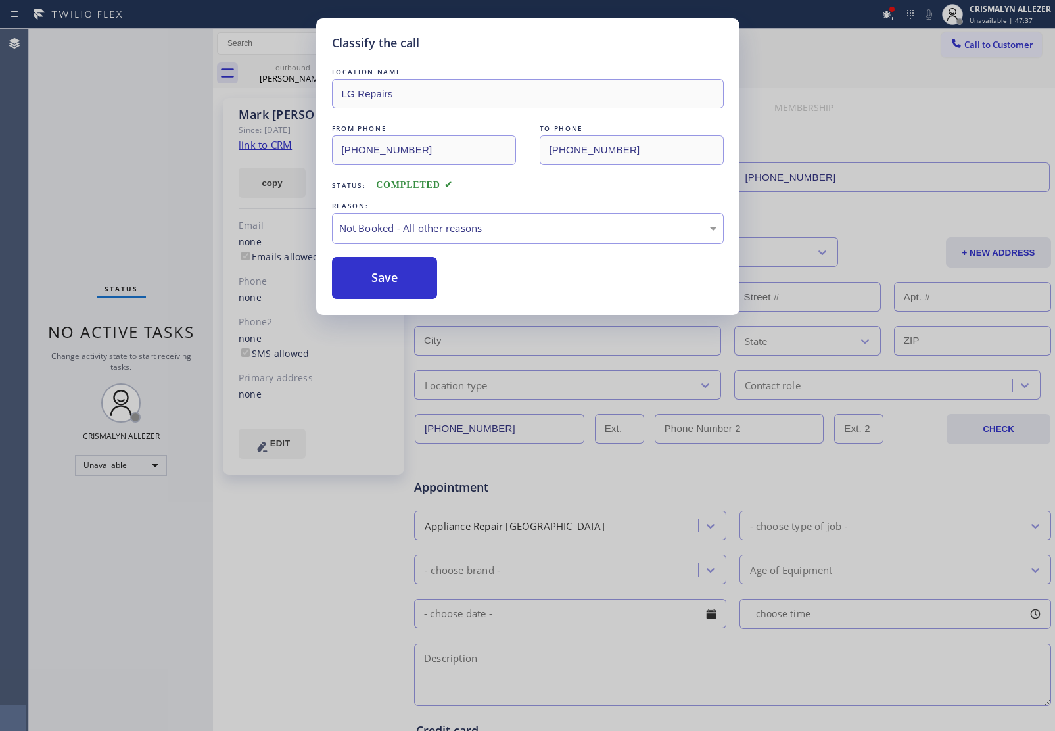
click at [385, 278] on button "Save" at bounding box center [385, 278] width 106 height 42
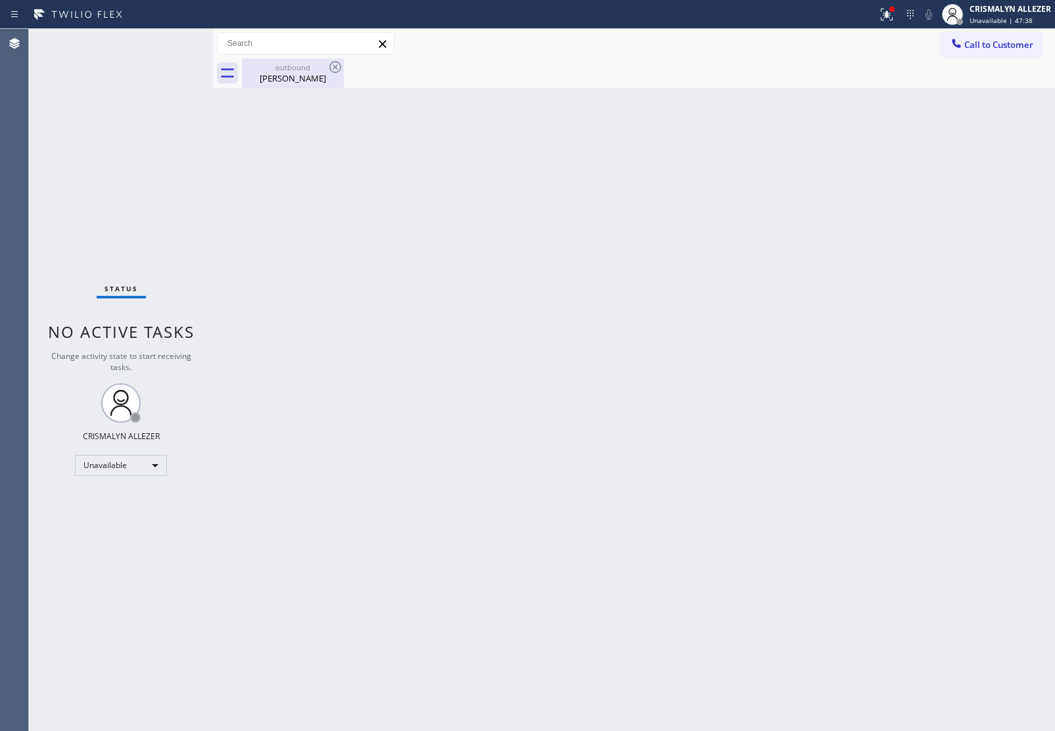
click at [303, 76] on div "[PERSON_NAME]" at bounding box center [292, 78] width 99 height 12
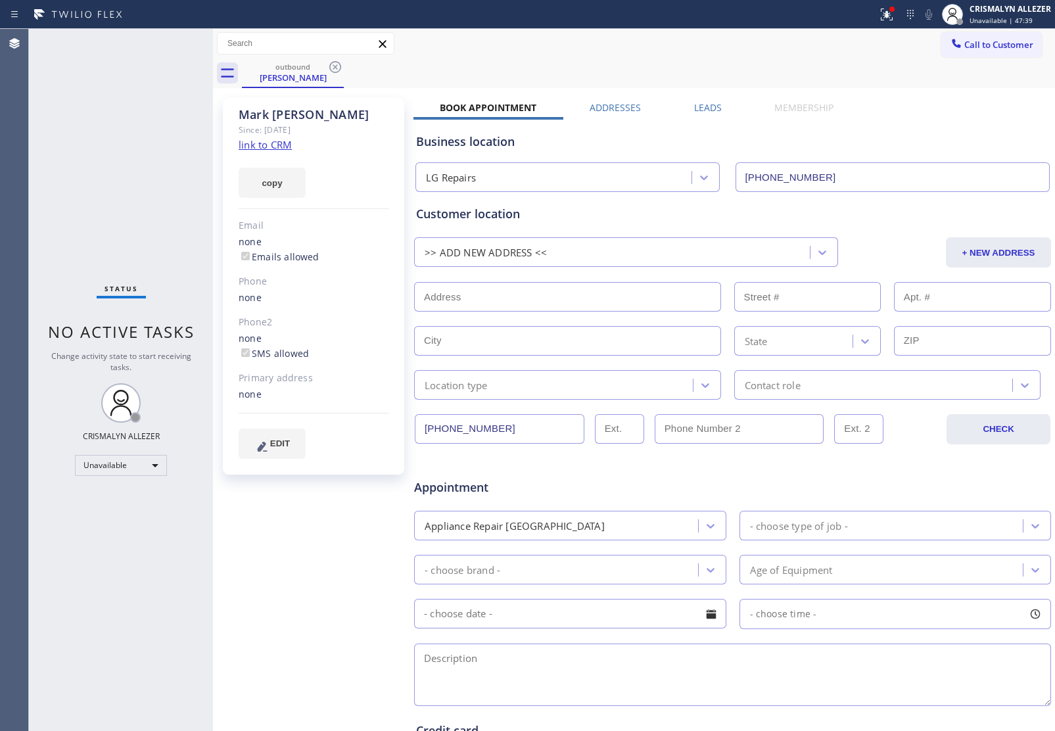
click at [721, 100] on div "[PERSON_NAME] Since: [DATE] link to CRM copy Email none Emails allowed Phone no…" at bounding box center [634, 517] width 836 height 852
click at [708, 107] on label "Leads" at bounding box center [708, 107] width 28 height 12
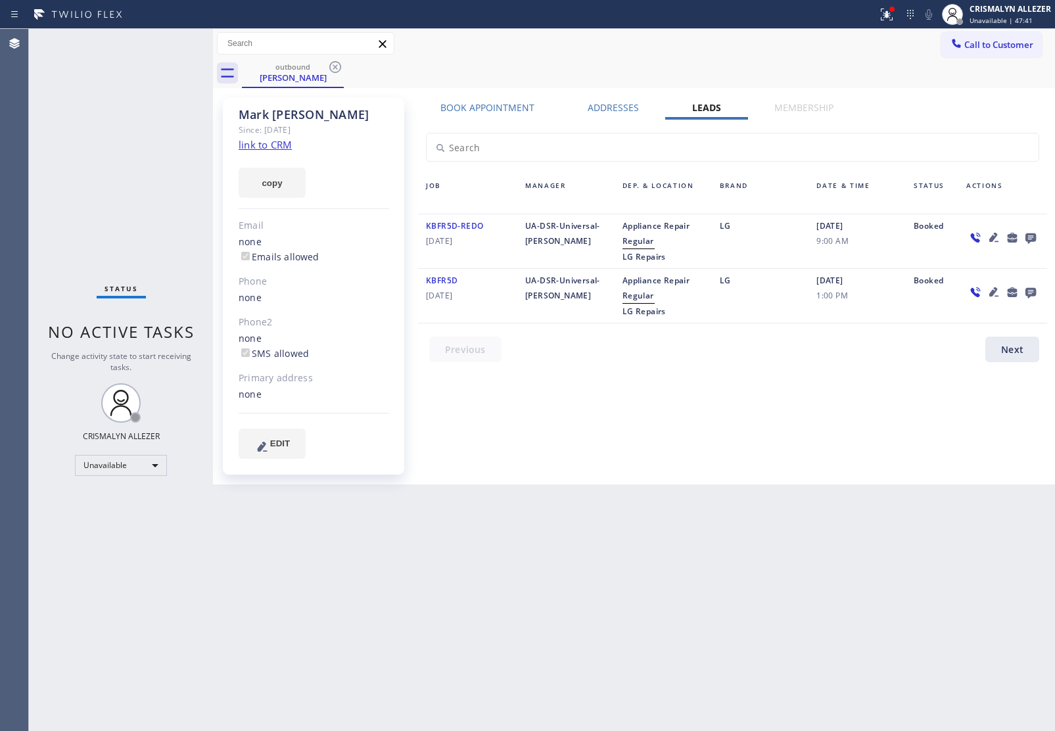
click at [1033, 235] on icon at bounding box center [1031, 237] width 16 height 16
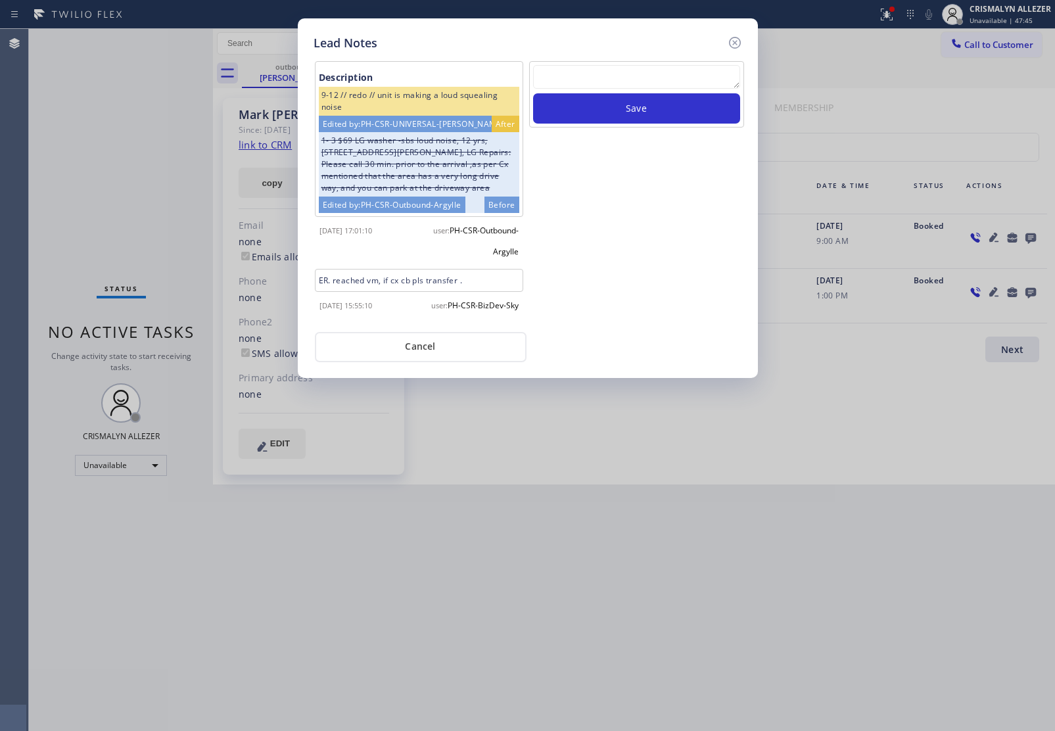
paste textarea "no answer | pls xfer here cx cb"
click at [629, 81] on textarea at bounding box center [636, 77] width 207 height 24
type textarea "no answer | pls xfer here cx cb"
click at [622, 108] on button "Save" at bounding box center [636, 108] width 207 height 30
click at [443, 362] on button "Cancel" at bounding box center [421, 347] width 212 height 30
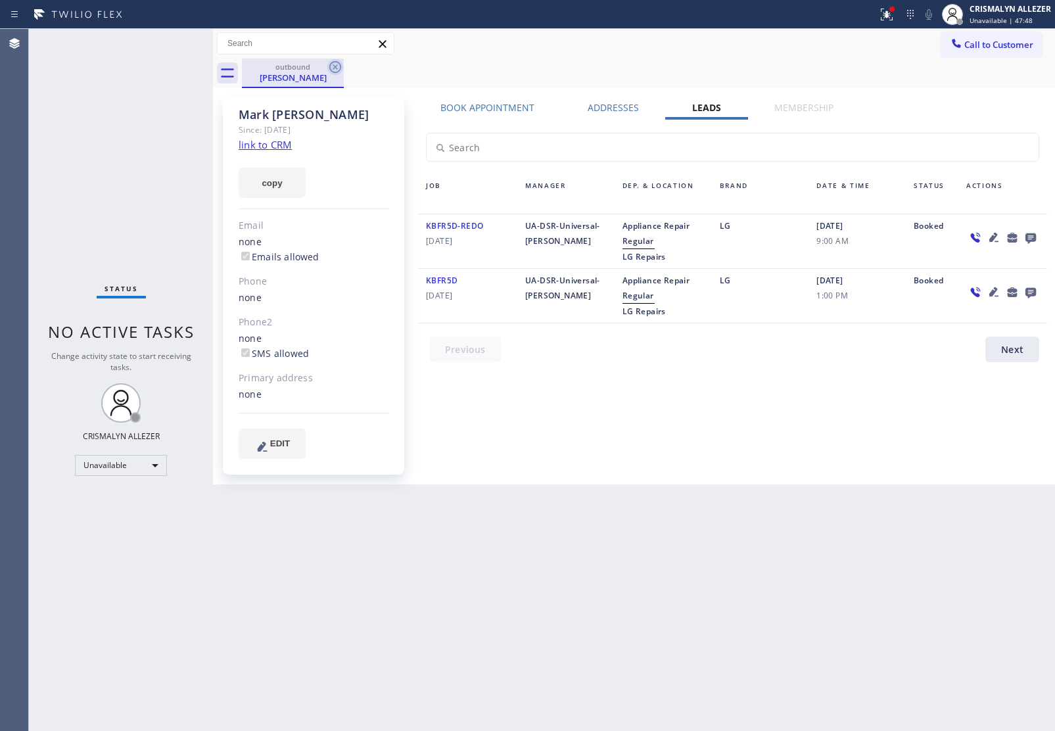
click at [329, 62] on icon at bounding box center [335, 67] width 16 height 16
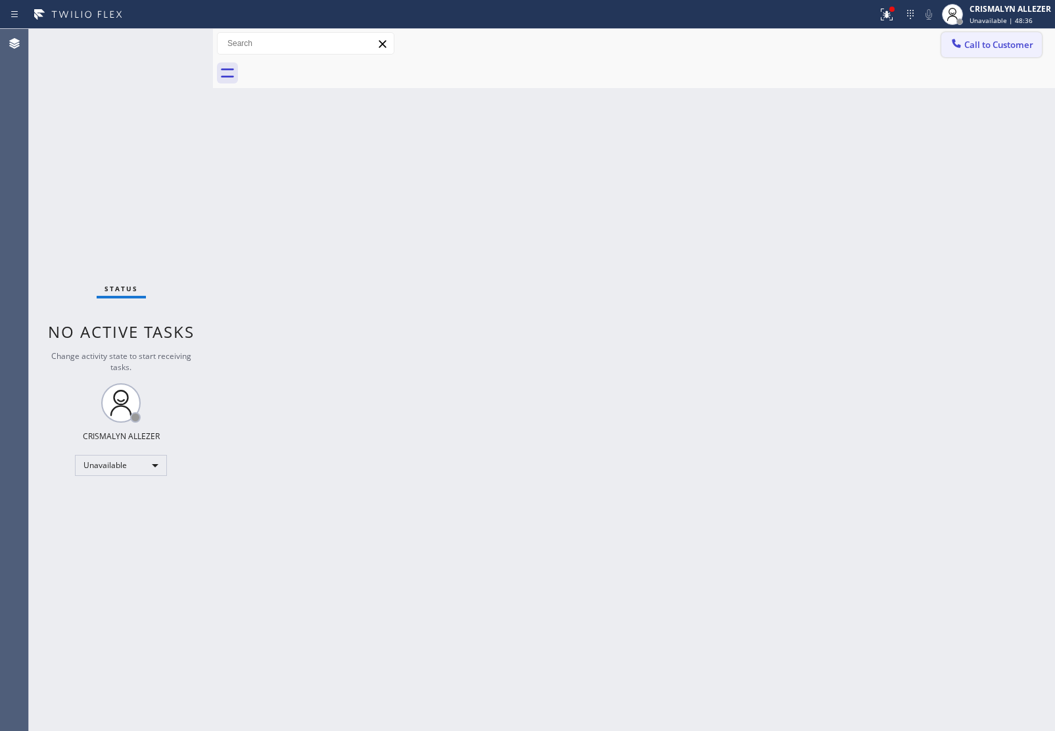
drag, startPoint x: 1003, startPoint y: 34, endPoint x: 724, endPoint y: 128, distance: 294.9
click at [997, 39] on button "Call to Customer" at bounding box center [992, 44] width 101 height 25
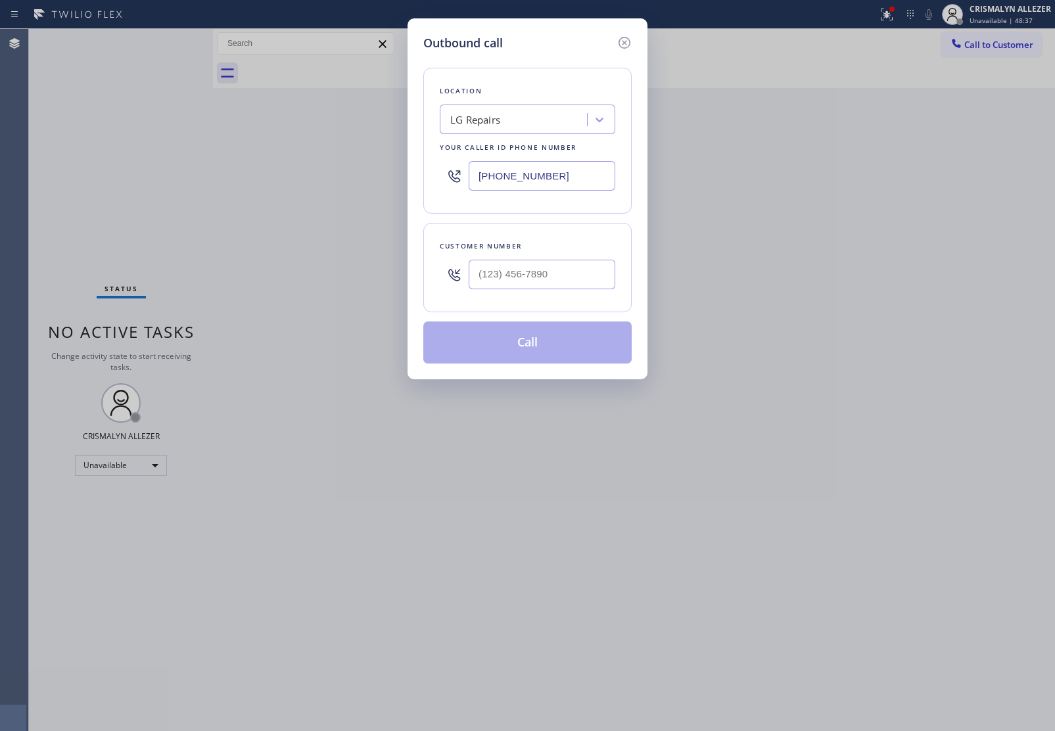
drag, startPoint x: 510, startPoint y: 178, endPoint x: 296, endPoint y: 181, distance: 214.4
click at [300, 181] on div "Outbound call Location LG Repairs Your caller id phone number [PHONE_NUMBER] Cu…" at bounding box center [527, 365] width 1055 height 731
paste input "602) 536-7792"
type input "[PHONE_NUMBER]"
click at [523, 274] on input "(___) ___-____" at bounding box center [542, 275] width 147 height 30
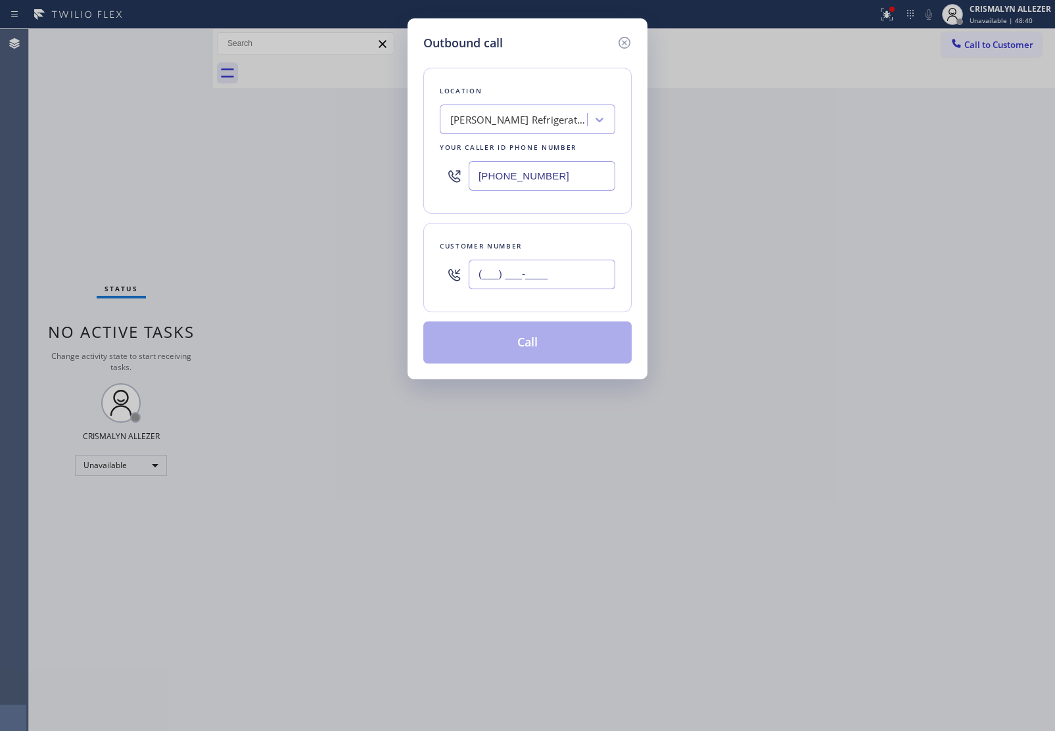
paste input "602) 733-2111"
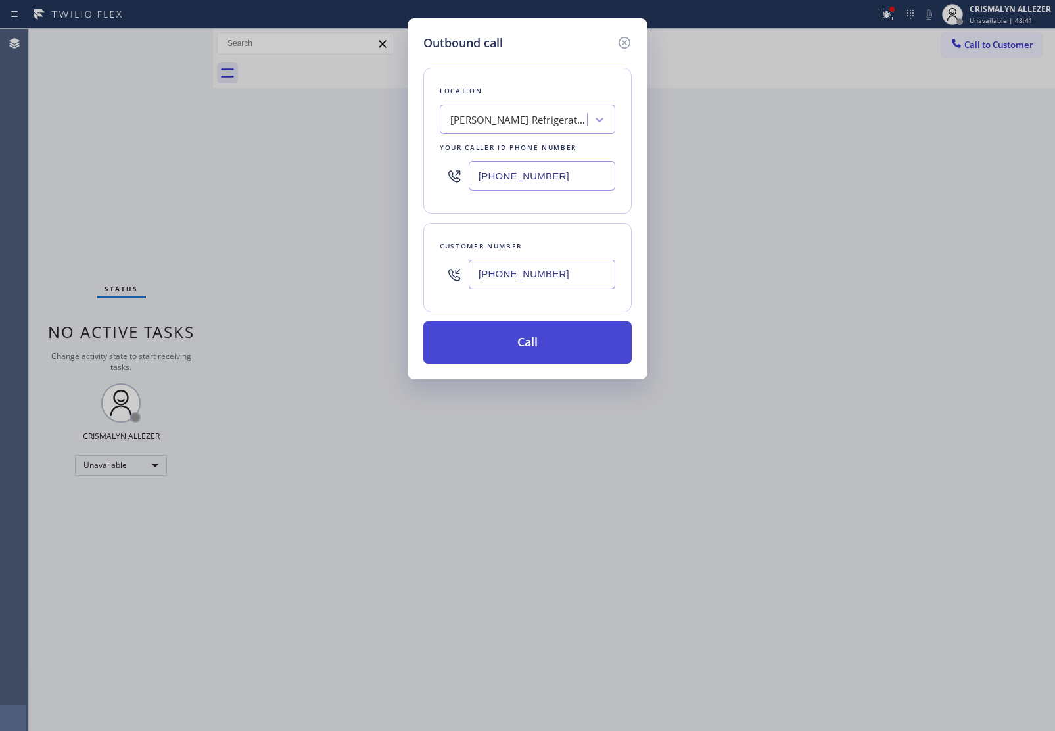
type input "[PHONE_NUMBER]"
click at [527, 347] on button "Call" at bounding box center [527, 343] width 208 height 42
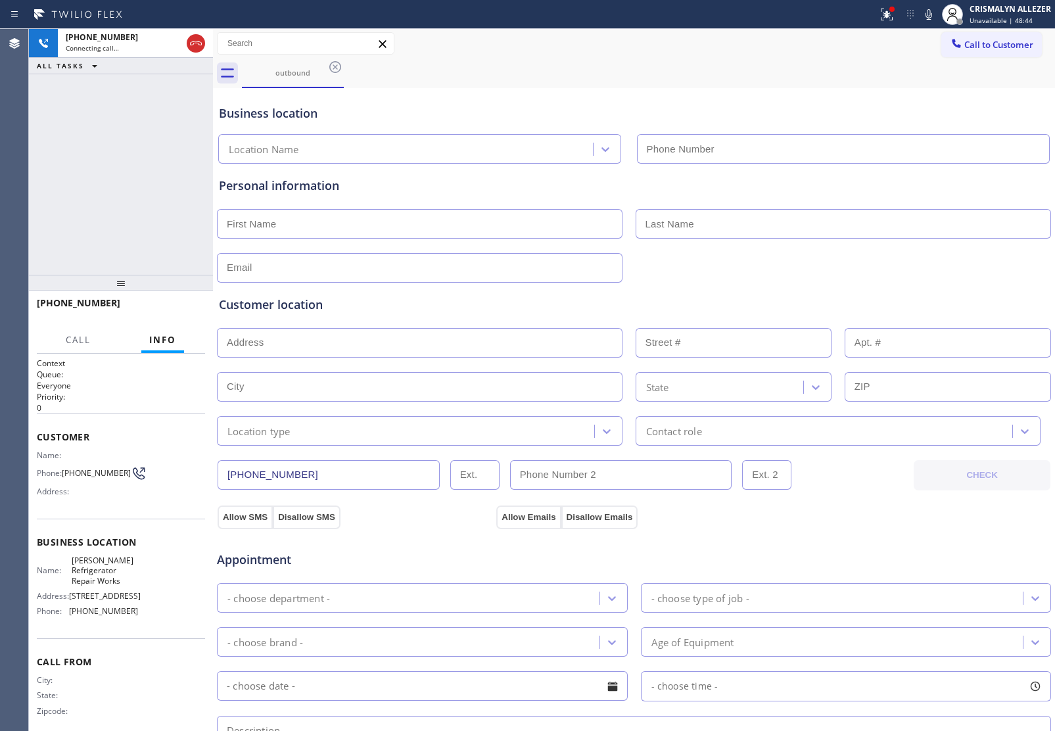
type input "[PHONE_NUMBER]"
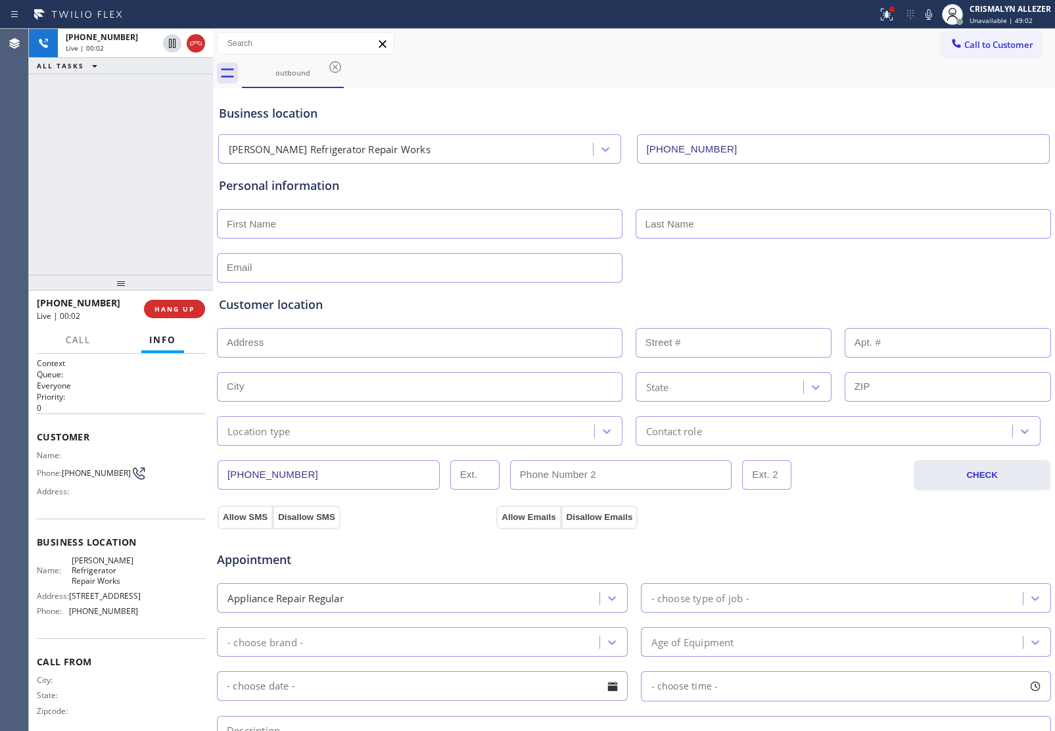
click at [1019, 106] on div "Business location" at bounding box center [634, 114] width 831 height 18
click at [173, 310] on span "HANG UP" at bounding box center [175, 308] width 40 height 9
click at [165, 306] on span "COMPLETE" at bounding box center [171, 308] width 45 height 9
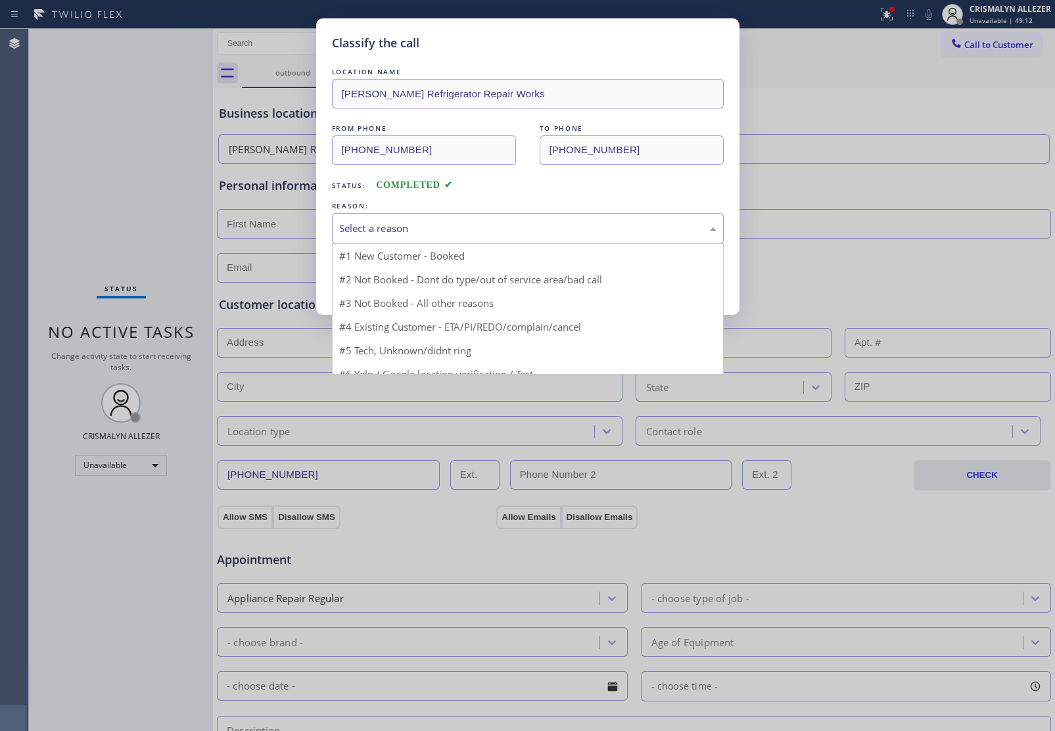
click at [580, 228] on div "Select a reason" at bounding box center [527, 228] width 377 height 15
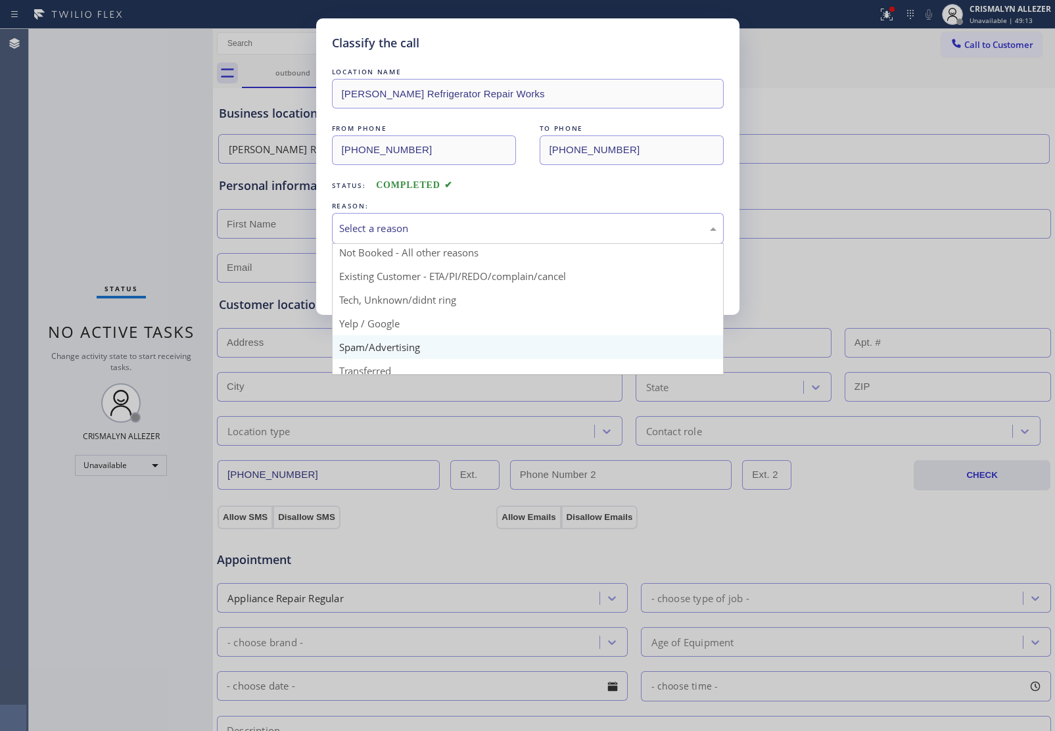
scroll to position [41, 0]
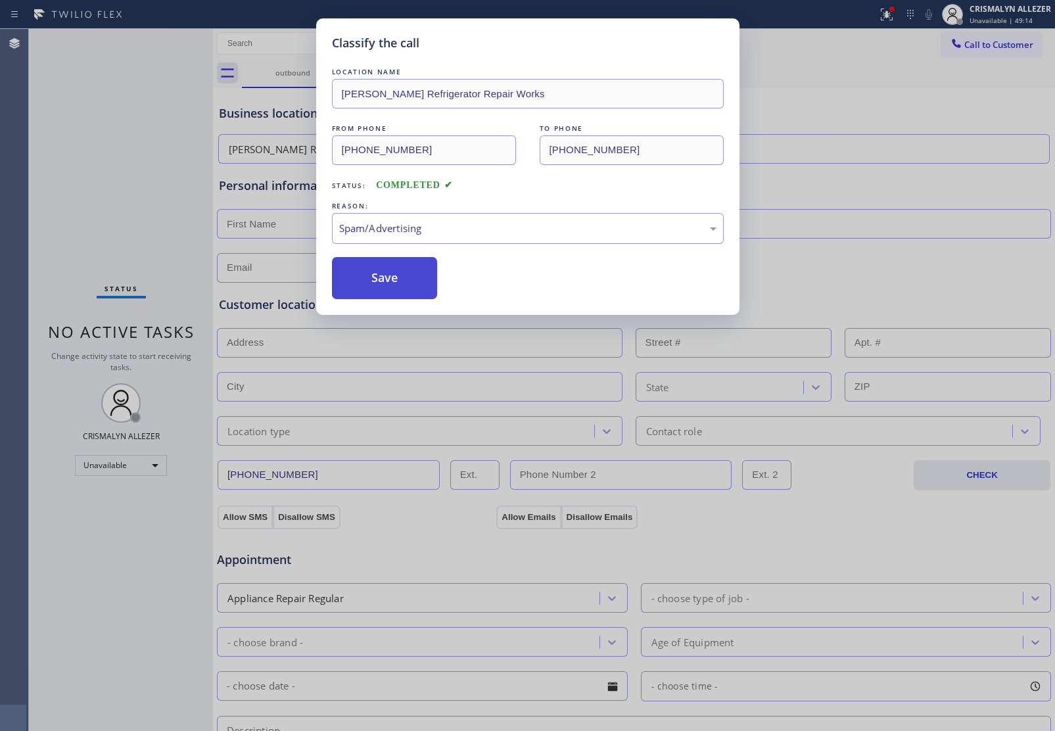
click at [421, 278] on button "Save" at bounding box center [385, 278] width 106 height 42
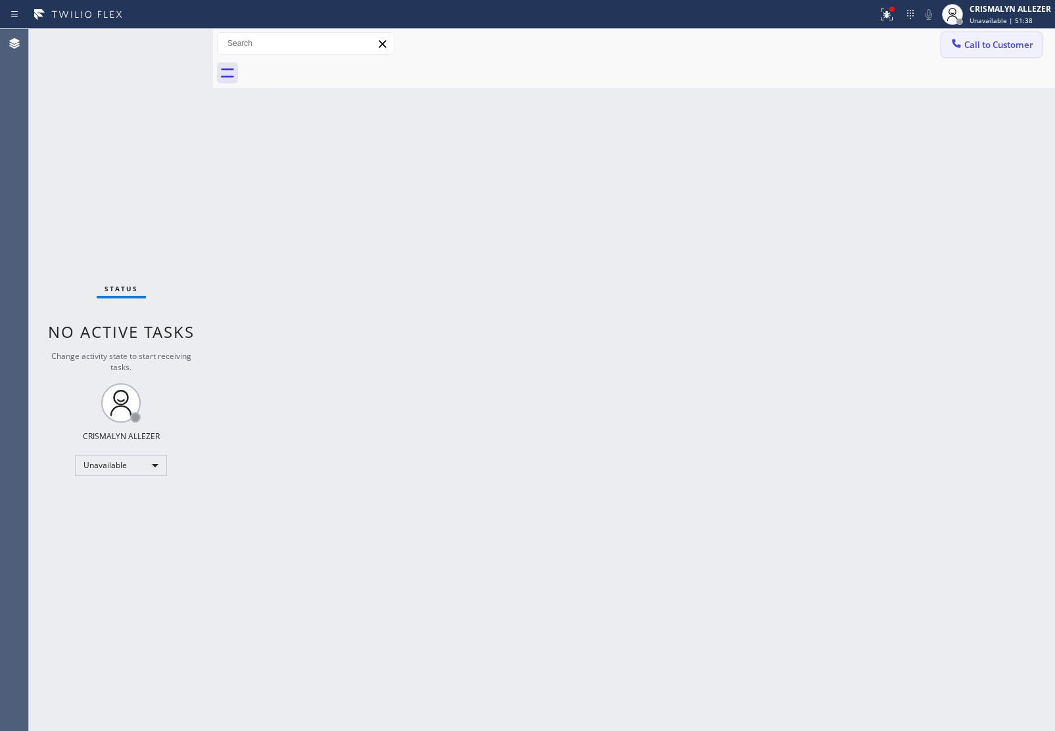
click at [980, 49] on span "Call to Customer" at bounding box center [999, 45] width 69 height 12
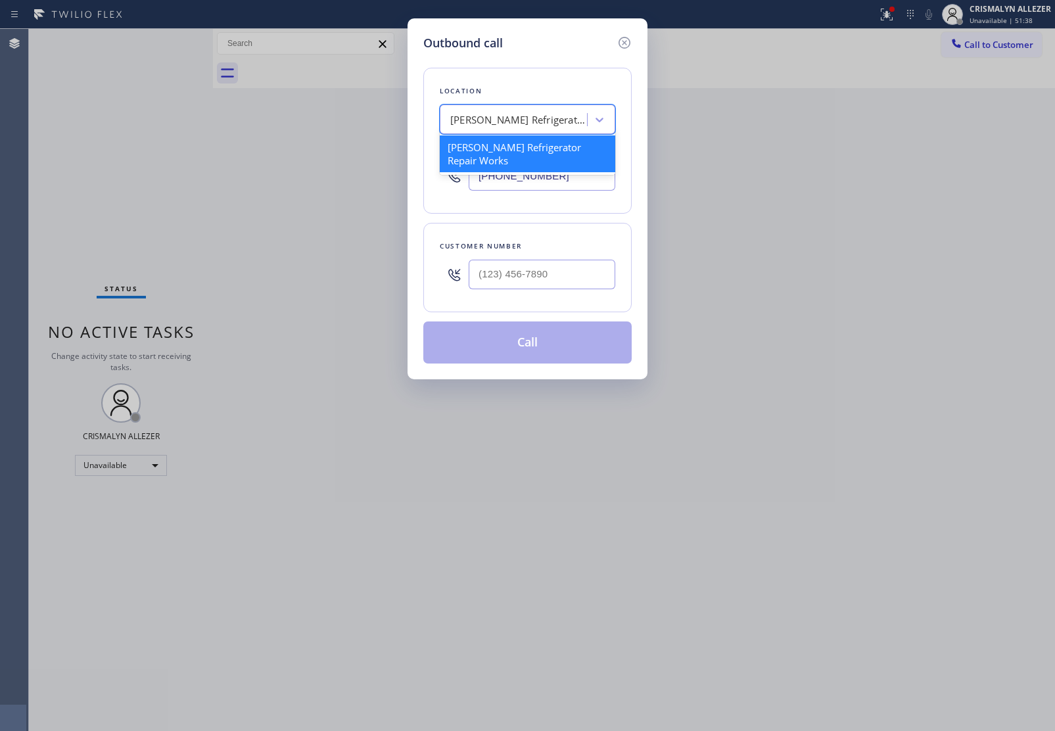
click at [508, 116] on div "[PERSON_NAME] Refrigerator Repair Works" at bounding box center [519, 119] width 138 height 15
paste input "Home Alliance [GEOGRAPHIC_DATA]"
type input "Home Alliance [GEOGRAPHIC_DATA]"
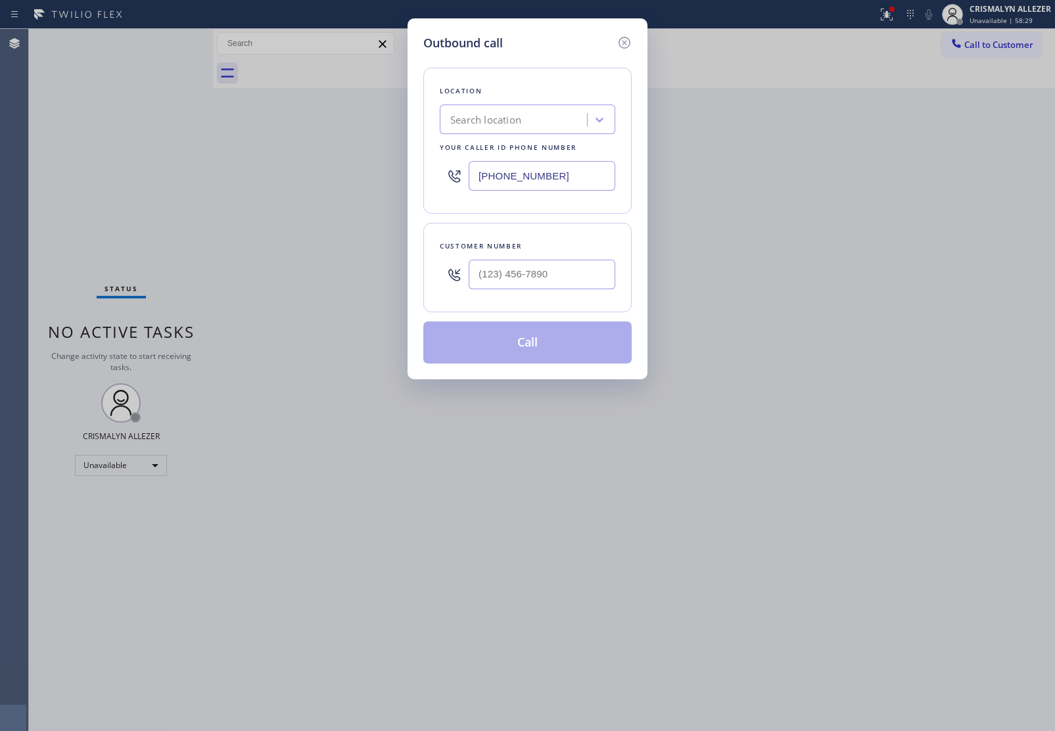
drag, startPoint x: 573, startPoint y: 173, endPoint x: 245, endPoint y: 165, distance: 328.2
click at [245, 165] on div "Outbound call Location Search location Your caller id phone number [PHONE_NUMBE…" at bounding box center [527, 365] width 1055 height 731
paste input "480) 787-0279"
type input "[PHONE_NUMBER]"
click at [563, 265] on input "(___) ___-____" at bounding box center [542, 275] width 147 height 30
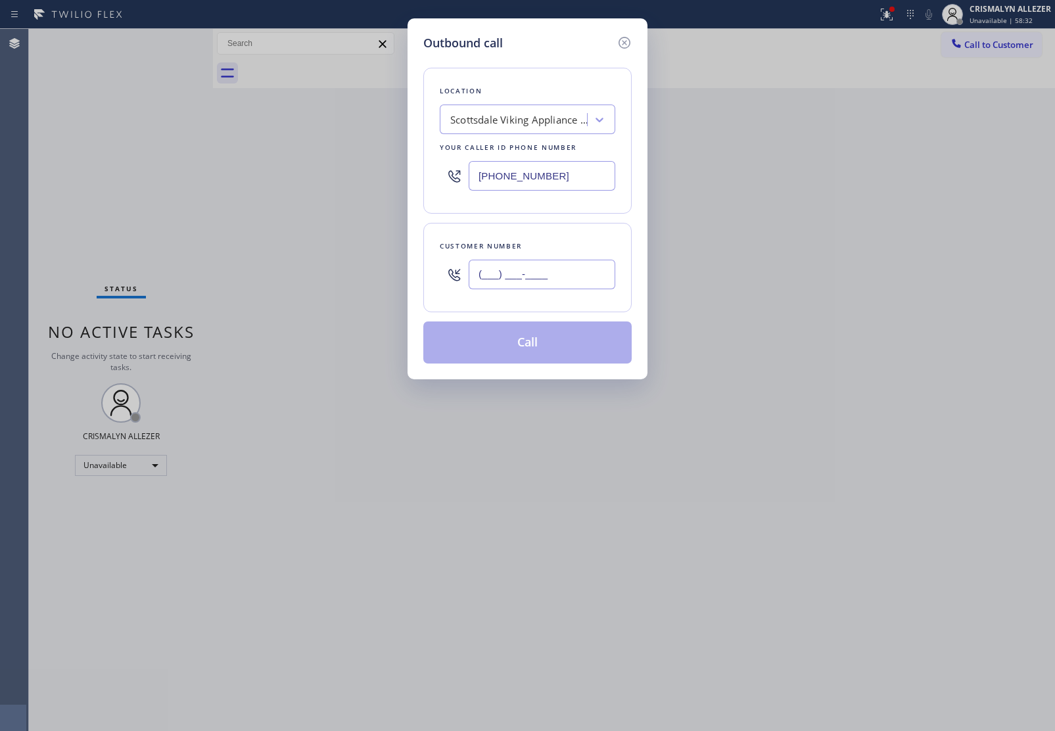
paste input "602) 264-6214"
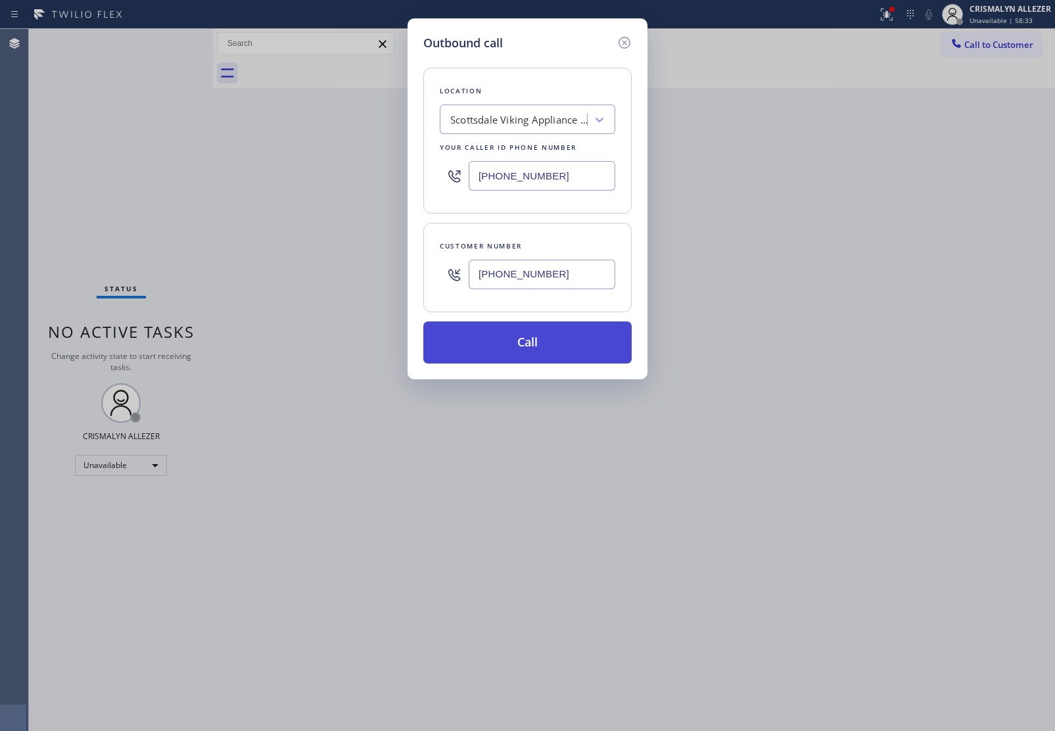
type input "[PHONE_NUMBER]"
click at [538, 333] on button "Call" at bounding box center [527, 343] width 208 height 42
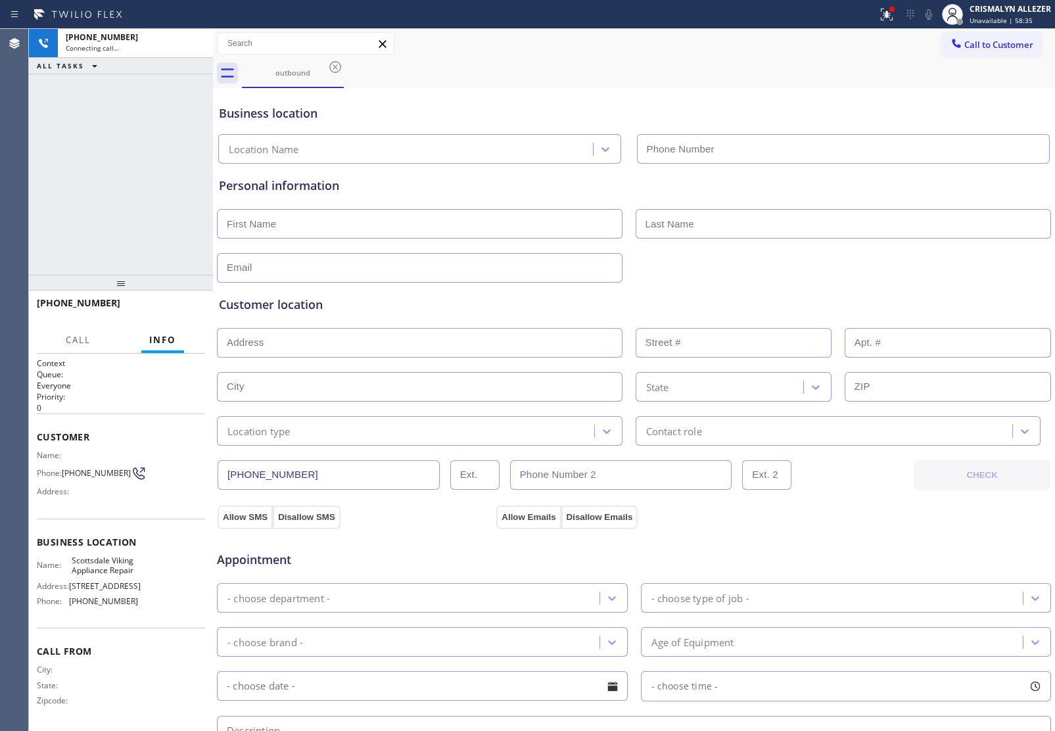
type input "[PHONE_NUMBER]"
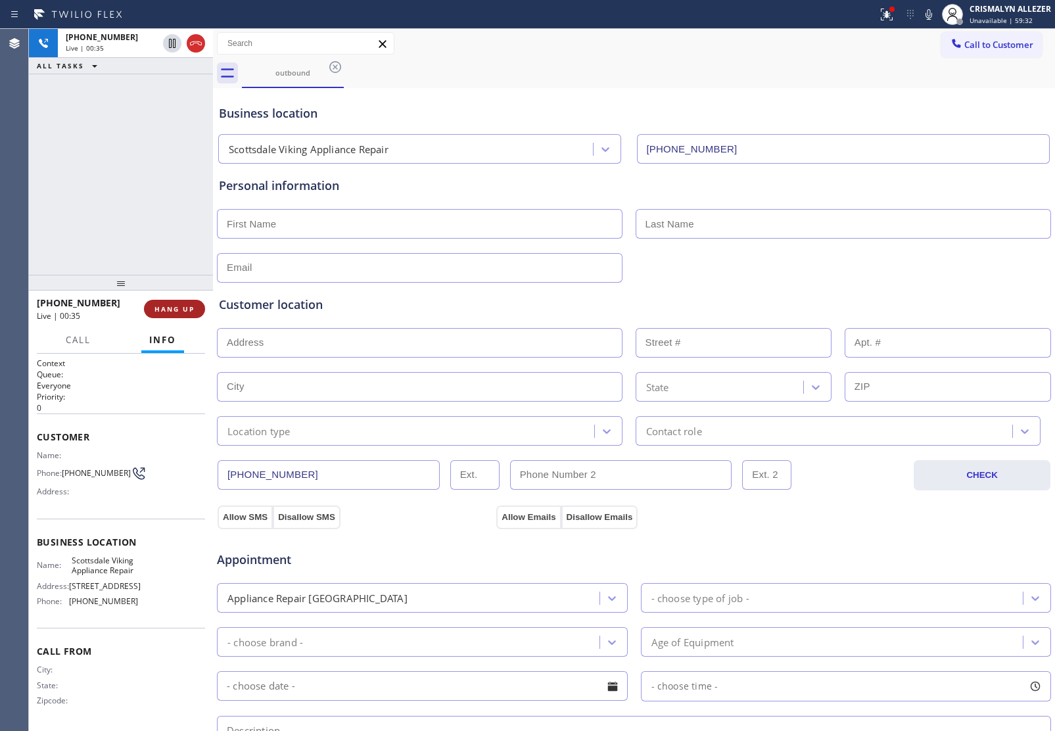
click at [179, 307] on span "HANG UP" at bounding box center [175, 308] width 40 height 9
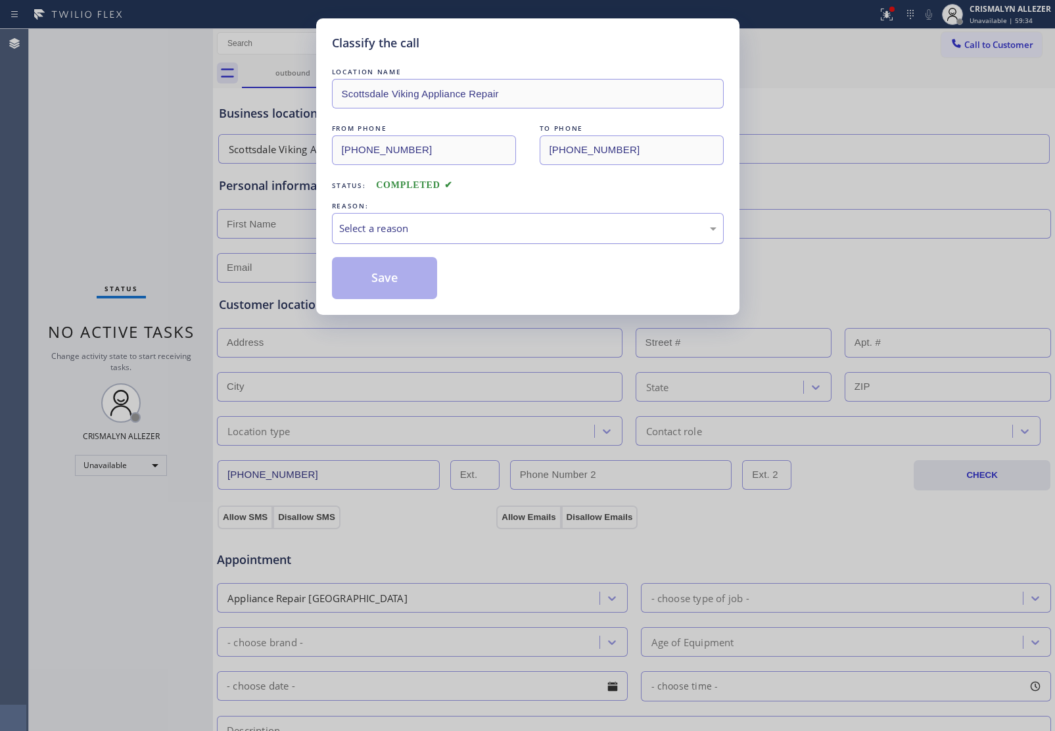
click at [527, 235] on div "Select a reason" at bounding box center [527, 228] width 377 height 15
click at [388, 290] on button "Save" at bounding box center [385, 278] width 106 height 42
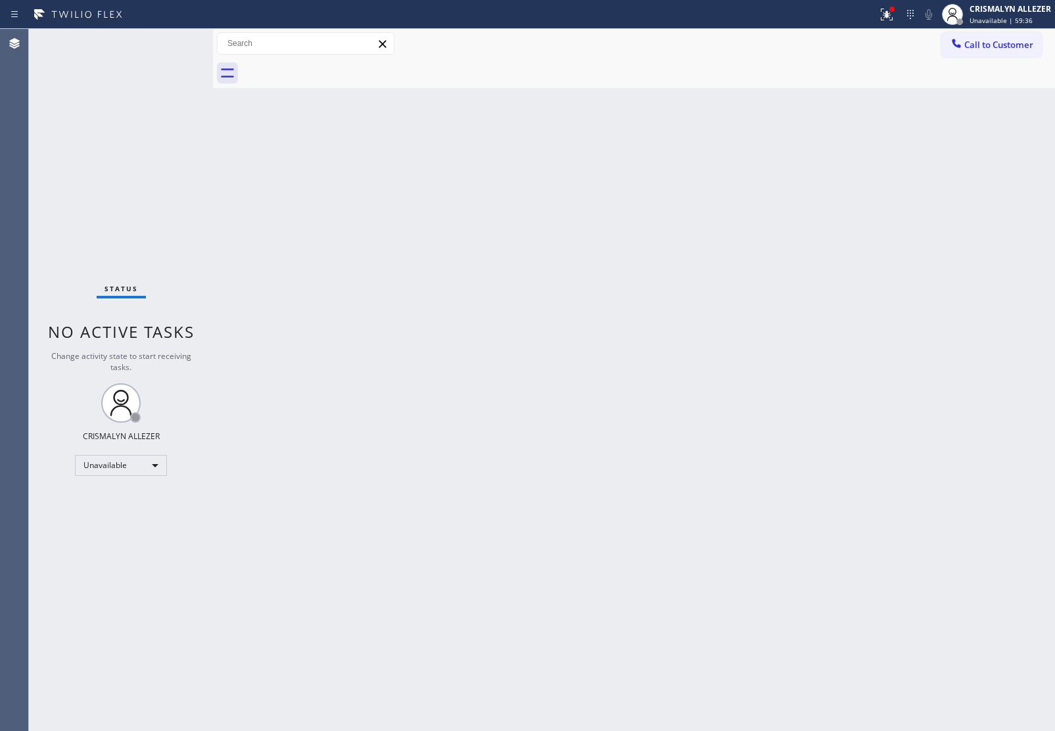
drag, startPoint x: 840, startPoint y: 229, endPoint x: 917, endPoint y: 441, distance: 225.9
click at [848, 237] on div "Back to Dashboard Change Sender ID Customers Technicians Select a contact Outbo…" at bounding box center [634, 380] width 842 height 702
click at [986, 46] on span "Call to Customer" at bounding box center [999, 45] width 69 height 12
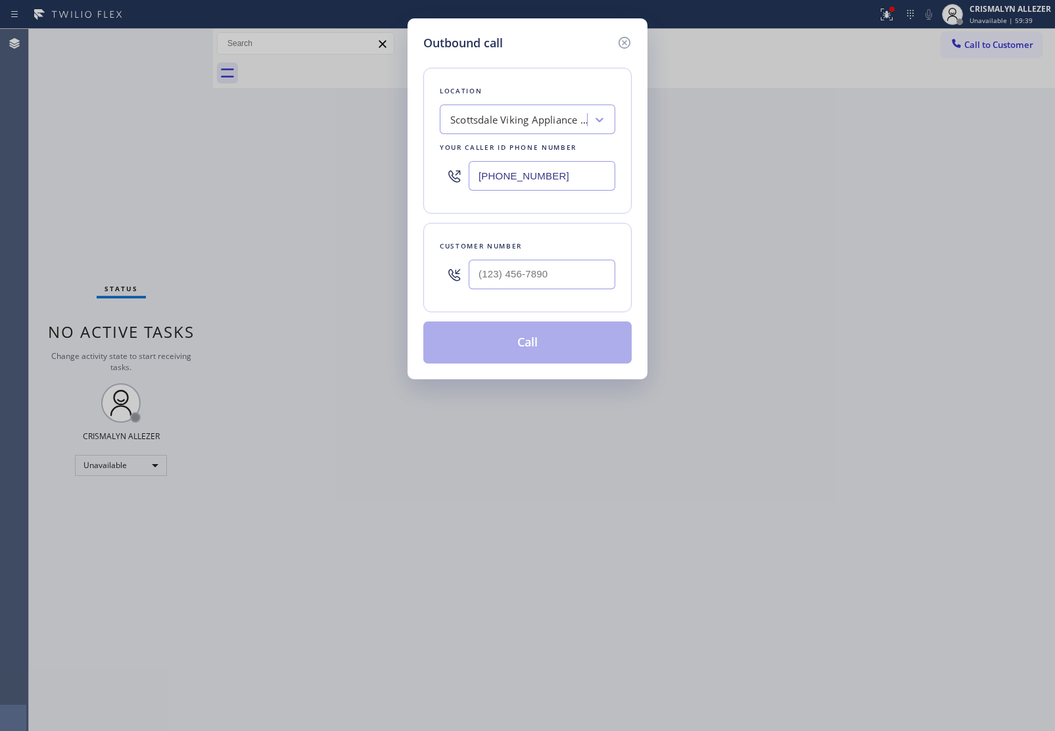
drag, startPoint x: 595, startPoint y: 171, endPoint x: 220, endPoint y: 184, distance: 375.0
click at [381, 181] on div "Outbound call Location [GEOGRAPHIC_DATA] Viking Appliance Repair Your caller id…" at bounding box center [527, 365] width 1055 height 731
paste input "332) 877-9491"
type input "[PHONE_NUMBER]"
click at [562, 275] on input "(___) ___-____" at bounding box center [542, 275] width 147 height 30
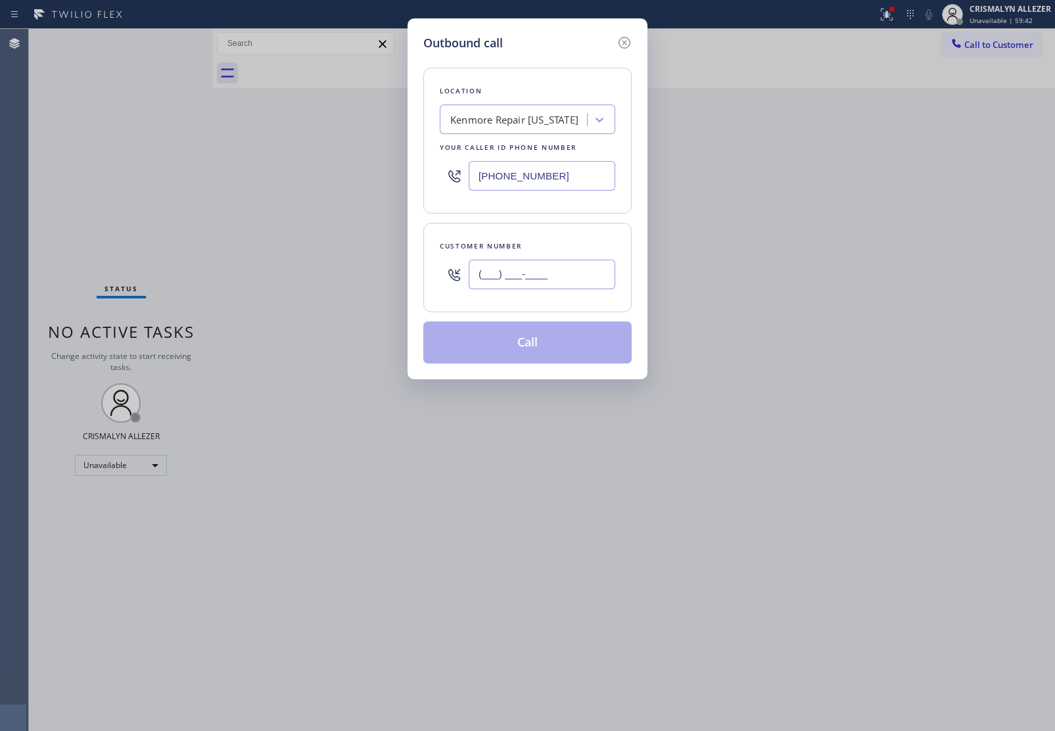
paste input "332) 264-1301"
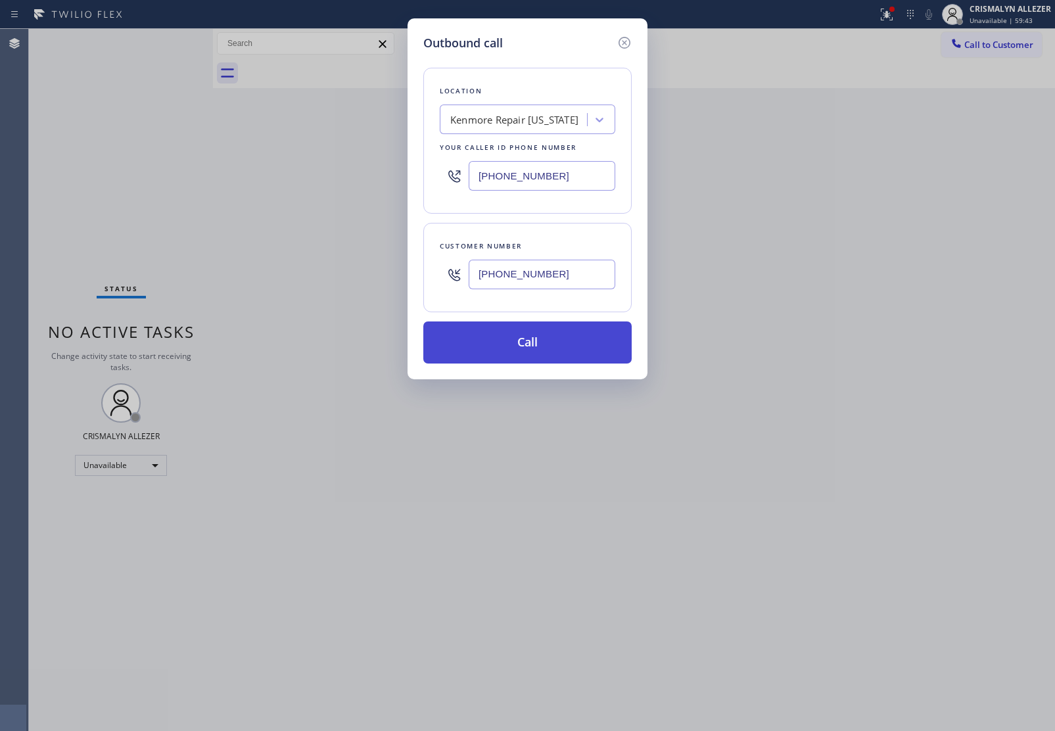
type input "[PHONE_NUMBER]"
click at [533, 340] on button "Call" at bounding box center [527, 343] width 208 height 42
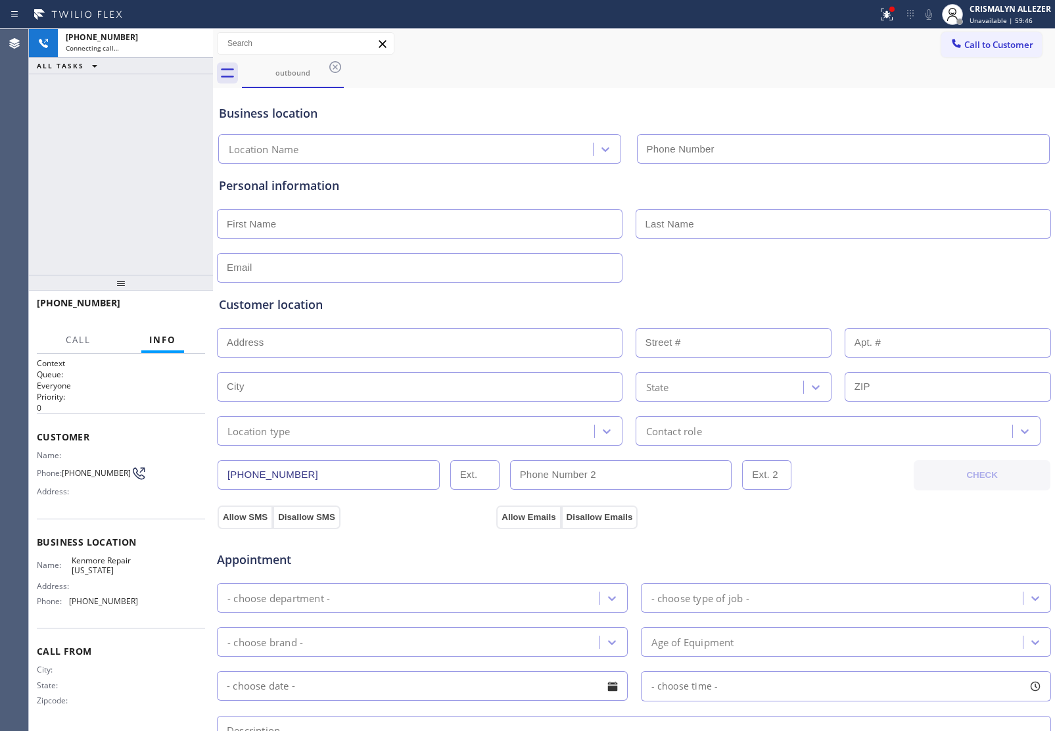
type input "[PHONE_NUMBER]"
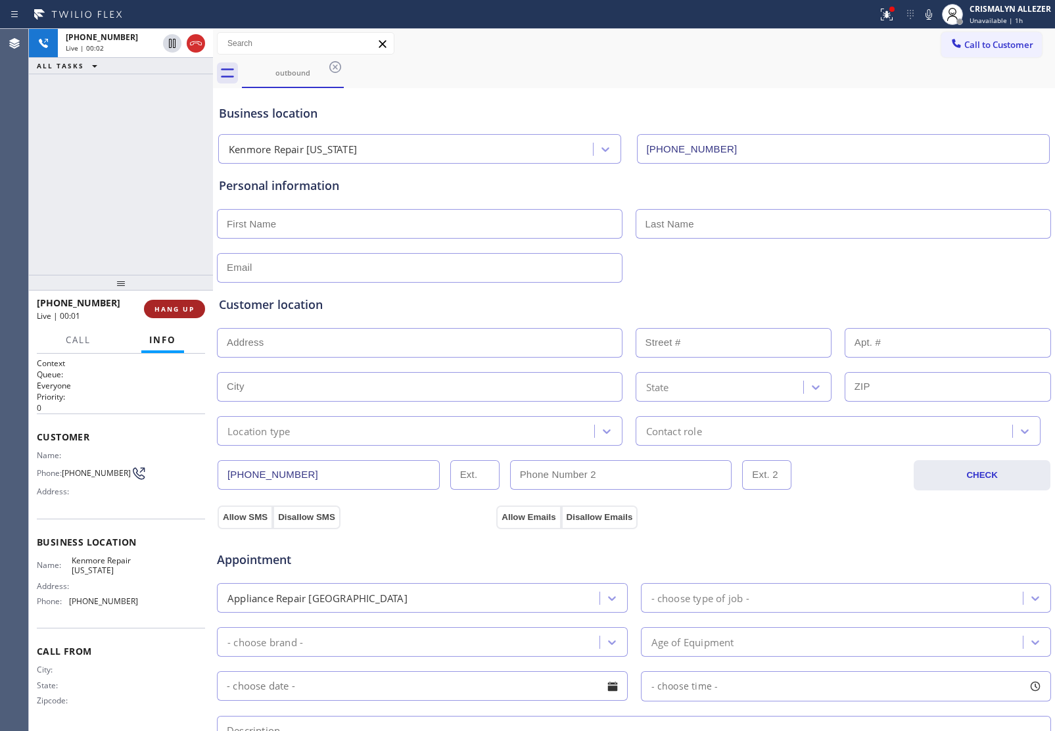
click at [170, 312] on span "HANG UP" at bounding box center [175, 308] width 40 height 9
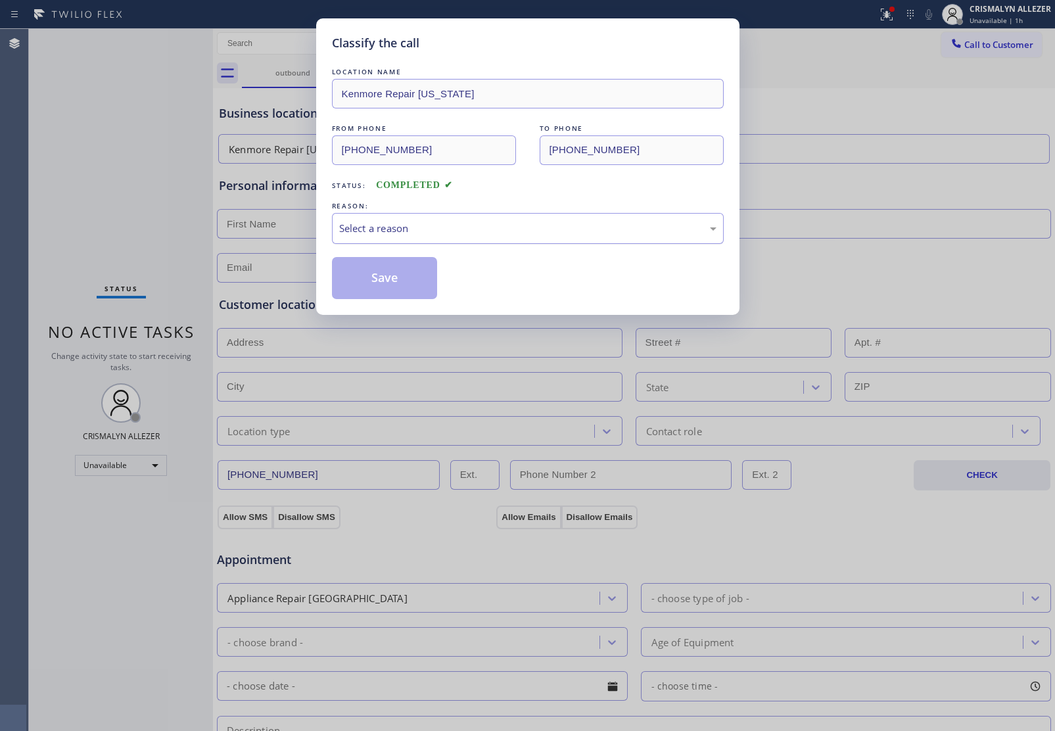
click at [541, 231] on div "Select a reason" at bounding box center [527, 228] width 377 height 15
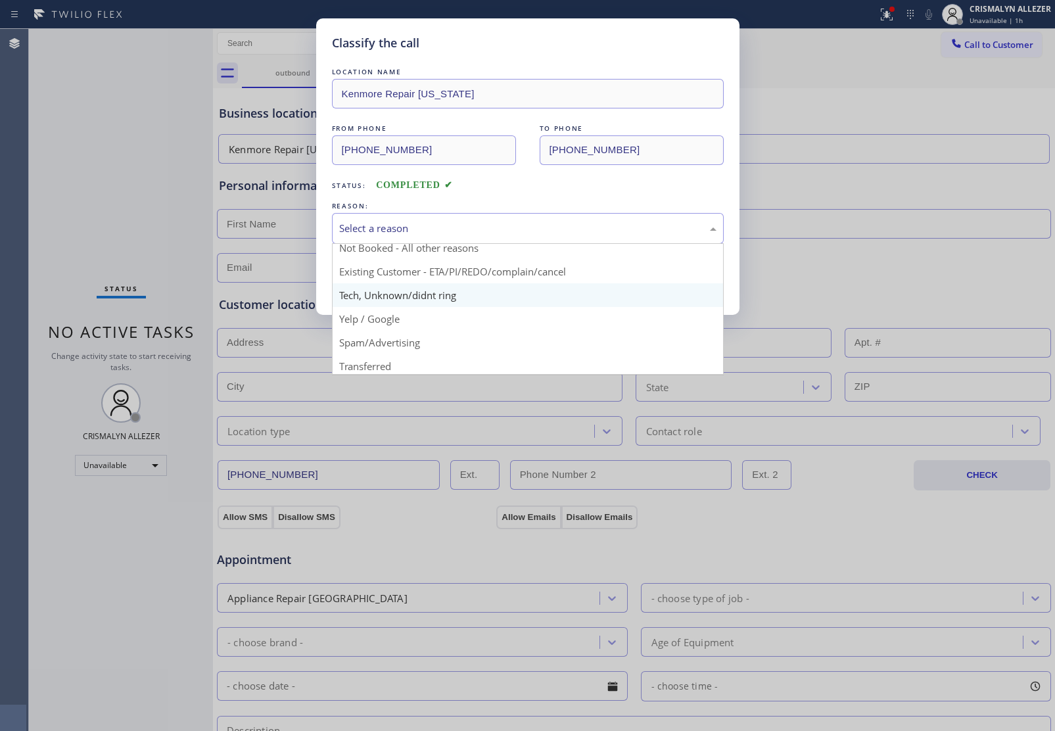
scroll to position [17, 0]
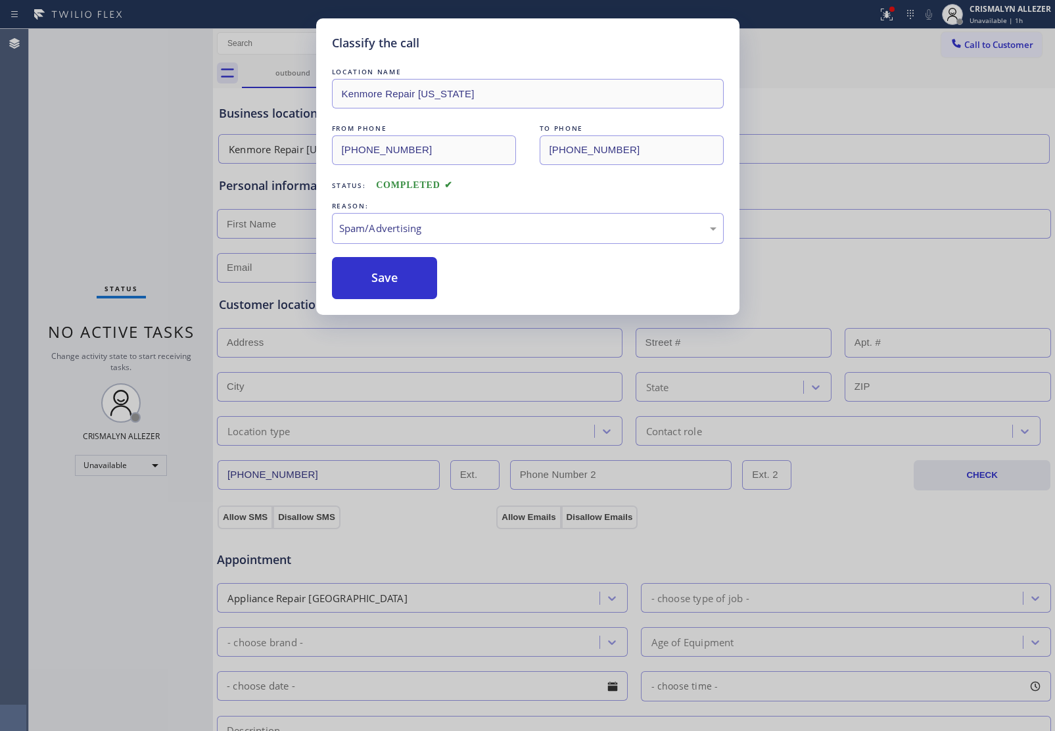
drag, startPoint x: 388, startPoint y: 362, endPoint x: 401, endPoint y: 308, distance: 55.5
click at [406, 291] on button "Save" at bounding box center [385, 278] width 106 height 42
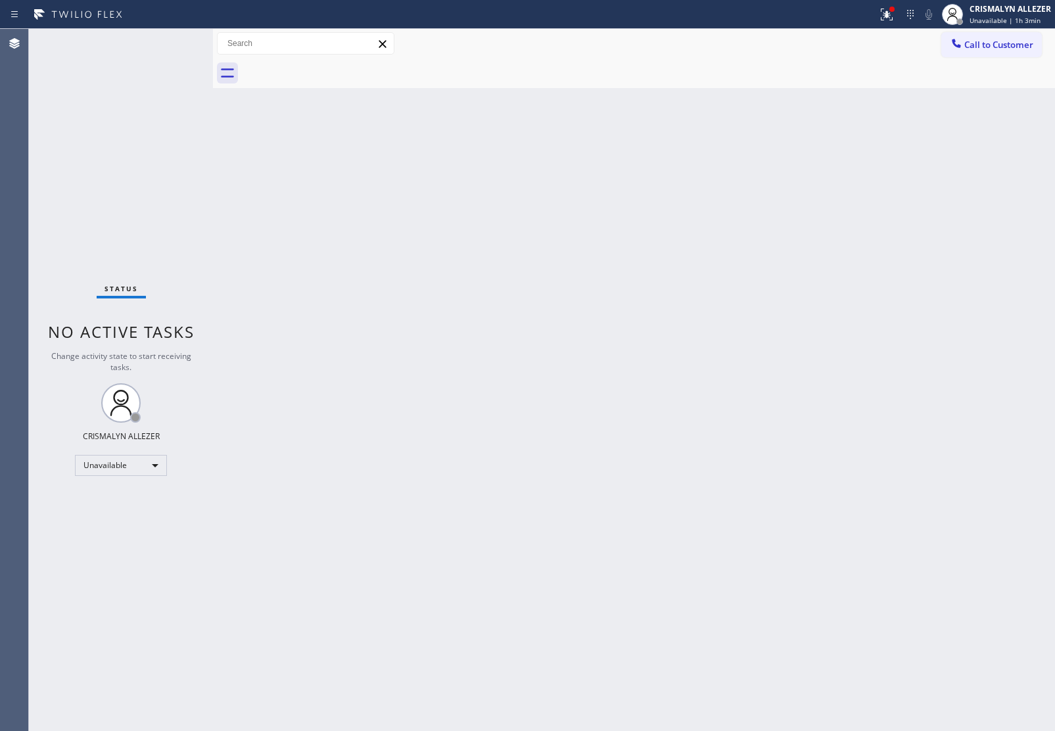
drag, startPoint x: 994, startPoint y: 43, endPoint x: 883, endPoint y: 115, distance: 132.0
click at [987, 48] on span "Call to Customer" at bounding box center [999, 45] width 69 height 12
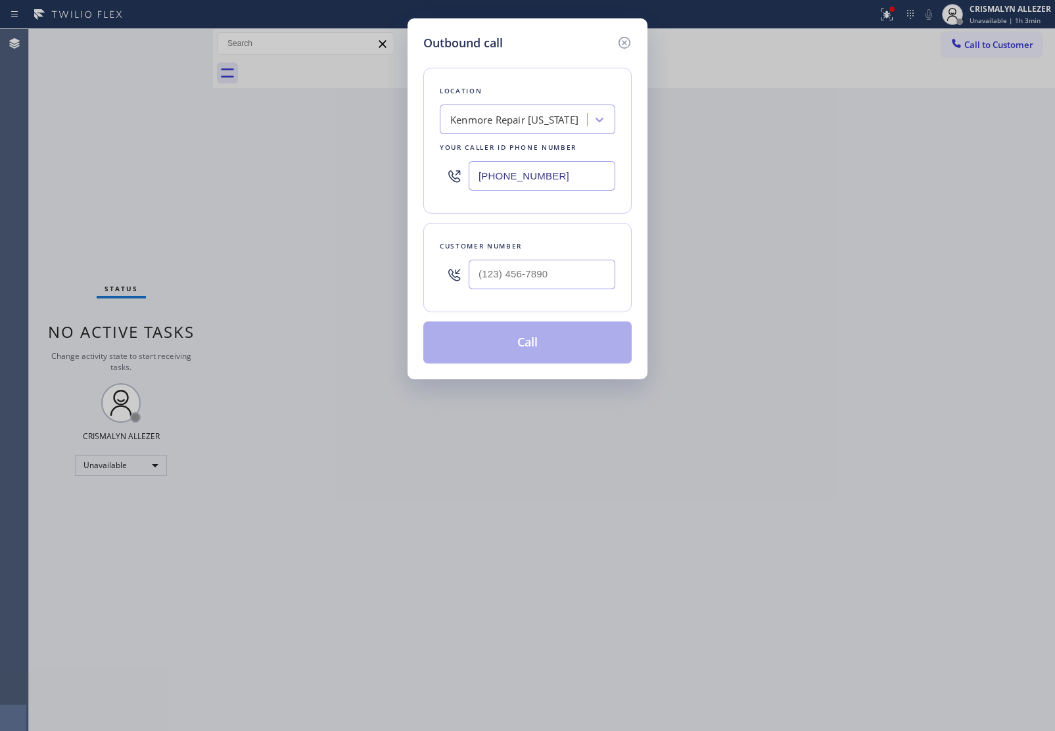
drag, startPoint x: 580, startPoint y: 180, endPoint x: 237, endPoint y: 158, distance: 343.3
click at [266, 160] on div "Outbound call Location [GEOGRAPHIC_DATA] Repair [US_STATE] Your caller id phone…" at bounding box center [527, 365] width 1055 height 731
paste input "877) 748-5179"
type input "[PHONE_NUMBER]"
click at [573, 283] on input "(___) ___-____" at bounding box center [542, 275] width 147 height 30
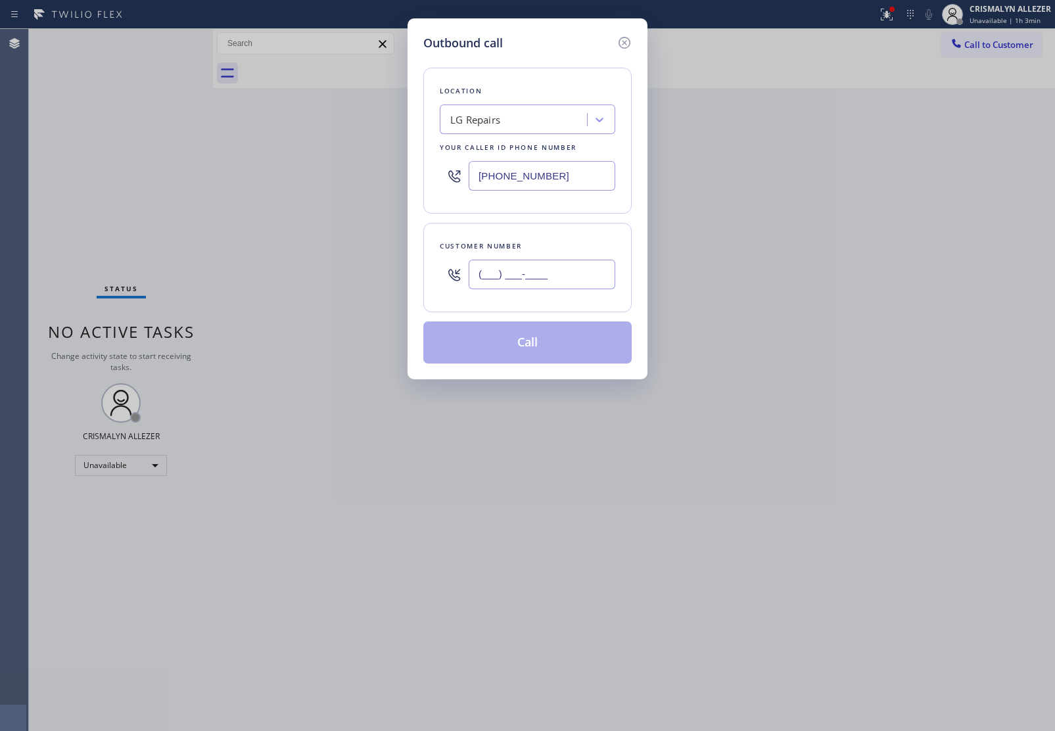
paste input "818) 331-5906"
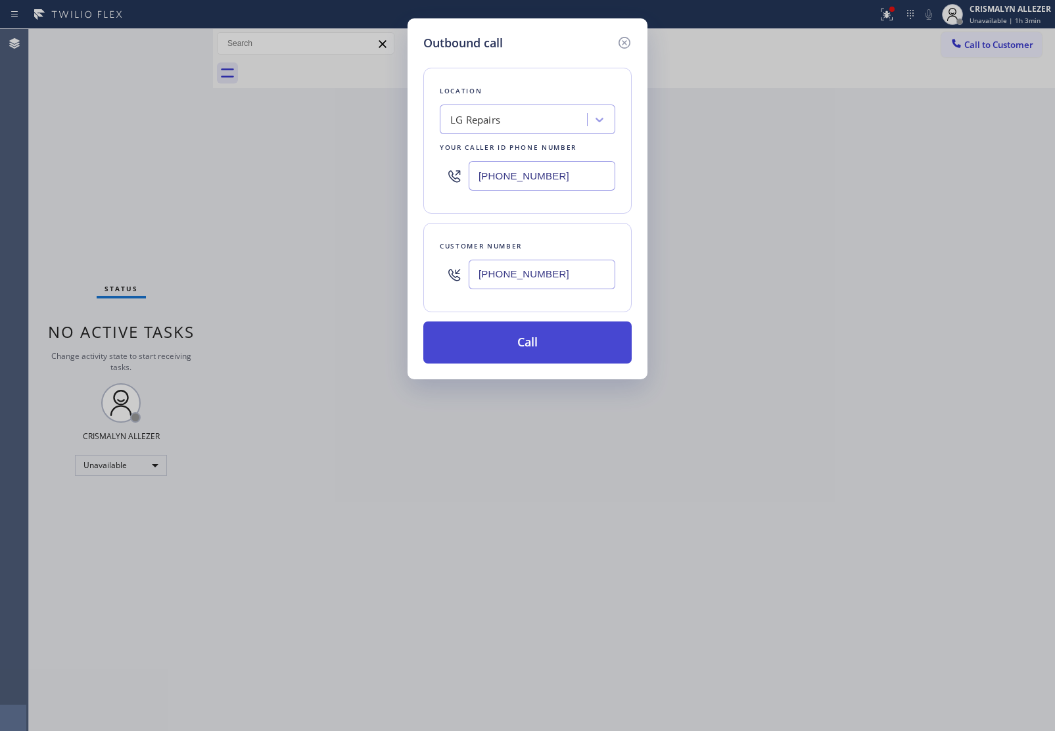
type input "[PHONE_NUMBER]"
click at [541, 350] on button "Call" at bounding box center [527, 343] width 208 height 42
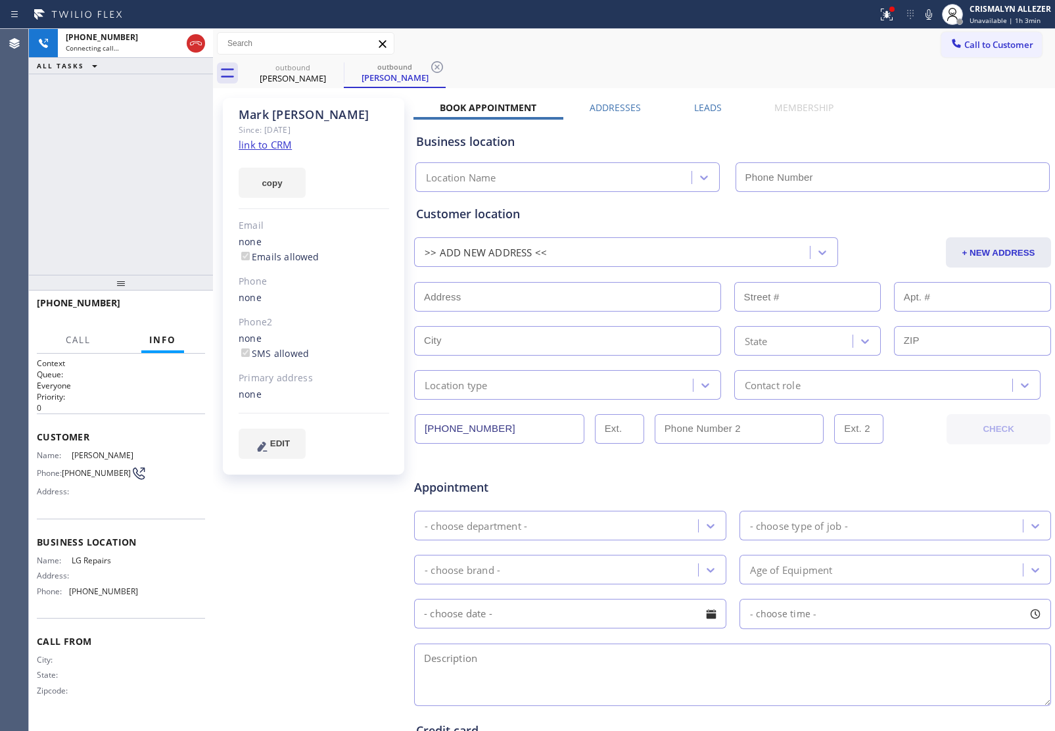
click at [261, 145] on link "link to CRM" at bounding box center [265, 144] width 53 height 13
type input "[PHONE_NUMBER]"
click at [162, 312] on span "HANG UP" at bounding box center [175, 308] width 40 height 9
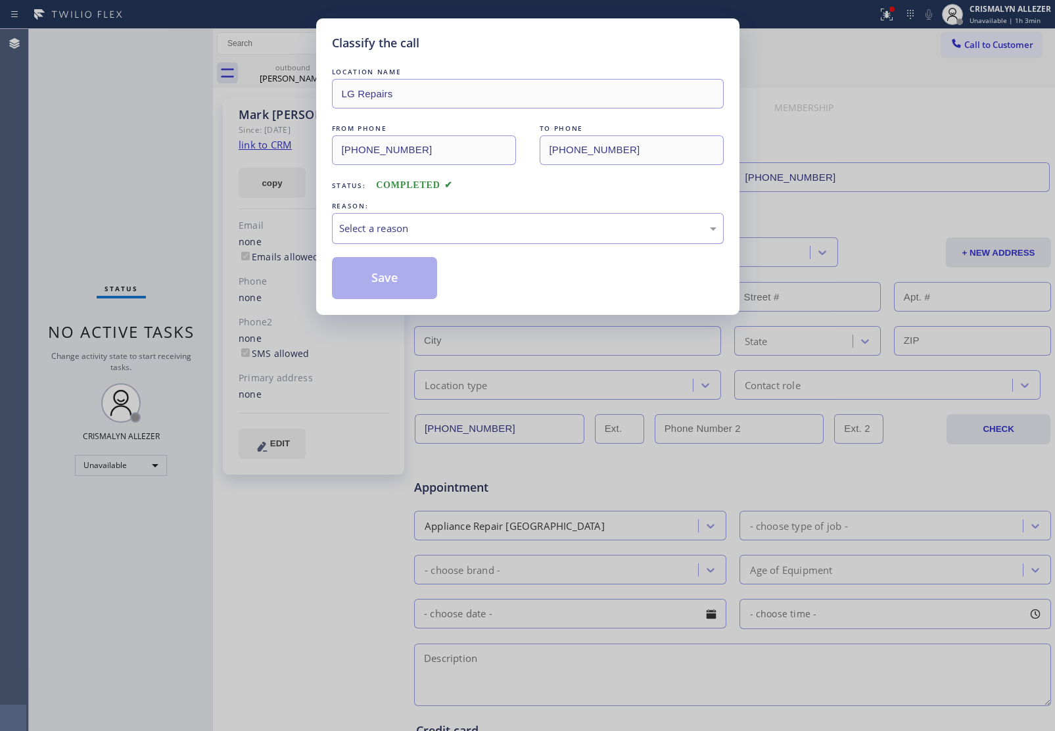
click at [535, 231] on div "Select a reason" at bounding box center [527, 228] width 377 height 15
click at [367, 283] on button "Save" at bounding box center [385, 278] width 106 height 42
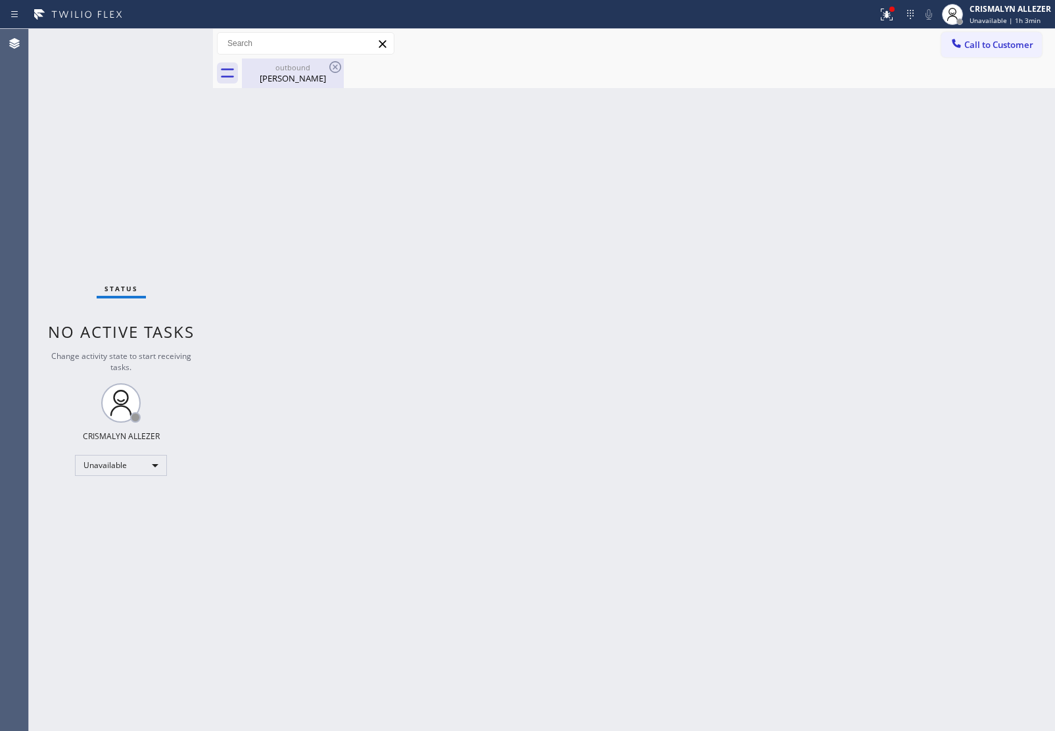
click at [300, 76] on div "[PERSON_NAME]" at bounding box center [292, 78] width 99 height 12
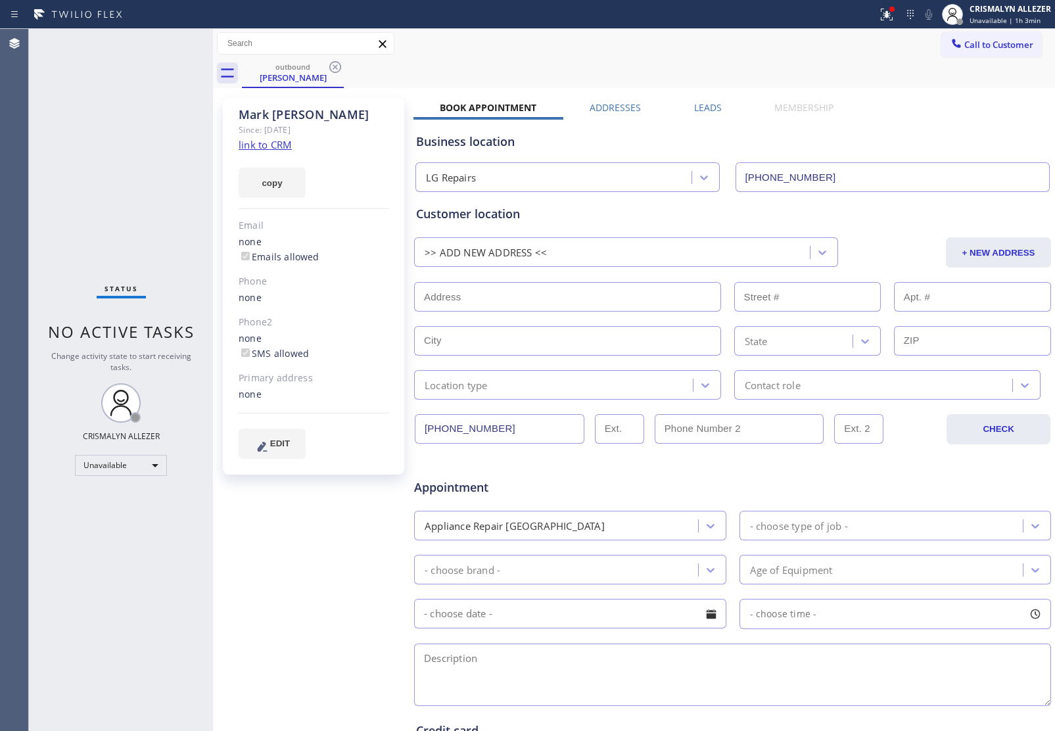
click at [694, 107] on label "Leads" at bounding box center [708, 107] width 28 height 12
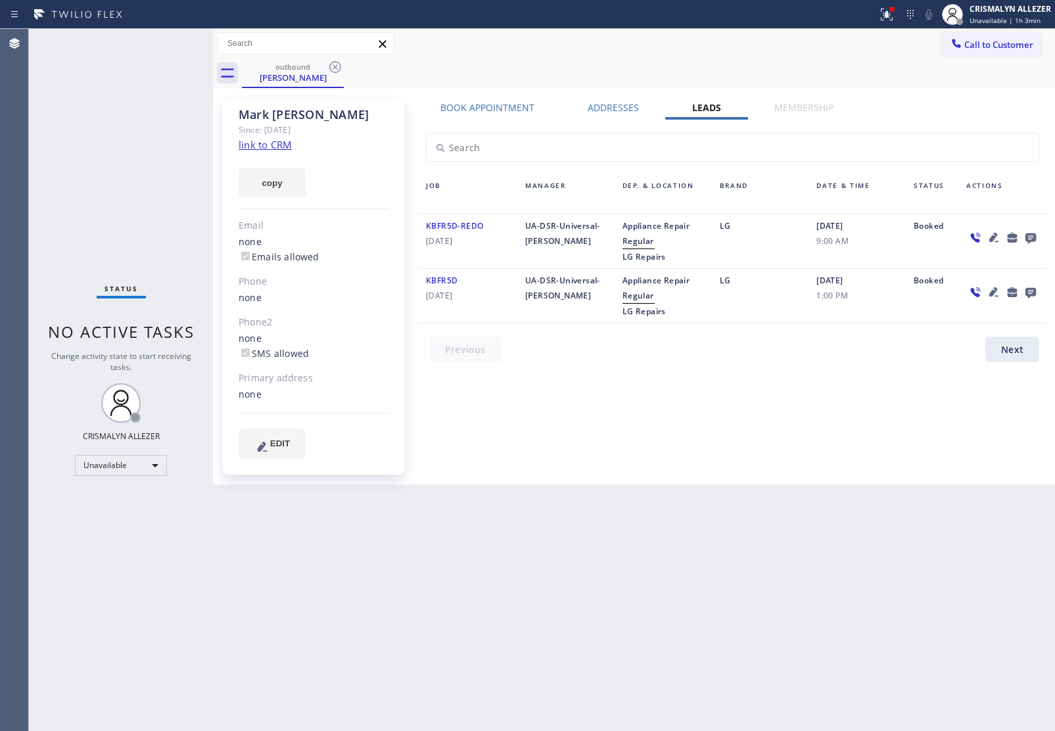
click at [1031, 235] on icon at bounding box center [1031, 238] width 11 height 11
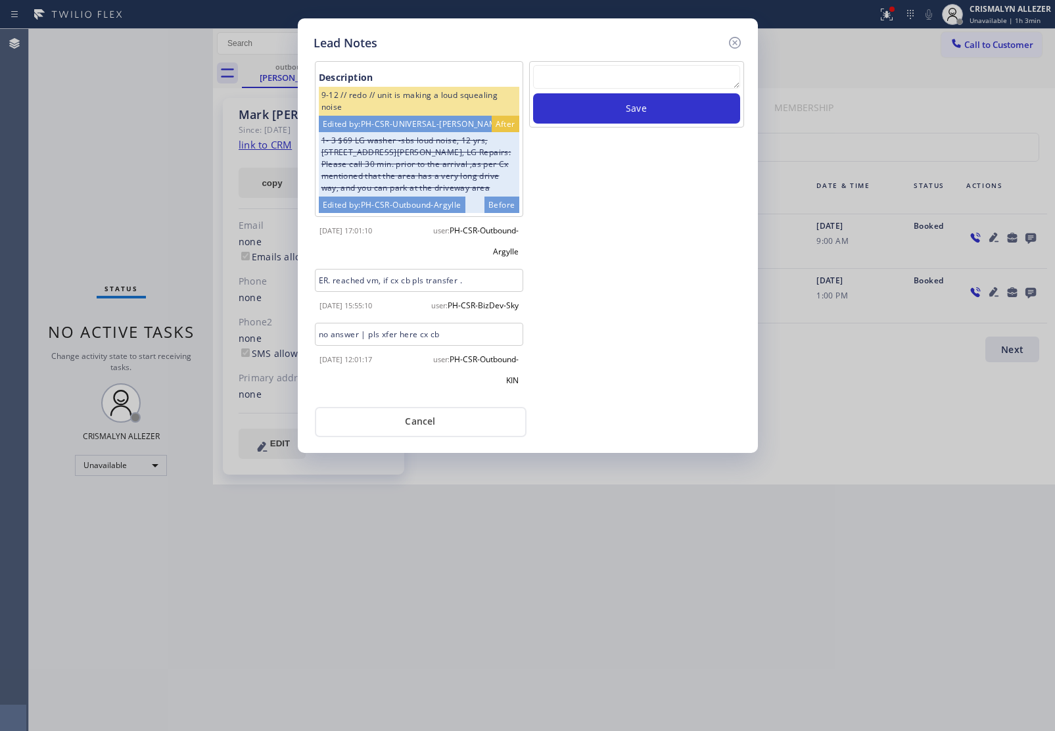
scroll to position [5, 0]
click at [423, 437] on button "Cancel" at bounding box center [421, 422] width 212 height 30
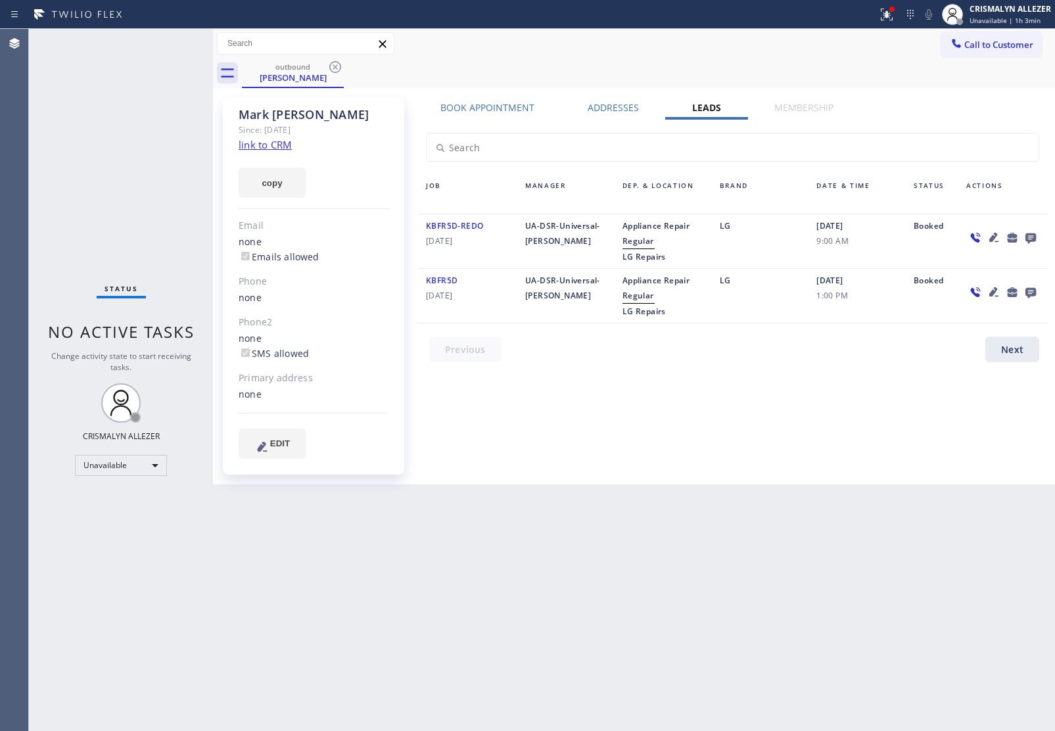
drag, startPoint x: 329, startPoint y: 68, endPoint x: 340, endPoint y: 4, distance: 64.6
click at [329, 64] on icon at bounding box center [335, 67] width 16 height 16
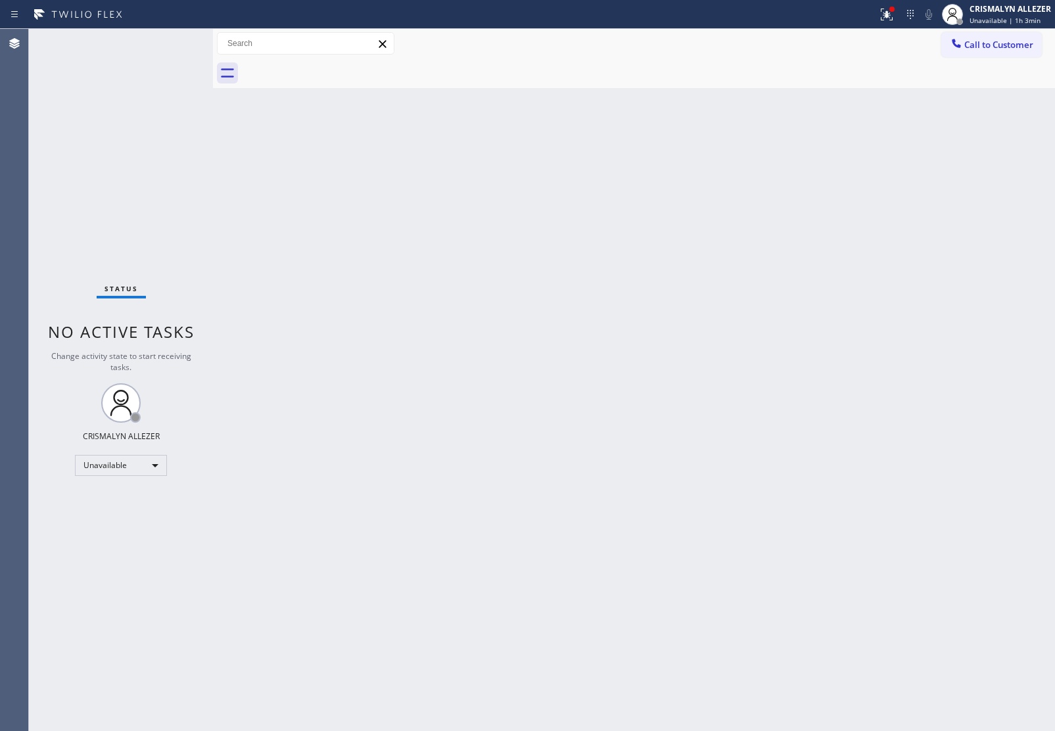
click at [1017, 47] on span "Call to Customer" at bounding box center [999, 45] width 69 height 12
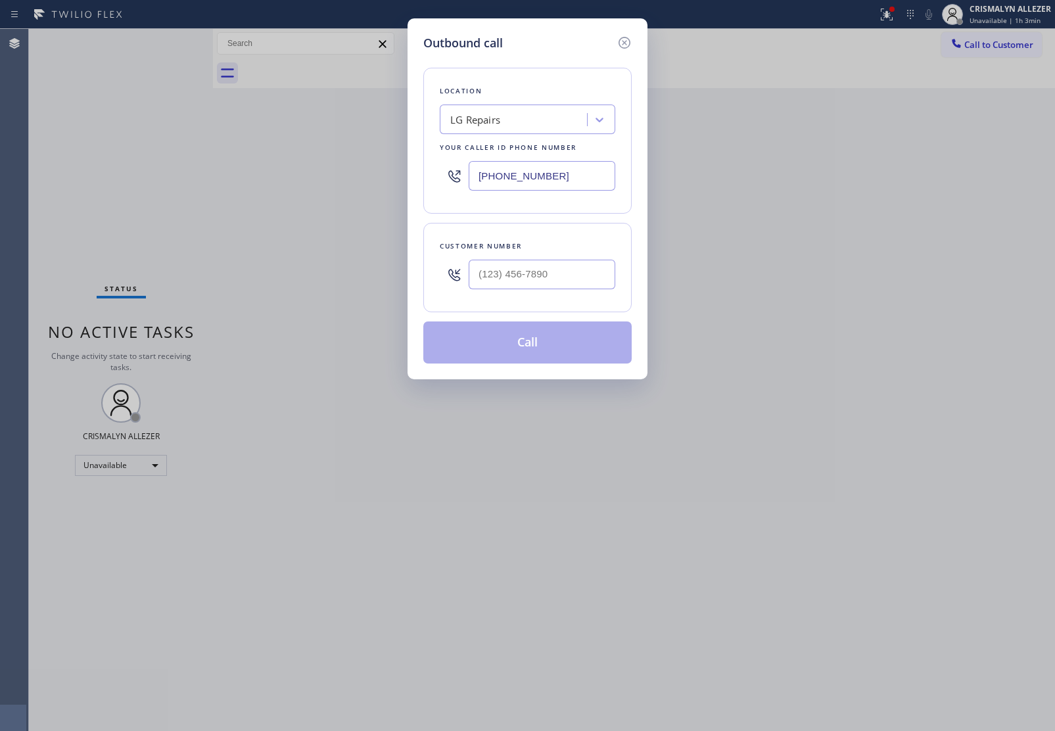
paste input "323) 310-0103"
drag, startPoint x: 594, startPoint y: 176, endPoint x: 262, endPoint y: 158, distance: 332.5
click at [276, 160] on div "Outbound call Location LG Repairs Your caller id phone number [PHONE_NUMBER] Cu…" at bounding box center [527, 365] width 1055 height 731
type input "[PHONE_NUMBER]"
click at [576, 279] on input "(___) ___-____" at bounding box center [542, 275] width 147 height 30
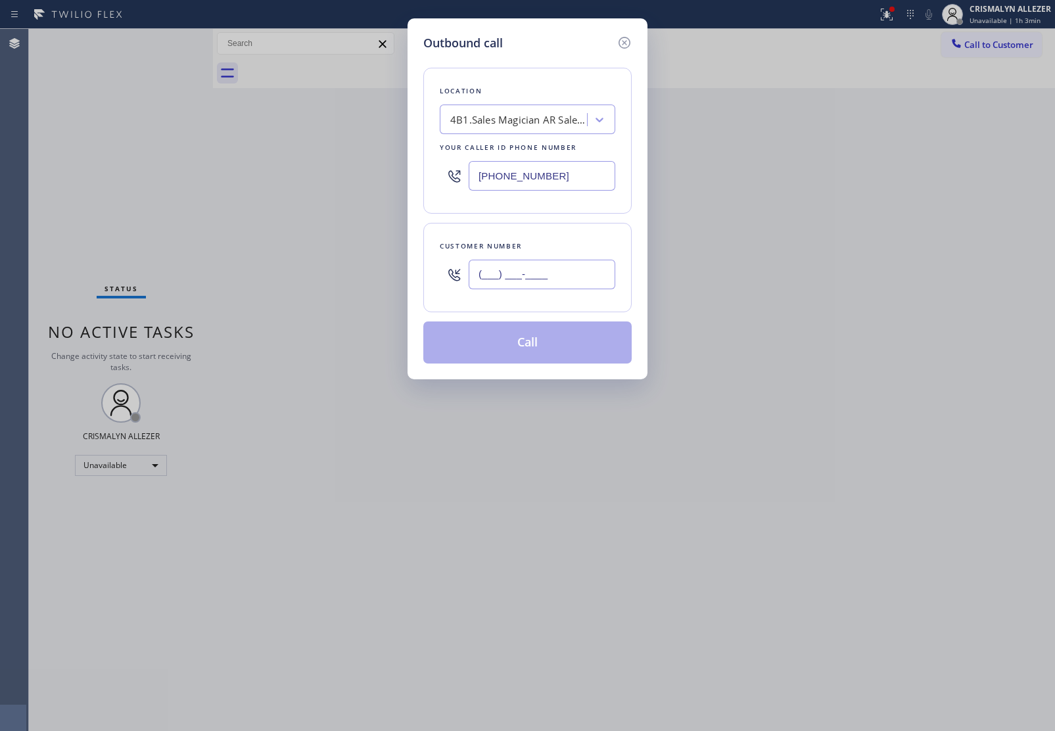
paste input "310) 985-0365"
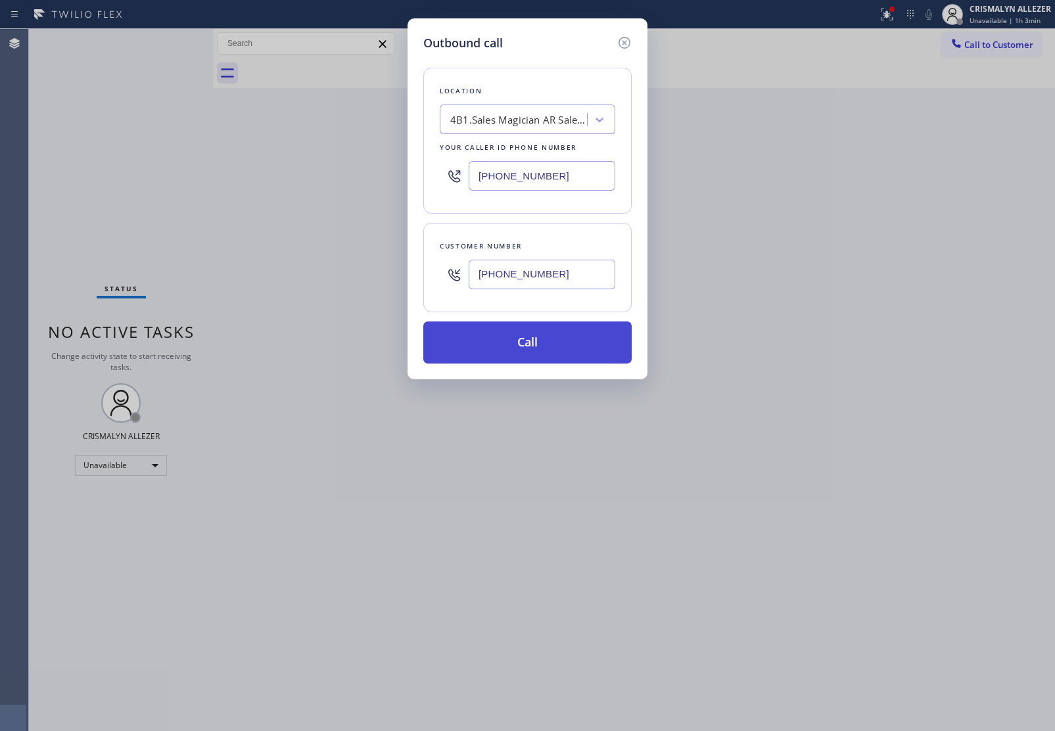
type input "[PHONE_NUMBER]"
click at [544, 344] on button "Call" at bounding box center [527, 343] width 208 height 42
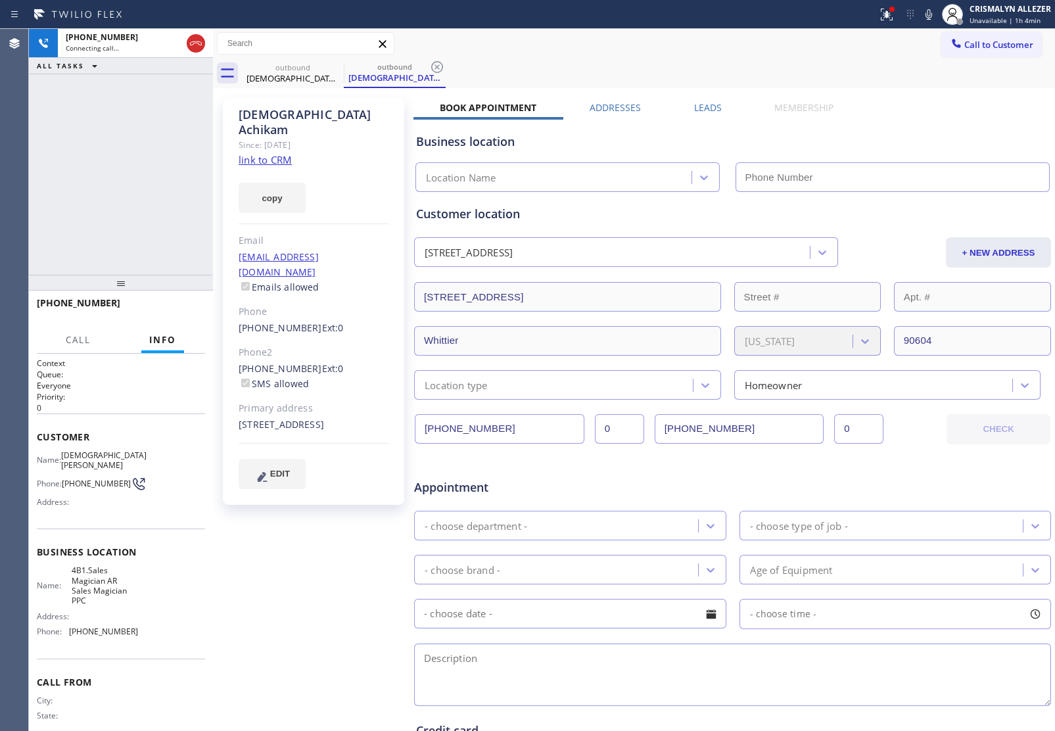
click at [287, 153] on link "link to CRM" at bounding box center [265, 159] width 53 height 13
type input "[PHONE_NUMBER]"
click at [168, 310] on span "HANG UP" at bounding box center [175, 308] width 40 height 9
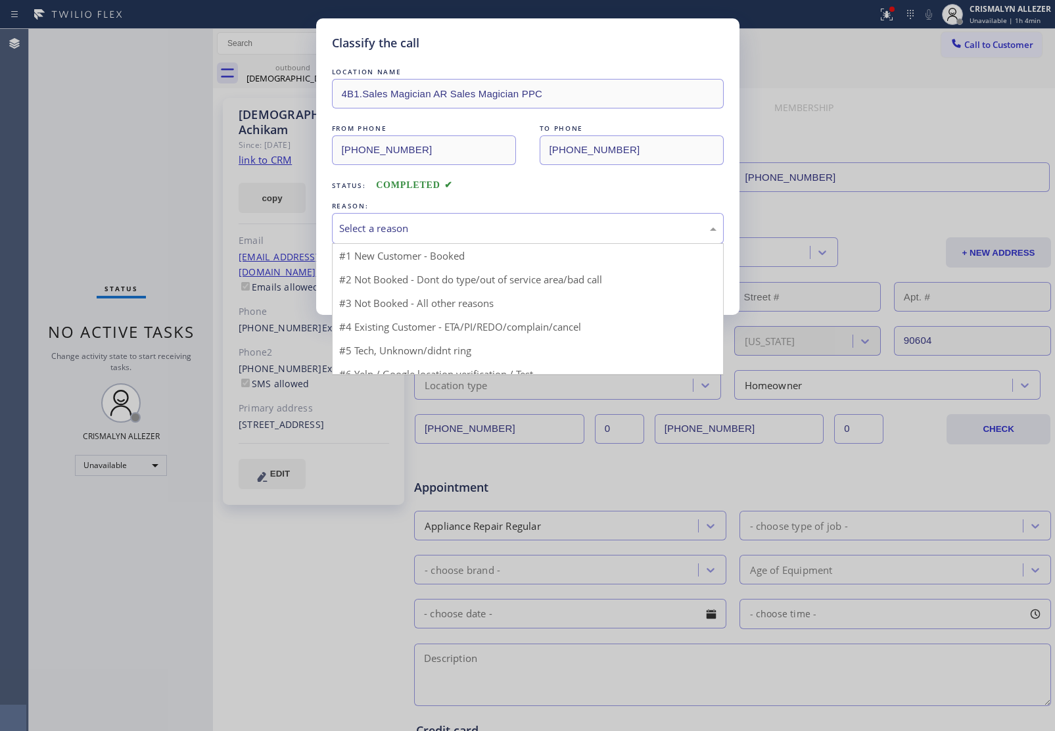
click at [531, 233] on div "Select a reason" at bounding box center [527, 228] width 377 height 15
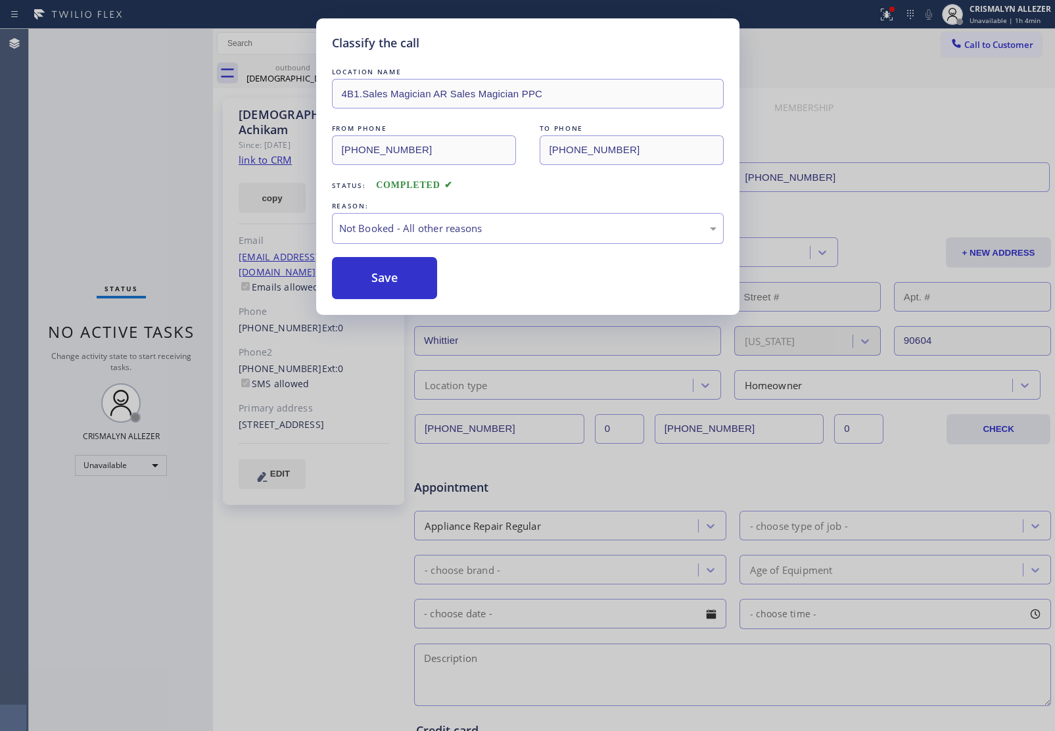
click at [368, 285] on button "Save" at bounding box center [385, 278] width 106 height 42
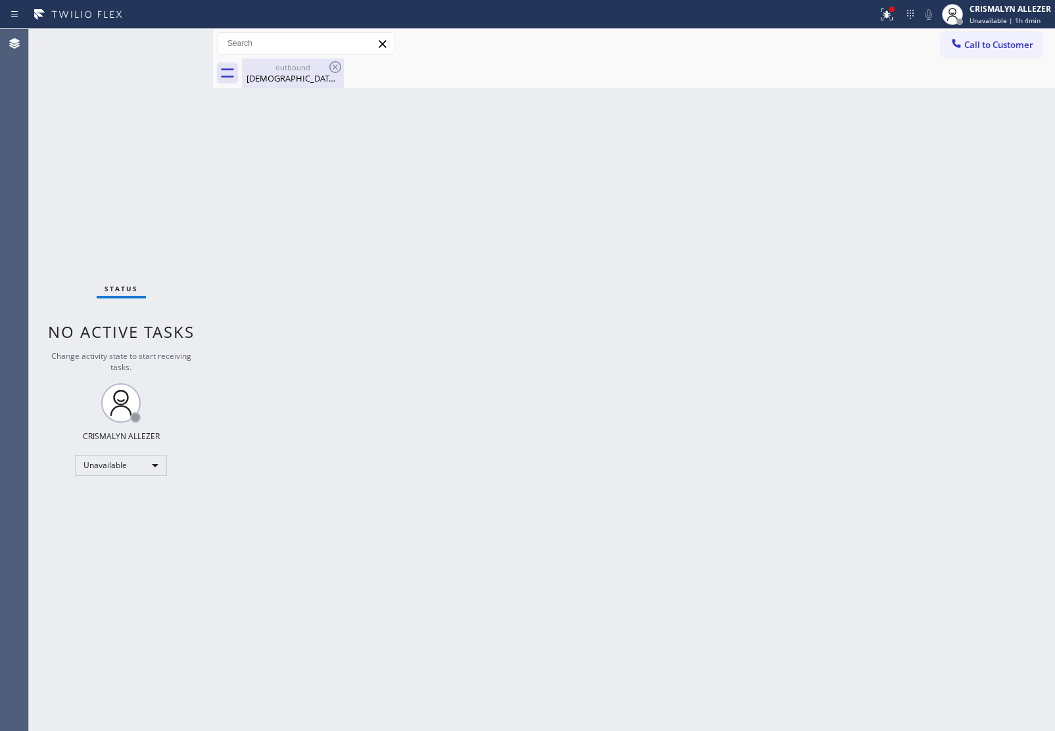
click at [304, 74] on div "[DEMOGRAPHIC_DATA][PERSON_NAME]" at bounding box center [292, 78] width 99 height 12
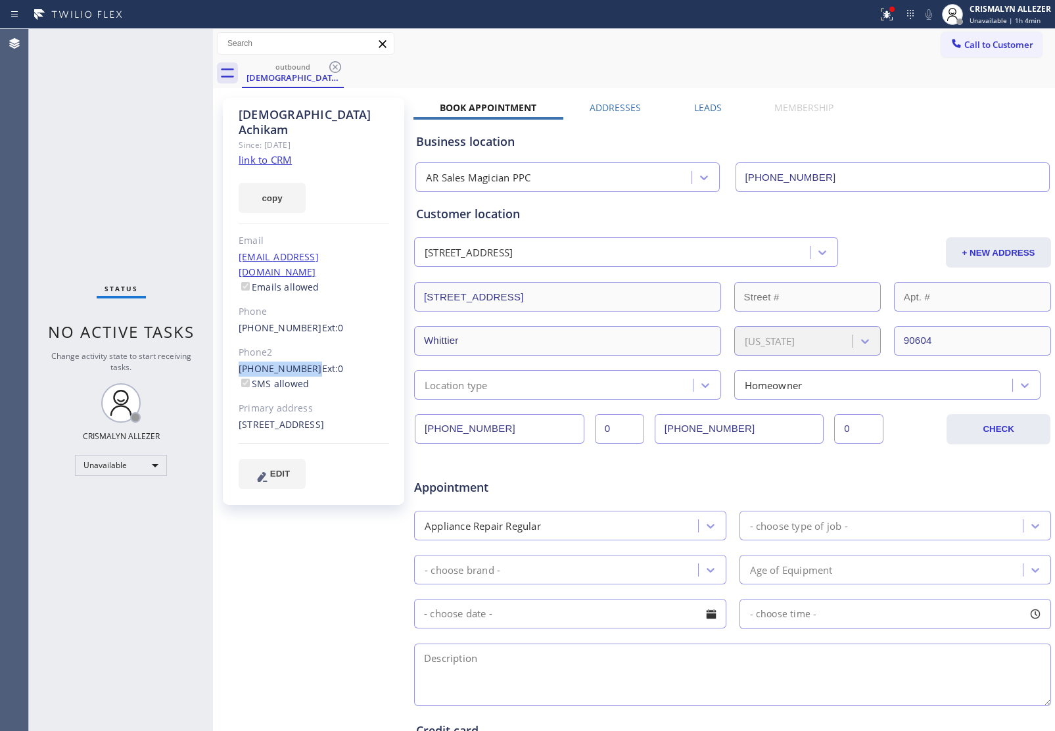
drag, startPoint x: 234, startPoint y: 332, endPoint x: 304, endPoint y: 340, distance: 70.1
click at [304, 340] on div "[DEMOGRAPHIC_DATA][PERSON_NAME] Since: [DATE] link to CRM copy Email [EMAIL_ADD…" at bounding box center [313, 301] width 181 height 407
copy link "[PHONE_NUMBER]"
click at [333, 67] on icon at bounding box center [335, 67] width 16 height 16
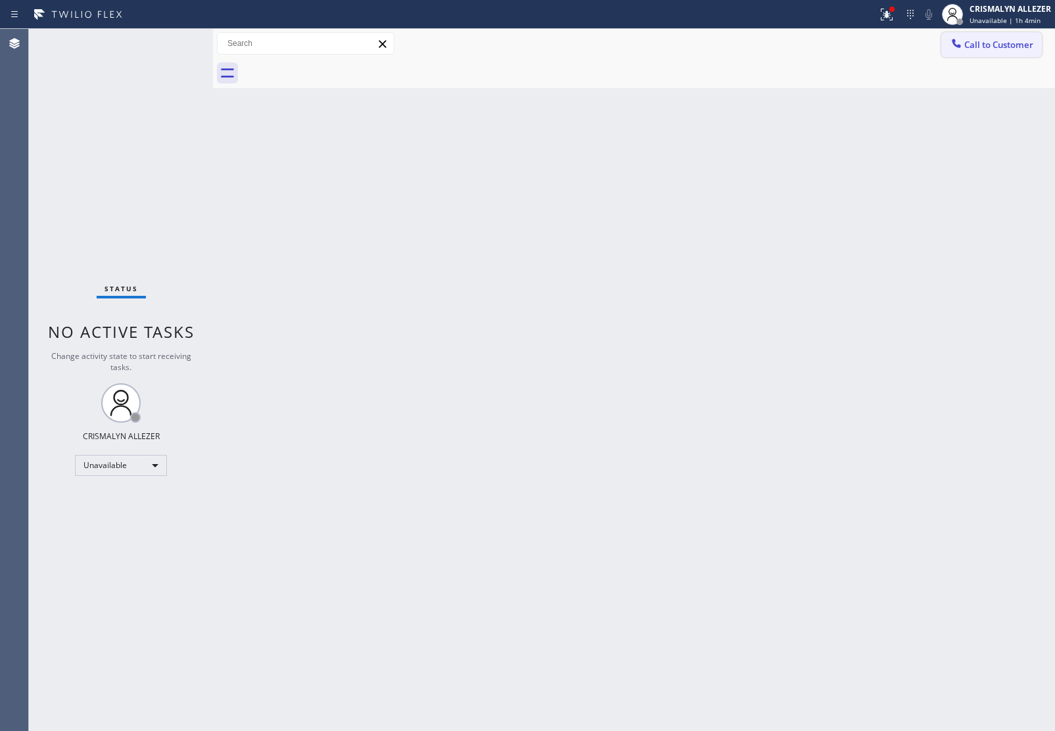
click at [1038, 51] on button "Call to Customer" at bounding box center [992, 44] width 101 height 25
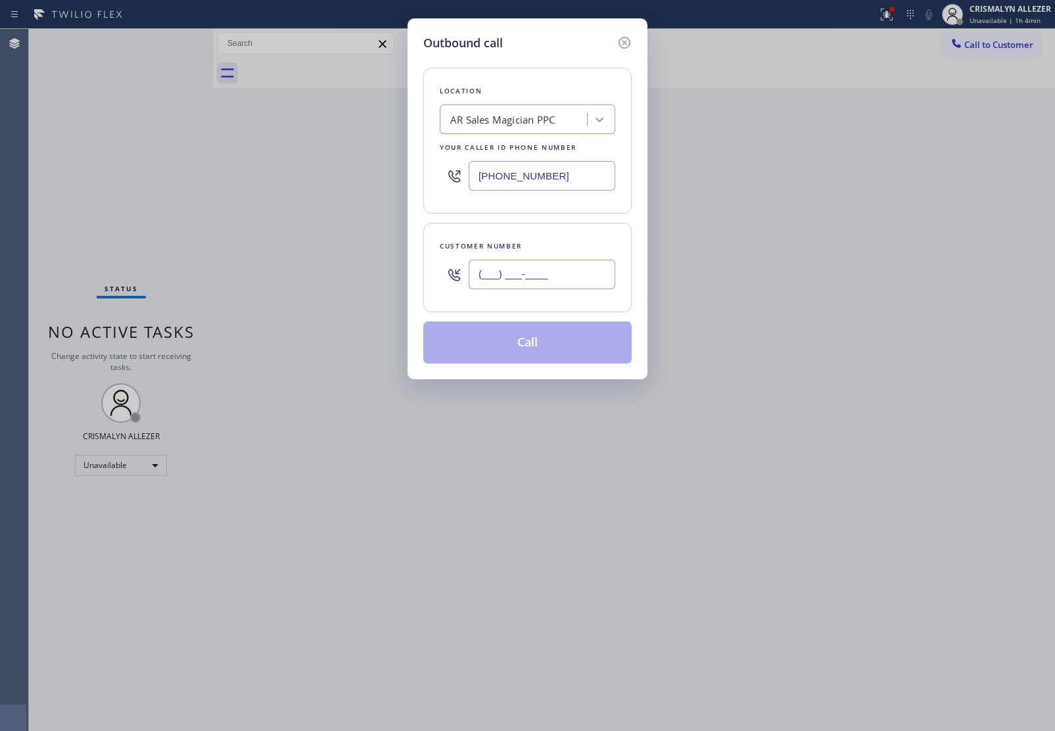
click at [574, 271] on input "(___) ___-____" at bounding box center [542, 275] width 147 height 30
paste input "310) 531-0714"
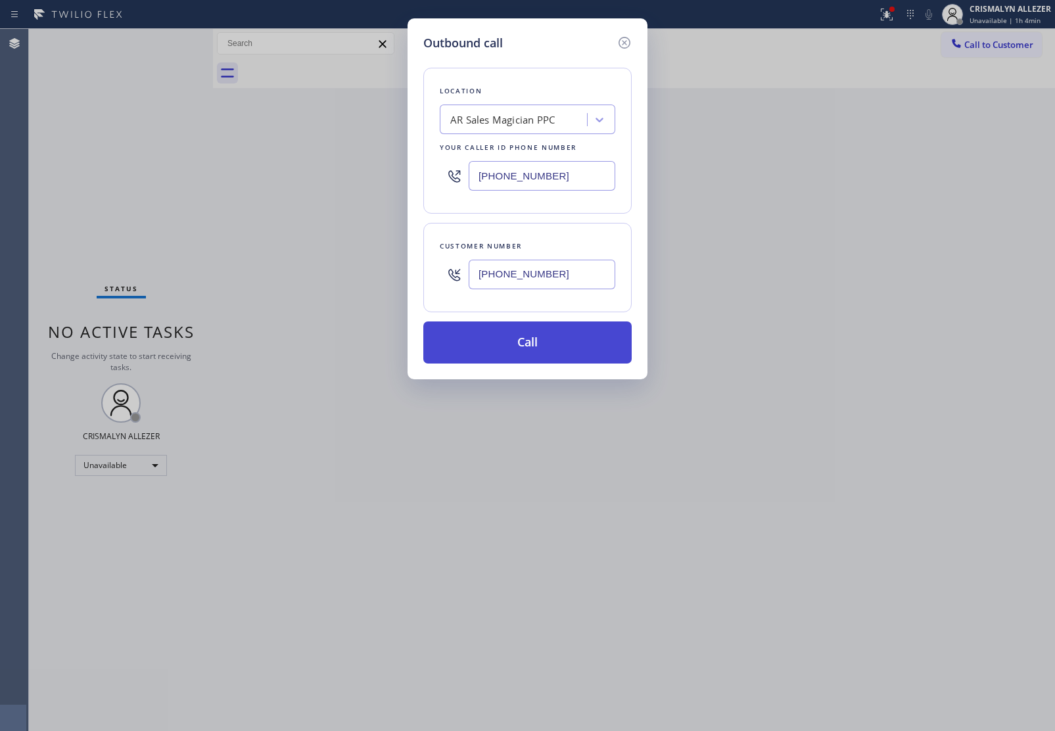
type input "[PHONE_NUMBER]"
click at [536, 350] on button "Call" at bounding box center [527, 343] width 208 height 42
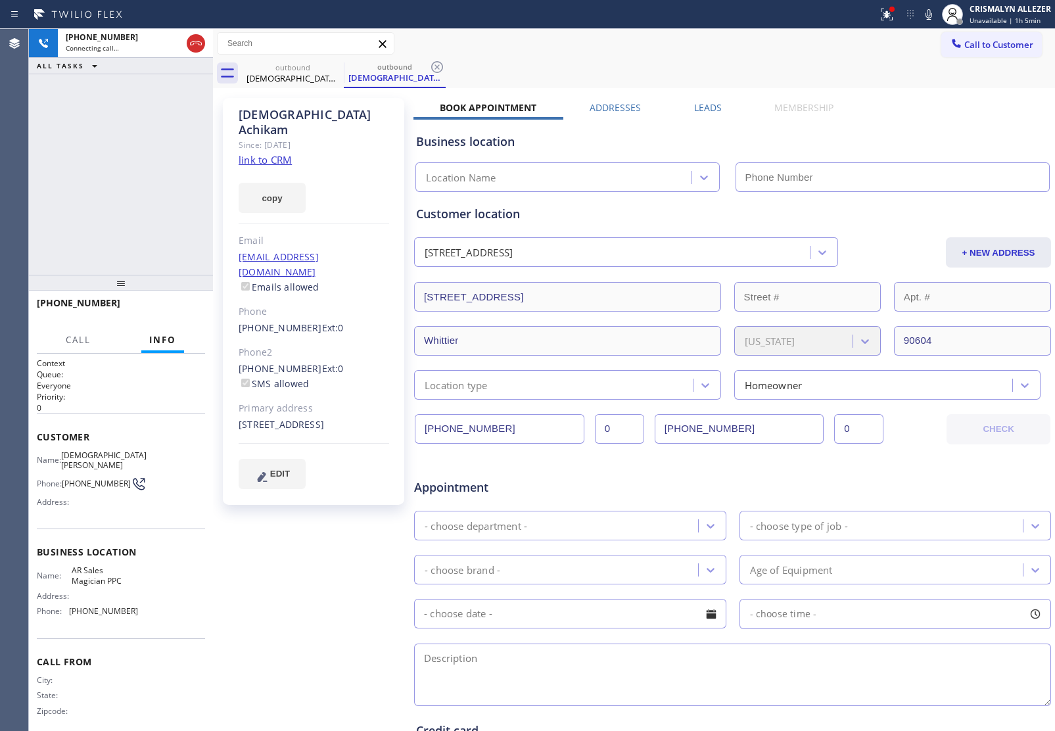
type input "[PHONE_NUMBER]"
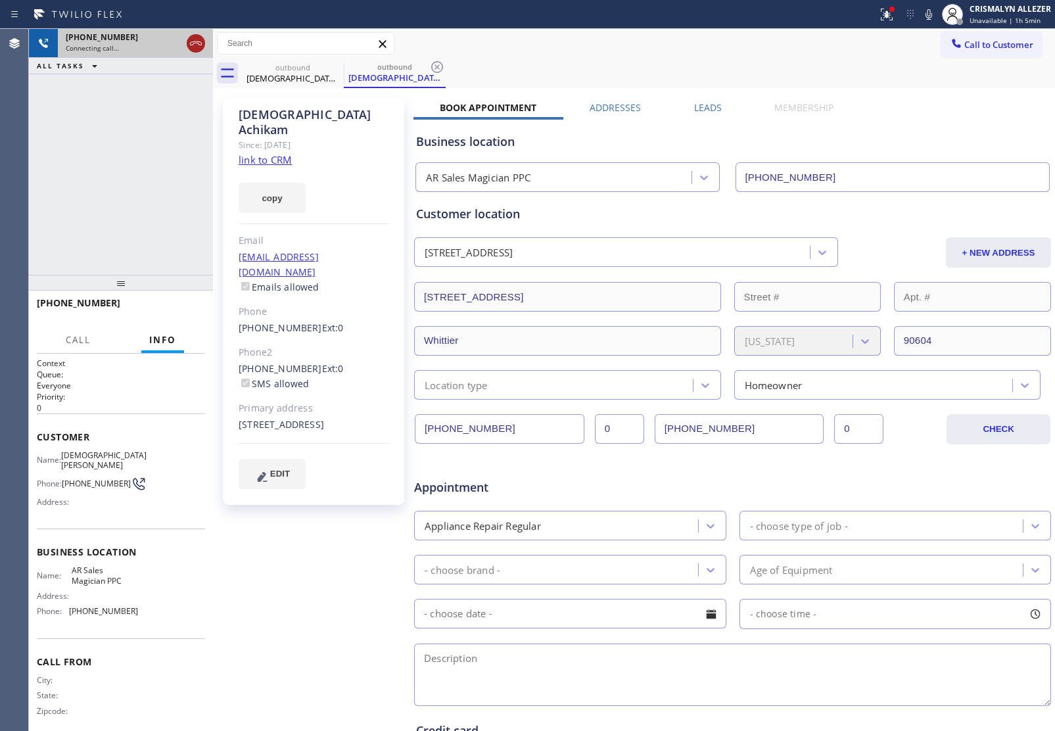
drag, startPoint x: 204, startPoint y: 41, endPoint x: 195, endPoint y: 47, distance: 10.6
click at [197, 46] on div at bounding box center [196, 44] width 18 height 16
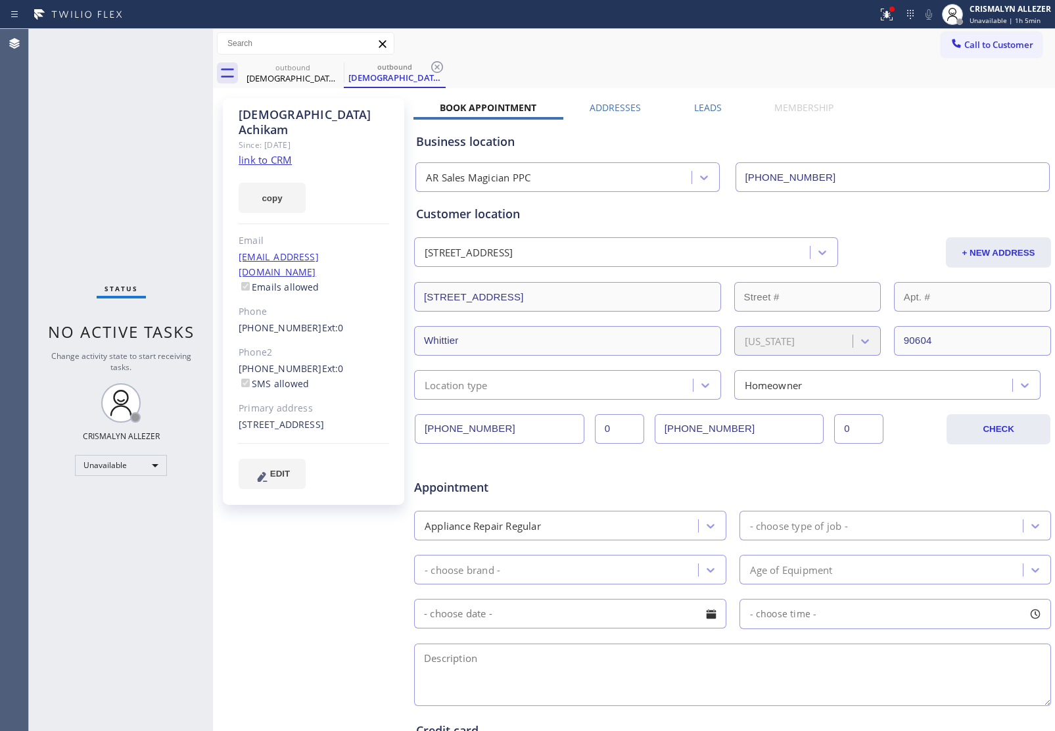
click at [701, 104] on label "Leads" at bounding box center [708, 107] width 28 height 12
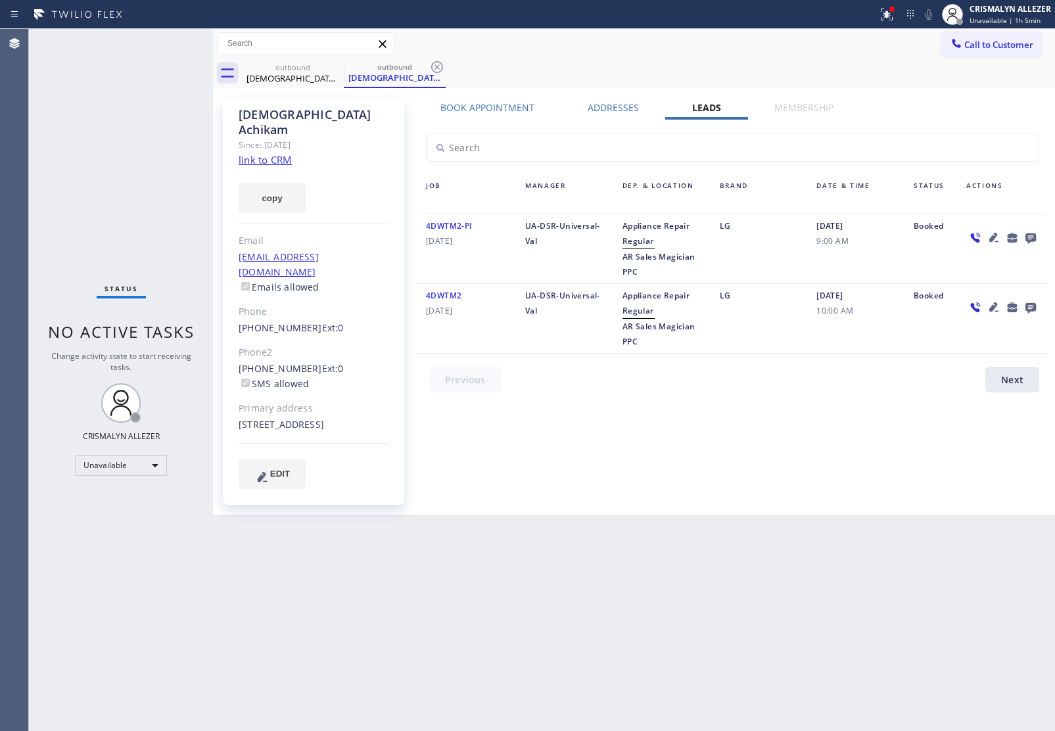
click at [1030, 231] on icon at bounding box center [1031, 237] width 16 height 16
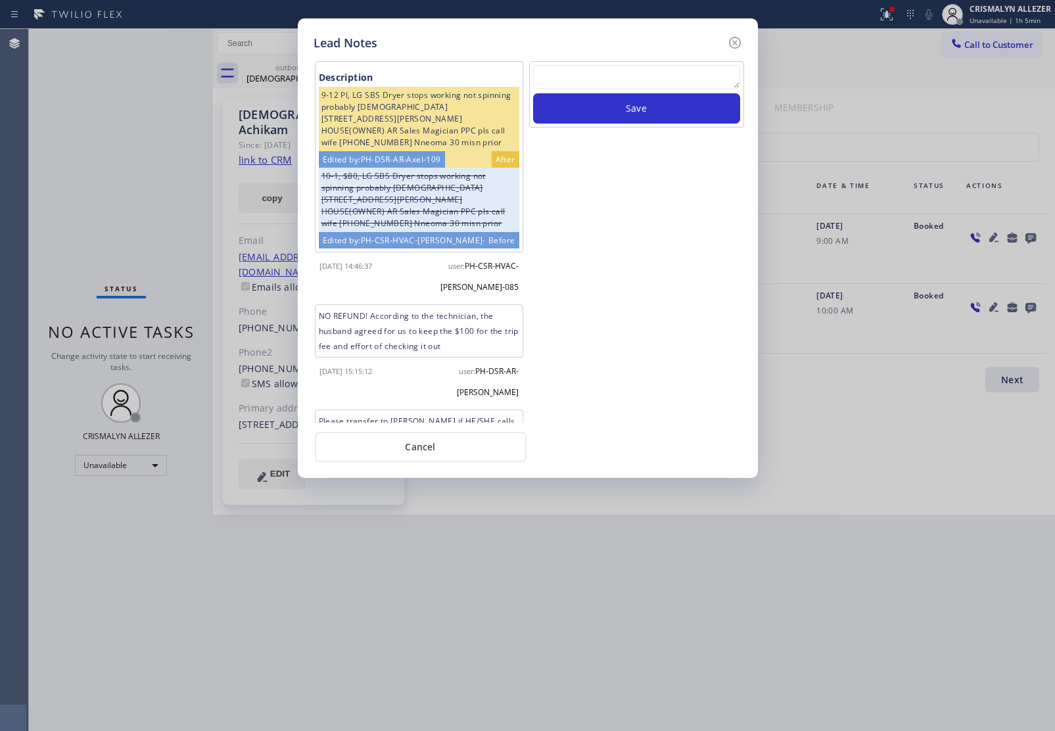
click at [616, 84] on textarea at bounding box center [636, 77] width 207 height 24
paste textarea "no answer | pls xfer here cx cb"
type textarea "no answer | pls xfer here cx cb"
click at [628, 118] on button "Save" at bounding box center [636, 108] width 207 height 30
click at [418, 452] on button "Cancel" at bounding box center [421, 447] width 212 height 30
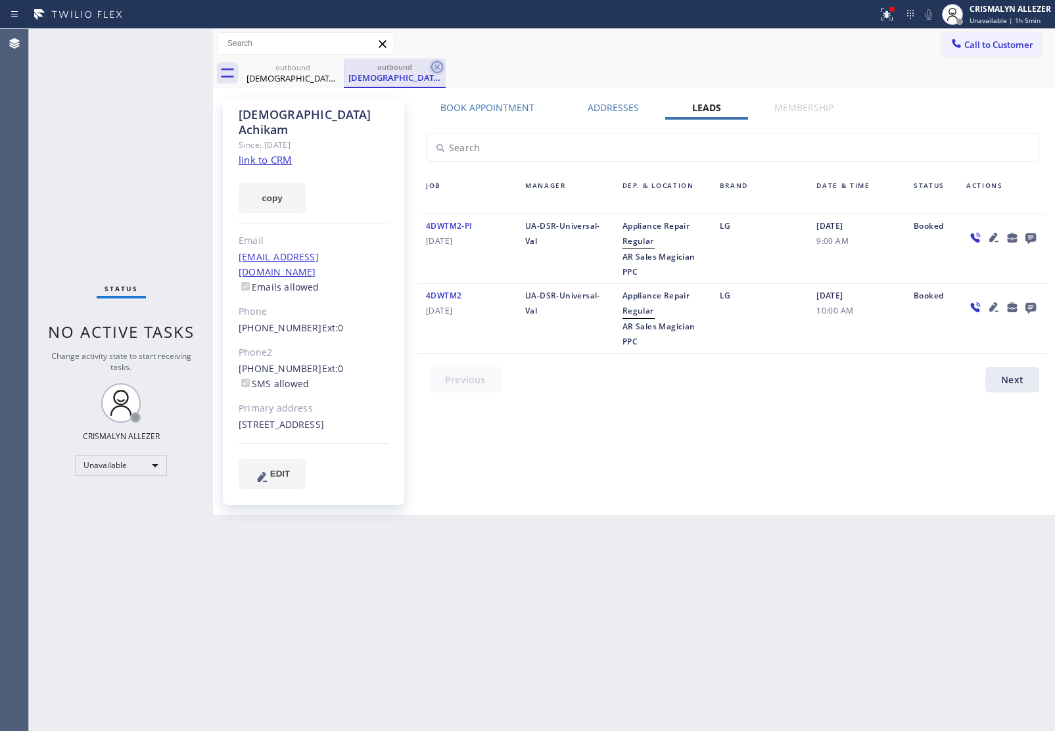
click at [435, 67] on icon at bounding box center [437, 67] width 16 height 16
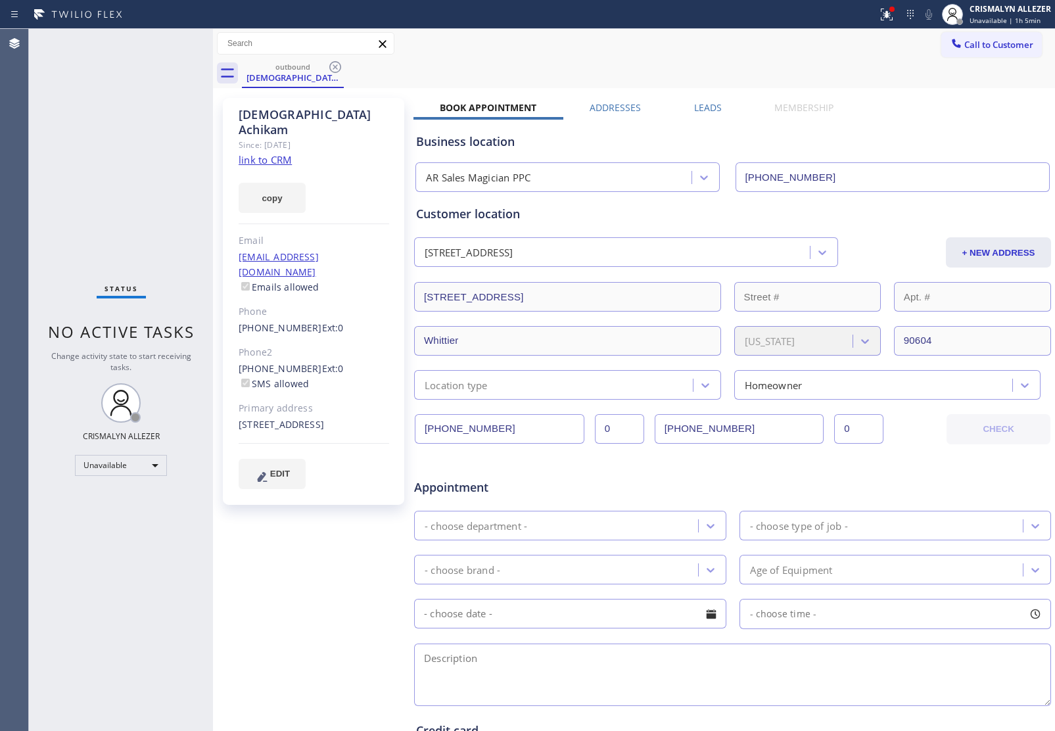
drag, startPoint x: 334, startPoint y: 63, endPoint x: 363, endPoint y: 1, distance: 68.2
click at [337, 57] on div "Call to Customer Outbound call Location AR Sales Magician PPC Your caller id ph…" at bounding box center [634, 58] width 842 height 59
click at [329, 64] on icon at bounding box center [335, 67] width 16 height 16
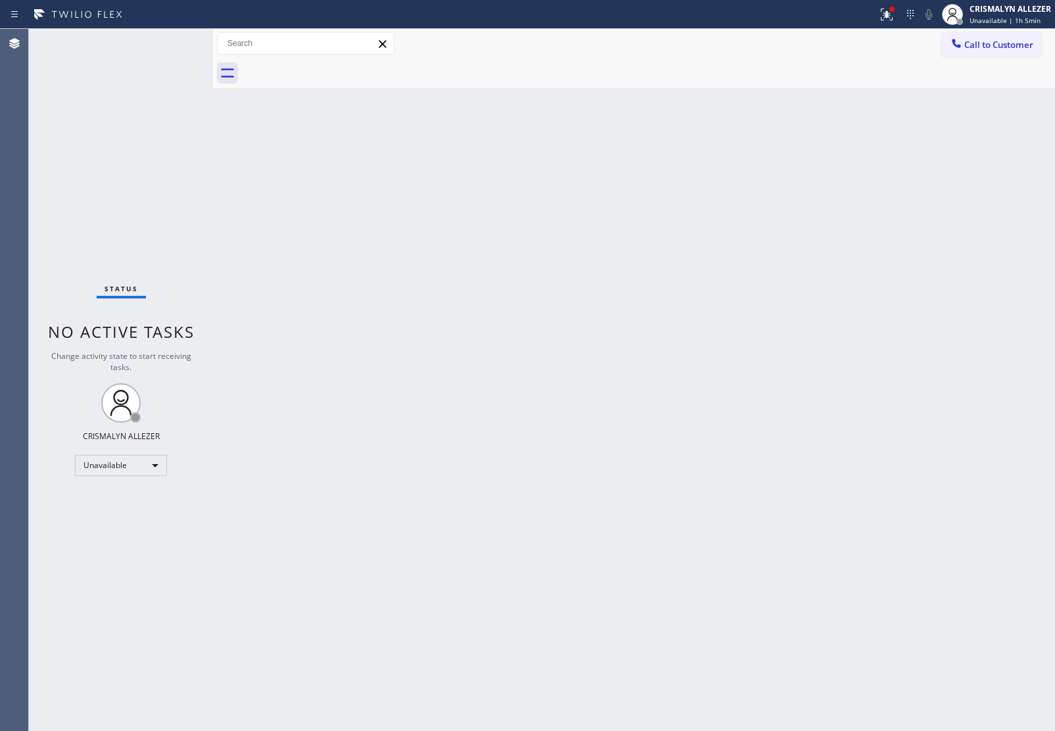
drag, startPoint x: 1008, startPoint y: 49, endPoint x: 674, endPoint y: 207, distance: 369.4
click at [1004, 53] on button "Call to Customer" at bounding box center [992, 44] width 101 height 25
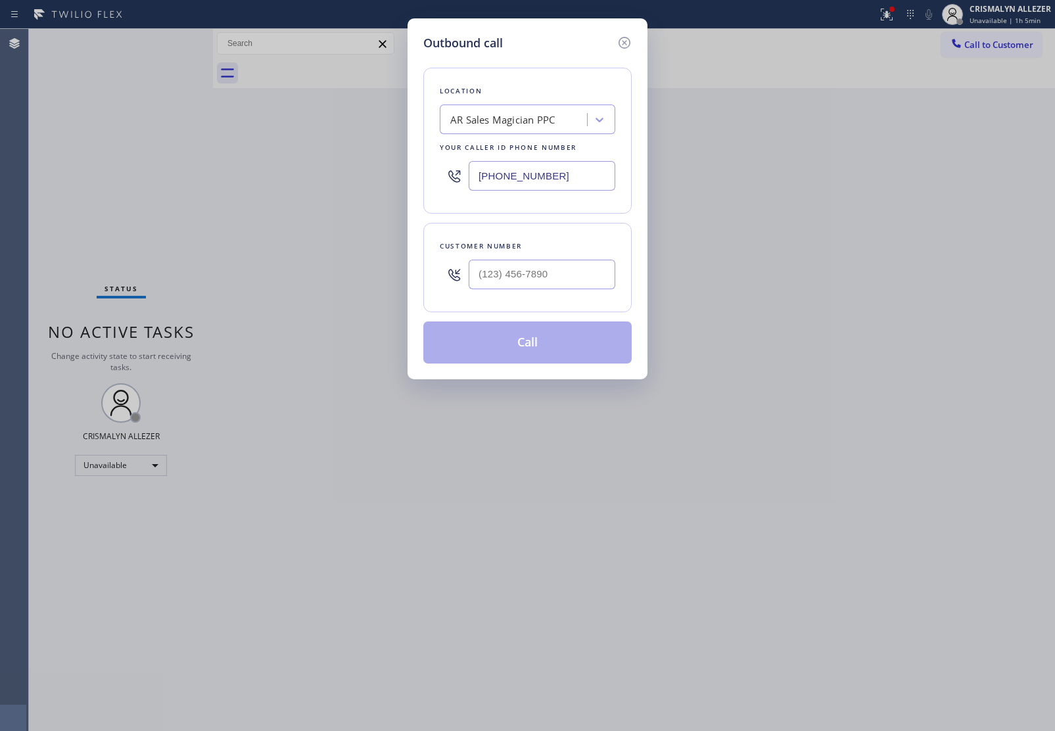
paste input "949) 438-5091"
drag, startPoint x: 589, startPoint y: 189, endPoint x: 268, endPoint y: 170, distance: 321.5
click at [314, 171] on div "Outbound call Location AR Sales Magician PPC Your caller id phone number [PHONE…" at bounding box center [527, 365] width 1055 height 731
type input "[PHONE_NUMBER]"
click at [573, 274] on input "(___) ___-____" at bounding box center [542, 275] width 147 height 30
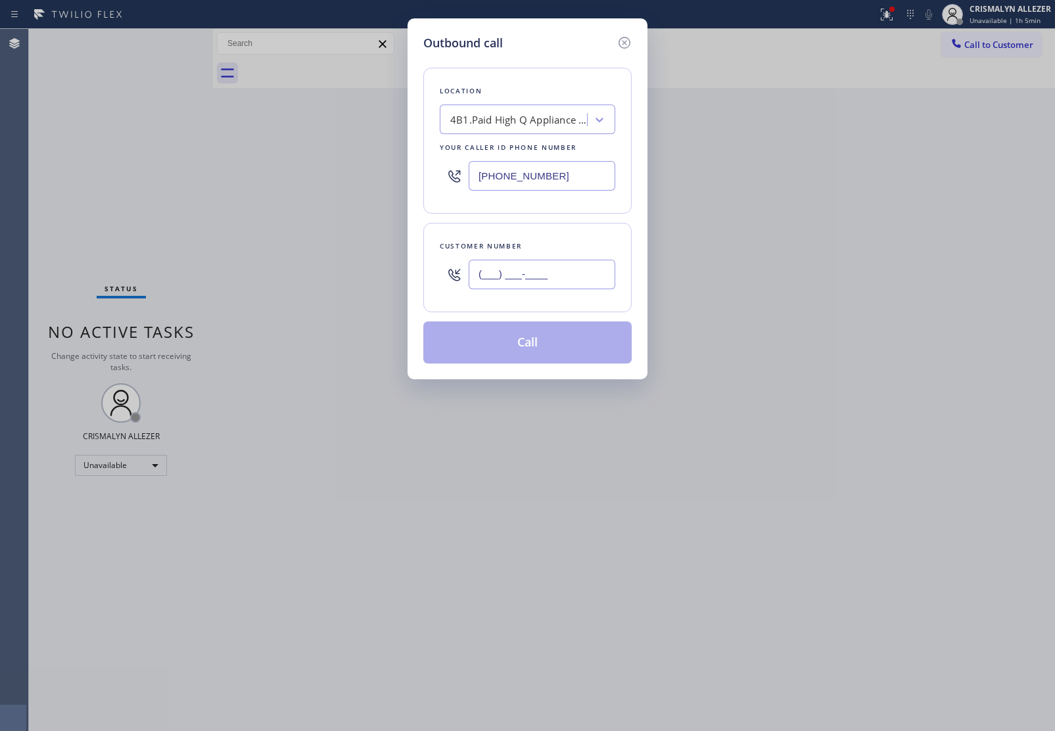
paste input "310) 848-3149"
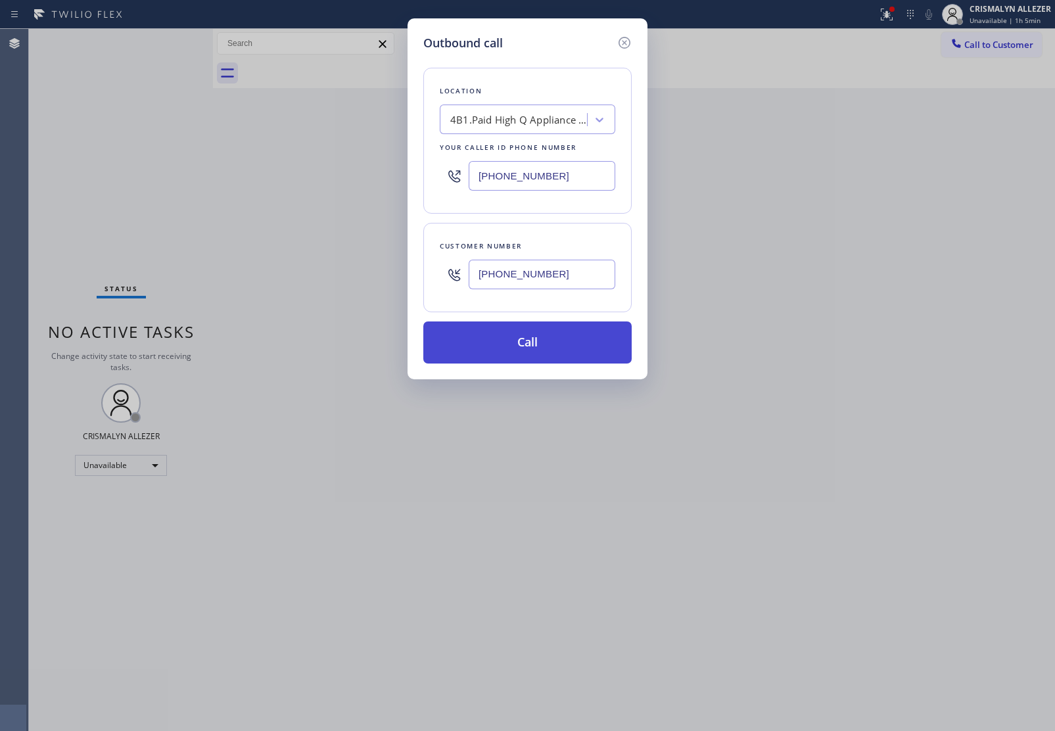
type input "[PHONE_NUMBER]"
click at [544, 339] on button "Call" at bounding box center [527, 343] width 208 height 42
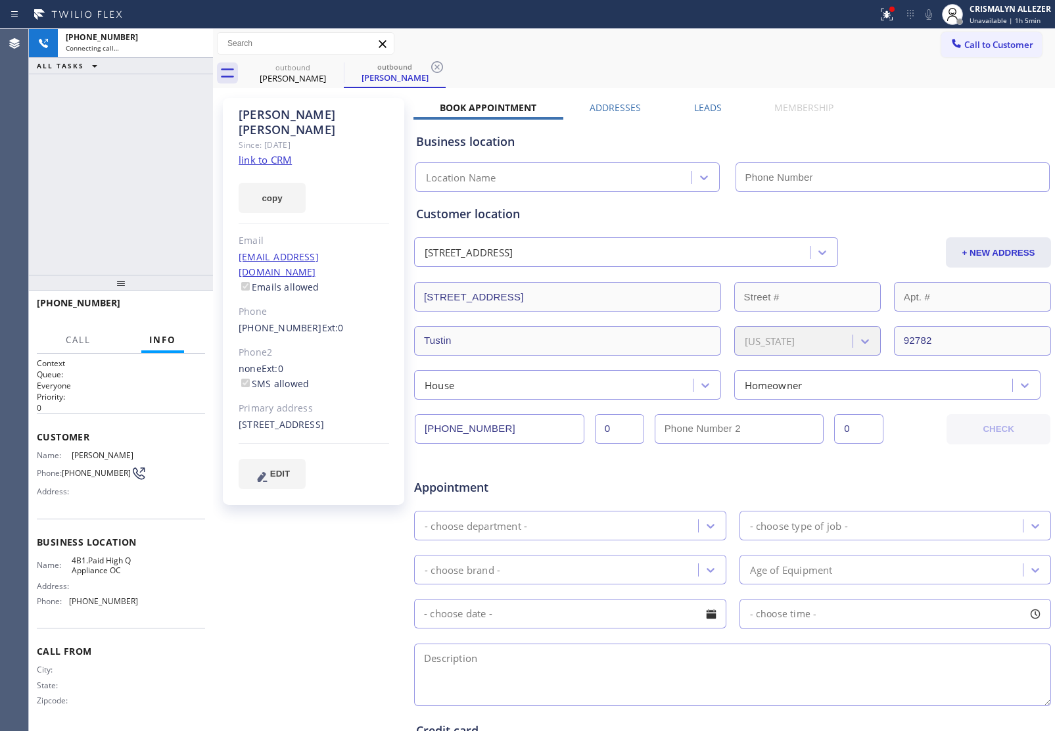
click at [283, 153] on link "link to CRM" at bounding box center [265, 159] width 53 height 13
type input "[PHONE_NUMBER]"
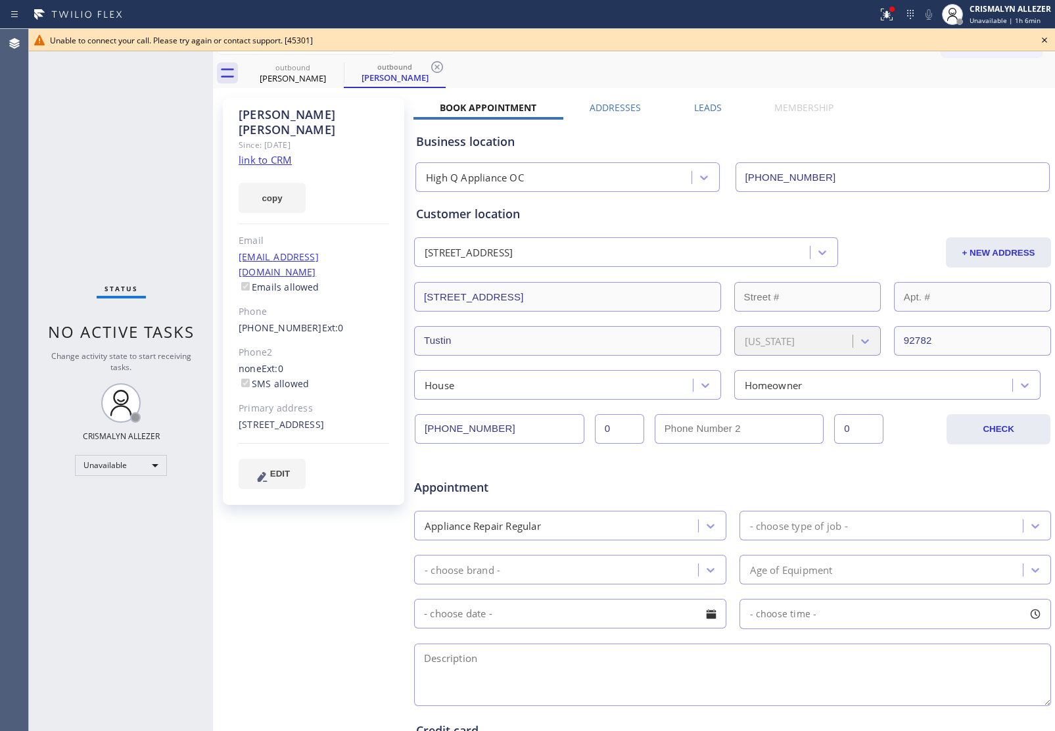
click at [1046, 37] on icon at bounding box center [1045, 40] width 16 height 16
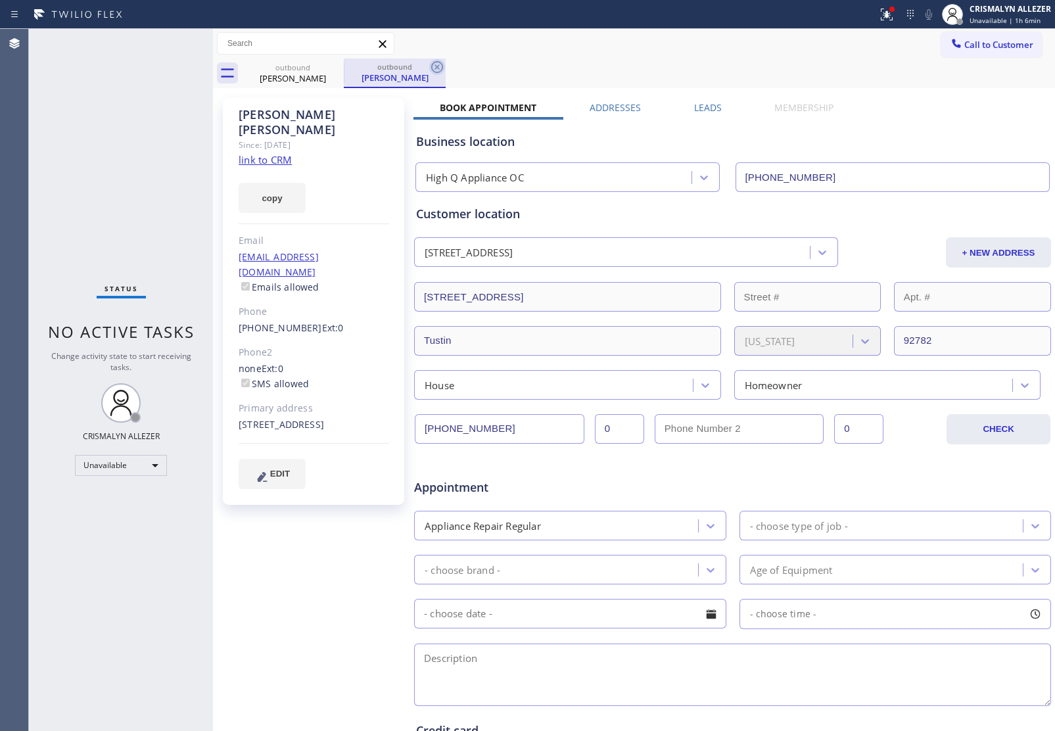
click at [441, 67] on icon at bounding box center [437, 67] width 16 height 16
drag, startPoint x: 329, startPoint y: 69, endPoint x: 366, endPoint y: 3, distance: 75.0
click at [332, 67] on icon at bounding box center [335, 67] width 16 height 16
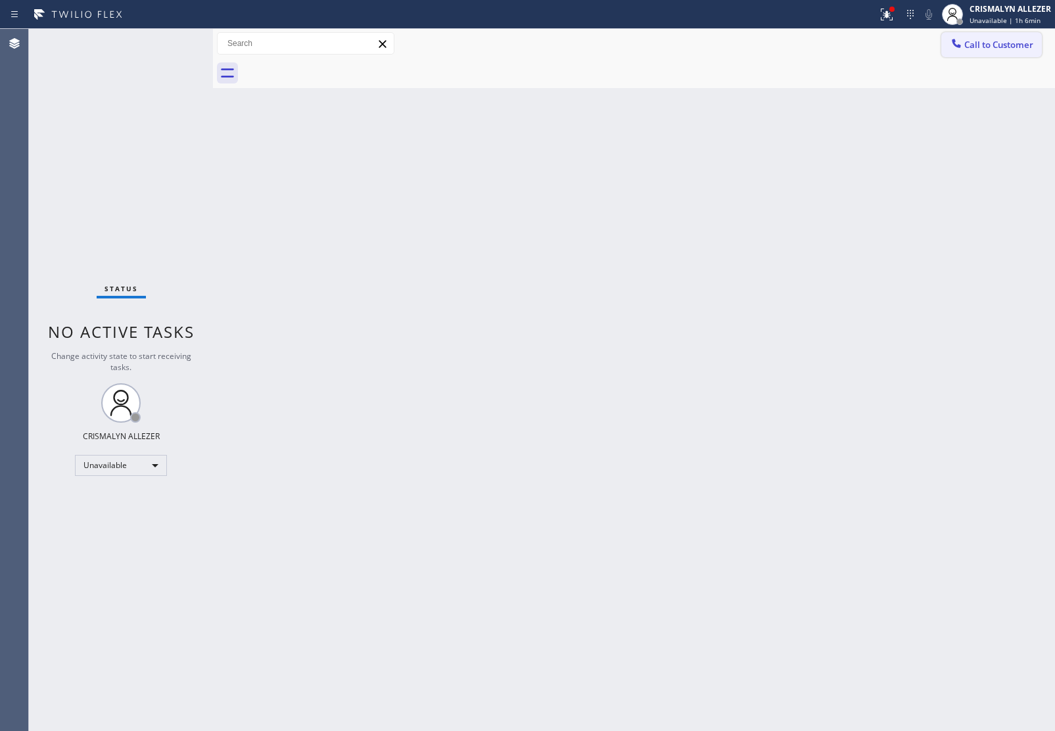
click at [1001, 43] on span "Call to Customer" at bounding box center [999, 45] width 69 height 12
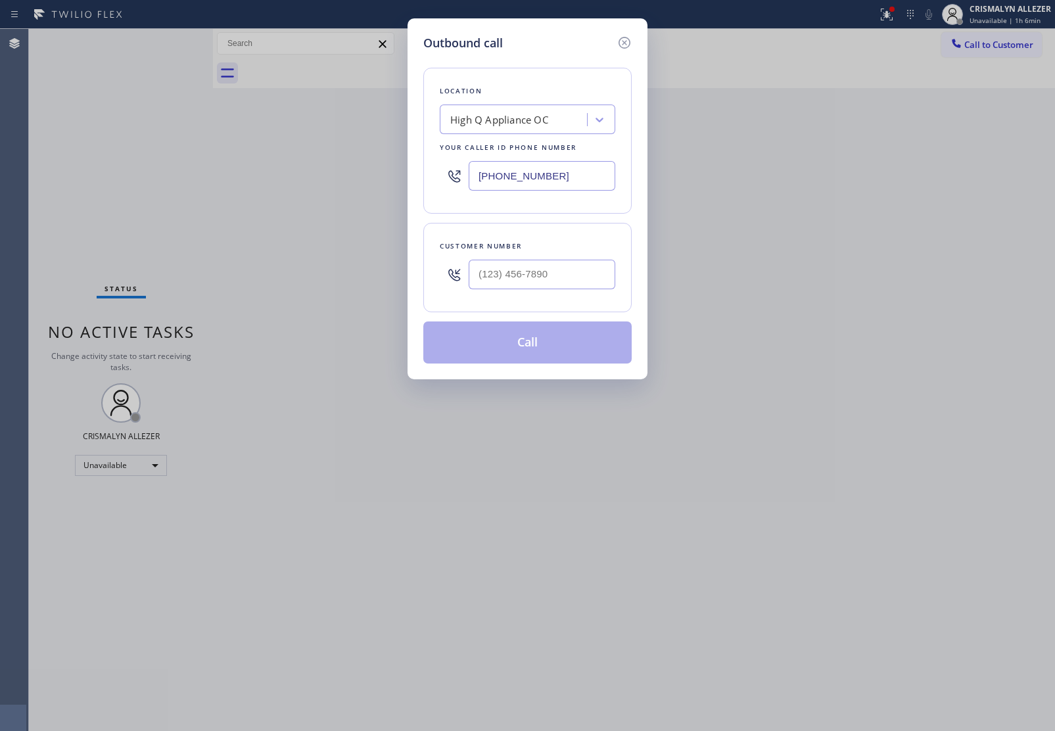
drag, startPoint x: 589, startPoint y: 178, endPoint x: 347, endPoint y: 162, distance: 243.2
click at [405, 166] on div "Outbound call Location High Q Appliance OC Your caller id phone number [PHONE_N…" at bounding box center [527, 365] width 1055 height 731
paste input "562) 362-4267"
type input "[PHONE_NUMBER]"
click at [585, 281] on input "(___) ___-____" at bounding box center [542, 275] width 147 height 30
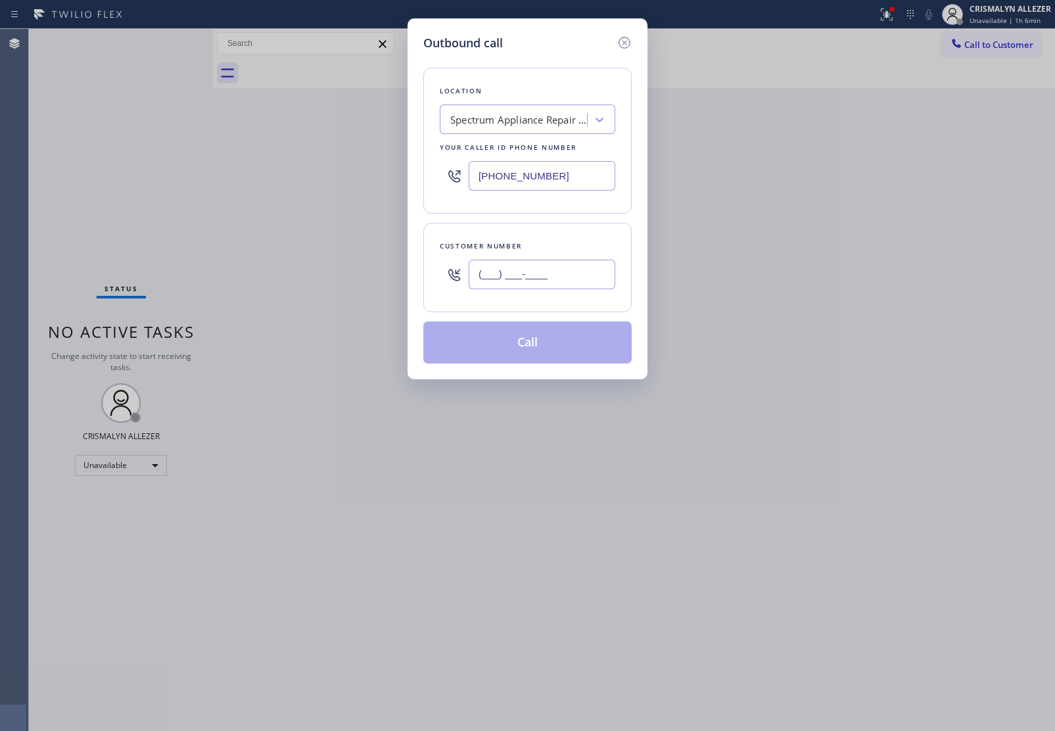
paste input "816) 255-8861"
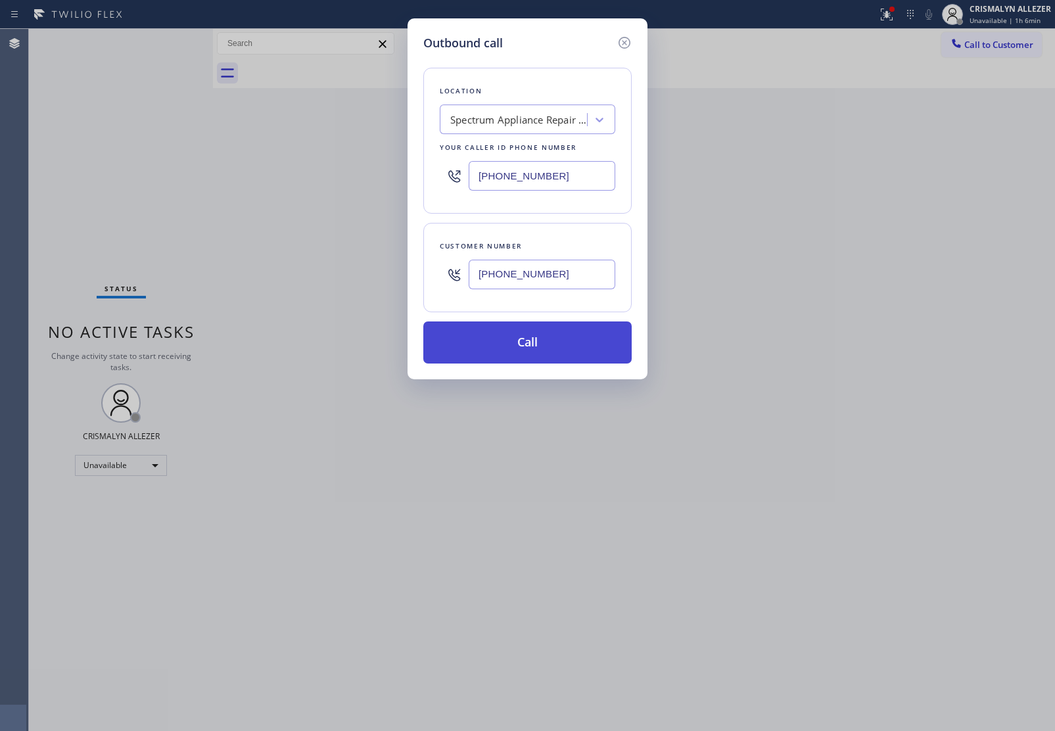
type input "[PHONE_NUMBER]"
click at [541, 349] on button "Call" at bounding box center [527, 343] width 208 height 42
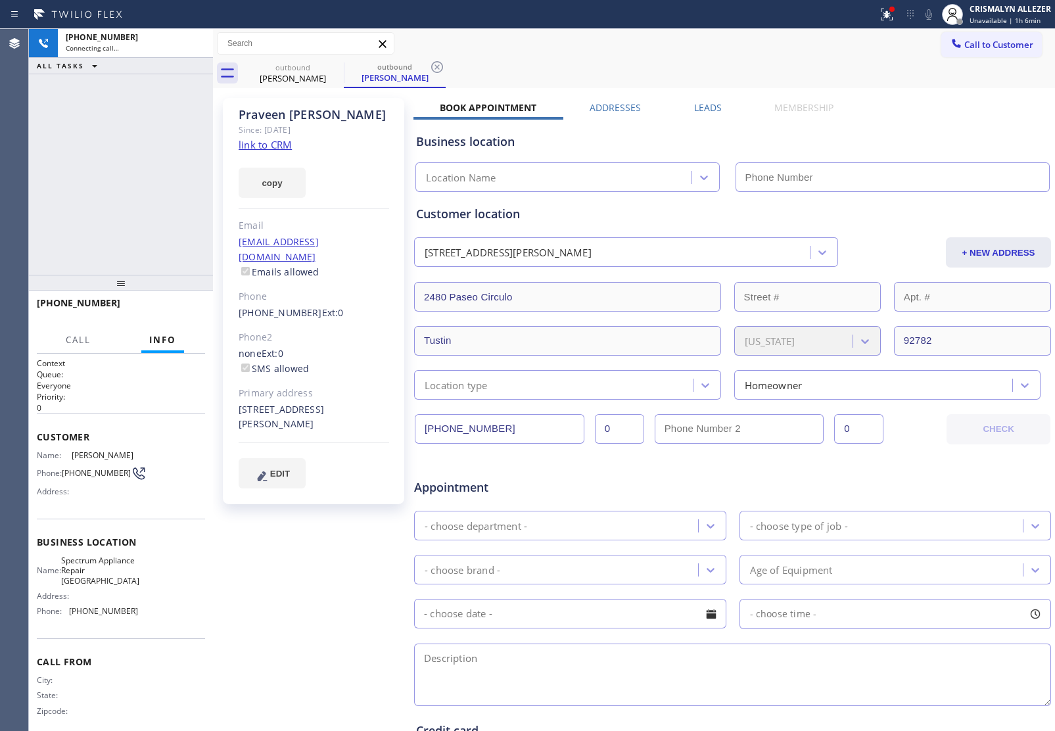
click at [264, 147] on link "link to CRM" at bounding box center [265, 144] width 53 height 13
type input "[PHONE_NUMBER]"
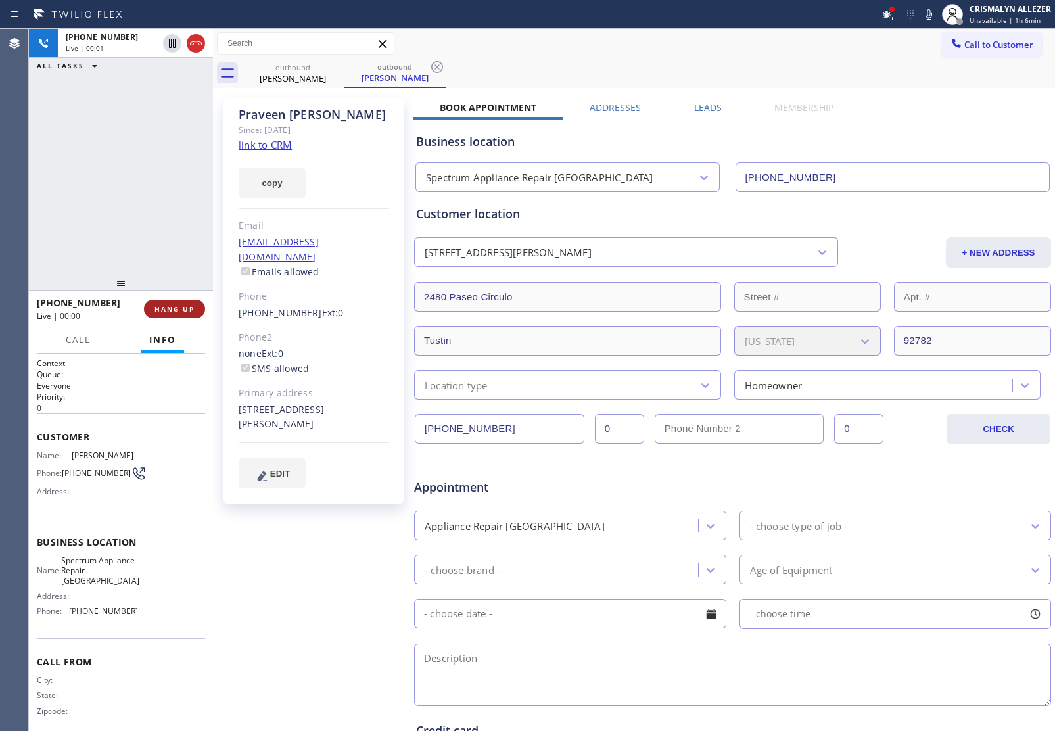
click at [170, 309] on span "HANG UP" at bounding box center [175, 308] width 40 height 9
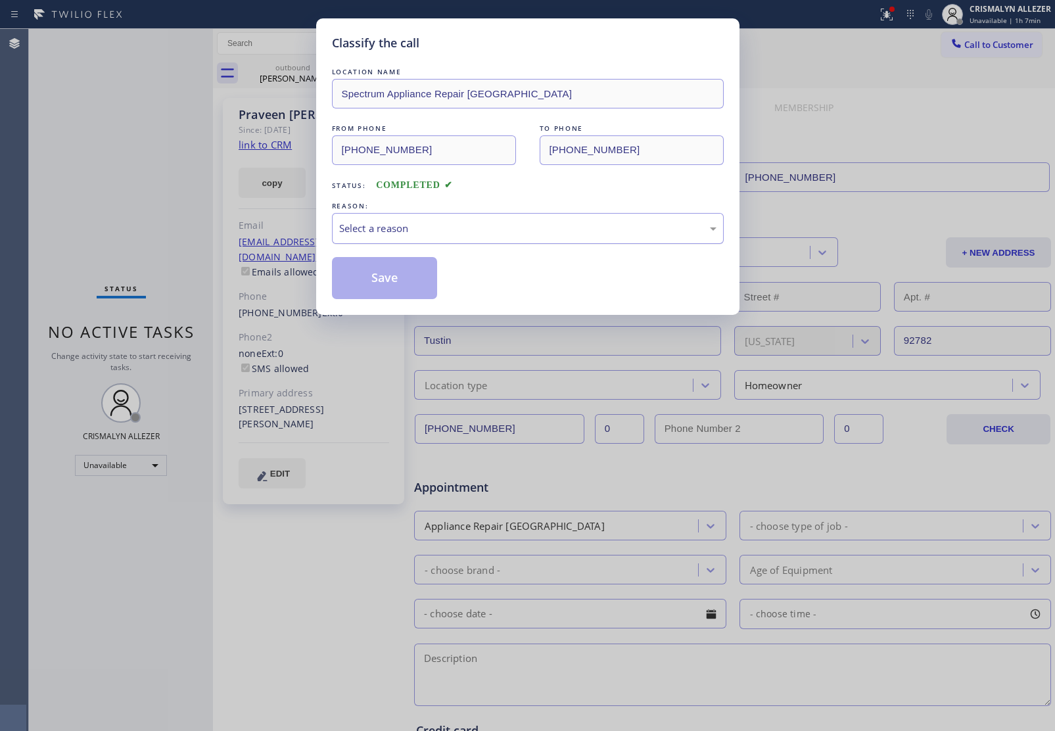
click at [581, 236] on div "Select a reason" at bounding box center [527, 228] width 377 height 15
click at [397, 286] on button "Save" at bounding box center [385, 278] width 106 height 42
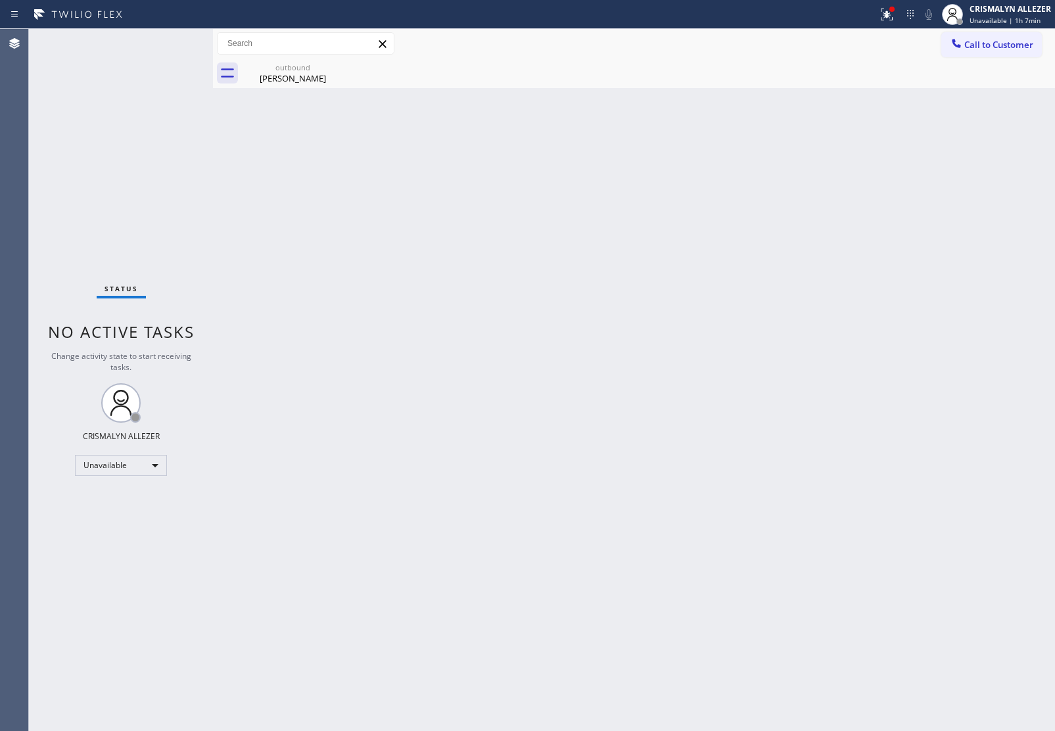
click at [287, 71] on div "outbound" at bounding box center [292, 67] width 99 height 10
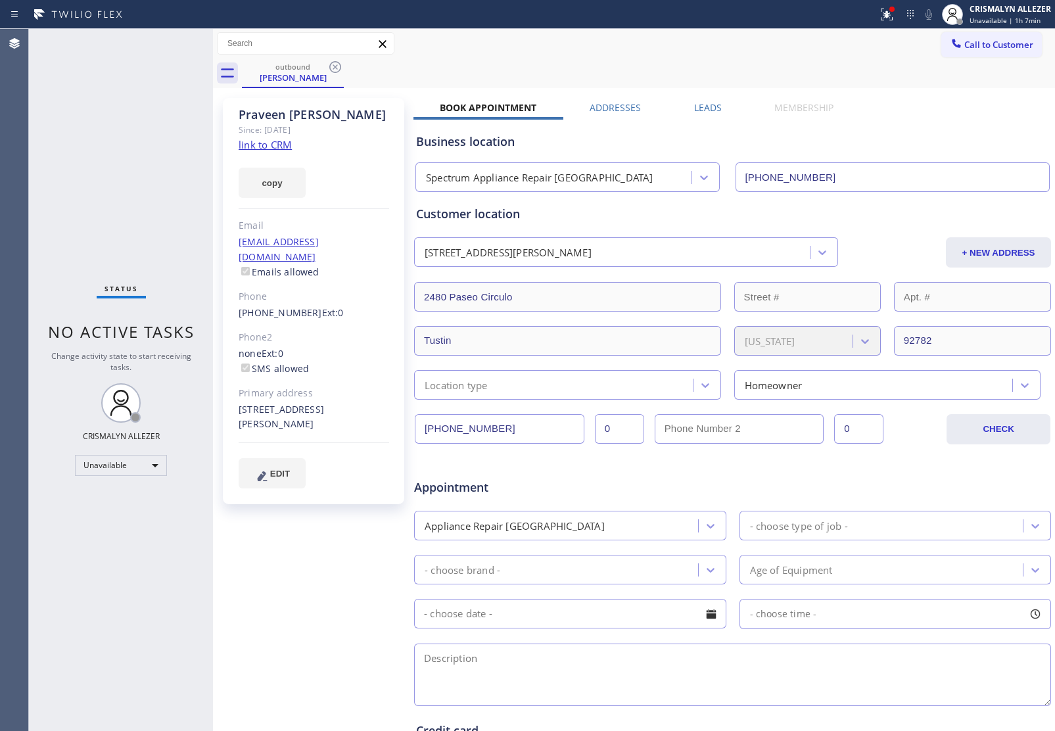
click at [708, 105] on label "Leads" at bounding box center [708, 107] width 28 height 12
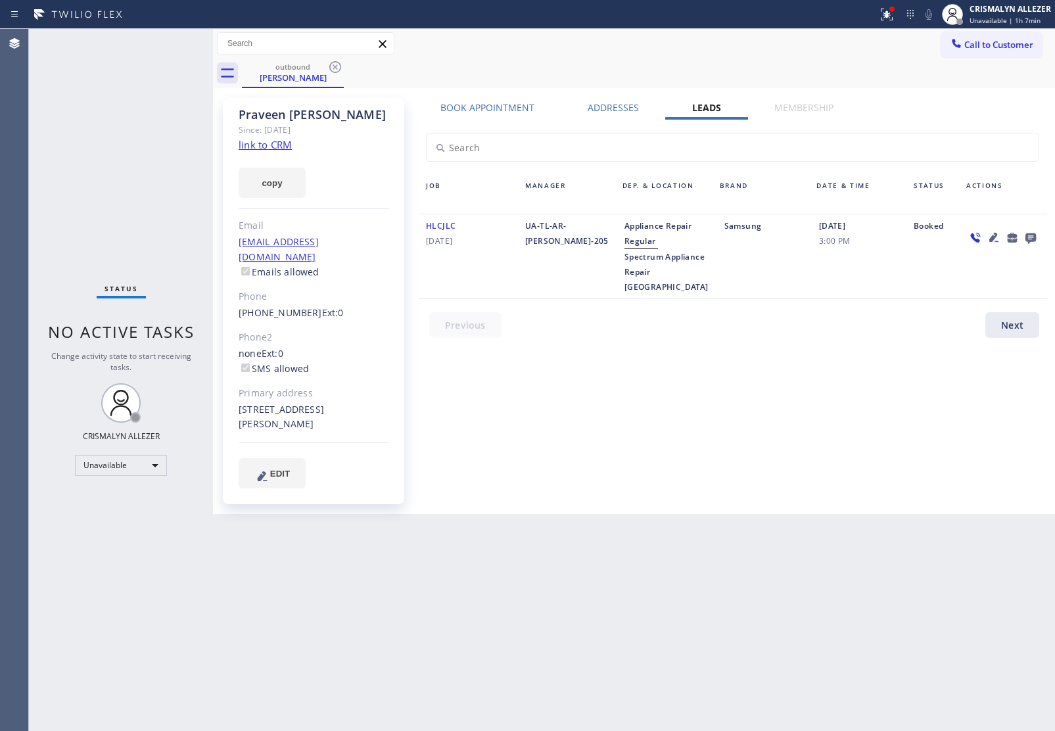
click at [1033, 231] on icon at bounding box center [1031, 237] width 16 height 16
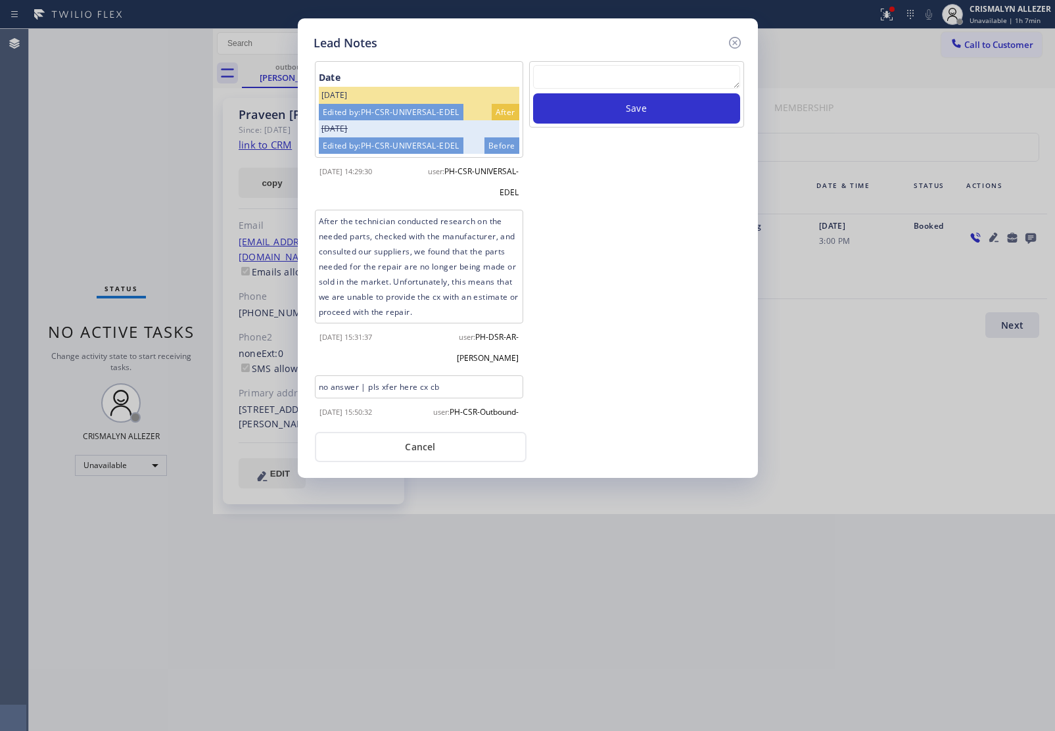
click at [602, 78] on textarea at bounding box center [636, 77] width 207 height 24
paste textarea "no answer | pls xfer here cx cb"
type textarea "no answer | pls xfer here cx cb"
click at [606, 109] on button "Save" at bounding box center [636, 108] width 207 height 30
click at [403, 455] on button "Cancel" at bounding box center [421, 447] width 212 height 30
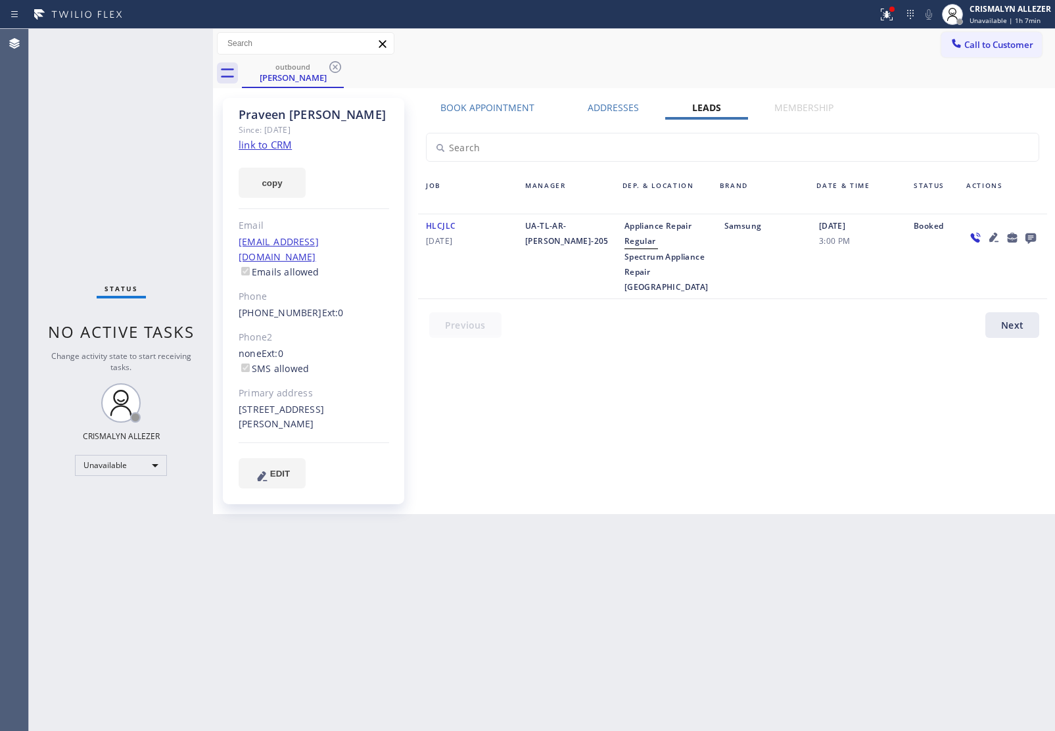
drag, startPoint x: 329, startPoint y: 66, endPoint x: 341, endPoint y: 40, distance: 28.8
click at [330, 64] on icon at bounding box center [335, 67] width 16 height 16
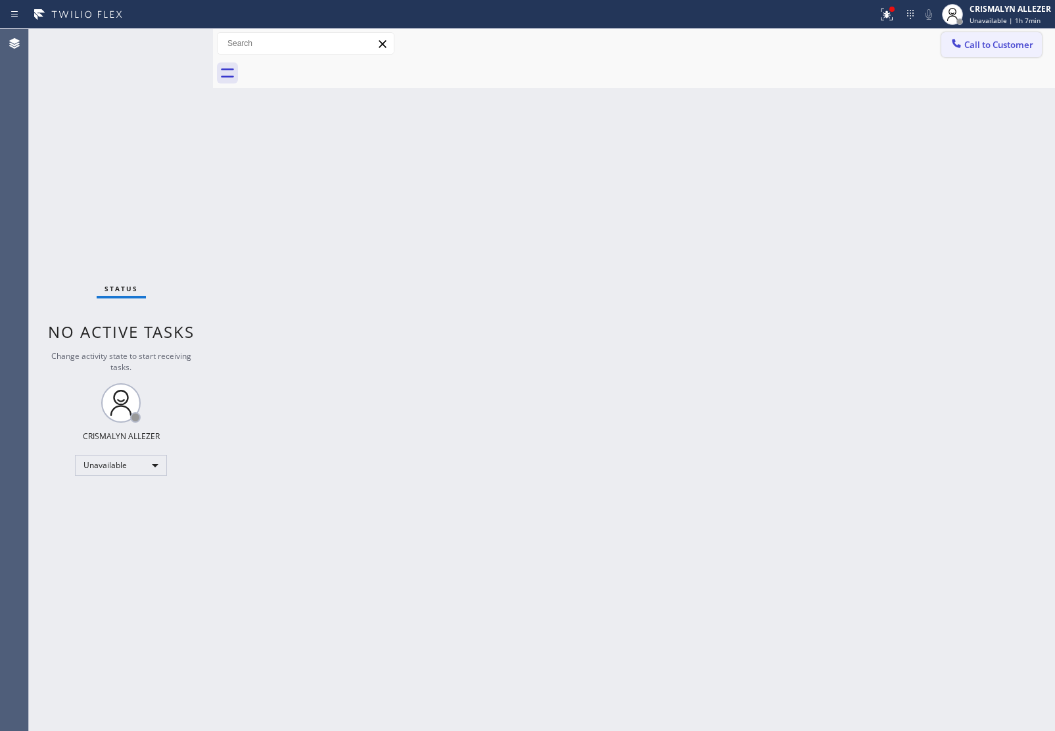
click at [1018, 47] on span "Call to Customer" at bounding box center [999, 45] width 69 height 12
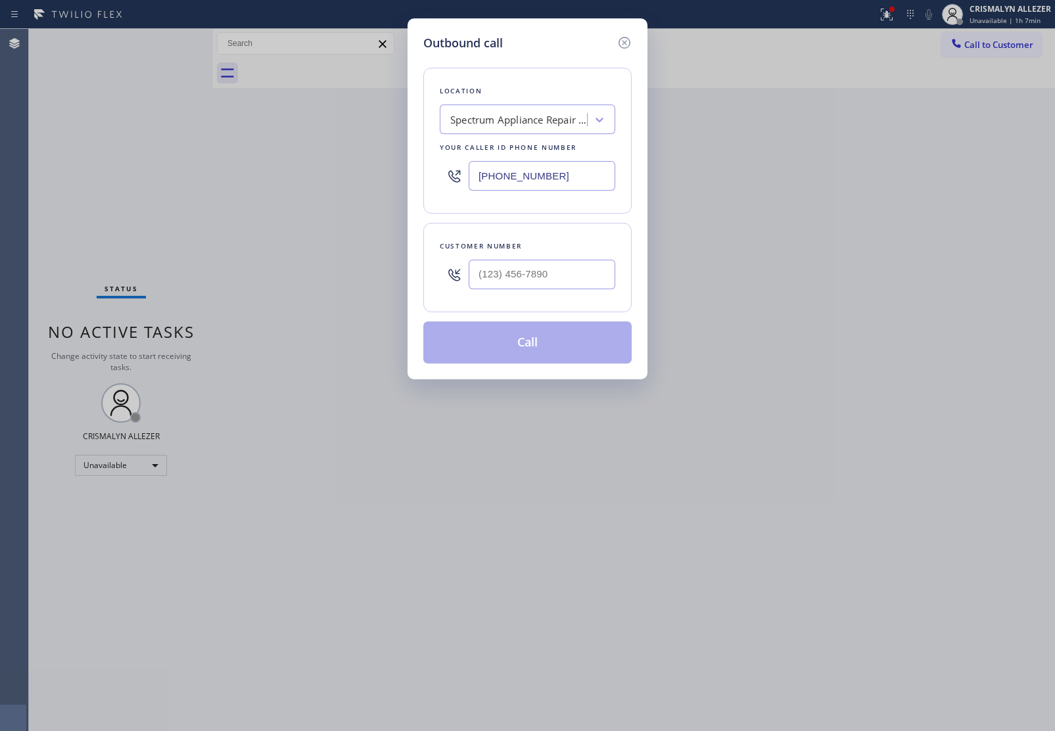
drag, startPoint x: 585, startPoint y: 175, endPoint x: 244, endPoint y: 133, distance: 343.9
click at [296, 146] on div "Outbound call Location Spectrum Appliance Repair [GEOGRAPHIC_DATA] Your caller …" at bounding box center [527, 365] width 1055 height 731
paste input "714) 942-4220"
type input "[PHONE_NUMBER]"
click at [583, 273] on input "(___) ___-____" at bounding box center [542, 275] width 147 height 30
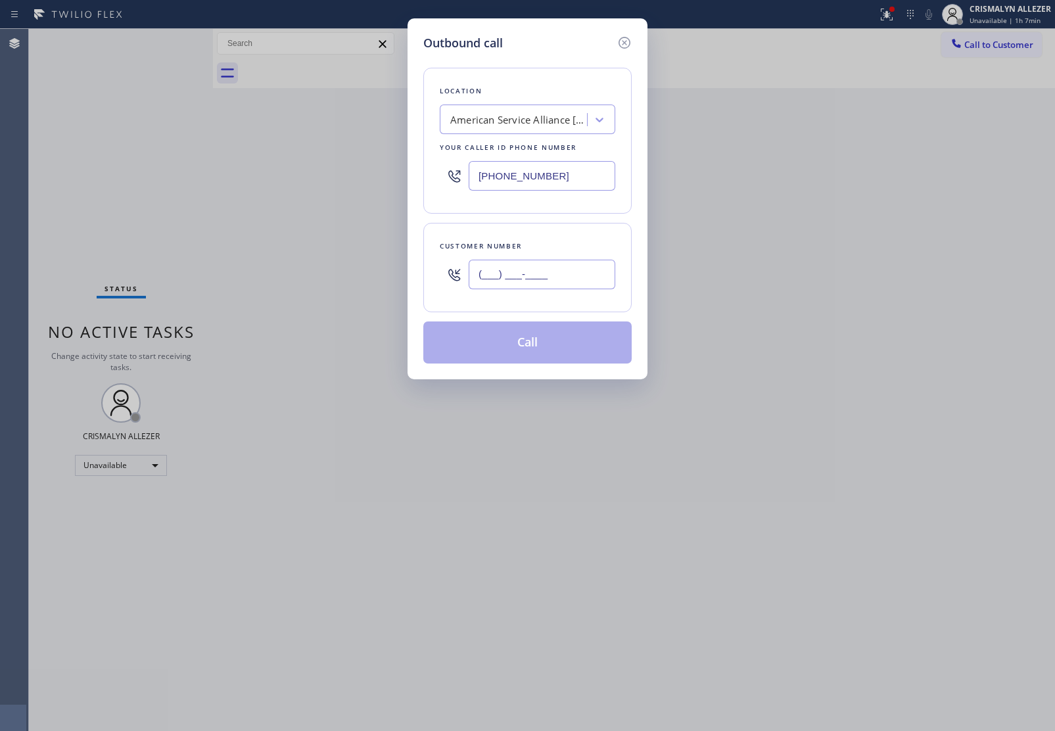
paste input "714) 818-1169"
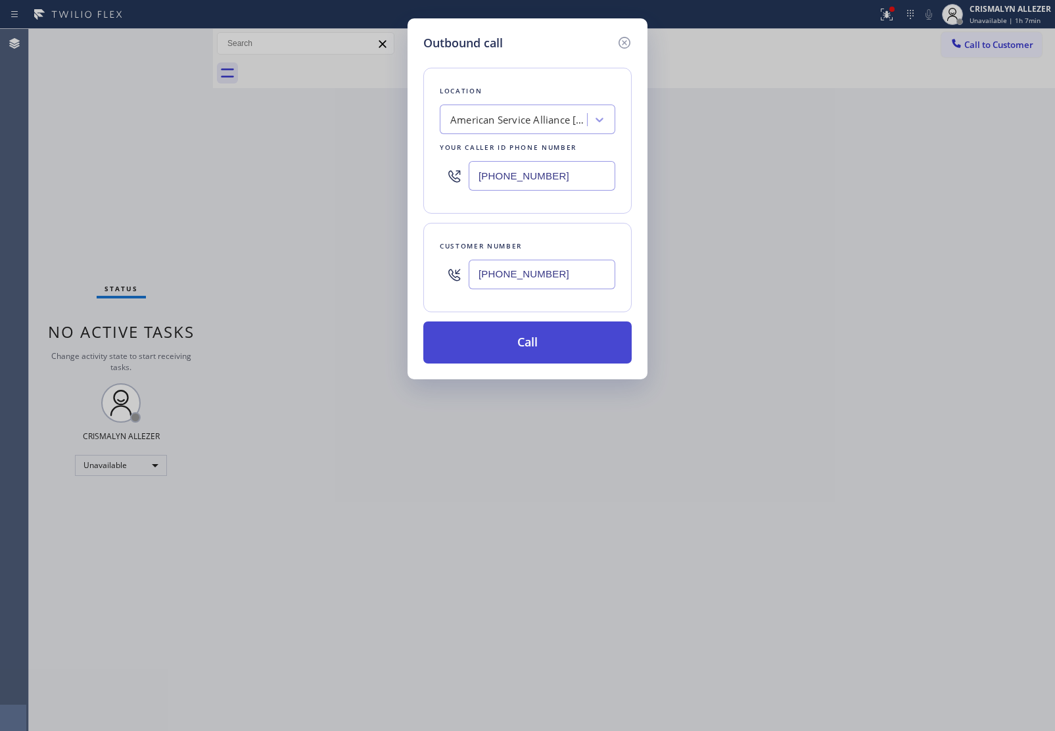
type input "[PHONE_NUMBER]"
click at [530, 344] on button "Call" at bounding box center [527, 343] width 208 height 42
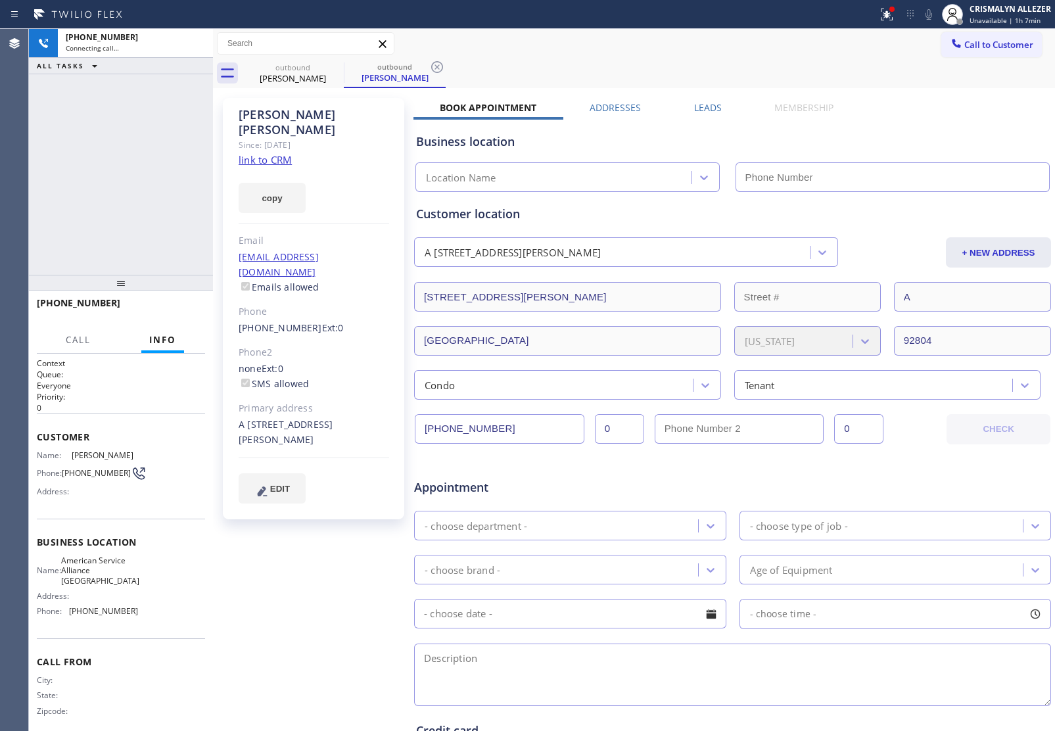
click at [281, 153] on link "link to CRM" at bounding box center [265, 159] width 53 height 13
type input "[PHONE_NUMBER]"
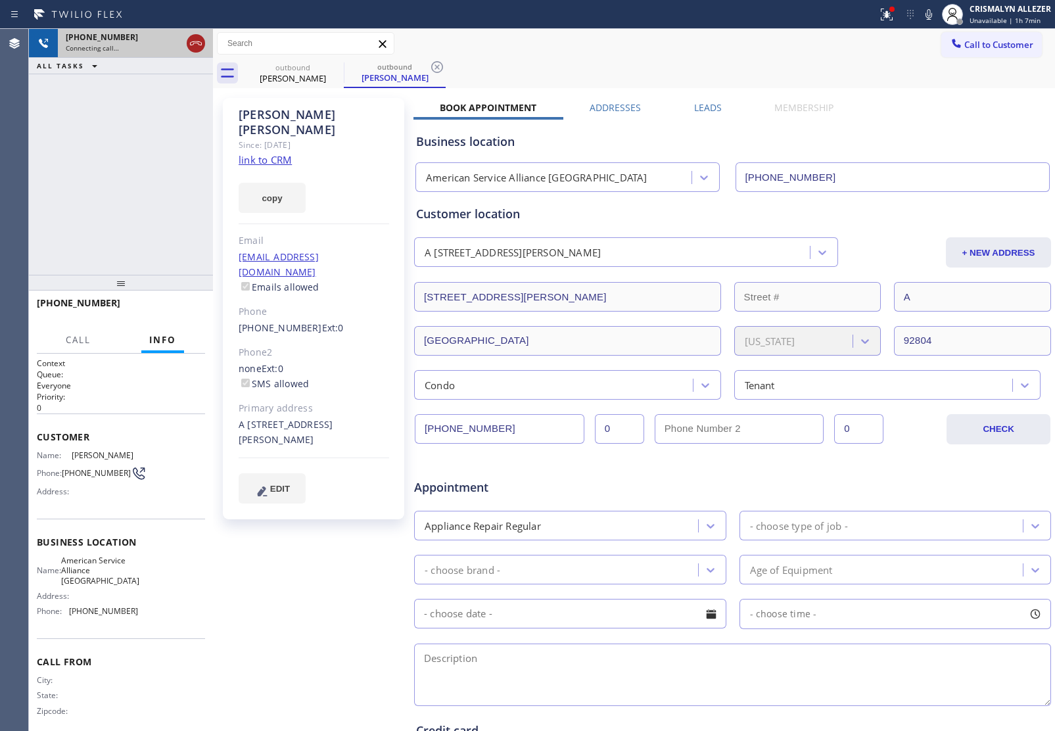
click at [192, 47] on icon at bounding box center [196, 44] width 16 height 16
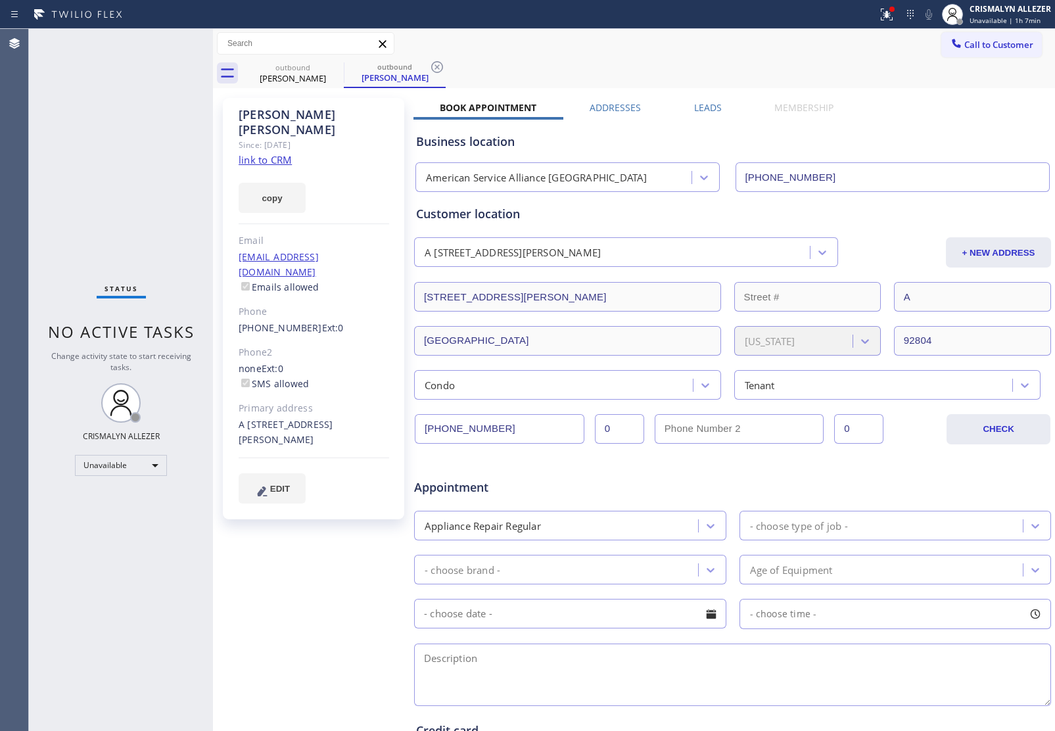
click at [701, 109] on label "Leads" at bounding box center [708, 107] width 28 height 12
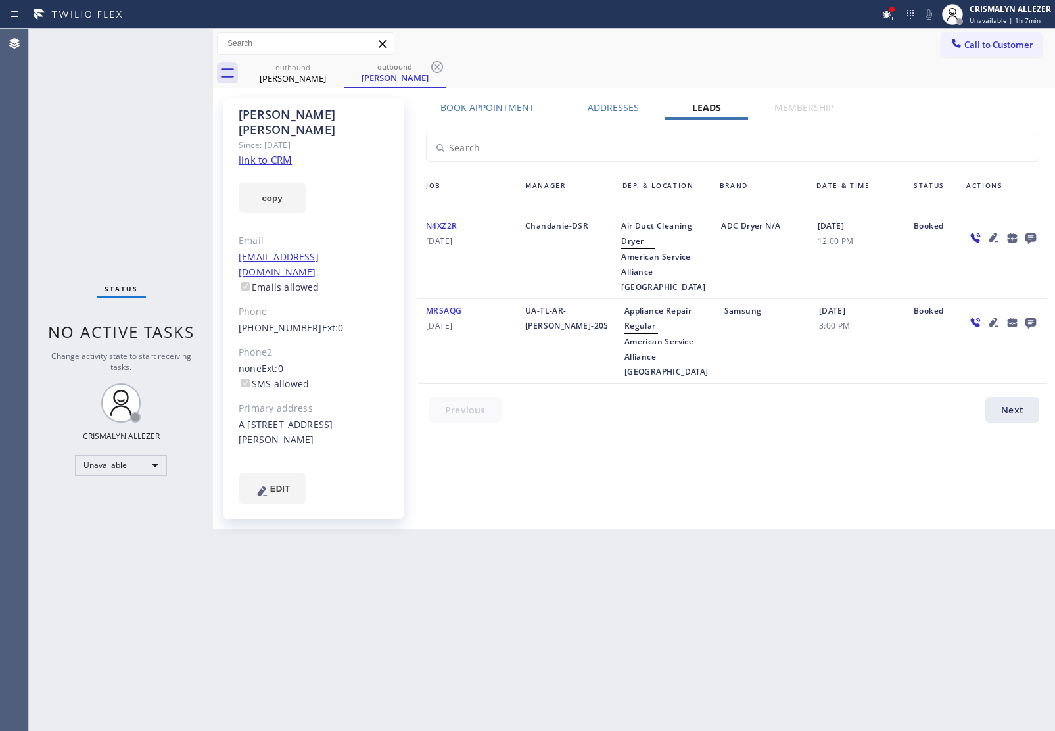
click at [1030, 238] on icon at bounding box center [1031, 238] width 11 height 11
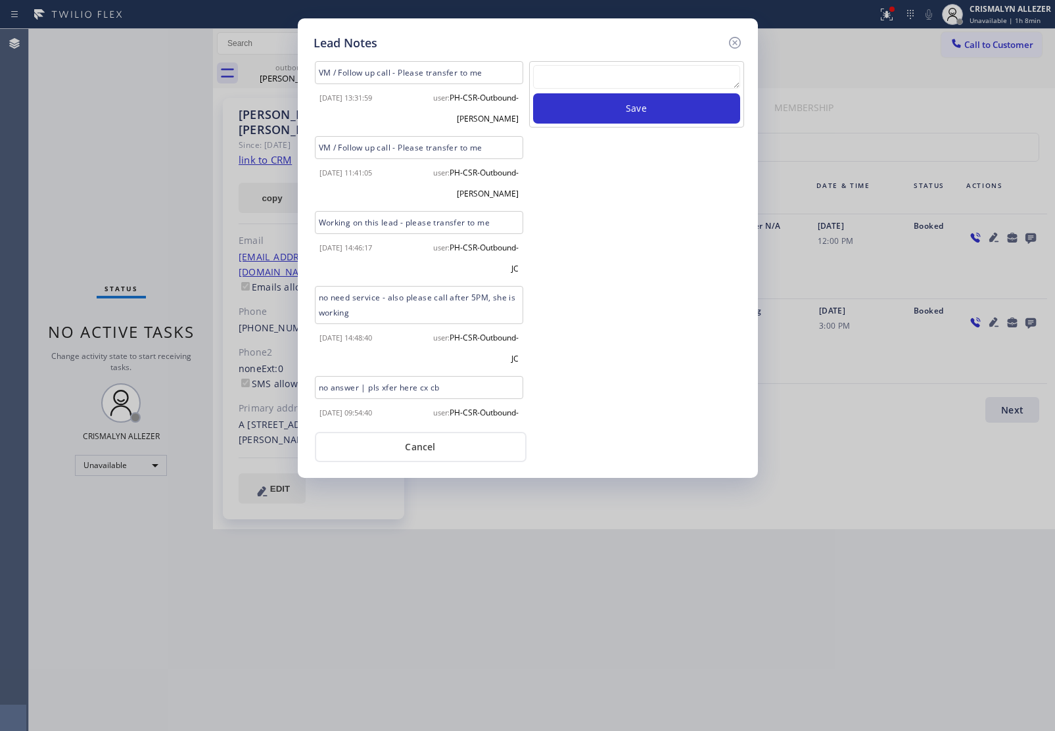
paste textarea "no answer | pls xfer here cx cb"
click at [612, 83] on textarea "no answer | pls xfer here cx cb" at bounding box center [636, 77] width 207 height 24
type textarea "no answer | pls xfer here cx cb"
click at [642, 130] on div "no answer | pls xfer here cx cb Save" at bounding box center [637, 242] width 218 height 362
click at [658, 112] on button "Save" at bounding box center [636, 108] width 207 height 30
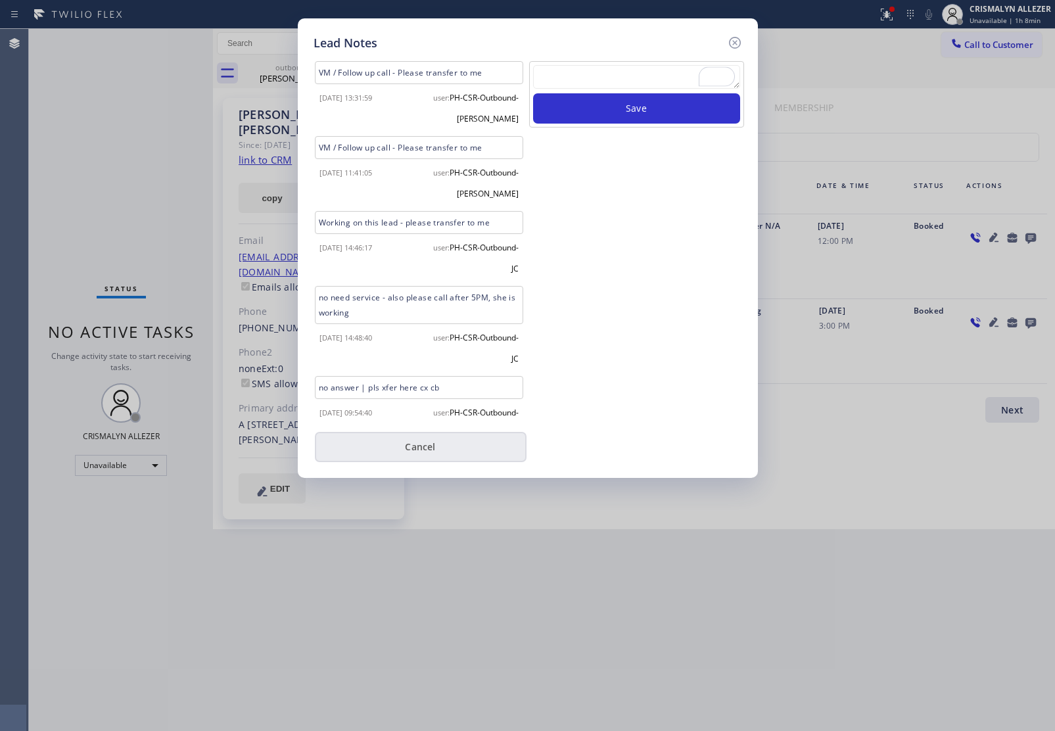
click at [425, 444] on button "Cancel" at bounding box center [421, 447] width 212 height 30
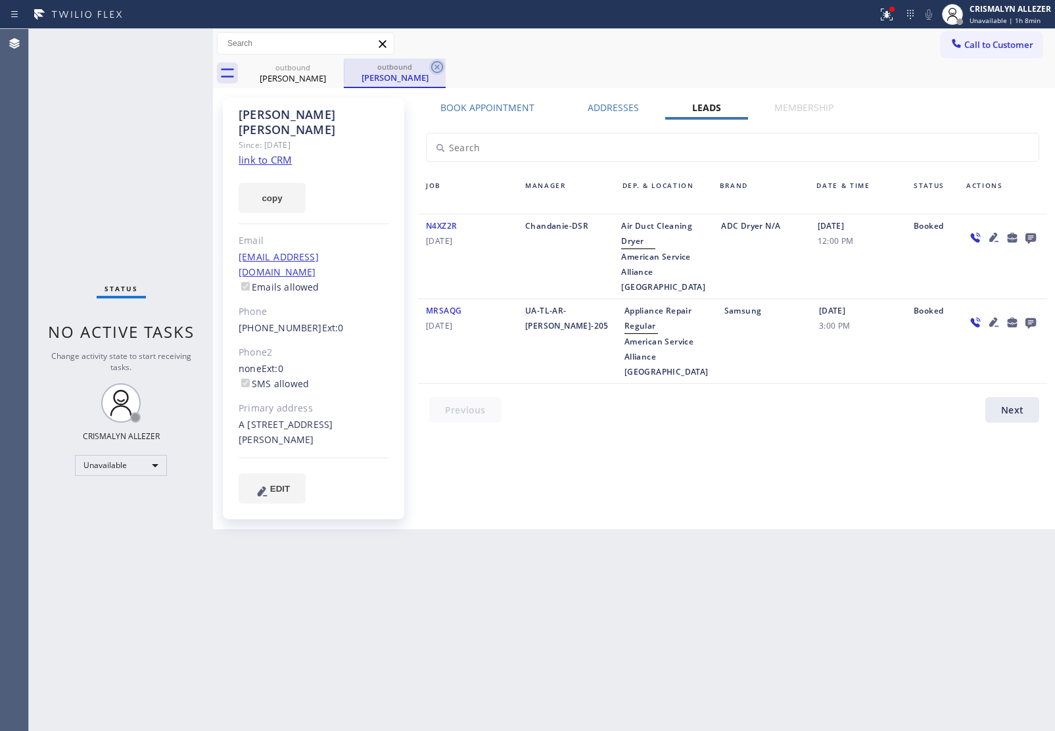
click at [436, 69] on icon at bounding box center [437, 67] width 16 height 16
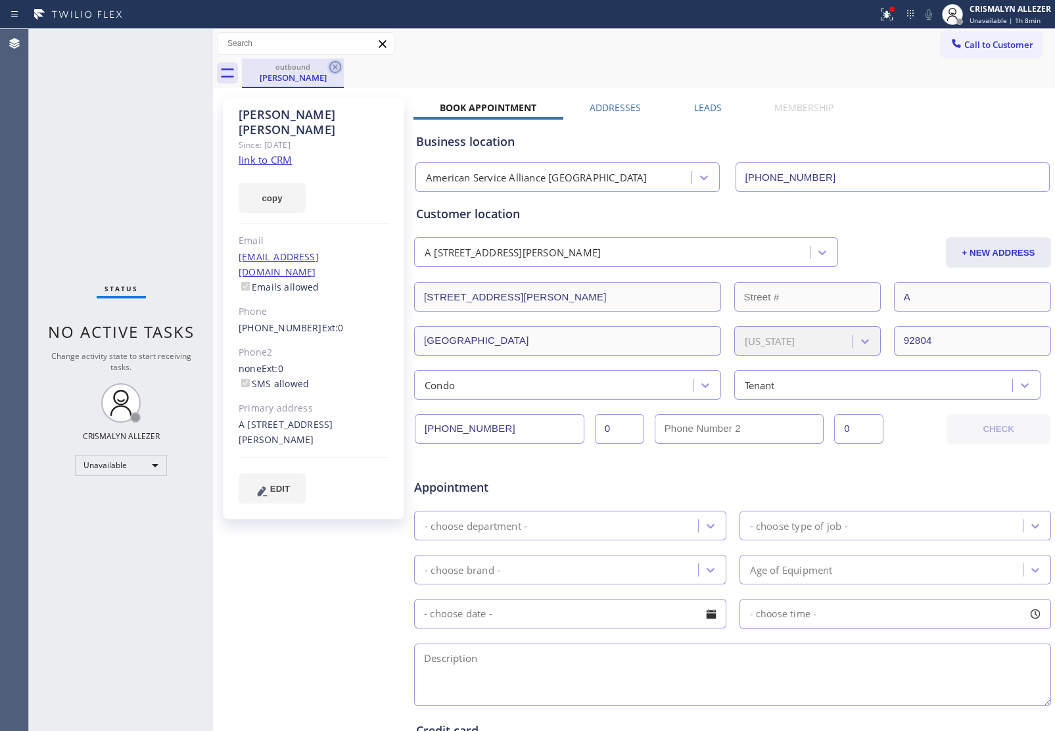
drag, startPoint x: 335, startPoint y: 64, endPoint x: 379, endPoint y: 1, distance: 77.1
click at [335, 64] on icon at bounding box center [335, 67] width 16 height 16
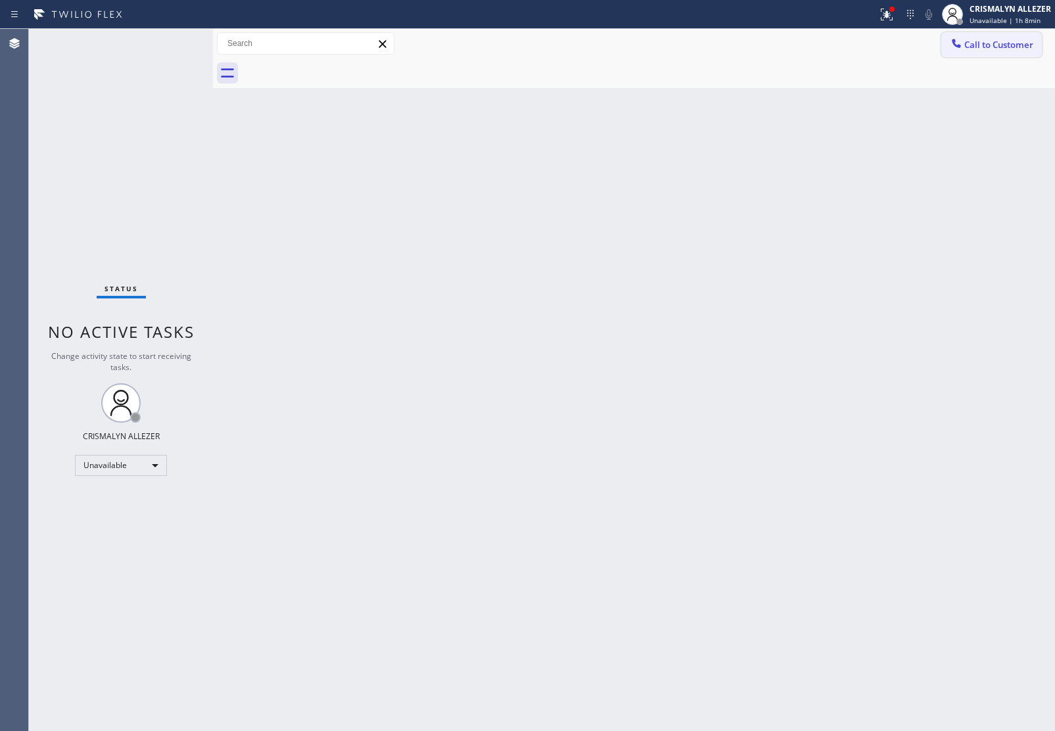
click at [1027, 37] on button "Call to Customer" at bounding box center [992, 44] width 101 height 25
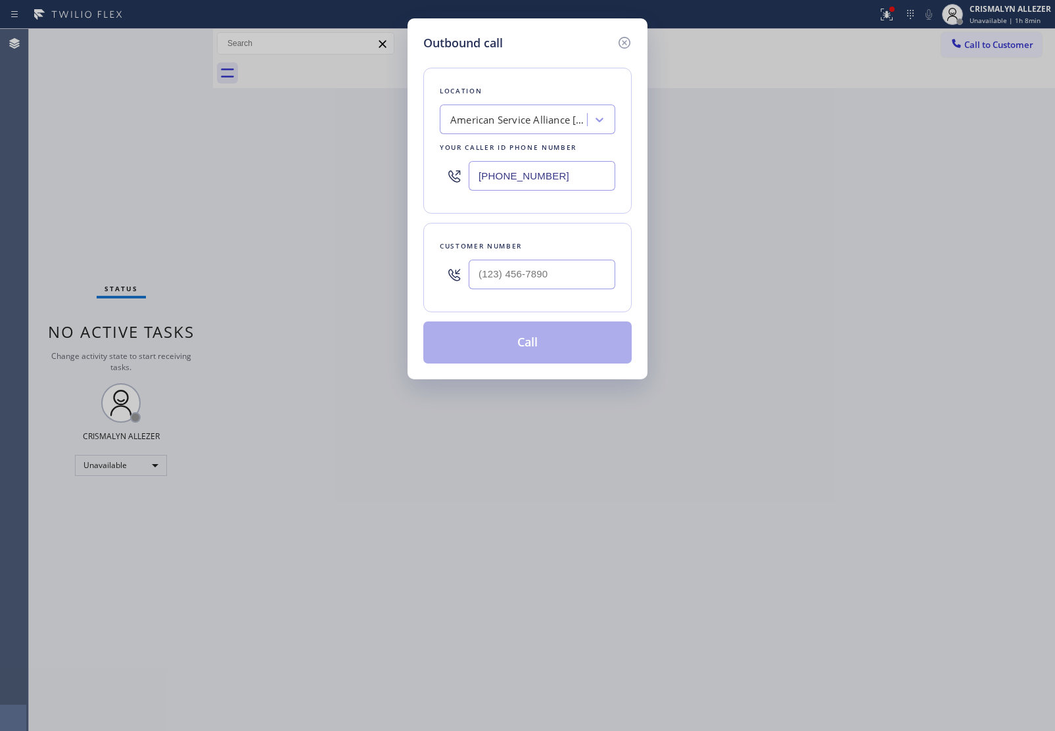
drag, startPoint x: 582, startPoint y: 176, endPoint x: 192, endPoint y: 150, distance: 390.8
click at [196, 152] on div "Outbound call Location American Service Alliance [GEOGRAPHIC_DATA] Your caller …" at bounding box center [527, 365] width 1055 height 731
paste input "323) 310-0103"
type input "[PHONE_NUMBER]"
drag, startPoint x: 587, startPoint y: 291, endPoint x: 584, endPoint y: 277, distance: 13.6
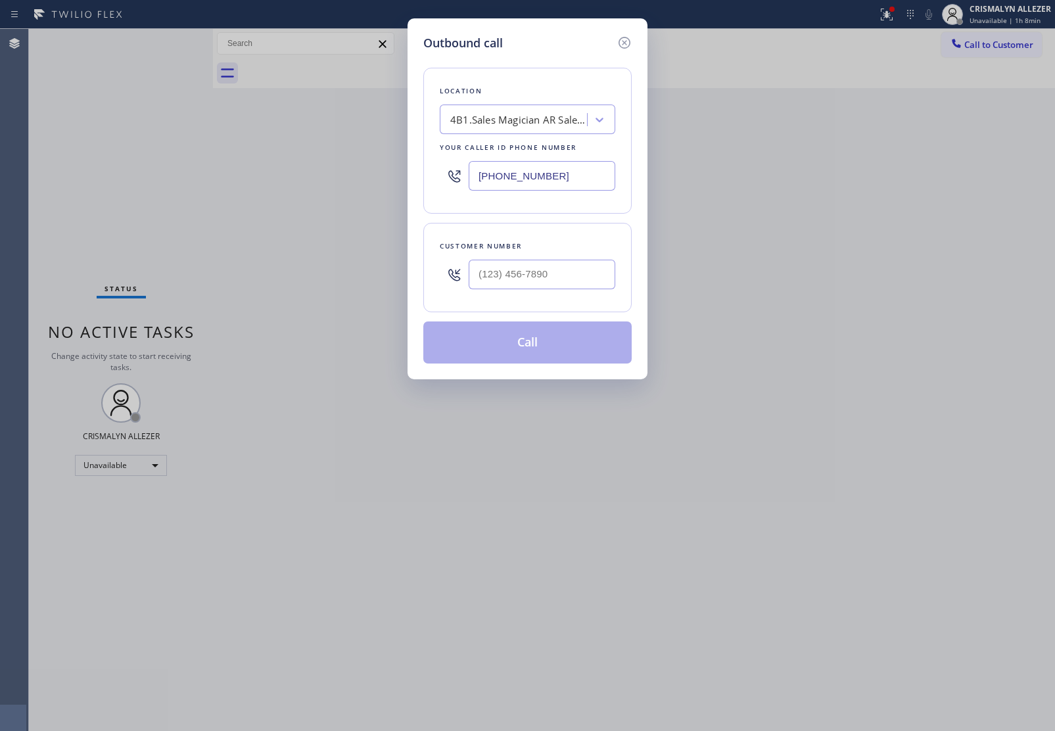
click at [589, 290] on div at bounding box center [542, 274] width 147 height 43
click at [569, 268] on input "(___) ___-____" at bounding box center [542, 275] width 147 height 30
paste input "310) 985-0365"
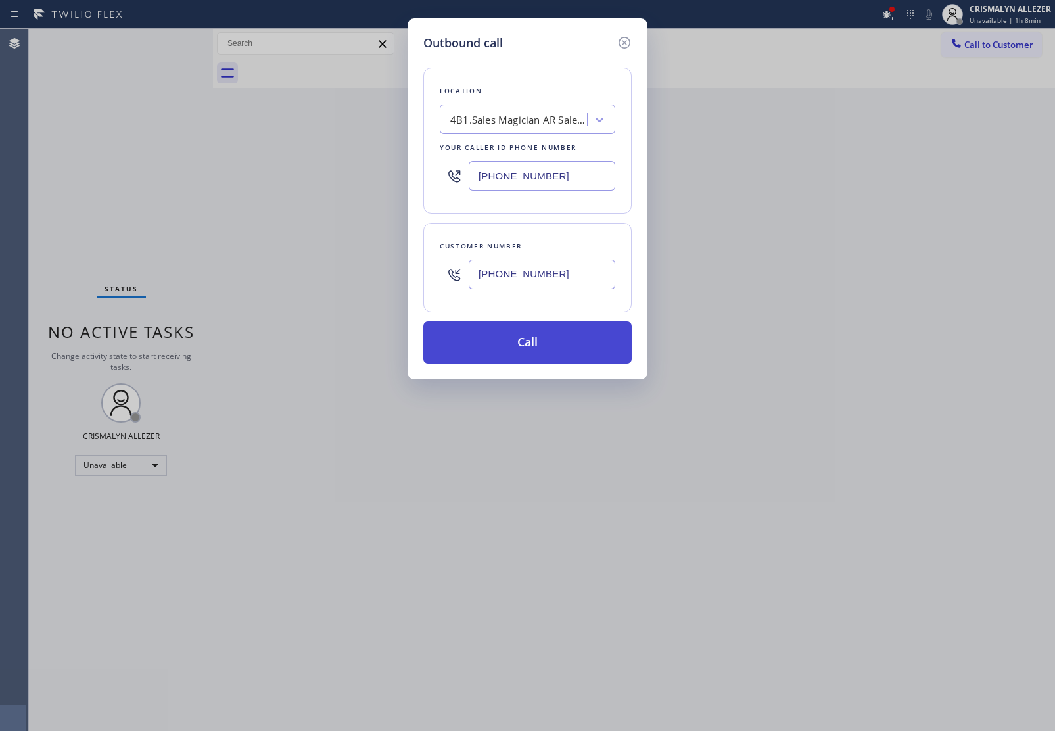
type input "[PHONE_NUMBER]"
click at [541, 337] on button "Call" at bounding box center [527, 343] width 208 height 42
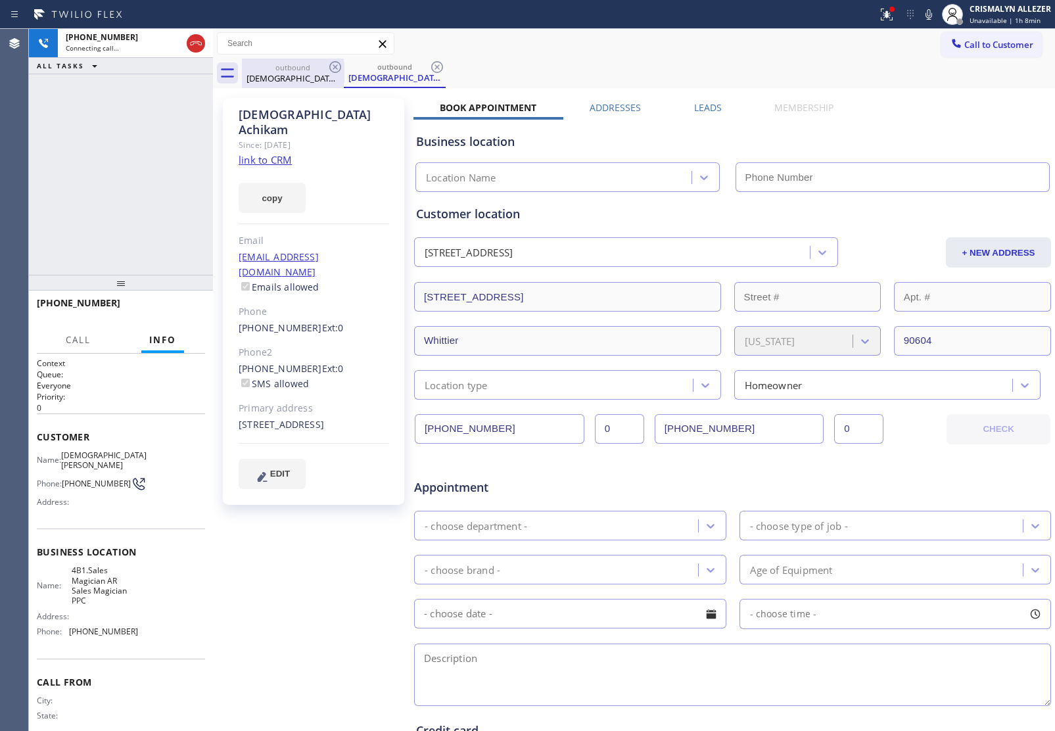
drag, startPoint x: 193, startPoint y: 45, endPoint x: 257, endPoint y: 66, distance: 68.0
click at [193, 46] on icon at bounding box center [196, 44] width 16 height 16
type input "[PHONE_NUMBER]"
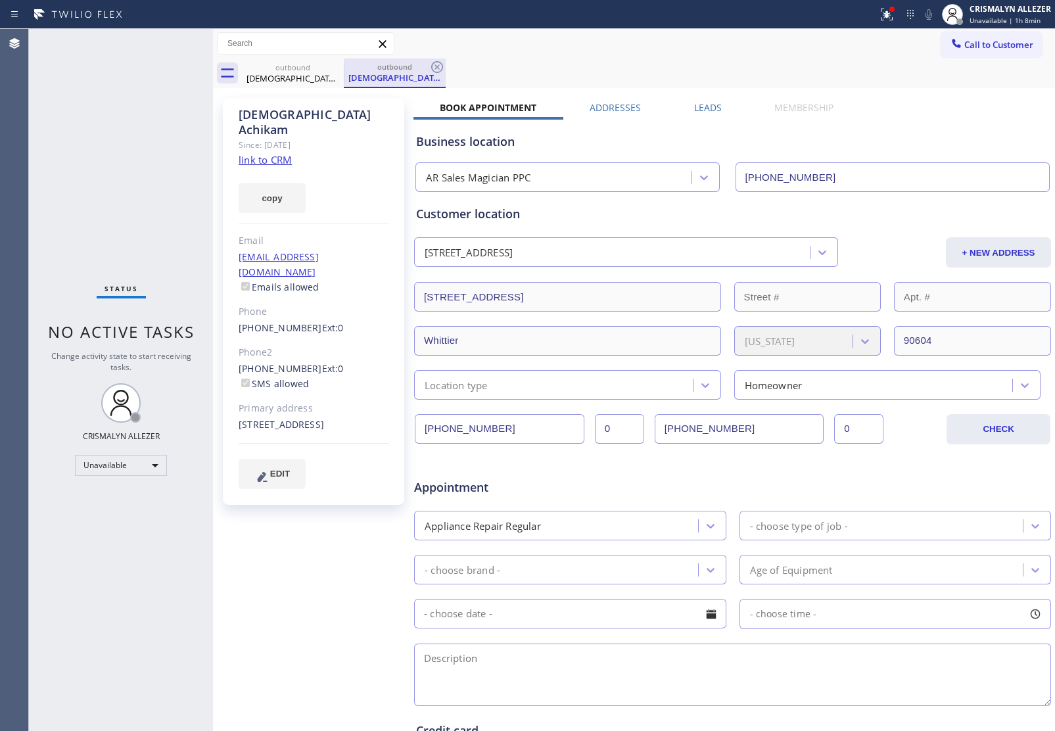
drag, startPoint x: 435, startPoint y: 66, endPoint x: 364, endPoint y: 70, distance: 71.2
click at [428, 67] on div "outbound [PERSON_NAME]" at bounding box center [395, 74] width 102 height 30
click at [341, 66] on icon at bounding box center [335, 67] width 12 height 12
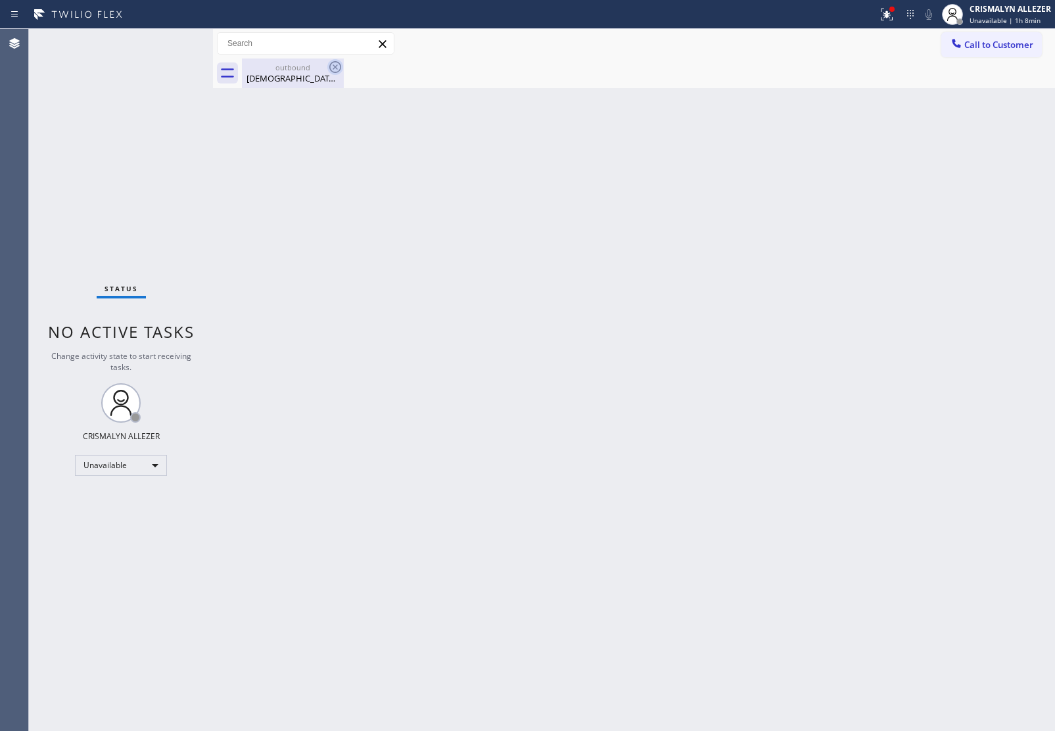
click at [332, 69] on icon at bounding box center [335, 67] width 16 height 16
click at [299, 73] on div "[DEMOGRAPHIC_DATA][PERSON_NAME]" at bounding box center [292, 78] width 99 height 12
drag, startPoint x: 1001, startPoint y: 50, endPoint x: 560, endPoint y: 135, distance: 448.7
click at [996, 51] on button "Call to Customer" at bounding box center [992, 44] width 101 height 25
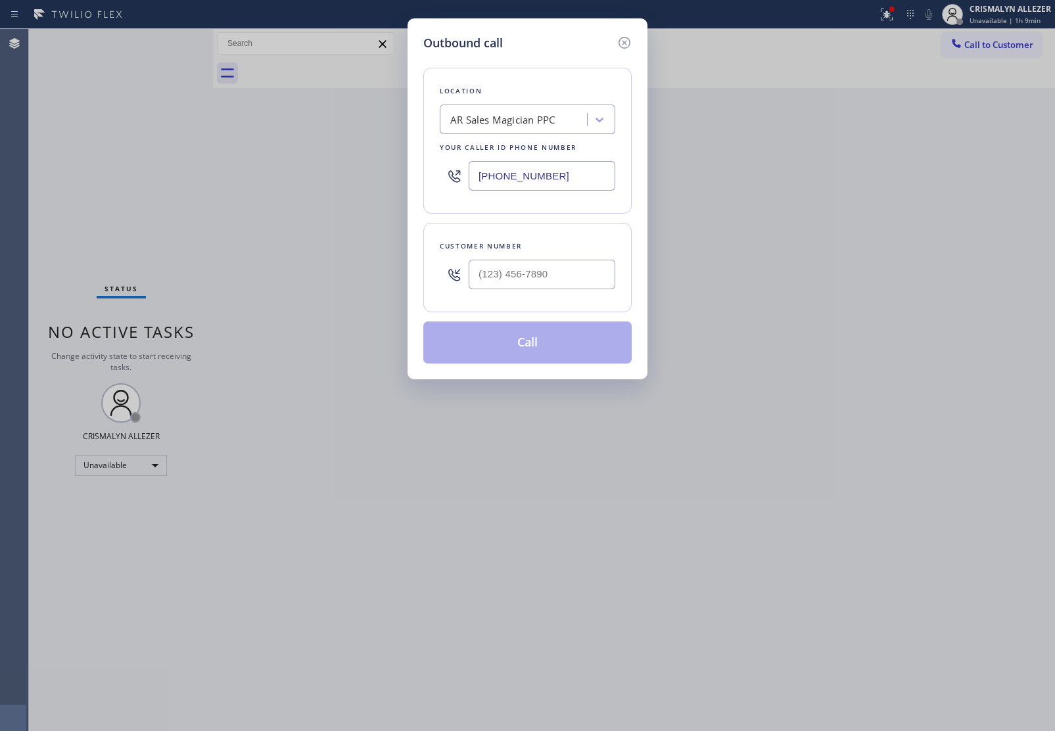
click at [492, 126] on div "AR Sales Magician PPC" at bounding box center [502, 119] width 105 height 15
paste input "Cathedral City Appliance Master"
type input "Cathedral City Appliance Master"
click at [500, 150] on div "Cathedral City Appliance Master" at bounding box center [528, 147] width 176 height 24
type input "[PHONE_NUMBER]"
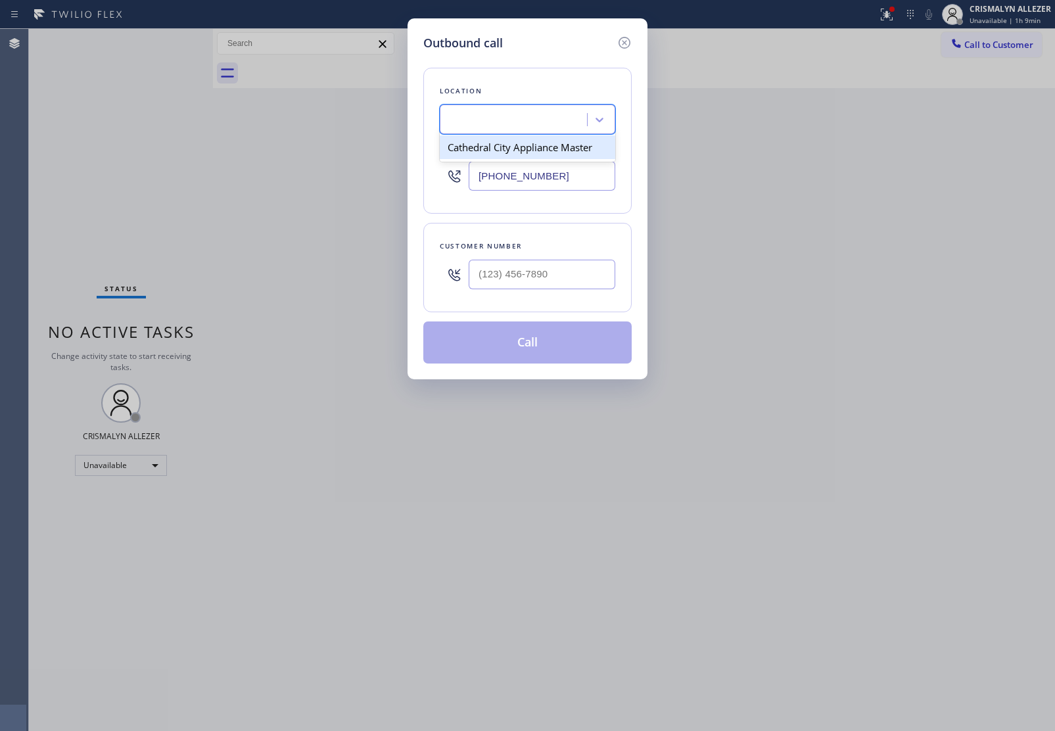
scroll to position [0, 1]
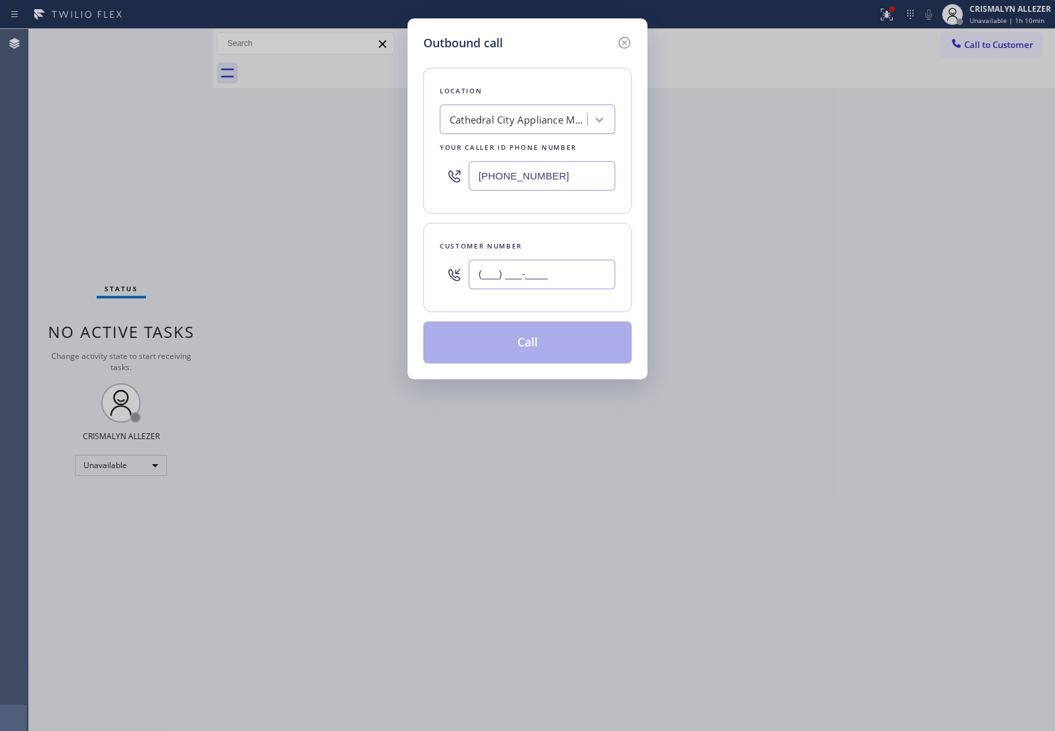
click at [580, 274] on input "(___) ___-____" at bounding box center [542, 275] width 147 height 30
paste input "949) 981-2988"
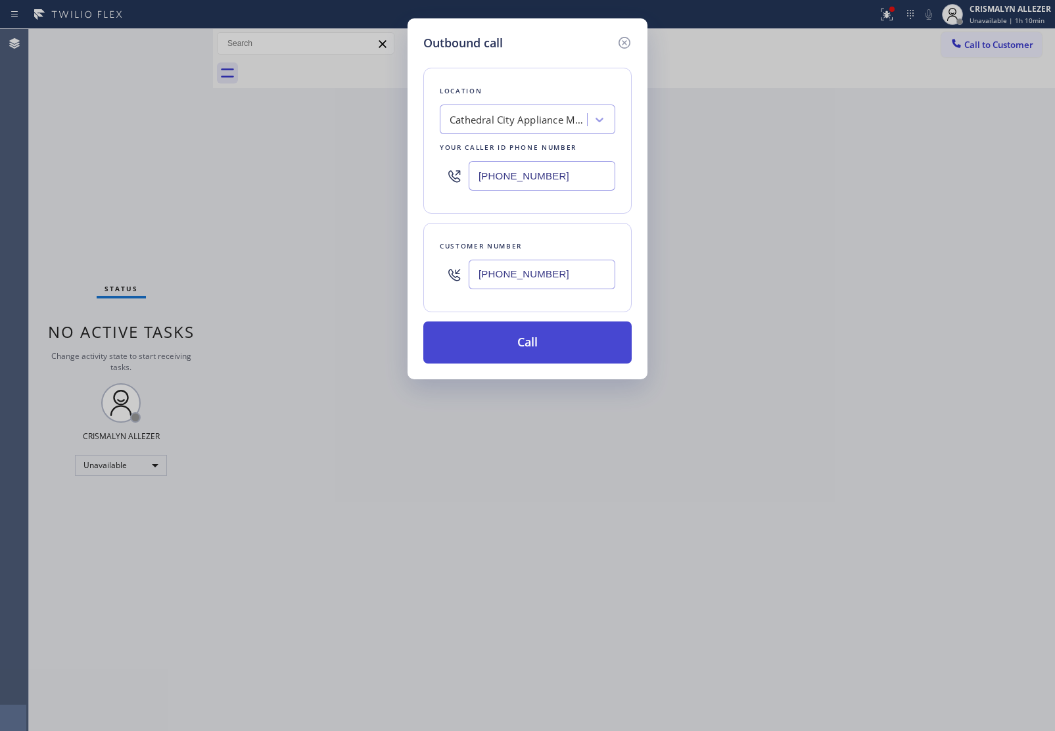
type input "[PHONE_NUMBER]"
click at [529, 355] on button "Call" at bounding box center [527, 343] width 208 height 42
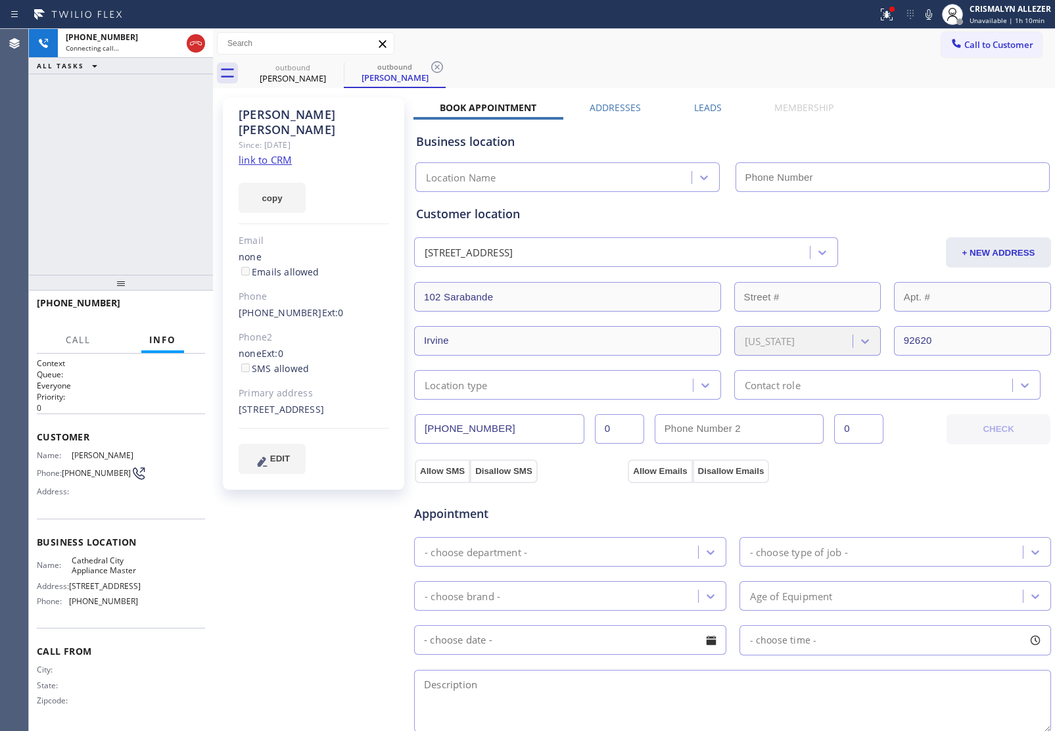
type input "[PHONE_NUMBER]"
click at [267, 153] on link "link to CRM" at bounding box center [265, 159] width 53 height 13
click at [931, 9] on icon at bounding box center [929, 15] width 16 height 16
click at [925, 10] on icon at bounding box center [929, 15] width 16 height 16
click at [176, 306] on span "HANG UP" at bounding box center [175, 308] width 40 height 9
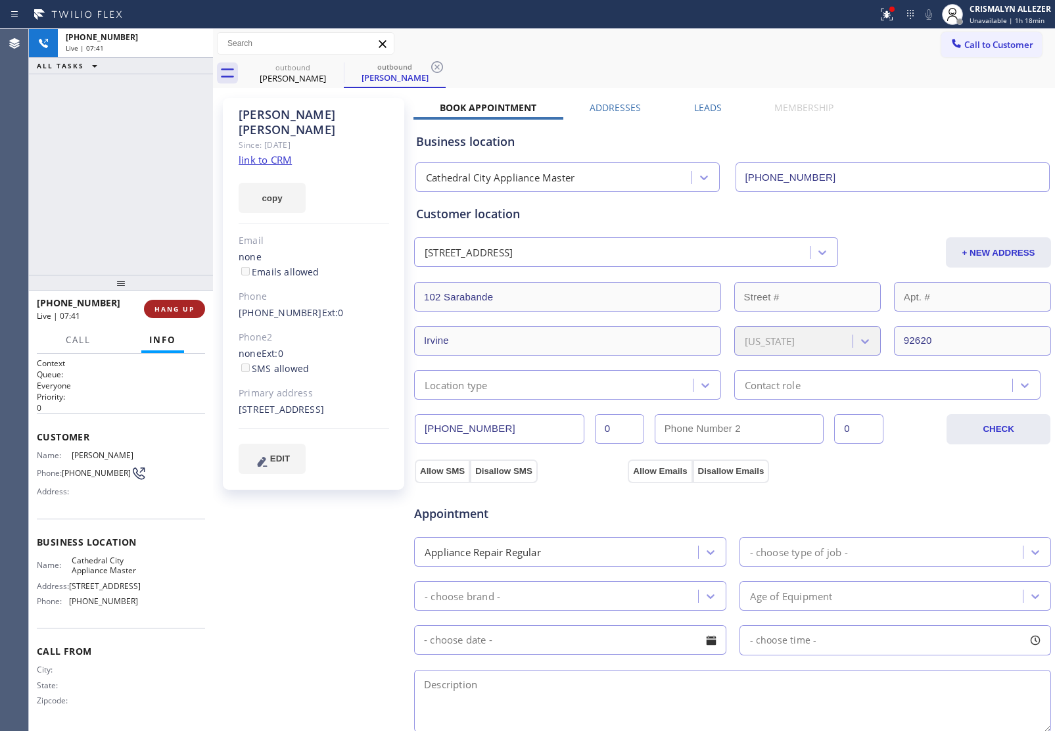
click at [176, 306] on span "HANG UP" at bounding box center [175, 308] width 40 height 9
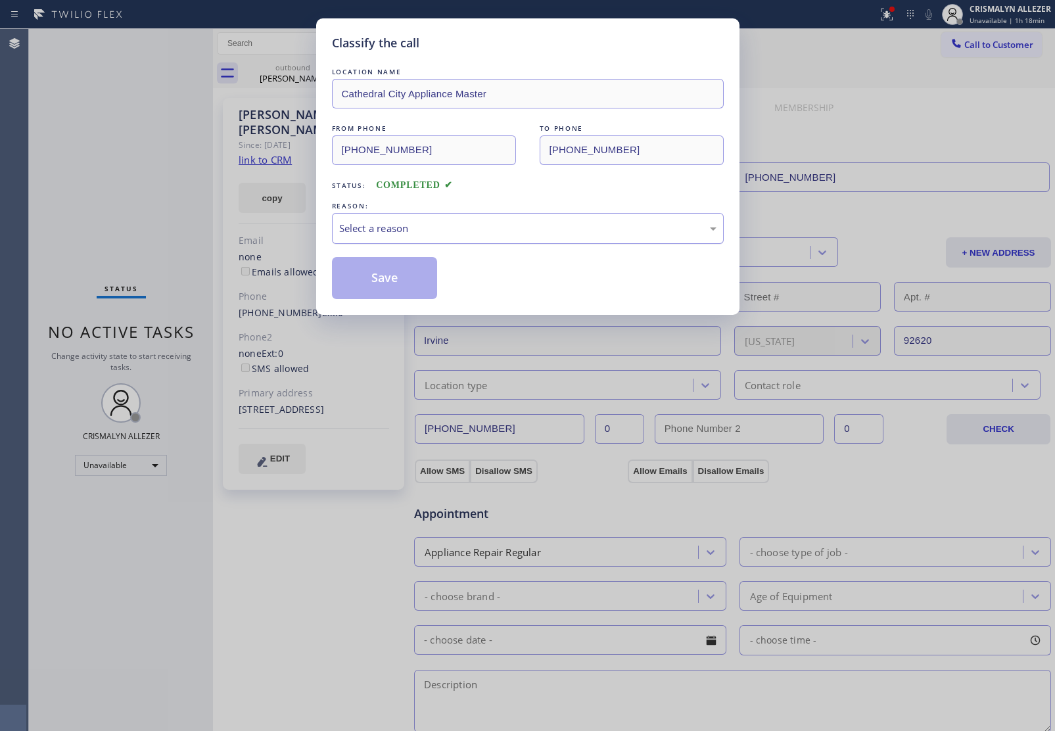
click at [503, 231] on div "Select a reason" at bounding box center [527, 228] width 377 height 15
click at [388, 284] on button "Save" at bounding box center [385, 278] width 106 height 42
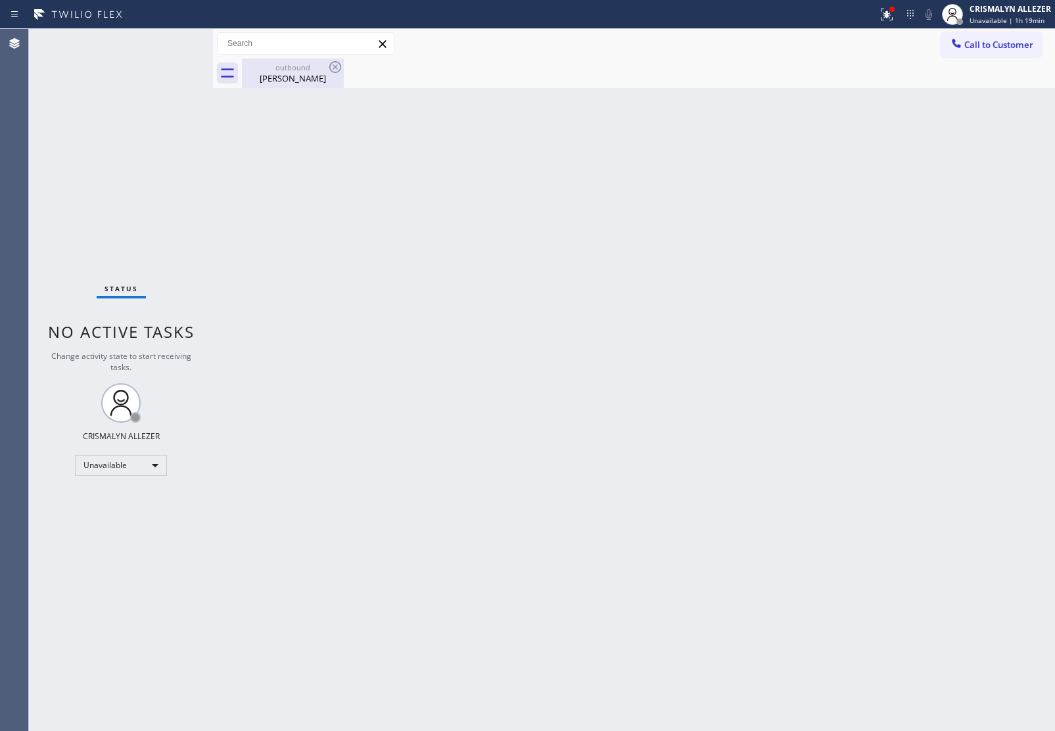
click at [291, 78] on div "[PERSON_NAME]" at bounding box center [292, 78] width 99 height 12
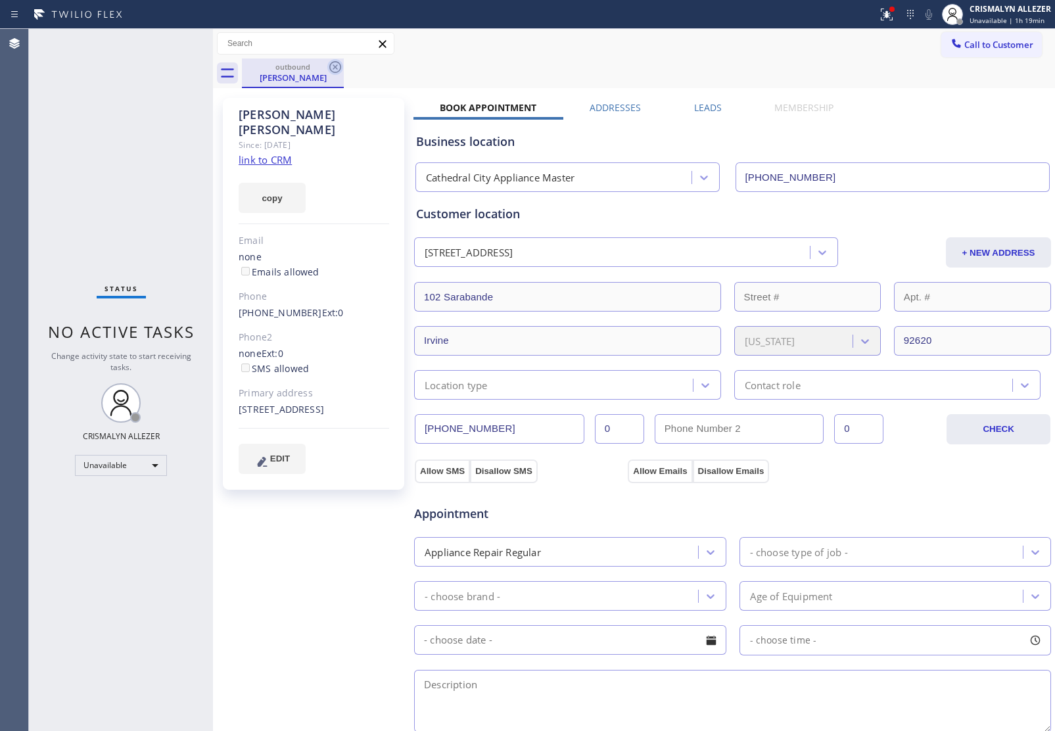
click at [333, 69] on icon at bounding box center [335, 67] width 12 height 12
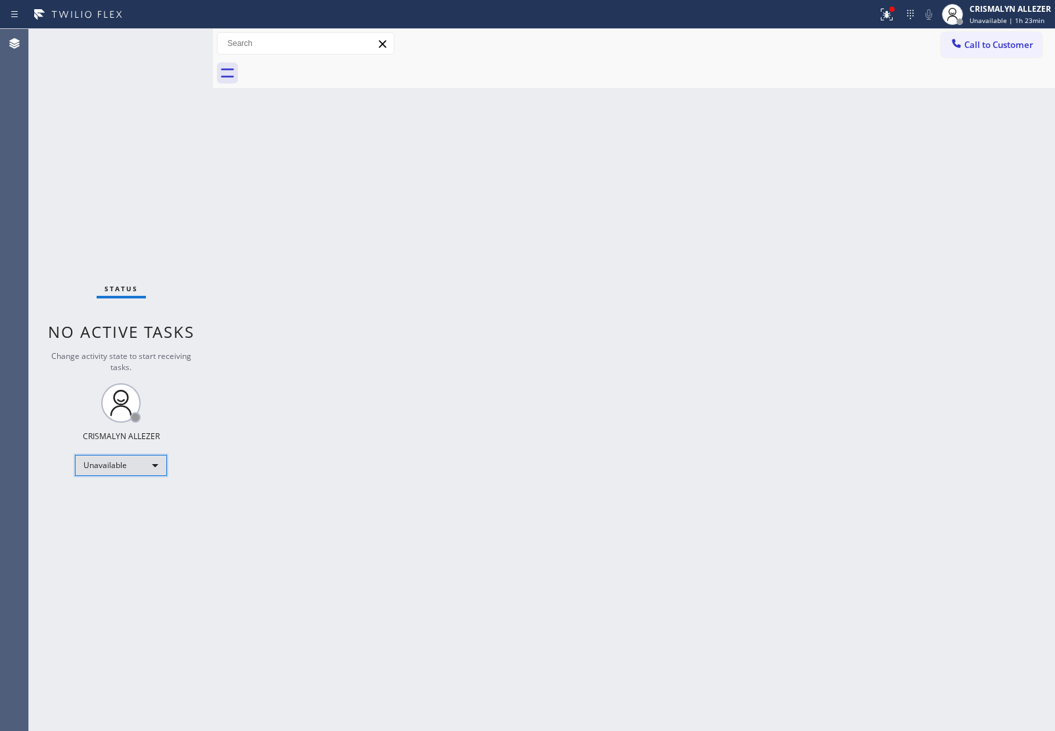
click at [157, 465] on div "Unavailable" at bounding box center [121, 465] width 92 height 21
click at [112, 530] on li "Break" at bounding box center [120, 533] width 89 height 16
